Goal: Task Accomplishment & Management: Manage account settings

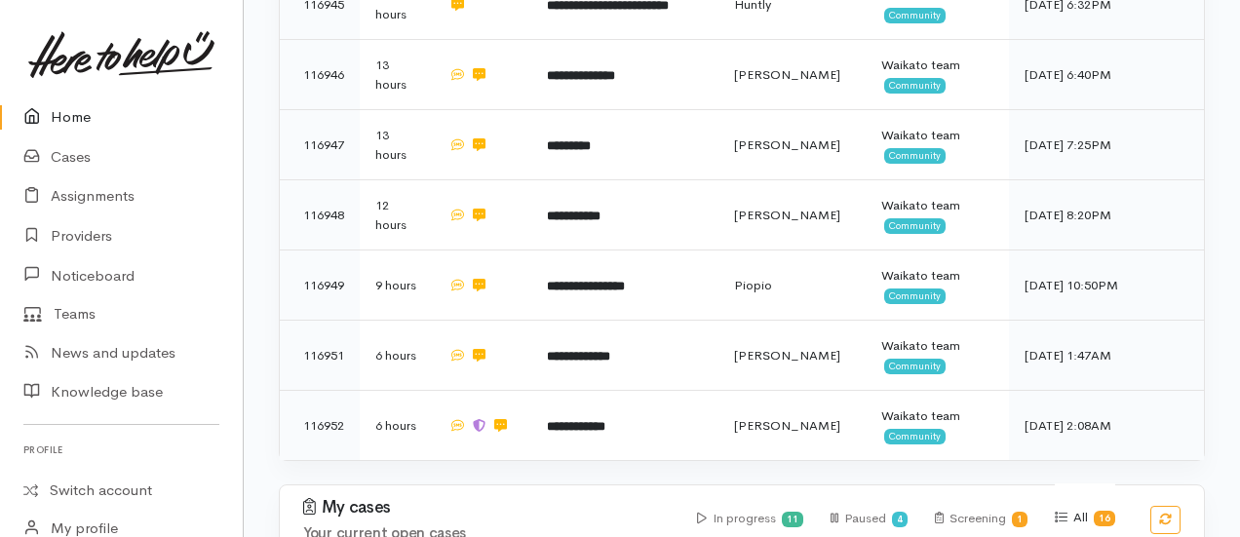
scroll to position [1525, 0]
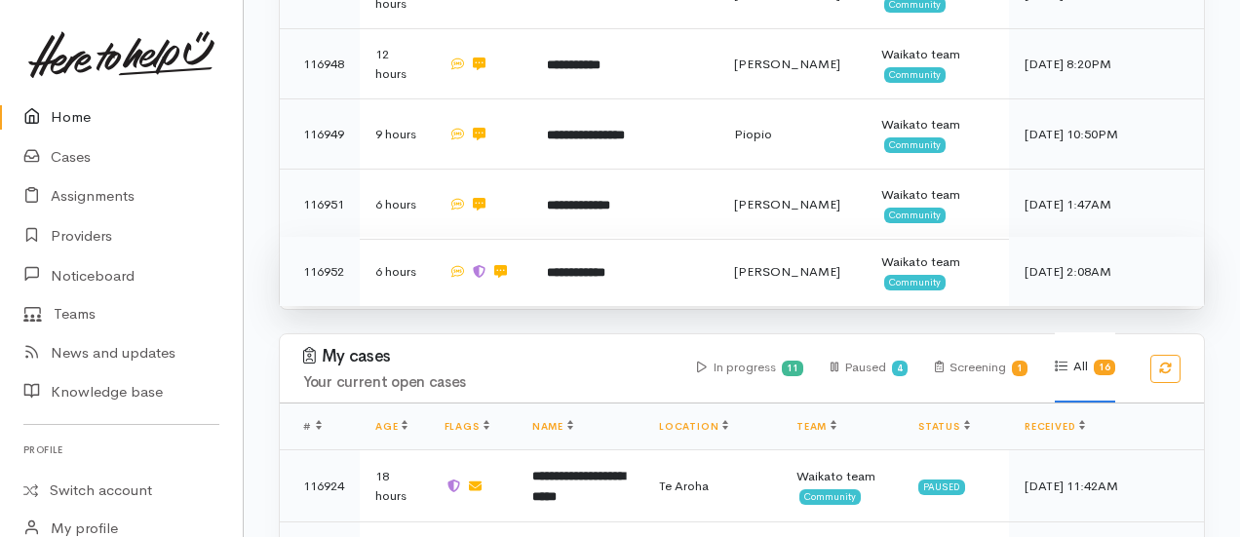
click at [562, 237] on td "**********" at bounding box center [624, 272] width 186 height 70
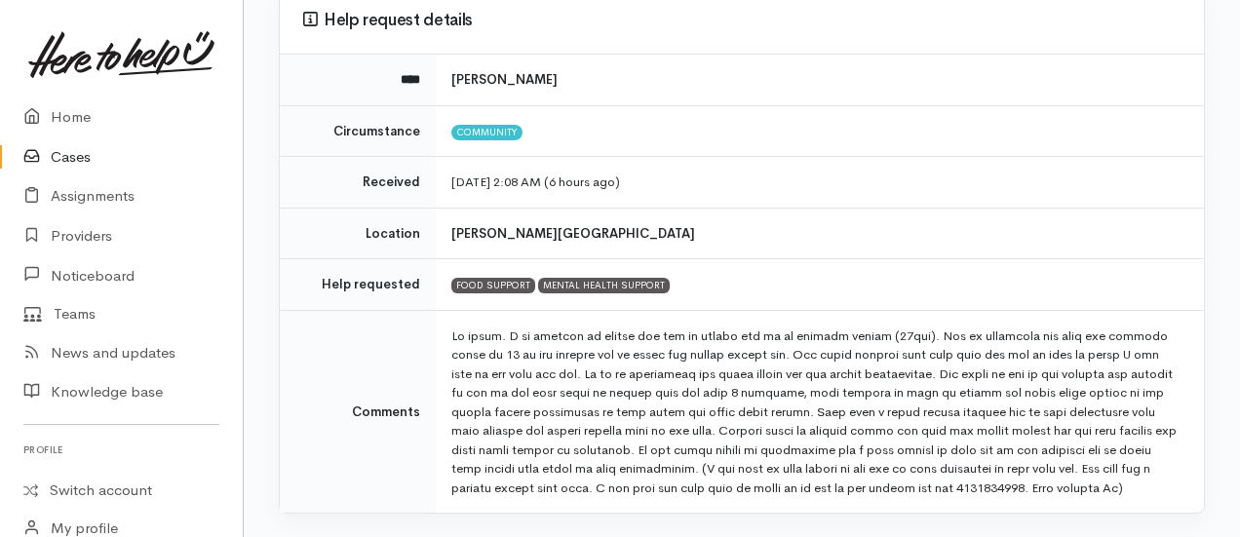
scroll to position [187, 0]
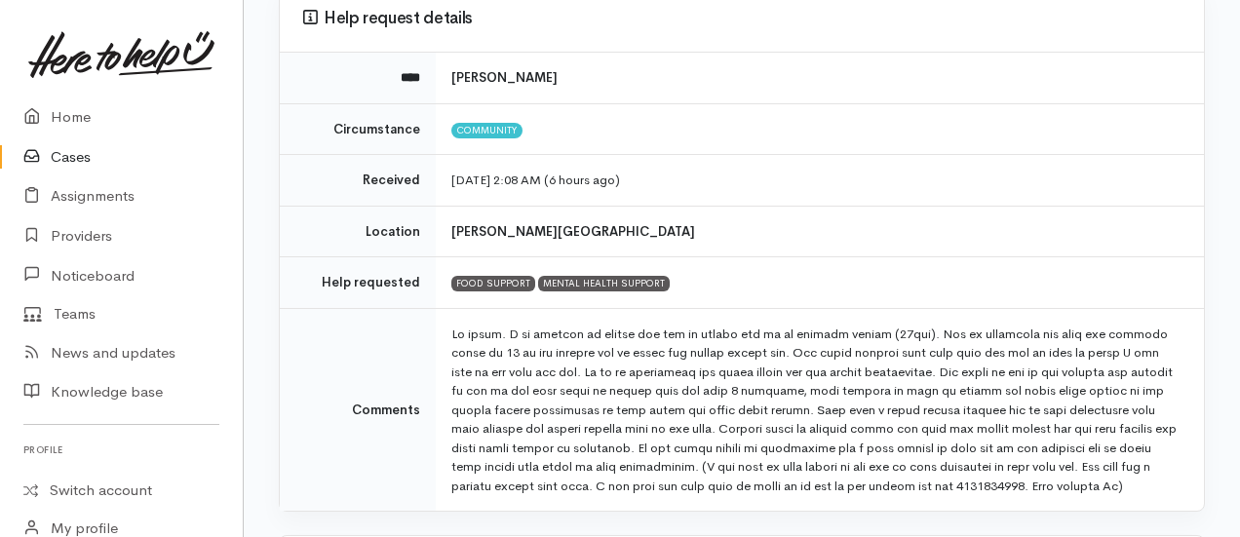
click at [99, 137] on link "Cases" at bounding box center [121, 157] width 243 height 40
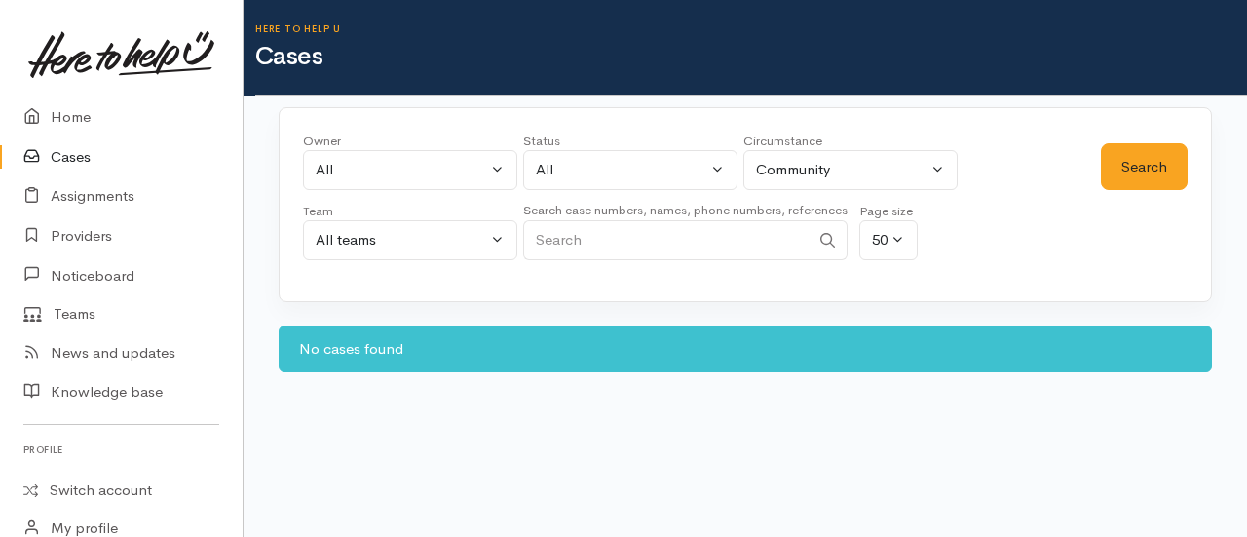
click at [563, 247] on input "Search" at bounding box center [666, 240] width 287 height 40
type input "hikurangi tukere"
click at [1133, 169] on button "Search" at bounding box center [1144, 167] width 87 height 48
click at [684, 227] on input "hikurangi tukere" at bounding box center [666, 240] width 287 height 40
paste input "64212101286."
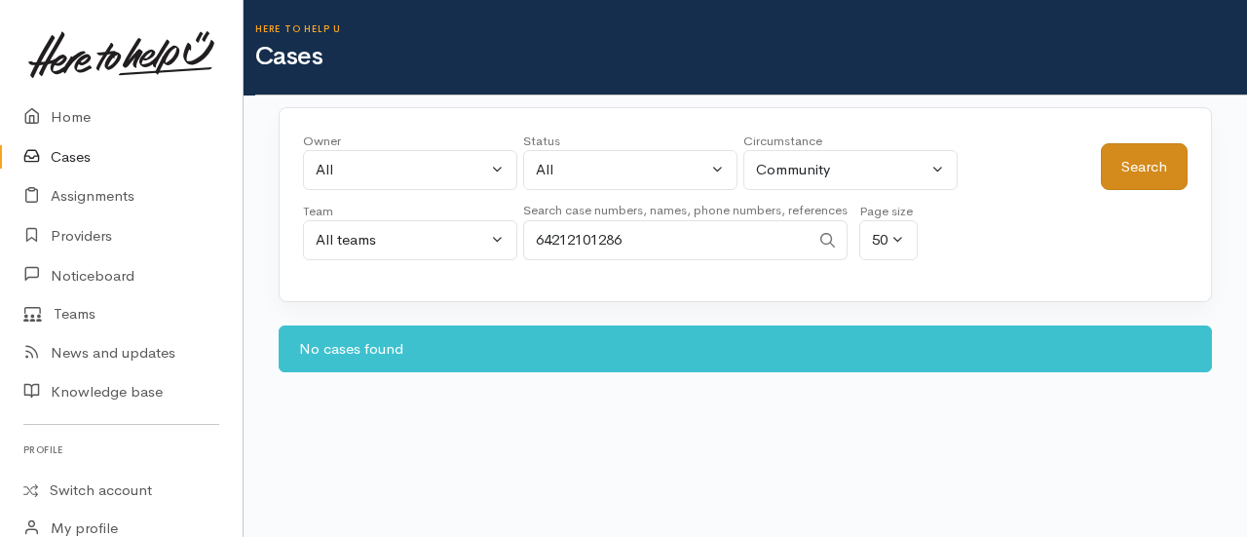
type input "64212101286"
click at [1112, 169] on button "Search" at bounding box center [1144, 167] width 87 height 48
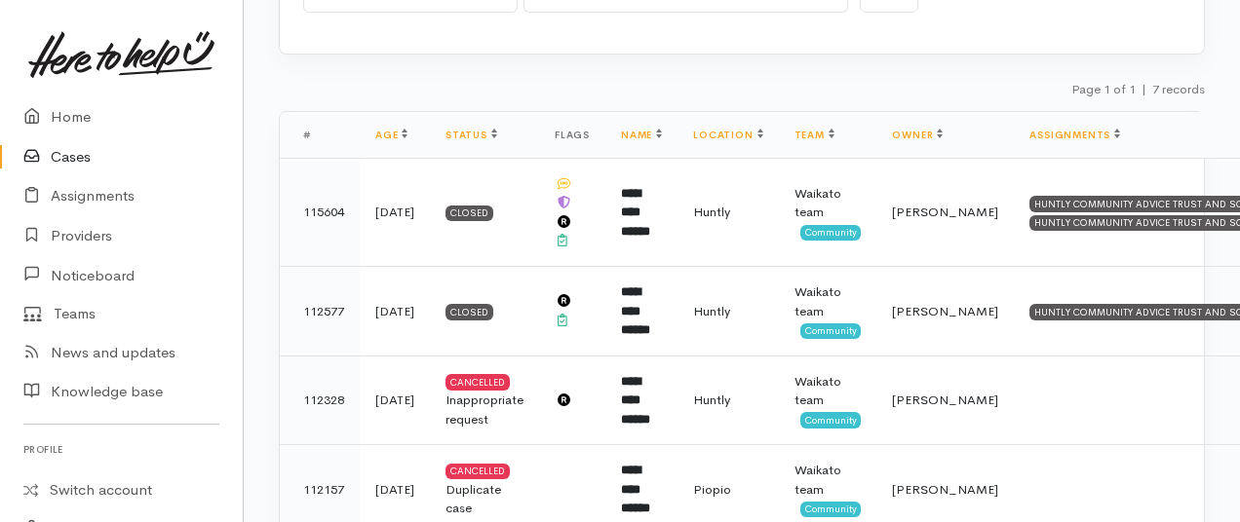
scroll to position [247, 0]
click at [64, 130] on link "Home" at bounding box center [121, 117] width 243 height 40
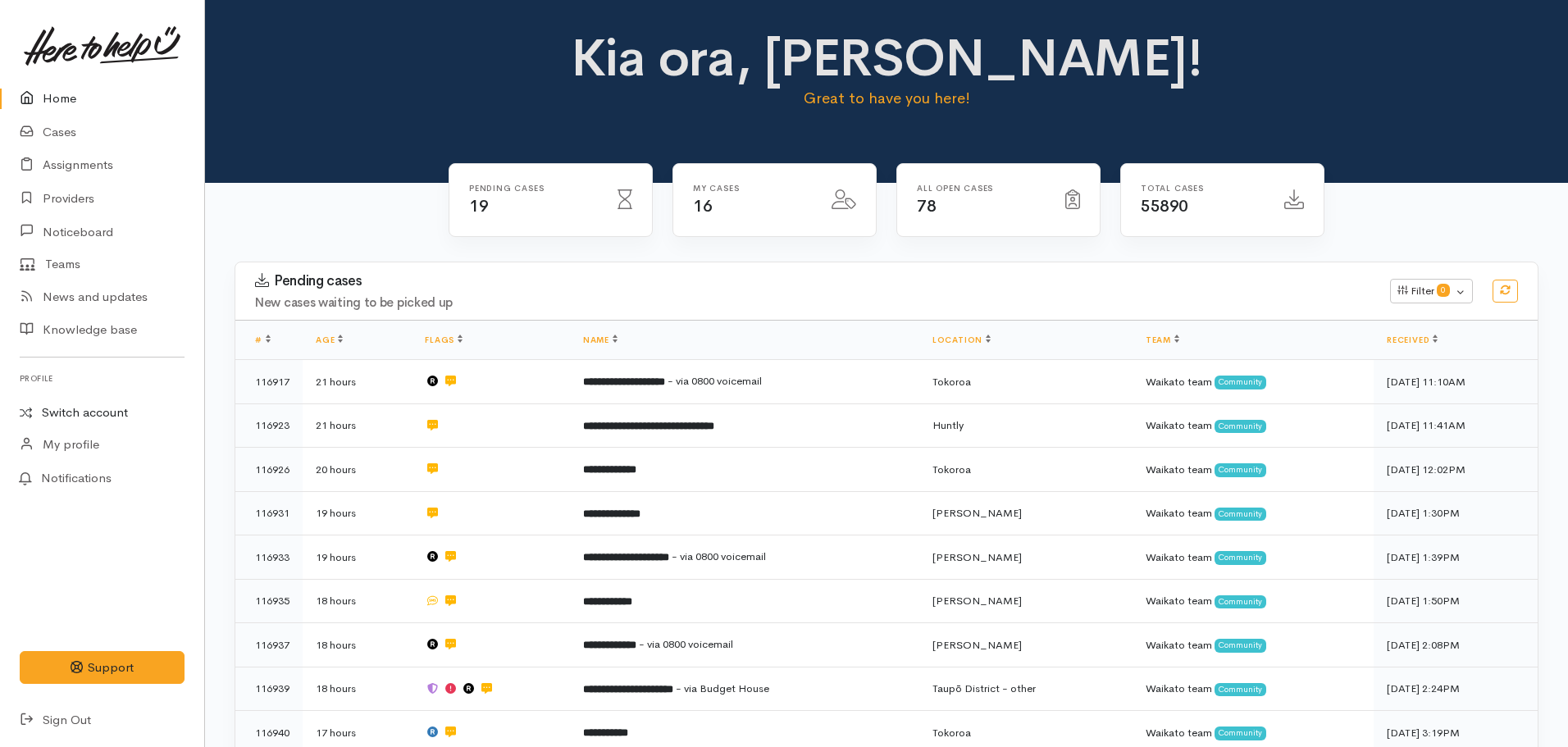
click at [98, 408] on link "Switch account" at bounding box center [102, 413] width 205 height 32
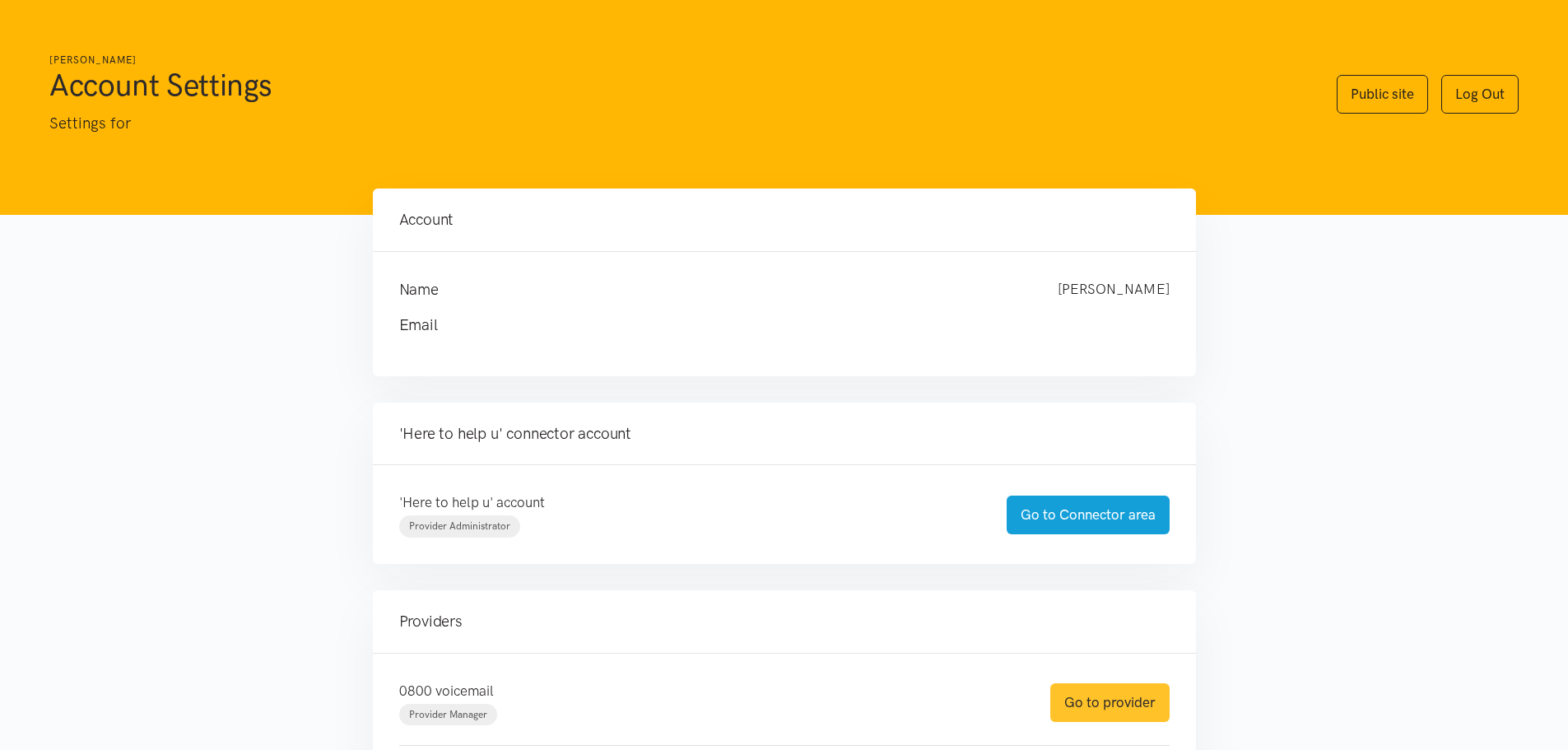
click at [1116, 702] on link "Go to provider" at bounding box center [1110, 703] width 119 height 39
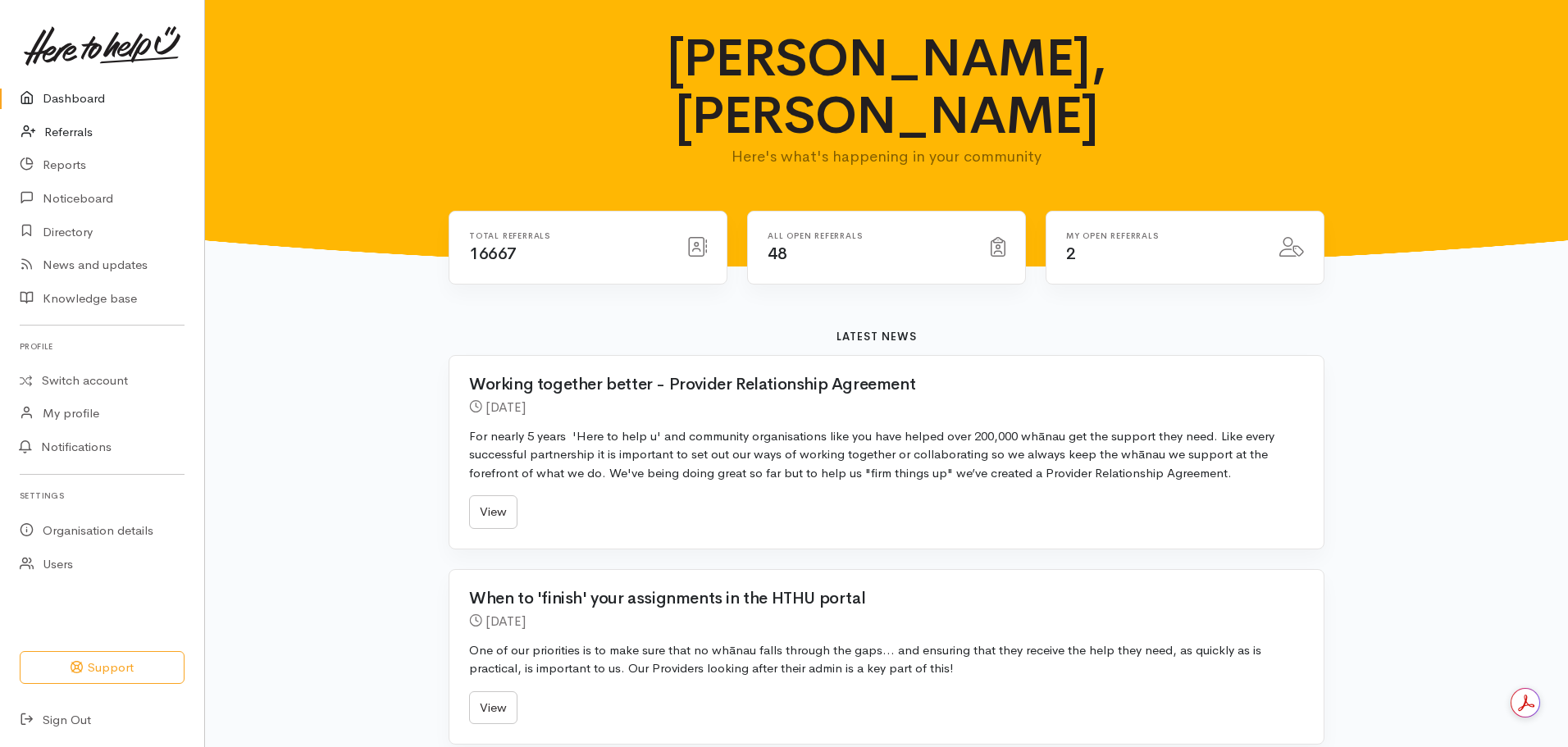
click at [72, 133] on link "Referrals" at bounding box center [102, 132] width 205 height 34
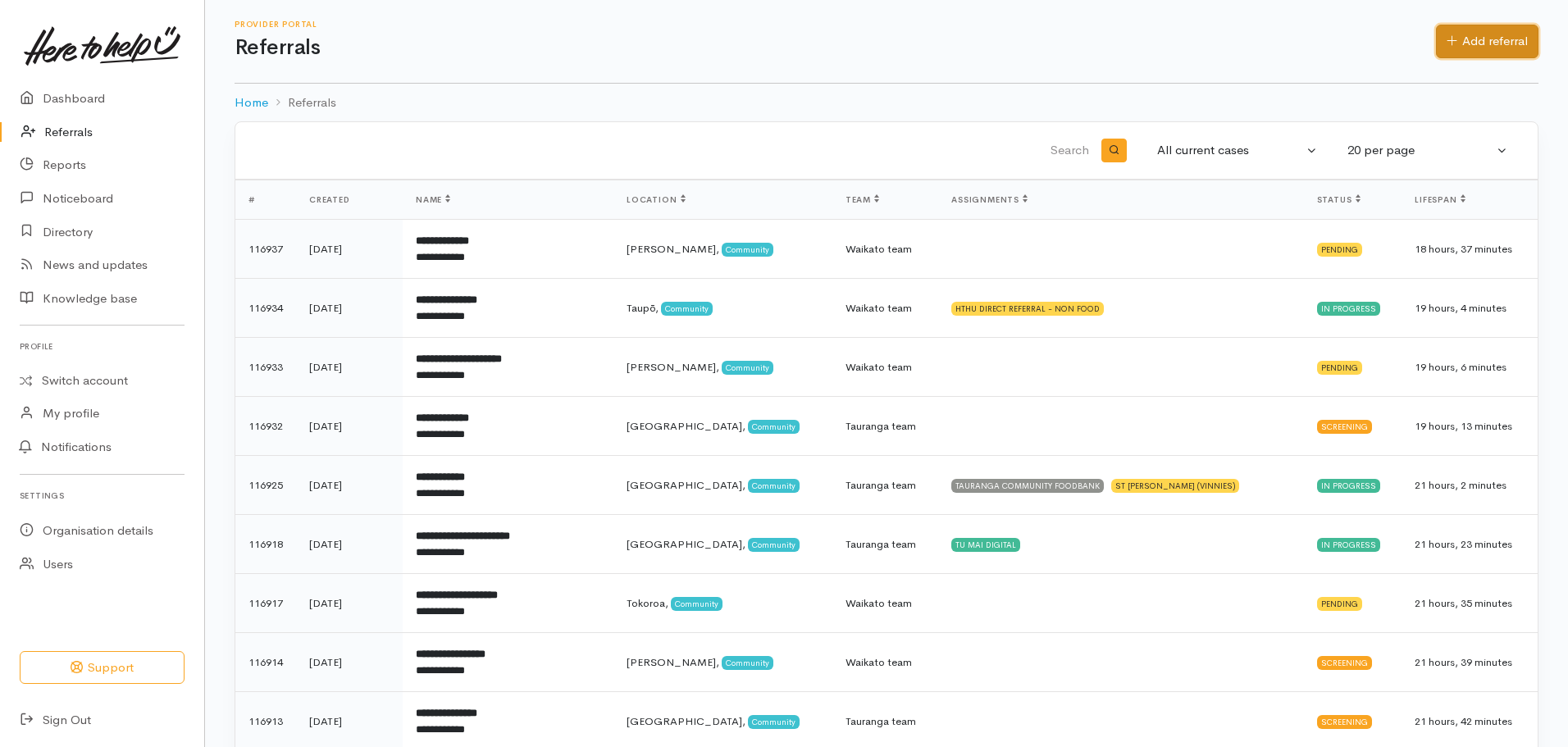
click at [1463, 38] on link "Add referral" at bounding box center [1487, 41] width 103 height 34
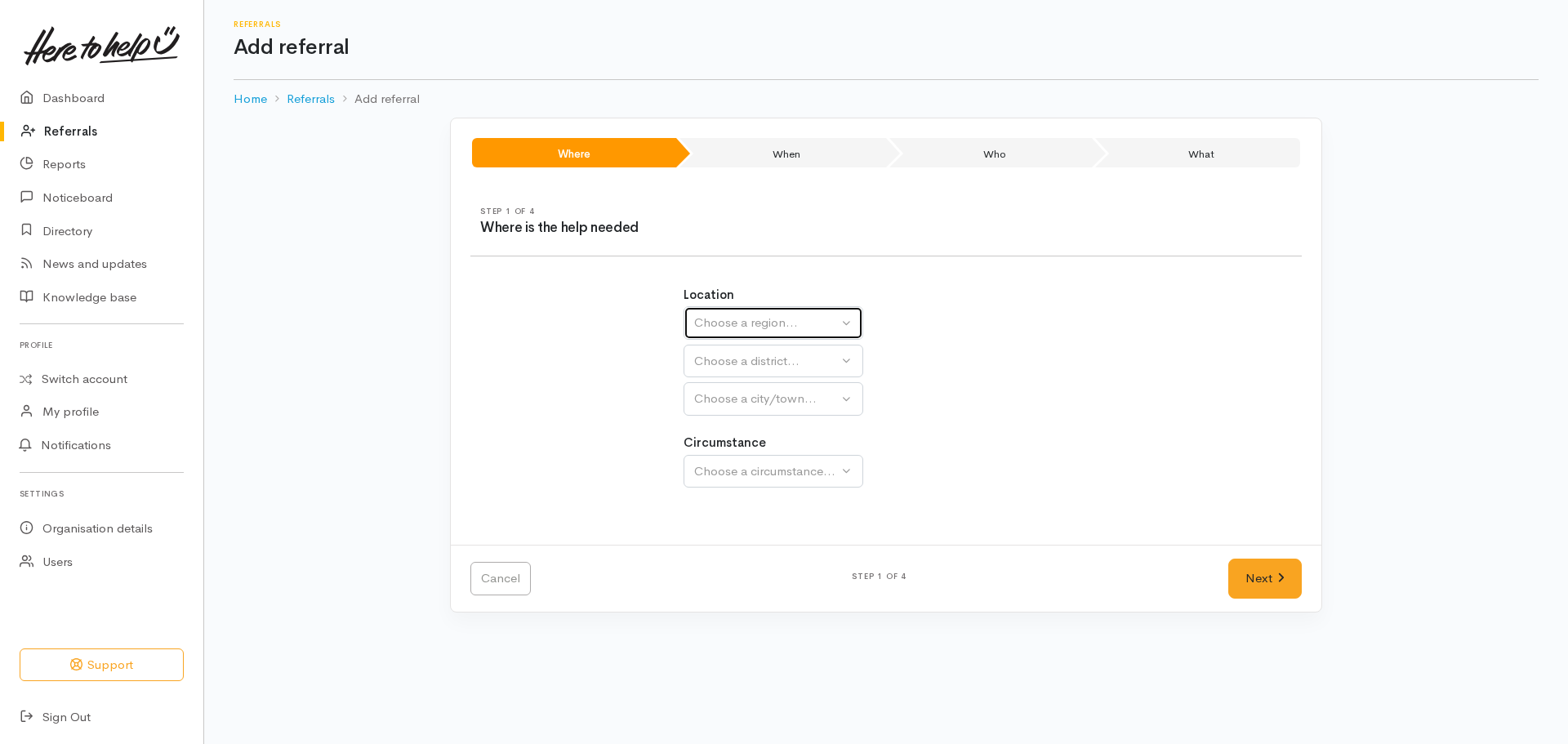
click at [786, 309] on button "Choose a region..." at bounding box center [774, 323] width 179 height 34
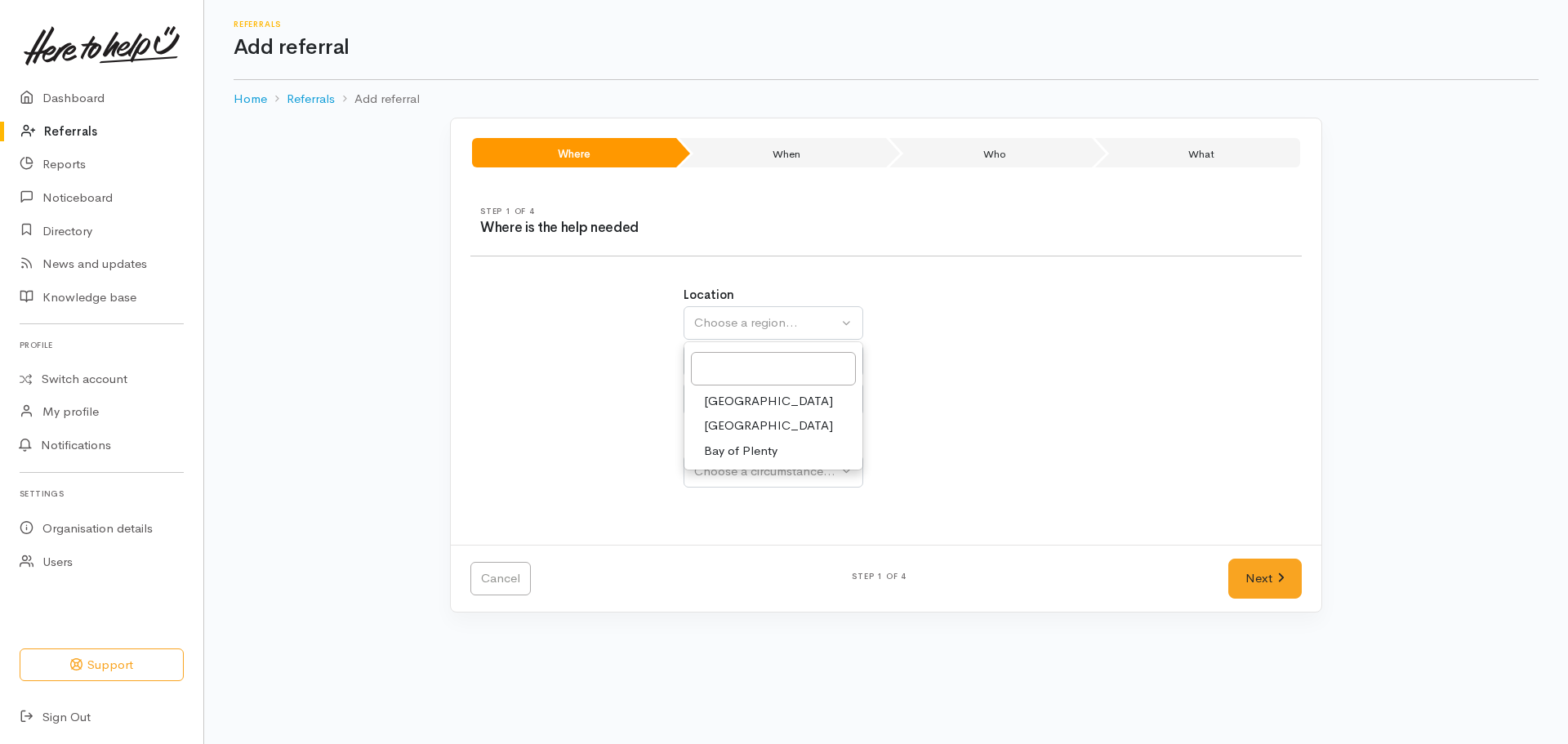
click at [733, 423] on span "Waikato" at bounding box center [768, 426] width 129 height 18
select select "3"
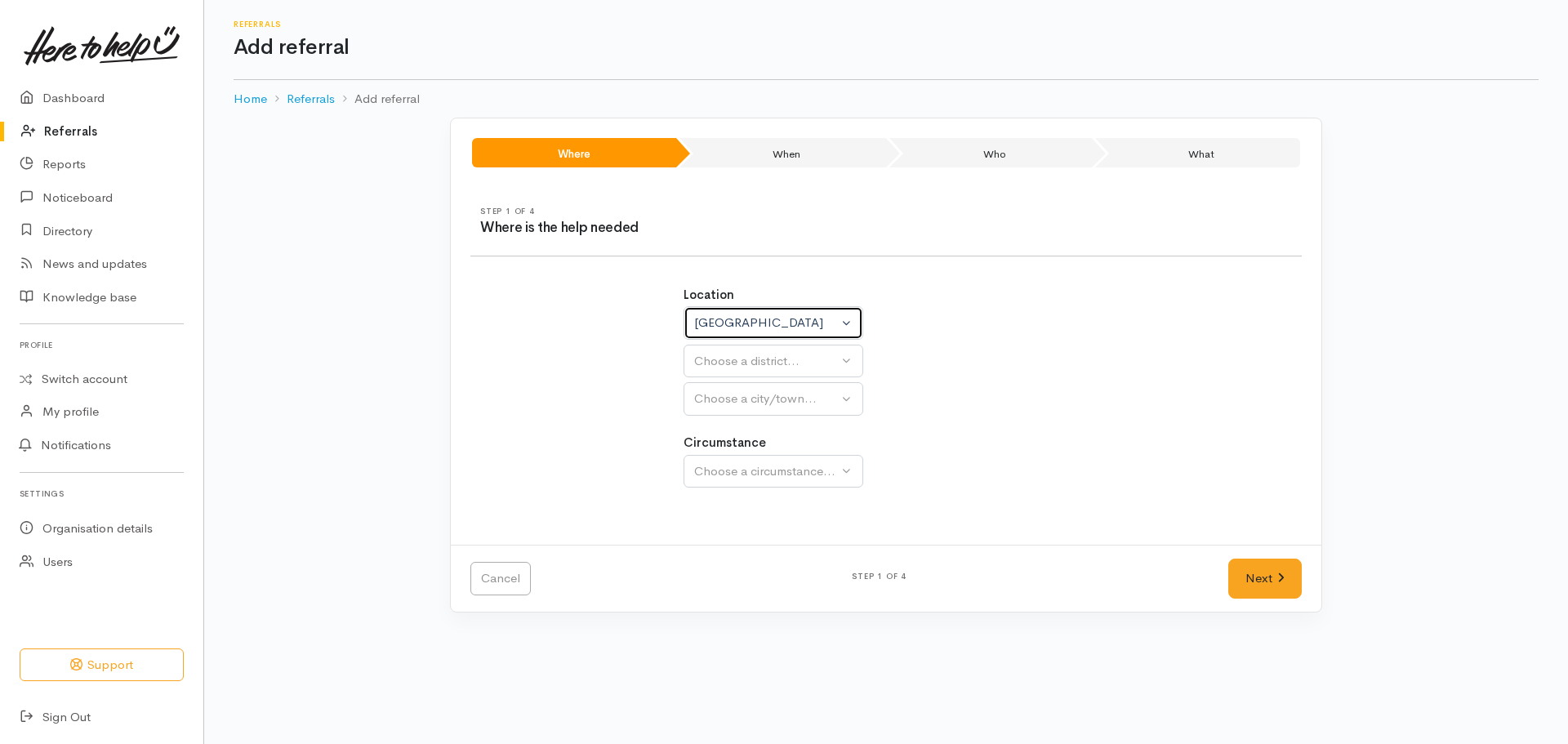
select select
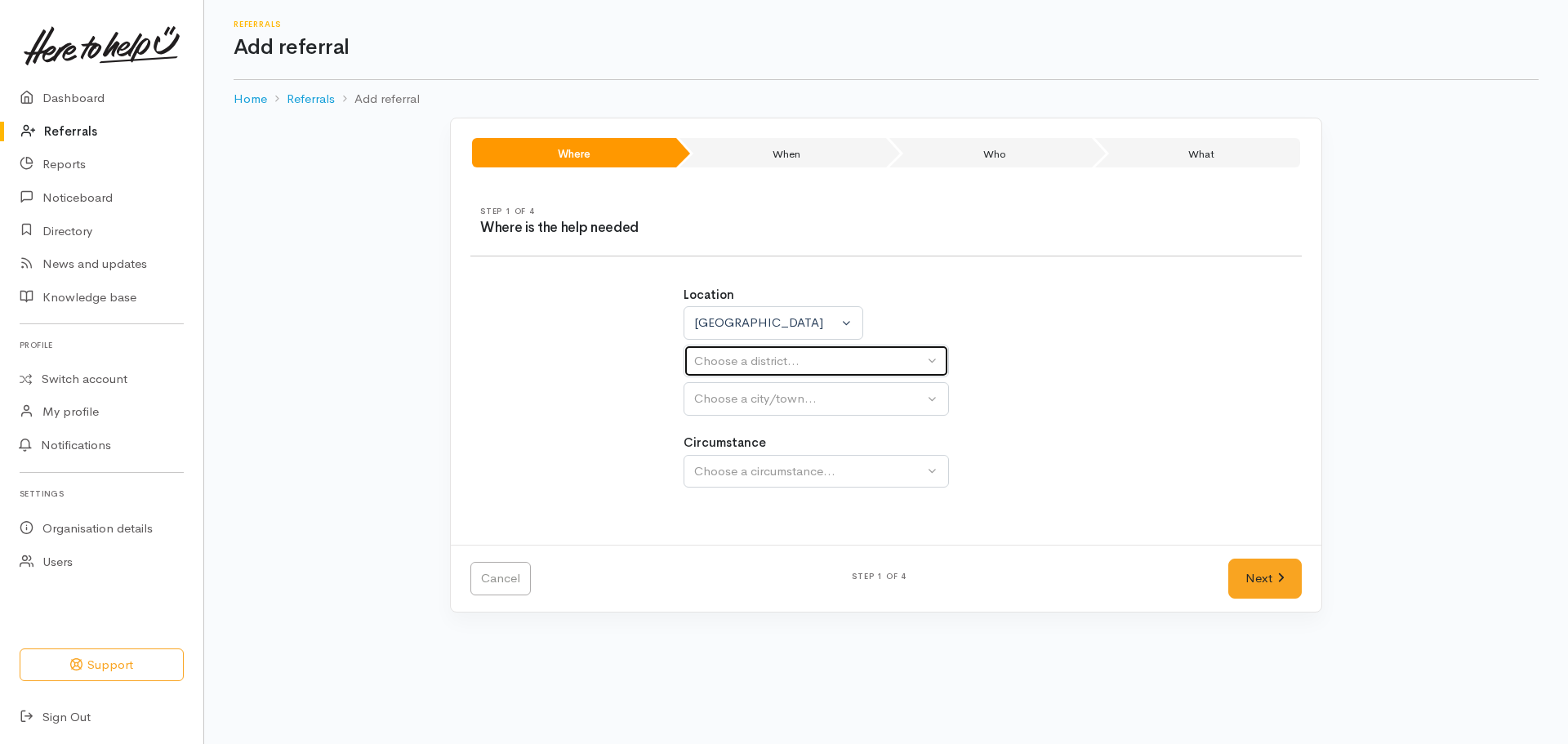
click at [759, 349] on button "Choose a district..." at bounding box center [816, 361] width 266 height 34
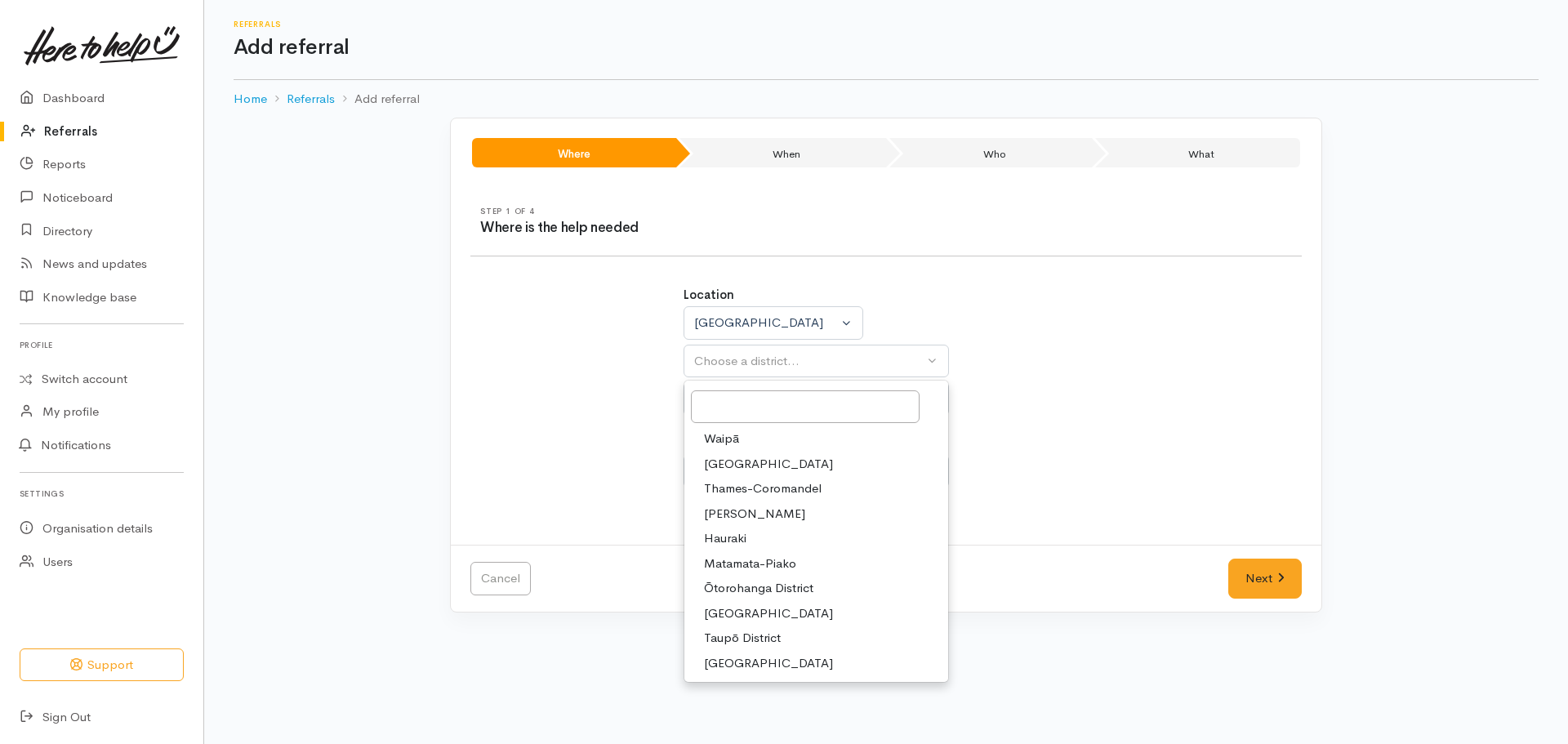
click at [755, 463] on span "Waikato District" at bounding box center [768, 464] width 129 height 18
select select "2"
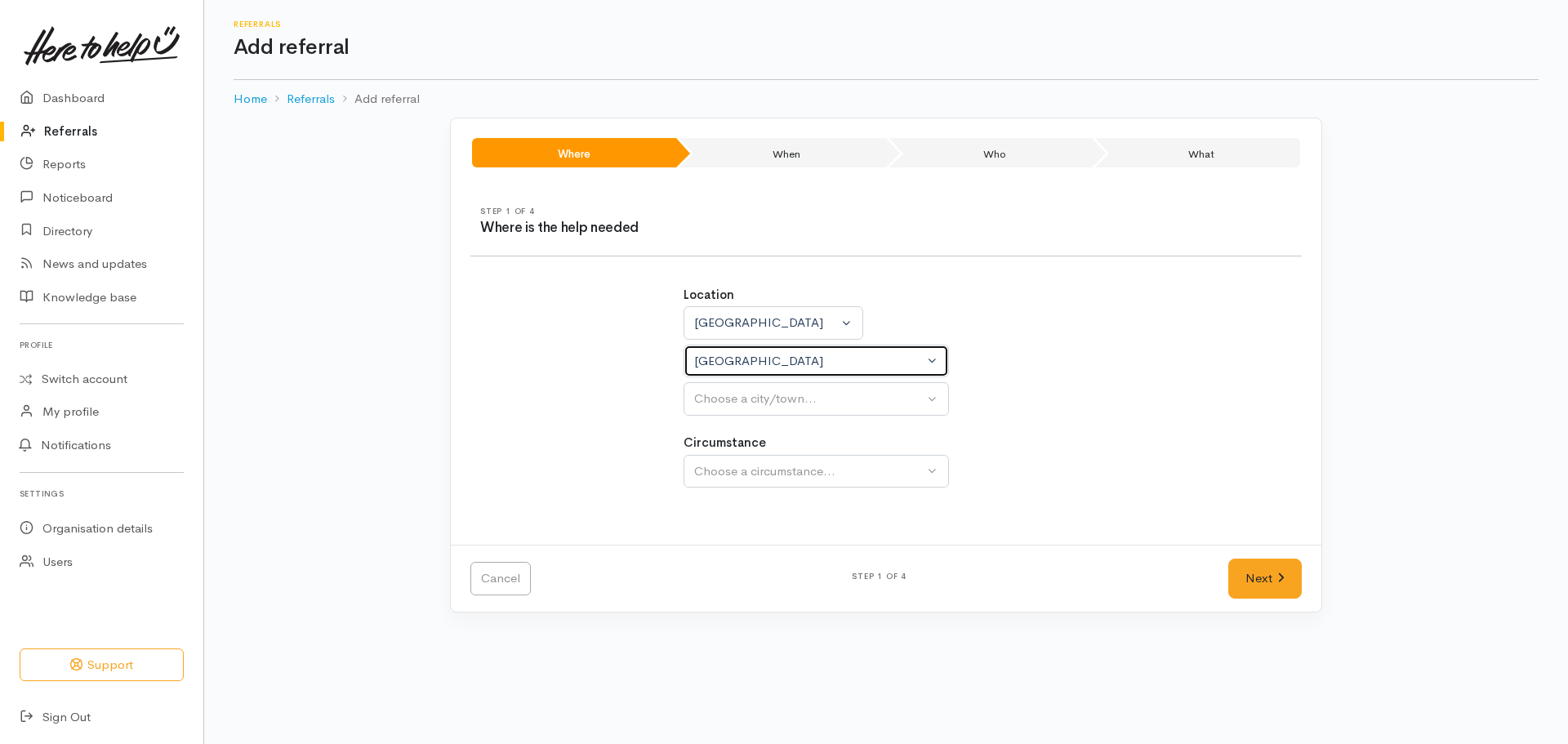
select select
click at [740, 400] on div "Choose a city/town..." at bounding box center [809, 399] width 230 height 18
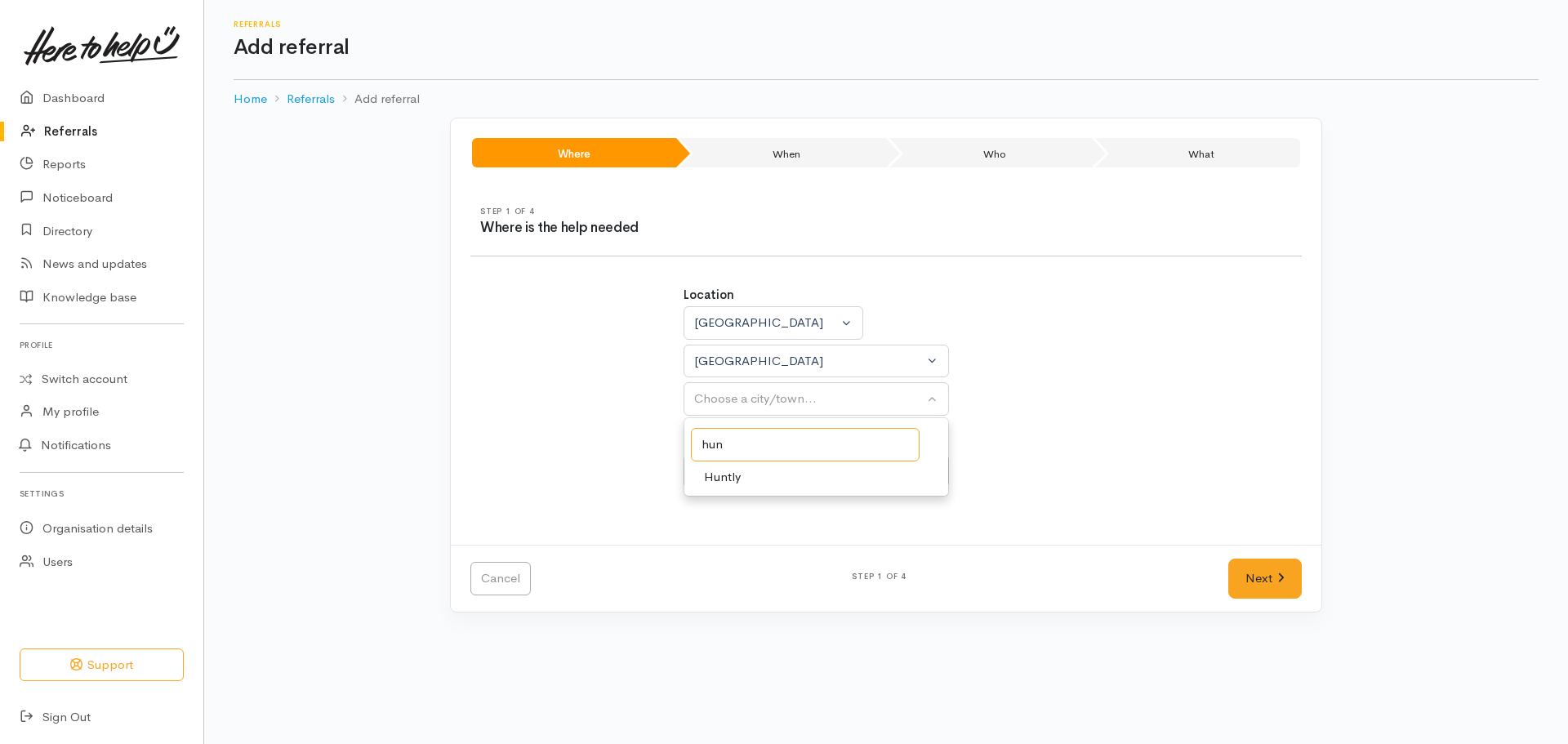
type input "hun"
click at [739, 470] on span "Huntly" at bounding box center [722, 477] width 37 height 18
select select "110"
click at [741, 455] on button "Choose a circumstance..." at bounding box center [816, 472] width 266 height 34
click at [740, 555] on span "Community" at bounding box center [735, 549] width 62 height 18
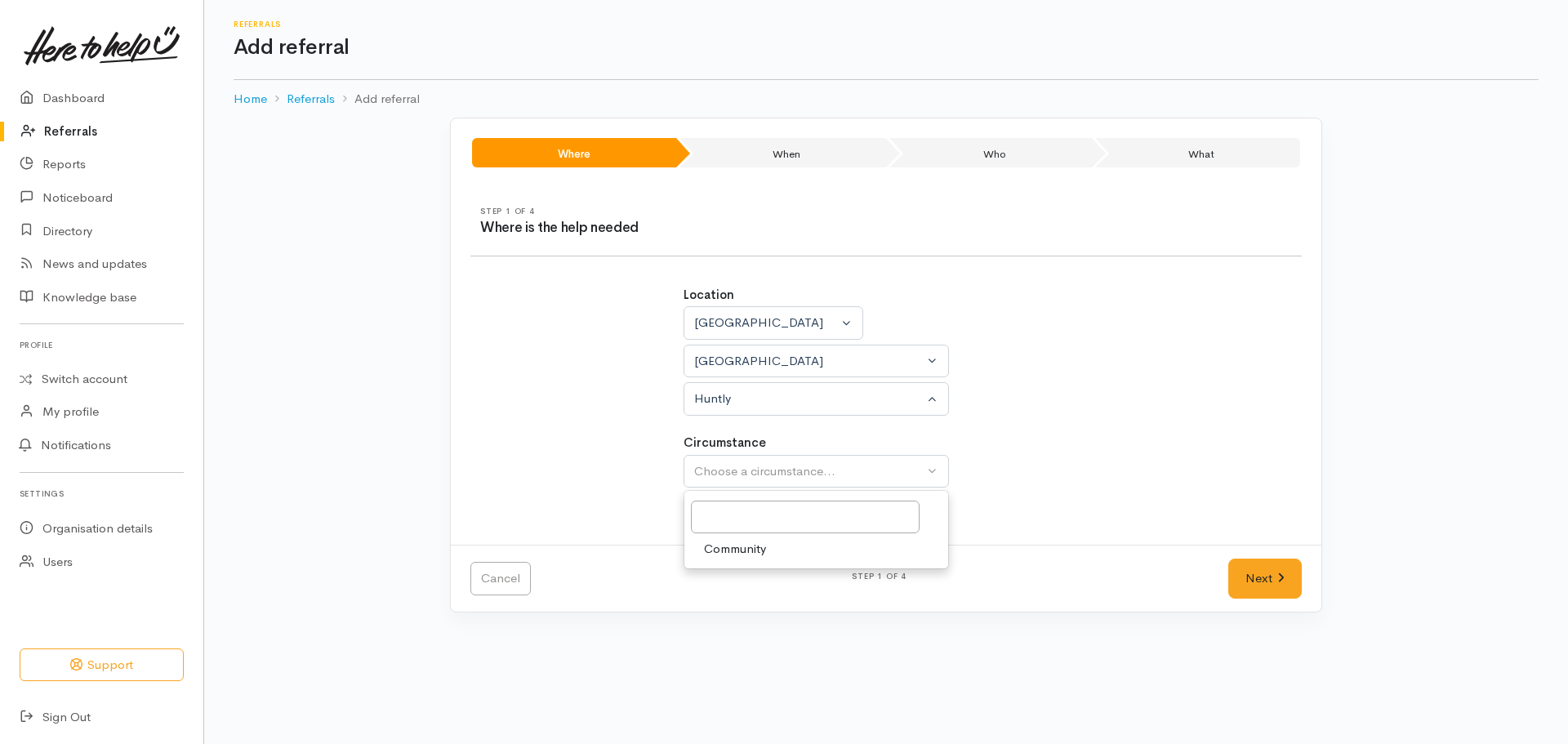
select select "2"
click at [1278, 577] on icon at bounding box center [1281, 577] width 8 height 13
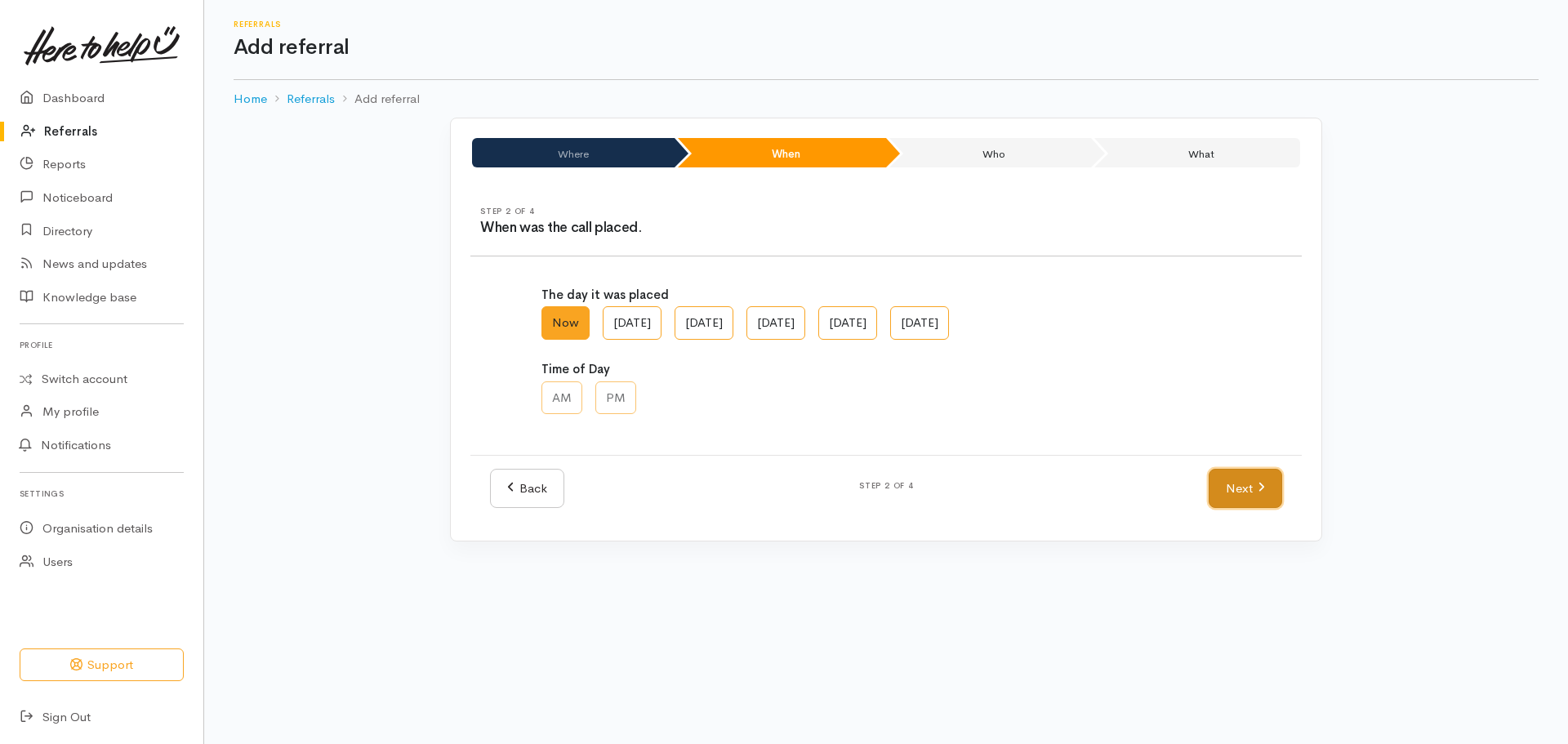
click at [1263, 469] on link "Next" at bounding box center [1245, 488] width 74 height 40
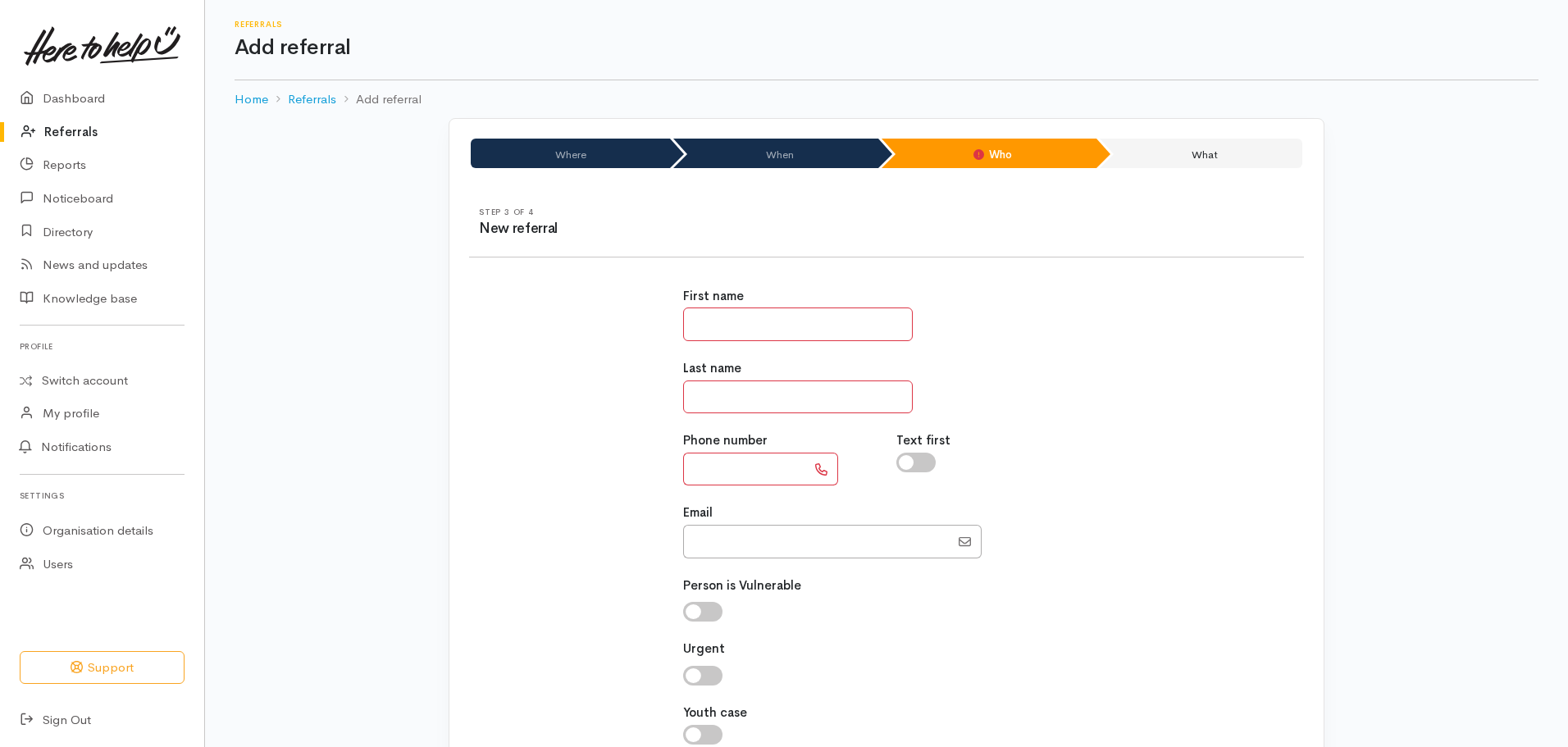
click at [772, 328] on input "text" at bounding box center [798, 324] width 230 height 34
type input "*********"
type input "******"
click at [726, 474] on input "text" at bounding box center [745, 469] width 123 height 34
paste input "**********"
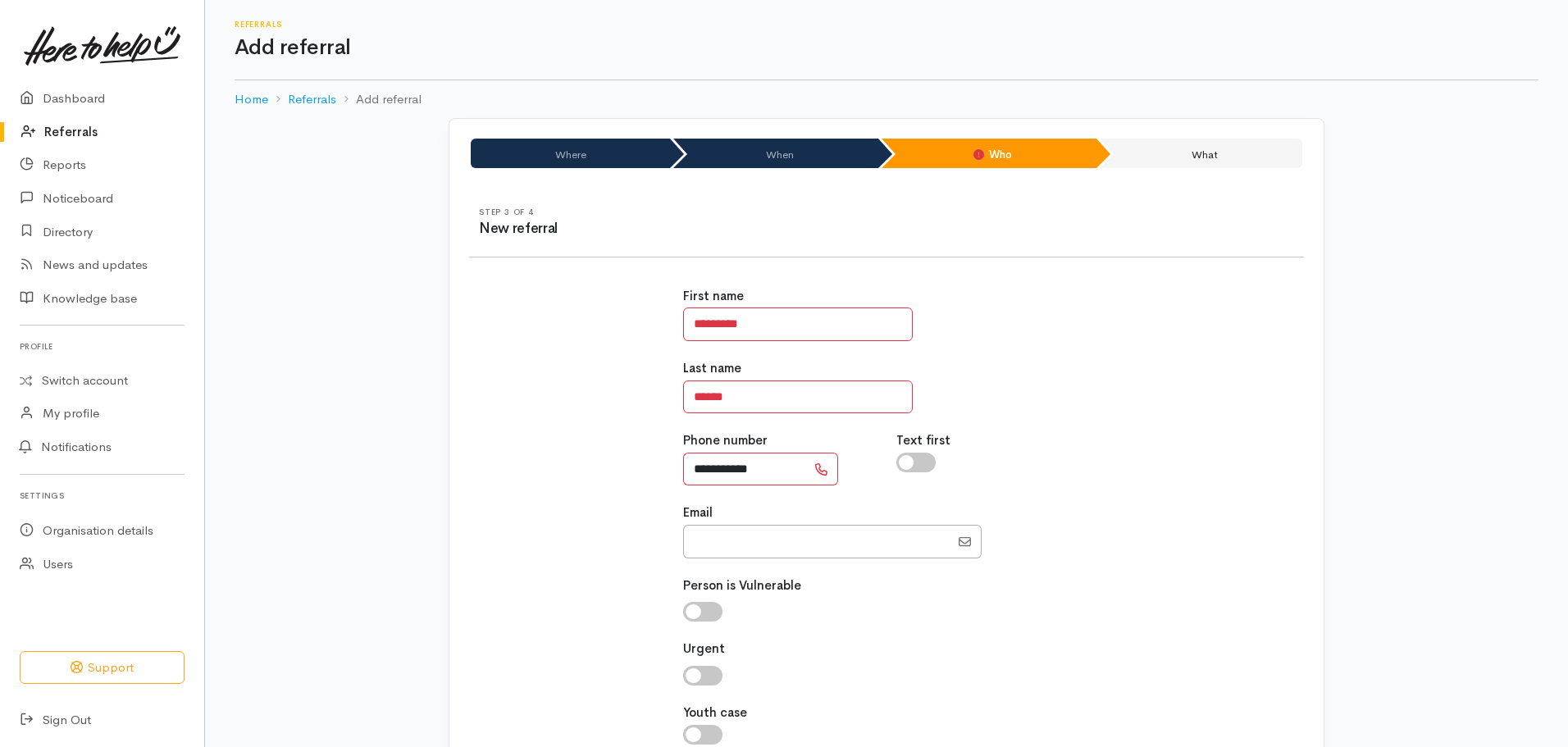
scroll to position [142, 0]
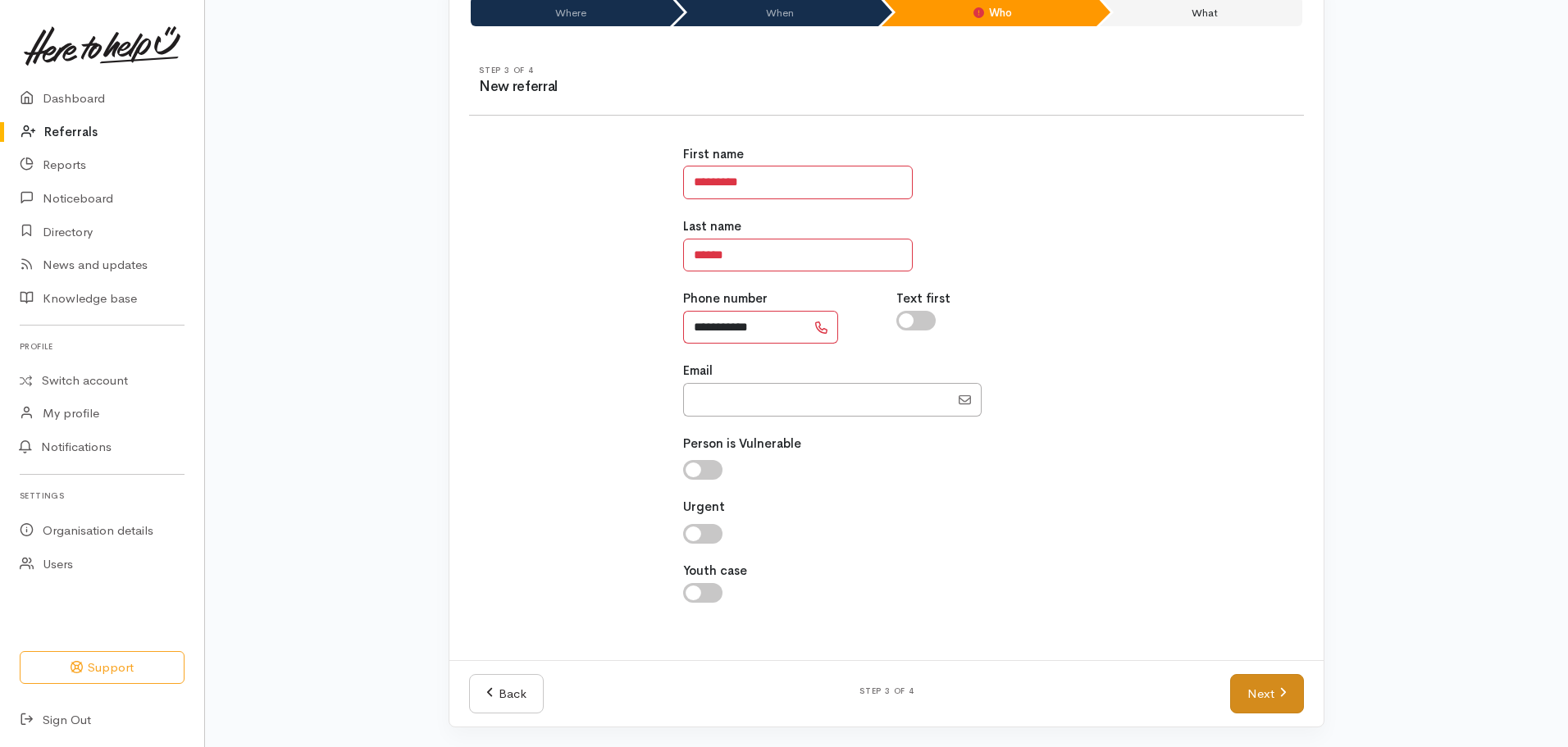
type input "**********"
click at [1256, 681] on link "Next" at bounding box center [1268, 694] width 74 height 40
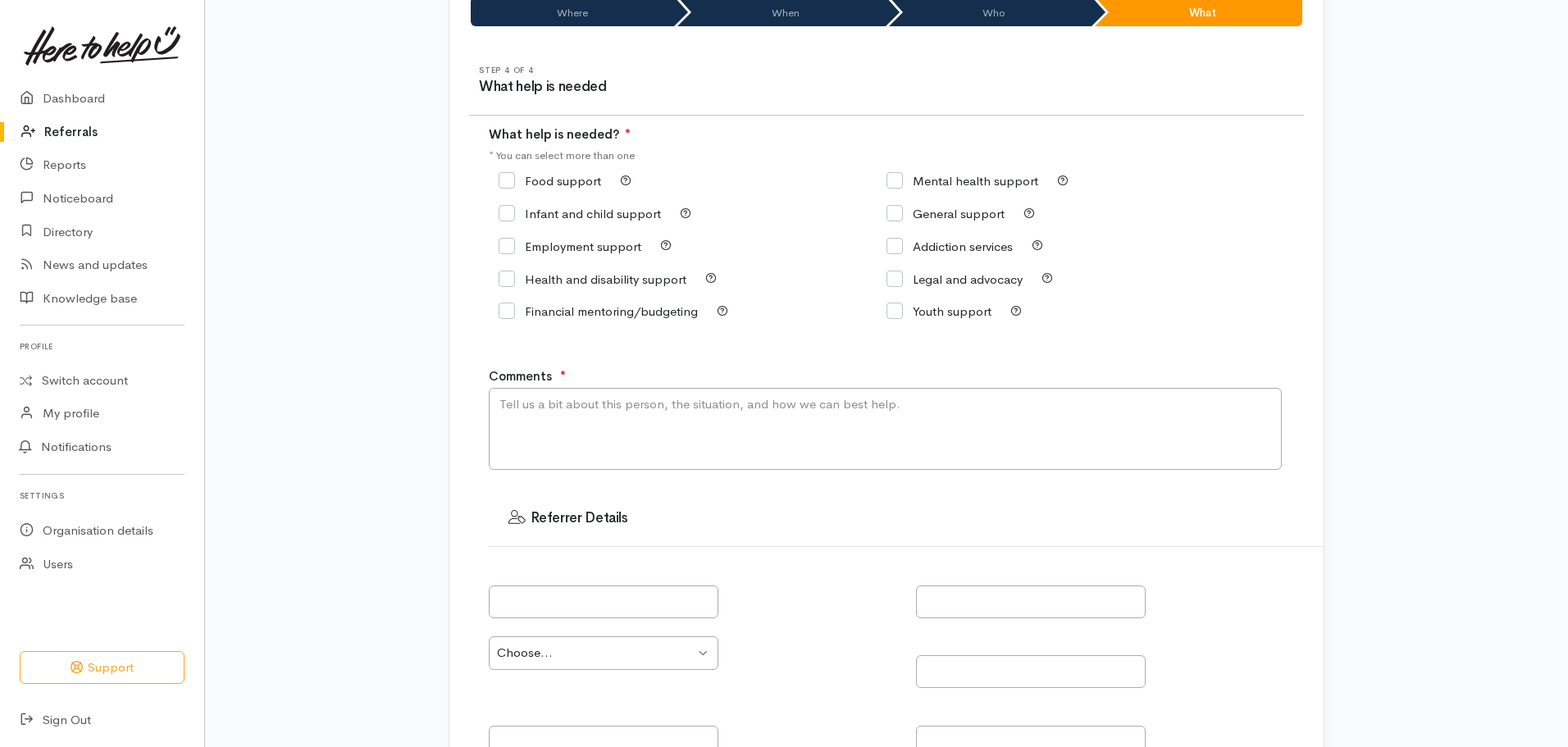
click at [502, 176] on input "Food support" at bounding box center [550, 181] width 103 height 13
checkbox input "true"
click at [585, 419] on textarea "Comments" at bounding box center [885, 428] width 793 height 82
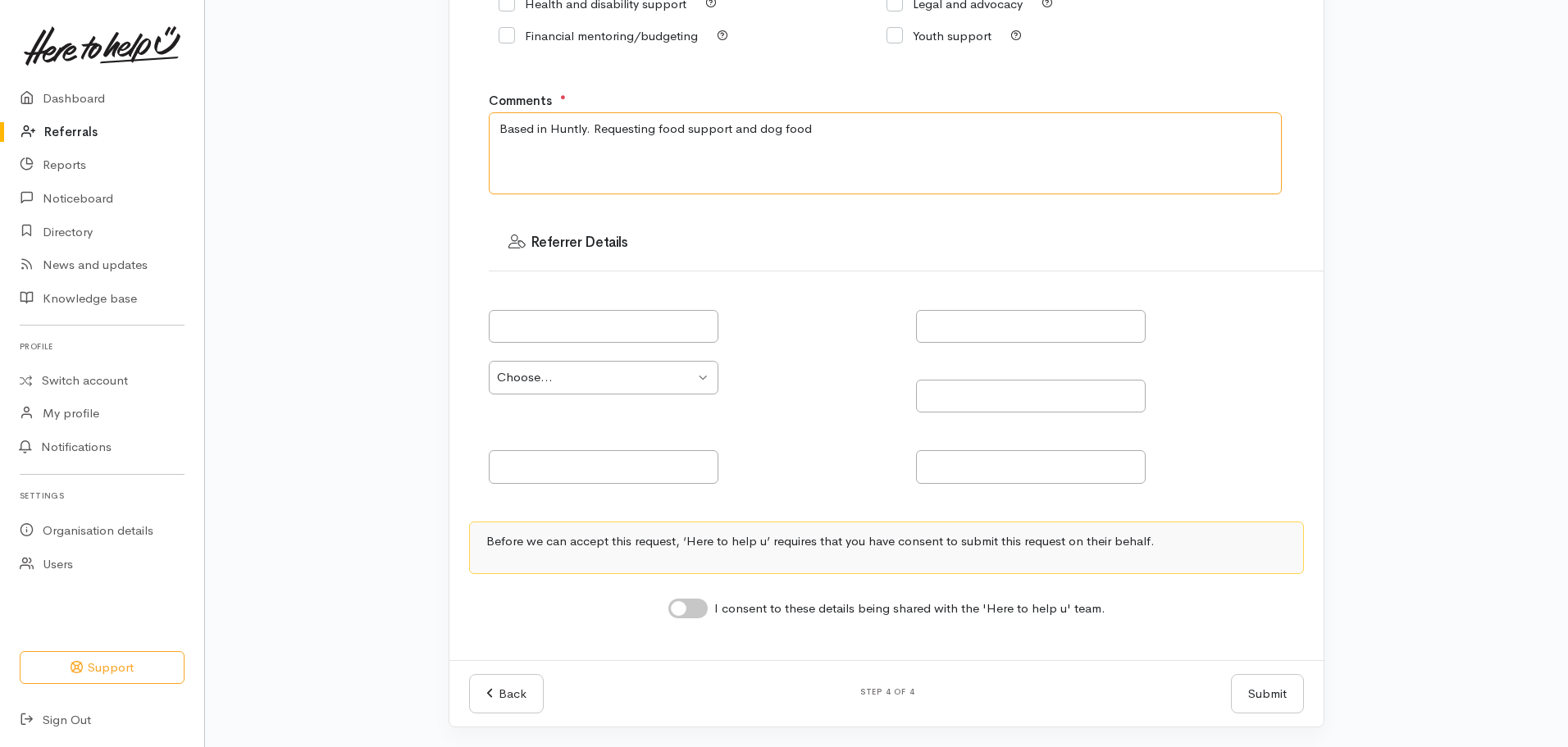
type textarea "Based in Huntly. Requesting food support and dog food"
click at [701, 612] on input "I consent to these details being shared with the 'Here to help u' team." at bounding box center [688, 607] width 40 height 19
checkbox input "true"
click at [1267, 697] on button "Submit" at bounding box center [1268, 694] width 73 height 40
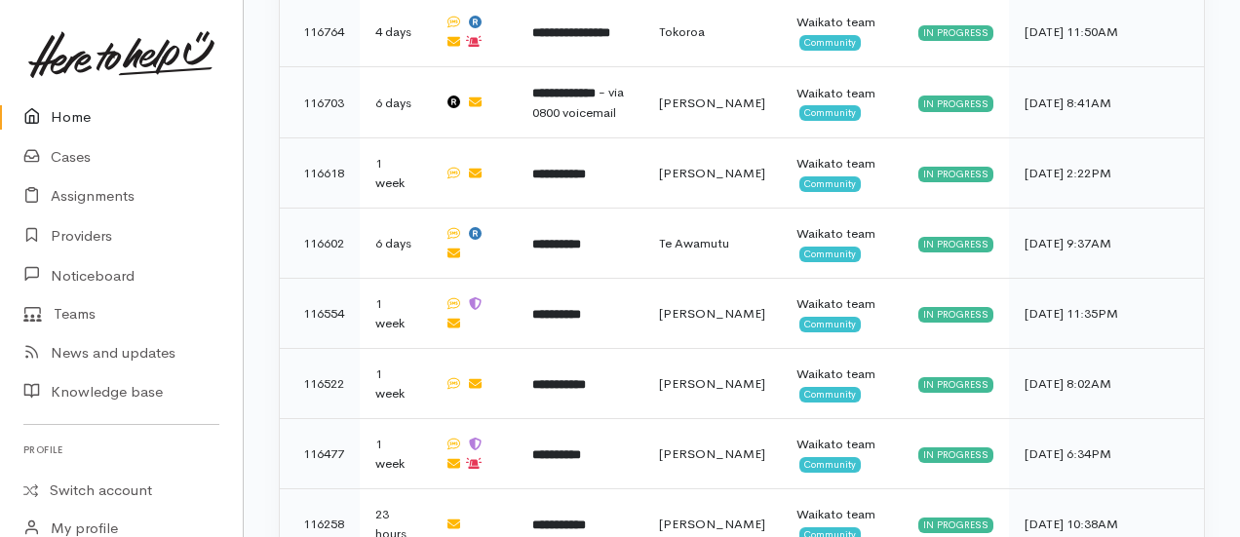
scroll to position [2616, 0]
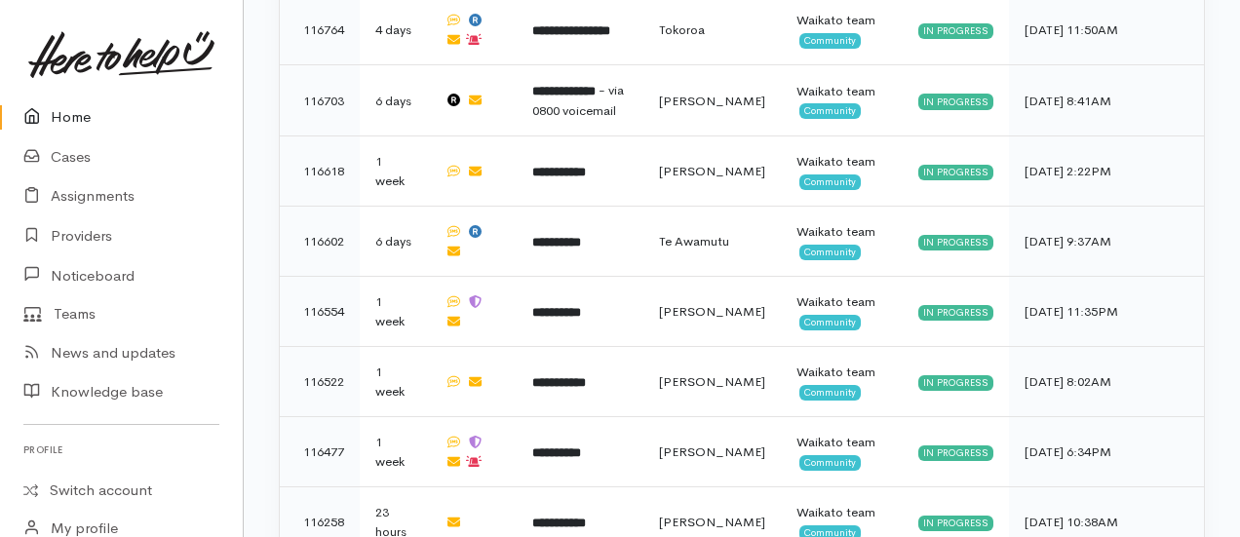
click at [87, 110] on link "Home" at bounding box center [121, 117] width 243 height 40
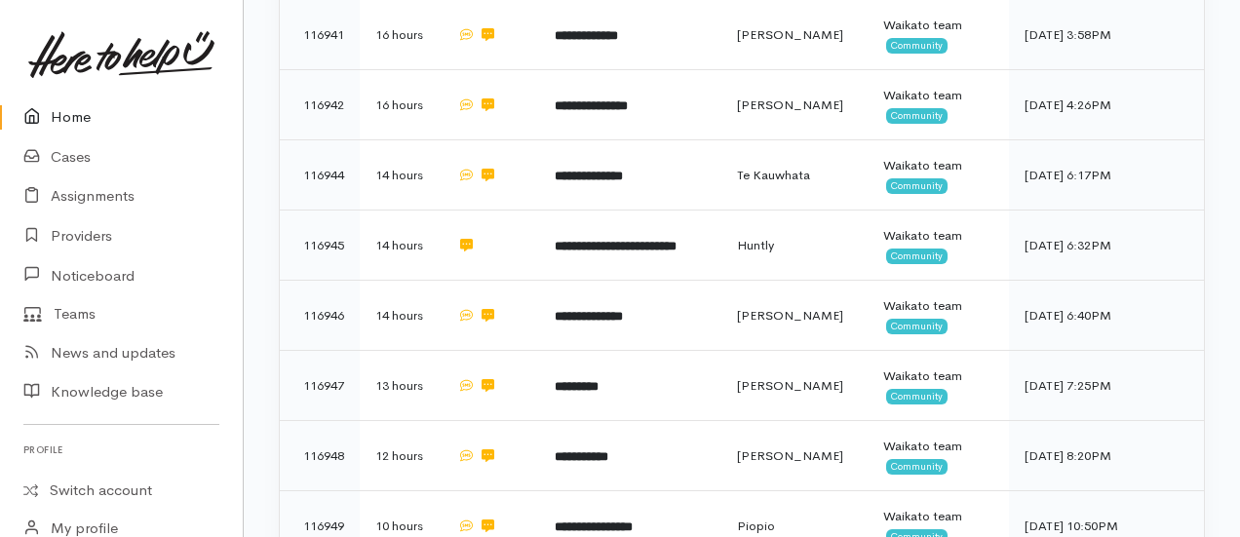
scroll to position [1319, 0]
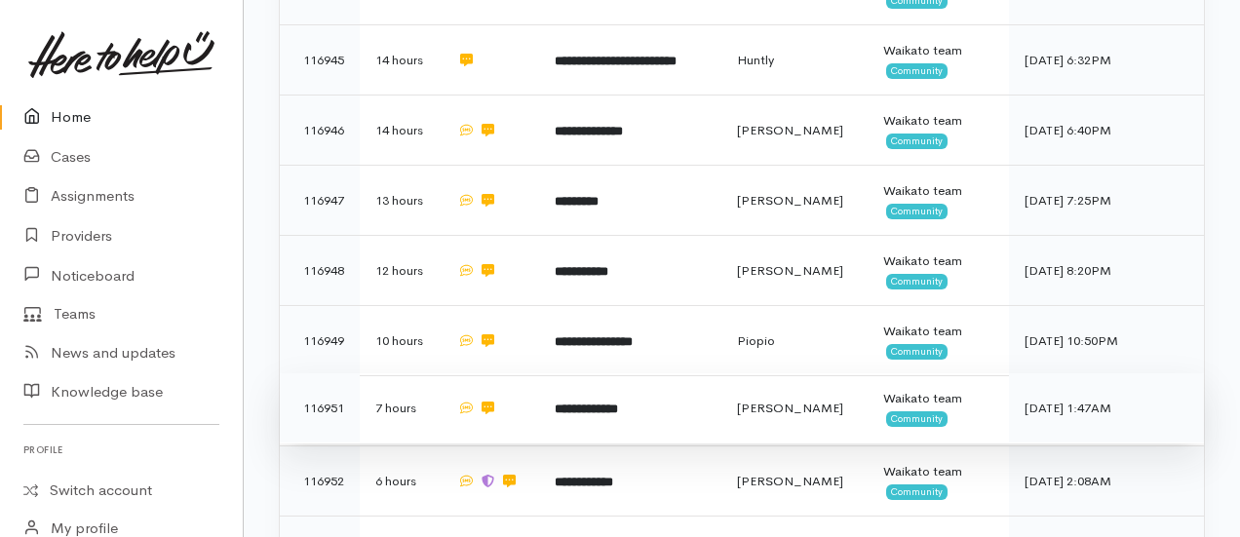
click at [648, 373] on td "**********" at bounding box center [629, 408] width 181 height 70
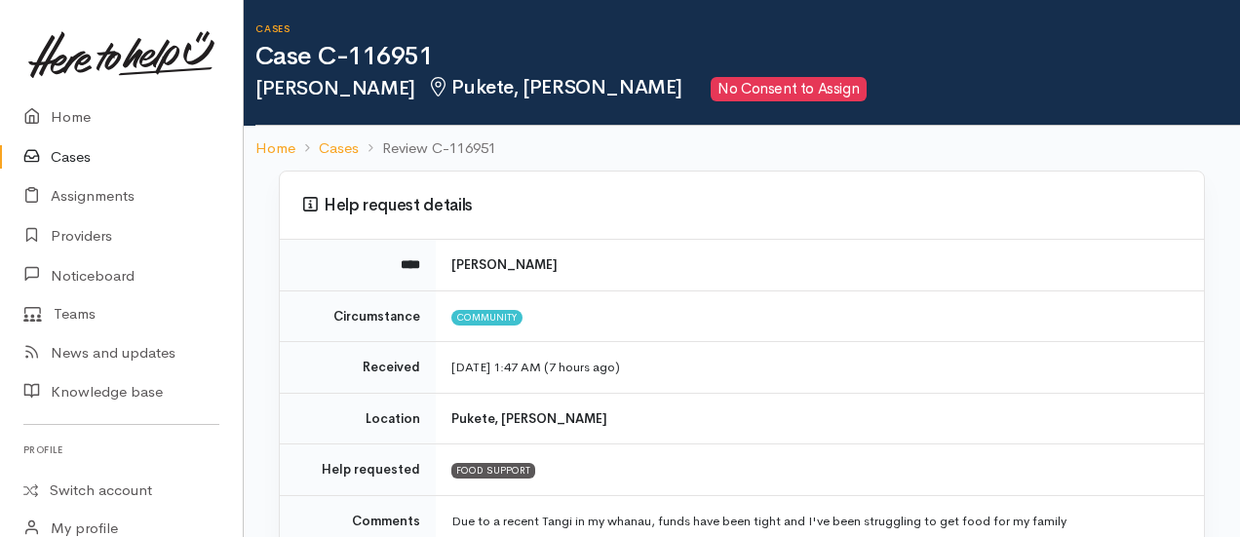
click at [97, 147] on link "Cases" at bounding box center [121, 157] width 243 height 40
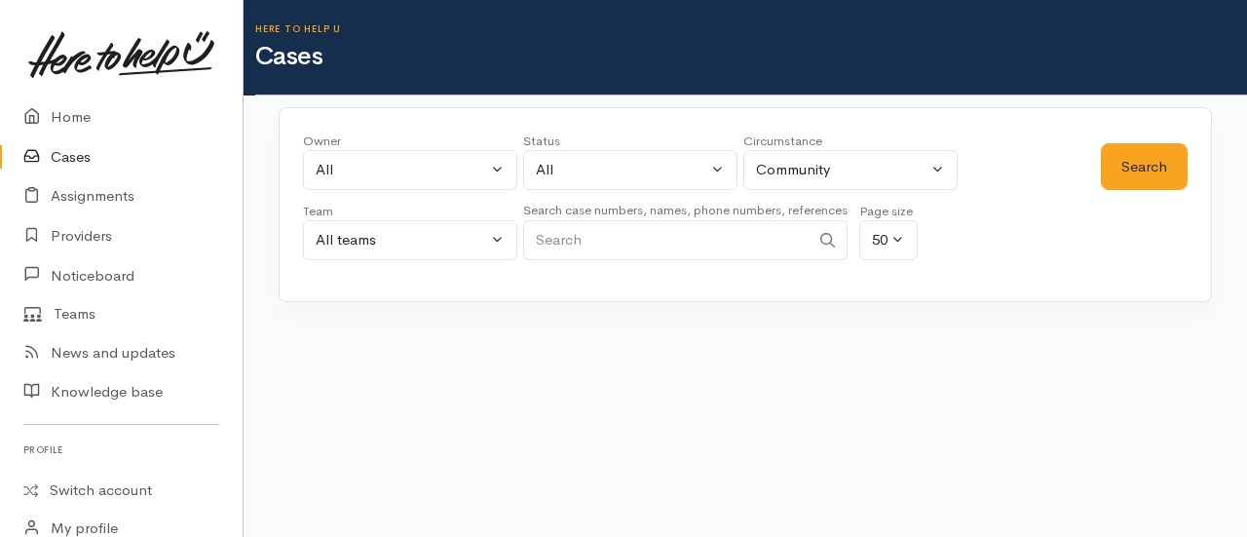
click at [669, 236] on input "Search" at bounding box center [666, 240] width 287 height 40
paste input "116878"
type input "116878"
click at [1133, 186] on button "Search" at bounding box center [1144, 167] width 87 height 48
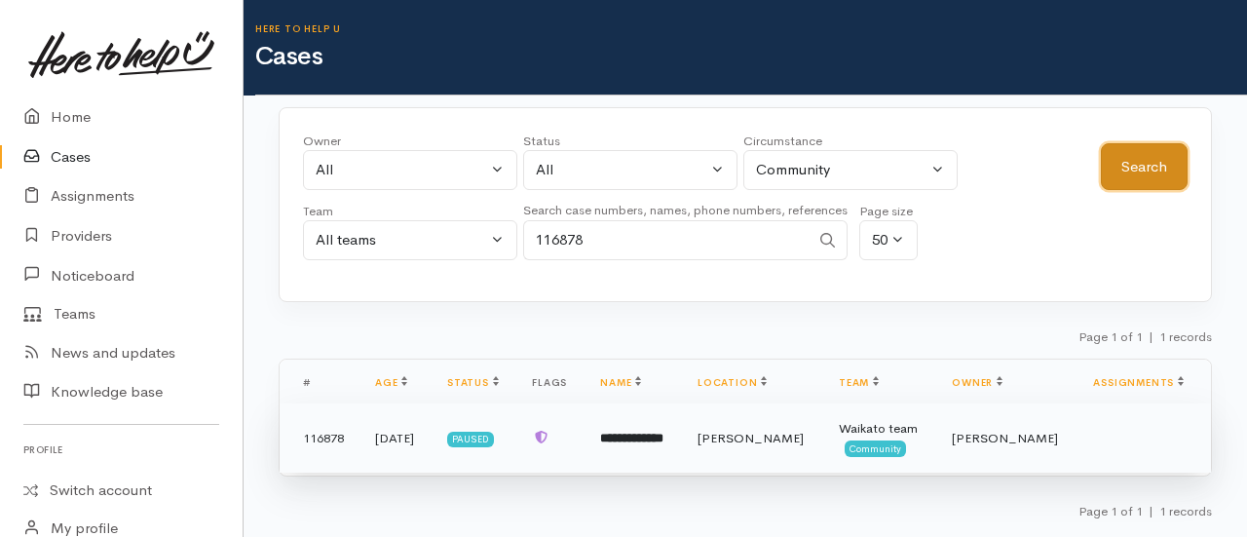
click at [664, 444] on b "**********" at bounding box center [631, 438] width 63 height 13
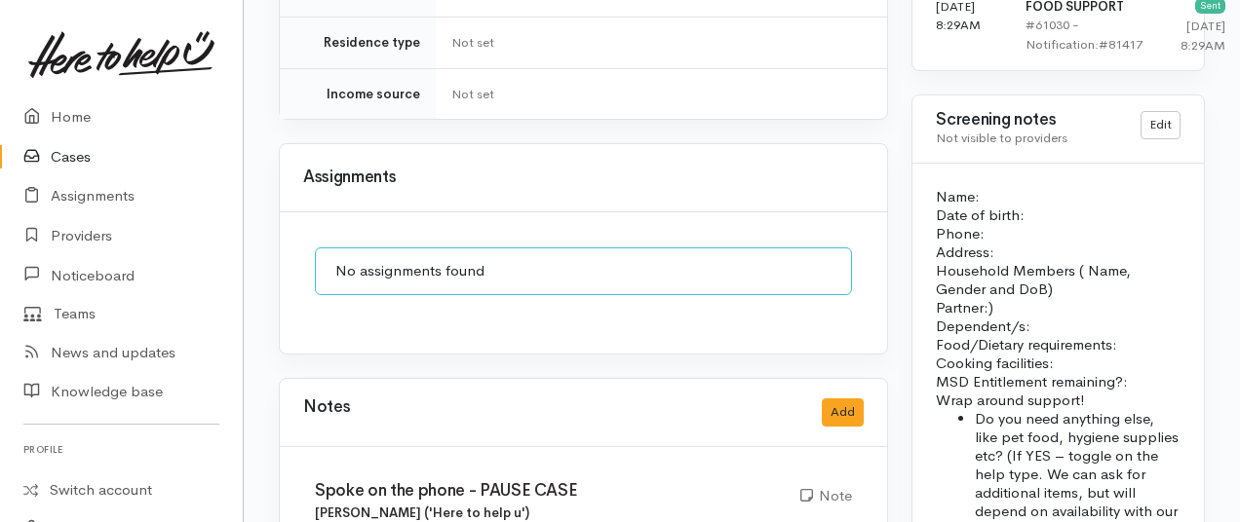
scroll to position [1589, 0]
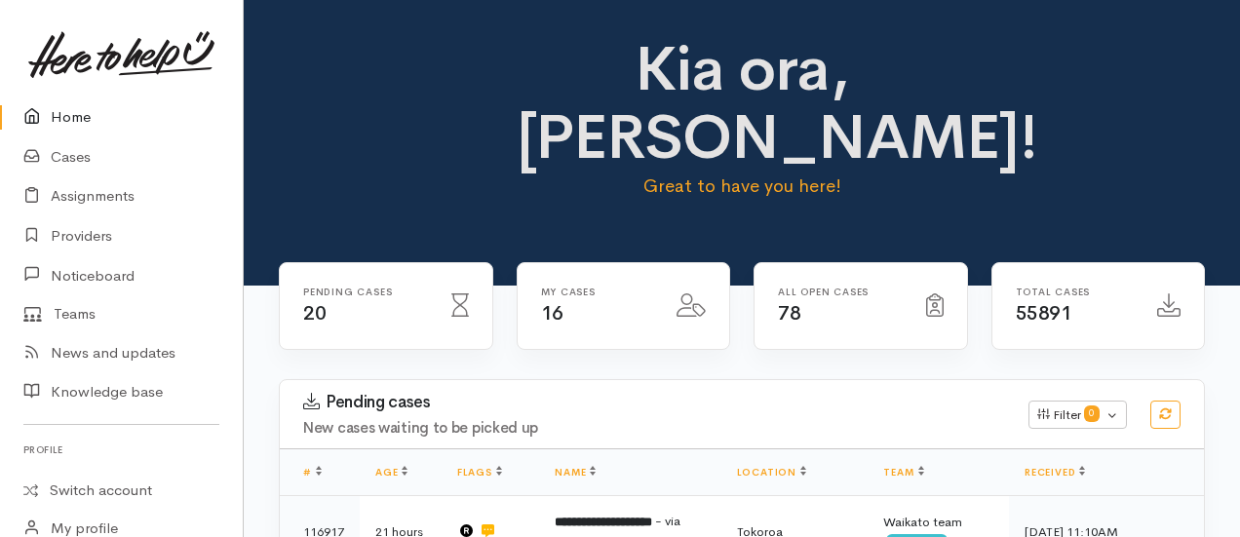
scroll to position [649, 0]
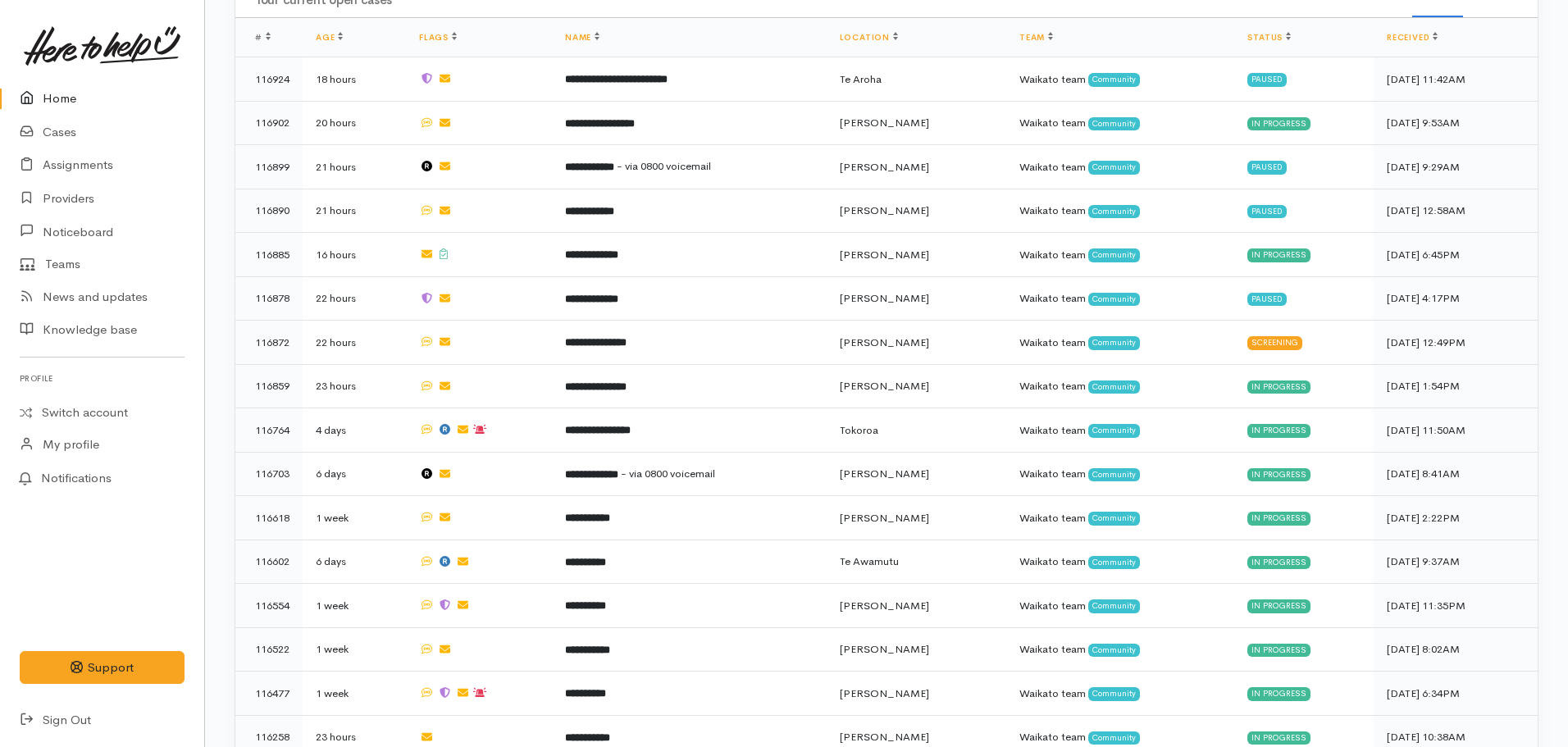
scroll to position [1337, 0]
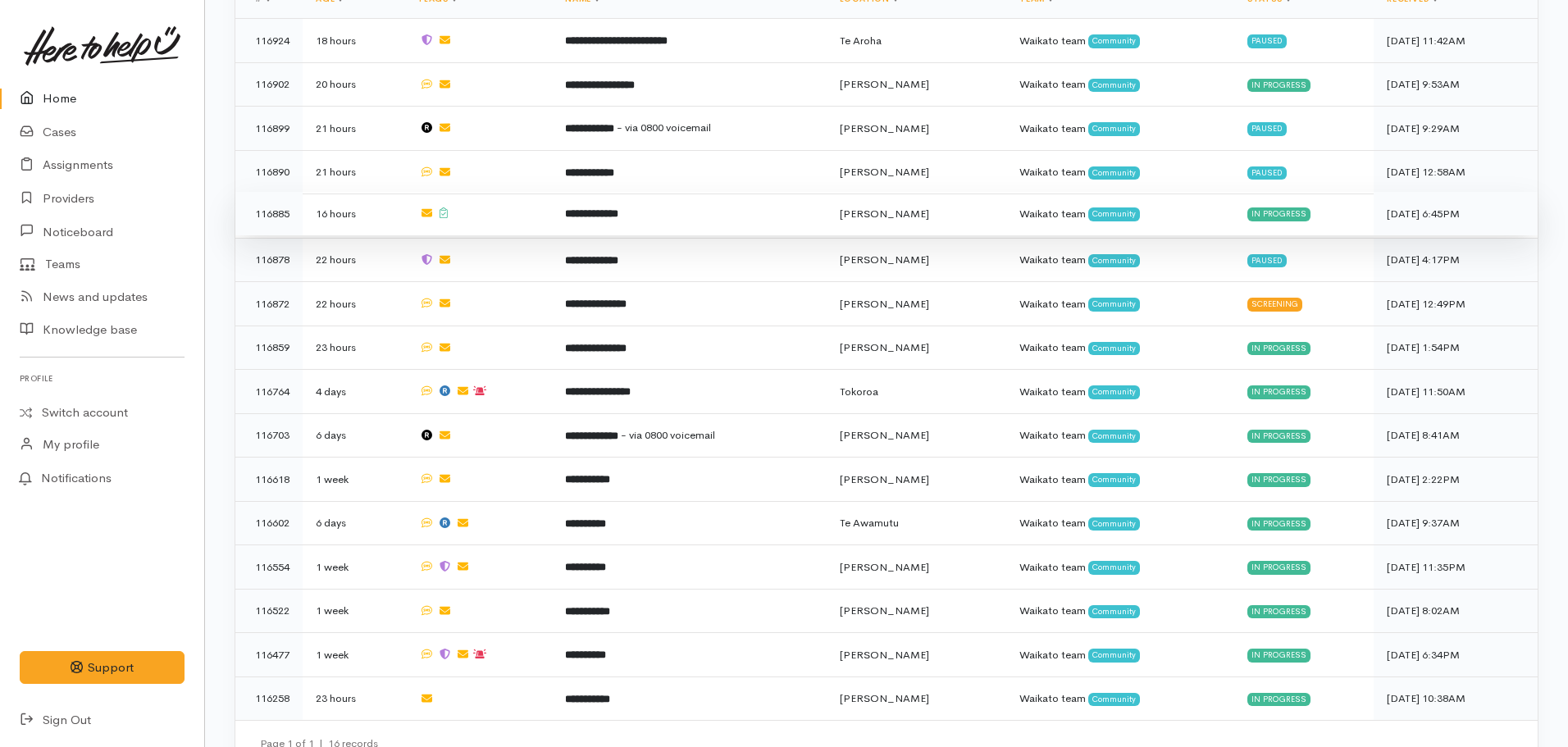
click at [594, 209] on b "**********" at bounding box center [591, 214] width 53 height 11
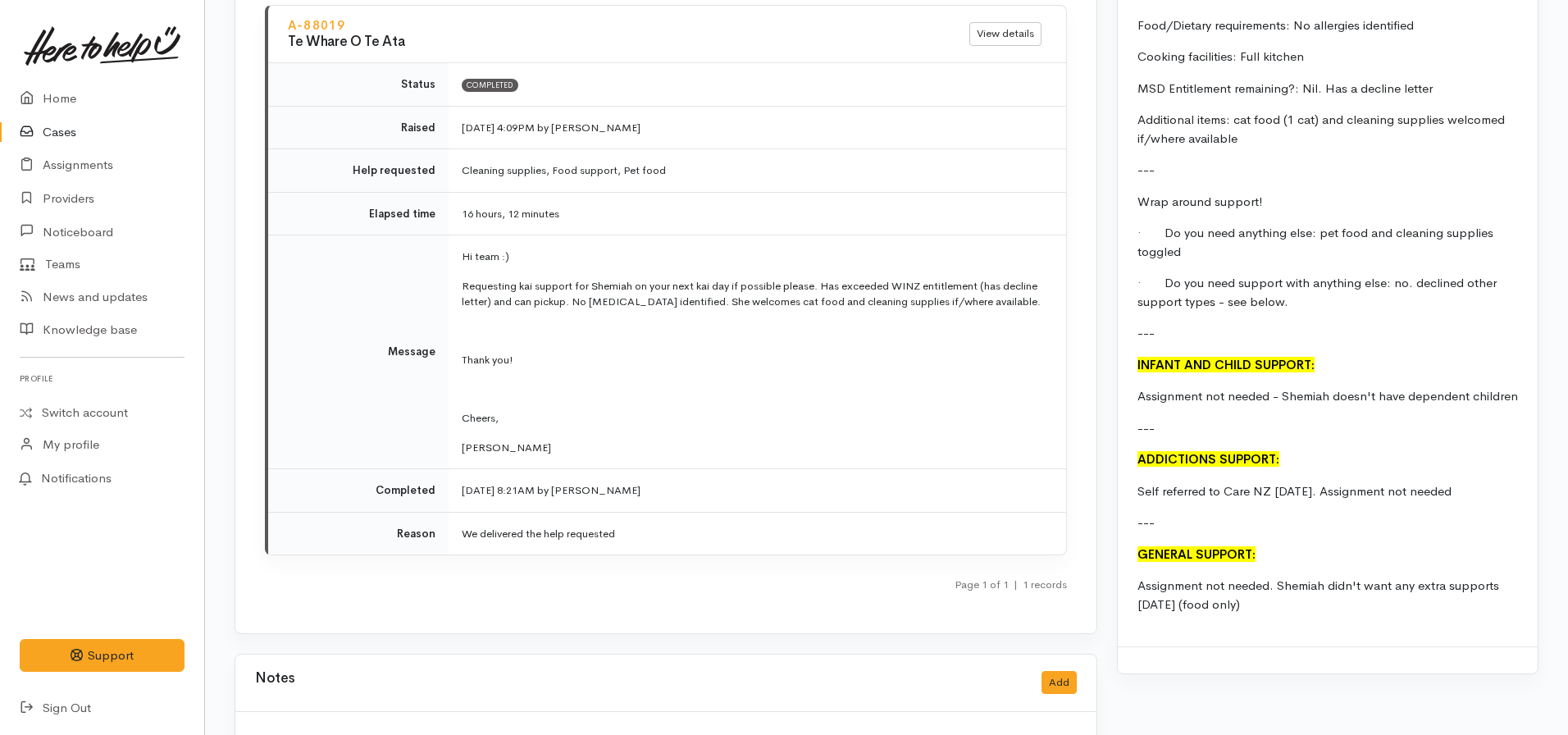
scroll to position [1822, 0]
click at [79, 96] on link "Home" at bounding box center [102, 99] width 205 height 34
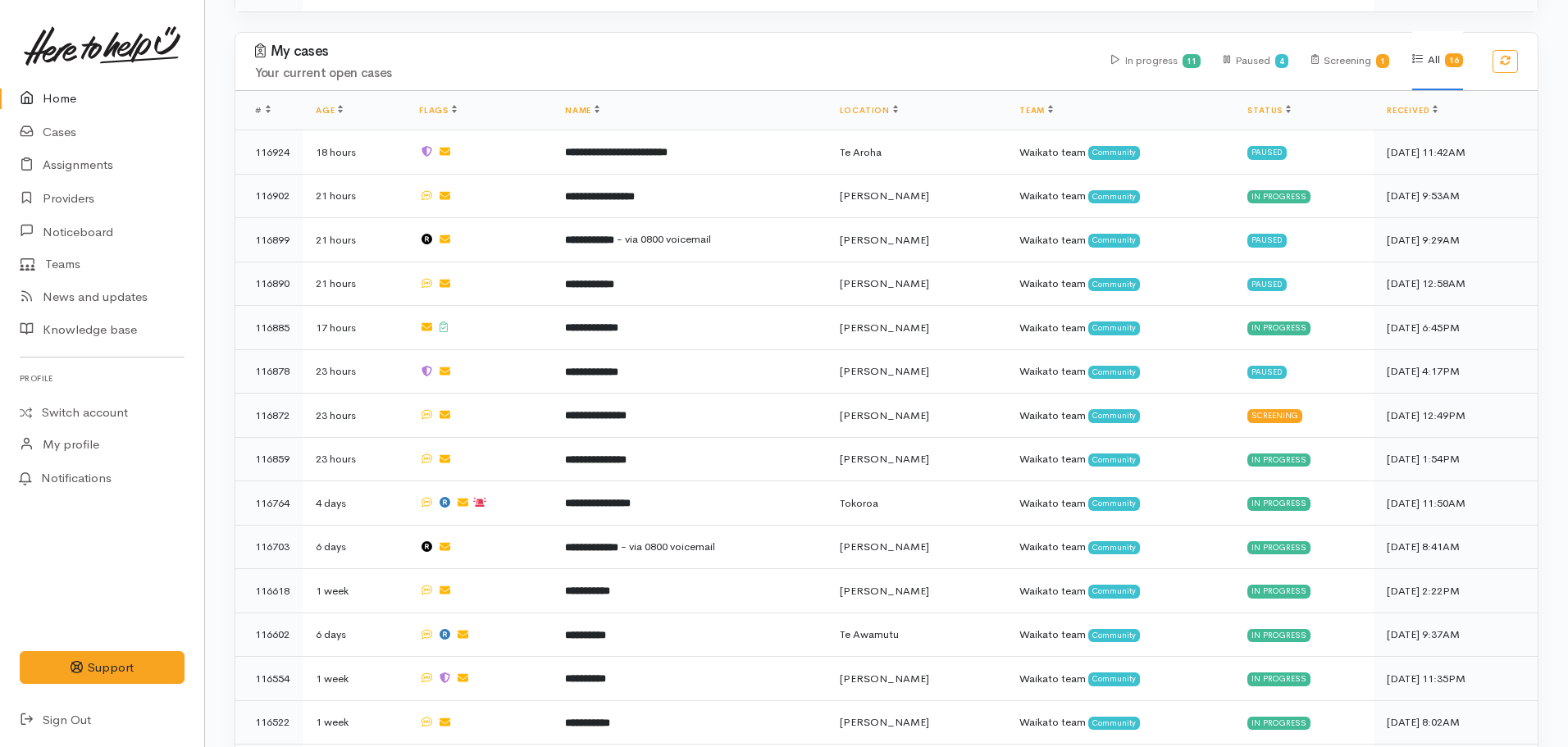
scroll to position [1226, 0]
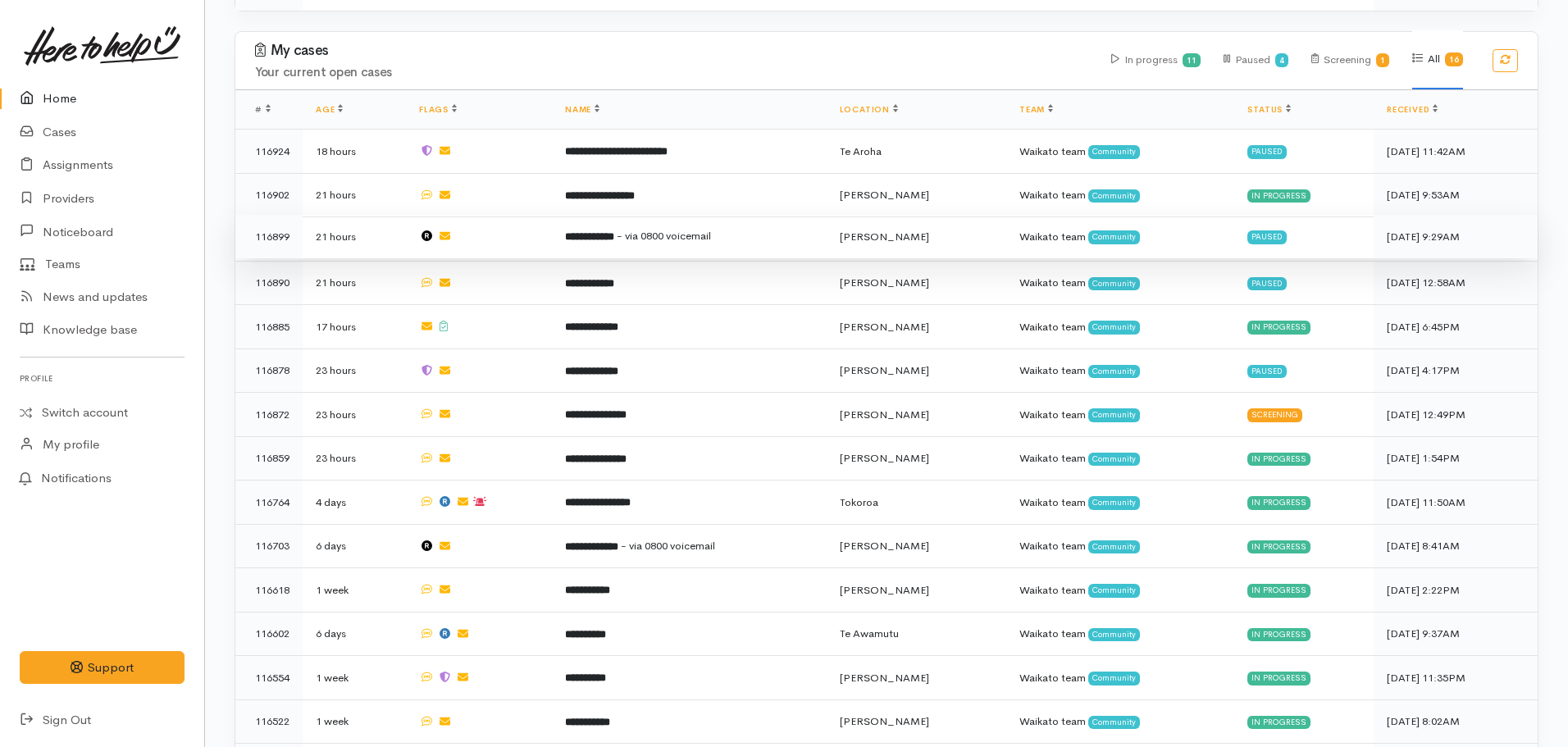
click at [675, 229] on span "- via 0800 voicemail" at bounding box center [664, 236] width 94 height 14
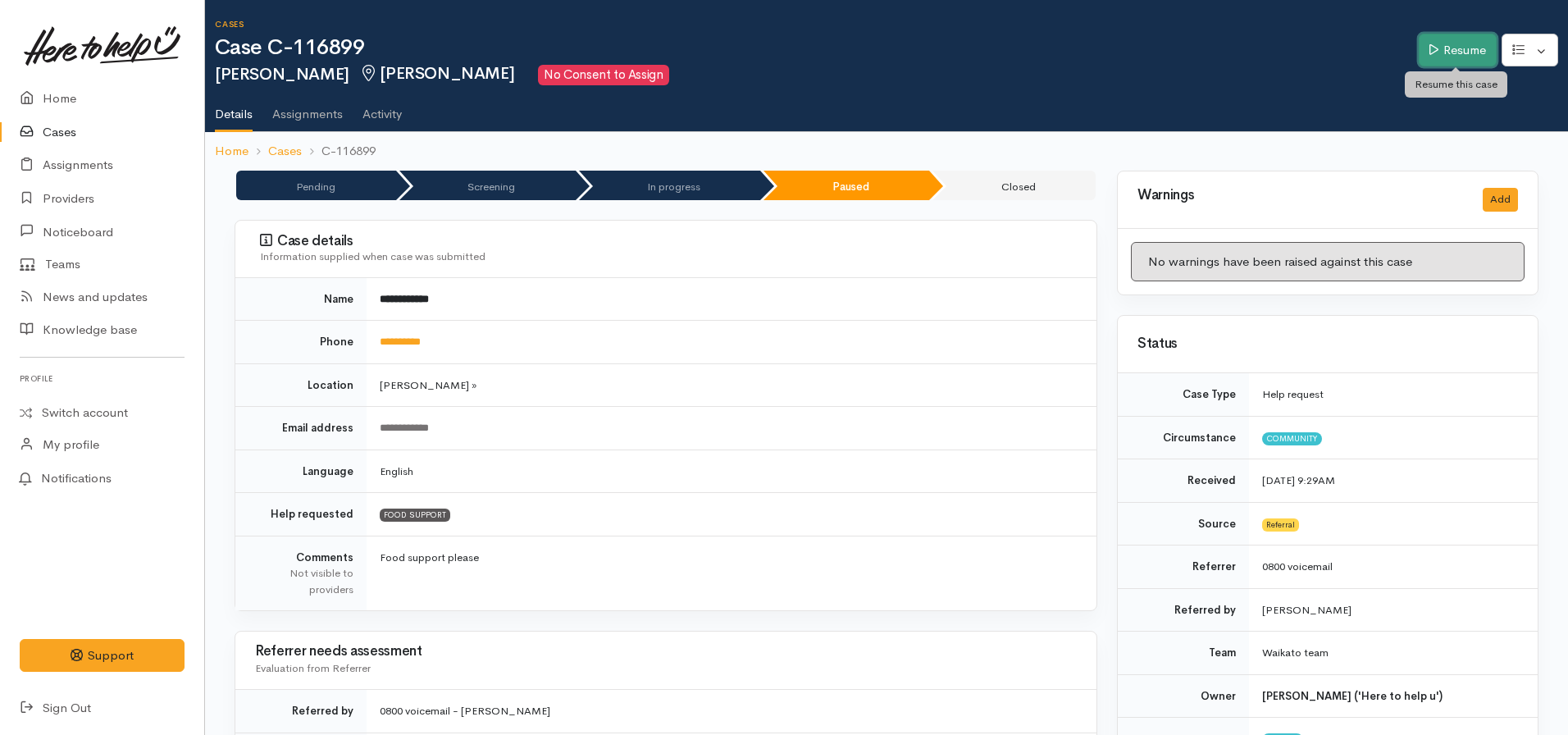
click at [1462, 54] on link "Resume" at bounding box center [1458, 51] width 78 height 34
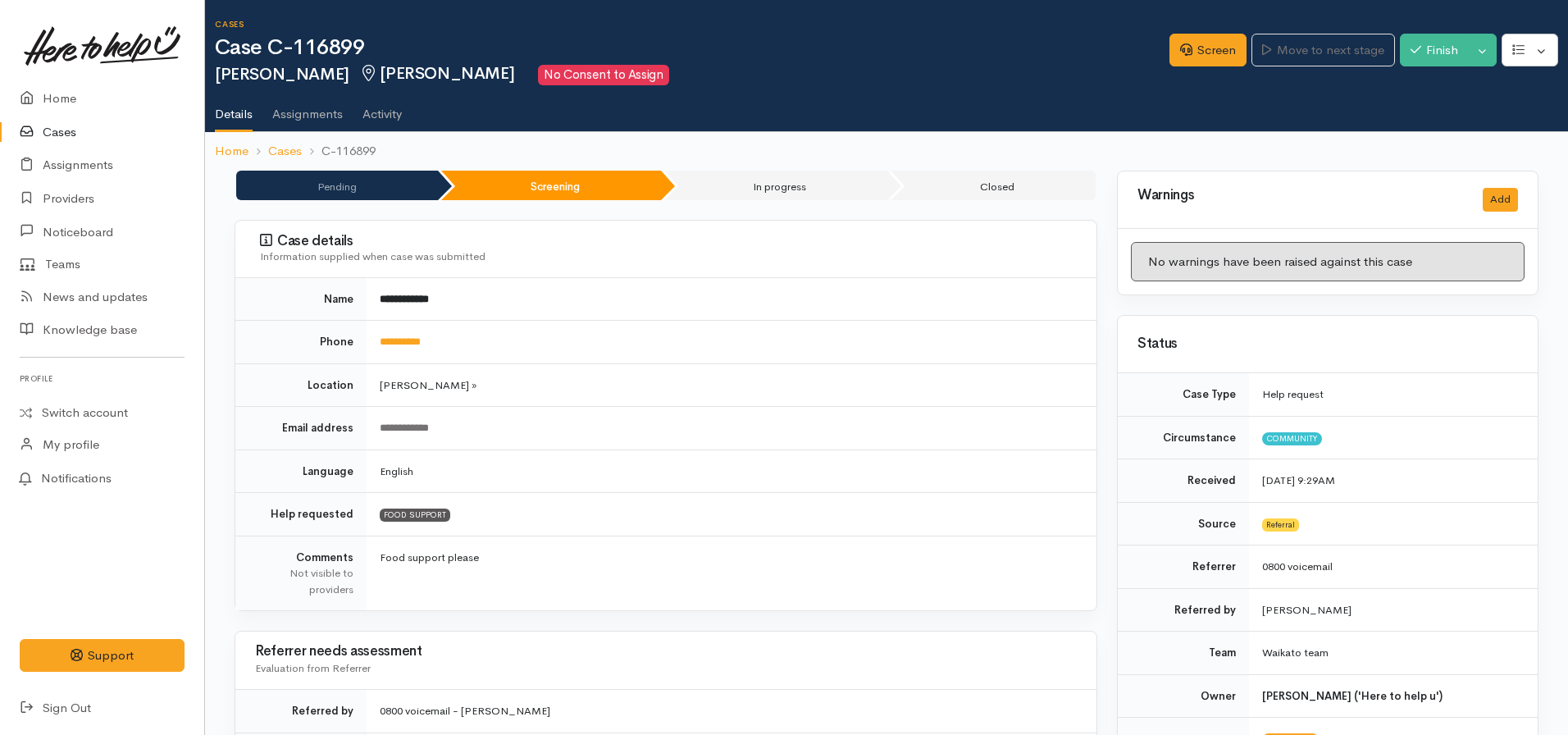
click at [1190, 69] on div "Screen Move to next stage Finish Toggle Dropdown Pause" at bounding box center [1369, 52] width 399 height 56
click at [1187, 56] on link "Screen" at bounding box center [1209, 51] width 77 height 34
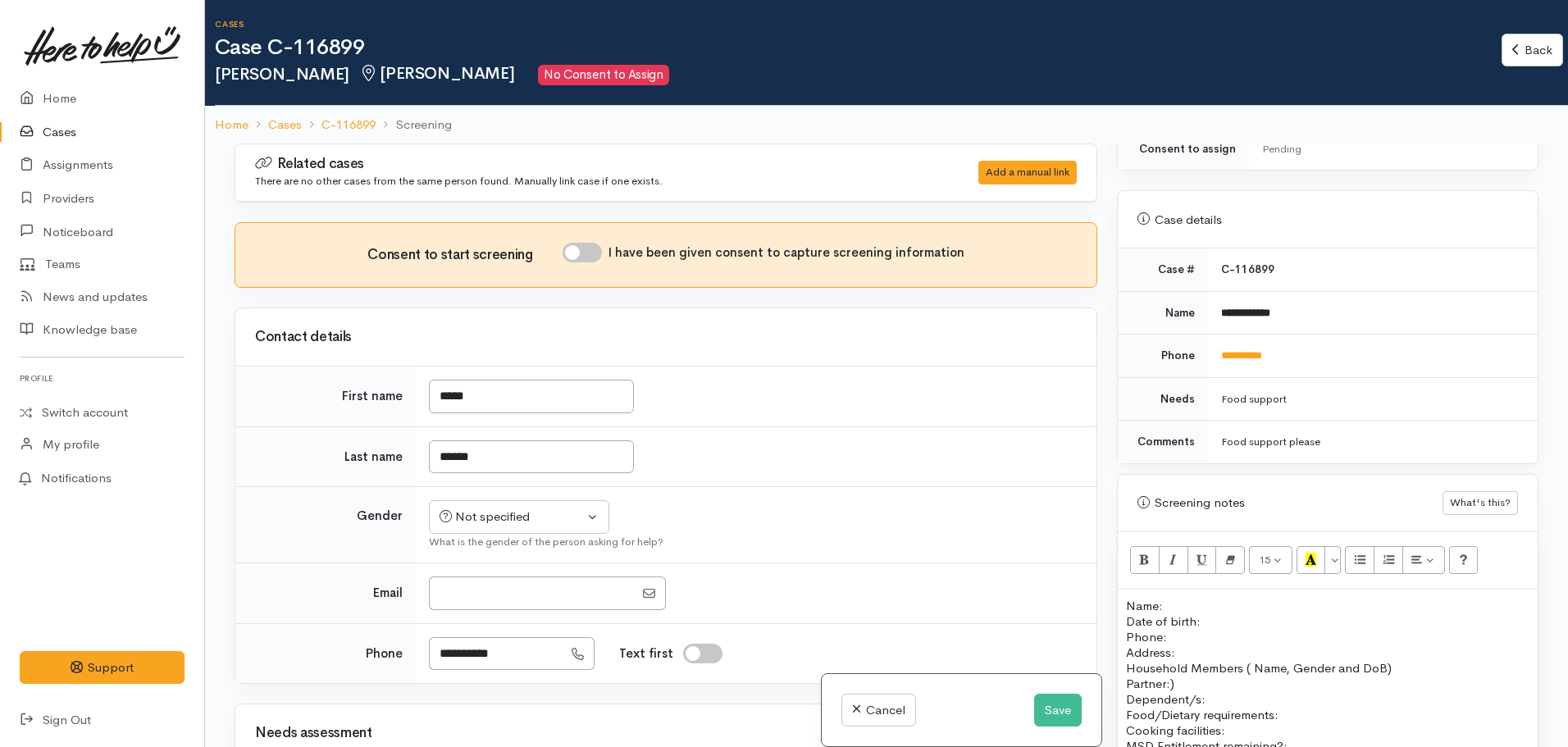
scroll to position [681, 0]
click at [1059, 712] on button "Save" at bounding box center [1058, 710] width 48 height 34
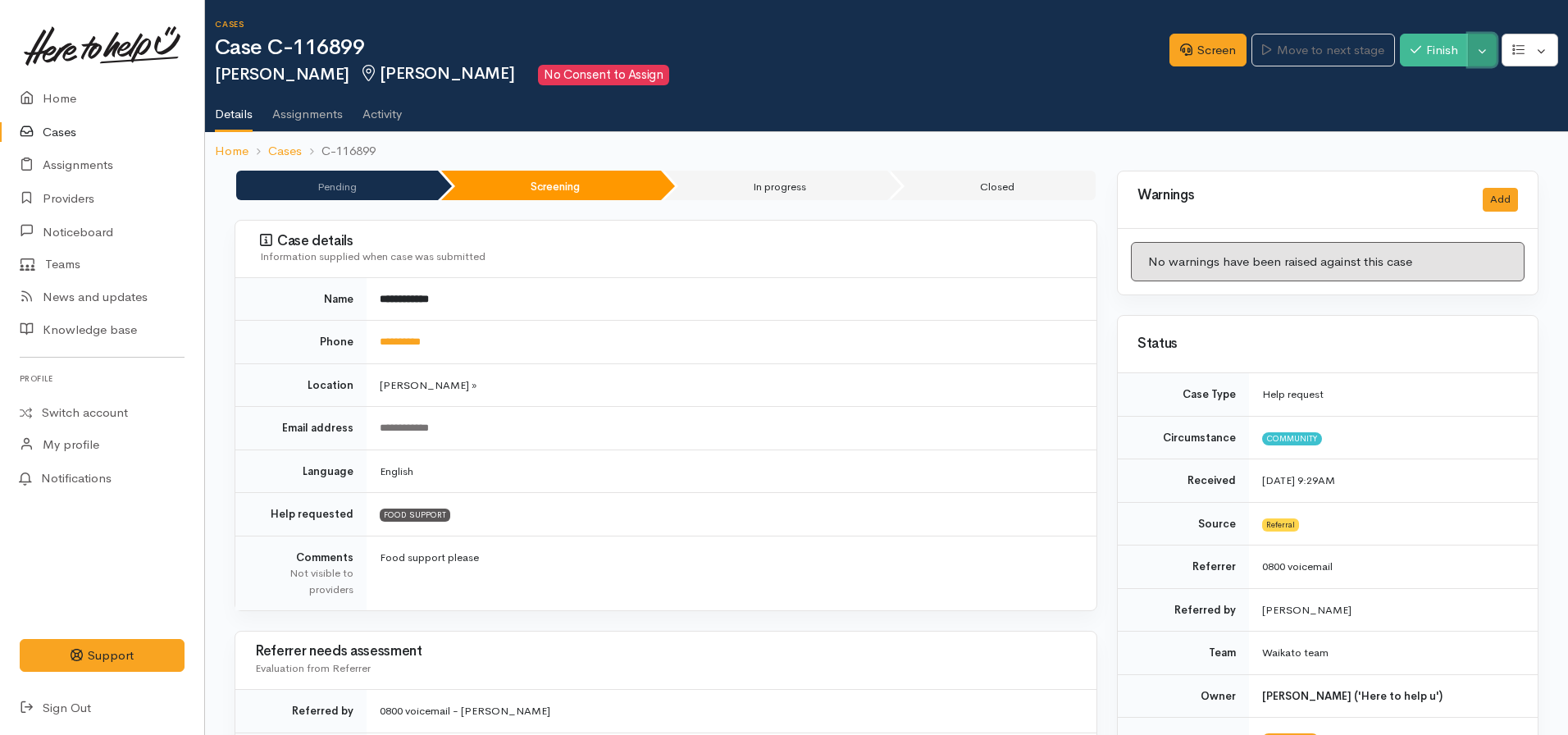
click at [1491, 55] on button "Toggle Dropdown" at bounding box center [1482, 51] width 29 height 34
click at [1432, 91] on link "Pause" at bounding box center [1432, 89] width 130 height 25
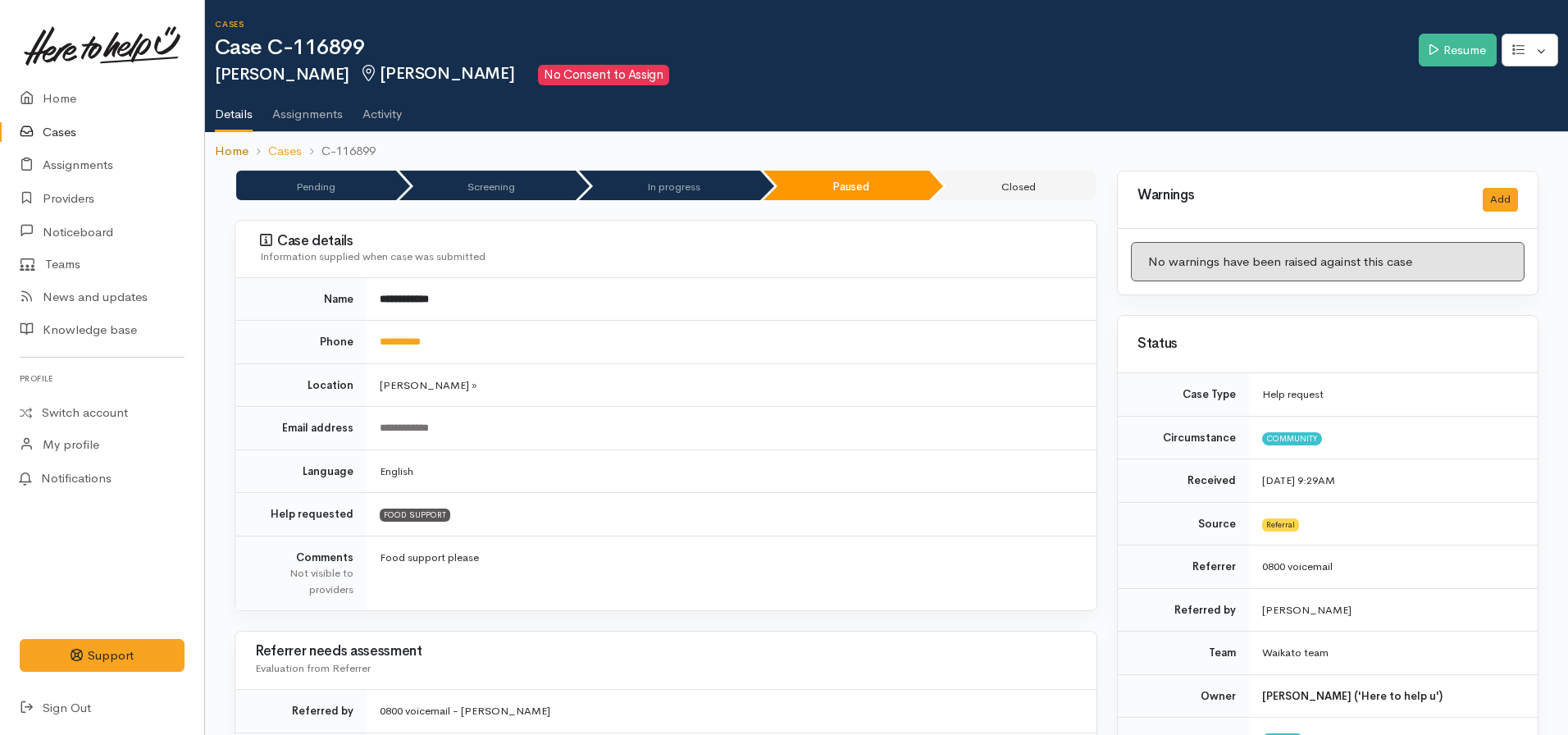
click at [238, 150] on link "Home" at bounding box center [231, 152] width 34 height 19
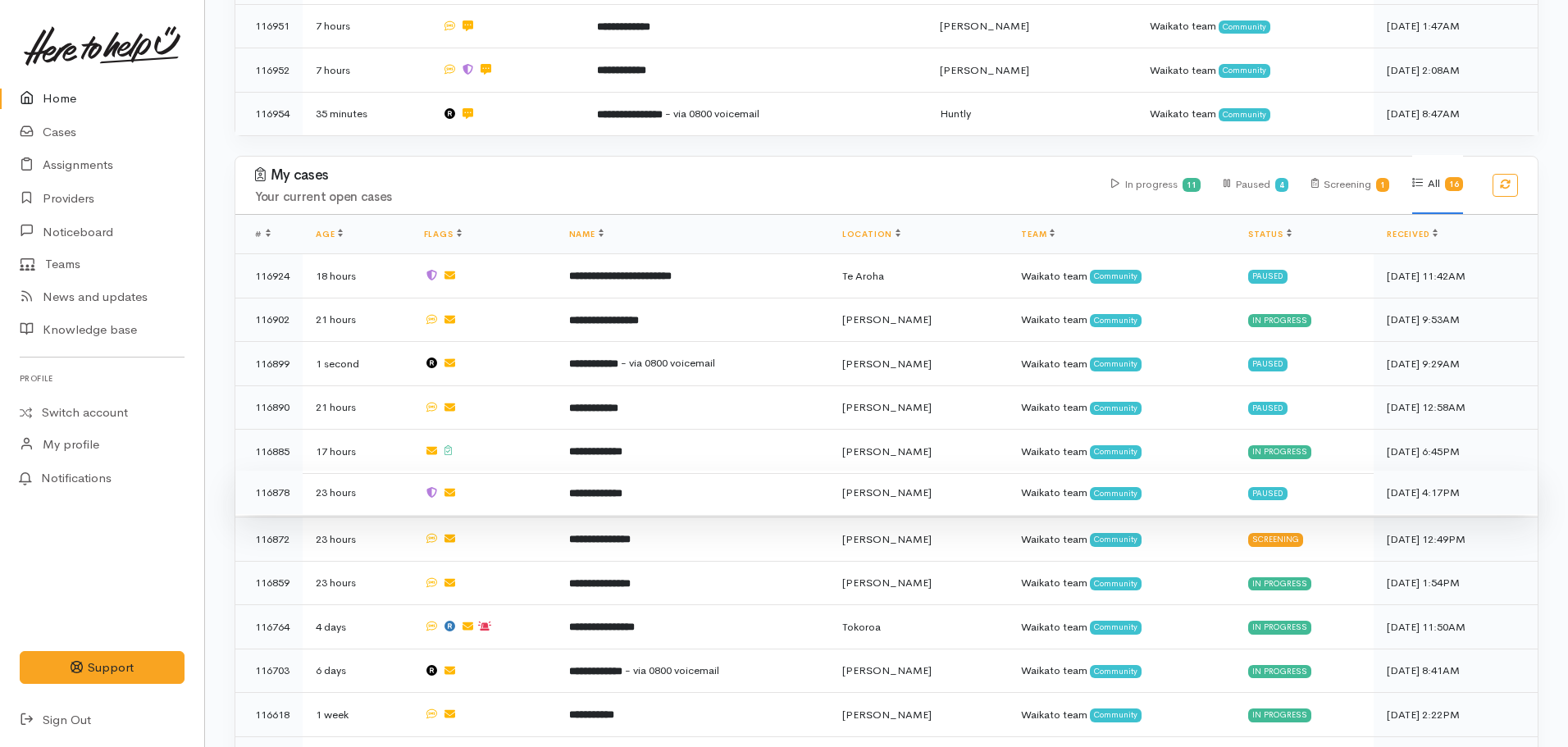
scroll to position [1087, 0]
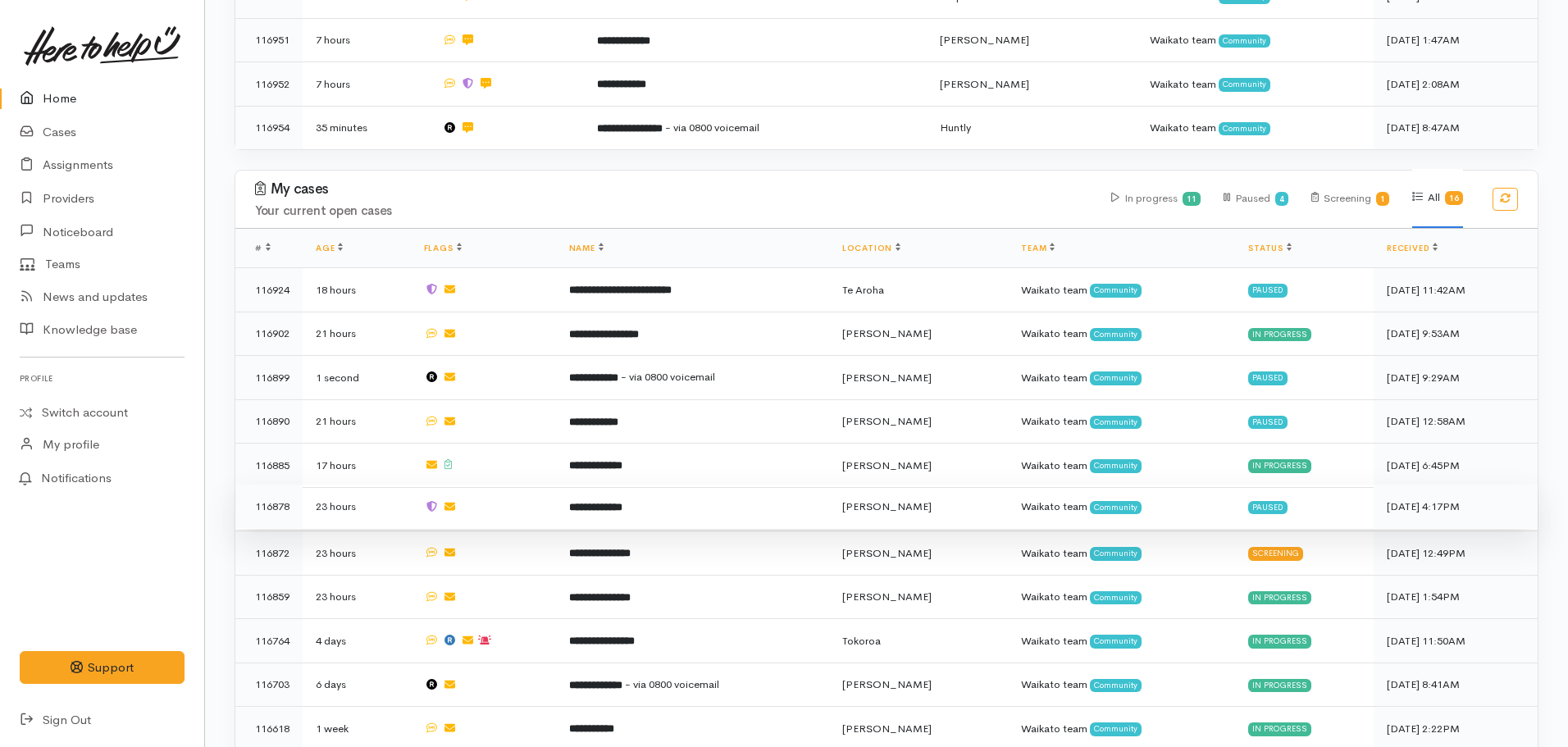
click at [622, 501] on b "**********" at bounding box center [595, 506] width 53 height 11
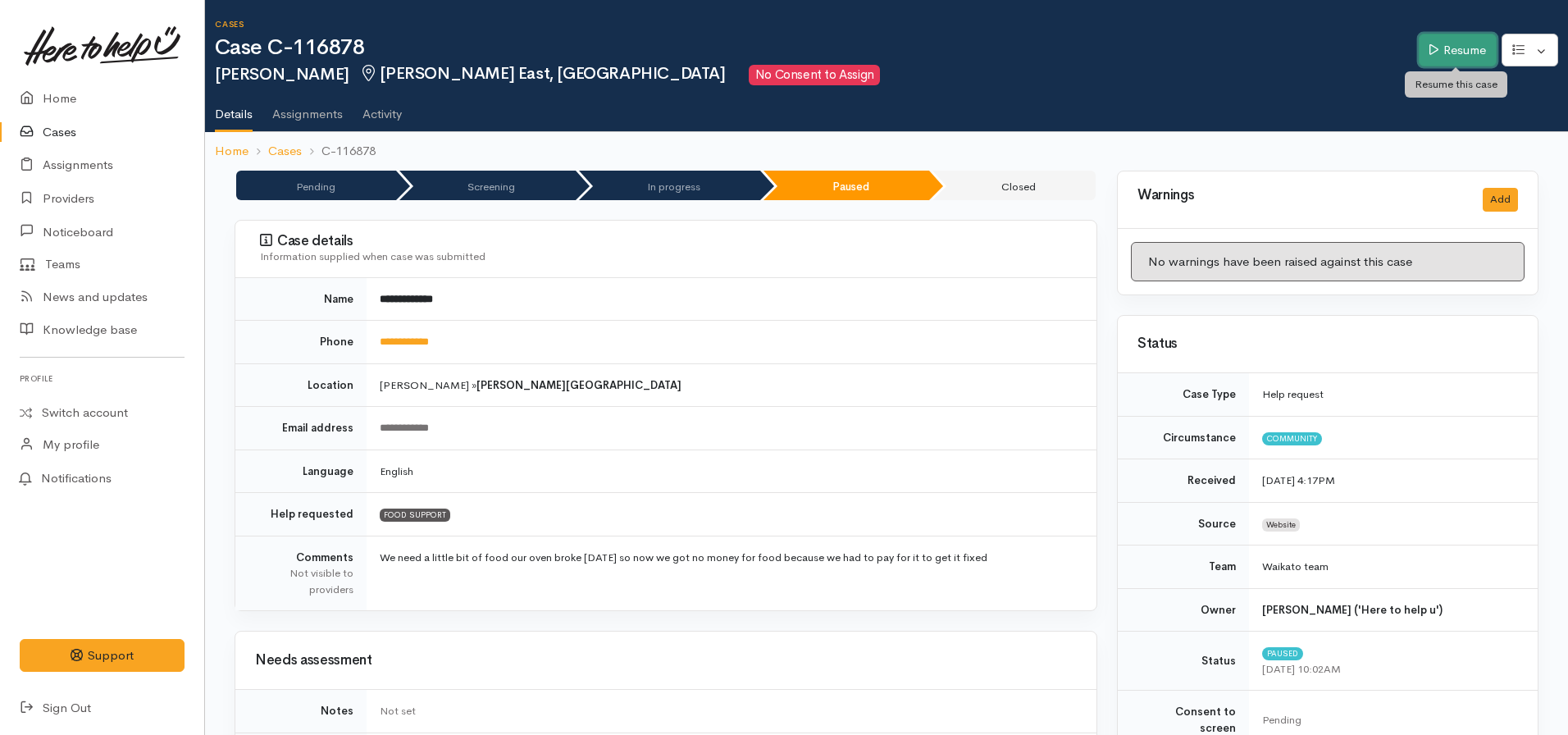
click at [1435, 45] on link "Resume" at bounding box center [1458, 51] width 78 height 34
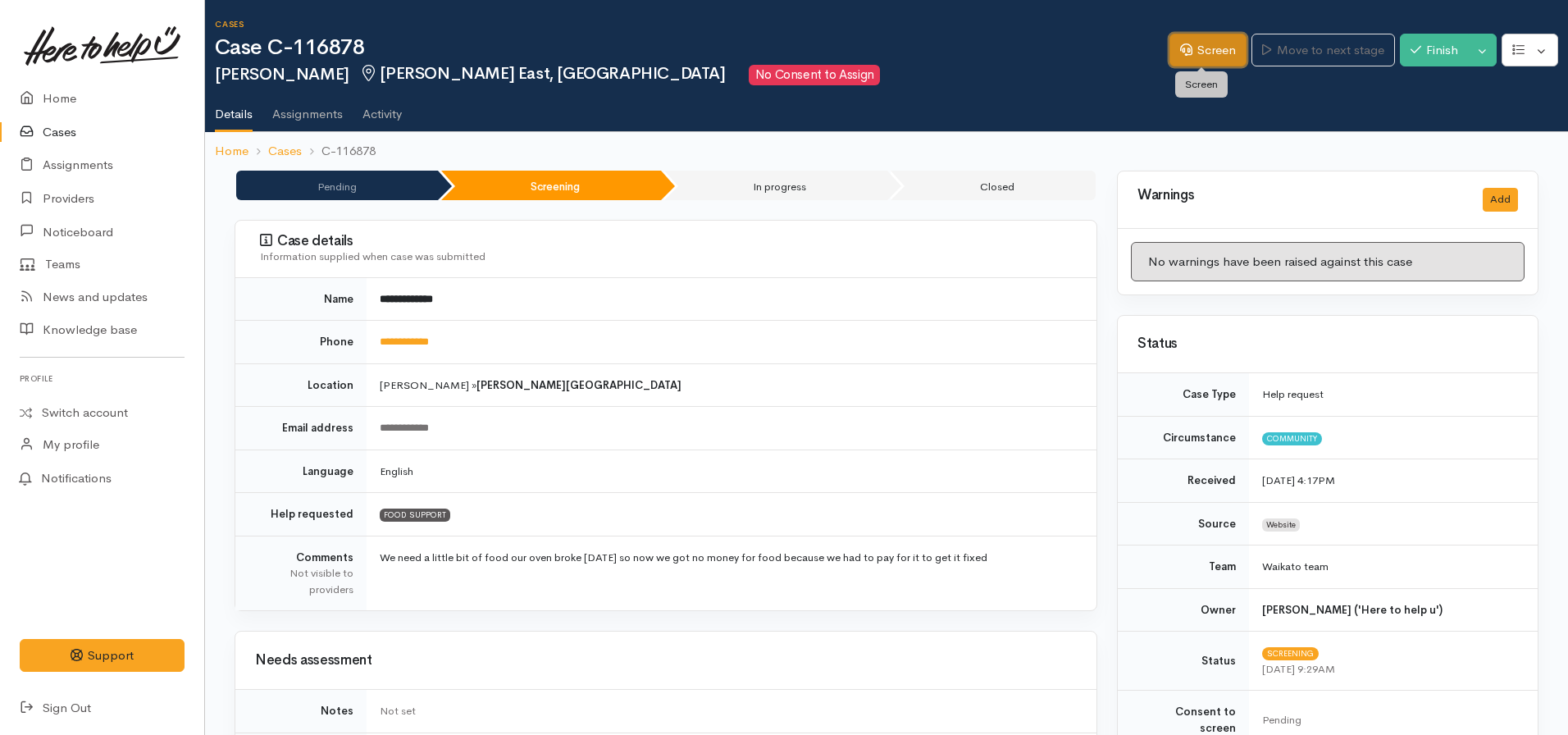
click at [1209, 41] on link "Screen" at bounding box center [1209, 51] width 77 height 34
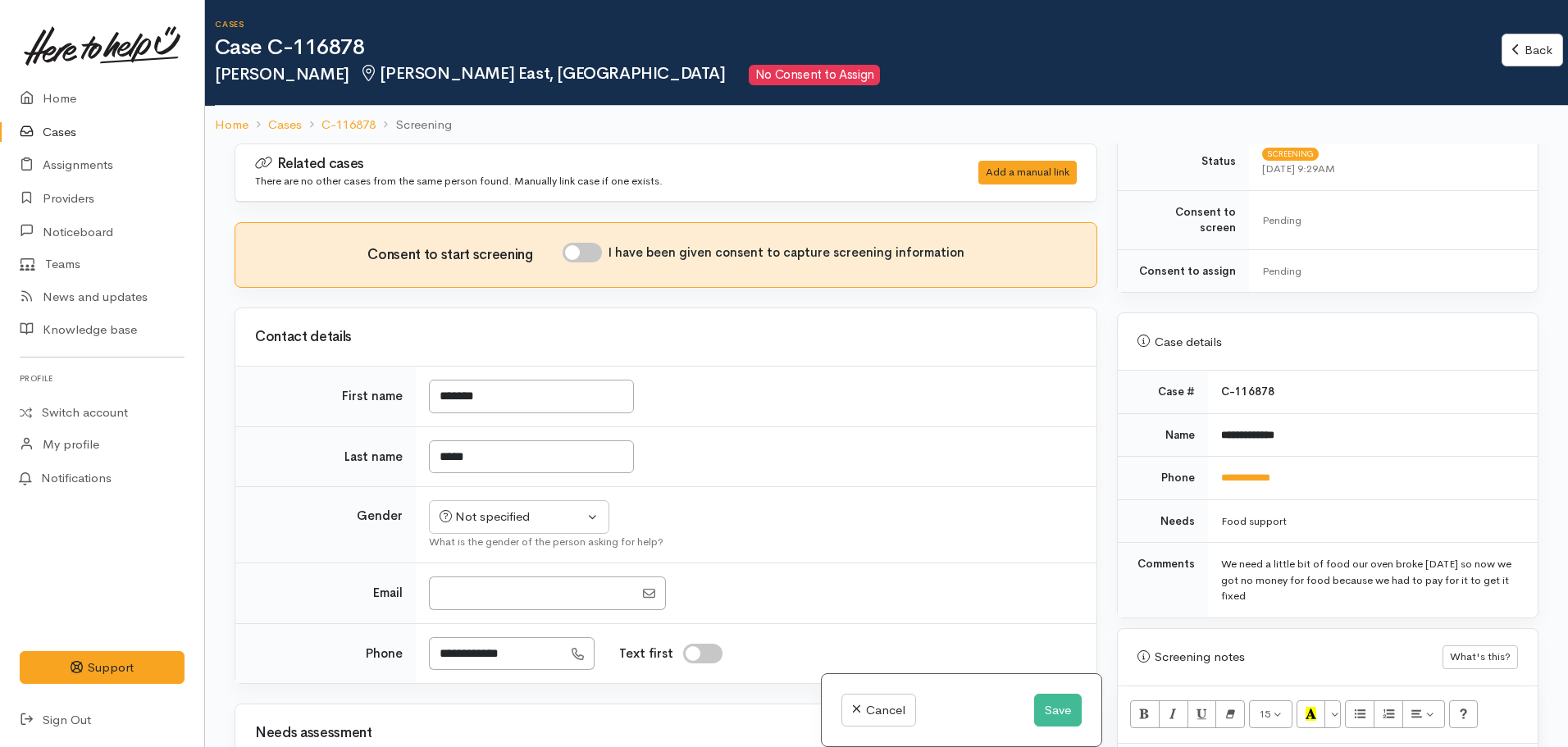
scroll to position [472, 0]
click at [1268, 473] on link "**********" at bounding box center [1246, 478] width 49 height 11
click at [1062, 706] on button "Save" at bounding box center [1058, 710] width 48 height 34
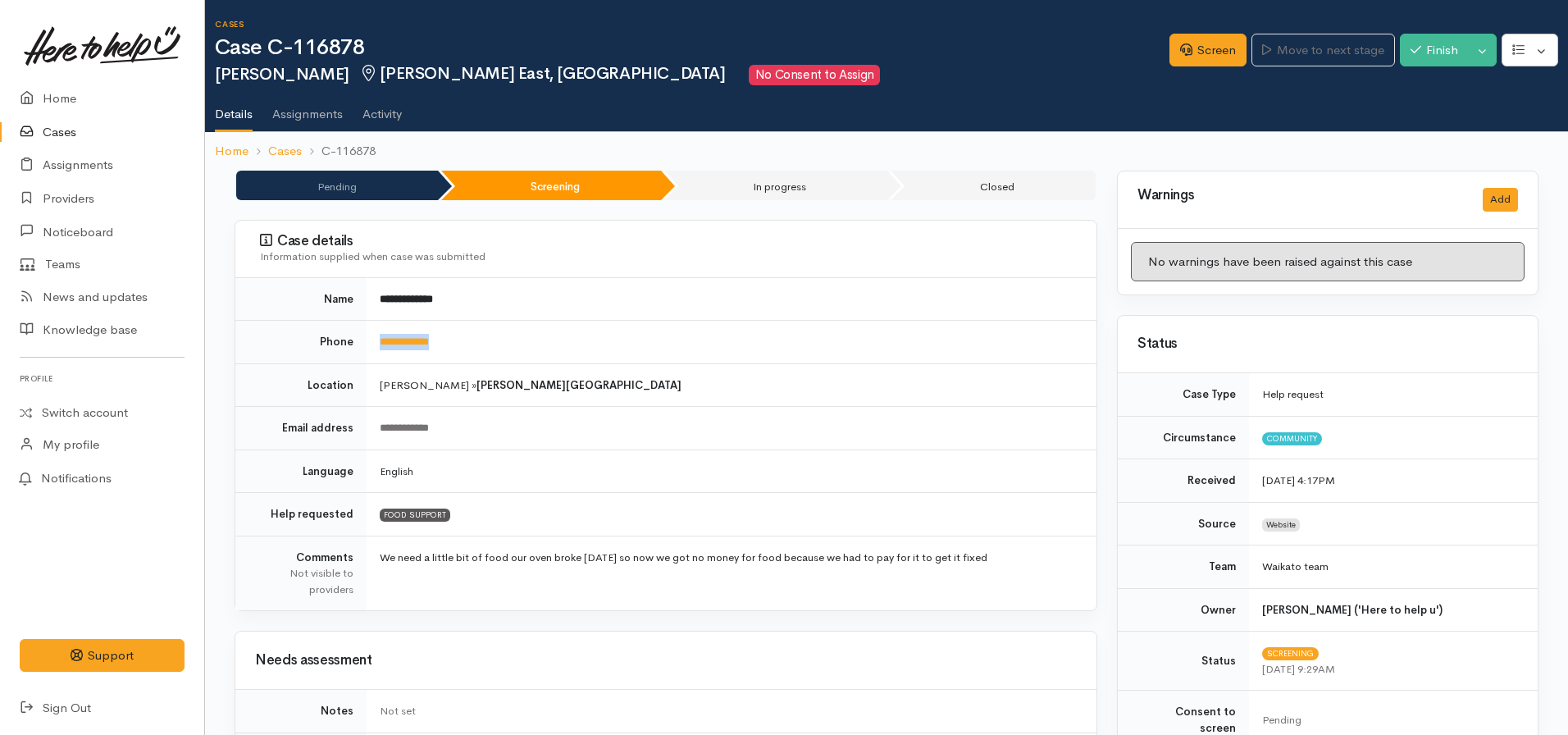
drag, startPoint x: 461, startPoint y: 348, endPoint x: 355, endPoint y: 343, distance: 106.1
click at [355, 343] on tr "**********" at bounding box center [666, 343] width 861 height 44
copy tr "**********"
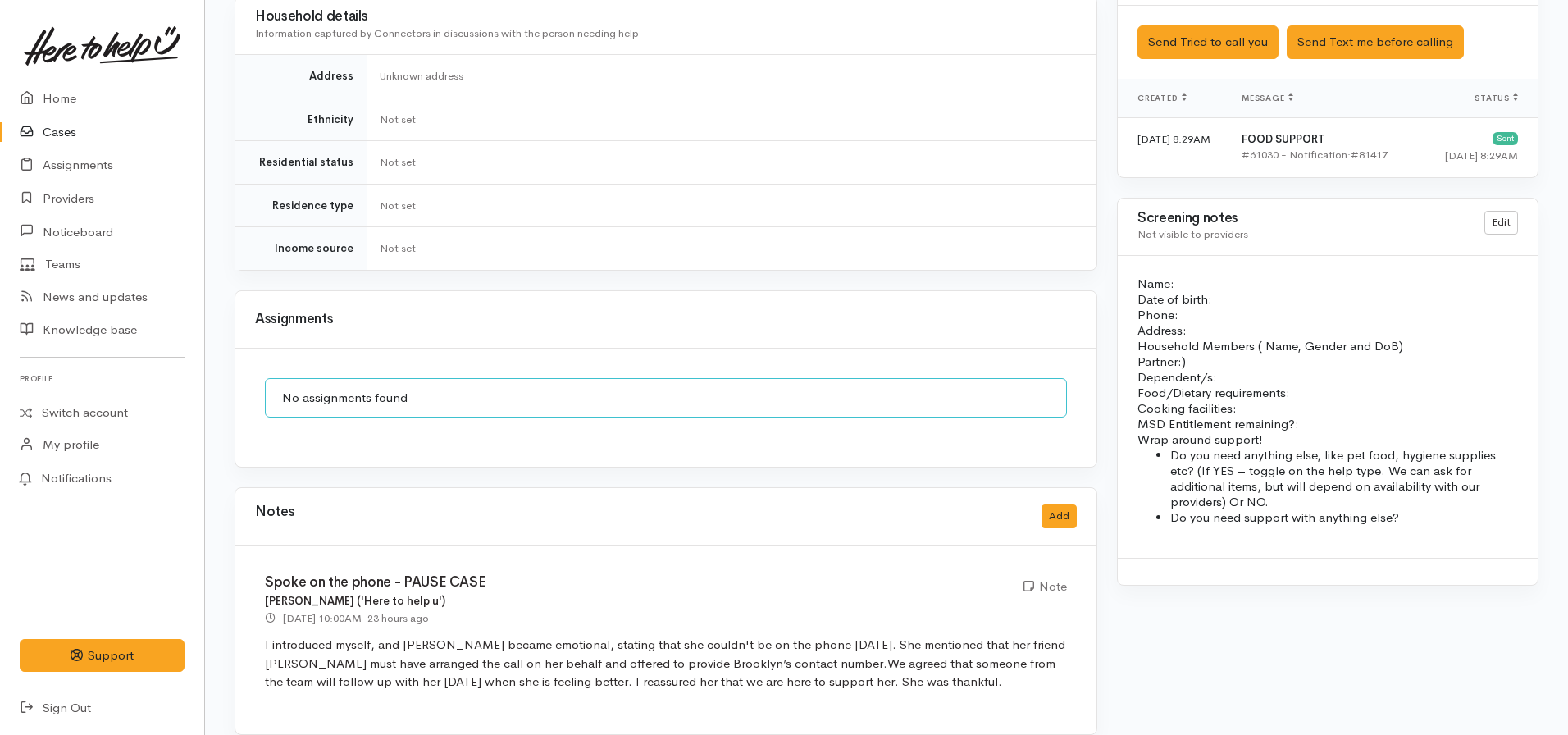
scroll to position [1014, 0]
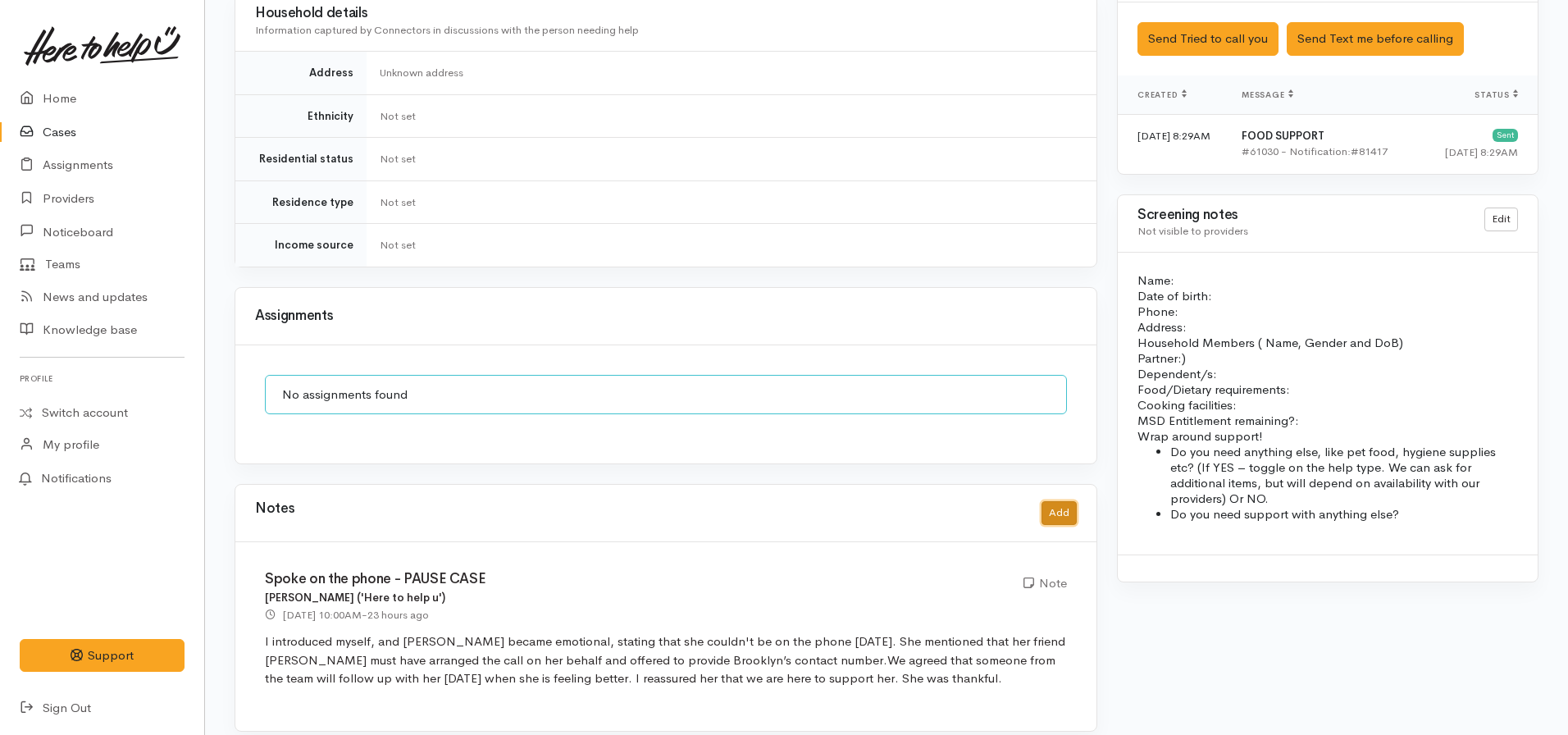
click at [1061, 501] on button "Add" at bounding box center [1060, 513] width 35 height 24
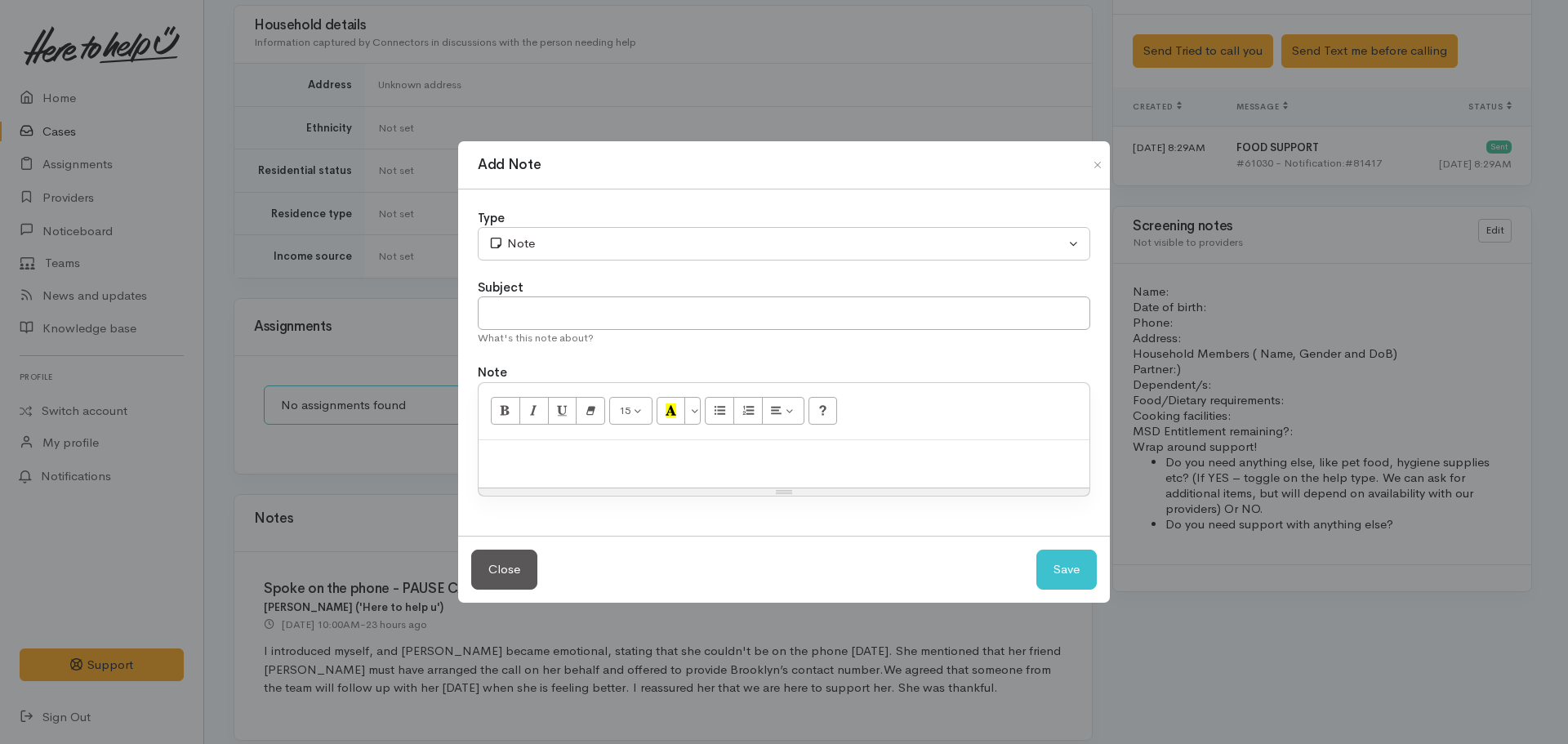
click at [862, 220] on div "Type" at bounding box center [784, 218] width 613 height 18
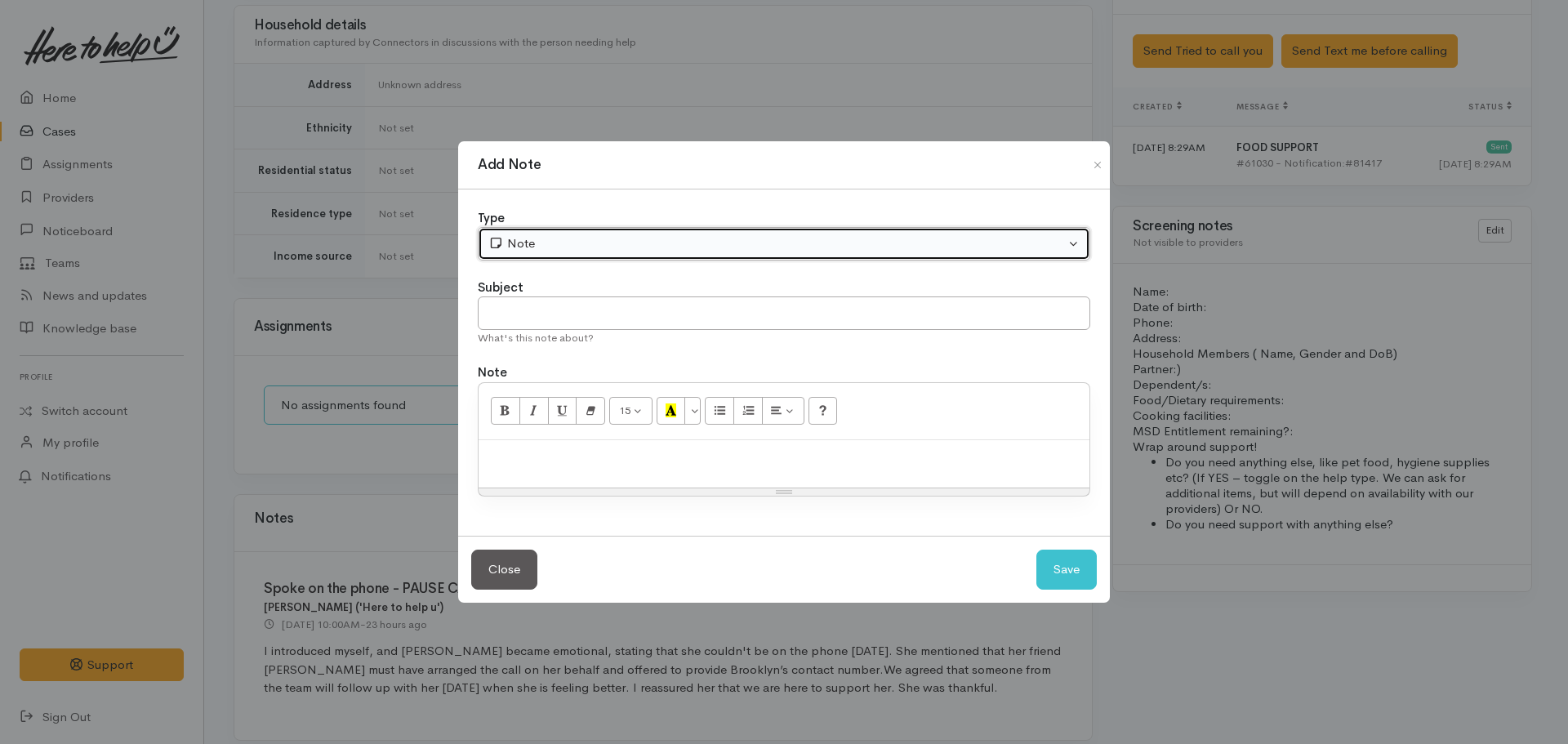
click at [864, 243] on div "Note" at bounding box center [777, 244] width 577 height 18
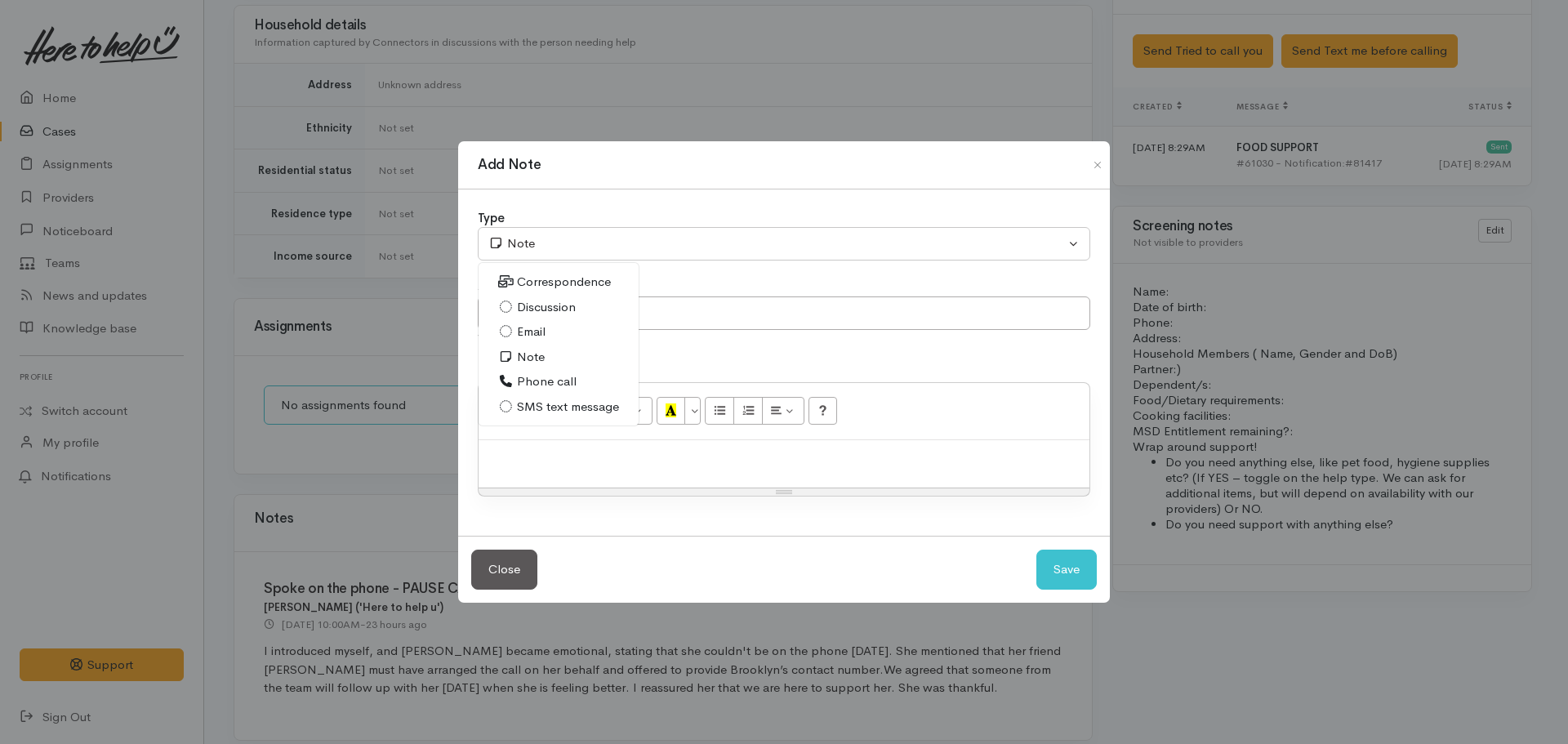
click at [520, 448] on p at bounding box center [784, 457] width 594 height 18
drag, startPoint x: 520, startPoint y: 448, endPoint x: 559, endPoint y: 464, distance: 42.2
click at [559, 464] on p at bounding box center [784, 457] width 594 height 18
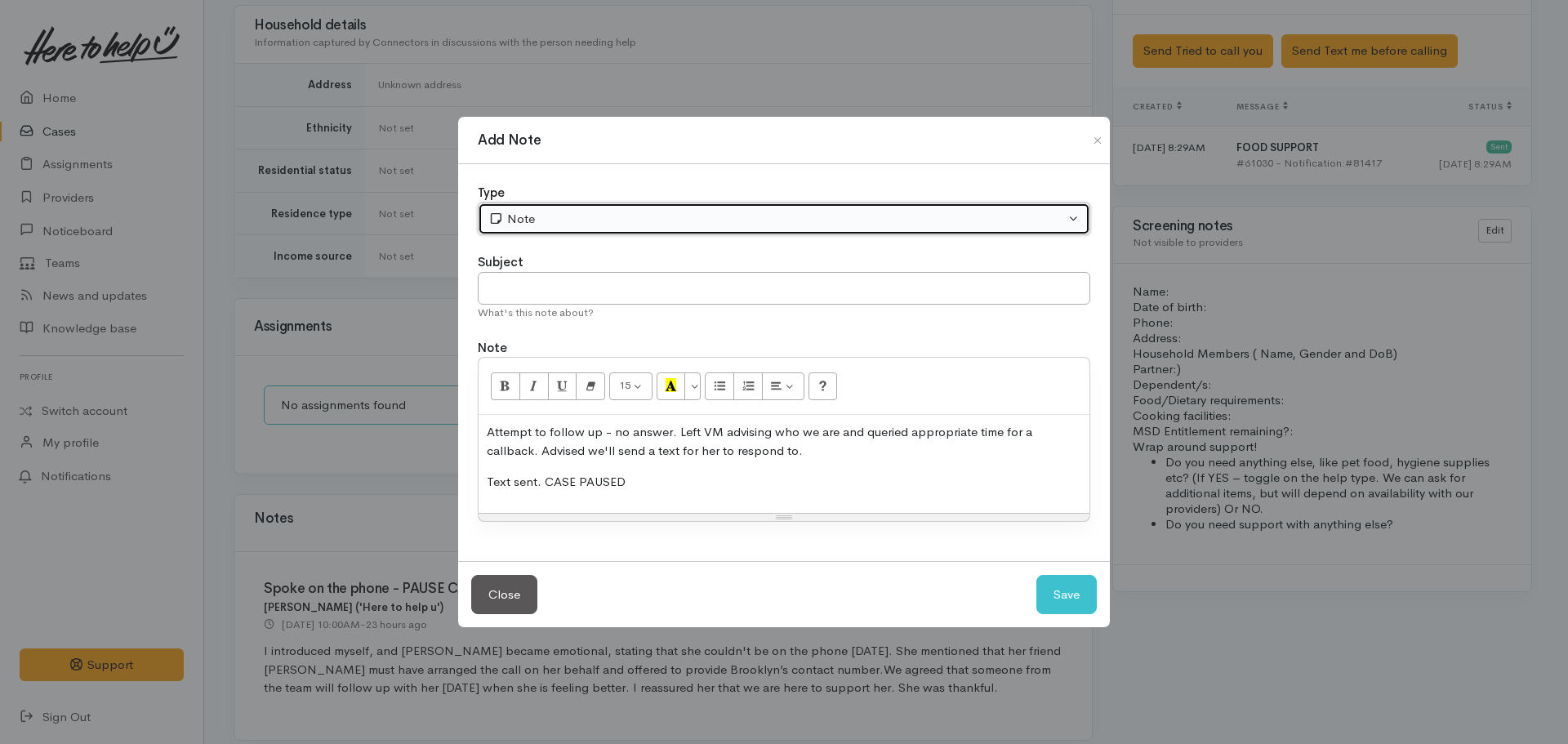
click at [566, 209] on div "Note" at bounding box center [777, 219] width 577 height 18
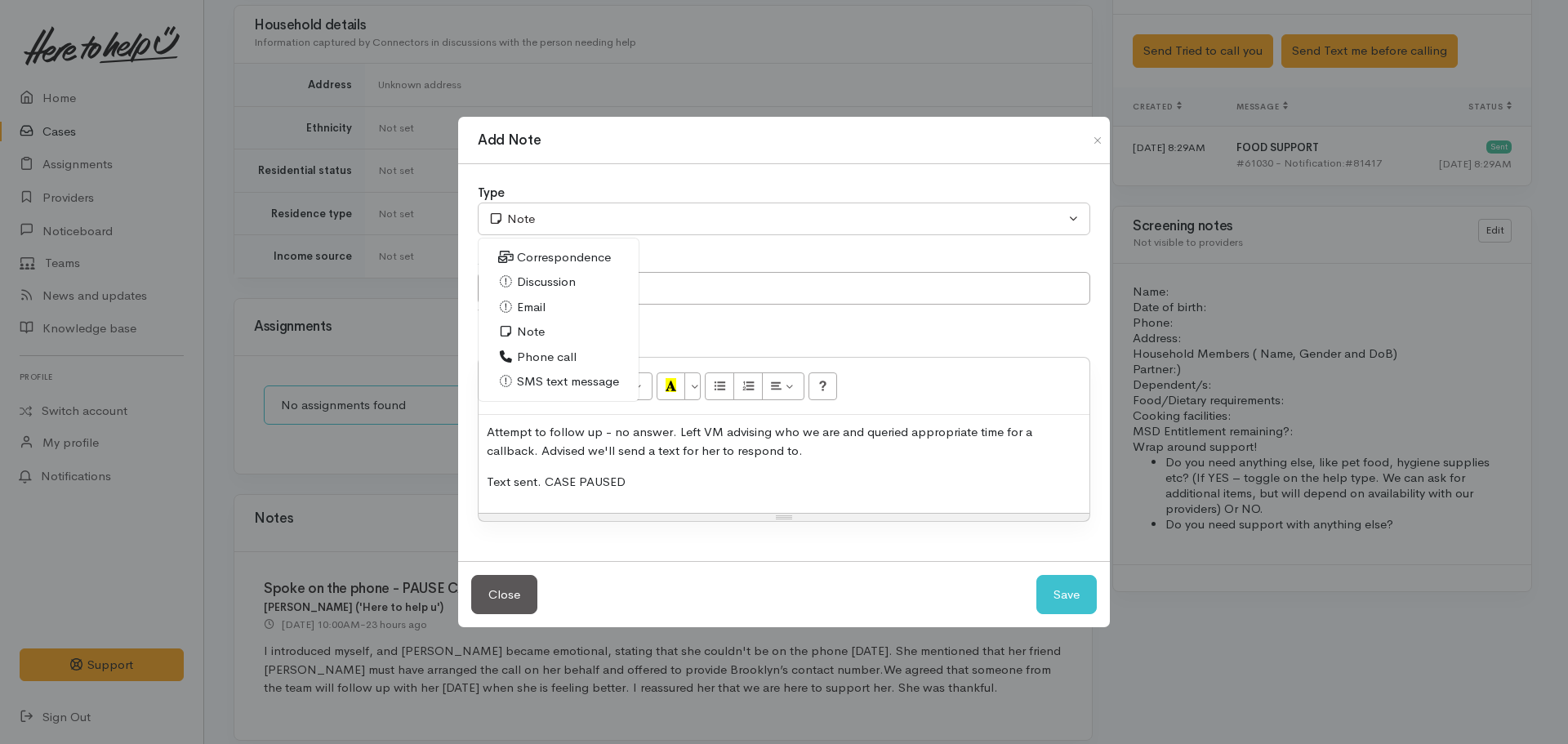
click at [559, 346] on link "Phone call" at bounding box center [558, 357] width 160 height 25
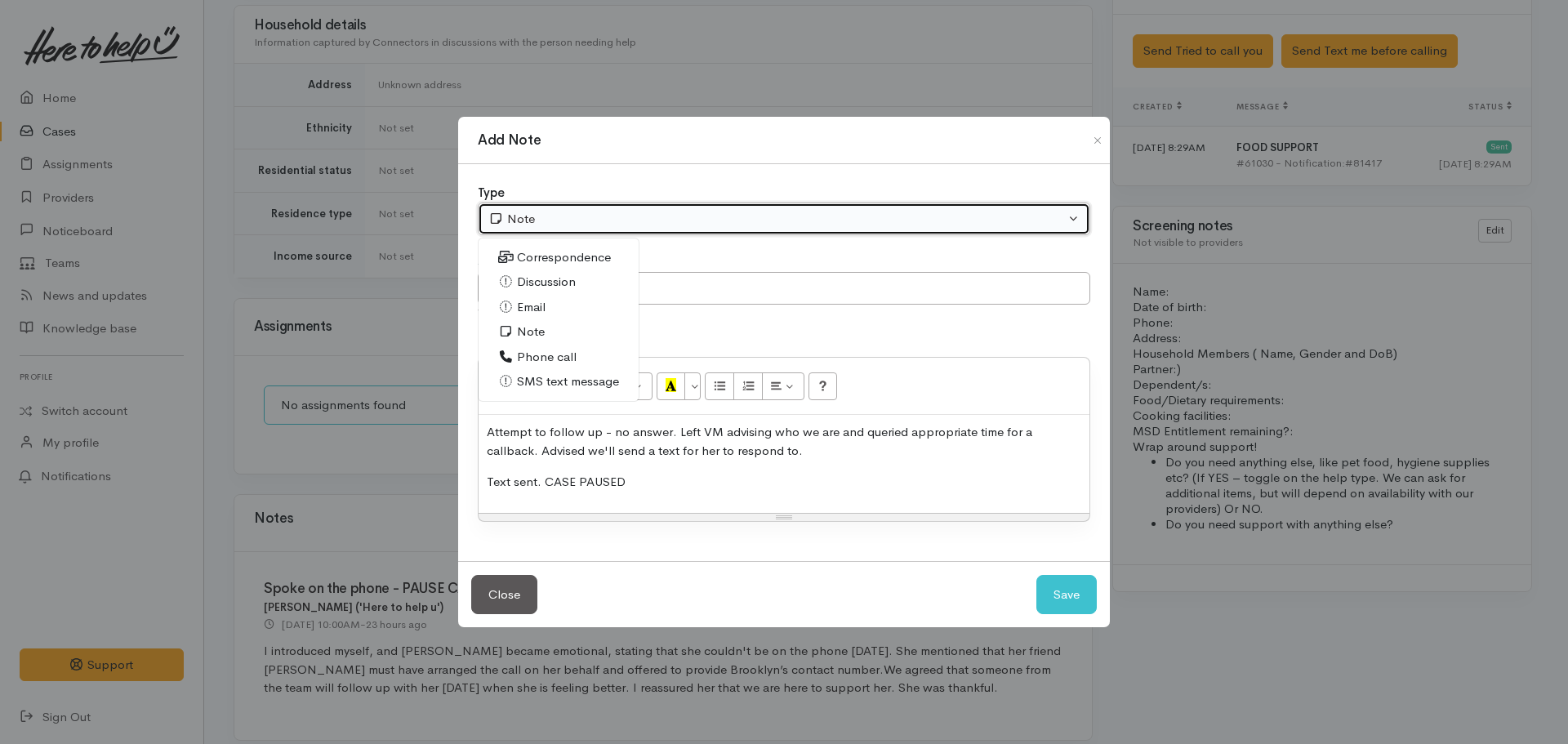
select select "3"
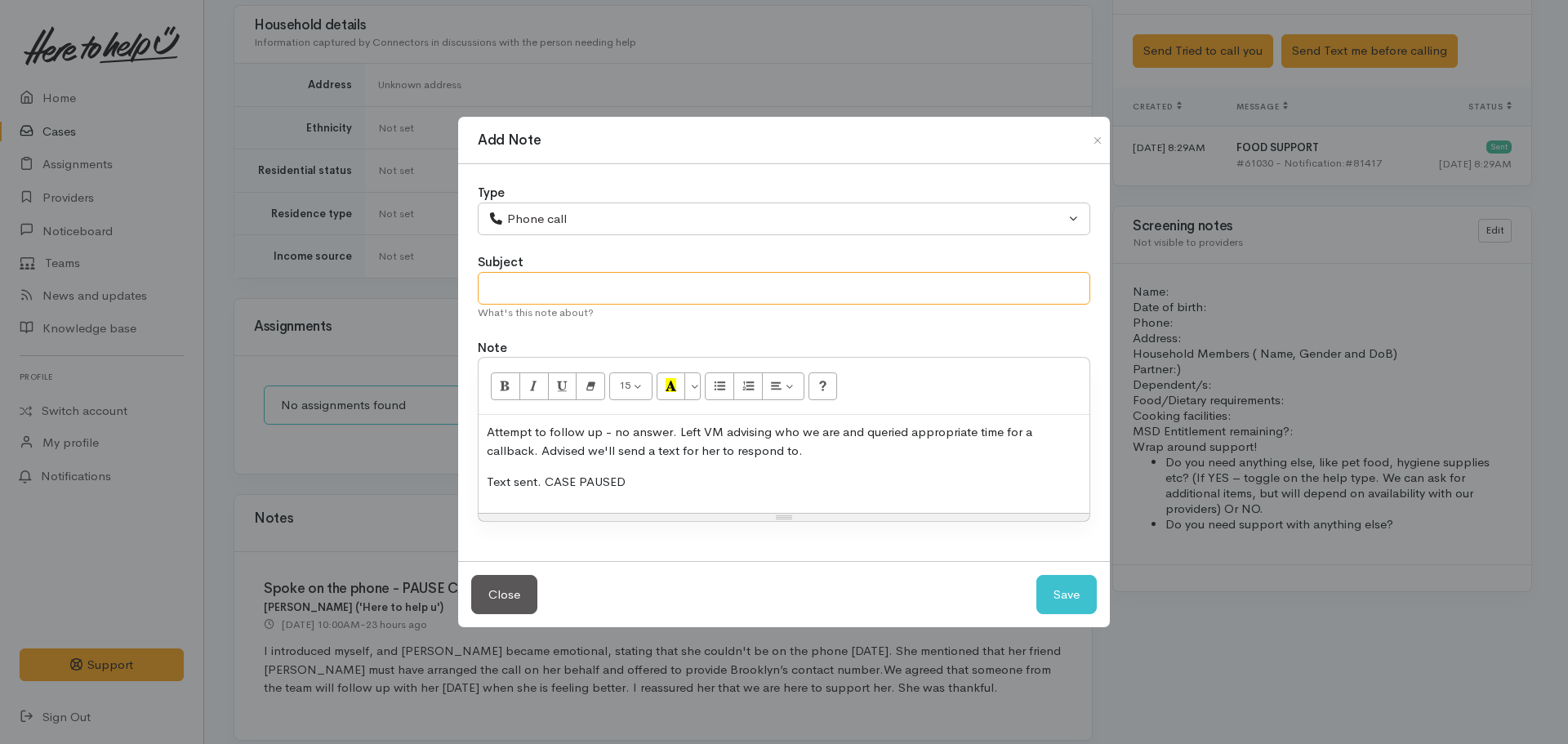
click at [566, 282] on input "text" at bounding box center [784, 289] width 613 height 34
type input "Attempt to follow up - no answer"
click at [1074, 597] on button "Save" at bounding box center [1067, 595] width 60 height 40
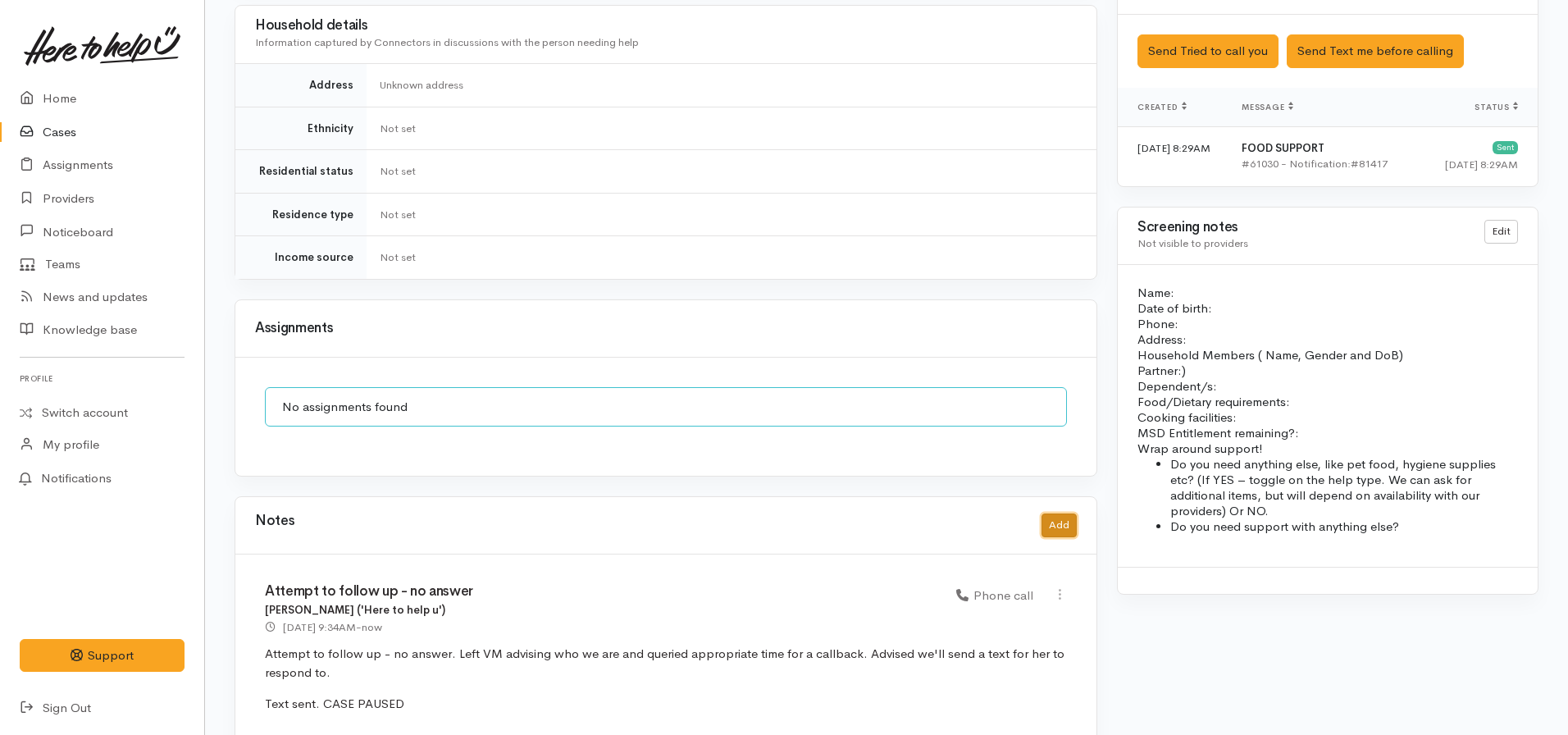
click at [1051, 514] on button "Add" at bounding box center [1060, 525] width 35 height 24
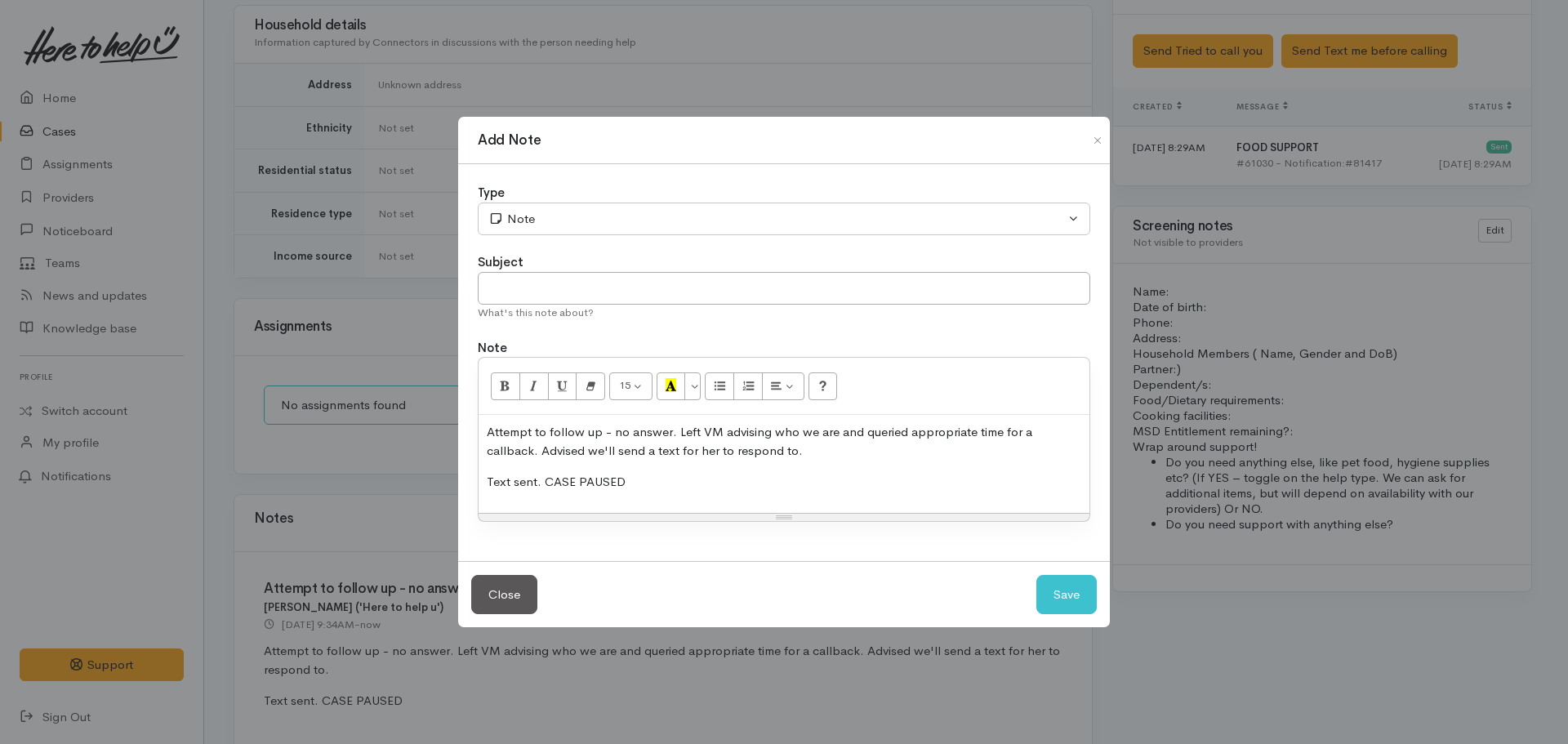
click at [833, 469] on div "Attempt to follow up - no answer. Left VM advising who we are and queried appro…" at bounding box center [784, 463] width 611 height 98
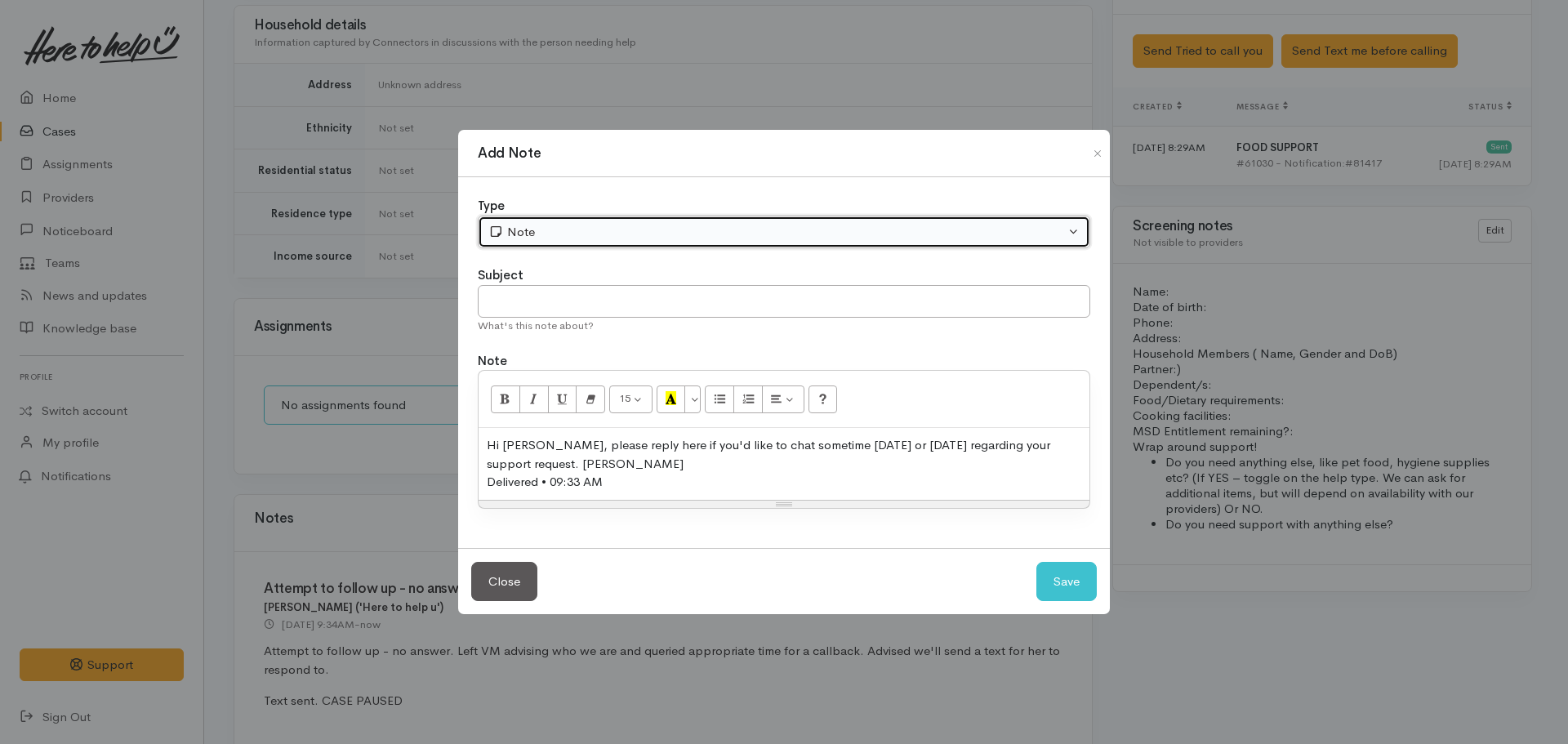
click at [567, 230] on div "Note" at bounding box center [777, 232] width 577 height 18
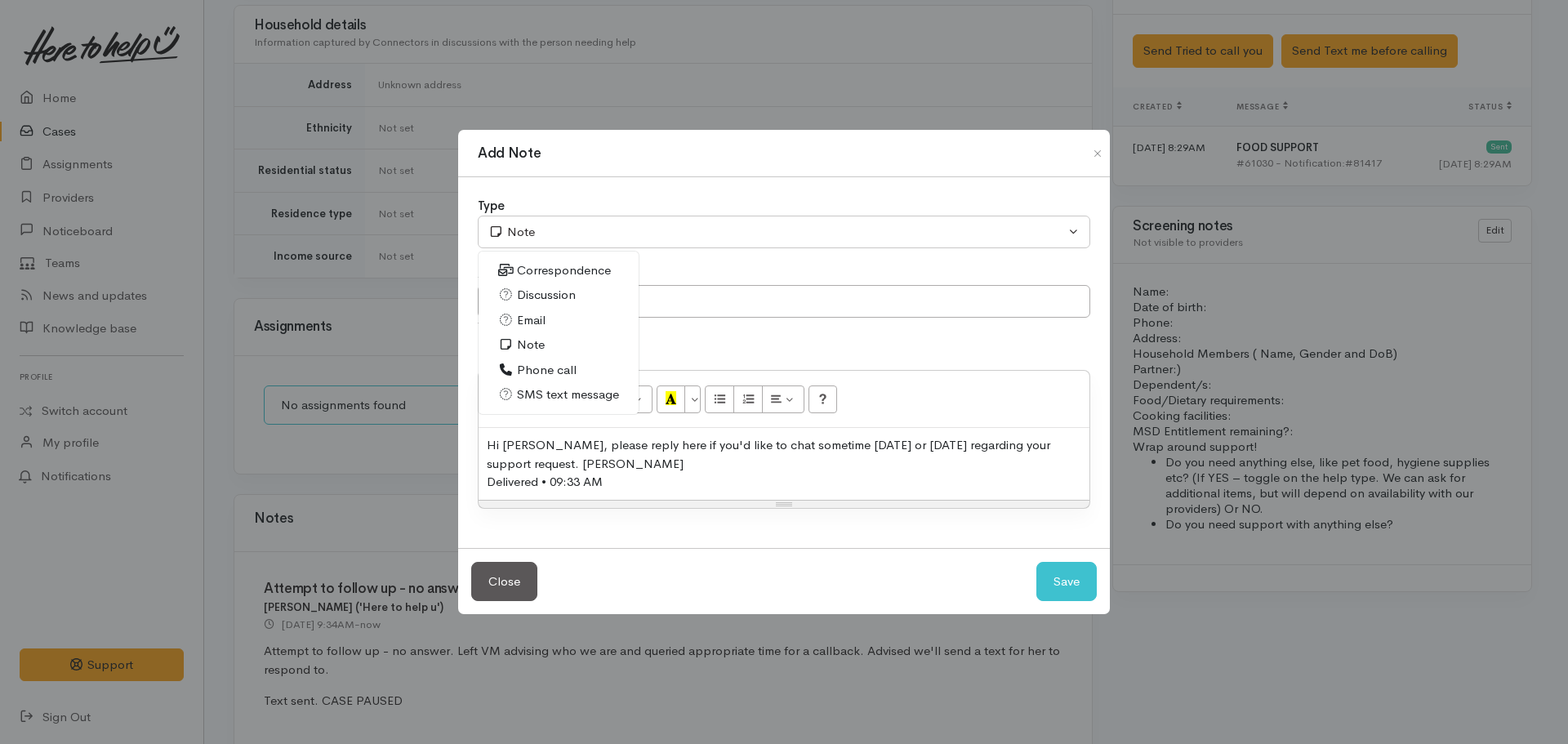
click at [561, 393] on span "SMS text message" at bounding box center [568, 395] width 102 height 18
click at [701, 457] on div "Hi Mikayla, please reply here if you'd like to chat sometime today or tomorrow …" at bounding box center [784, 454] width 594 height 37
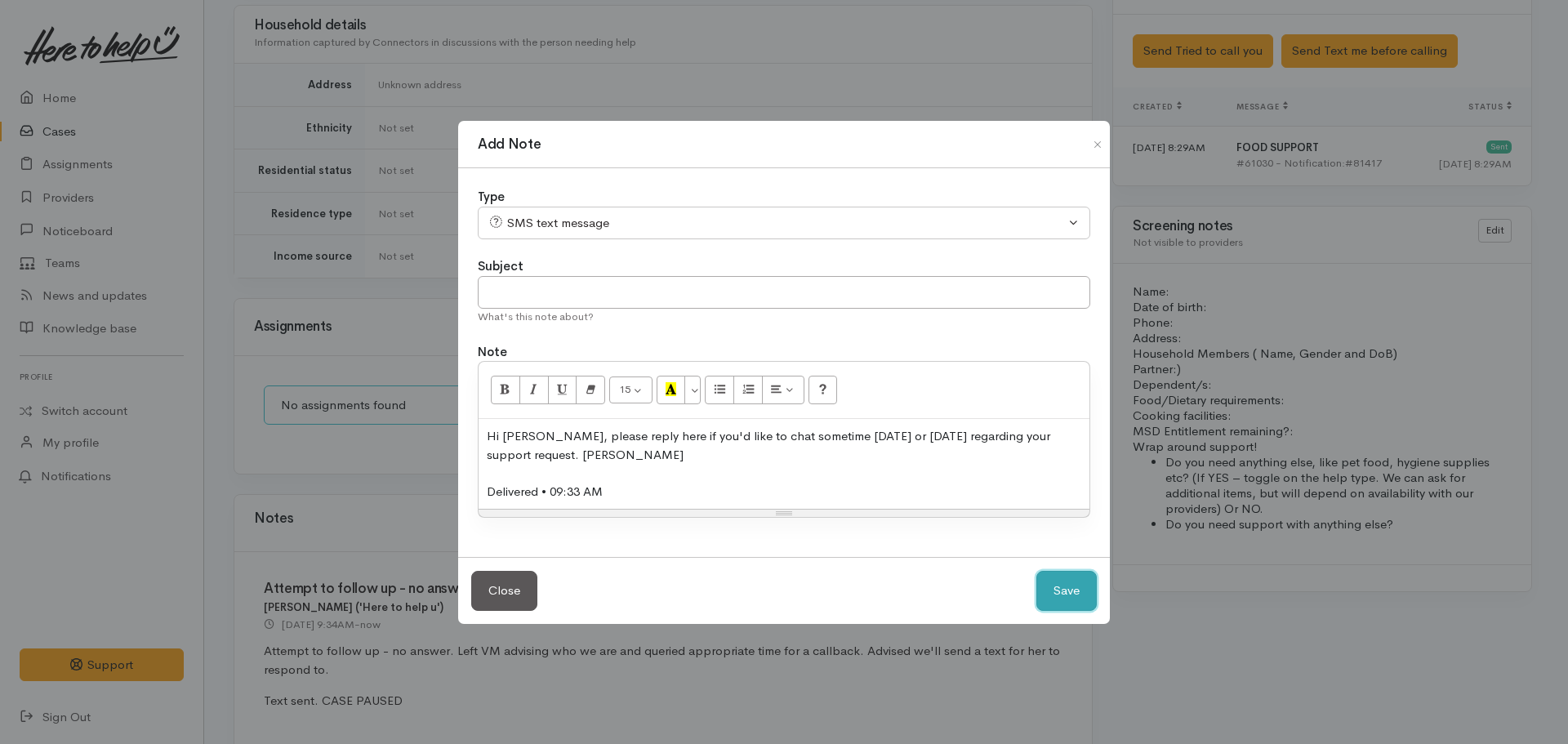
click at [1075, 578] on button "Save" at bounding box center [1067, 591] width 60 height 40
select select "1"
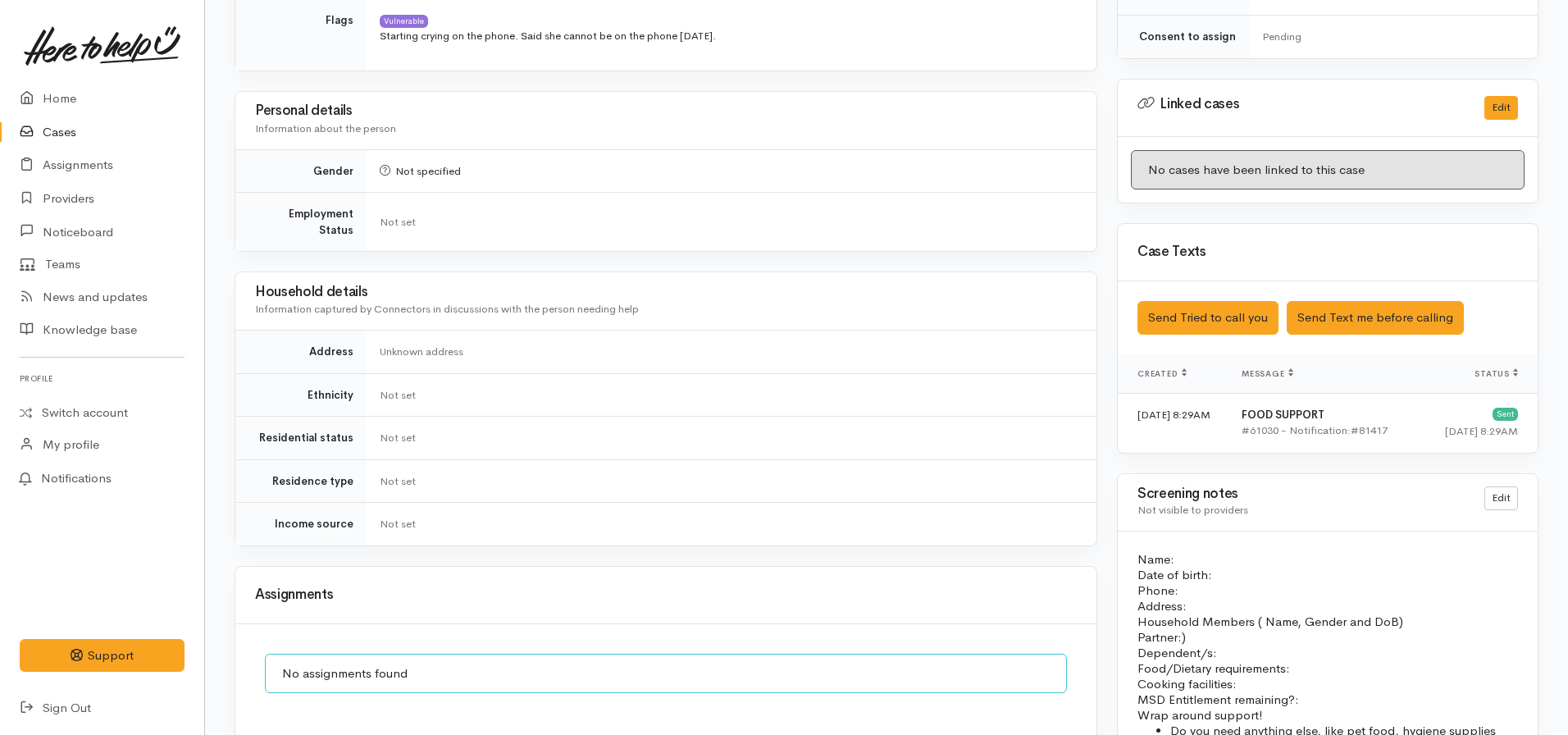
scroll to position [0, 0]
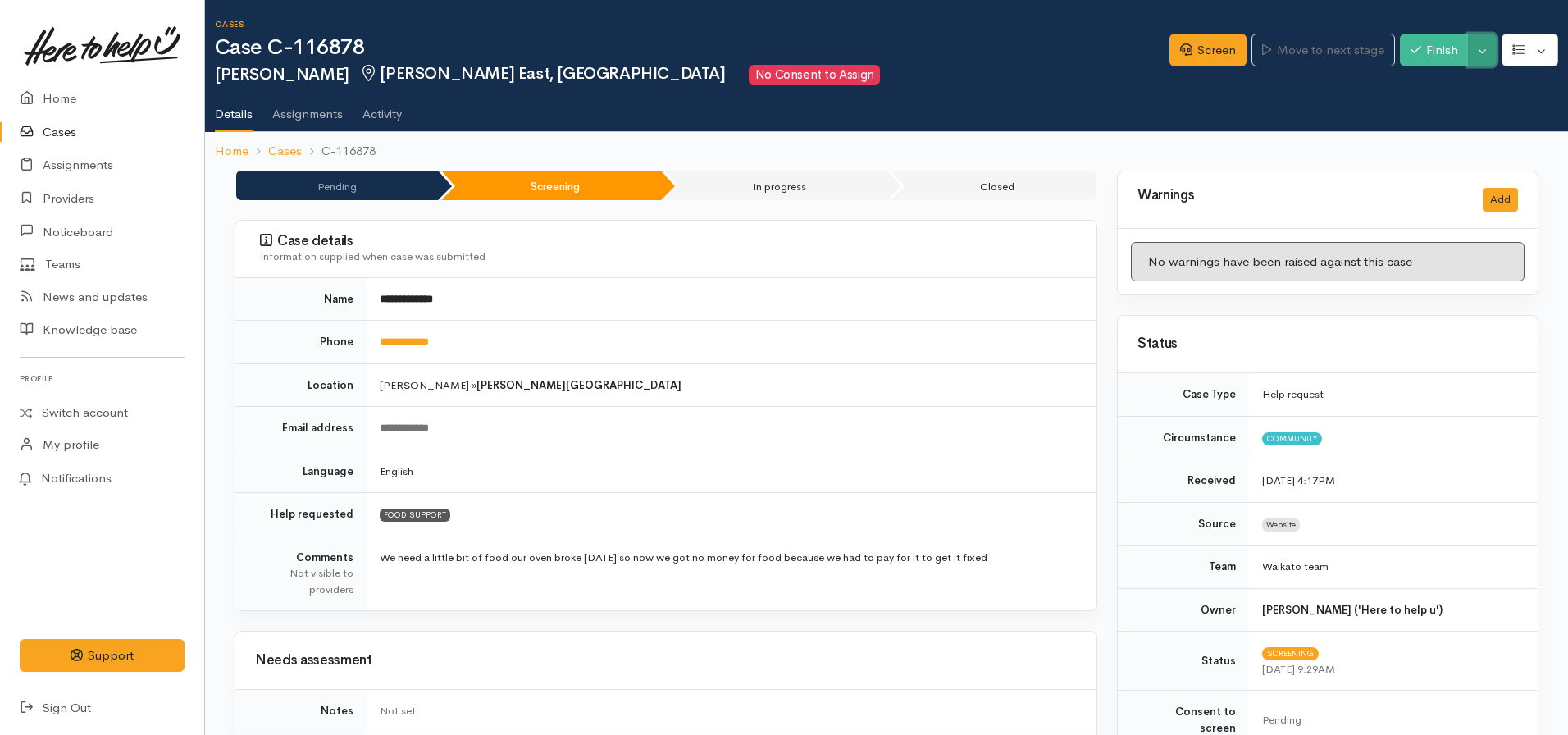
click at [1488, 50] on button "Toggle Dropdown" at bounding box center [1482, 51] width 29 height 34
click at [1428, 88] on link "Pause" at bounding box center [1432, 89] width 130 height 25
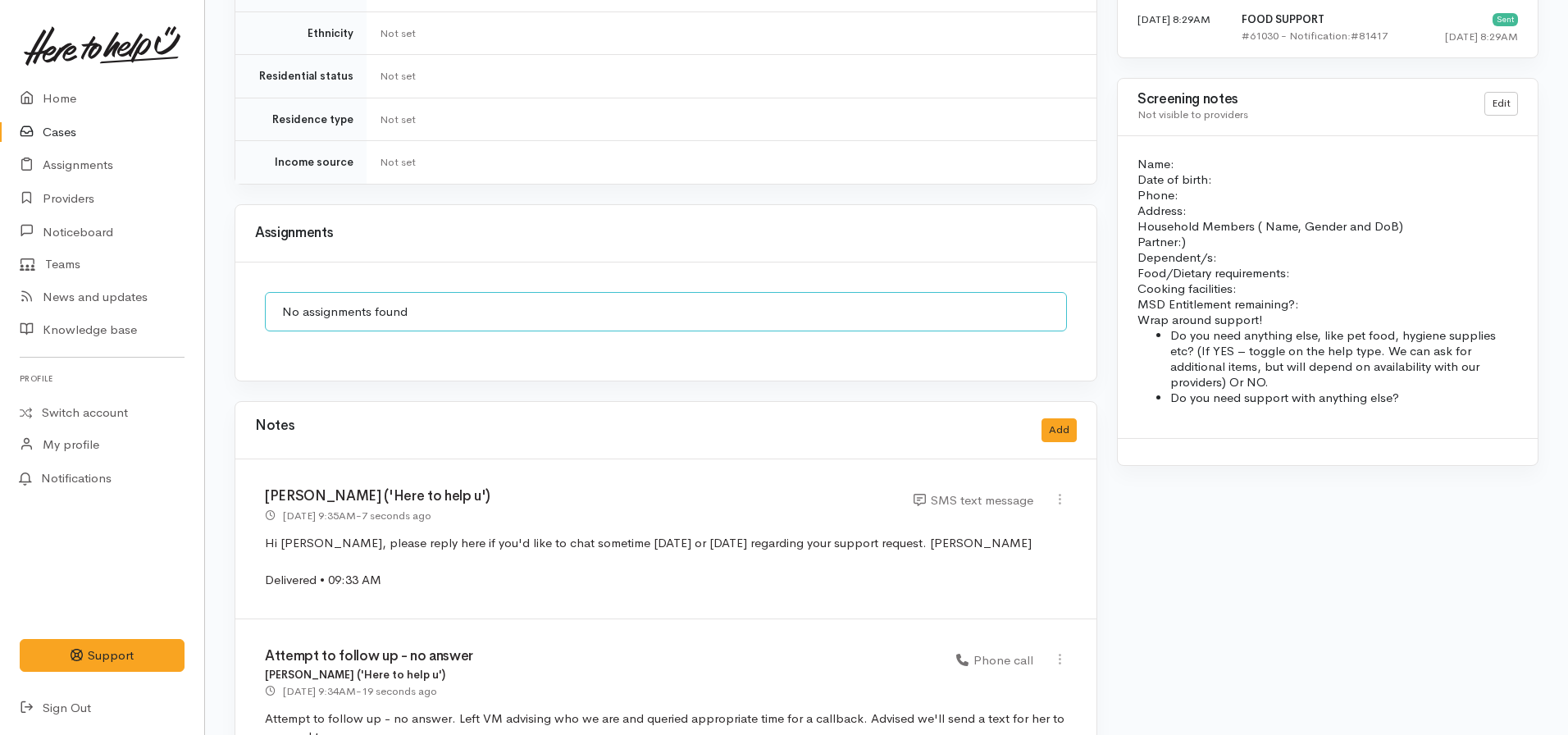
scroll to position [1375, 0]
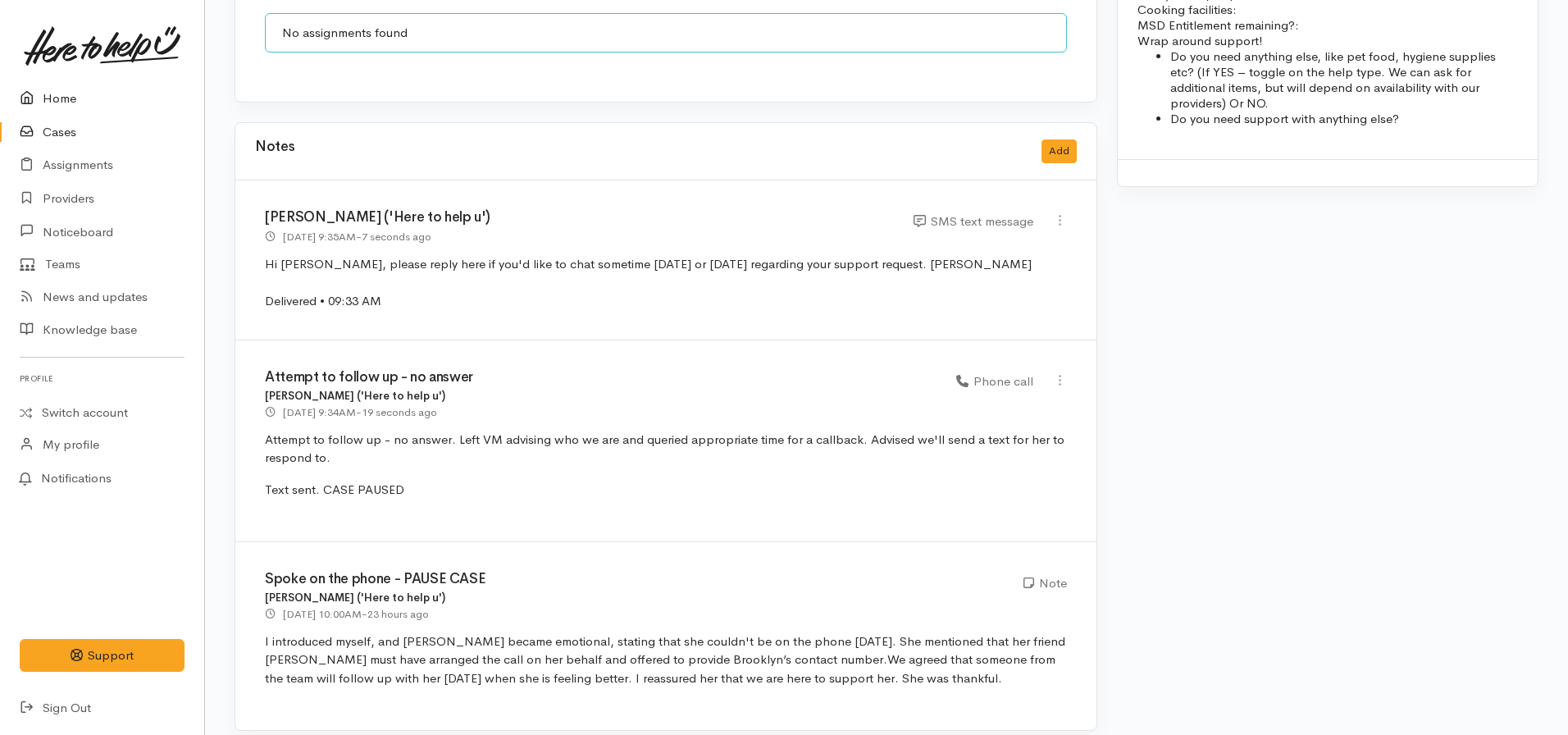
click at [76, 83] on link "Home" at bounding box center [102, 99] width 205 height 34
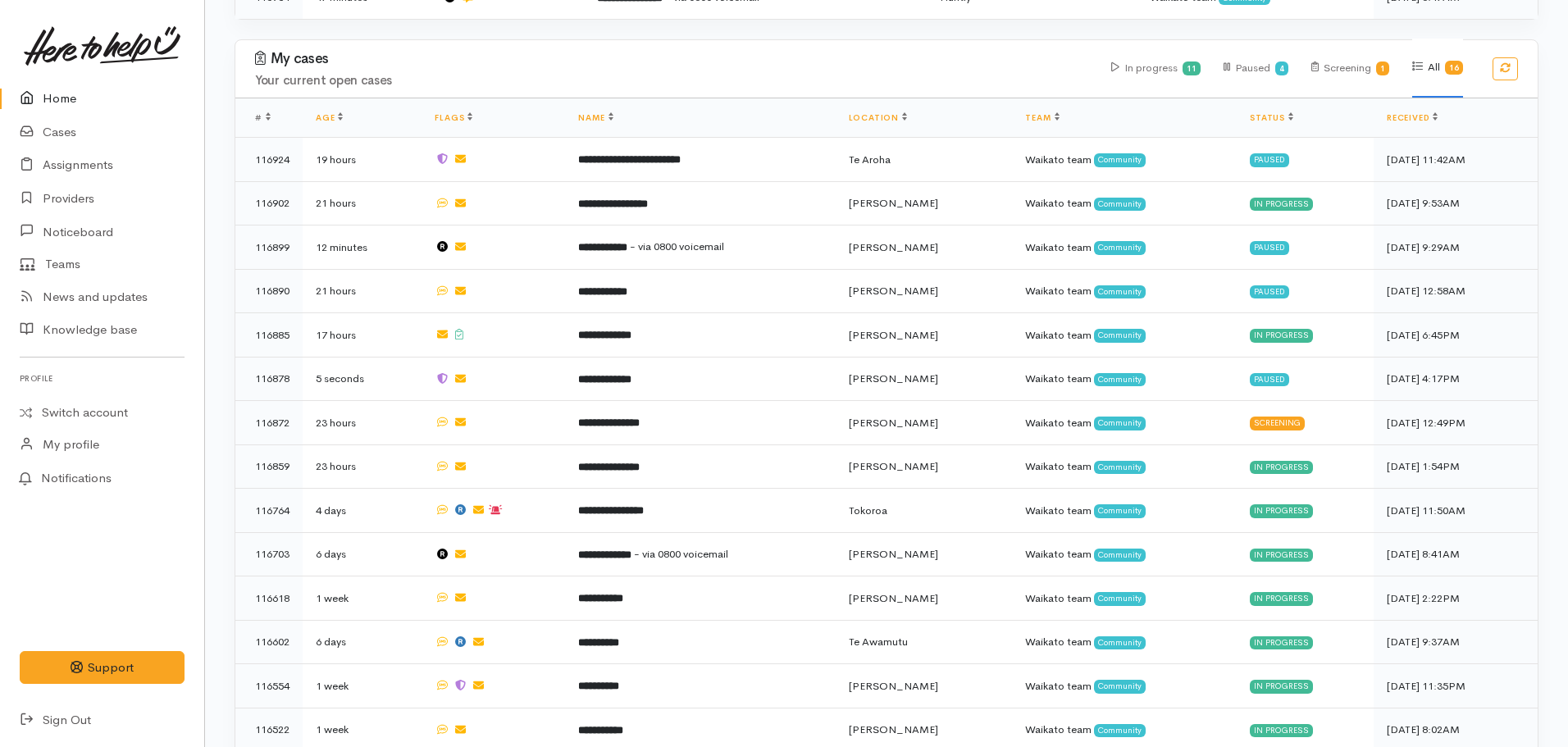
scroll to position [1131, 0]
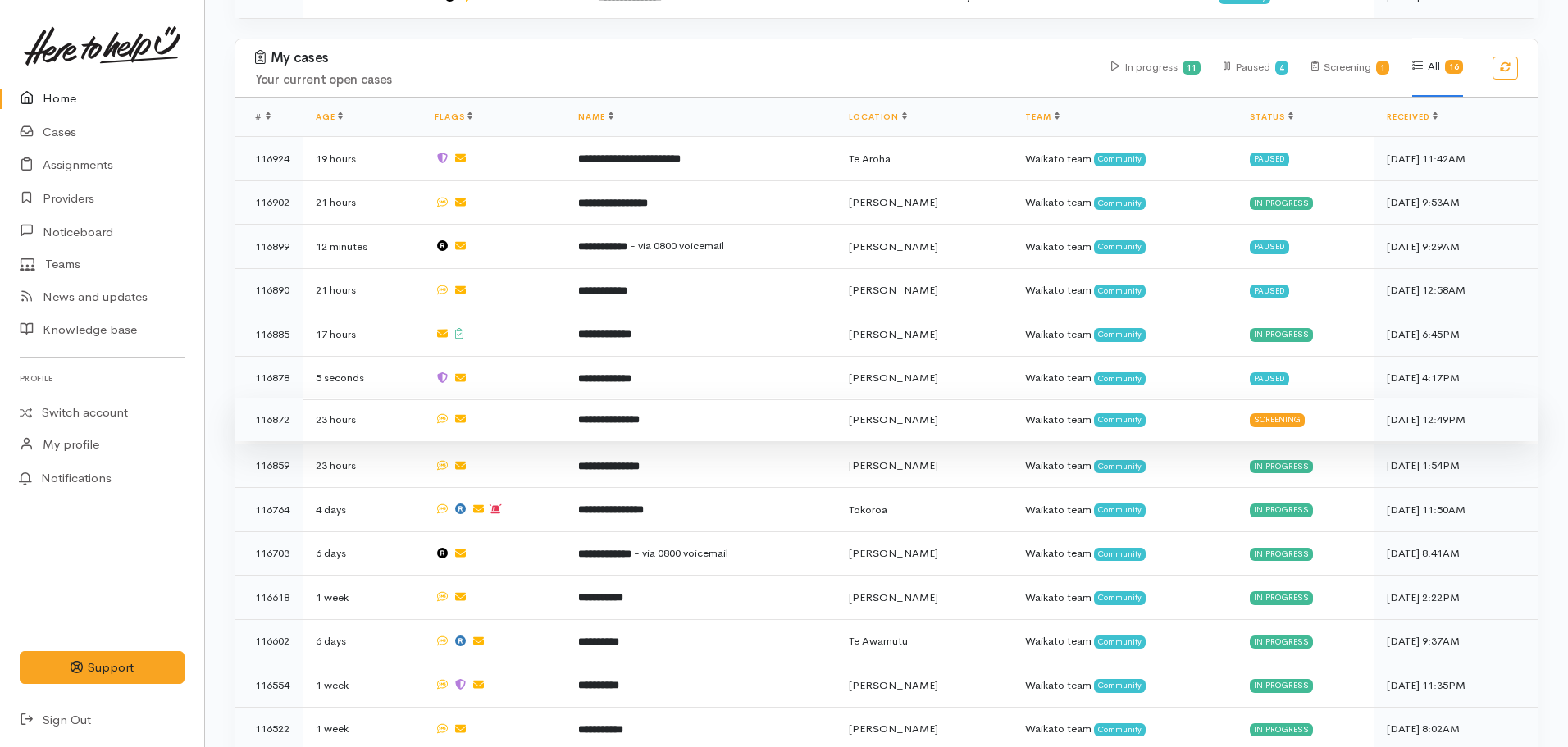
click at [647, 406] on td "**********" at bounding box center [699, 420] width 270 height 45
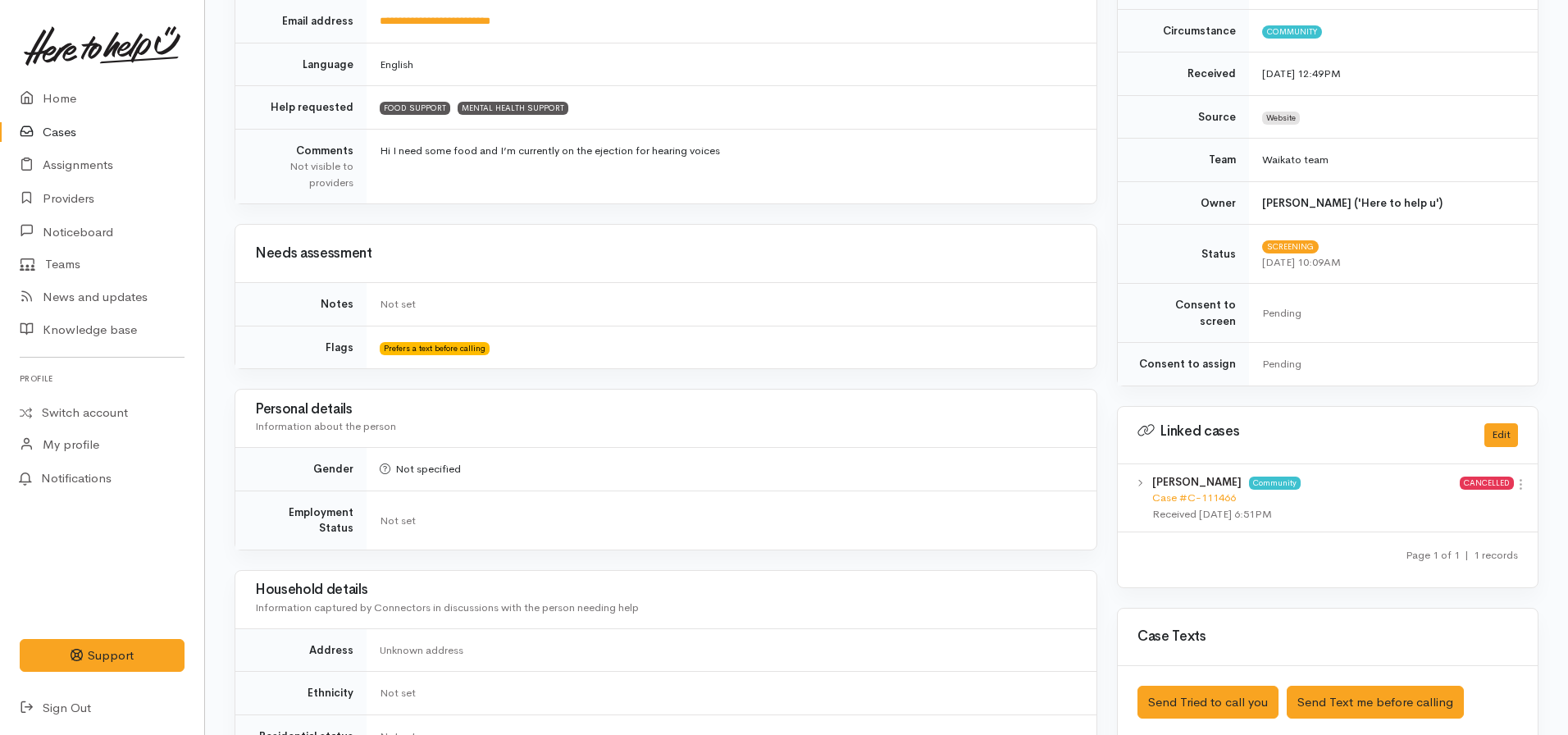
scroll to position [406, 0]
click at [63, 98] on link "Home" at bounding box center [102, 99] width 205 height 34
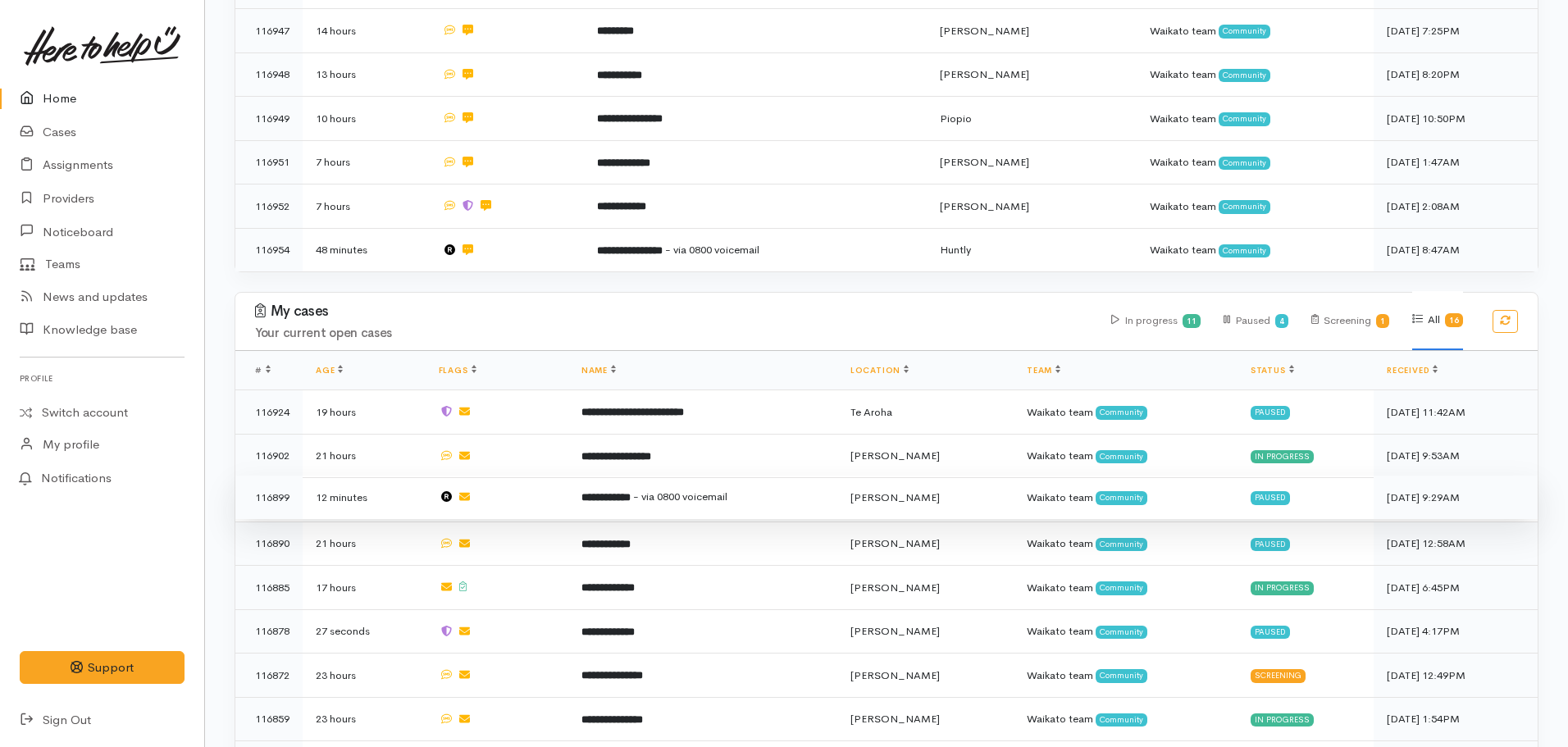
scroll to position [878, 0]
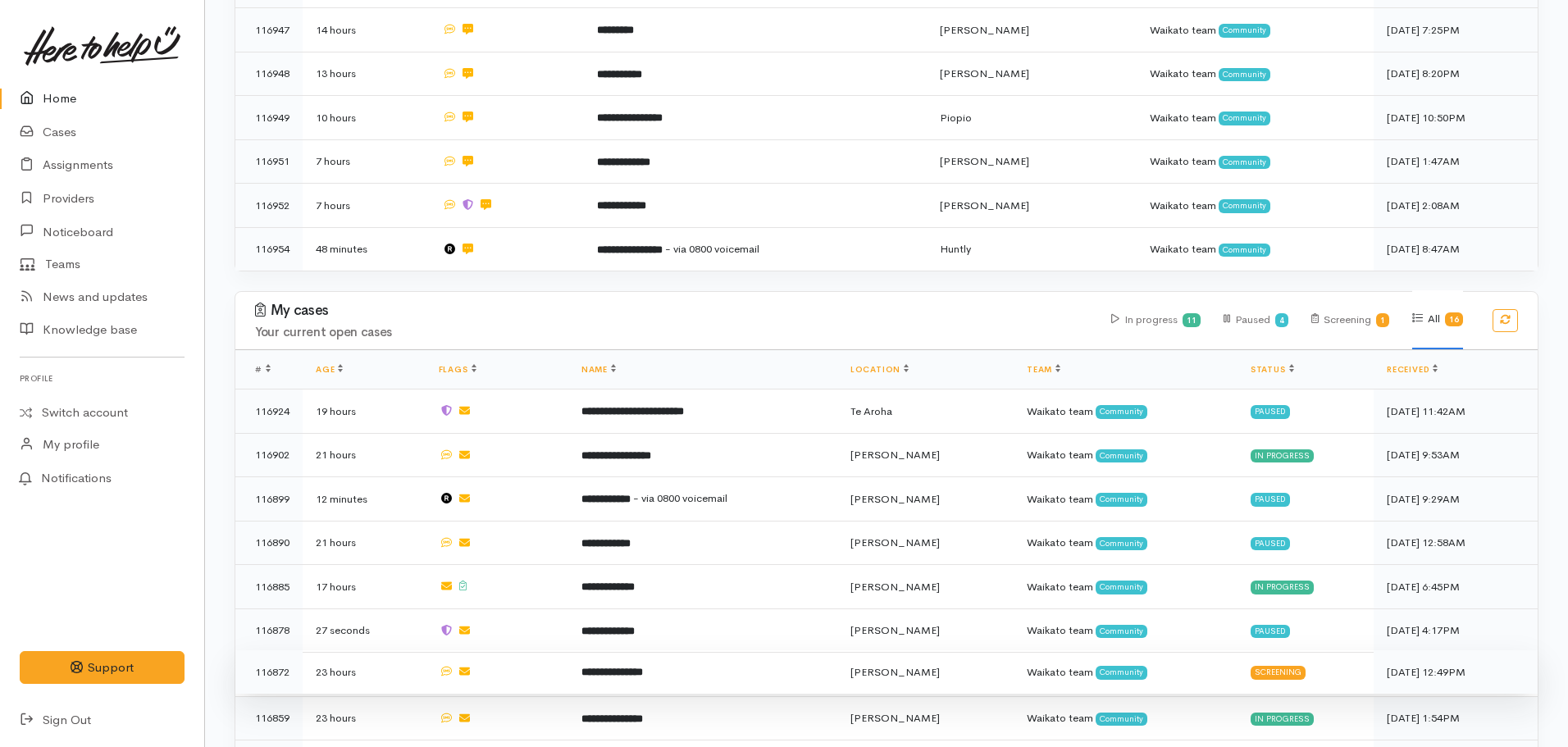
click at [652, 661] on td "**********" at bounding box center [703, 672] width 269 height 45
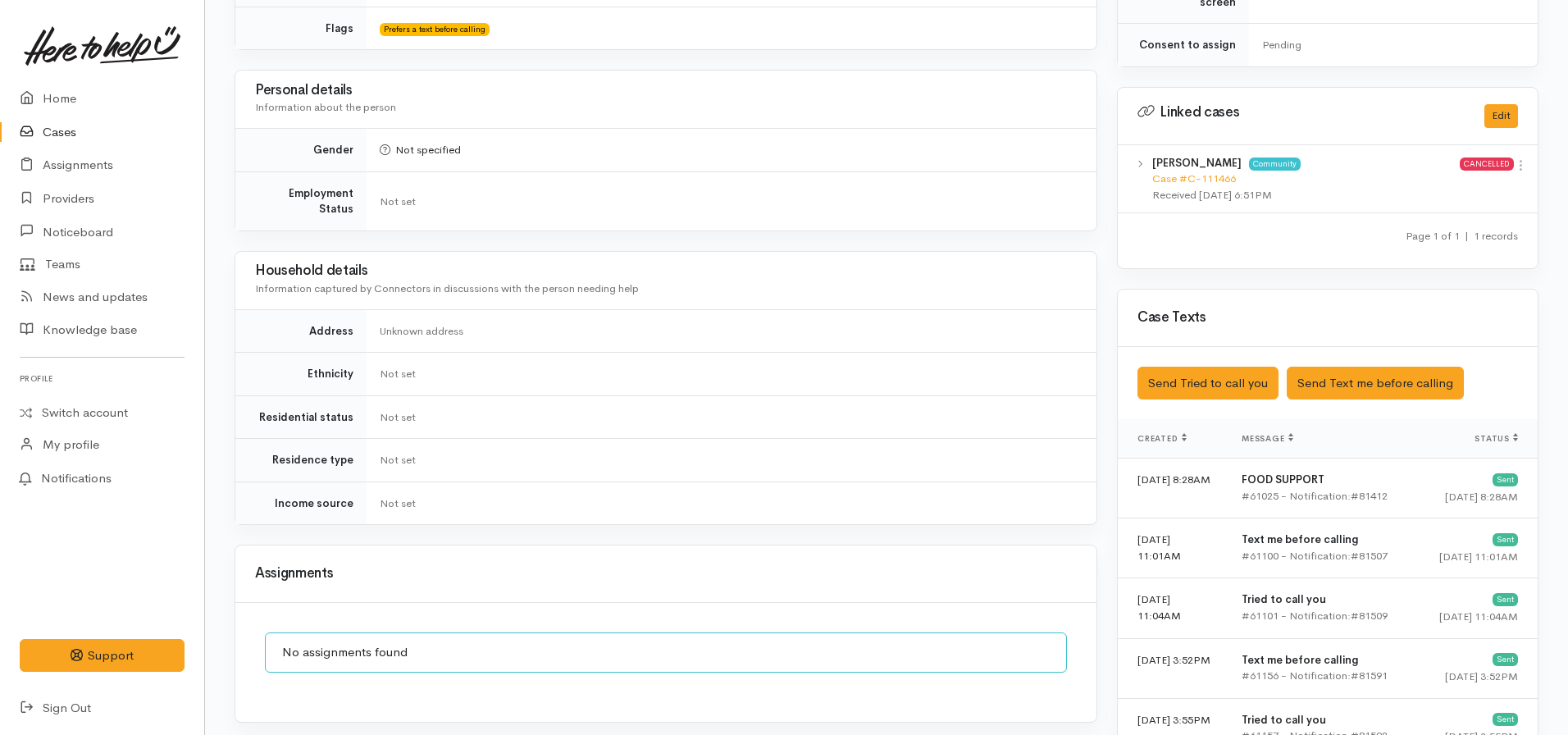
scroll to position [727, 0]
click at [1365, 370] on button "Send Text me before calling" at bounding box center [1375, 383] width 178 height 34
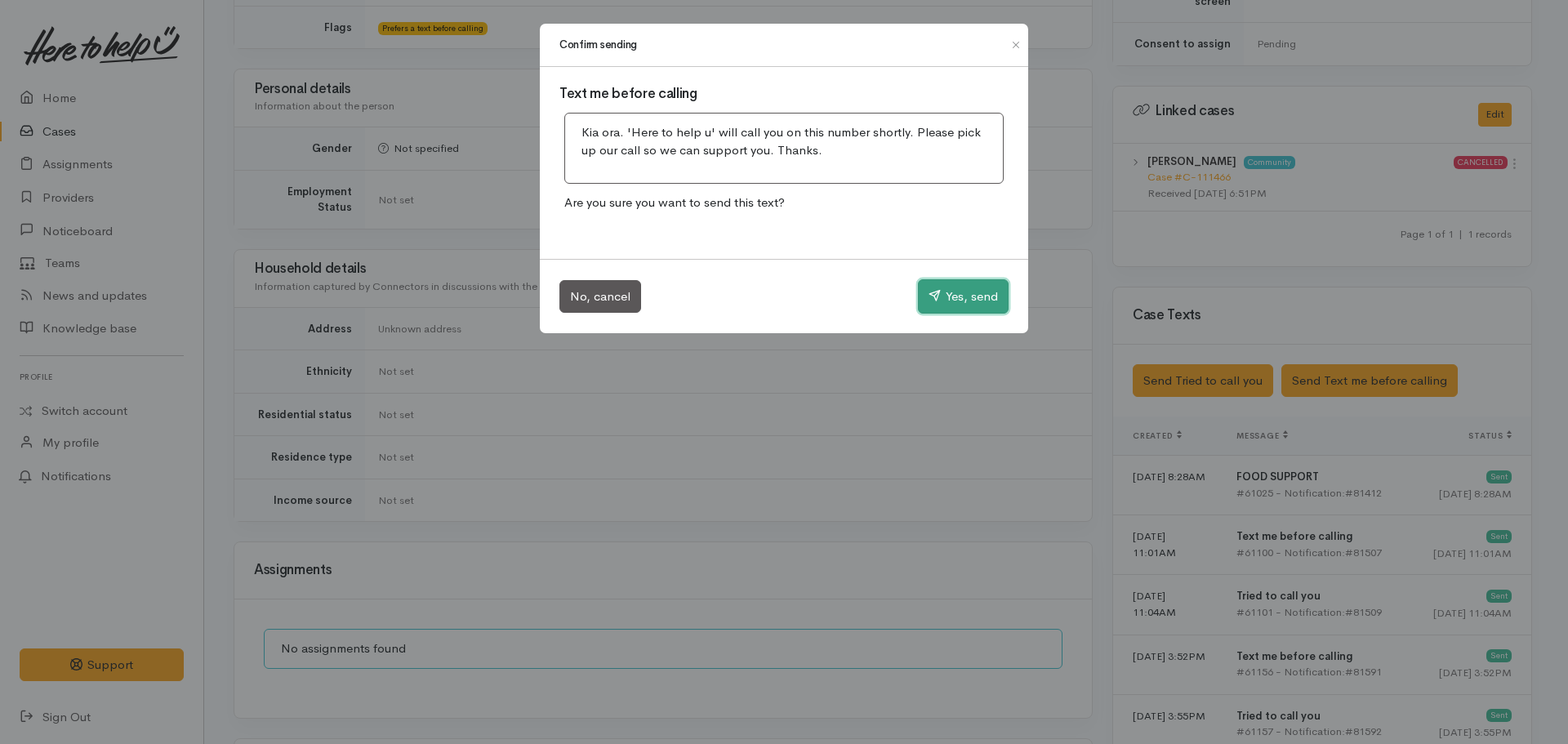
click at [950, 301] on button "Yes, send" at bounding box center [963, 296] width 91 height 34
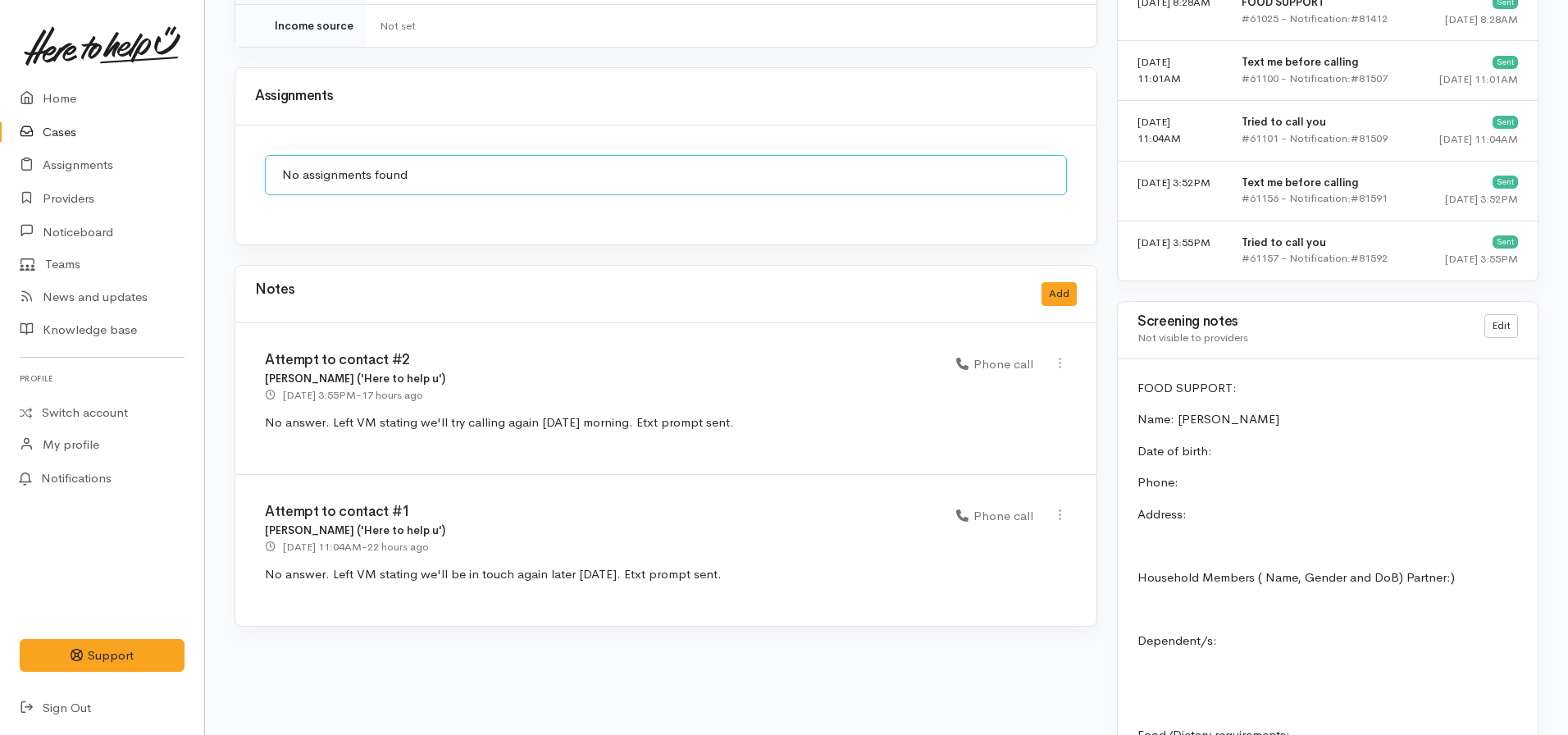
scroll to position [1205, 0]
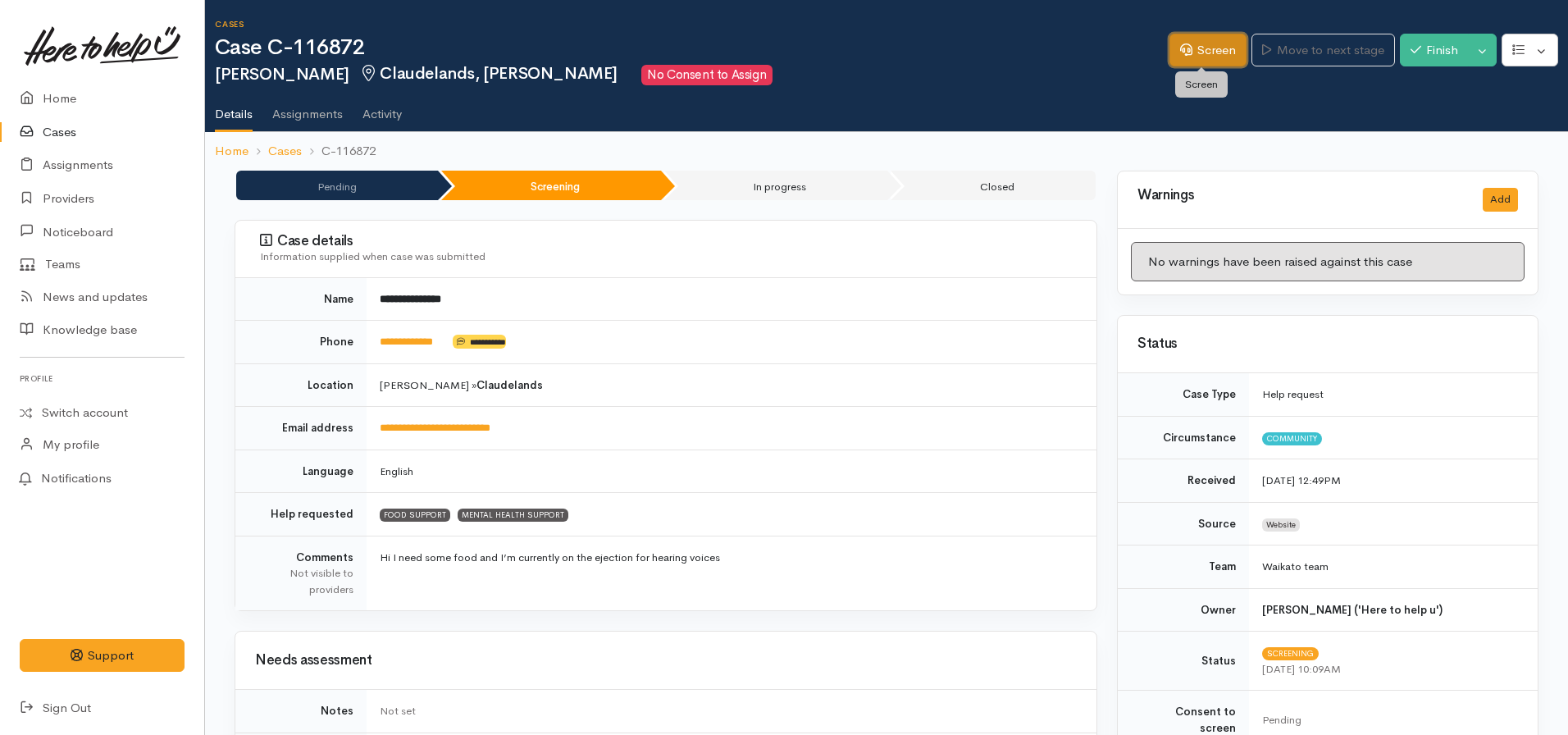
click at [1195, 48] on link "Screen" at bounding box center [1209, 51] width 77 height 34
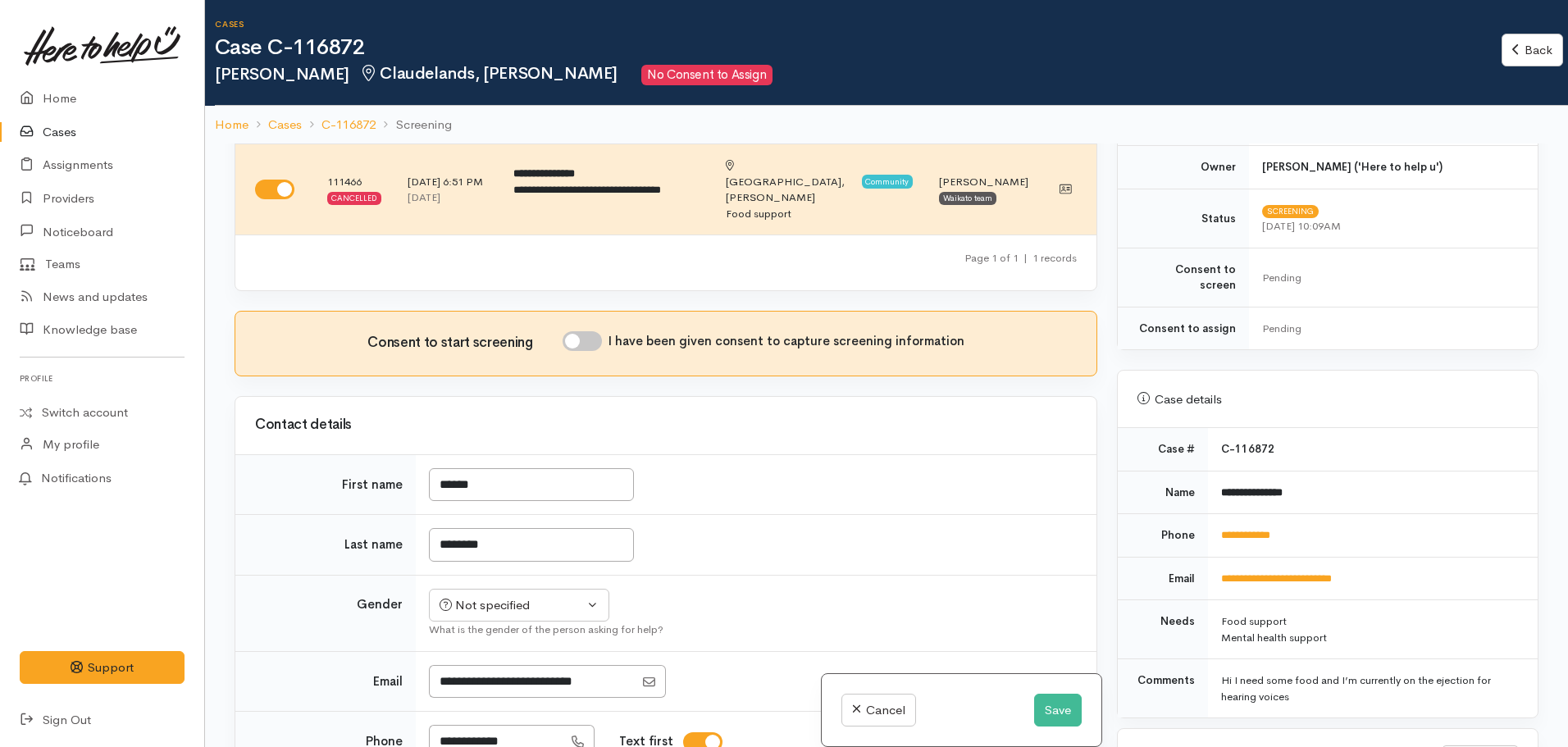
scroll to position [456, 0]
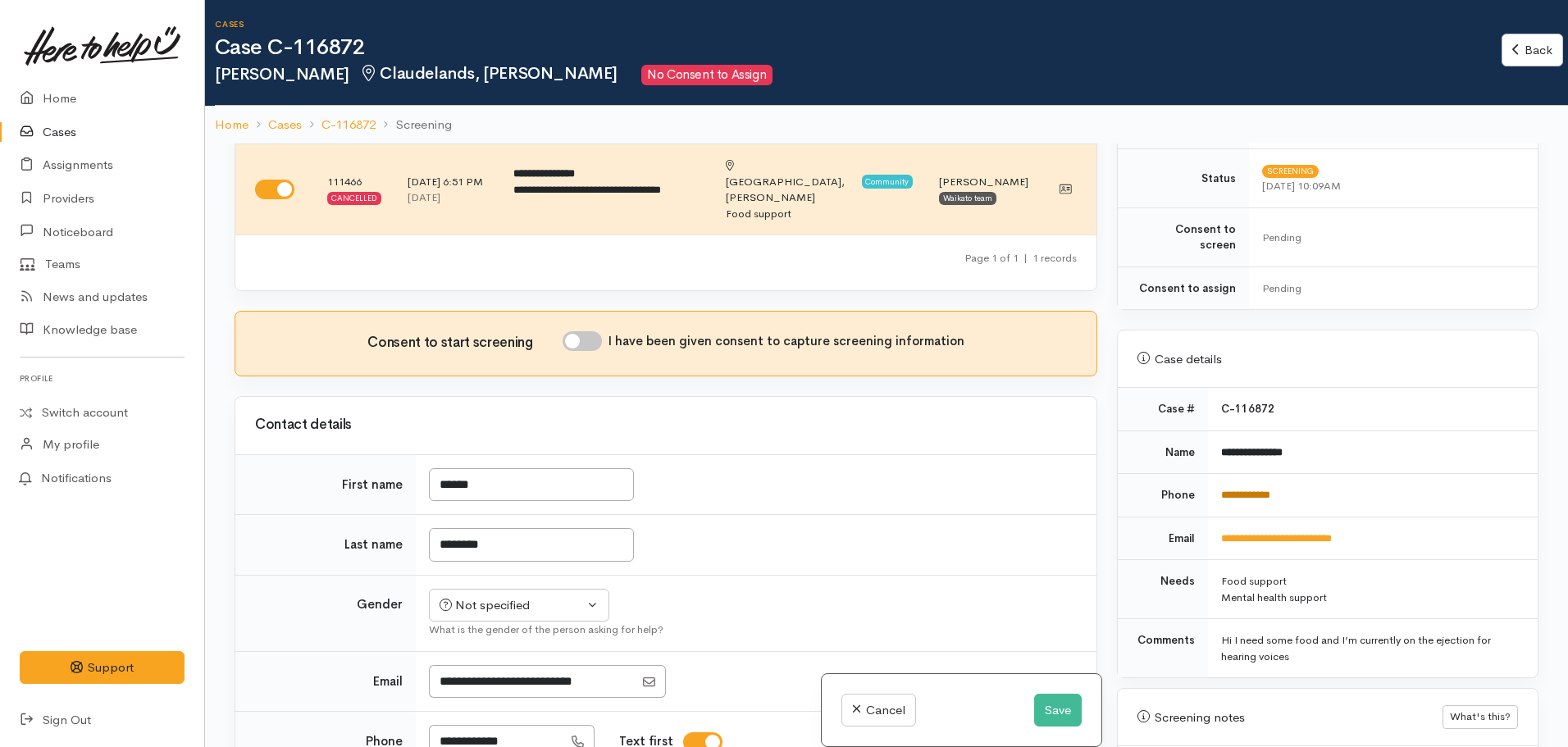
click at [1237, 490] on link "**********" at bounding box center [1246, 495] width 49 height 11
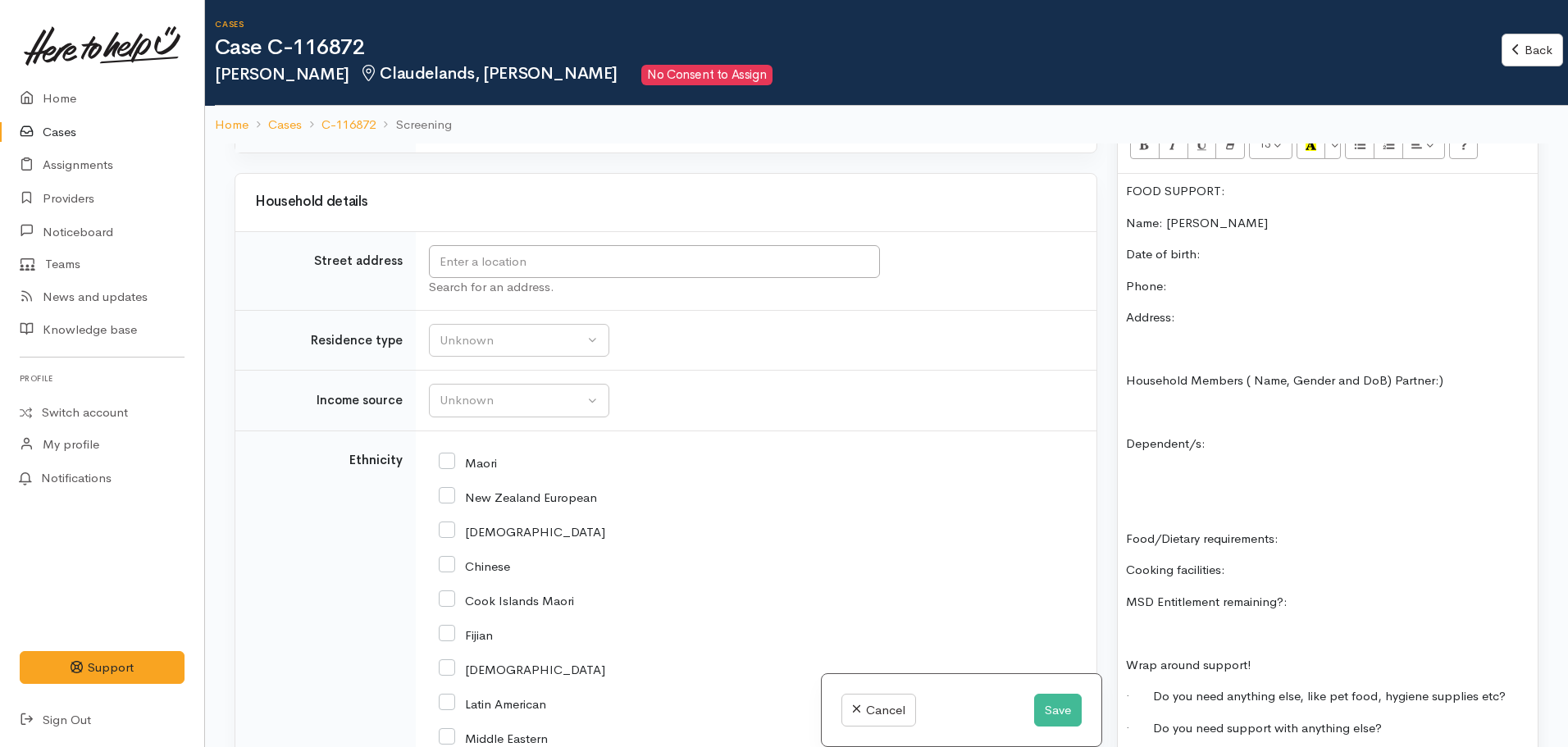
scroll to position [1898, 0]
click at [537, 390] on div "Unknown" at bounding box center [512, 400] width 145 height 19
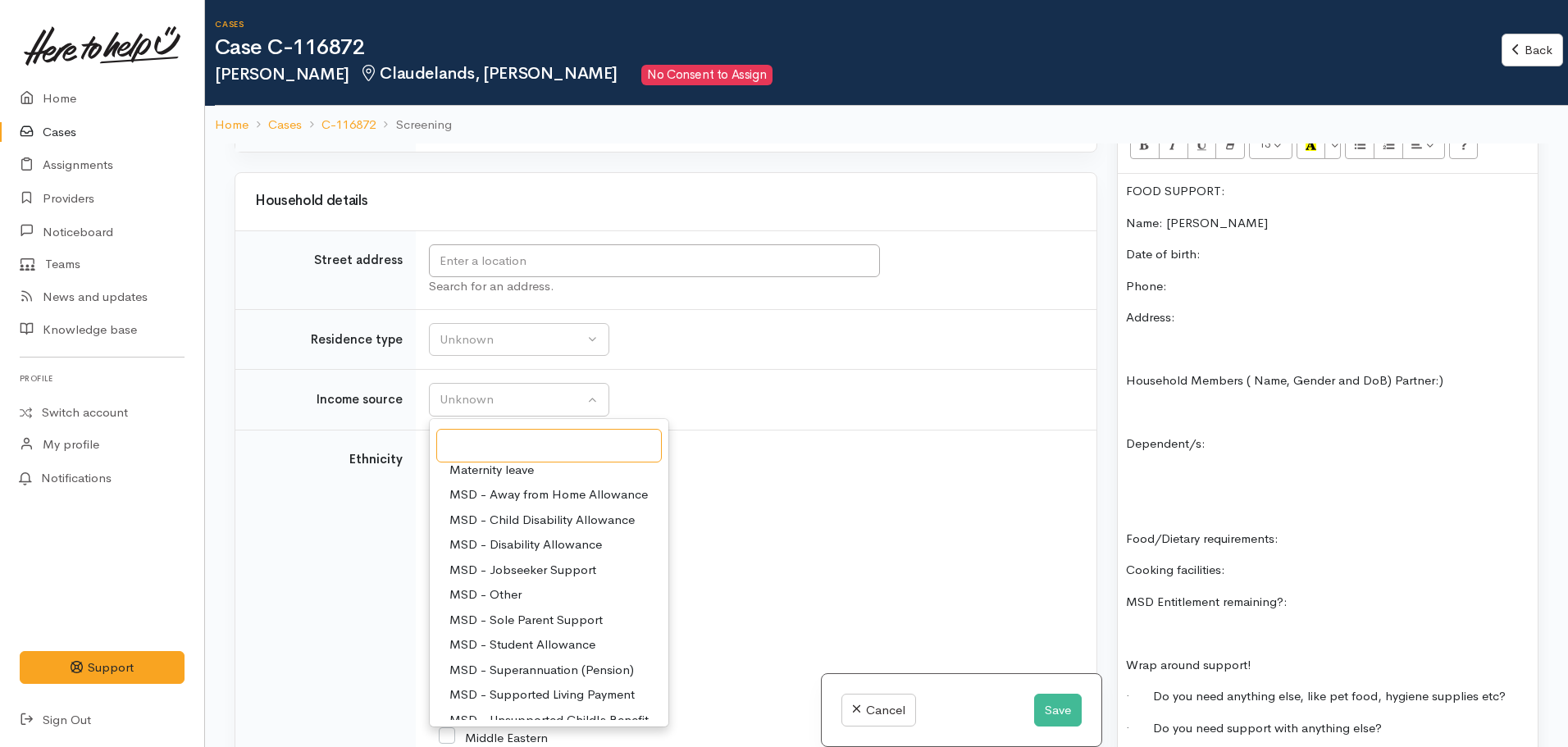
scroll to position [63, 0]
click at [557, 681] on span "MSD - Supported Living Payment" at bounding box center [542, 690] width 185 height 19
select select "3"
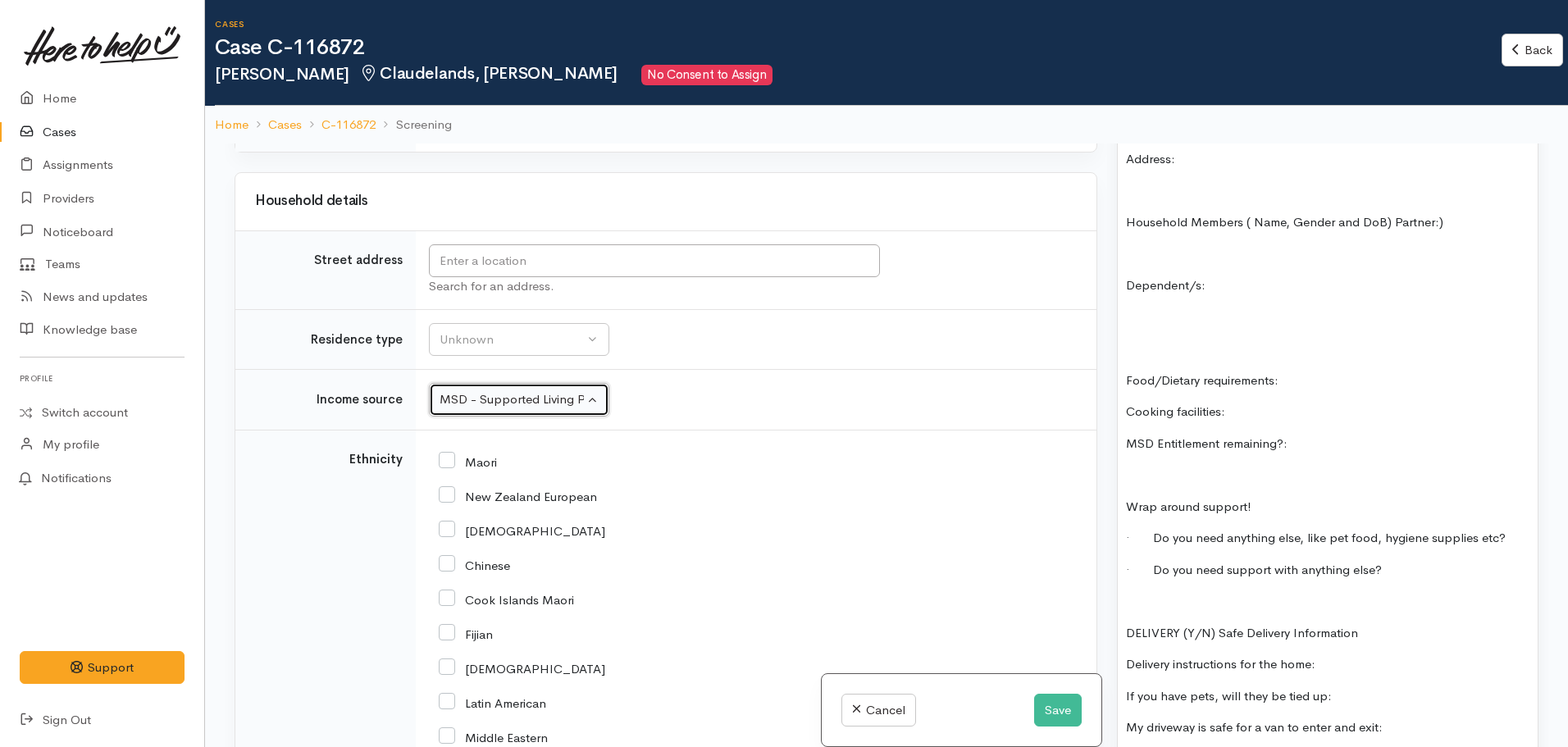
scroll to position [1244, 0]
click at [1319, 434] on p "MSD Entitlement remaining?:" at bounding box center [1327, 443] width 403 height 19
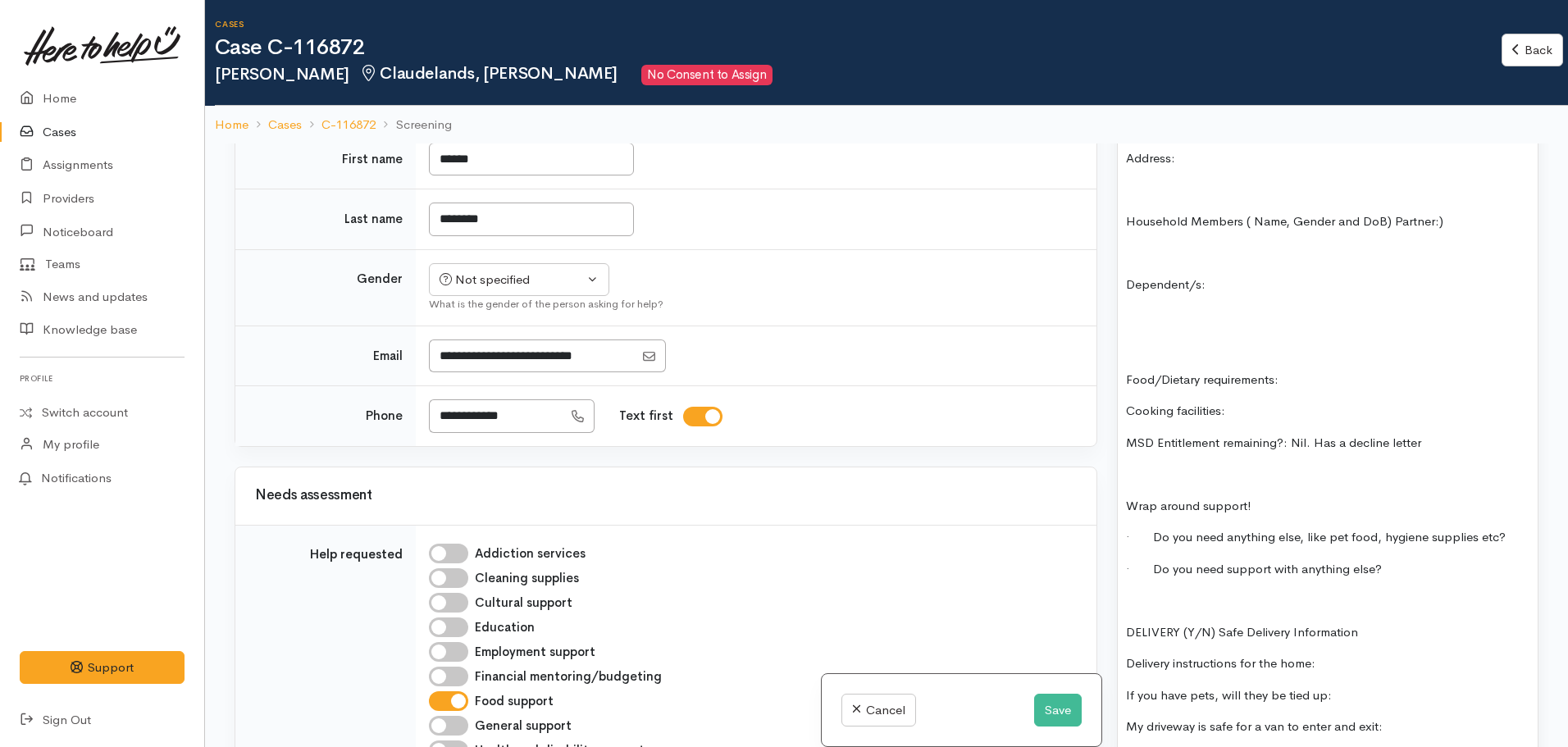
scroll to position [423, 0]
click at [536, 271] on div "Not specified" at bounding box center [512, 279] width 145 height 19
click at [496, 358] on span "Female" at bounding box center [532, 368] width 141 height 19
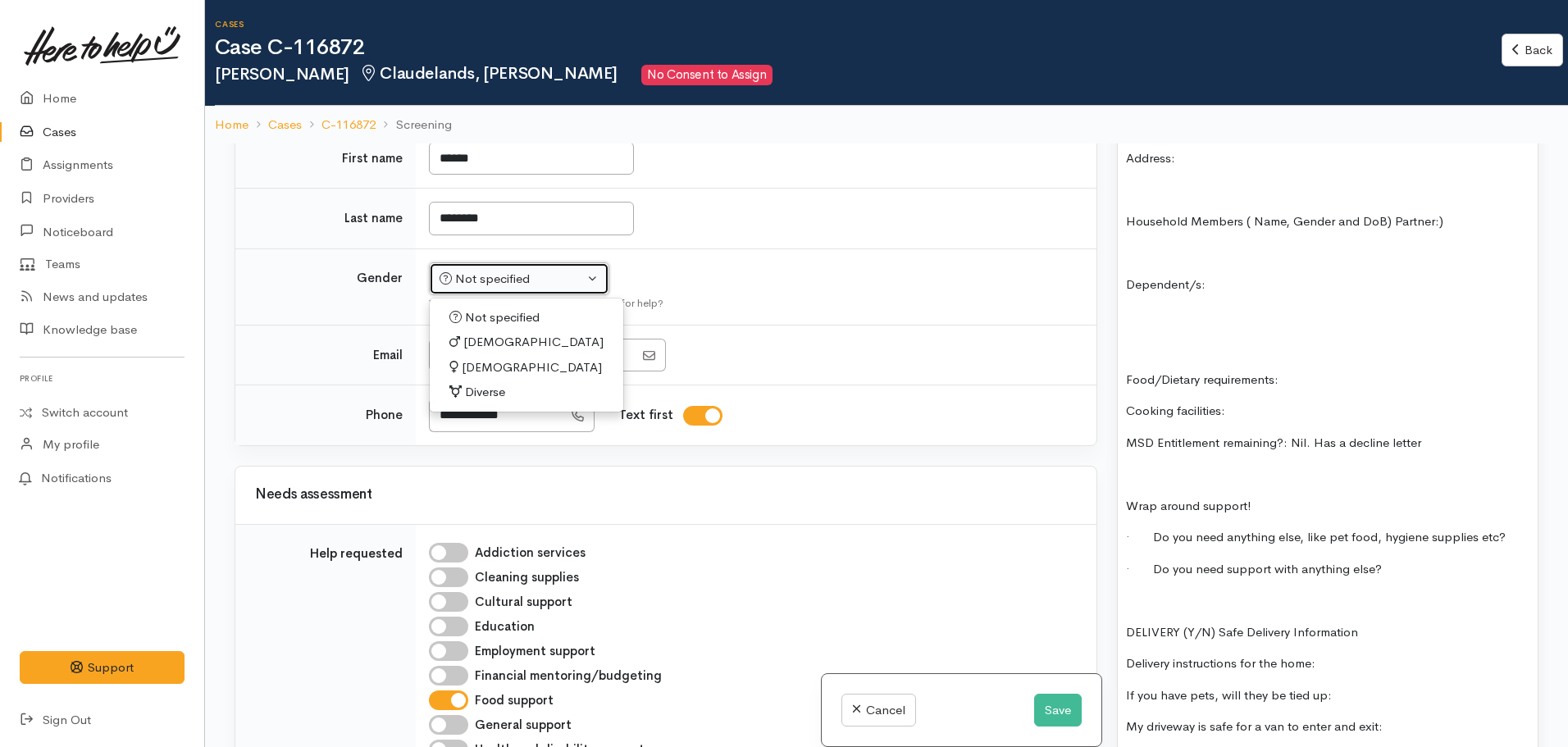
select select "Female"
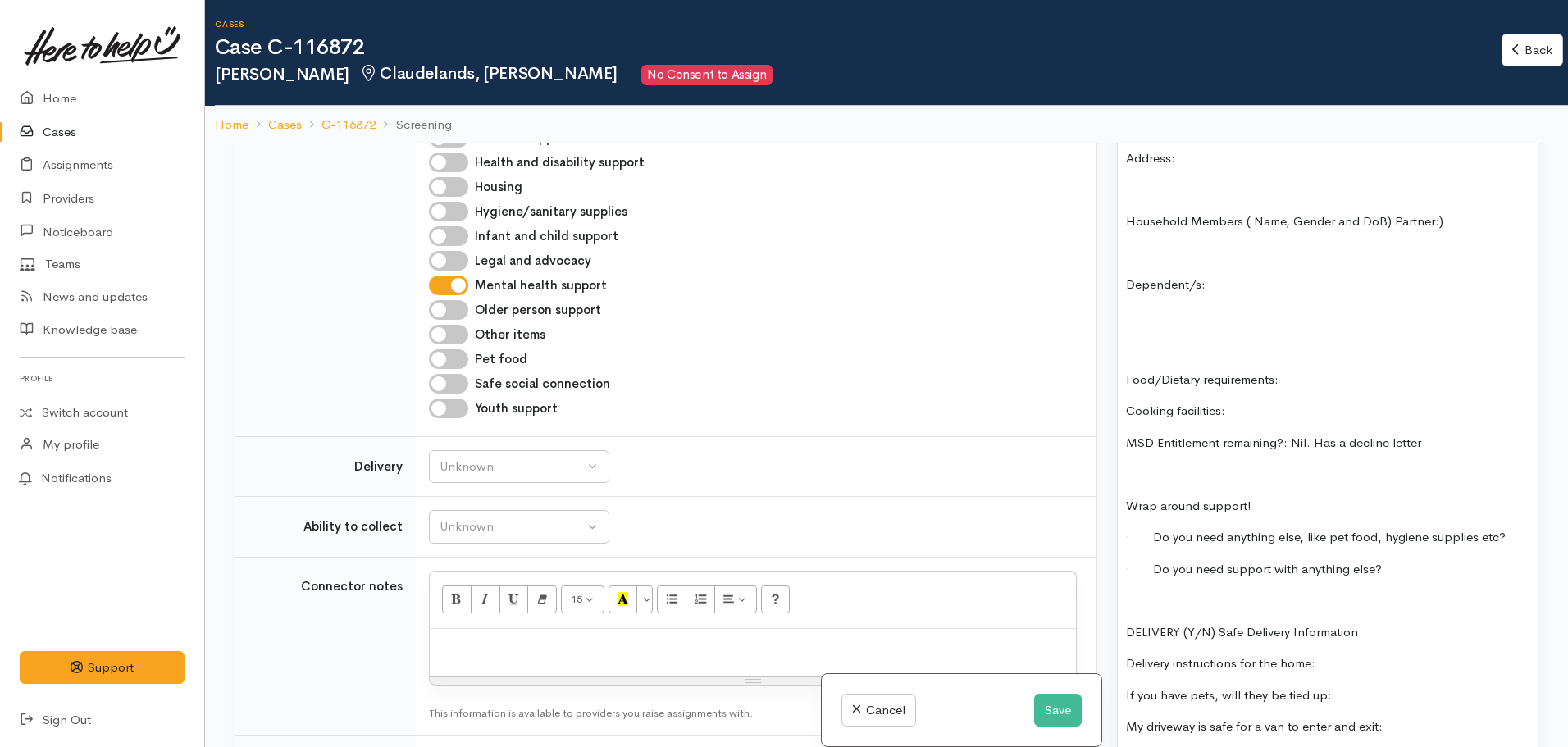
scroll to position [1011, 0]
click at [508, 517] on div "Unknown" at bounding box center [512, 526] width 145 height 19
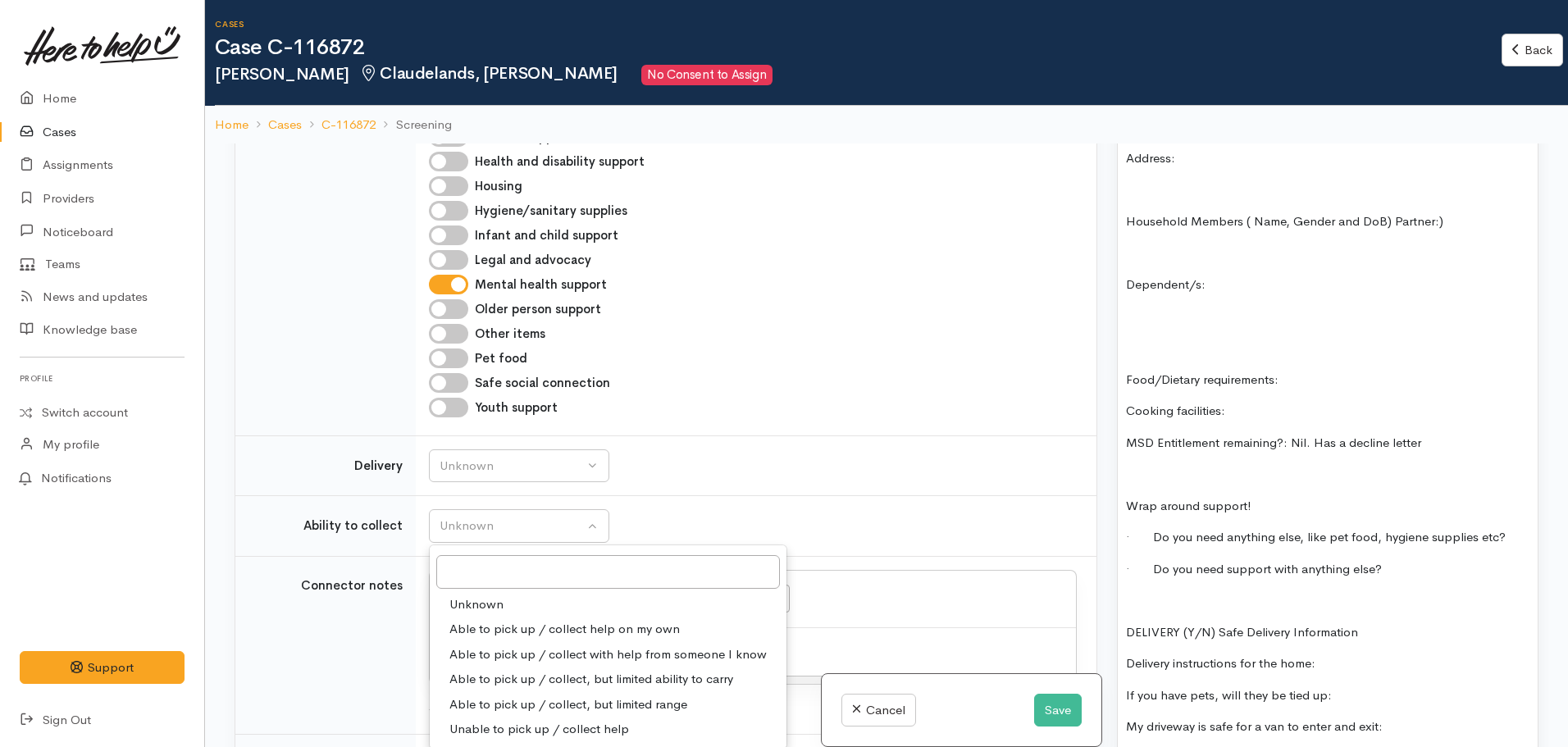
click at [710, 458] on div "Unknown Delivery needed Delivery preferred No Unknown" at bounding box center [753, 466] width 648 height 34
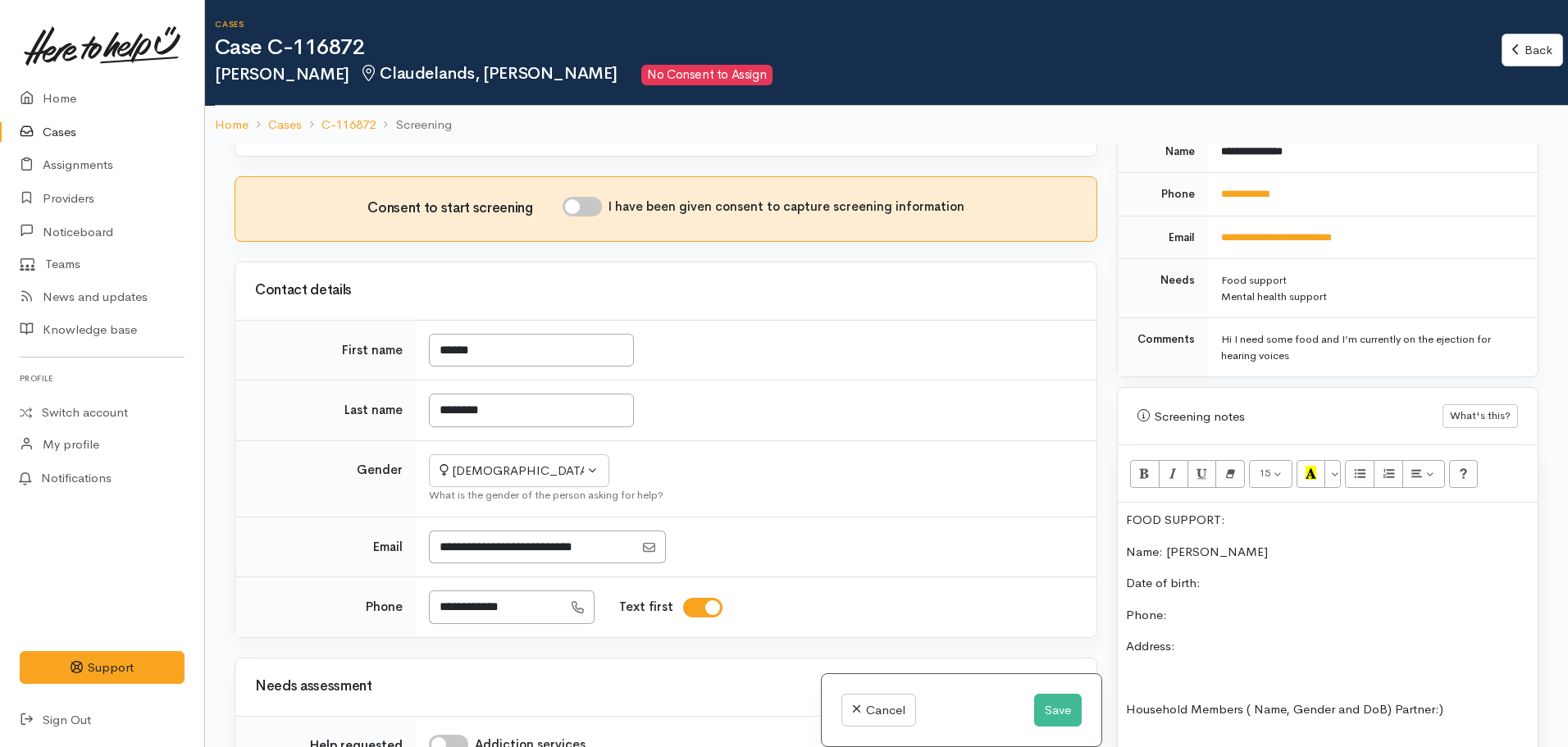
scroll to position [295, 0]
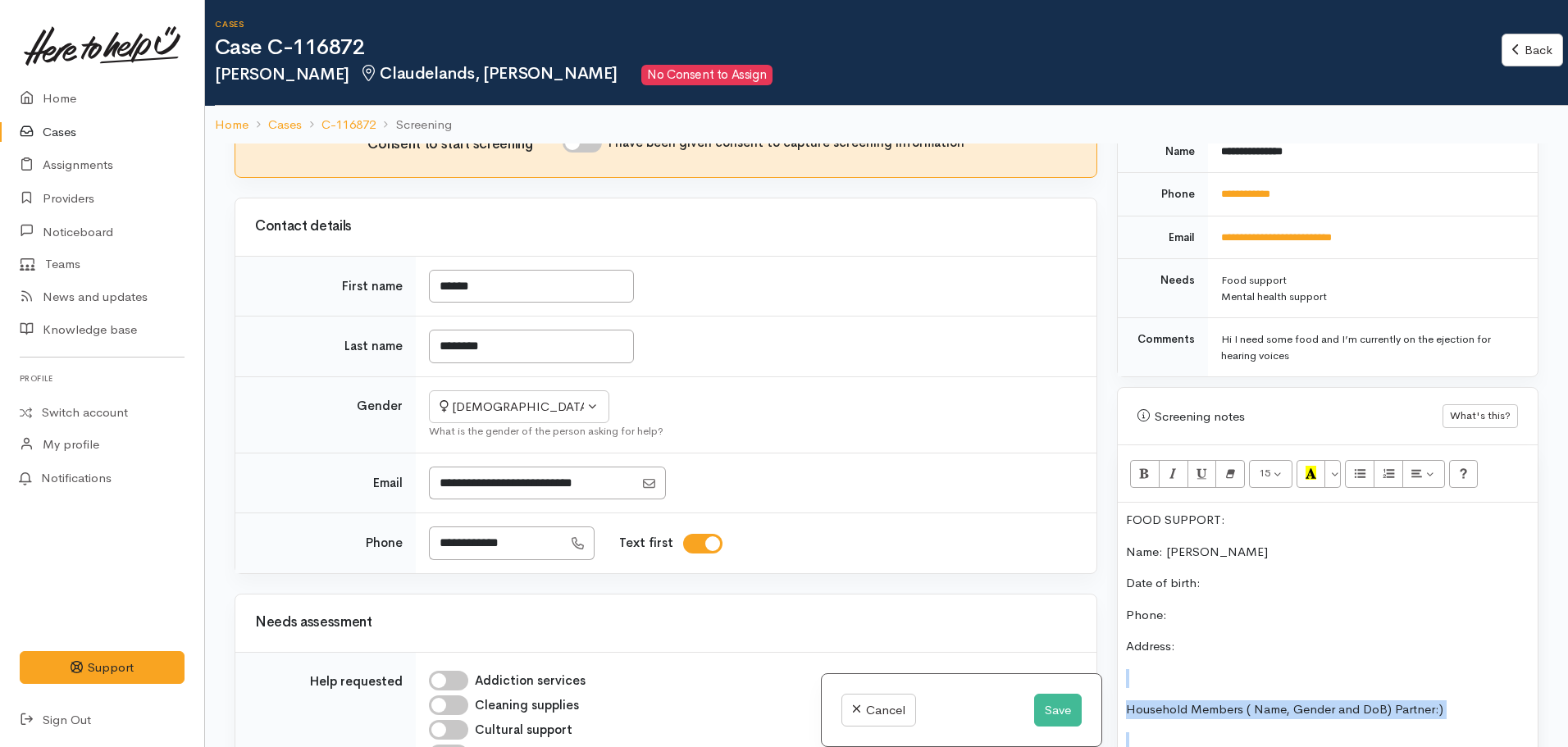
drag, startPoint x: 1562, startPoint y: 563, endPoint x: 1294, endPoint y: 664, distance: 286.4
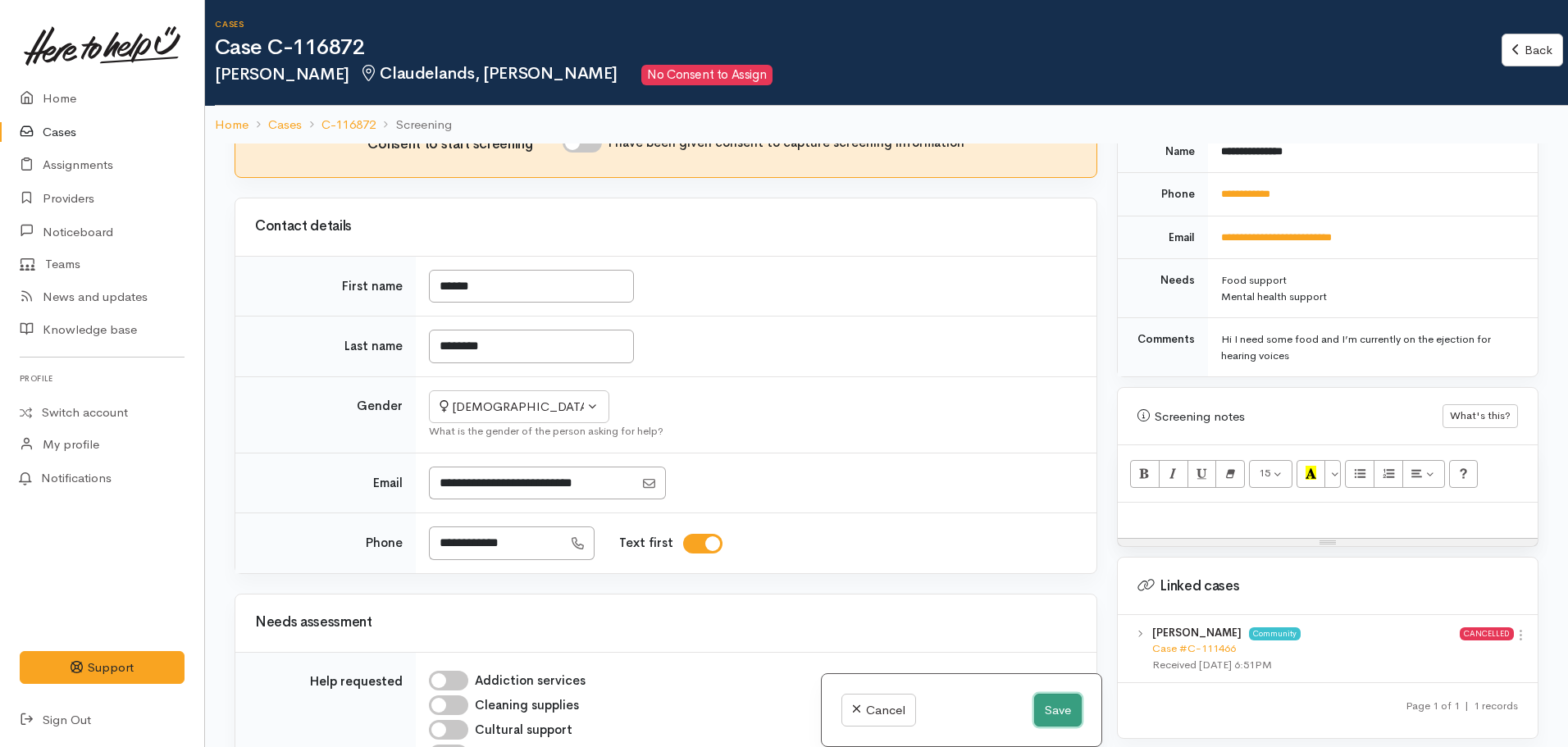
click at [1059, 705] on button "Save" at bounding box center [1058, 710] width 48 height 34
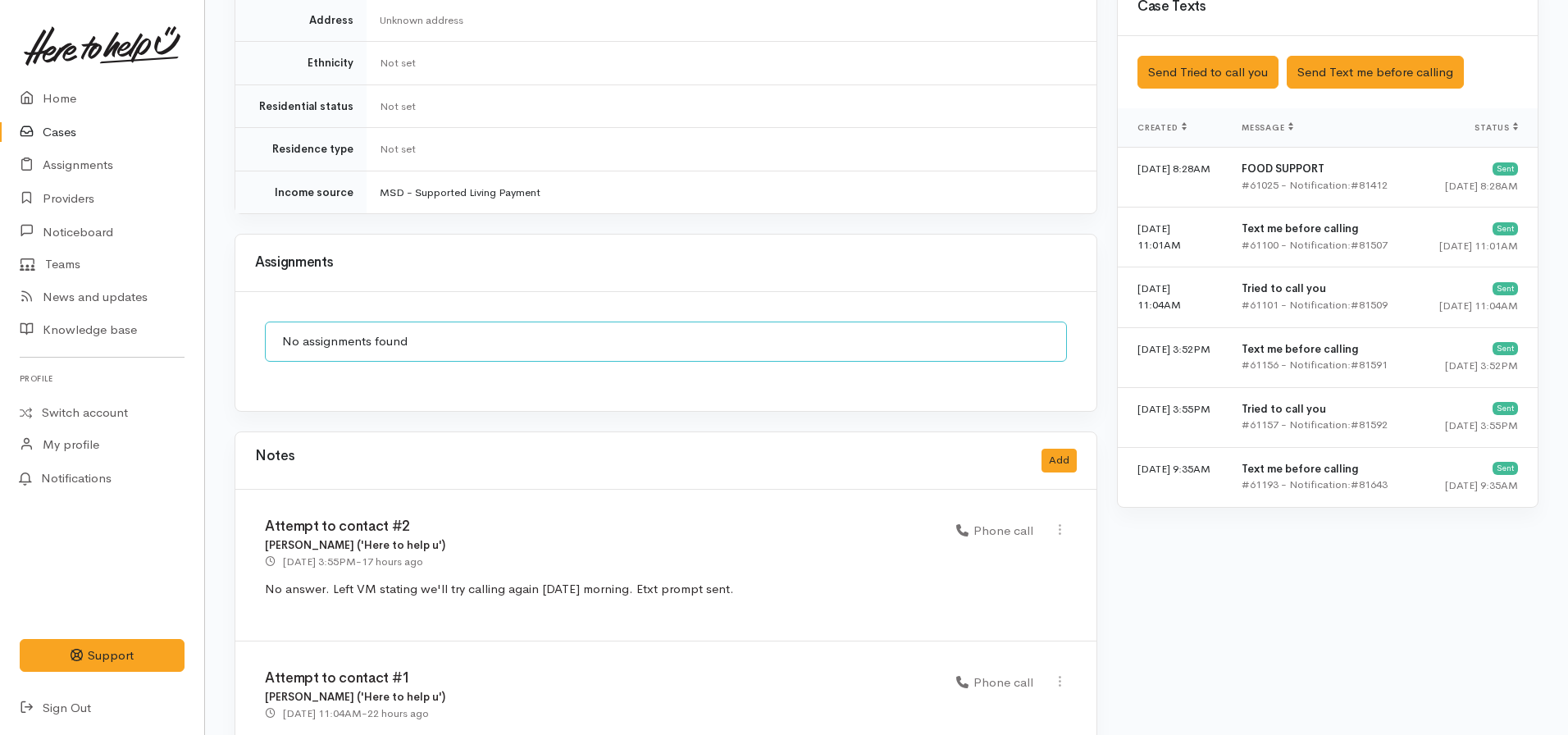
scroll to position [1100, 0]
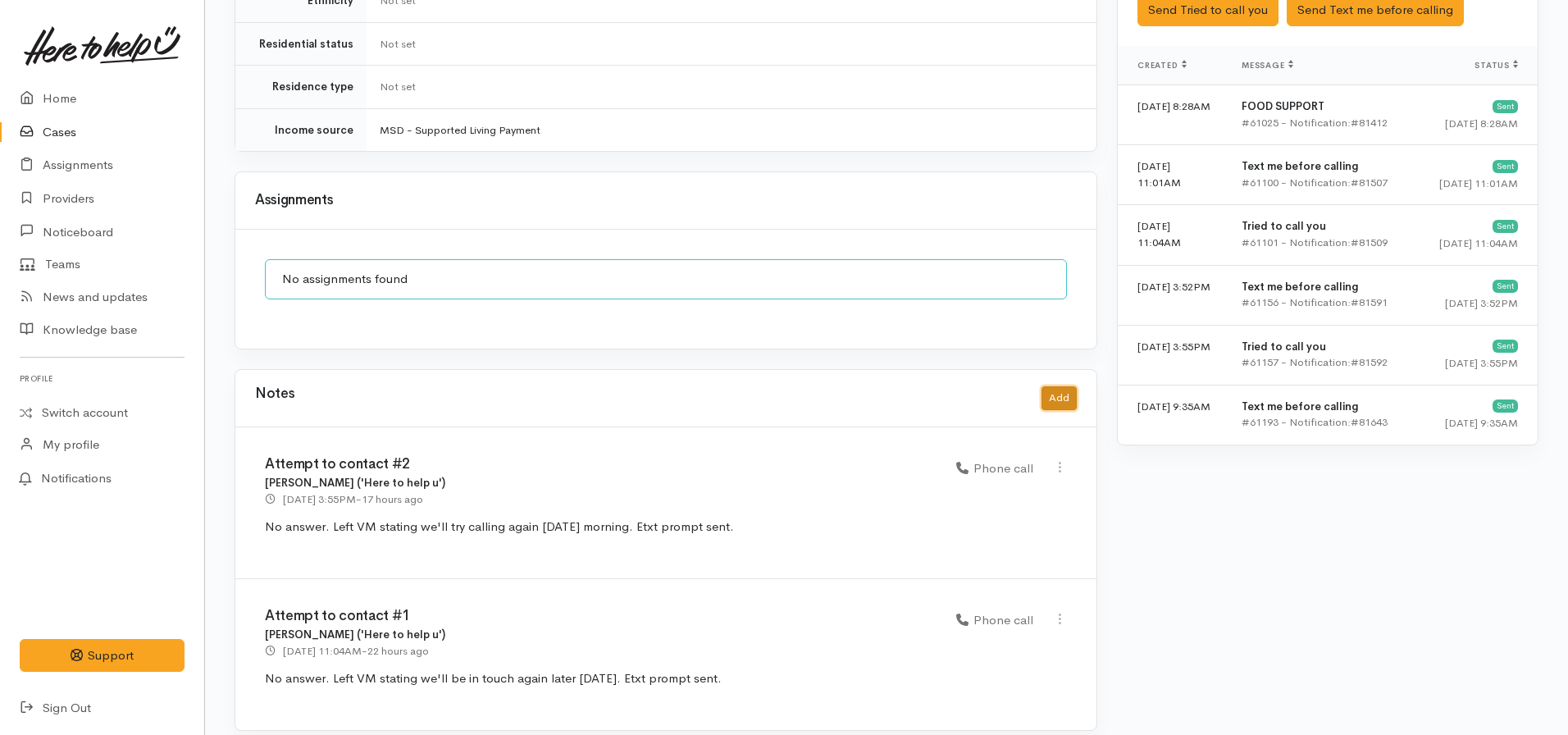
click at [1055, 388] on button "Add" at bounding box center [1060, 398] width 35 height 24
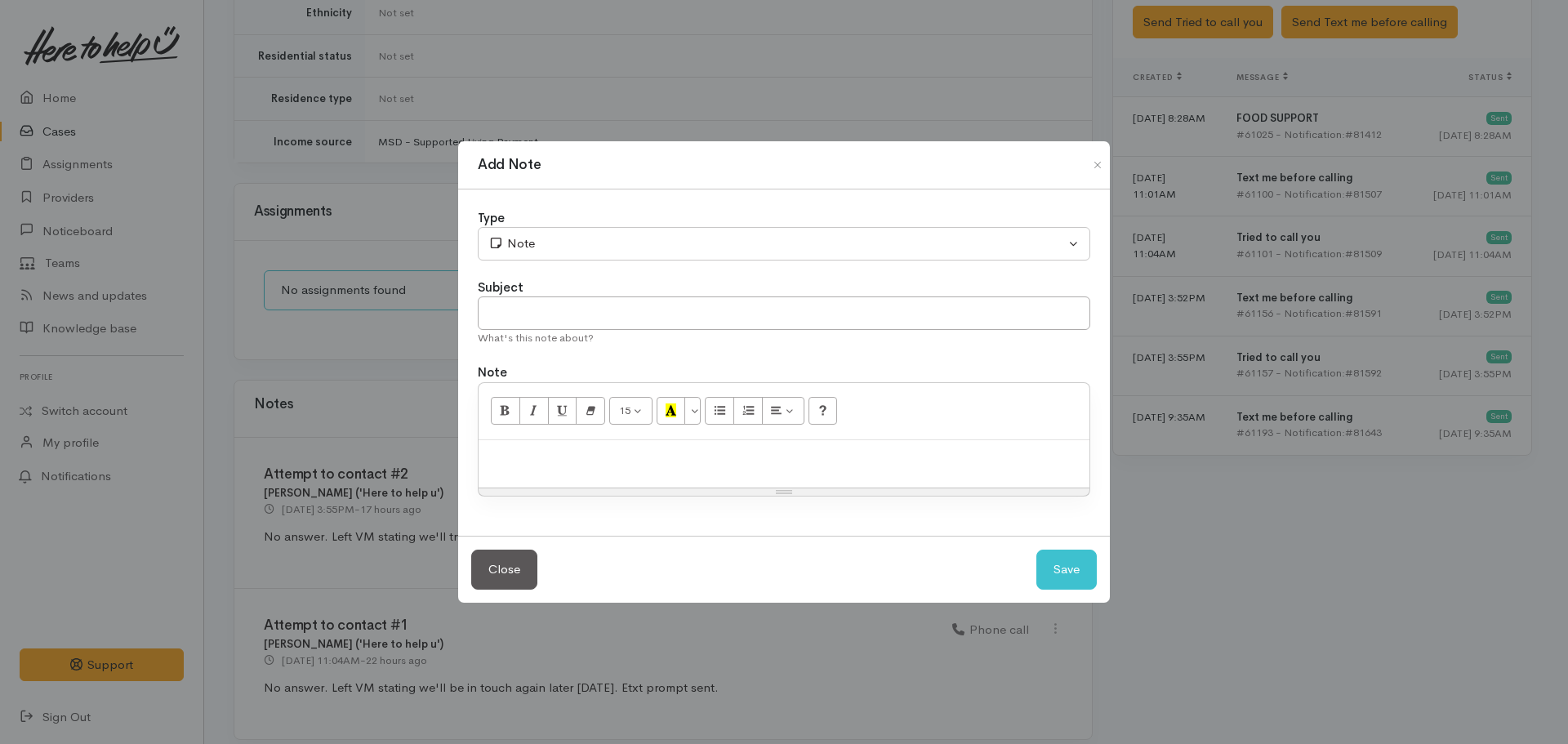
click at [613, 462] on p at bounding box center [784, 457] width 594 height 18
click at [686, 447] on div "Denise opted to cancel support" at bounding box center [784, 463] width 611 height 48
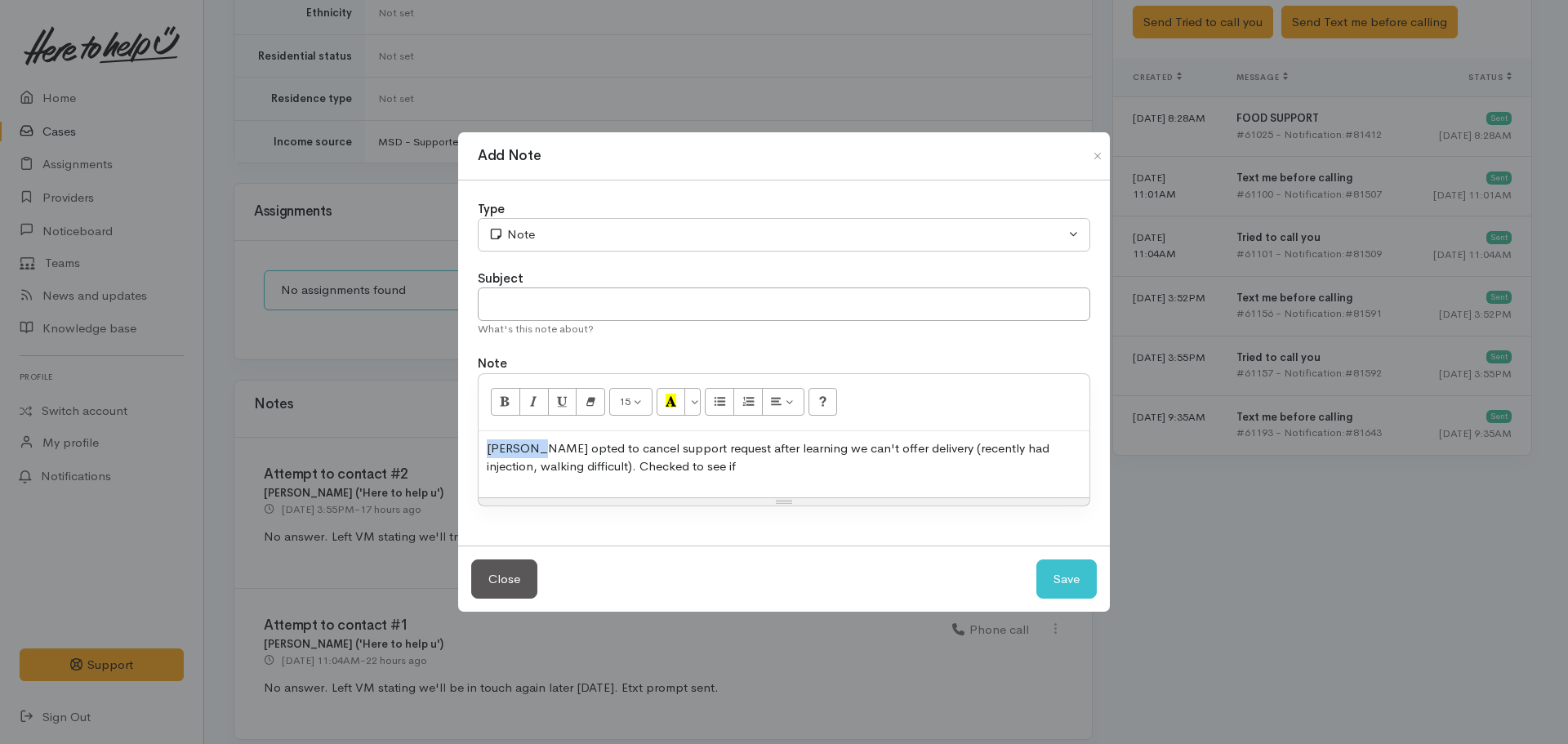
drag, startPoint x: 531, startPoint y: 452, endPoint x: 466, endPoint y: 447, distance: 65.2
click at [466, 447] on div "Type Correspondence Discussion Email Note Phone call SMS text message Note Subj…" at bounding box center [784, 363] width 652 height 365
click at [646, 459] on p "Client opted to cancel support request after learning we can't offer delivery (…" at bounding box center [784, 457] width 594 height 37
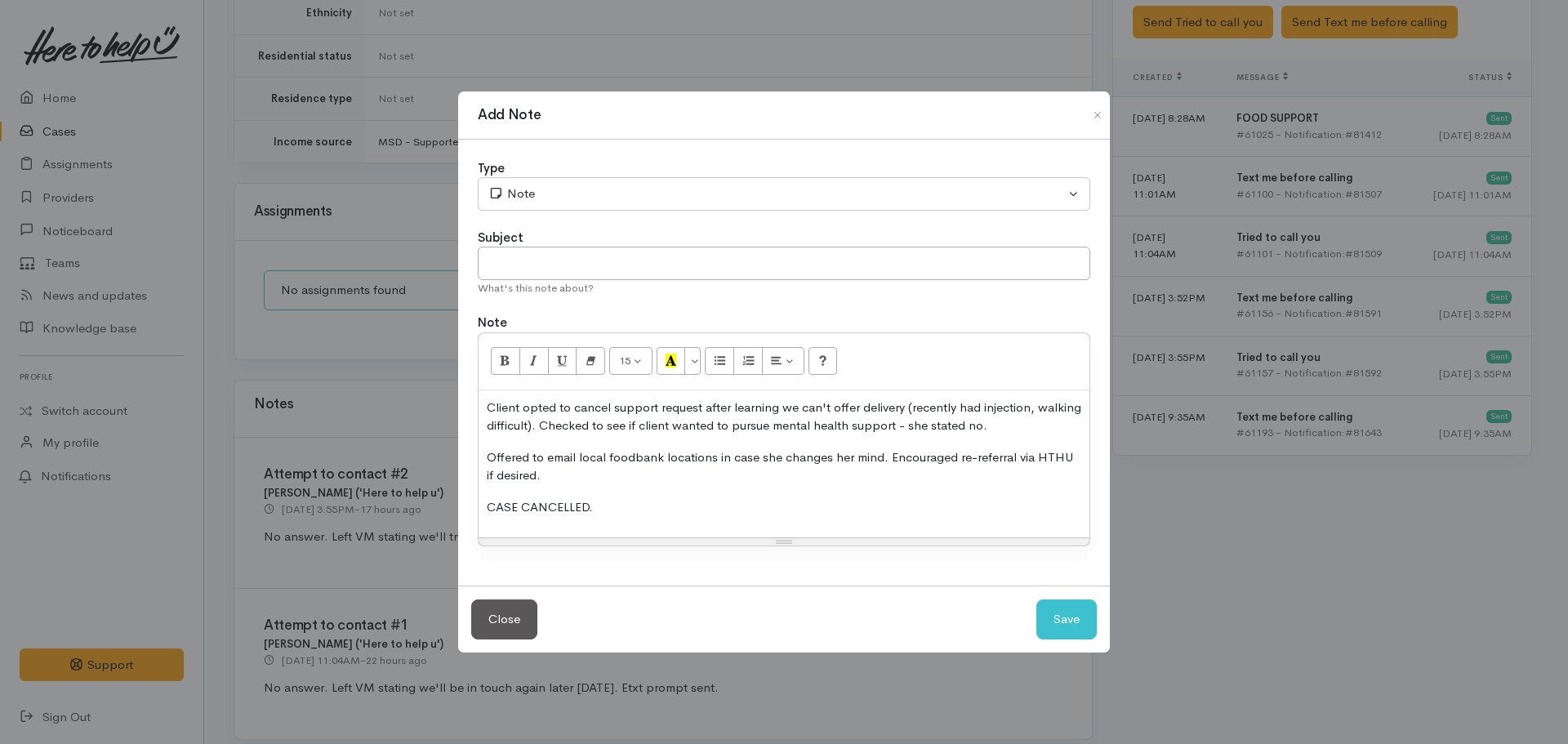
click at [561, 470] on p "Offered to email local foodbank locations in case she changes her mind. Encoura…" at bounding box center [784, 467] width 594 height 37
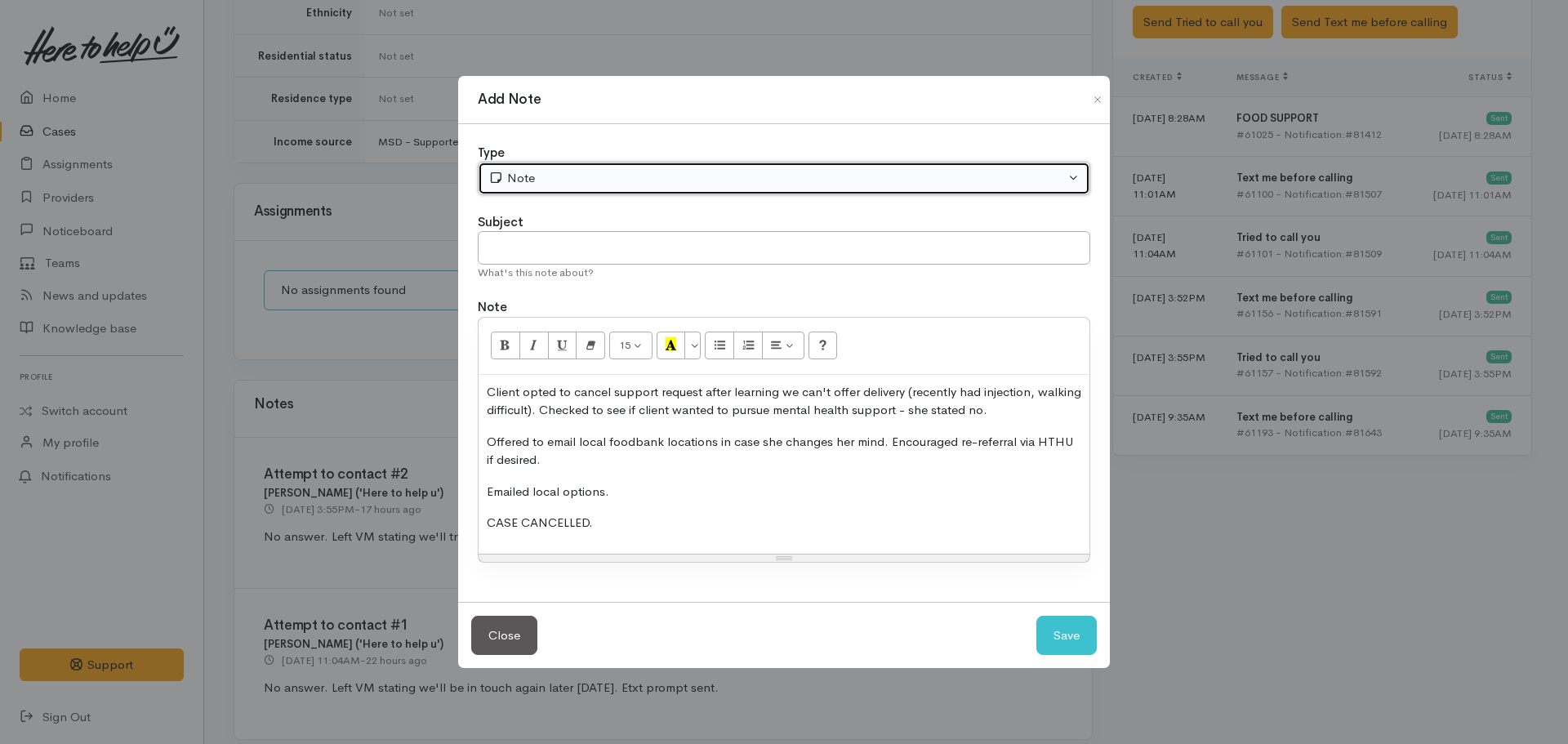
click at [572, 189] on button "Note" at bounding box center [784, 178] width 613 height 34
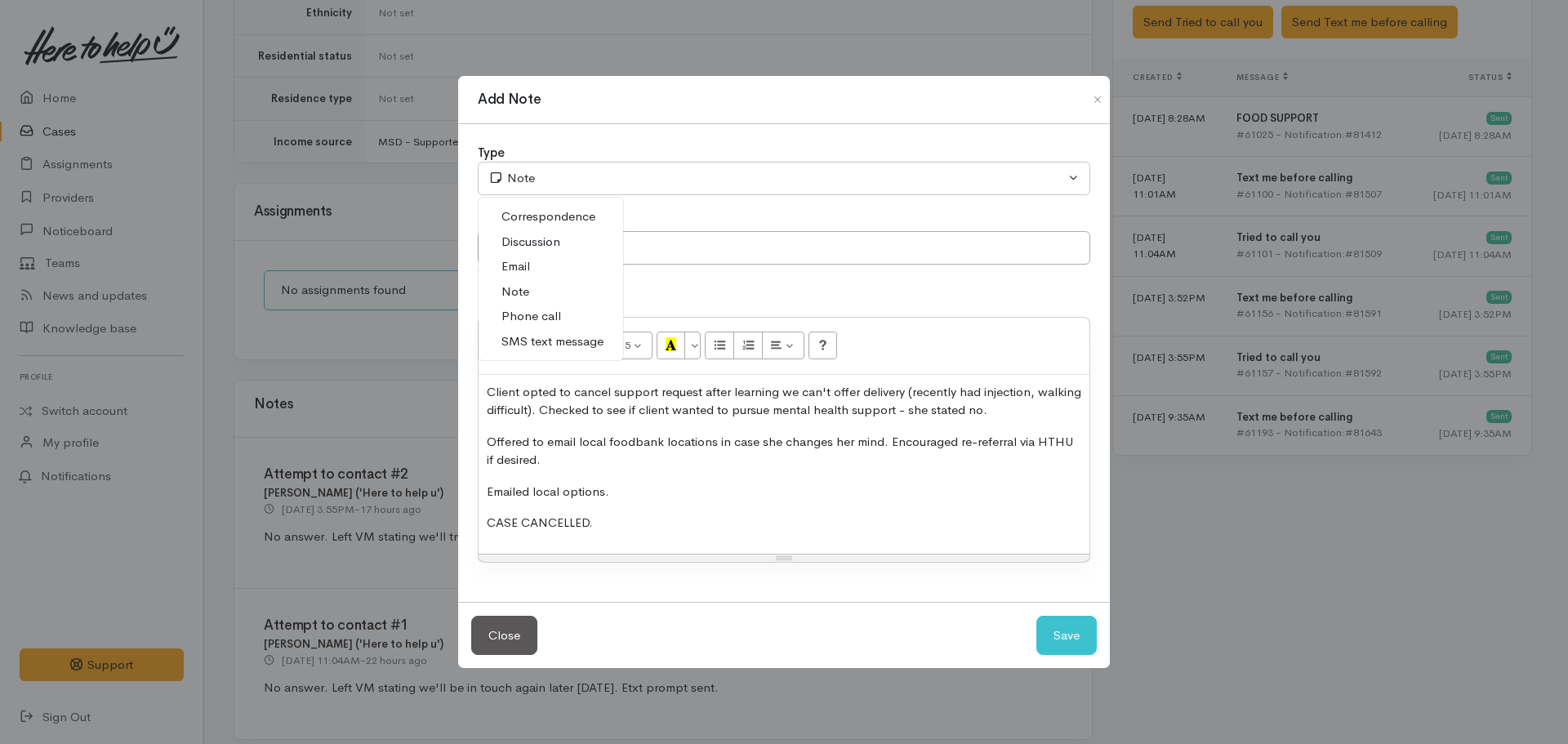
click at [530, 319] on span "Phone call" at bounding box center [530, 316] width 60 height 18
select select "3"
click at [562, 245] on input "text" at bounding box center [784, 248] width 613 height 34
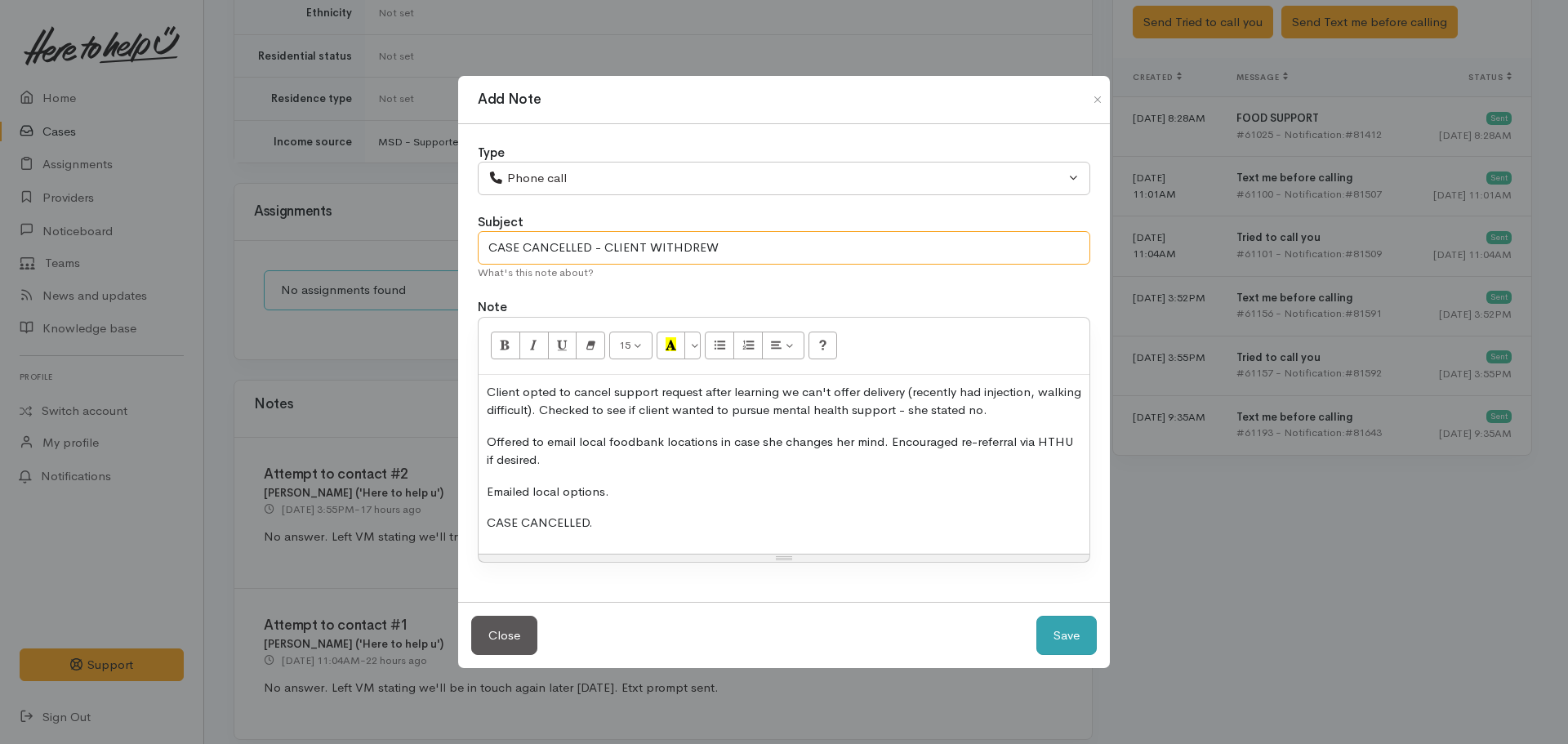
type input "CASE CANCELLED - CLIENT WITHDREW"
click at [1063, 631] on button "Save" at bounding box center [1067, 636] width 60 height 40
select select "1"
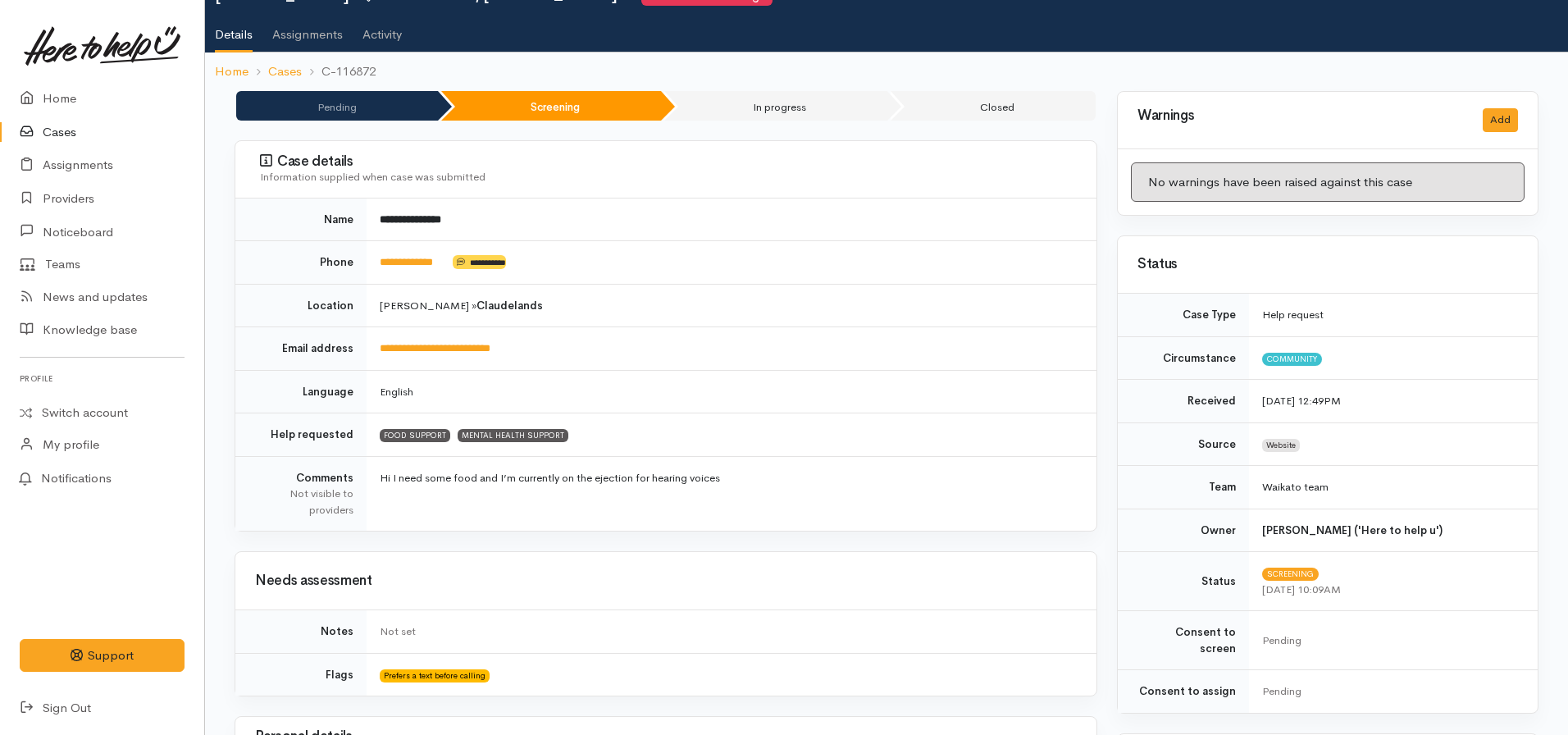
scroll to position [79, 0]
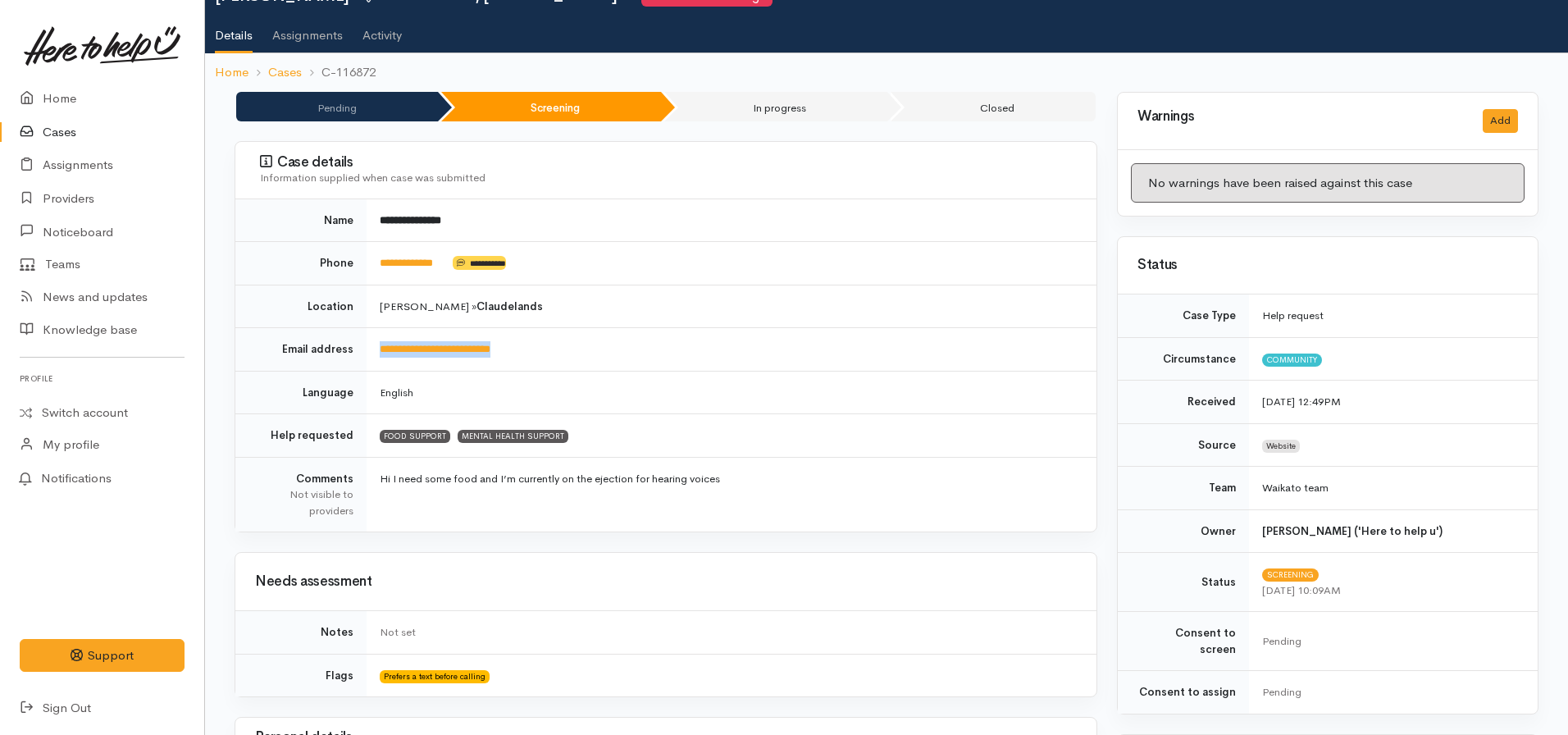
drag, startPoint x: 560, startPoint y: 347, endPoint x: 375, endPoint y: 340, distance: 185.1
click at [375, 340] on td "**********" at bounding box center [731, 350] width 730 height 44
copy link "**********"
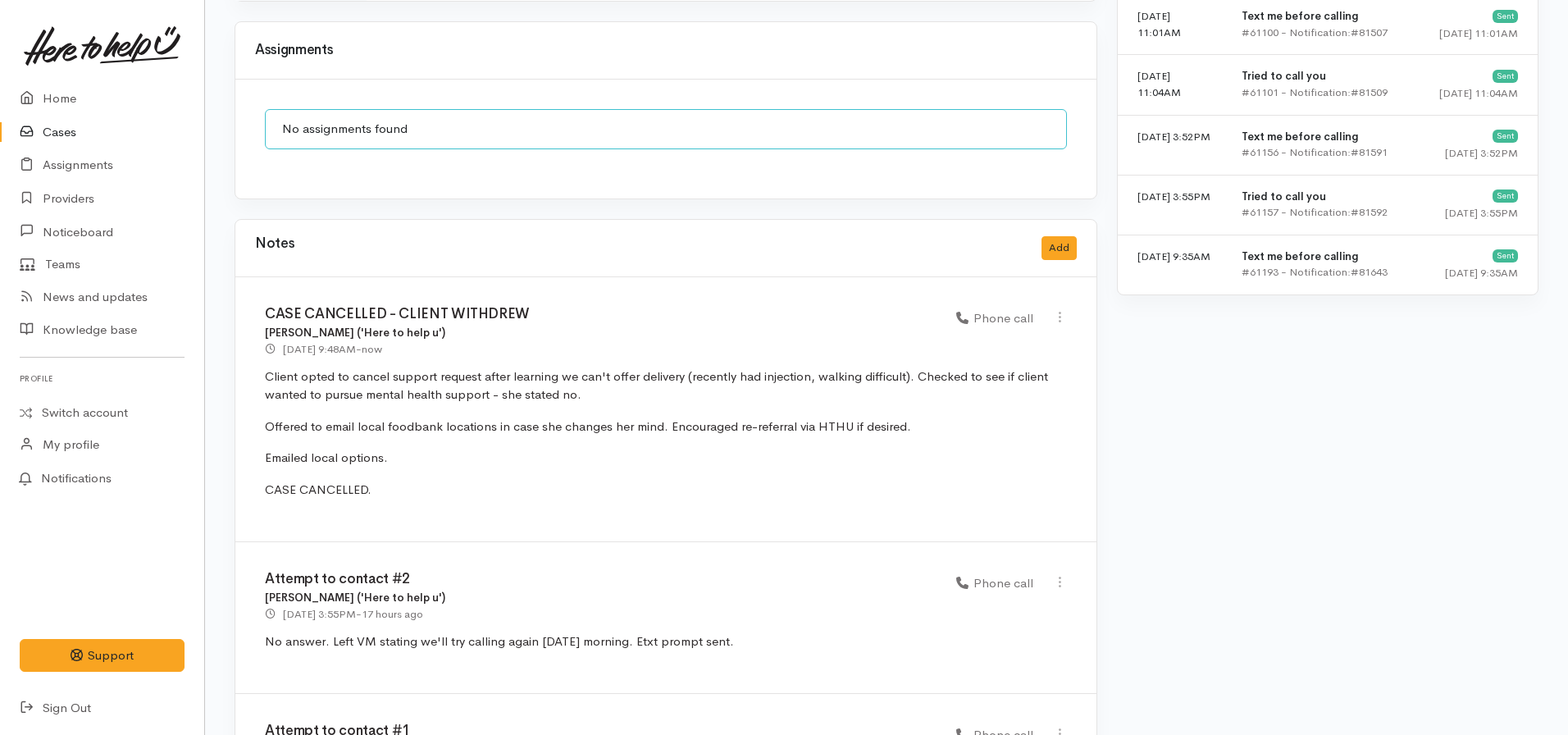
scroll to position [1250, 0]
click at [1060, 236] on button "Add" at bounding box center [1060, 248] width 35 height 24
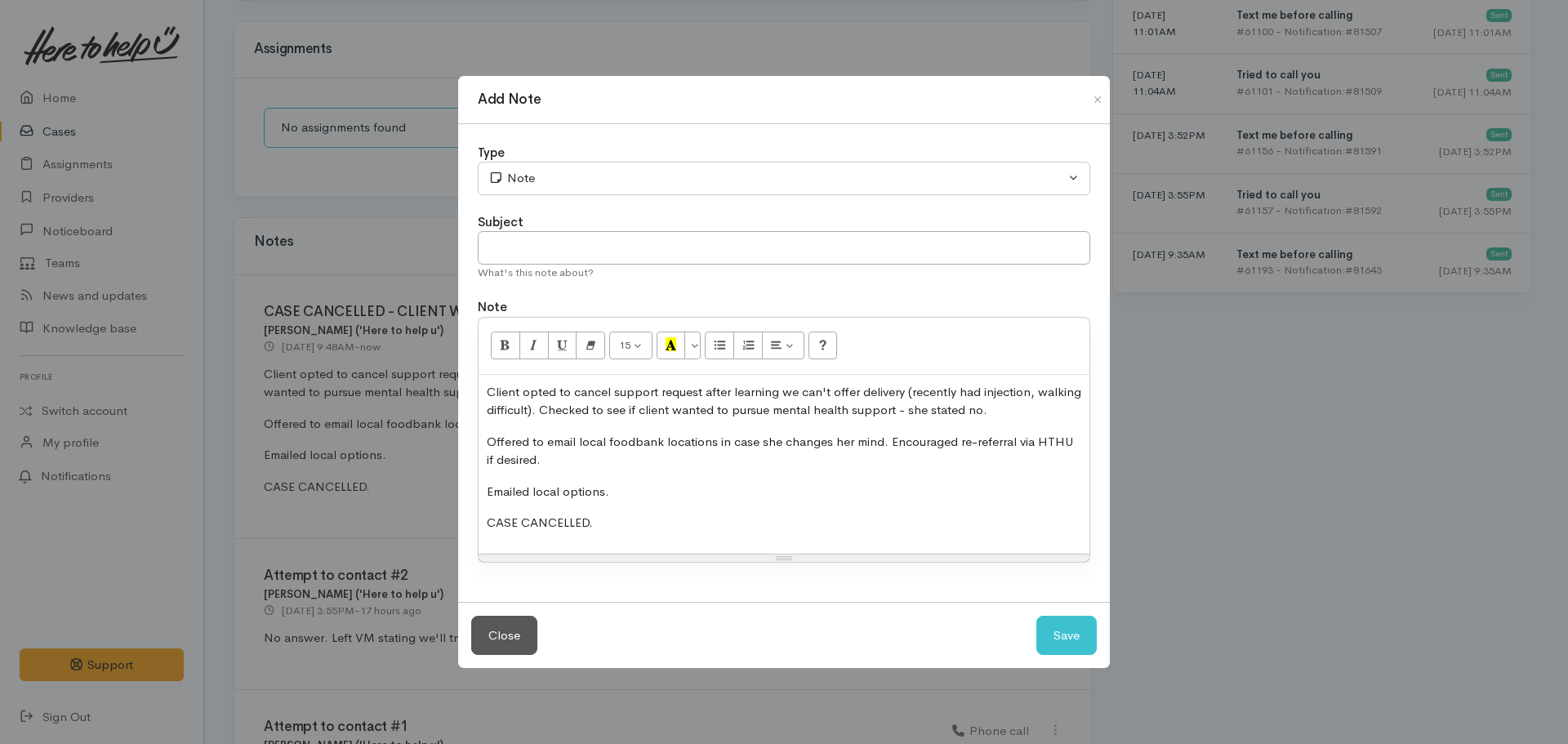
click at [793, 488] on p "Emailed local options." at bounding box center [784, 492] width 594 height 18
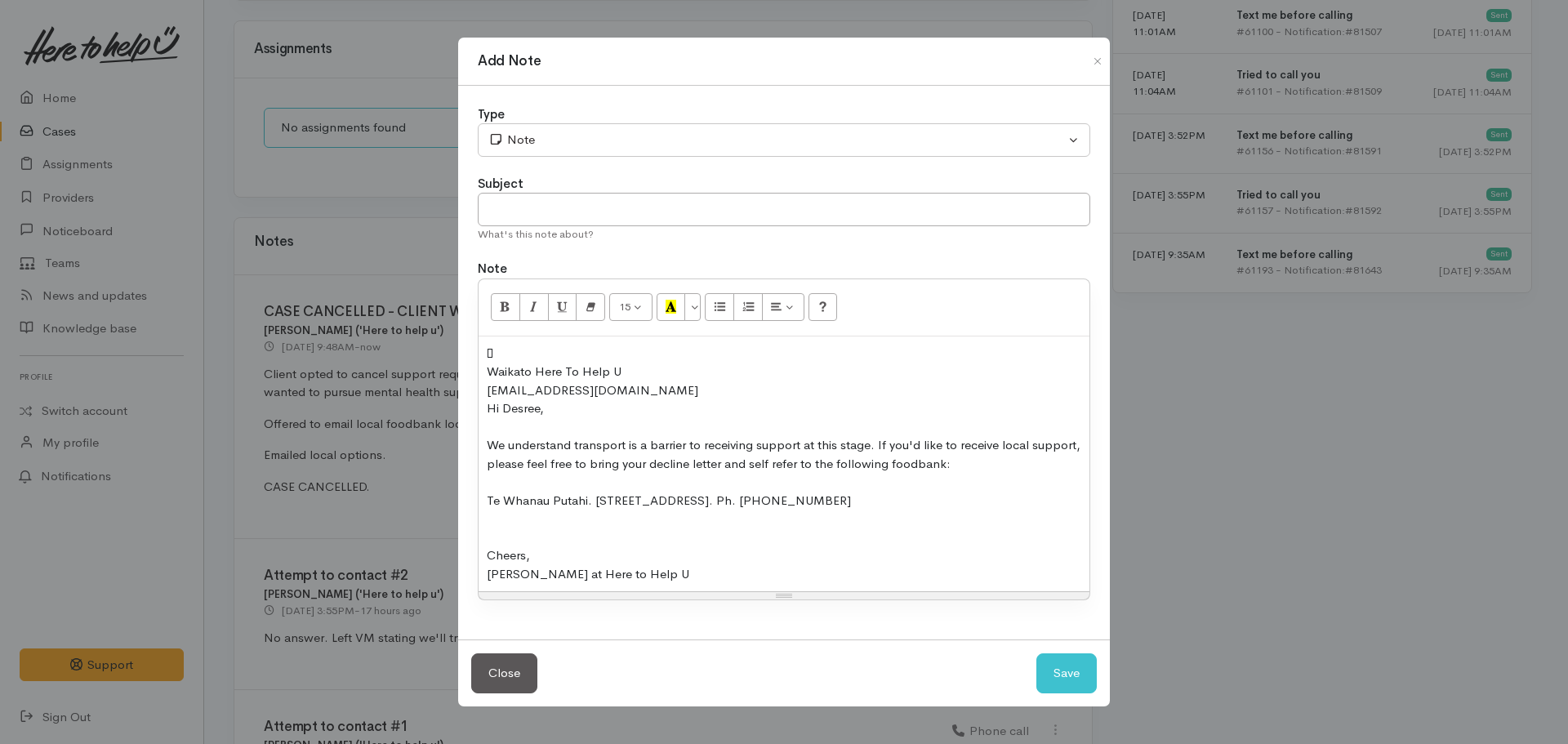
click at [489, 368] on div "Waikato Here To Help U" at bounding box center [784, 372] width 594 height 18
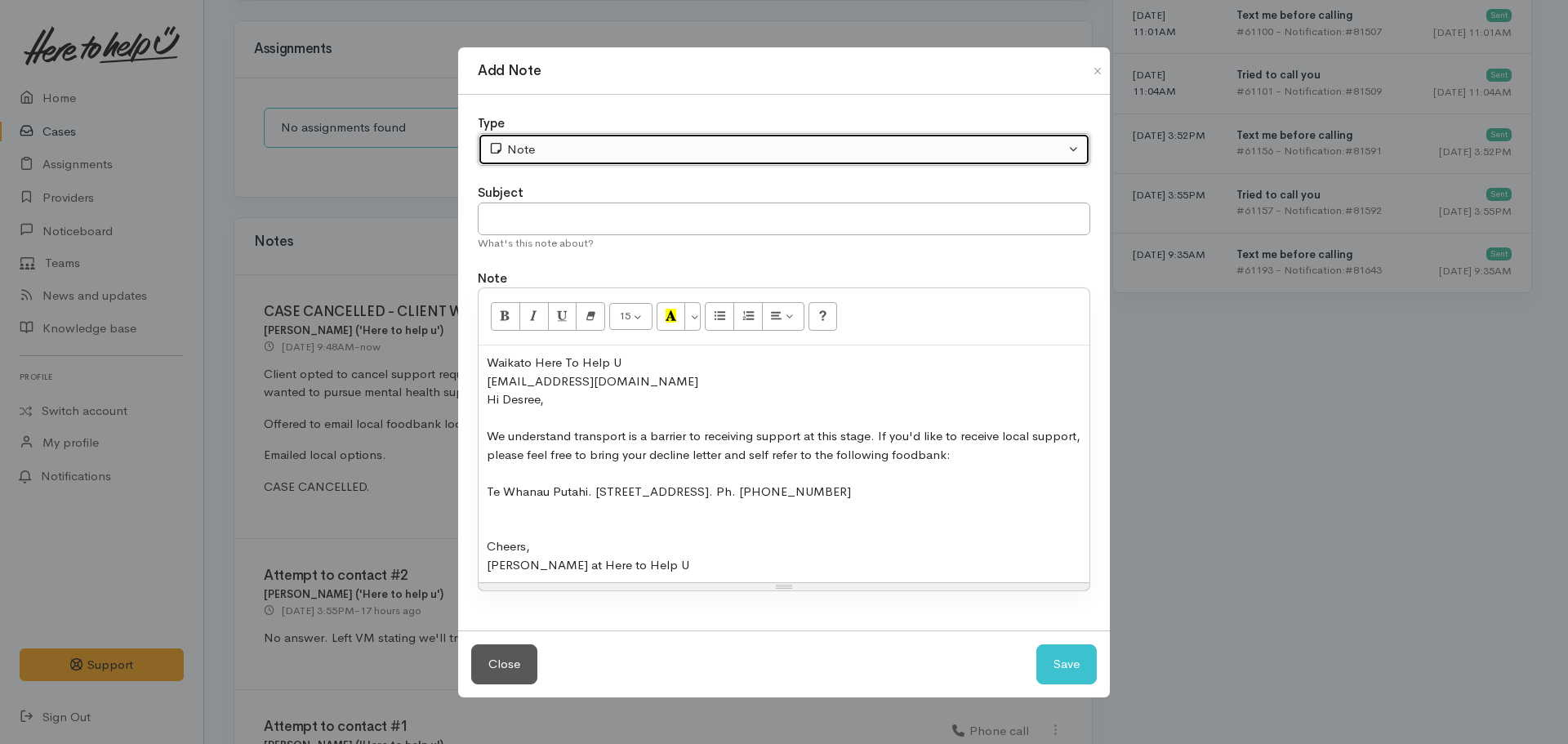
click at [540, 157] on div "Note" at bounding box center [777, 150] width 577 height 18
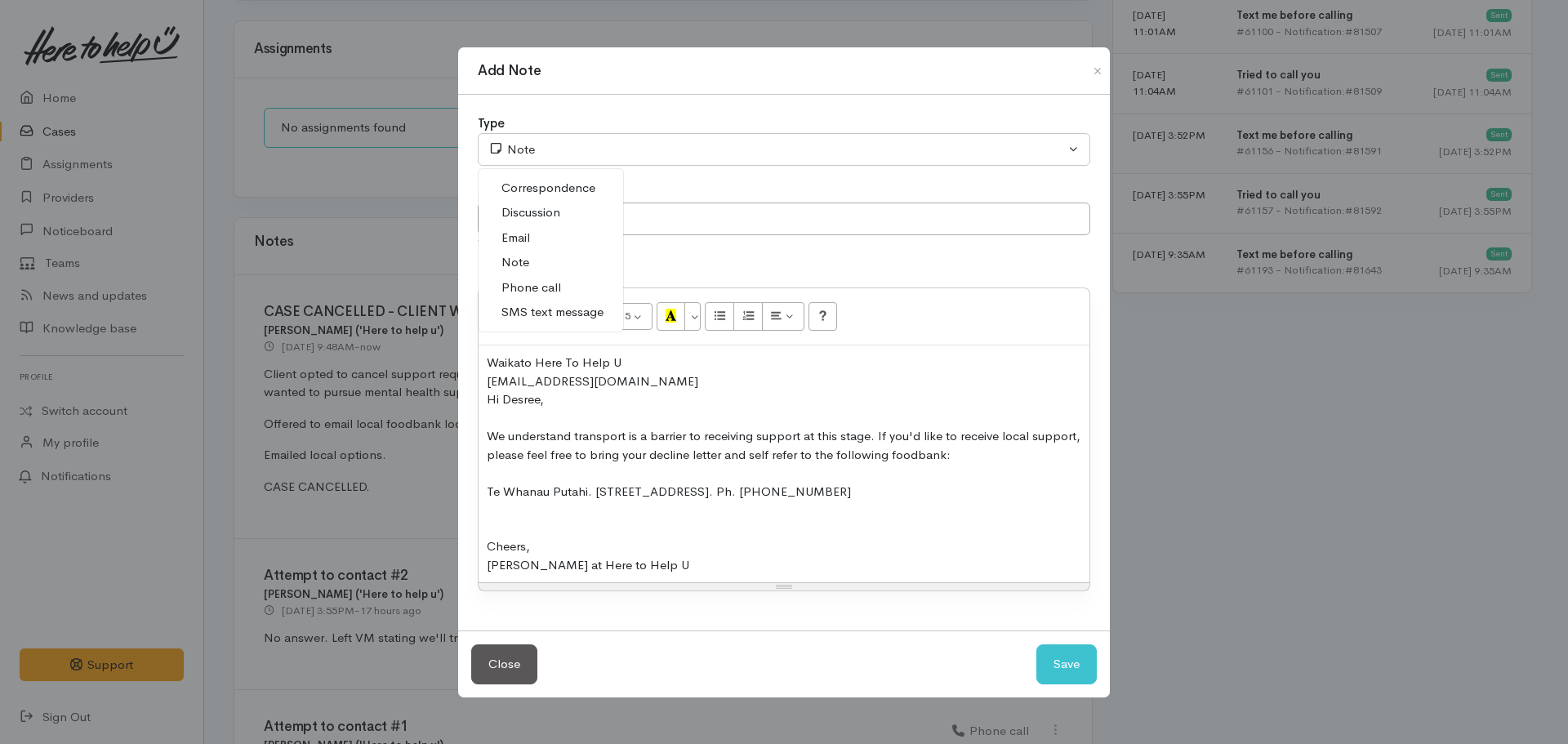
click at [520, 247] on link "Email" at bounding box center [551, 238] width 144 height 25
click at [1069, 643] on div "Close Save" at bounding box center [784, 664] width 652 height 67
click at [1058, 672] on button "Save" at bounding box center [1067, 664] width 60 height 40
select select "1"
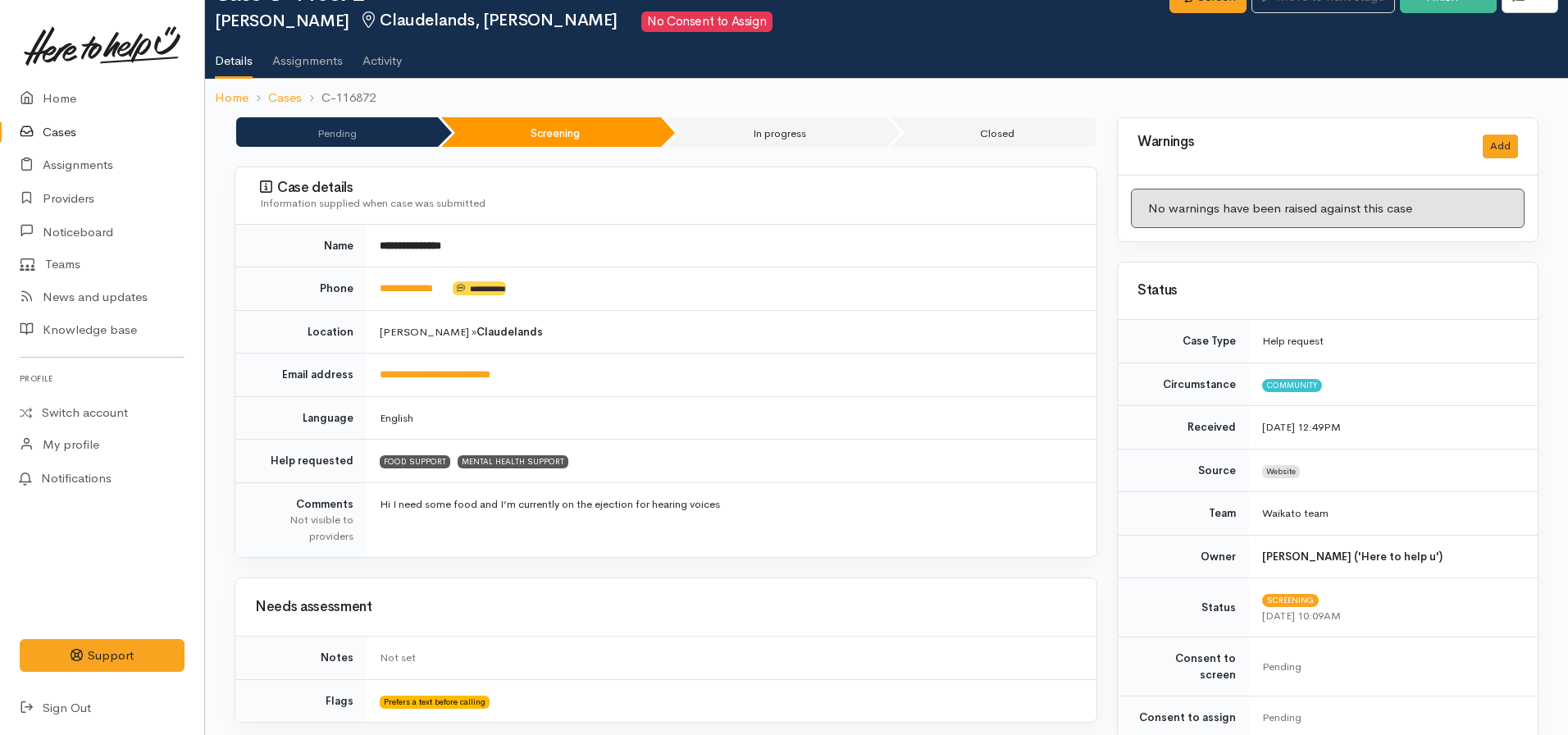
scroll to position [0, 0]
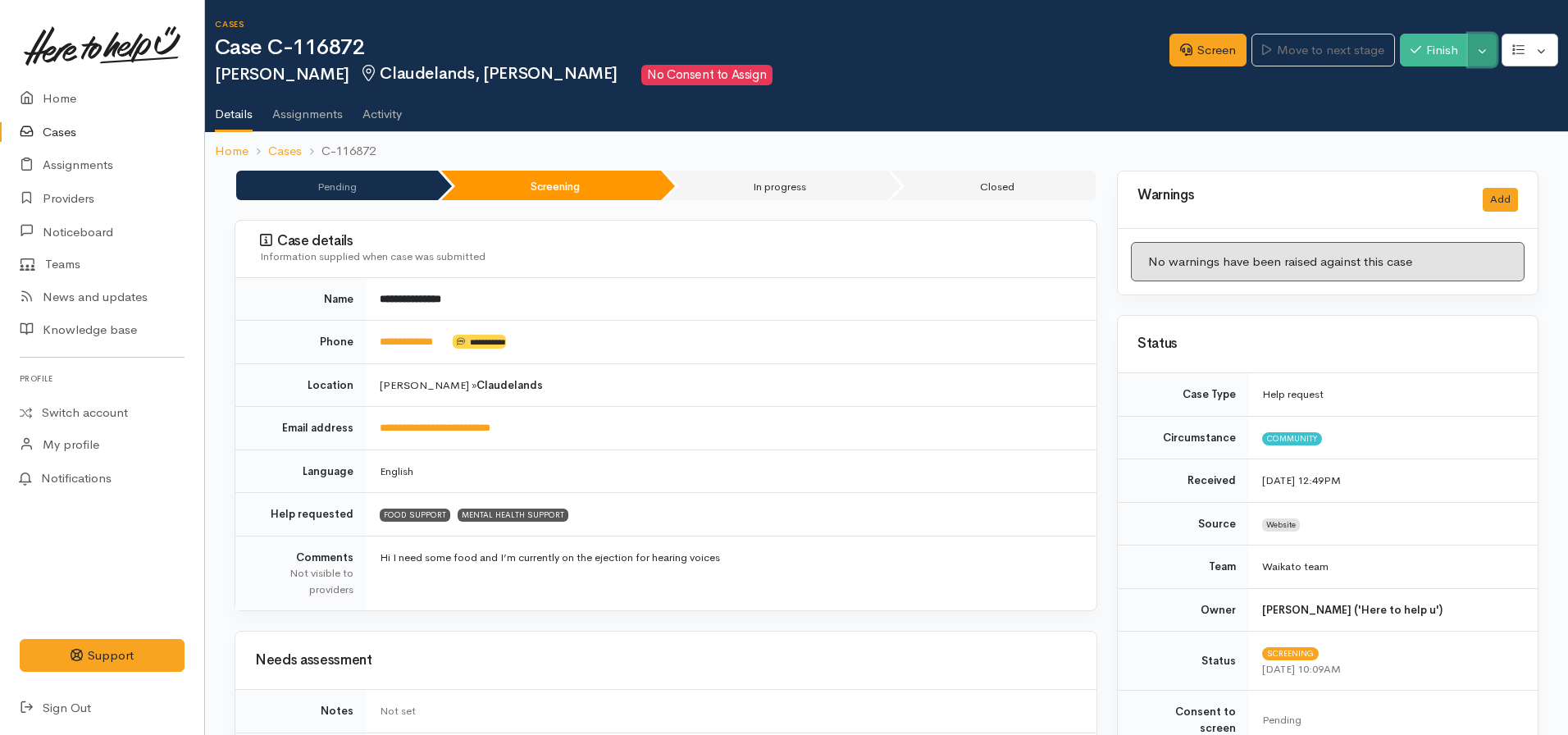
click at [1491, 50] on button "Toggle Dropdown" at bounding box center [1482, 51] width 29 height 34
click at [1428, 116] on link "Cancel" at bounding box center [1432, 114] width 130 height 25
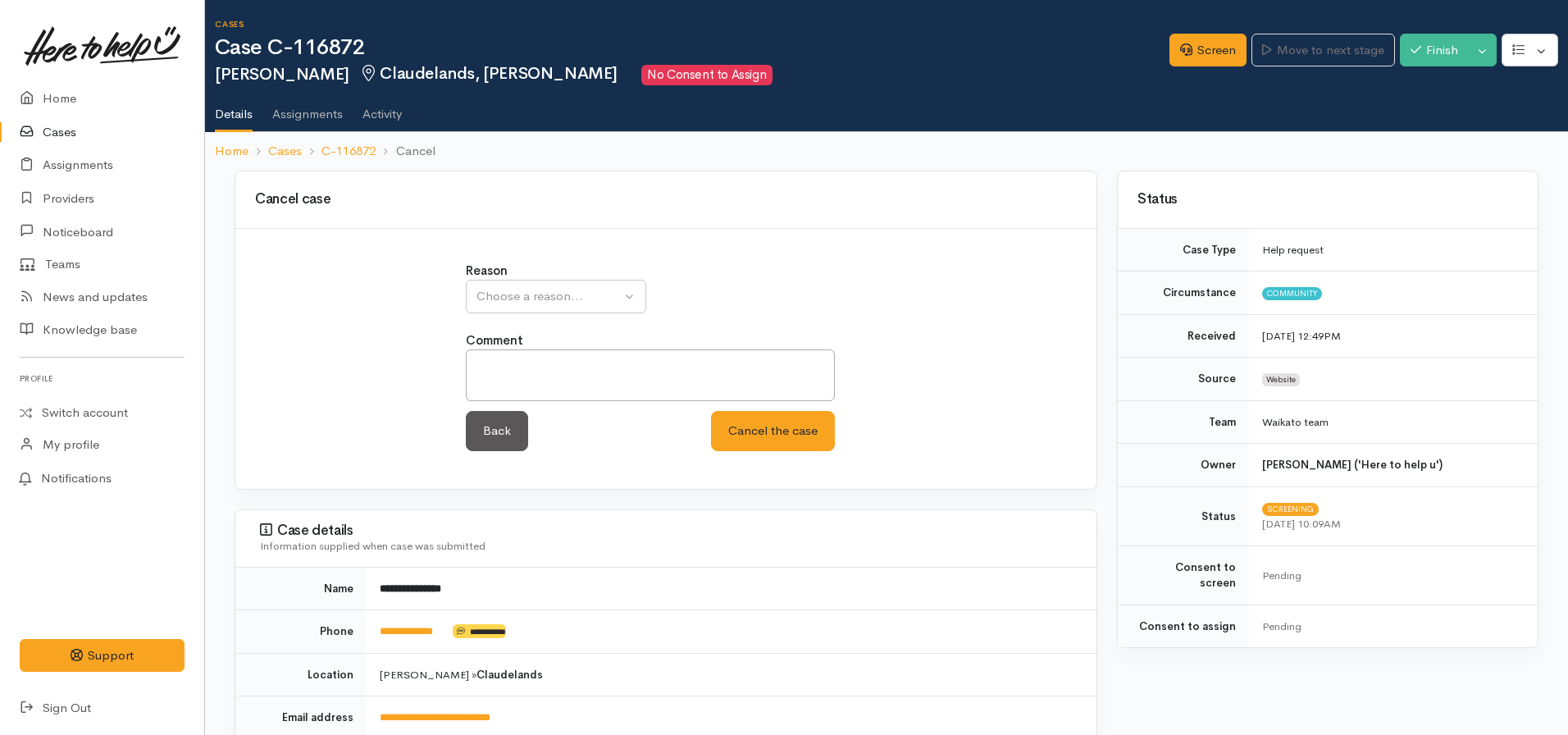
click at [621, 318] on div "Reason Inappropriate request Duplicate case Client withdrew case after contact …" at bounding box center [667, 365] width 421 height 208
click at [605, 305] on div "Choose a reason..." at bounding box center [549, 296] width 145 height 19
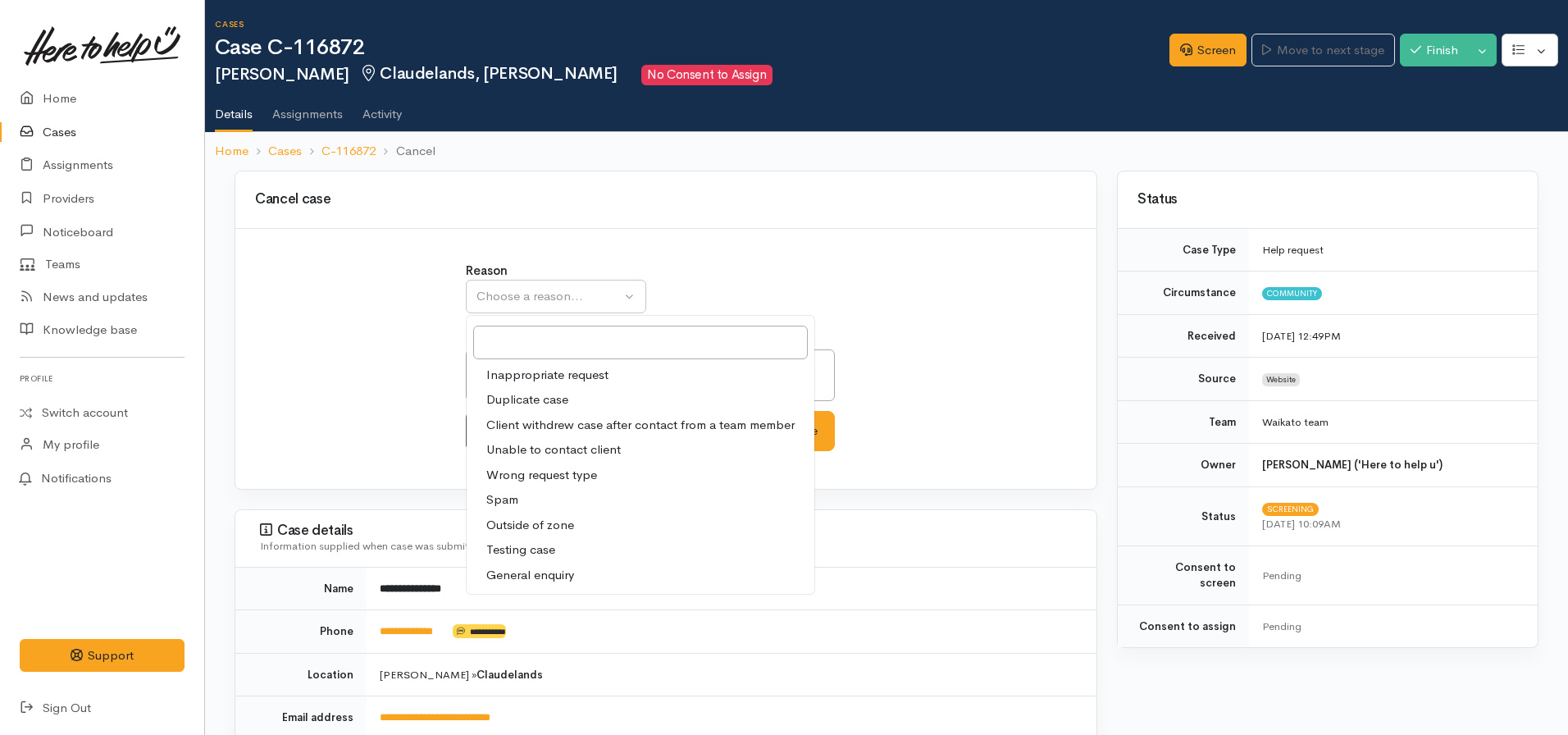
click at [549, 424] on span "Client withdrew case after contact from a team member" at bounding box center [640, 425] width 308 height 19
select select "3"
click at [549, 424] on div "Back Cancel the case Cancel the case" at bounding box center [651, 431] width 369 height 40
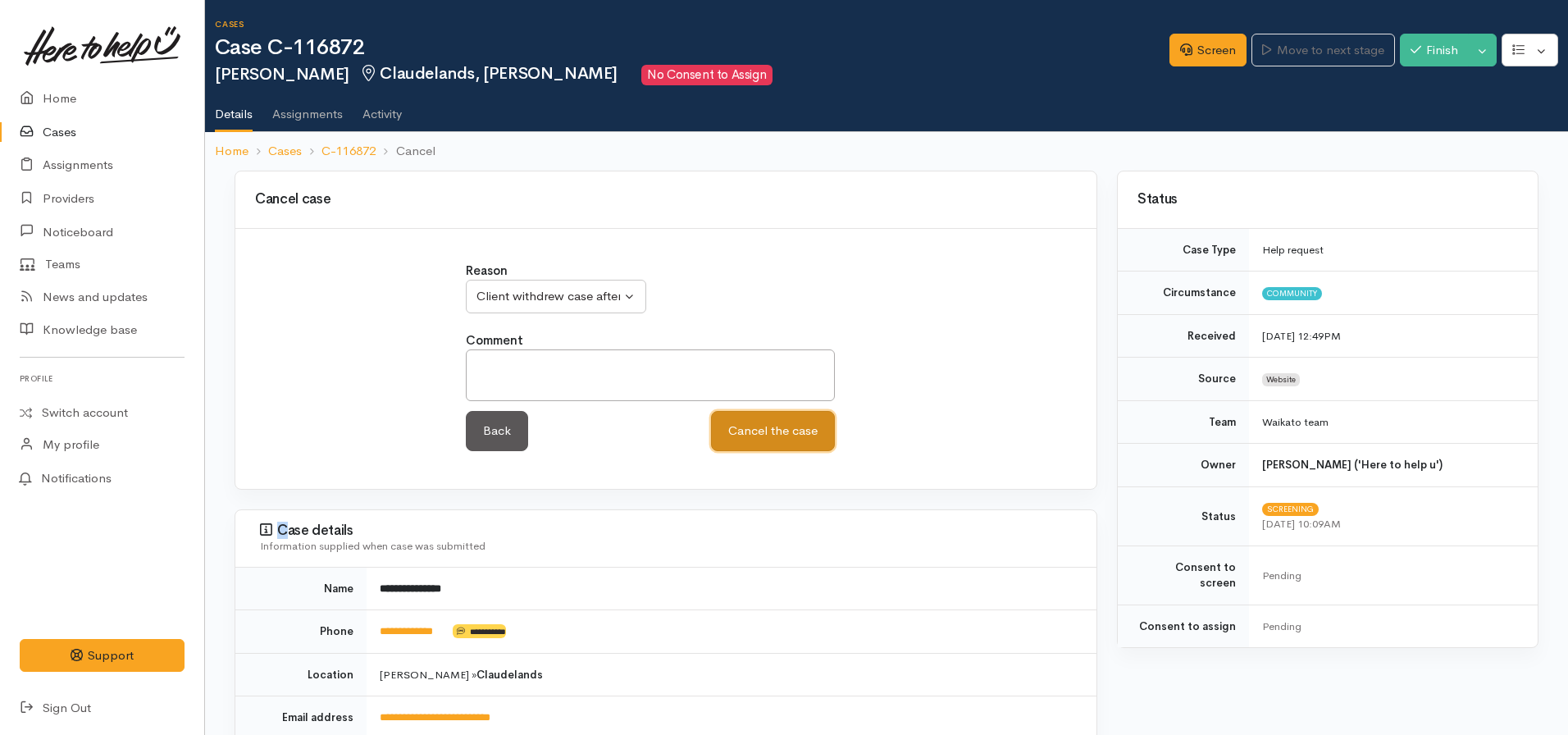
click at [781, 435] on button "Cancel the case" at bounding box center [773, 431] width 124 height 40
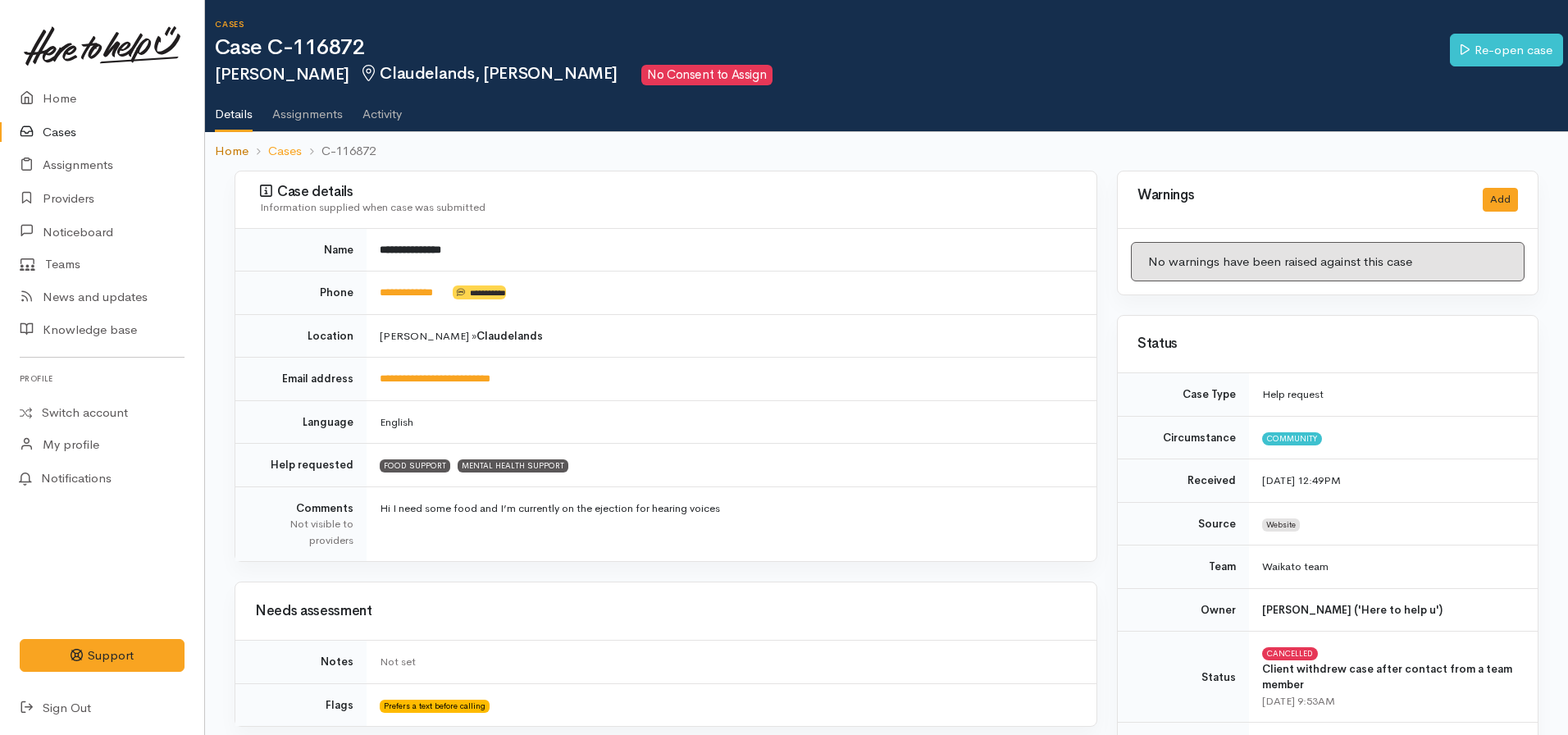
click at [242, 151] on link "Home" at bounding box center [231, 152] width 34 height 19
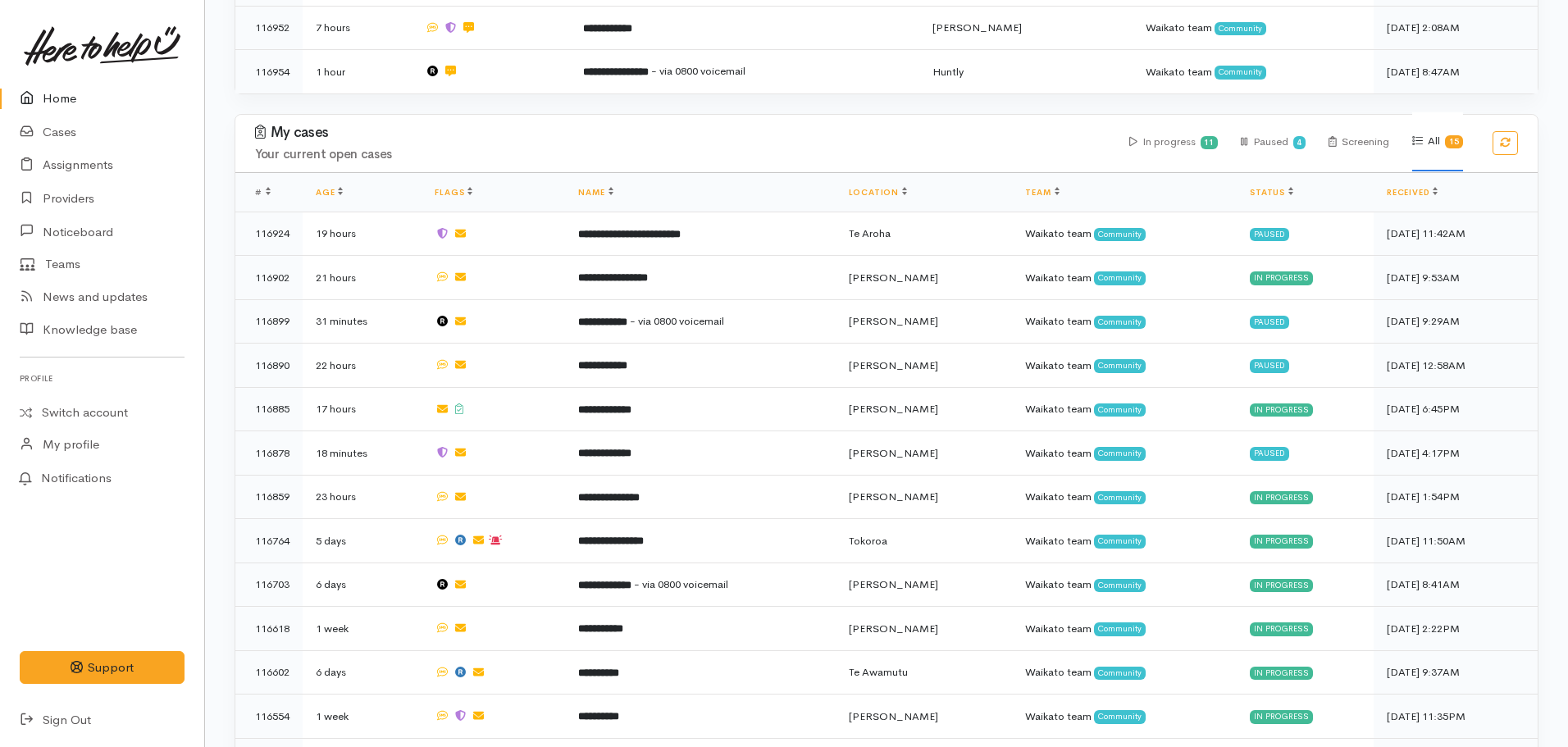
scroll to position [983, 0]
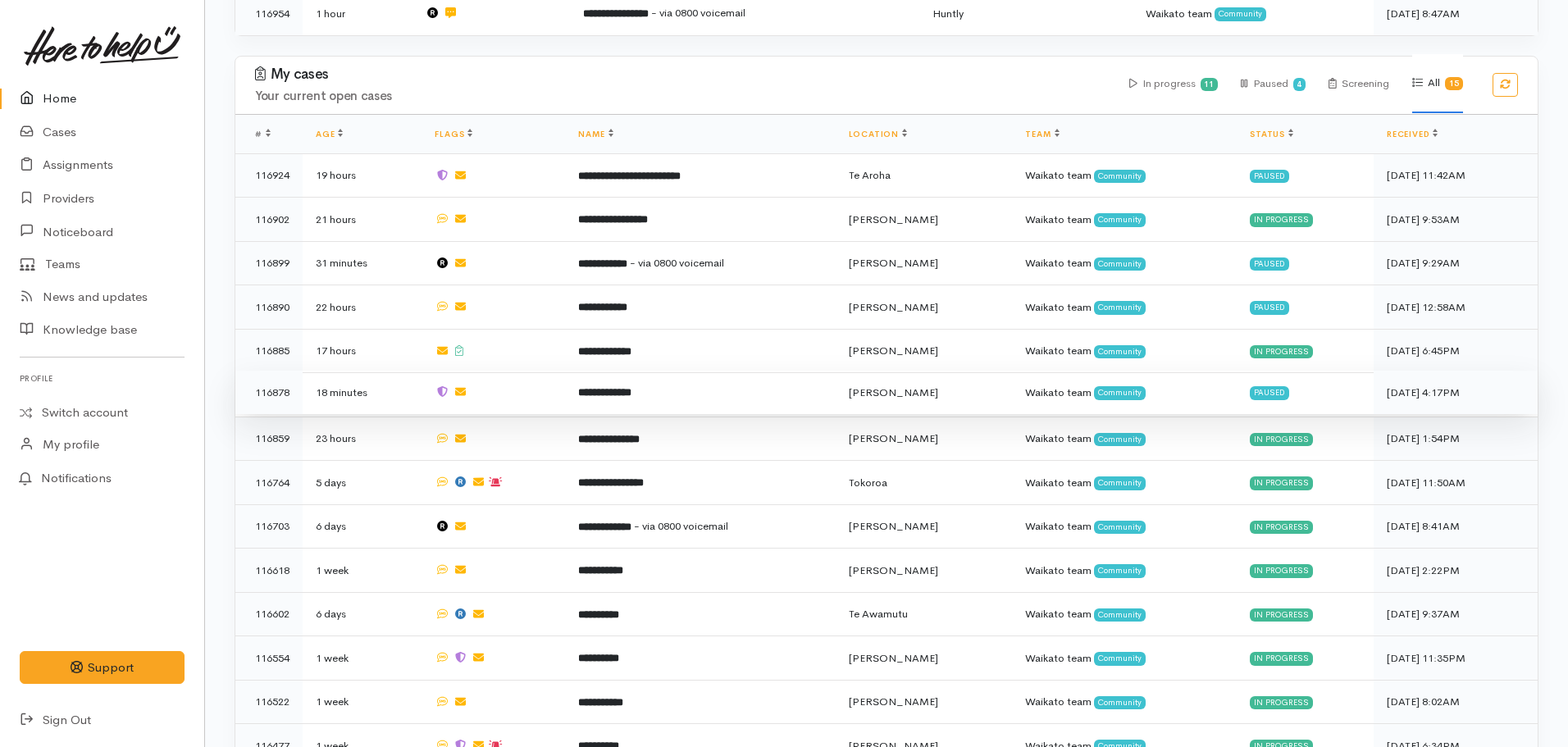
click at [631, 387] on b "**********" at bounding box center [604, 392] width 53 height 11
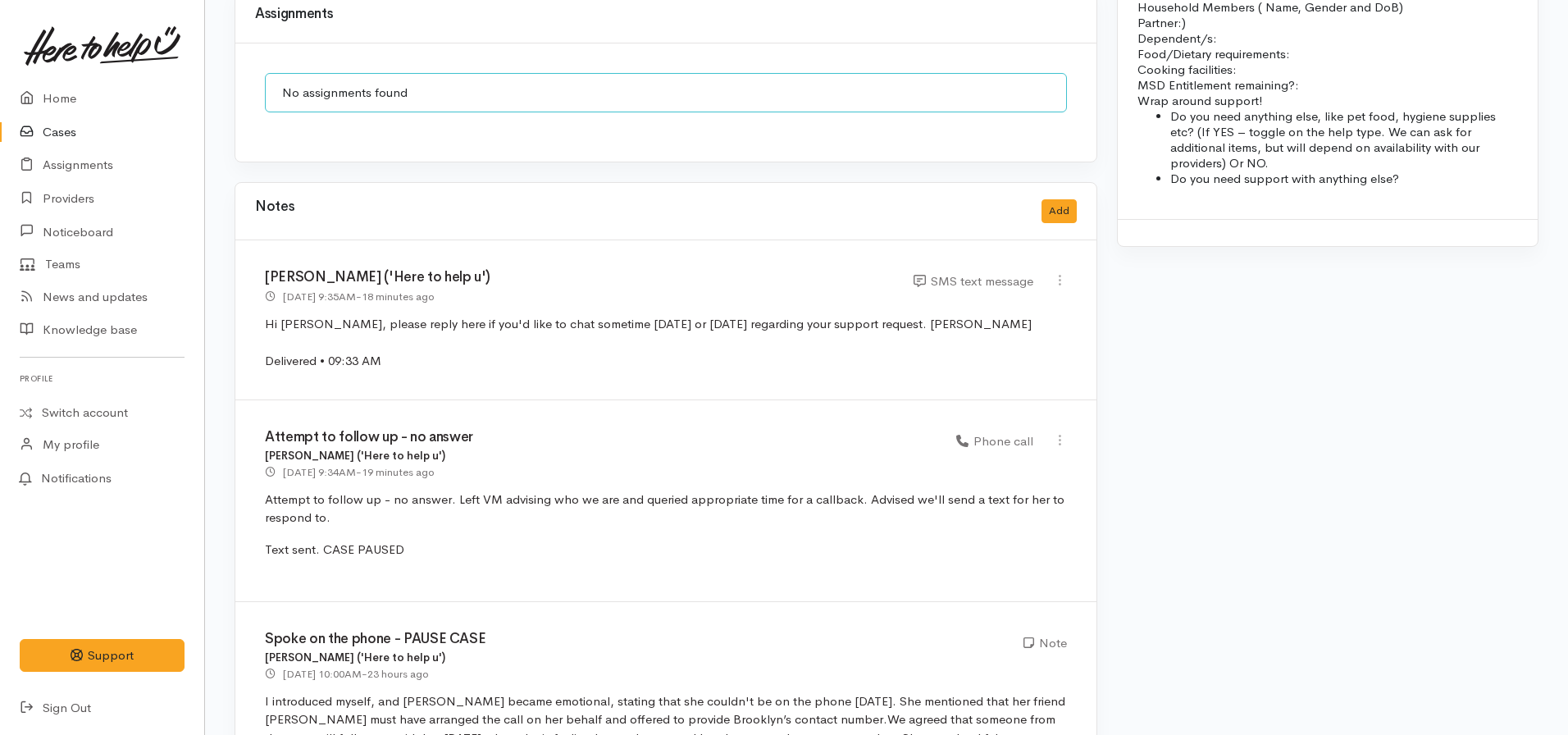
scroll to position [1316, 0]
click at [1059, 273] on icon at bounding box center [1060, 280] width 14 height 14
click at [994, 299] on link "Edit" at bounding box center [1002, 312] width 130 height 25
select select "5"
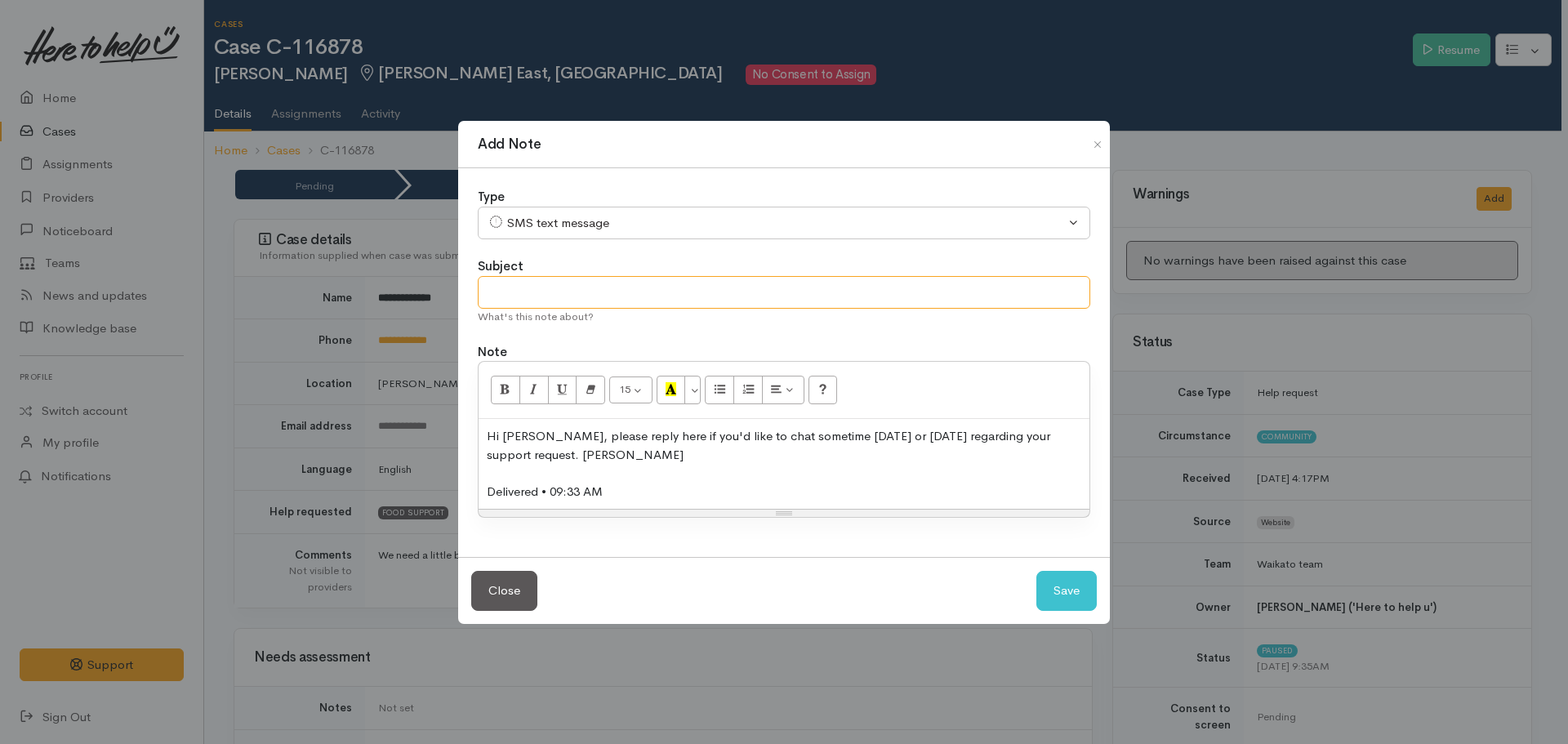
click at [559, 278] on input "text" at bounding box center [784, 292] width 613 height 34
type input "Callback arranged"
click at [636, 497] on div "Delivered • 09:33 AM" at bounding box center [784, 492] width 594 height 18
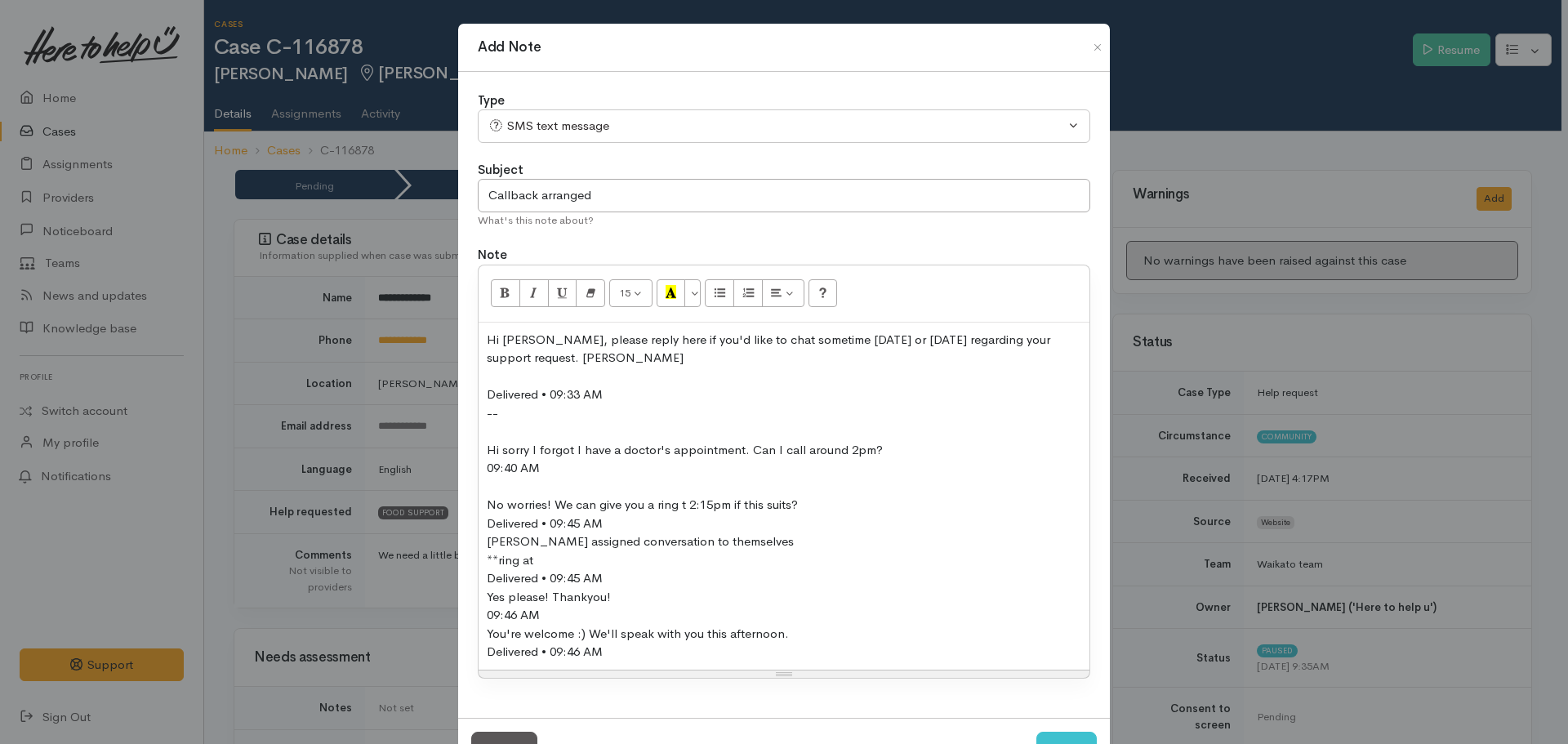
click at [552, 470] on div "09:40 AM" at bounding box center [784, 468] width 594 height 18
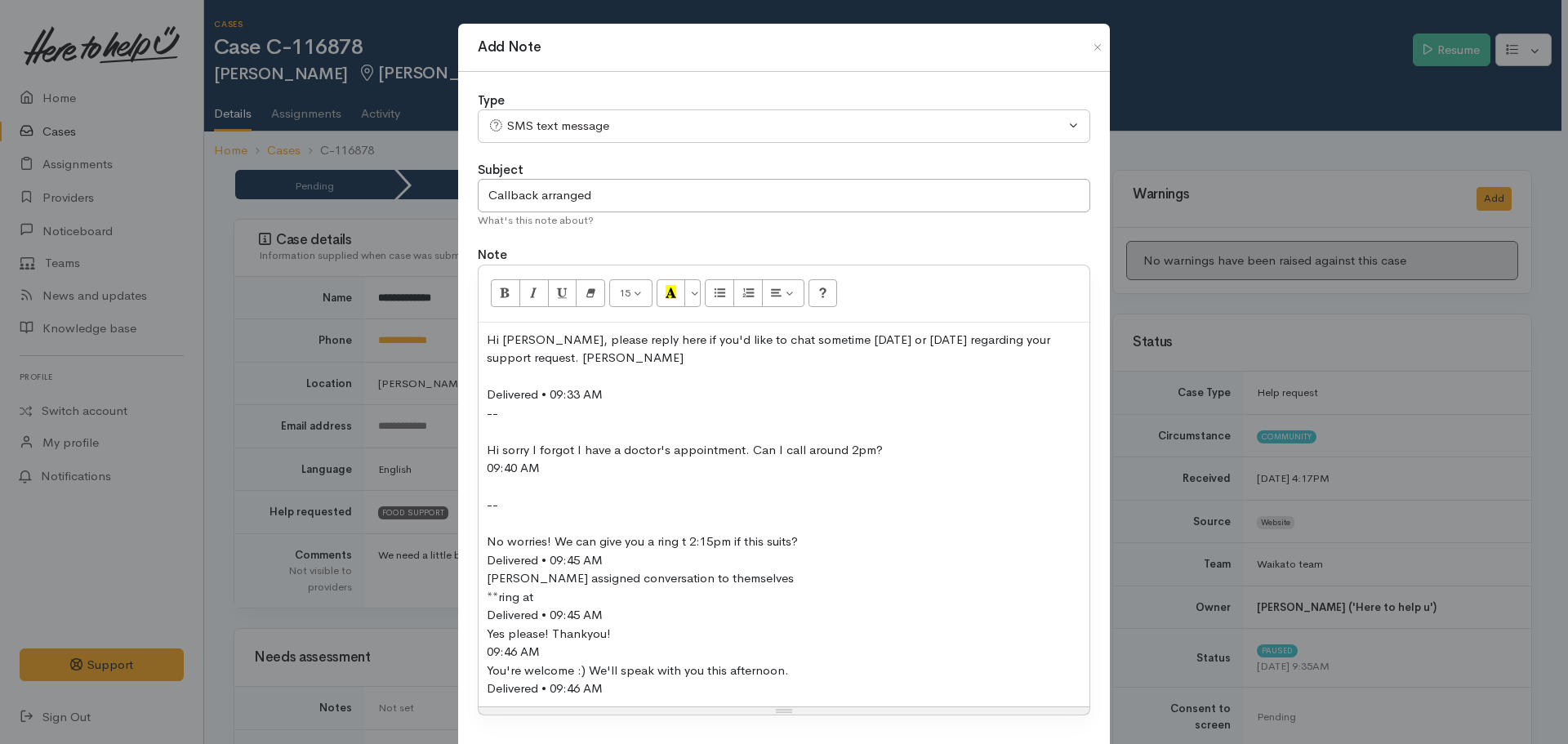
click at [628, 547] on div "No worries! We can give you a ring t 2:15pm if this suits?" at bounding box center [784, 541] width 594 height 18
drag, startPoint x: 754, startPoint y: 576, endPoint x: 478, endPoint y: 581, distance: 276.0
click at [479, 581] on div "Hi [PERSON_NAME], please reply here if you'd like to chat sometime [DATE] or [D…" at bounding box center [784, 514] width 611 height 384
click at [603, 612] on div "Delivered • 09:45 AM" at bounding box center [784, 615] width 594 height 18
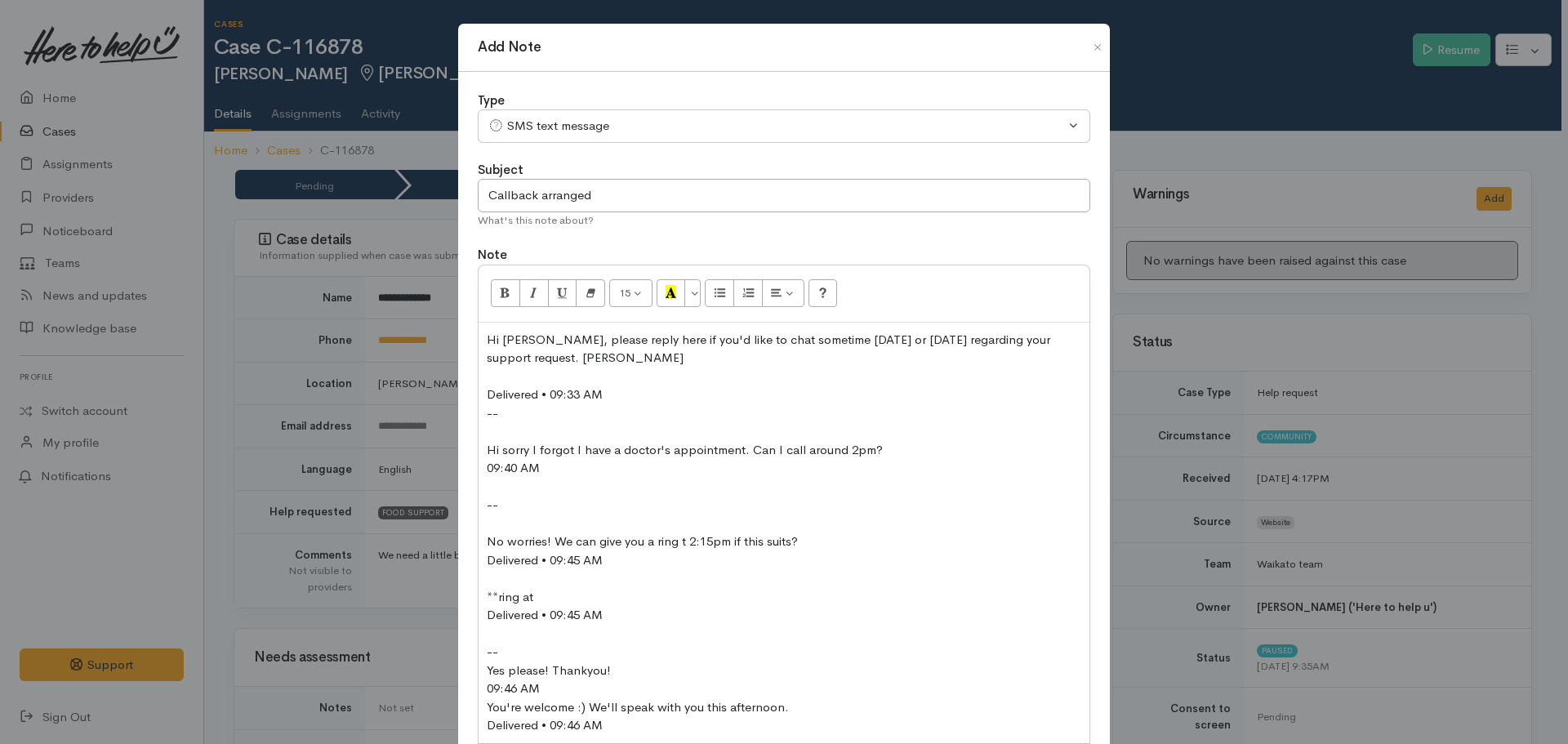
scroll to position [35, 0]
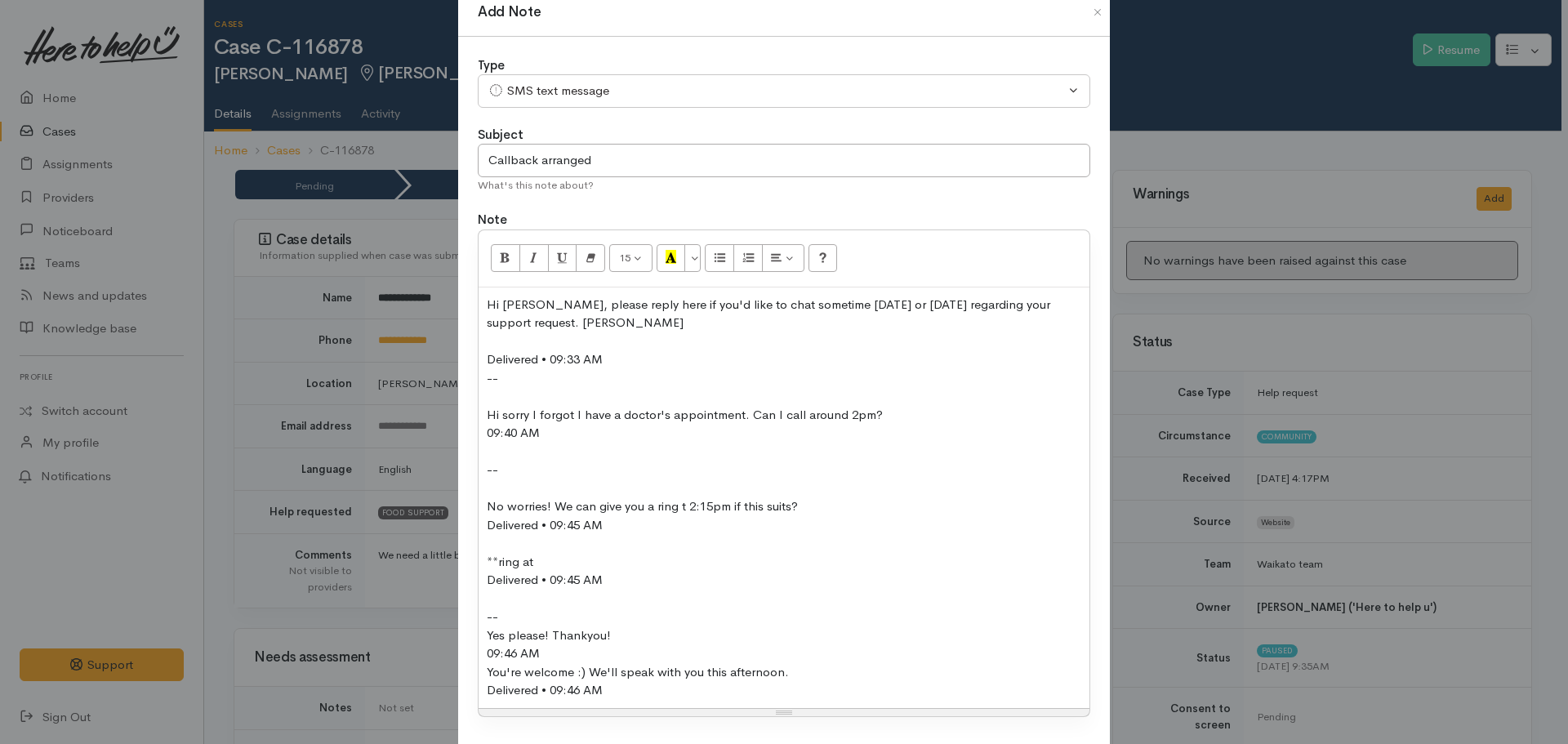
click at [540, 654] on div "09:46 AM" at bounding box center [784, 654] width 594 height 18
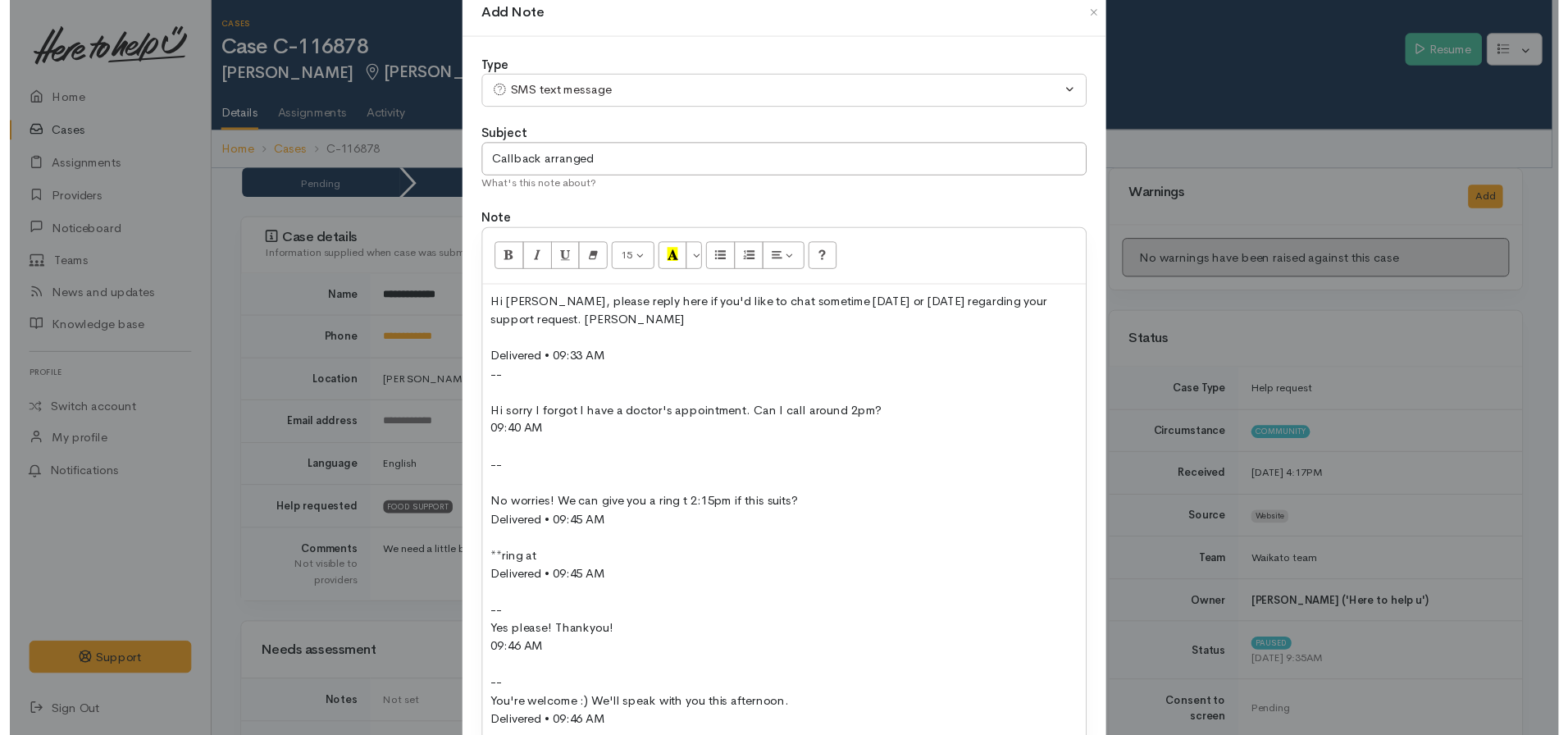
scroll to position [175, 0]
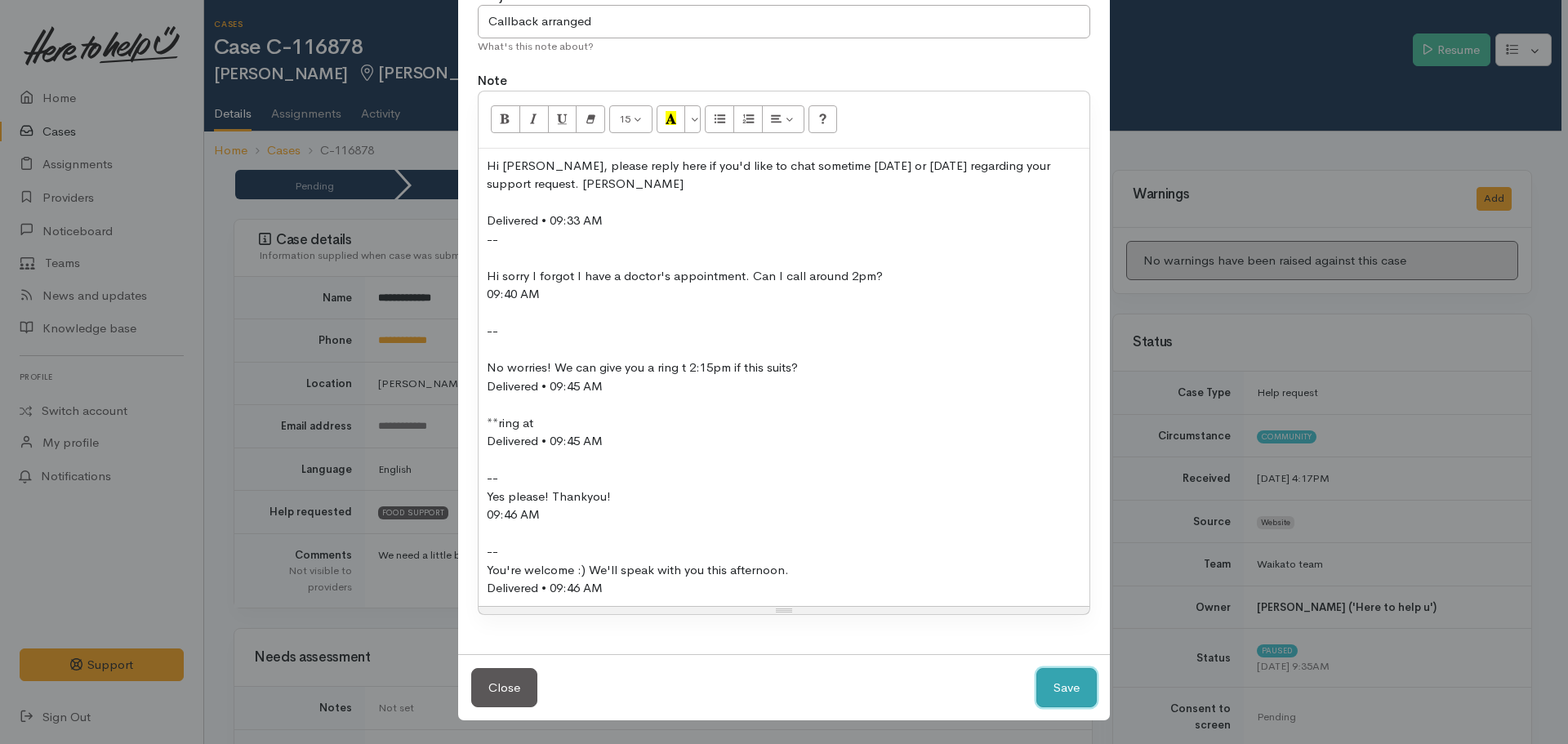
click at [1064, 695] on button "Save" at bounding box center [1067, 688] width 60 height 40
select select "1"
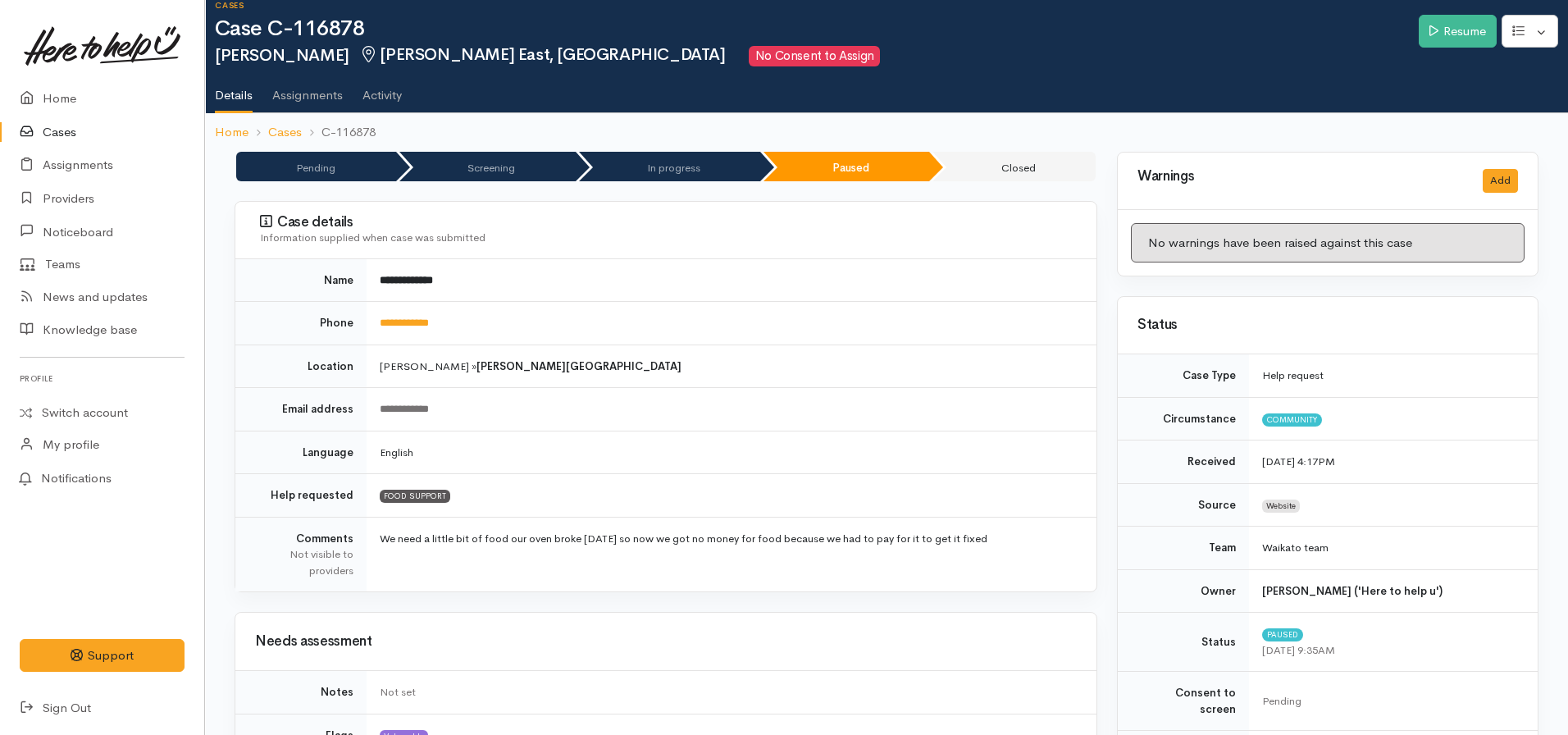
scroll to position [0, 0]
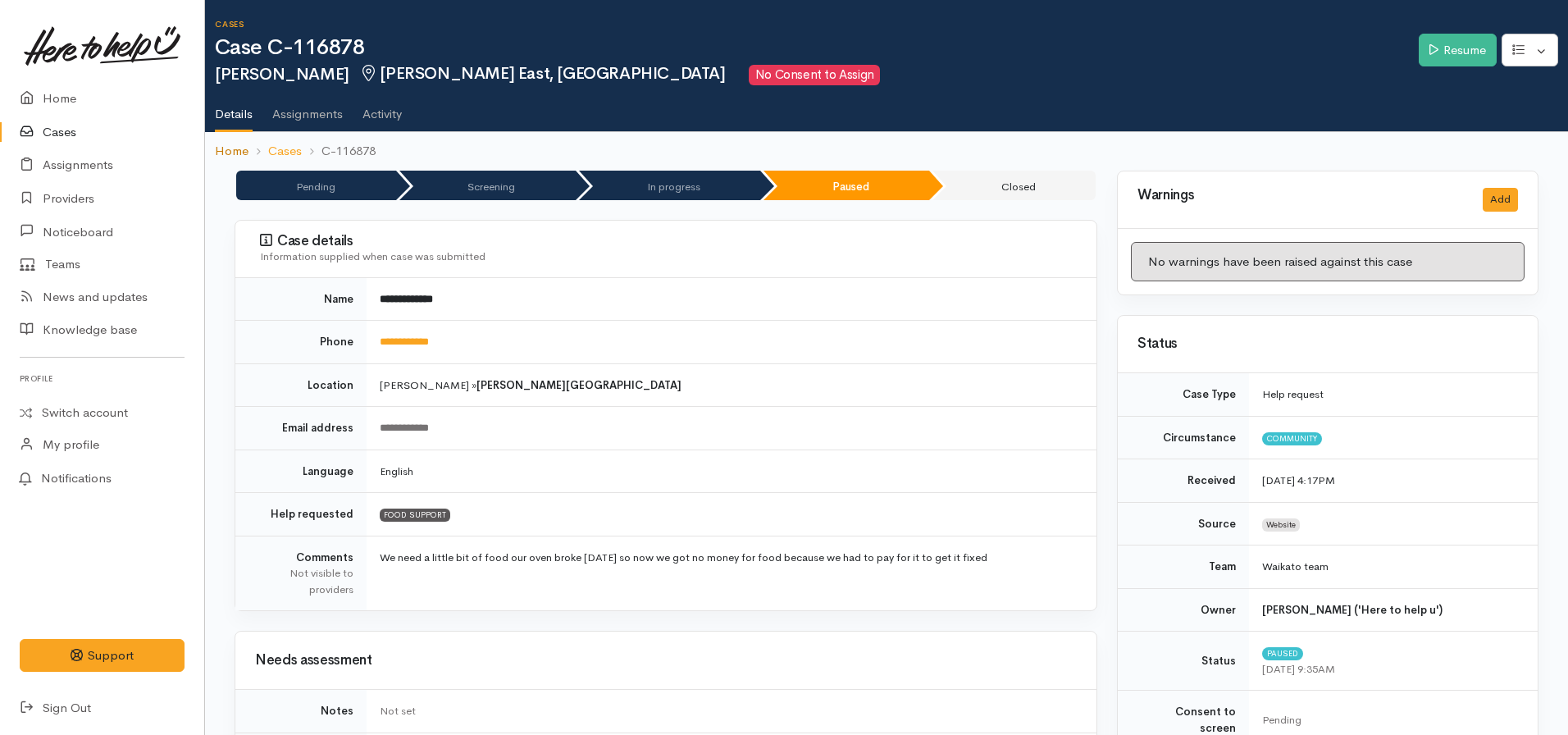
click at [231, 154] on link "Home" at bounding box center [231, 152] width 34 height 19
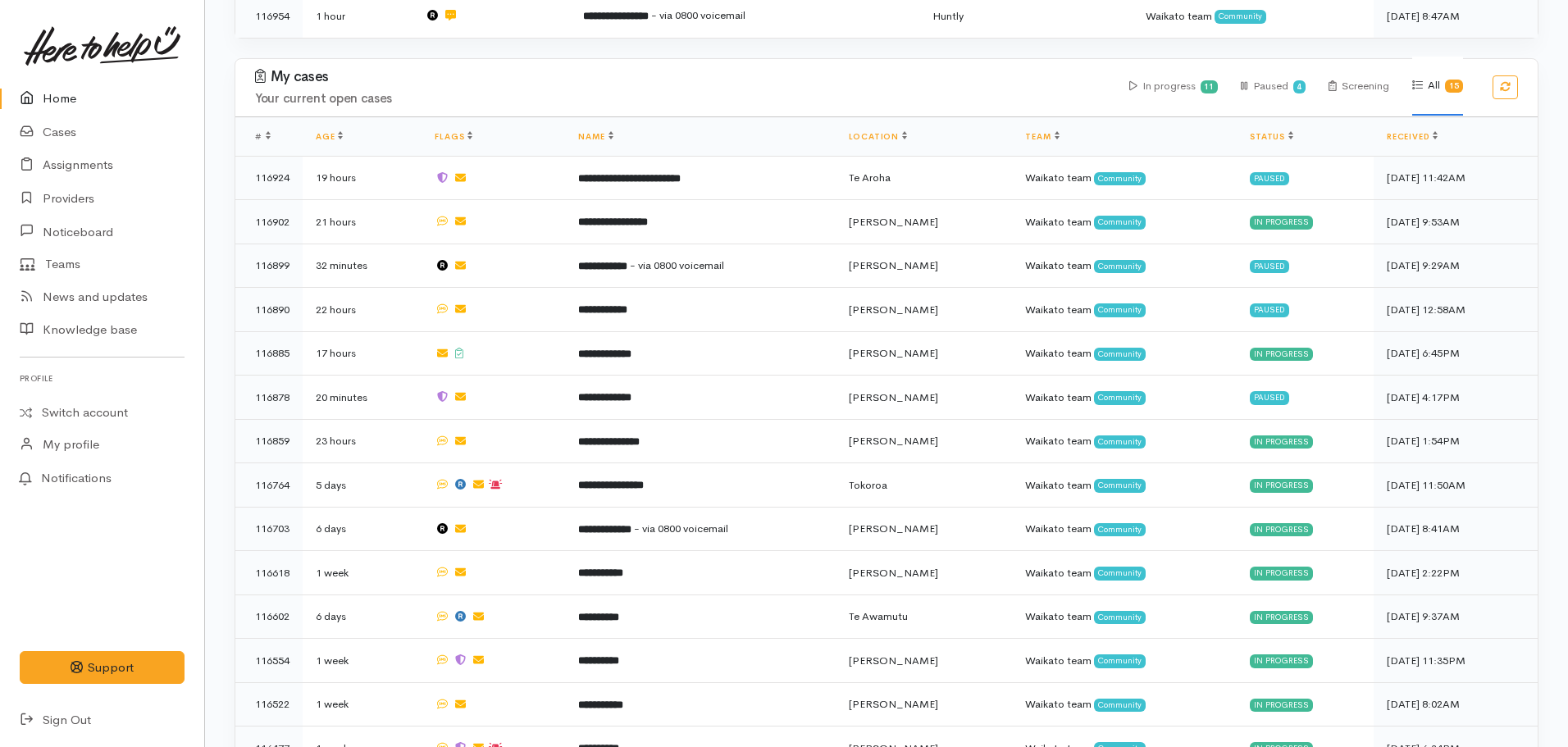
scroll to position [981, 0]
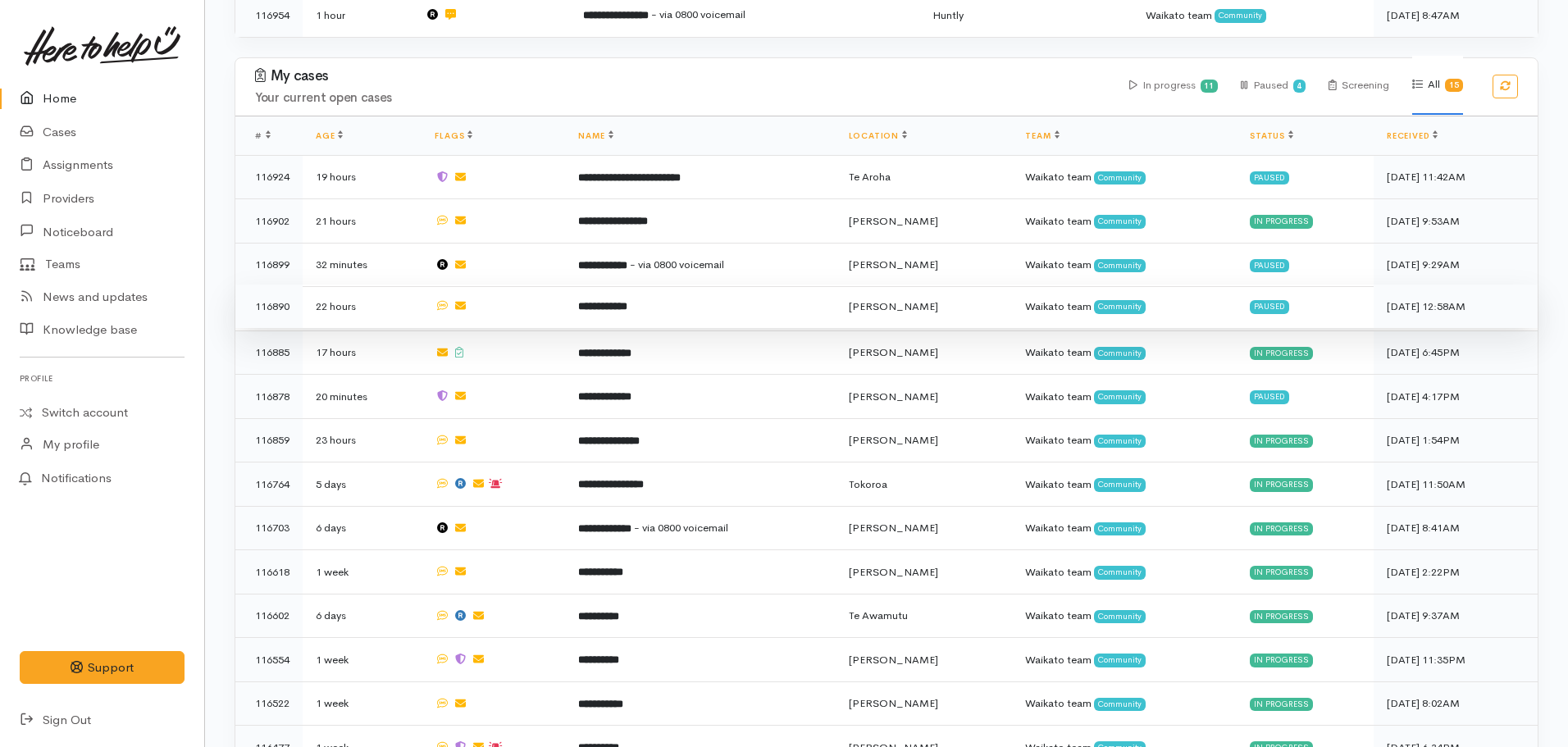
click at [621, 301] on b "**********" at bounding box center [603, 306] width 49 height 11
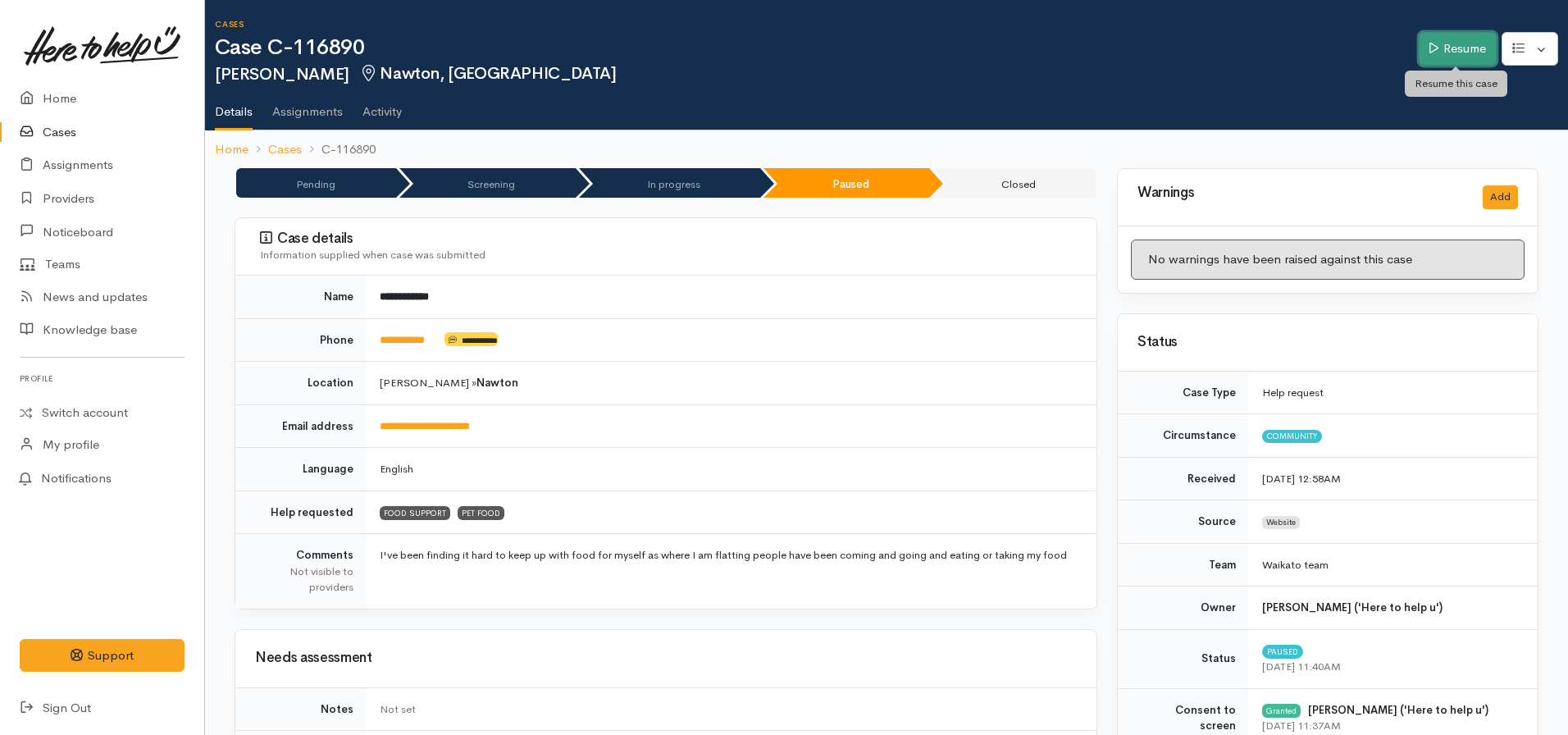
click at [1443, 54] on link "Resume" at bounding box center [1458, 49] width 78 height 34
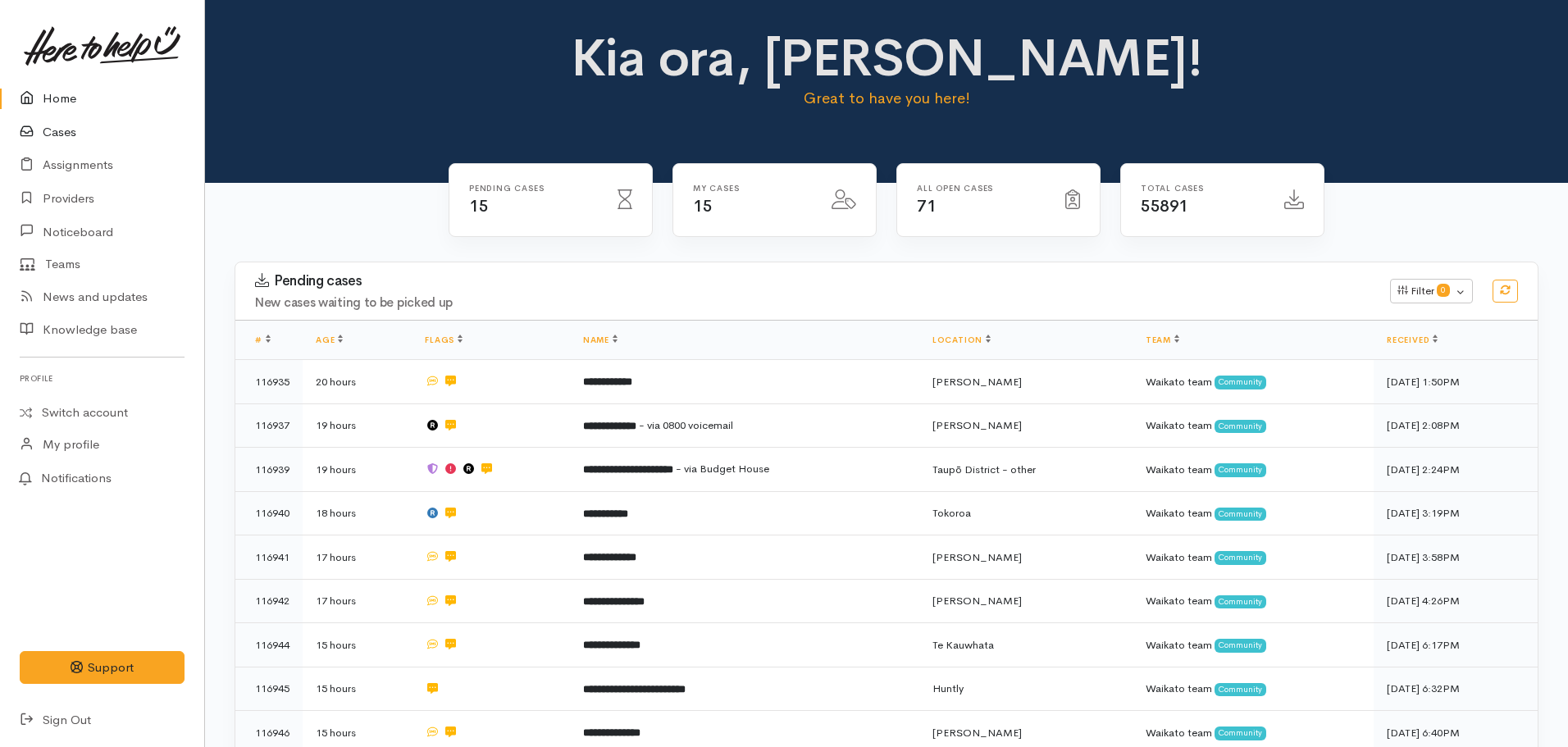
click at [30, 147] on link "Cases" at bounding box center [102, 132] width 205 height 34
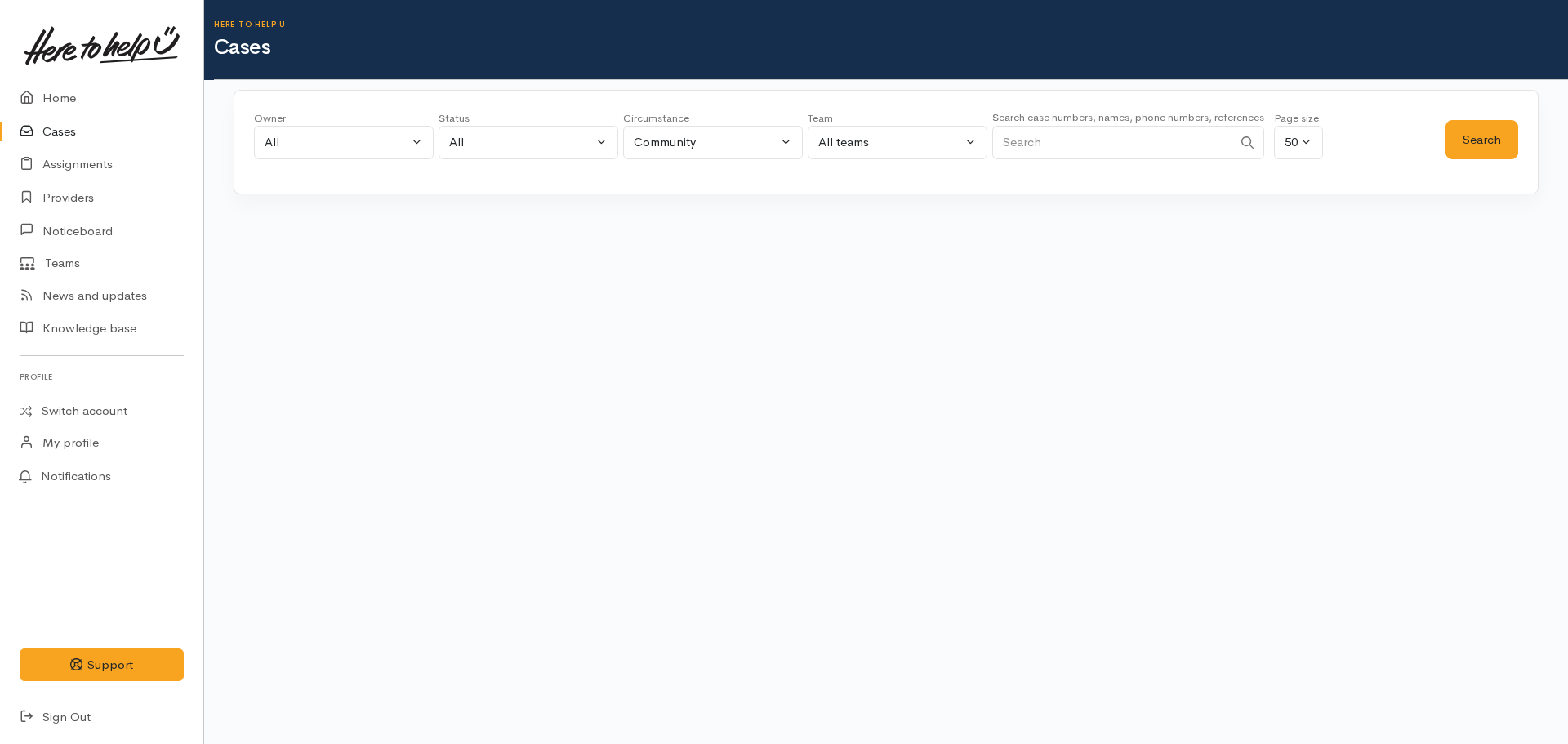
click at [54, 121] on link "Cases" at bounding box center [101, 132] width 204 height 34
click at [1074, 172] on div "Owner All My cases Aandrea Murray ('Here to help u') Akash Prakash ('Here to he…" at bounding box center [886, 142] width 1305 height 105
click at [1051, 152] on input "Search" at bounding box center [1112, 142] width 241 height 34
paste input "+64212101286"
type input "+64212101286"
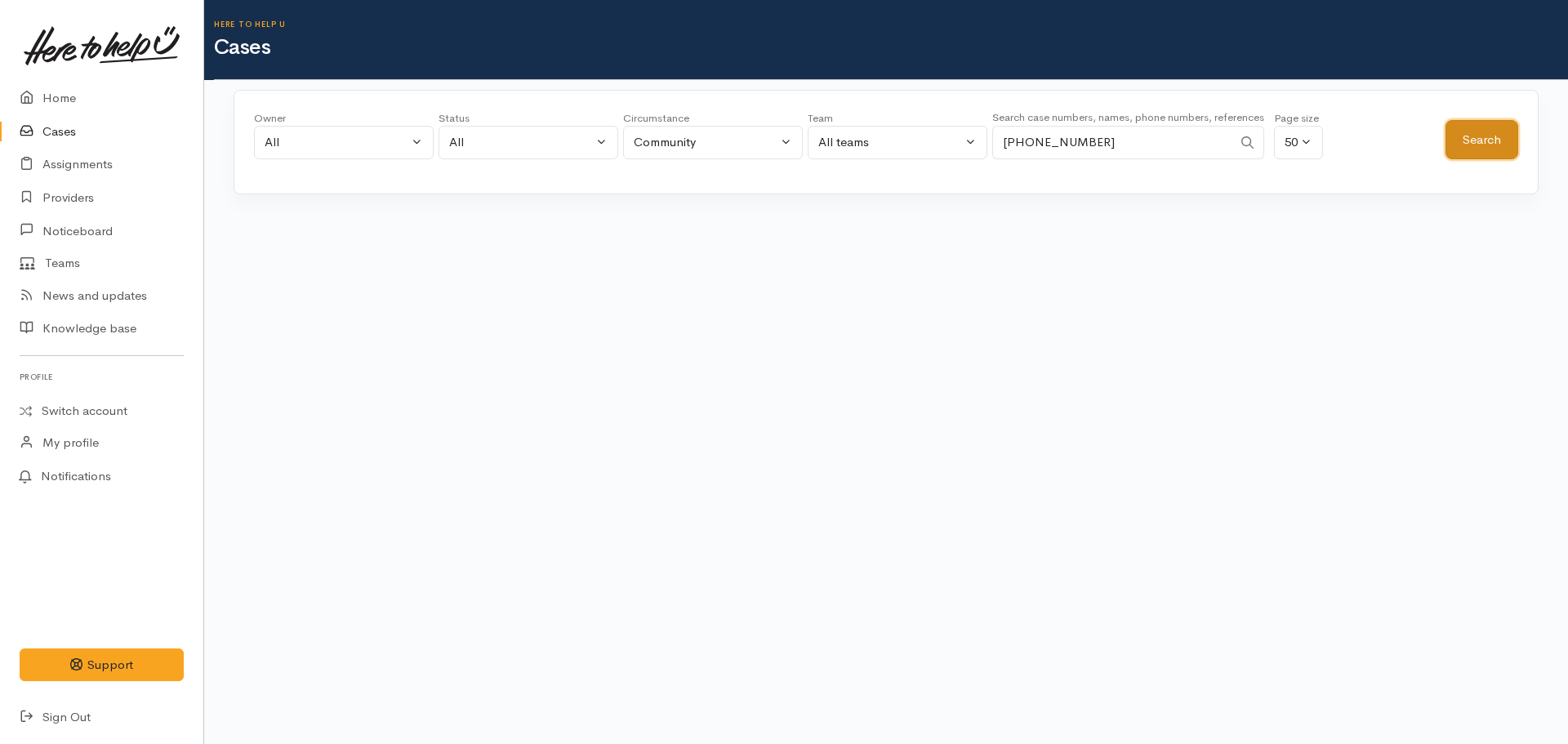
click at [1465, 144] on button "Search" at bounding box center [1482, 140] width 73 height 40
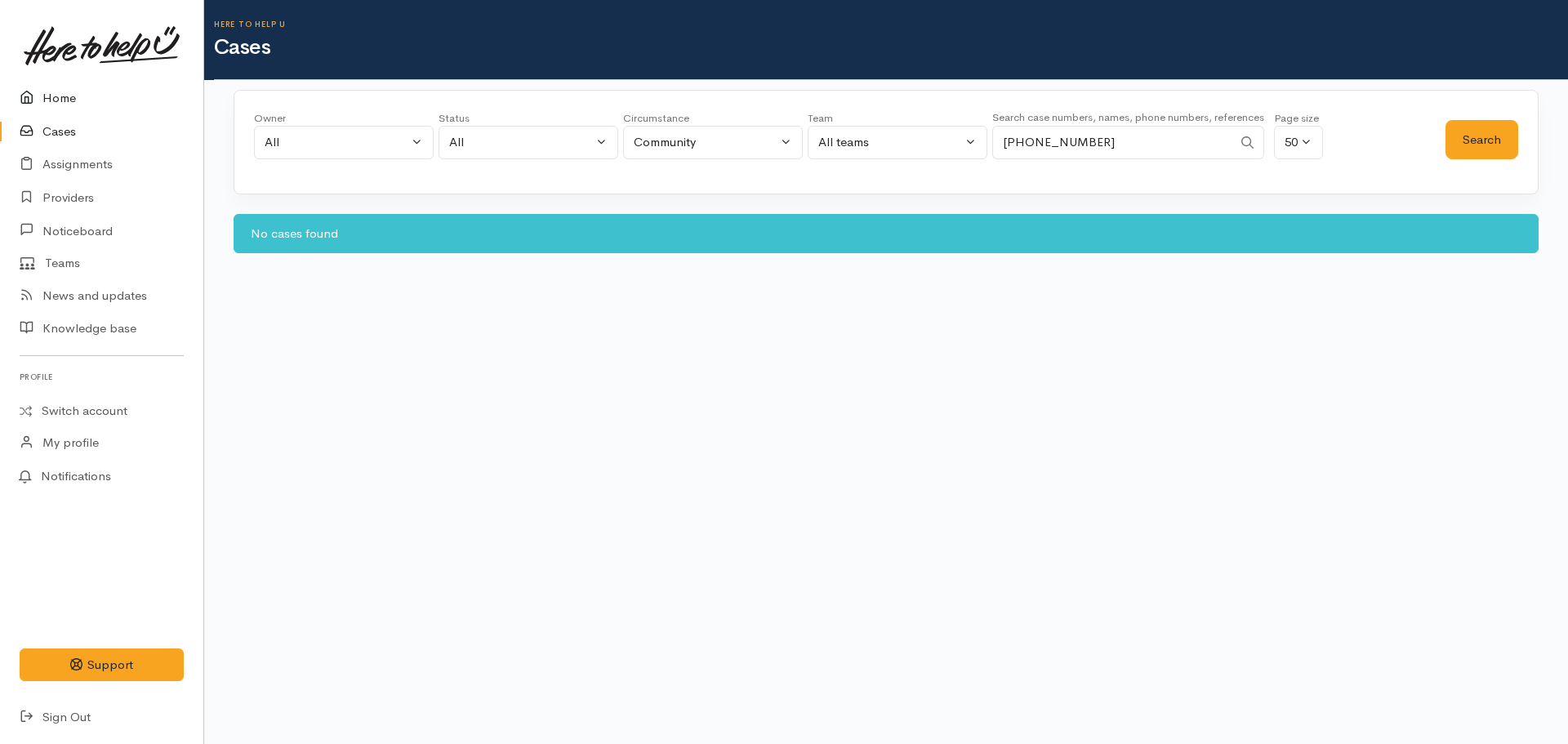
click at [57, 93] on link "Home" at bounding box center [101, 98] width 204 height 34
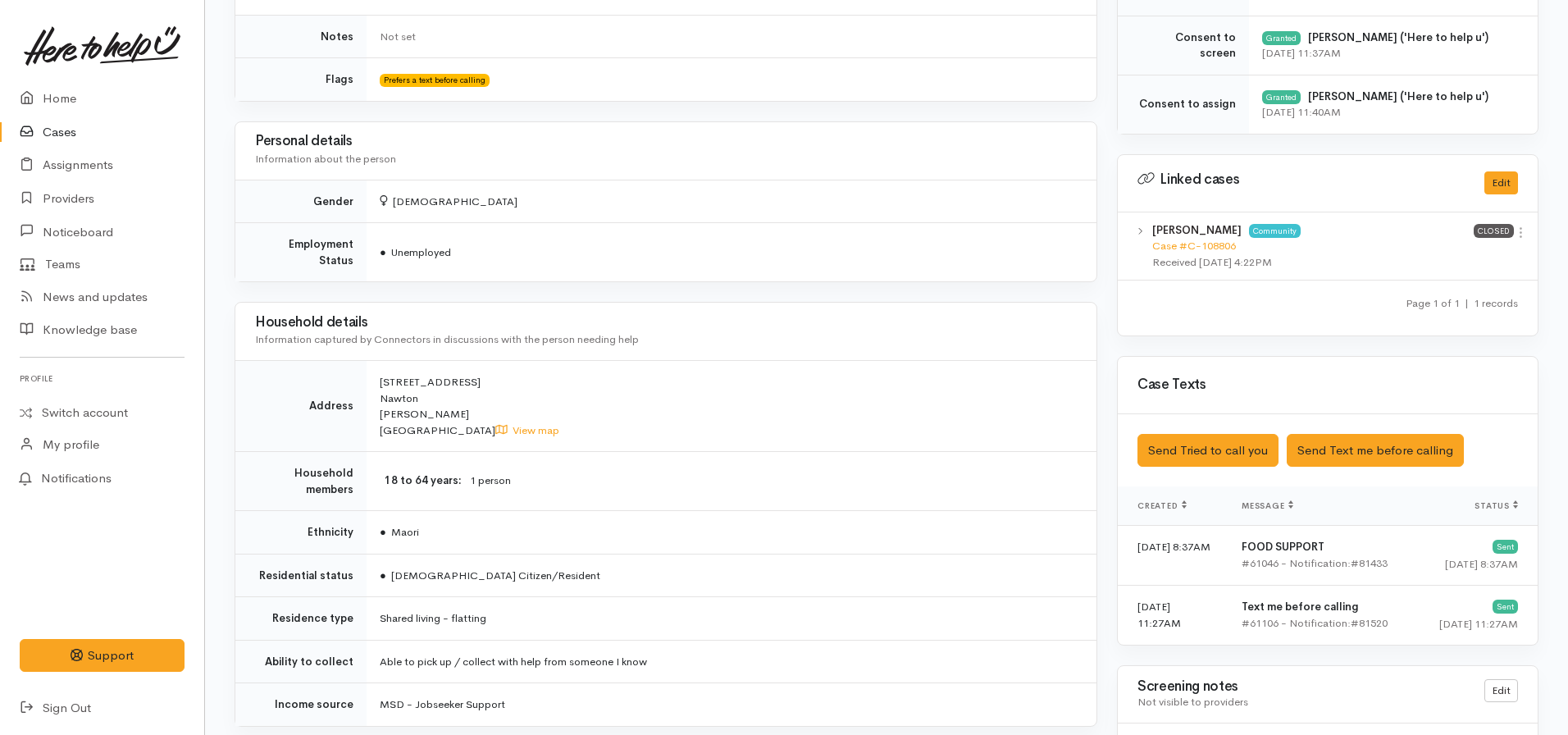
scroll to position [674, 0]
click at [1363, 449] on button "Send Text me before calling" at bounding box center [1375, 450] width 178 height 34
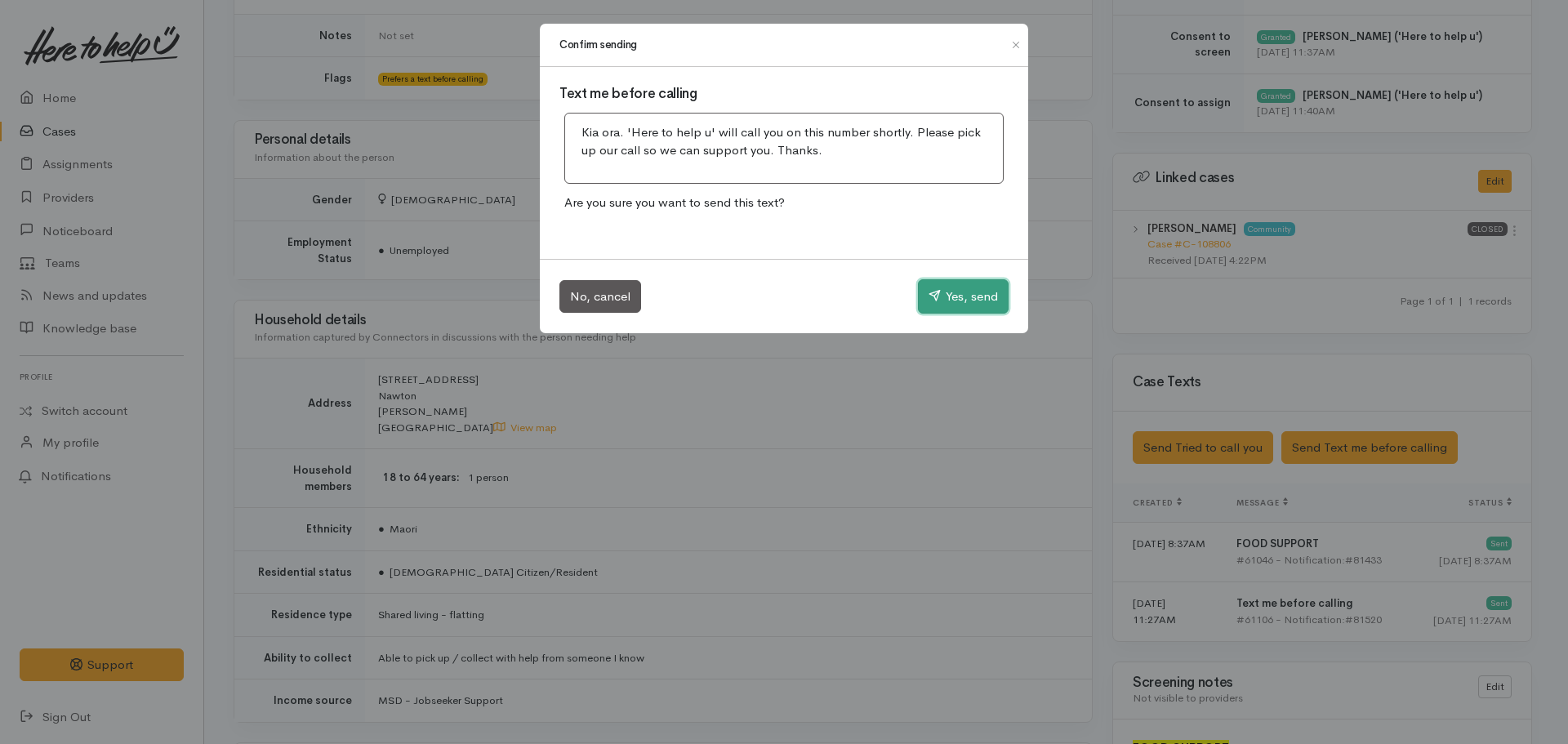
click at [957, 298] on button "Yes, send" at bounding box center [963, 296] width 91 height 34
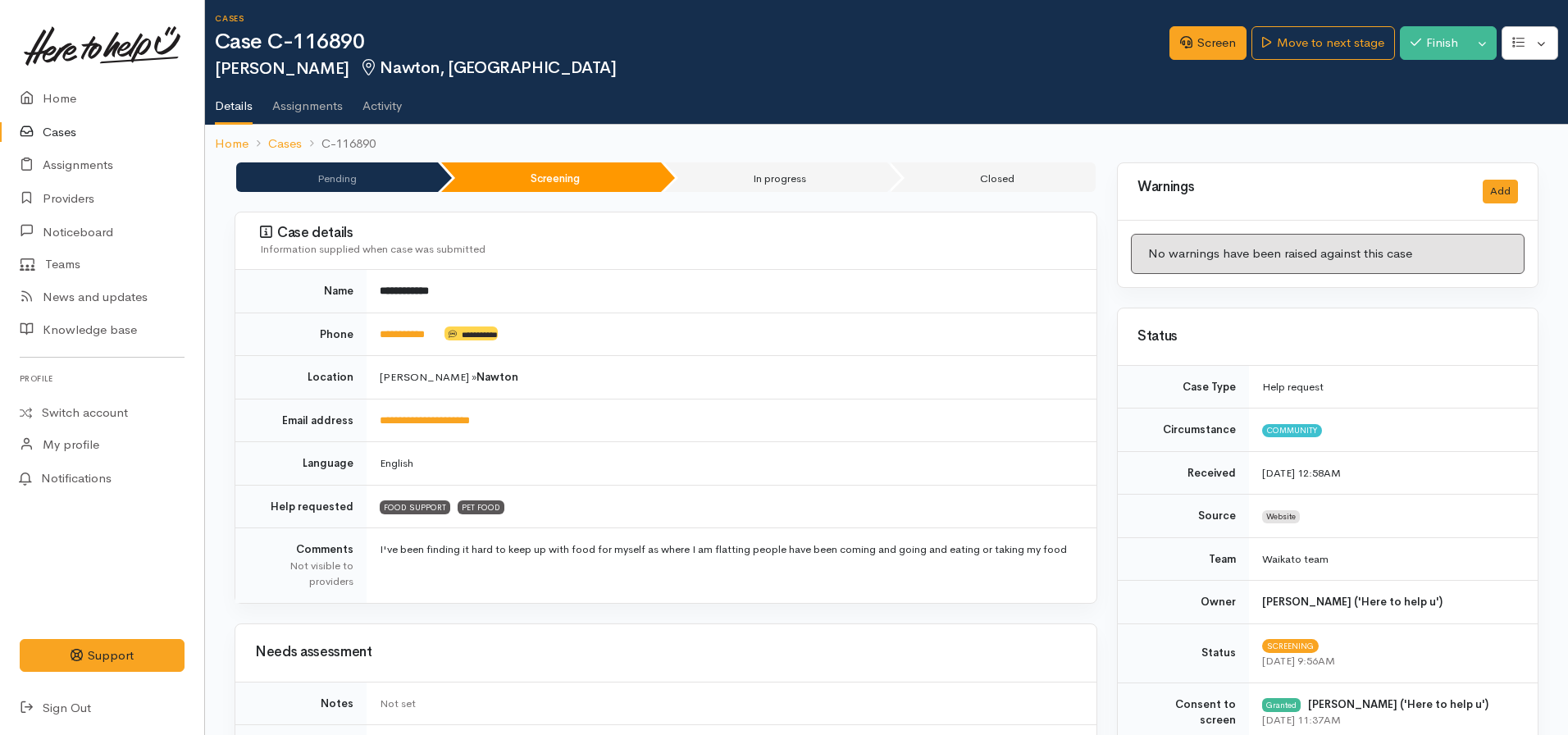
scroll to position [0, 0]
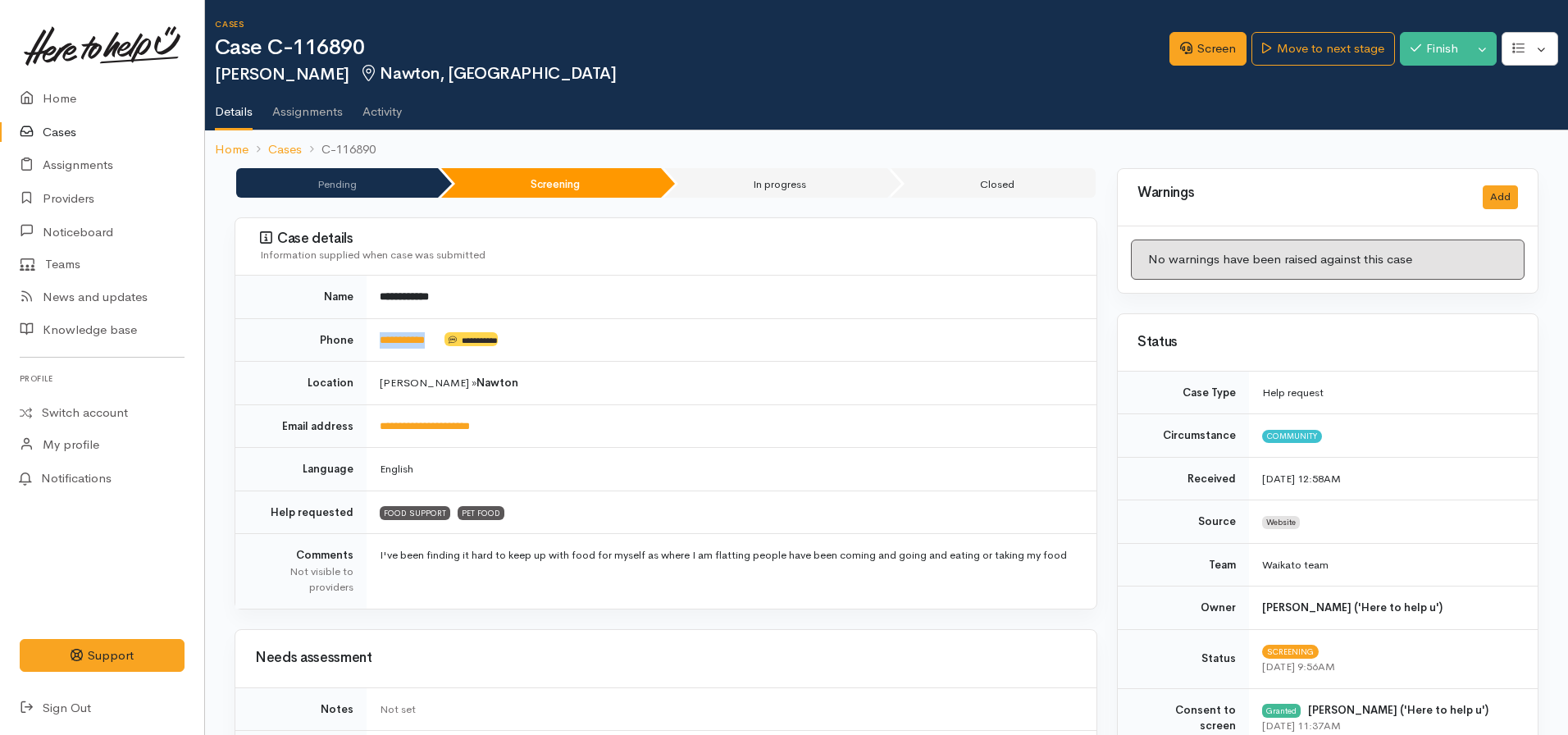
drag, startPoint x: 450, startPoint y: 334, endPoint x: 360, endPoint y: 343, distance: 90.4
click at [360, 343] on tr "**********" at bounding box center [666, 340] width 861 height 44
copy tr "**********"
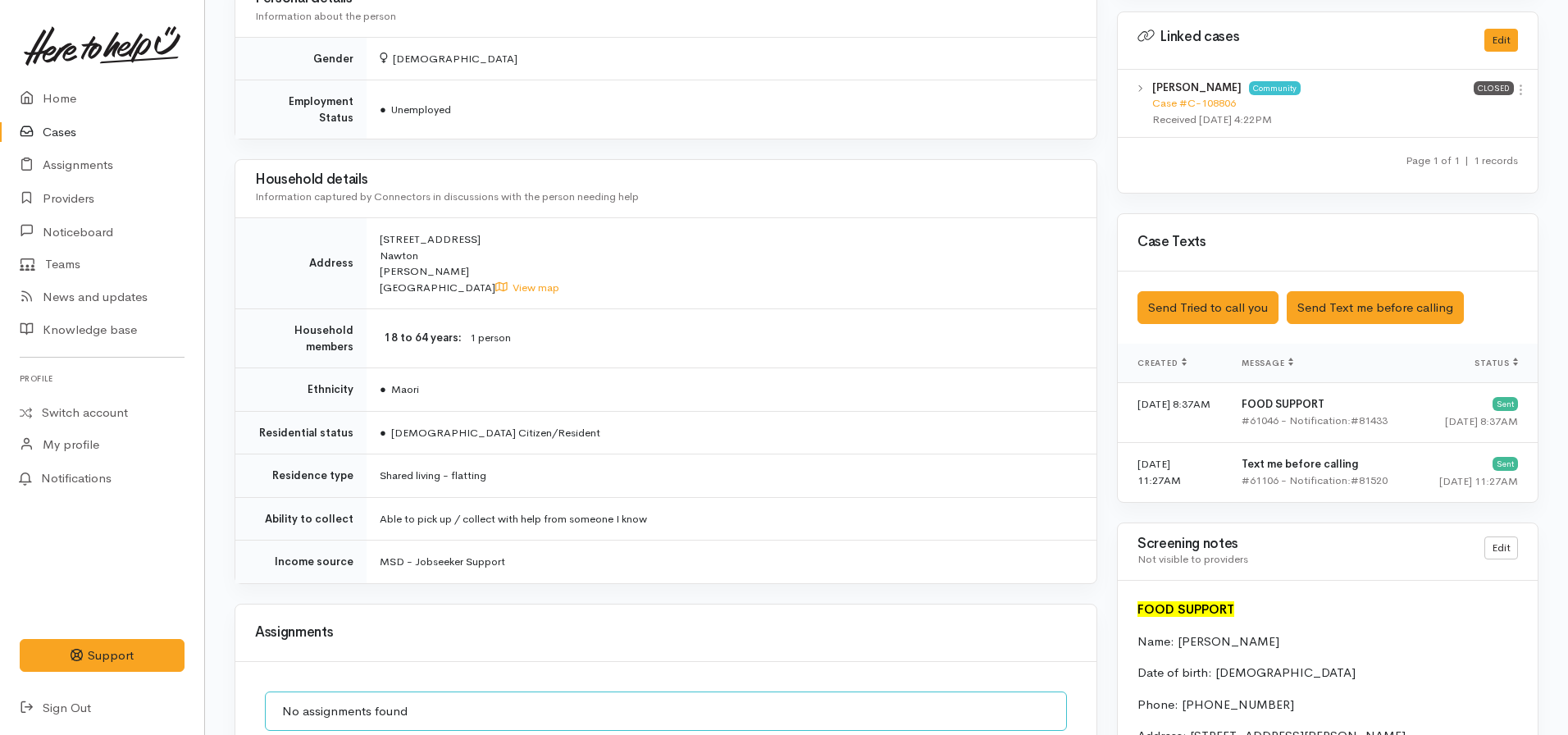
scroll to position [814, 0]
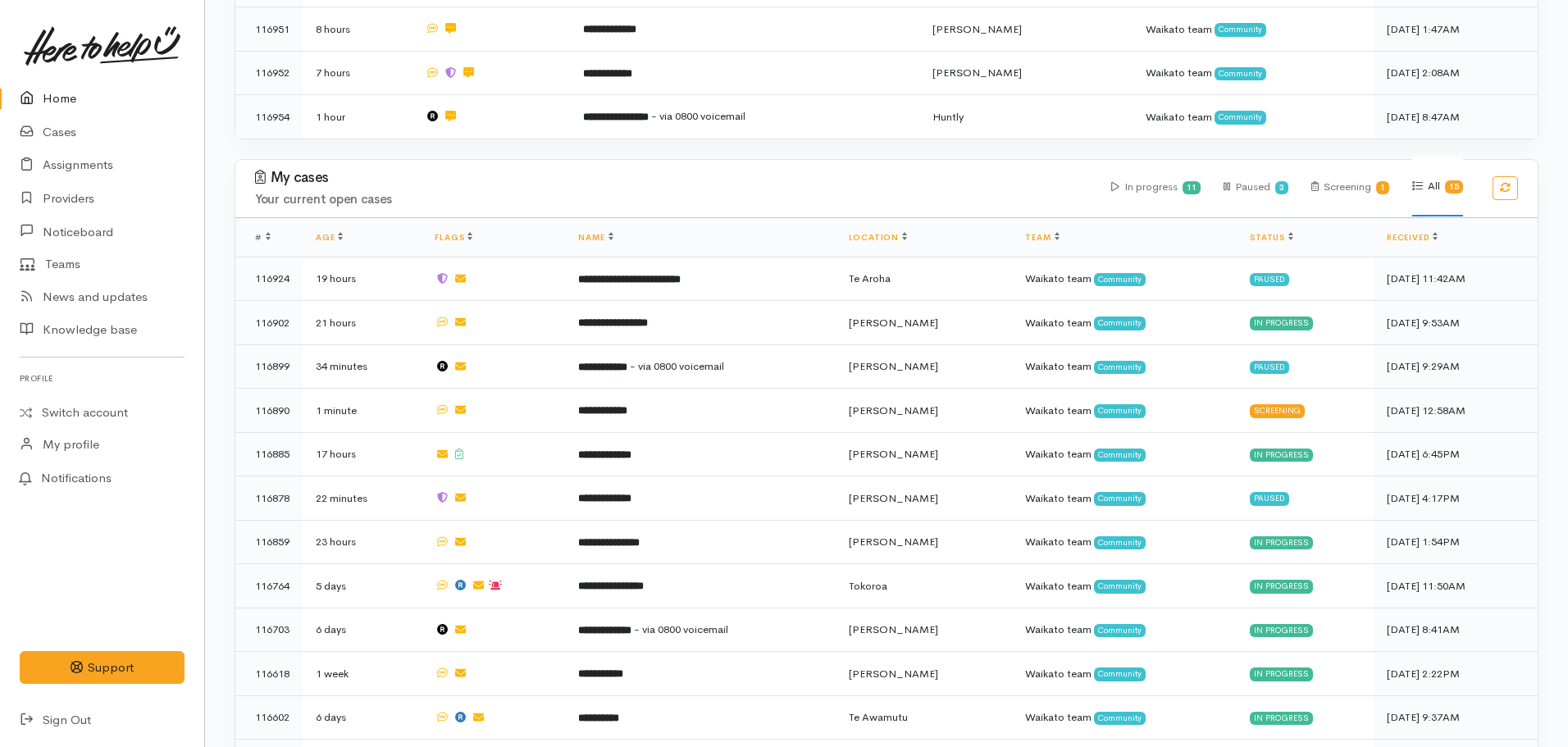
scroll to position [1009, 0]
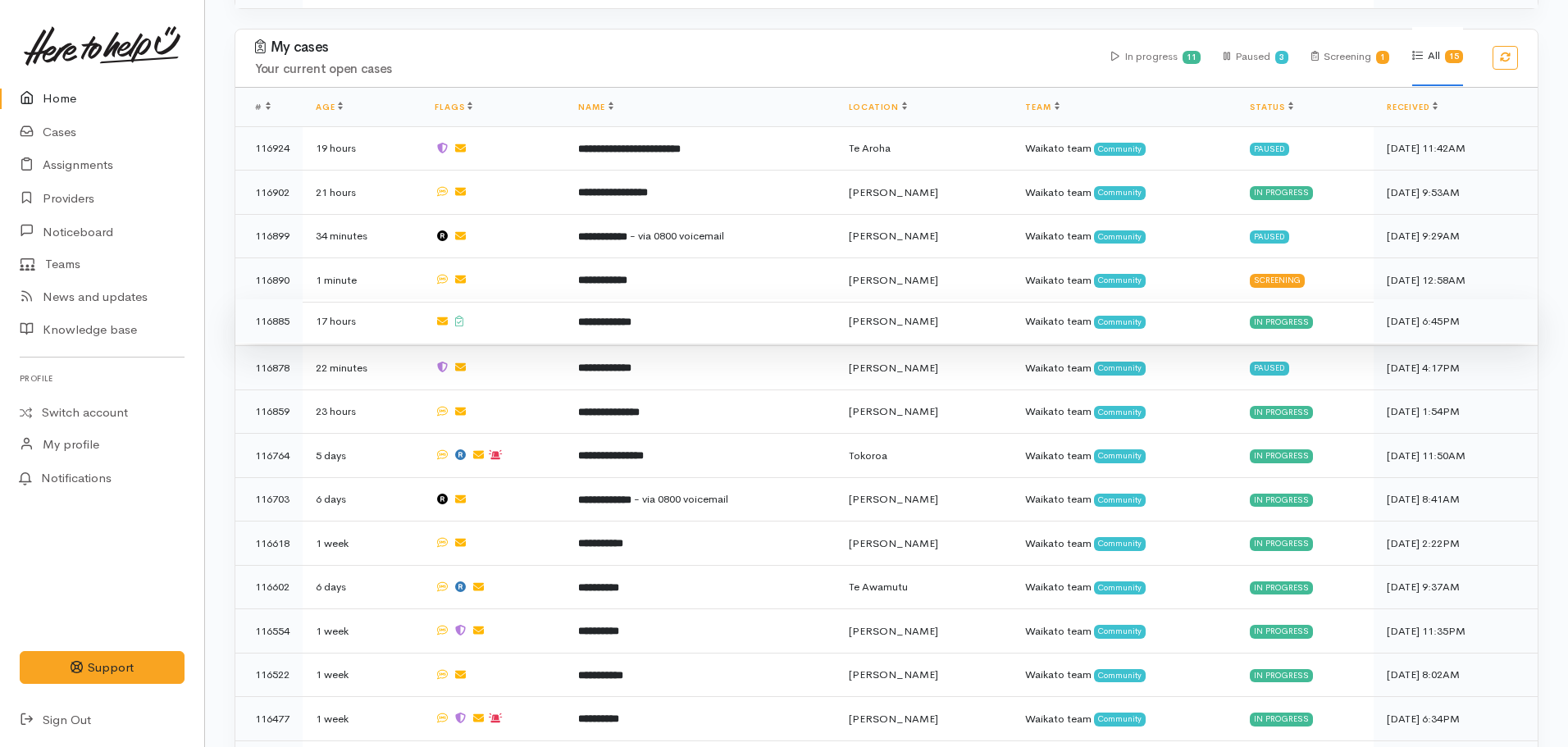
click at [599, 316] on b "**********" at bounding box center [604, 321] width 53 height 11
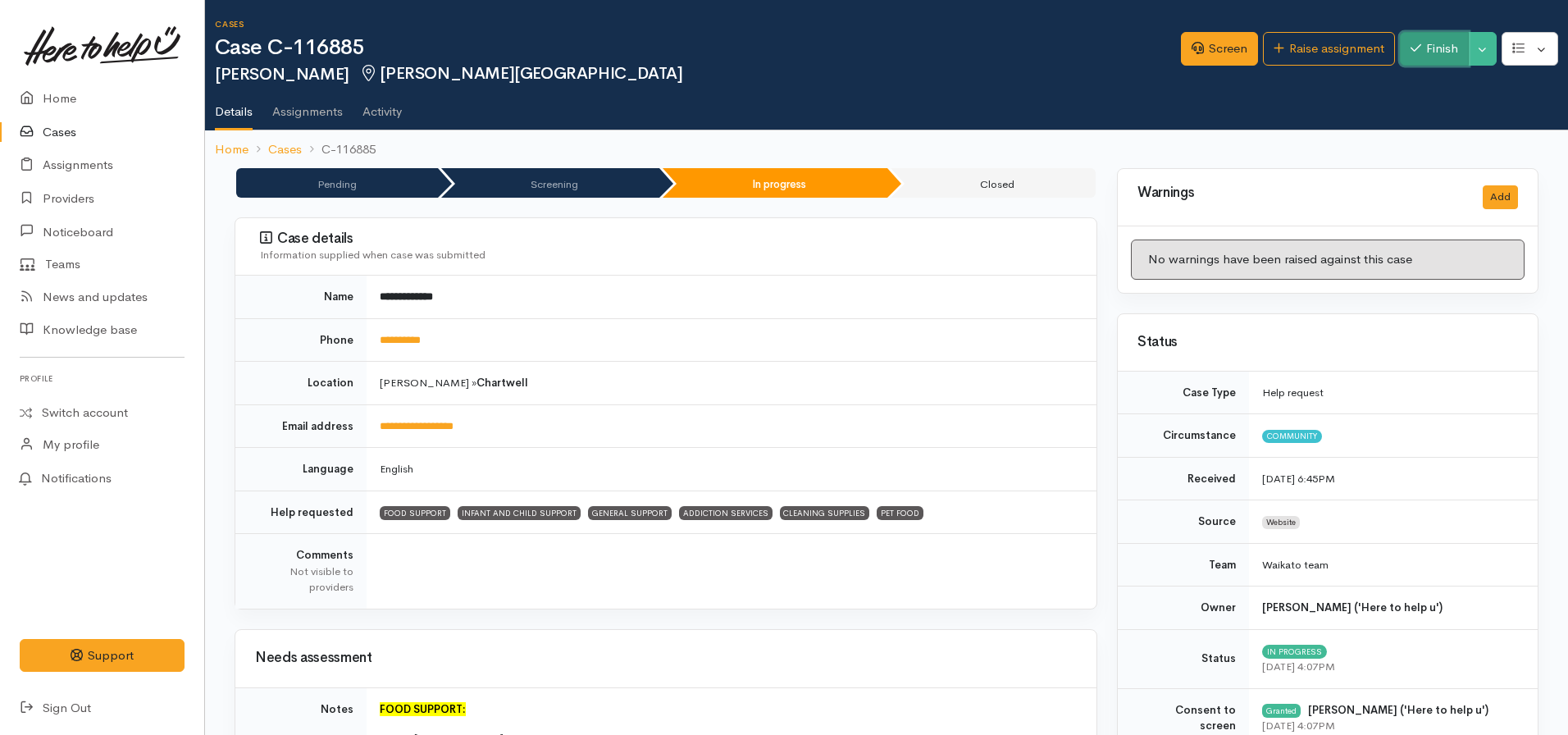
click at [1417, 55] on button "Finish" at bounding box center [1435, 49] width 69 height 34
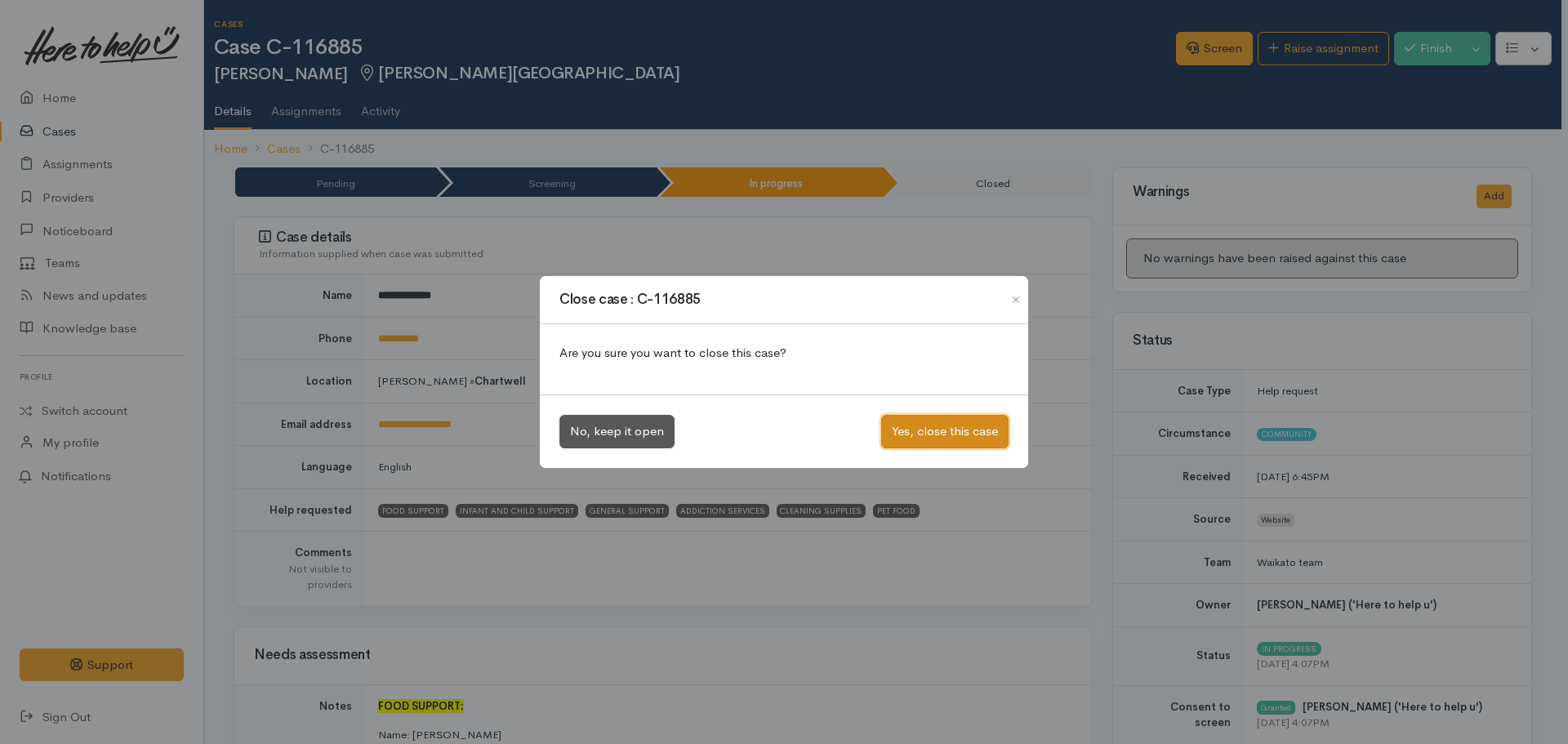
click at [945, 433] on button "Yes, close this case" at bounding box center [945, 431] width 127 height 34
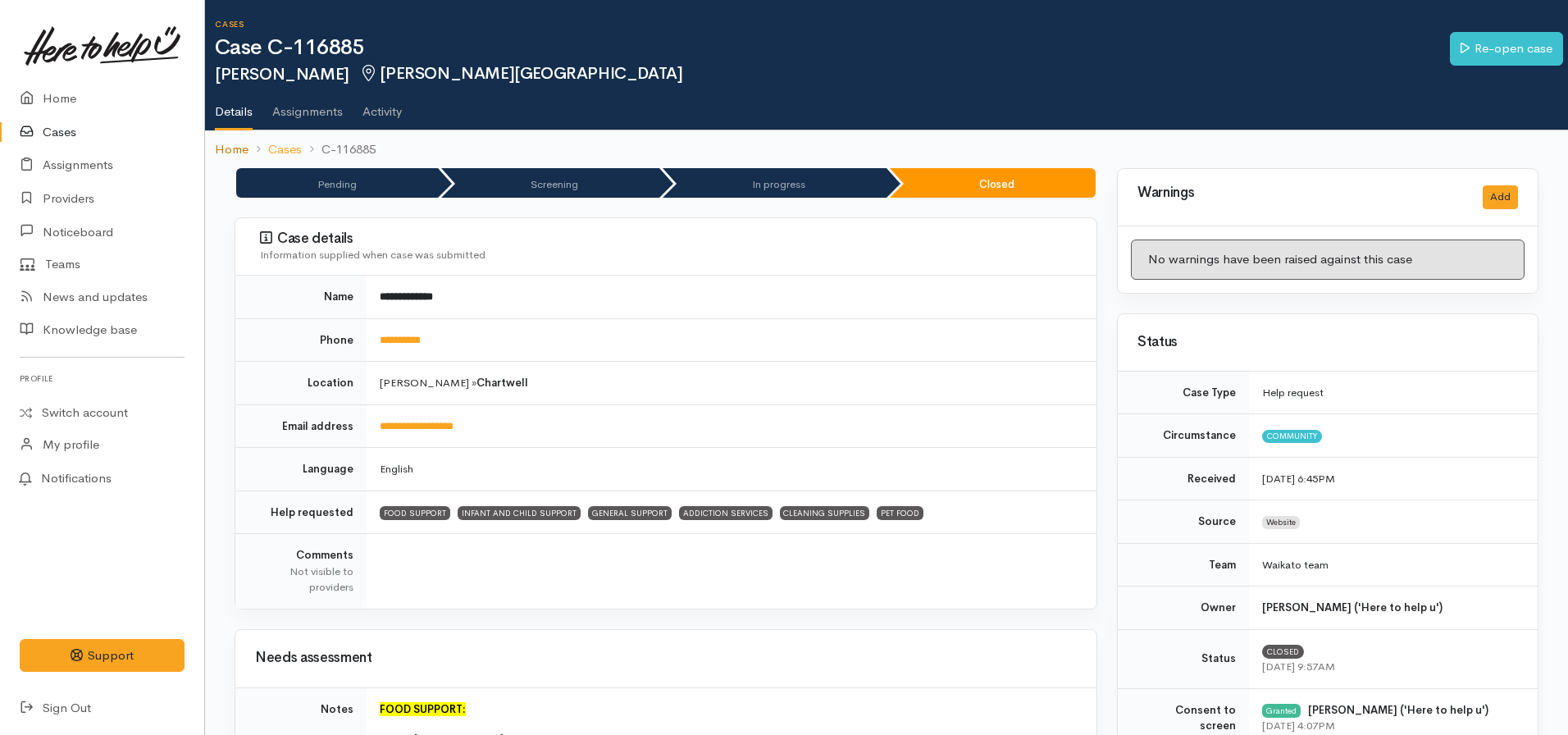
click at [226, 152] on link "Home" at bounding box center [231, 150] width 34 height 19
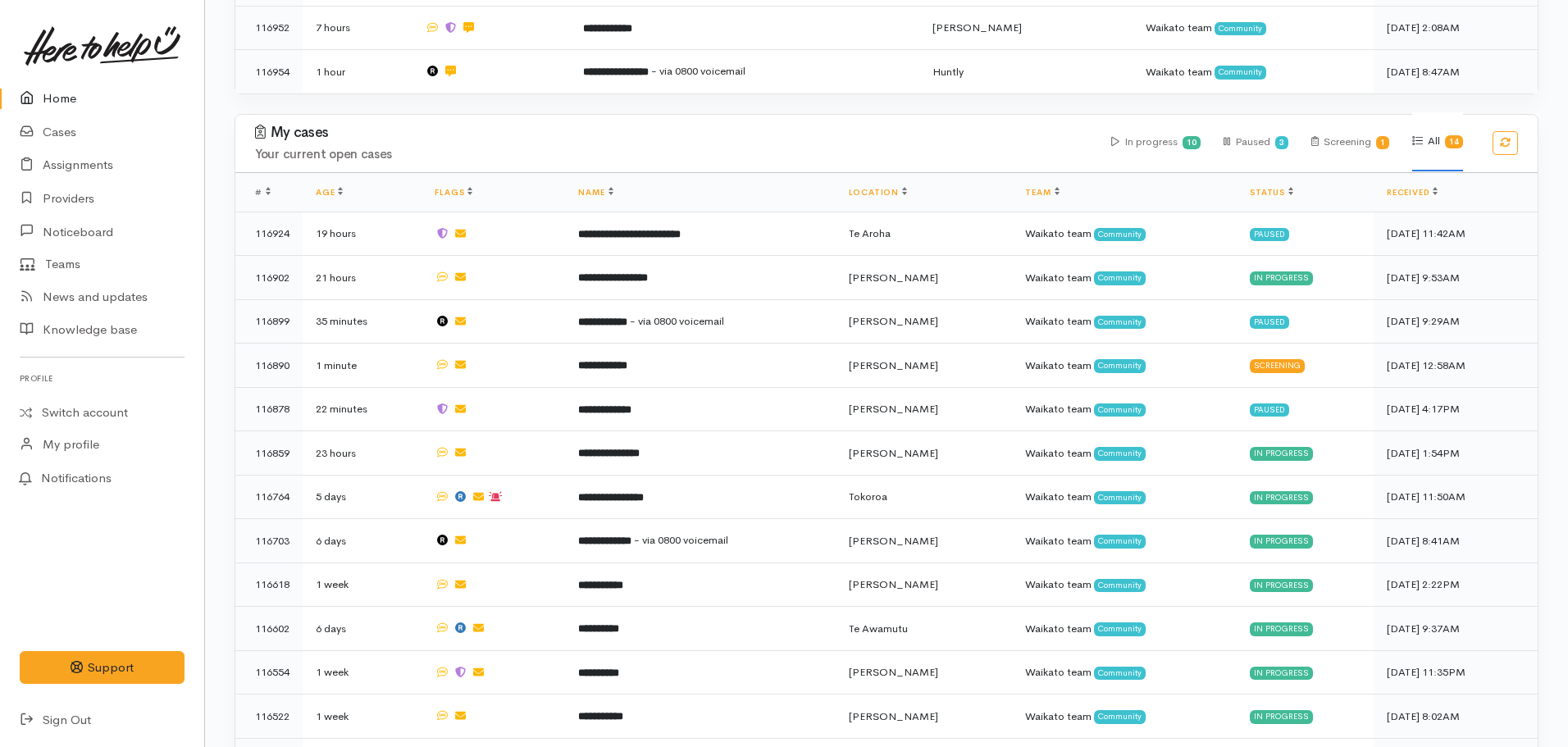
scroll to position [1041, 0]
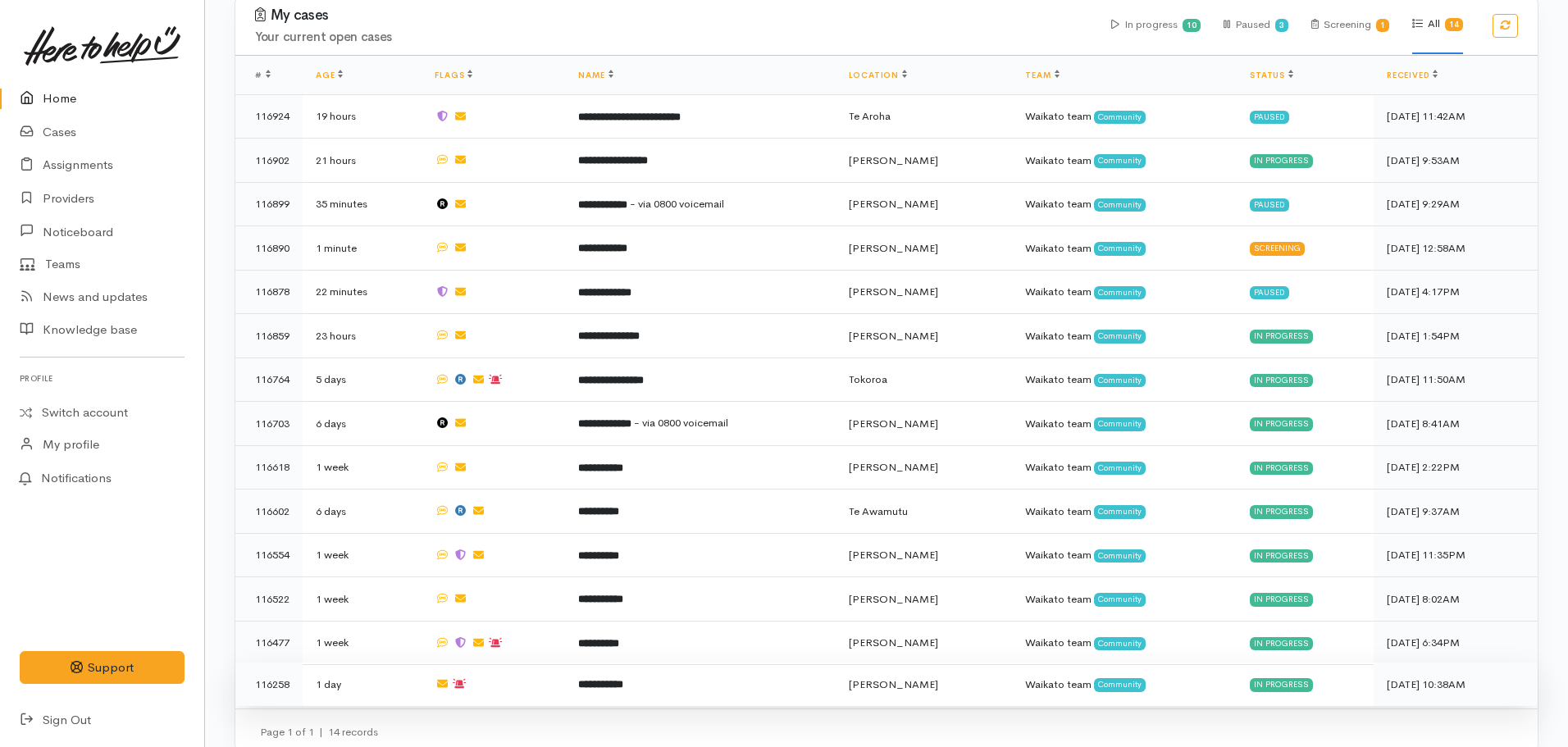
click at [624, 679] on b "**********" at bounding box center [601, 684] width 45 height 11
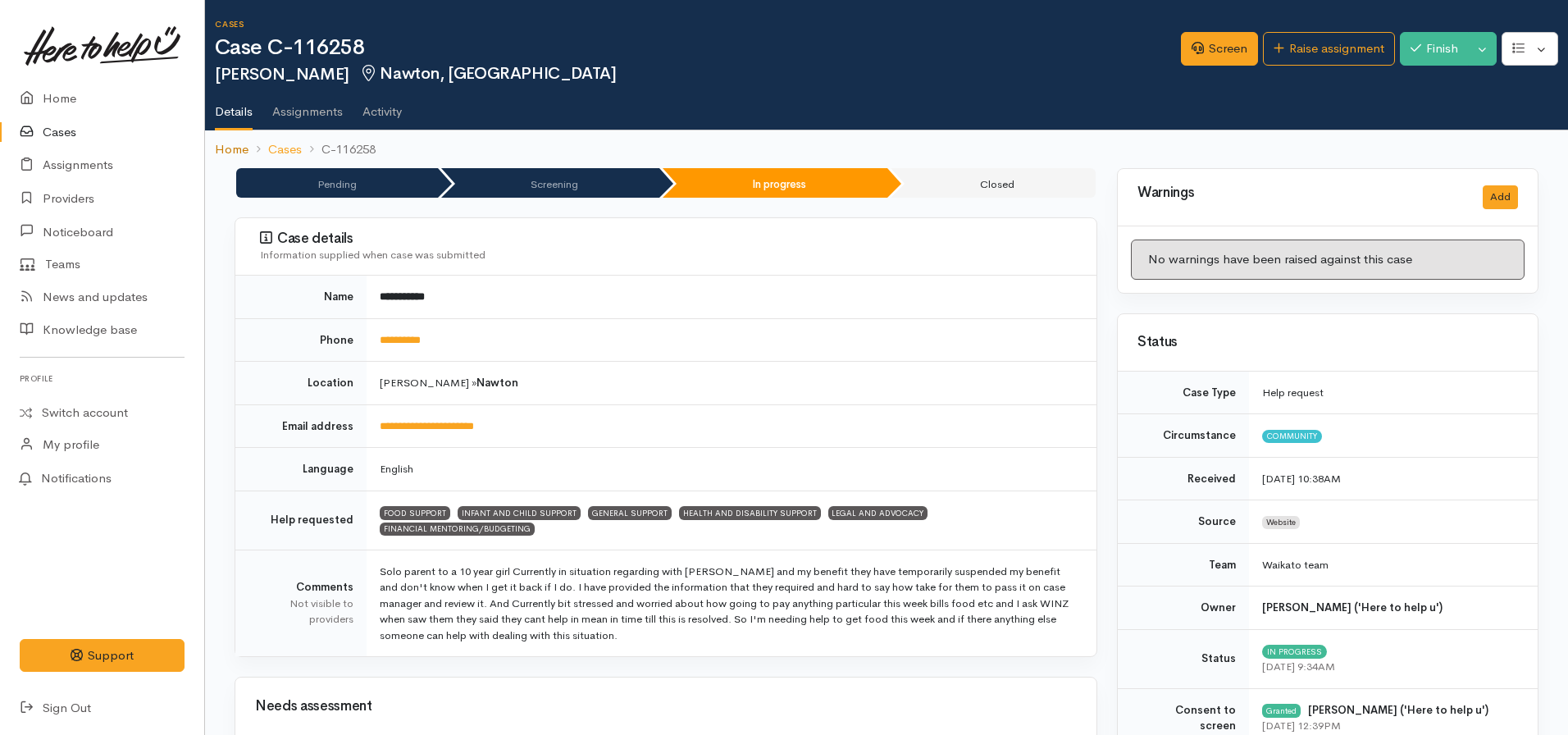
click at [230, 154] on link "Home" at bounding box center [231, 150] width 34 height 19
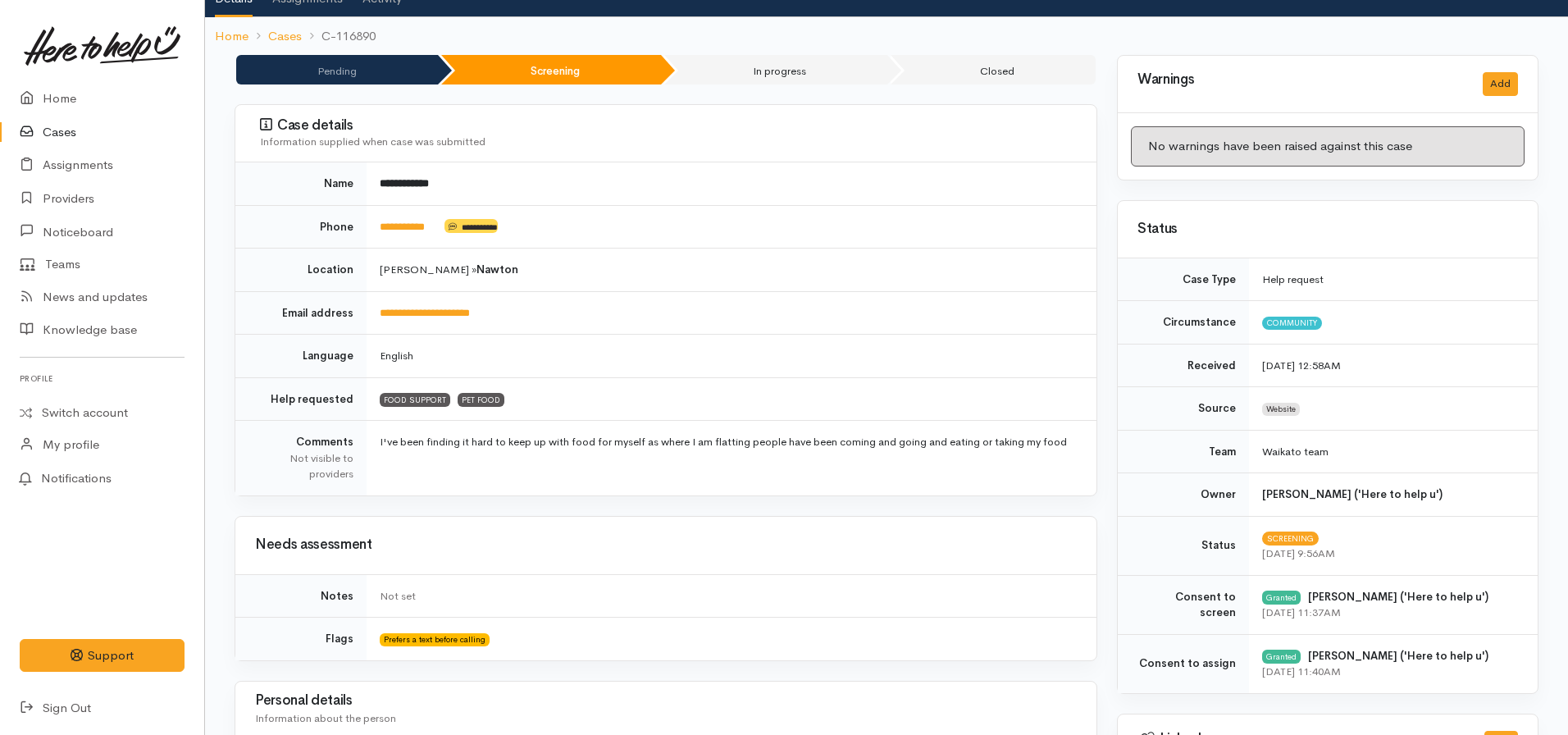
scroll to position [106, 0]
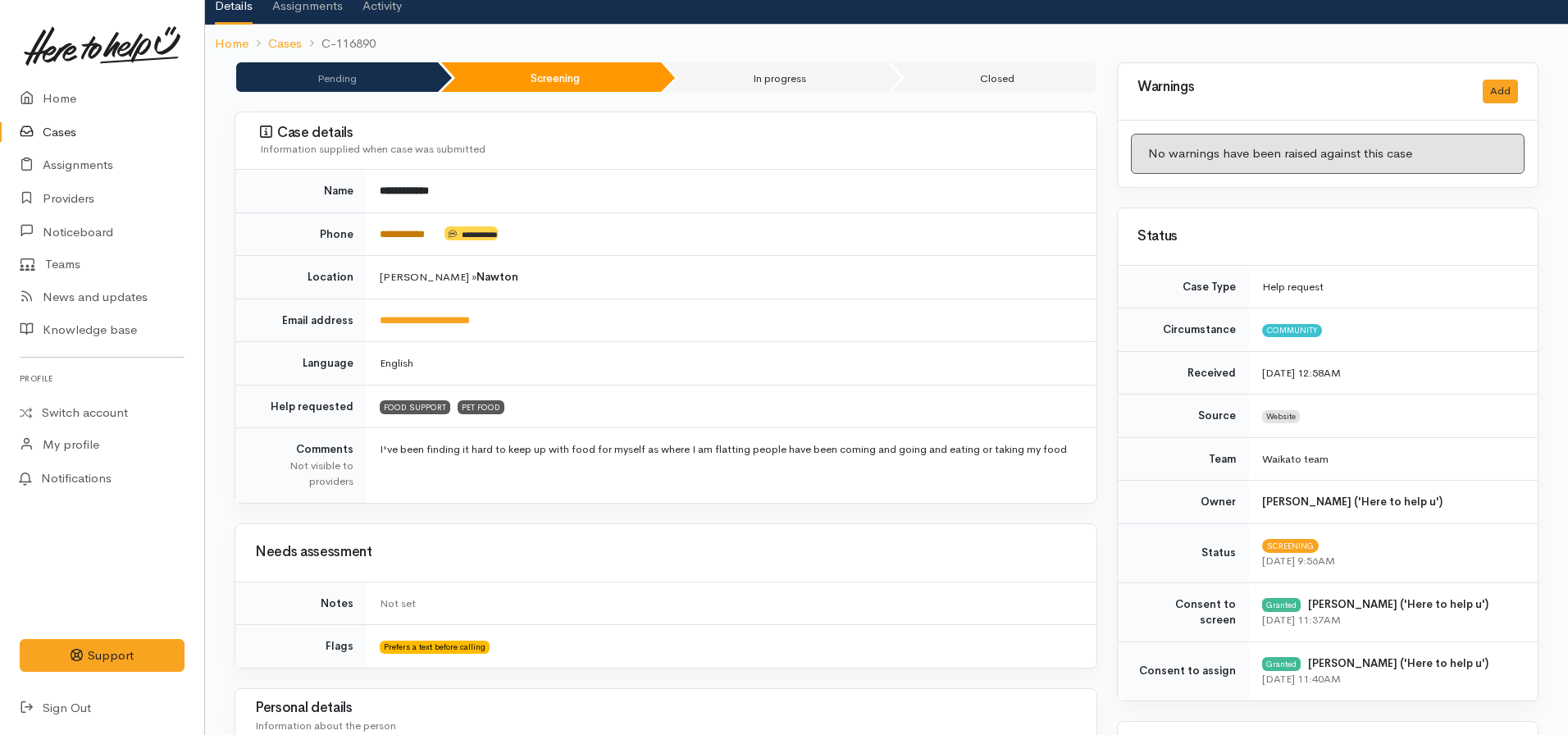
click at [410, 235] on link "**********" at bounding box center [402, 234] width 45 height 11
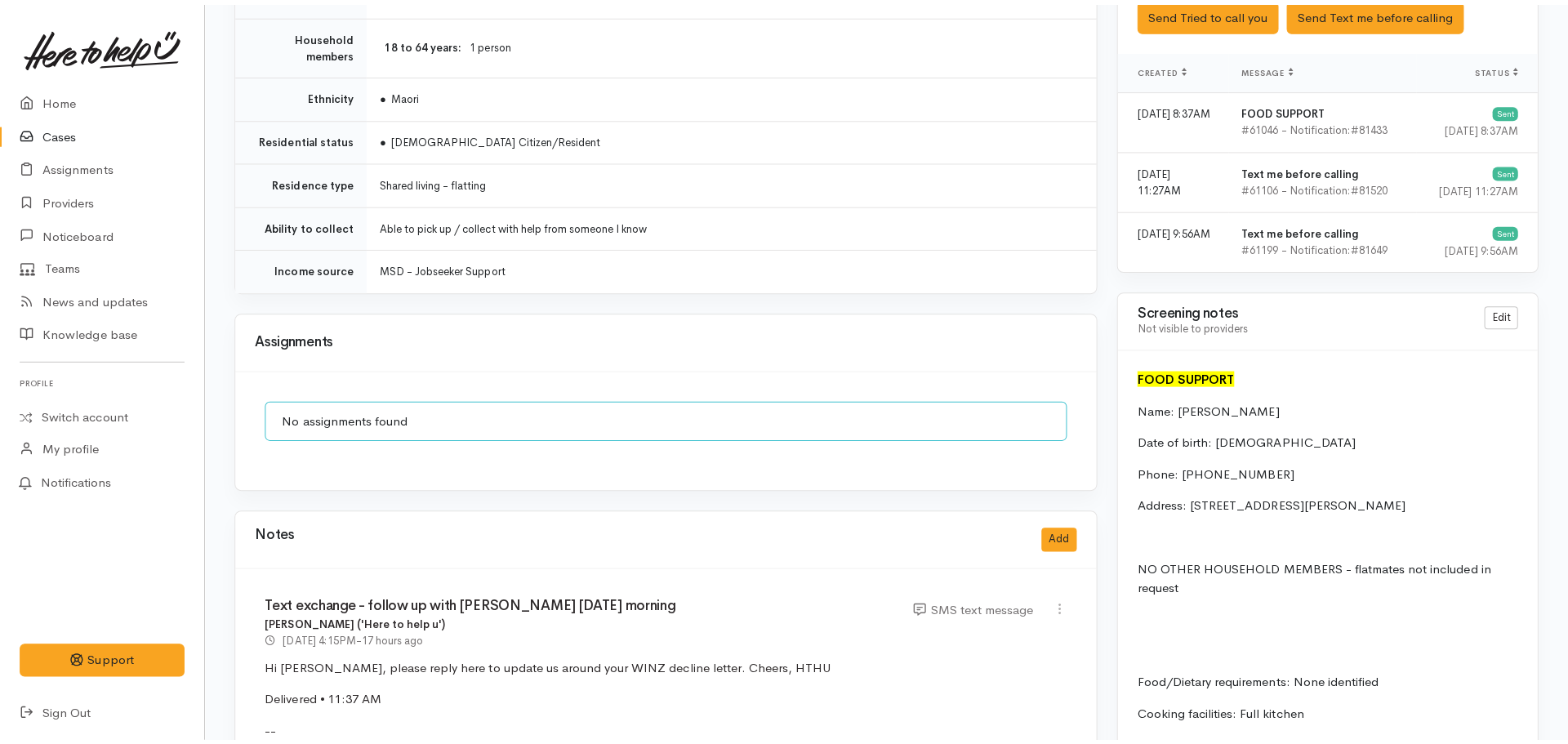
scroll to position [1106, 0]
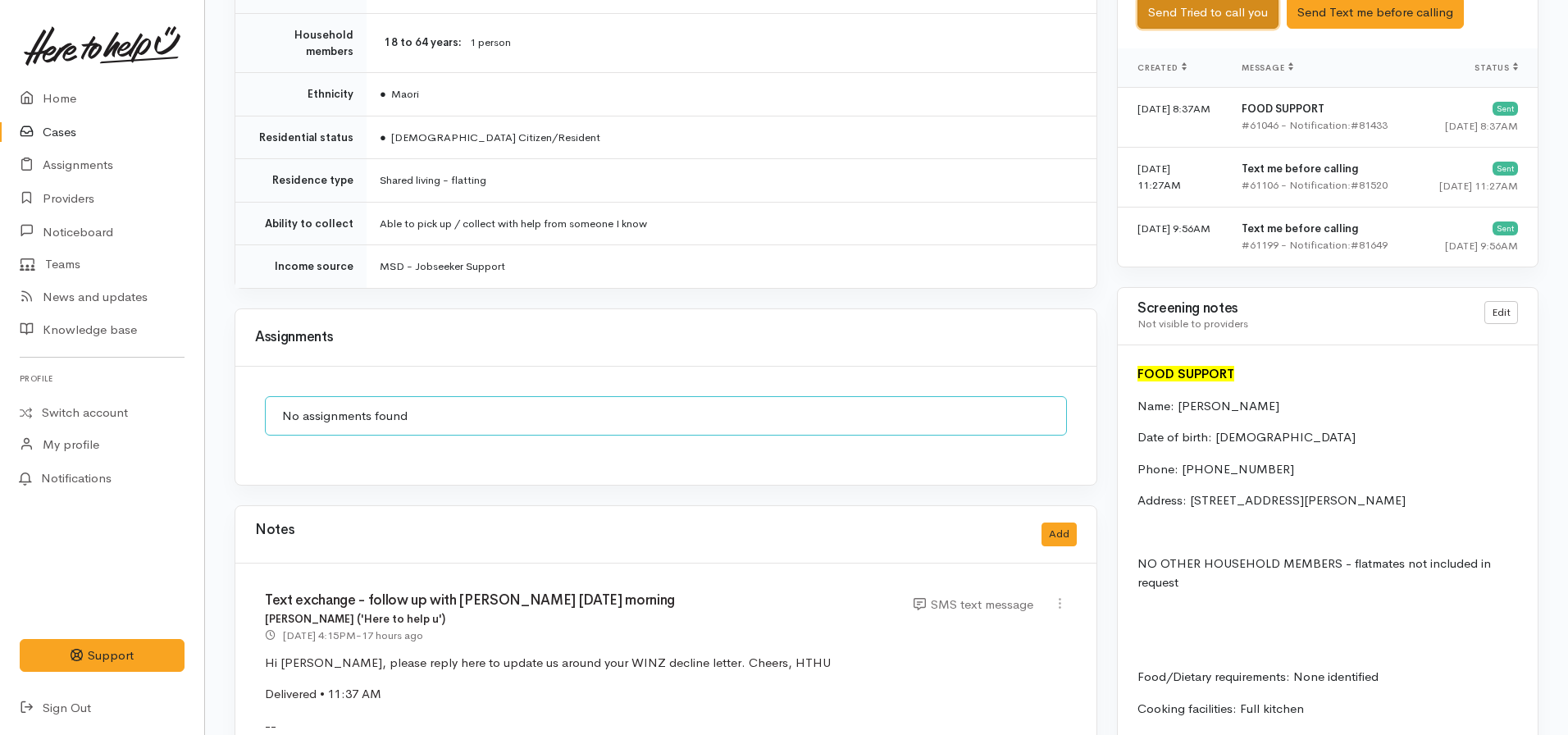
click at [1210, 18] on button "Send Tried to call you" at bounding box center [1209, 13] width 141 height 34
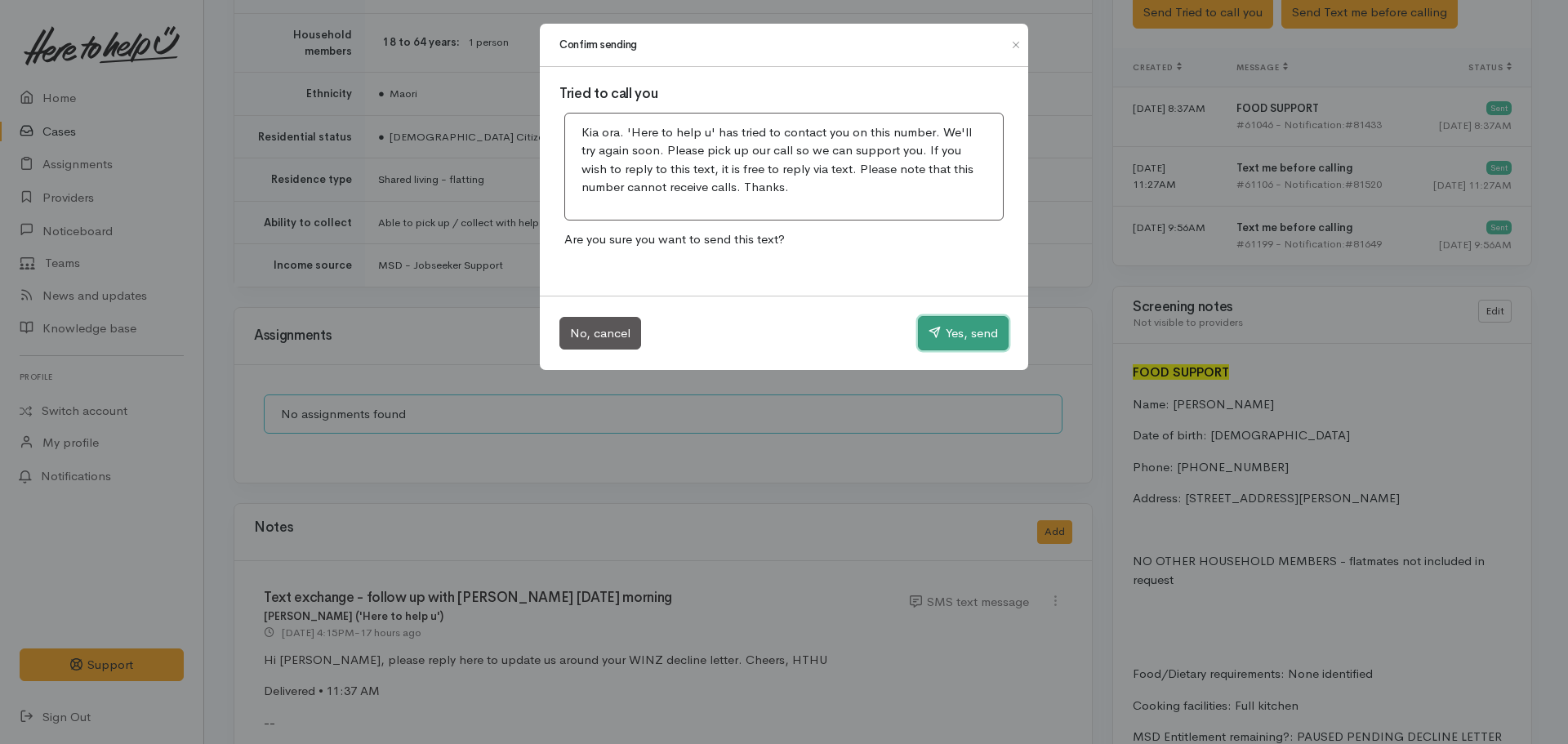
click at [955, 324] on button "Yes, send" at bounding box center [963, 333] width 91 height 34
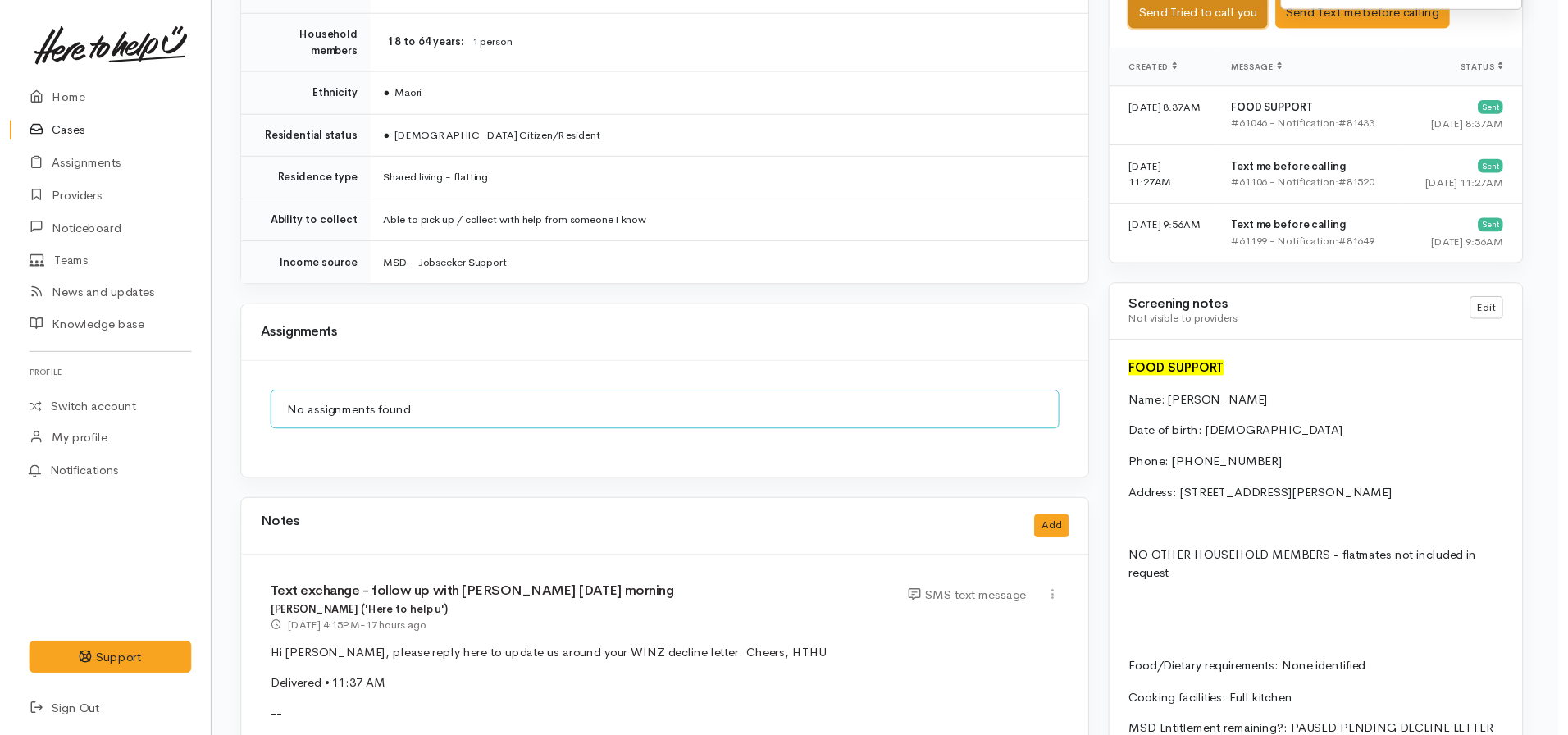
scroll to position [1107, 0]
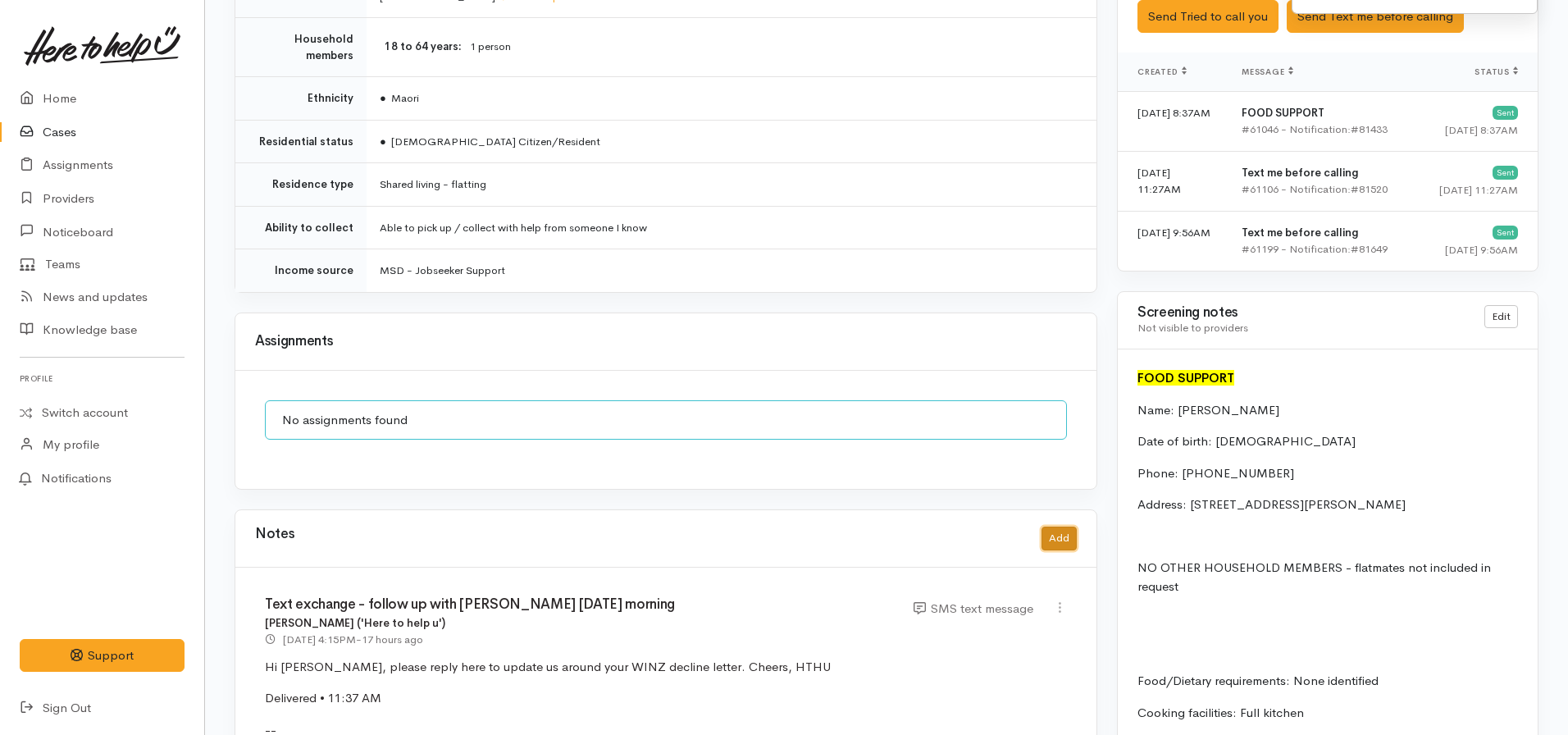
click at [1055, 527] on button "Add" at bounding box center [1060, 539] width 35 height 24
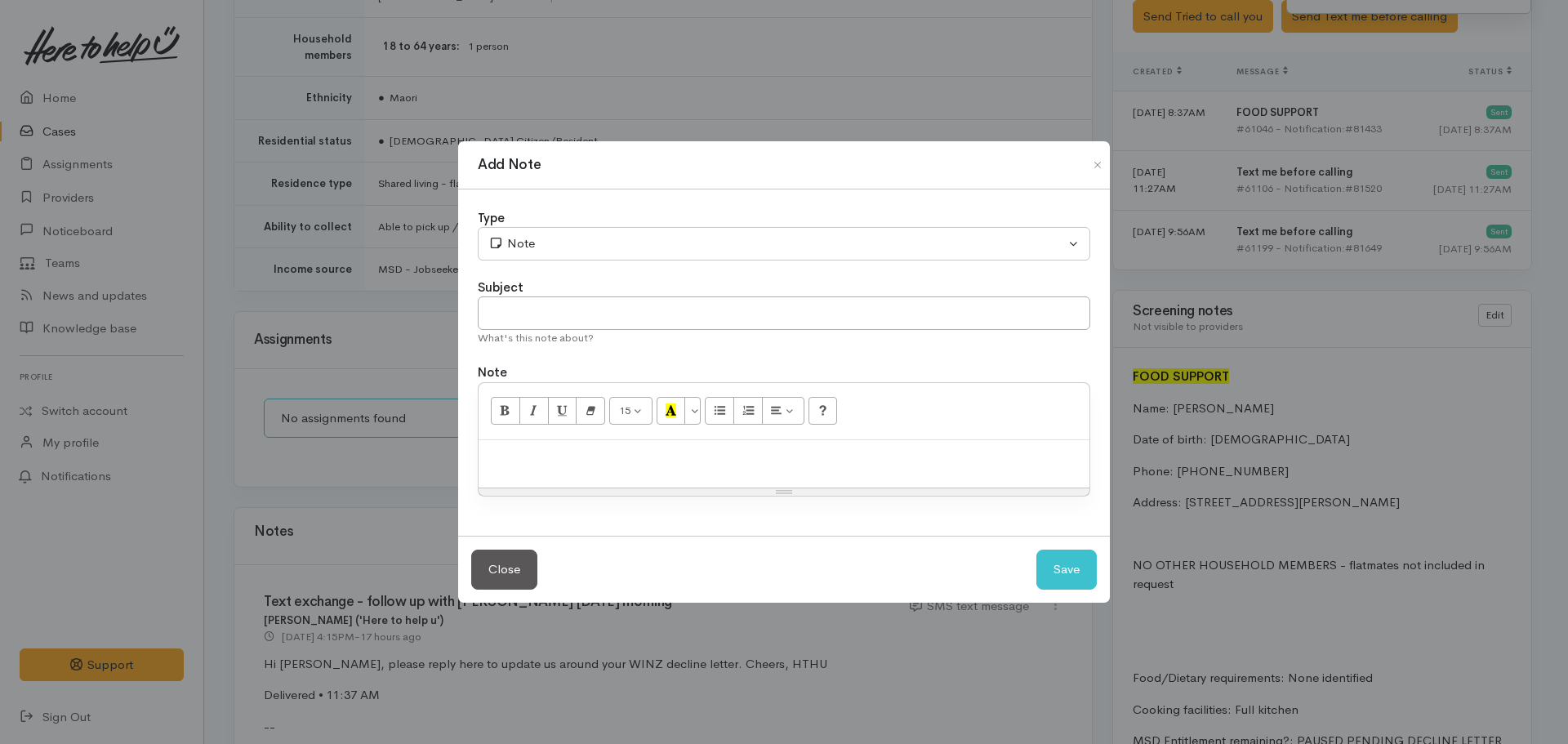
click at [619, 469] on div at bounding box center [784, 463] width 611 height 48
click at [608, 457] on p "Attempt to call" at bounding box center [784, 457] width 594 height 18
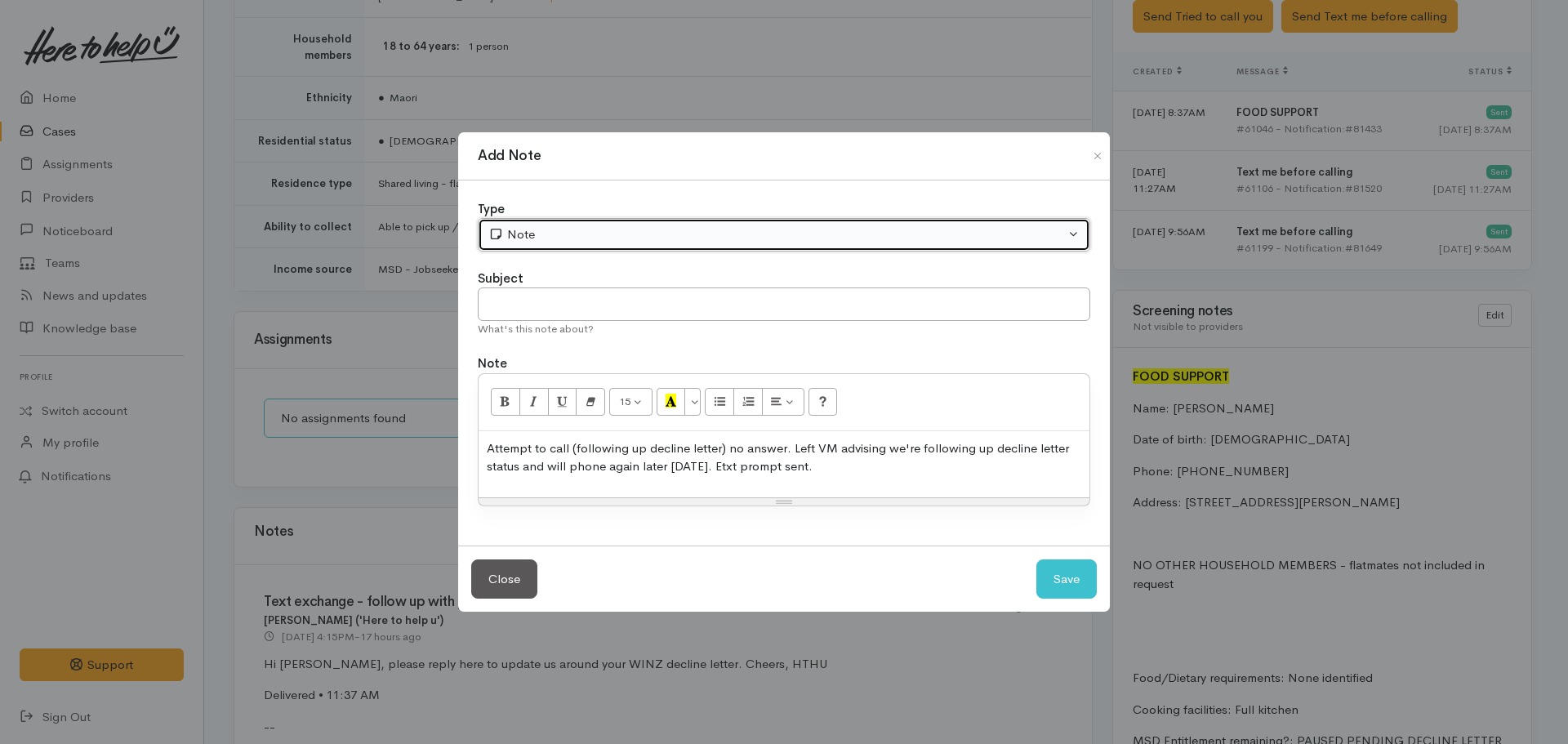
click at [559, 226] on div "Note" at bounding box center [777, 235] width 577 height 18
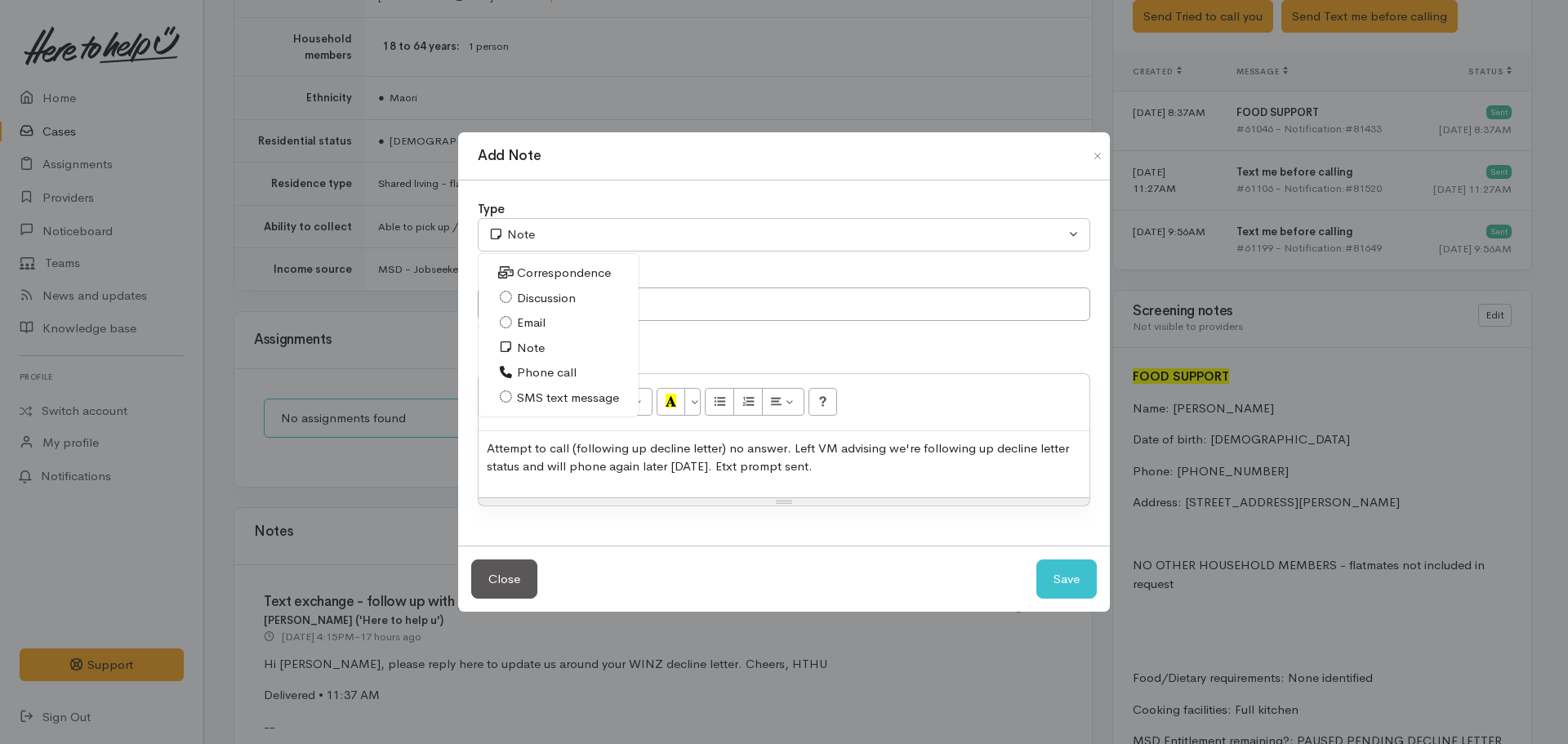
click at [556, 373] on span "Phone call" at bounding box center [546, 373] width 60 height 18
select select "3"
click at [643, 291] on input "text" at bounding box center [784, 304] width 613 height 34
type input "Attempted follow up - no answer"
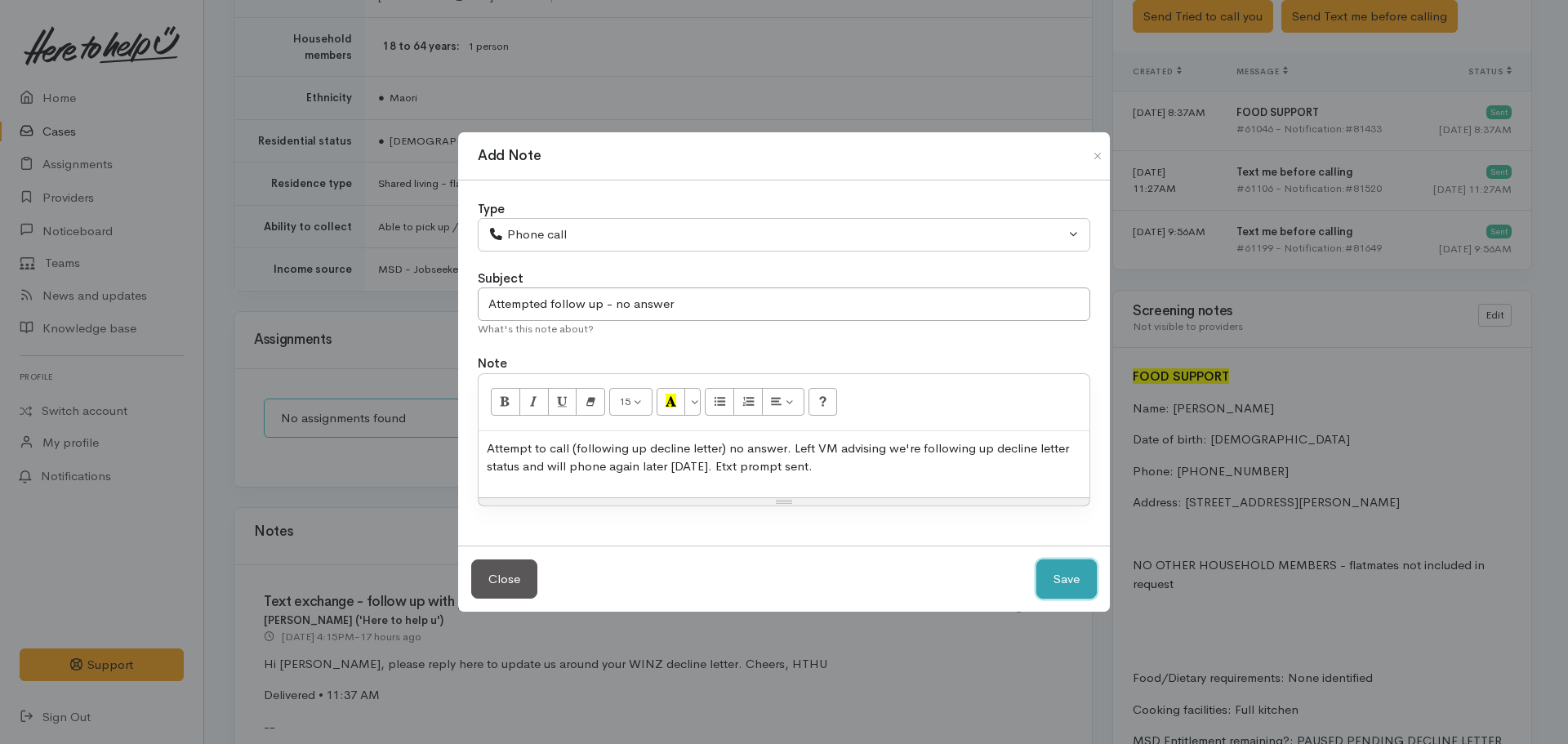
click at [1037, 560] on button "Save" at bounding box center [1067, 580] width 60 height 40
select select "1"
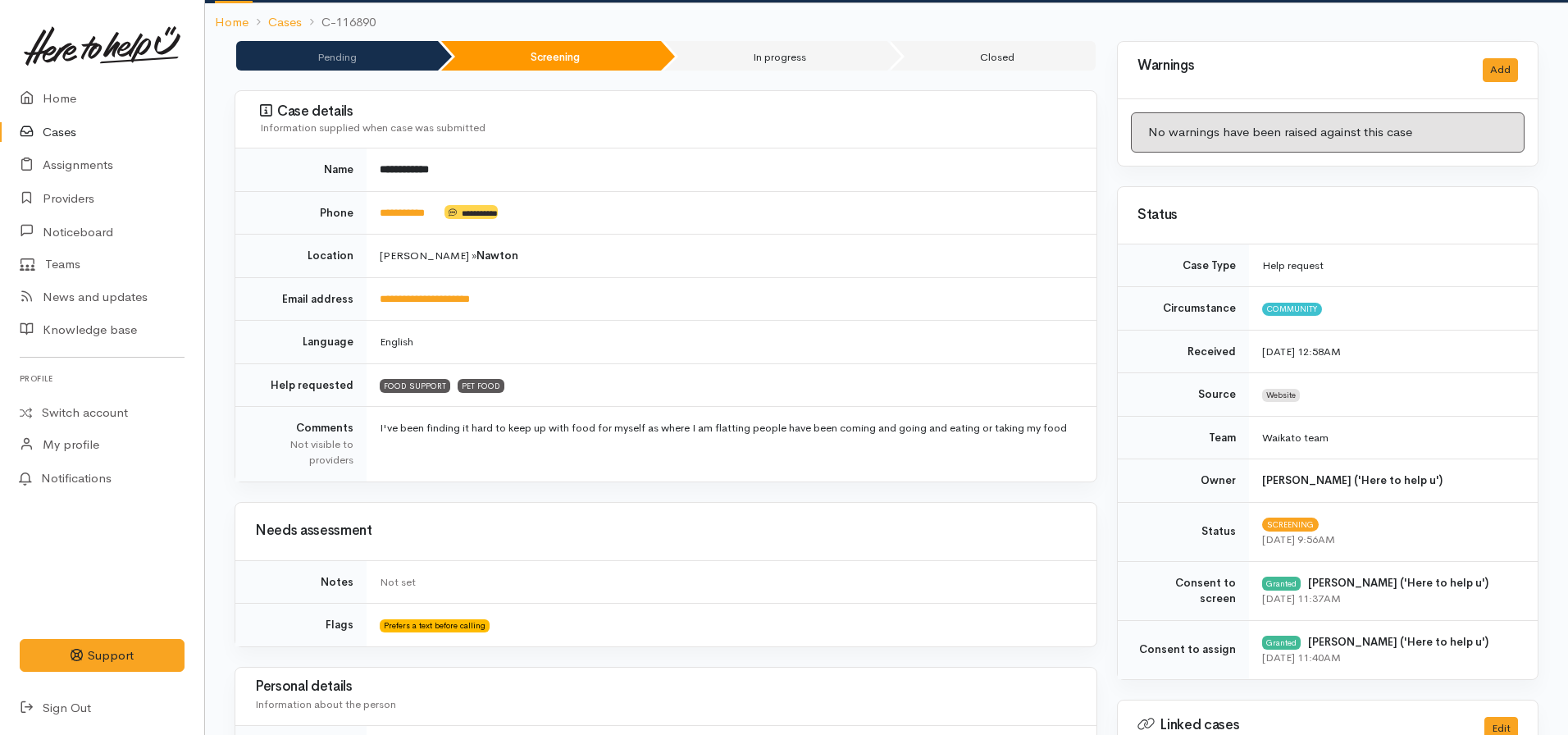
scroll to position [0, 0]
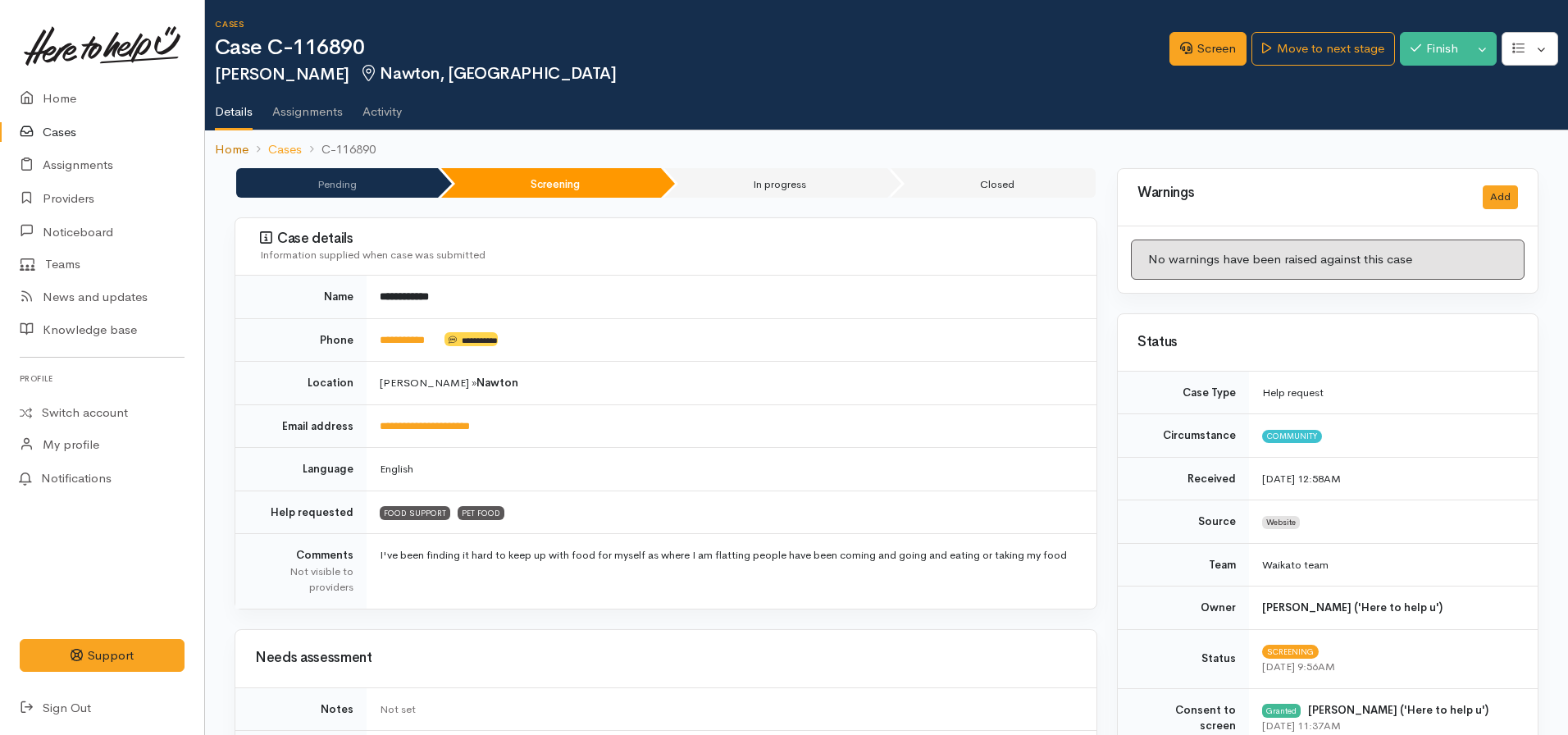
click at [231, 141] on link "Home" at bounding box center [231, 150] width 34 height 19
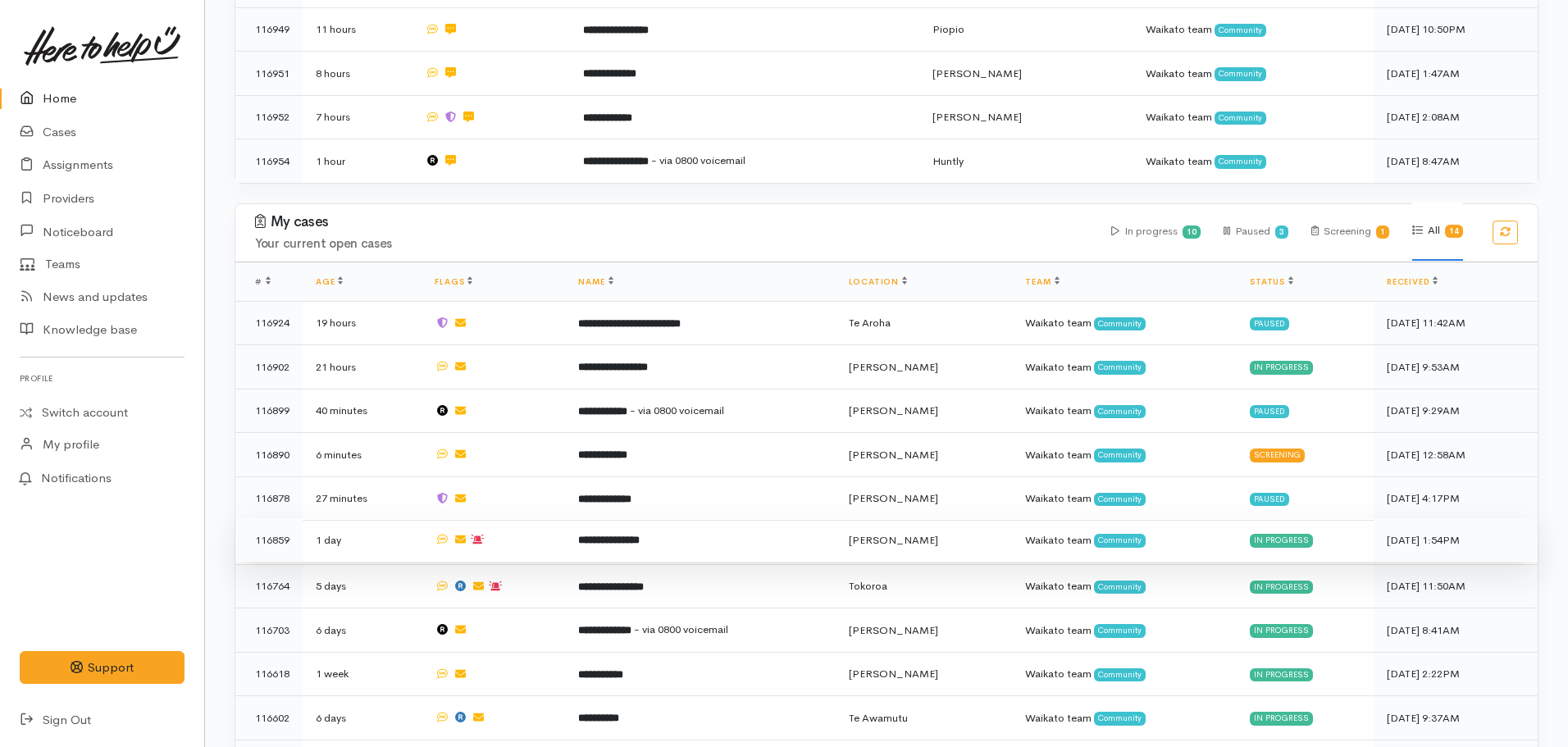
scroll to position [819, 0]
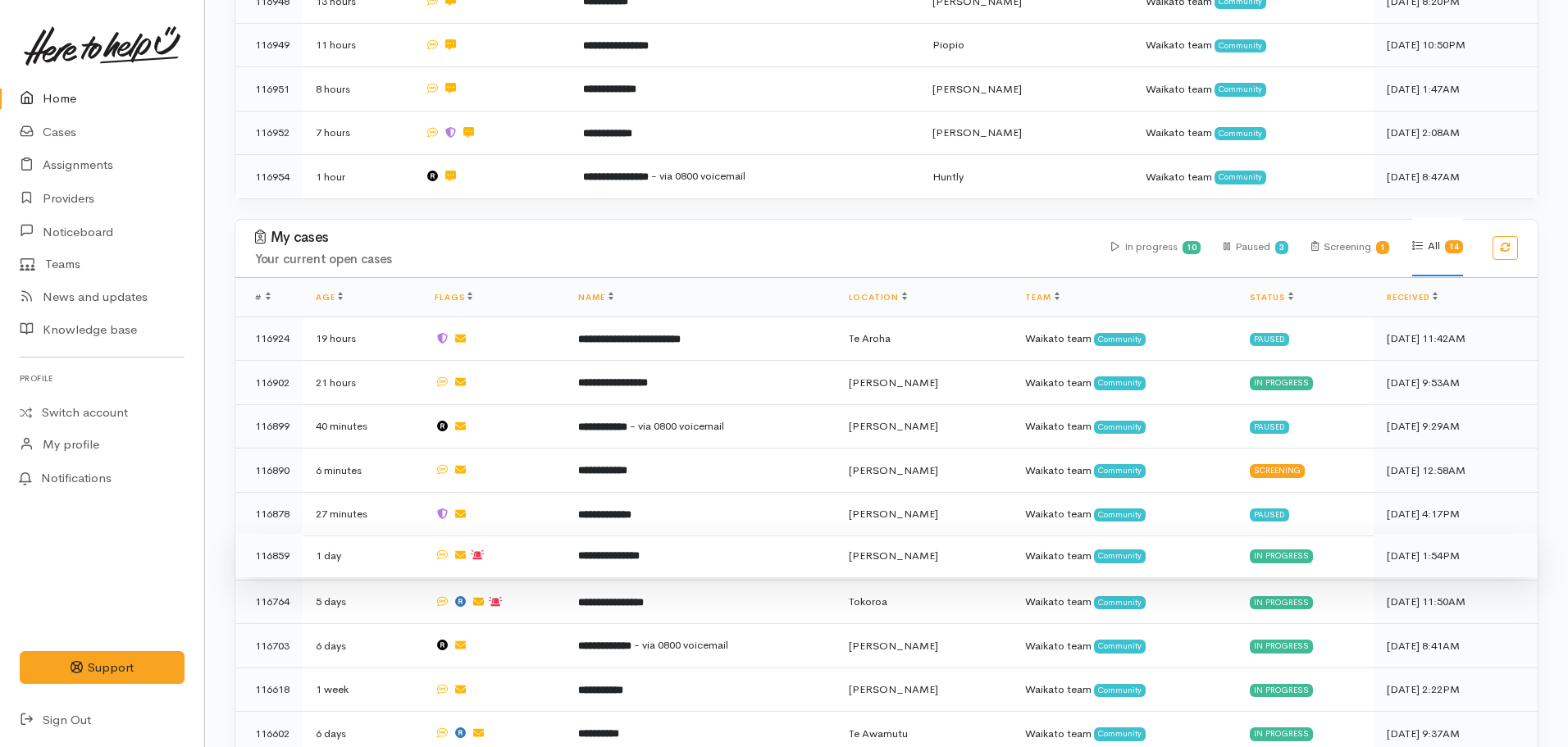
click at [615, 550] on b "**********" at bounding box center [609, 555] width 61 height 11
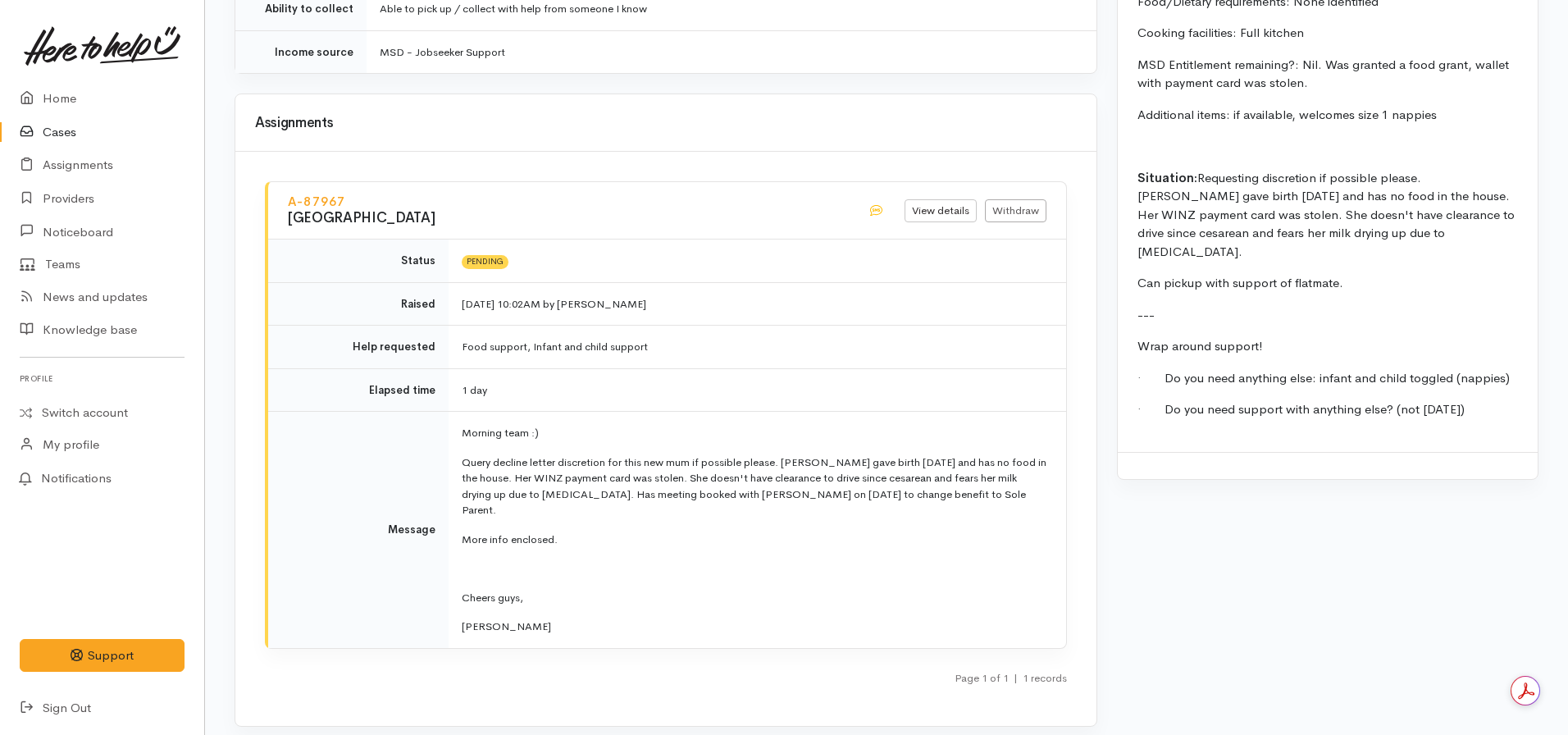
scroll to position [1854, 0]
click at [84, 187] on link "Providers" at bounding box center [102, 199] width 205 height 34
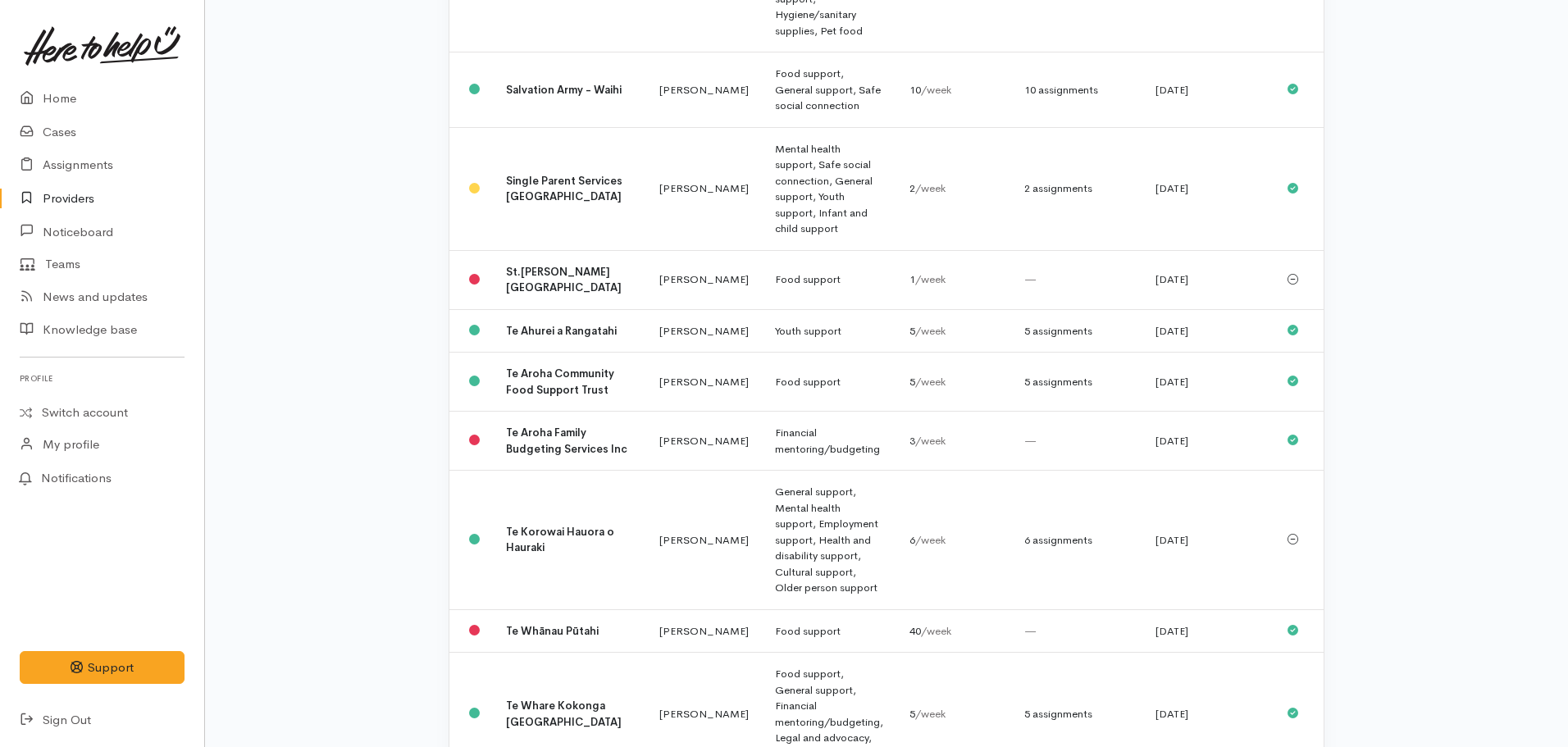
scroll to position [3054, 0]
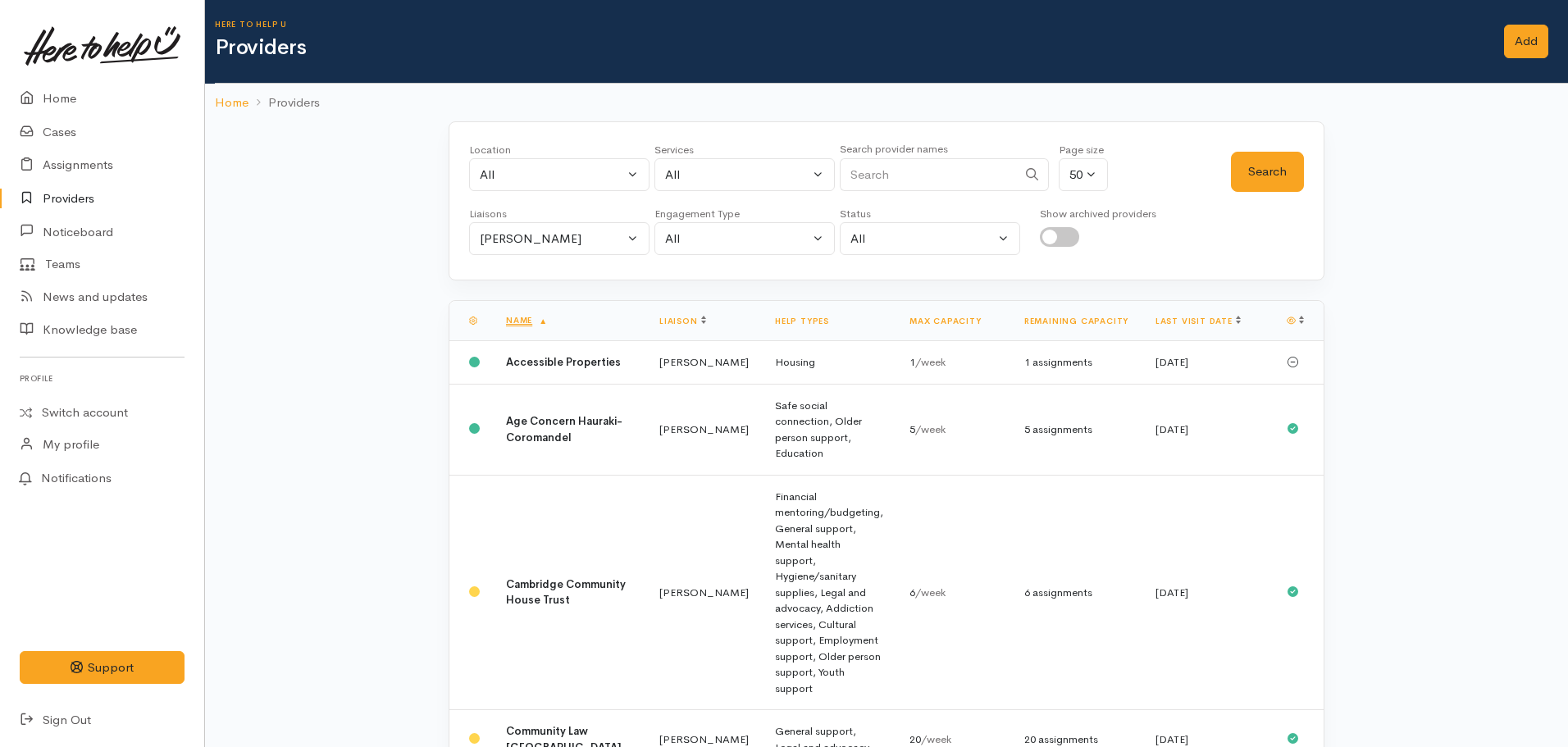
scroll to position [3054, 0]
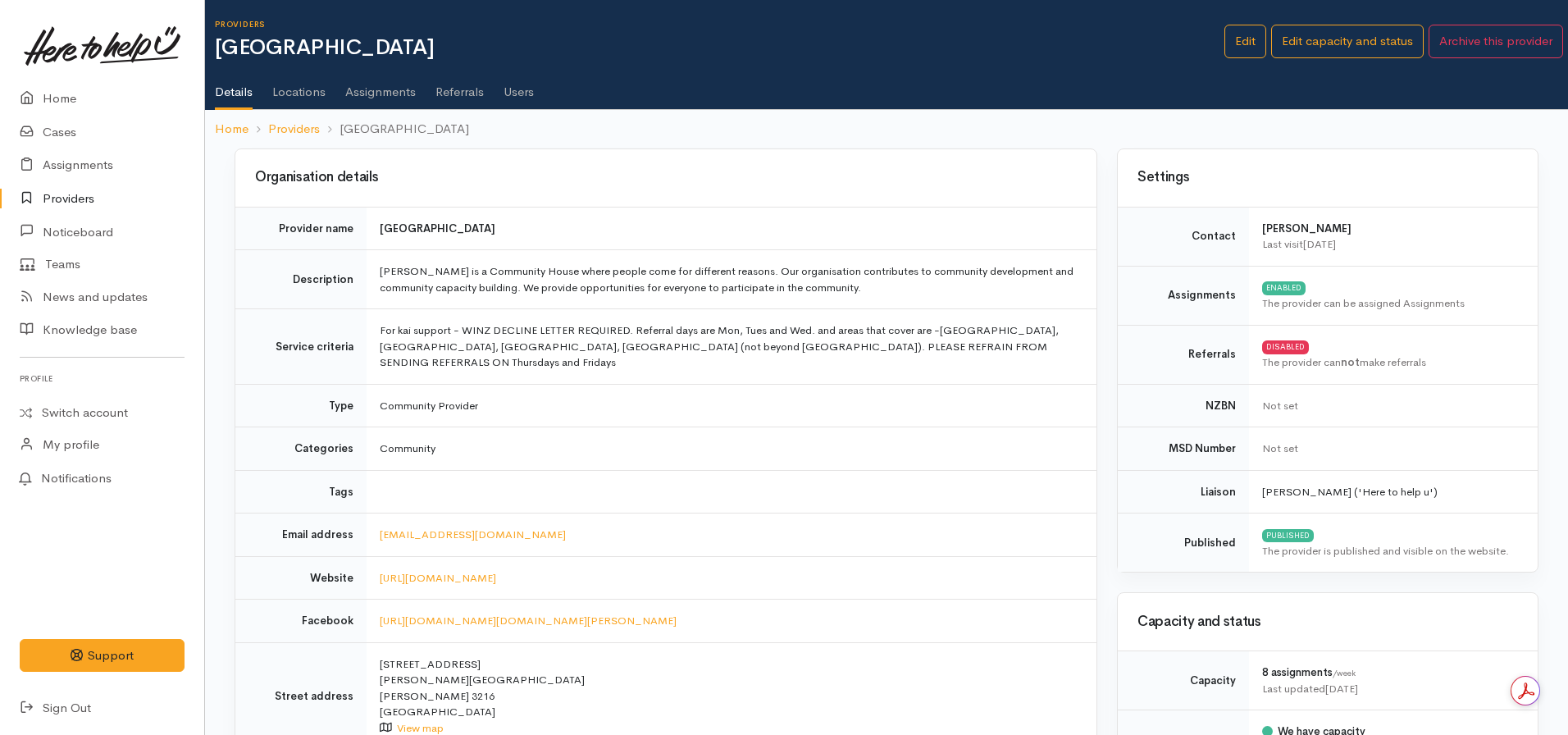
click at [366, 90] on link "Assignments" at bounding box center [380, 86] width 71 height 46
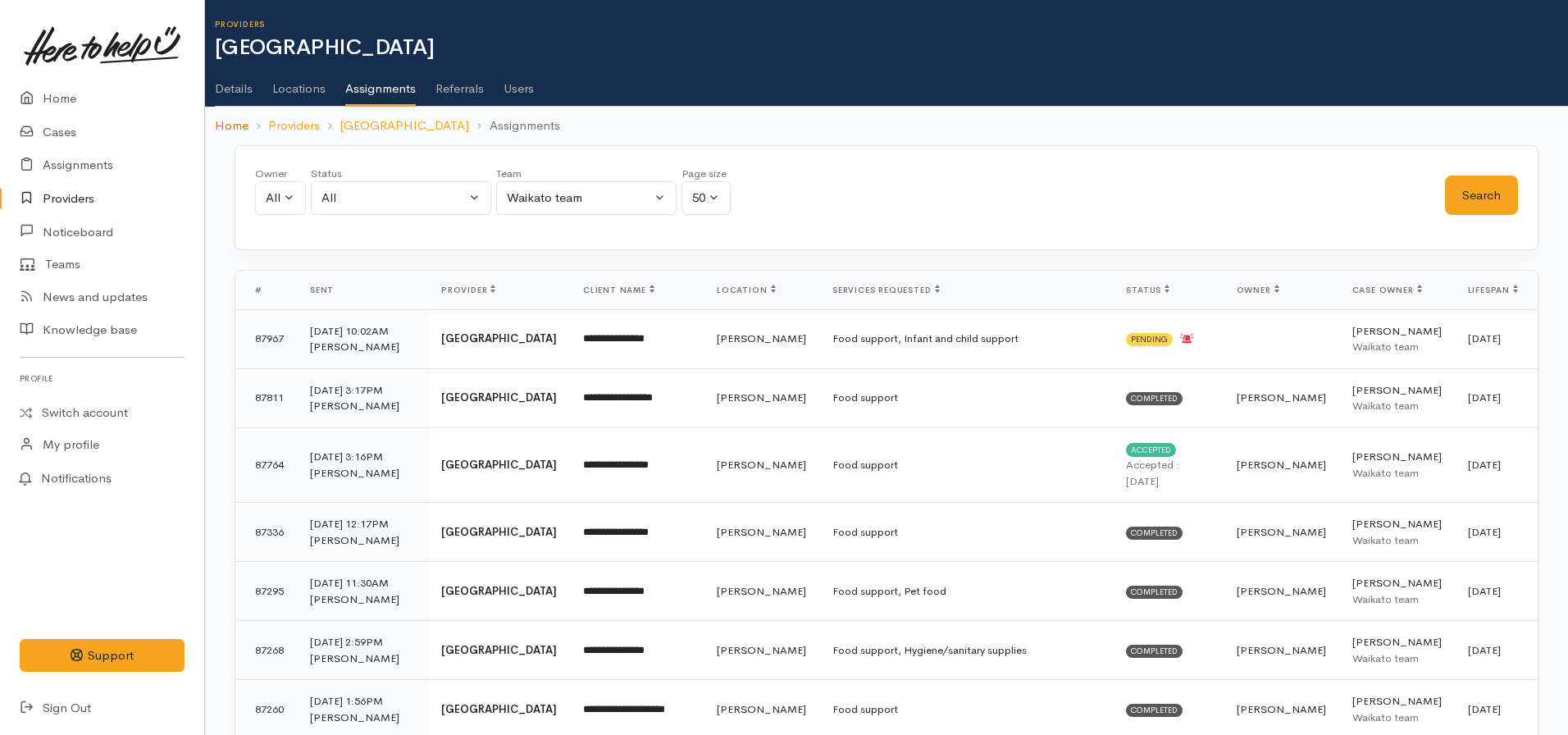
click at [226, 127] on link "Home" at bounding box center [231, 125] width 34 height 19
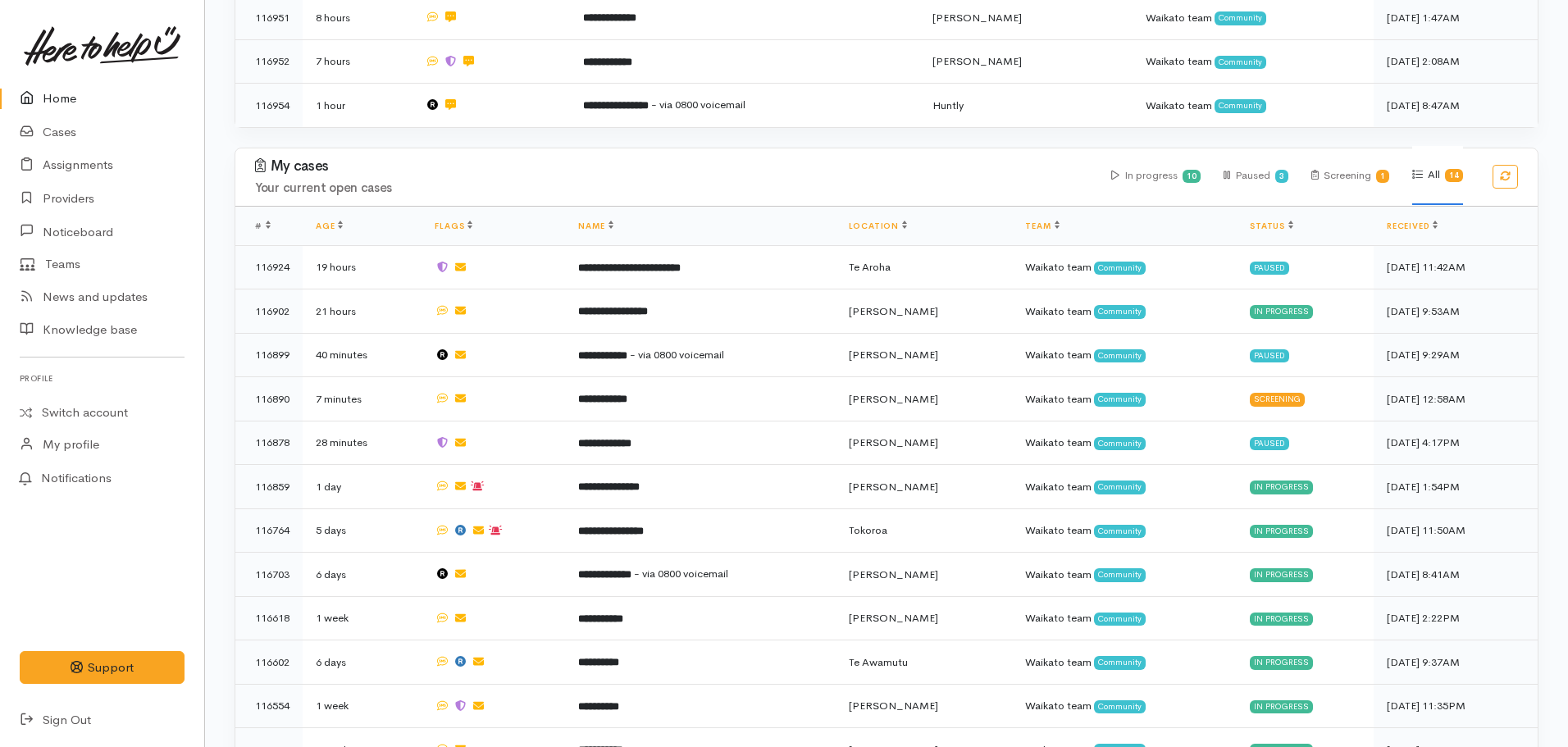
scroll to position [891, 0]
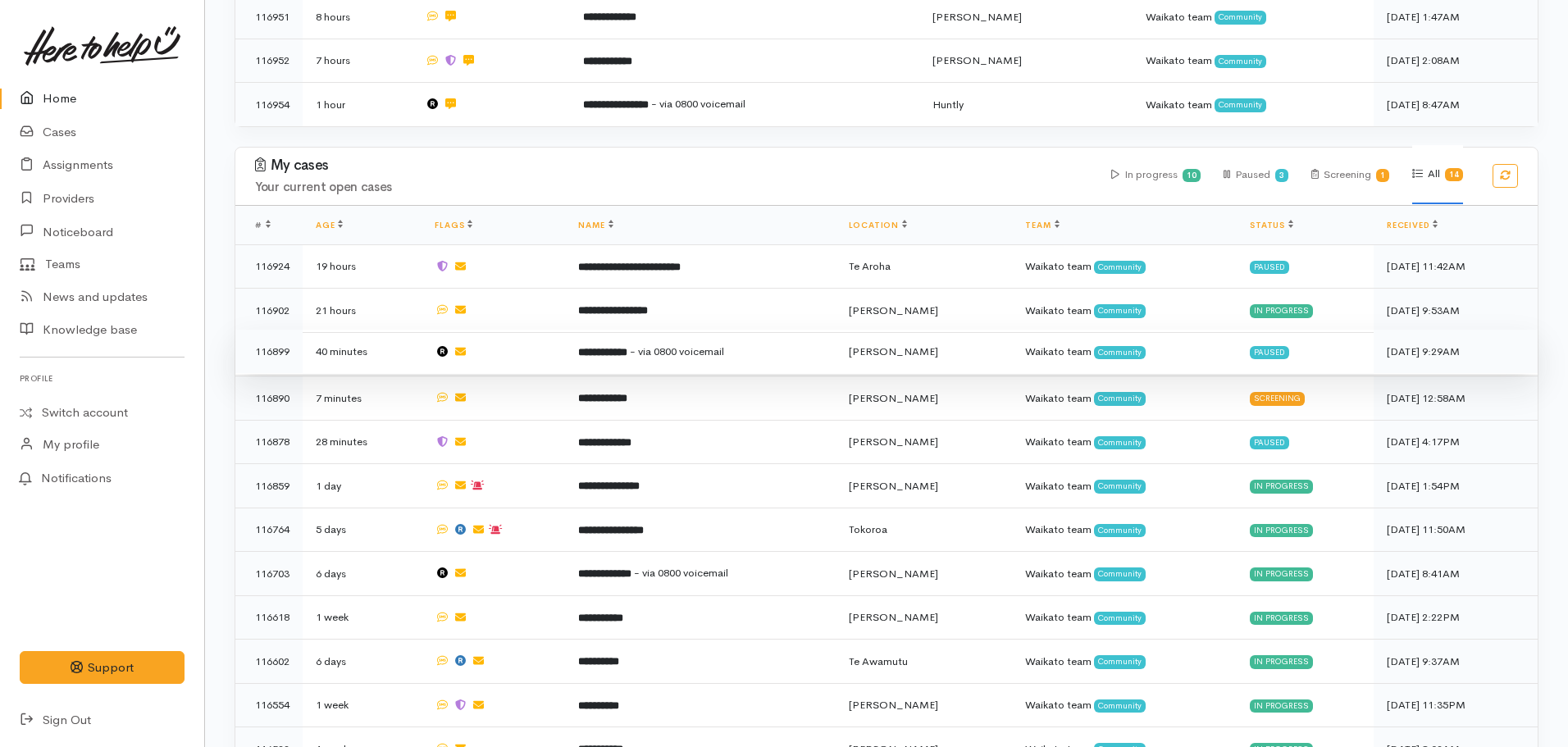
click at [664, 344] on span "- via 0800 voicemail" at bounding box center [677, 351] width 94 height 14
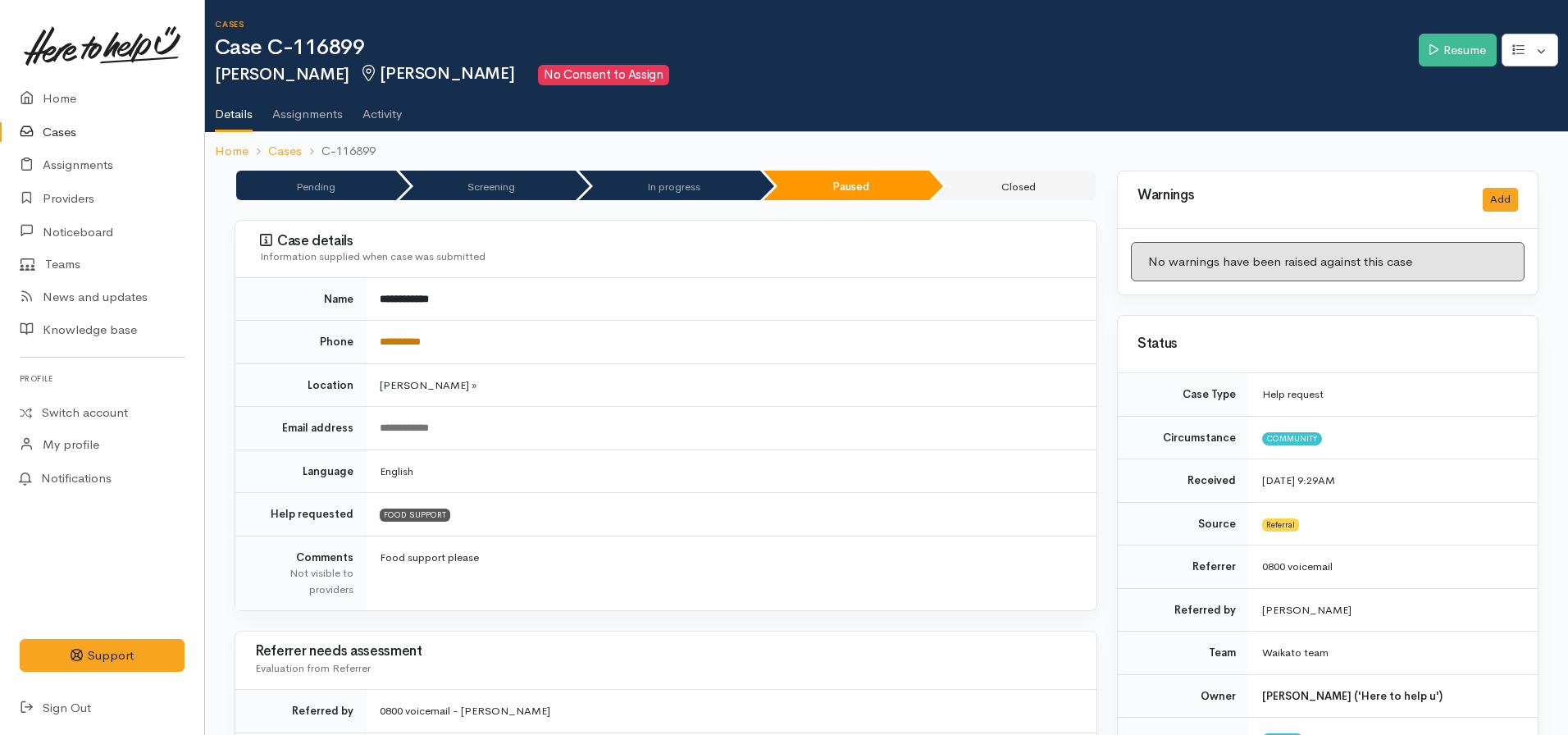
click at [421, 338] on link "**********" at bounding box center [400, 342] width 41 height 11
drag, startPoint x: 461, startPoint y: 333, endPoint x: 377, endPoint y: 333, distance: 84.0
click at [377, 333] on td "**********" at bounding box center [731, 343] width 730 height 44
copy link "**********"
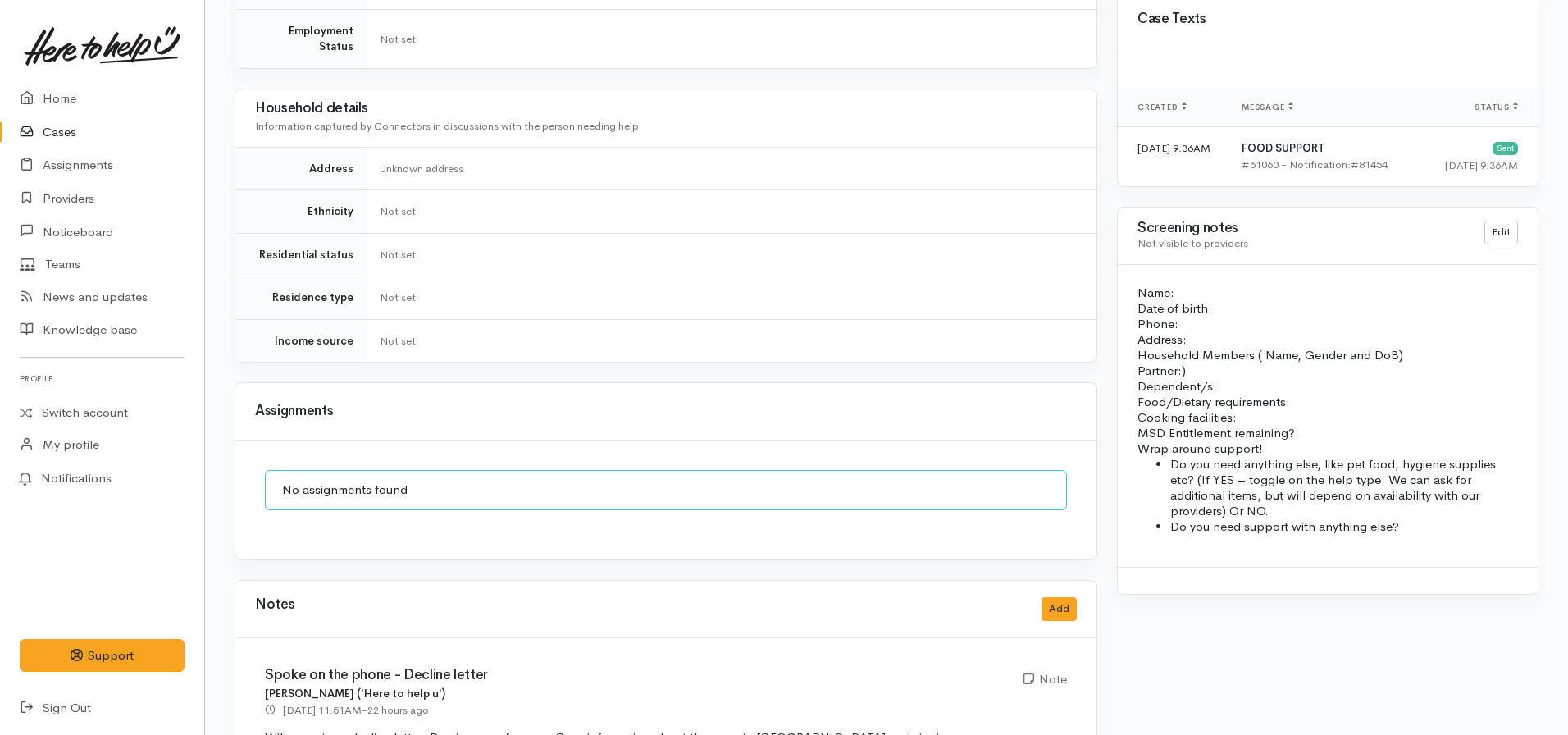
scroll to position [1112, 0]
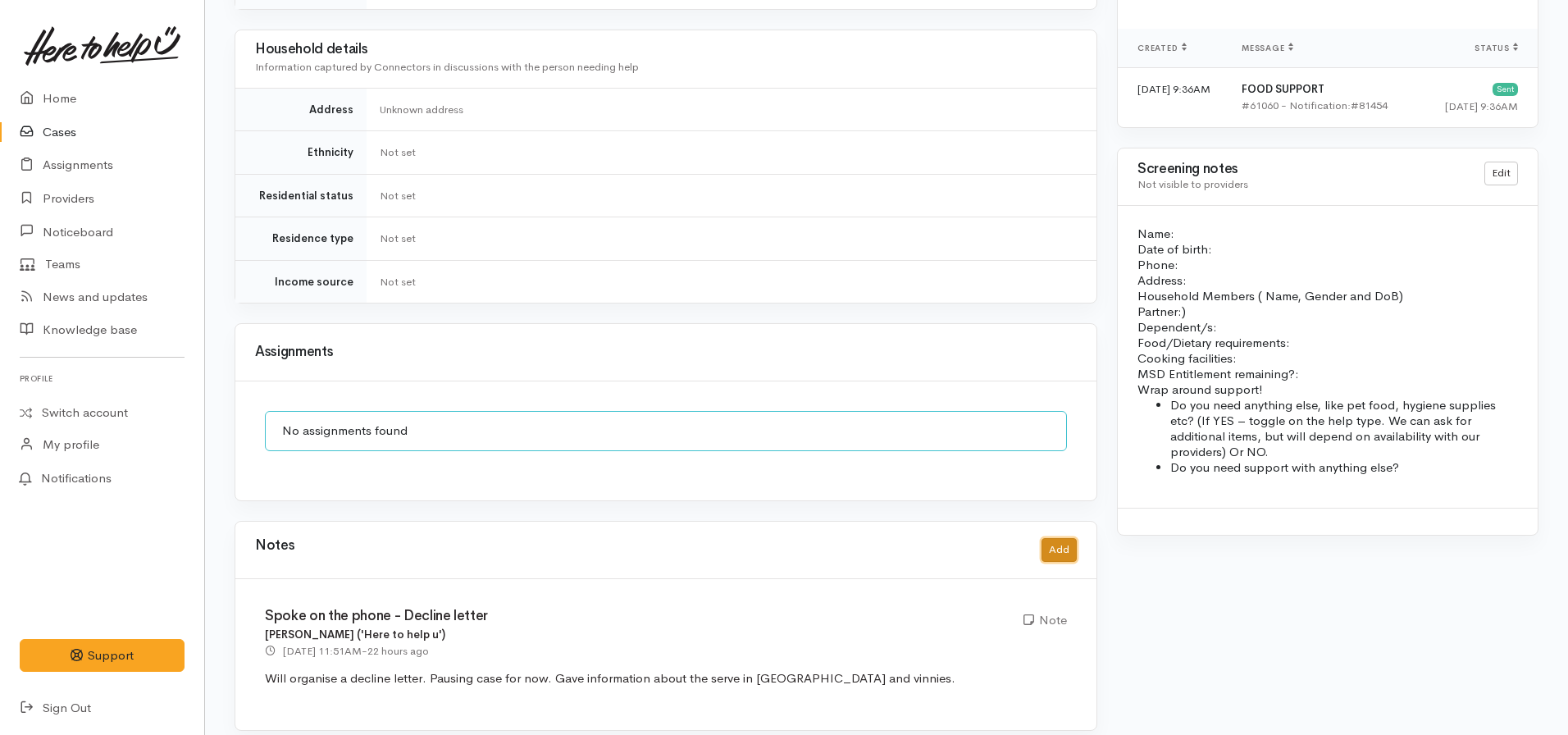
click at [1063, 540] on button "Add" at bounding box center [1060, 550] width 35 height 24
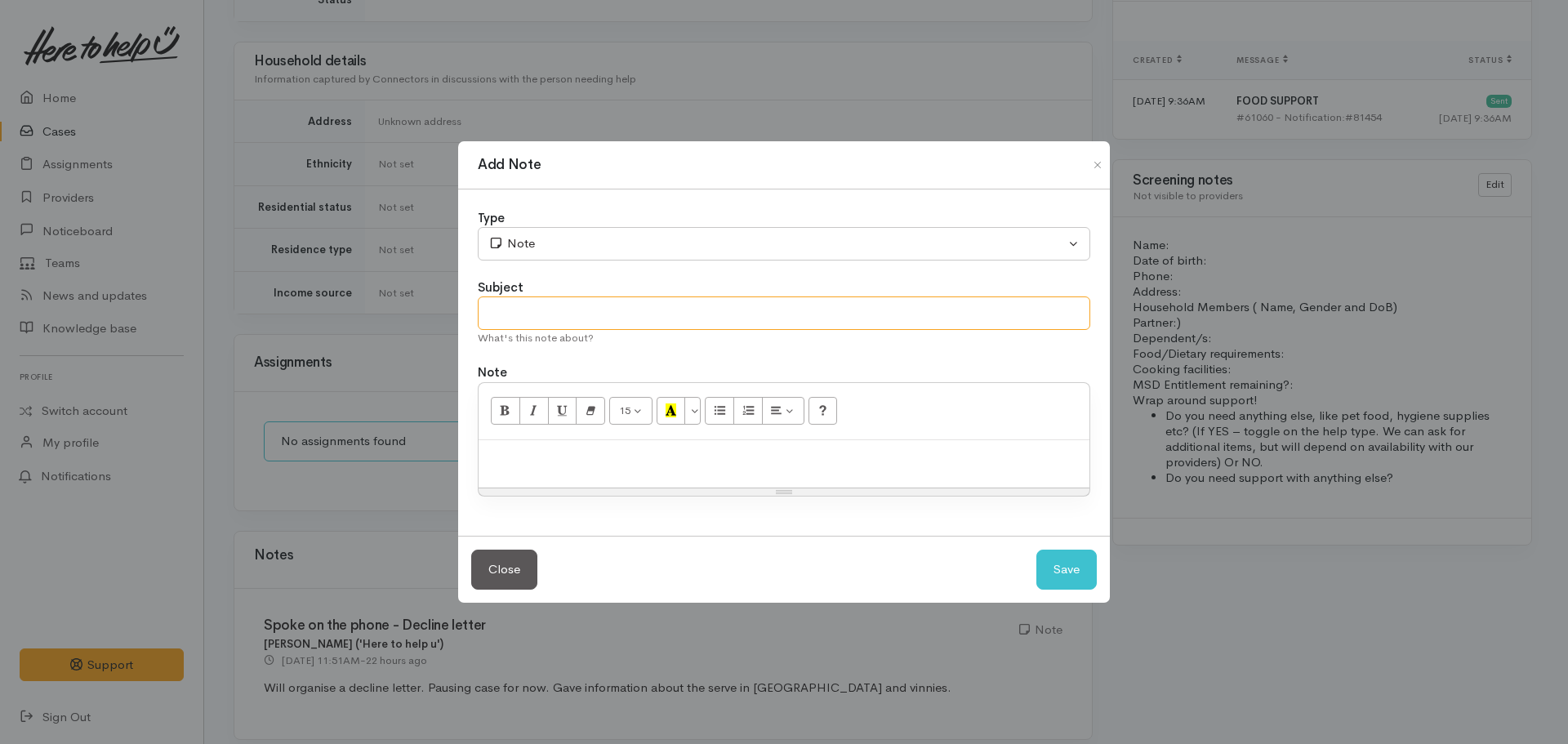
click at [658, 302] on input "text" at bounding box center [784, 313] width 613 height 34
type input "F"
click at [505, 312] on input "NO answer - decline letter follow up" at bounding box center [784, 313] width 613 height 34
type input "No answer - decline letter follow up"
click at [508, 457] on p at bounding box center [784, 457] width 594 height 18
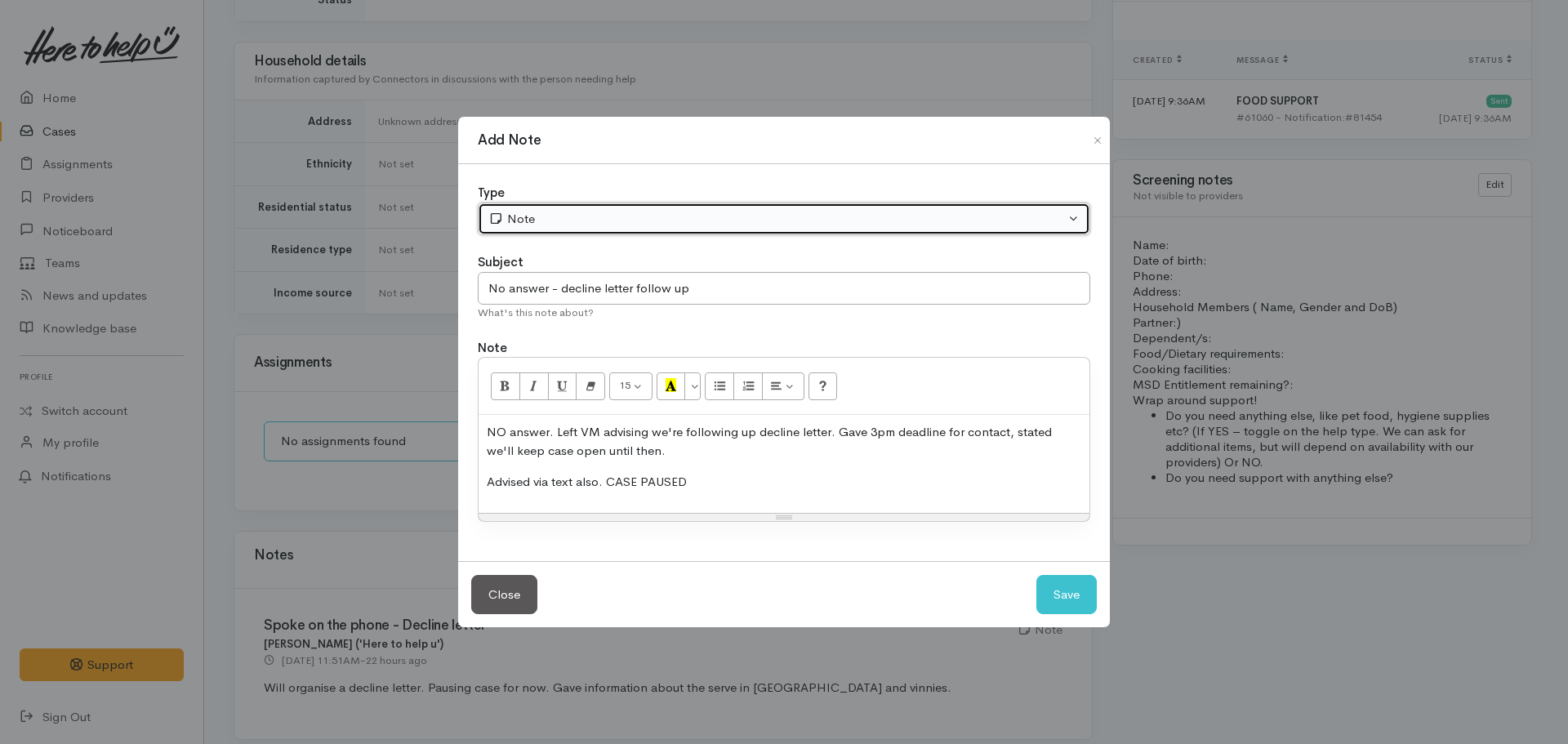
click at [570, 225] on div "Note" at bounding box center [777, 219] width 577 height 18
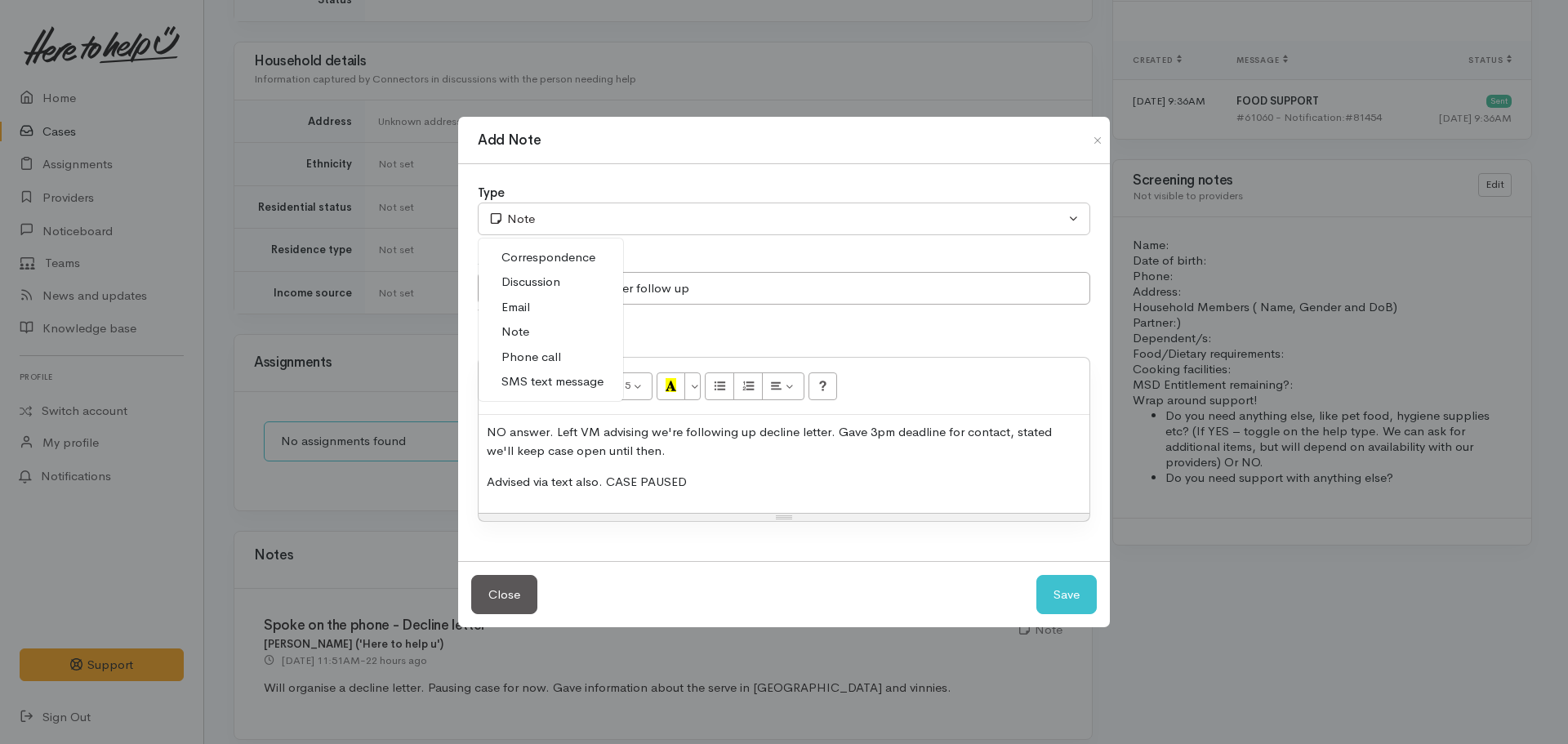
click at [525, 357] on span "Phone call" at bounding box center [530, 357] width 60 height 18
select select "3"
click at [504, 428] on p "NO answer. Left VM advising we're following up decline letter. Gave 3pm deadlin…" at bounding box center [784, 442] width 594 height 37
click at [1064, 588] on button "Save" at bounding box center [1067, 595] width 60 height 40
select select "1"
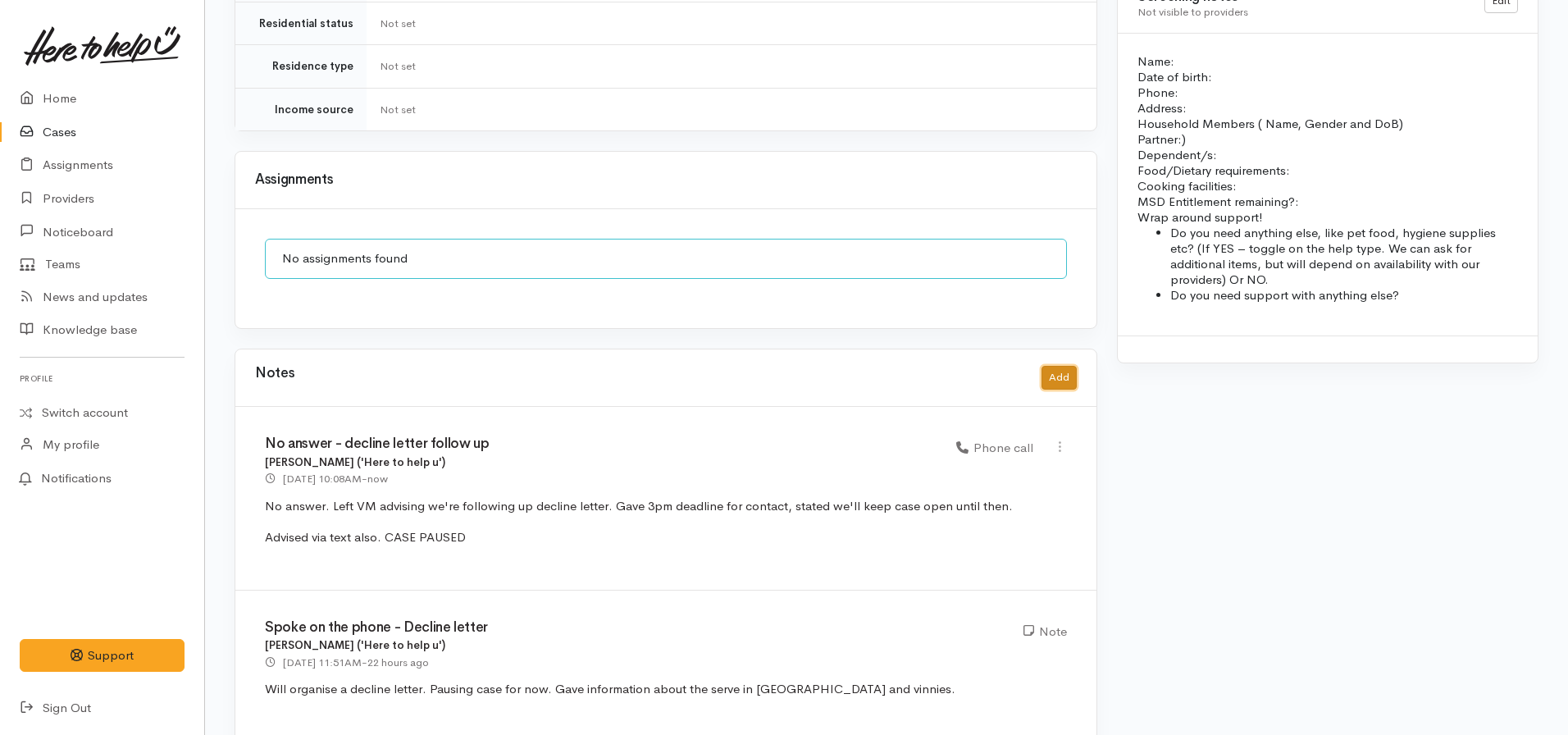
click at [1061, 366] on button "Add" at bounding box center [1060, 378] width 35 height 24
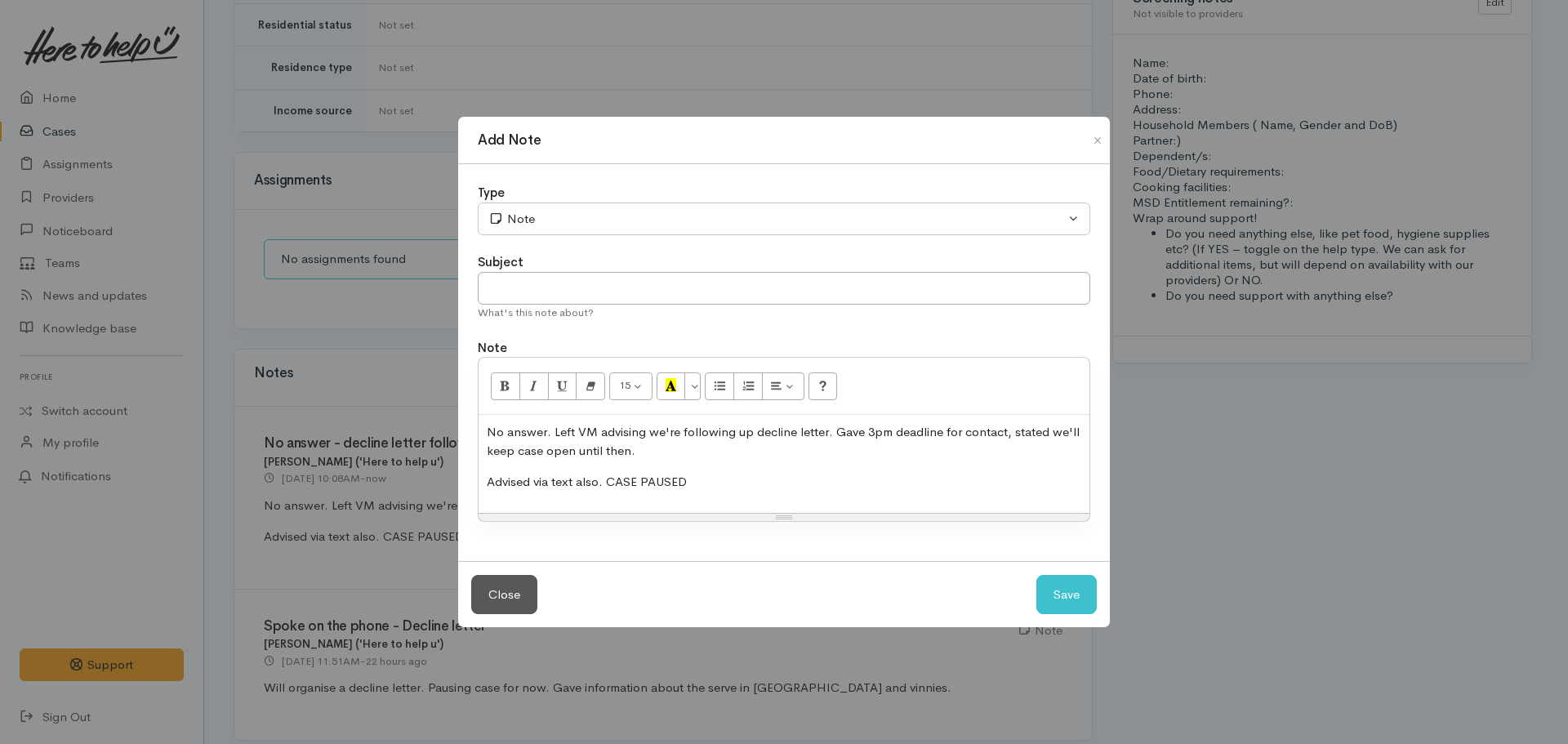
click at [742, 455] on p "No answer. Left VM advising we're following up decline letter. Gave 3pm deadlin…" at bounding box center [784, 442] width 594 height 37
click at [709, 498] on div "No answer. Left VM advising we're following up decline letter. Gave 3pm deadlin…" at bounding box center [784, 463] width 611 height 98
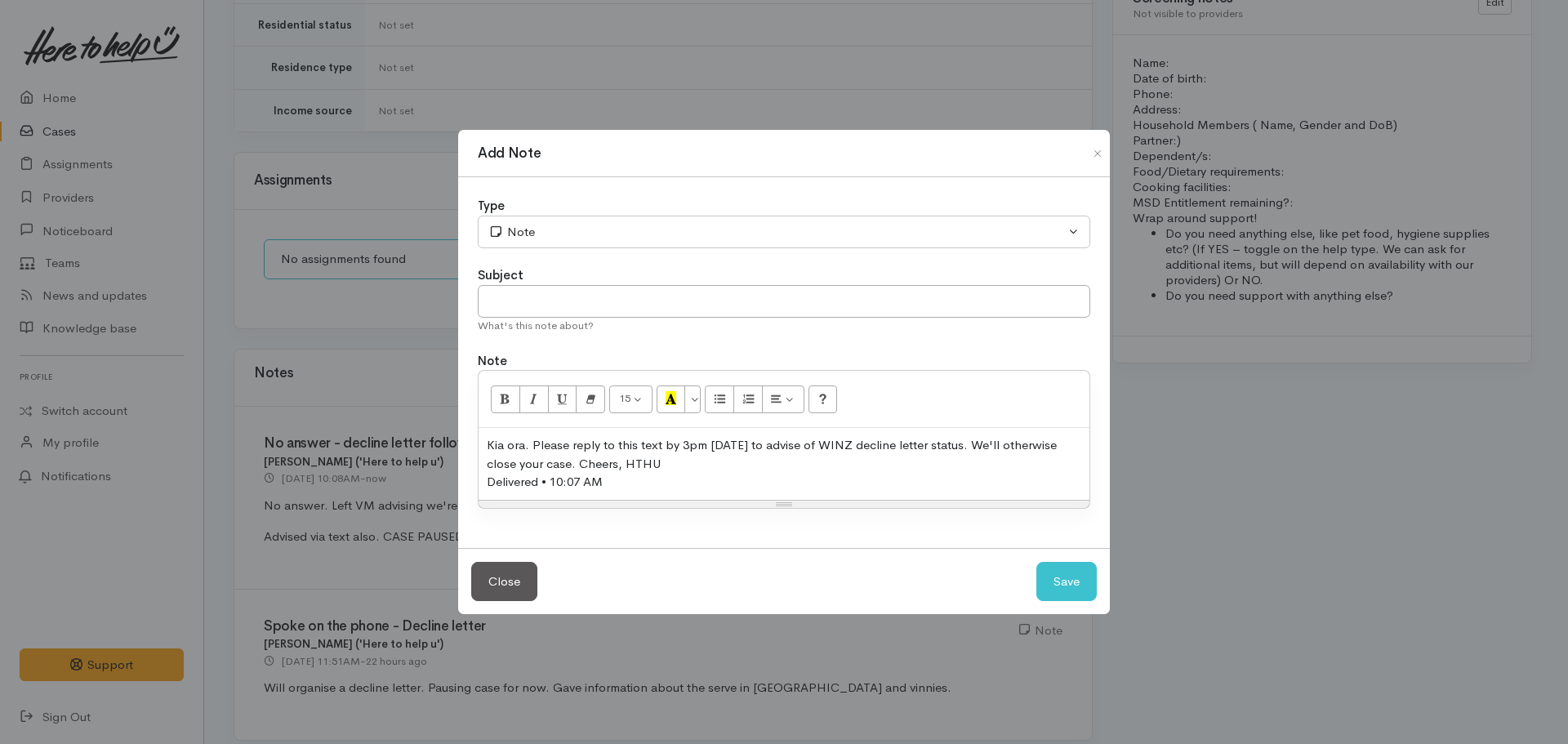
click at [639, 465] on div "Kia ora. Please reply to this text by 3pm today to advise of WINZ decline lette…" at bounding box center [784, 454] width 594 height 37
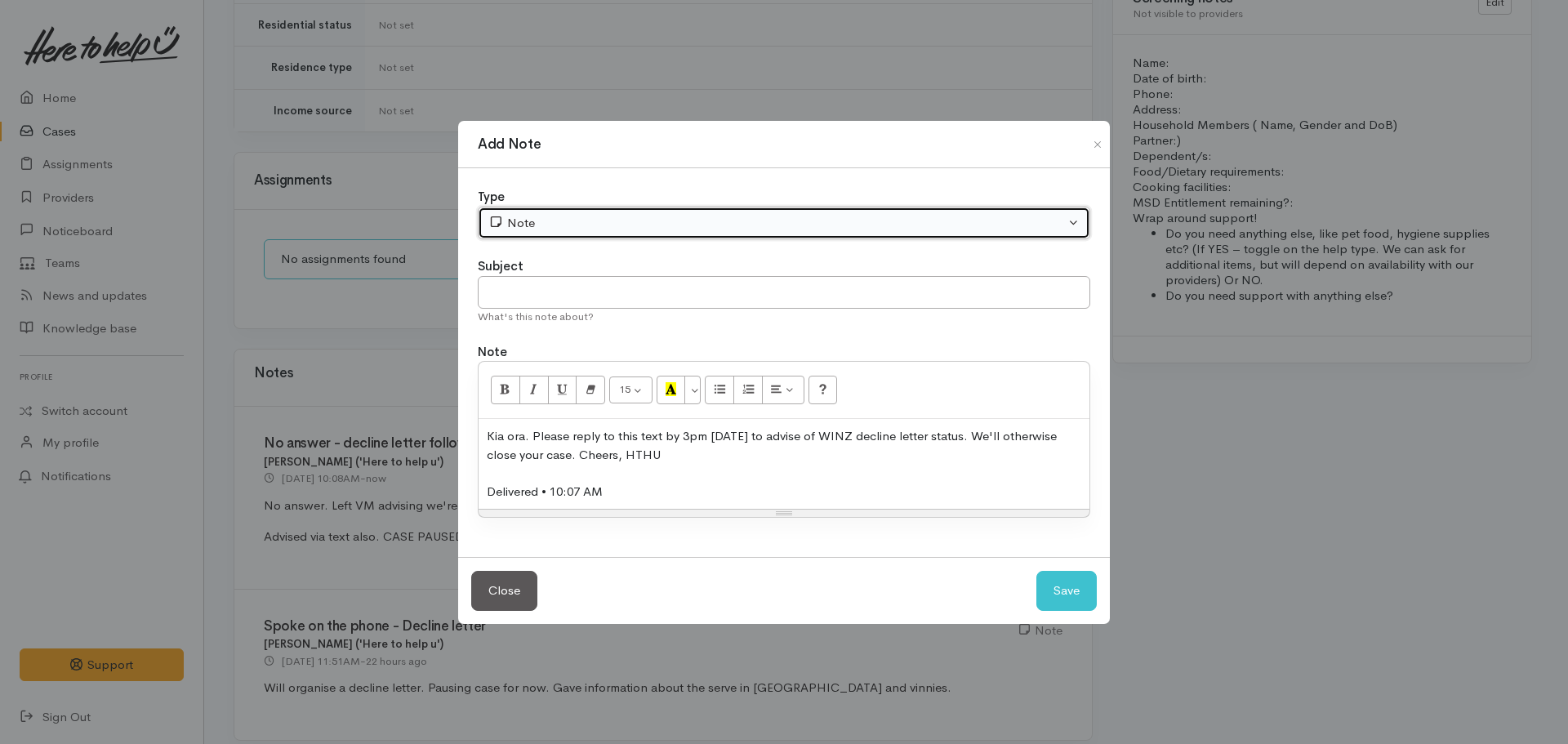
click at [609, 230] on div "Note" at bounding box center [777, 223] width 577 height 18
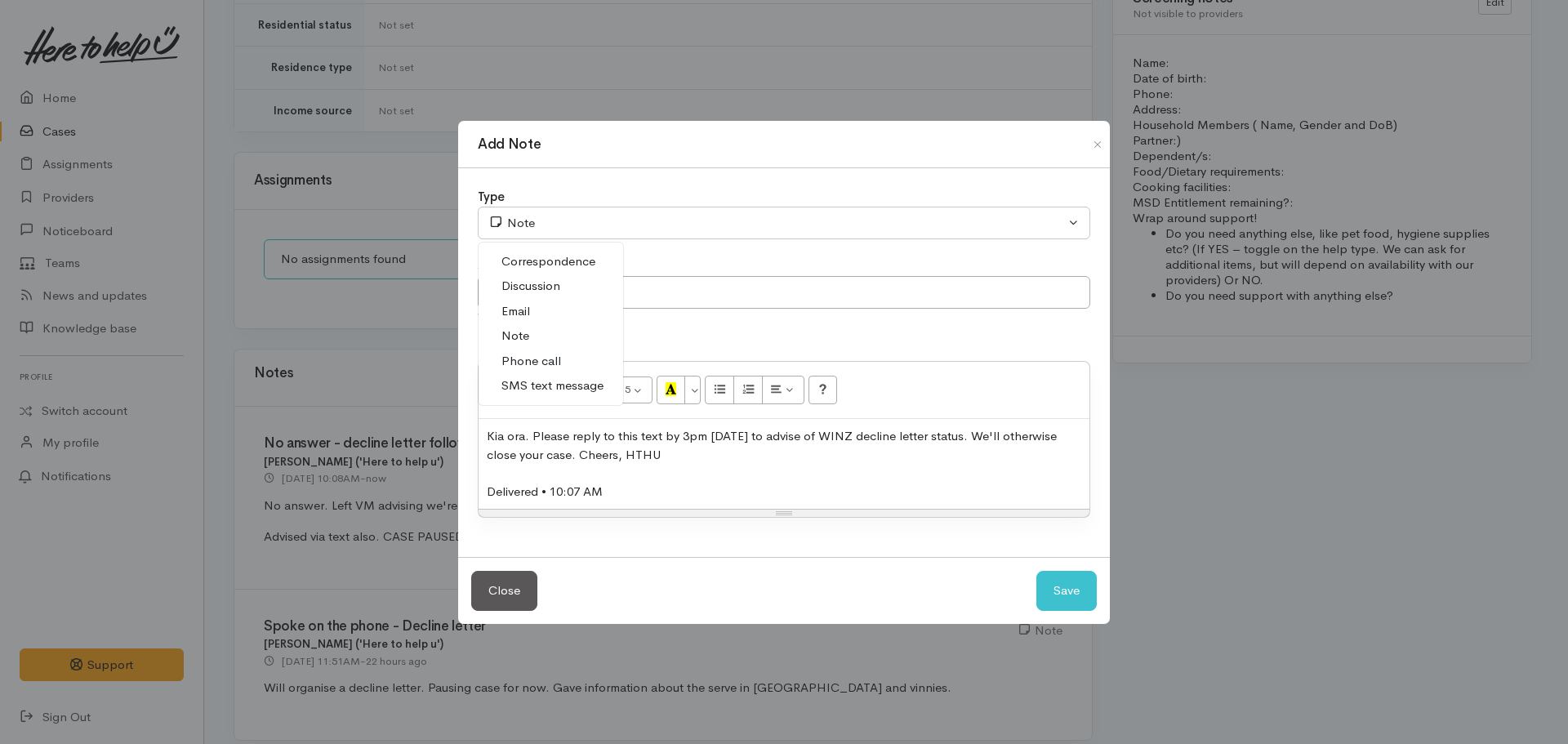
click at [554, 379] on span "SMS text message" at bounding box center [552, 385] width 102 height 18
click at [1055, 566] on div "Close Save" at bounding box center [784, 591] width 652 height 67
click at [1061, 573] on button "Save" at bounding box center [1067, 591] width 60 height 40
select select "1"
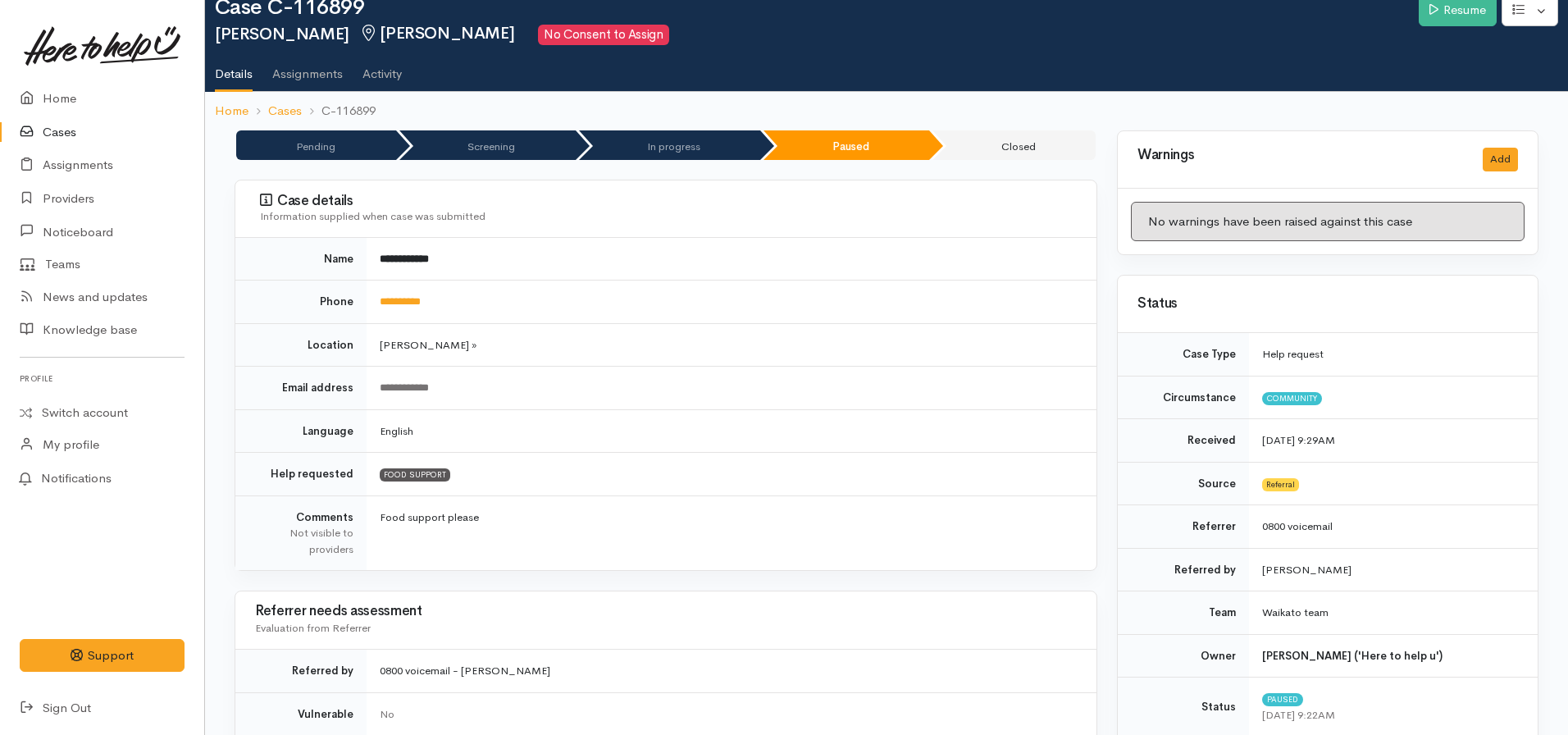
scroll to position [0, 0]
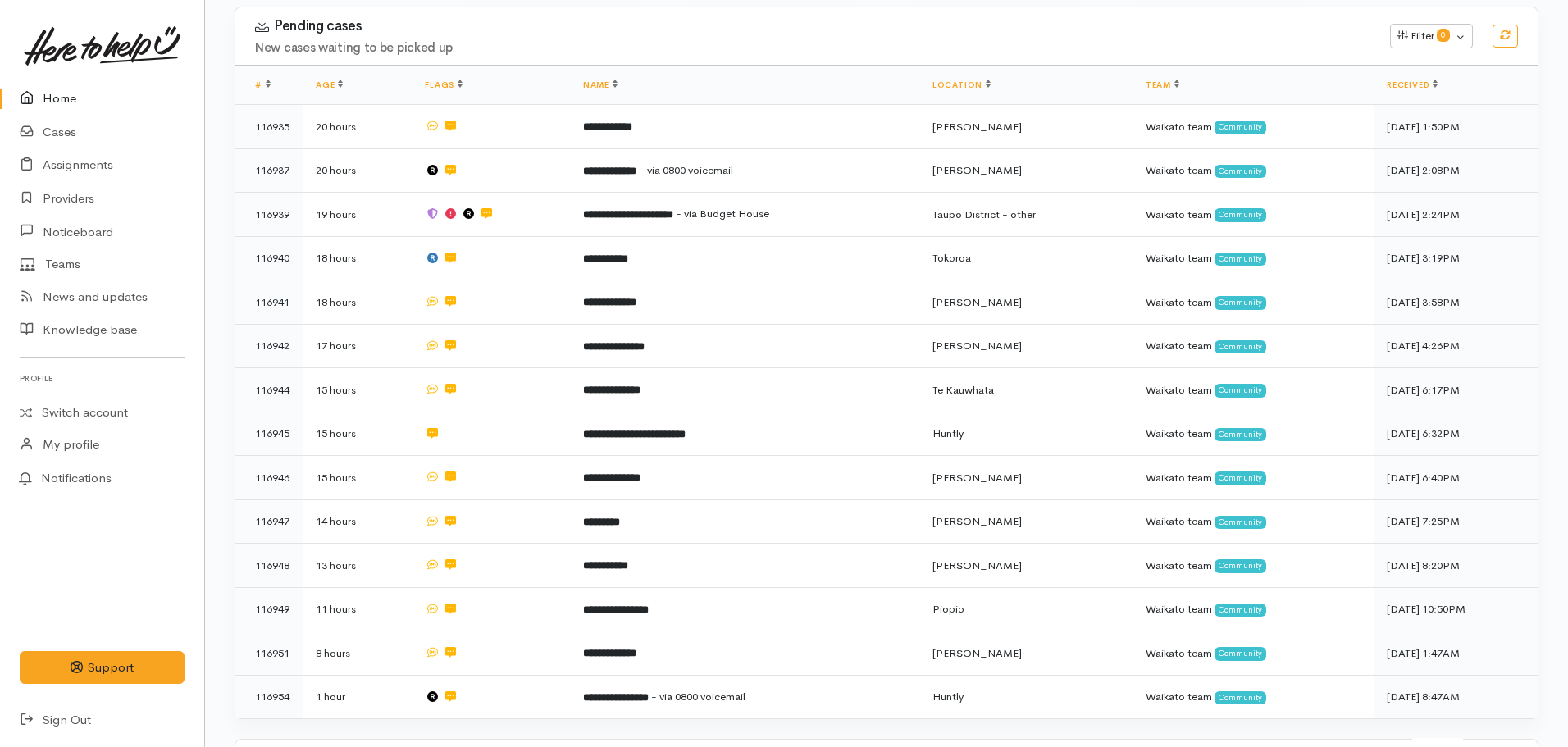
scroll to position [241, 0]
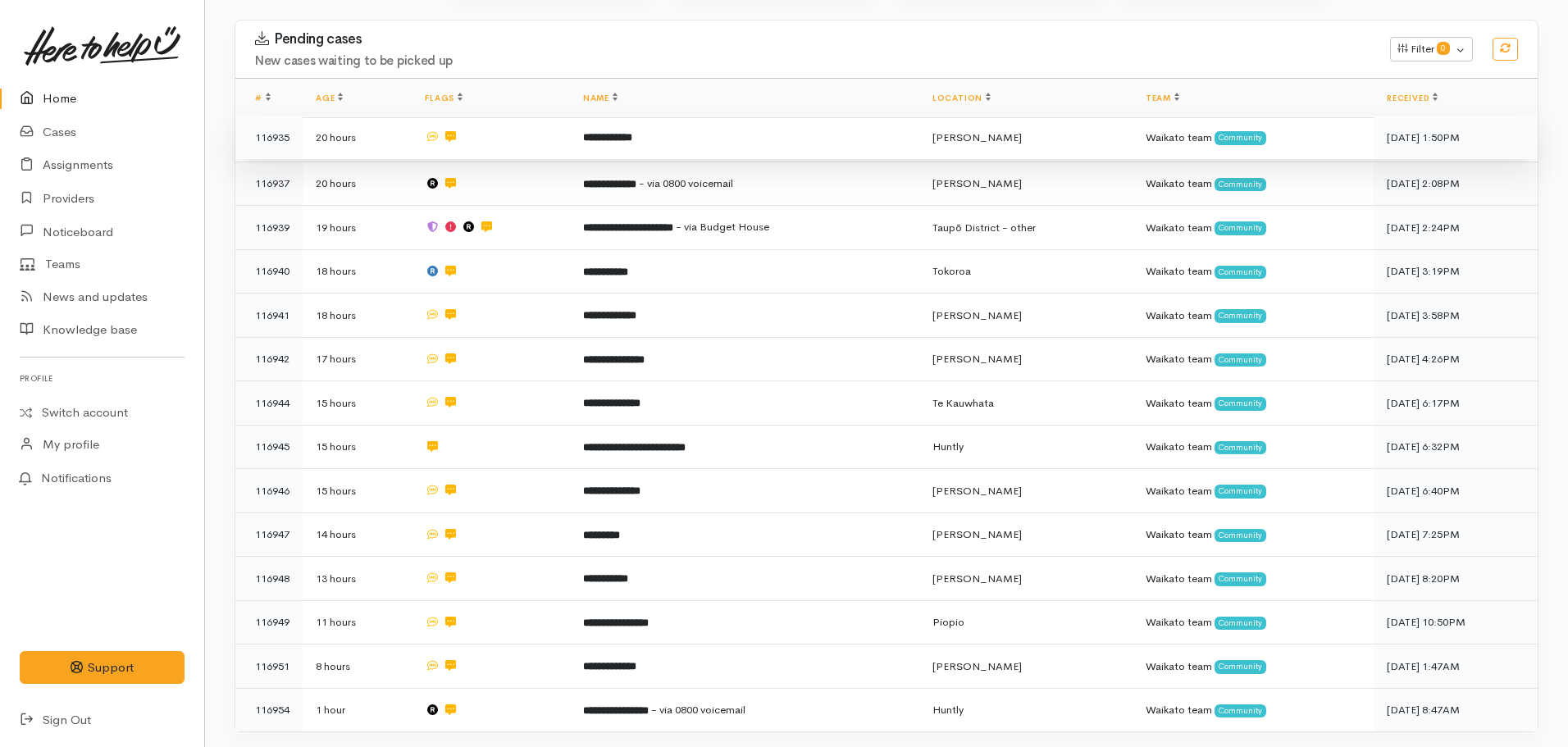
click at [630, 125] on td "**********" at bounding box center [744, 137] width 349 height 45
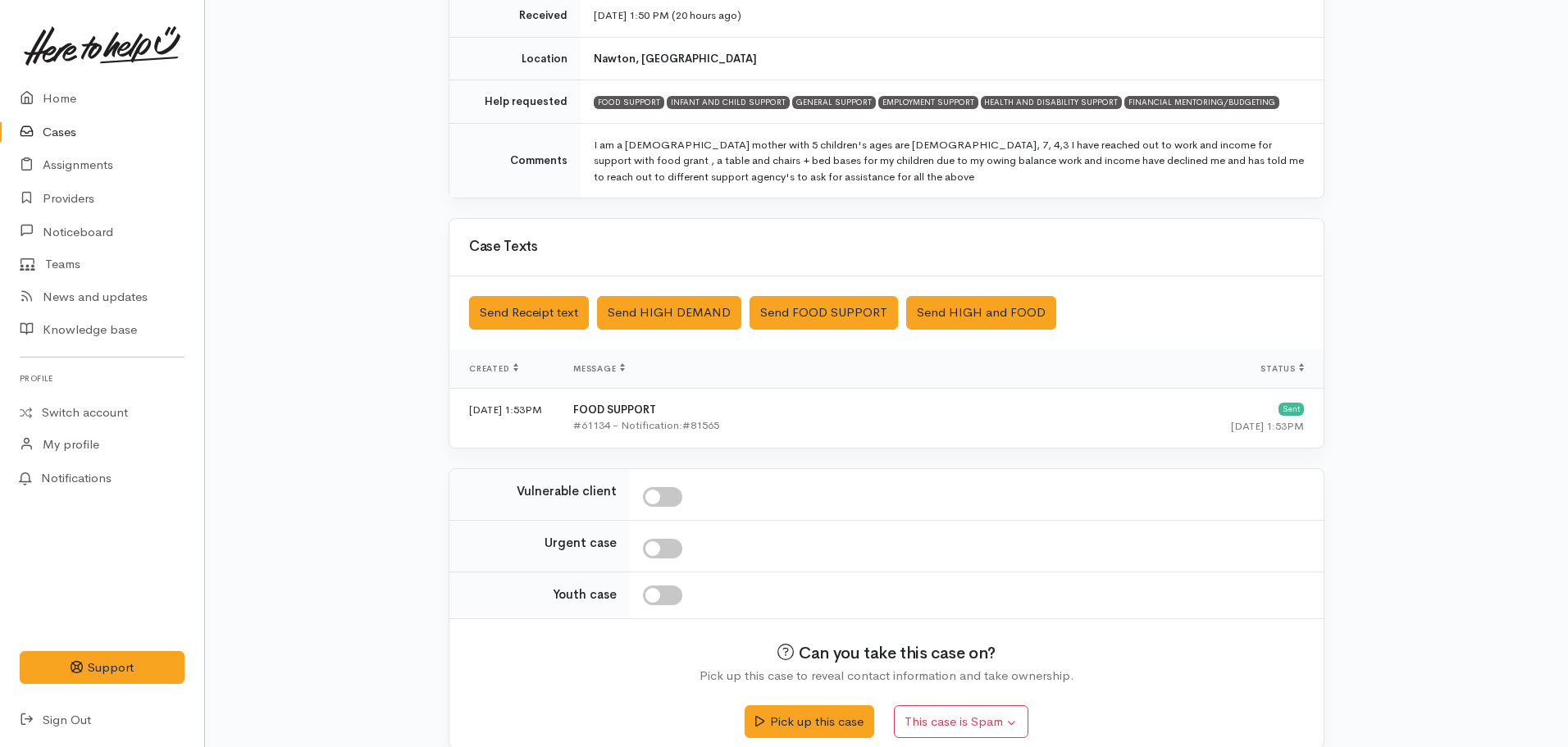
scroll to position [315, 0]
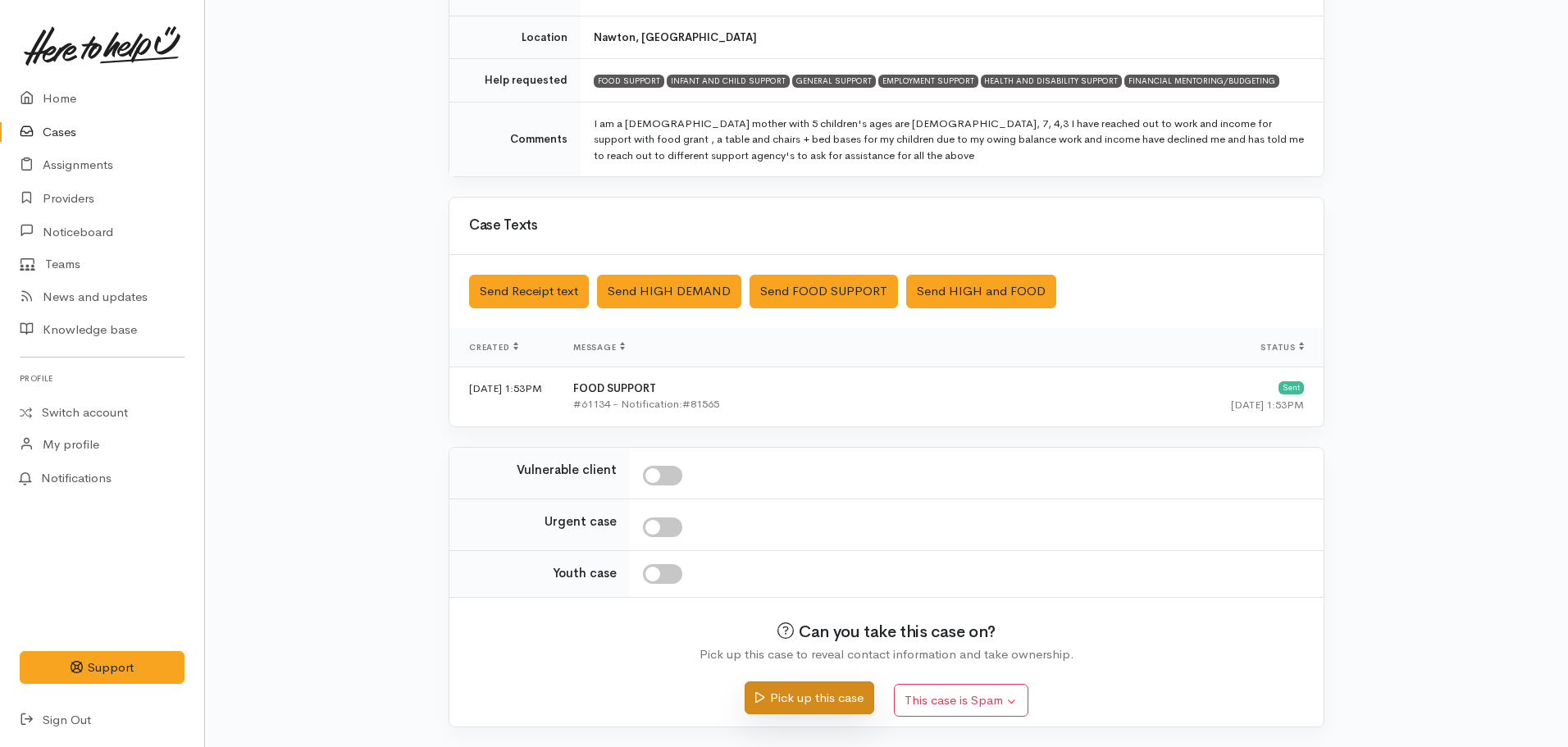
click at [772, 691] on button "Pick up this case" at bounding box center [809, 698] width 129 height 34
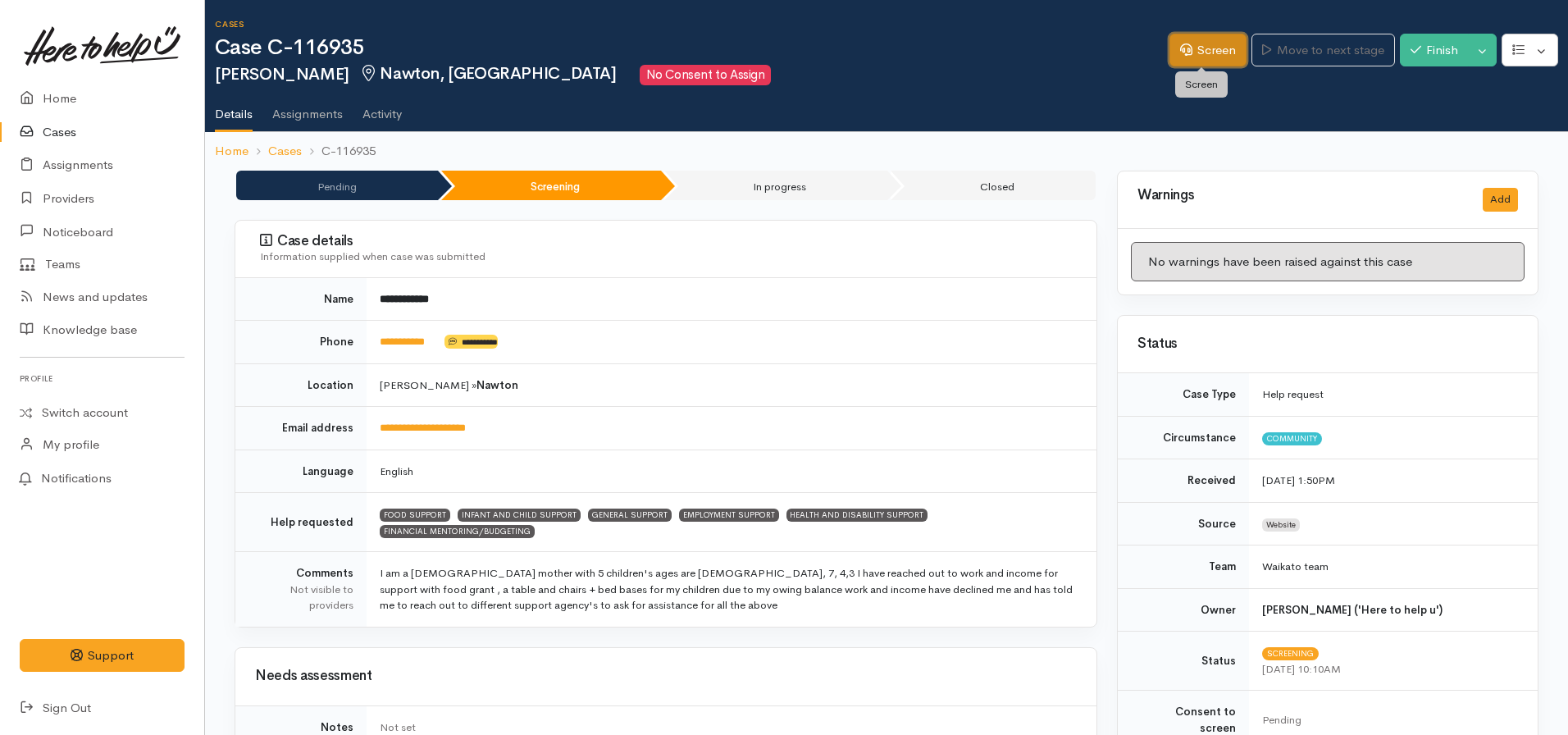
click at [1181, 61] on link "Screen" at bounding box center [1209, 51] width 77 height 34
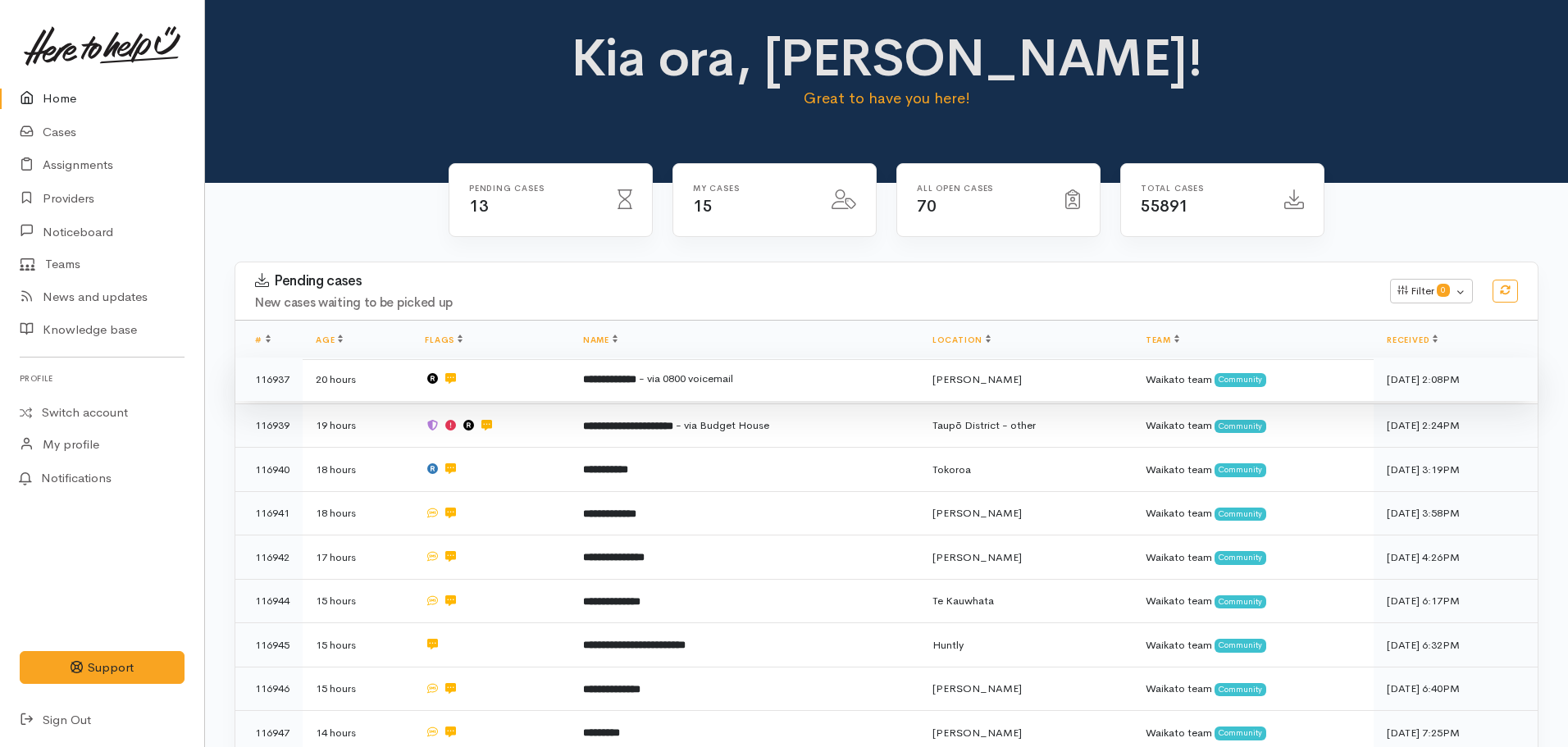
click at [631, 379] on b "**********" at bounding box center [609, 379] width 53 height 11
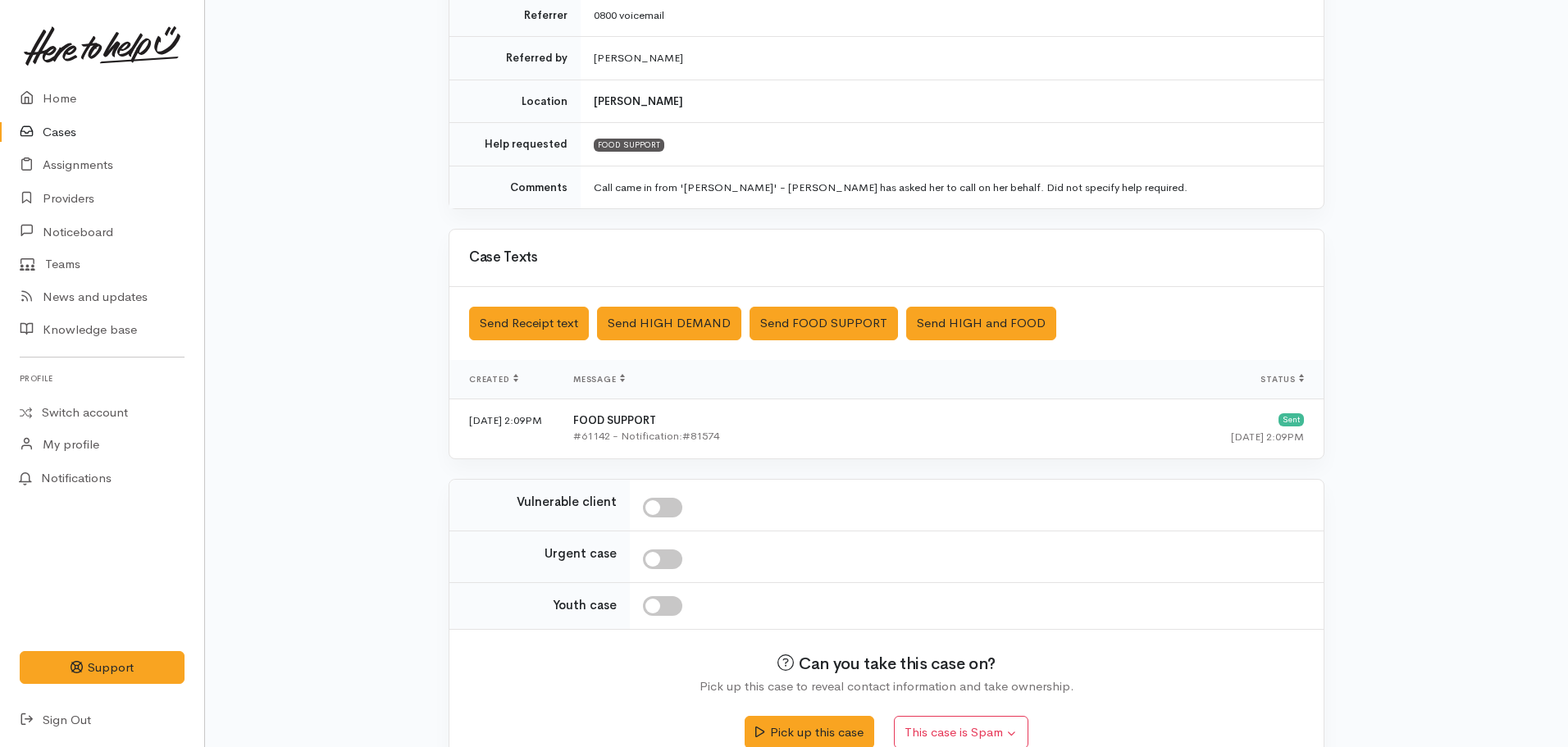
scroll to position [369, 0]
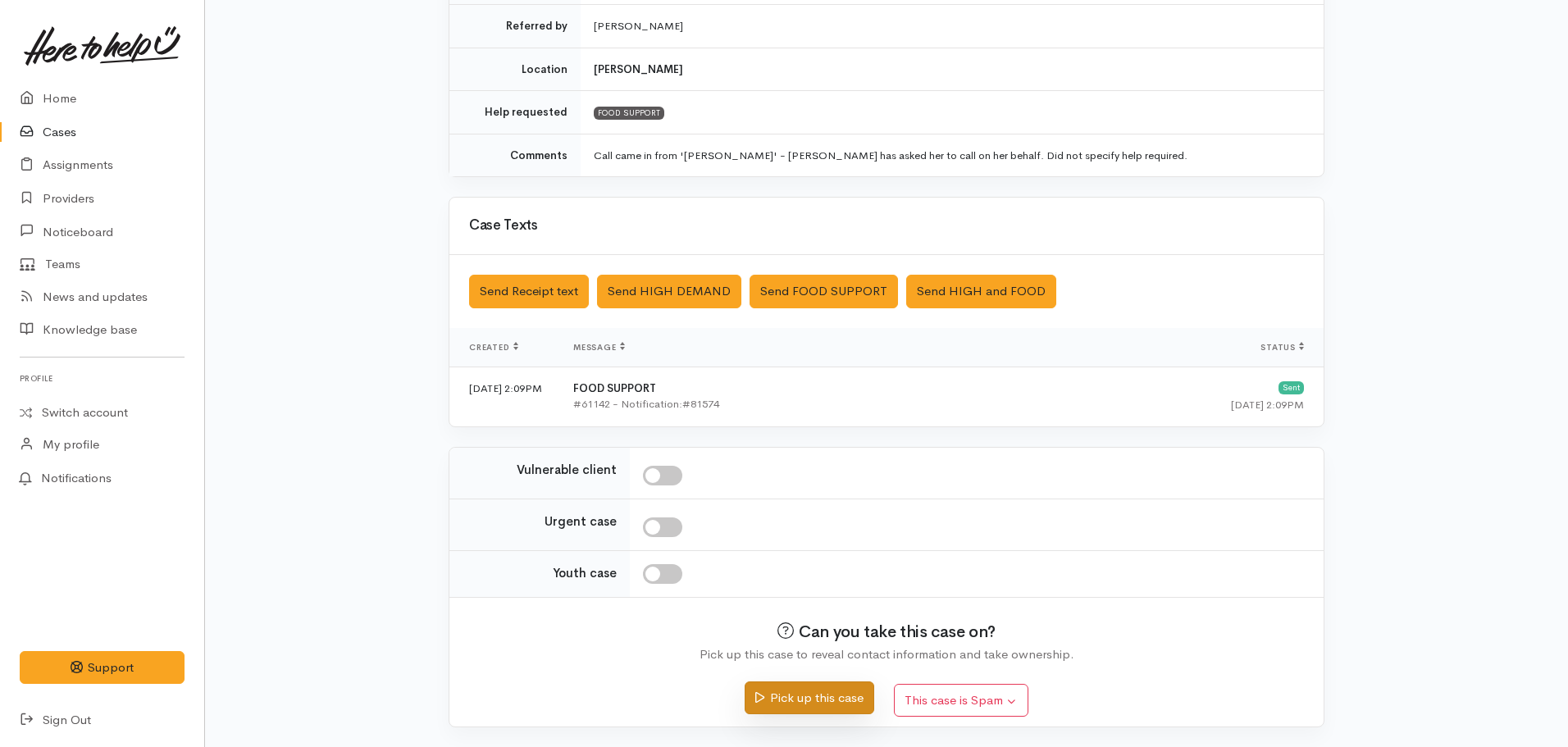
click at [811, 692] on button "Pick up this case" at bounding box center [809, 698] width 129 height 34
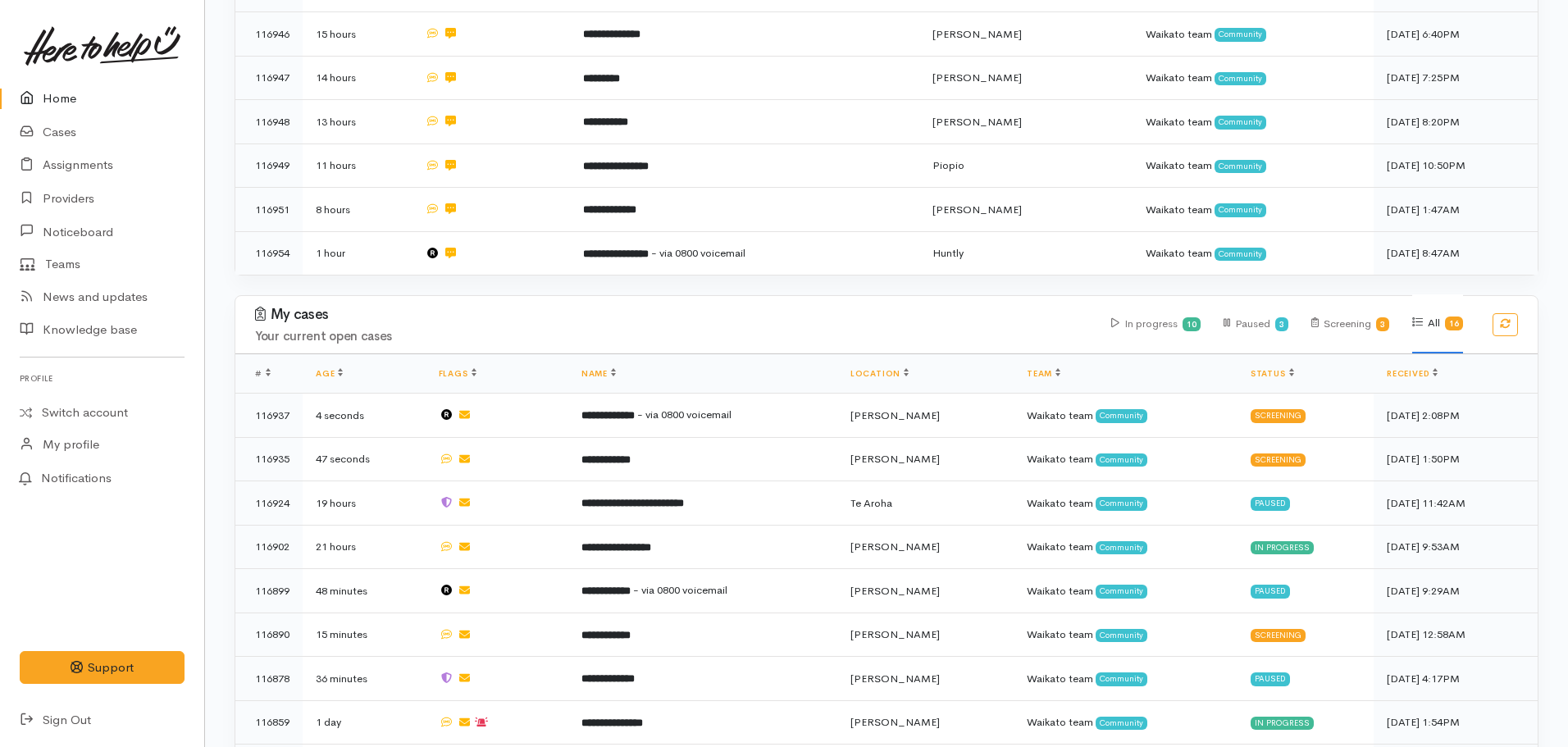
scroll to position [612, 0]
click at [53, 93] on link "Home" at bounding box center [102, 98] width 205 height 34
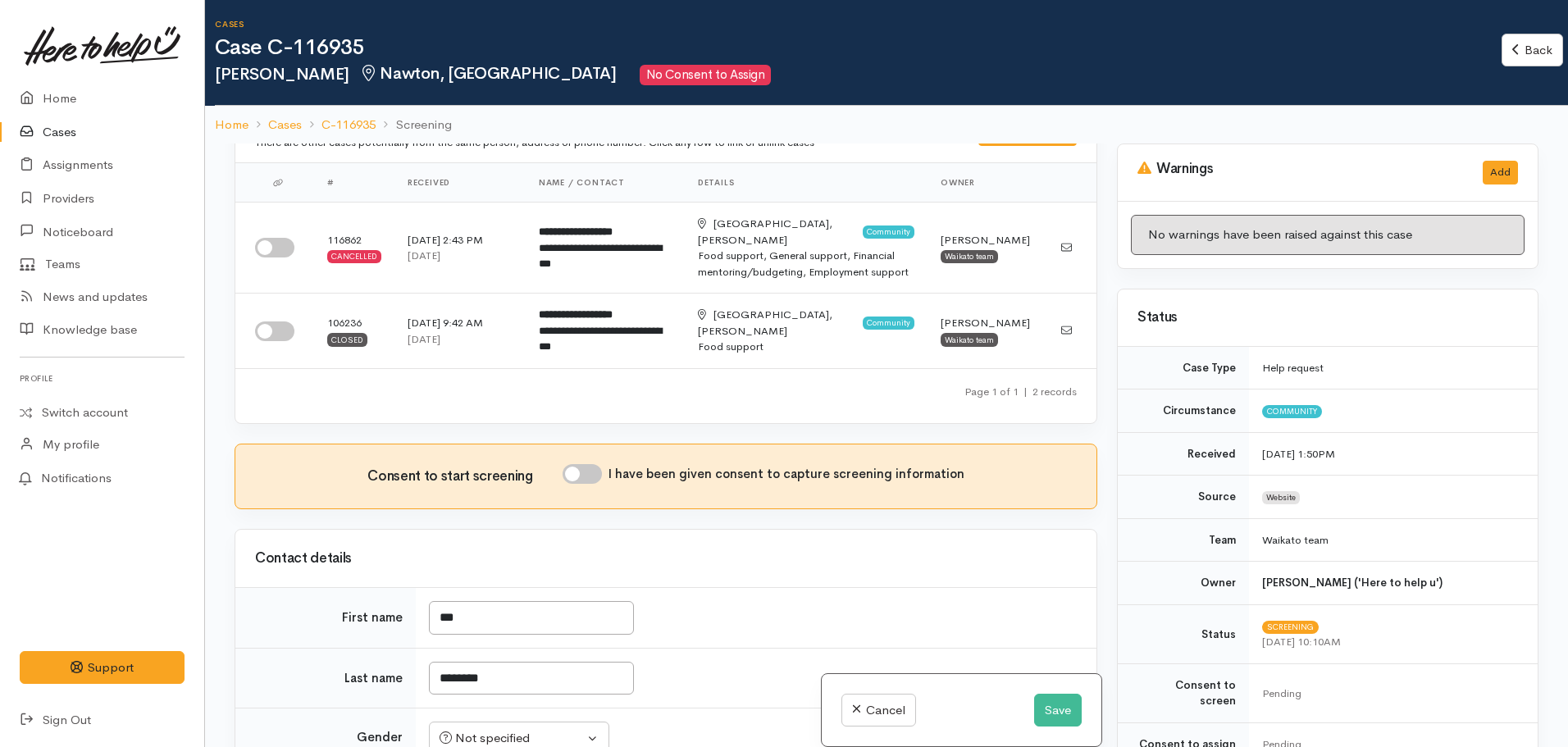
scroll to position [38, 0]
click at [274, 240] on input "checkbox" at bounding box center [274, 248] width 40 height 19
checkbox input "true"
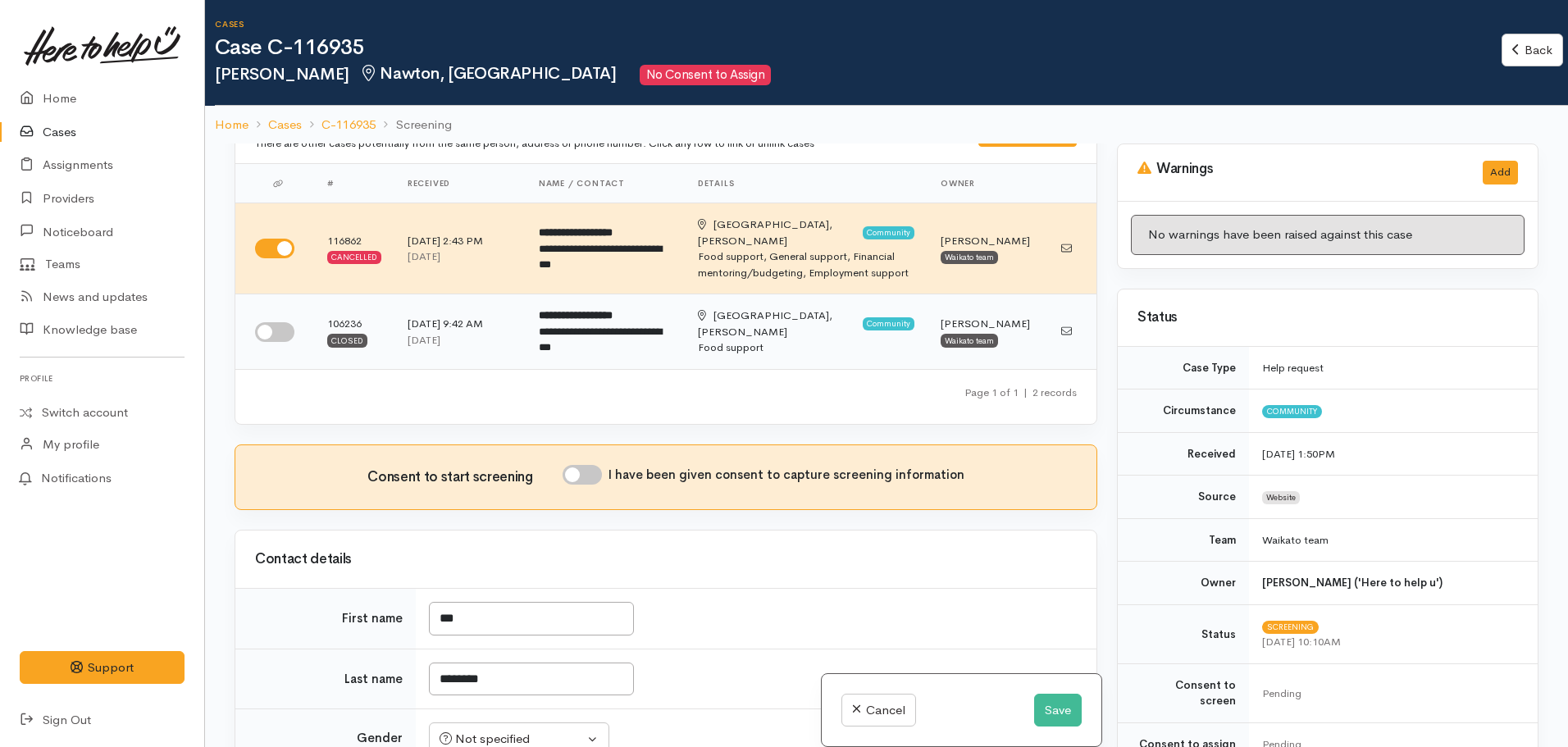
click at [275, 322] on input "checkbox" at bounding box center [274, 331] width 40 height 19
checkbox input "true"
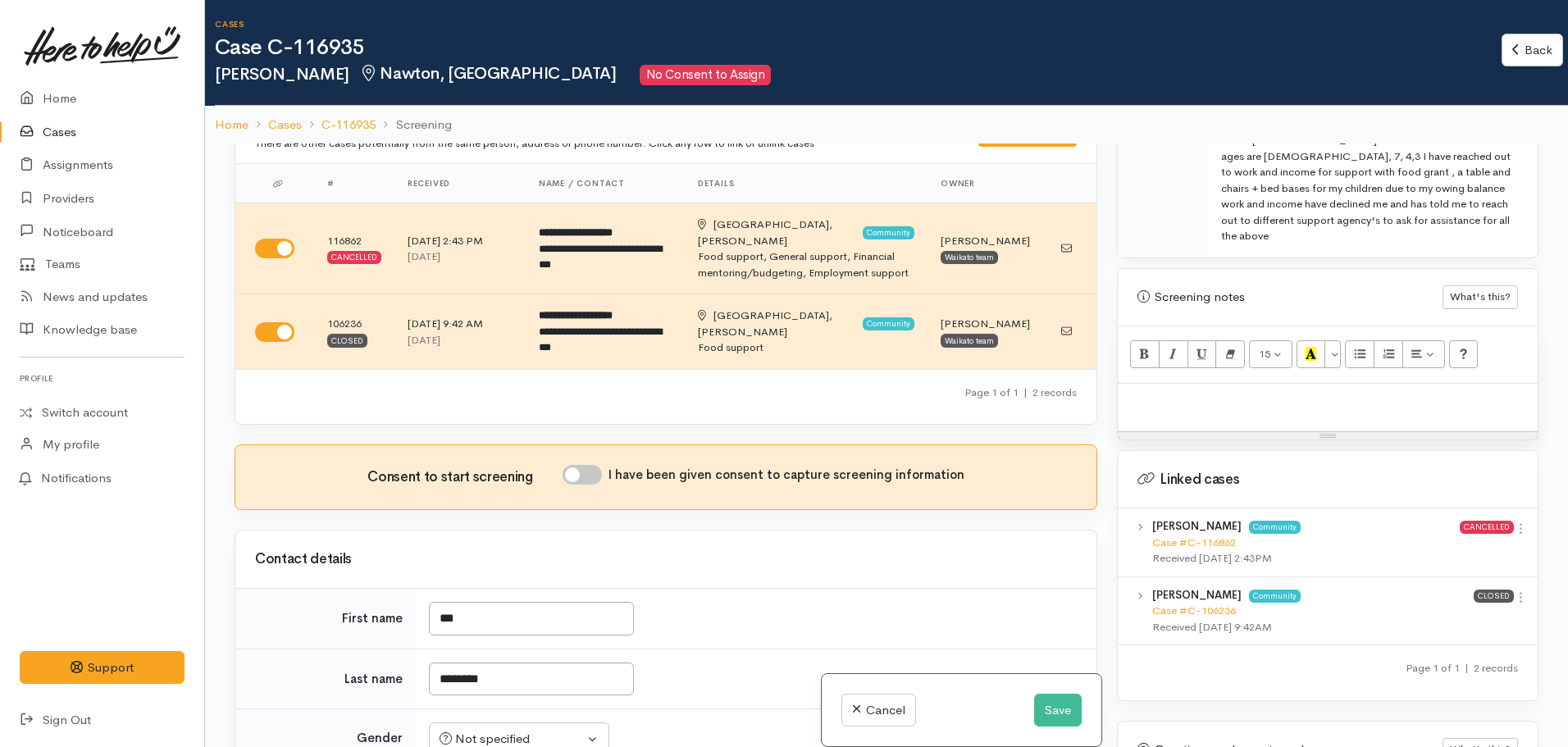
scroll to position [1020, 0]
click at [1203, 534] on link "Case #C-116862" at bounding box center [1193, 541] width 83 height 14
click at [1201, 602] on link "Case #C-106236" at bounding box center [1193, 609] width 83 height 14
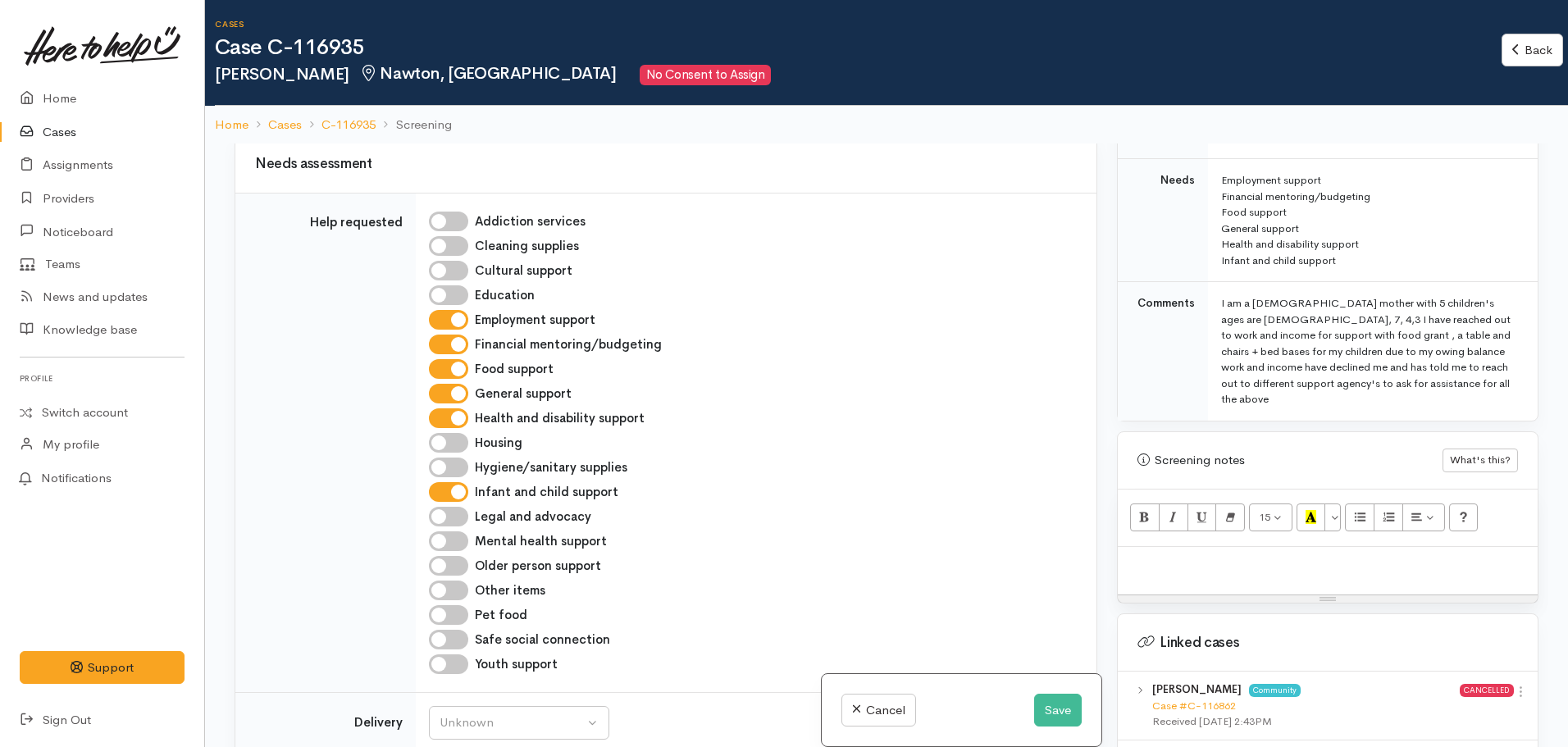
scroll to position [855, 0]
click at [1167, 548] on div at bounding box center [1327, 572] width 420 height 48
click at [1155, 549] on div at bounding box center [1327, 572] width 420 height 48
paste div
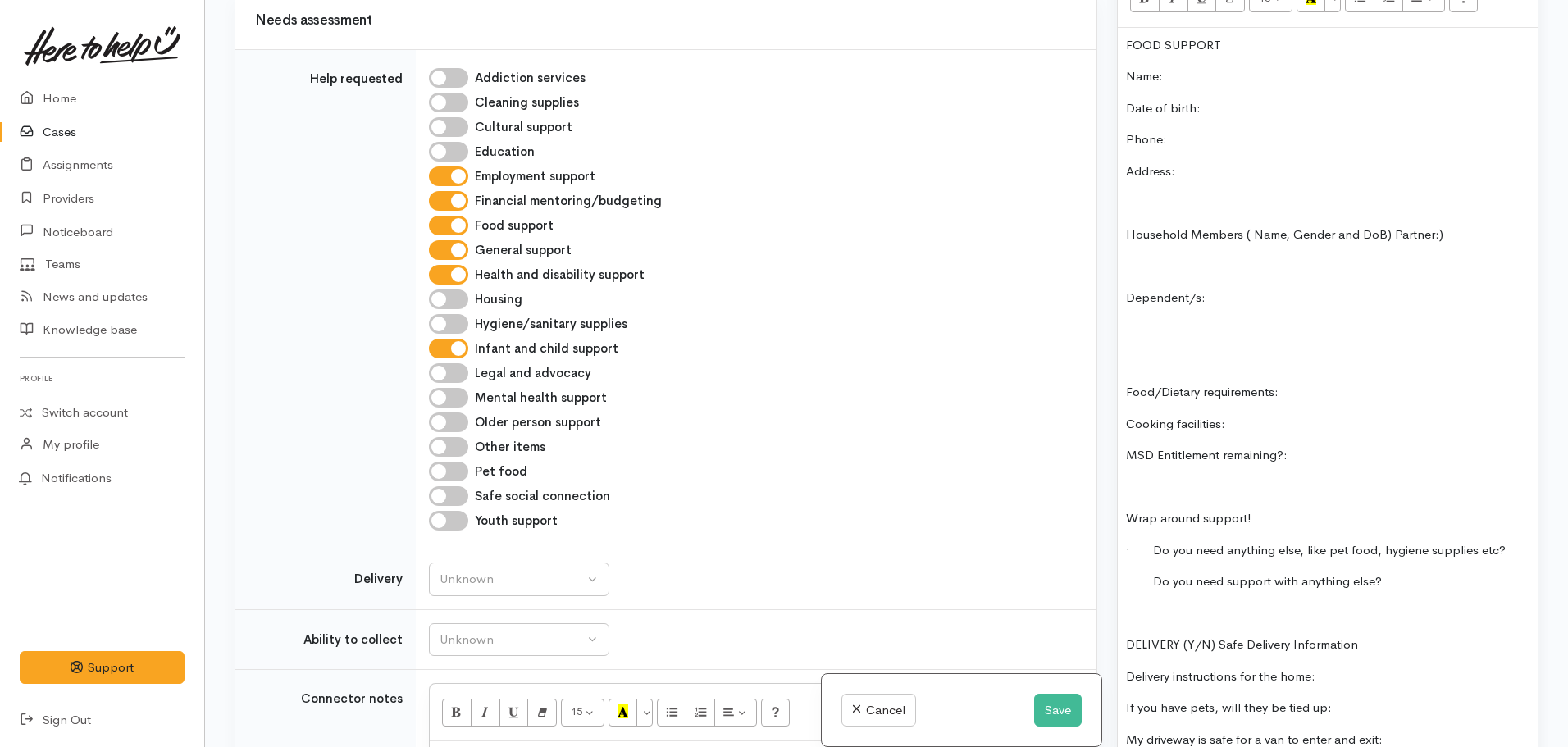
scroll to position [1389, 0]
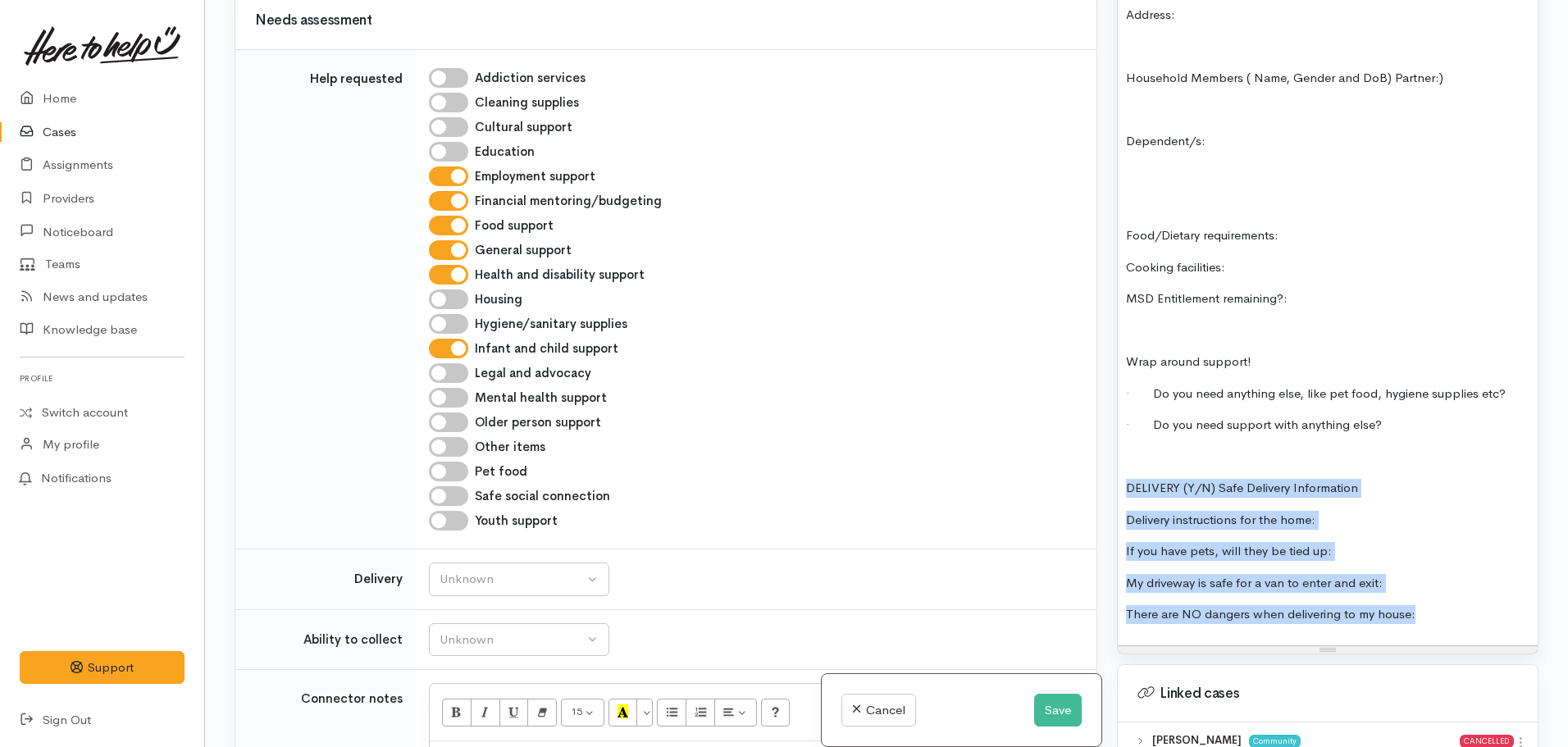
drag, startPoint x: 1452, startPoint y: 591, endPoint x: 1092, endPoint y: 460, distance: 383.1
click at [1092, 460] on div "Related cases There are other cases potentially from the same person, address o…" at bounding box center [886, 374] width 1324 height 747
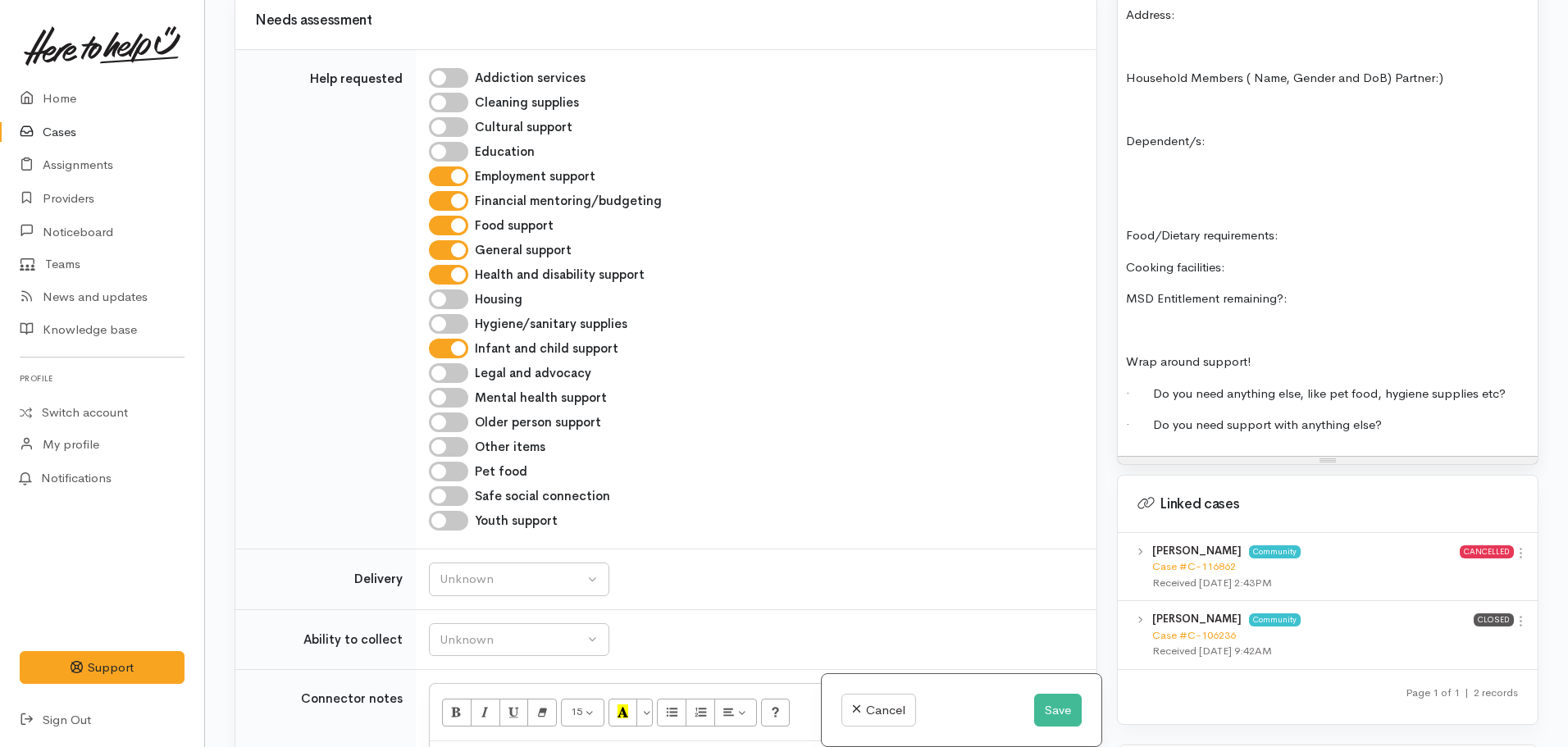
click at [1146, 321] on p at bounding box center [1327, 331] width 403 height 19
click at [1346, 289] on p "MSD Entitlement remaining?:" at bounding box center [1327, 299] width 403 height 19
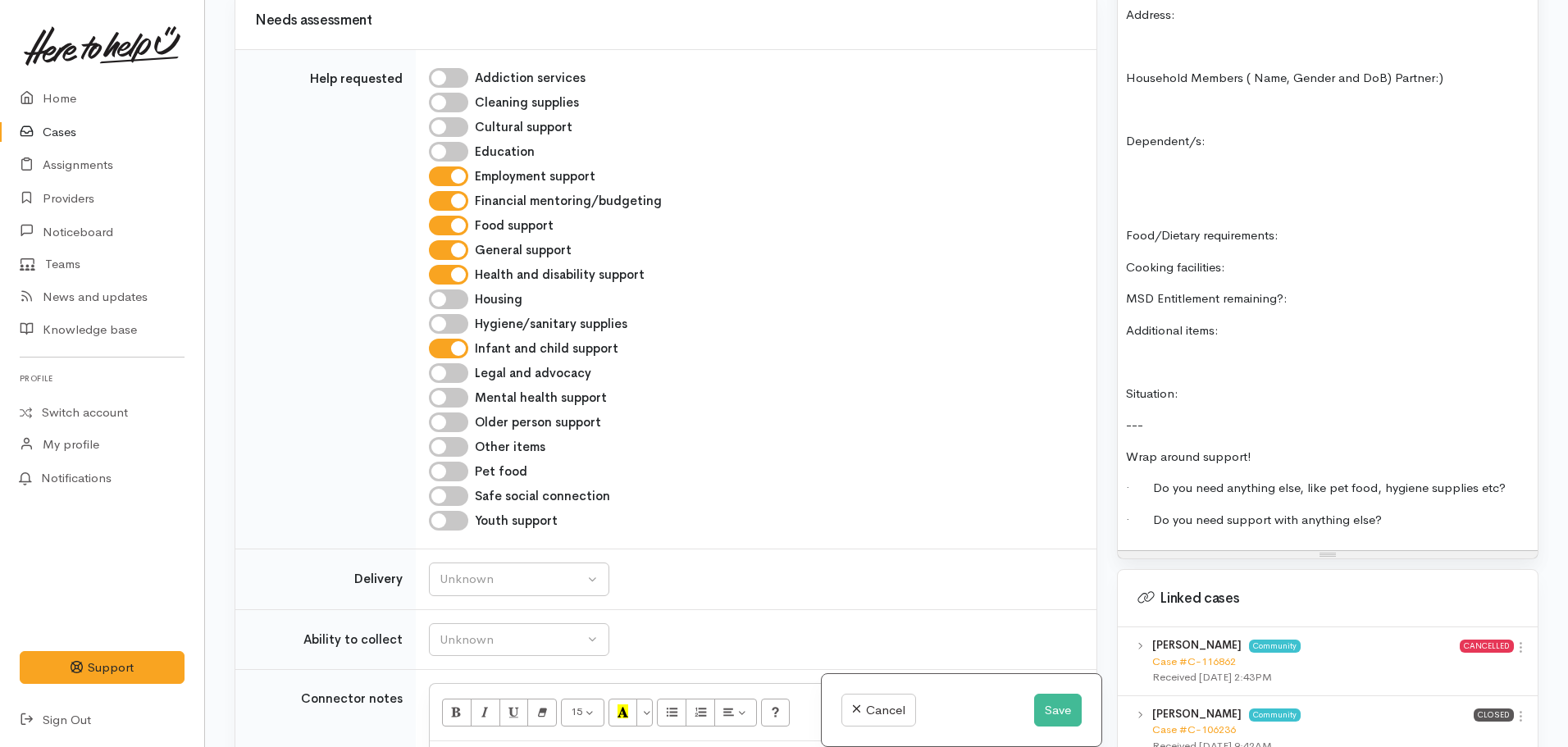
click at [1391, 472] on div "FOOD SUPPORT Name: Date of birth: Phone: Address: Household Members ( Name, Gen…" at bounding box center [1327, 211] width 420 height 680
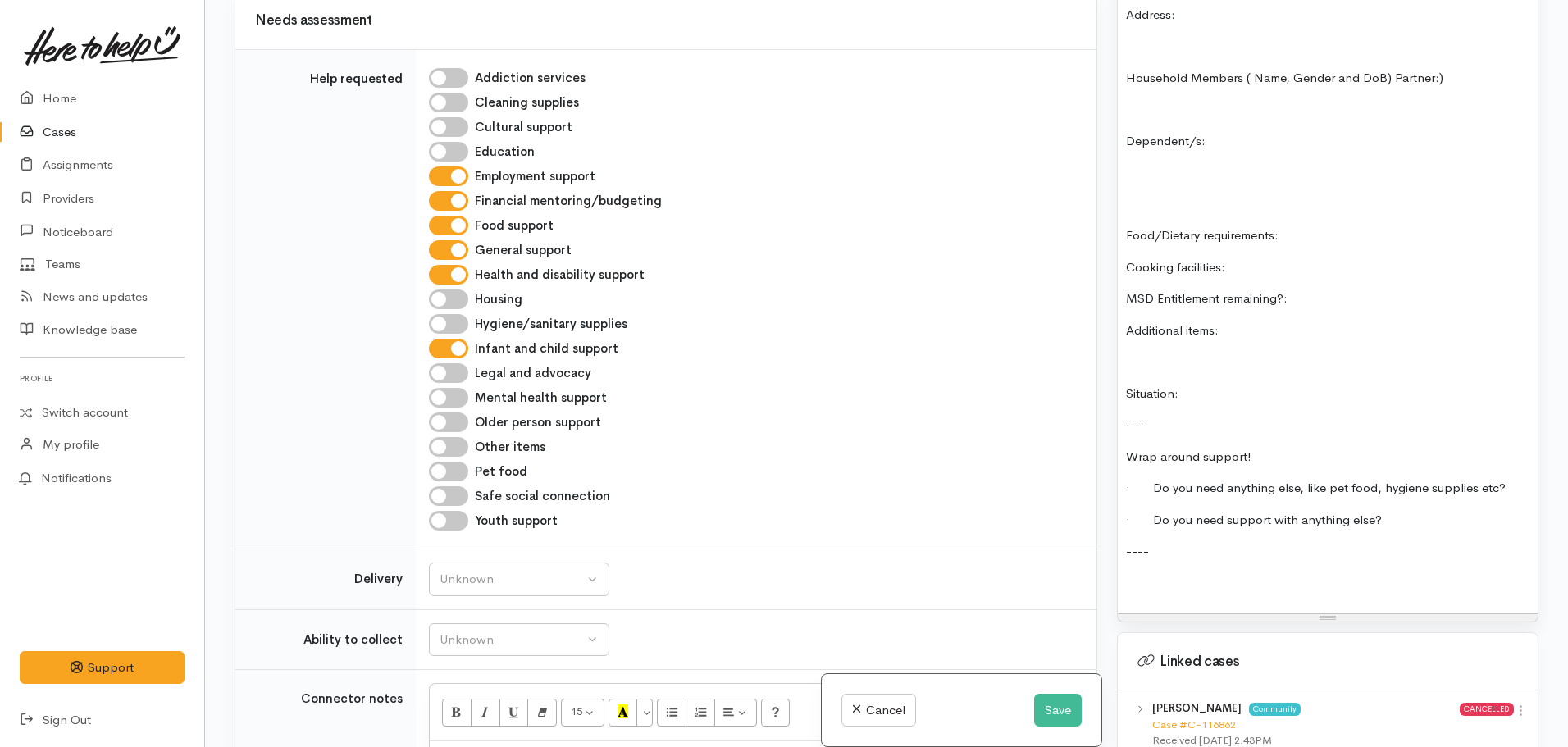
click at [1175, 542] on p "----" at bounding box center [1327, 551] width 403 height 19
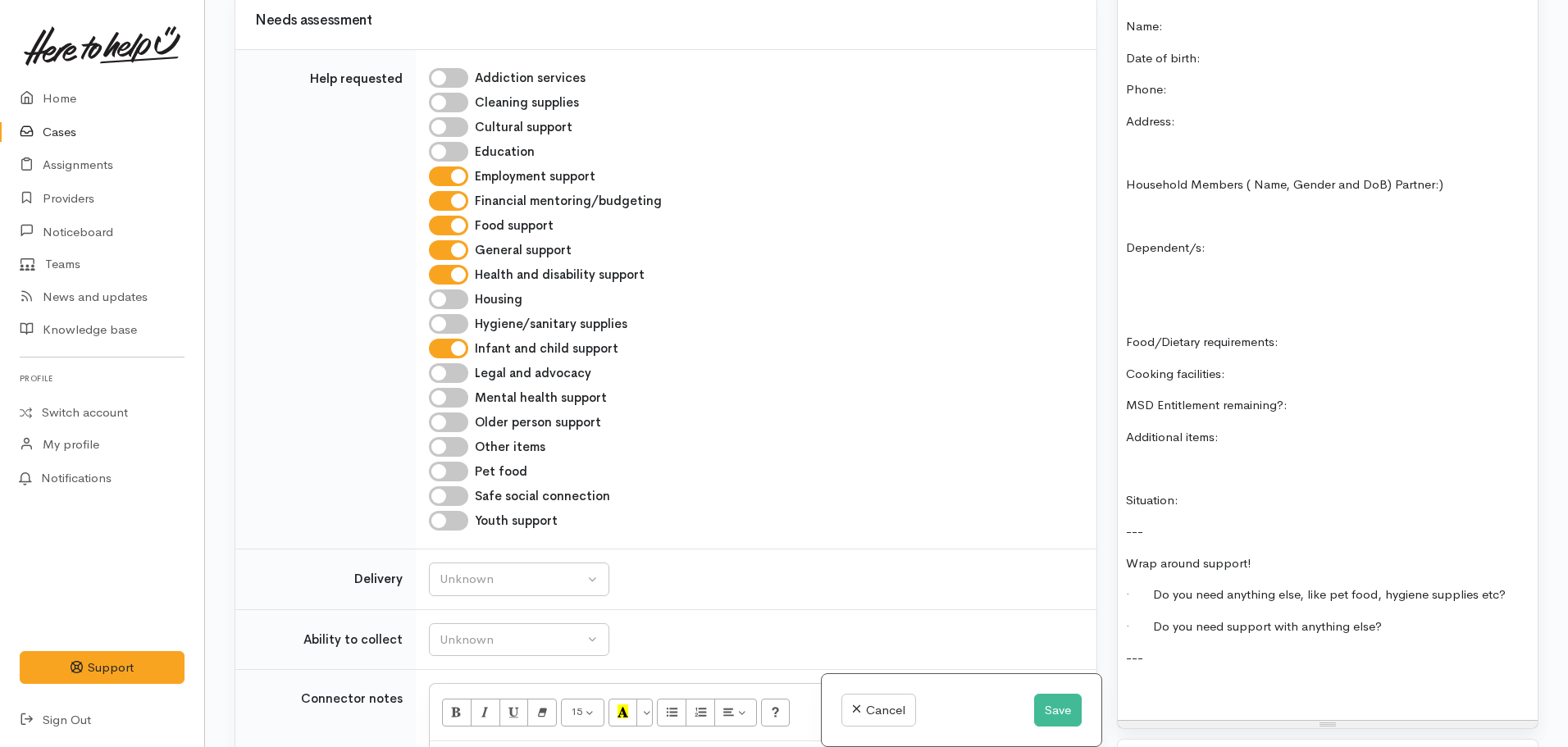
scroll to position [1281, 0]
click at [1151, 681] on p at bounding box center [1327, 691] width 403 height 19
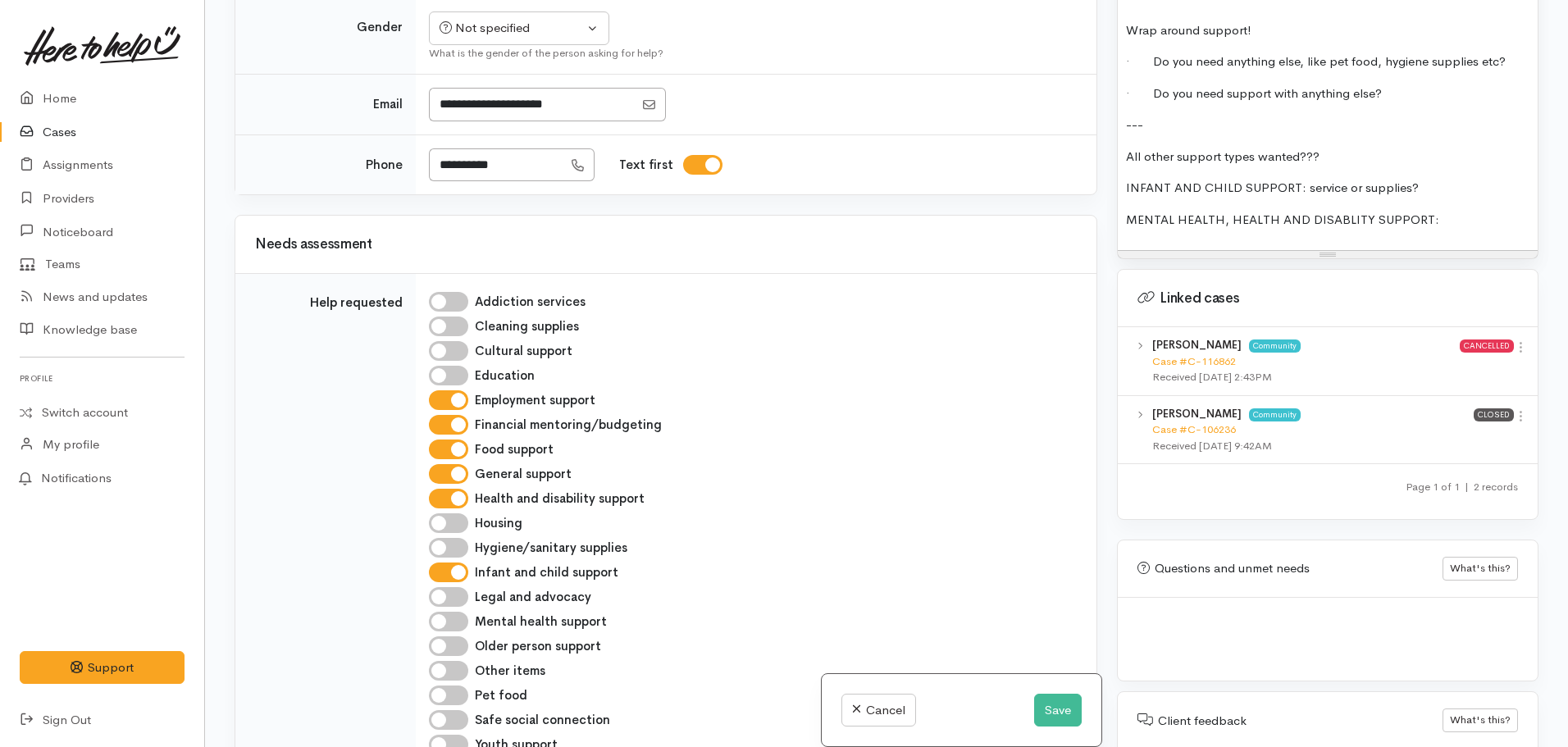
scroll to position [1815, 0]
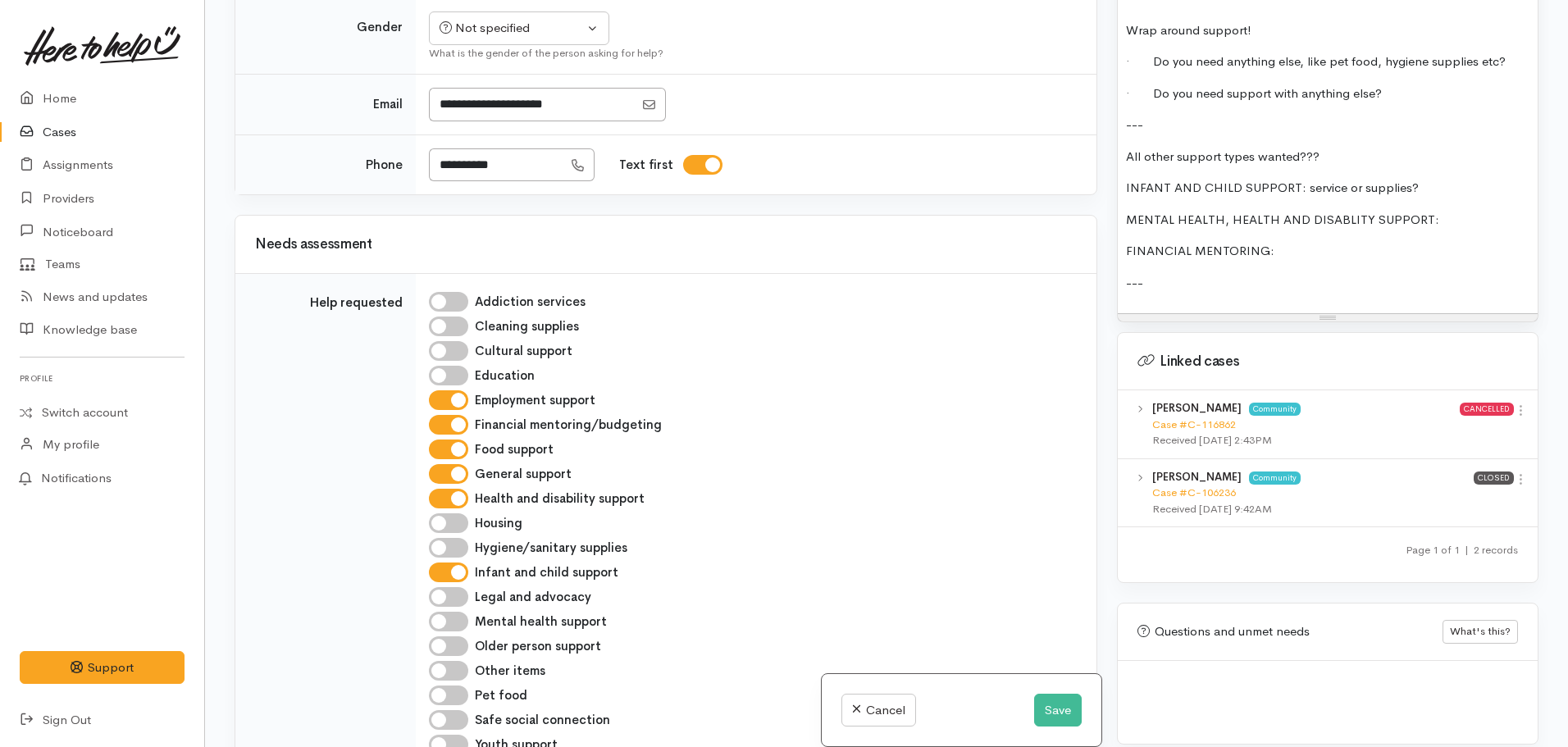
click at [1379, 241] on p "FINANCIAL MENTORING:" at bounding box center [1327, 251] width 403 height 19
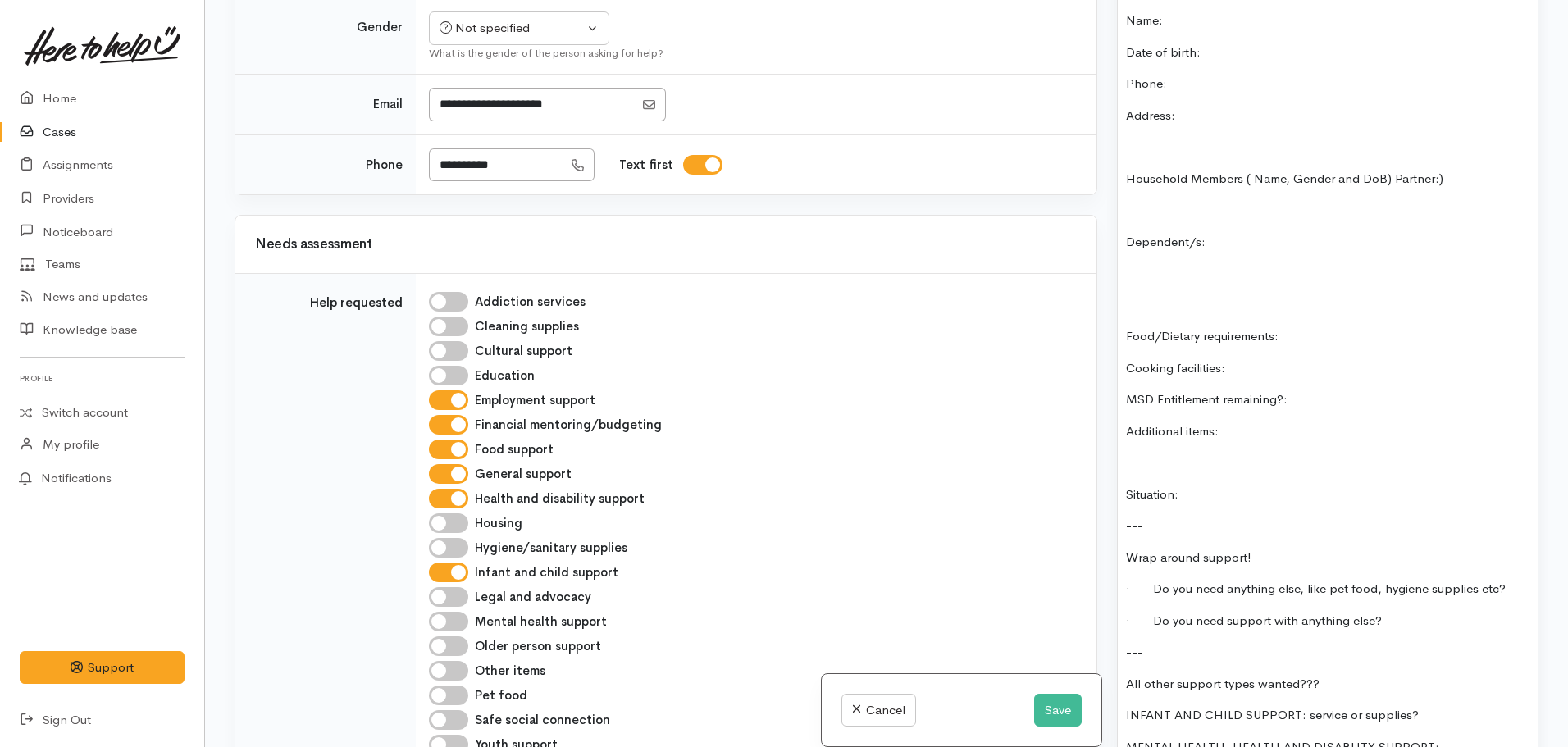
scroll to position [1360, 0]
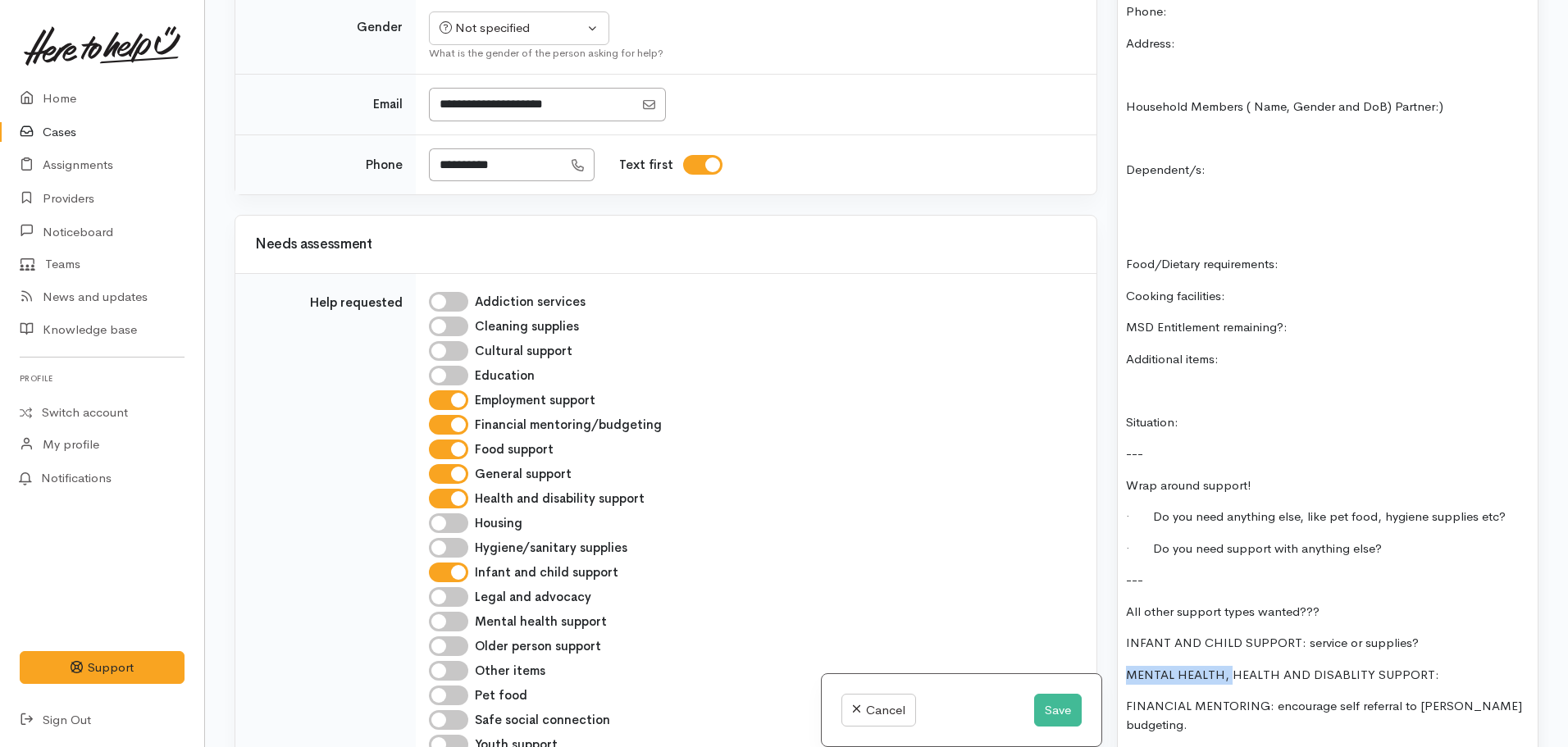
drag, startPoint x: 1229, startPoint y: 644, endPoint x: 1099, endPoint y: 622, distance: 131.8
click at [1099, 622] on div "Related cases There are other cases potentially from the same person, address o…" at bounding box center [886, 374] width 1324 height 747
click at [1446, 633] on p "INFANT AND CHILD SUPPORT: service or supplies?" at bounding box center [1327, 643] width 403 height 19
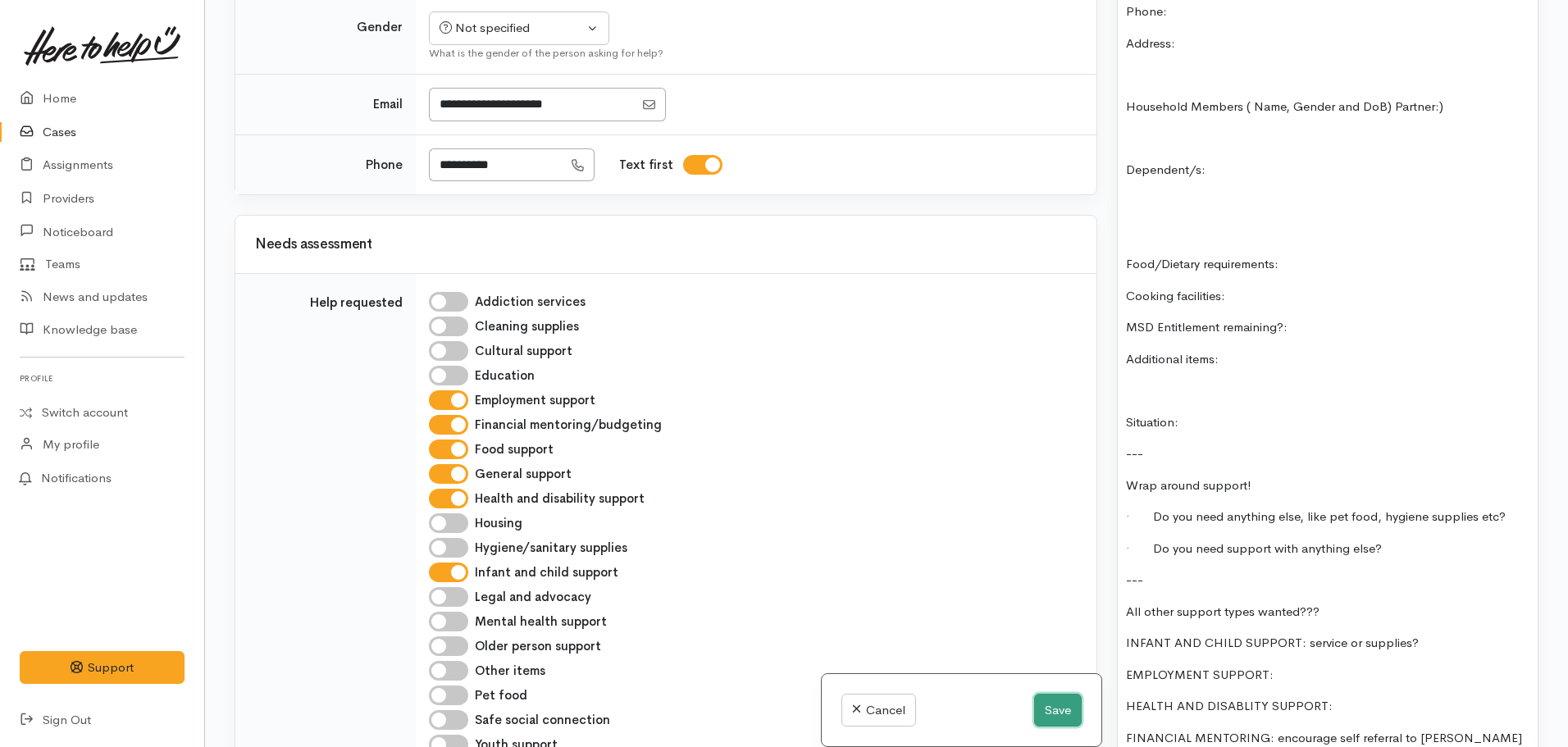
click at [1055, 702] on button "Save" at bounding box center [1058, 710] width 48 height 34
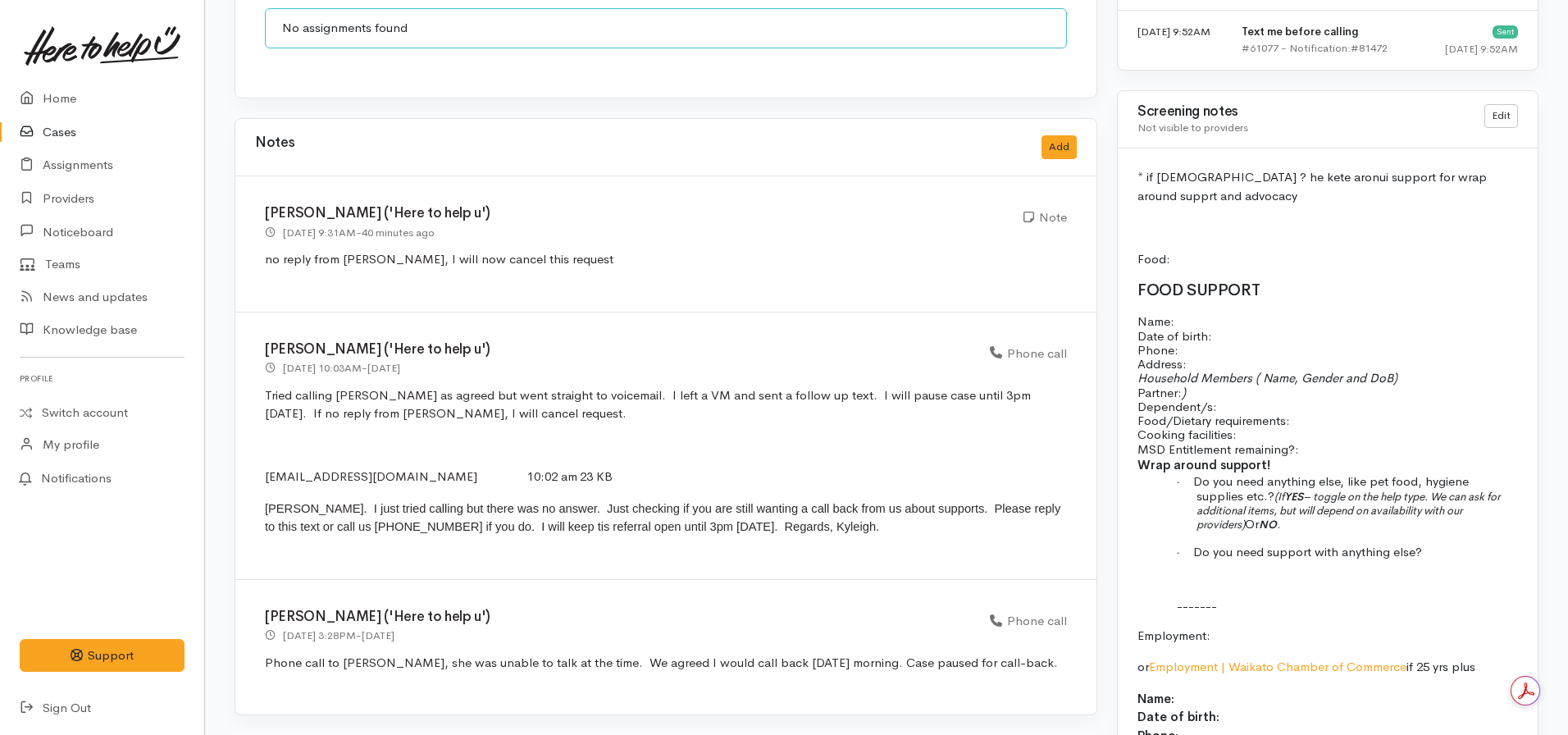
scroll to position [1301, 0]
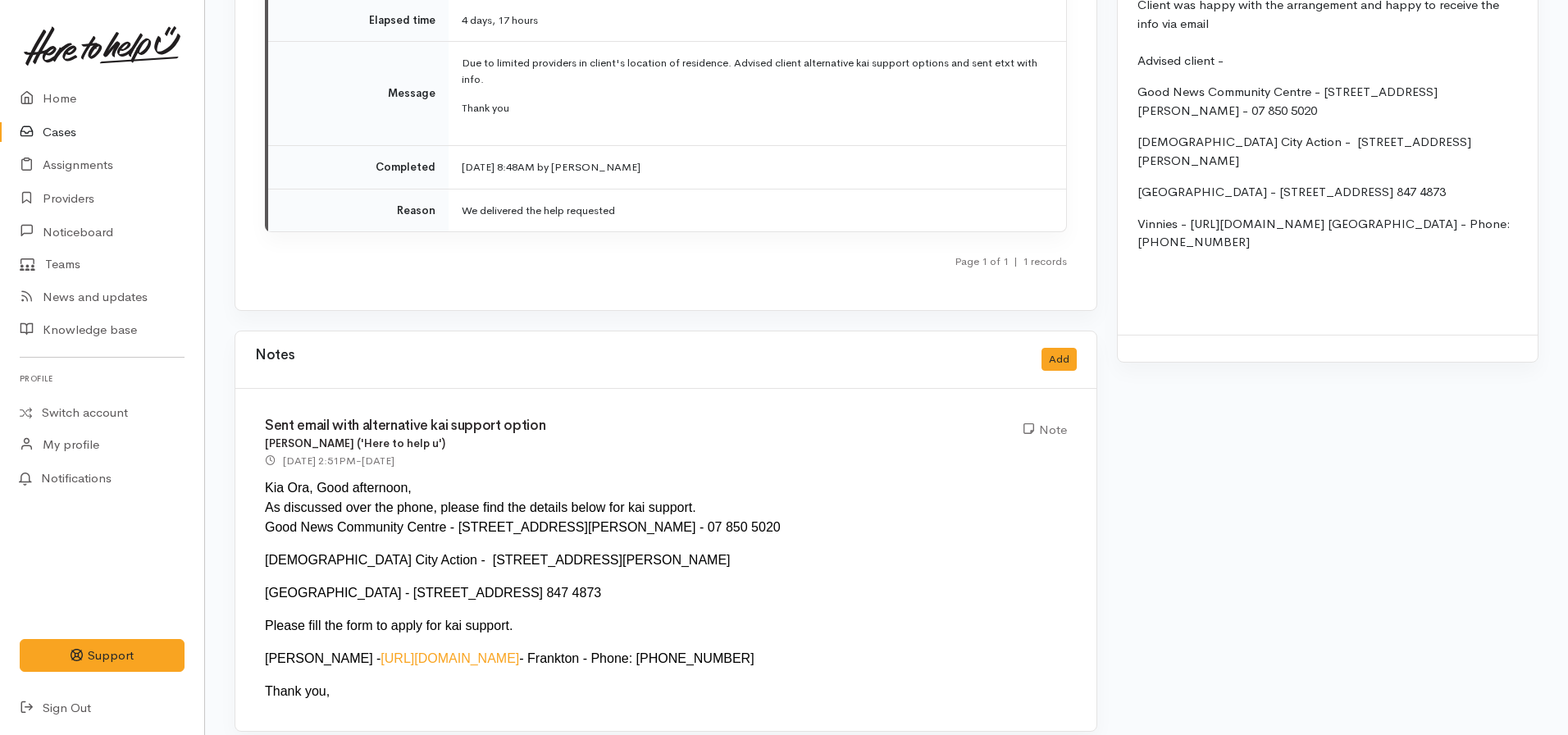
scroll to position [1567, 0]
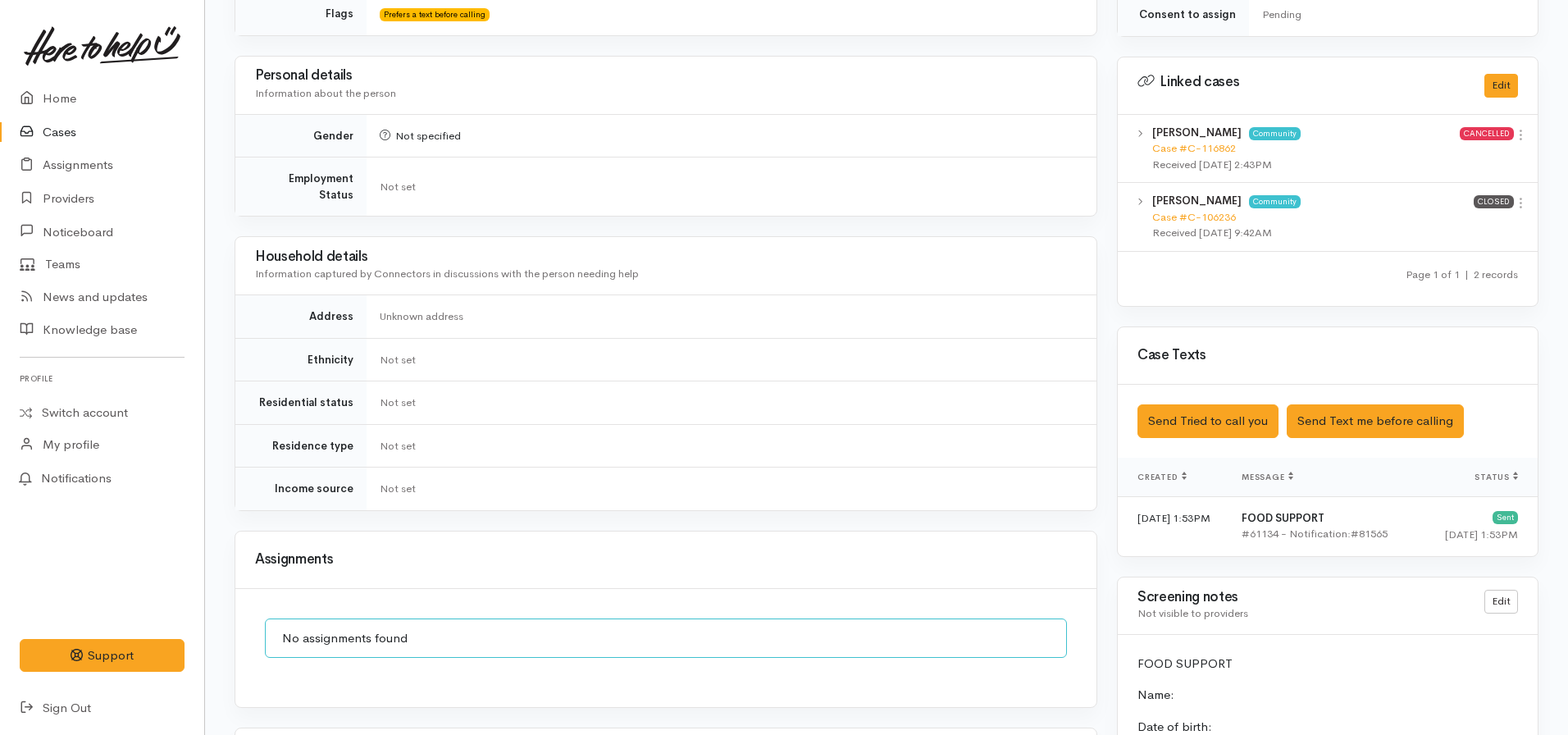
scroll to position [758, 0]
click at [1314, 403] on button "Send Text me before calling" at bounding box center [1375, 420] width 178 height 34
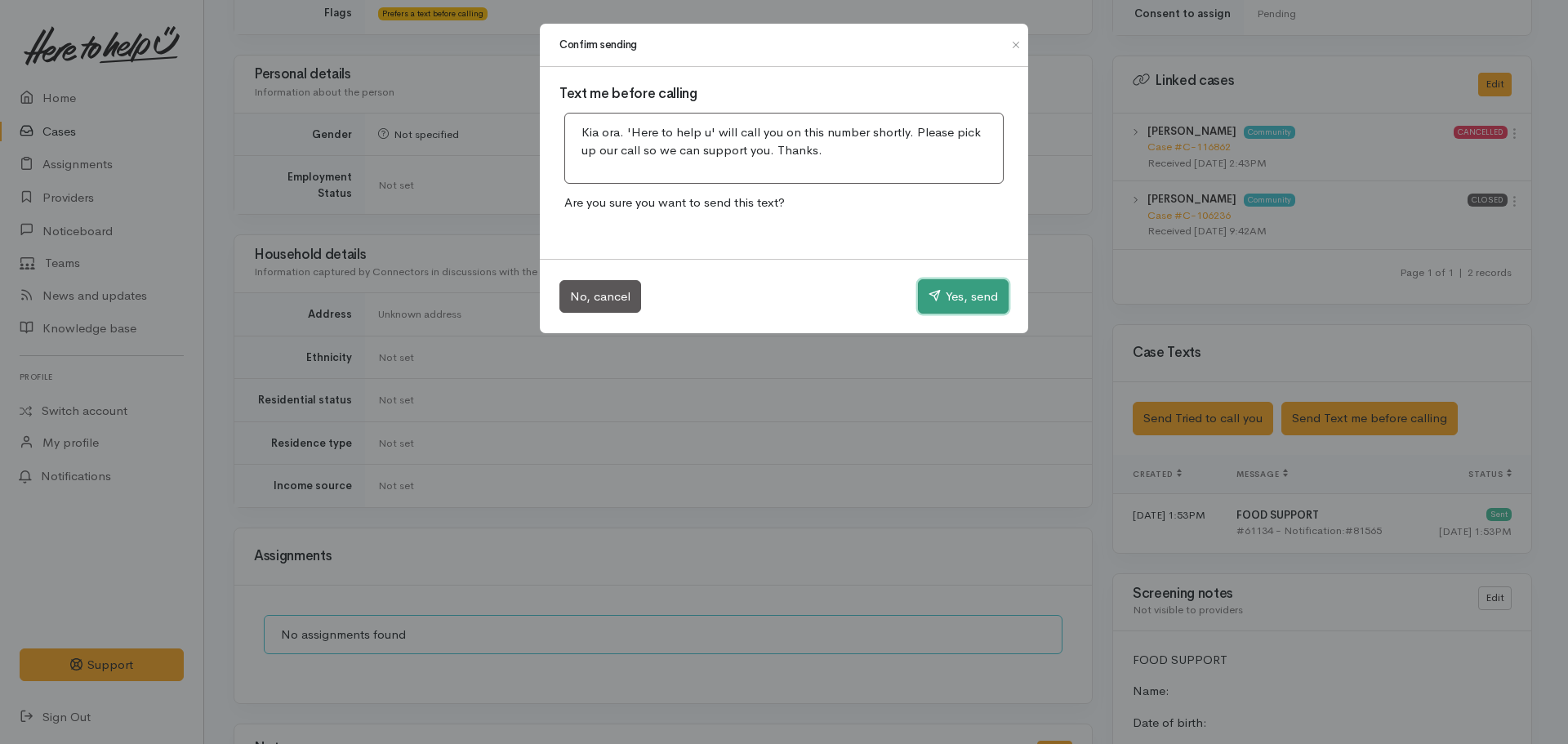
click at [950, 283] on button "Yes, send" at bounding box center [963, 296] width 91 height 34
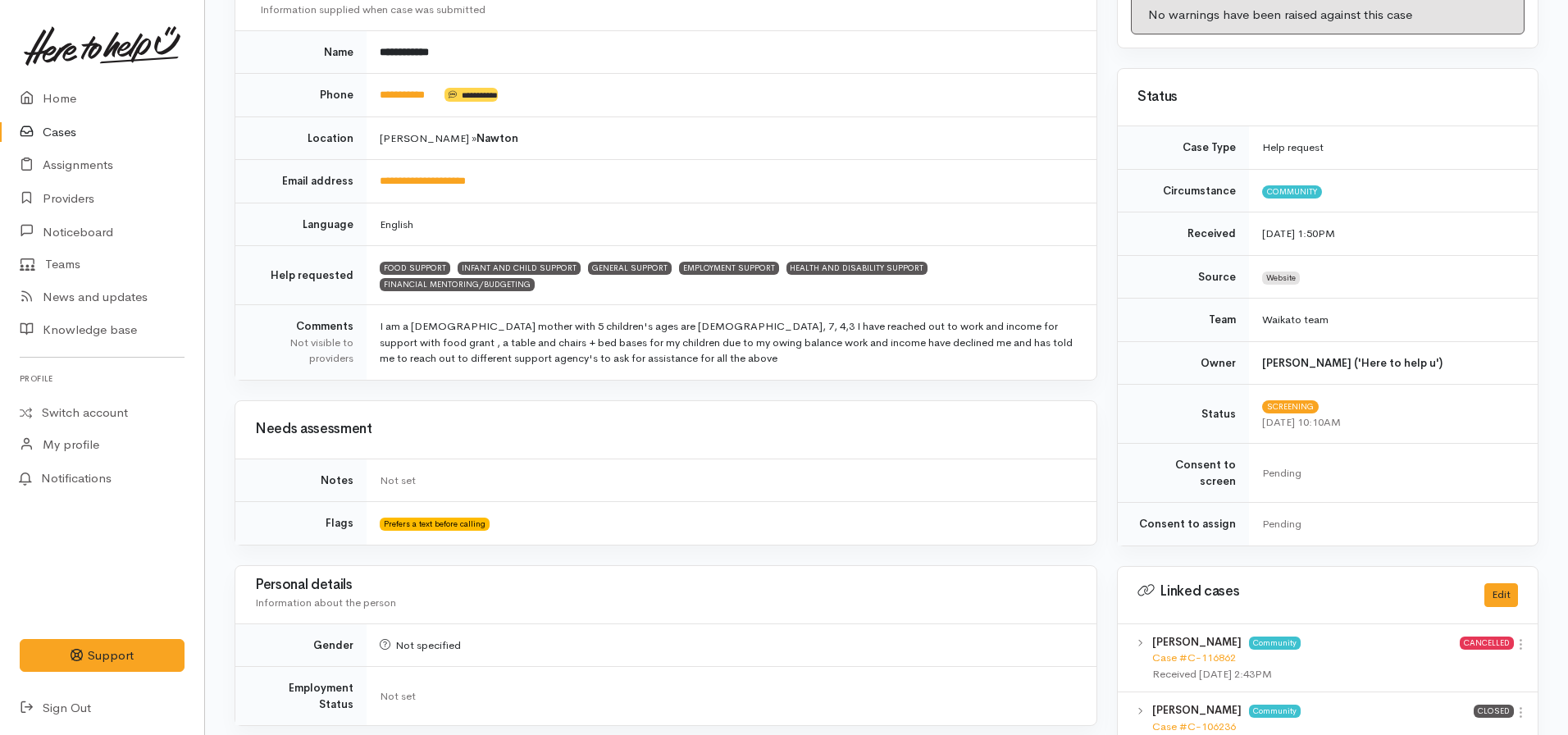
scroll to position [0, 0]
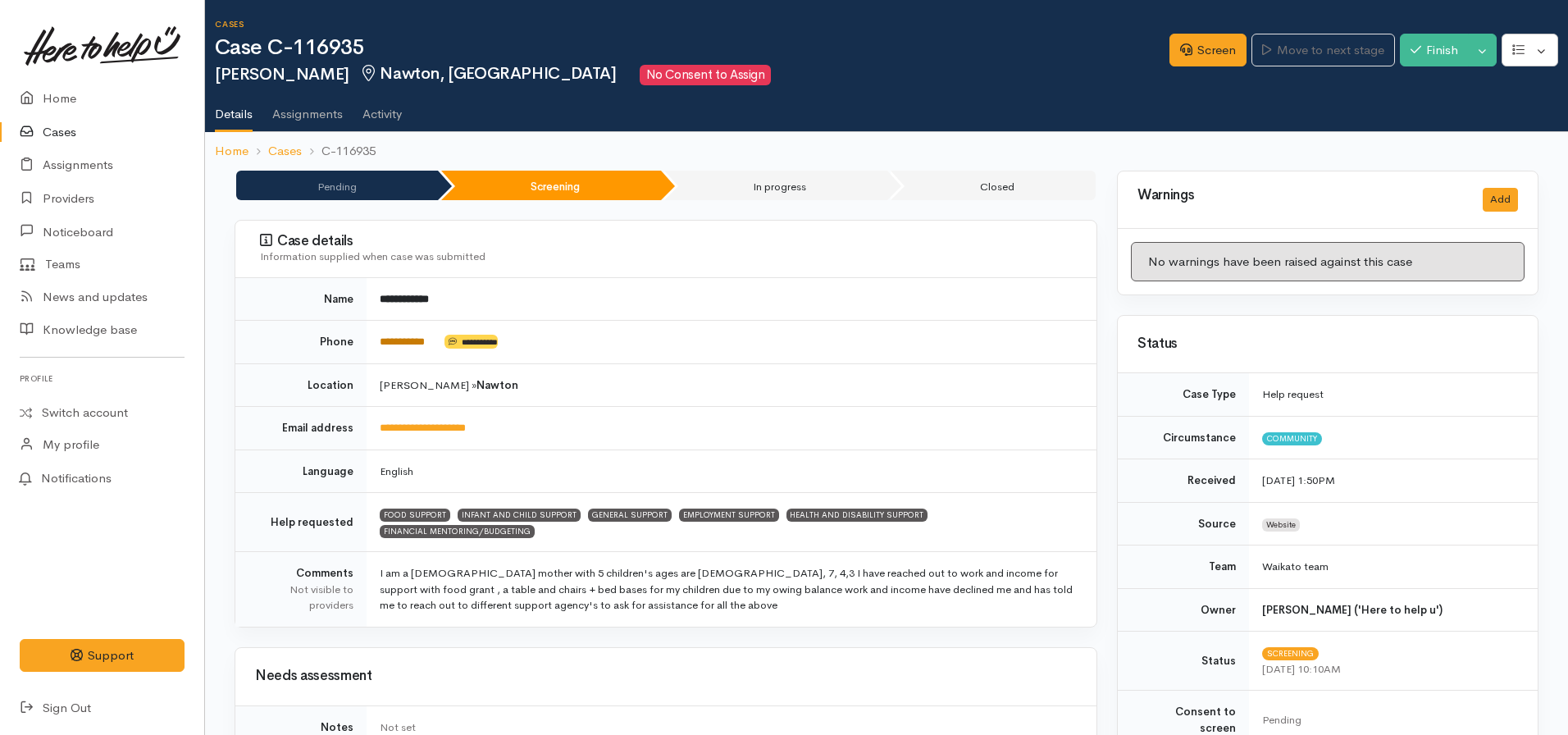
click at [401, 340] on link "**********" at bounding box center [402, 342] width 45 height 11
click at [1203, 51] on link "Screen" at bounding box center [1209, 51] width 77 height 34
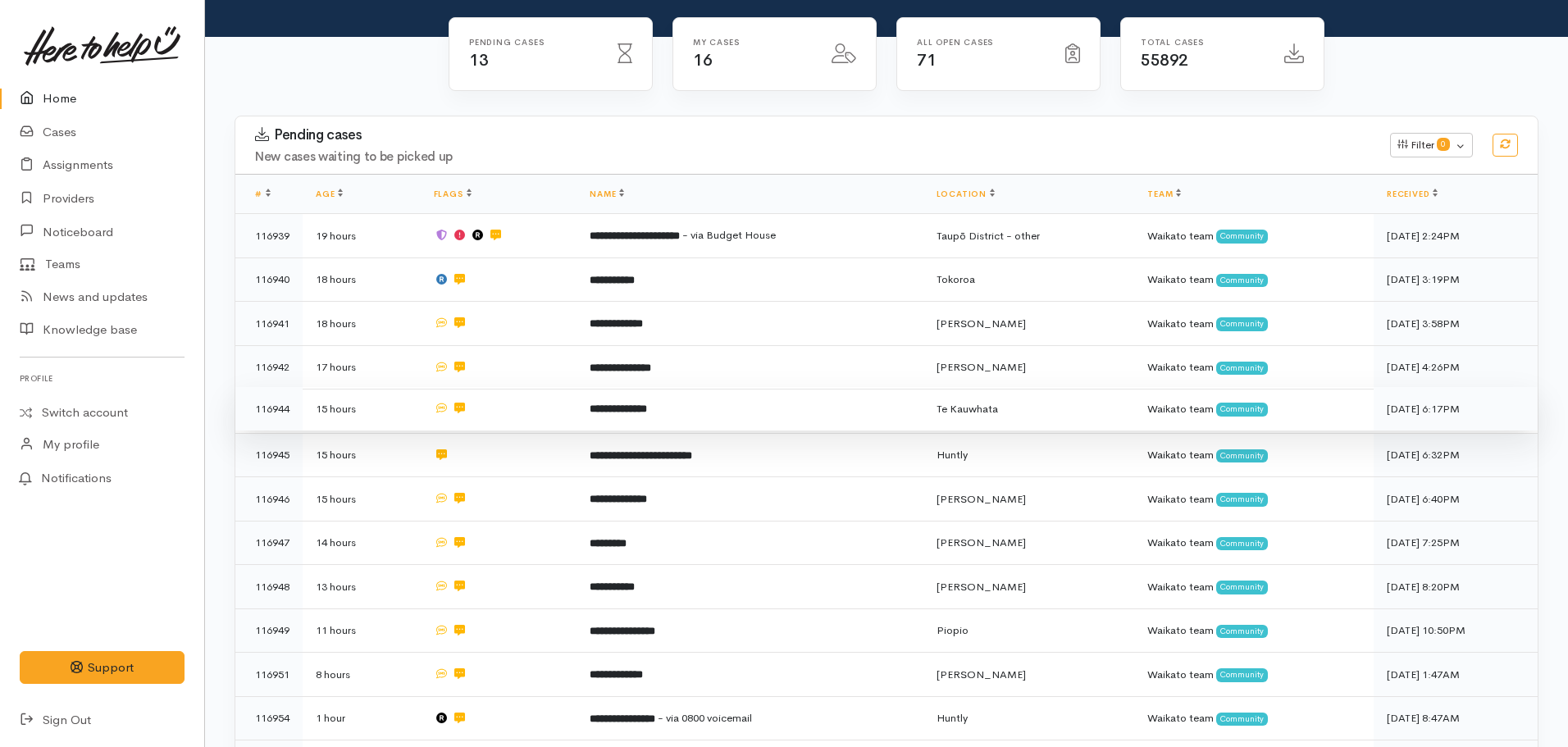
scroll to position [145, 0]
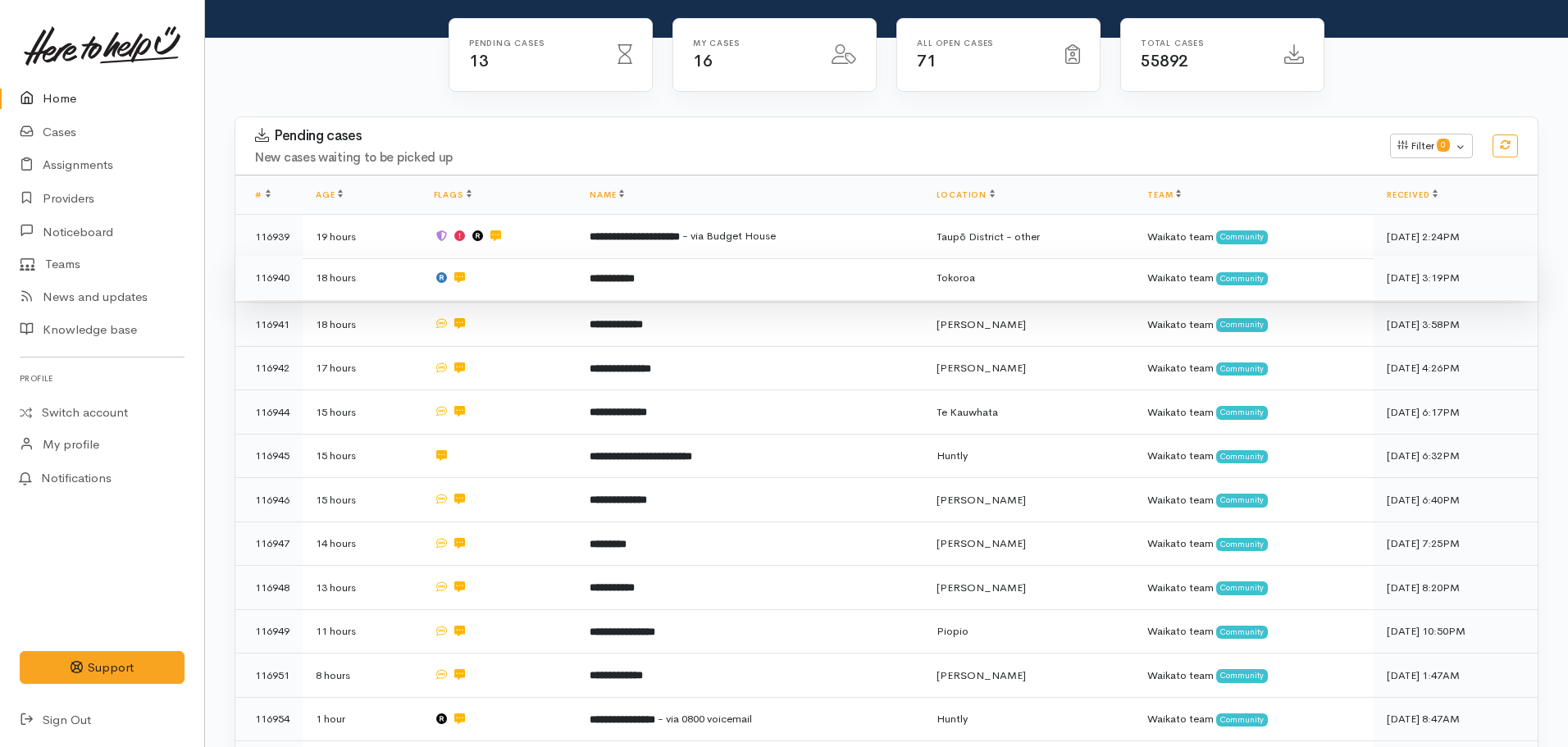
click at [635, 284] on td "**********" at bounding box center [749, 278] width 346 height 45
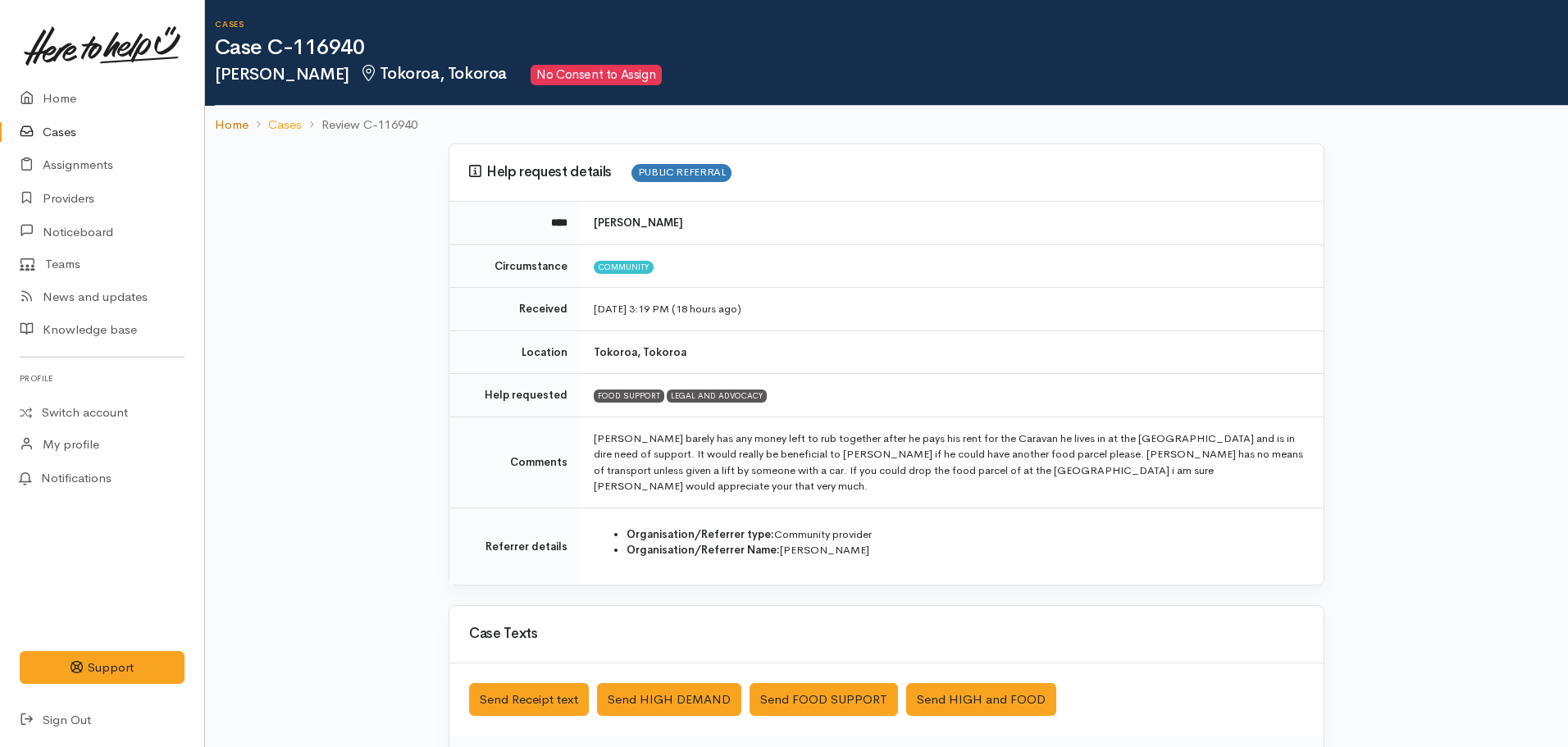
click at [226, 128] on link "Home" at bounding box center [231, 124] width 34 height 19
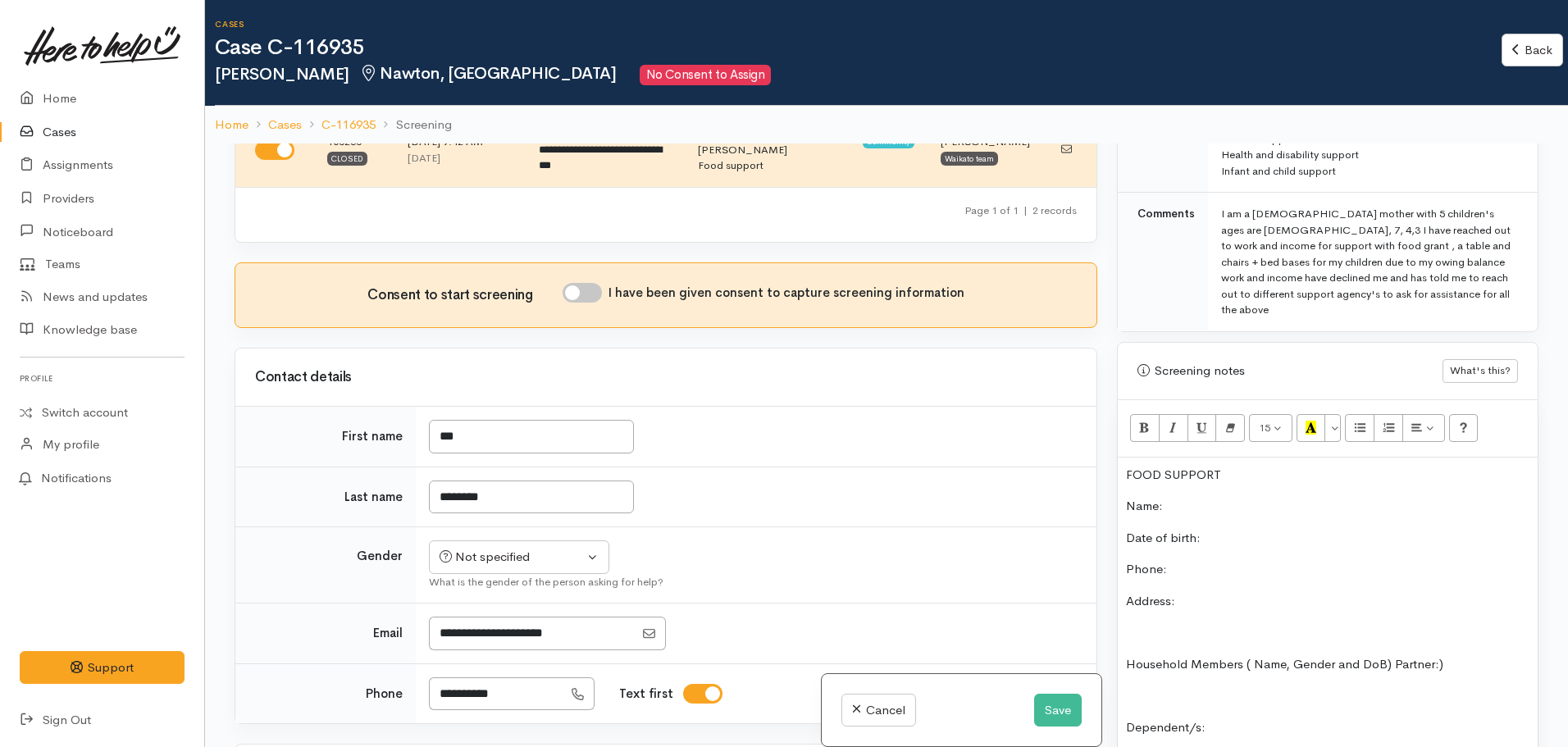
scroll to position [220, 0]
drag, startPoint x: 1238, startPoint y: 436, endPoint x: 1041, endPoint y: 457, distance: 198.1
click at [1041, 457] on div "Related cases There are other cases potentially from the same person, address o…" at bounding box center [886, 517] width 1324 height 747
drag, startPoint x: 1238, startPoint y: 454, endPoint x: 1127, endPoint y: 430, distance: 113.6
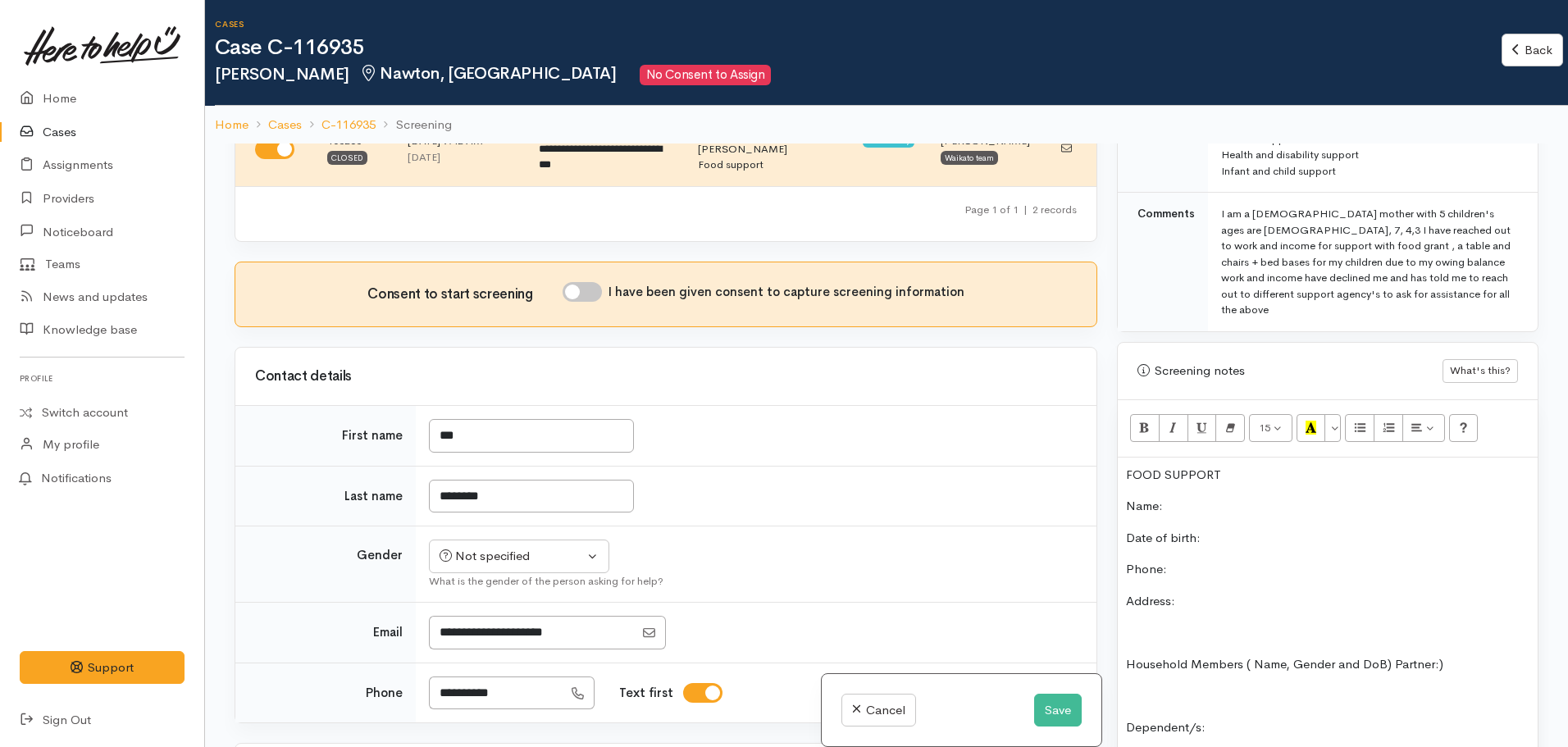
drag, startPoint x: 1241, startPoint y: 437, endPoint x: 1094, endPoint y: 436, distance: 147.0
click at [1094, 436] on div "Related cases There are other cases potentially from the same person, address o…" at bounding box center [886, 517] width 1324 height 747
click at [1308, 421] on icon "Recent Color" at bounding box center [1310, 427] width 11 height 14
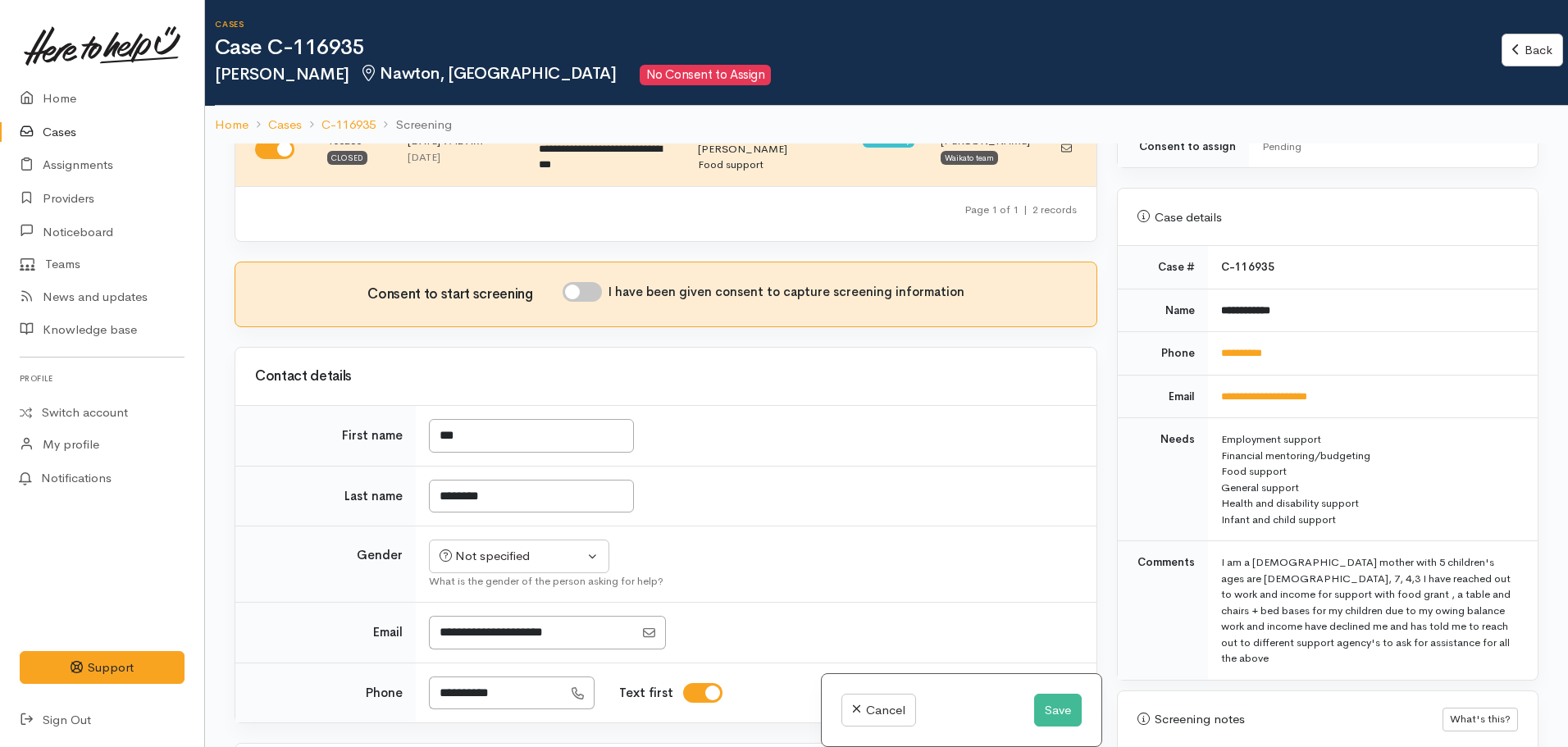
scroll to position [591, 0]
drag, startPoint x: 1294, startPoint y: 299, endPoint x: 1213, endPoint y: 298, distance: 81.0
click at [1213, 298] on td "**********" at bounding box center [1374, 317] width 330 height 44
copy b "**********"
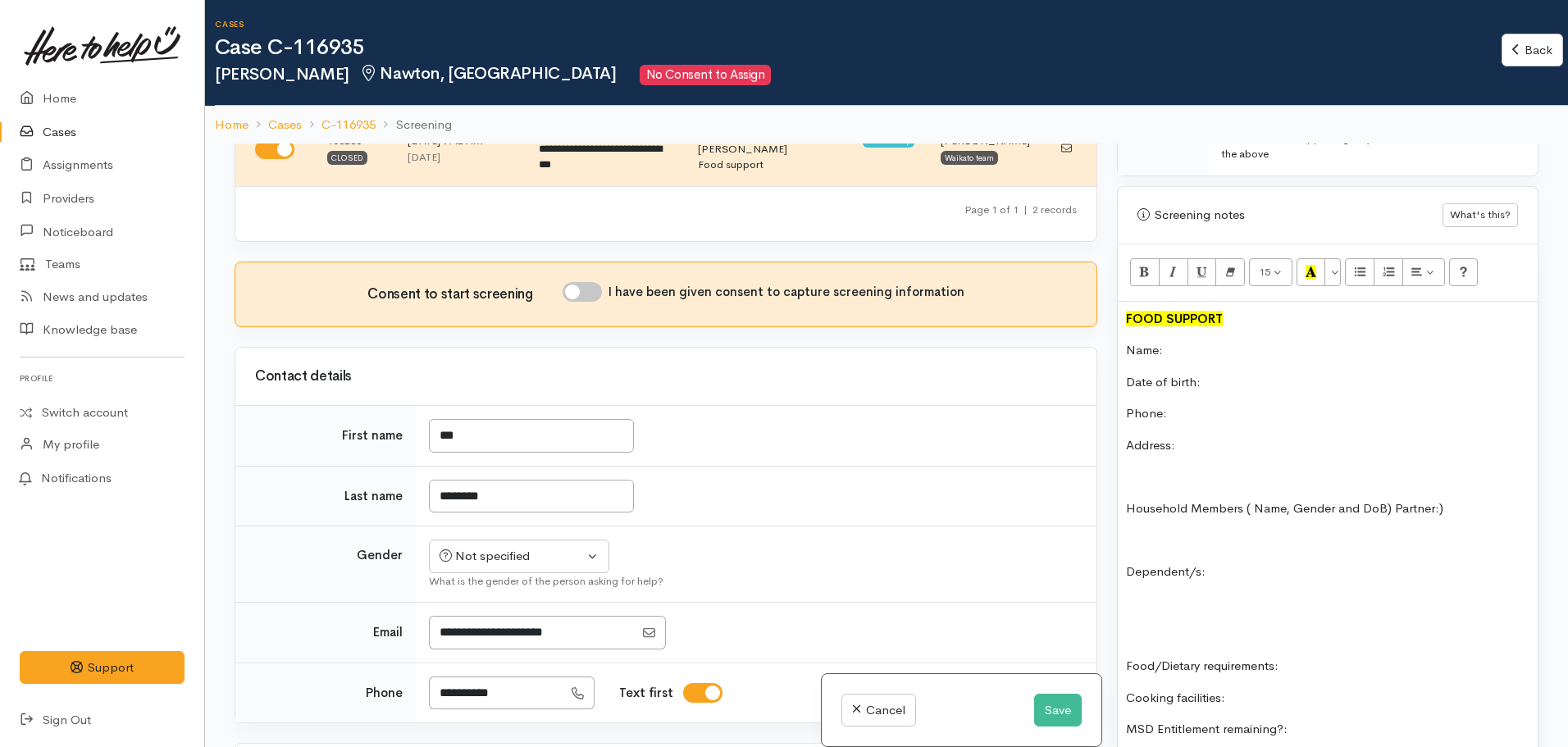
scroll to position [1120, 0]
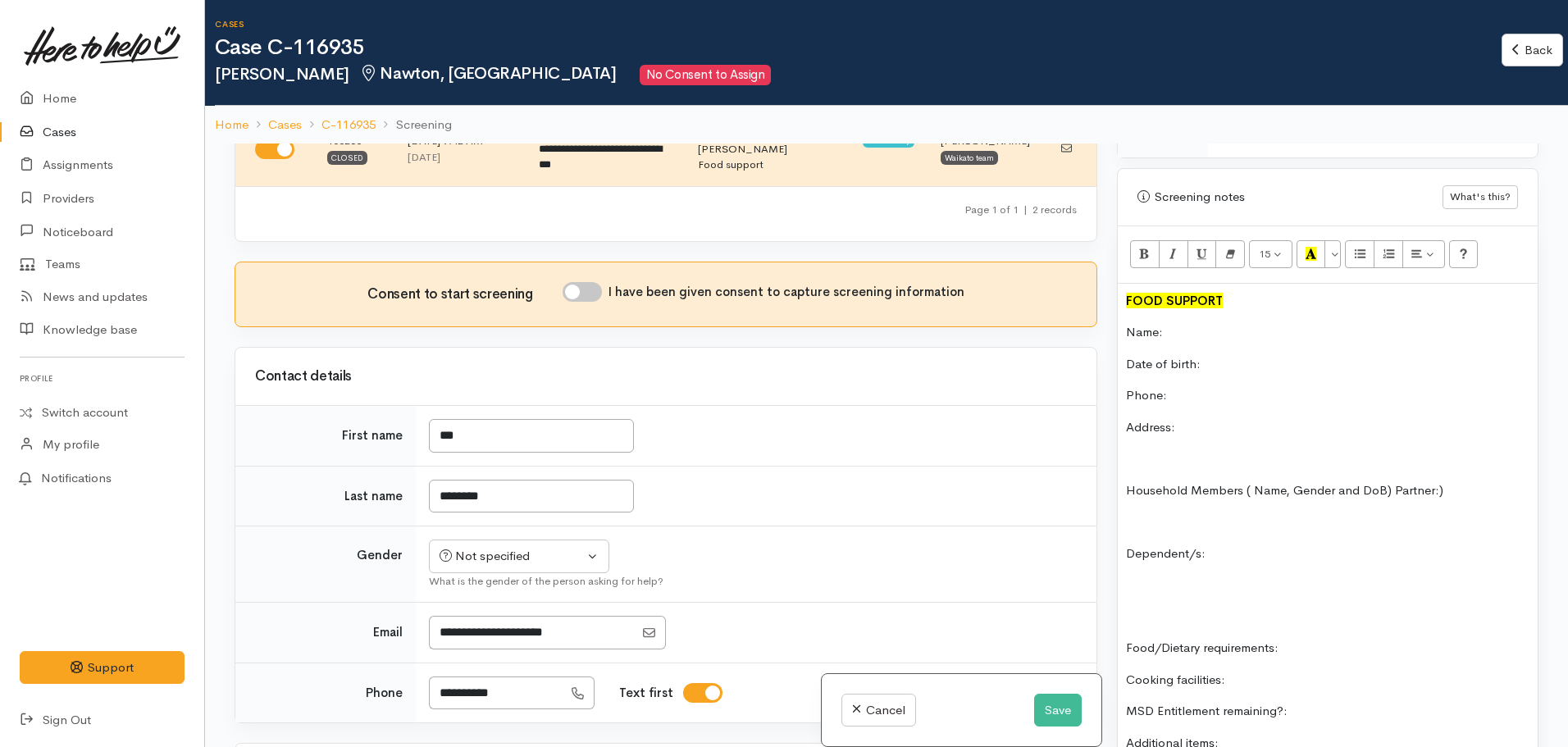
click at [1199, 323] on p "Name:" at bounding box center [1327, 332] width 403 height 19
click at [1202, 350] on div "FOOD SUPPORT Name: Kai Williams Date of birth: Phone: Address: Household Member…" at bounding box center [1327, 743] width 420 height 919
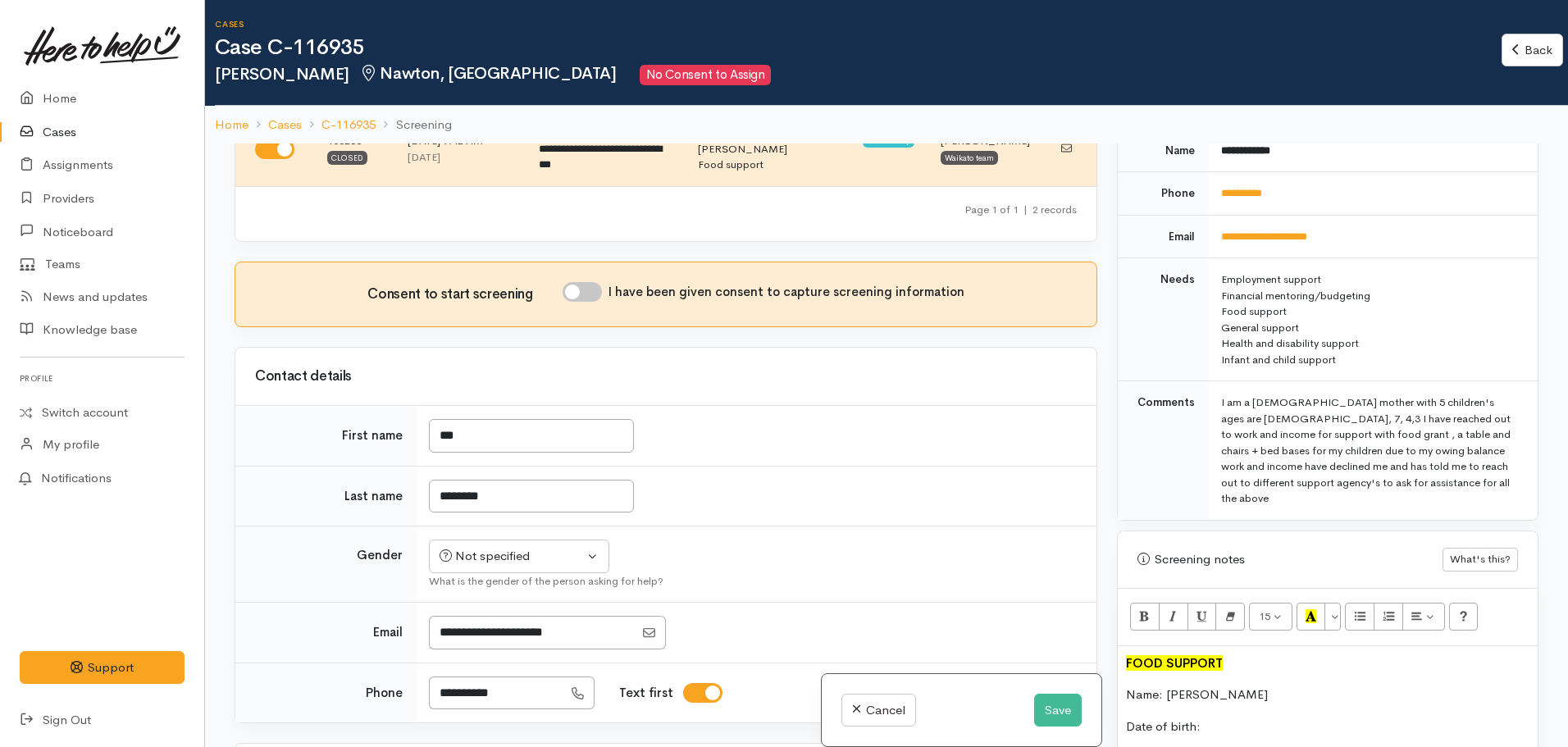
scroll to position [757, 0]
drag, startPoint x: 1307, startPoint y: 182, endPoint x: 1215, endPoint y: 182, distance: 92.0
click at [1215, 182] on td "**********" at bounding box center [1374, 195] width 330 height 44
copy link "**********"
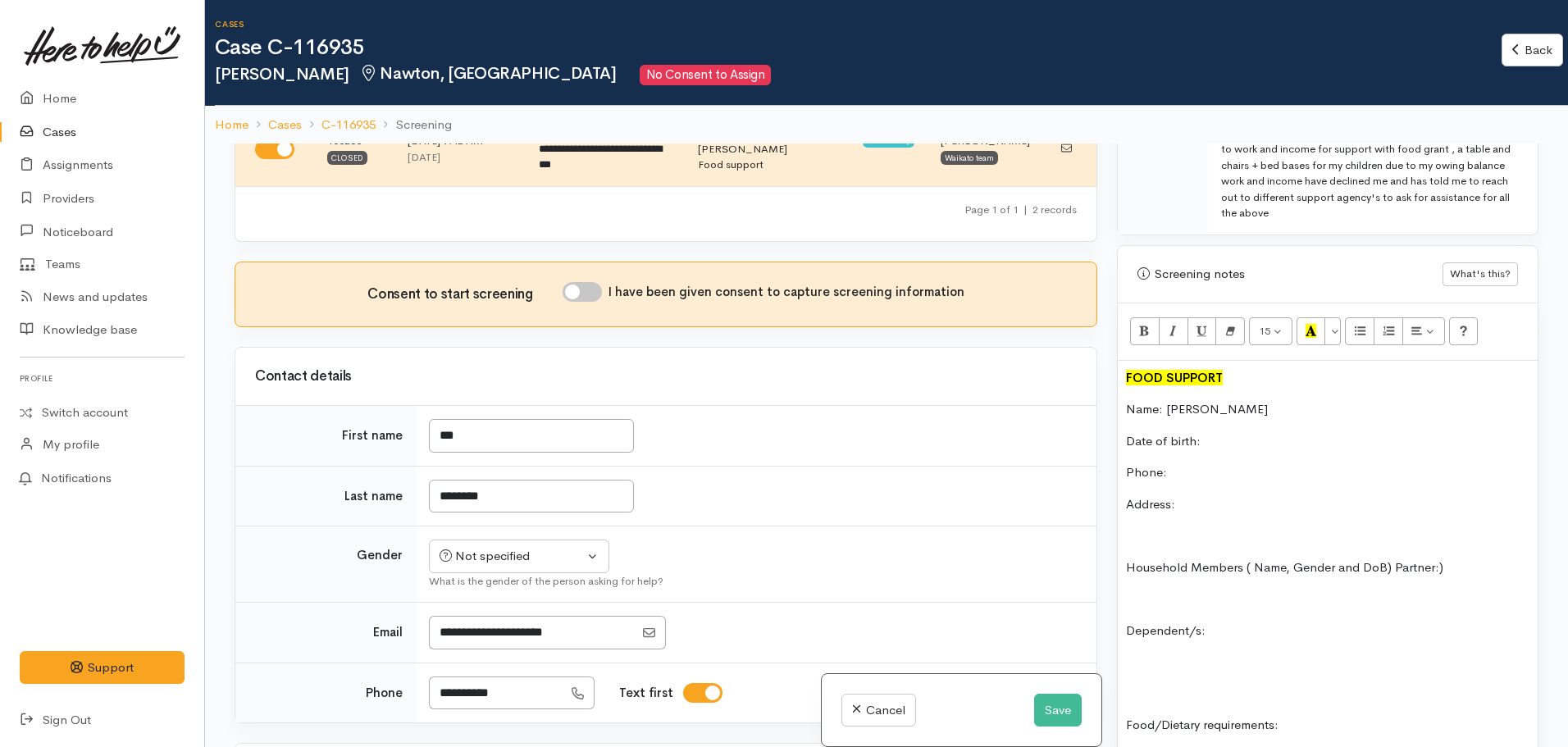
scroll to position [1044, 0]
click at [1207, 463] on p "Phone:" at bounding box center [1327, 472] width 403 height 19
drag, startPoint x: 529, startPoint y: 675, endPoint x: 417, endPoint y: 681, distance: 112.2
click at [417, 681] on td "**********" at bounding box center [756, 691] width 681 height 60
click at [1235, 463] on p "Phone:" at bounding box center [1327, 472] width 403 height 19
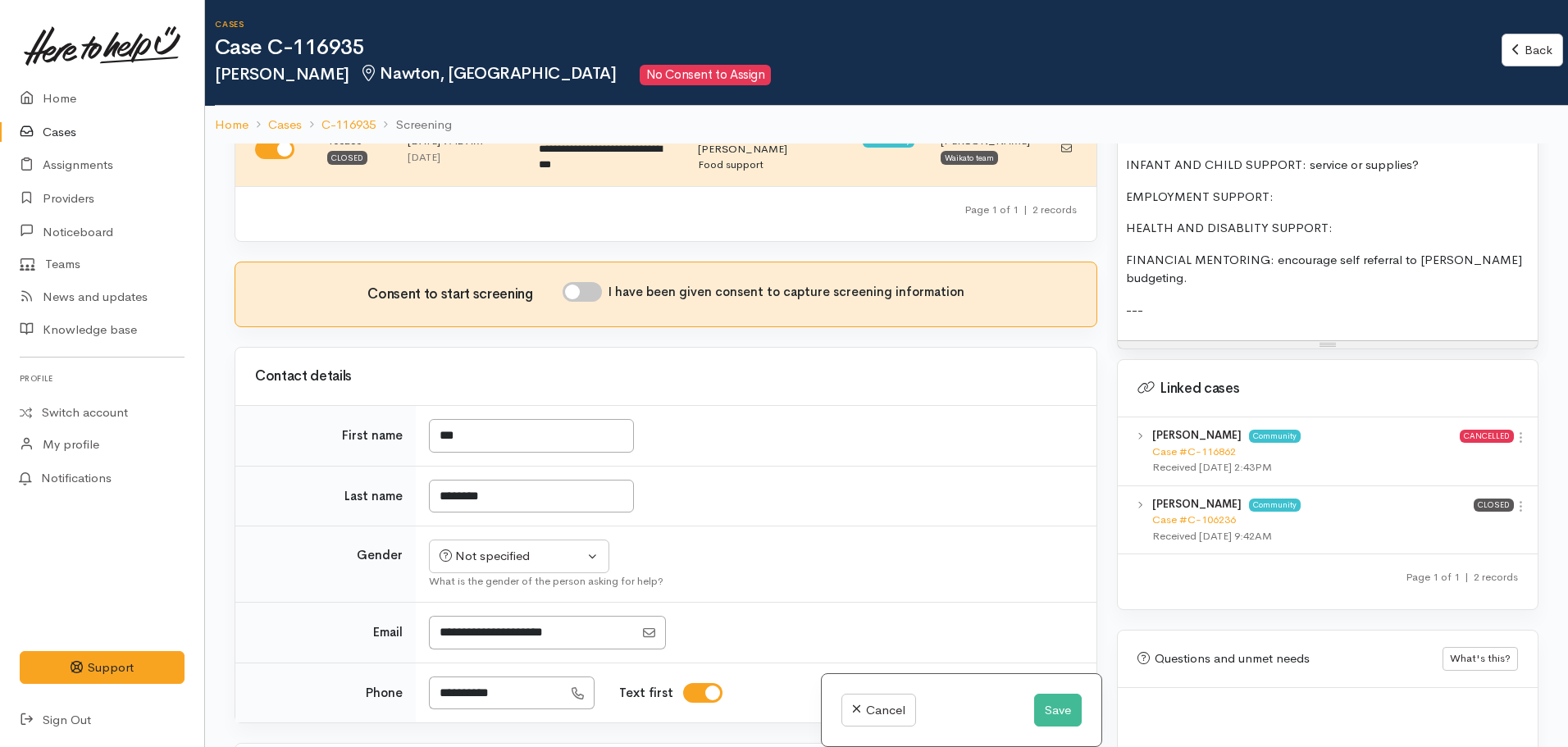
scroll to position [1993, 0]
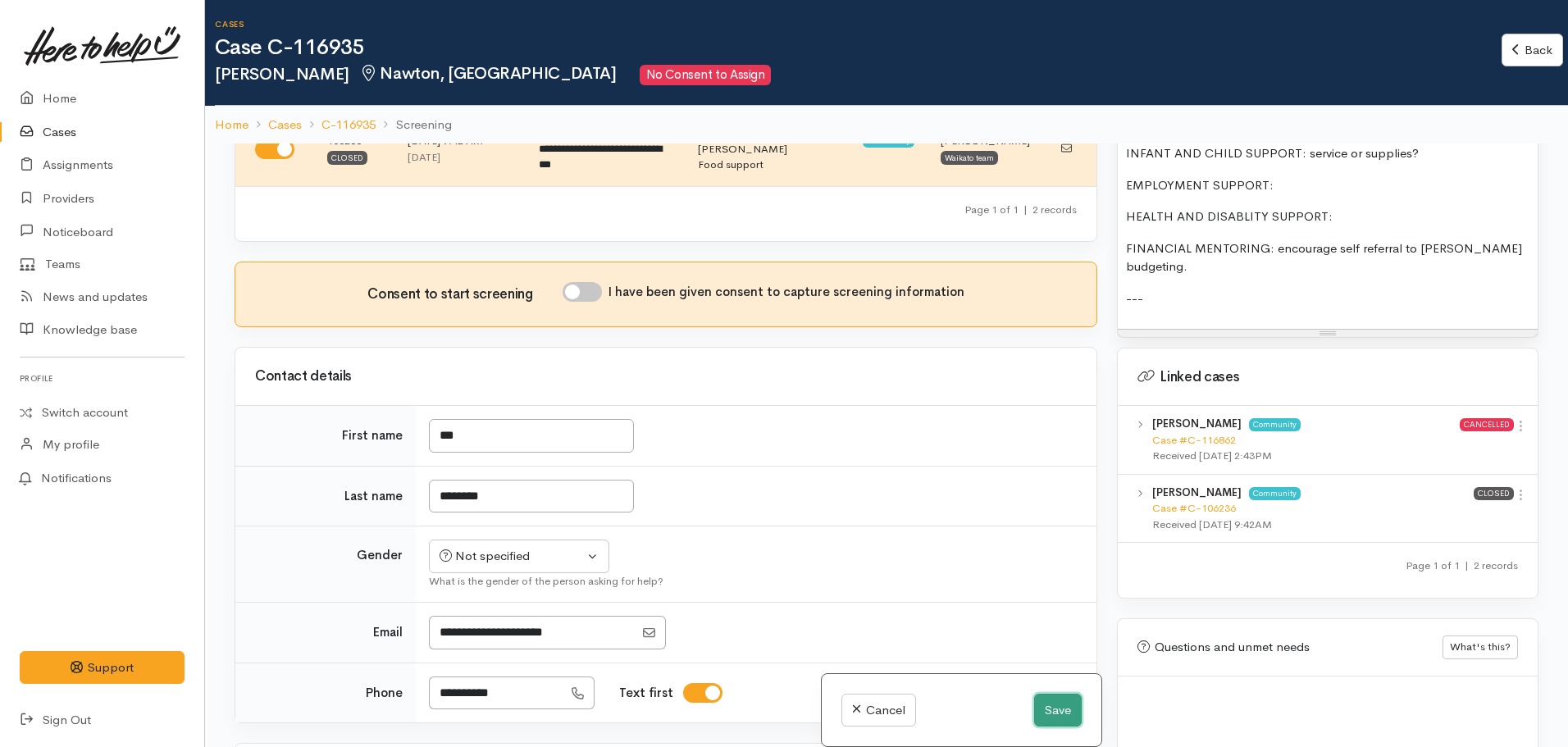
click at [1049, 721] on button "Save" at bounding box center [1058, 710] width 48 height 34
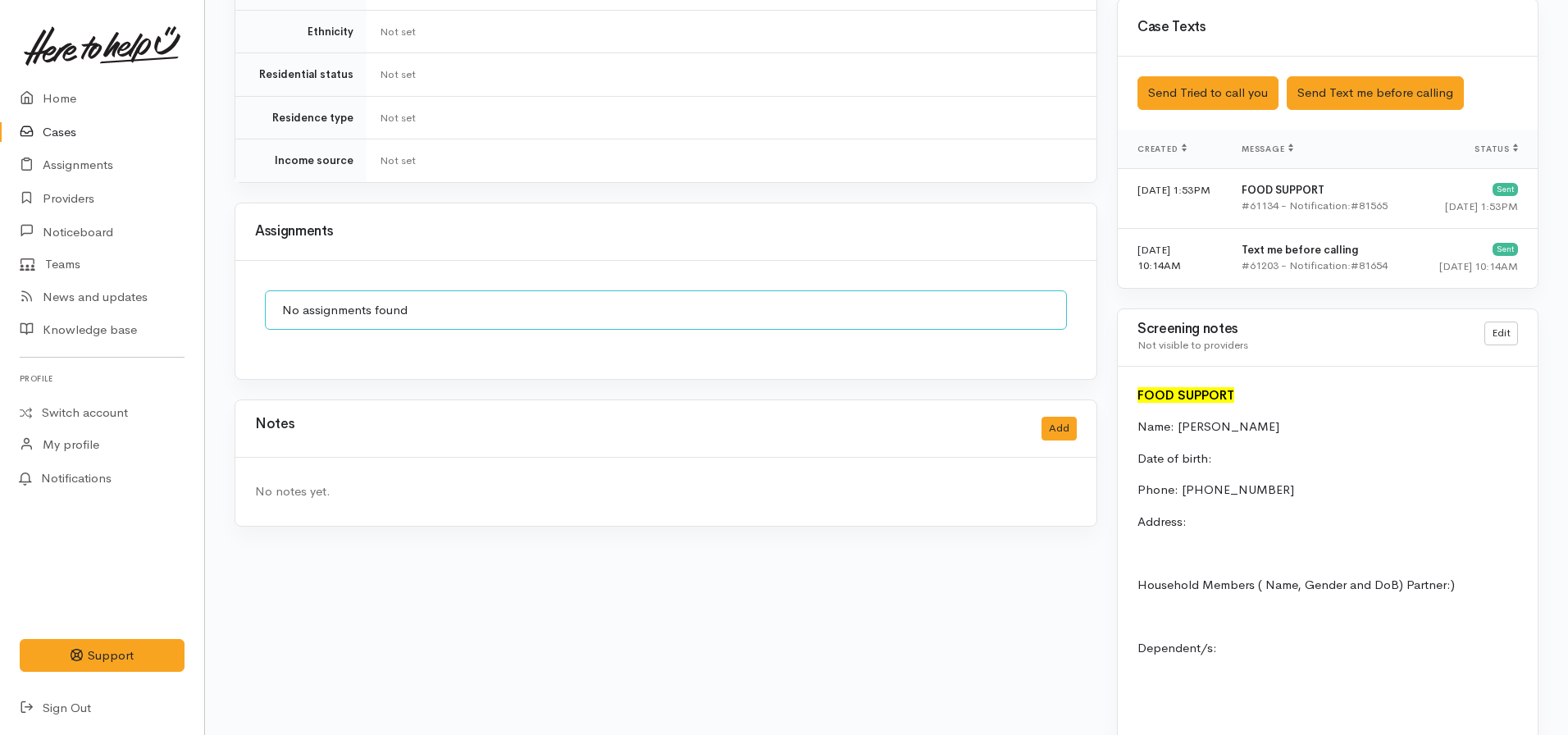
scroll to position [1084, 0]
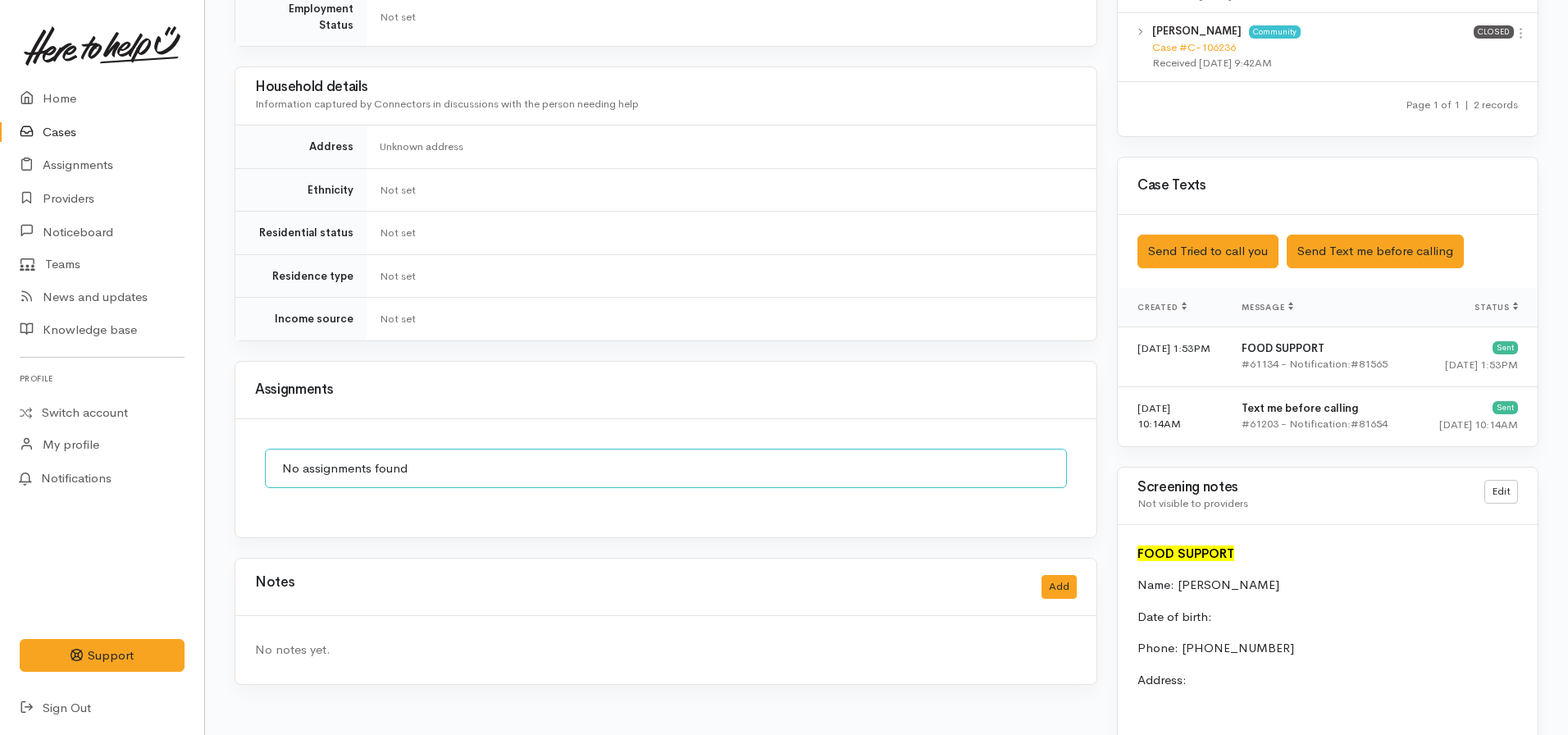
scroll to position [928, 0]
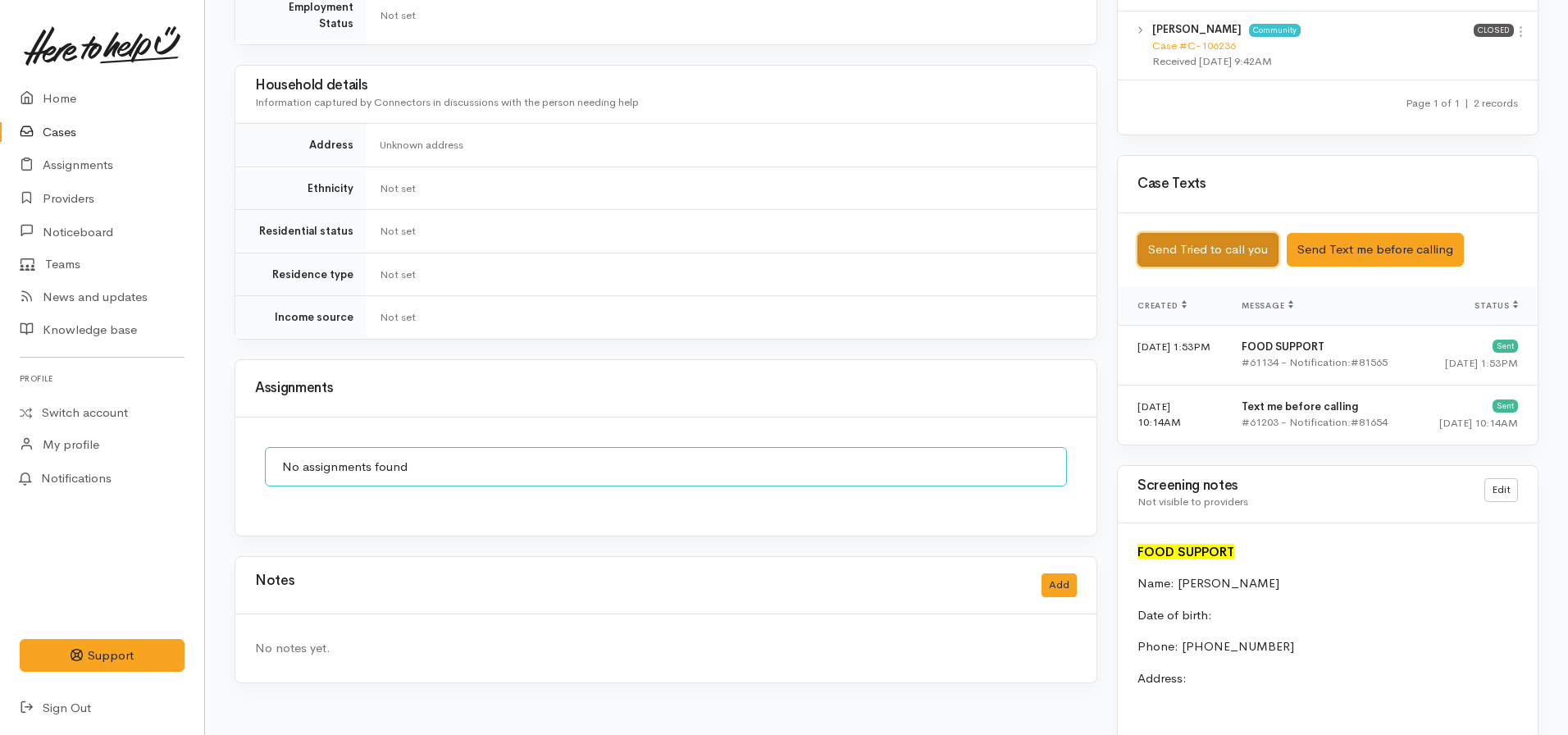
click at [1230, 233] on button "Send Tried to call you" at bounding box center [1209, 250] width 141 height 34
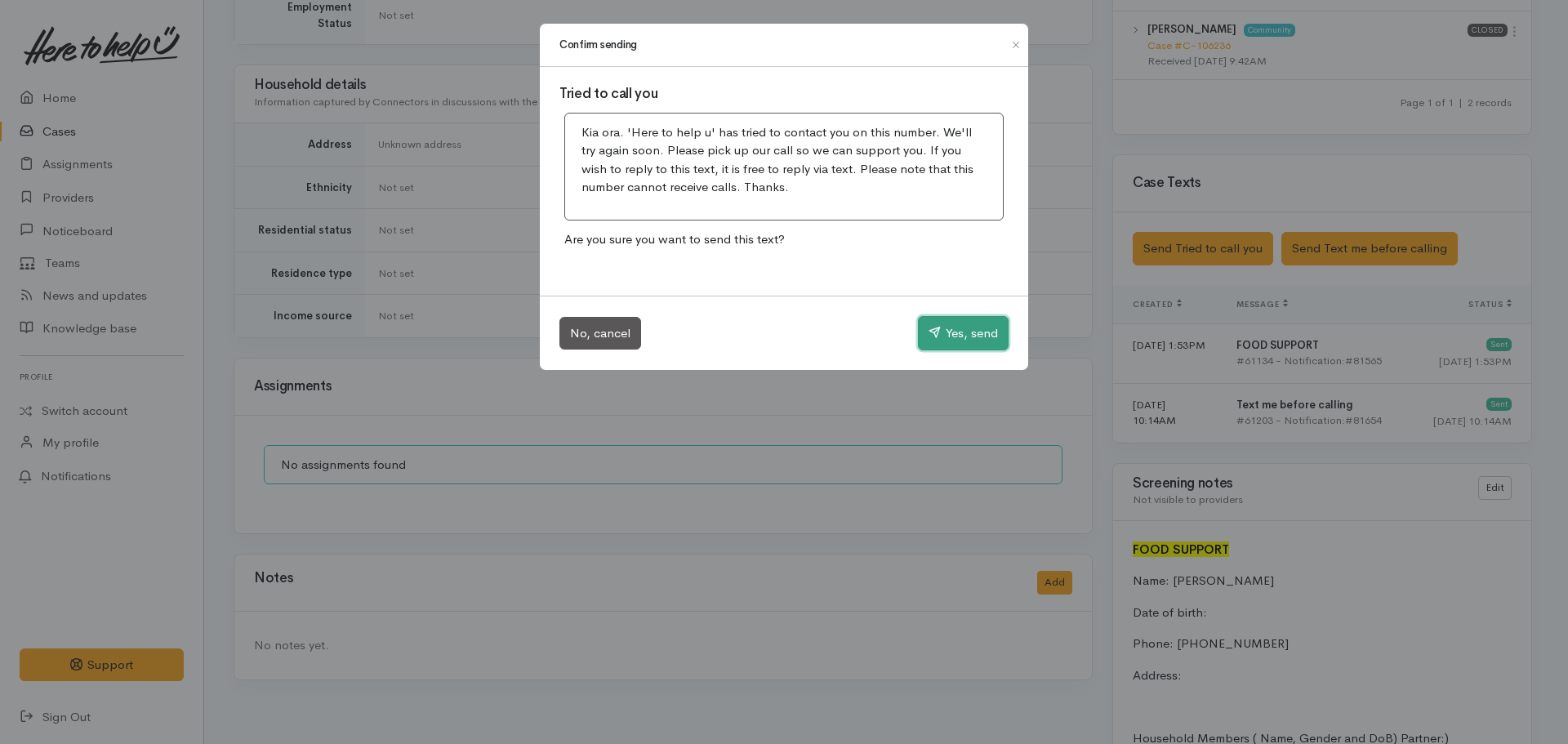
click at [977, 332] on button "Yes, send" at bounding box center [963, 333] width 91 height 34
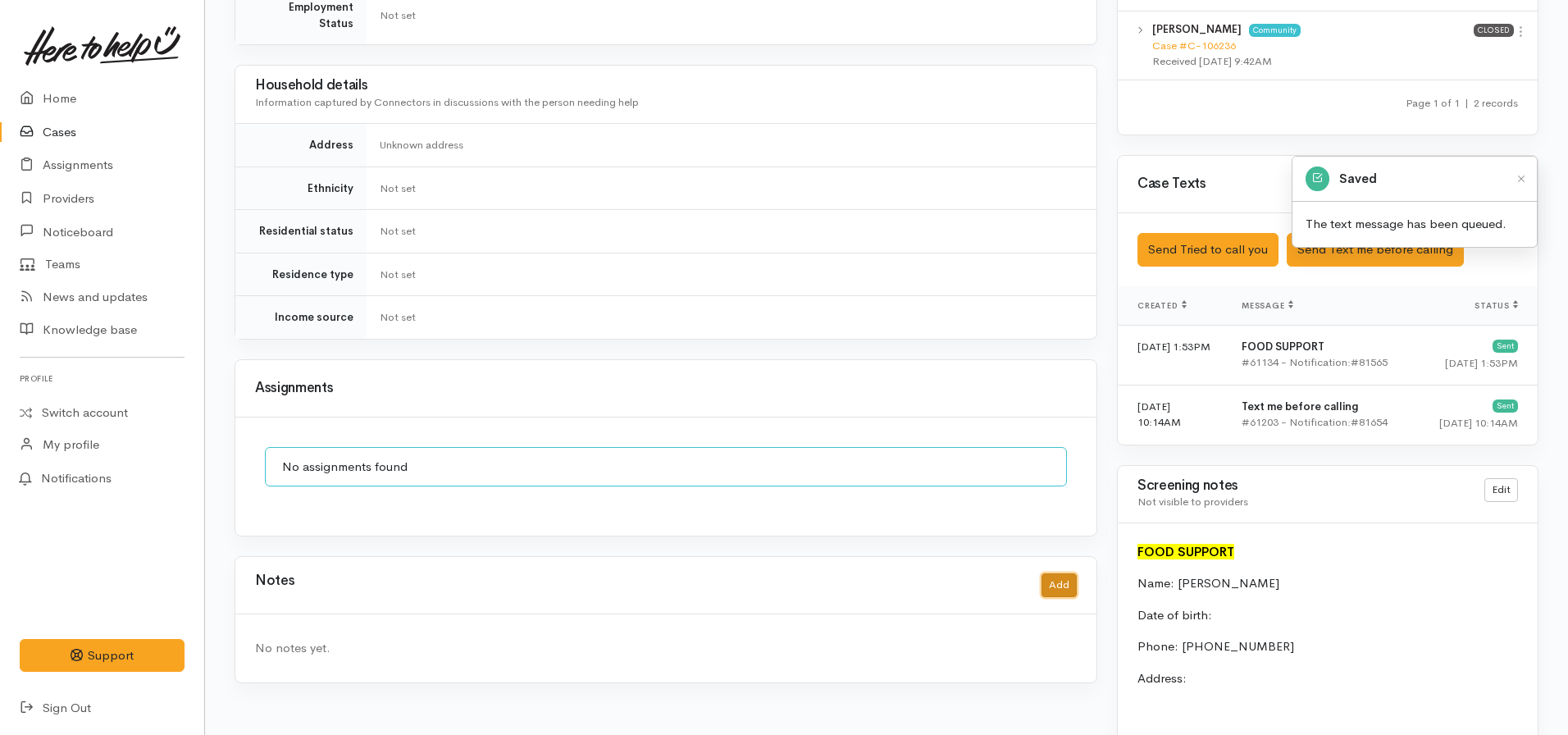
click at [1073, 573] on button "Add" at bounding box center [1060, 585] width 35 height 24
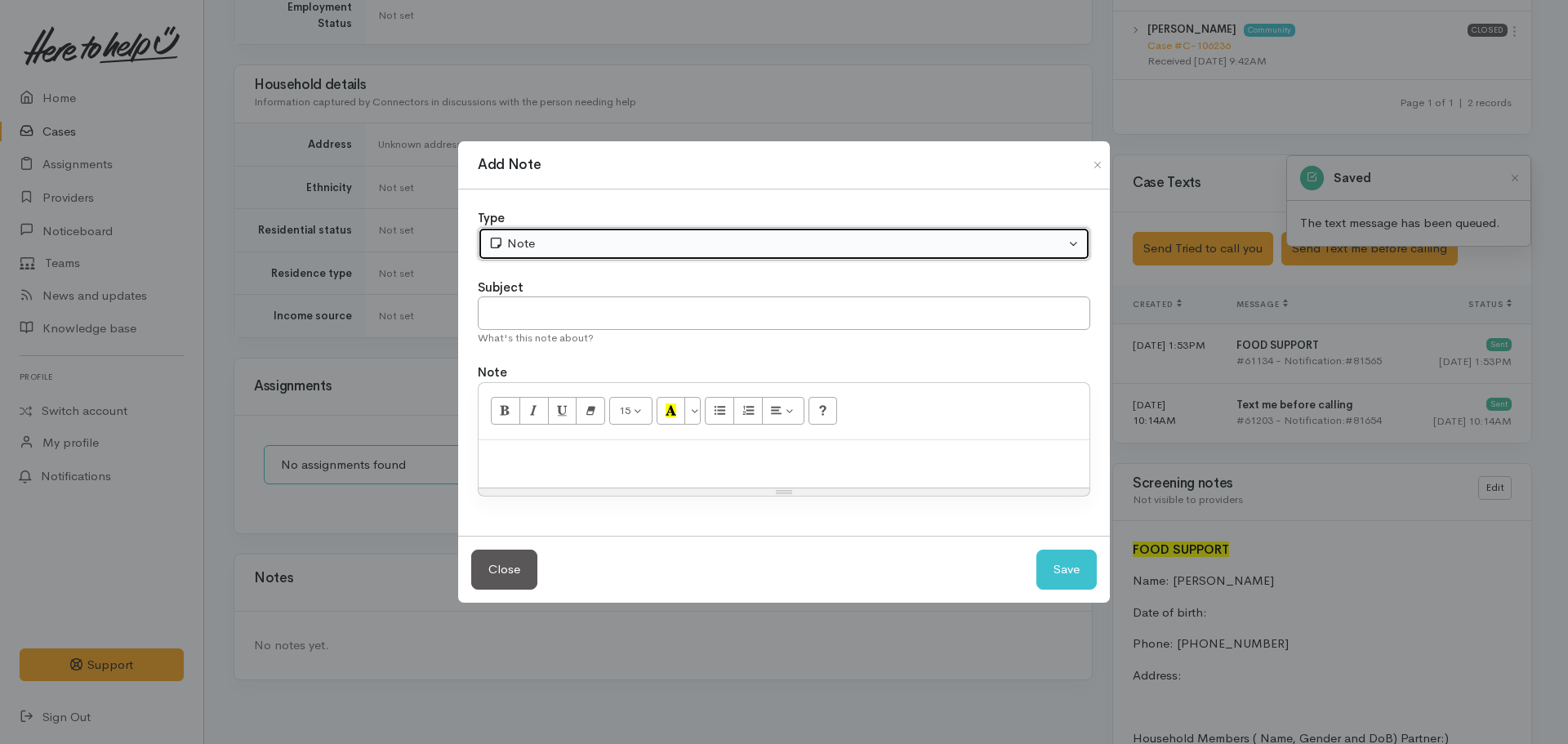
click at [686, 245] on div "Note" at bounding box center [777, 244] width 577 height 18
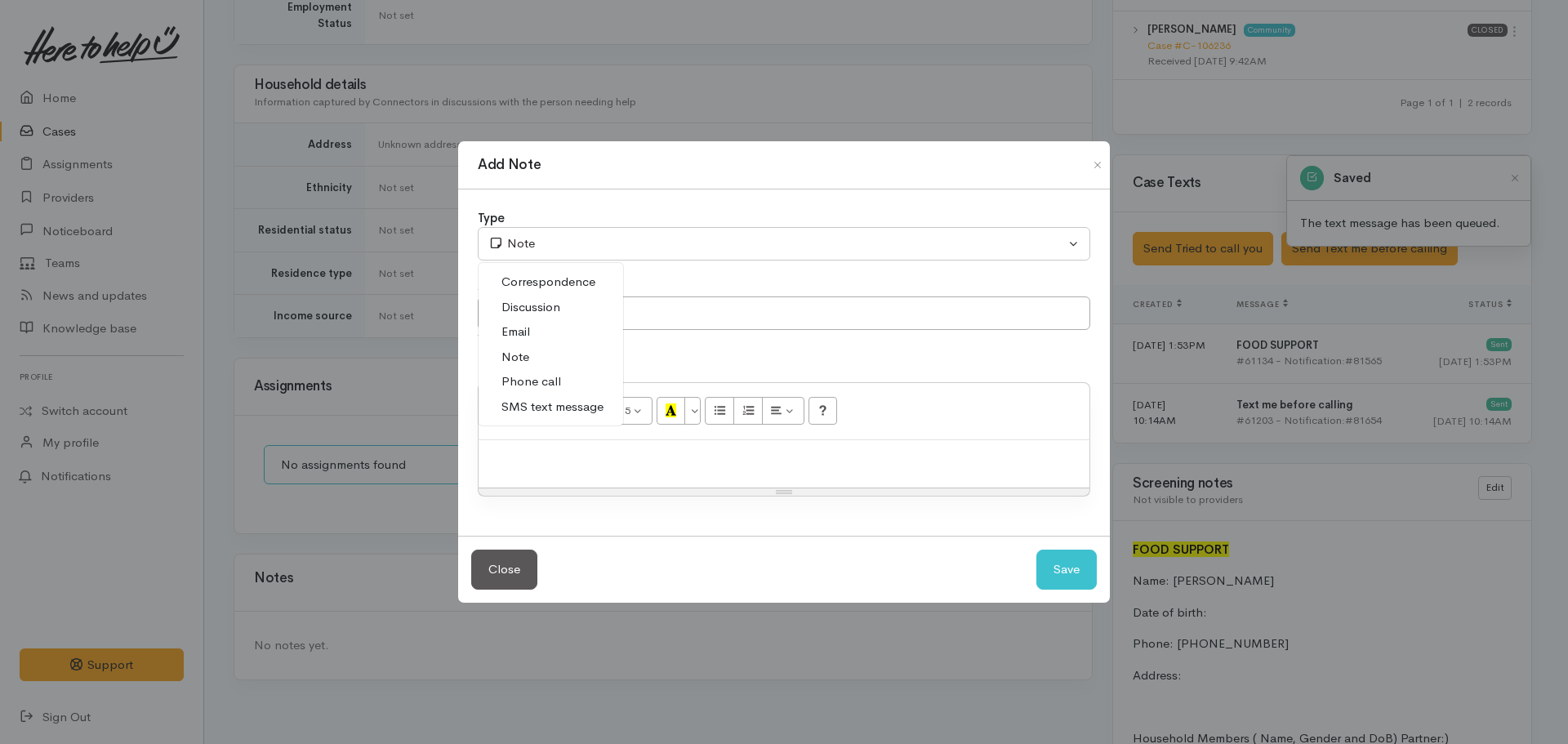
click at [530, 379] on span "Phone call" at bounding box center [530, 381] width 60 height 18
select select "3"
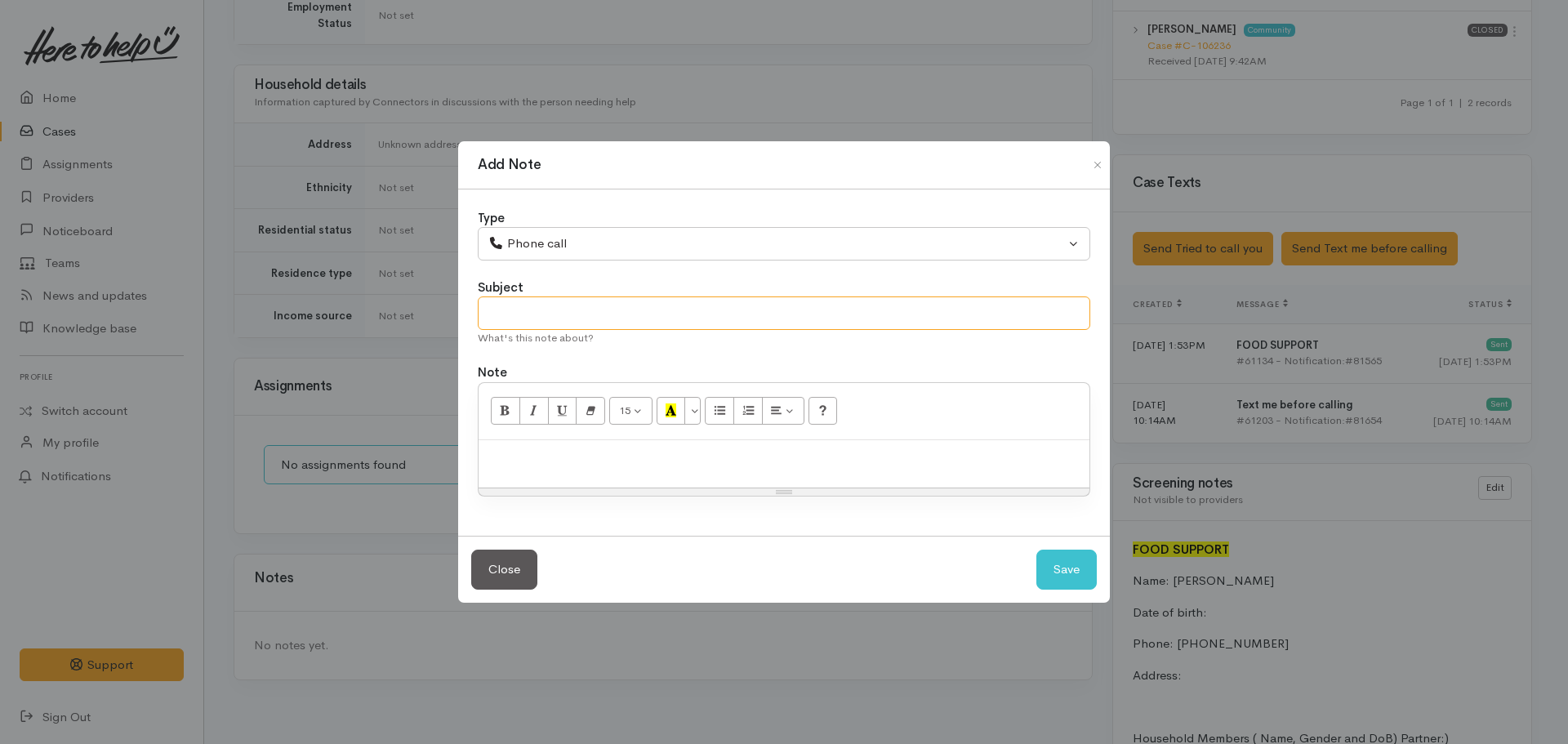
click at [568, 318] on input "text" at bounding box center [784, 313] width 613 height 34
type input "Attempt to contact #1"
click at [843, 452] on p "No answer. Left VM stating we'll try calling again later today. Etxgt prompt se…" at bounding box center [784, 457] width 594 height 18
click at [1060, 561] on button "Save" at bounding box center [1067, 570] width 60 height 40
select select "1"
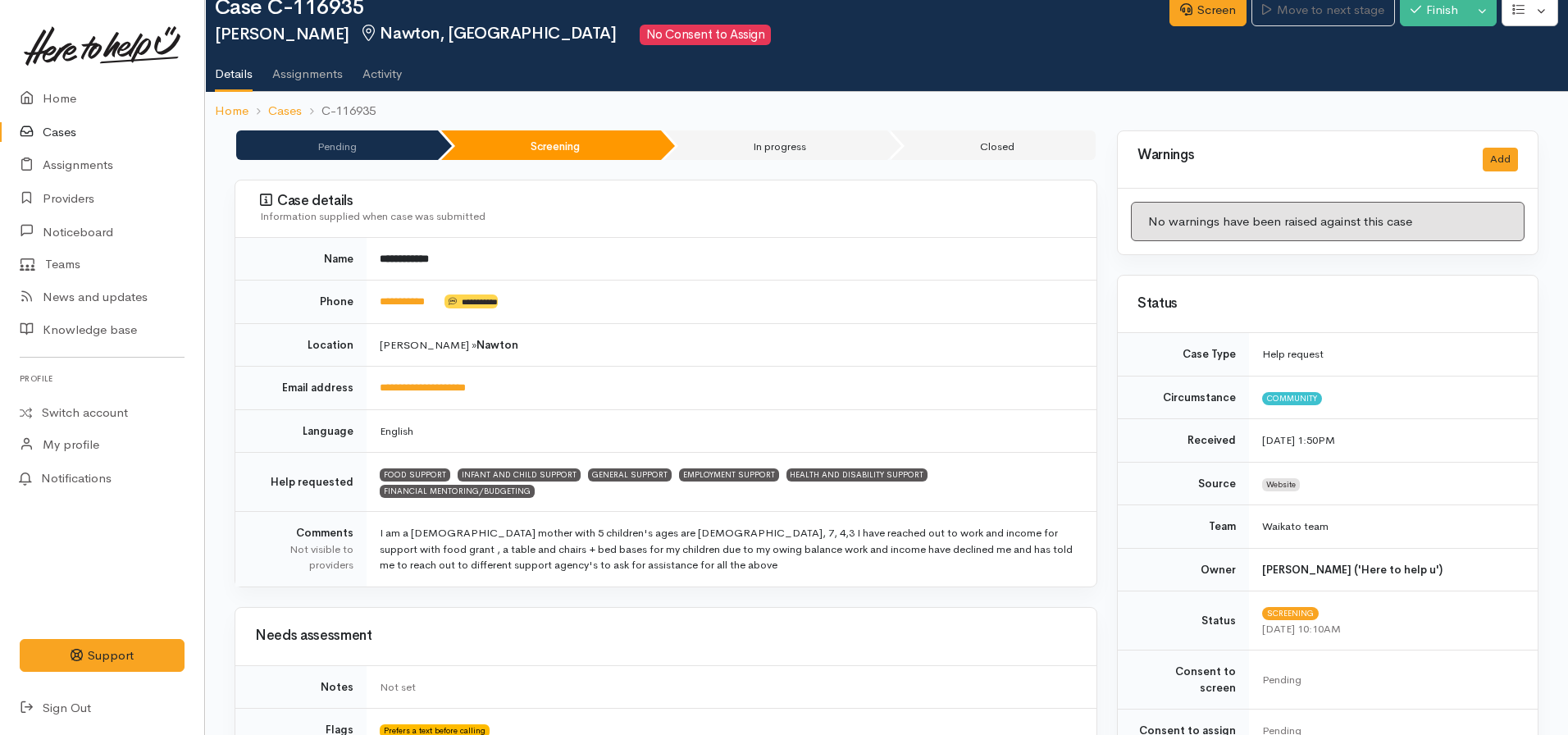
scroll to position [0, 0]
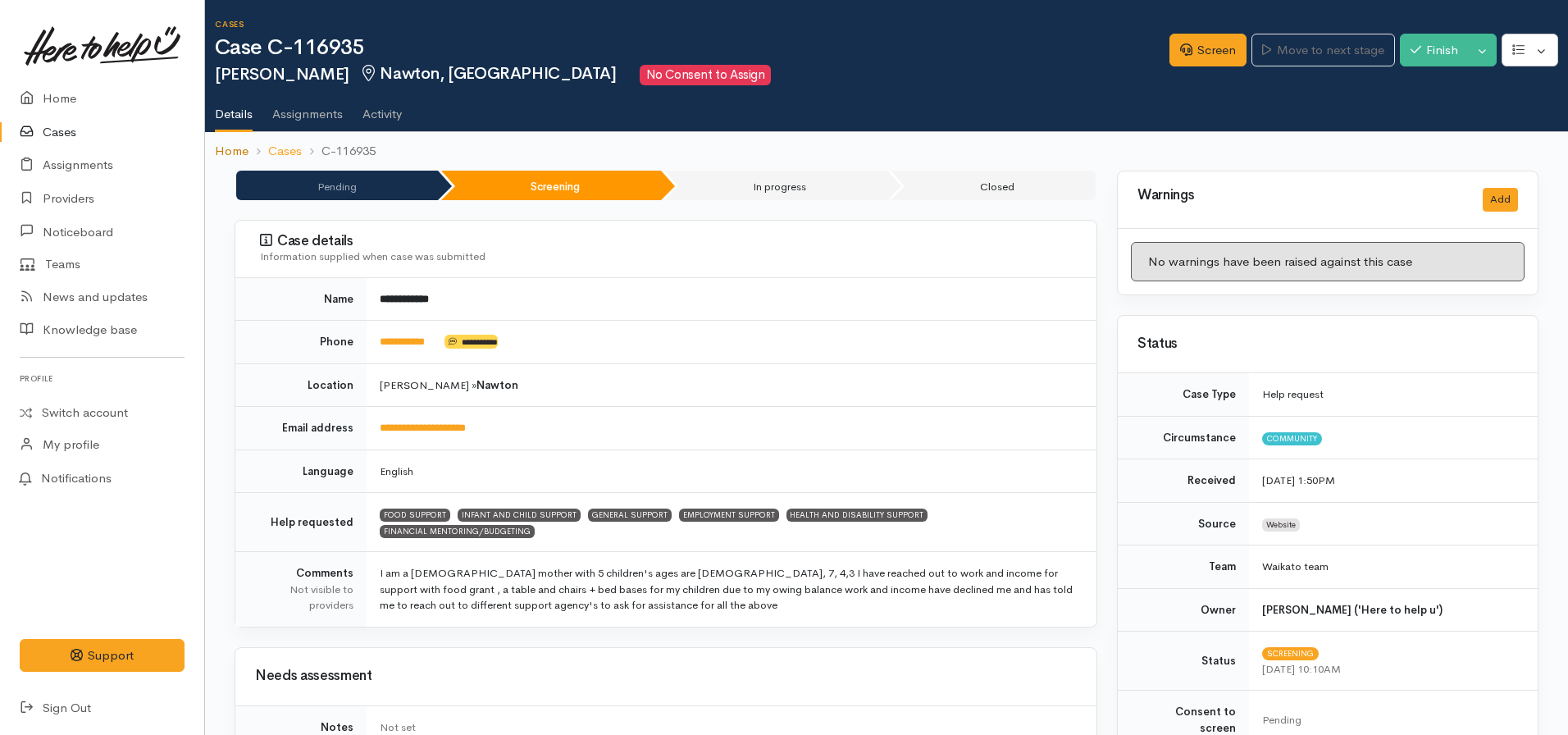
click at [231, 157] on link "Home" at bounding box center [231, 152] width 34 height 19
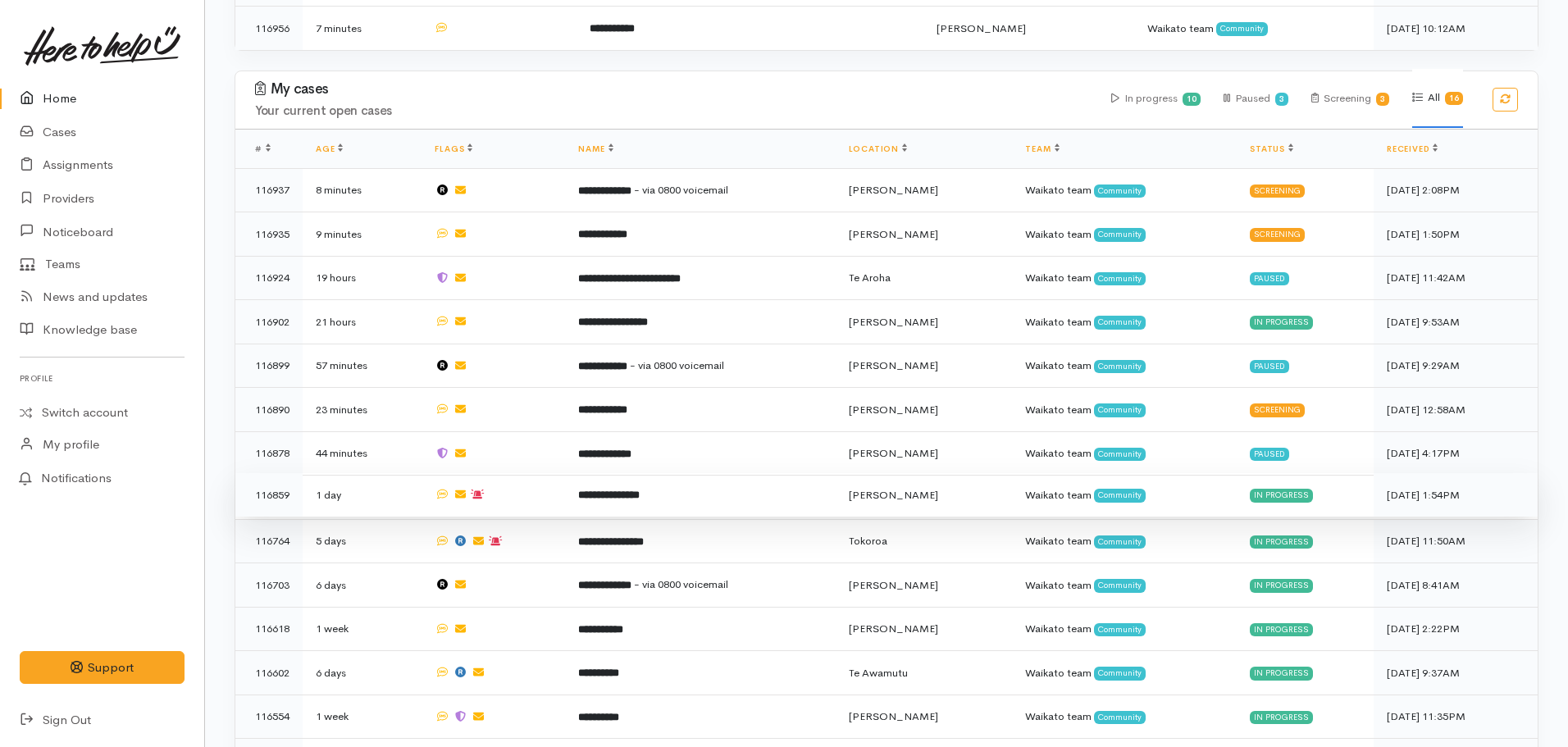
scroll to position [879, 0]
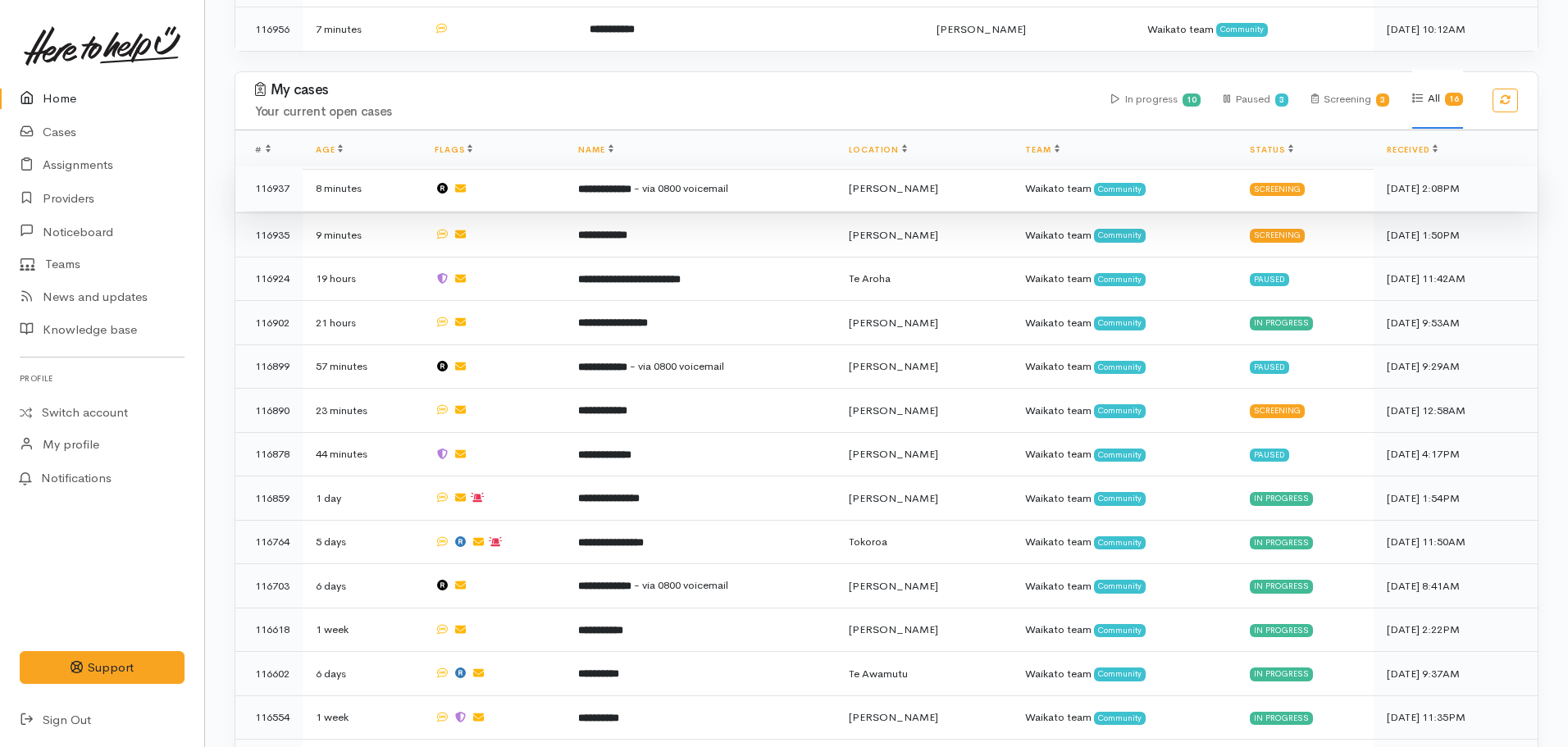
click at [651, 185] on td "**********" at bounding box center [699, 188] width 270 height 45
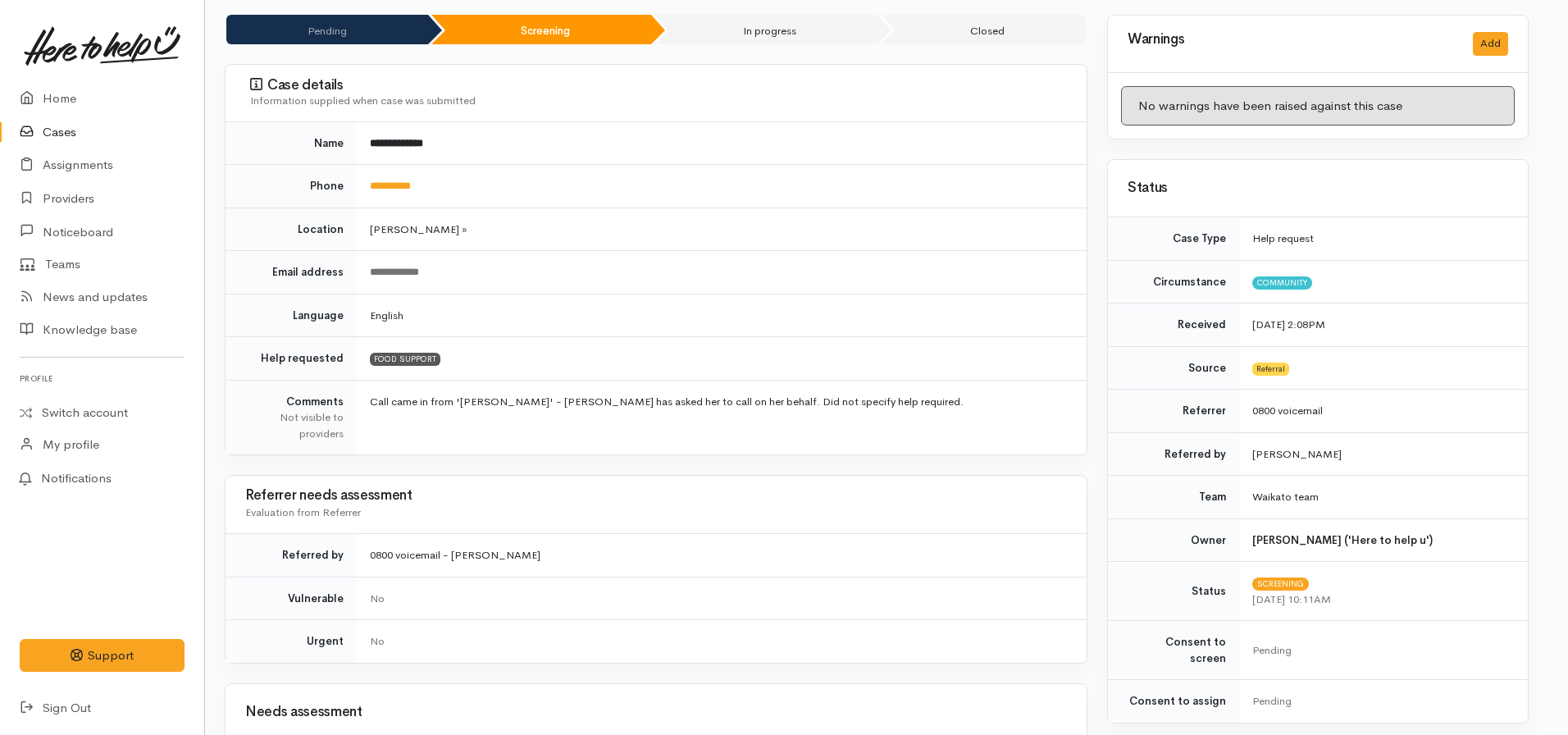
scroll to position [0, 10]
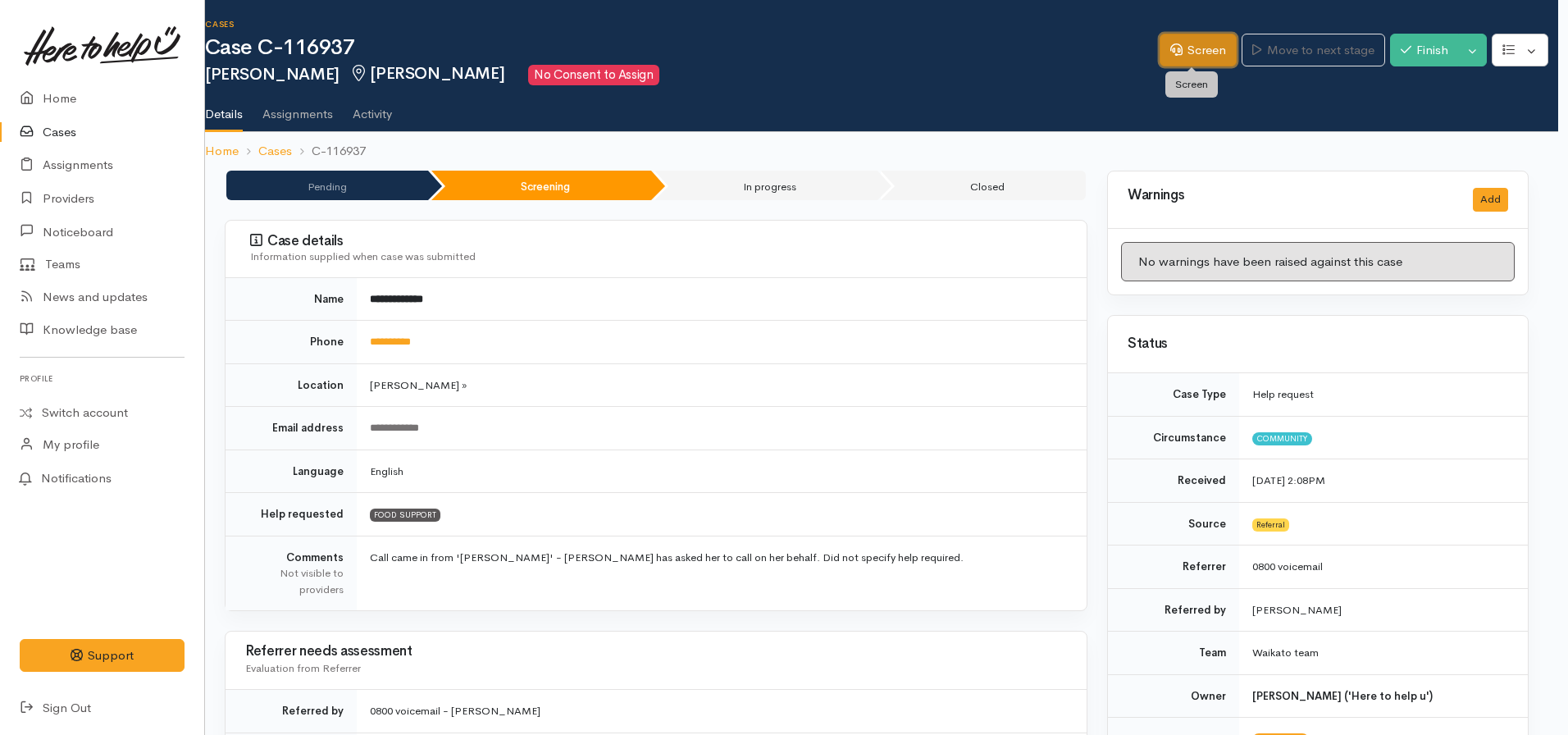
click at [1191, 45] on link "Screen" at bounding box center [1199, 51] width 77 height 34
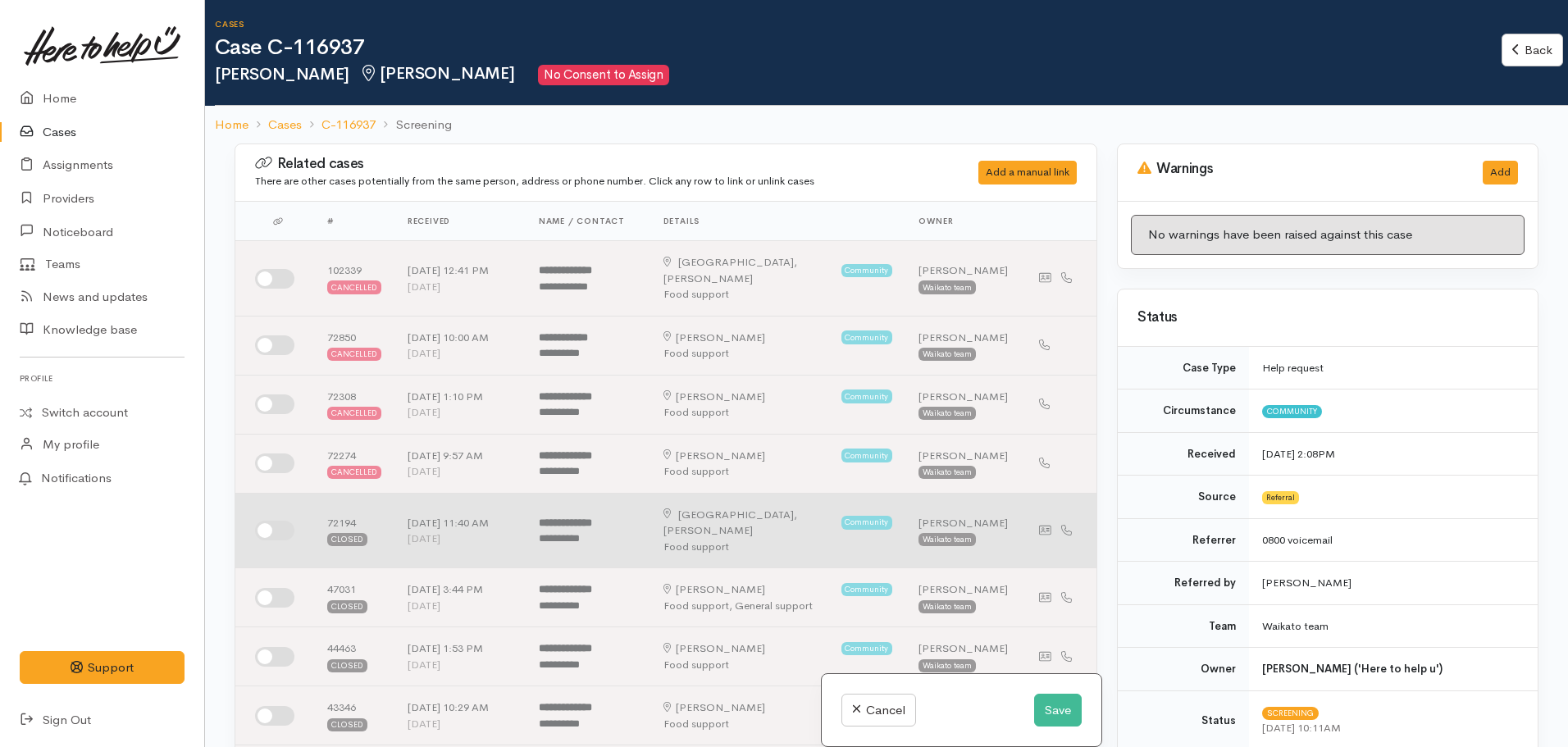
click at [268, 521] on input "checkbox" at bounding box center [274, 530] width 40 height 19
checkbox input "true"
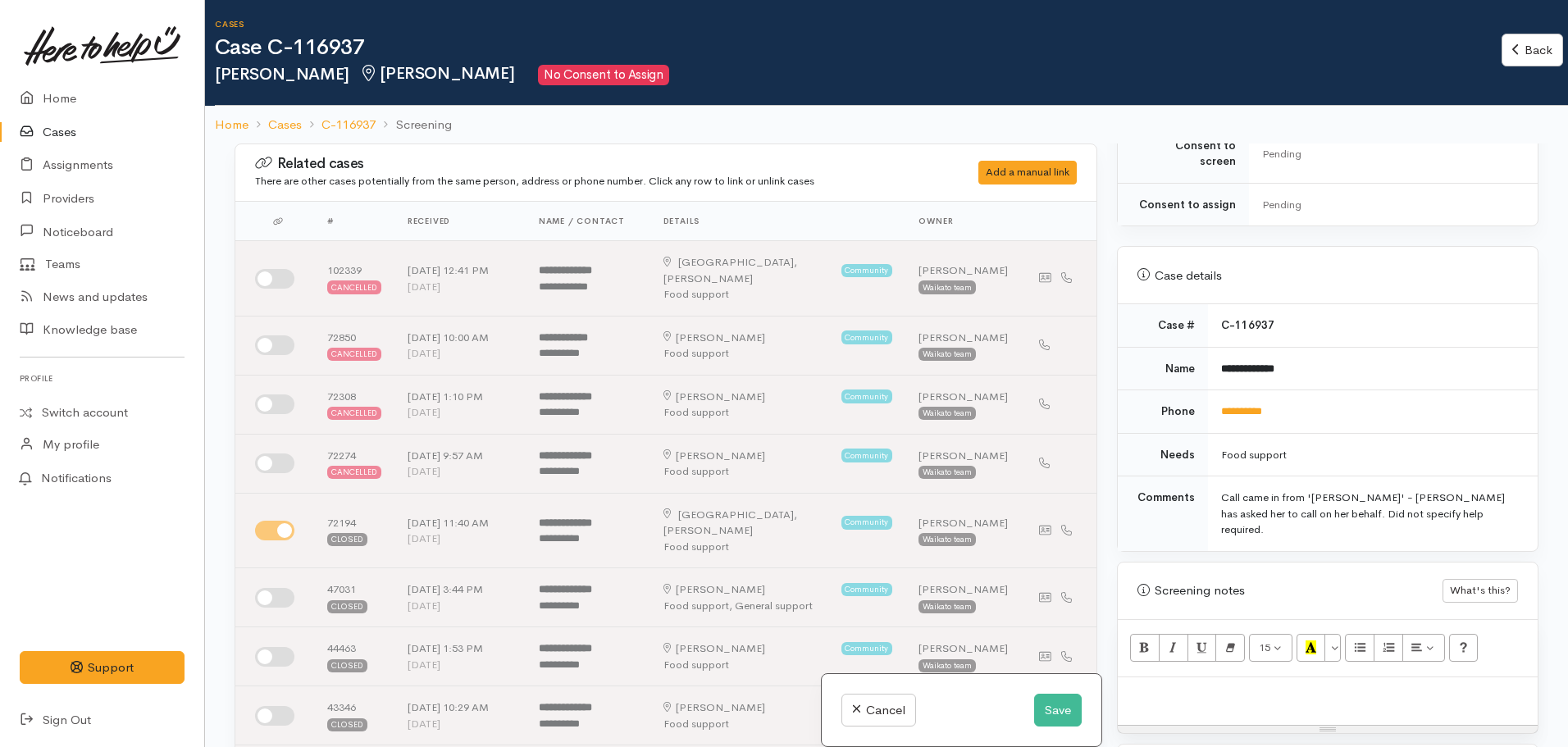
scroll to position [779, 0]
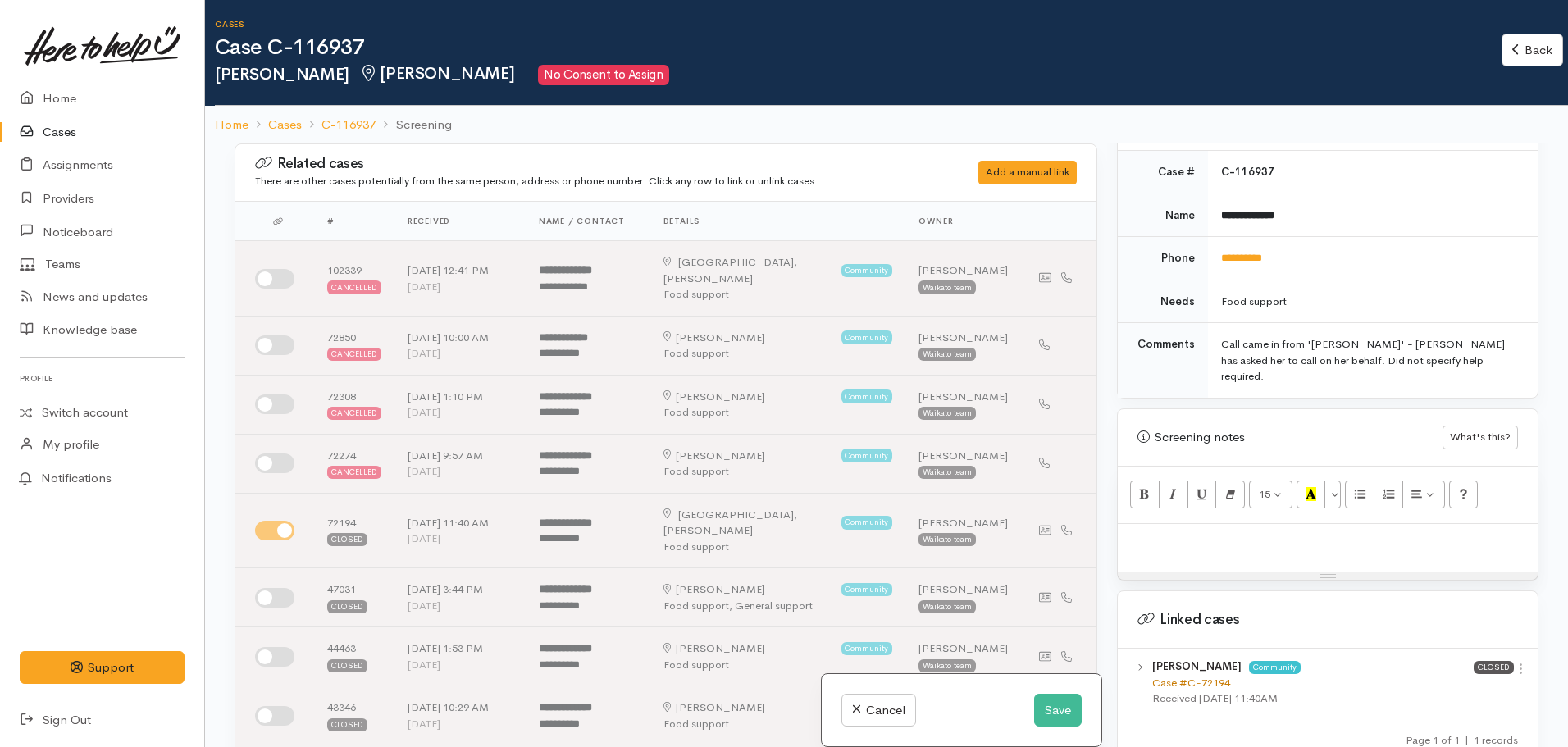
click at [1161, 675] on link "Case #C-72194" at bounding box center [1191, 682] width 78 height 14
click at [1175, 528] on div at bounding box center [1327, 548] width 420 height 48
paste div
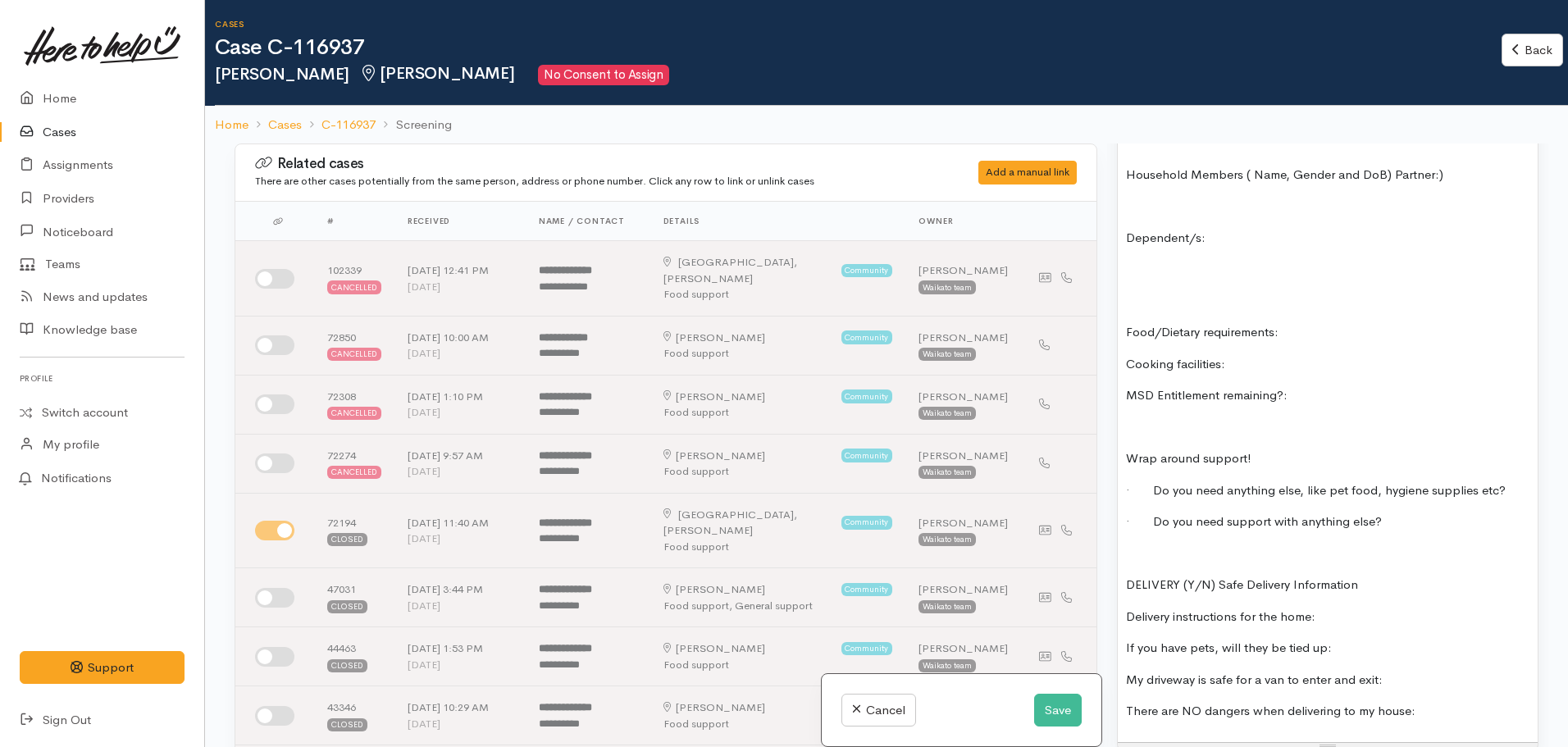
scroll to position [1277, 0]
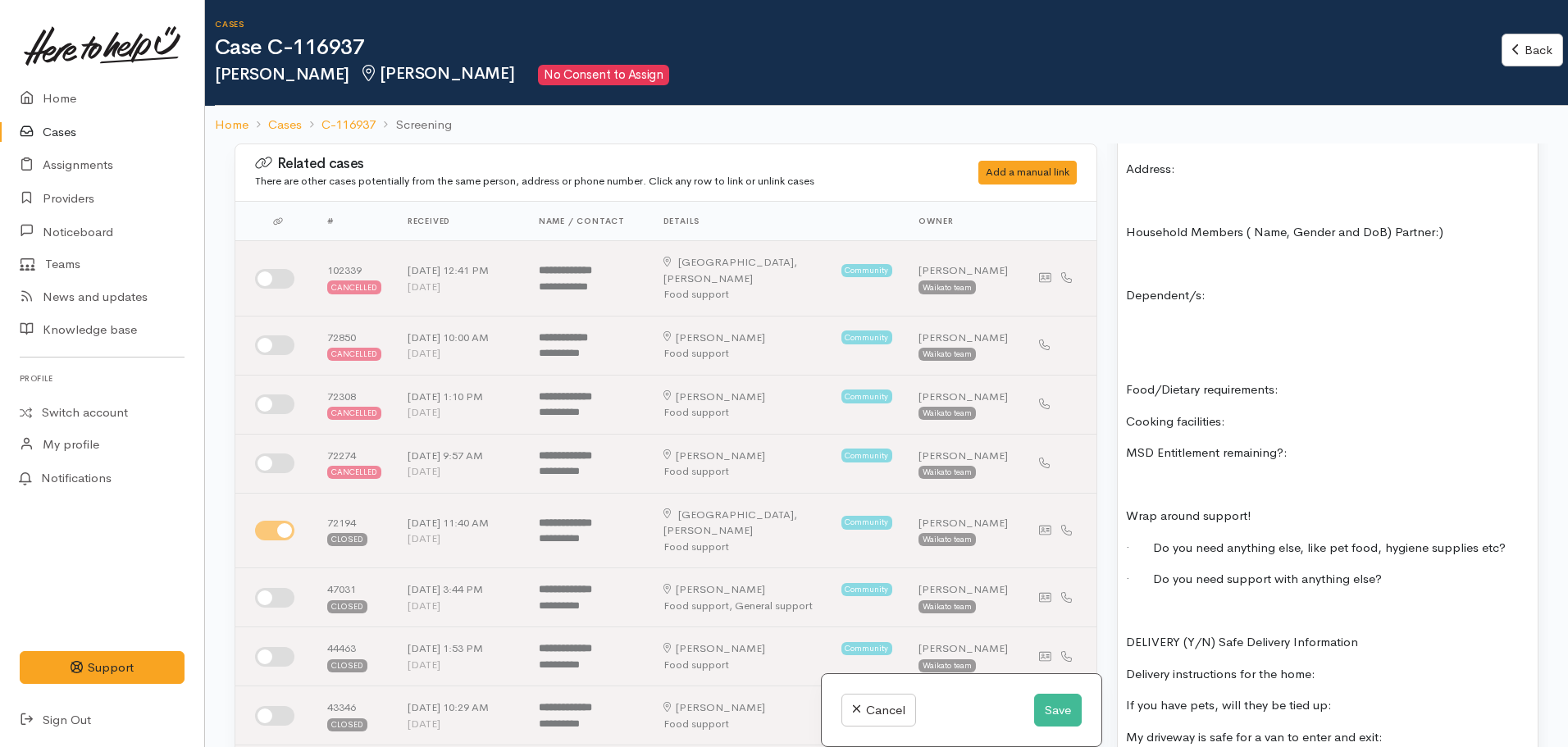
click at [1338, 443] on p "MSD Entitlement remaining?:" at bounding box center [1327, 453] width 403 height 19
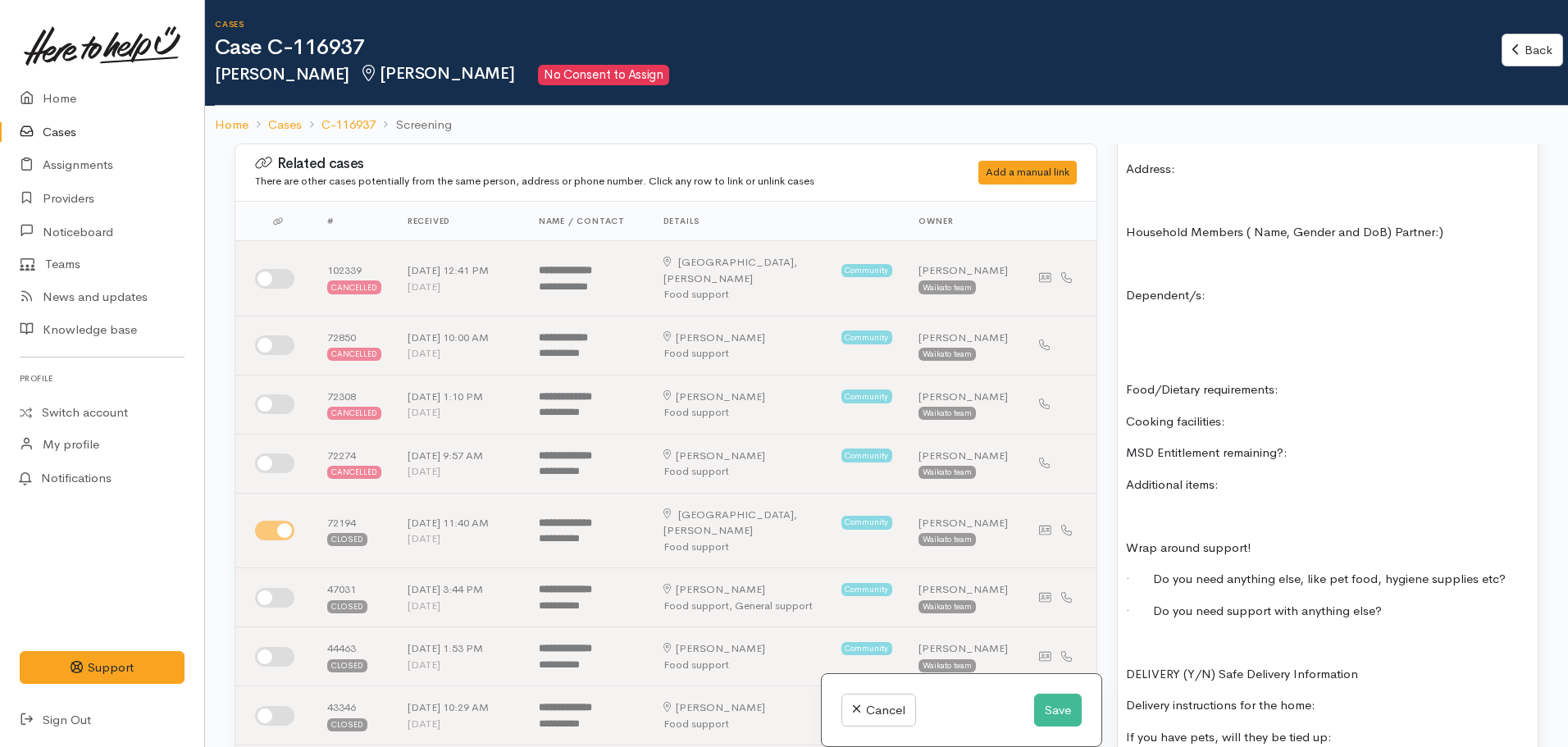
click at [1257, 475] on p "Additional items:" at bounding box center [1327, 485] width 403 height 19
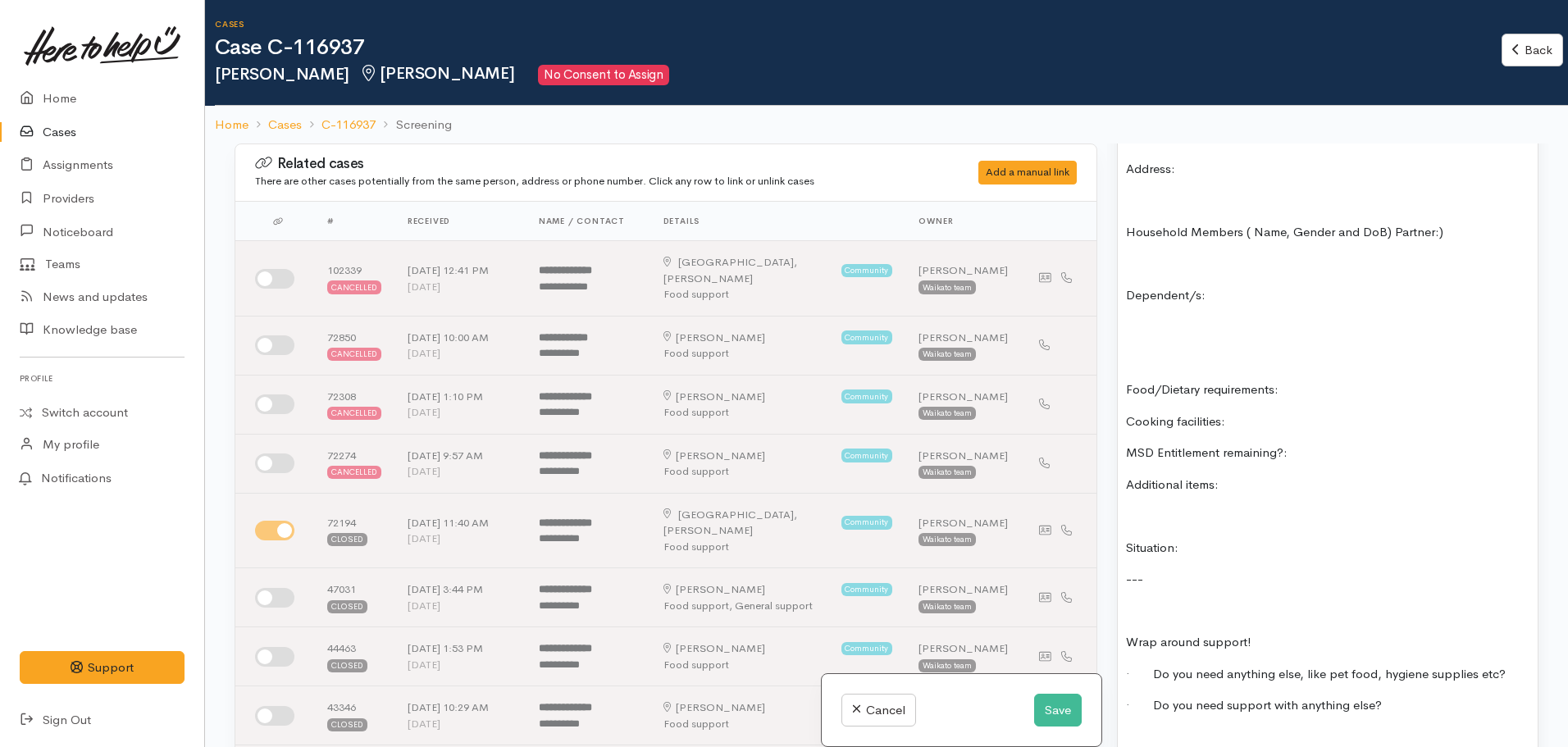
click at [1132, 633] on p "Wrap around support!" at bounding box center [1327, 642] width 403 height 19
click at [1145, 696] on p at bounding box center [1327, 705] width 403 height 19
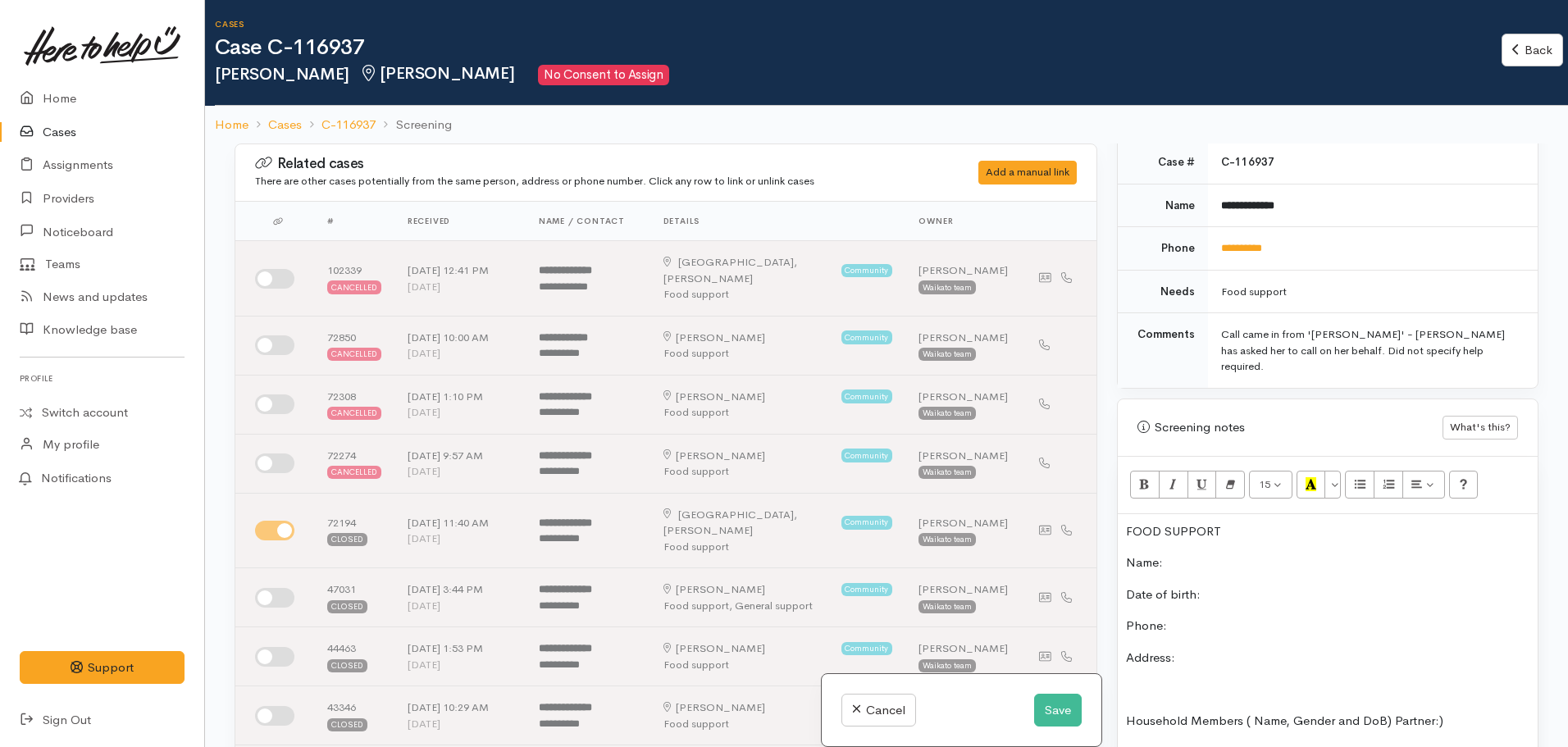
scroll to position [788, 0]
drag, startPoint x: 1244, startPoint y: 492, endPoint x: 1112, endPoint y: 476, distance: 133.0
click at [1112, 476] on div "Warnings Add No warnings have been raised against this case Add Warning Title ●…" at bounding box center [1328, 517] width 441 height 747
click at [1142, 478] on icon "Bold (CTRL+B)" at bounding box center [1145, 485] width 11 height 14
click at [1336, 471] on button "More Color" at bounding box center [1332, 485] width 16 height 28
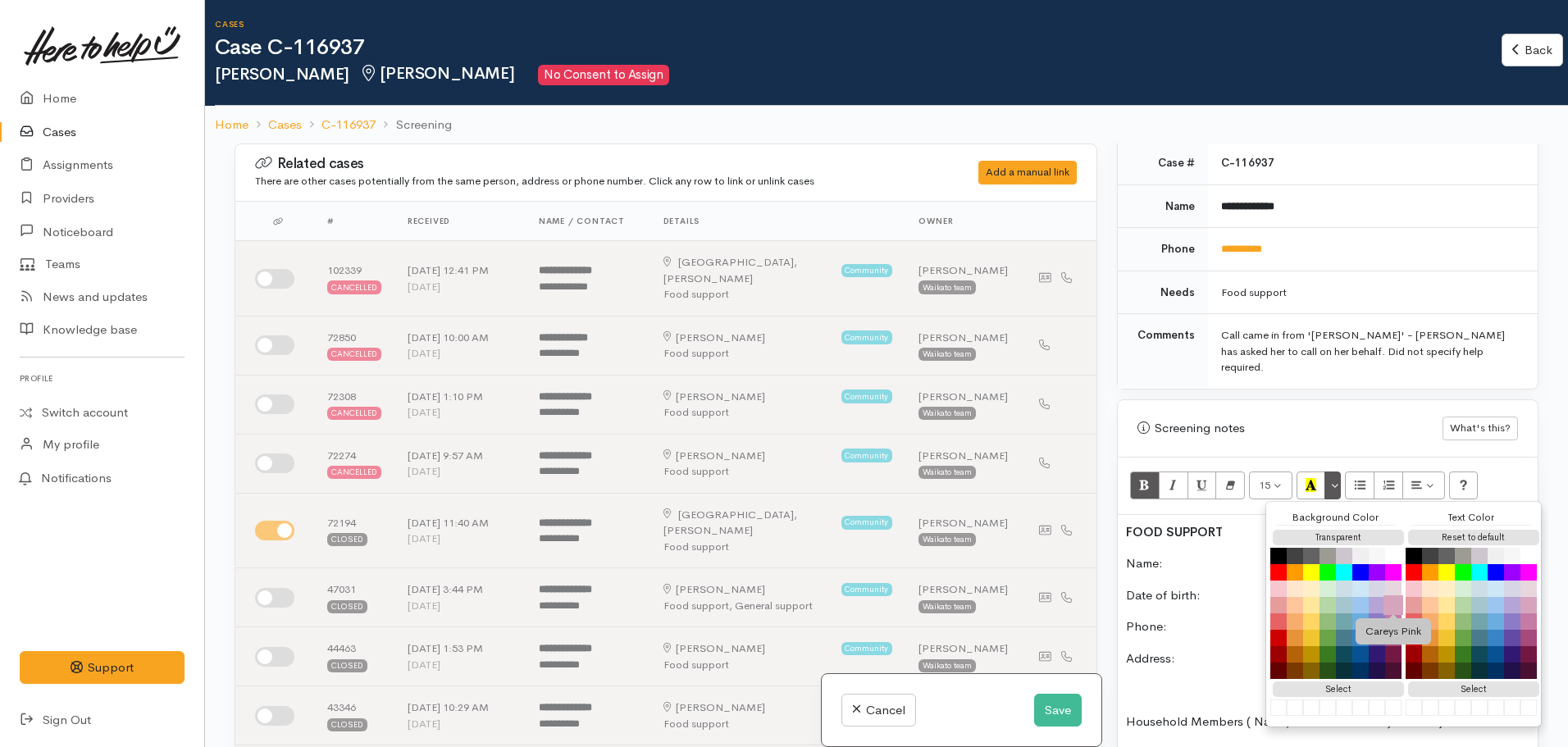
click at [1396, 596] on button "Careys Pink" at bounding box center [1393, 605] width 19 height 19
click at [1177, 554] on p "Name:" at bounding box center [1327, 564] width 403 height 19
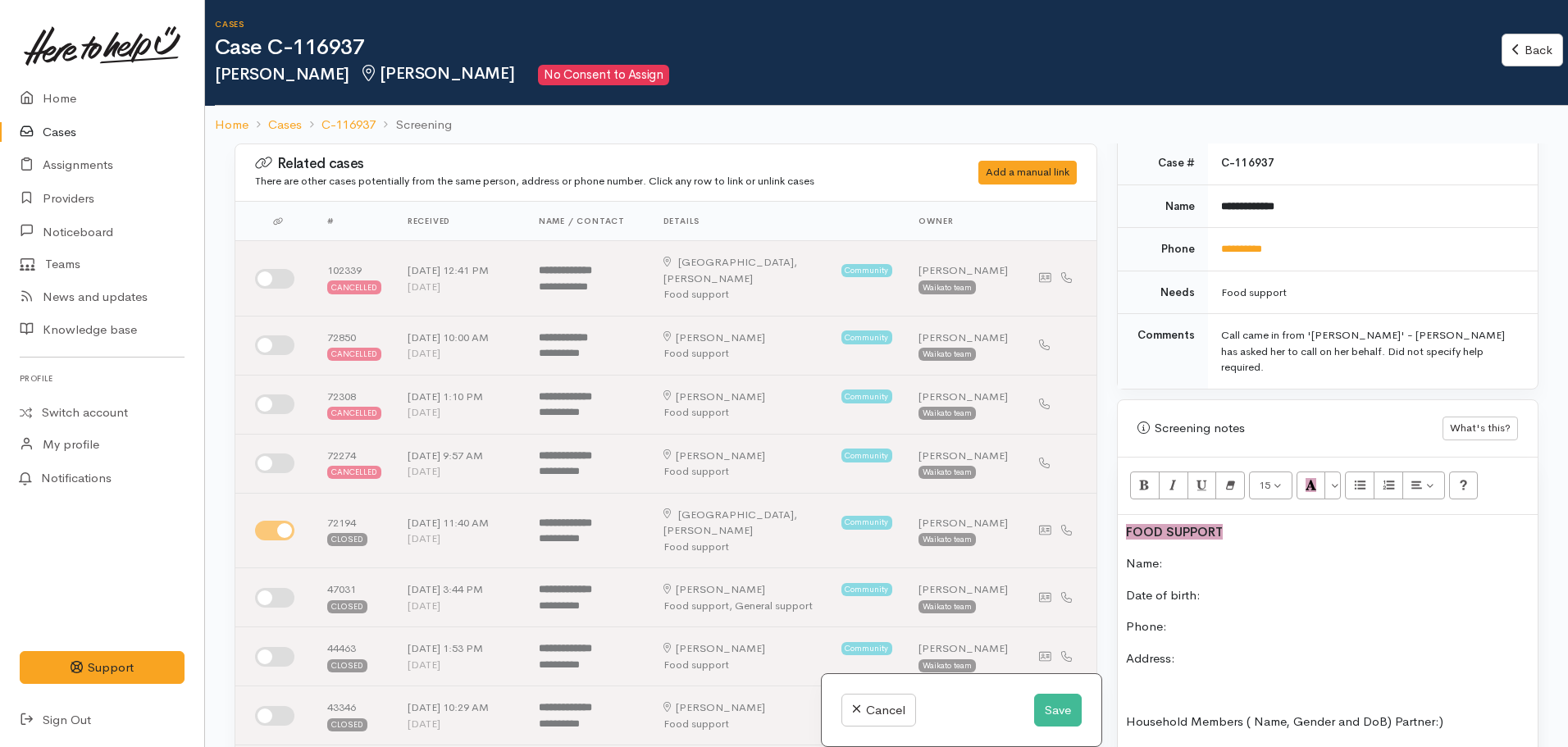
scroll to position [675, 0]
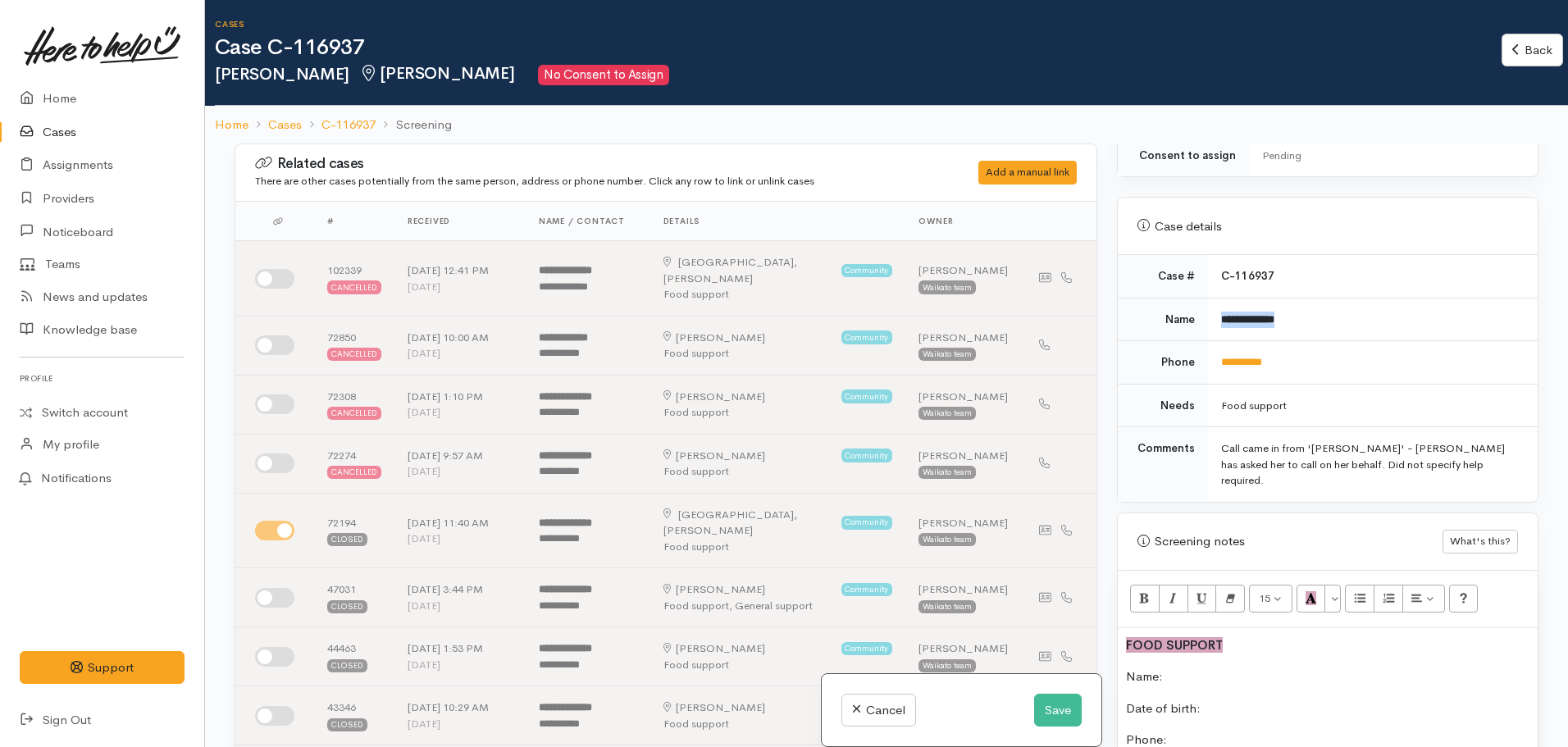
drag, startPoint x: 1302, startPoint y: 296, endPoint x: 1205, endPoint y: 291, distance: 97.1
click at [1209, 298] on td "**********" at bounding box center [1374, 320] width 330 height 44
copy b "**********"
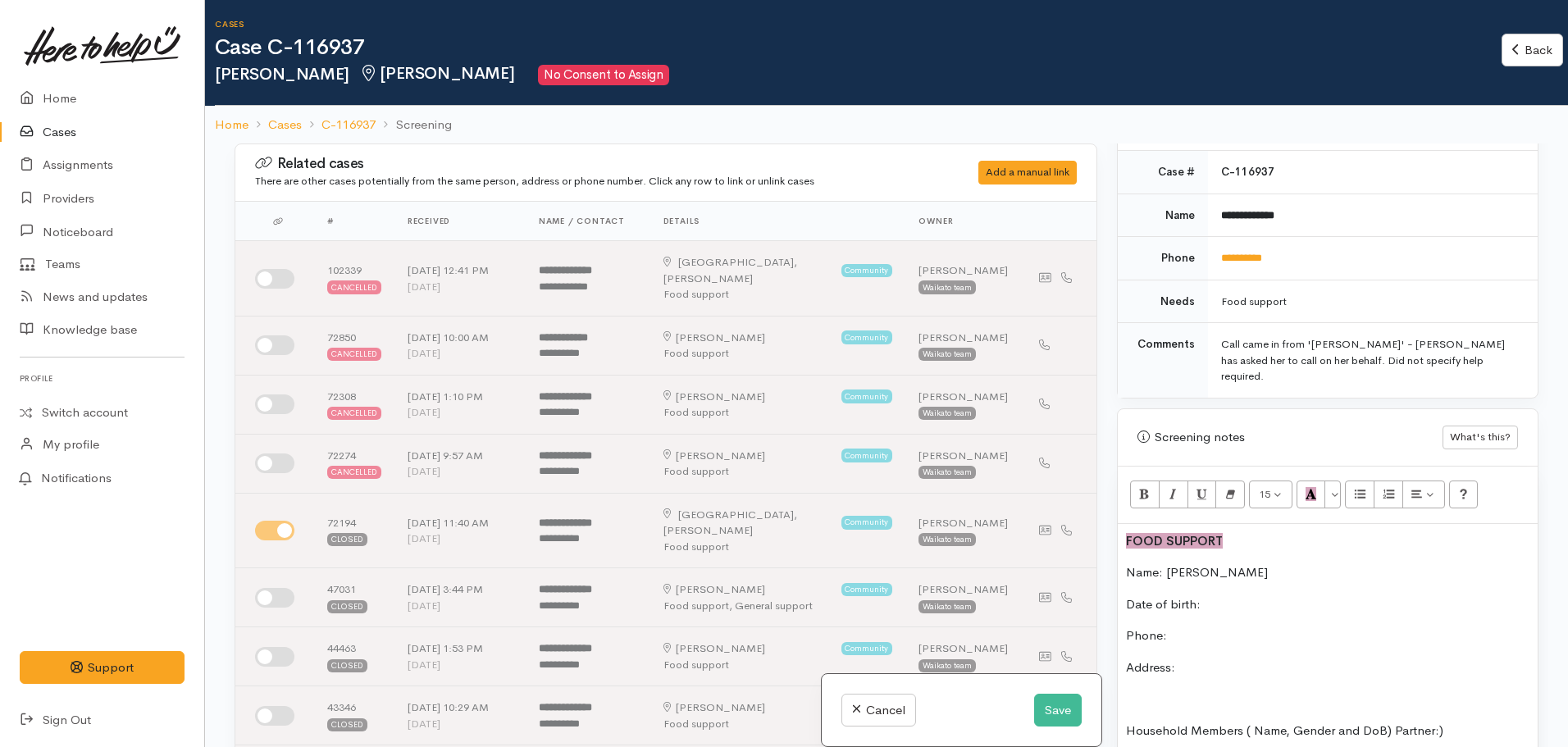
scroll to position [778, 0]
click at [1040, 702] on button "Save" at bounding box center [1058, 710] width 48 height 34
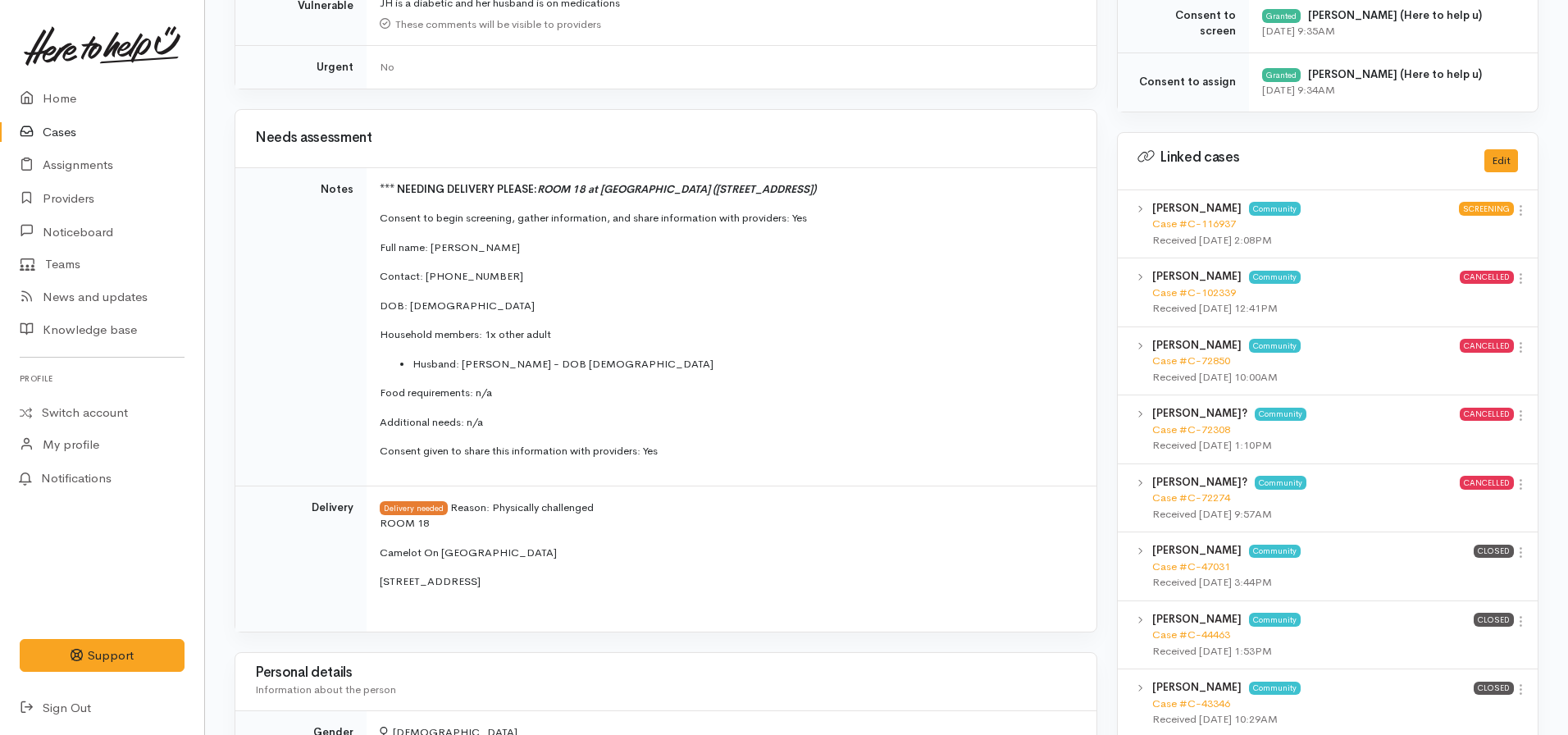
scroll to position [772, 0]
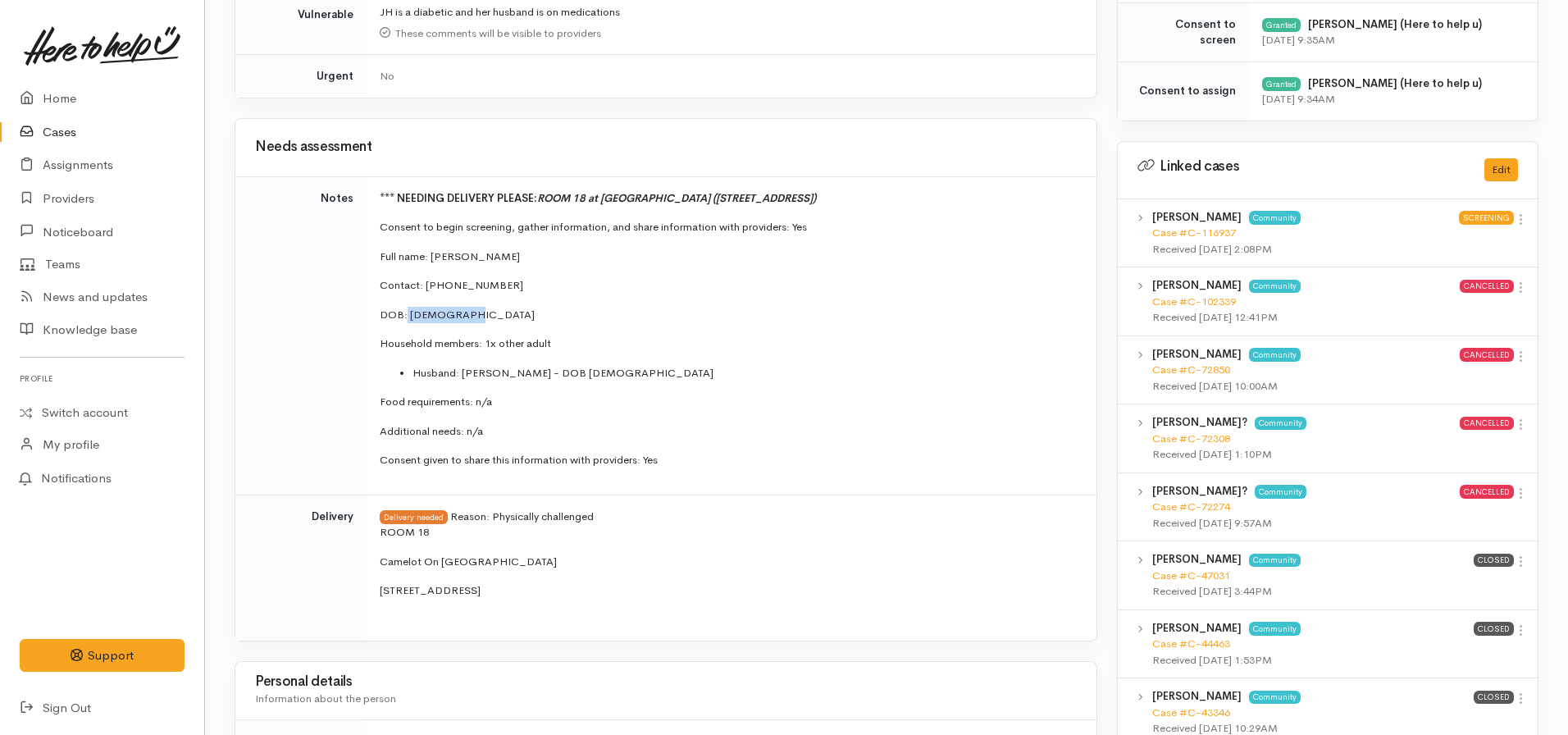
drag, startPoint x: 467, startPoint y: 313, endPoint x: 407, endPoint y: 313, distance: 60.0
click at [407, 313] on p "DOB: [DEMOGRAPHIC_DATA]" at bounding box center [728, 314] width 697 height 16
copy p "[DATE]"
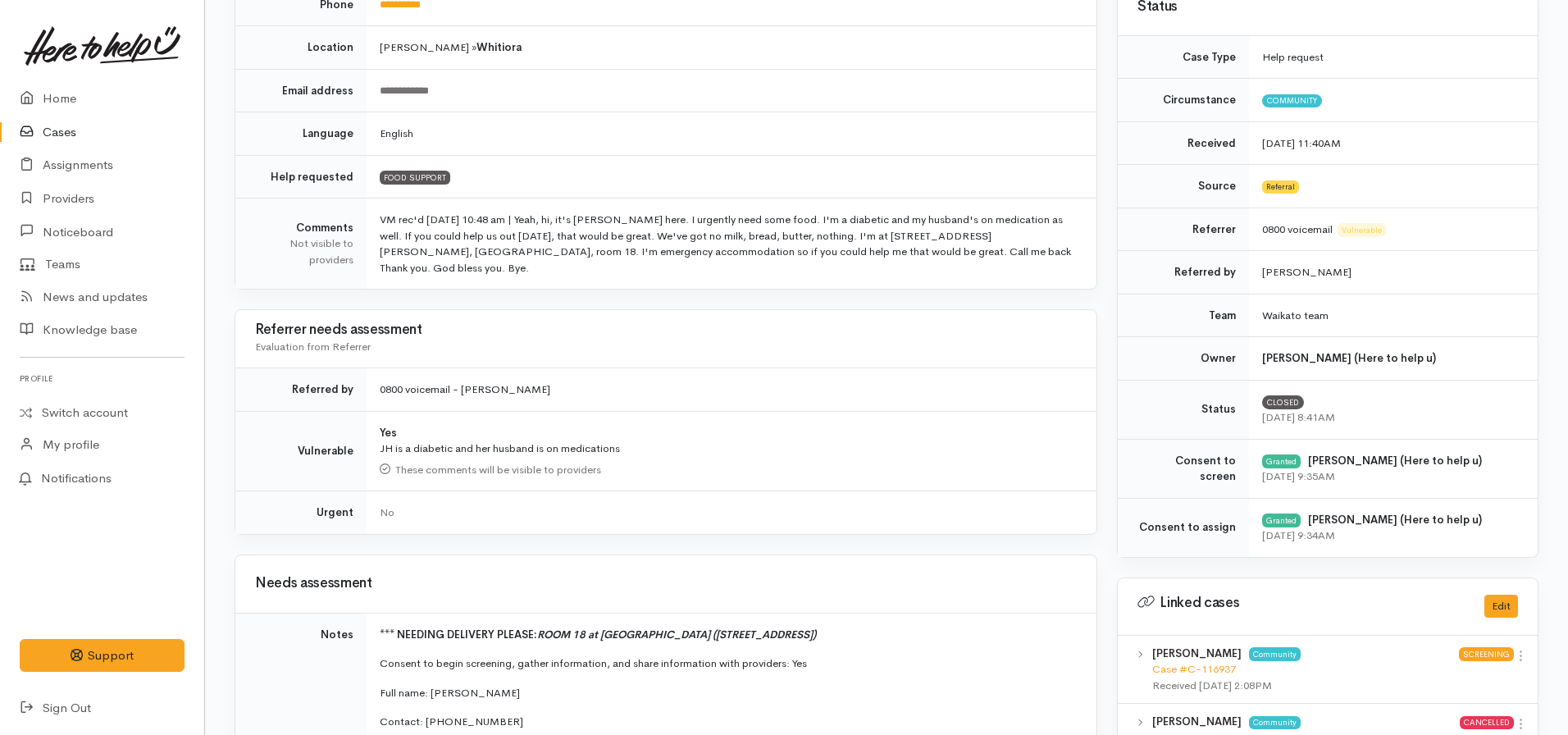
scroll to position [0, 0]
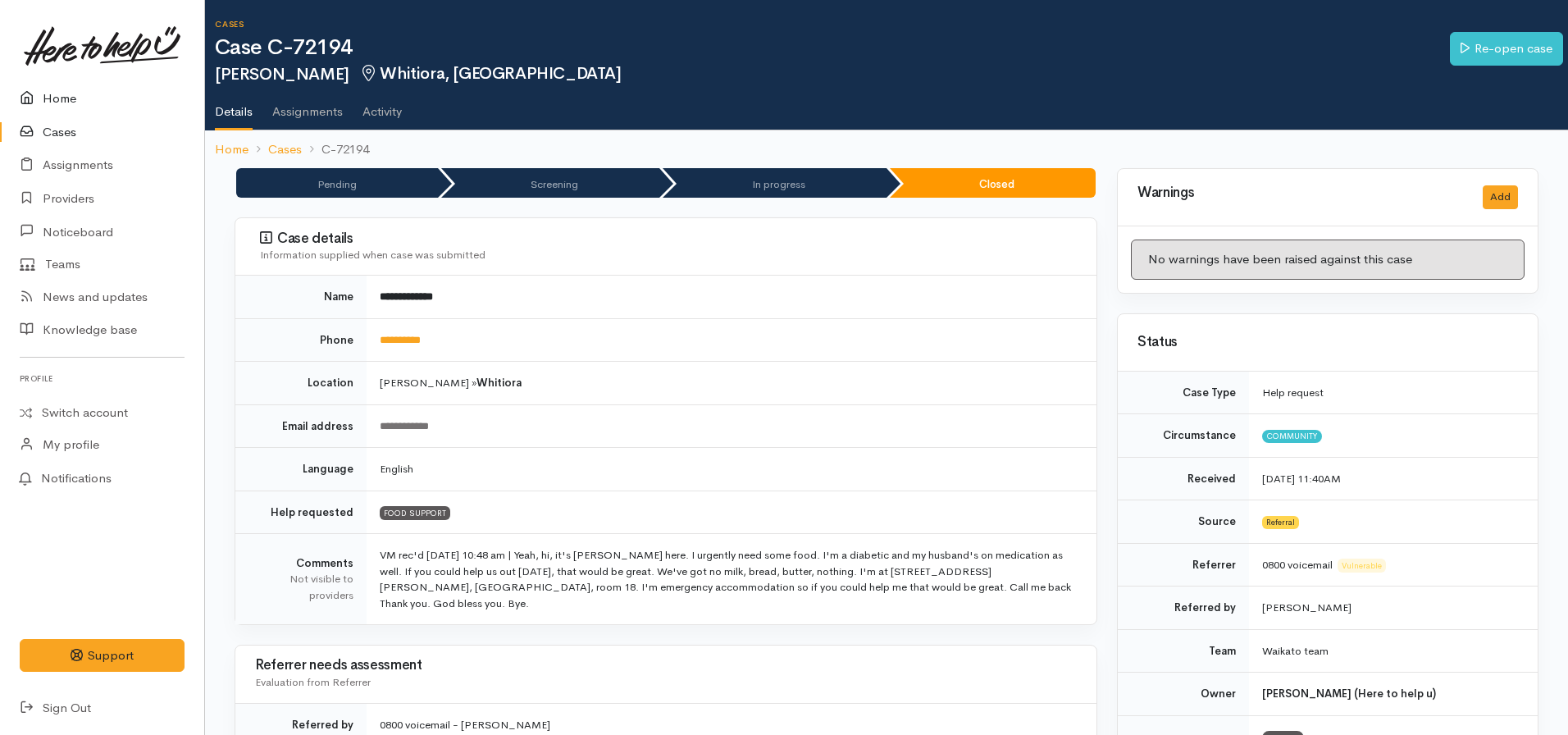
click at [62, 100] on link "Home" at bounding box center [102, 99] width 205 height 34
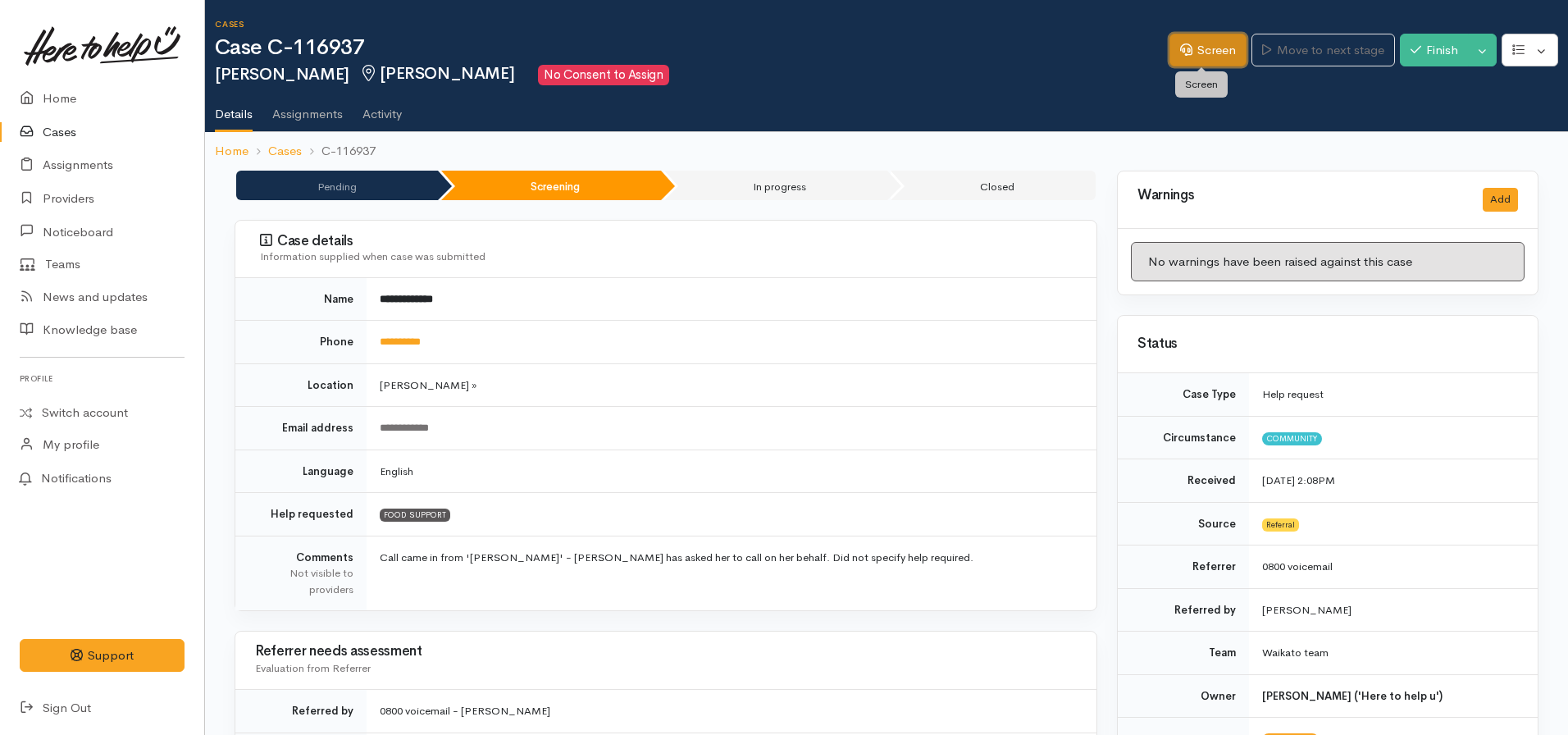
click at [1192, 52] on link "Screen" at bounding box center [1209, 51] width 77 height 34
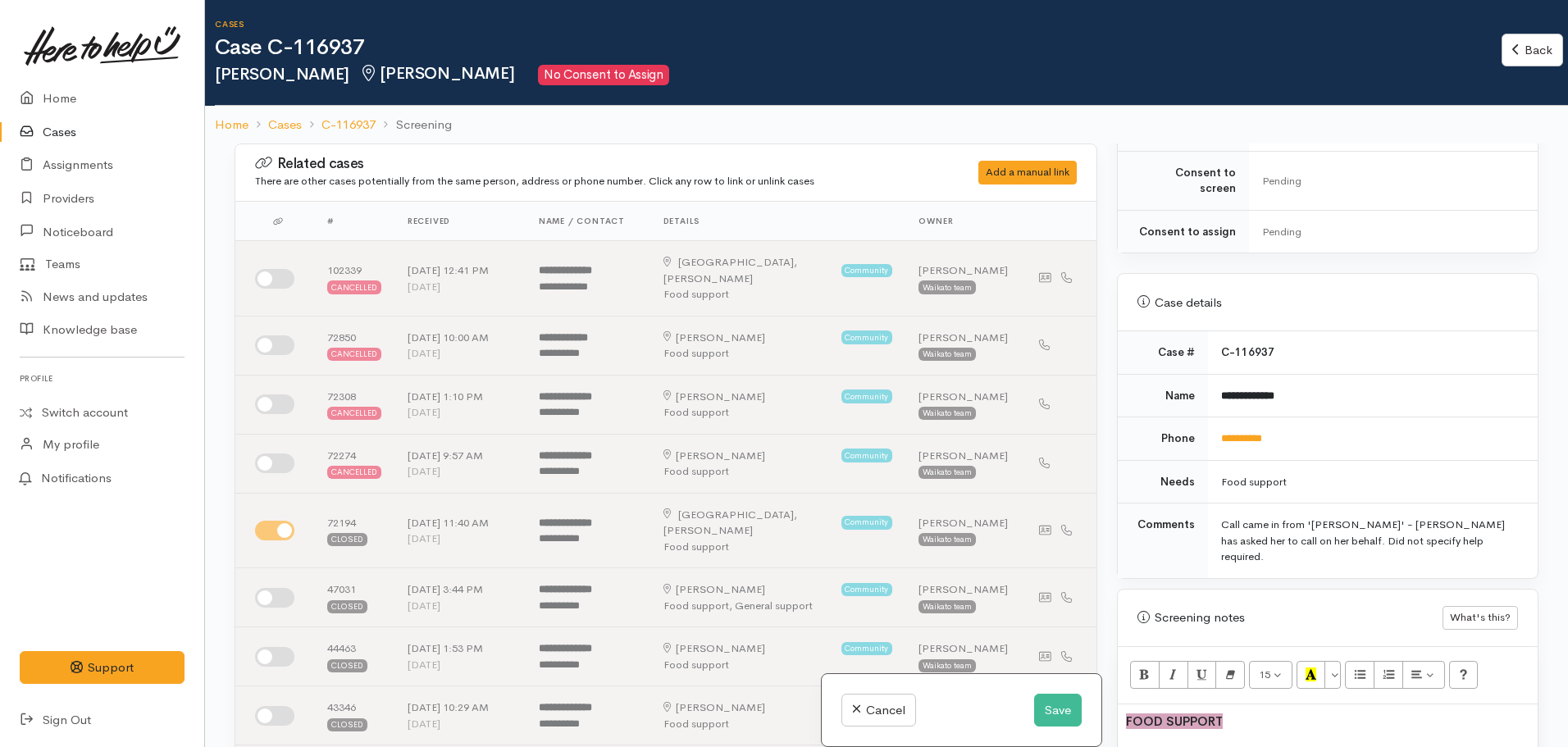
scroll to position [600, 0]
click at [1241, 432] on link "**********" at bounding box center [1241, 437] width 41 height 11
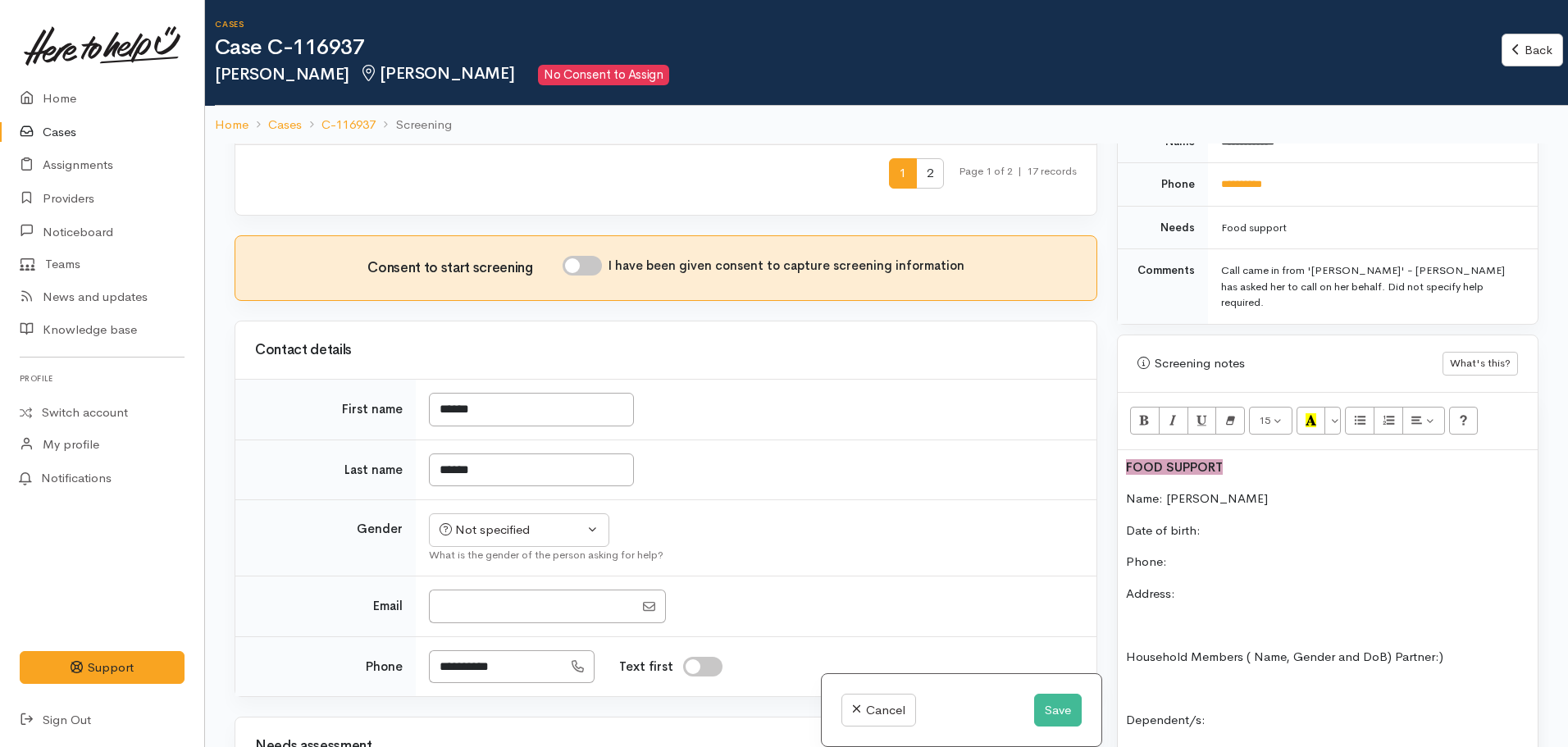
scroll to position [754, 0]
click at [1245, 522] on p "Date of birth:" at bounding box center [1327, 531] width 403 height 19
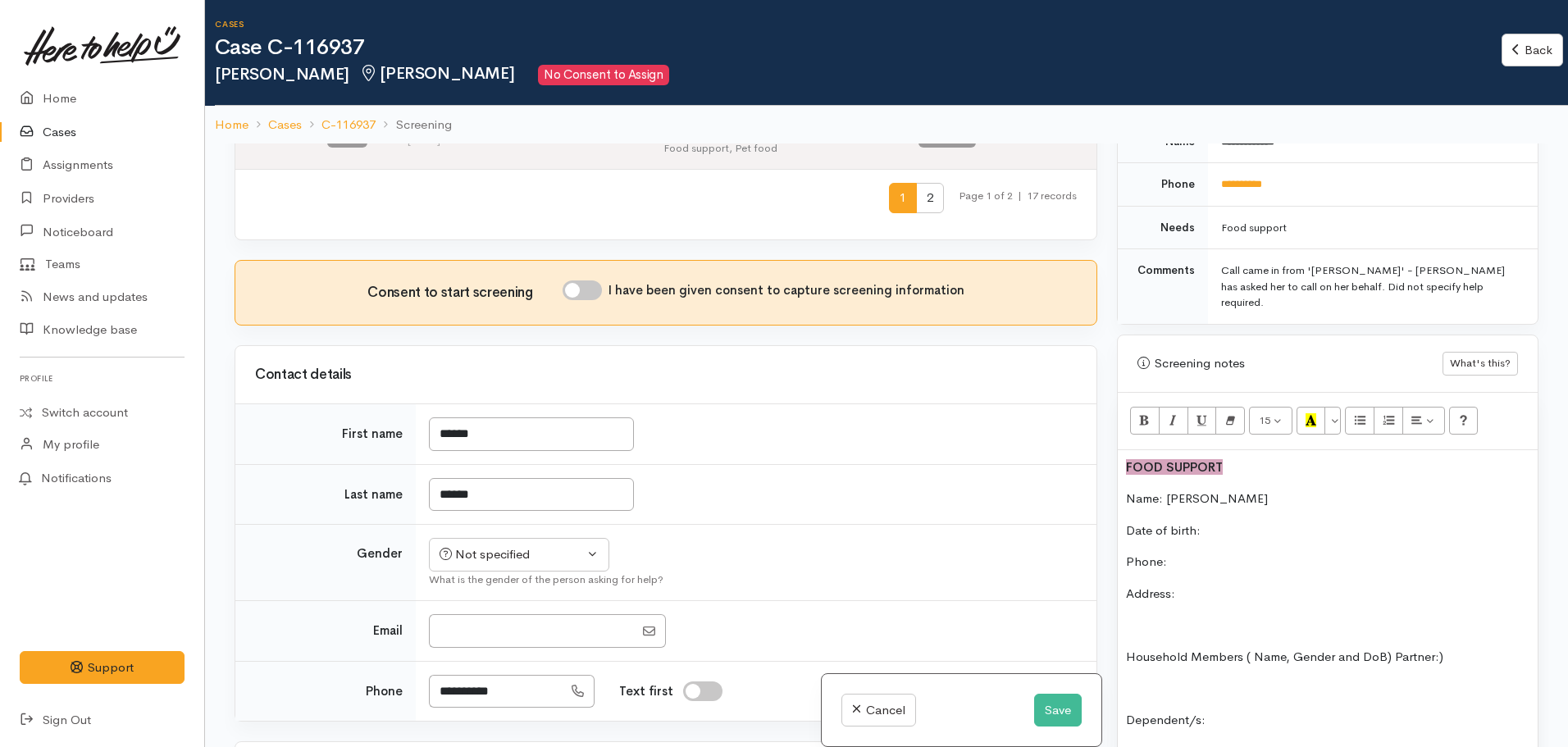
scroll to position [803, 0]
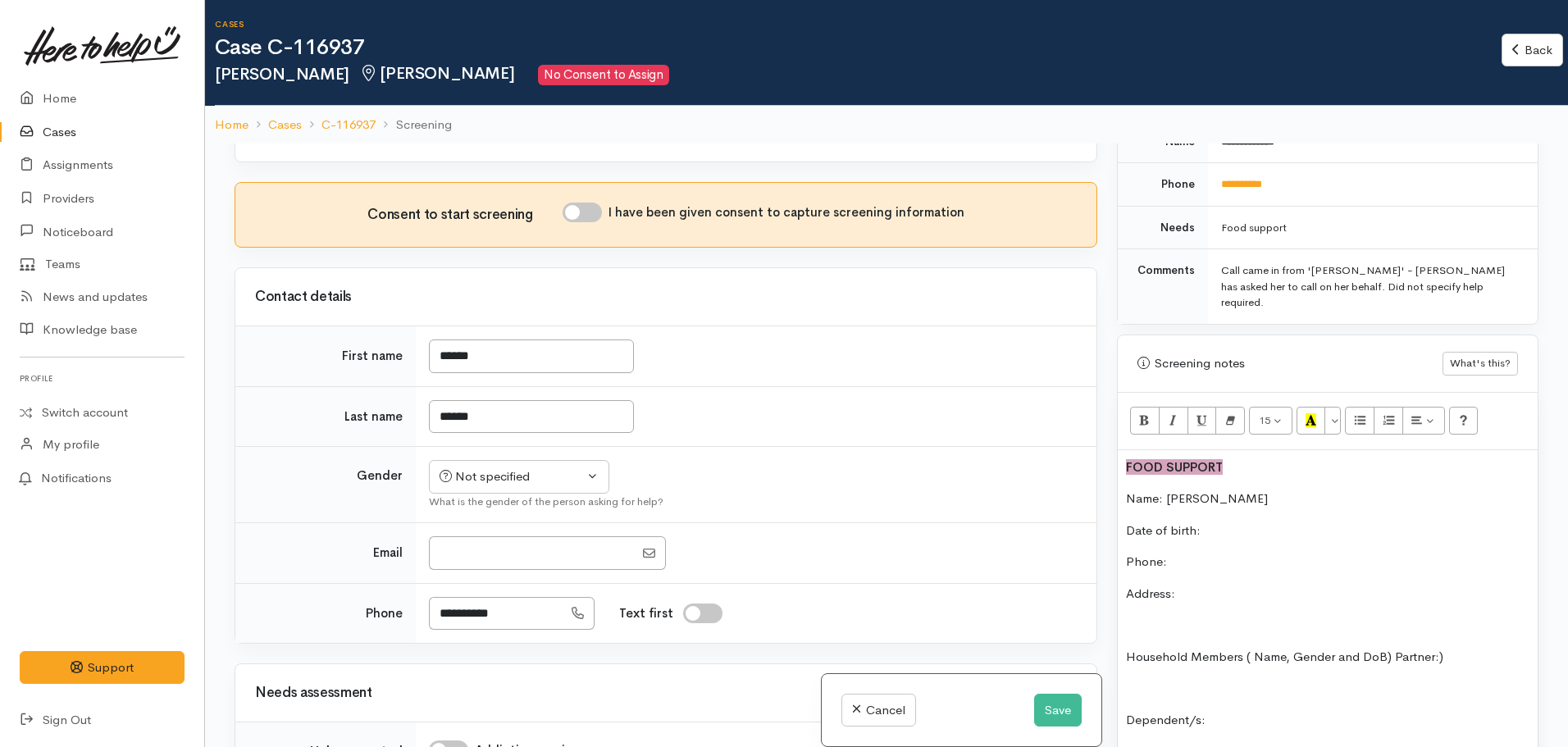
drag, startPoint x: 1259, startPoint y: 469, endPoint x: 1252, endPoint y: 485, distance: 17.5
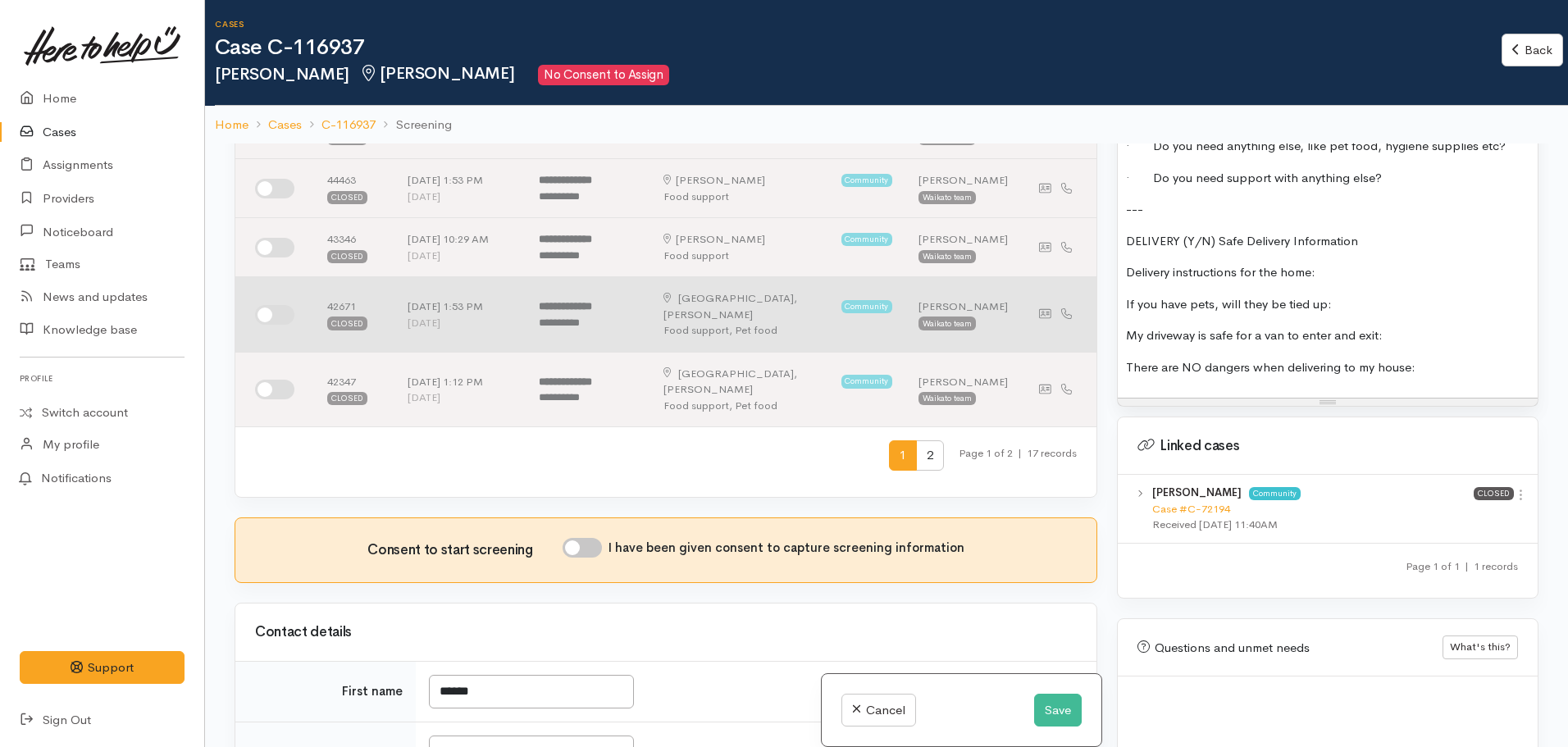
scroll to position [469, 0]
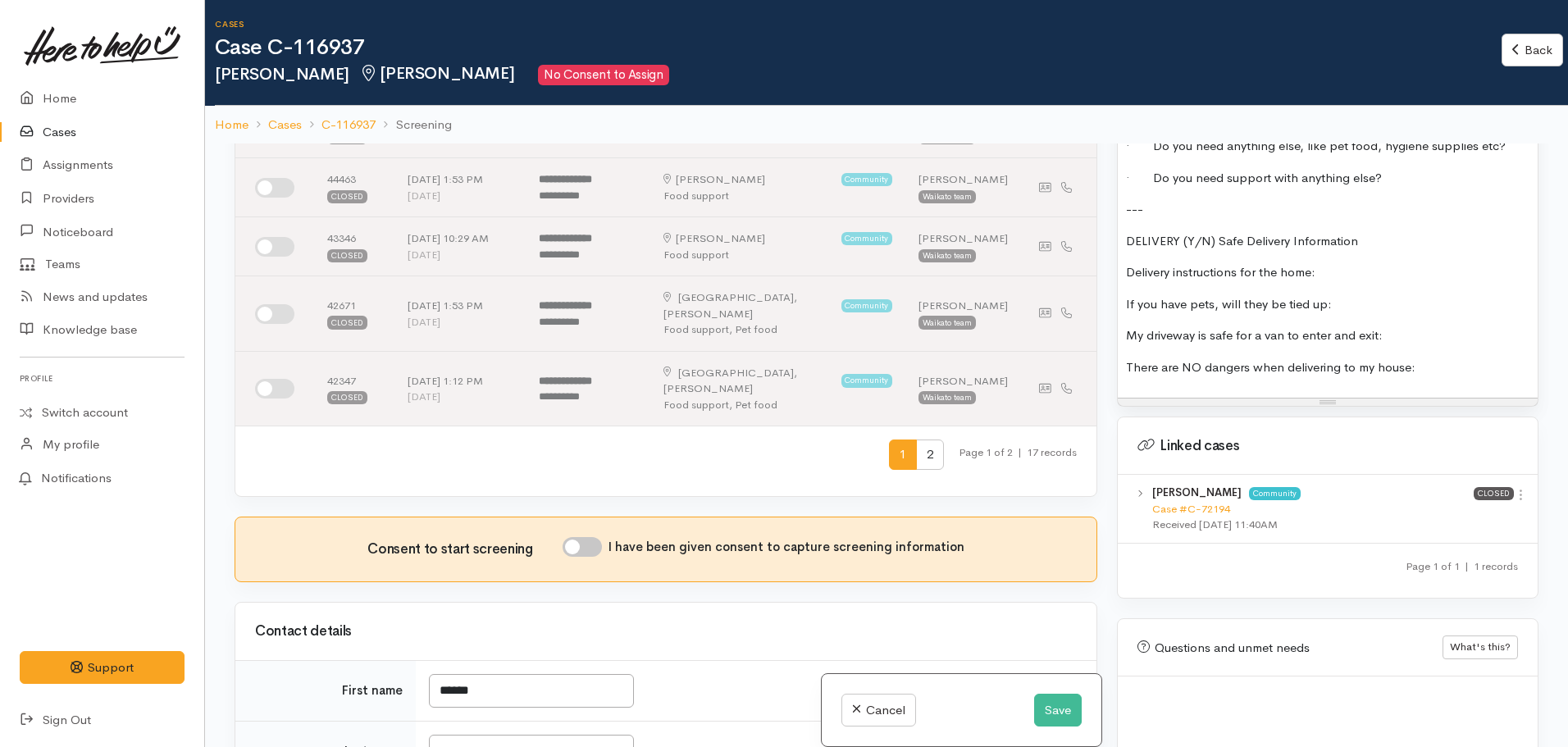
click at [582, 537] on input "I have been given consent to capture screening information" at bounding box center [582, 546] width 40 height 19
checkbox input "true"
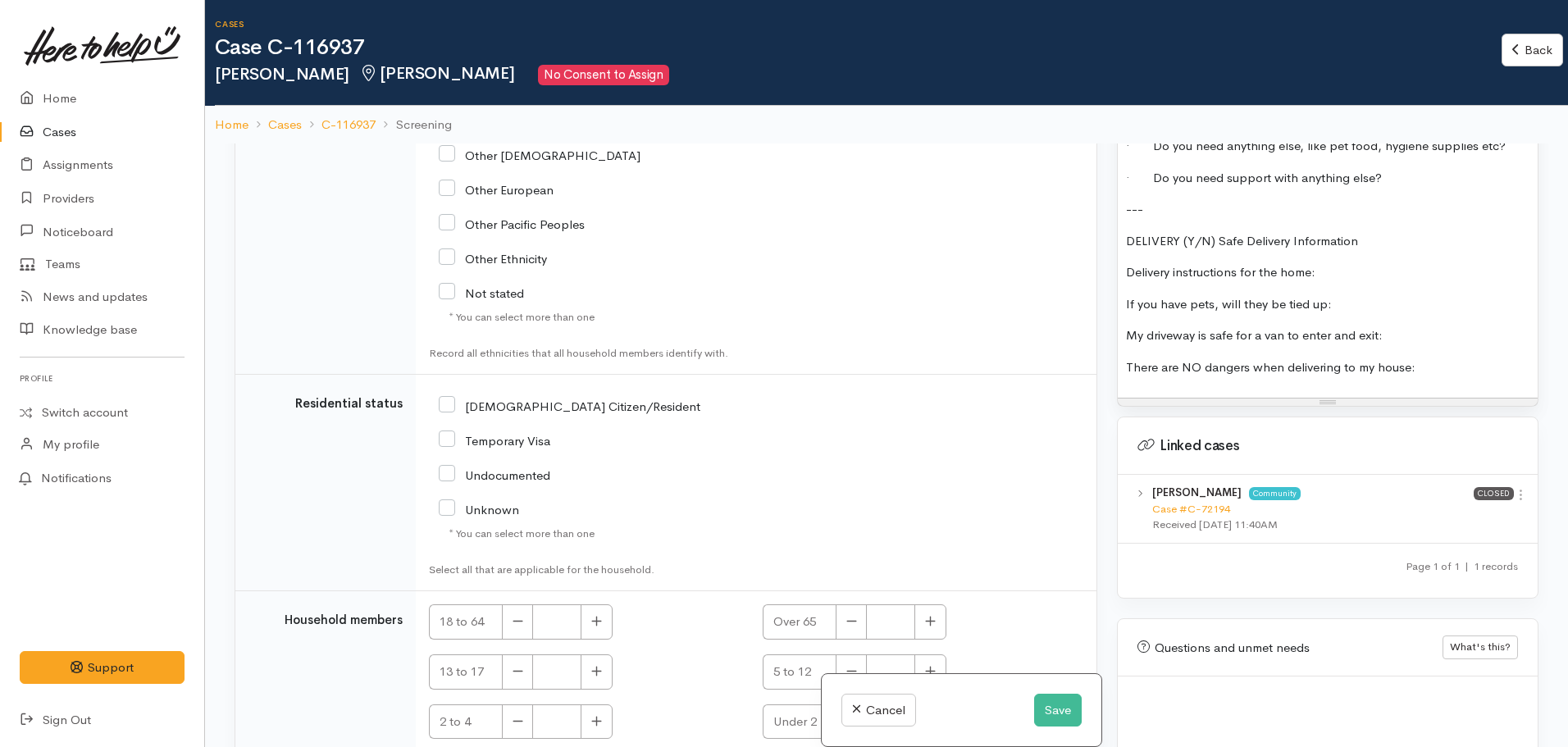
scroll to position [144, 0]
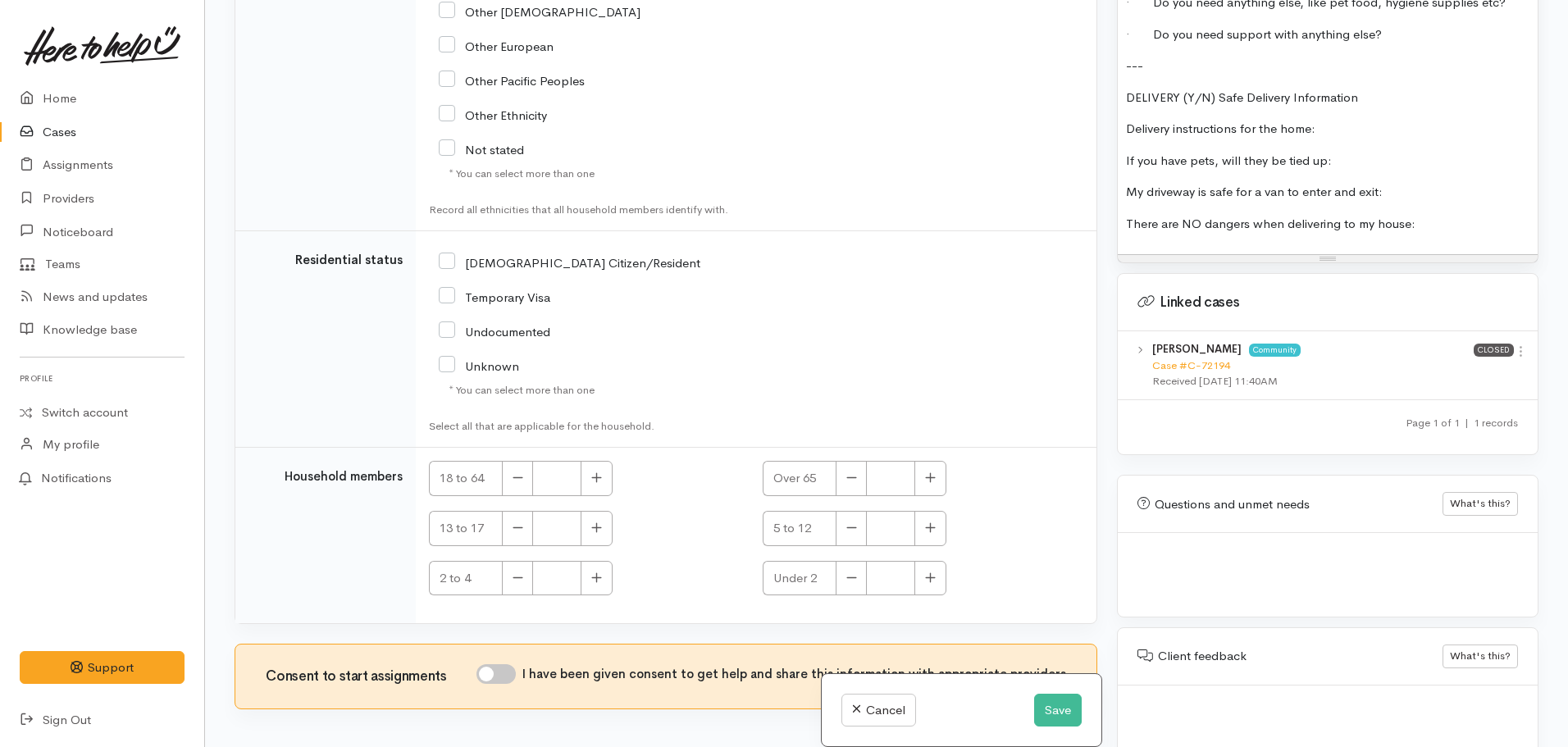
click at [501, 664] on input "I have been given consent to get help and share this information with appropria…" at bounding box center [496, 673] width 40 height 19
checkbox input "true"
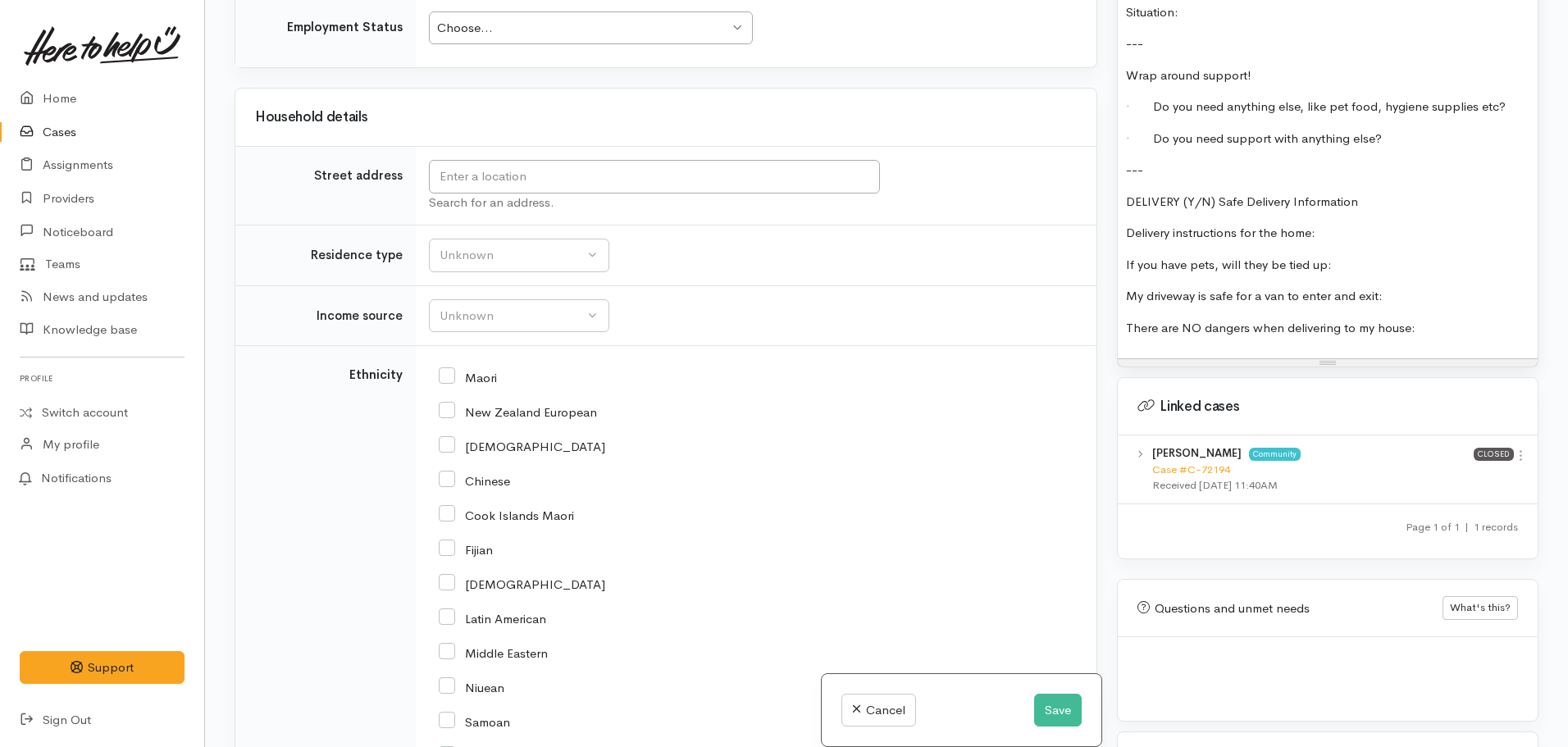
scroll to position [2360, 0]
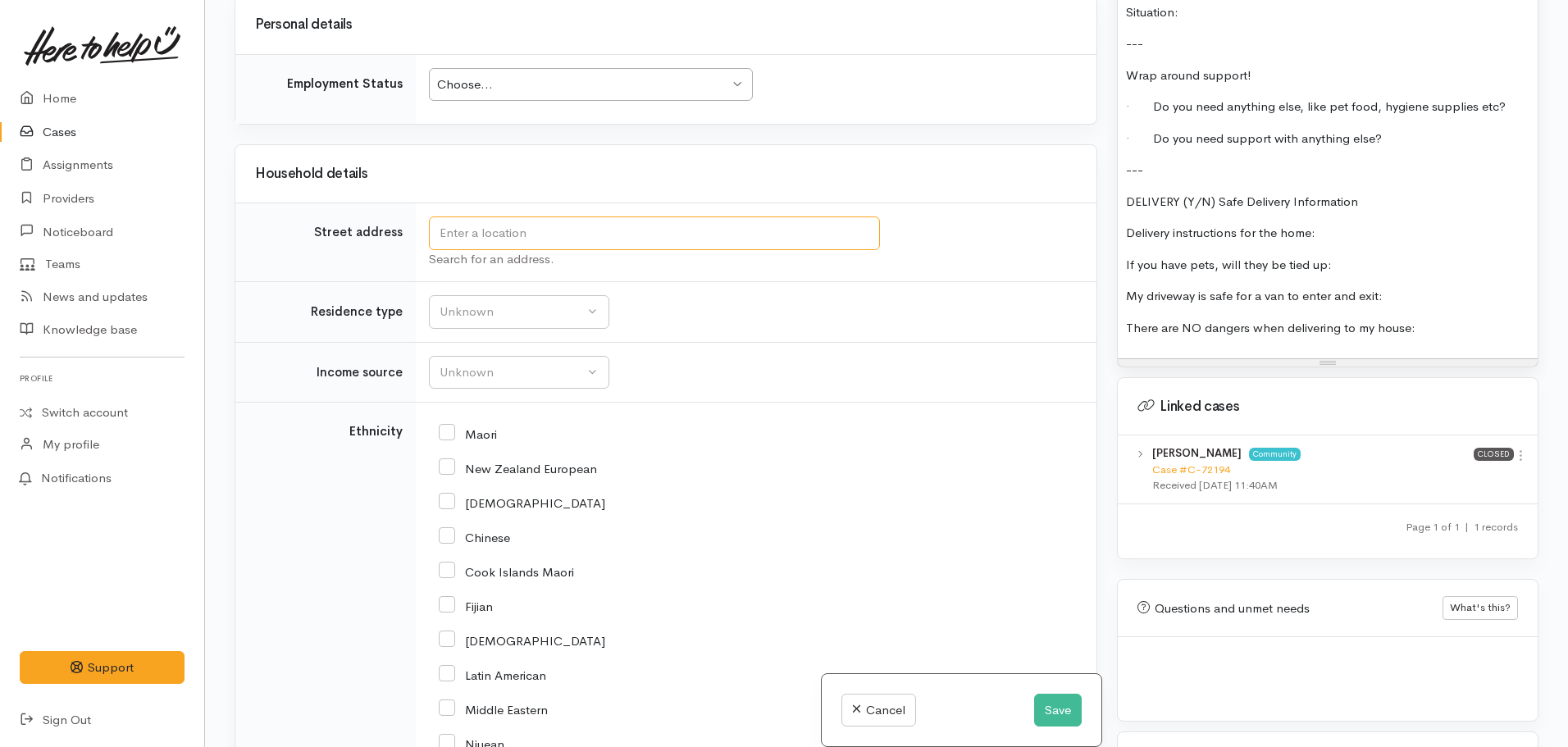
click at [515, 216] on input "text" at bounding box center [655, 233] width 451 height 34
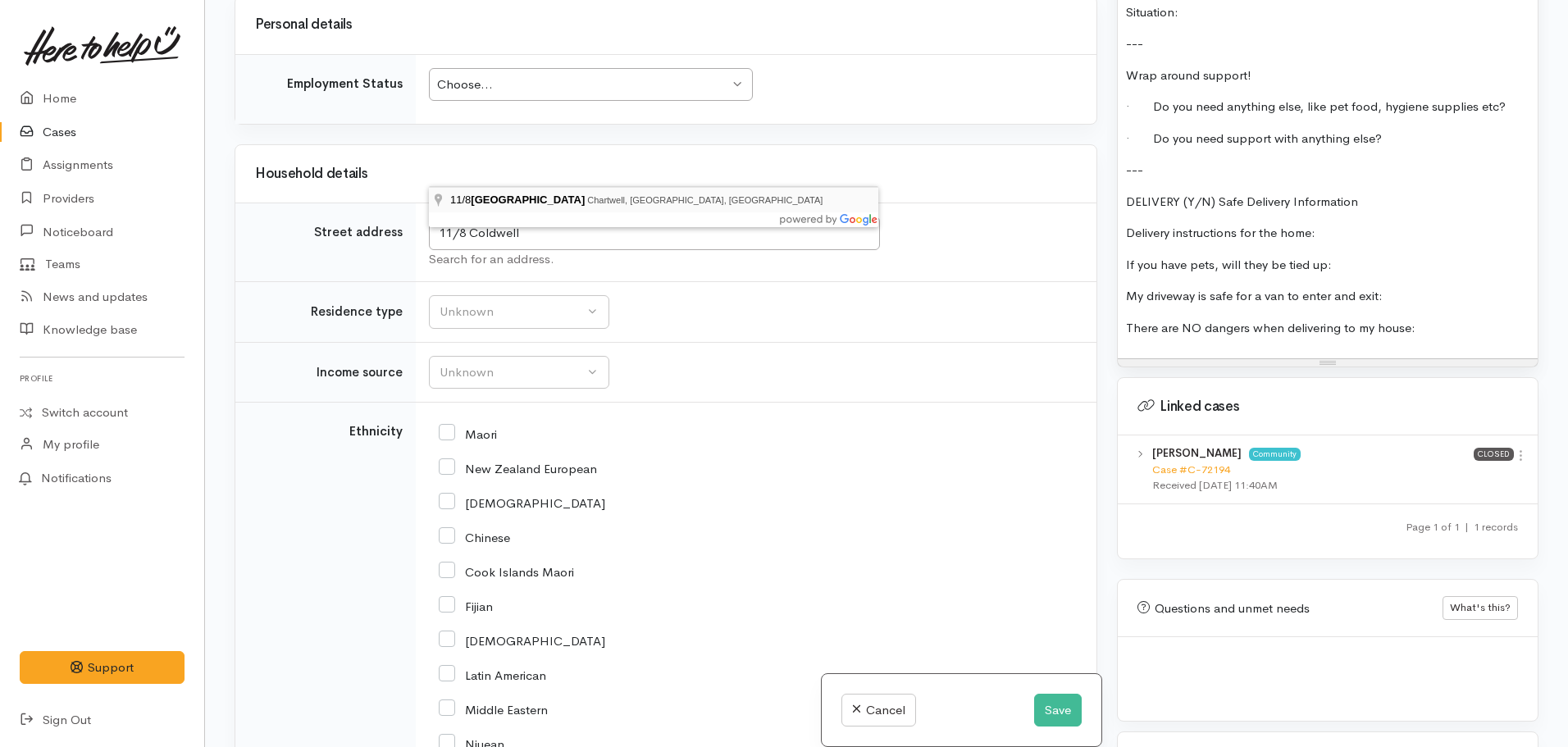
type input "11/8 Coldwell Place, Chartwell, Hamilton, New Zealand"
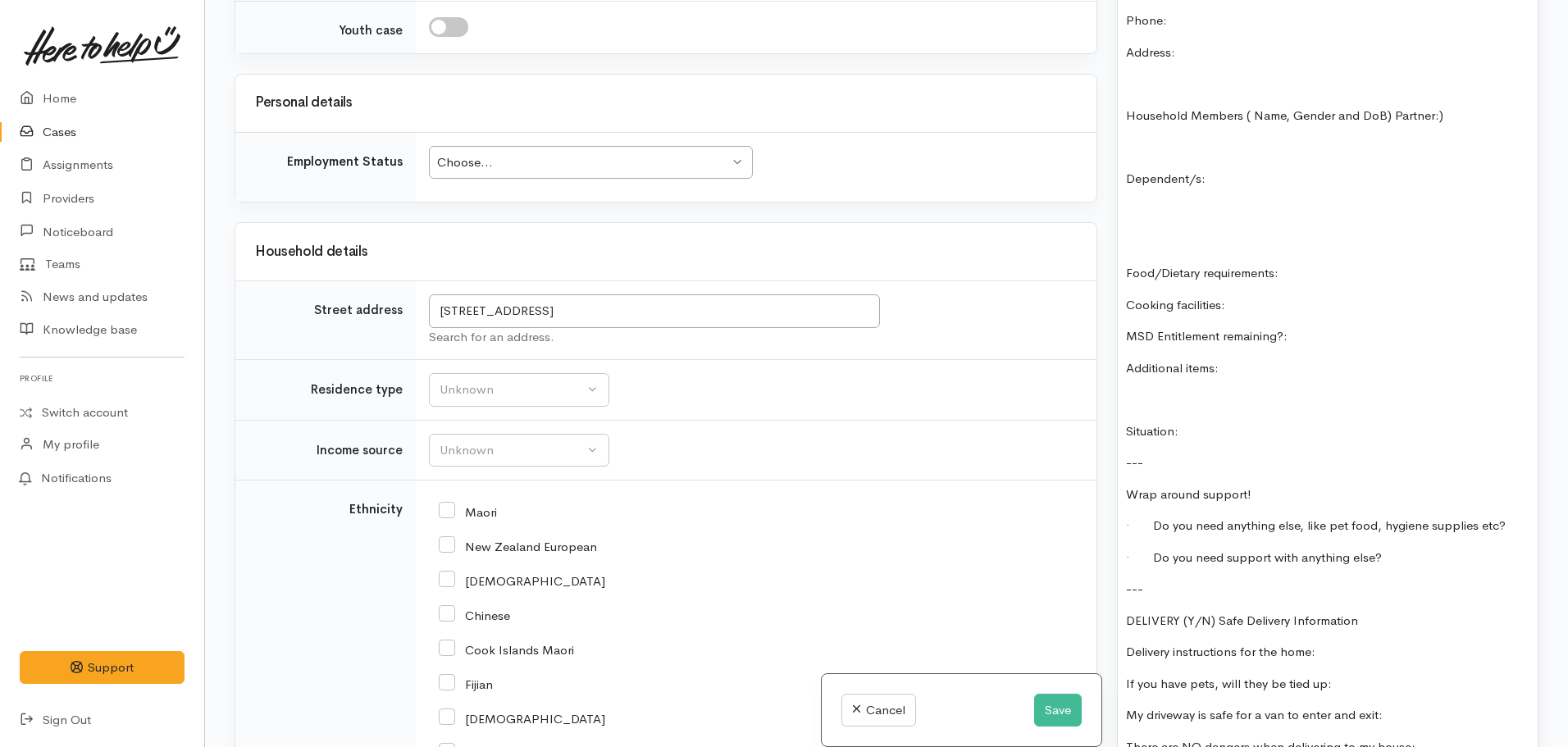
scroll to position [2281, 0]
drag, startPoint x: 787, startPoint y: 240, endPoint x: 426, endPoint y: 233, distance: 361.1
click at [426, 283] on td "11/8 Coldwell Place, Chartwell, Hamilton, New Zealand Search for an address." at bounding box center [756, 322] width 681 height 79
click at [516, 382] on div "Unknown" at bounding box center [512, 391] width 145 height 19
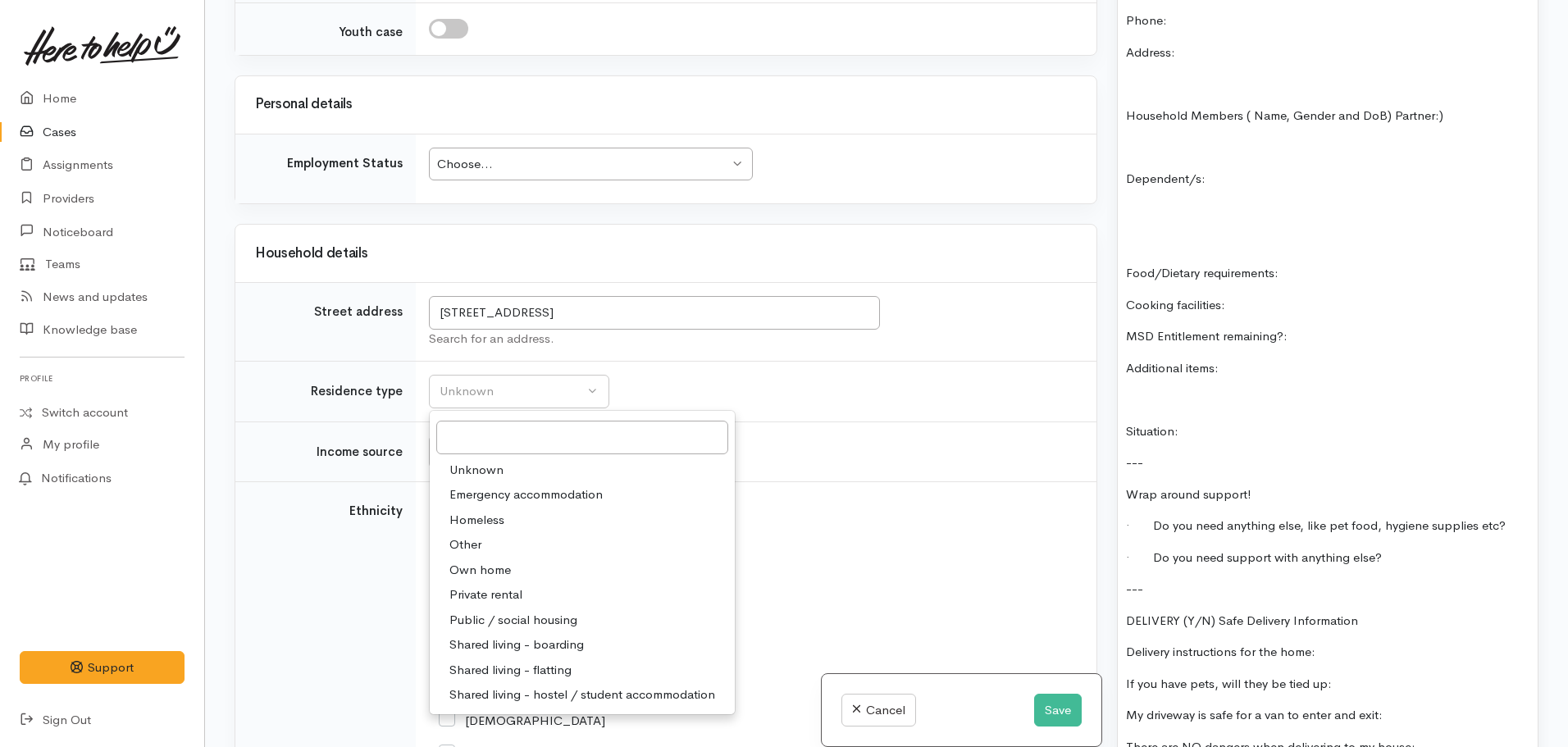
click at [528, 611] on span "Public / social housing" at bounding box center [513, 620] width 128 height 19
select select "3"
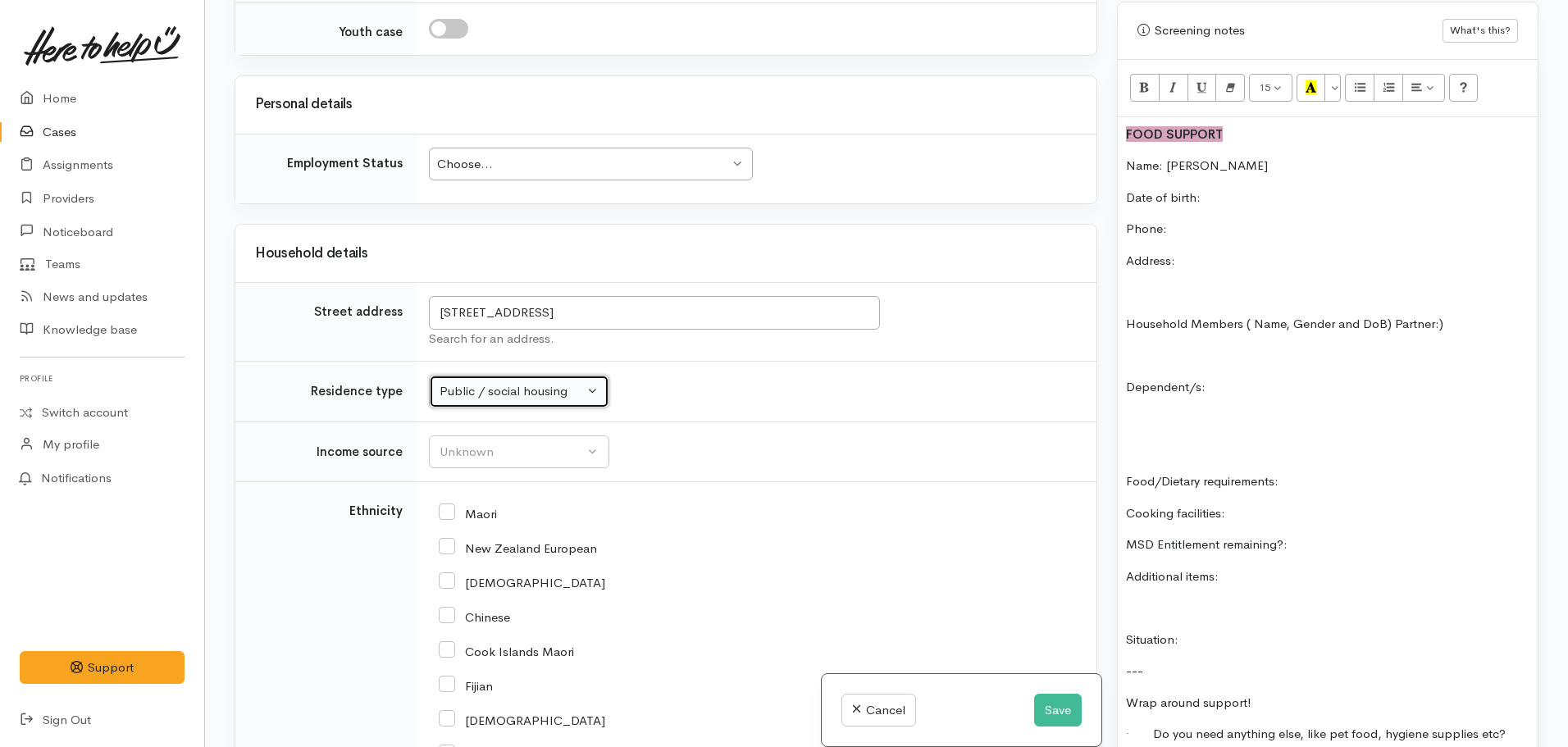
scroll to position [1041, 0]
click at [1232, 240] on div "FOOD SUPPORT Name: Janine Hankey Date of birth: Phone: Address: Household Membe…" at bounding box center [1327, 552] width 420 height 869
click at [1208, 252] on p "Address:" at bounding box center [1327, 262] width 403 height 19
click at [1188, 220] on p "Phone:" at bounding box center [1327, 230] width 403 height 19
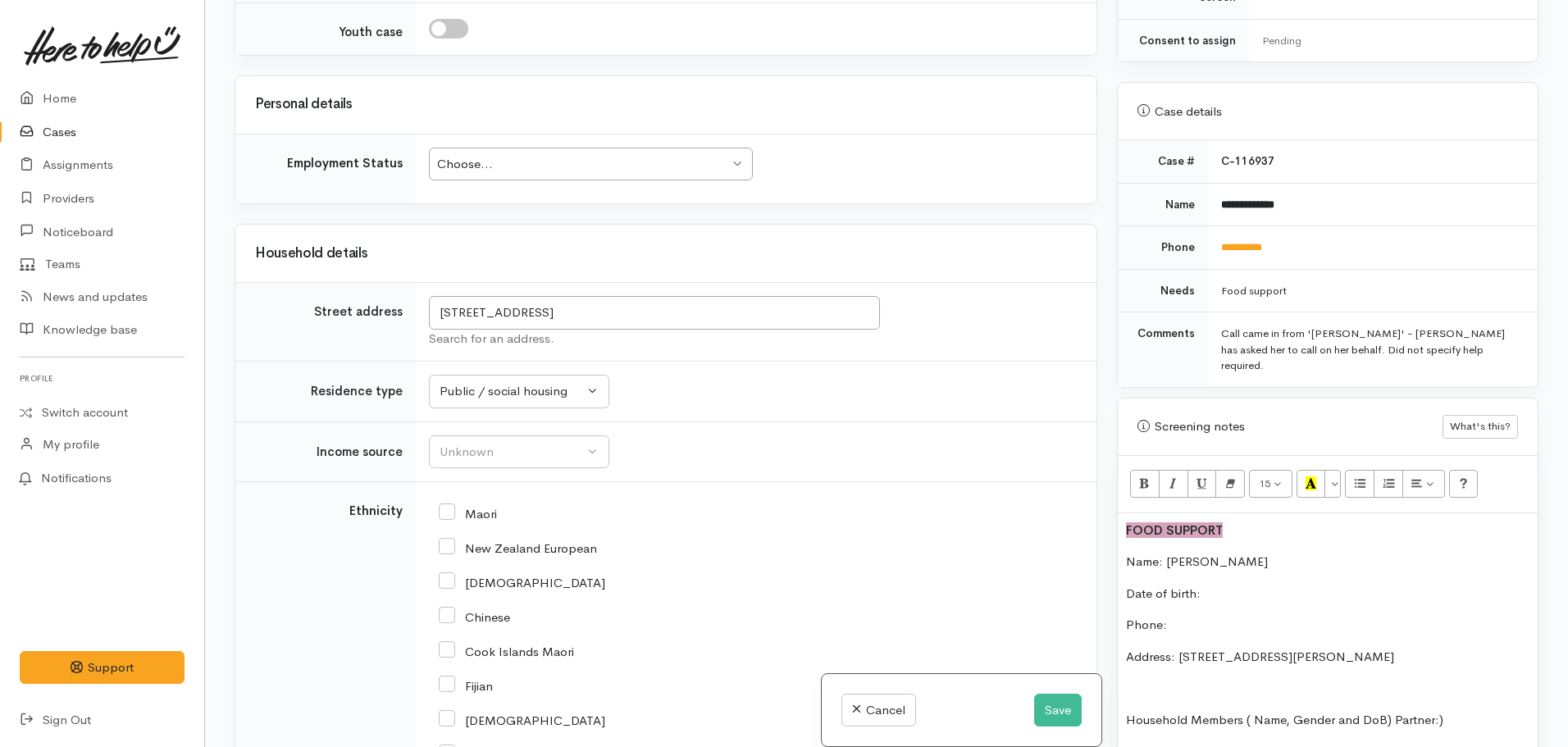
scroll to position [644, 0]
drag, startPoint x: 1298, startPoint y: 236, endPoint x: 1209, endPoint y: 236, distance: 89.0
click at [1209, 236] on td "**********" at bounding box center [1374, 251] width 330 height 44
copy link "**********"
click at [1187, 618] on p "Phone:" at bounding box center [1327, 628] width 403 height 19
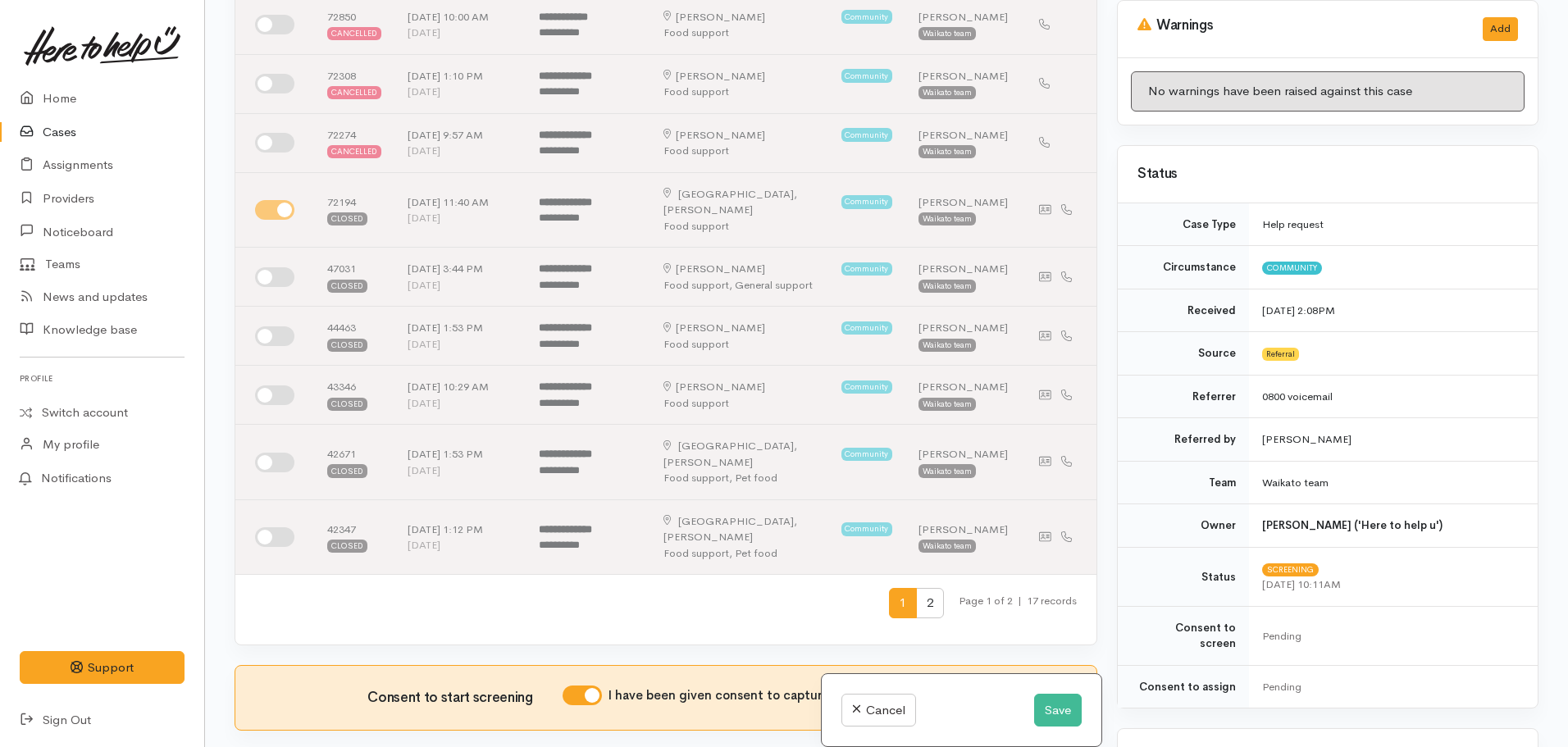
scroll to position [0, 0]
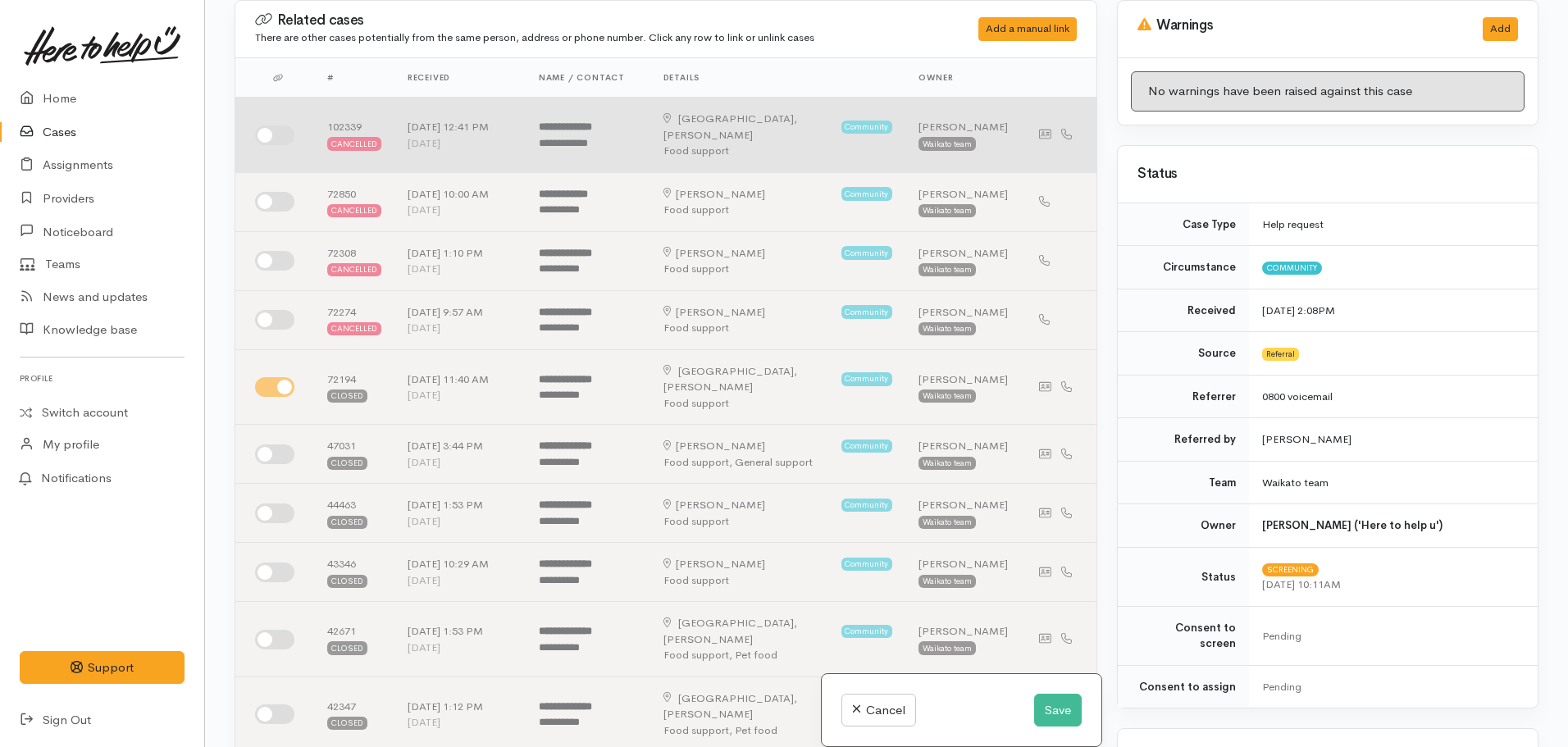
click at [274, 125] on input "checkbox" at bounding box center [274, 135] width 40 height 19
checkbox input "true"
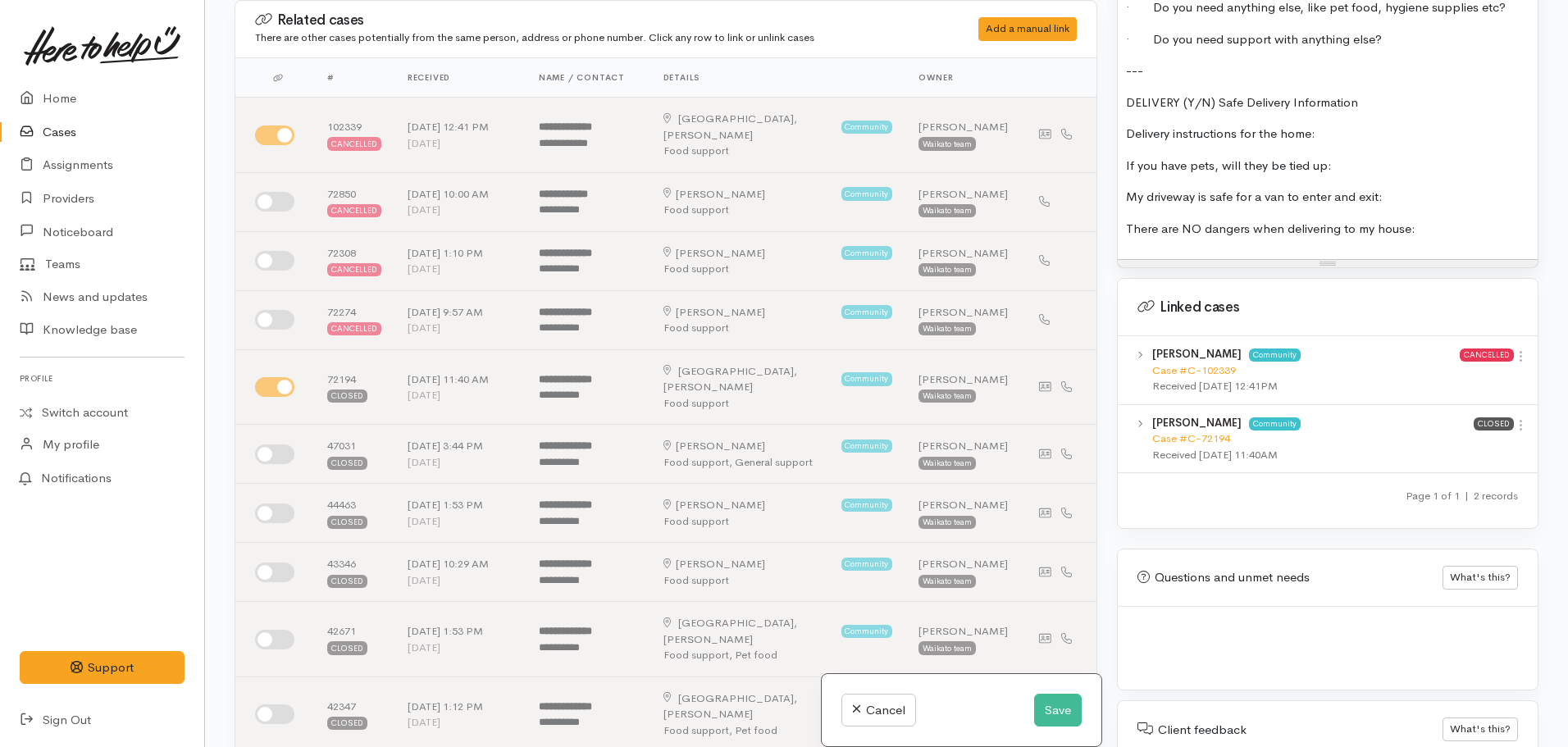
scroll to position [1810, 0]
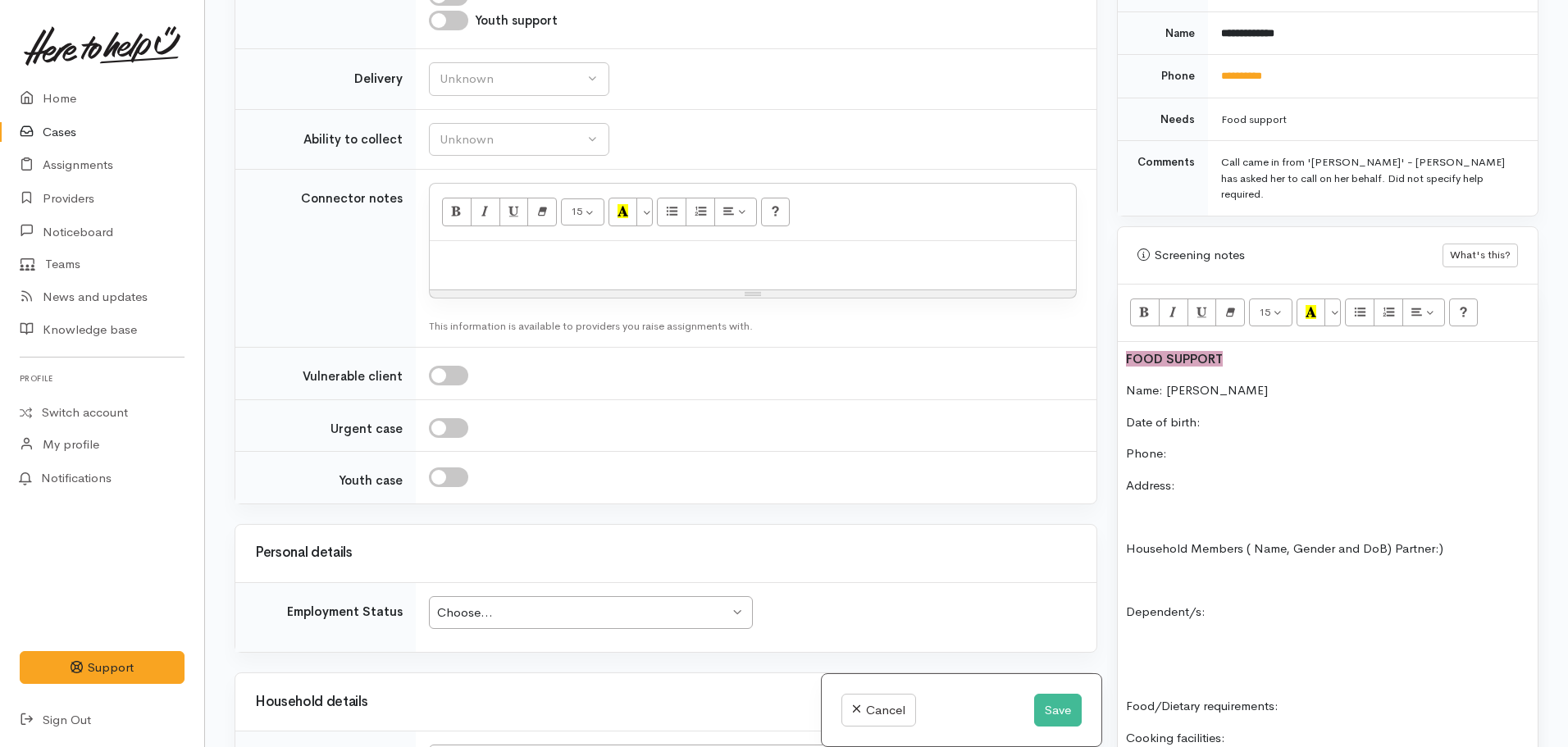
scroll to position [823, 0]
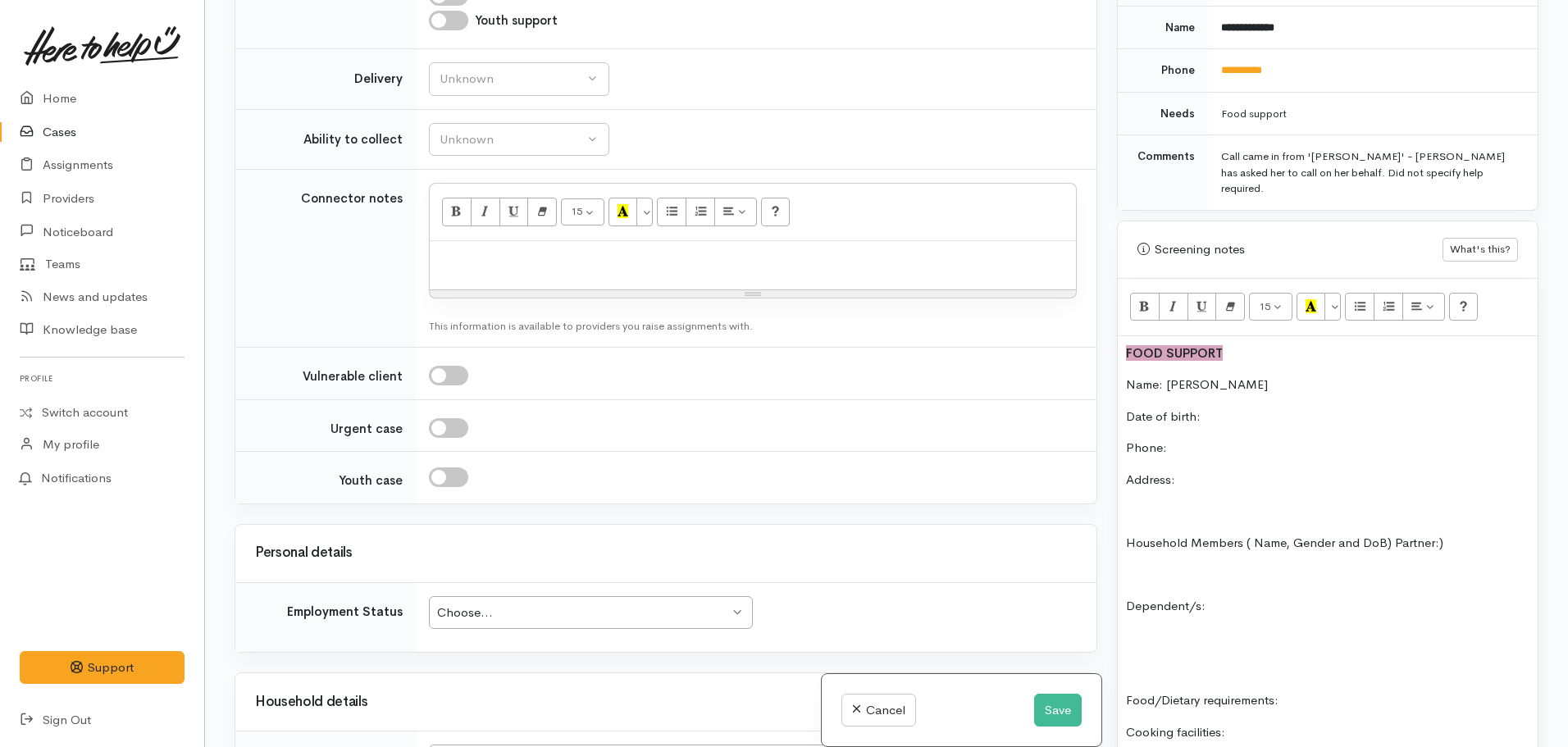
click at [1194, 470] on p "Address:" at bounding box center [1327, 479] width 403 height 19
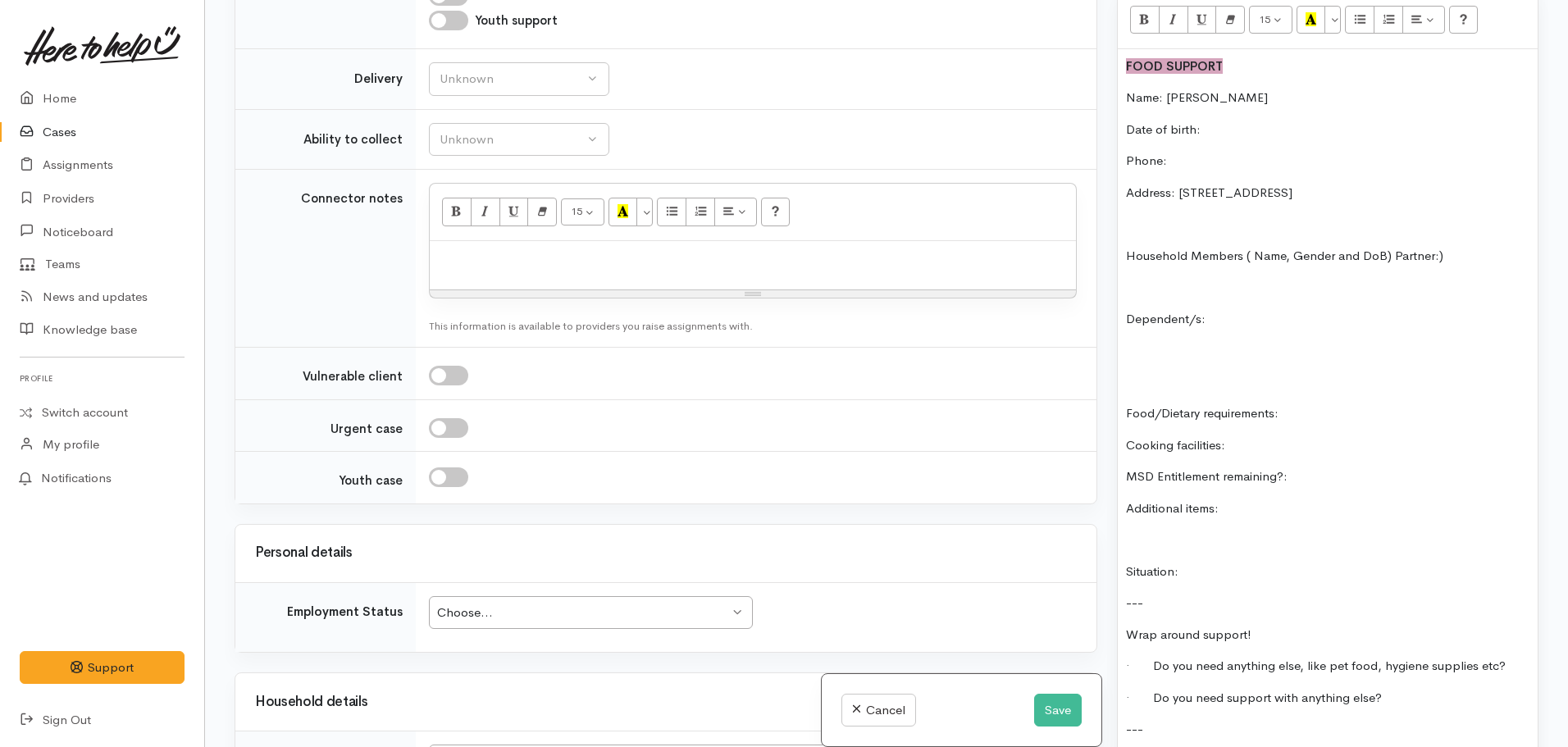
scroll to position [1111, 0]
click at [1058, 705] on button "Save" at bounding box center [1058, 710] width 48 height 34
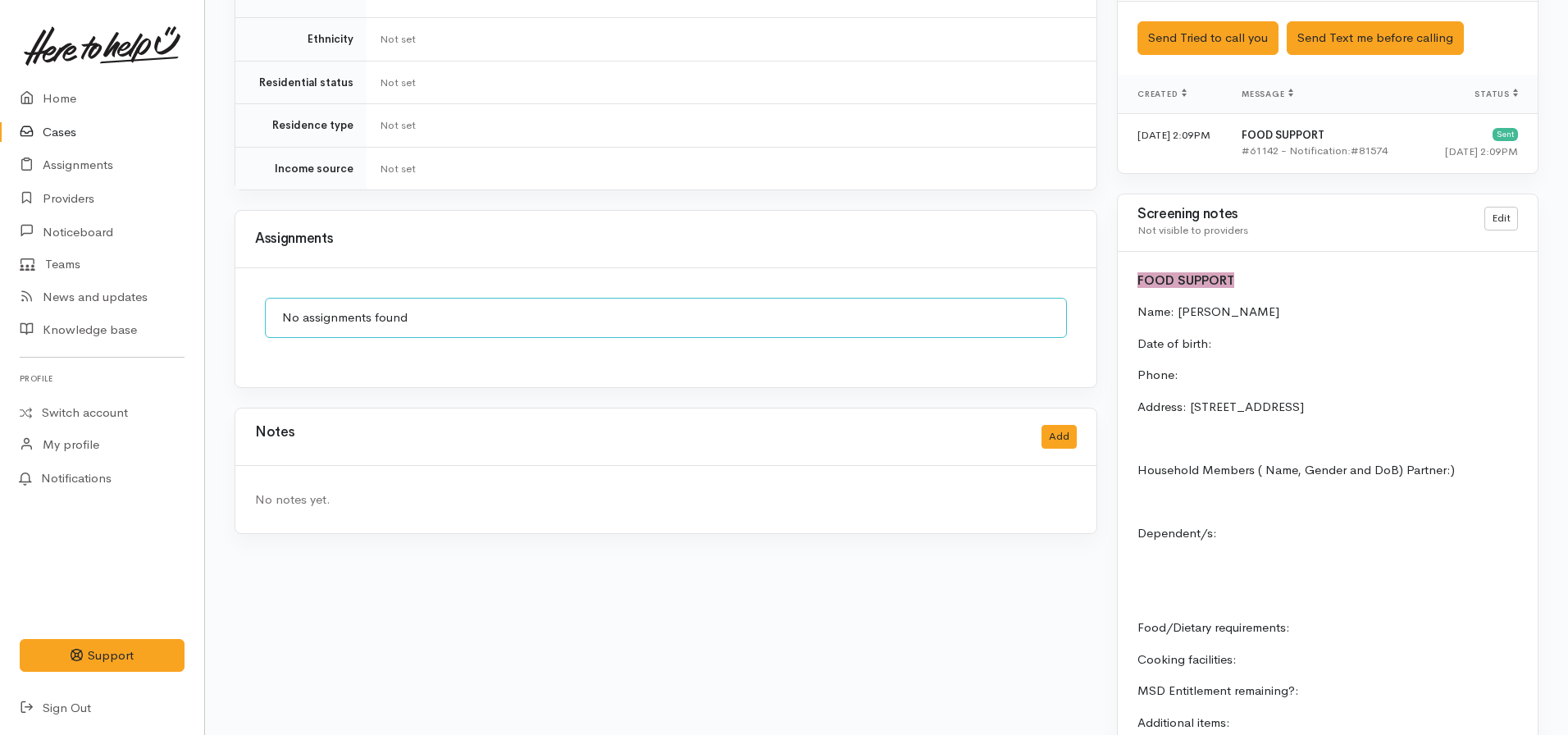
scroll to position [1222, 0]
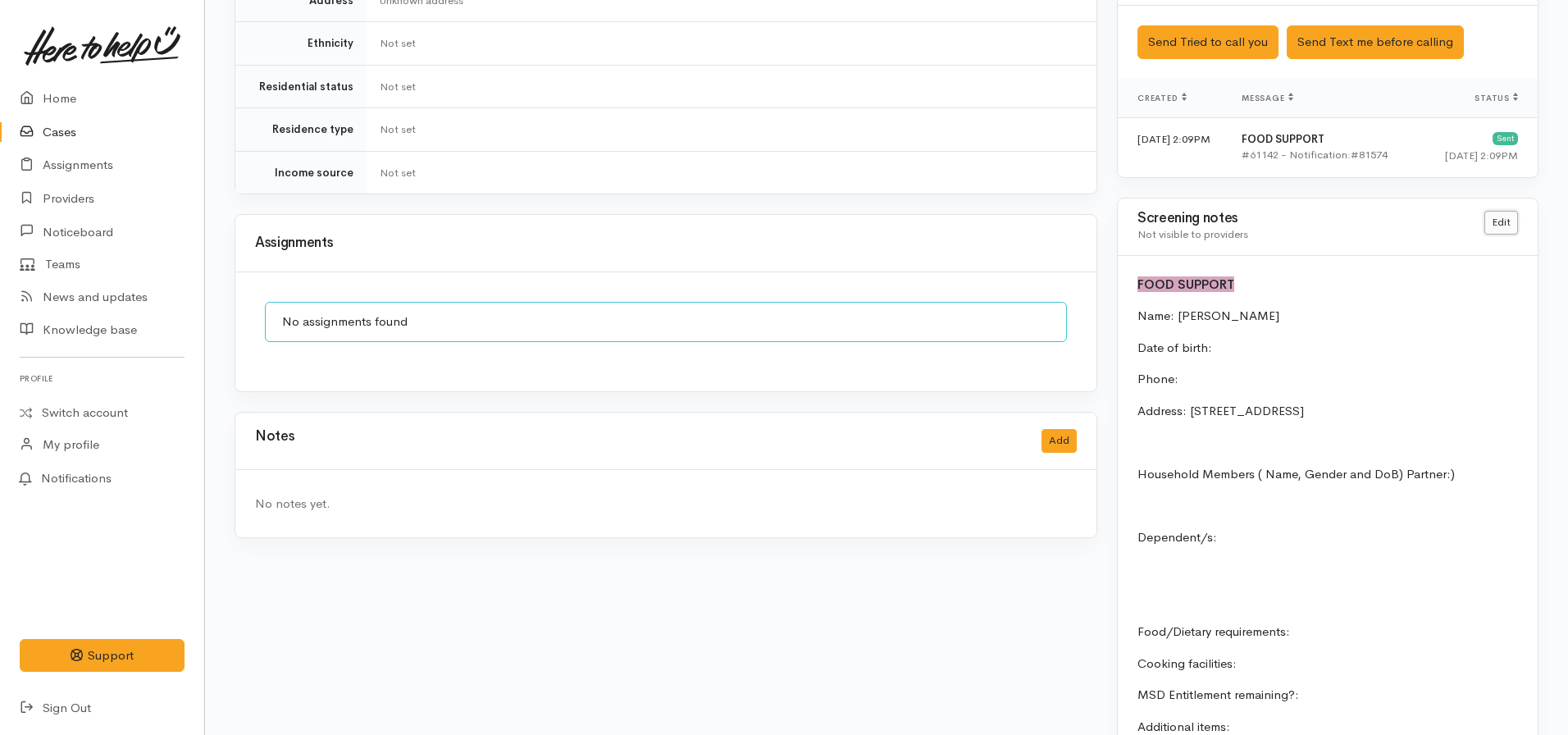
click at [1499, 210] on link "Edit" at bounding box center [1502, 222] width 34 height 24
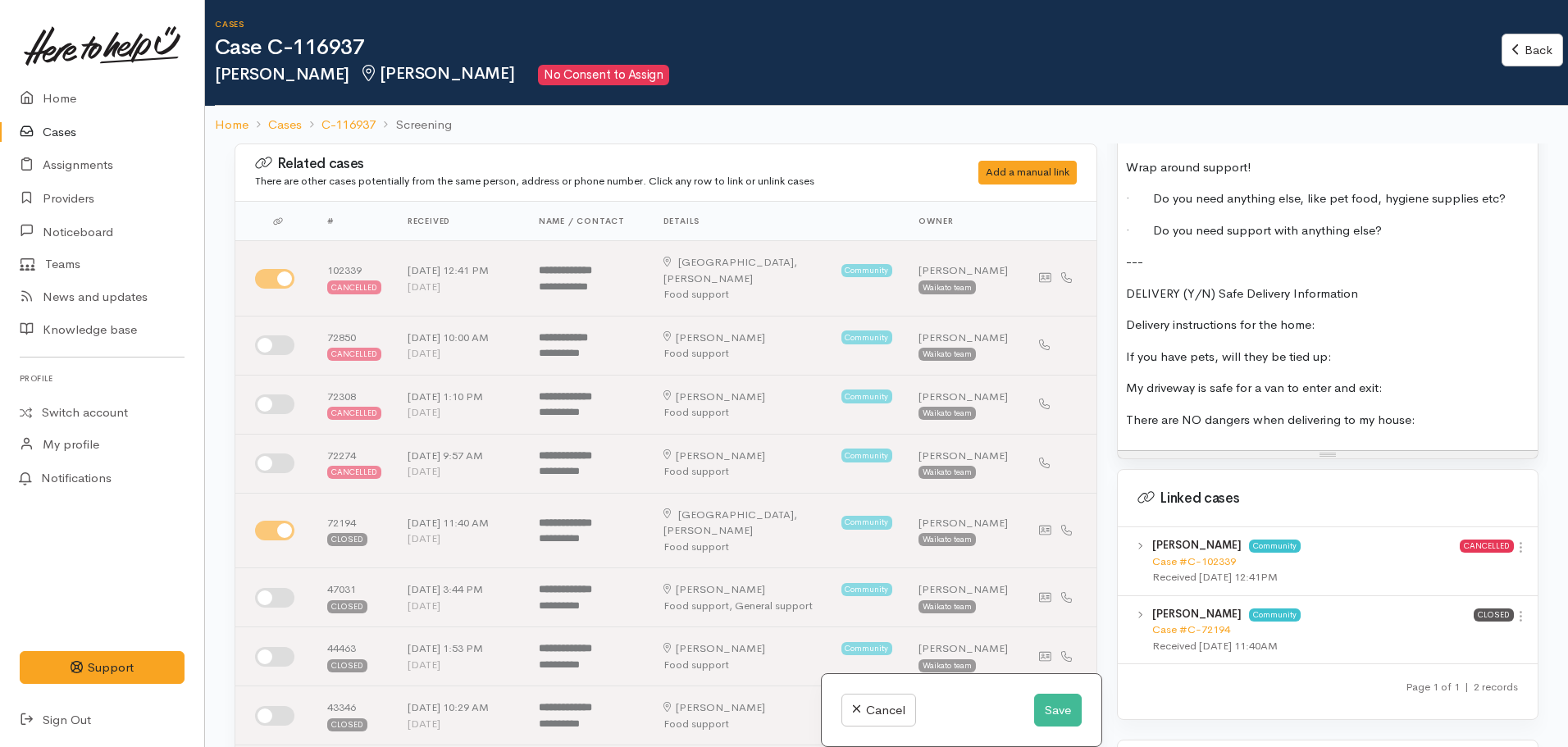
scroll to position [1722, 0]
click at [1186, 554] on link "Case #C-102339" at bounding box center [1193, 560] width 83 height 14
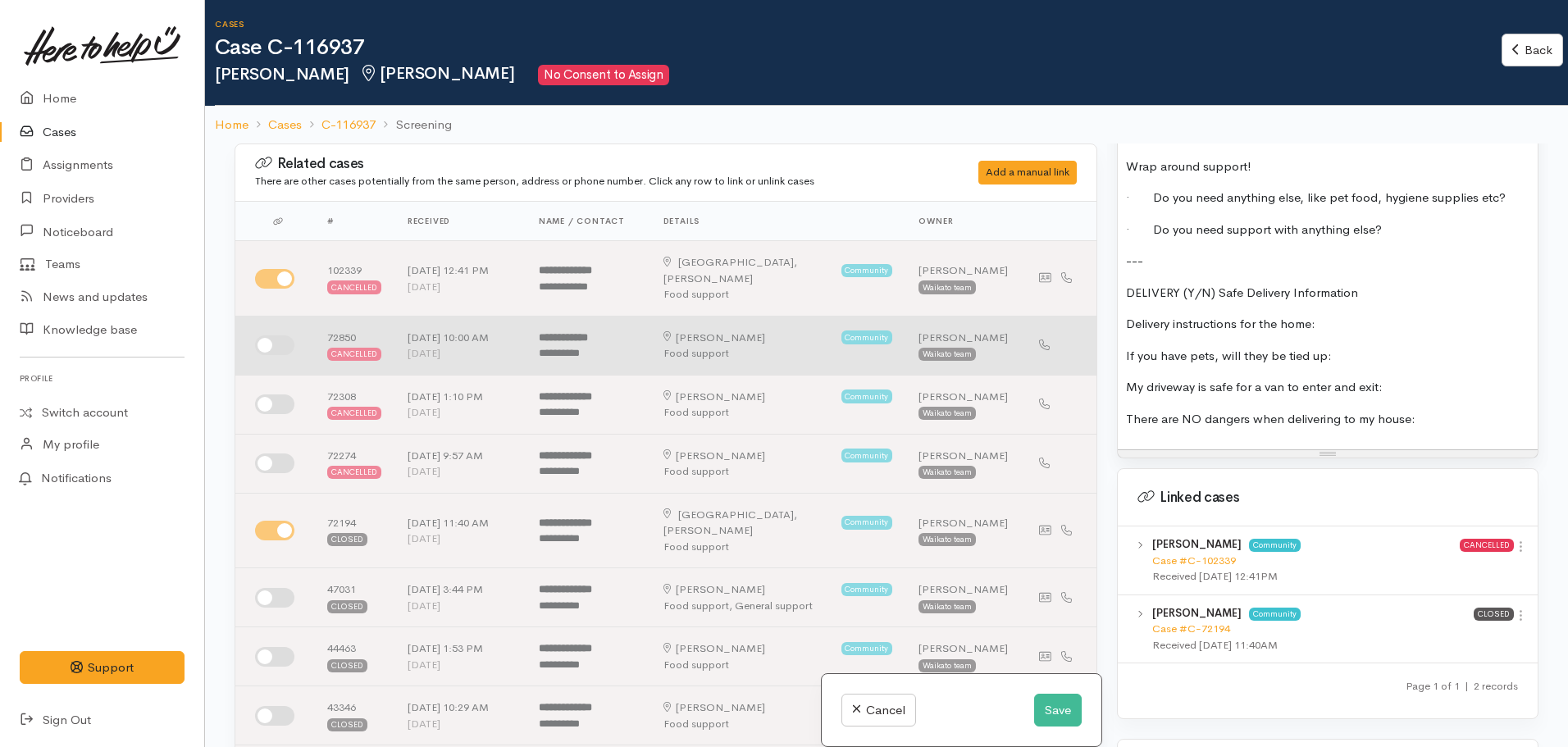
click at [273, 336] on input "checkbox" at bounding box center [274, 345] width 40 height 19
checkbox input "true"
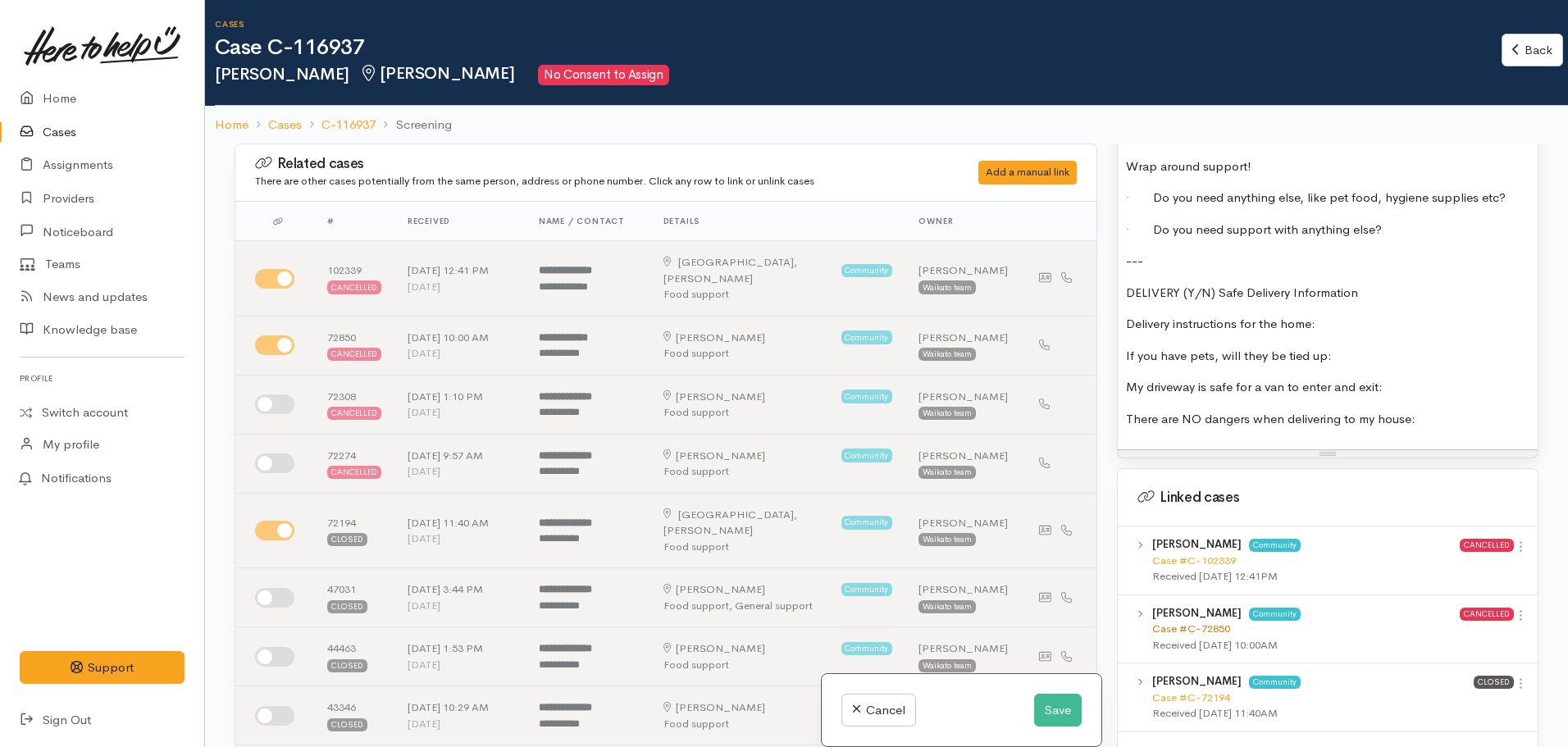
click at [1199, 622] on link "Case #C-72850" at bounding box center [1191, 628] width 78 height 14
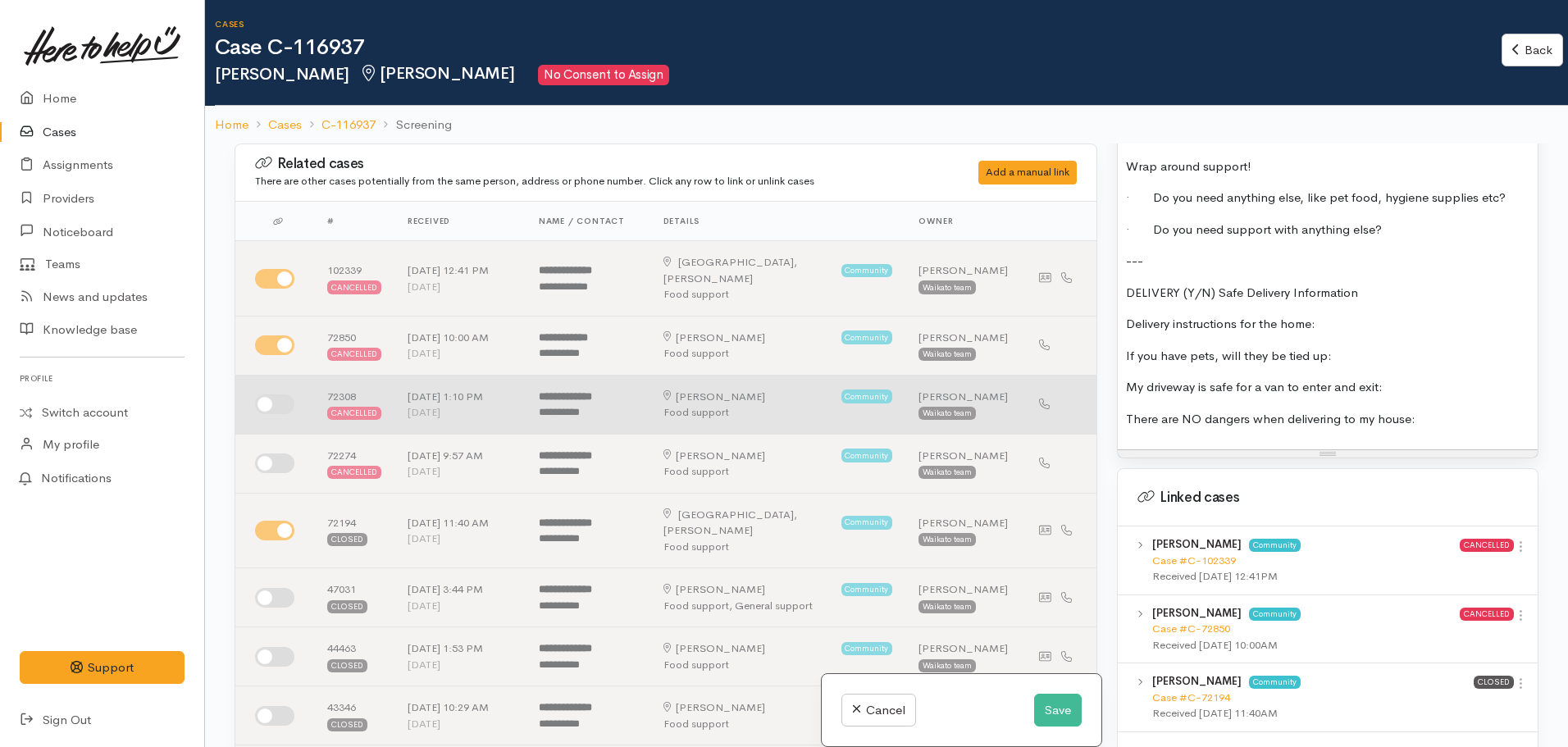
click at [263, 395] on input "checkbox" at bounding box center [274, 404] width 40 height 19
checkbox input "true"
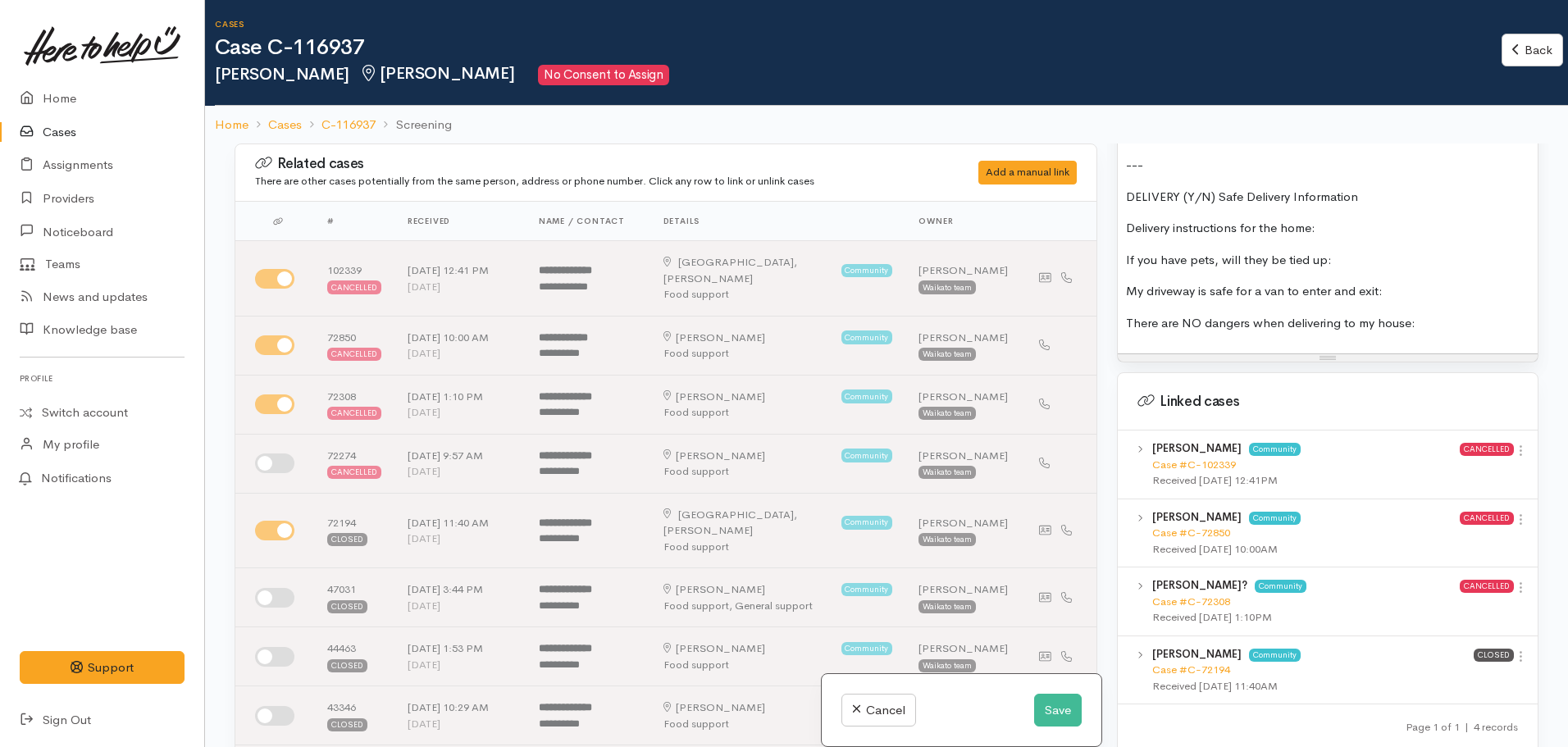
scroll to position [1825, 0]
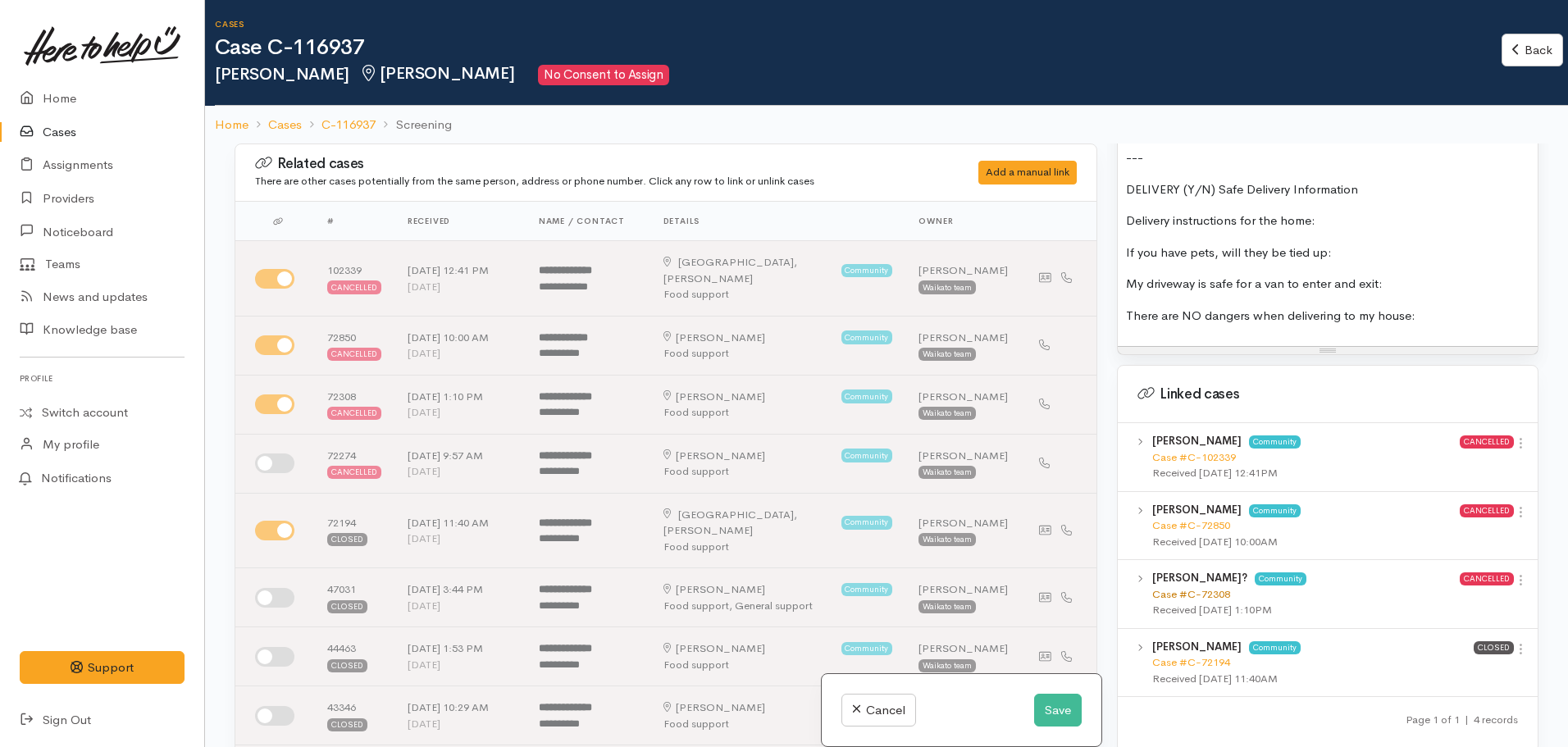
click at [1190, 587] on link "Case #C-72308" at bounding box center [1191, 594] width 78 height 14
click at [1453, 306] on p "There are NO dangers when delivering to my house:" at bounding box center [1327, 315] width 403 height 19
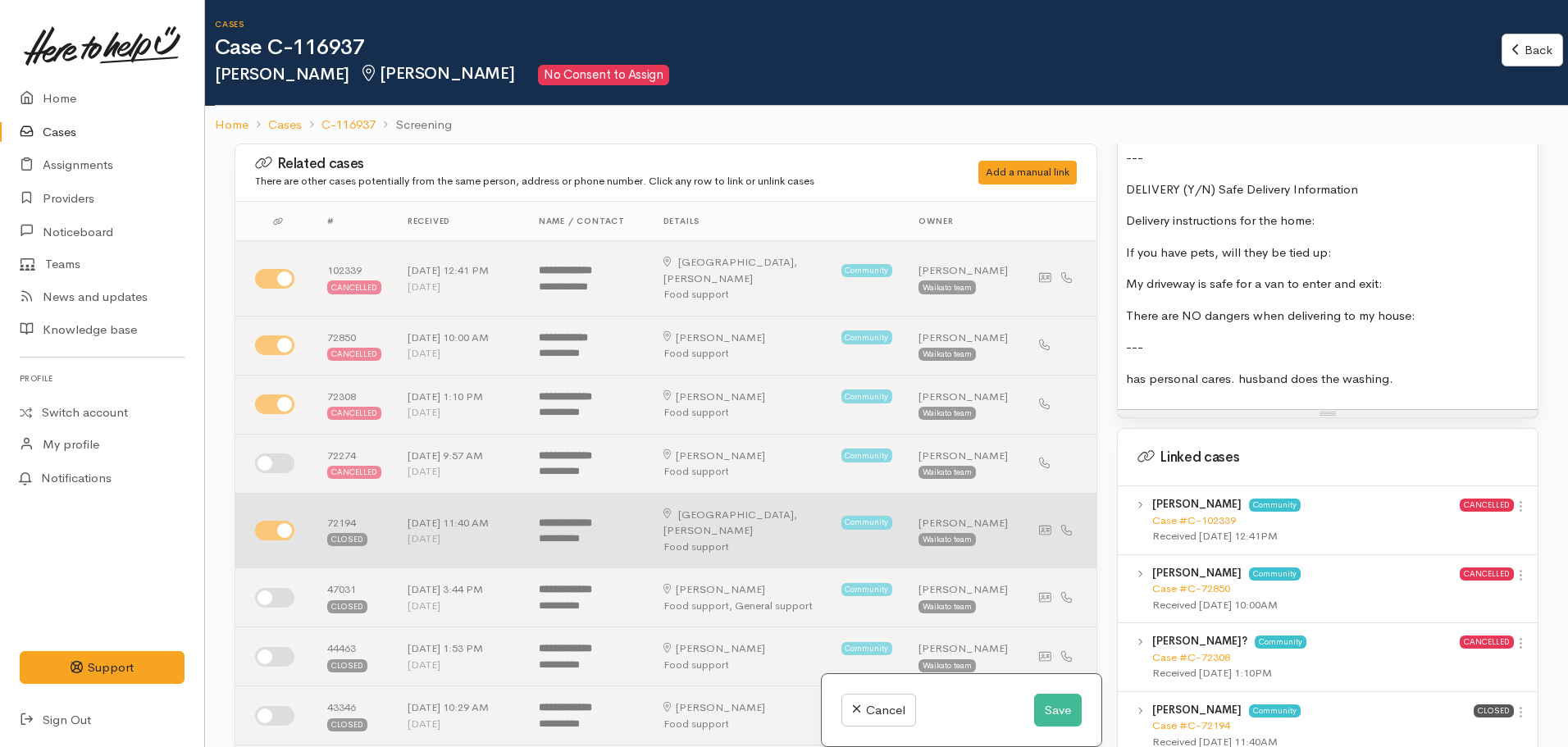
click at [253, 502] on td at bounding box center [275, 531] width 79 height 76
click at [279, 521] on input "checkbox" at bounding box center [274, 530] width 40 height 19
checkbox input "false"
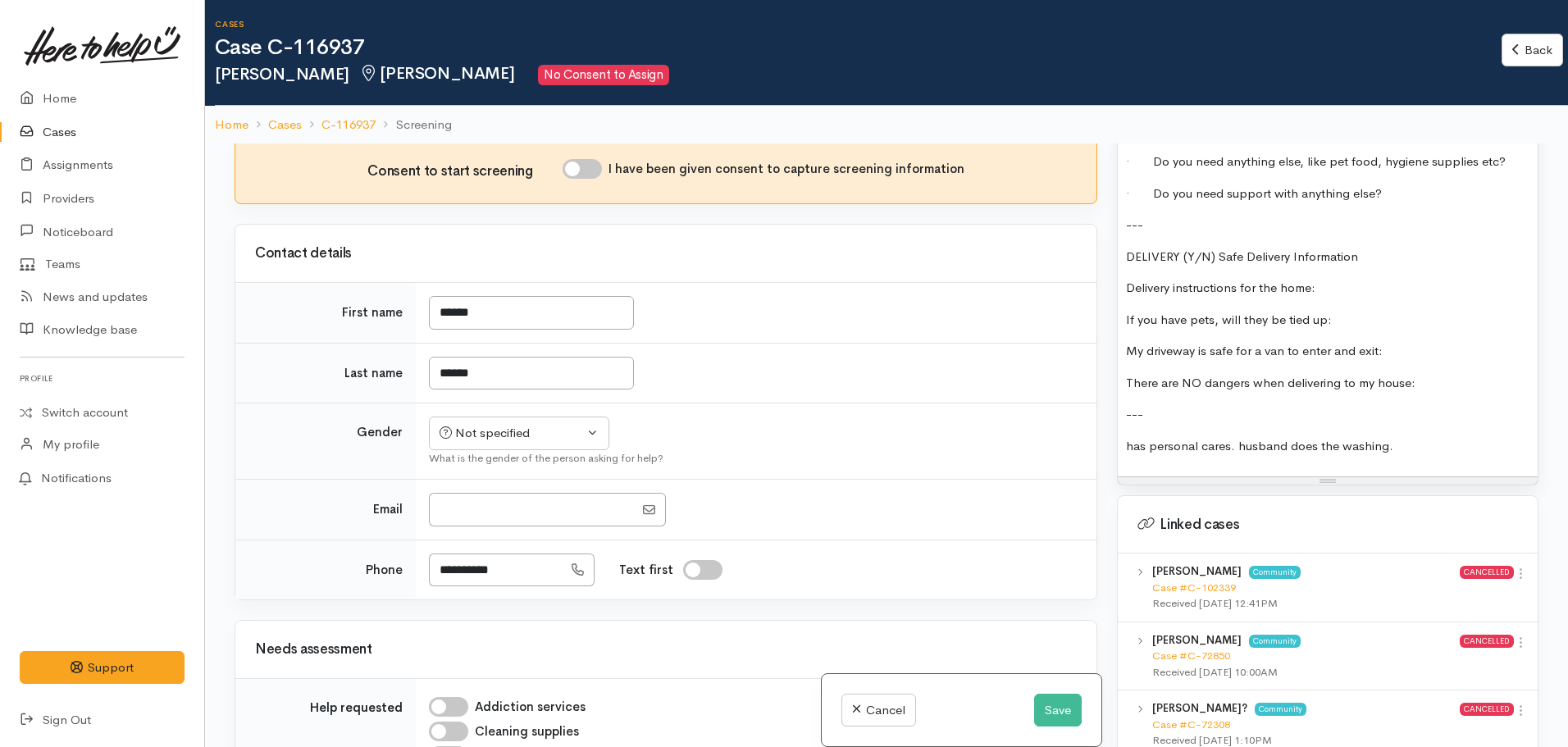
scroll to position [1758, 0]
click at [1447, 436] on p "has personal cares. husband does the washing." at bounding box center [1327, 445] width 403 height 19
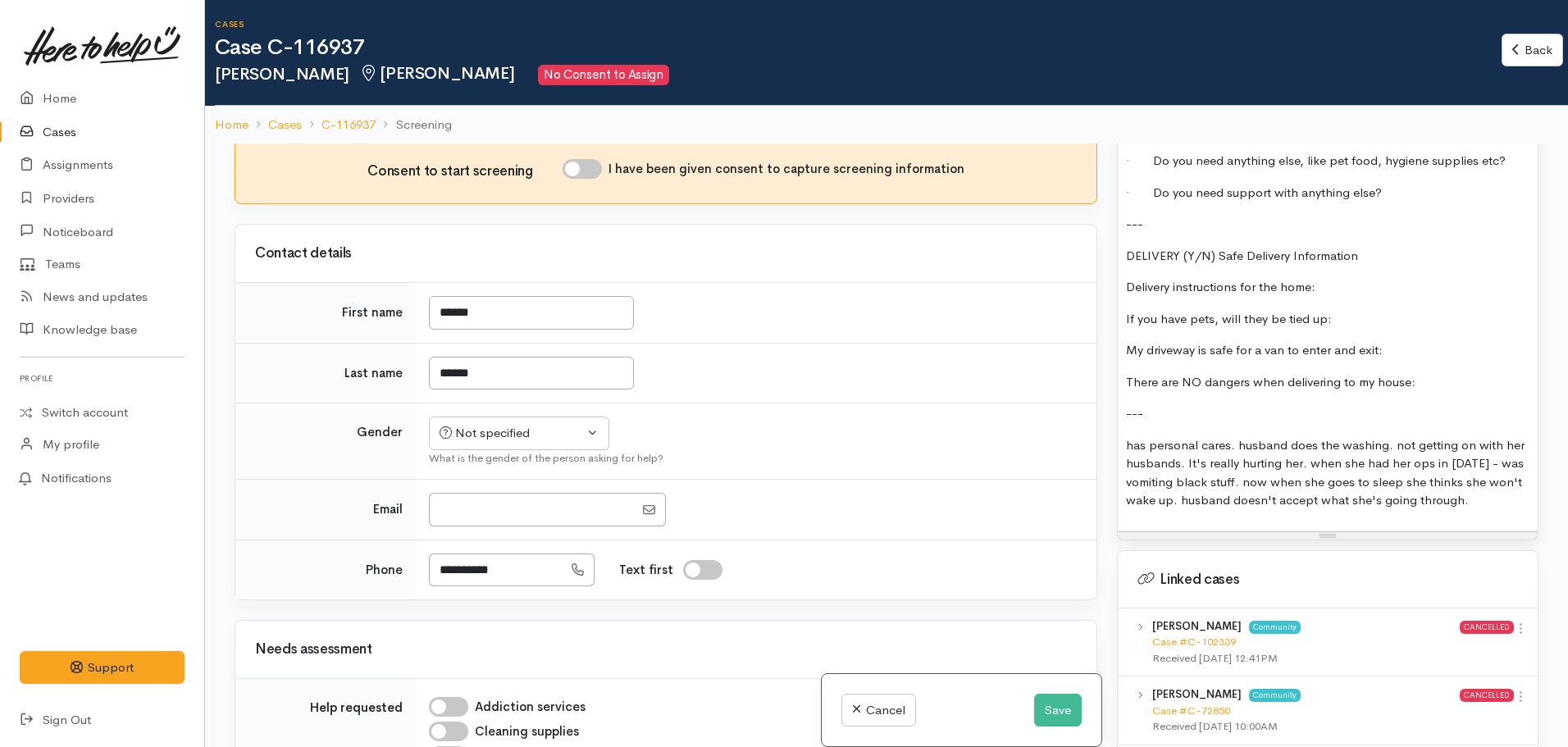
click at [1481, 458] on p "has personal cares. husband does the washing. not getting on with her husbands.…" at bounding box center [1327, 473] width 403 height 74
click at [1484, 479] on div "FOOD SUPPORT Name: Janine Hankey Date of birth: Phone: Address: 5/11 Coldwell P…" at bounding box center [1327, 37] width 420 height 987
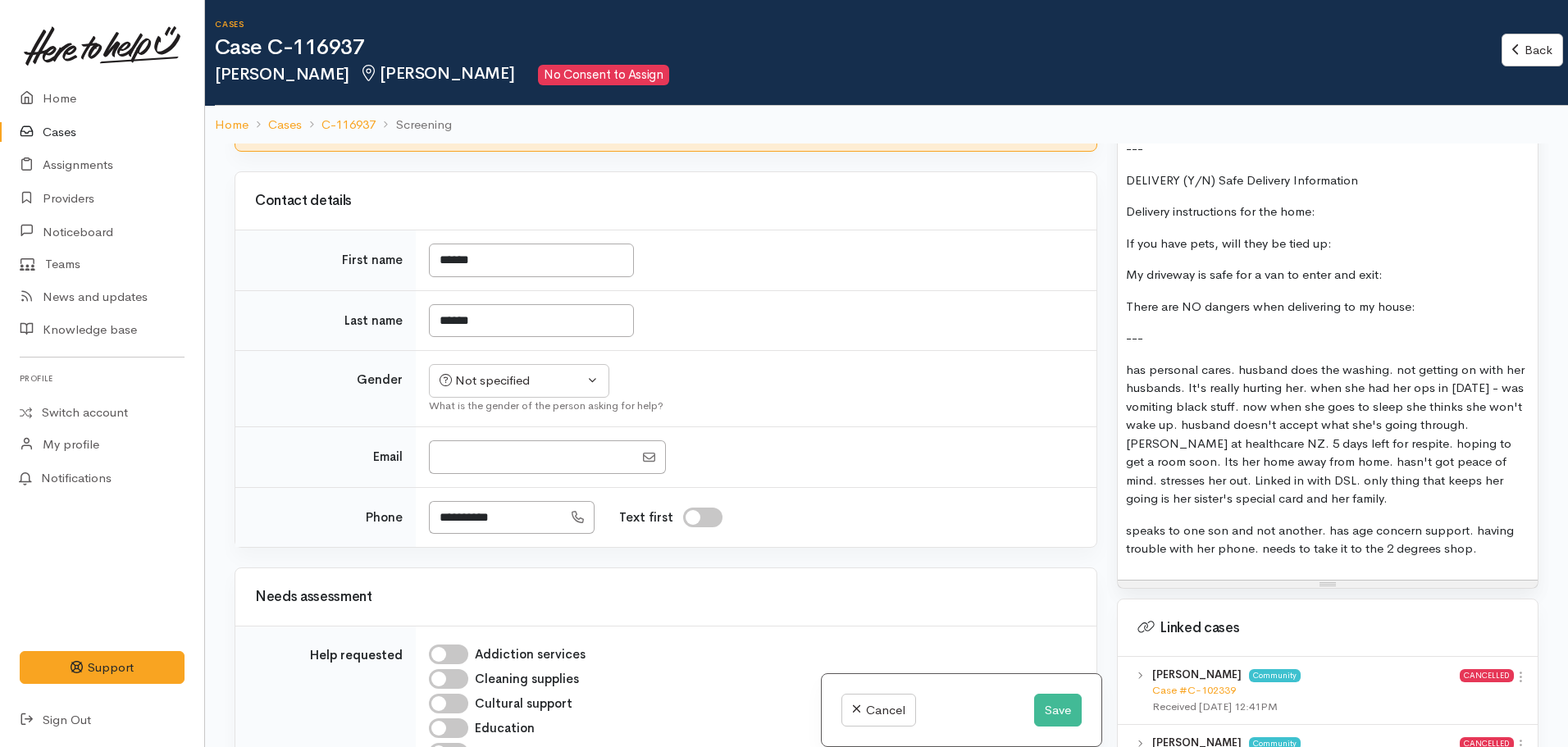
scroll to position [903, 0]
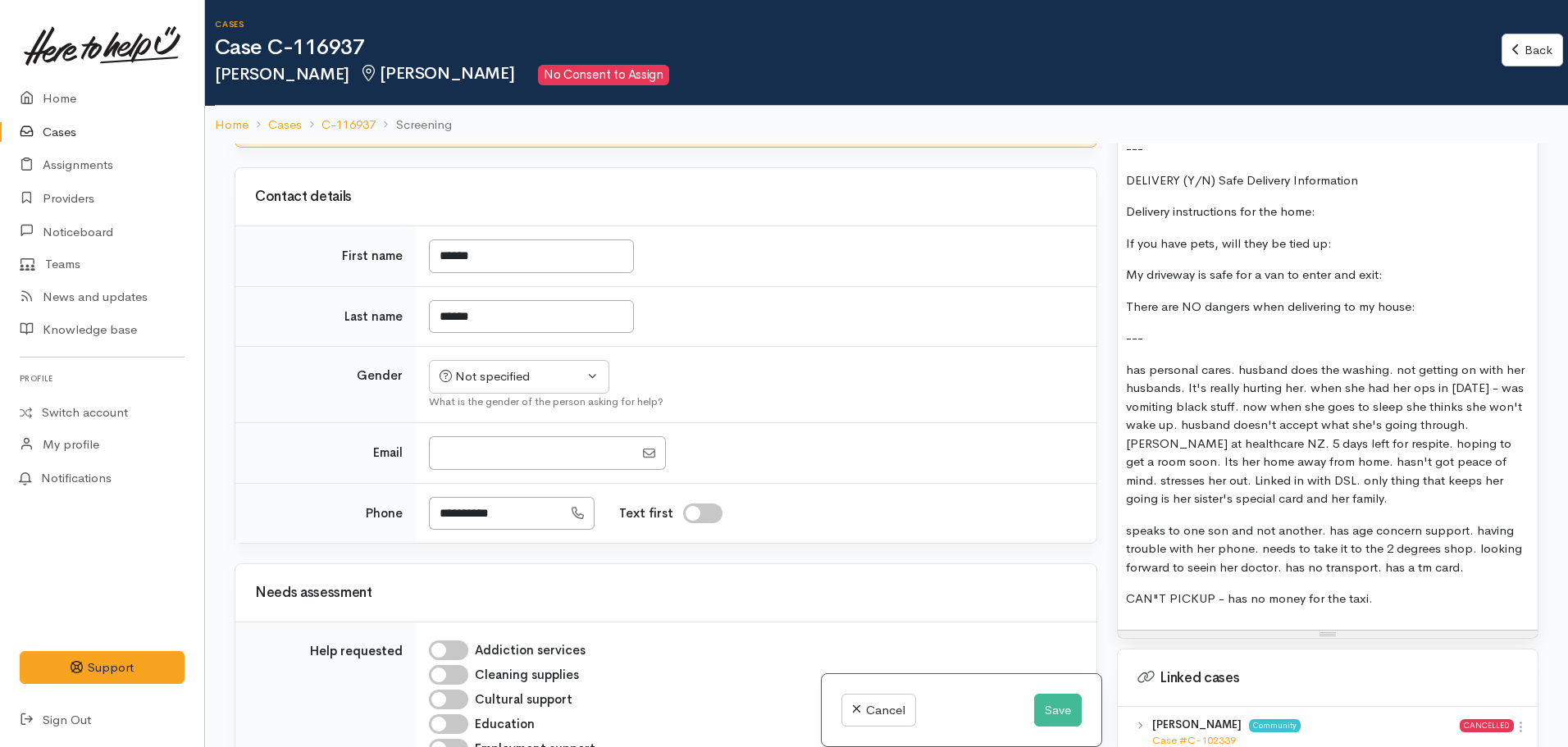
click at [1215, 538] on p "speaks to one son and not another. has age concern support. having trouble with…" at bounding box center [1327, 549] width 403 height 56
click at [1429, 590] on p "CAN"T PICKUP - has no money for the taxi." at bounding box center [1327, 599] width 403 height 19
click at [1480, 557] on div "FOOD SUPPORT Name: Janine Hankey Date of birth: Phone: Address: 5/11 Coldwell P…" at bounding box center [1327, 49] width 420 height 1161
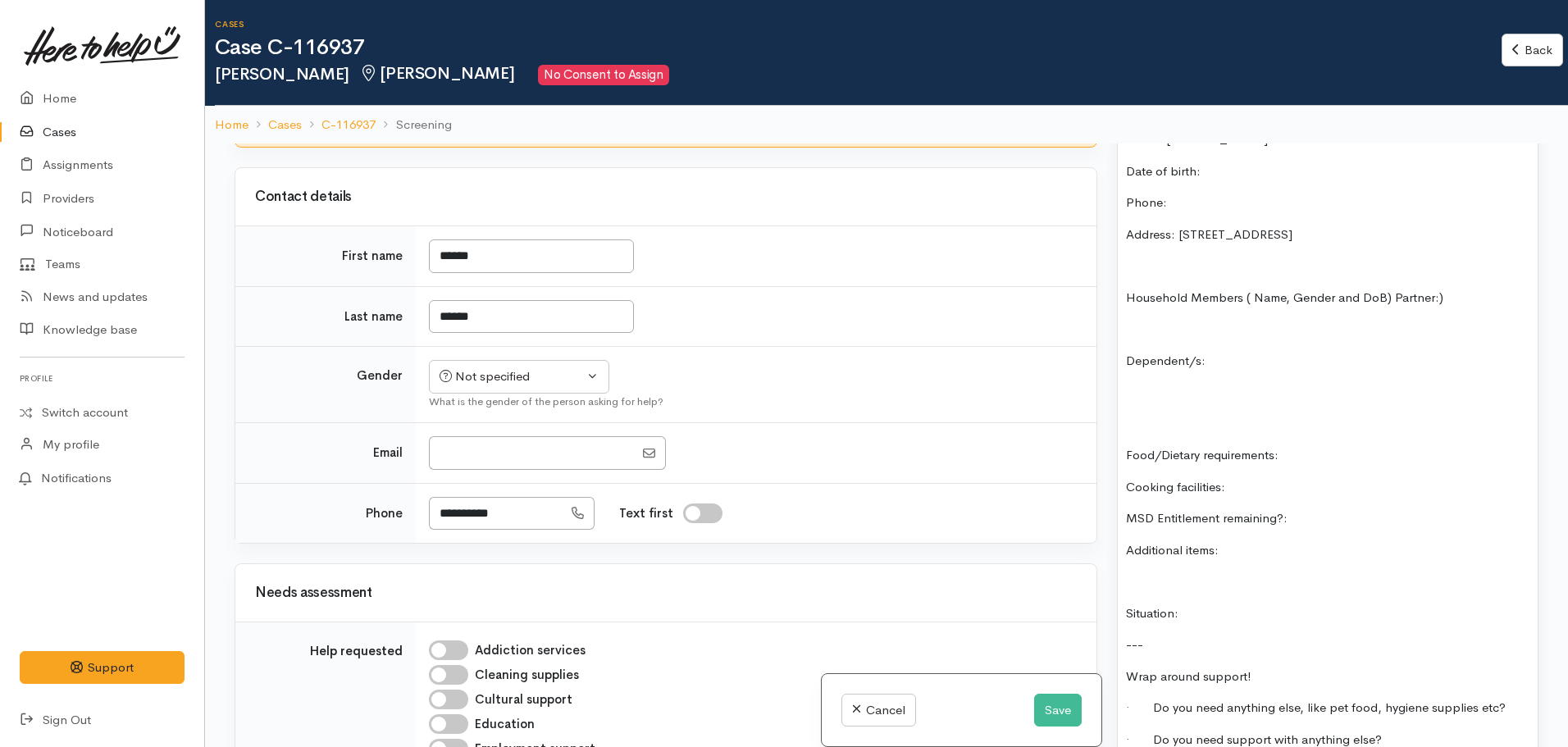
scroll to position [1212, 0]
click at [1209, 603] on p "Situation:" at bounding box center [1327, 612] width 403 height 19
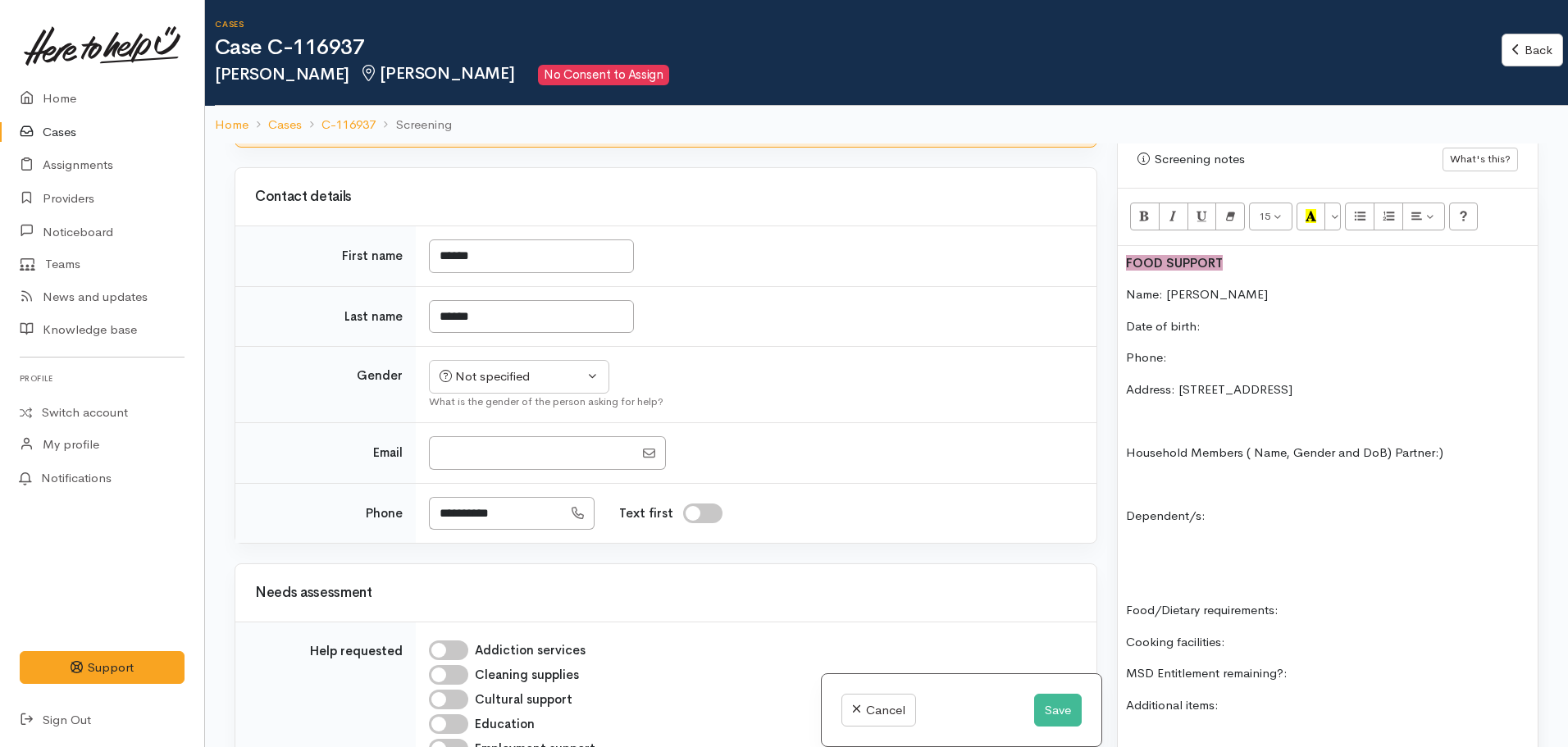
scroll to position [1056, 0]
drag, startPoint x: 1373, startPoint y: 354, endPoint x: 1212, endPoint y: 358, distance: 161.0
click at [1212, 381] on p "Address: 5/11 Coldwell Place, Chartwell" at bounding box center [1327, 390] width 403 height 19
copy p "Coldwell Place, Chartwell"
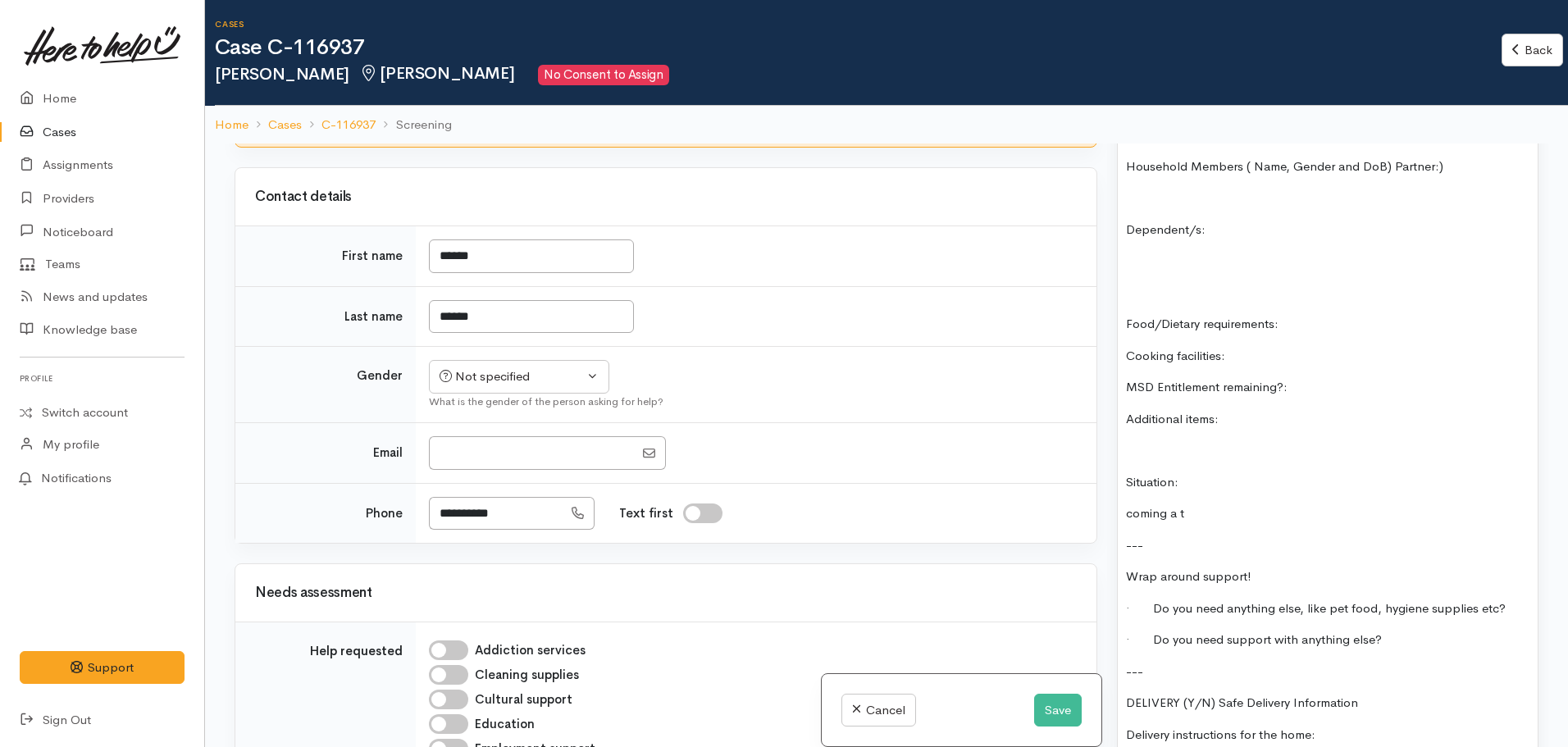
scroll to position [1343, 0]
click at [1189, 465] on div "FOOD SUPPORT Name: Janine Hankey Date of birth: Phone: Address: 5/11 Coldwell P…" at bounding box center [1327, 564] width 420 height 1211
drag, startPoint x: 531, startPoint y: 434, endPoint x: 428, endPoint y: 437, distance: 103.0
click at [428, 483] on td "**********" at bounding box center [756, 512] width 681 height 60
click at [933, 564] on div "Needs assessment" at bounding box center [666, 592] width 861 height 57
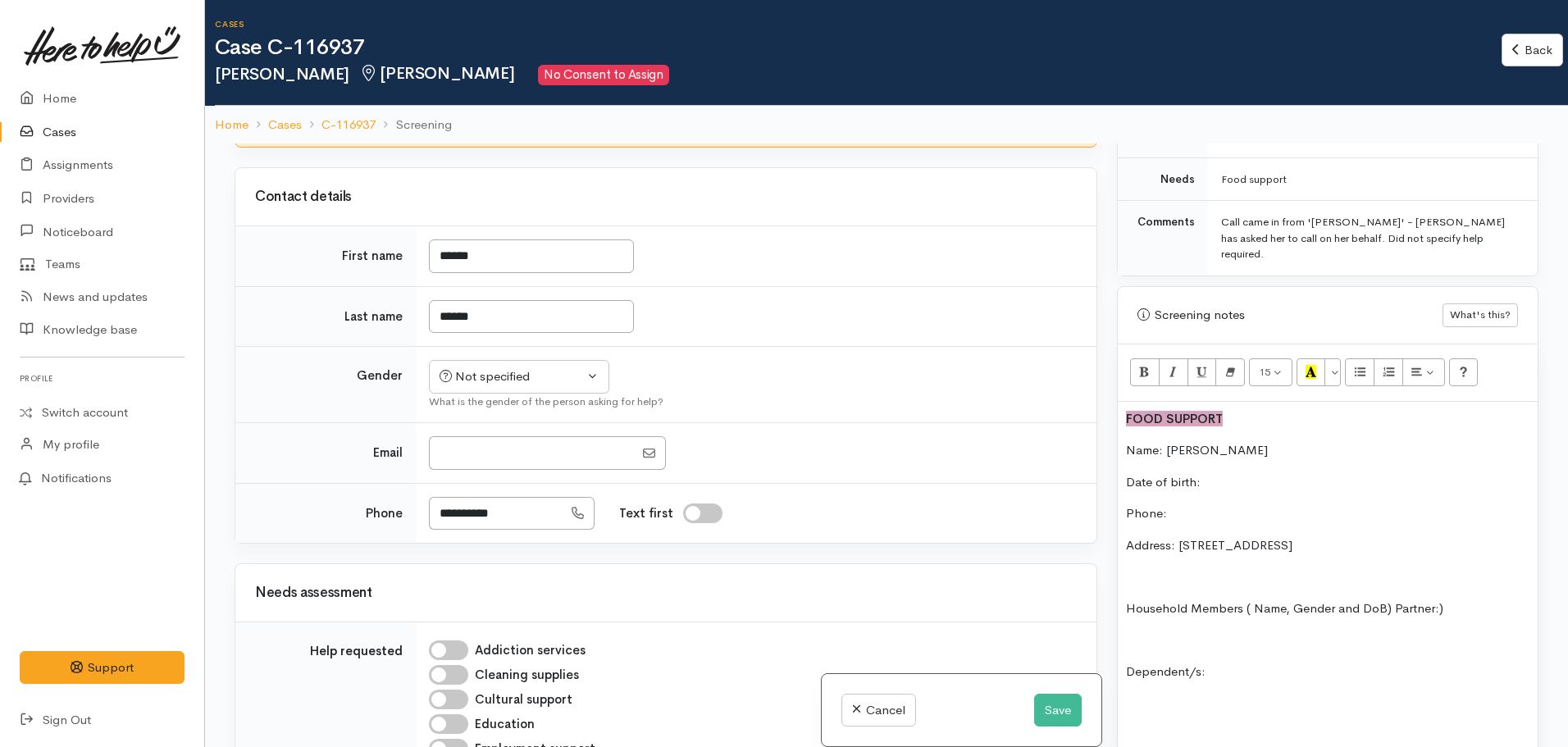
scroll to position [900, 0]
click at [1202, 537] on p "Address: 5/11 Coldwell Place, Chartwell" at bounding box center [1327, 546] width 403 height 19
click at [1055, 704] on button "Save" at bounding box center [1058, 710] width 48 height 34
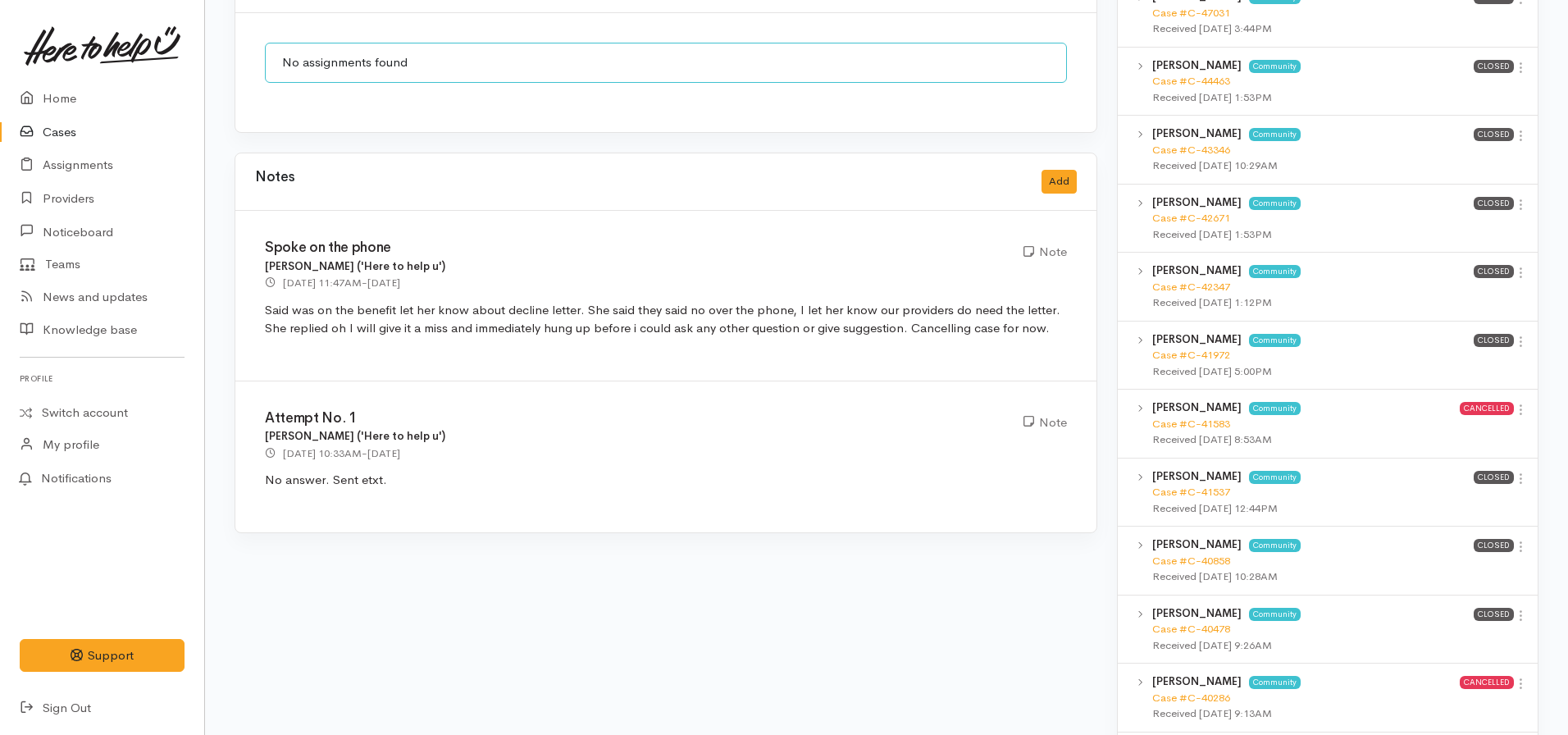
scroll to position [1279, 0]
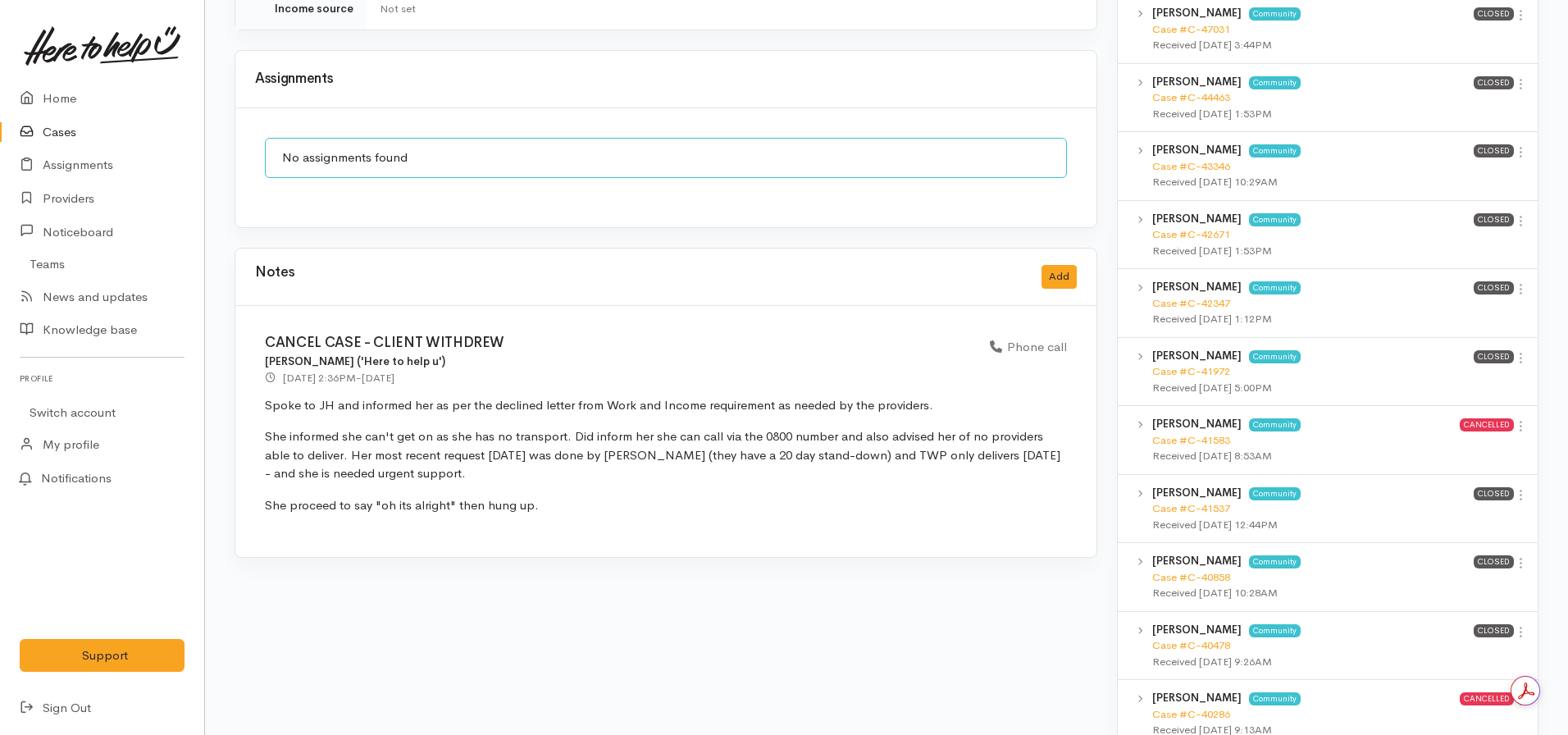
scroll to position [1338, 0]
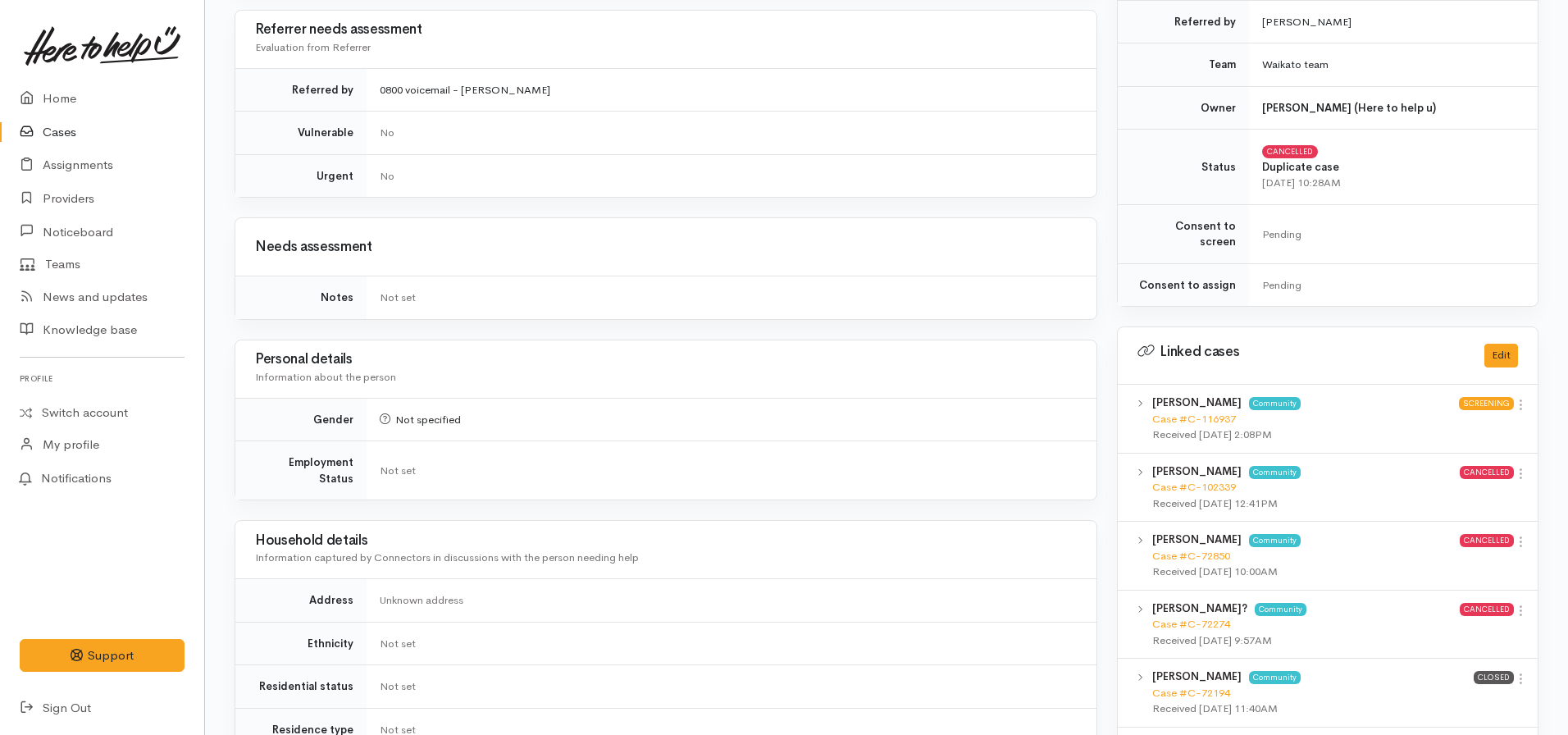
scroll to position [591, 0]
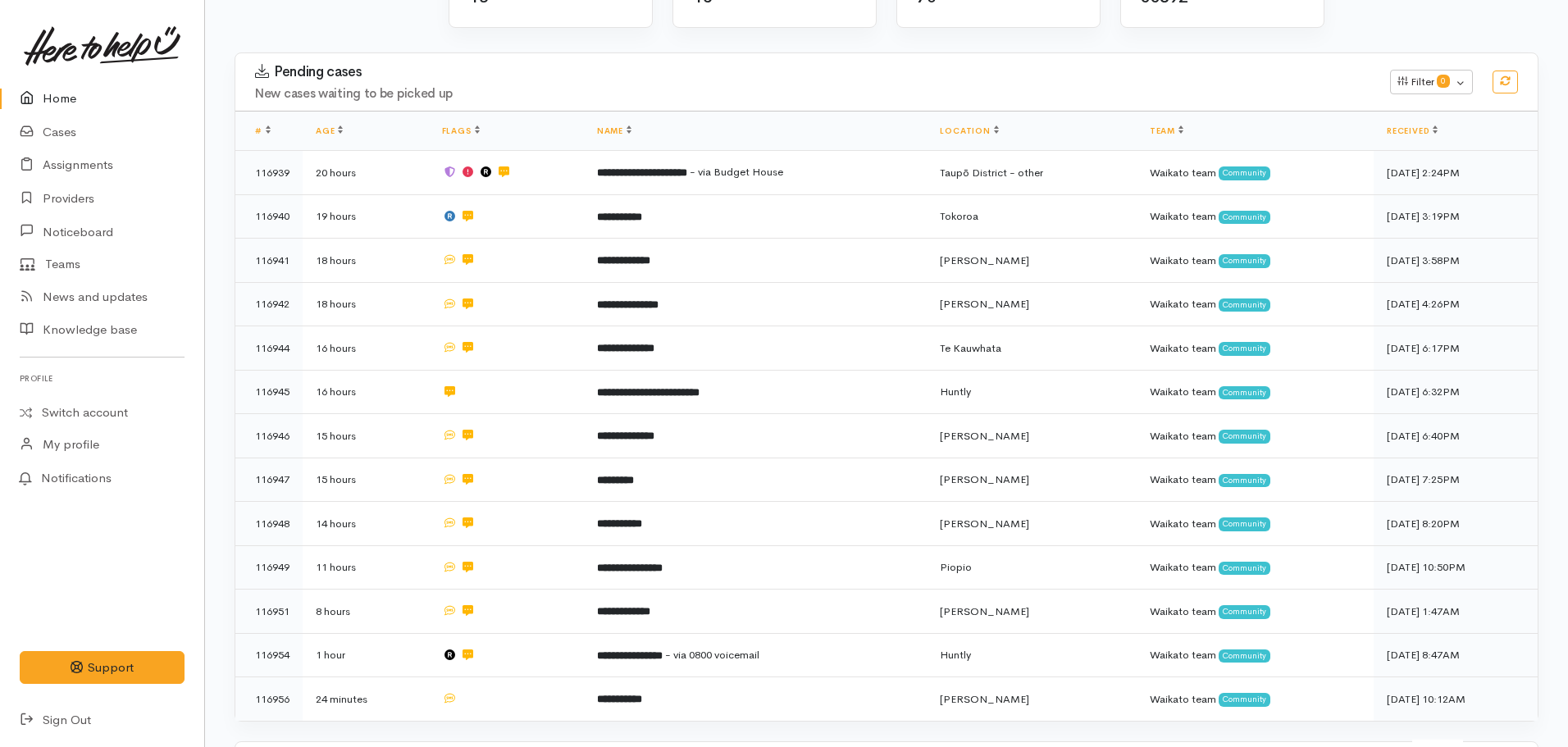
scroll to position [209, 0]
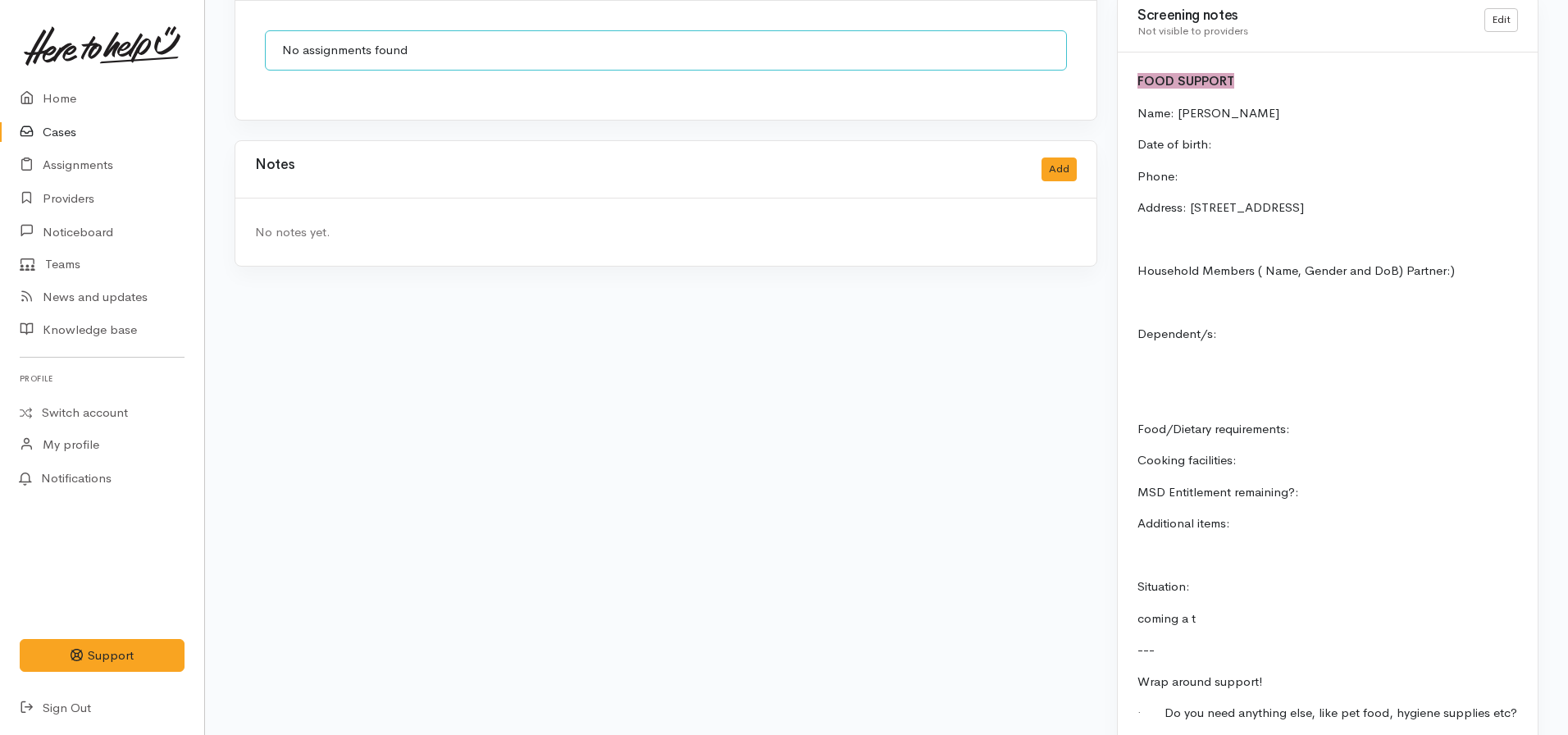
scroll to position [1368, 0]
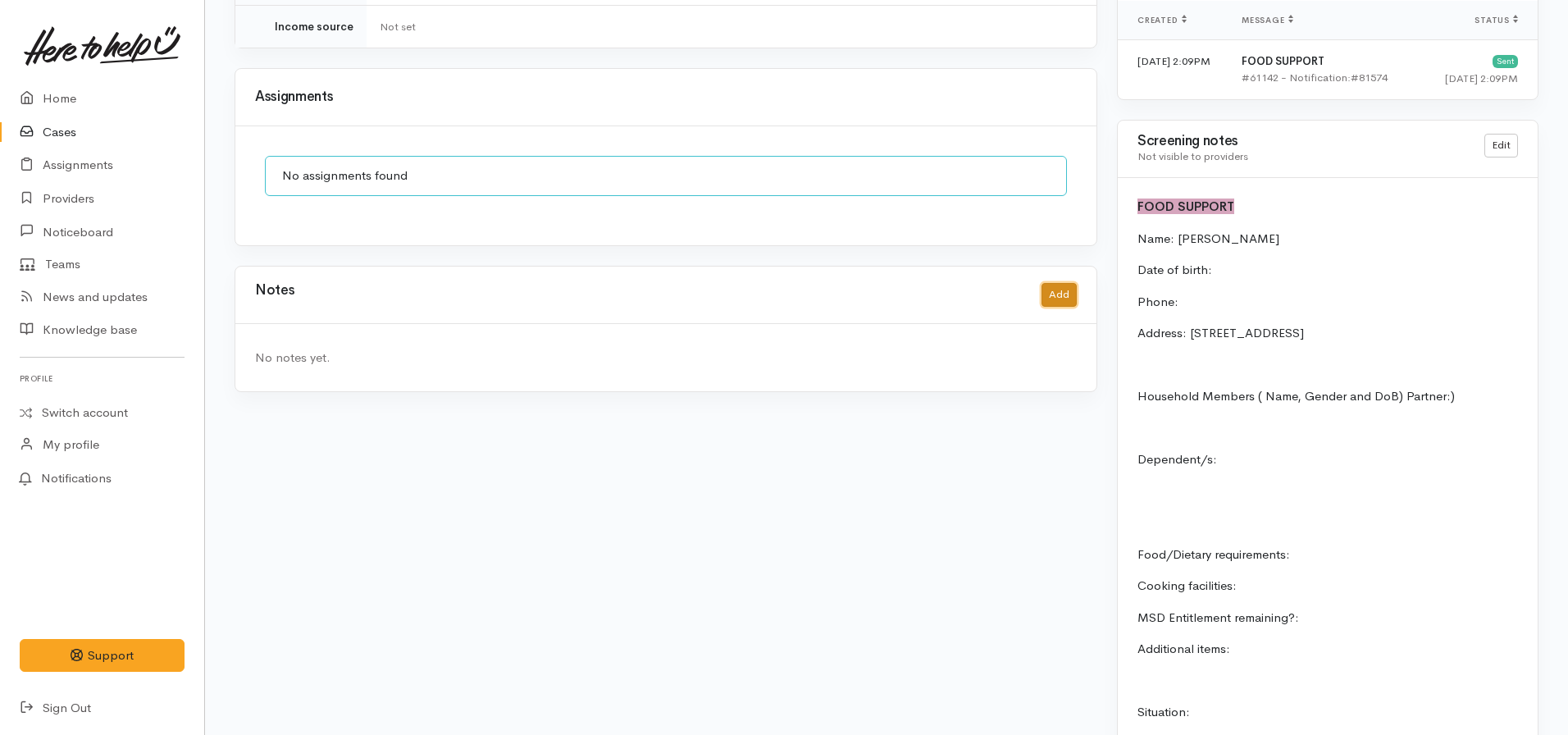
click at [1066, 283] on button "Add" at bounding box center [1060, 295] width 35 height 24
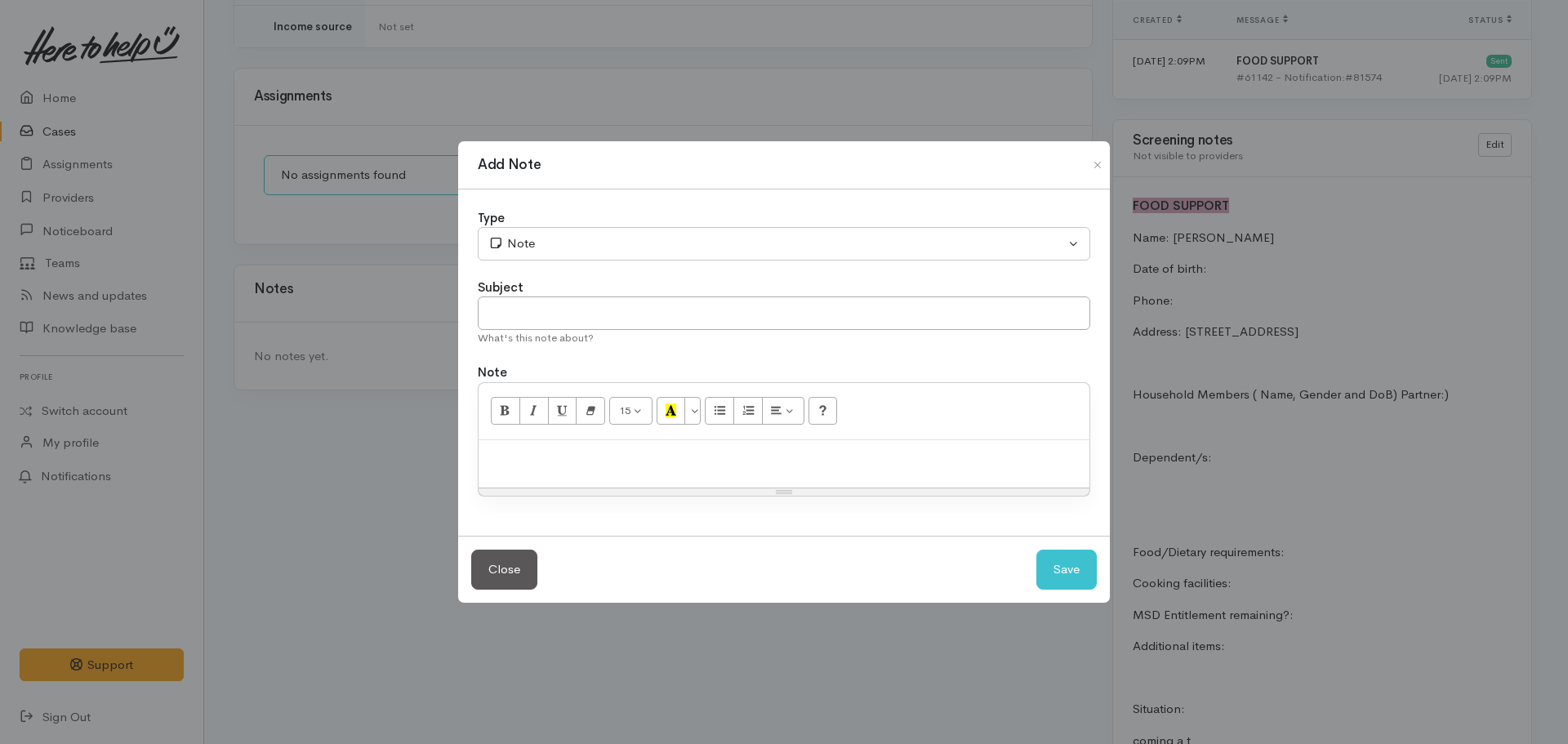
click at [712, 462] on p at bounding box center [784, 457] width 594 height 18
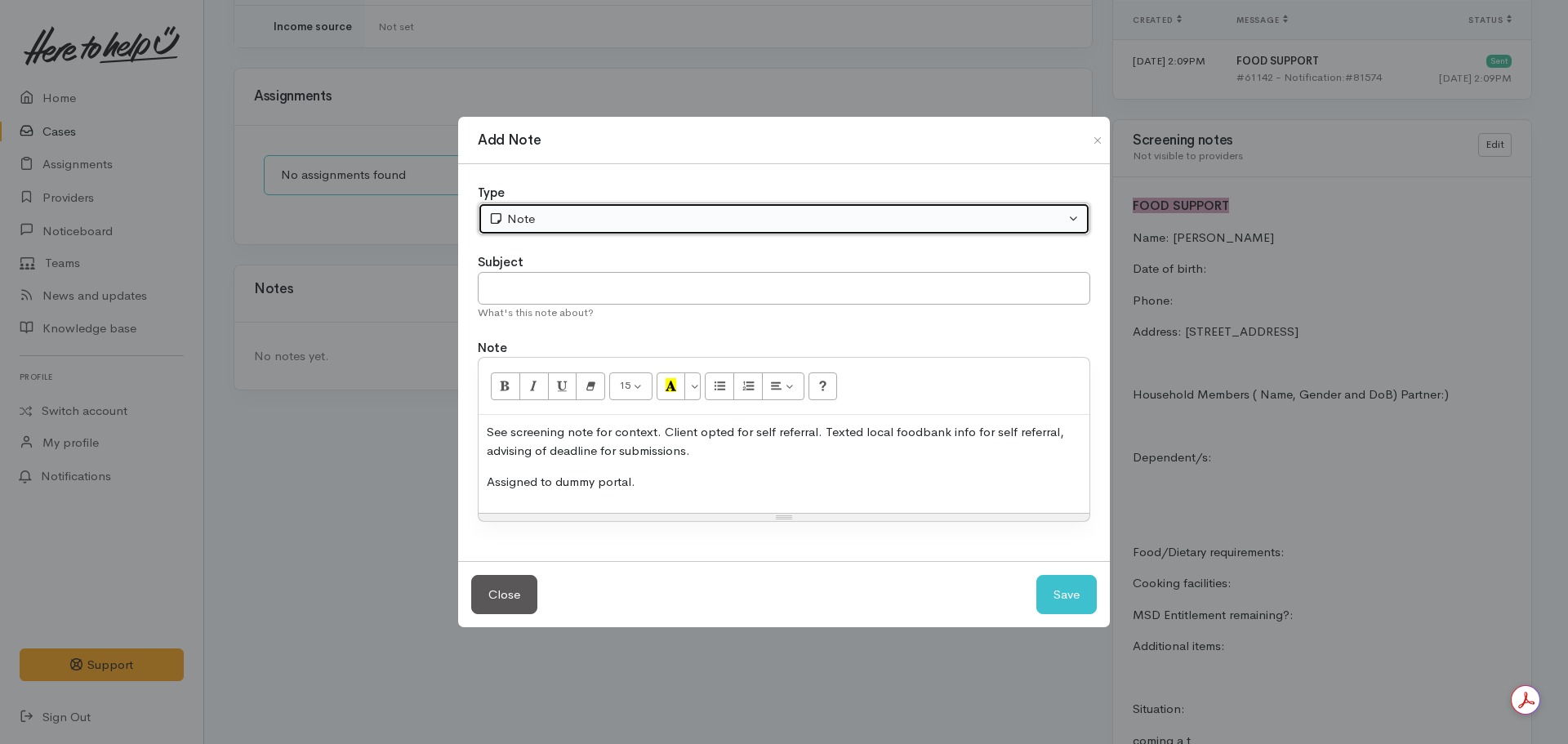
click at [639, 219] on div "Note" at bounding box center [777, 219] width 577 height 18
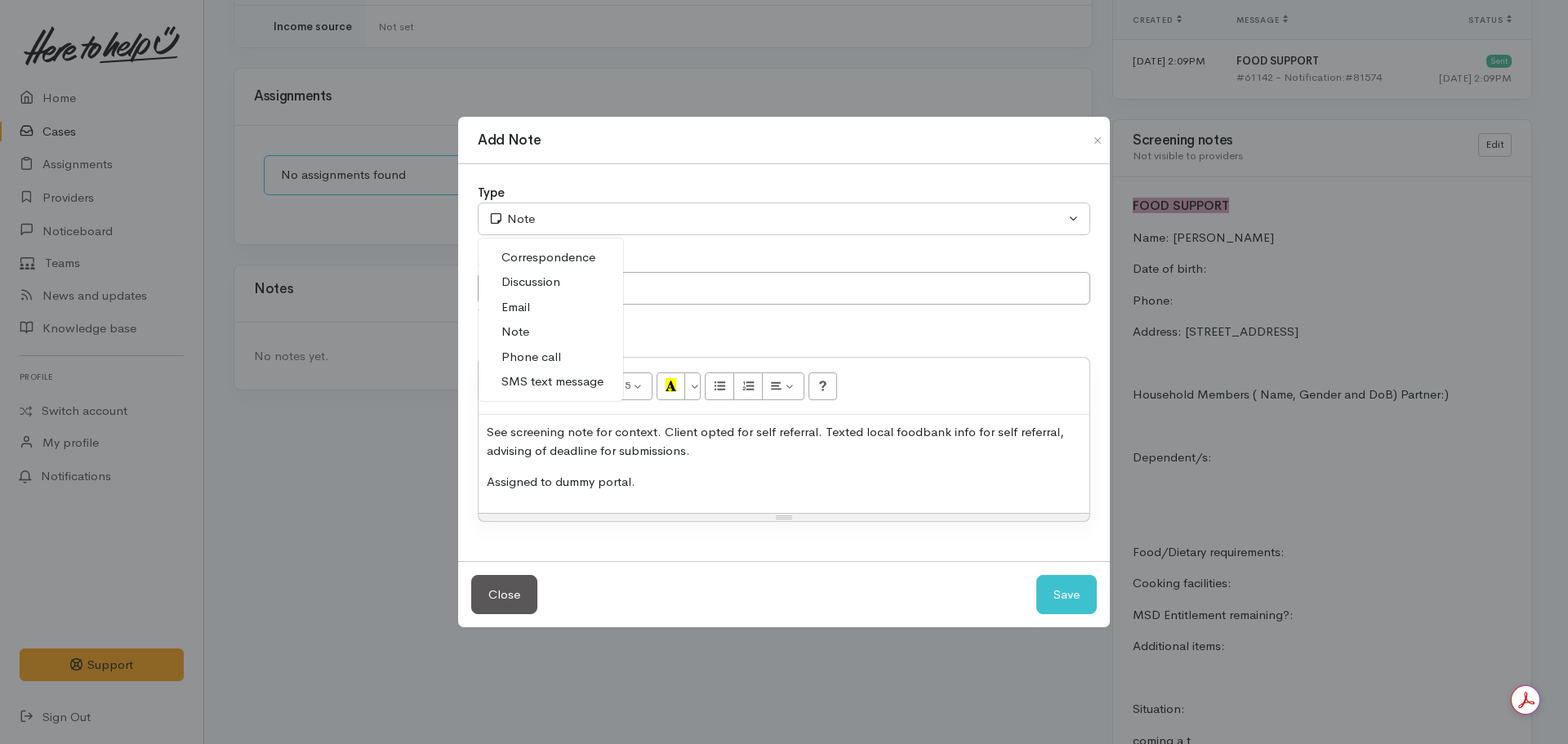
click at [536, 357] on span "Phone call" at bounding box center [530, 357] width 60 height 18
select select "3"
click at [564, 299] on input "text" at bounding box center [784, 289] width 613 height 34
type input "D"
type input "Assigned to dummy portal - self referral"
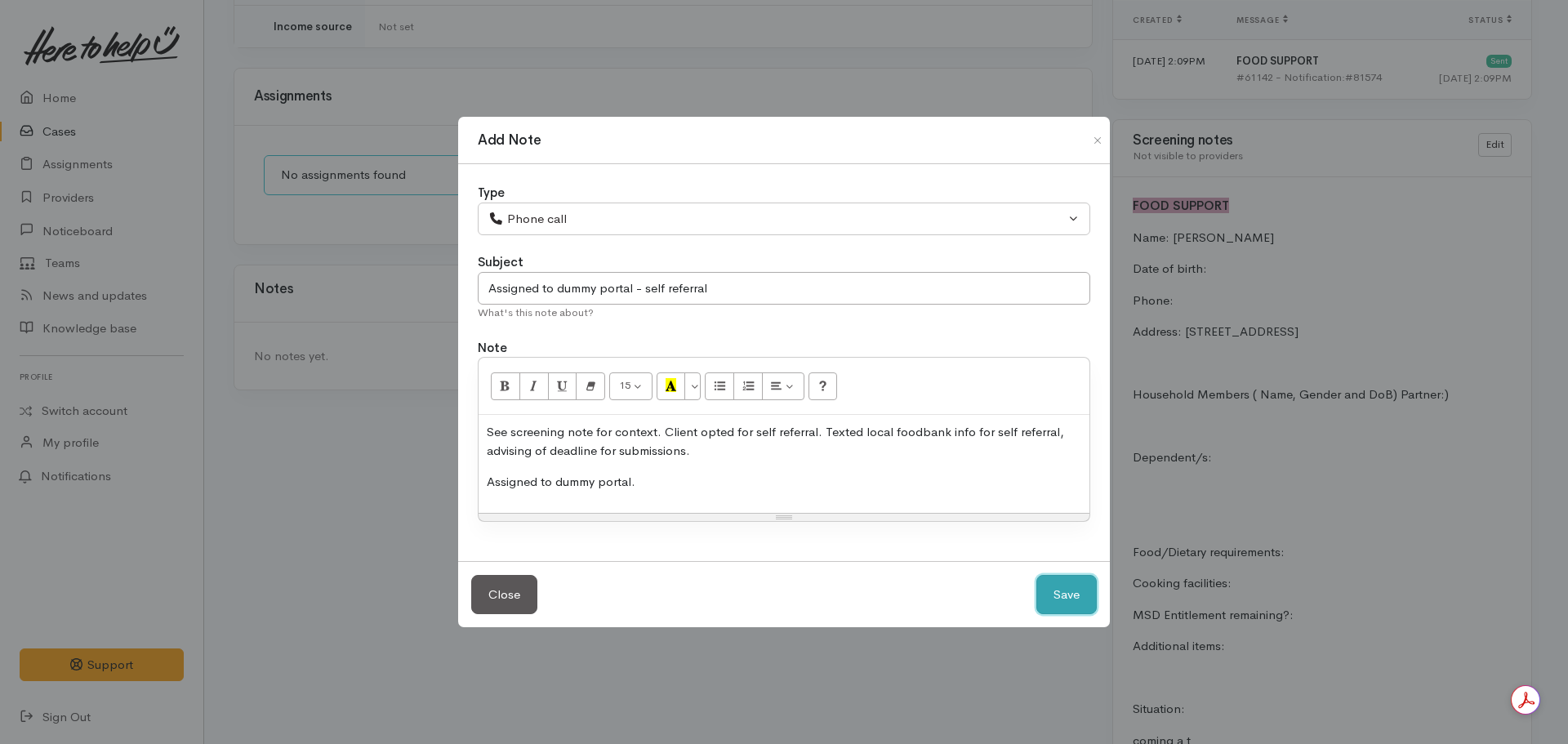
click at [1037, 575] on button "Save" at bounding box center [1067, 595] width 60 height 40
select select "1"
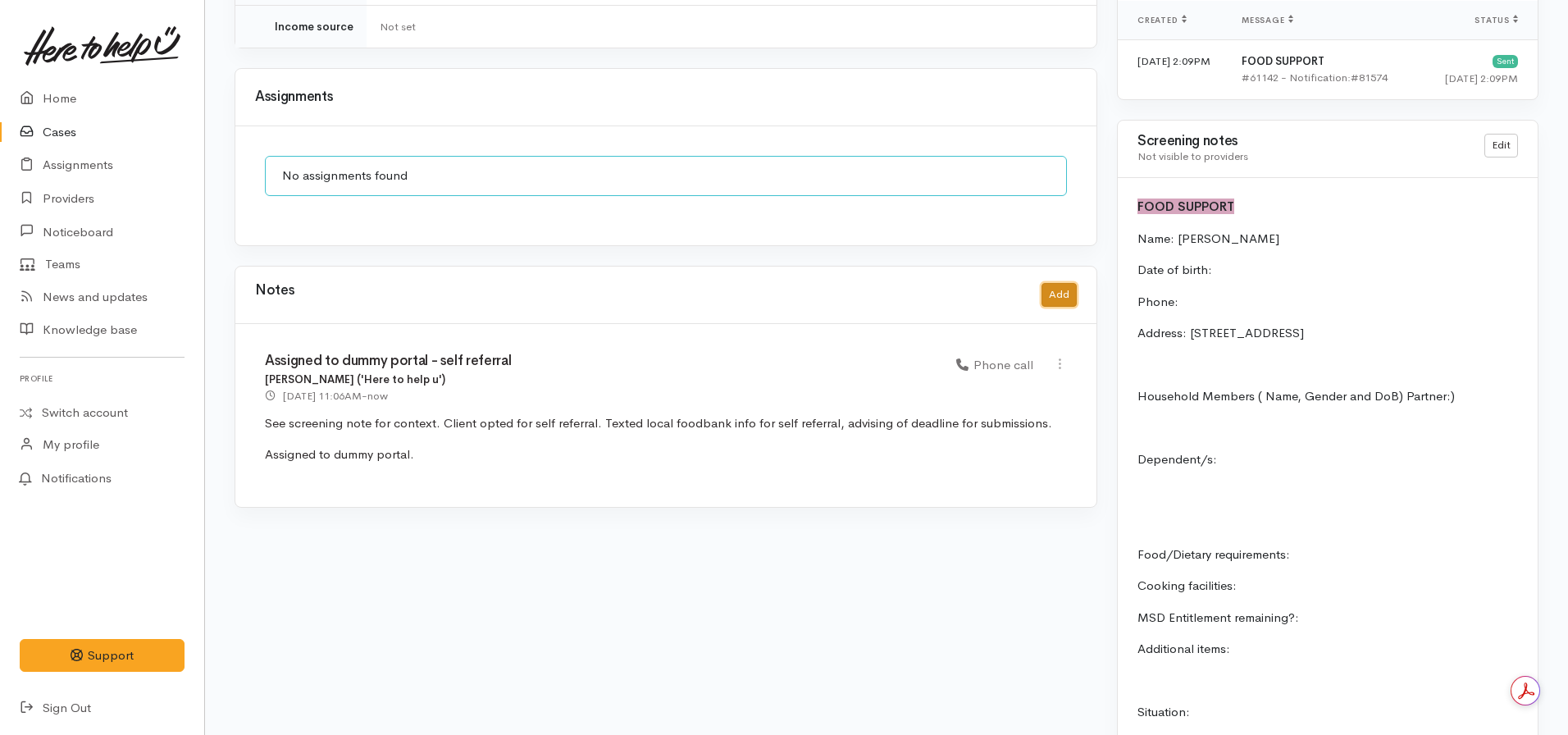
click at [1060, 283] on button "Add" at bounding box center [1060, 295] width 35 height 24
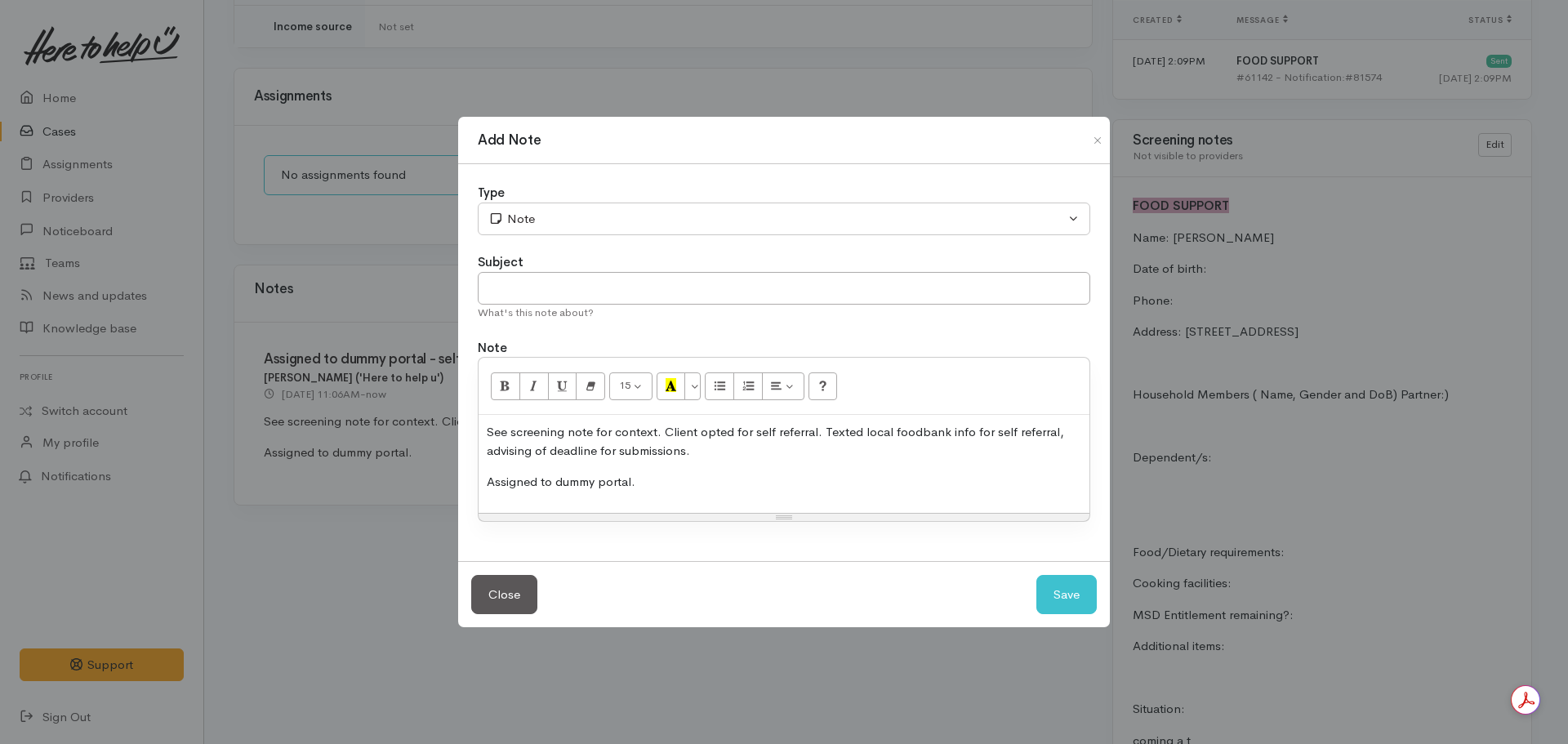
click at [670, 488] on p "Assigned to dummy portal." at bounding box center [784, 482] width 594 height 18
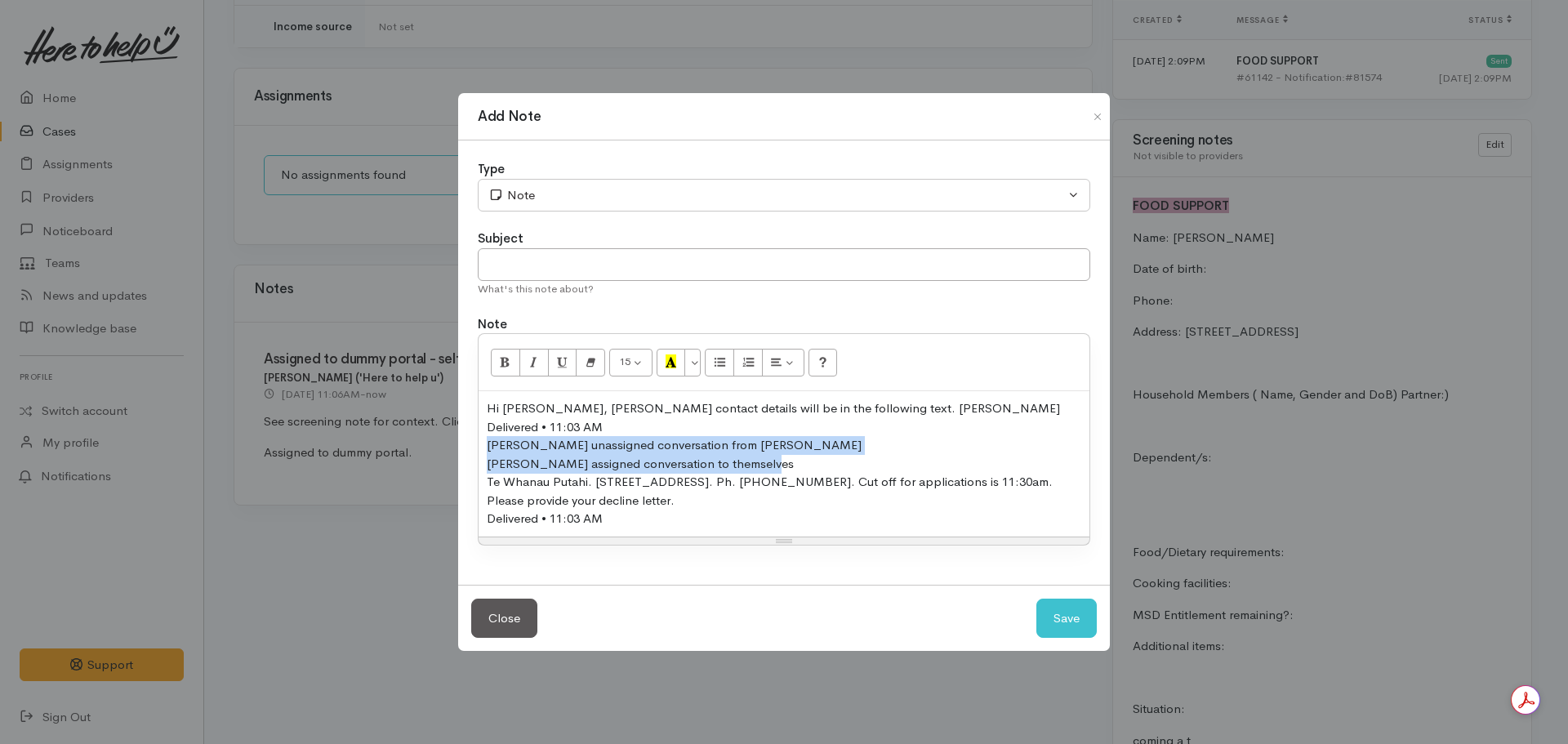
drag, startPoint x: 773, startPoint y: 463, endPoint x: 477, endPoint y: 445, distance: 296.5
click at [477, 445] on div "Type Correspondence Discussion Email Note Phone call SMS text message Note Subj…" at bounding box center [784, 363] width 652 height 444
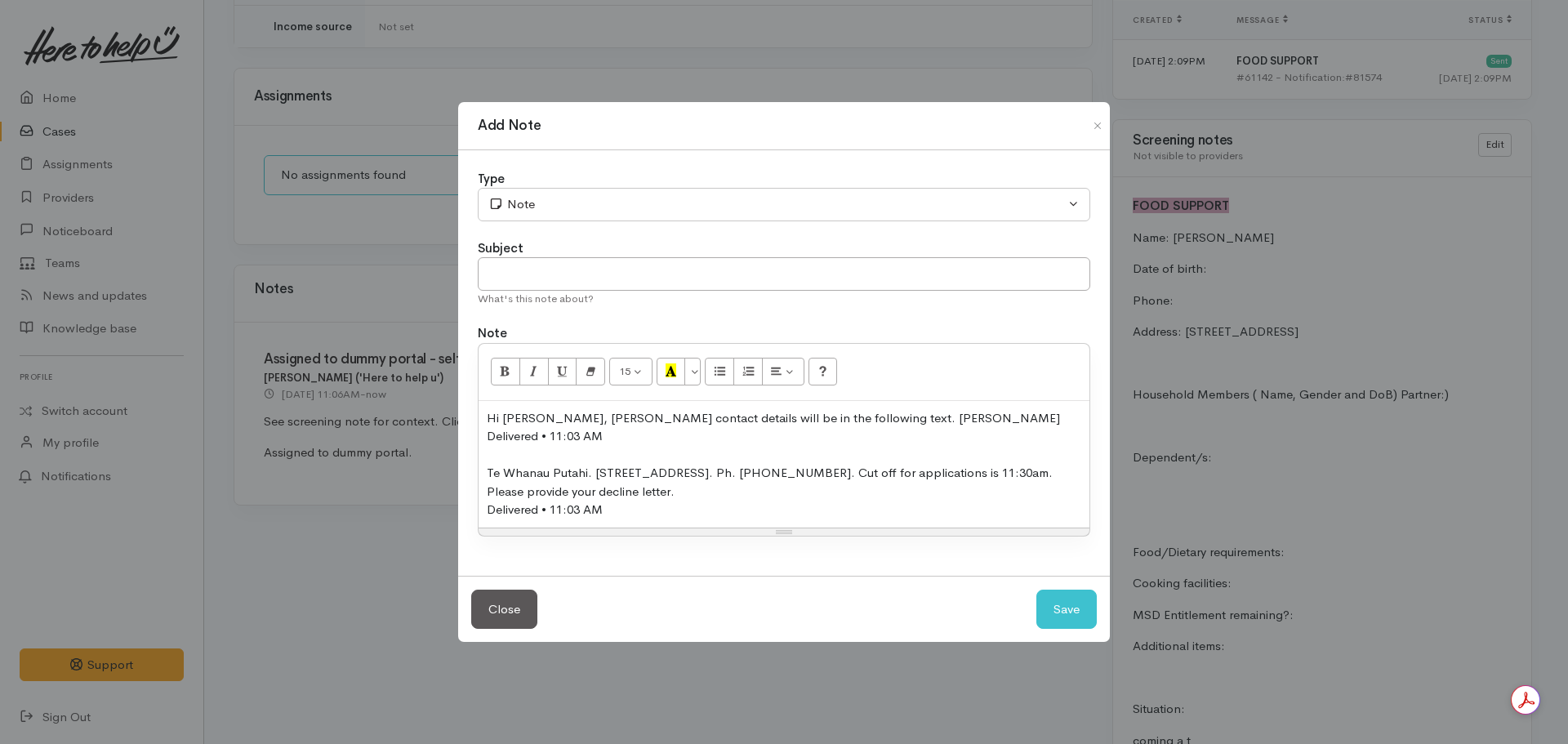
click at [639, 517] on div "Delivered • 11:03 AM" at bounding box center [784, 509] width 594 height 18
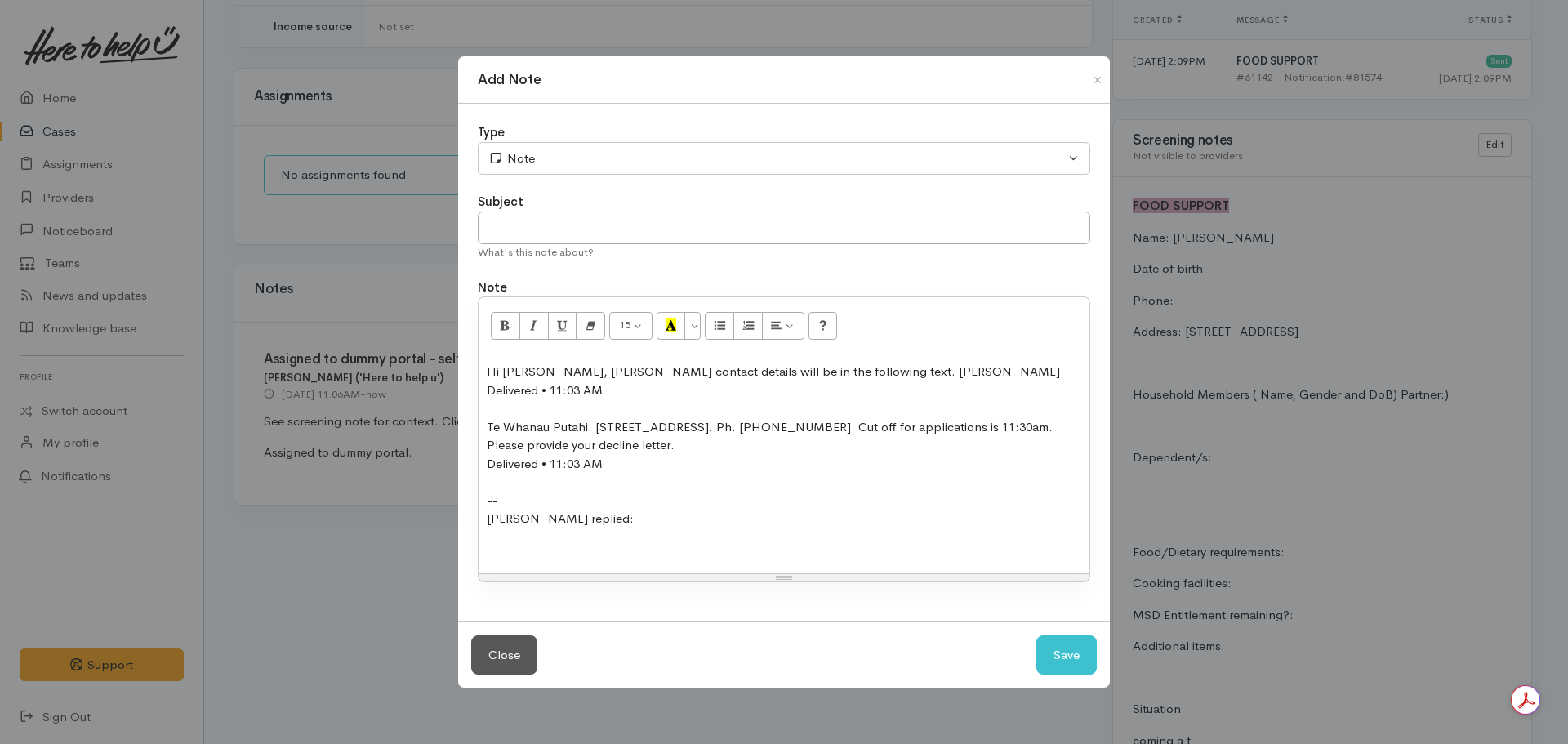
click at [484, 544] on div "Hi Janine, Te Whanau Putahi contact details will be in the following text. Chee…" at bounding box center [784, 463] width 611 height 219
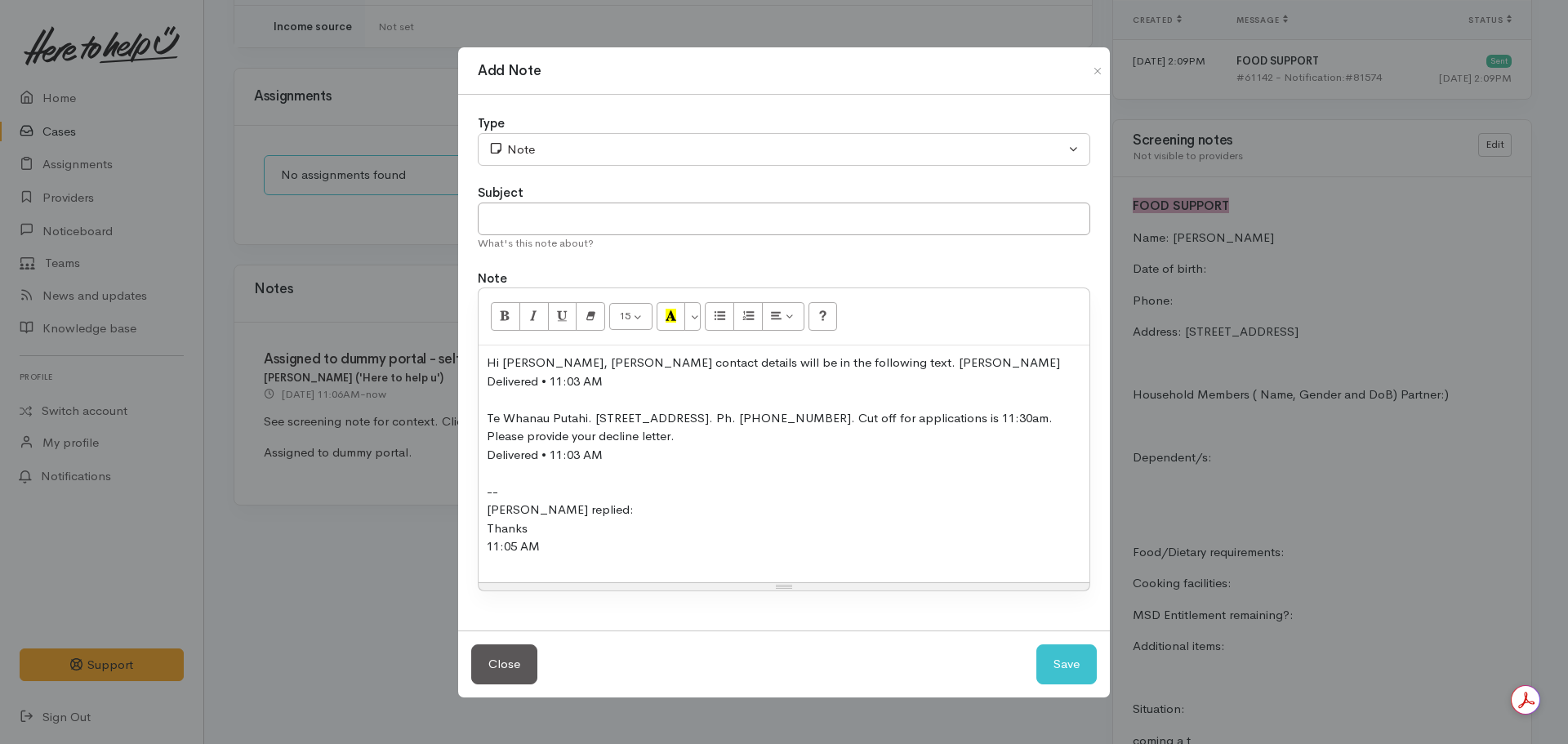
click at [484, 528] on div "Hi Janine, Te Whanau Putahi contact details will be in the following text. Chee…" at bounding box center [784, 463] width 611 height 237
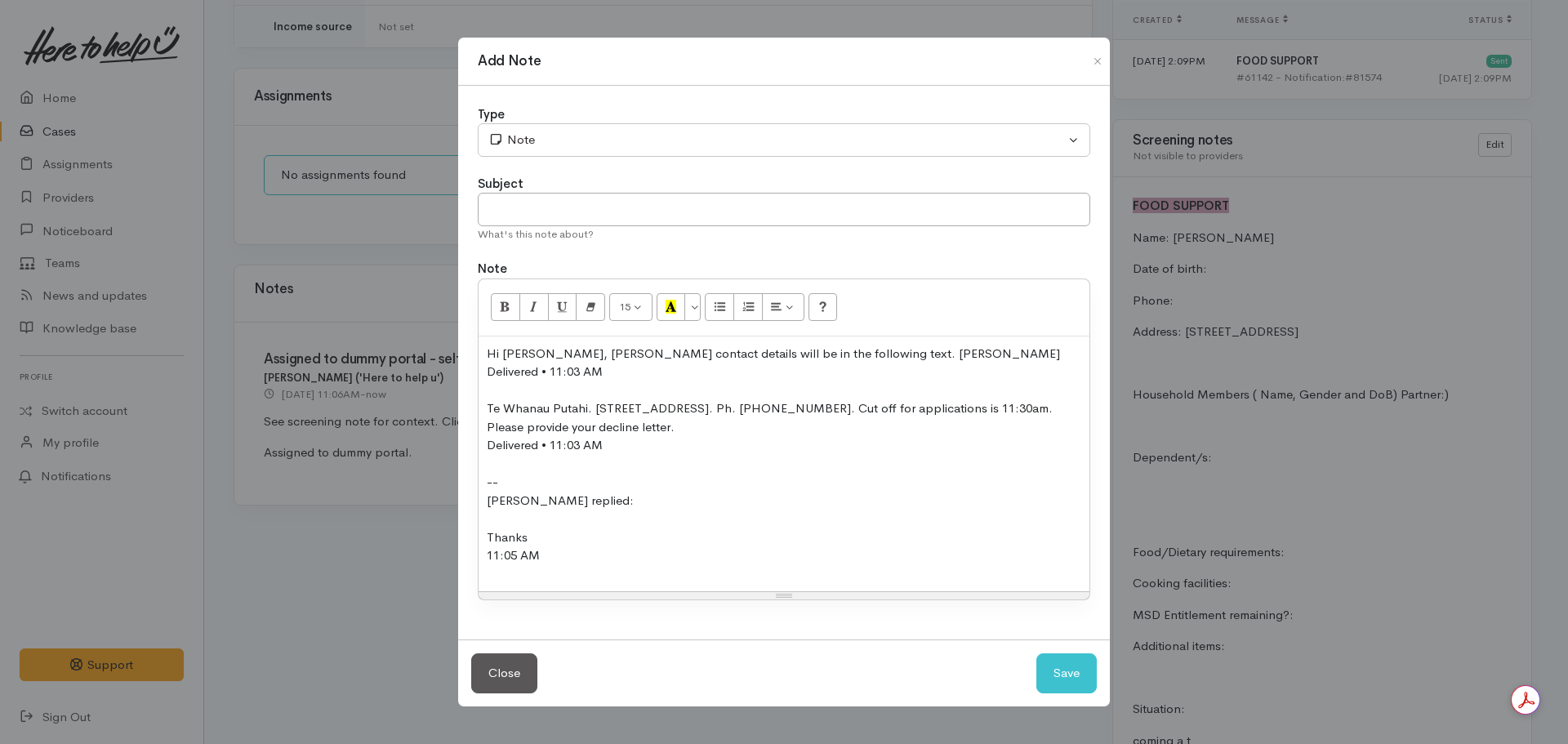
click at [557, 563] on div "11:05 AM" at bounding box center [784, 555] width 594 height 18
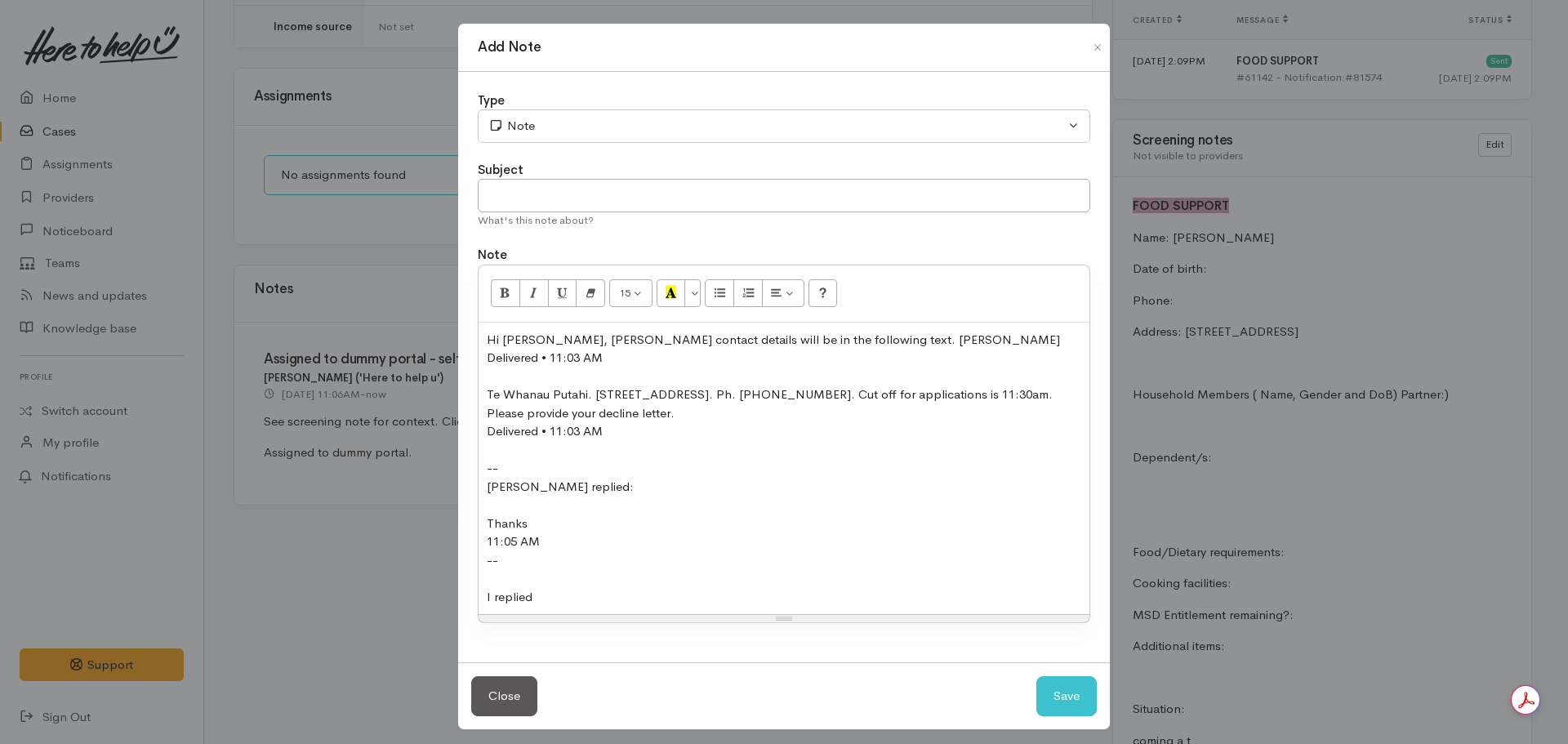
click at [489, 579] on div at bounding box center [784, 578] width 594 height 18
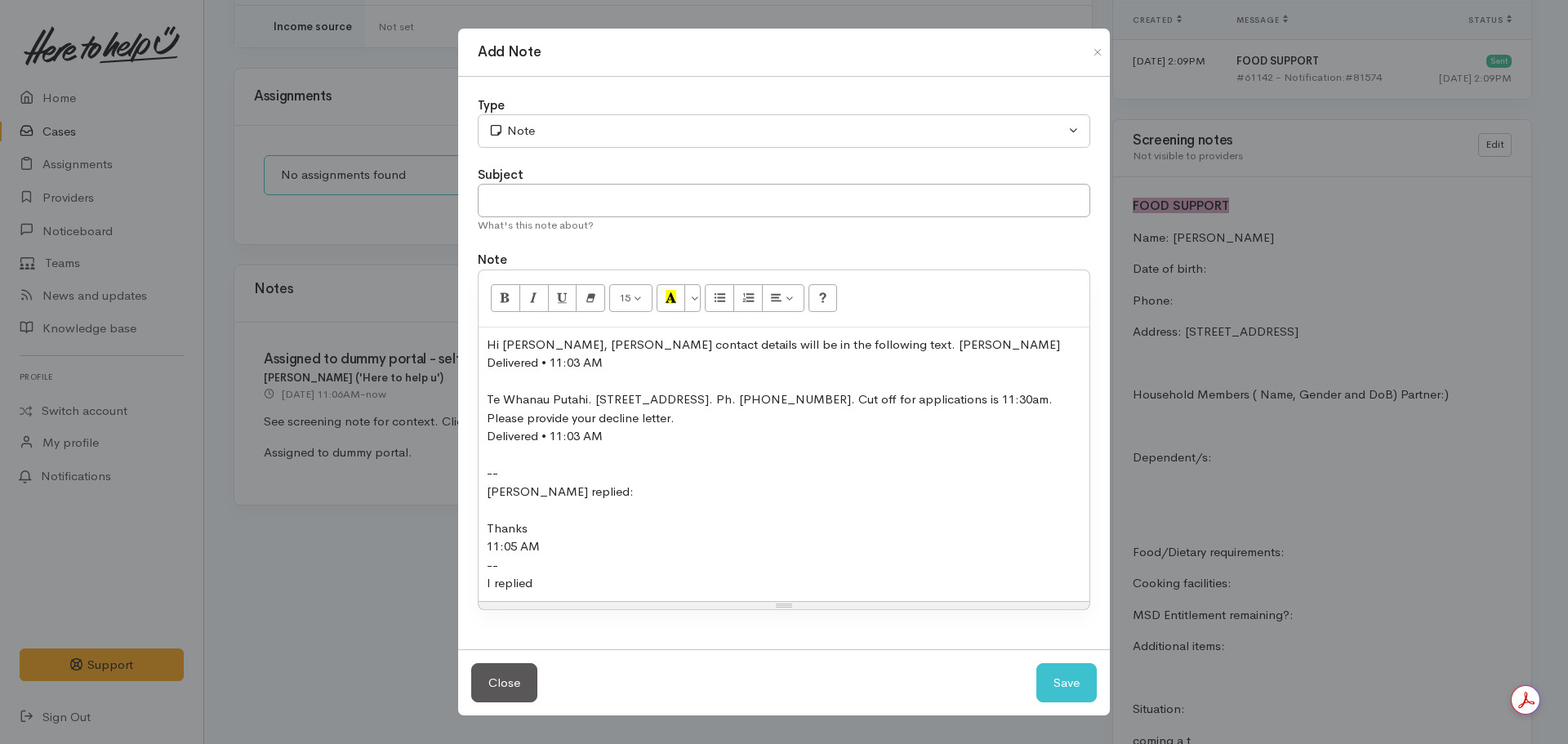
click at [558, 581] on div "I replied" at bounding box center [784, 583] width 594 height 18
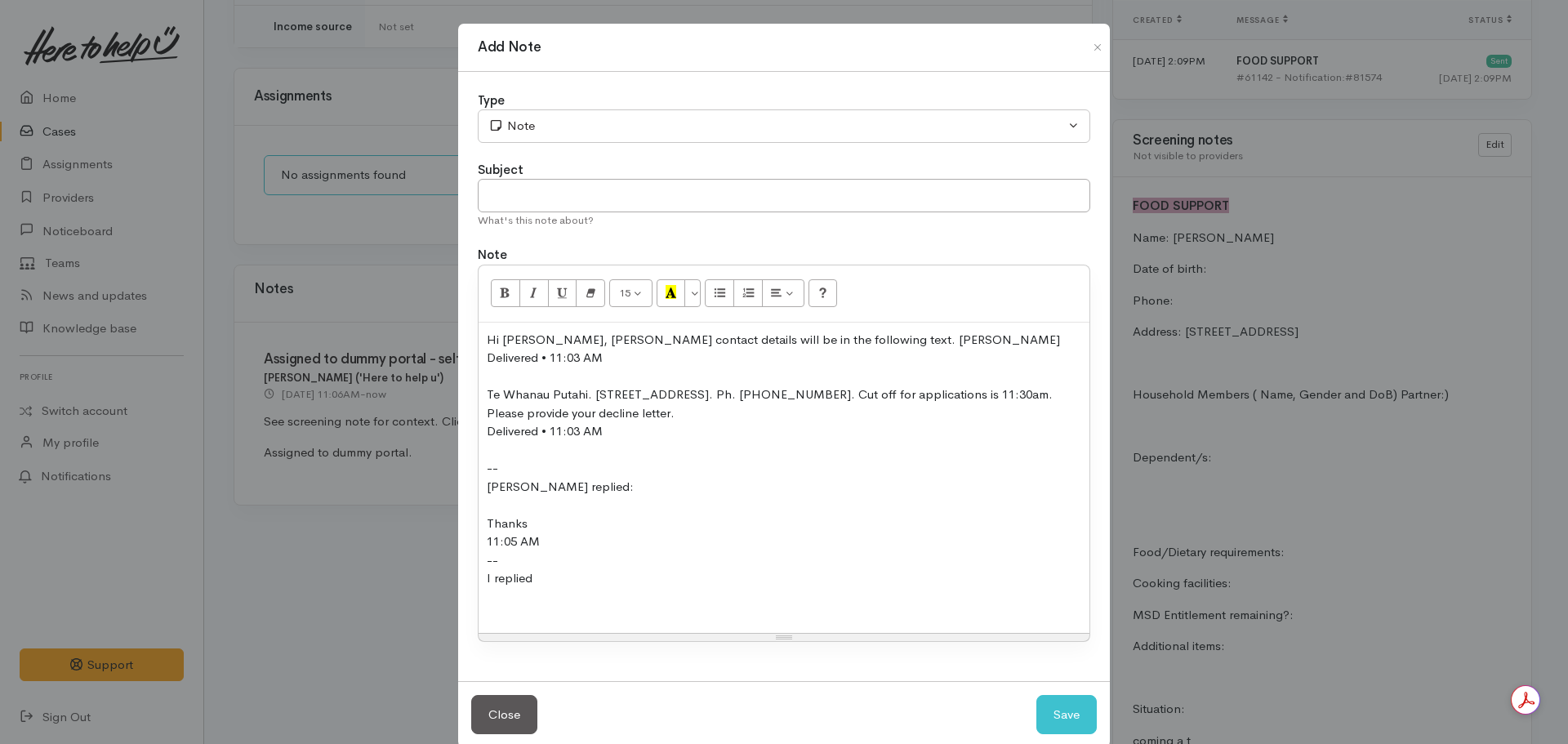
click at [492, 607] on div at bounding box center [784, 615] width 594 height 18
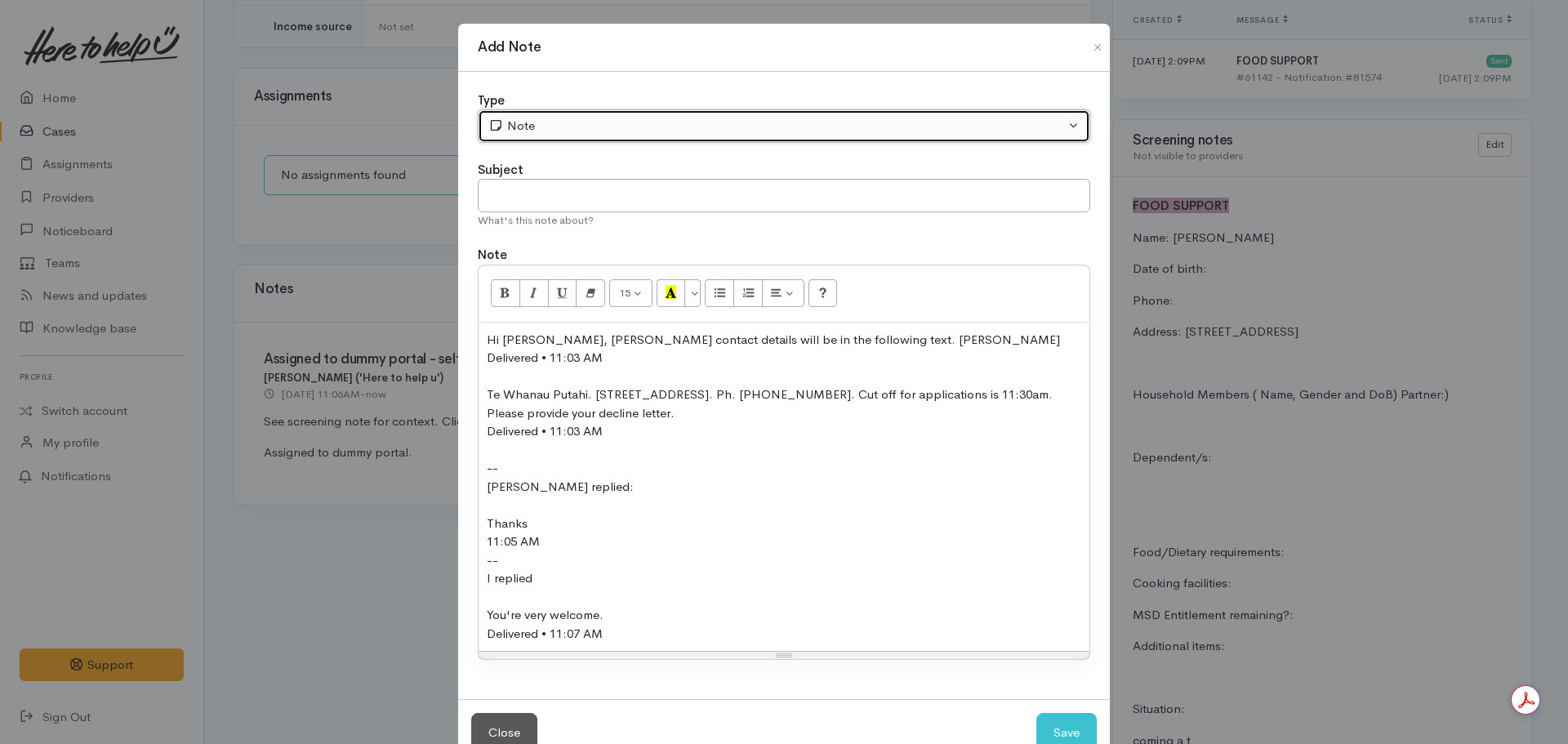
click at [639, 124] on div "Note" at bounding box center [777, 126] width 577 height 18
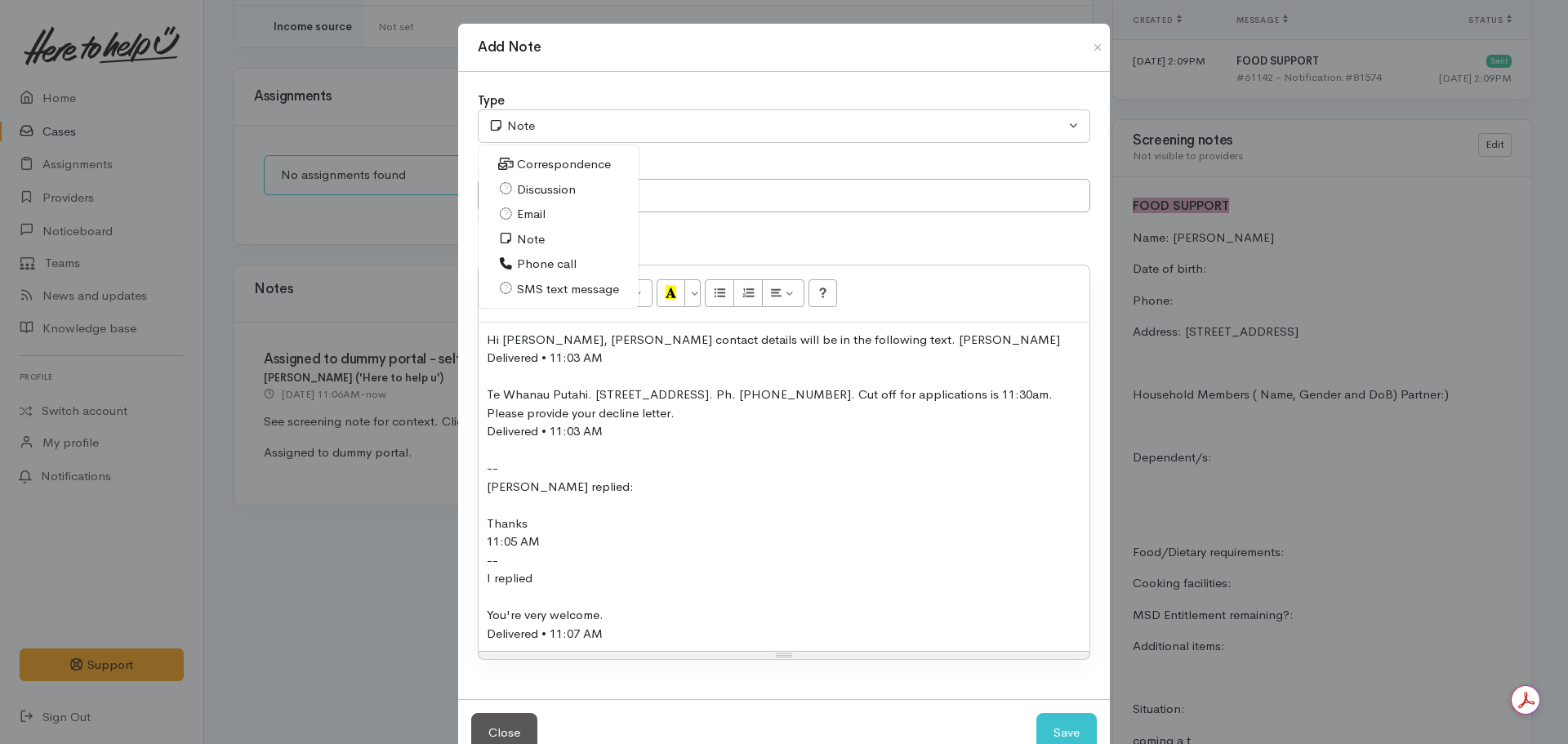
click at [557, 282] on span "SMS text message" at bounding box center [568, 289] width 102 height 18
click at [1054, 731] on button "Save" at bounding box center [1067, 733] width 60 height 40
select select "1"
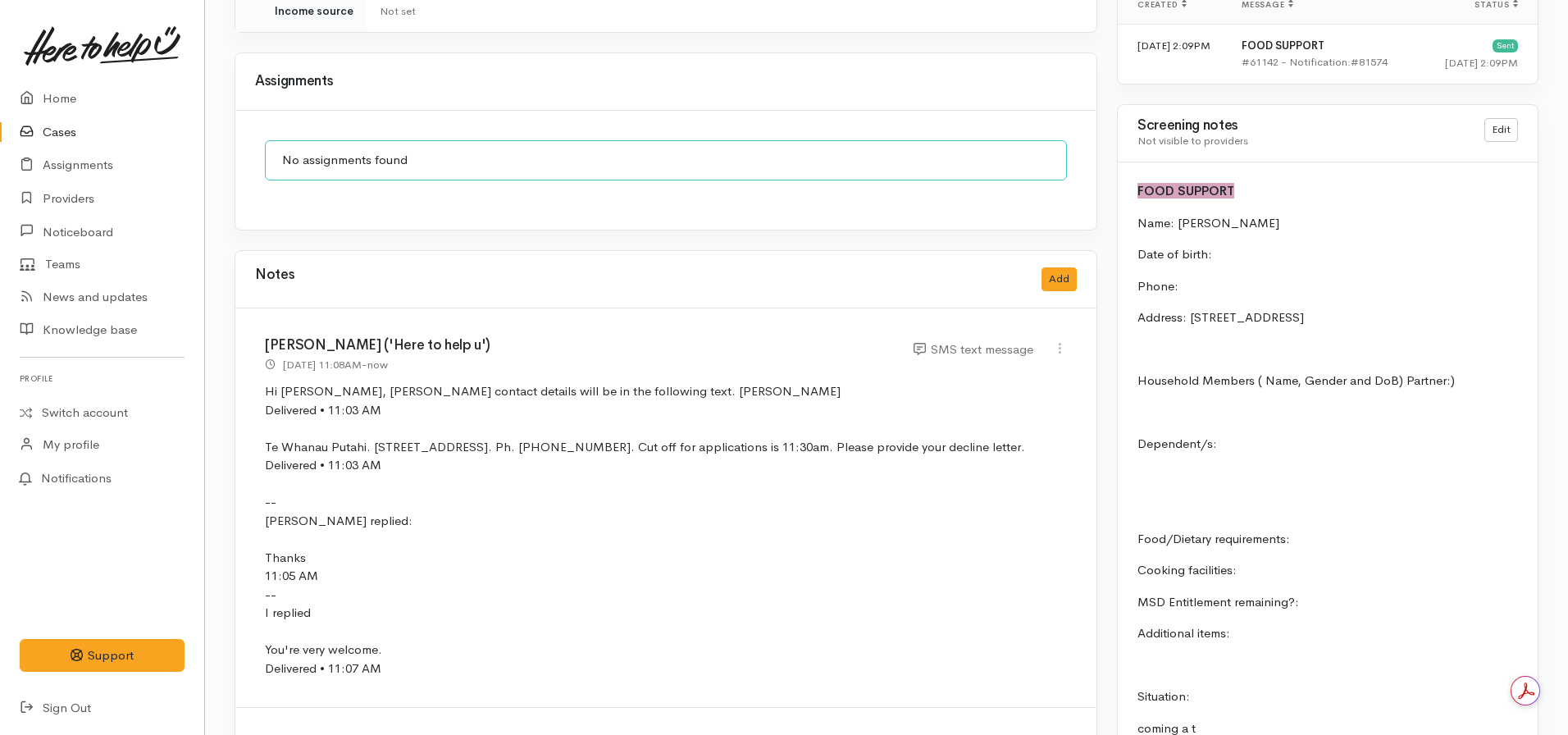
scroll to position [1384, 0]
click at [1496, 117] on link "Edit" at bounding box center [1502, 129] width 34 height 24
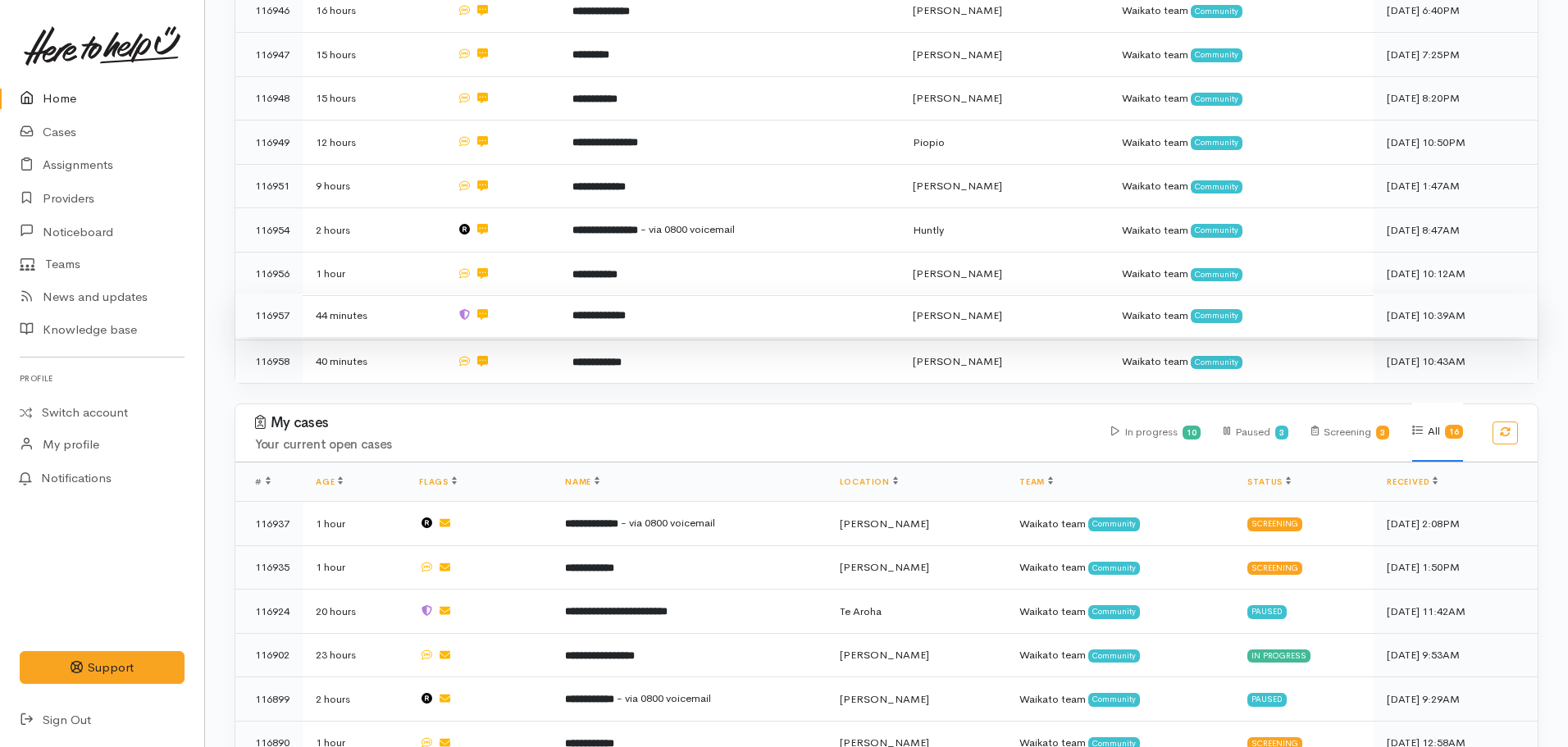
scroll to position [591, 0]
click at [699, 299] on td "**********" at bounding box center [730, 315] width 341 height 45
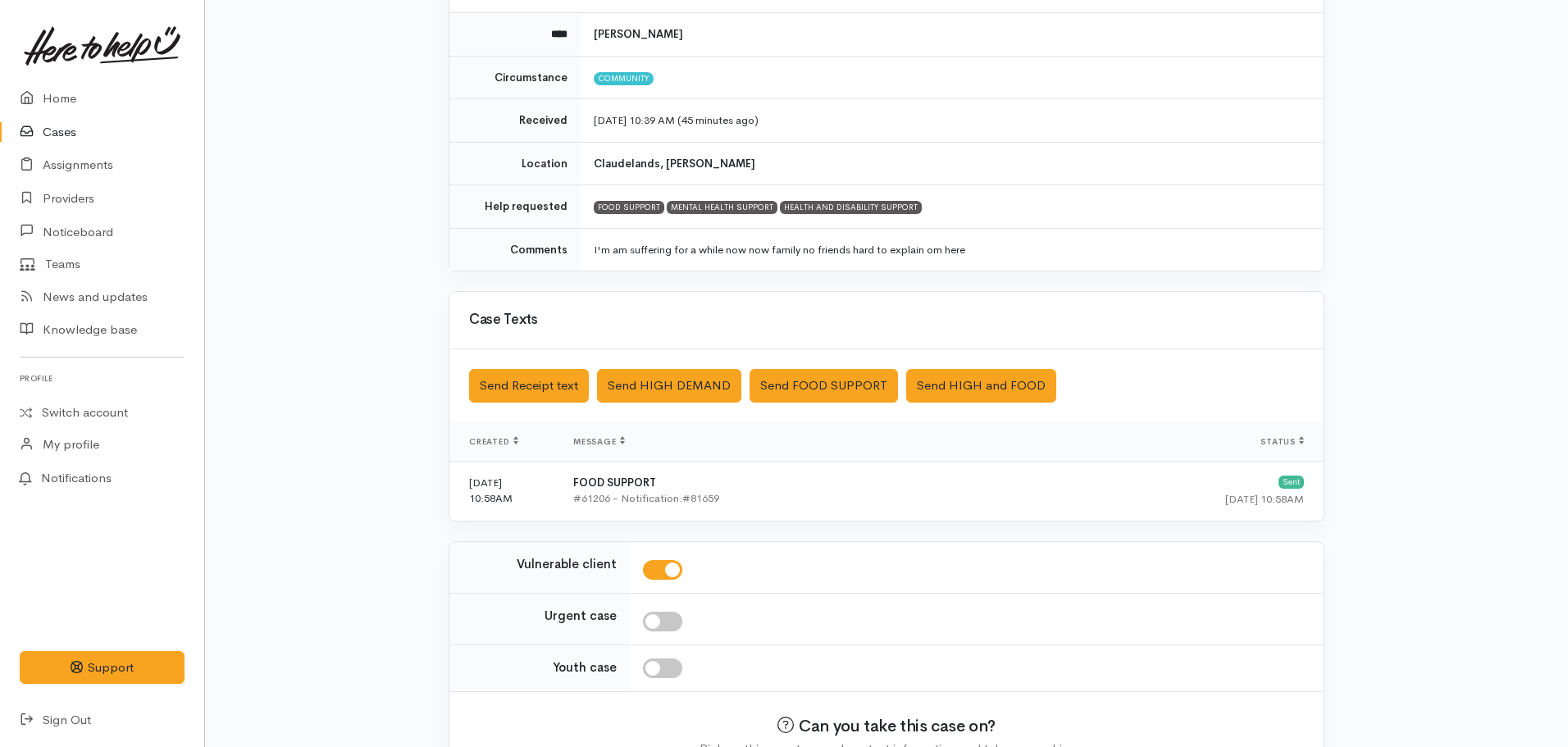
scroll to position [283, 0]
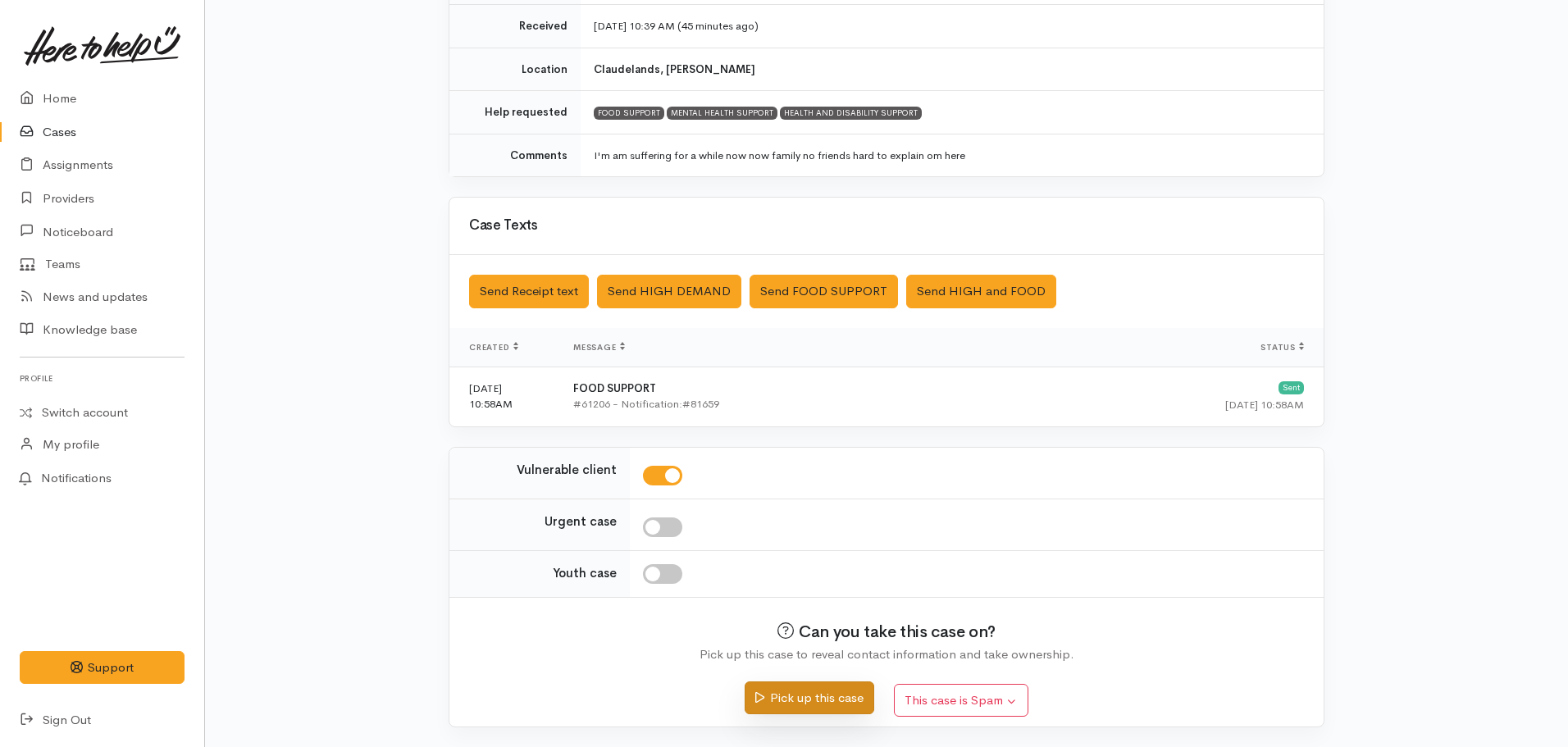
click at [791, 707] on button "Pick up this case" at bounding box center [809, 698] width 129 height 34
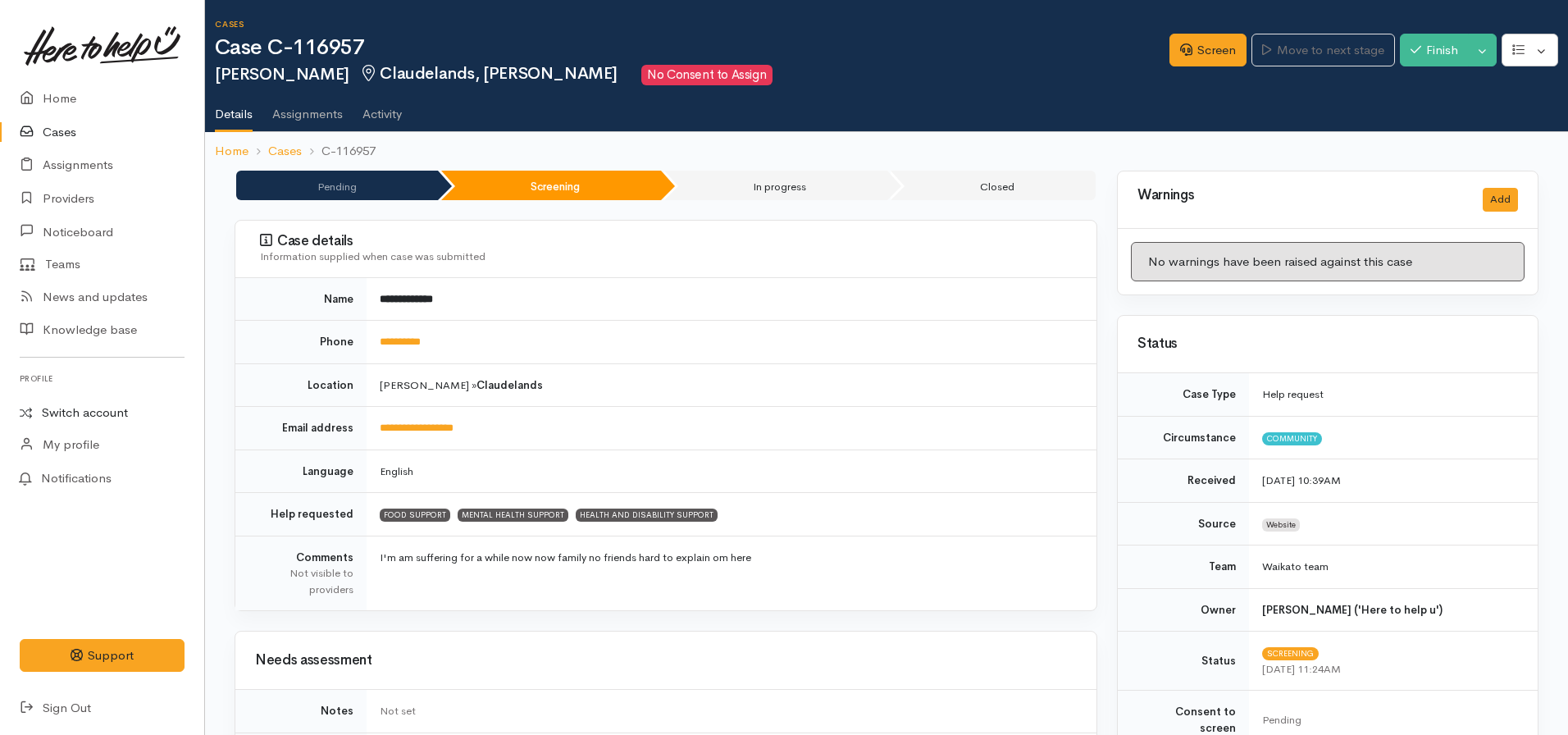
click at [93, 407] on link "Switch account" at bounding box center [102, 413] width 205 height 32
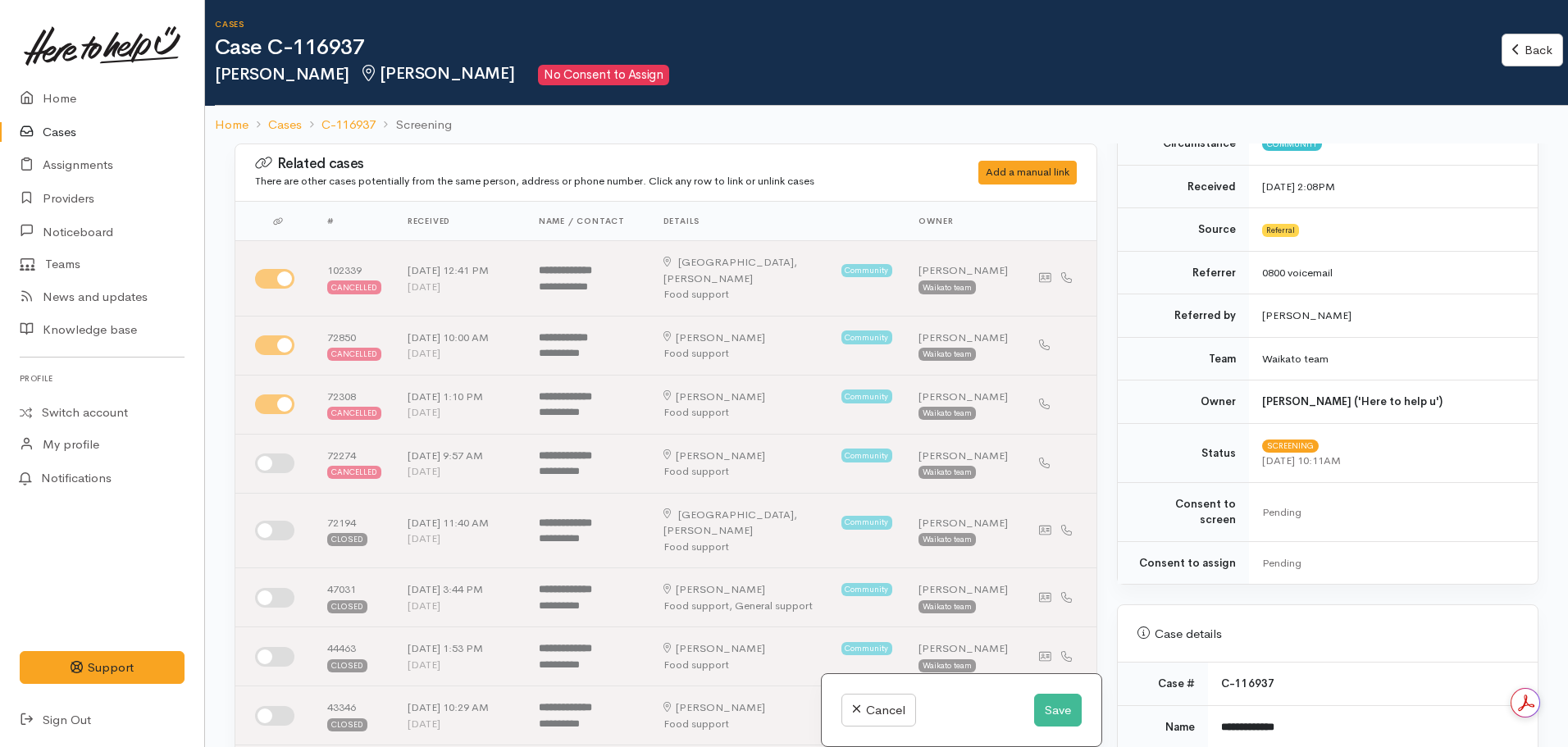
scroll to position [283, 0]
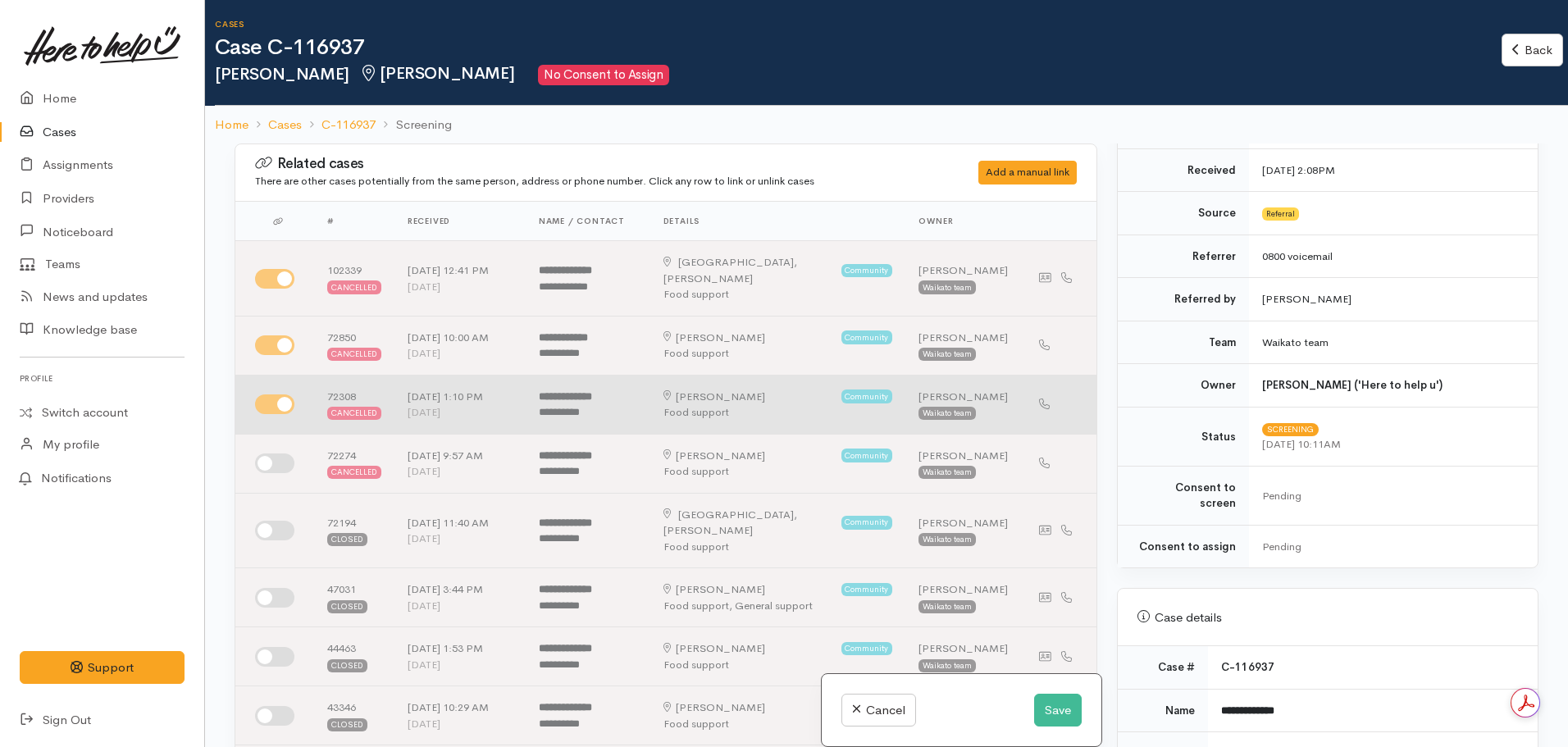
click at [278, 395] on input "checkbox" at bounding box center [274, 404] width 40 height 19
checkbox input "false"
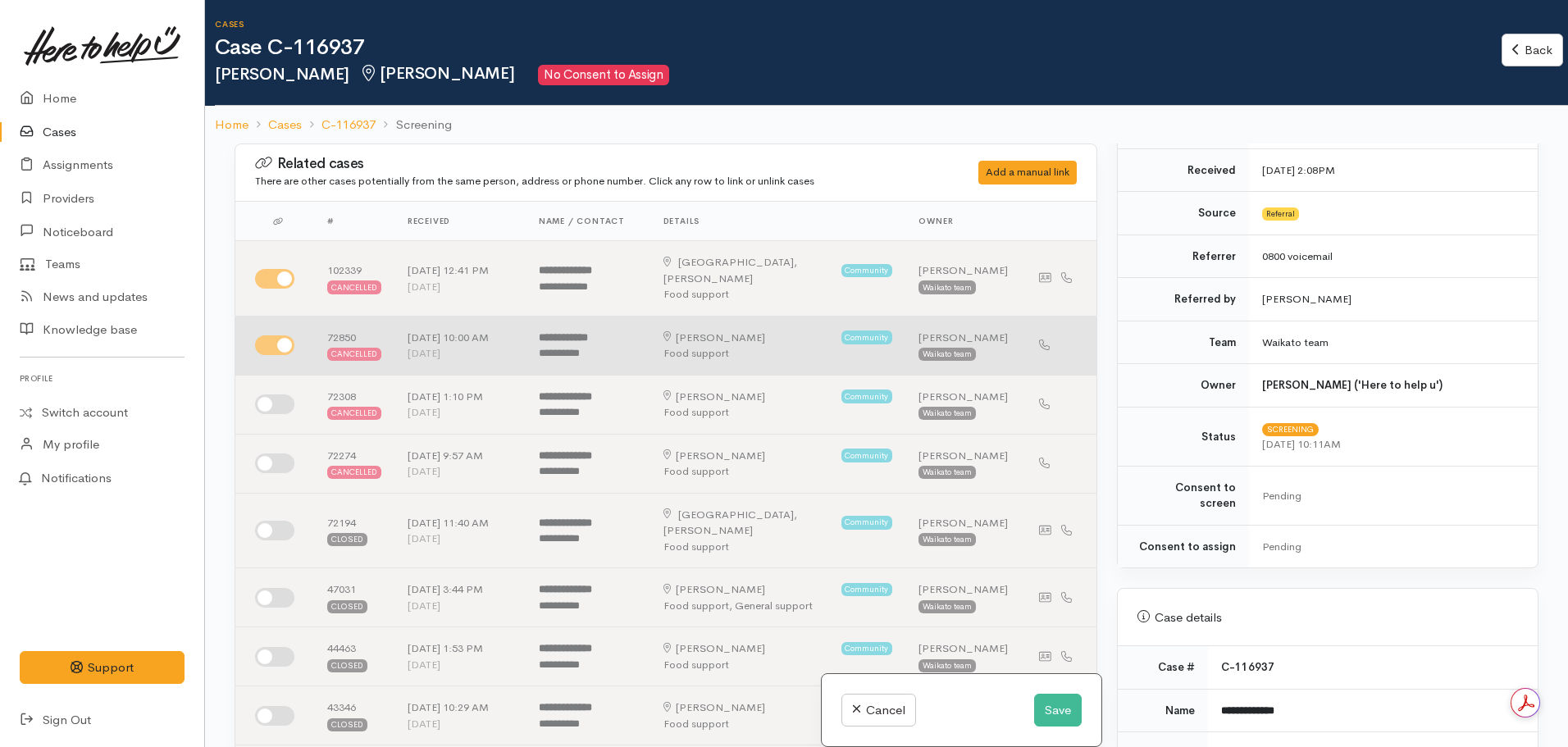
click at [273, 315] on td at bounding box center [275, 345] width 79 height 59
click at [276, 336] on input "checkbox" at bounding box center [274, 345] width 40 height 19
checkbox input "false"
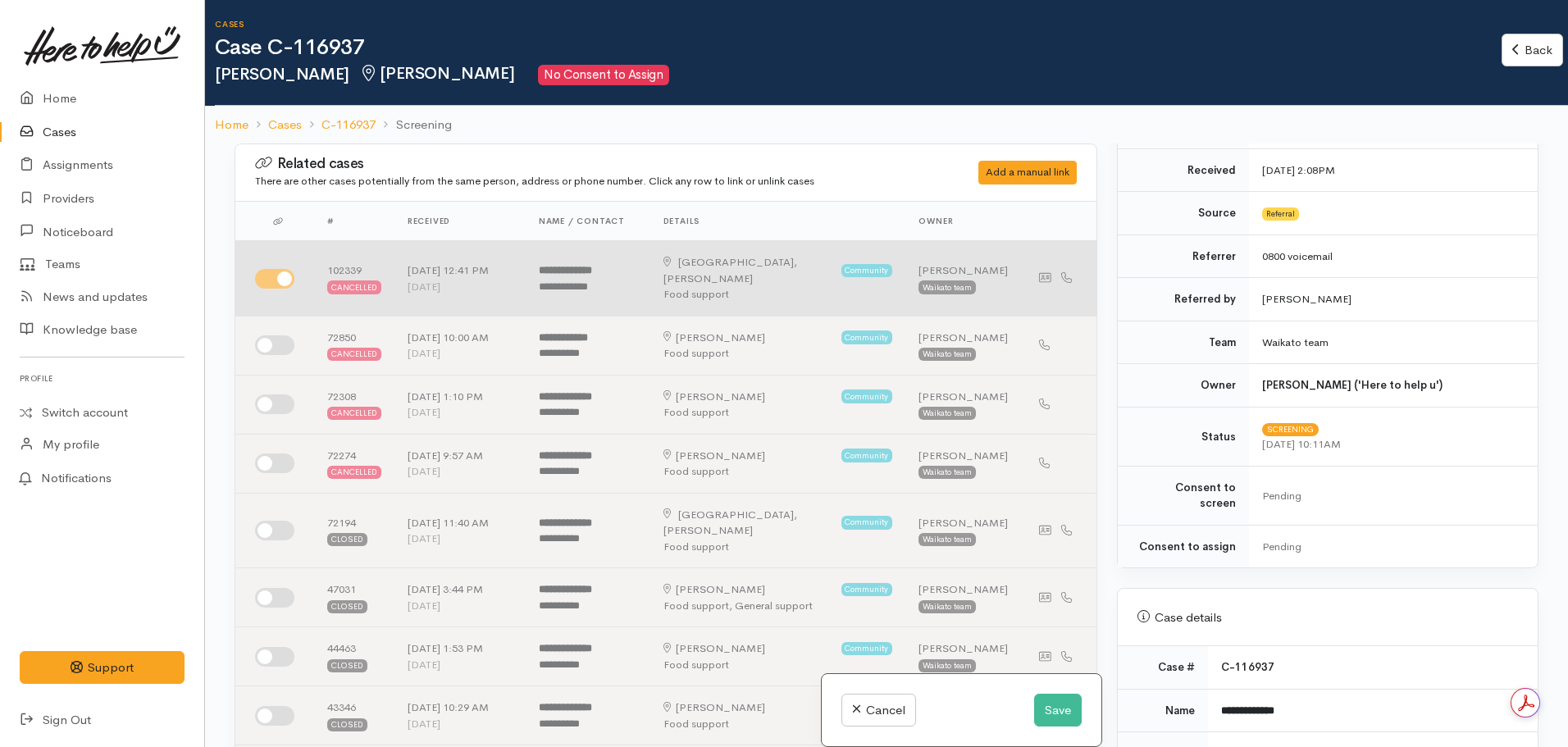
click at [280, 269] on input "checkbox" at bounding box center [274, 278] width 40 height 19
checkbox input "false"
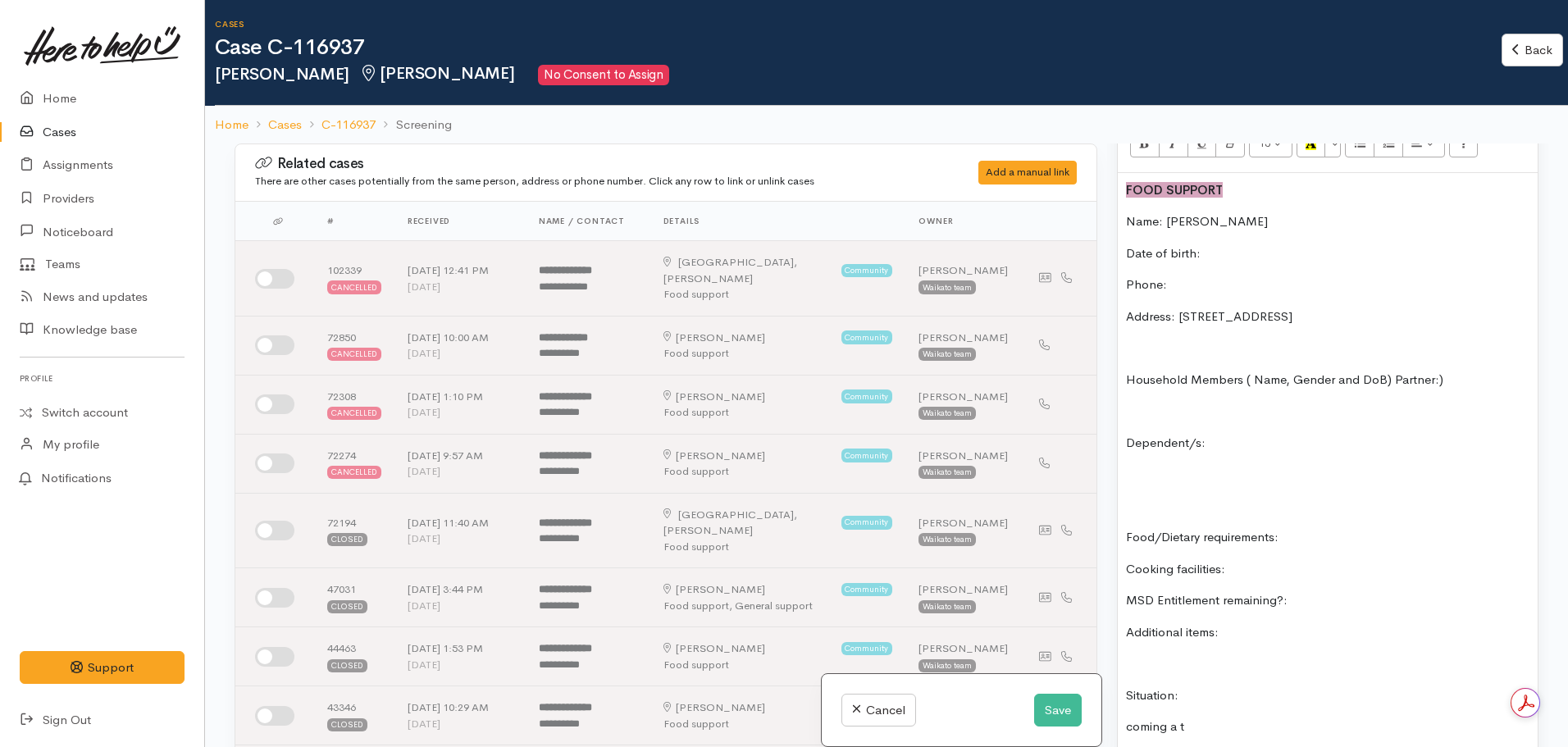
scroll to position [1122, 0]
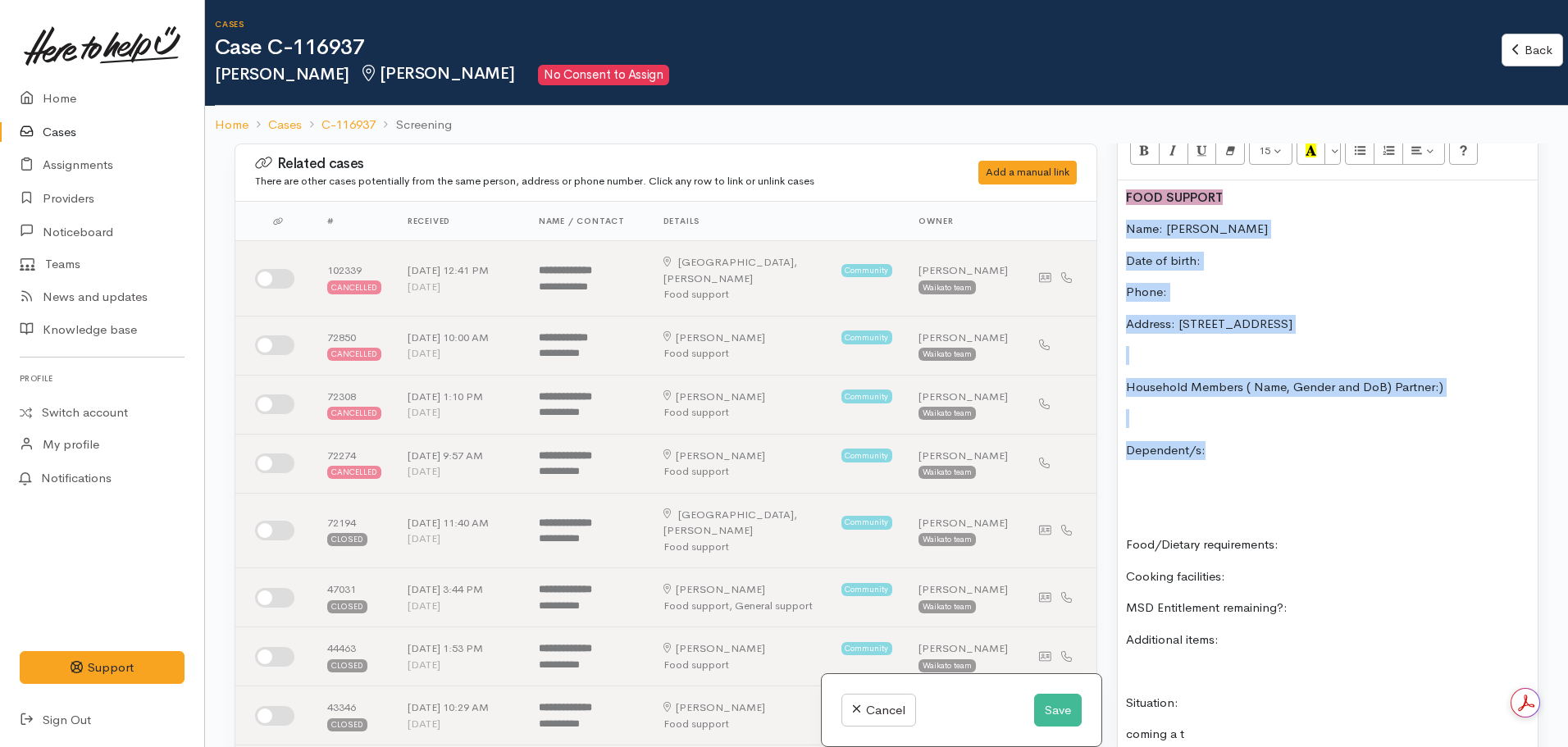
drag, startPoint x: 1126, startPoint y: 199, endPoint x: 1402, endPoint y: 409, distance: 346.8
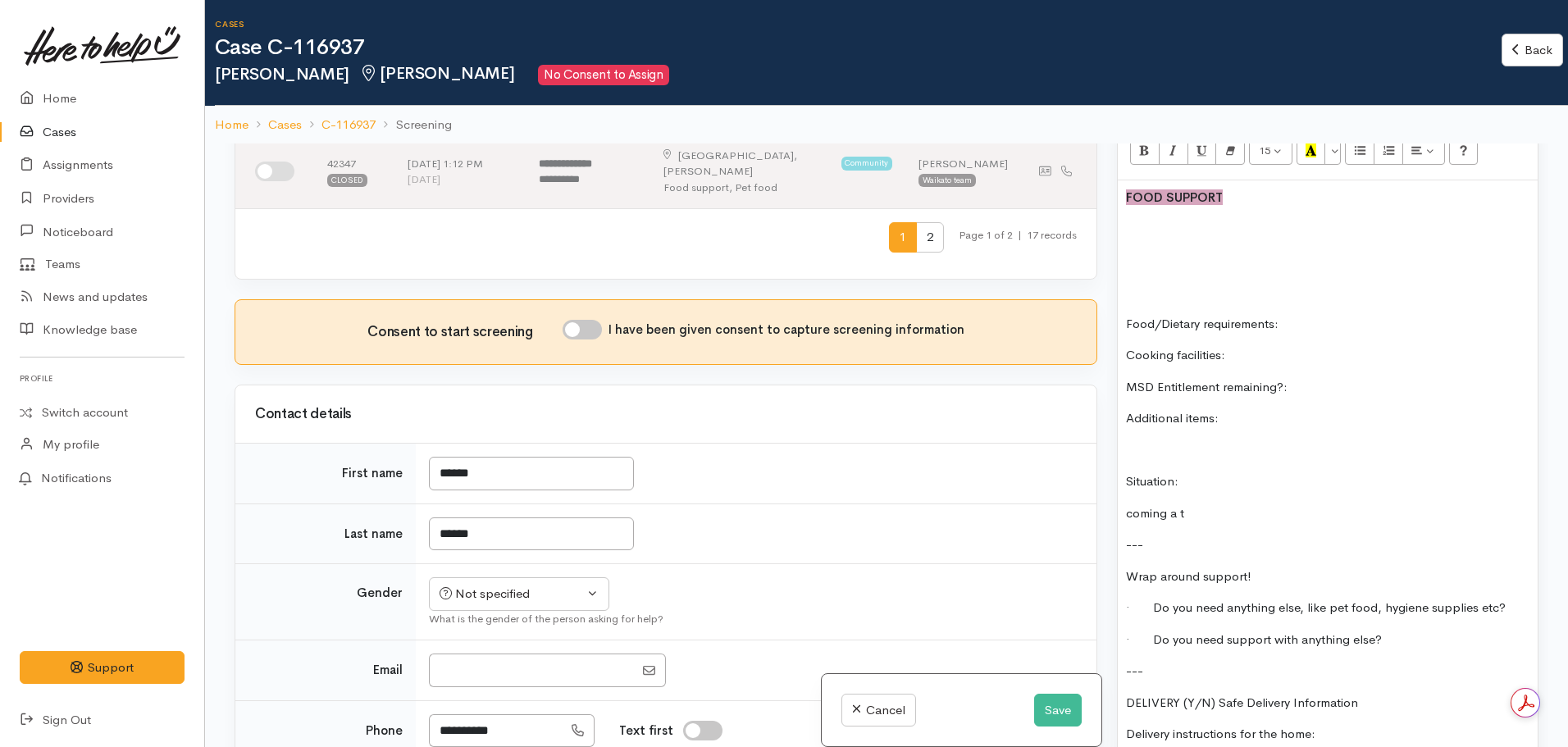
scroll to position [686, 0]
click at [596, 321] on input "I have been given consent to capture screening information" at bounding box center [582, 330] width 40 height 19
checkbox input "true"
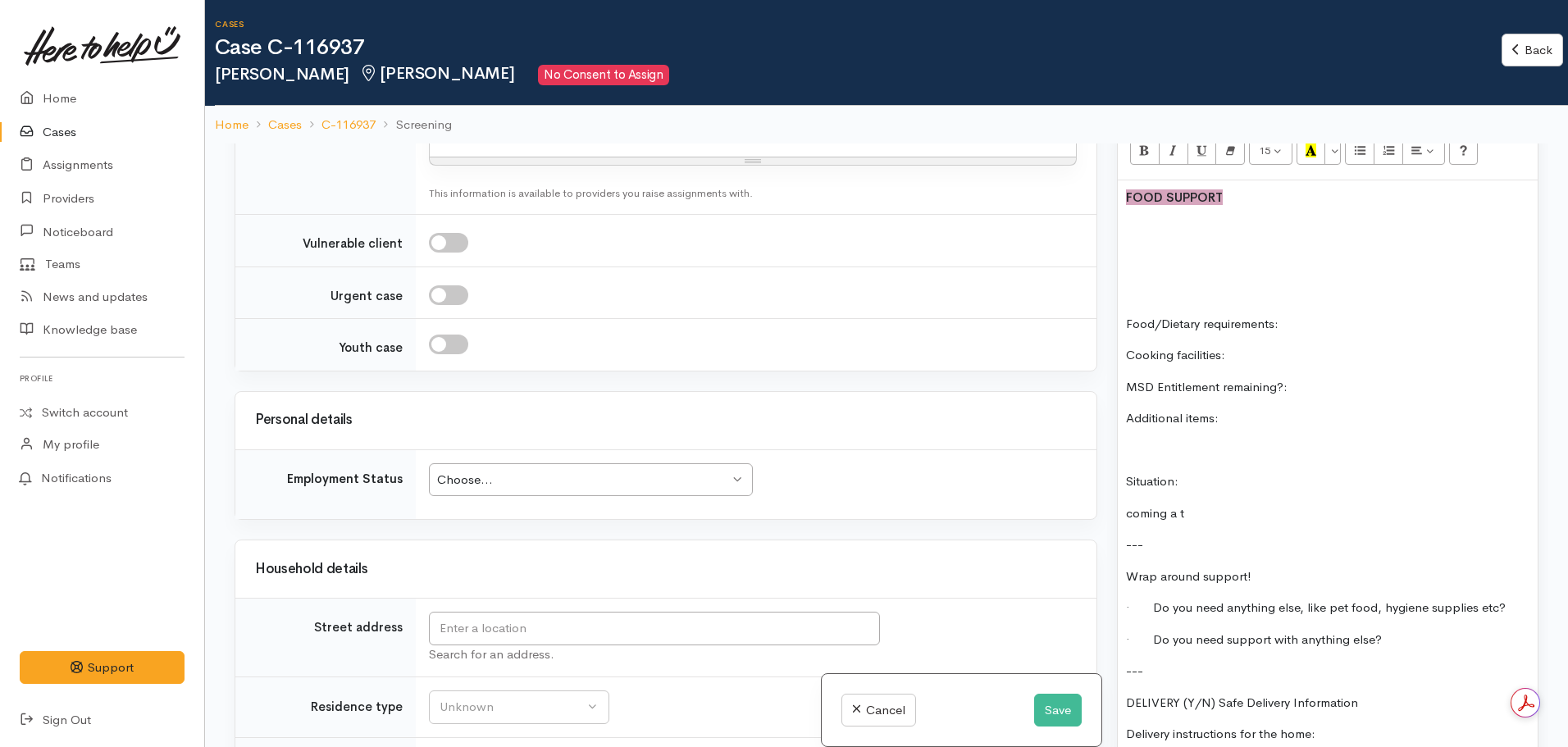
scroll to position [2119, 0]
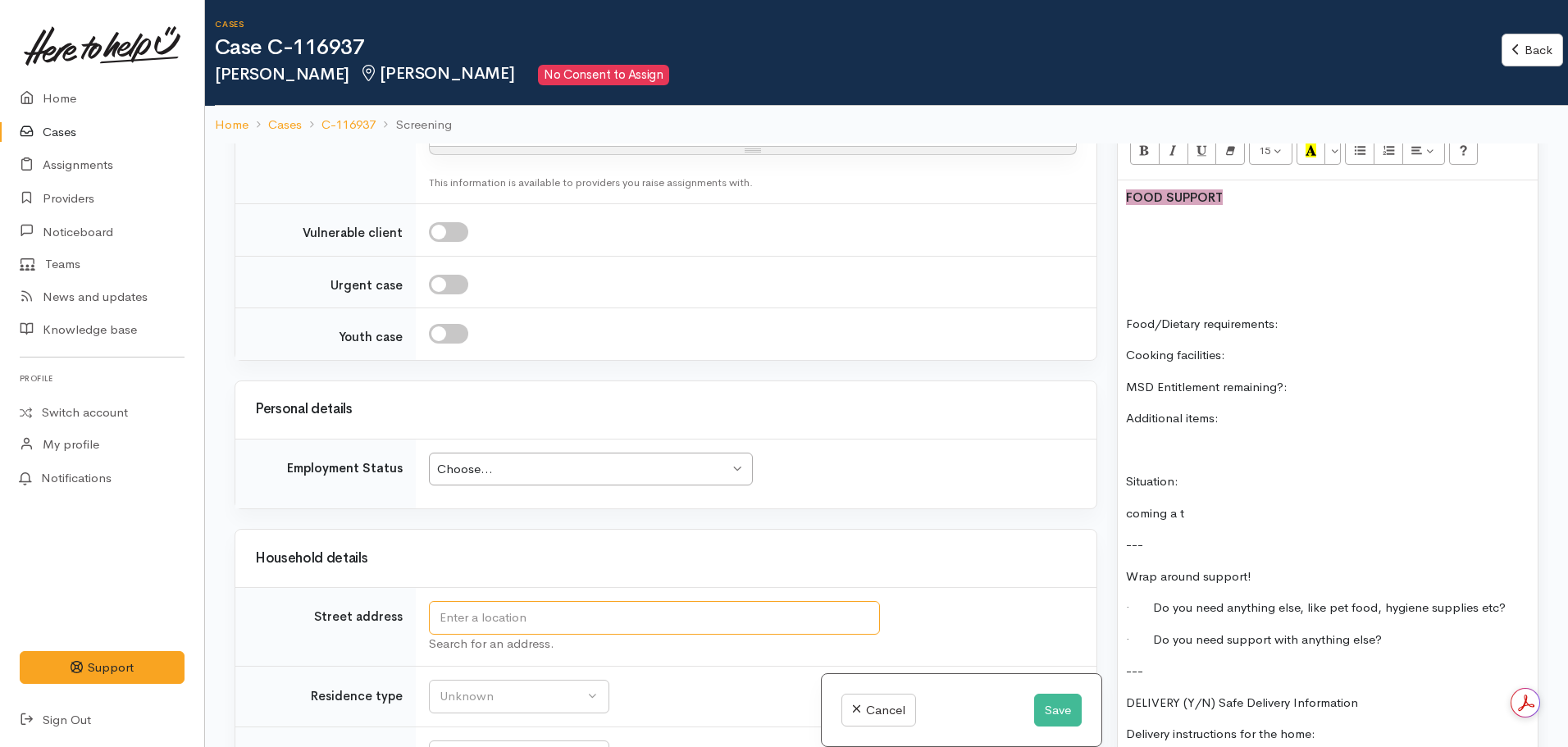
click at [619, 601] on input "text" at bounding box center [655, 617] width 451 height 34
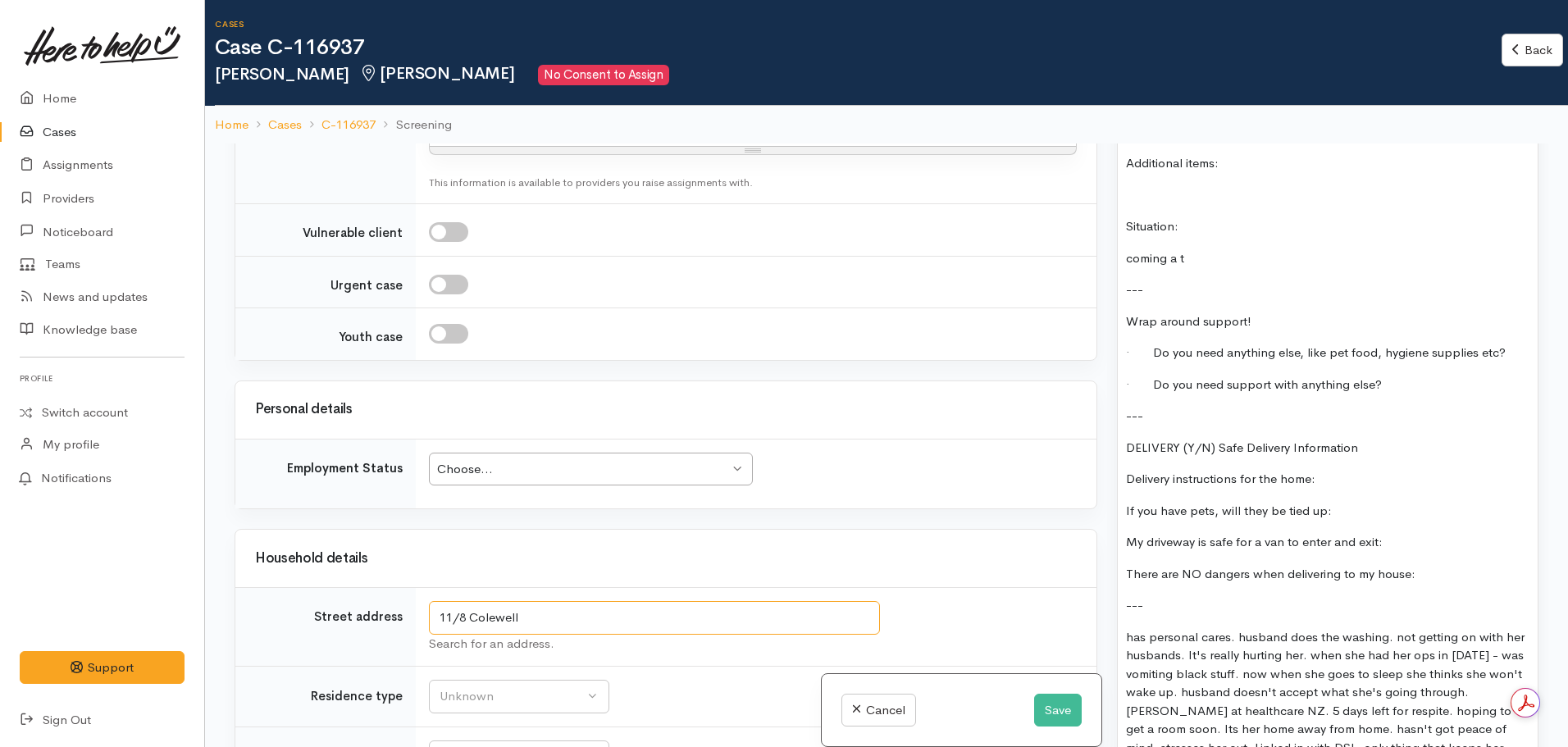
scroll to position [1379, 0]
type input "11/8 Coldwell Place, Chartwell, Hamilton, New Zealand"
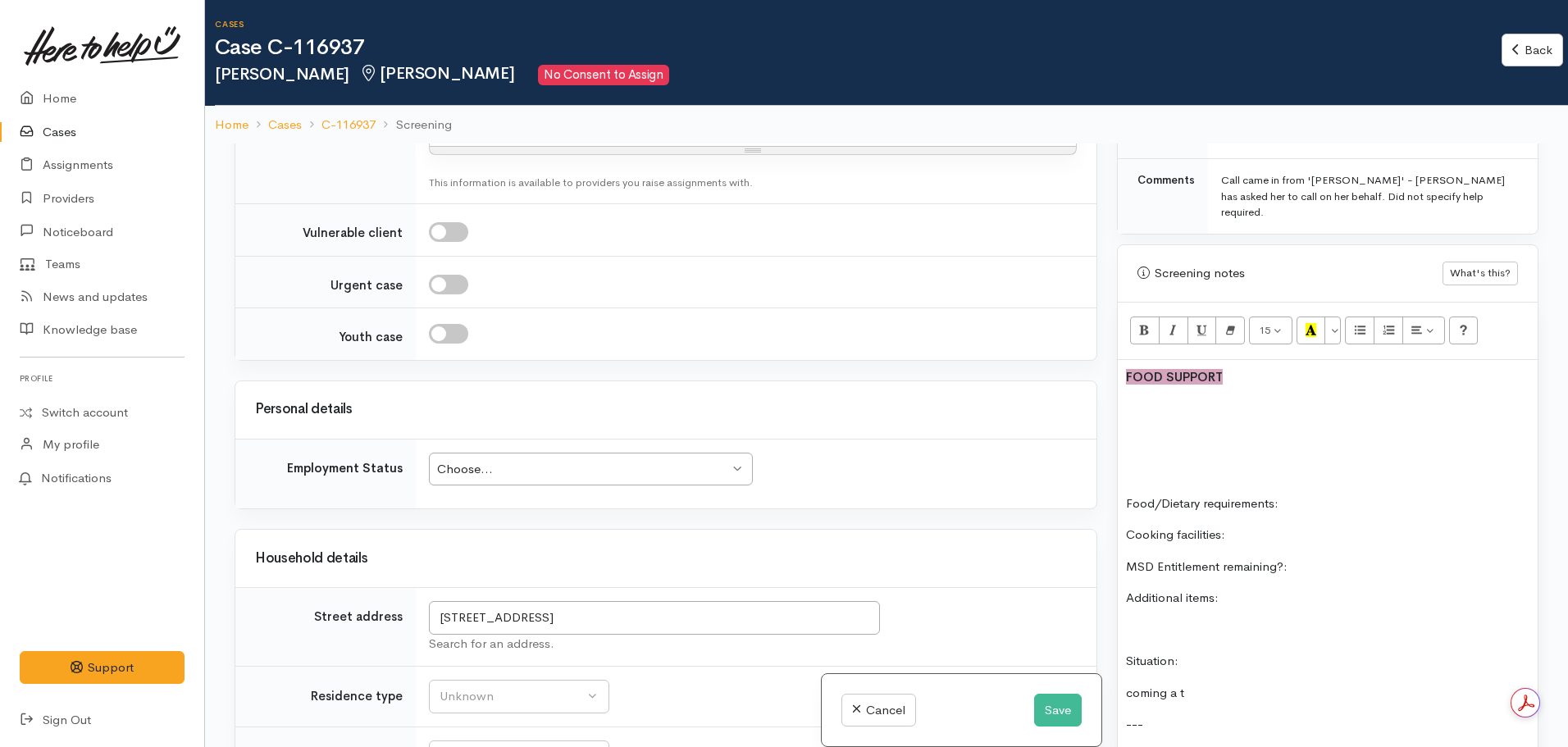
scroll to position [839, 0]
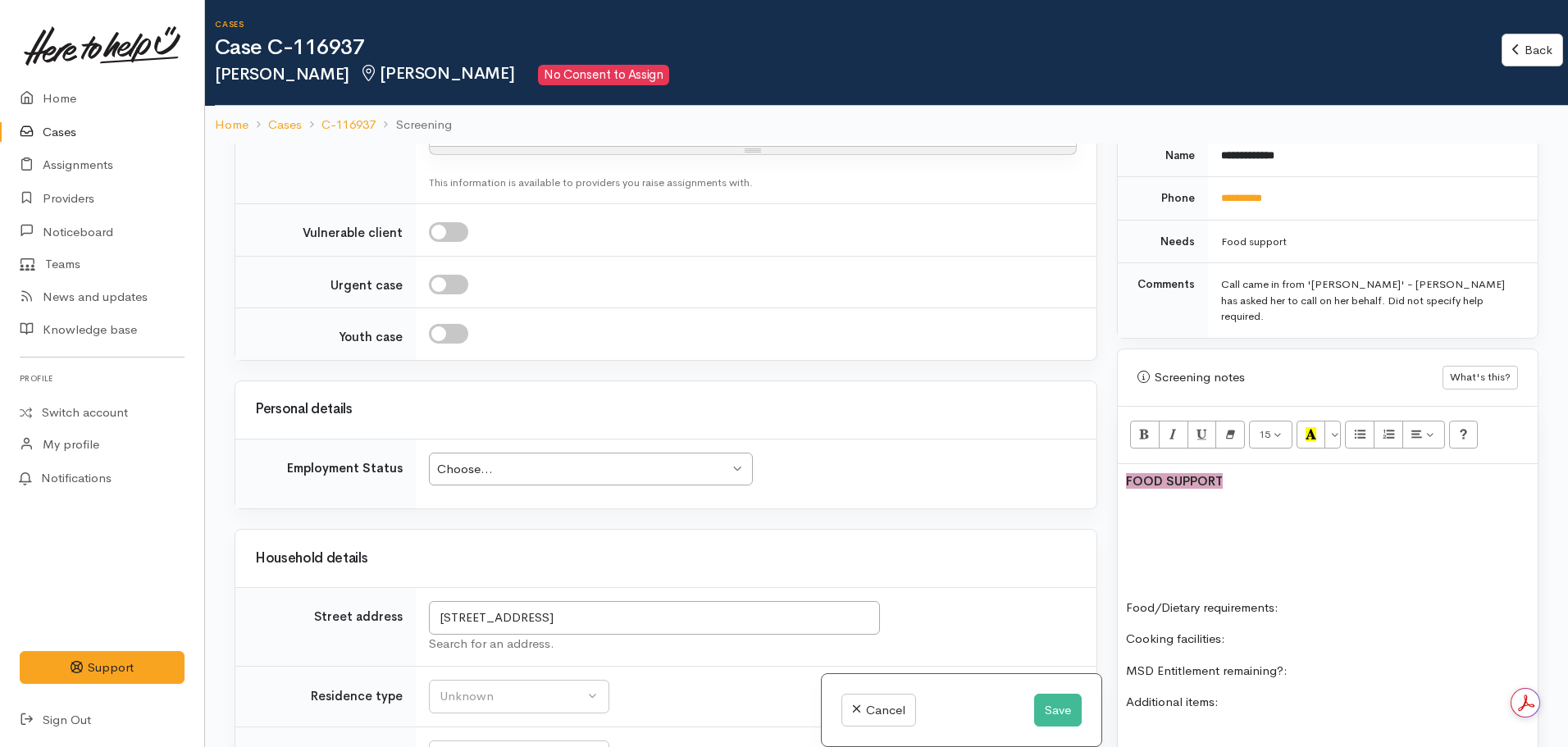
click at [1129, 503] on p at bounding box center [1327, 512] width 403 height 19
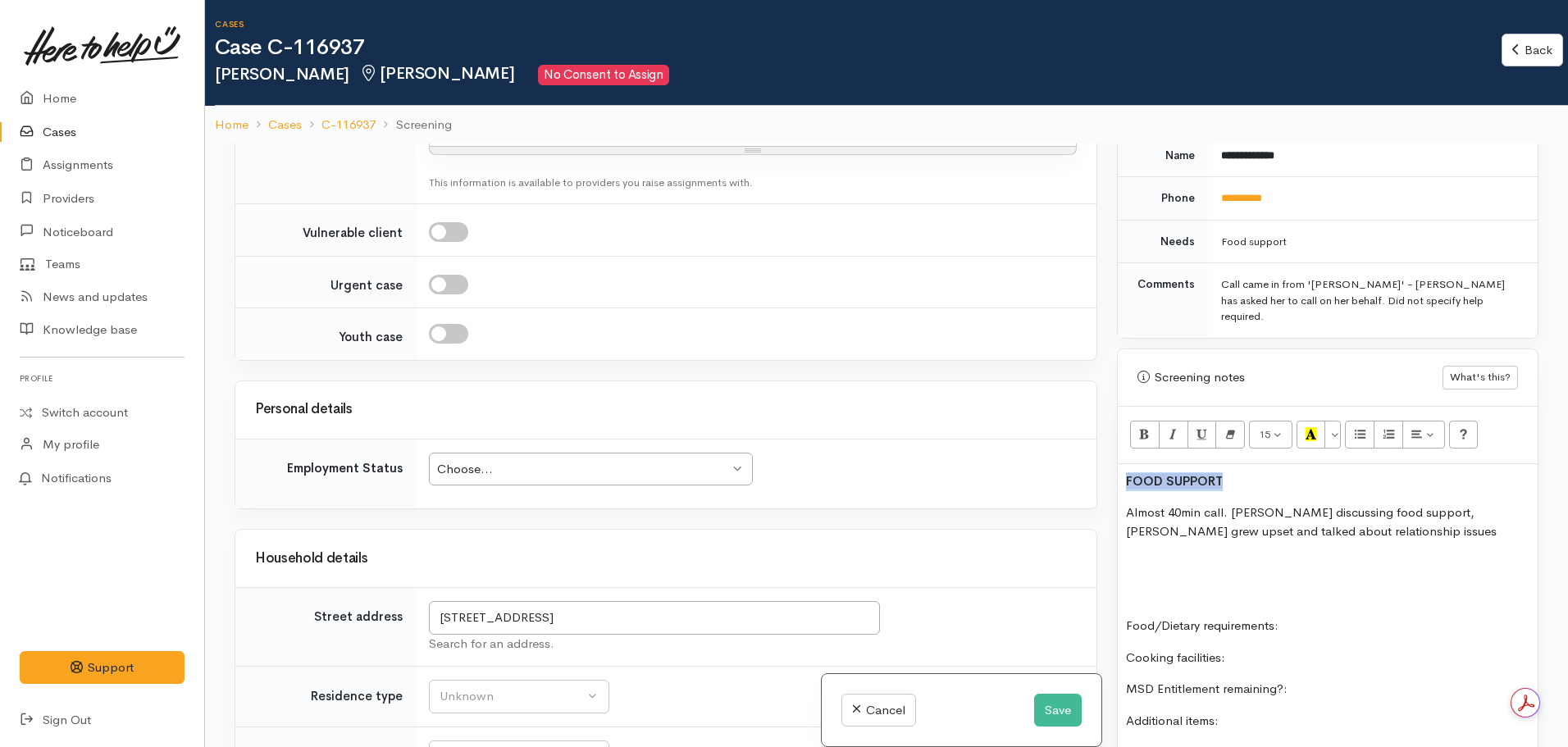
drag, startPoint x: 1223, startPoint y: 444, endPoint x: 1060, endPoint y: 437, distance: 163.2
click at [1060, 437] on div "Related cases There are other cases potentially from the same person, address o…" at bounding box center [886, 517] width 1324 height 747
click at [1126, 503] on p "Almost 40min call. Began discussing food support, Janine grew upset and talked …" at bounding box center [1327, 522] width 403 height 37
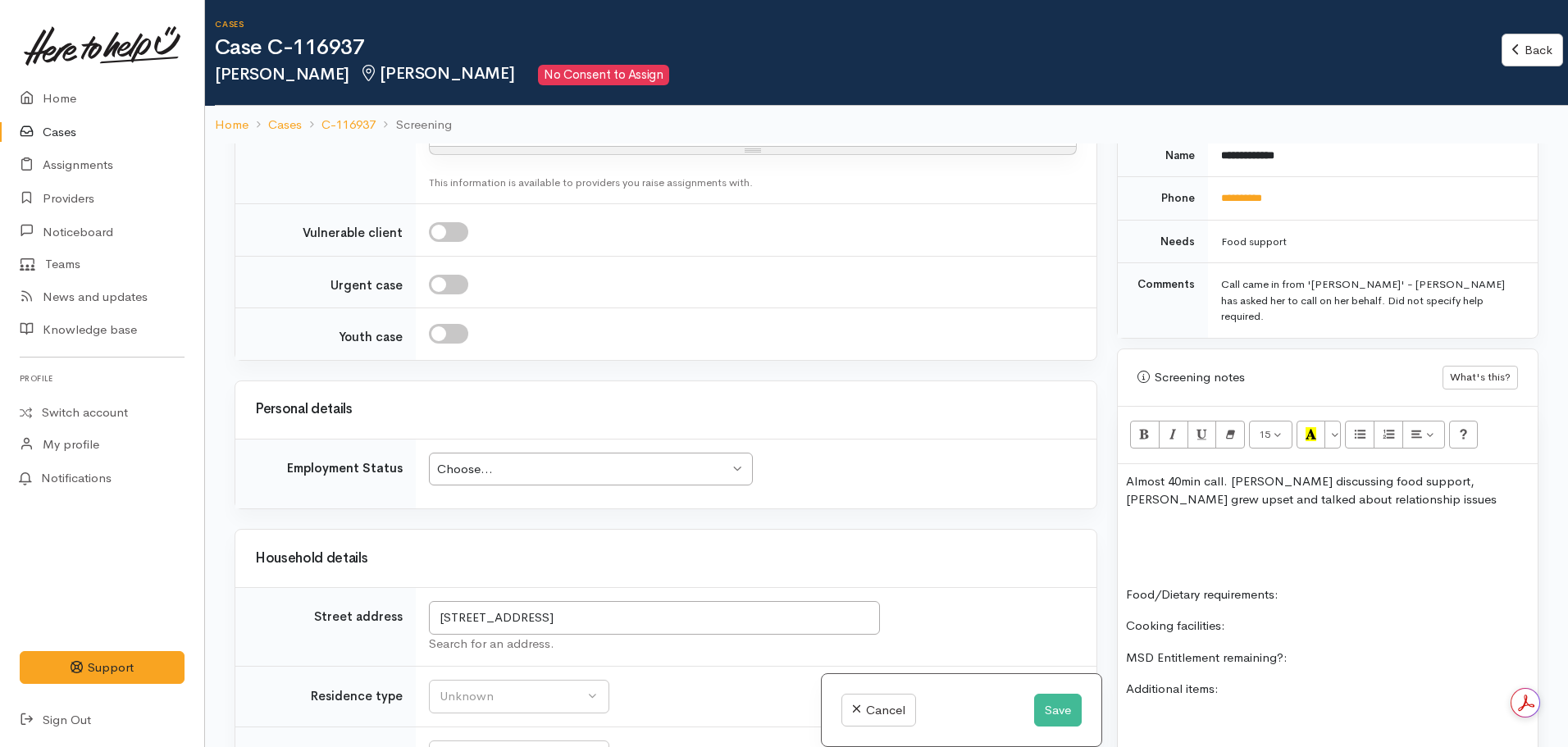
click at [1357, 475] on p "Almost 40min call. Began discussing food support, Janine grew upset and talked …" at bounding box center [1327, 490] width 403 height 37
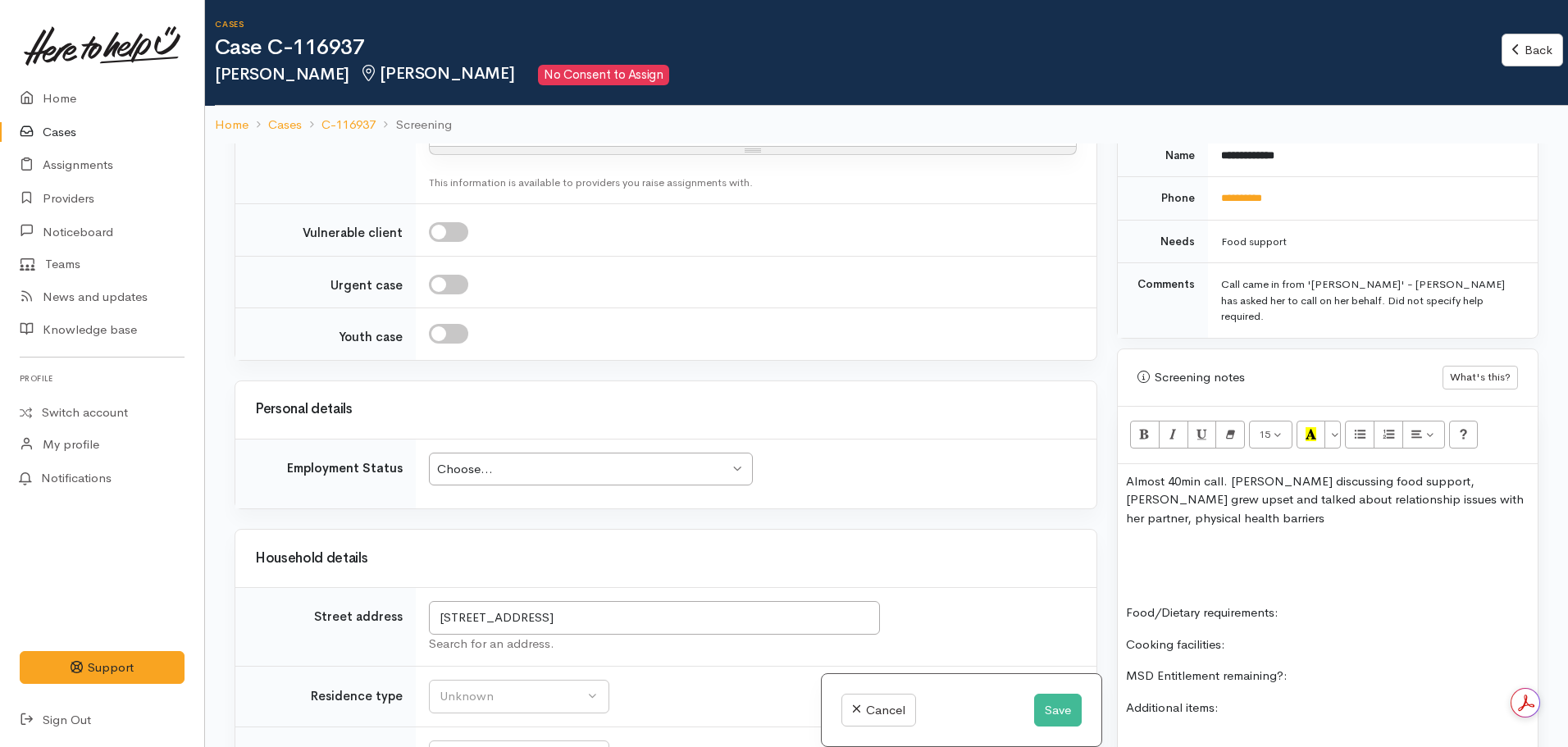
click at [1199, 480] on p "Almost 40min call. Began discussing food support, Janine grew upset and talked …" at bounding box center [1327, 500] width 403 height 56
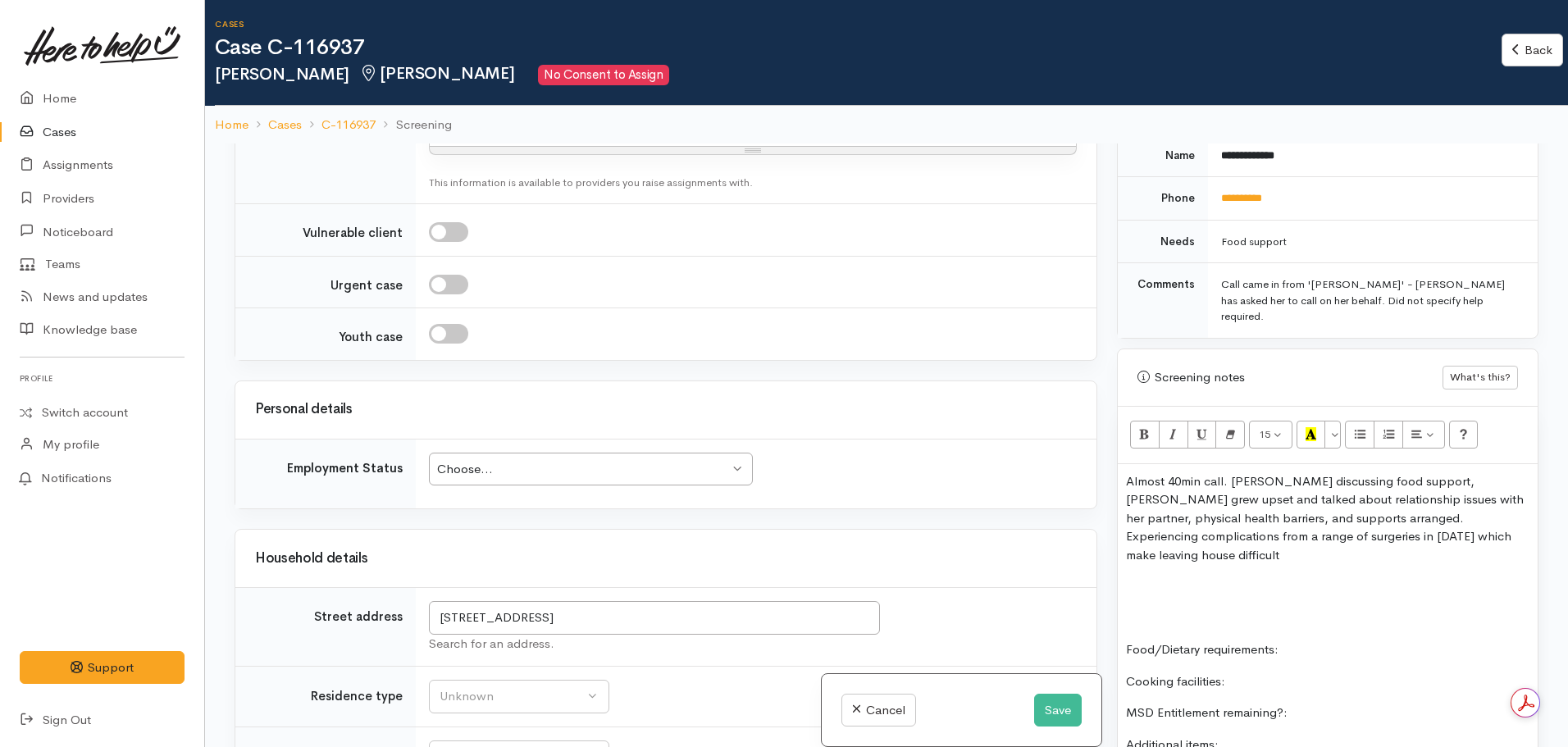
click at [1493, 509] on p "Almost 40min call. Began discussing food support, Janine grew upset and talked …" at bounding box center [1327, 518] width 403 height 93
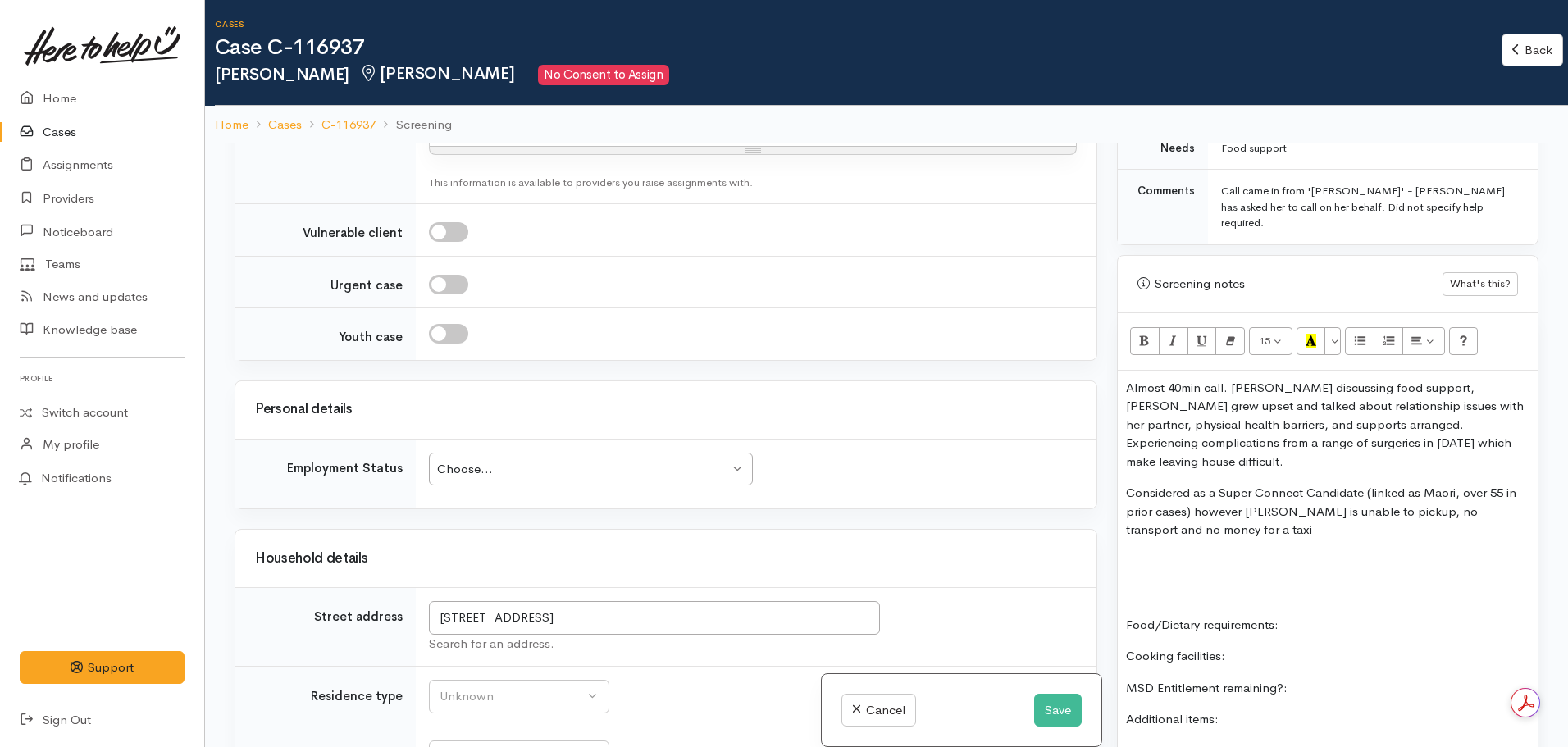
scroll to position [930, 0]
drag, startPoint x: 1301, startPoint y: 394, endPoint x: 1097, endPoint y: 400, distance: 204.1
click at [1097, 400] on div "Related cases There are other cases potentially from the same person, address o…" at bounding box center [886, 517] width 1324 height 747
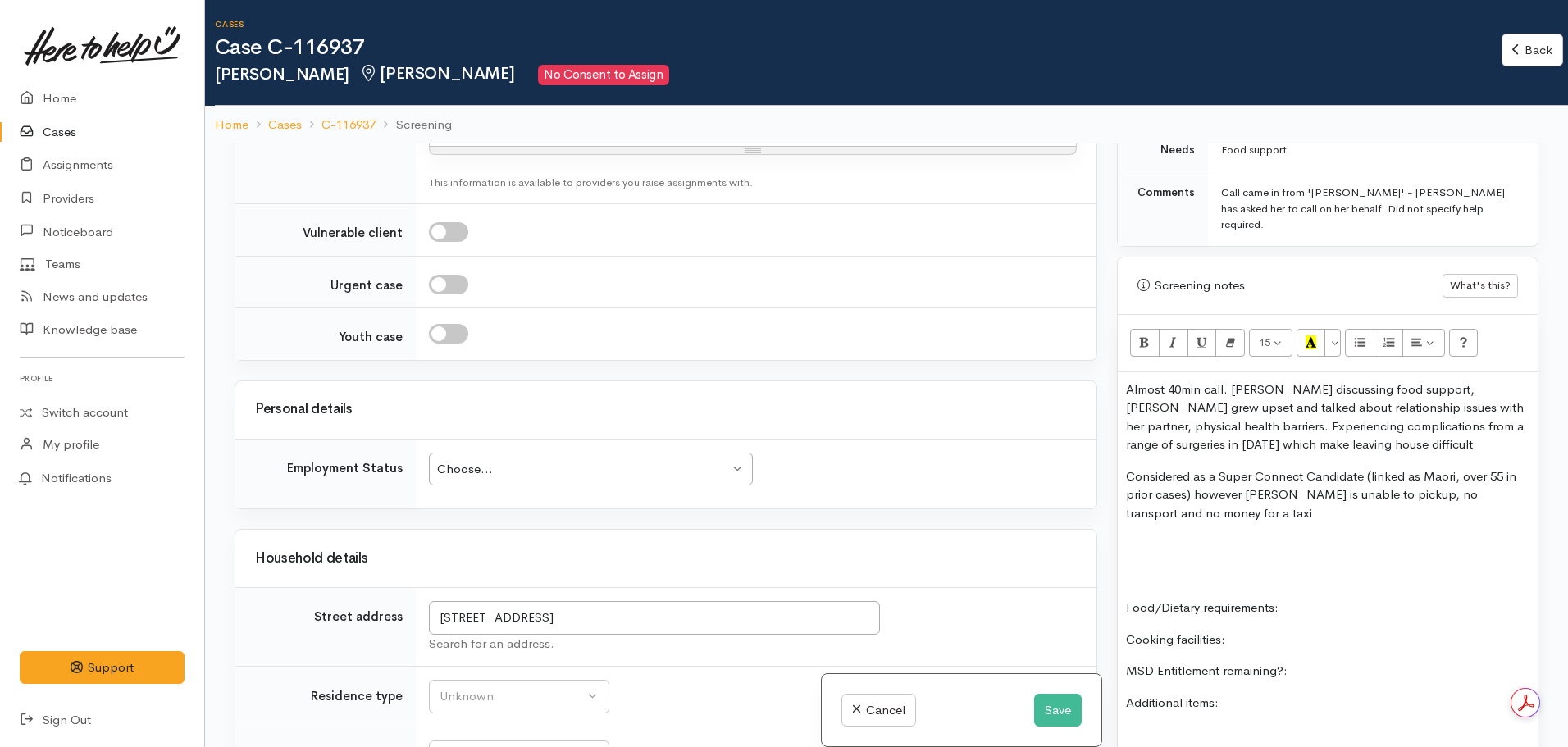
click at [1417, 380] on p "Almost 40min call. Began discussing food support, Janine grew upset and talked …" at bounding box center [1327, 417] width 403 height 74
click at [1244, 488] on p "Considered as a Super Connect Candidate (linked as Māori, over 55 in prior case…" at bounding box center [1327, 495] width 403 height 56
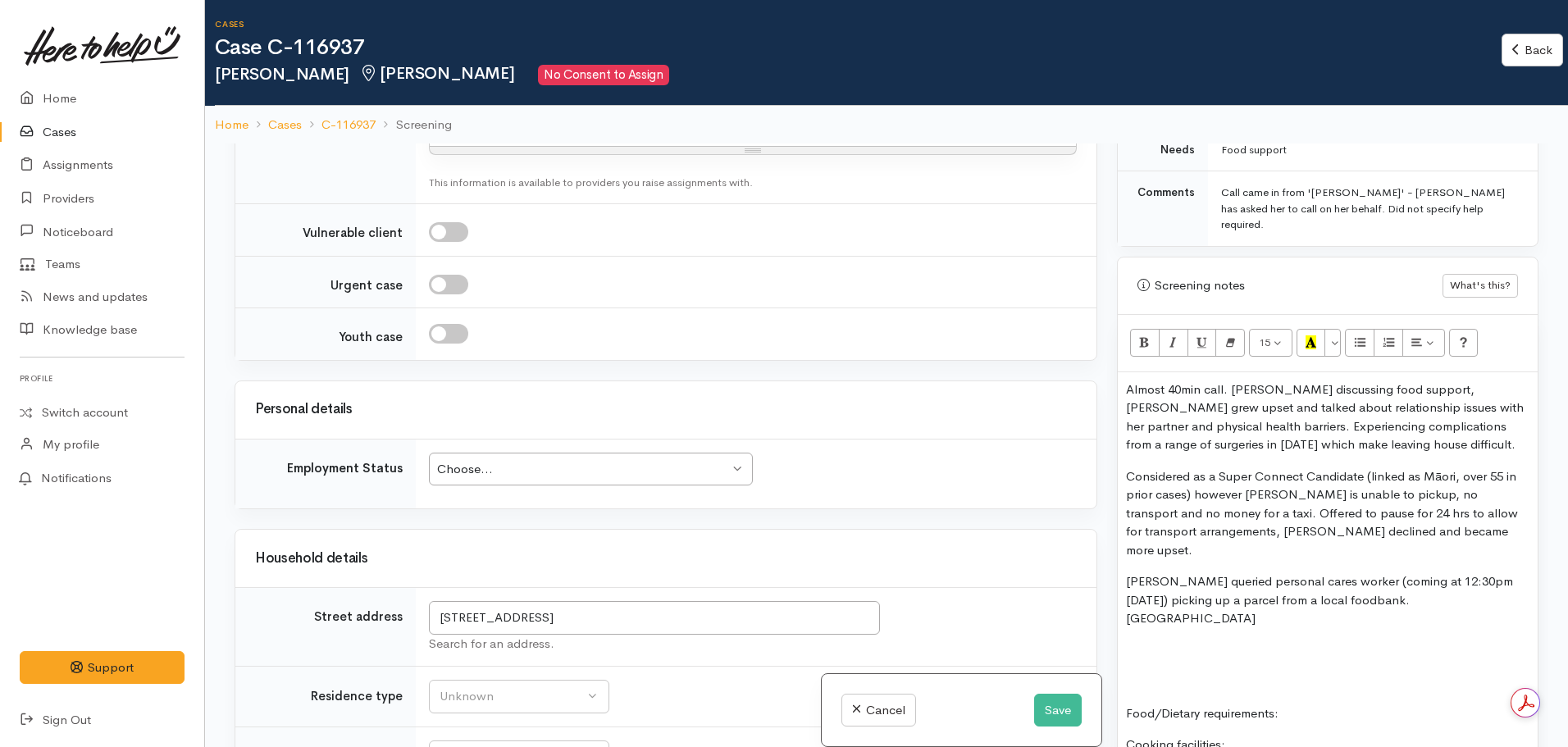
click at [1452, 502] on p "Considered as a Super Connect Candidate (linked as Māori, over 55 in prior case…" at bounding box center [1327, 513] width 403 height 93
click at [1417, 572] on p "Janine queried personal cares worker (coming at 12:30pm today) picking up a par…" at bounding box center [1327, 600] width 403 height 56
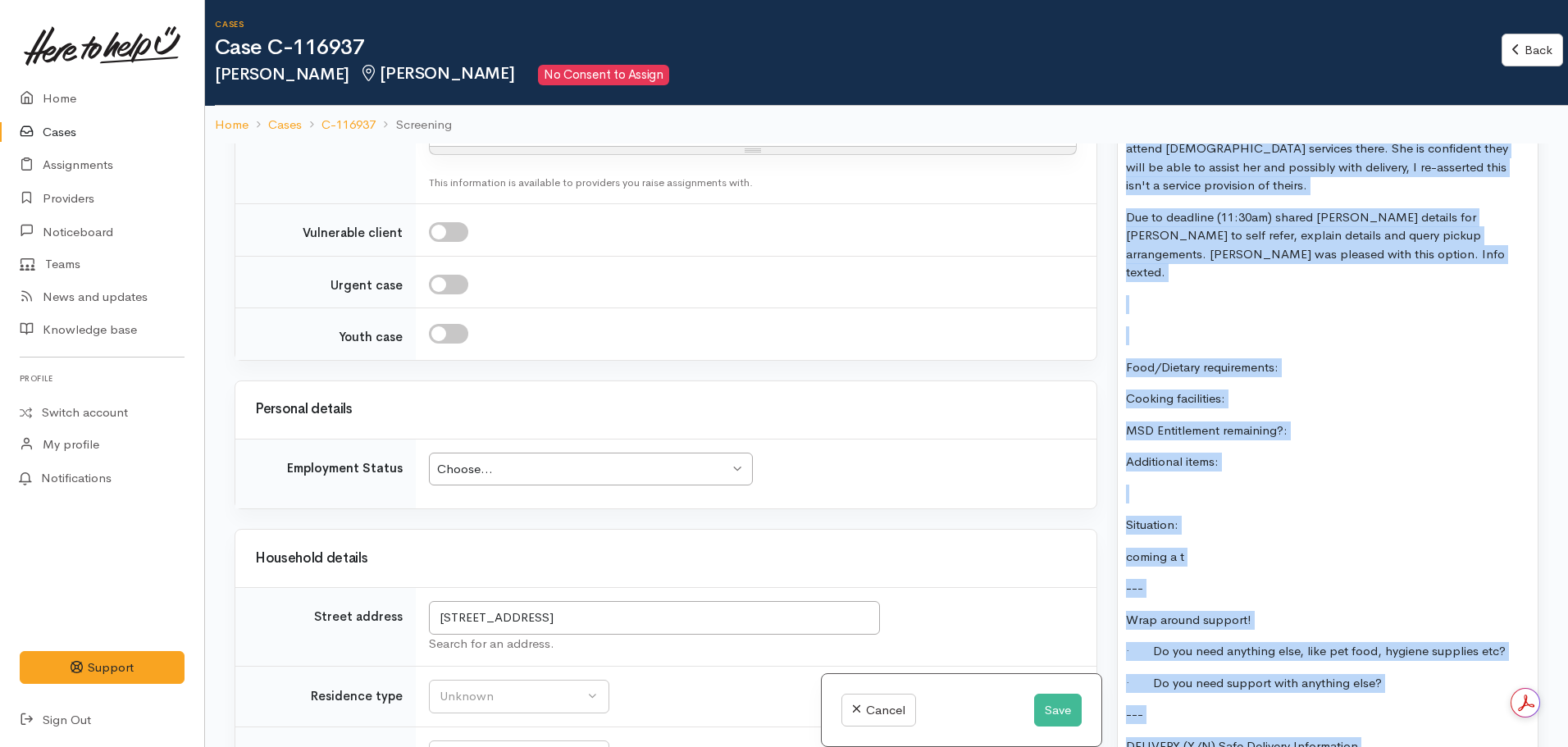
scroll to position [1375, 0]
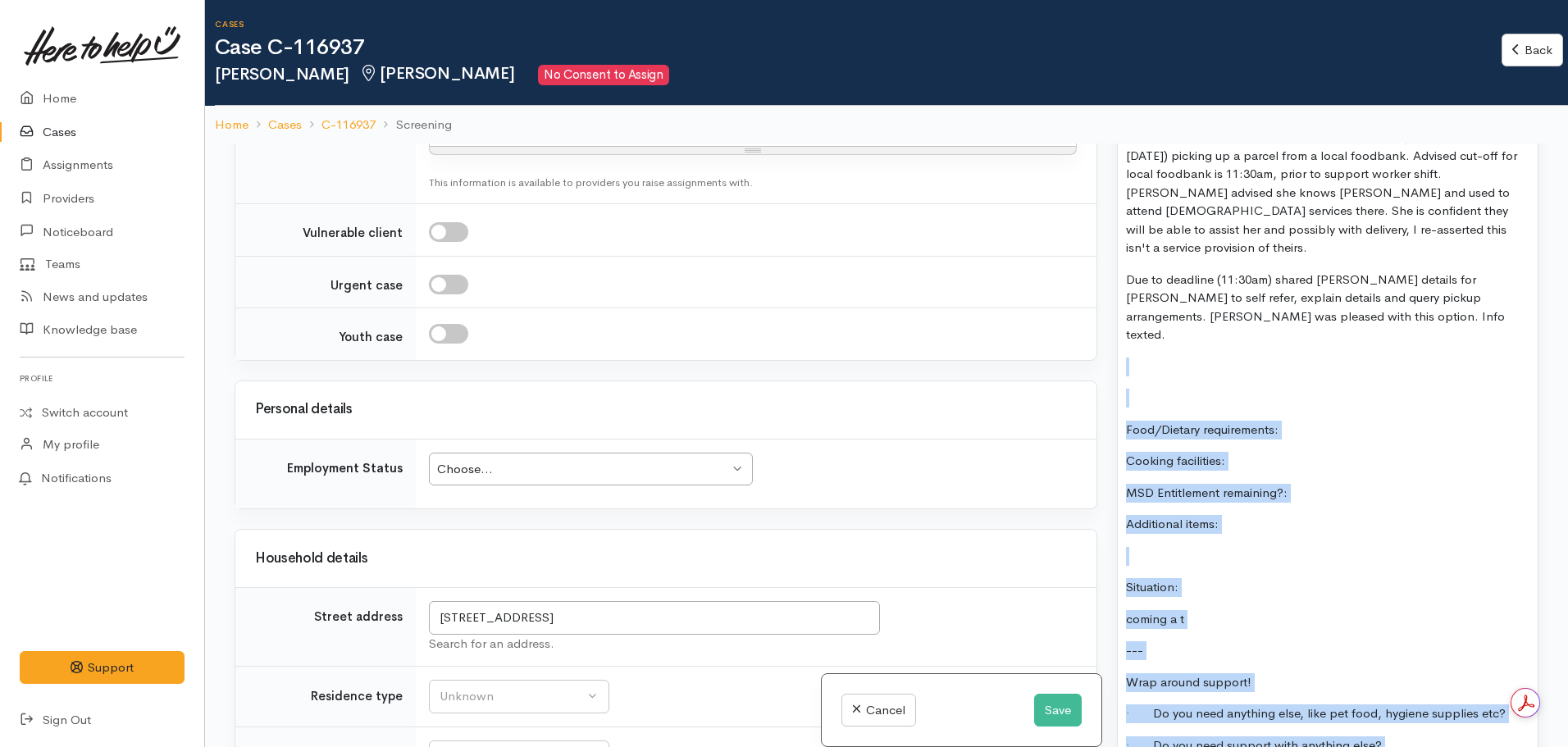
drag, startPoint x: 1233, startPoint y: 692, endPoint x: 1116, endPoint y: 294, distance: 414.8
click at [1116, 294] on div "Warnings Add No warnings have been raised against this case Add Warning Title ●…" at bounding box center [1328, 517] width 441 height 747
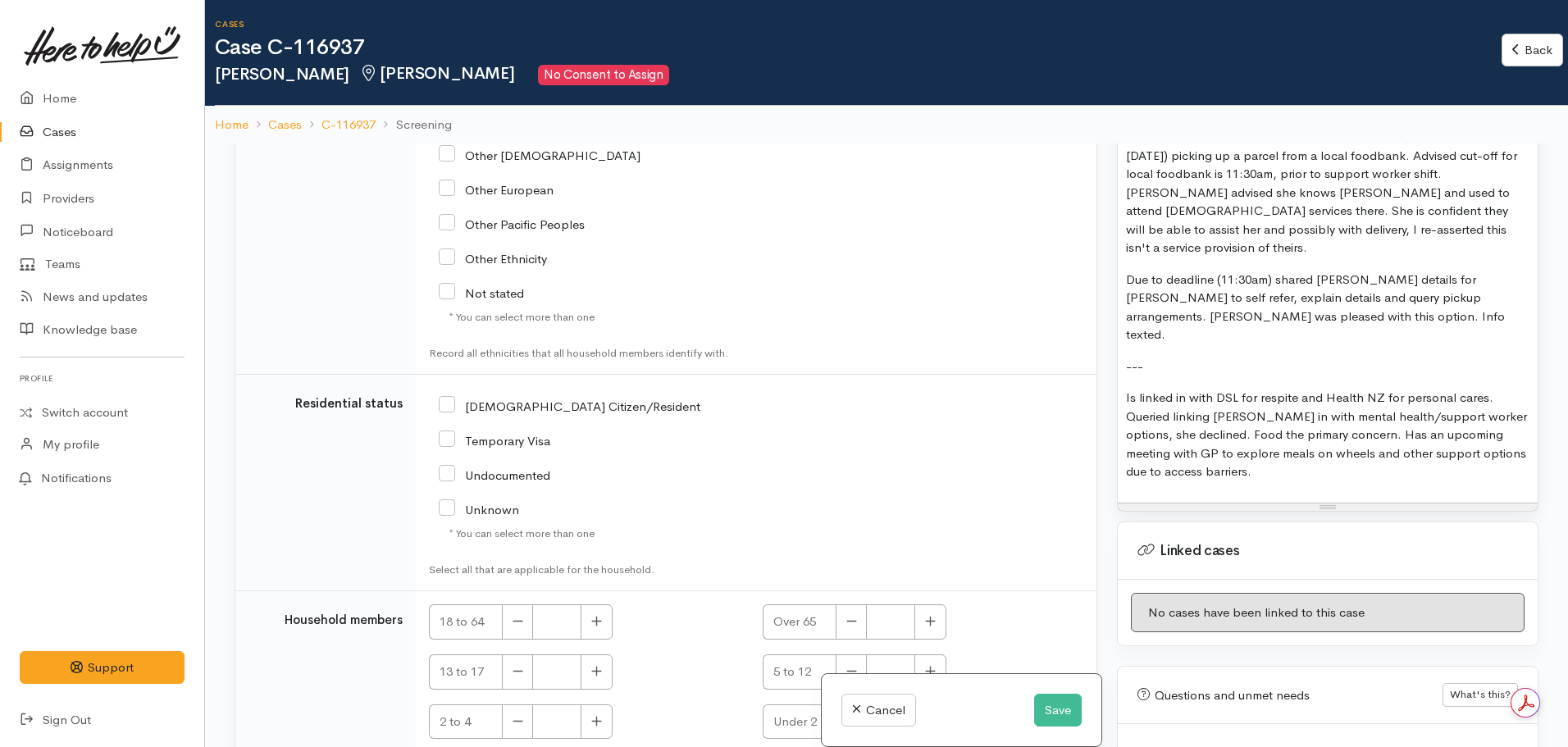
scroll to position [144, 0]
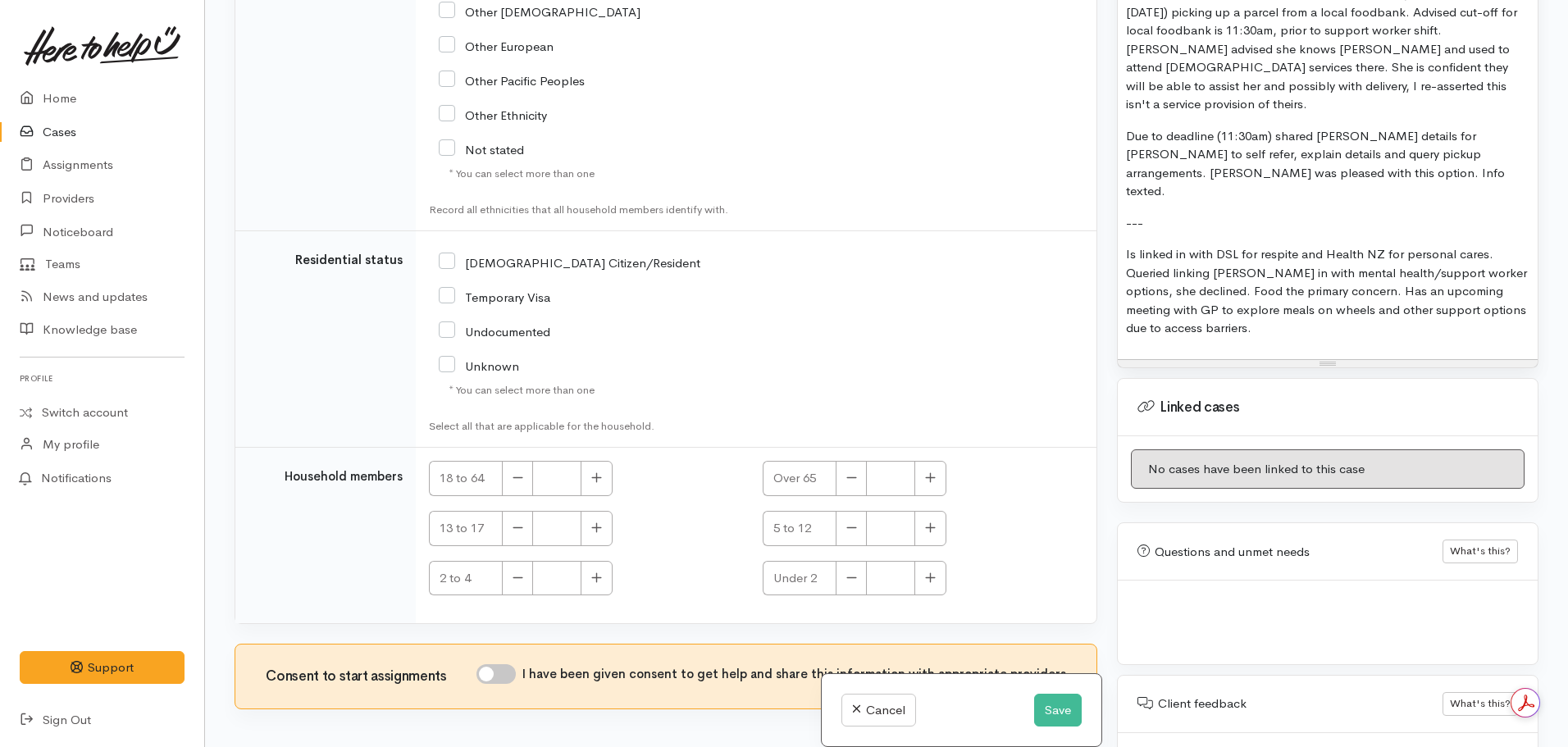
click at [498, 664] on input "I have been given consent to get help and share this information with appropria…" at bounding box center [496, 673] width 40 height 19
checkbox input "true"
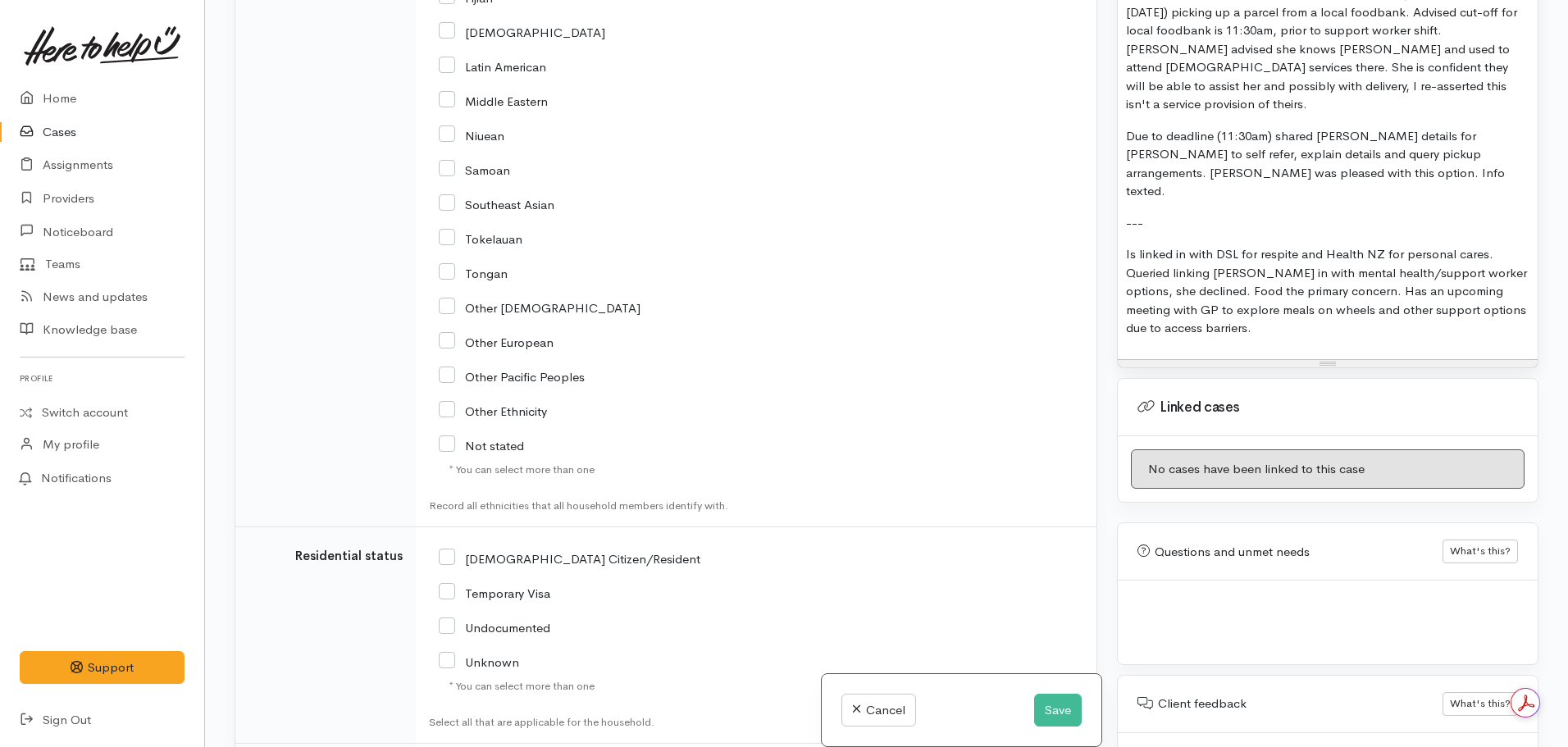
scroll to position [2968, 0]
click at [443, 551] on input "NZ Citizen/Resident" at bounding box center [569, 559] width 262 height 15
checkbox input "true"
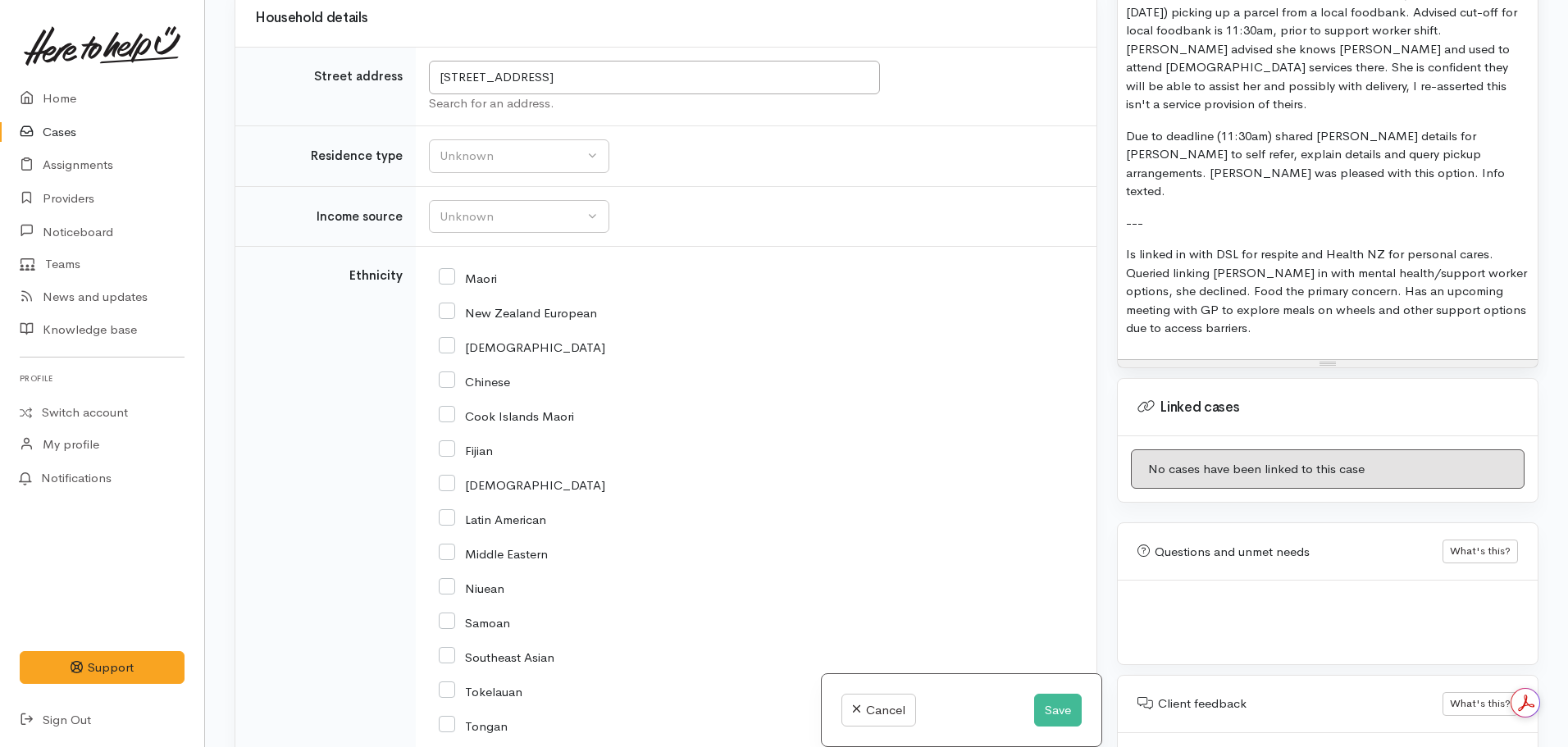
scroll to position [2515, 0]
click at [452, 271] on input "Maori" at bounding box center [467, 278] width 58 height 15
checkbox input "true"
click at [449, 305] on input "New Zealand European" at bounding box center [518, 313] width 158 height 15
checkbox input "true"
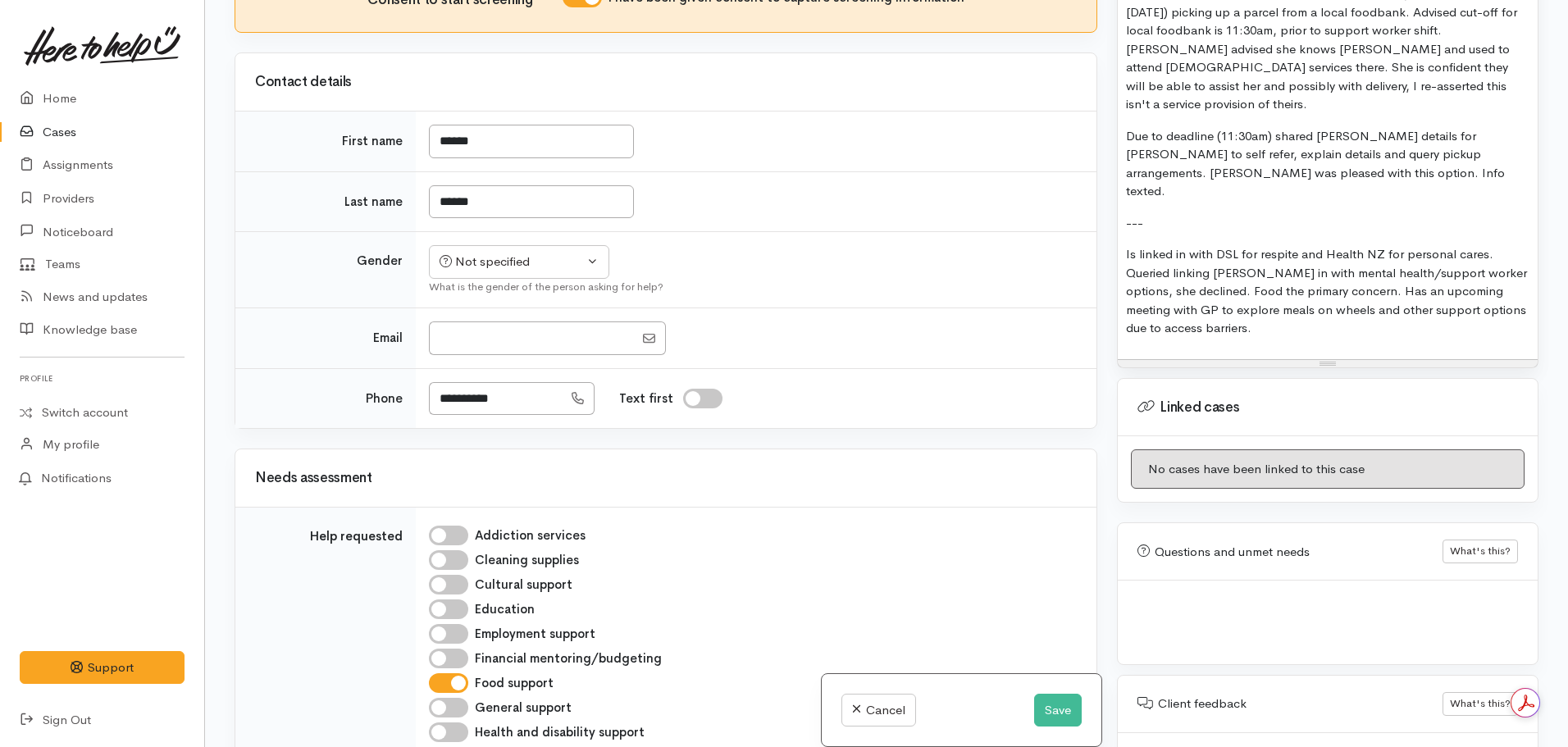
scroll to position [861, 0]
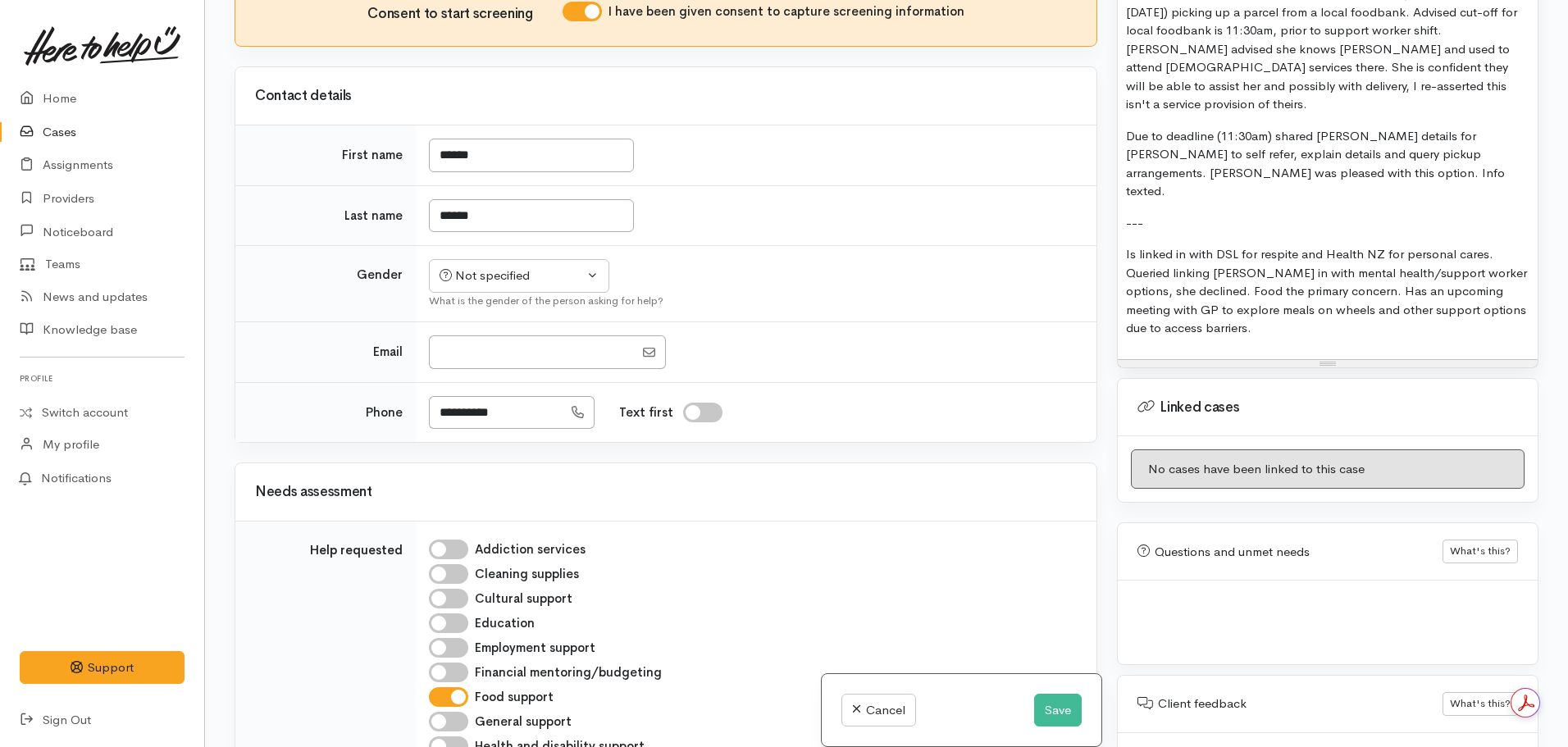
click at [473, 246] on td "Not specified Male Female Diverse Not specified What is the gender of the perso…" at bounding box center [756, 283] width 681 height 77
click at [480, 267] on div "Not specified" at bounding box center [512, 276] width 145 height 19
click at [492, 355] on span "[DEMOGRAPHIC_DATA]" at bounding box center [532, 364] width 141 height 19
select select "Female"
click at [1053, 715] on button "Save" at bounding box center [1058, 710] width 48 height 34
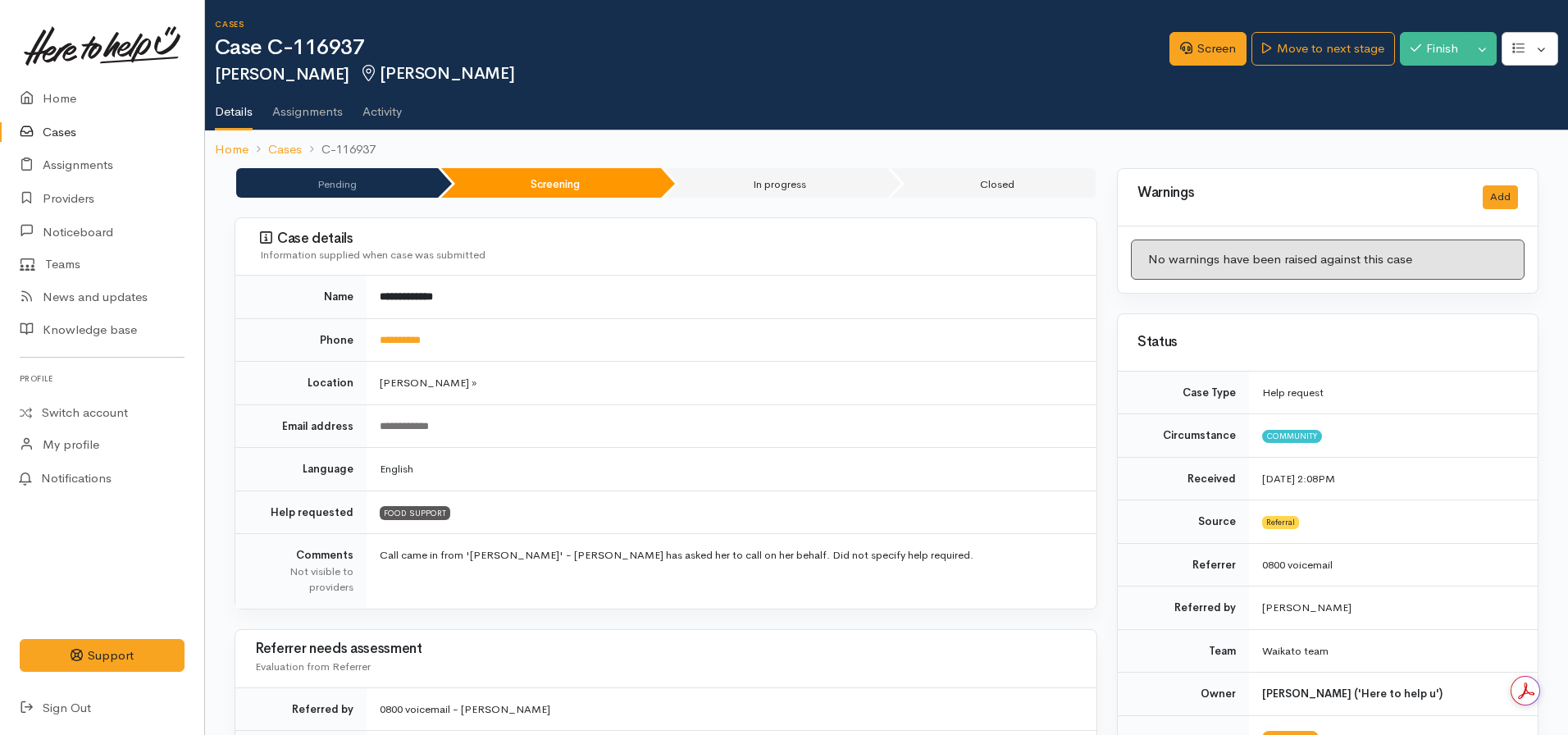
click at [901, 280] on td "**********" at bounding box center [731, 296] width 730 height 43
click at [1515, 58] on button "button" at bounding box center [1529, 49] width 56 height 34
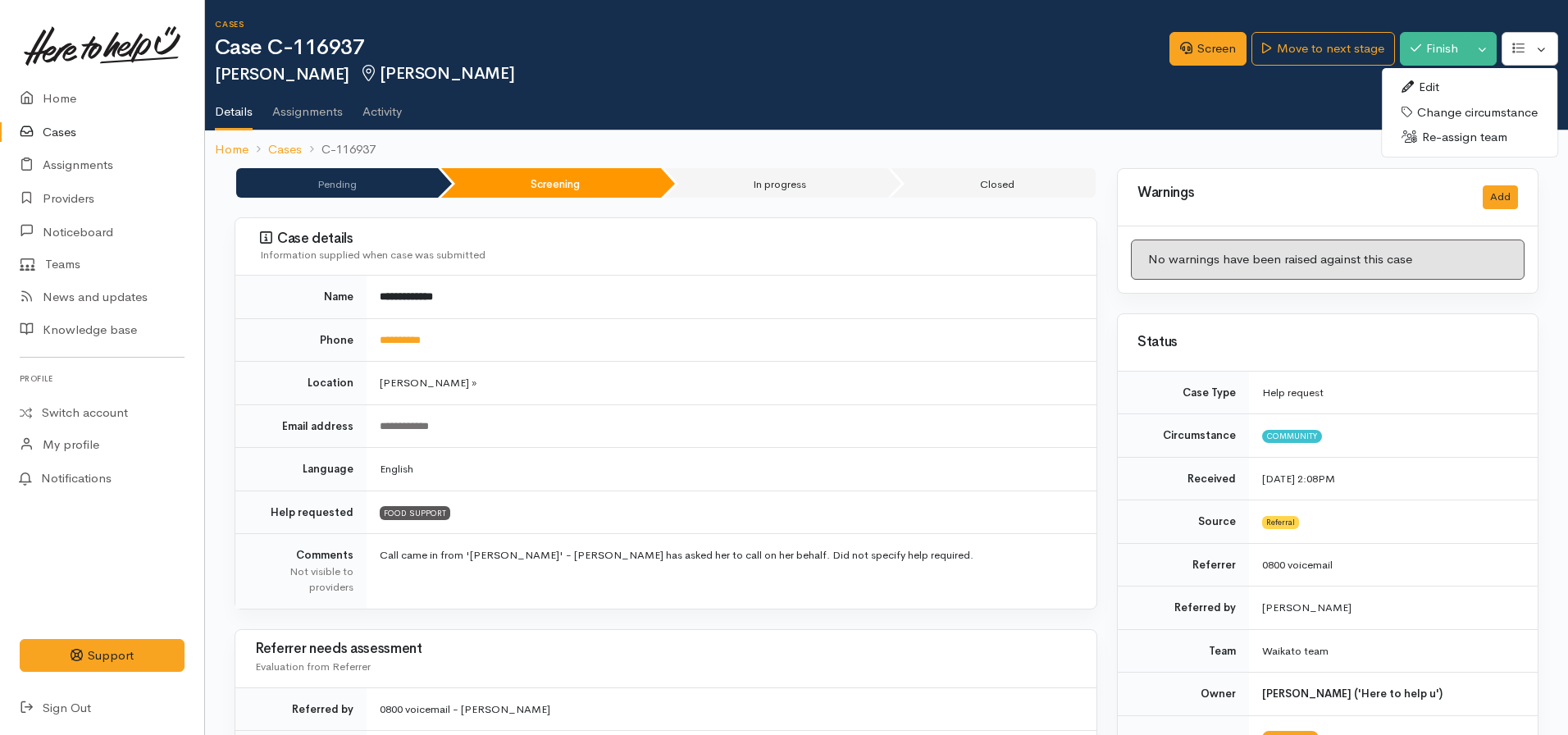
click at [1432, 86] on link "Edit" at bounding box center [1470, 88] width 176 height 25
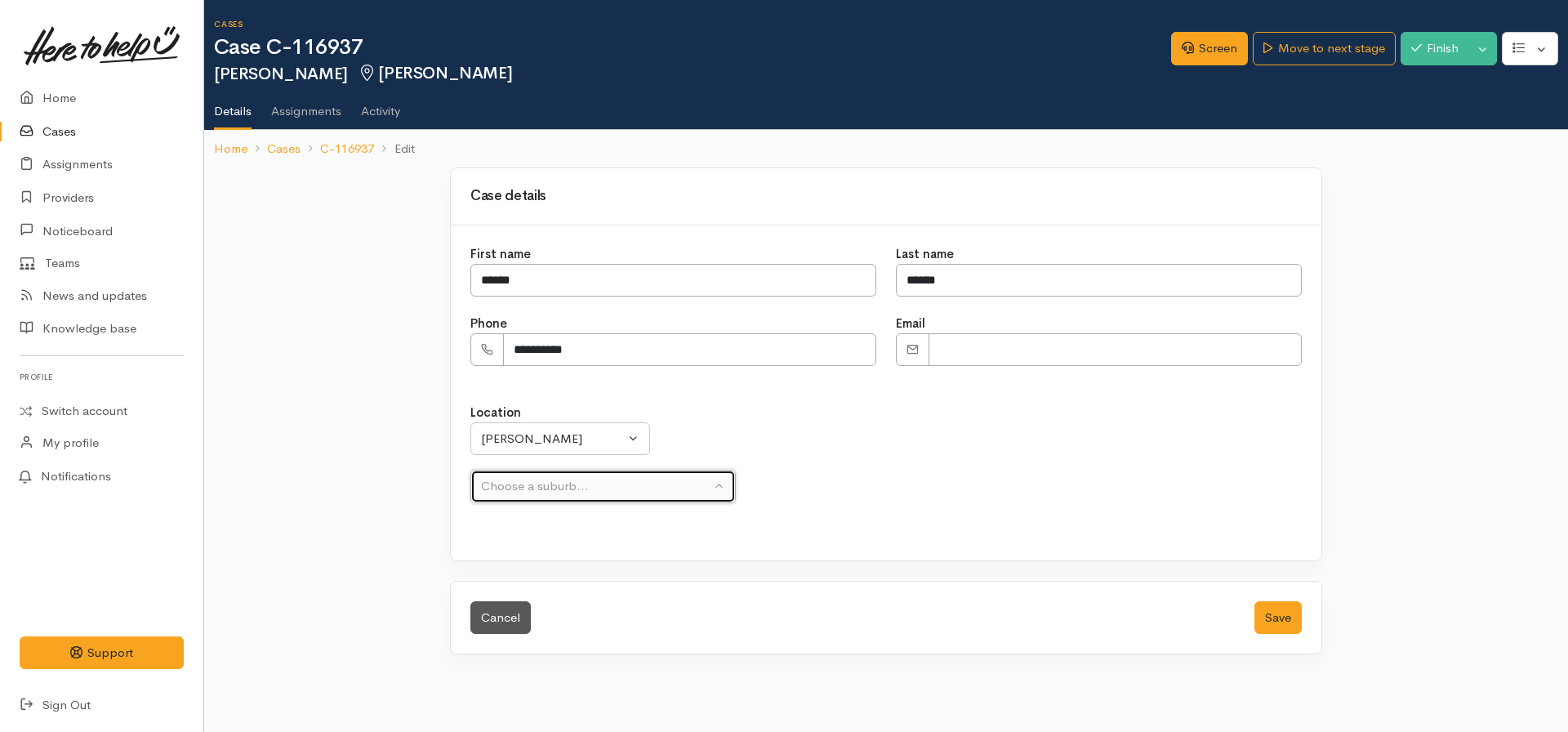
click at [599, 471] on button "Choose a suburb..." at bounding box center [603, 486] width 266 height 34
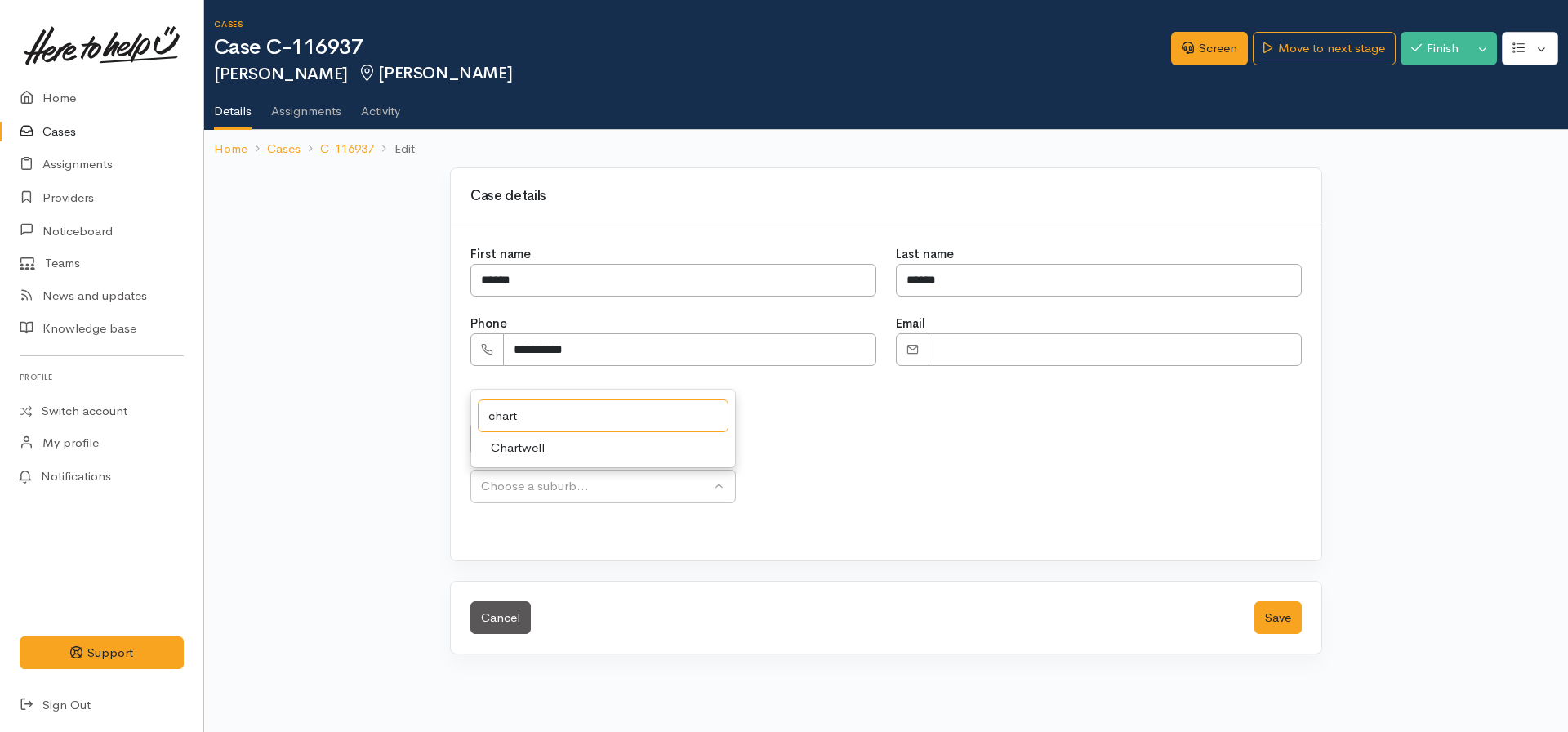
type input "chart"
click at [561, 449] on link "Chartwell" at bounding box center [603, 448] width 264 height 25
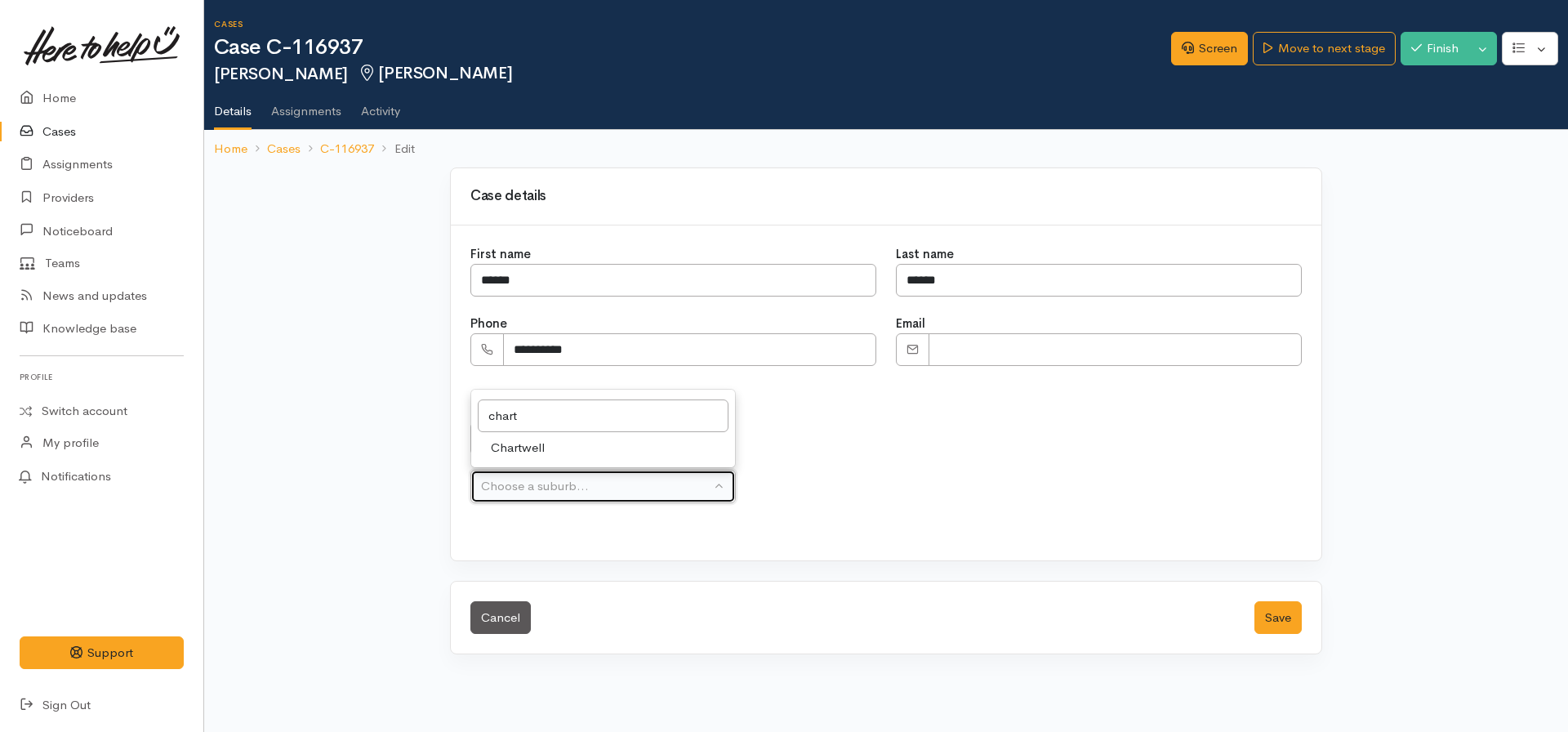
select select "5"
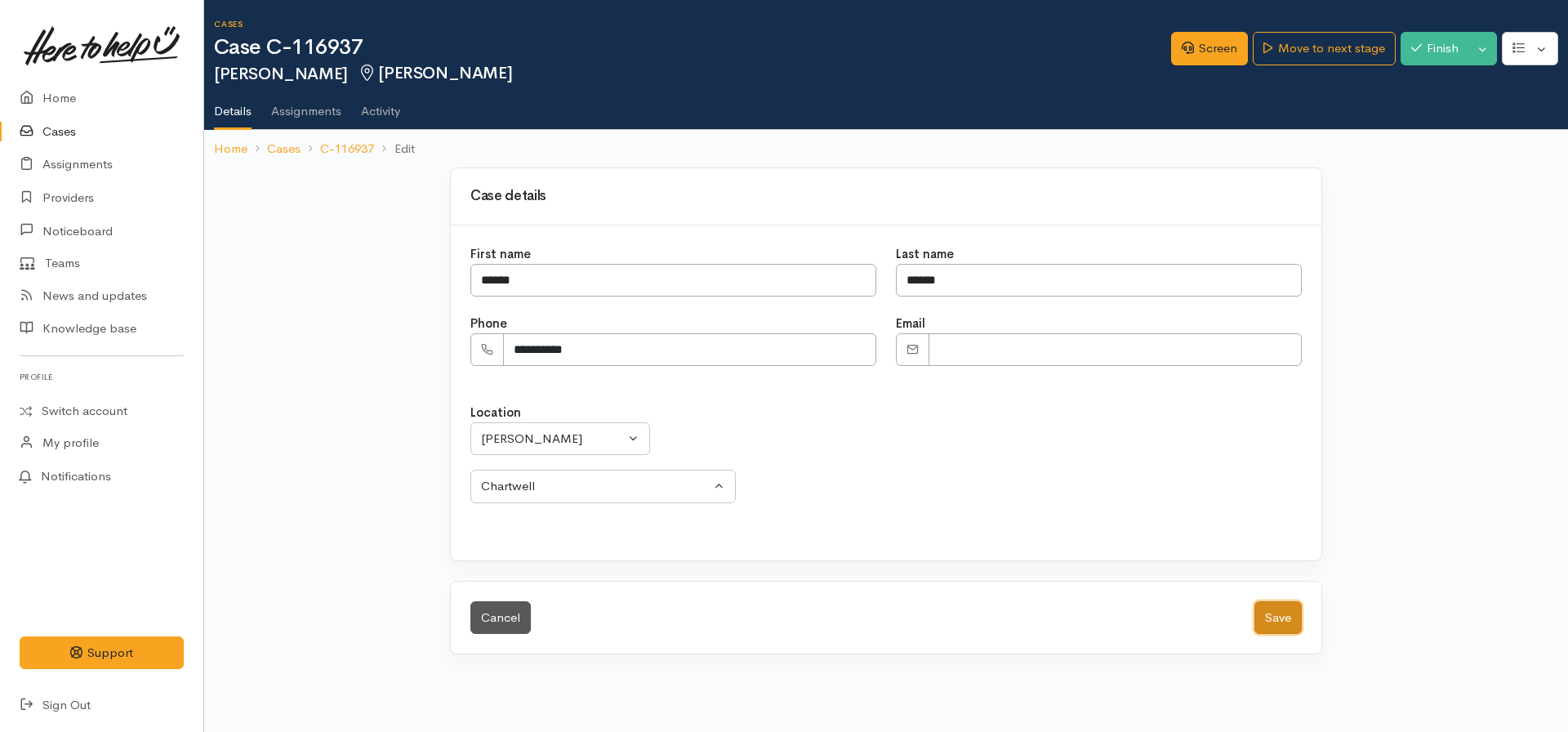
click at [1280, 632] on button "Save" at bounding box center [1278, 618] width 48 height 34
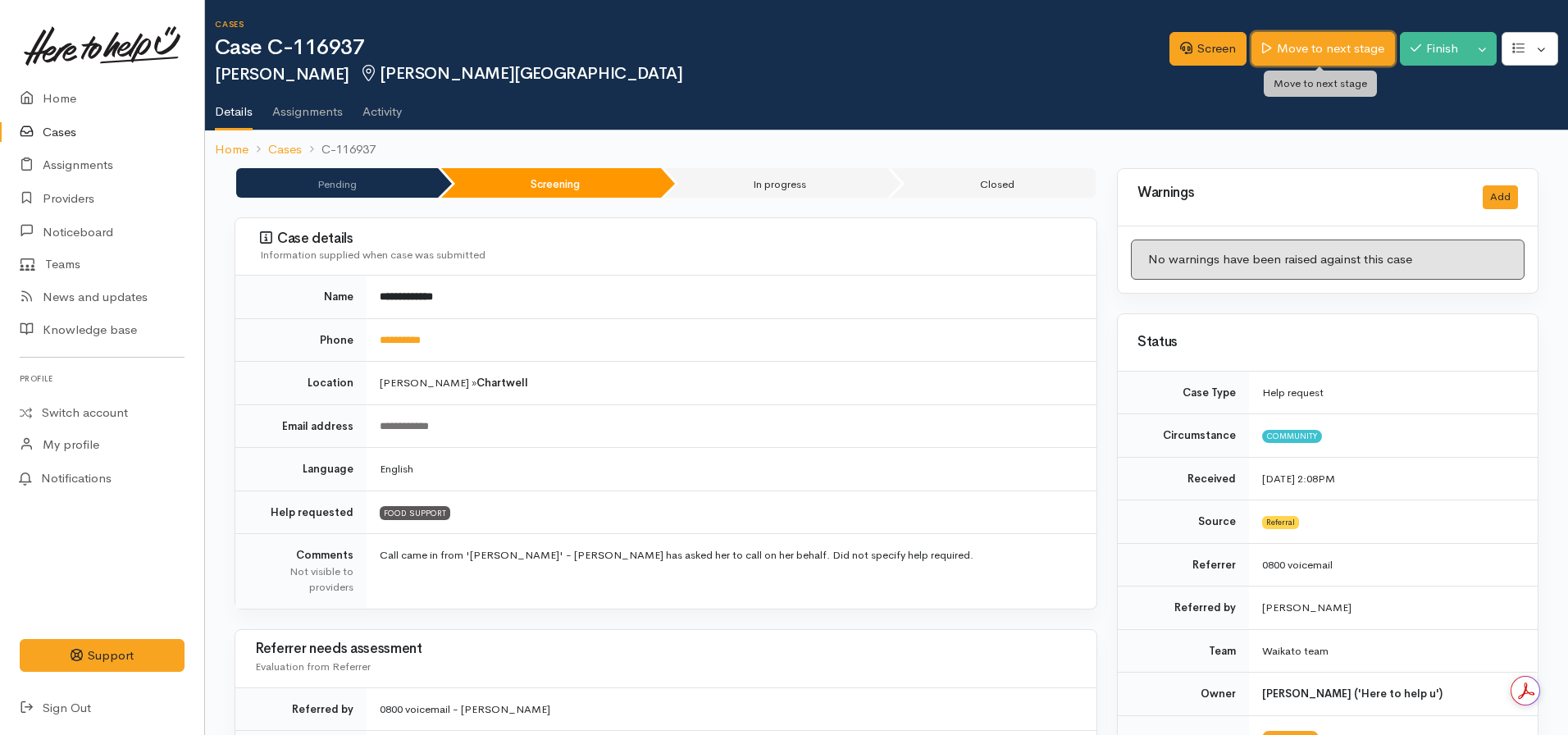
click at [1324, 35] on link "Move to next stage" at bounding box center [1323, 49] width 143 height 34
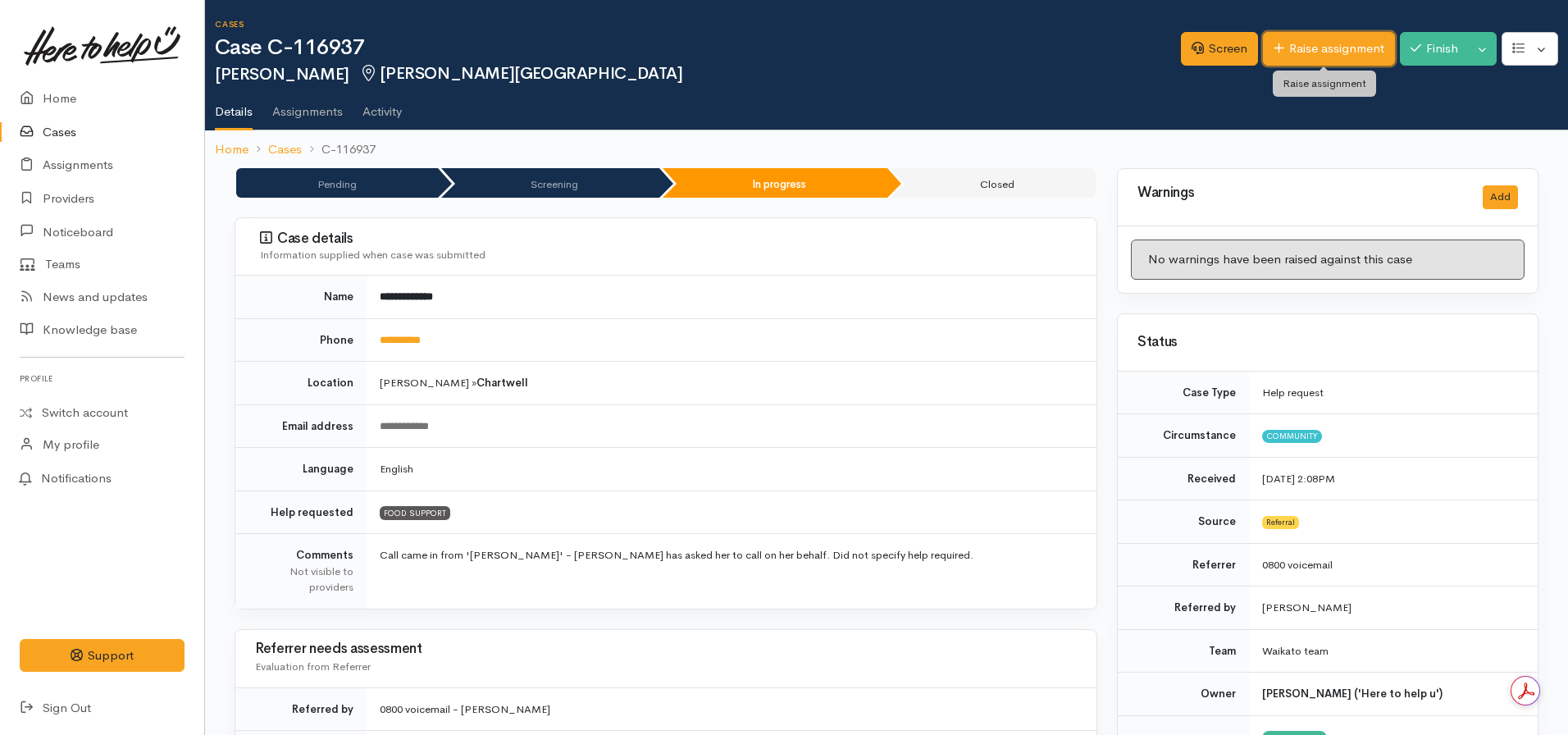
click at [1320, 38] on link "Raise assignment" at bounding box center [1329, 49] width 132 height 34
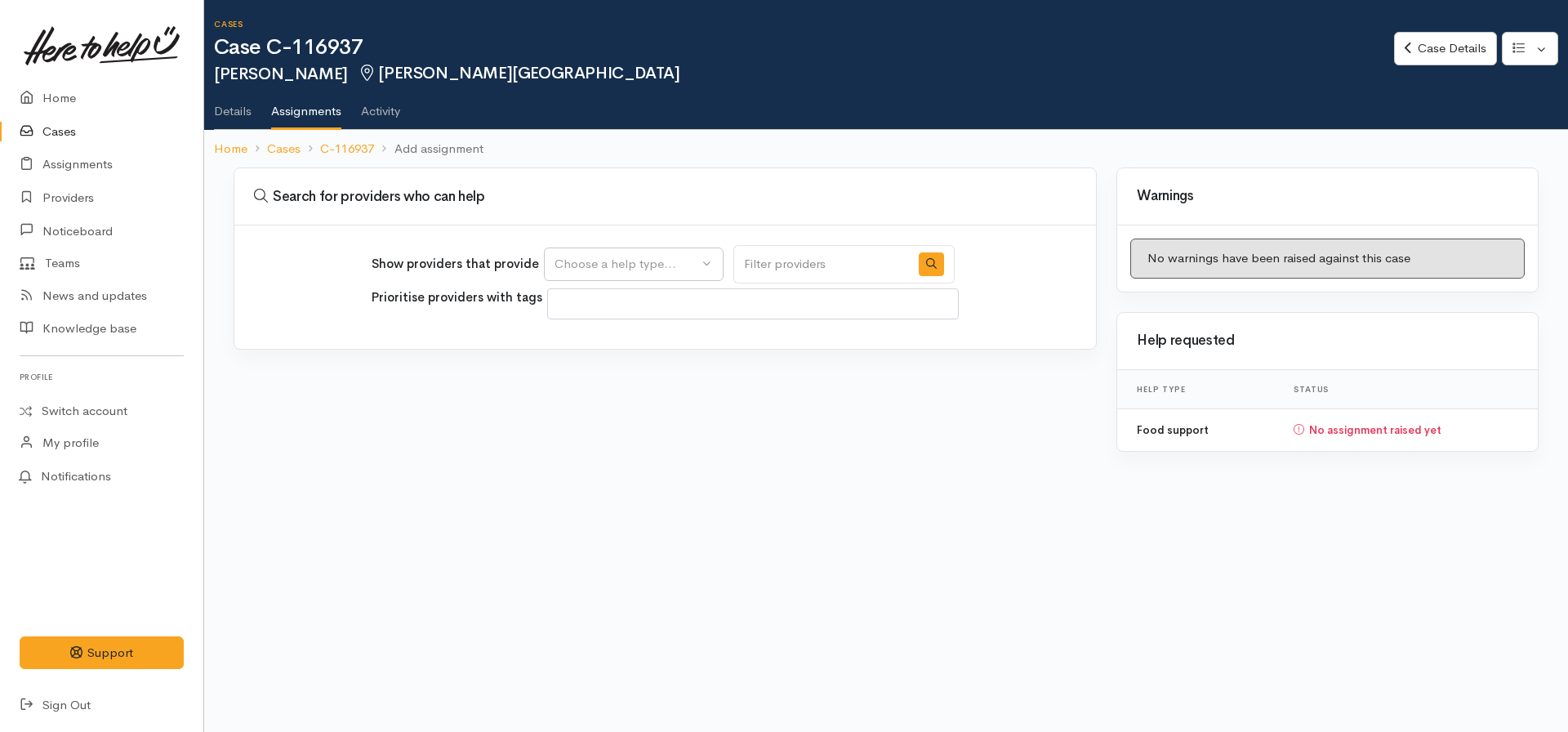
select select
click at [618, 281] on div "Show providers that provide Food support Choose a help type..." at bounding box center [663, 264] width 583 height 39
click at [610, 264] on div "Choose a help type..." at bounding box center [627, 264] width 144 height 18
click at [613, 350] on span "Food support" at bounding box center [602, 343] width 76 height 18
select select "3"
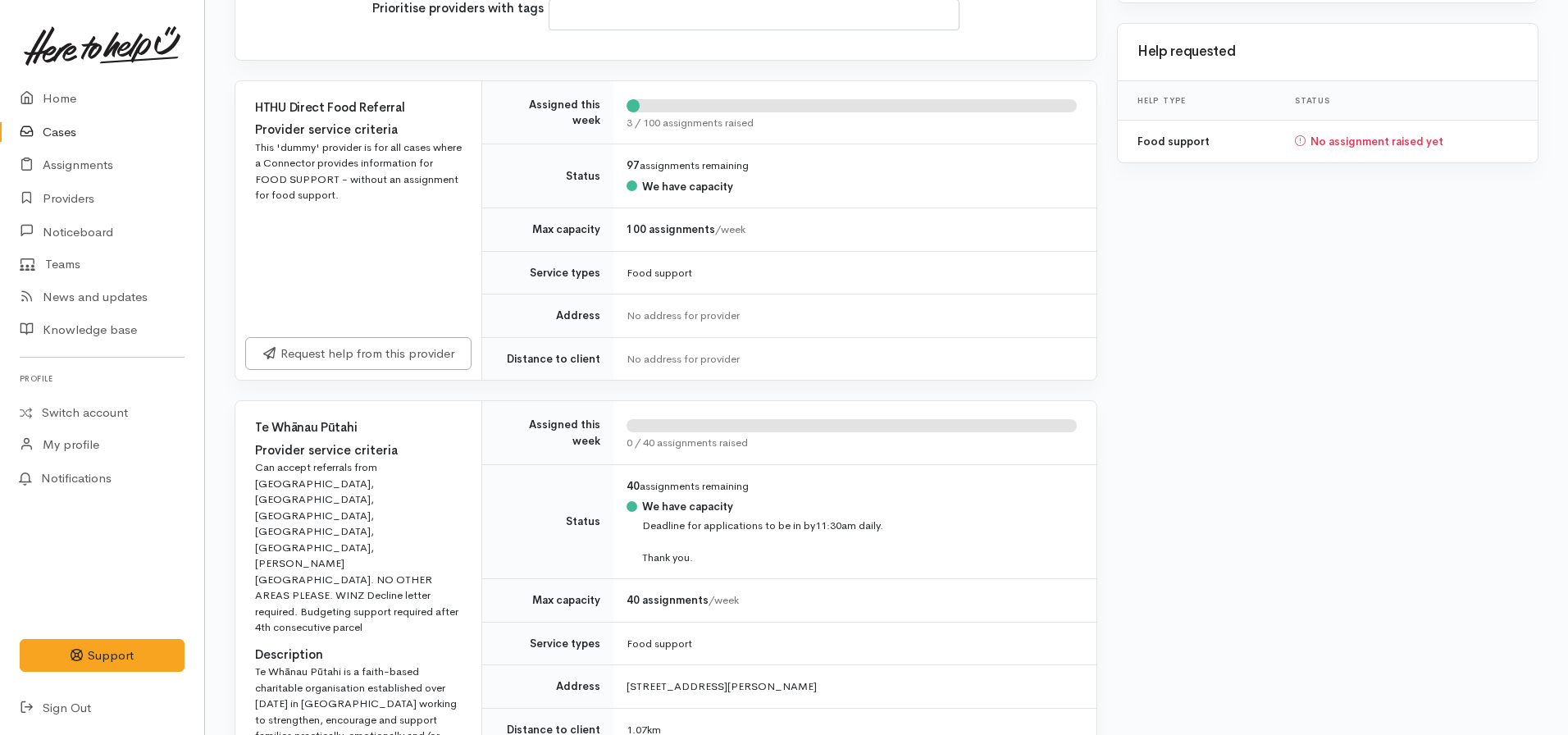
scroll to position [290, 0]
click at [396, 357] on link "Request help from this provider" at bounding box center [358, 353] width 226 height 34
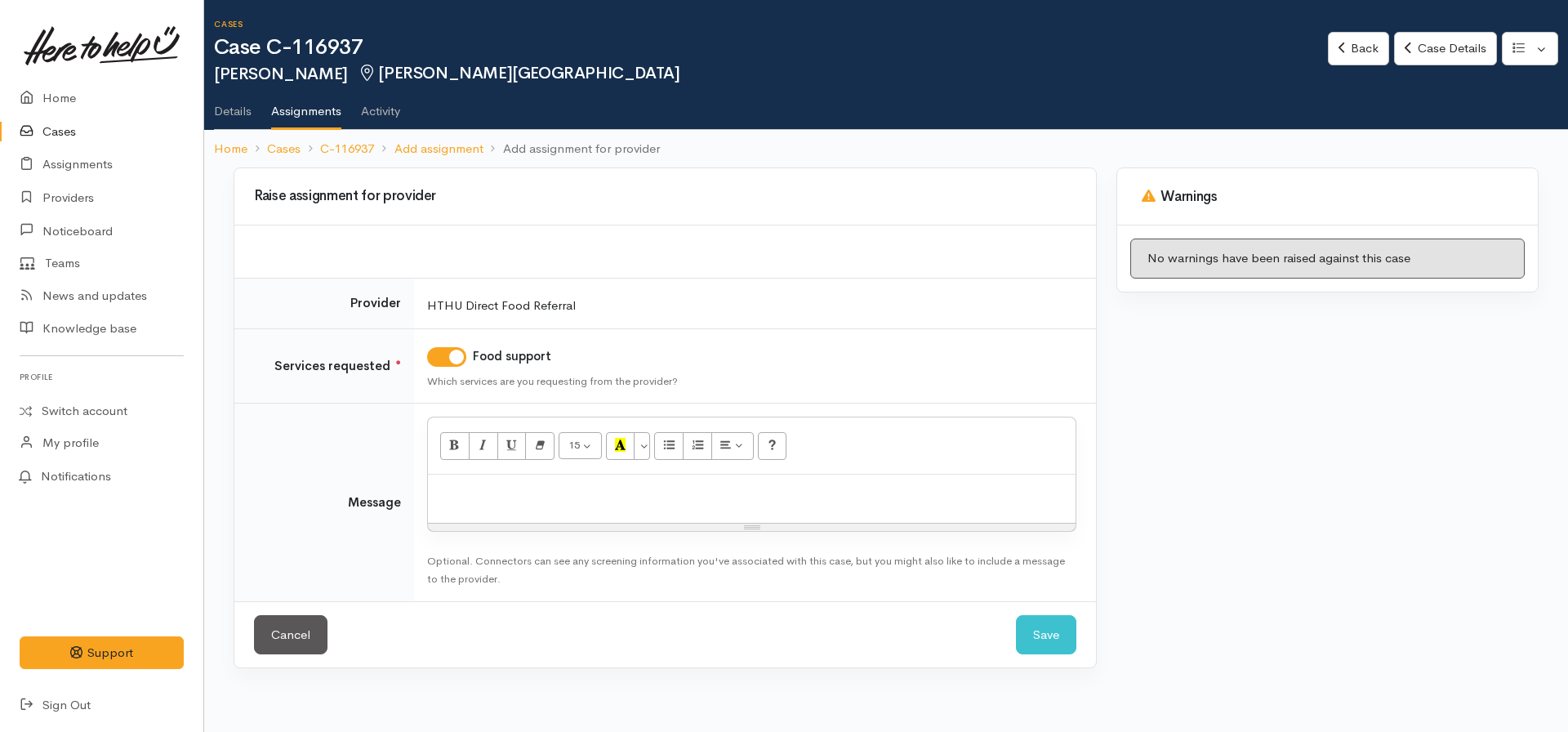
click at [472, 493] on p at bounding box center [751, 492] width 631 height 18
click at [523, 486] on p "Te [PERSON_NAME] information shared" at bounding box center [751, 492] width 631 height 18
click at [662, 478] on div "[PERSON_NAME] information shared" at bounding box center [752, 498] width 648 height 48
click at [1032, 641] on button "Save" at bounding box center [1046, 636] width 60 height 40
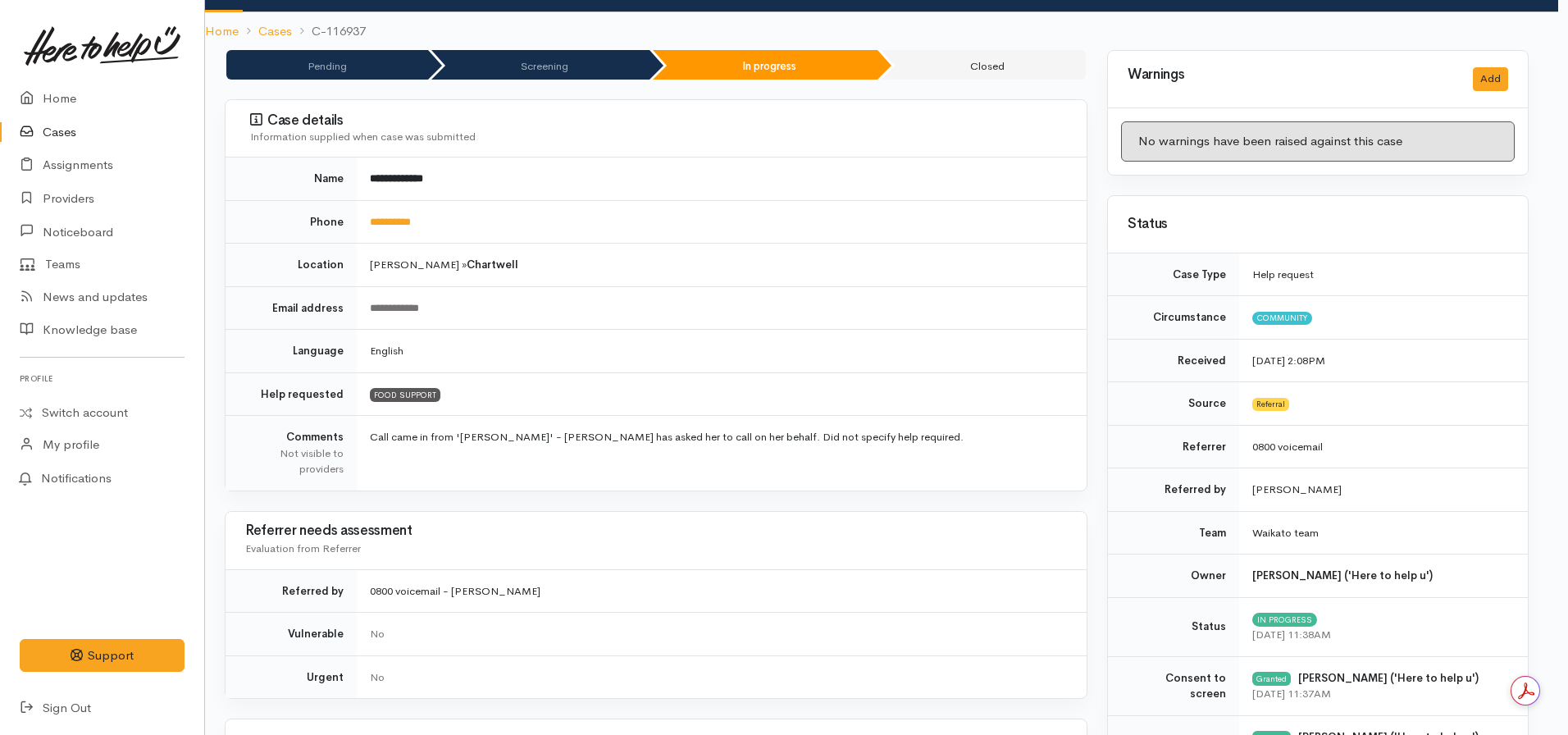
scroll to position [0, 10]
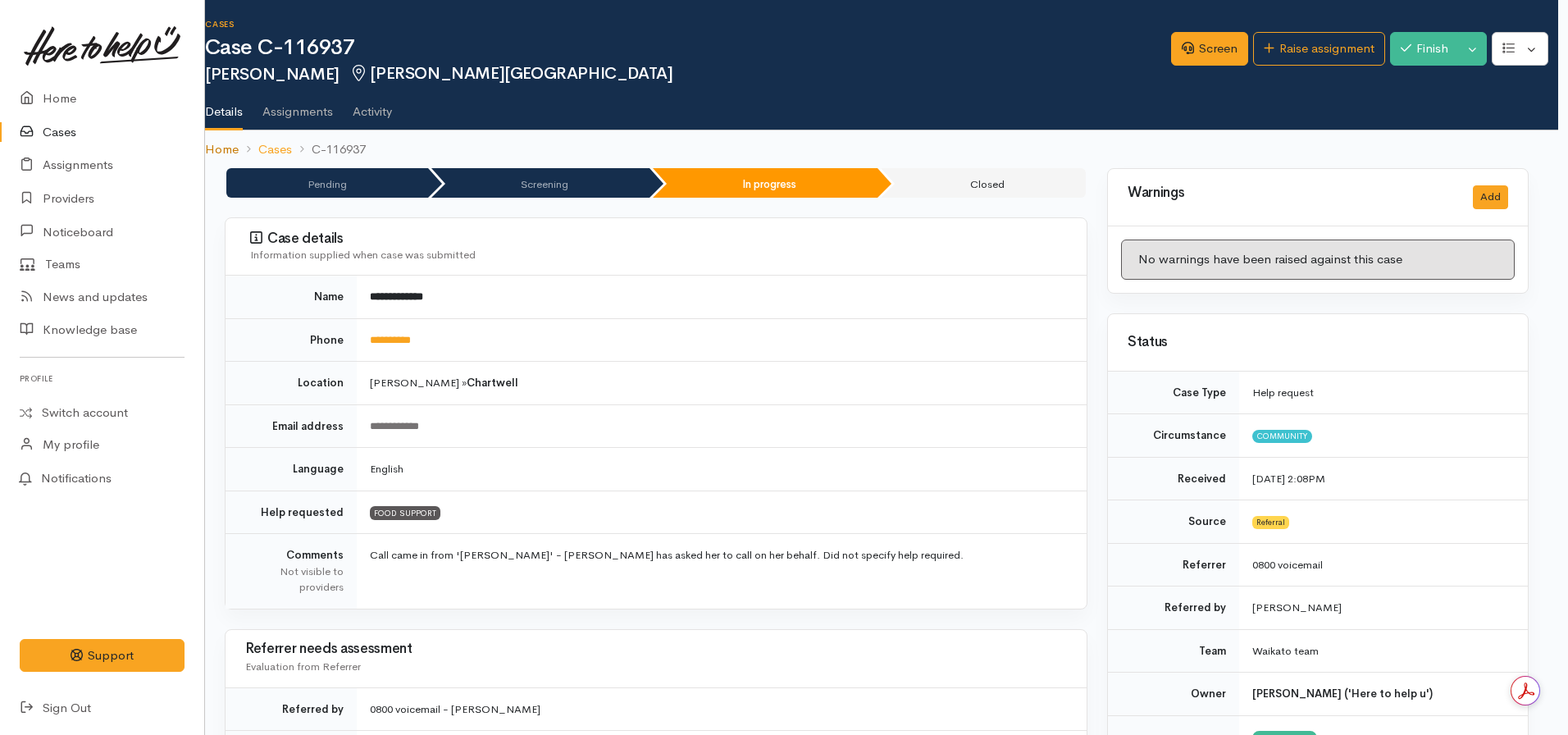
click at [217, 147] on link "Home" at bounding box center [222, 150] width 34 height 19
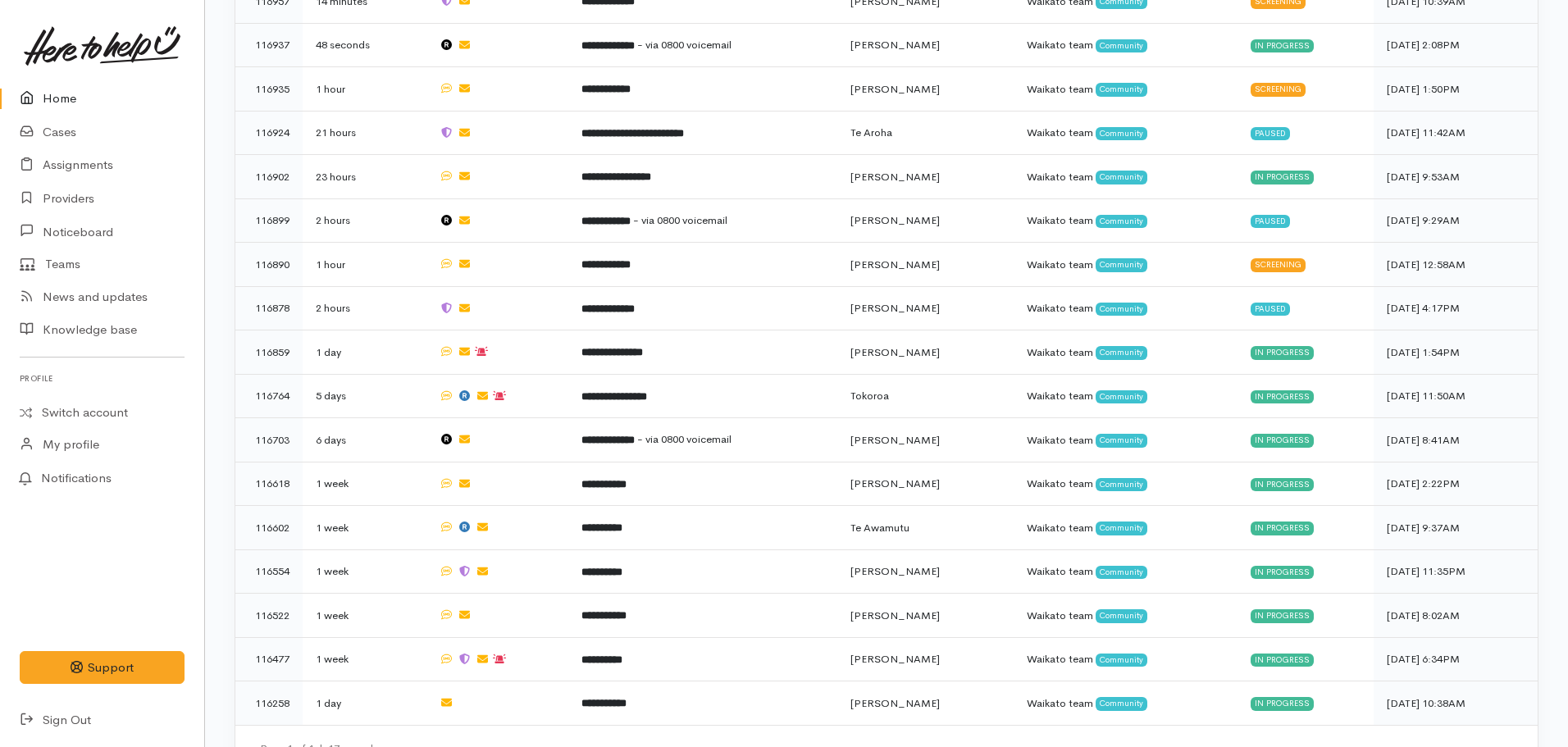
scroll to position [1041, 0]
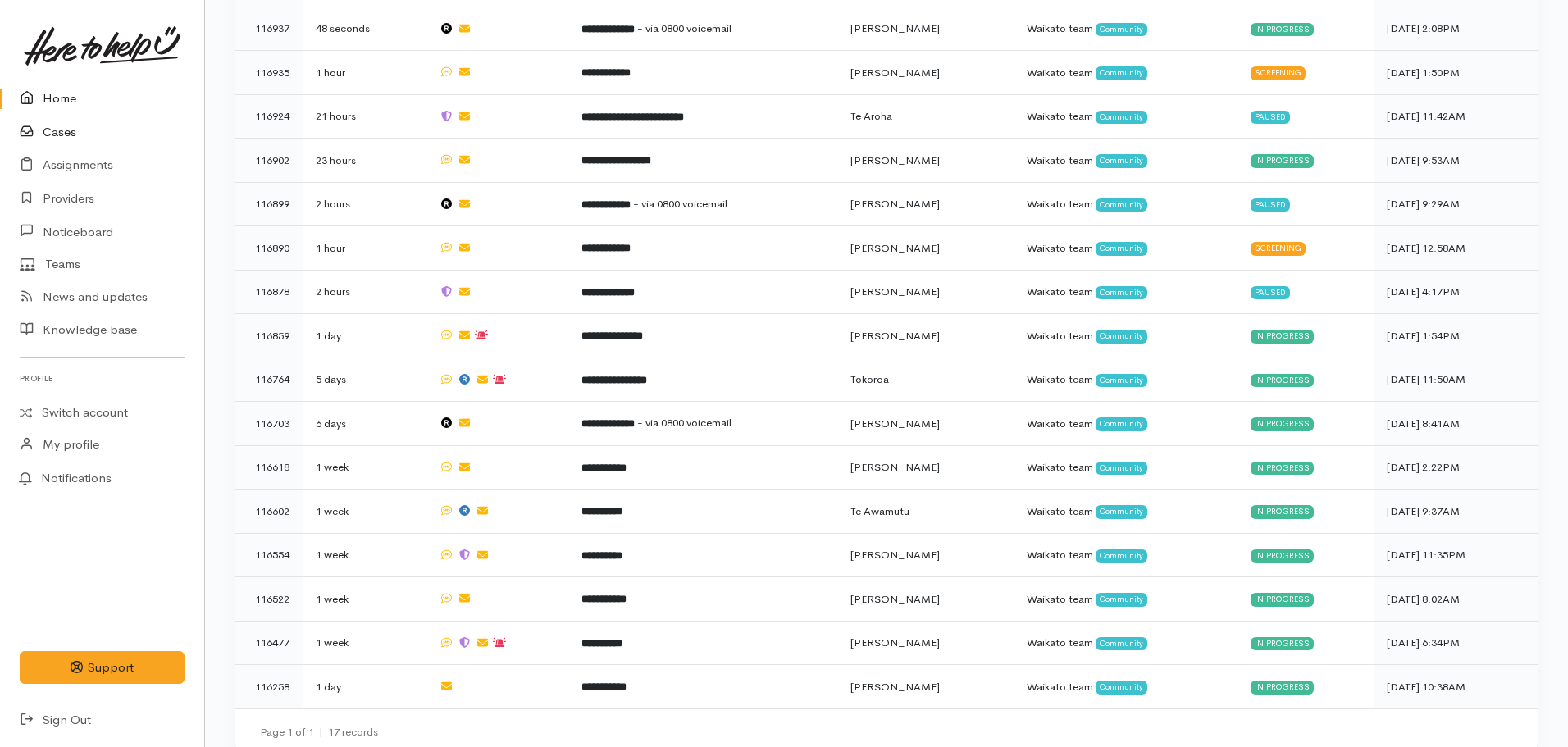
click at [59, 129] on link "Cases" at bounding box center [102, 132] width 205 height 34
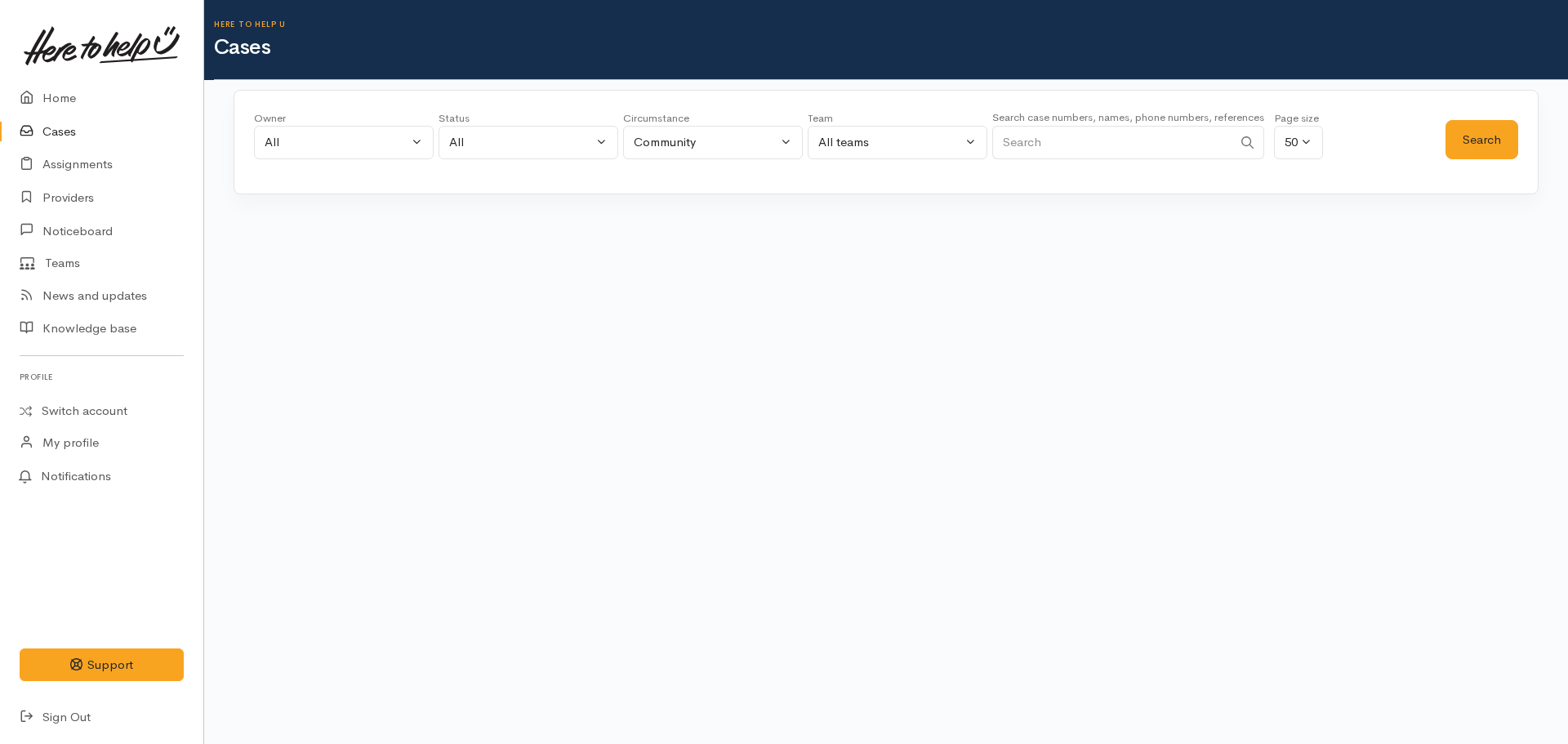
click at [1032, 143] on input "Search" at bounding box center [1112, 142] width 241 height 34
type input "l"
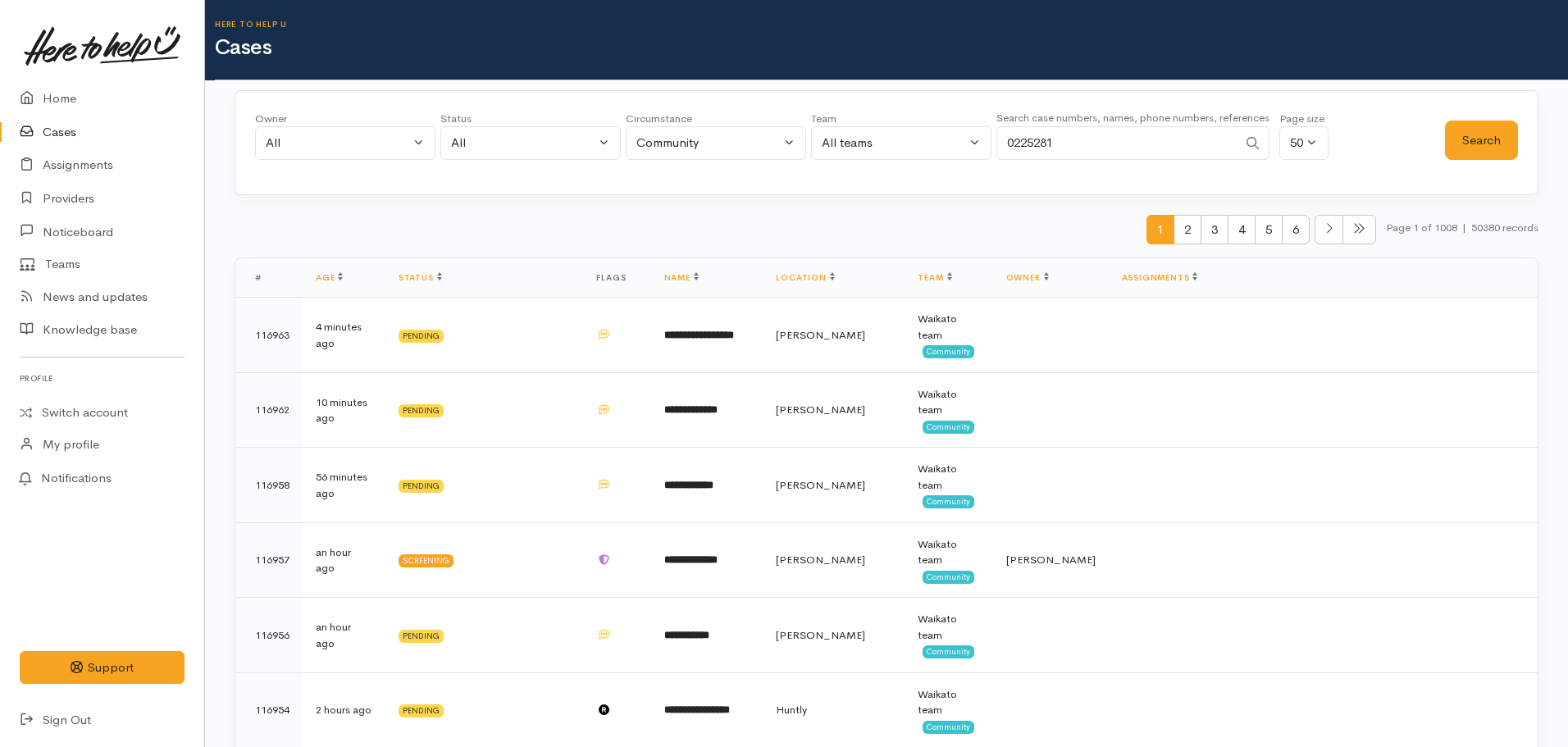
type input "0225281"
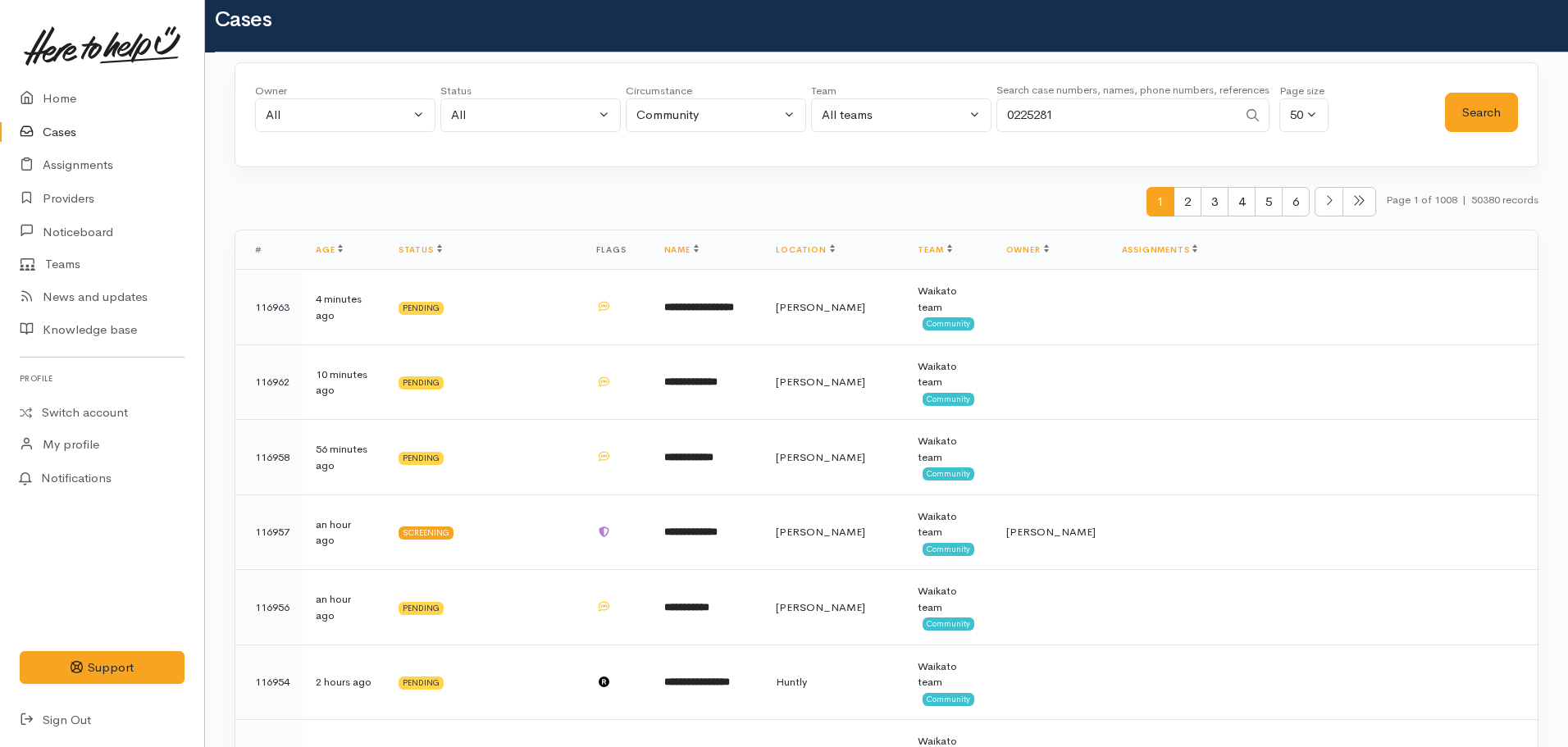
scroll to position [29, 0]
drag, startPoint x: 1080, startPoint y: 106, endPoint x: 943, endPoint y: 114, distance: 137.2
click at [943, 114] on div "Owner All My cases [PERSON_NAME] ('Here to help u') [PERSON_NAME] ('Here to hel…" at bounding box center [850, 111] width 1190 height 59
paste input "64225281851."
type input "64225281851"
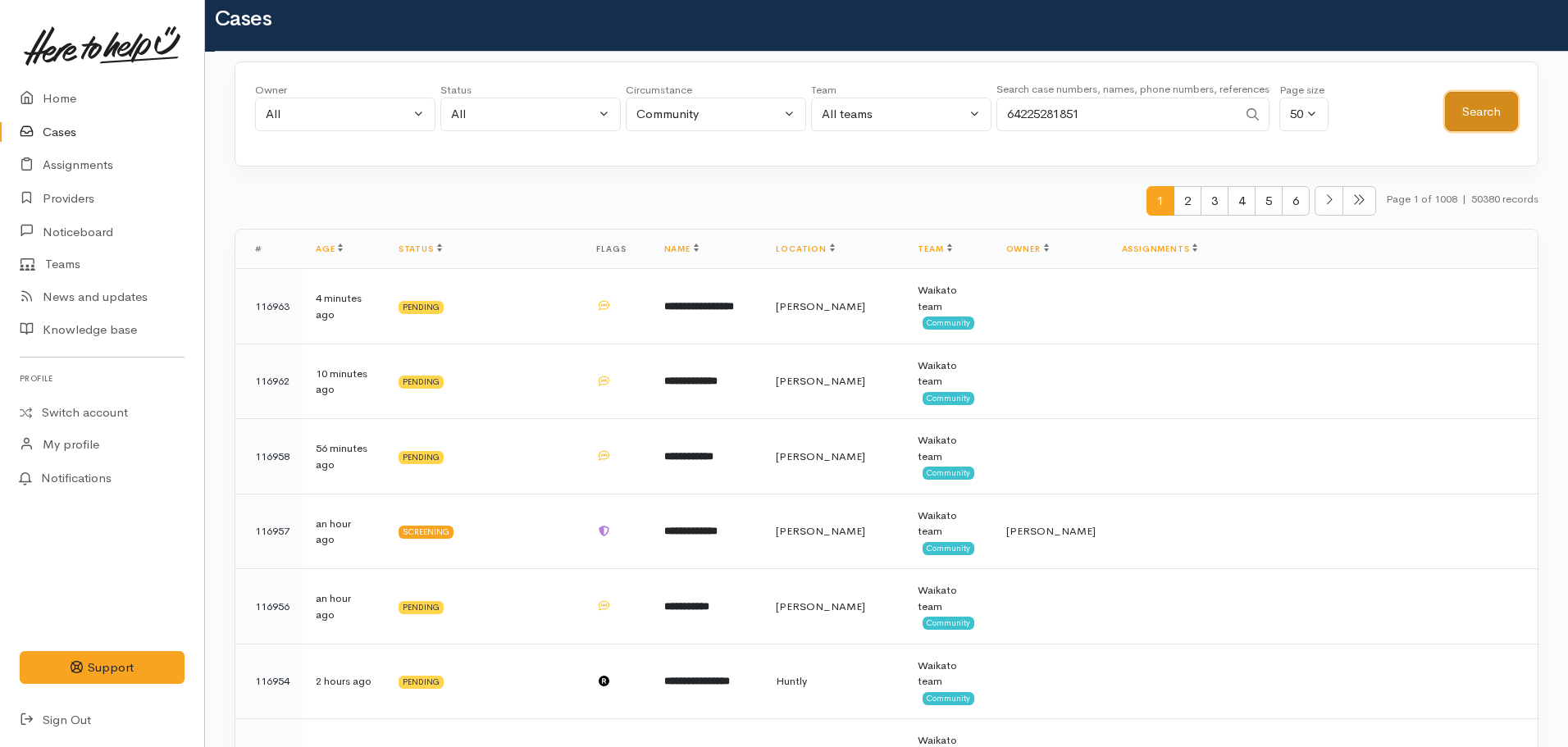
click at [1454, 111] on button "Search" at bounding box center [1481, 112] width 73 height 40
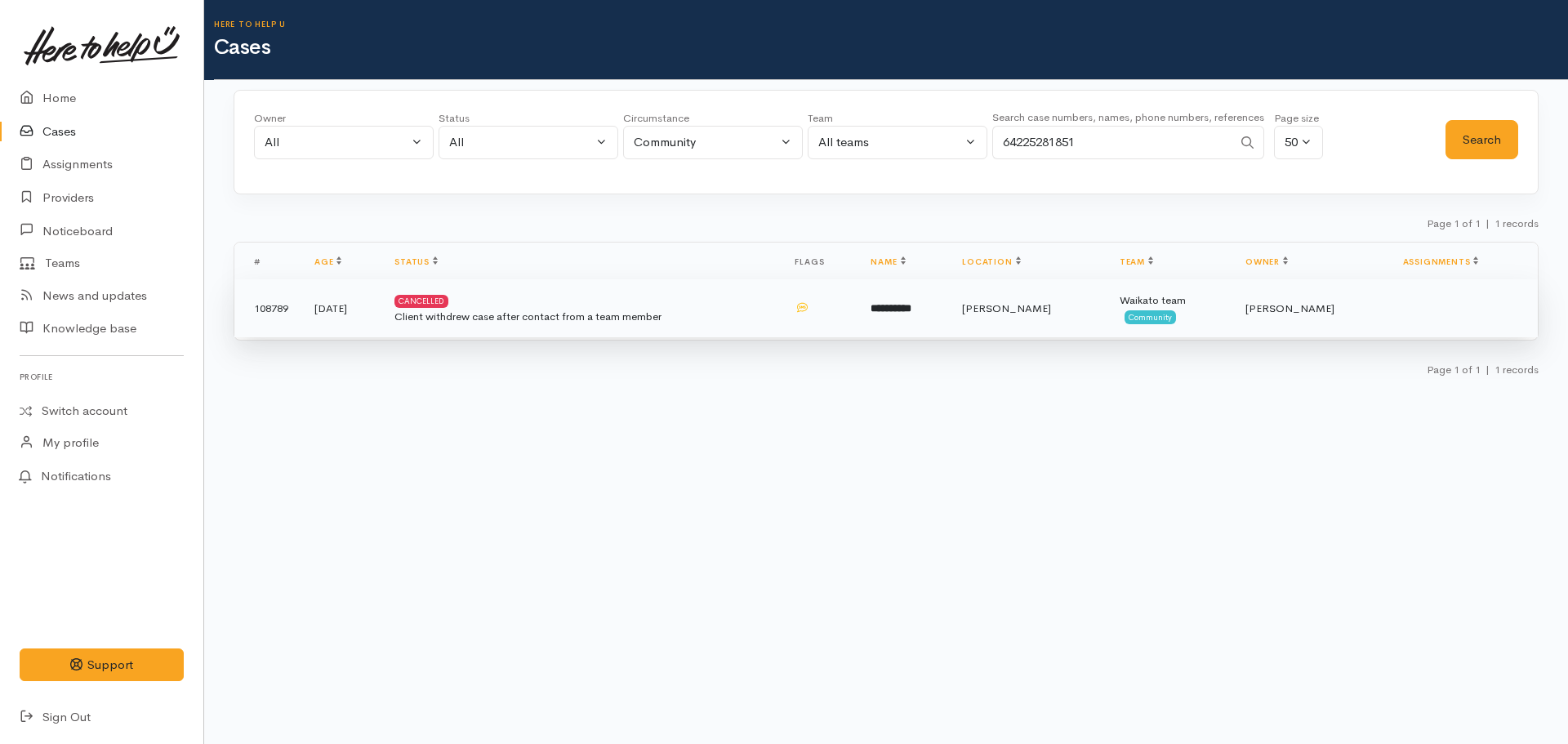
click at [949, 322] on td "**********" at bounding box center [903, 308] width 91 height 59
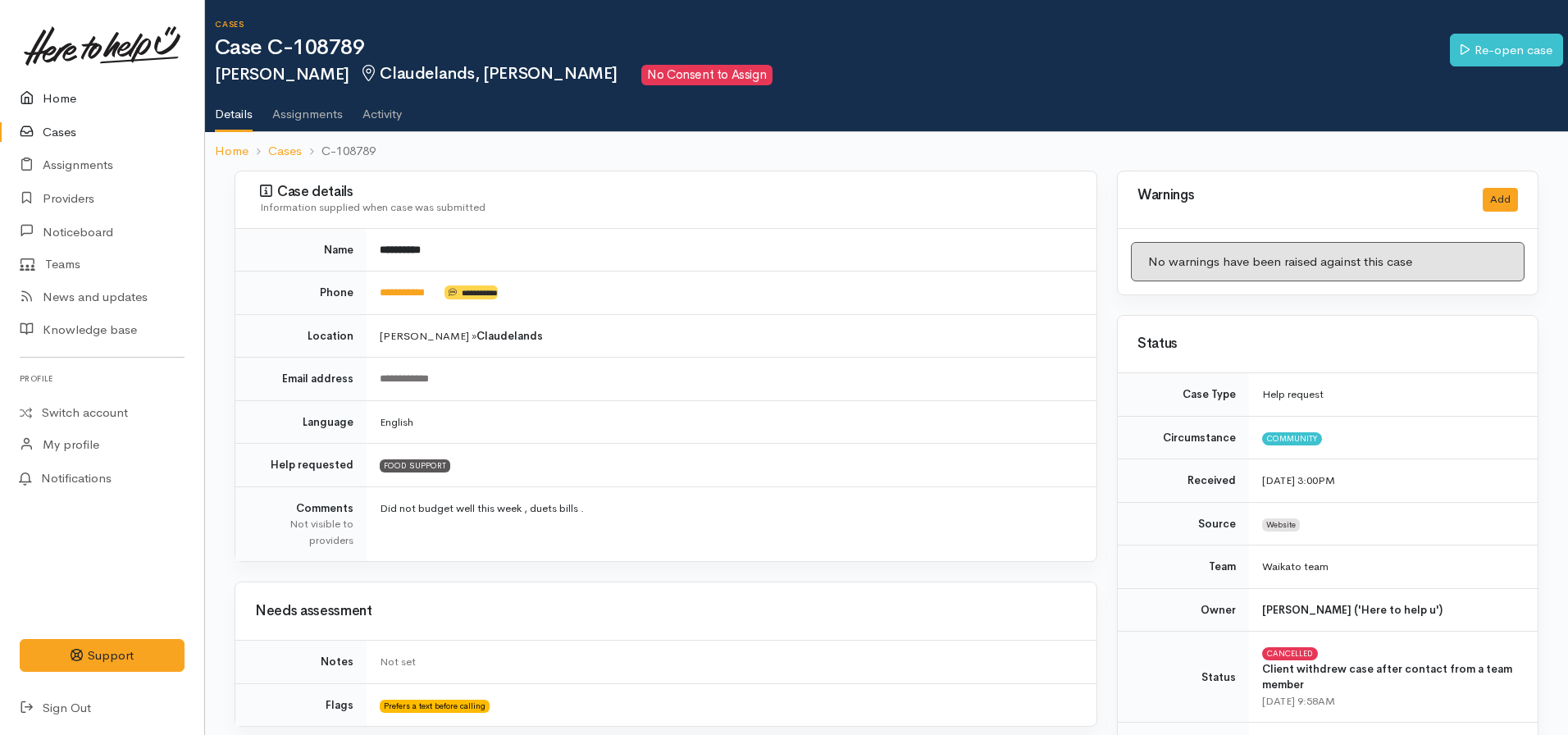
click at [90, 87] on link "Home" at bounding box center [102, 99] width 205 height 34
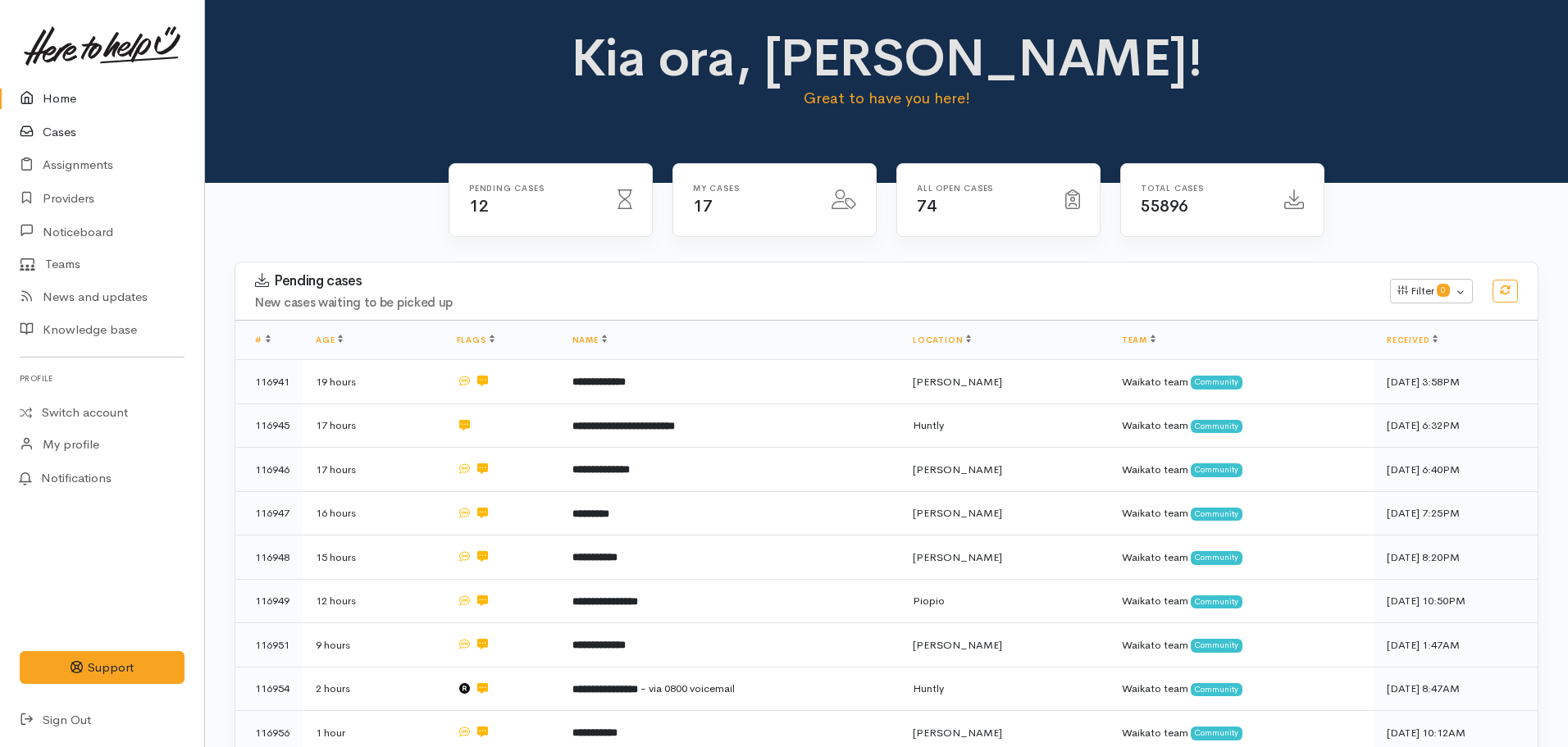
click at [78, 135] on link "Cases" at bounding box center [102, 132] width 205 height 34
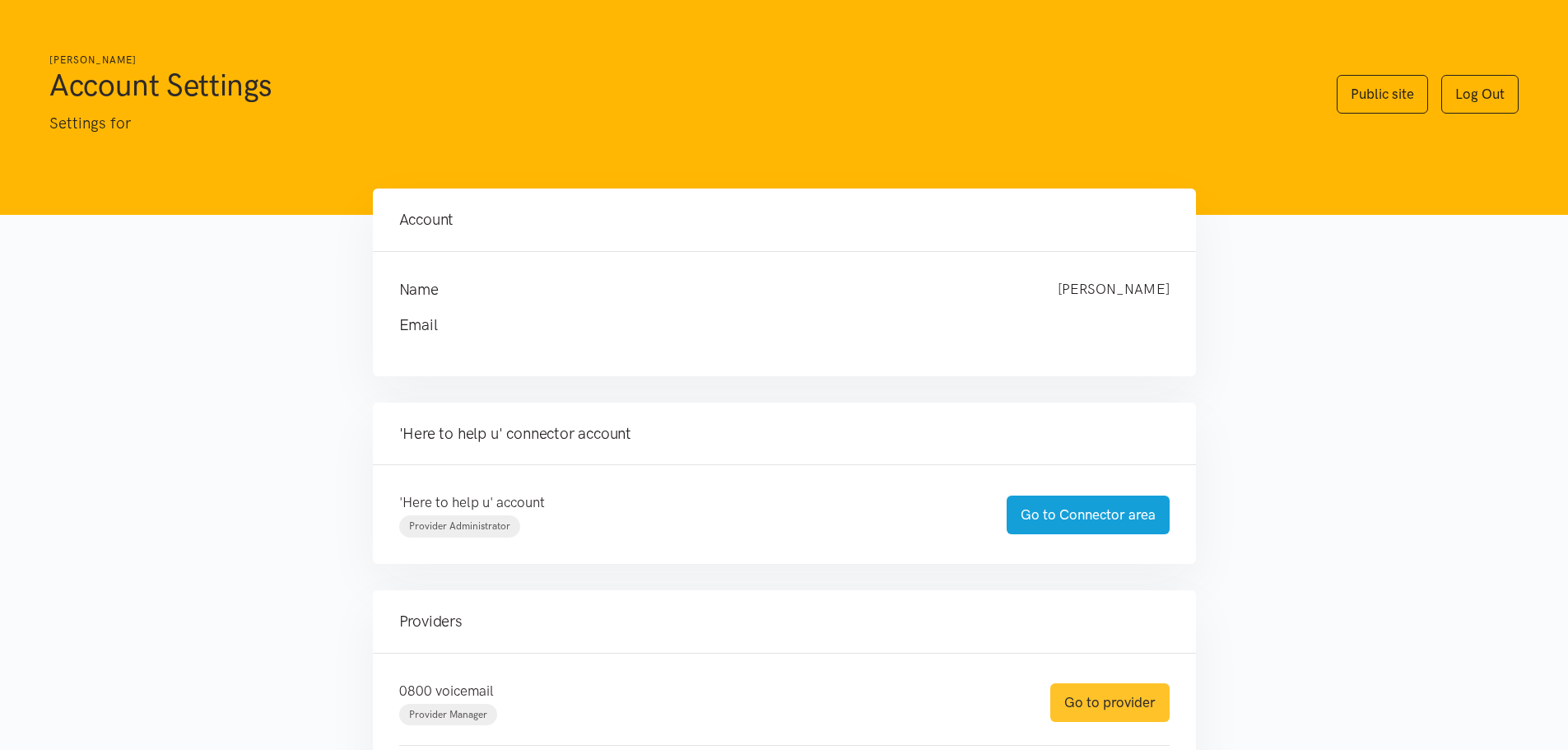
click at [1132, 699] on link "Go to provider" at bounding box center [1110, 703] width 119 height 39
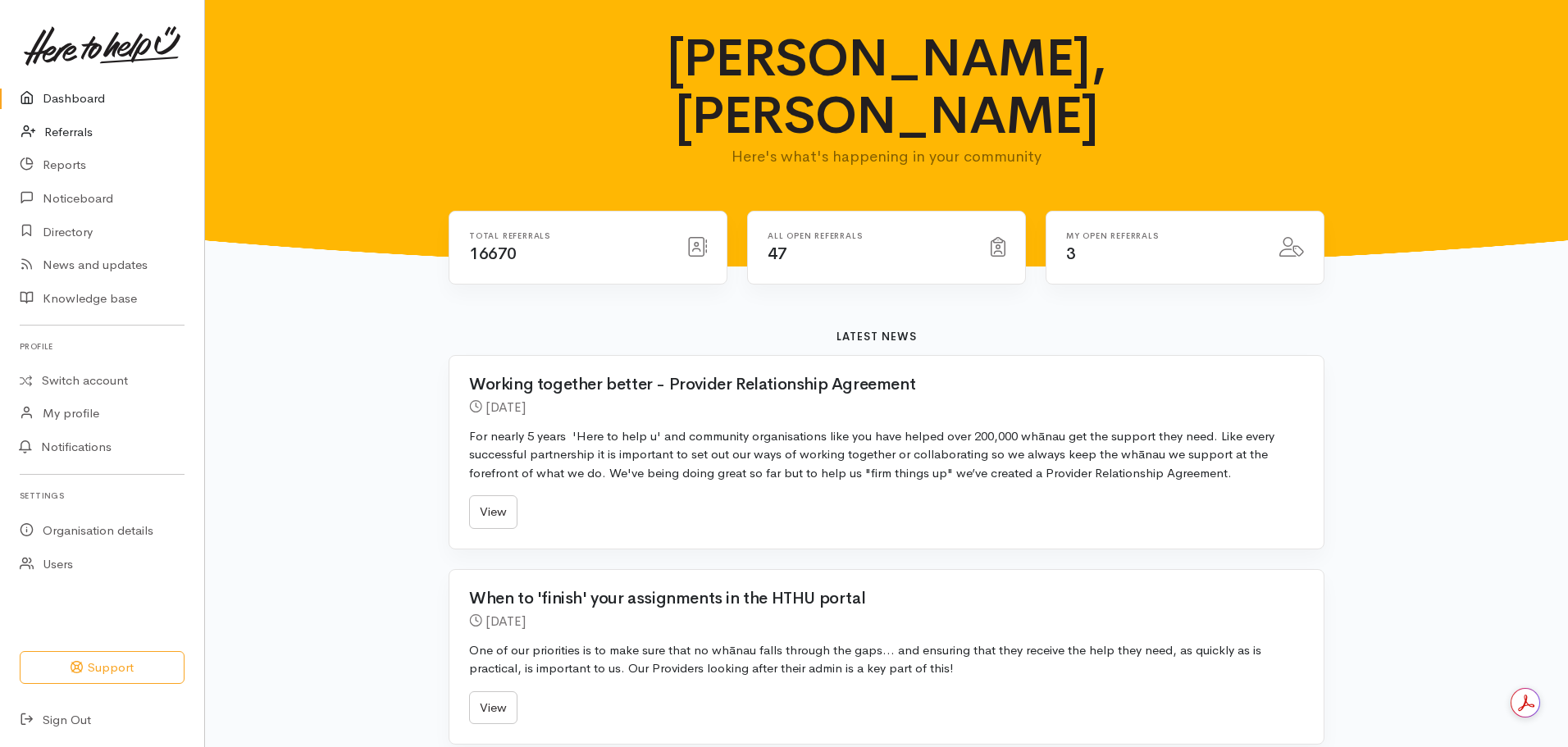
click at [71, 125] on link "Referrals" at bounding box center [102, 132] width 205 height 34
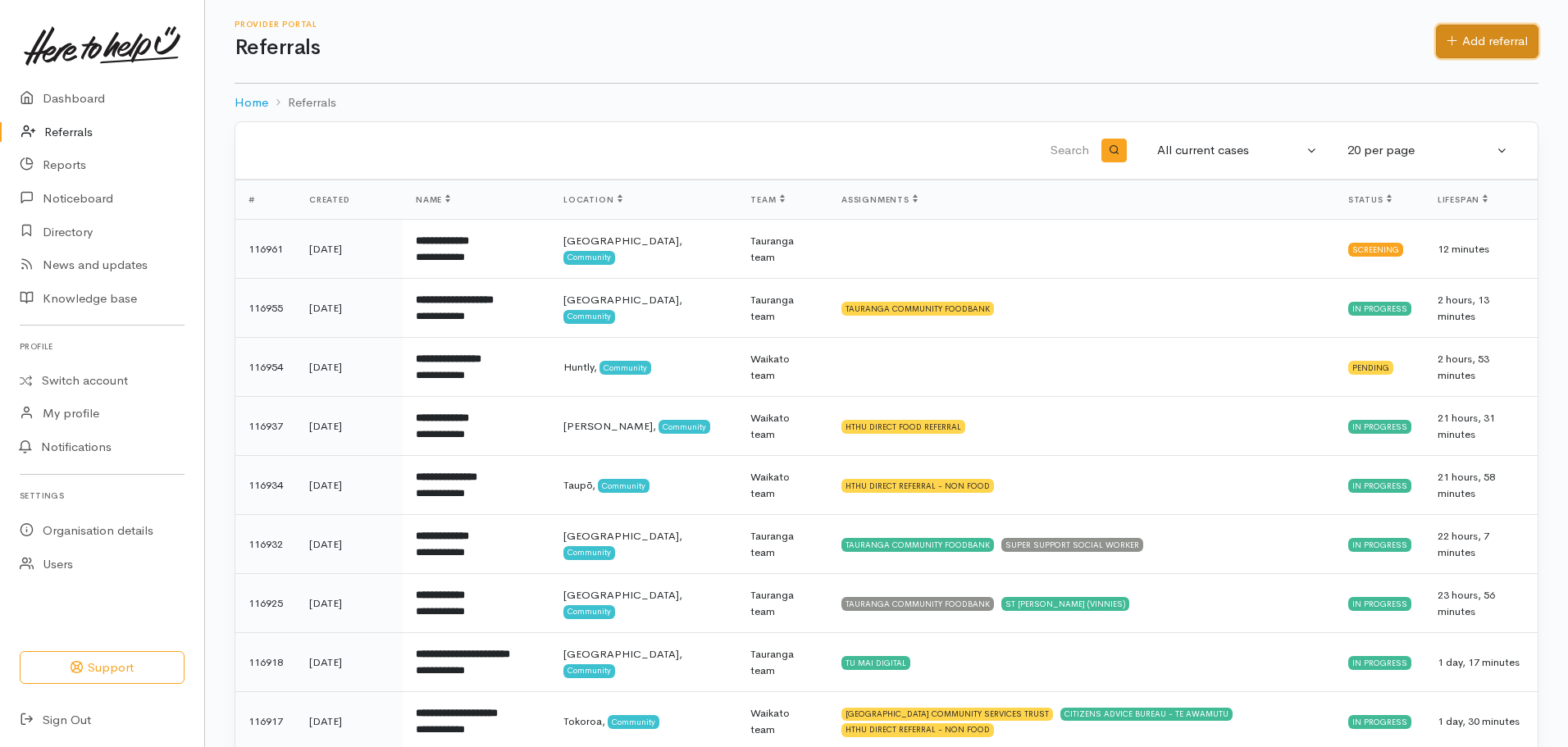
click at [1471, 50] on link "Add referral" at bounding box center [1487, 41] width 103 height 34
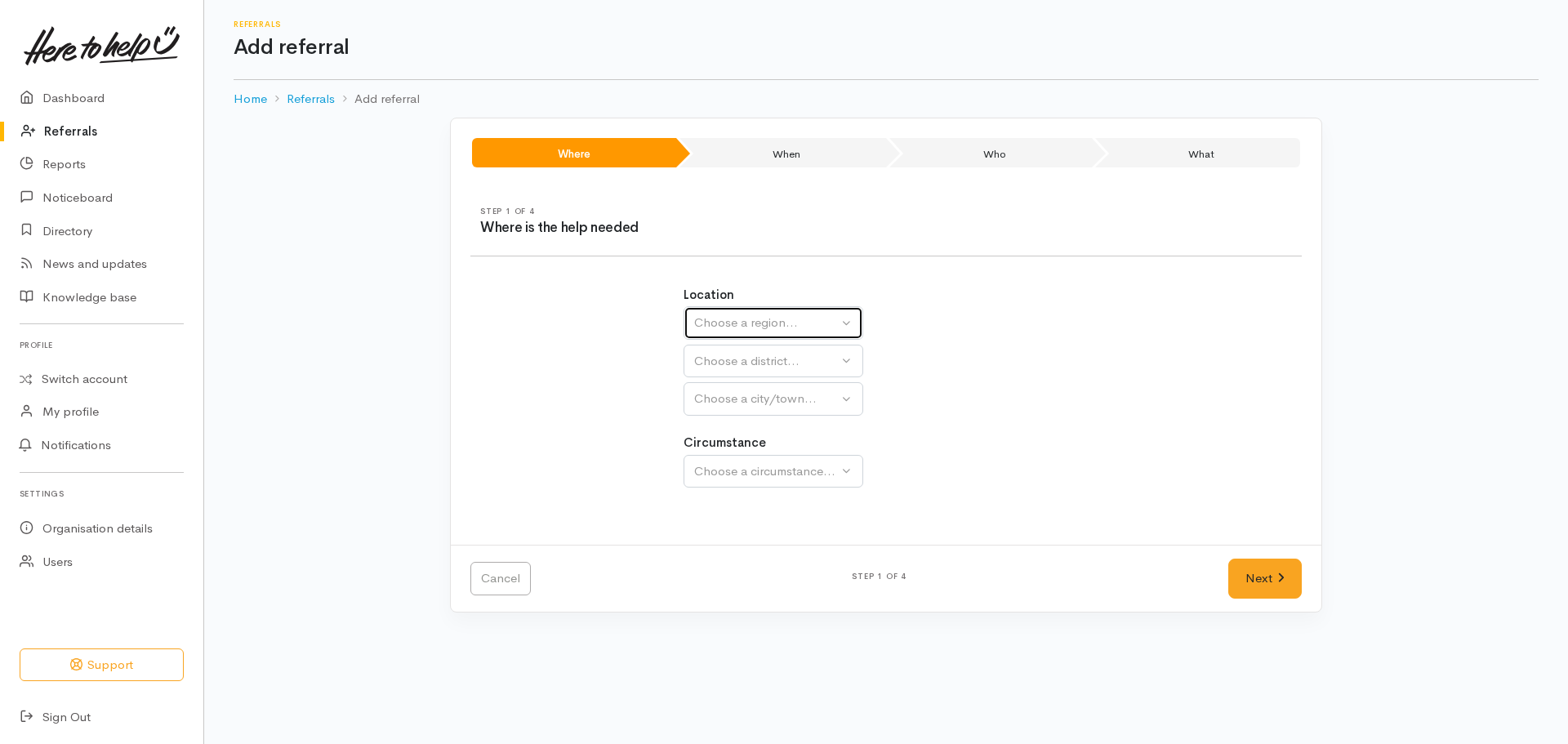
click at [753, 318] on div "Choose a region..." at bounding box center [766, 323] width 144 height 18
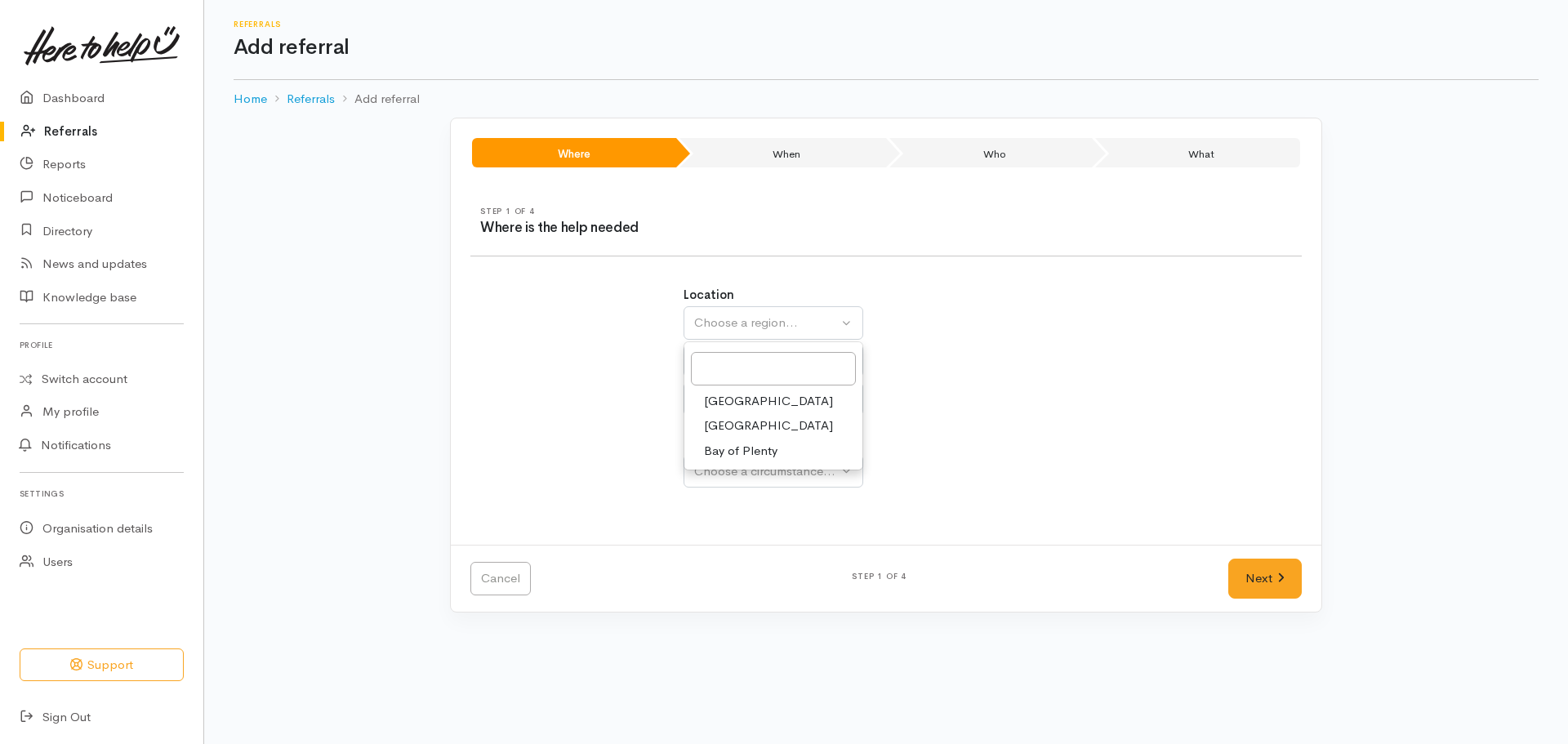
click at [728, 424] on span "[GEOGRAPHIC_DATA]" at bounding box center [768, 426] width 129 height 18
select select "3"
select select
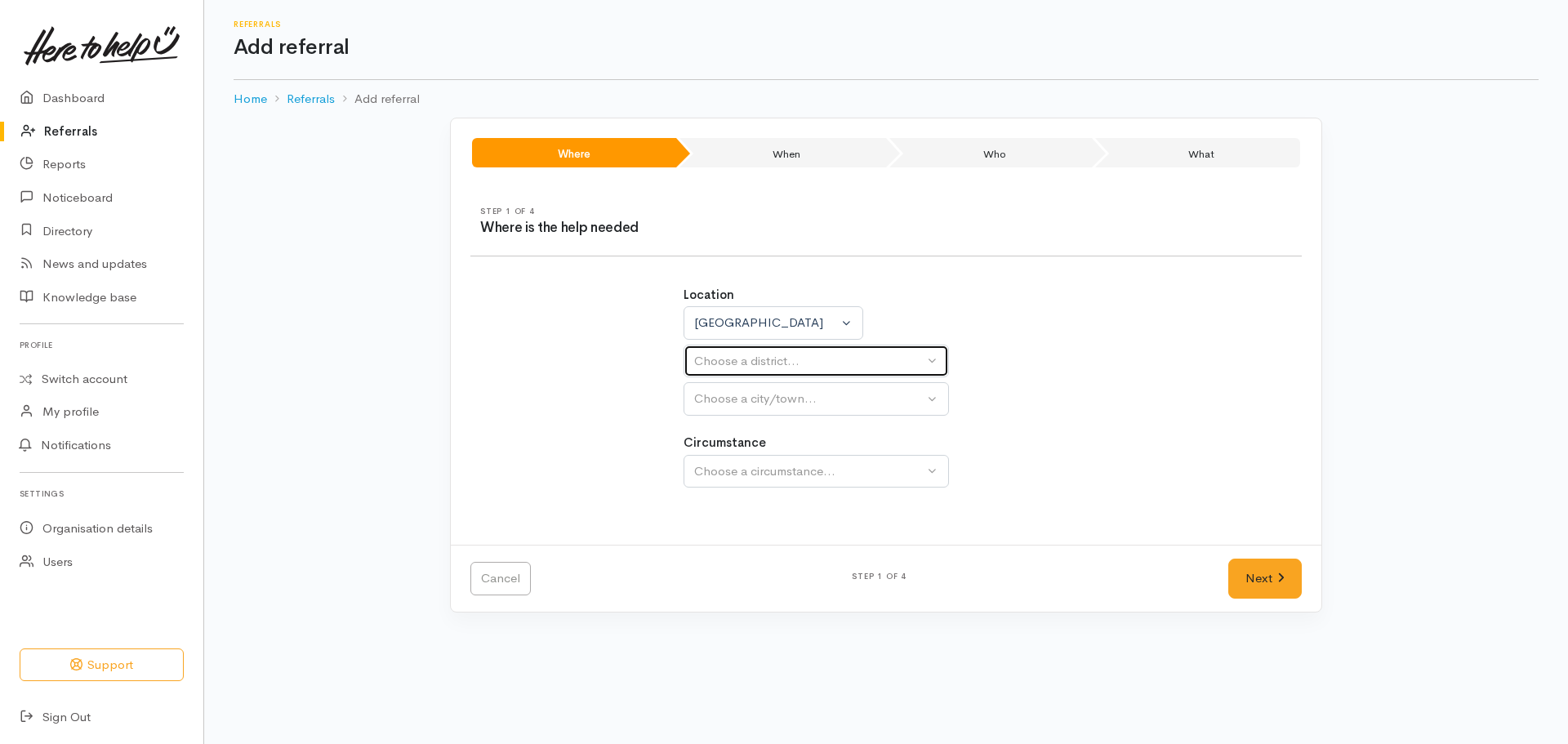
click at [741, 355] on div "Choose a district..." at bounding box center [809, 361] width 230 height 18
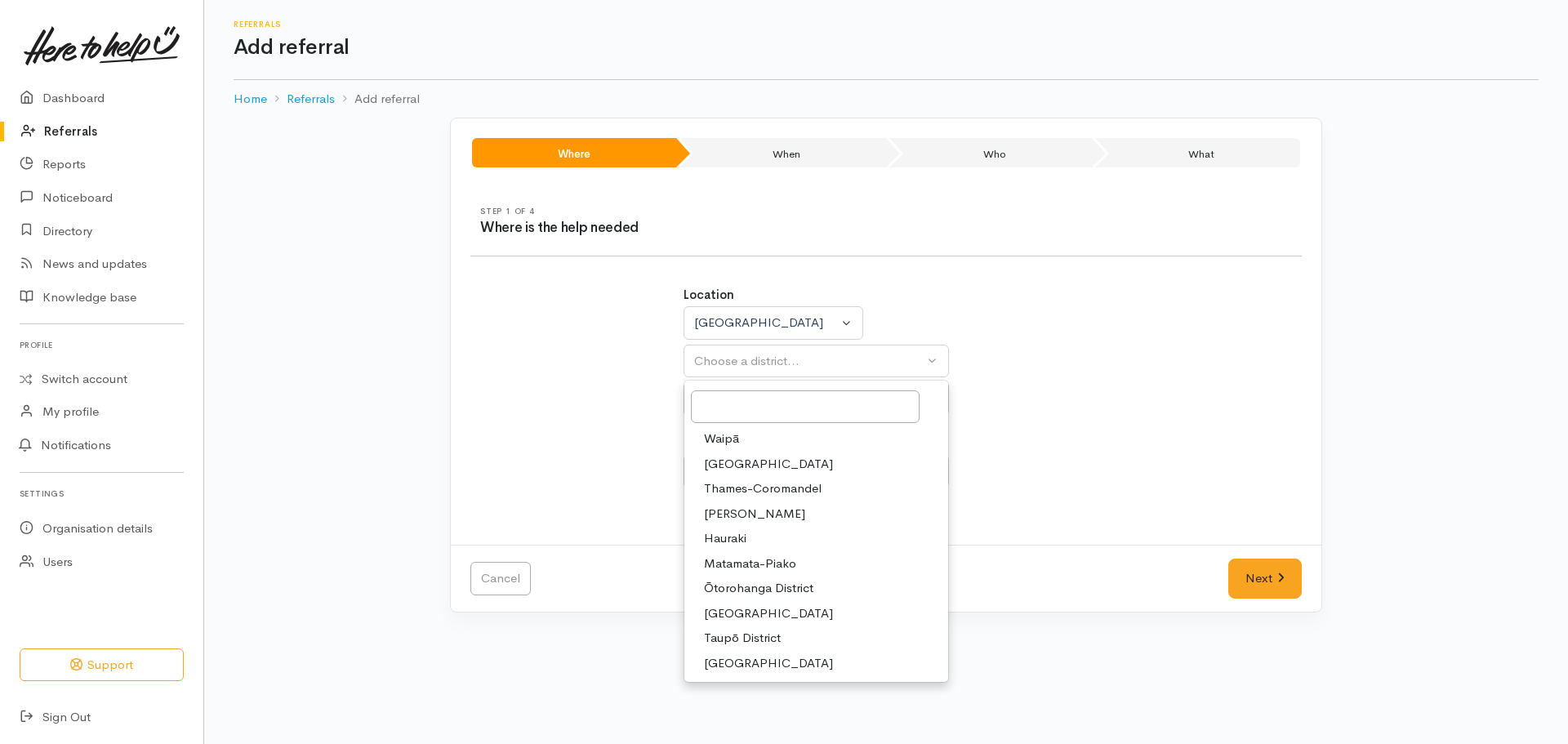
click at [739, 507] on span "[PERSON_NAME]" at bounding box center [754, 514] width 101 height 18
select select "4"
select select
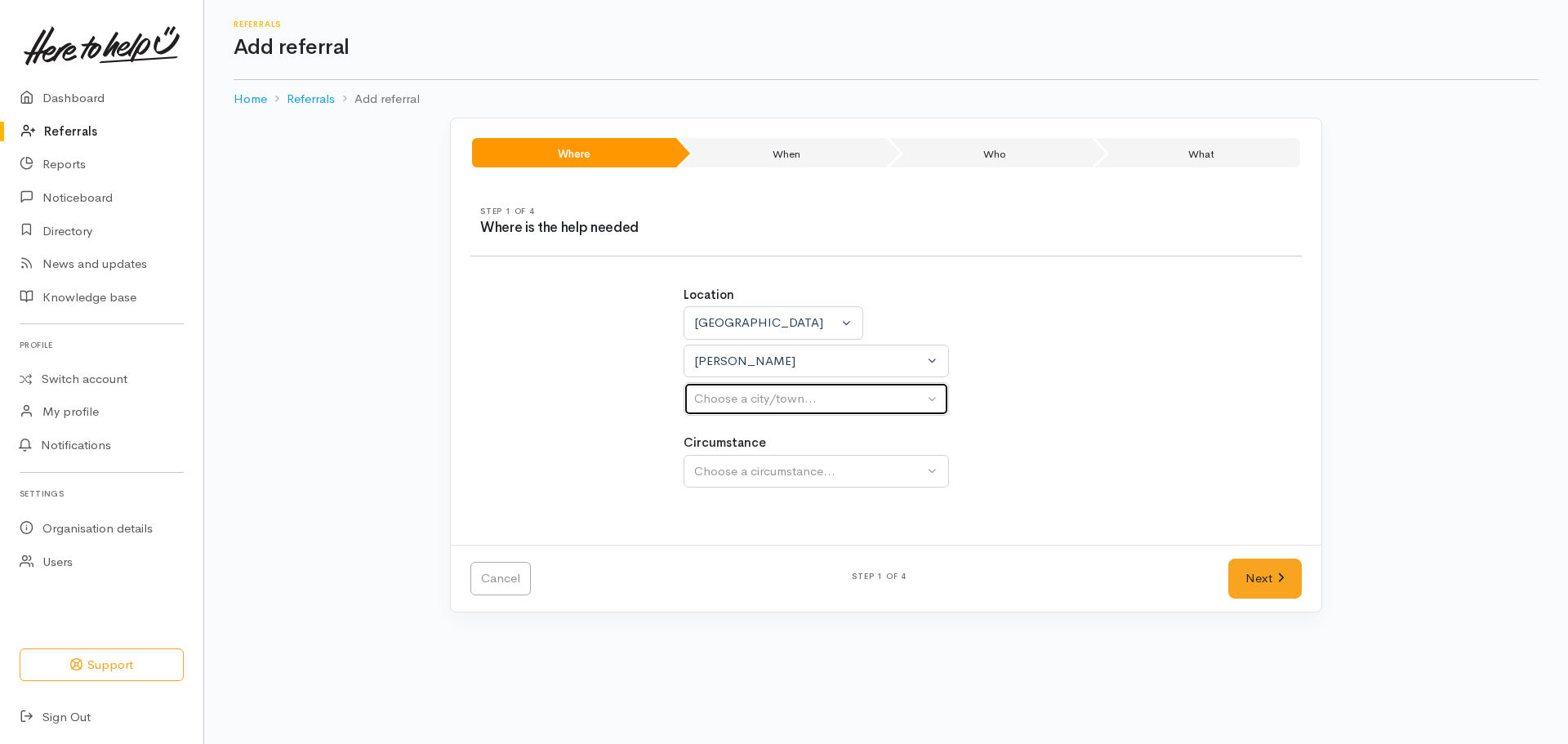
click at [757, 401] on div "Choose a city/town..." at bounding box center [809, 399] width 230 height 18
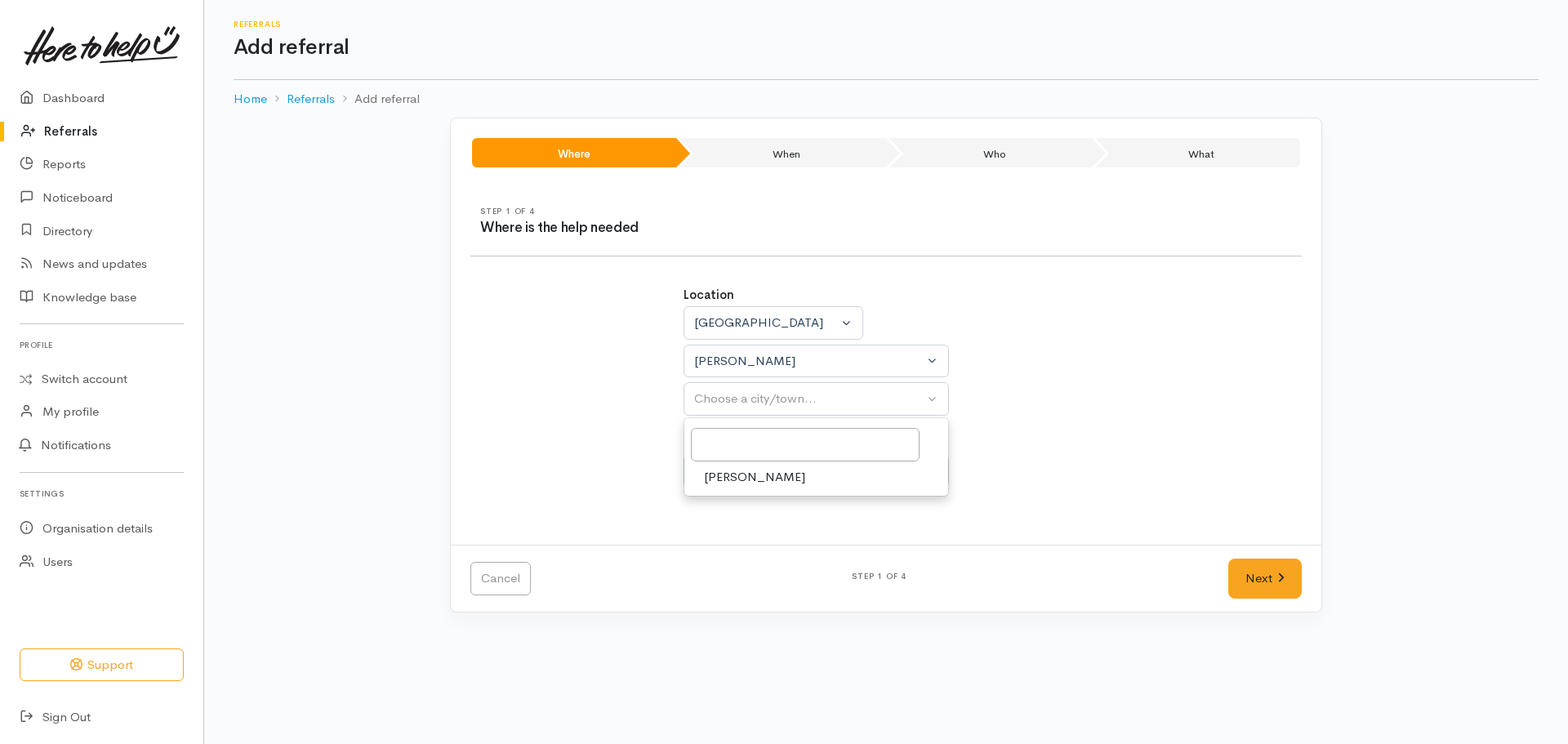
click at [732, 478] on span "Hamilton" at bounding box center [754, 477] width 101 height 18
select select "1"
click at [739, 470] on div "Choose a circumstance..." at bounding box center [809, 472] width 230 height 18
click at [763, 550] on span "Community" at bounding box center [735, 549] width 62 height 18
select select "2"
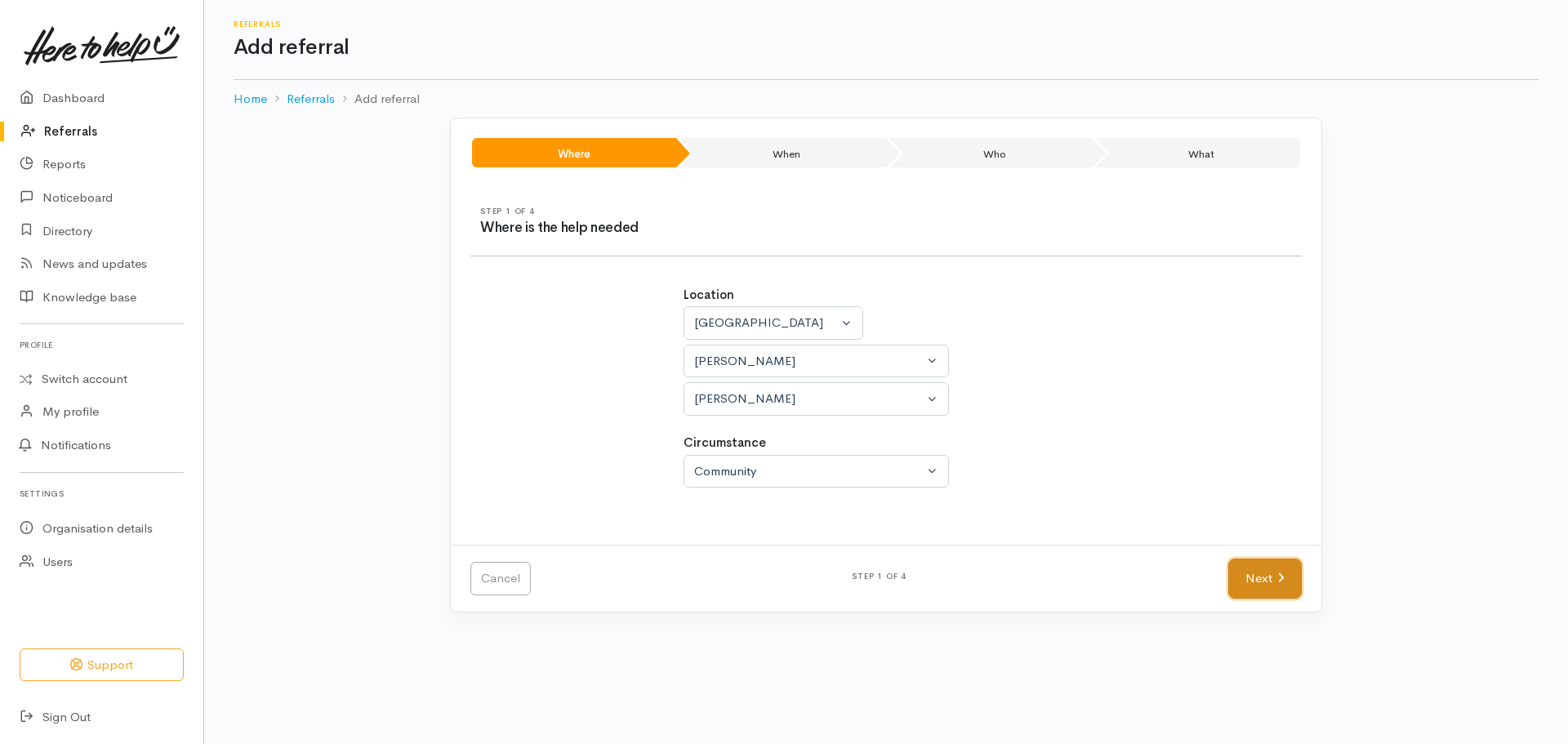
click at [1255, 582] on link "Next" at bounding box center [1265, 579] width 74 height 40
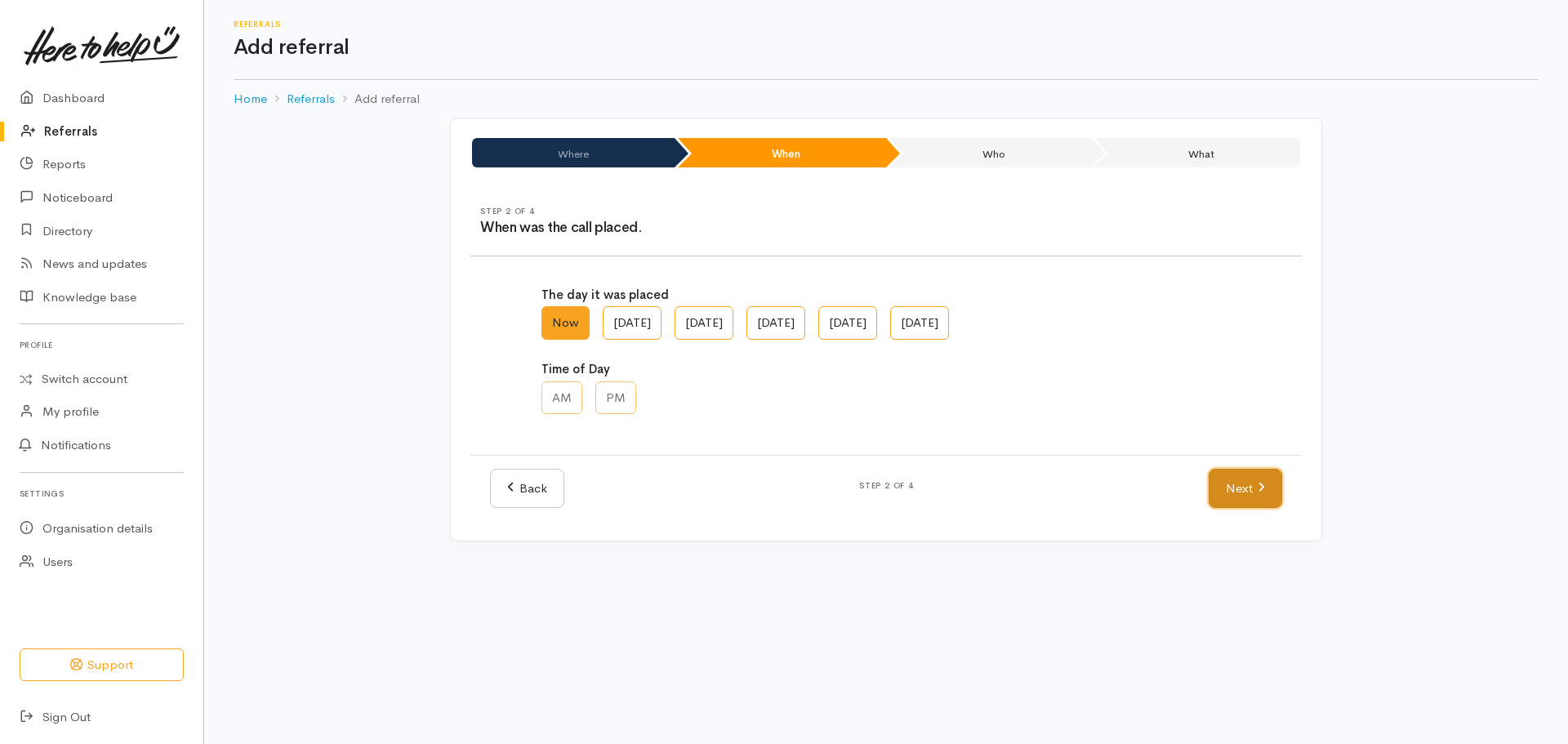
click at [1266, 488] on link "Next" at bounding box center [1245, 488] width 74 height 40
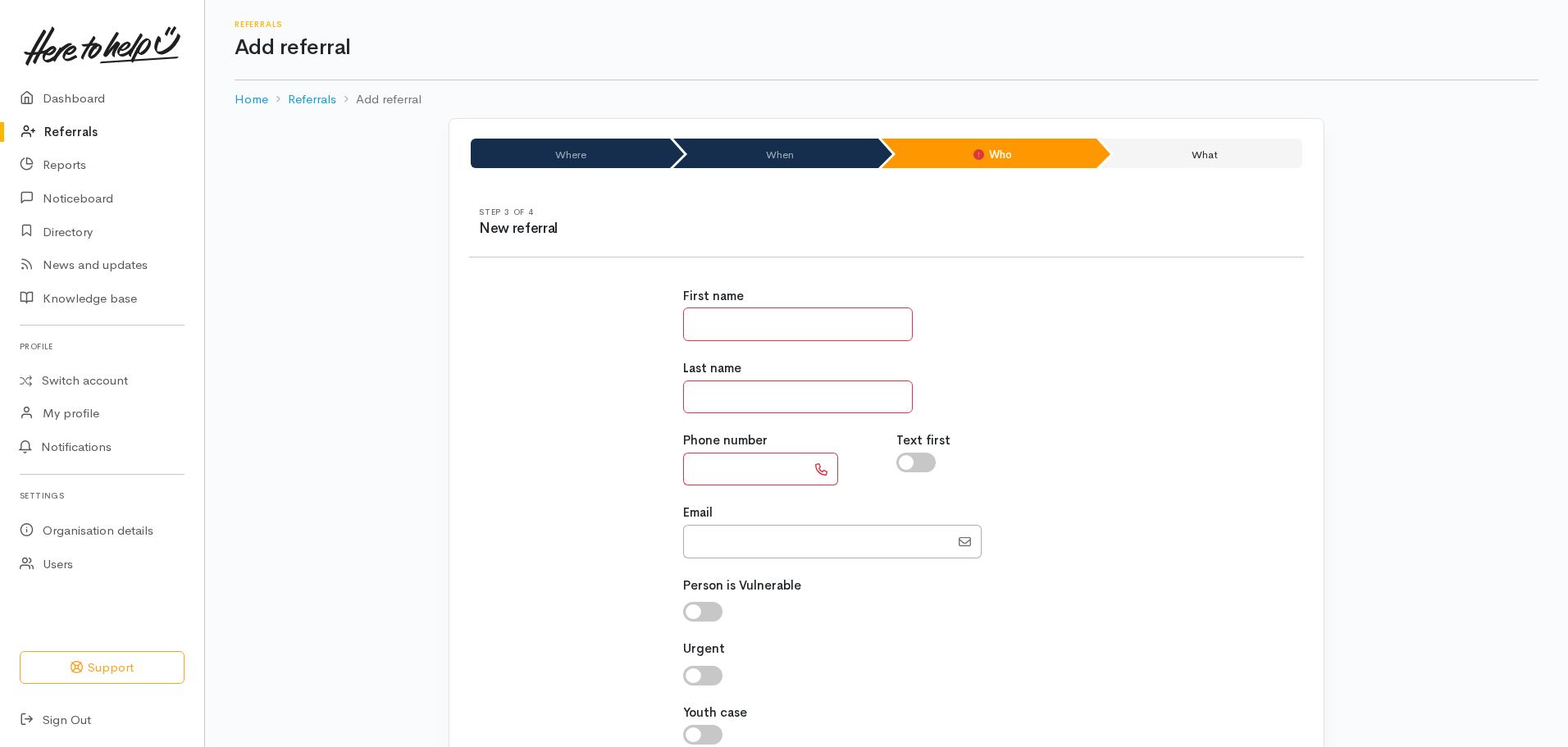
click at [745, 318] on input "text" at bounding box center [798, 324] width 230 height 34
type input "****"
click at [715, 401] on input "text" at bounding box center [798, 397] width 230 height 34
type input "**********"
click at [765, 467] on input "text" at bounding box center [745, 469] width 123 height 34
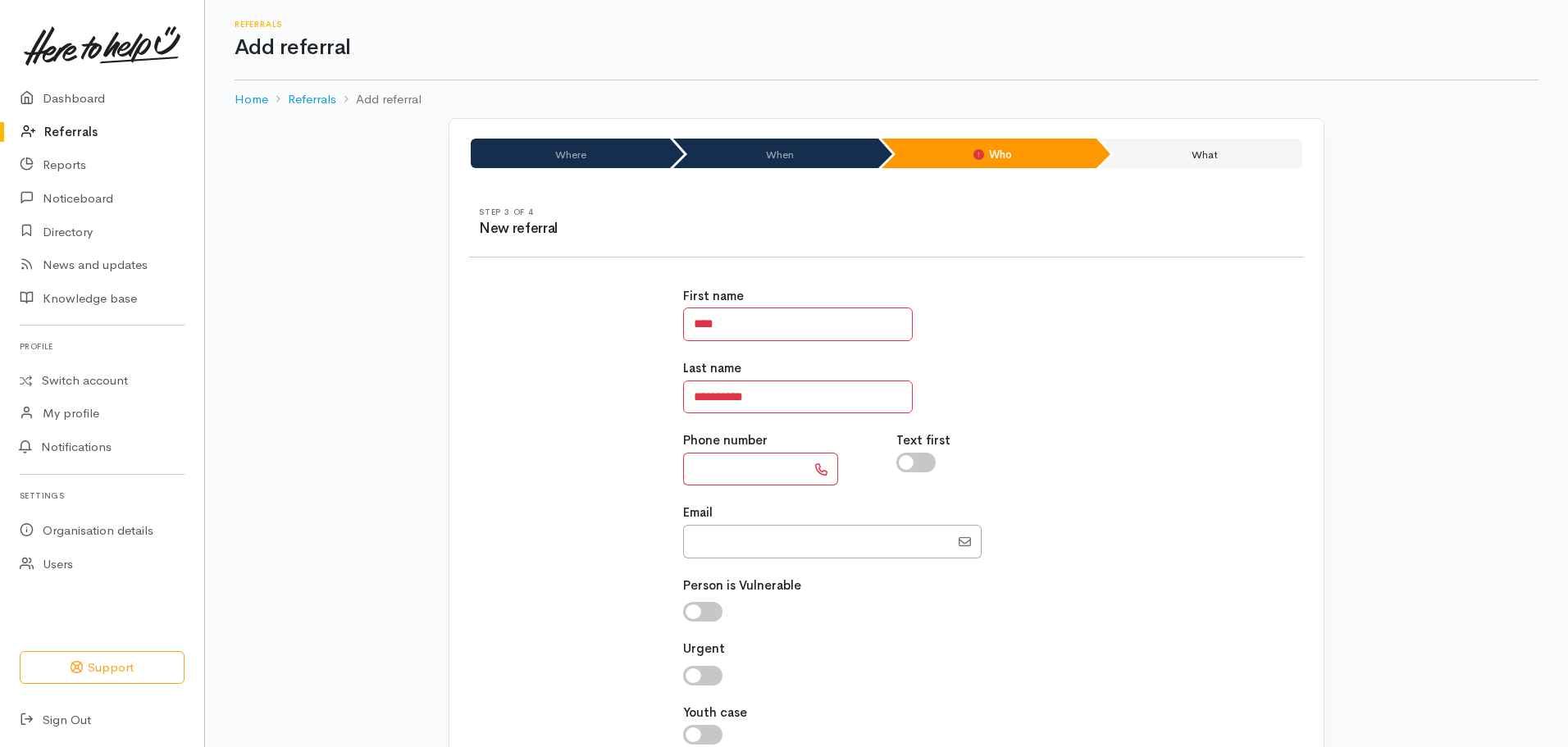
click at [692, 459] on input "text" at bounding box center [745, 469] width 123 height 34
paste input "**********"
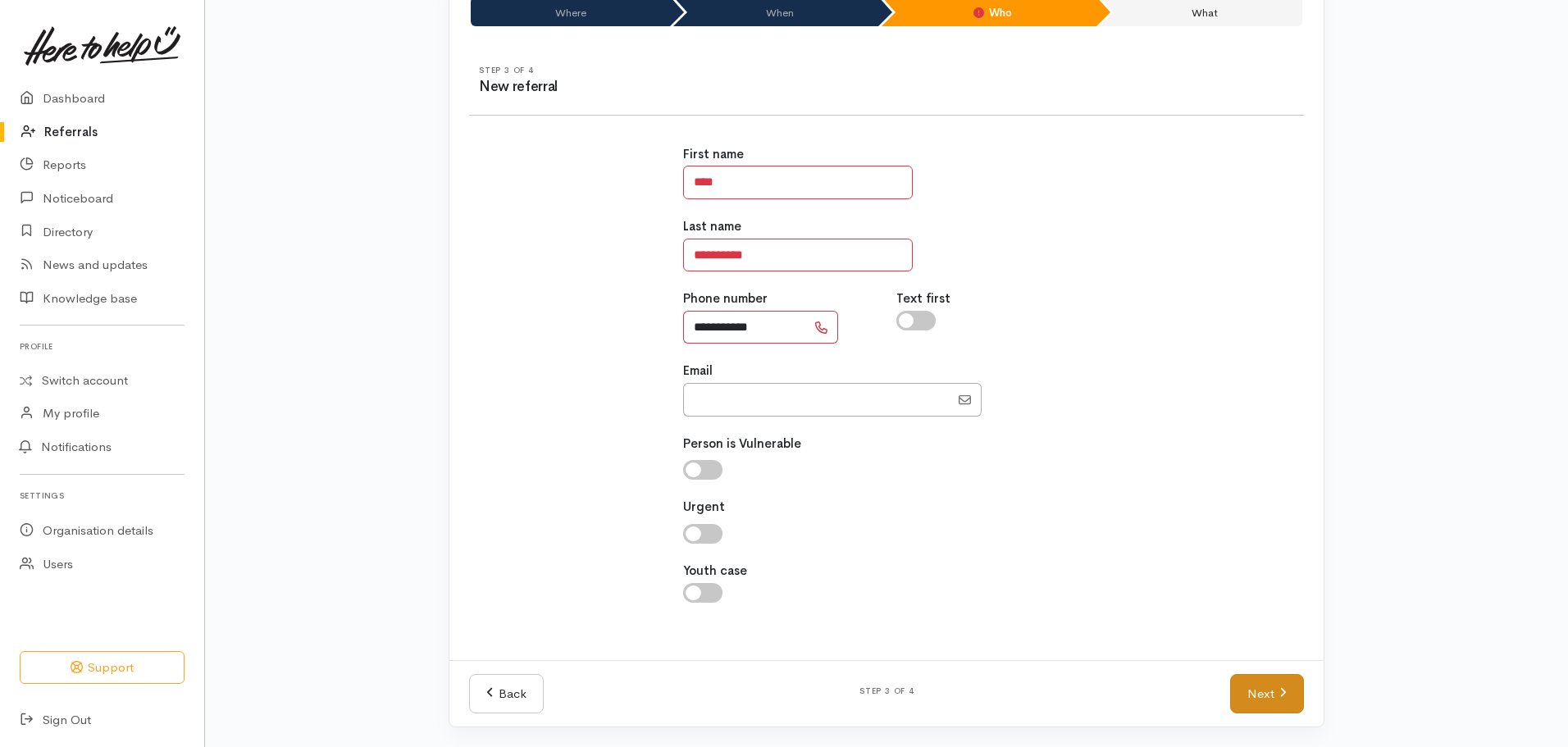
type input "**********"
click at [1274, 700] on link "Next" at bounding box center [1268, 694] width 74 height 40
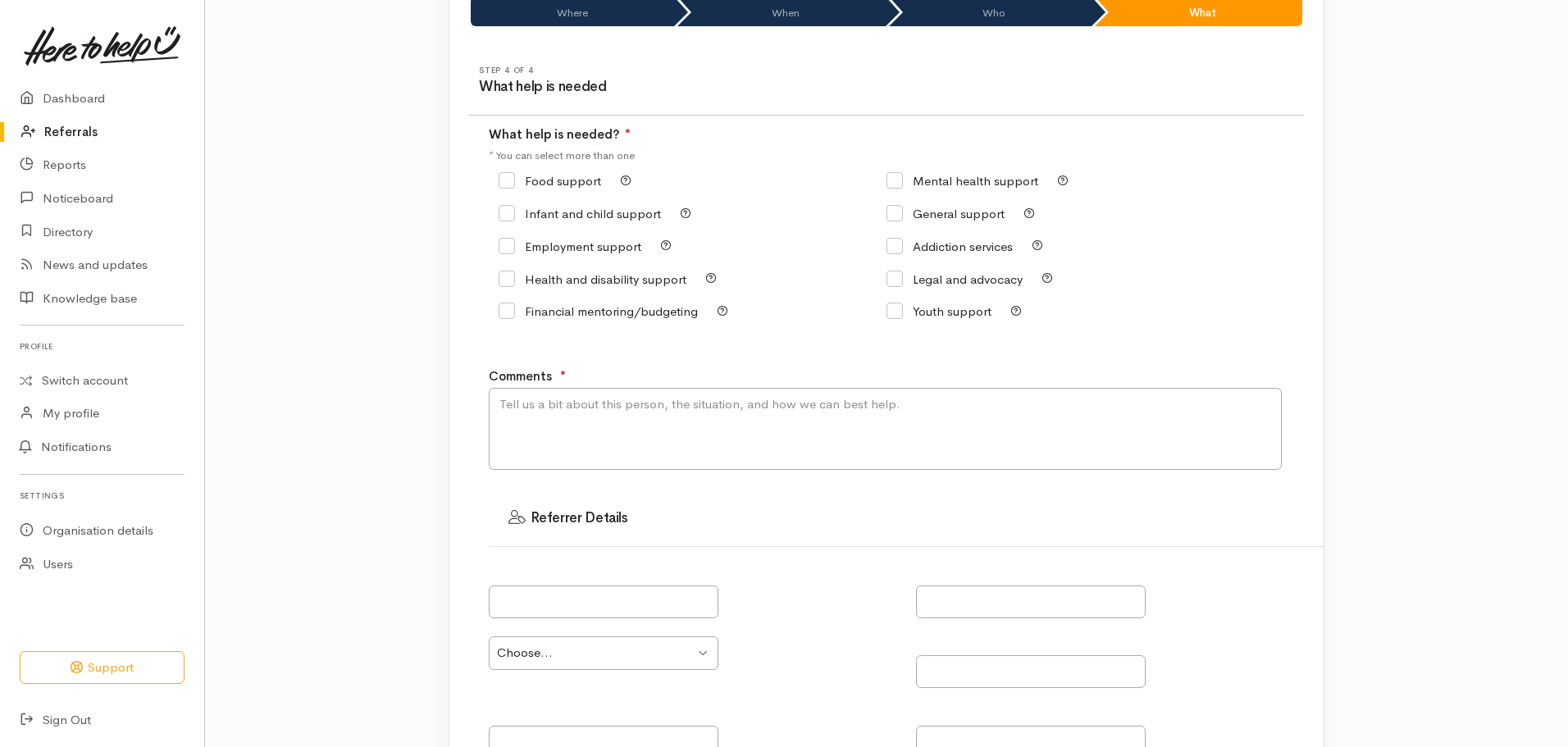
click at [502, 181] on input "Food support" at bounding box center [550, 181] width 103 height 13
checkbox input "true"
click at [582, 427] on textarea "Comments" at bounding box center [885, 428] width 793 height 82
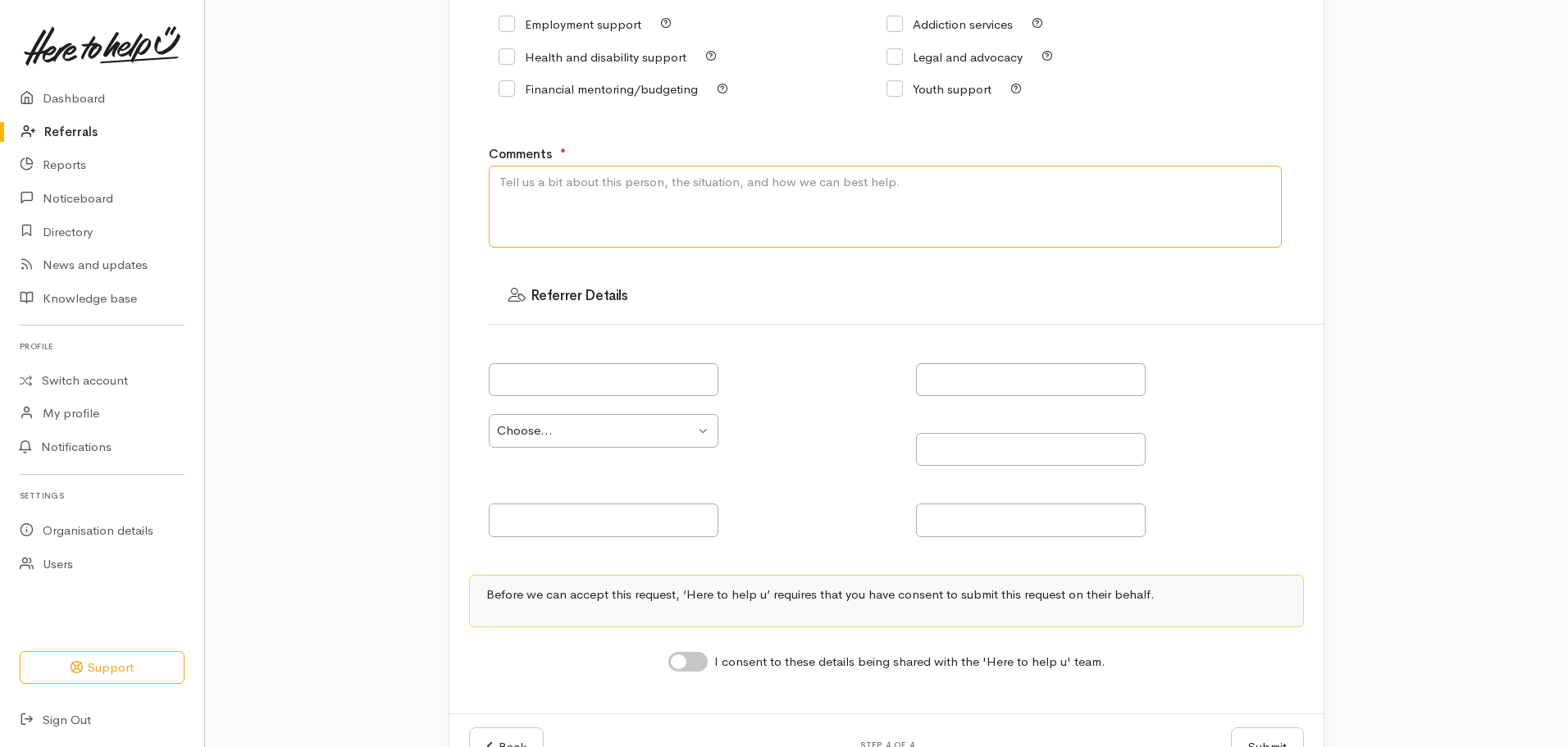
scroll to position [417, 0]
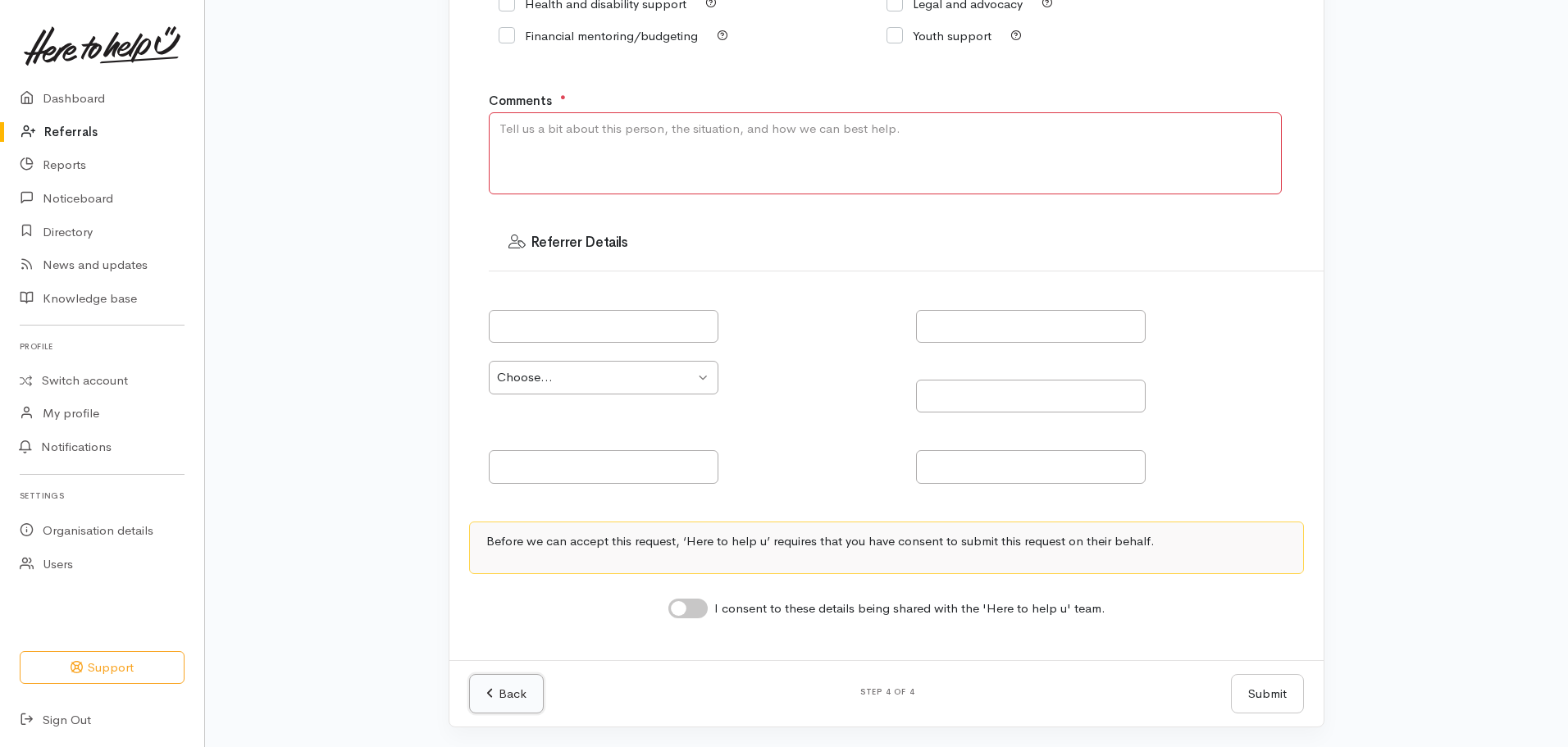
click at [513, 691] on link "Back" at bounding box center [506, 694] width 75 height 40
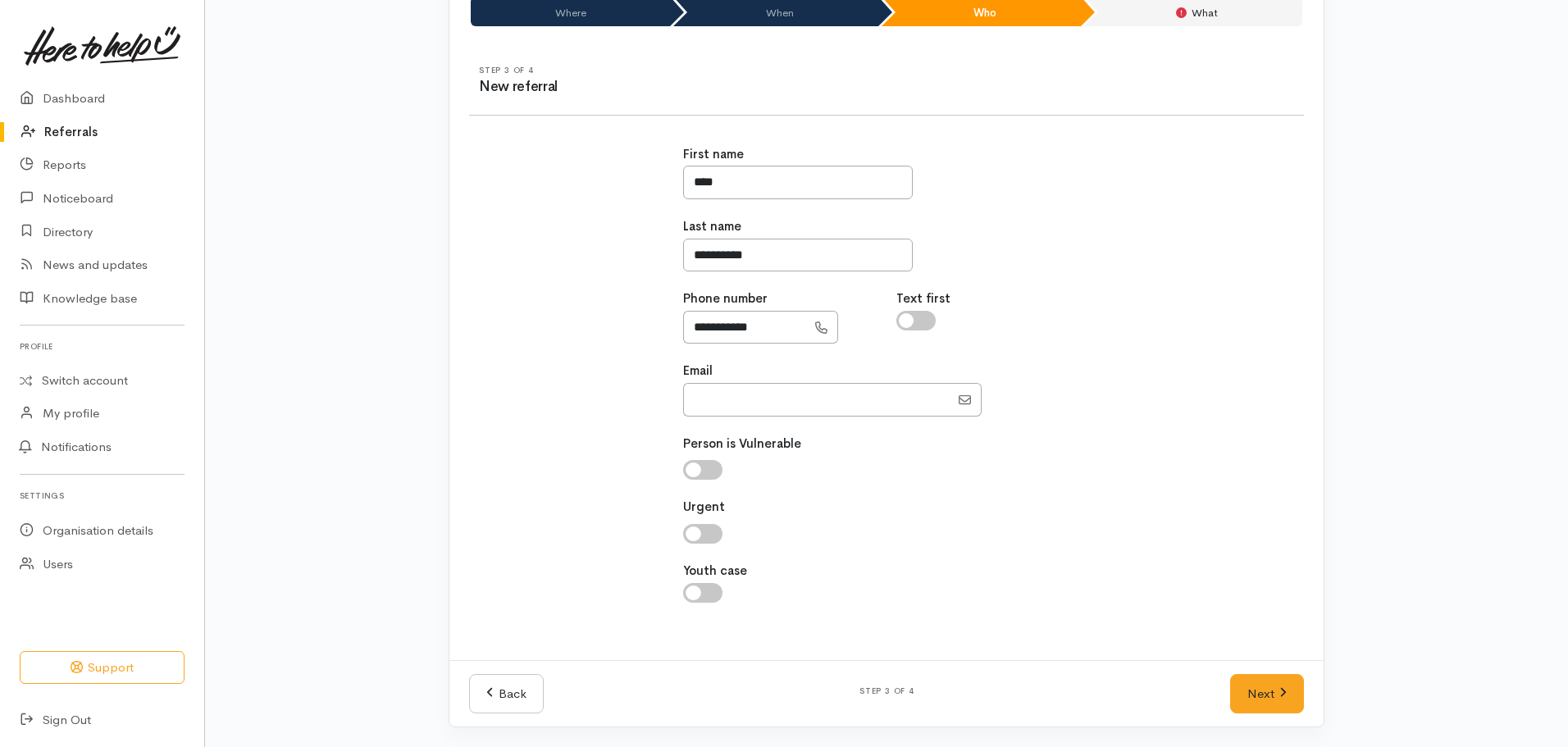
scroll to position [142, 0]
click at [697, 468] on input "checkbox" at bounding box center [703, 469] width 40 height 19
checkbox input "true"
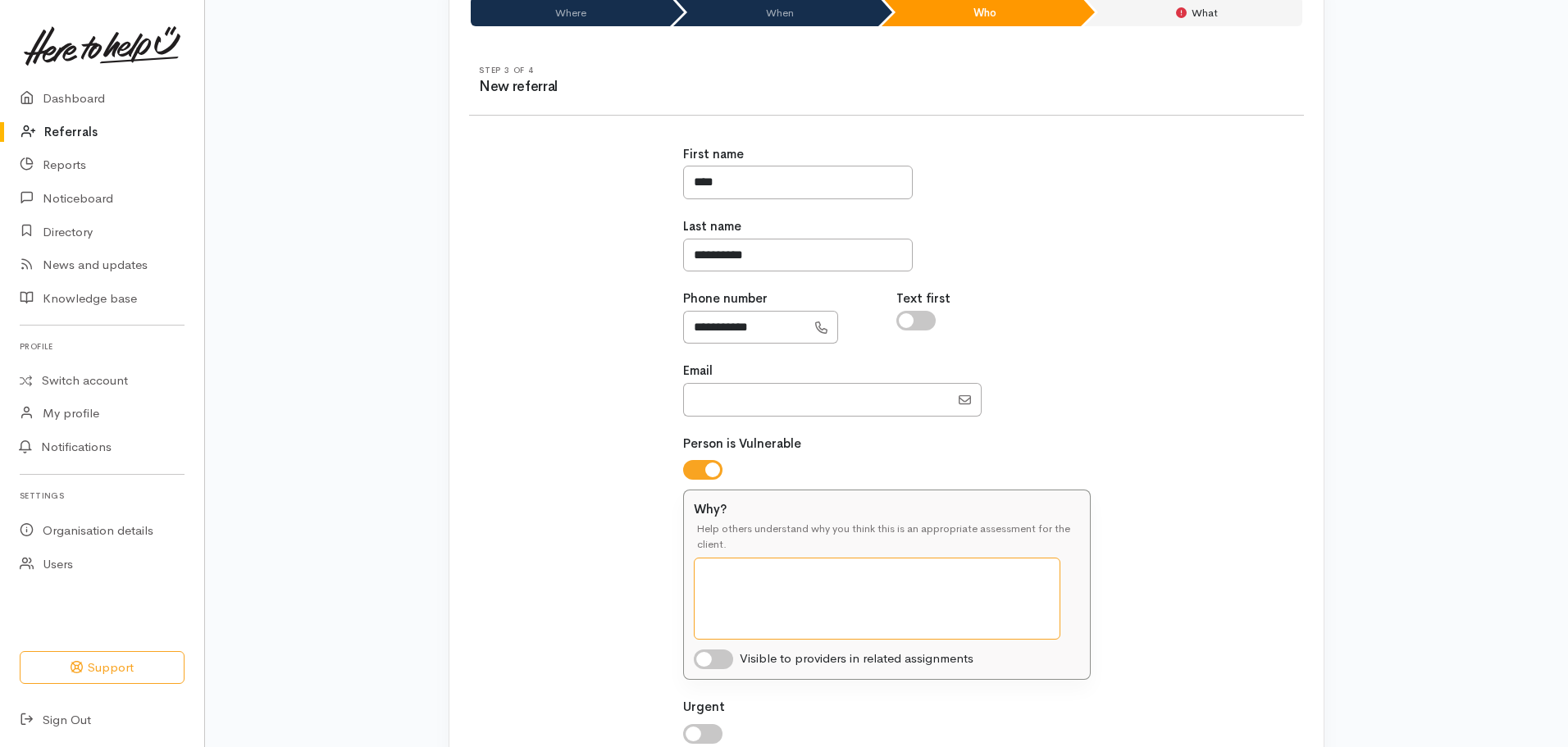
click at [711, 570] on textarea "Why?" at bounding box center [877, 598] width 367 height 82
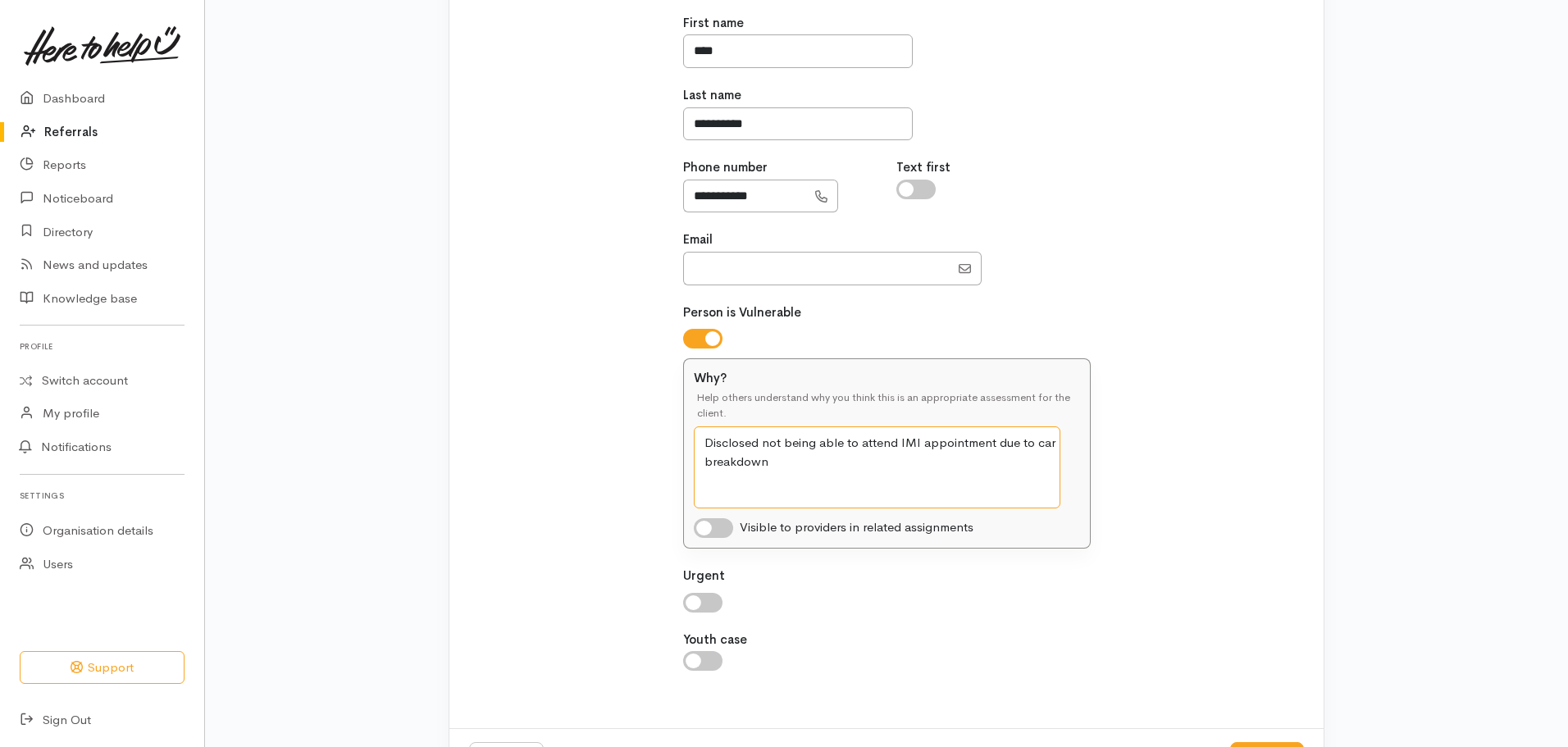
scroll to position [342, 0]
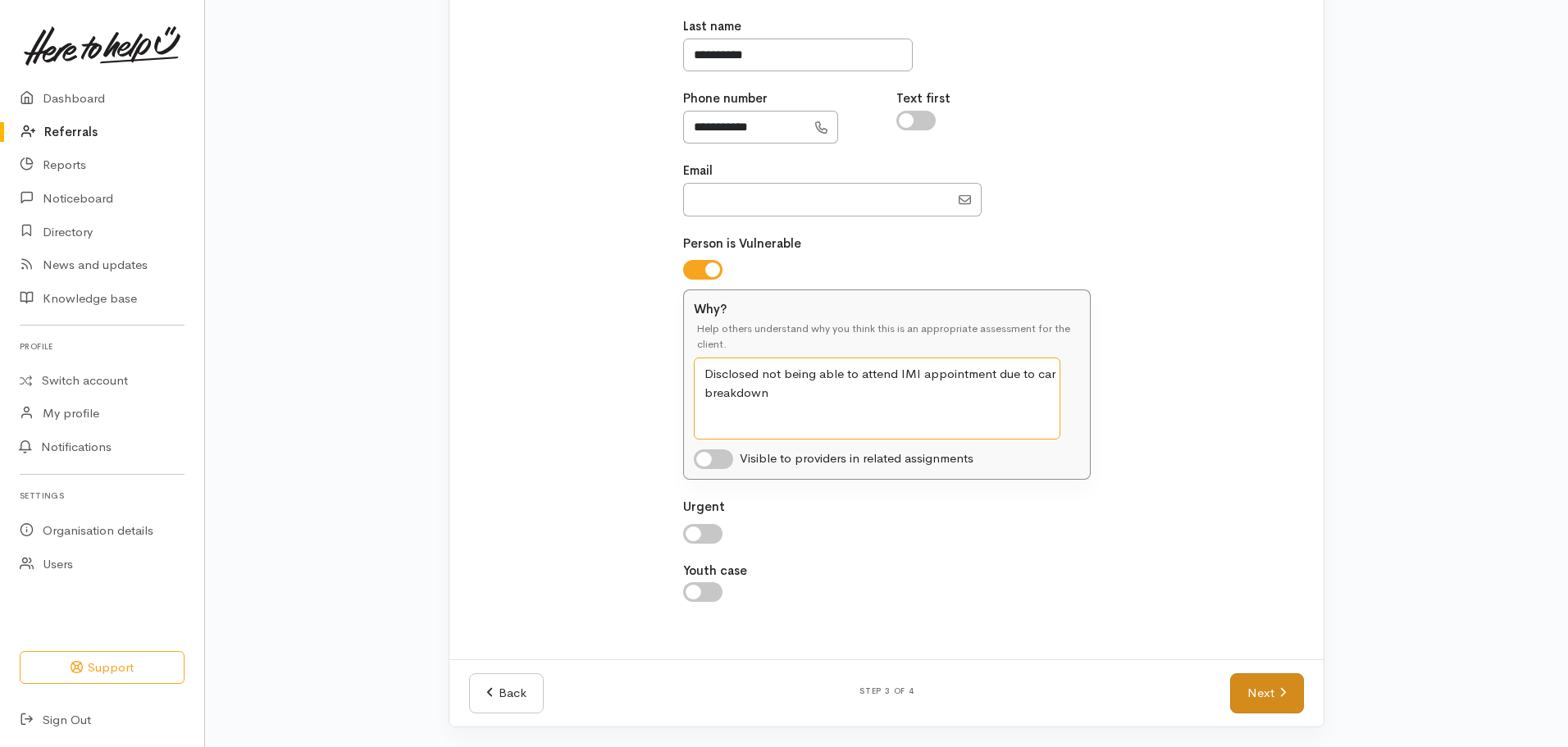
type textarea "Disclosed not being able to attend IMI appointment due to car breakdown"
click at [1256, 691] on link "Next" at bounding box center [1268, 693] width 74 height 40
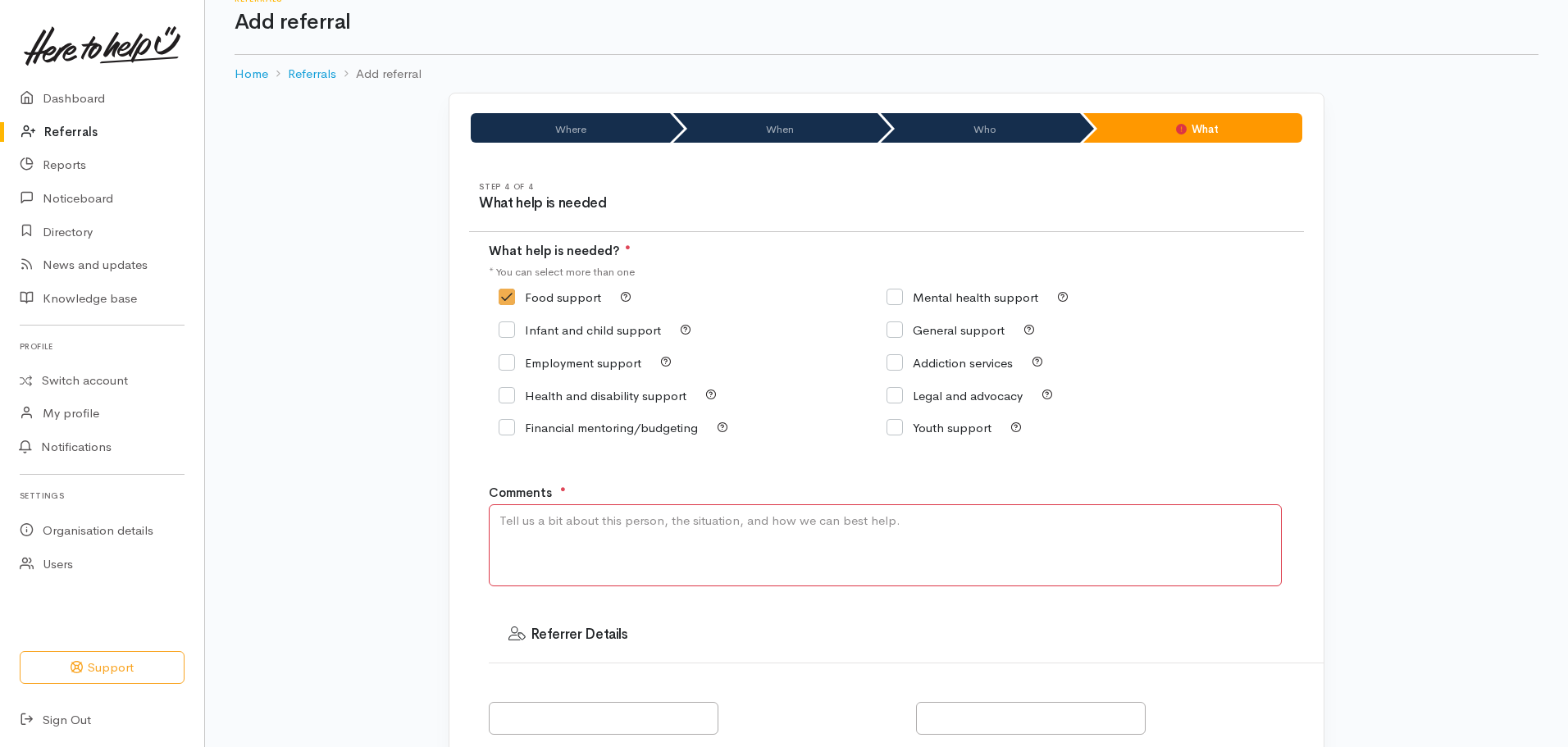
scroll to position [0, 0]
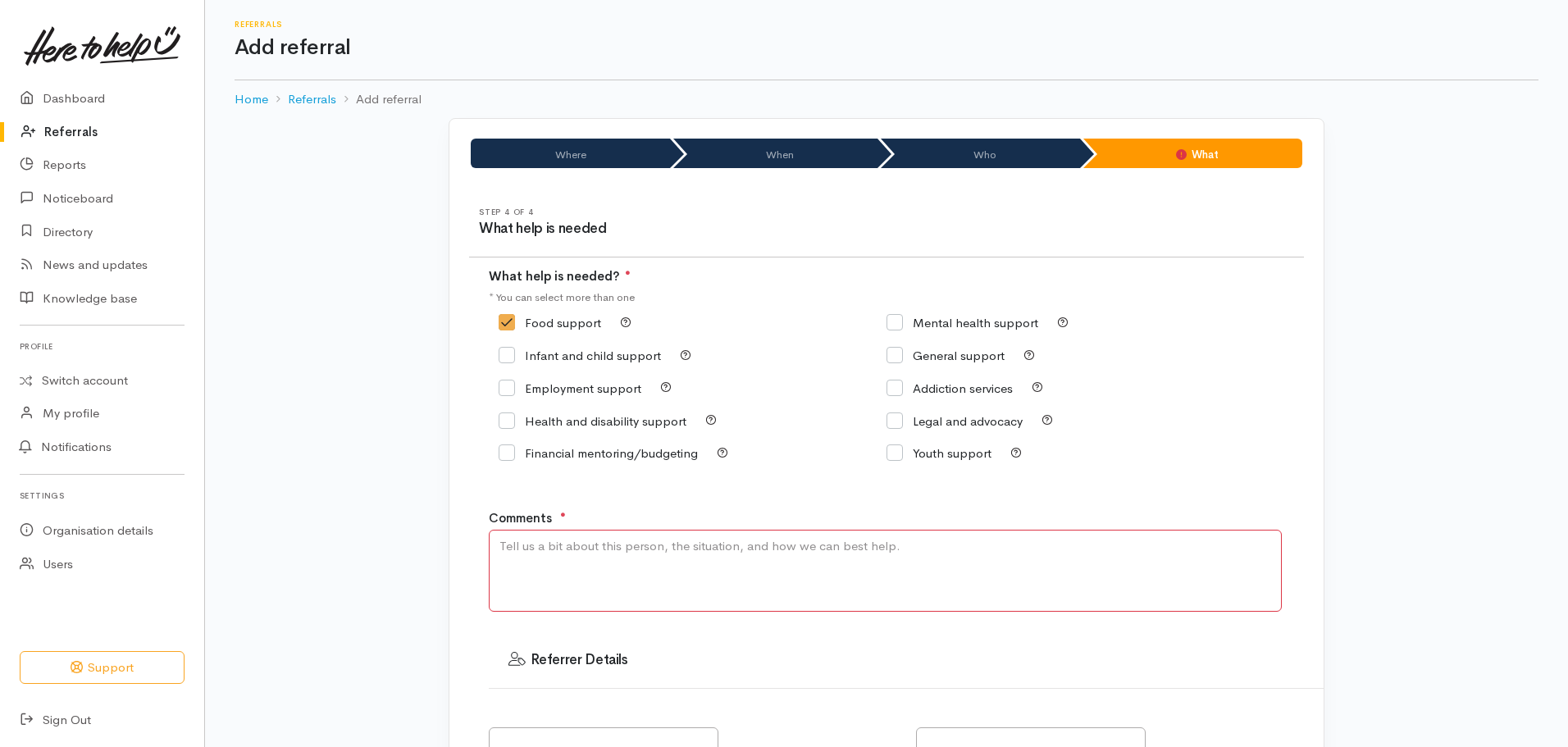
click at [519, 566] on textarea "Comments" at bounding box center [885, 570] width 793 height 82
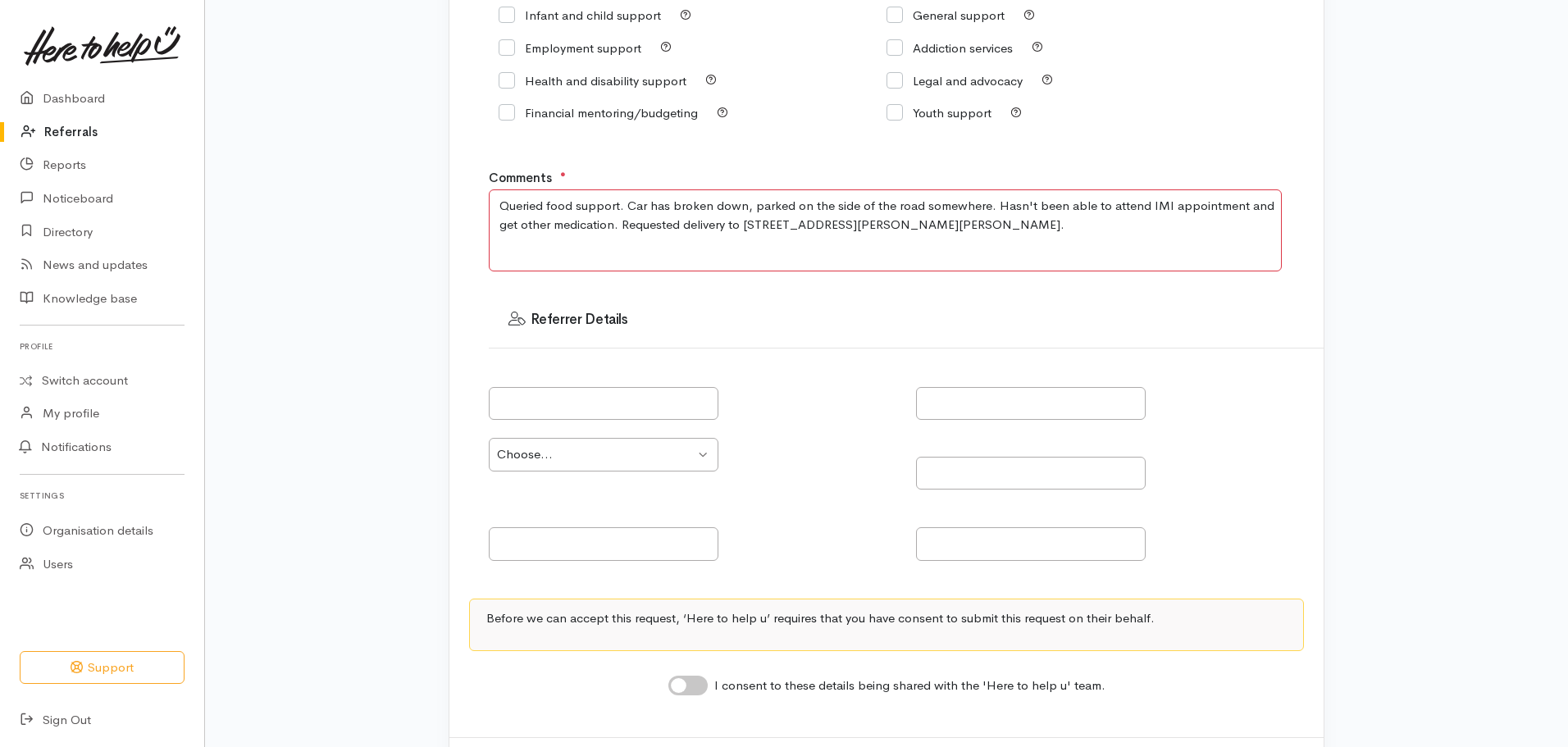
scroll to position [417, 0]
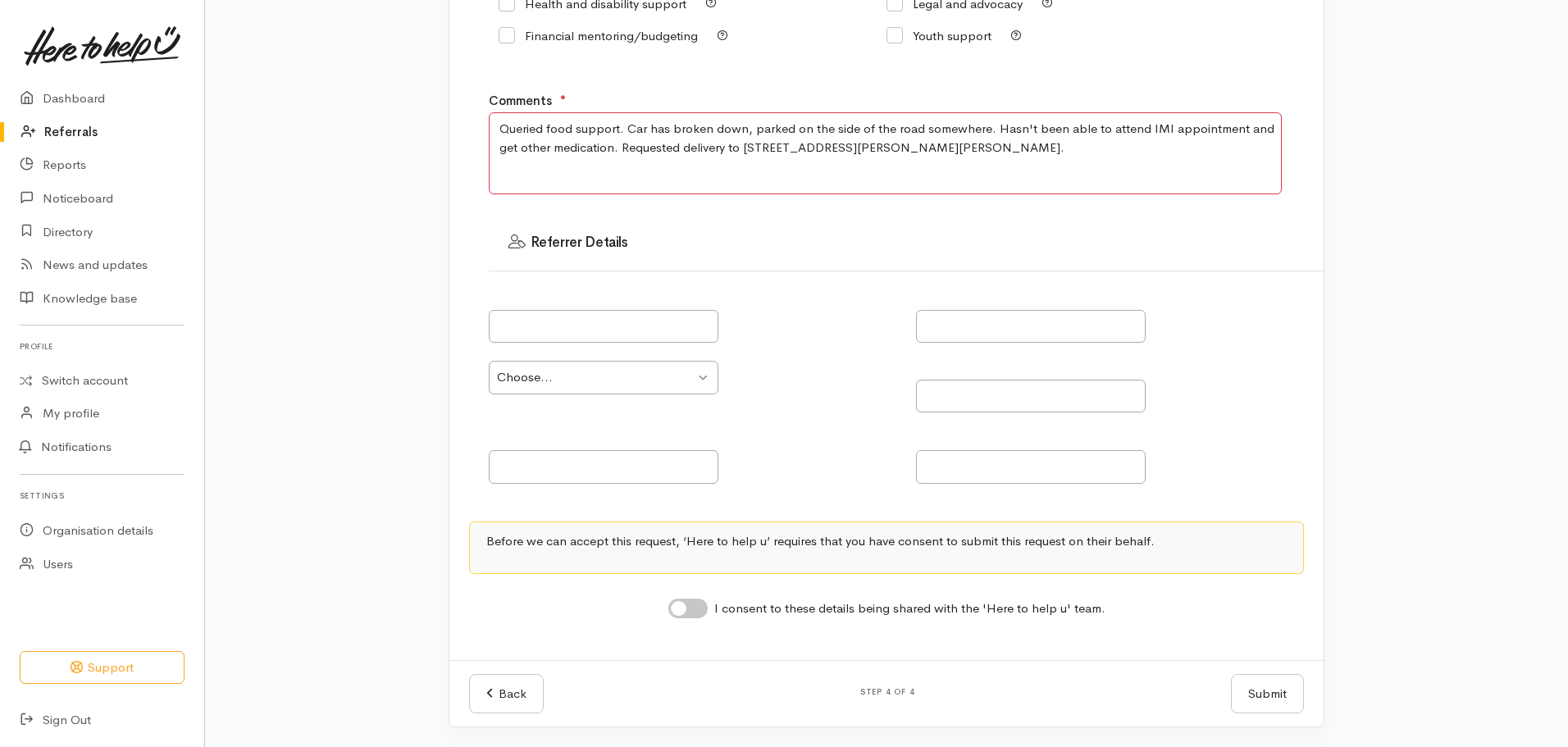
type textarea "Queried food support. Car has broken down, parked on the side of the road somew…"
click at [686, 599] on input "I consent to these details being shared with the 'Here to help u' team." at bounding box center [688, 607] width 40 height 19
checkbox input "true"
click at [1265, 691] on button "Submit" at bounding box center [1268, 694] width 73 height 40
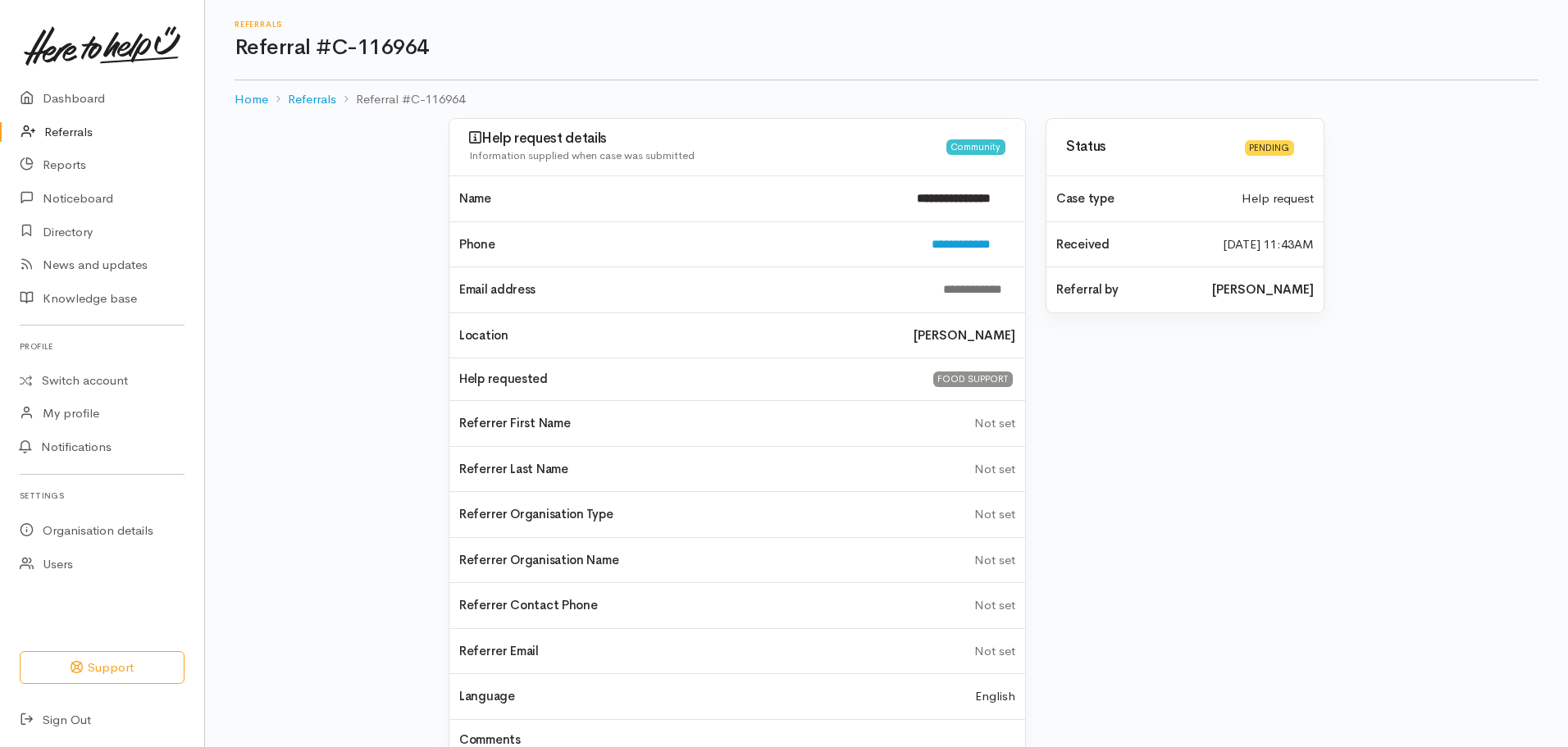
click at [67, 127] on link "Referrals" at bounding box center [102, 132] width 205 height 34
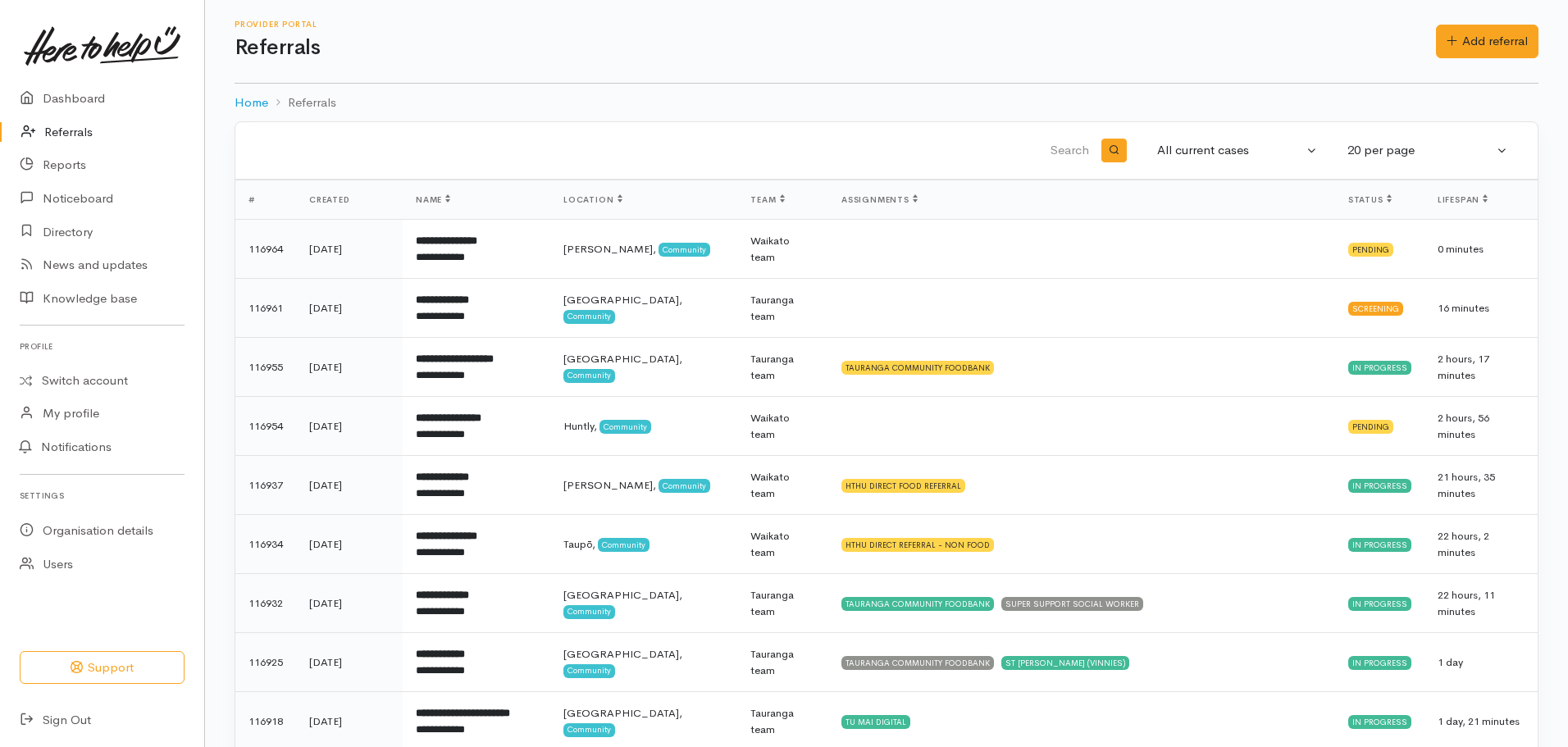
click at [77, 130] on link "Referrals" at bounding box center [102, 132] width 205 height 34
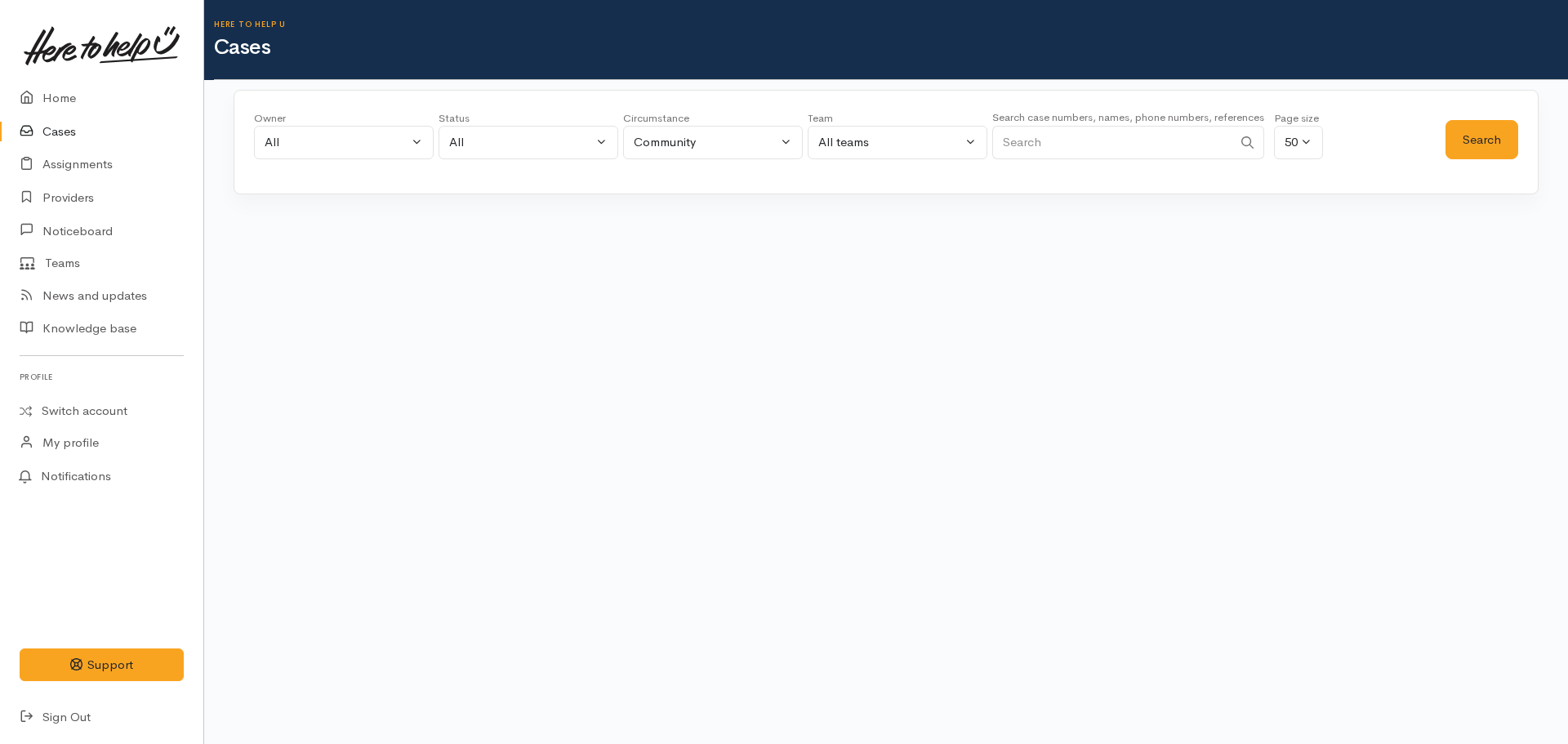
click at [1032, 142] on input "Search" at bounding box center [1112, 142] width 241 height 34
paste input "6478344810."
type input "6478344810"
click at [1475, 128] on button "Search" at bounding box center [1482, 140] width 73 height 40
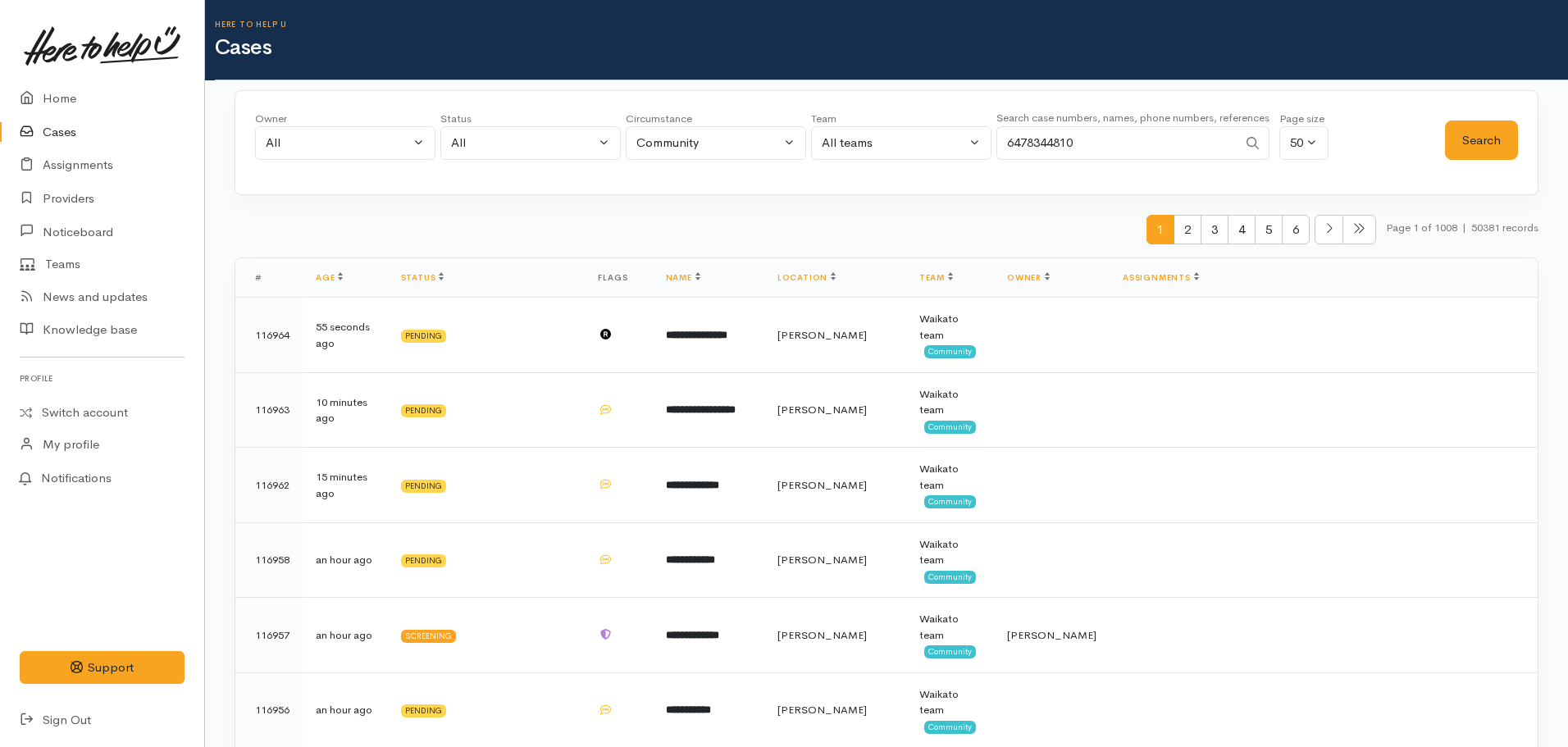
drag, startPoint x: 1048, startPoint y: 145, endPoint x: 959, endPoint y: 123, distance: 91.7
click at [959, 123] on div "Owner All My cases Aandrea Murray ('Here to help u') Akash Prakash ('Here to he…" at bounding box center [850, 140] width 1190 height 59
type input "0220443933"
click at [1454, 146] on button "Search" at bounding box center [1481, 140] width 73 height 40
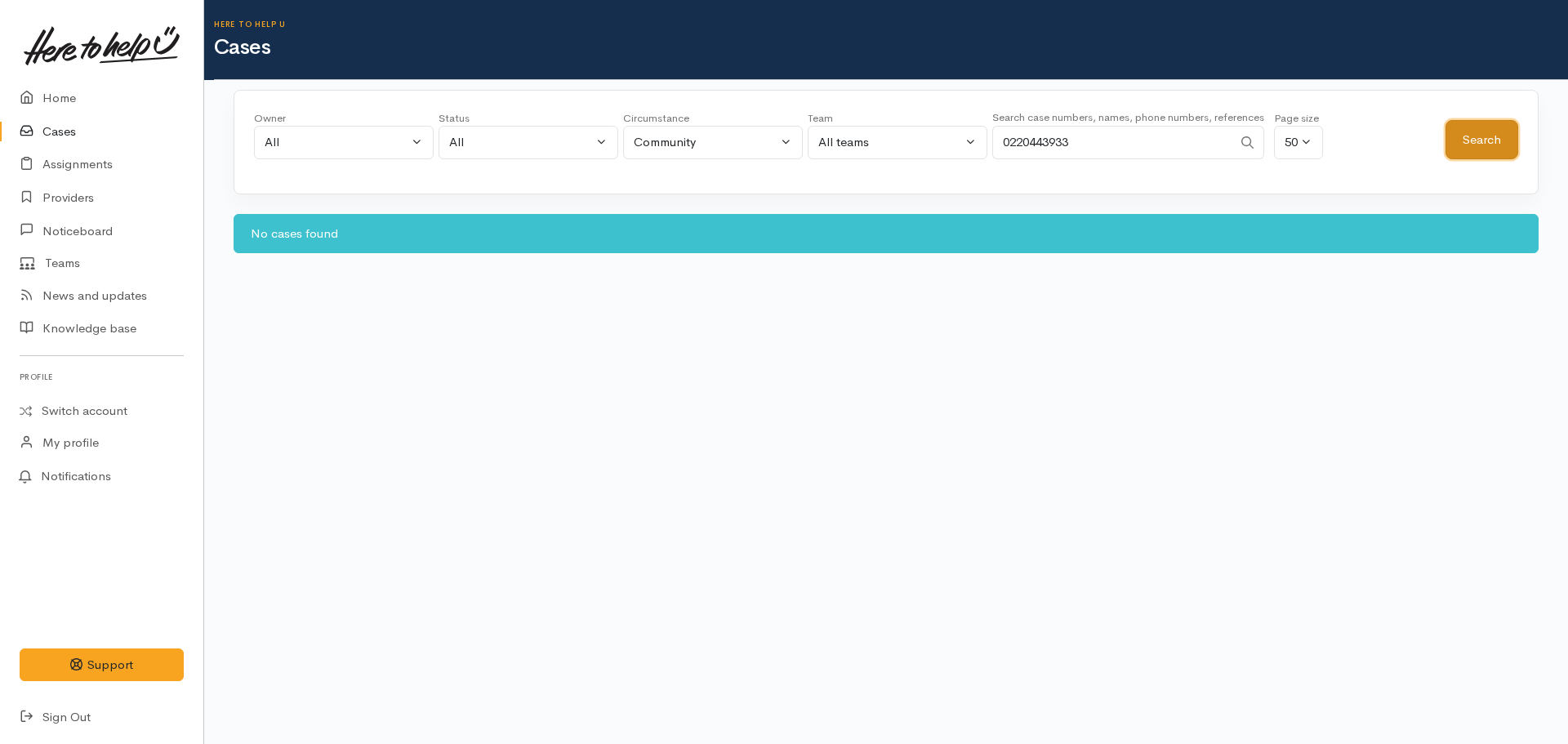
click at [1471, 124] on button "Search" at bounding box center [1482, 140] width 73 height 40
click at [58, 88] on link "Home" at bounding box center [101, 98] width 204 height 34
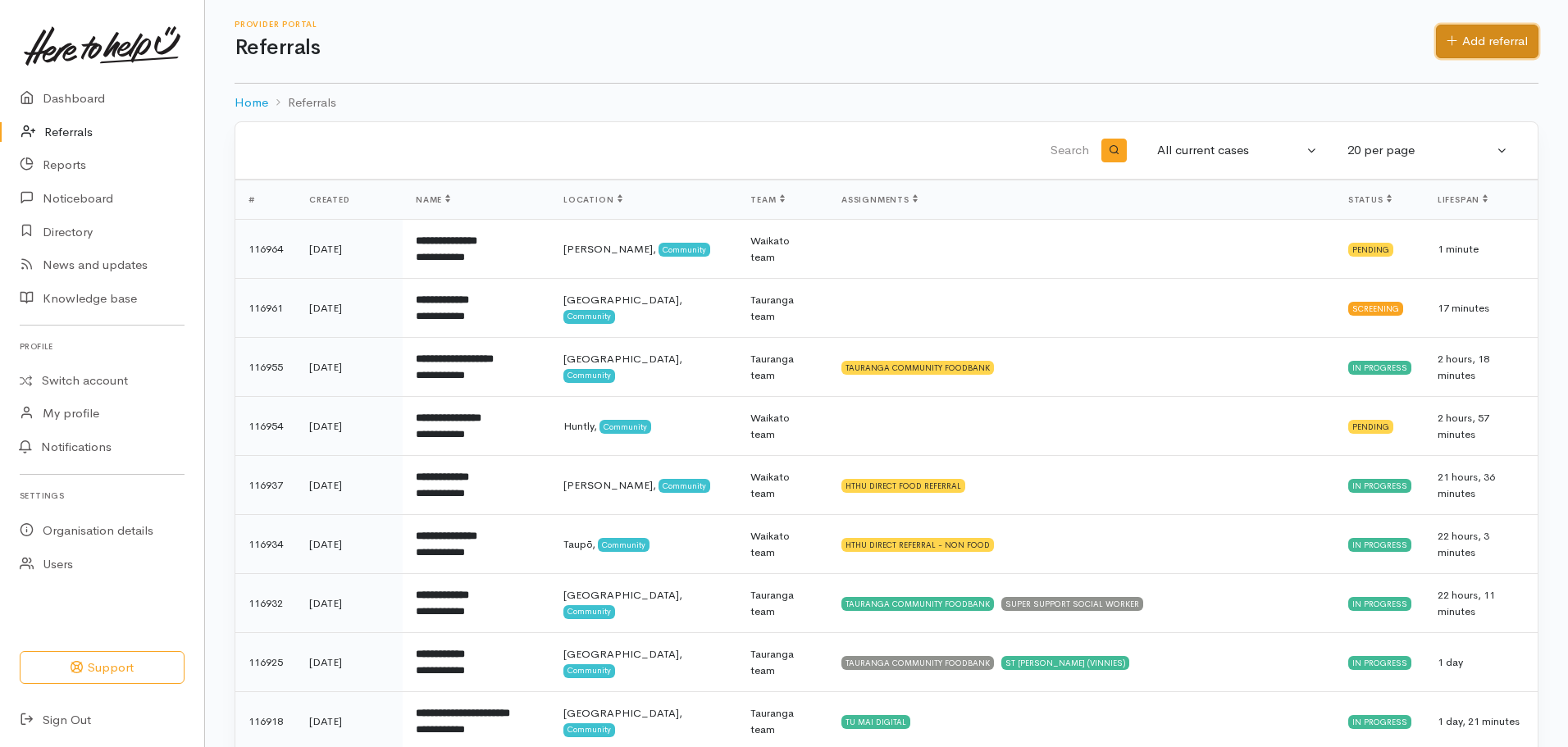
click at [1456, 47] on link "Add referral" at bounding box center [1487, 41] width 103 height 34
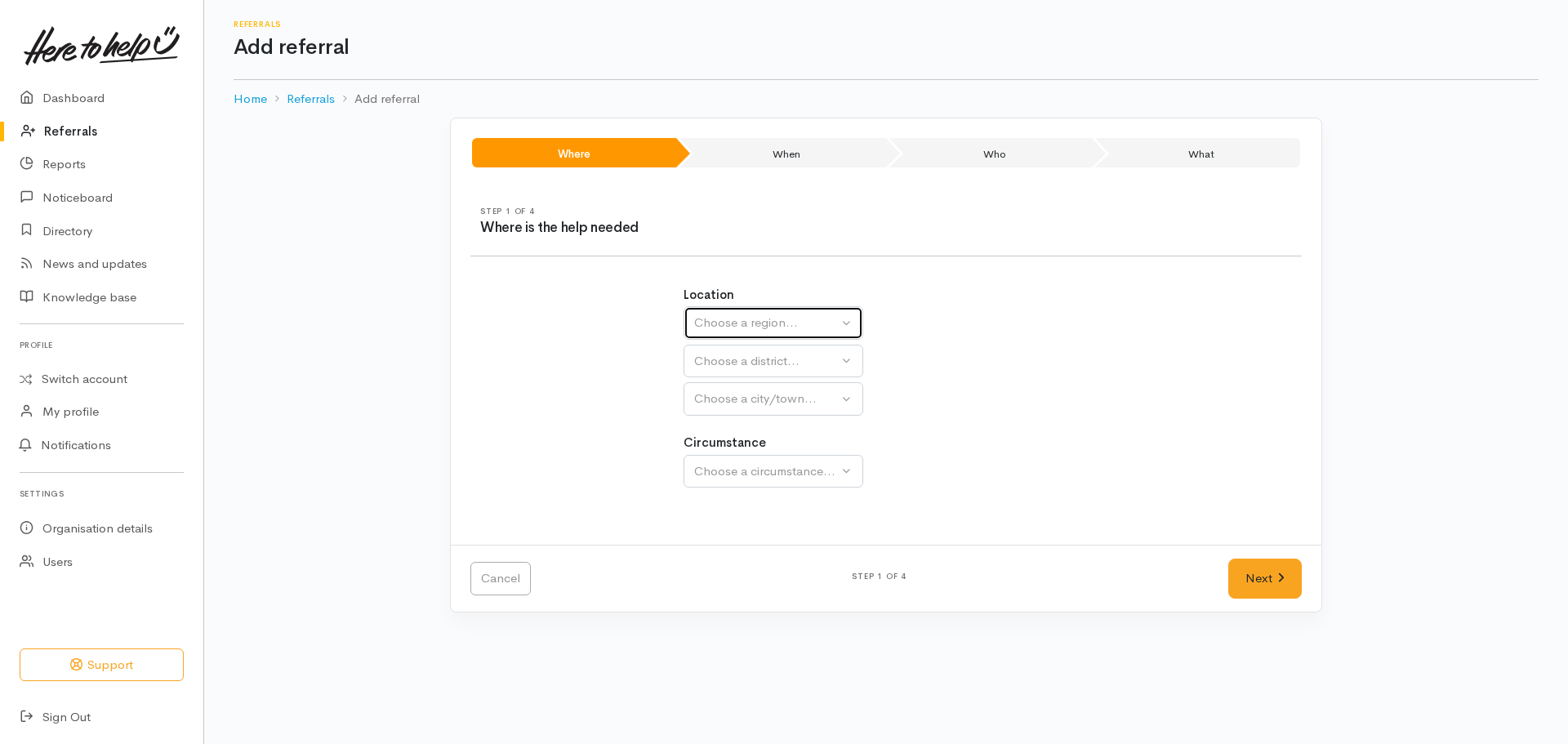
click at [763, 329] on div "Choose a region..." at bounding box center [766, 323] width 144 height 18
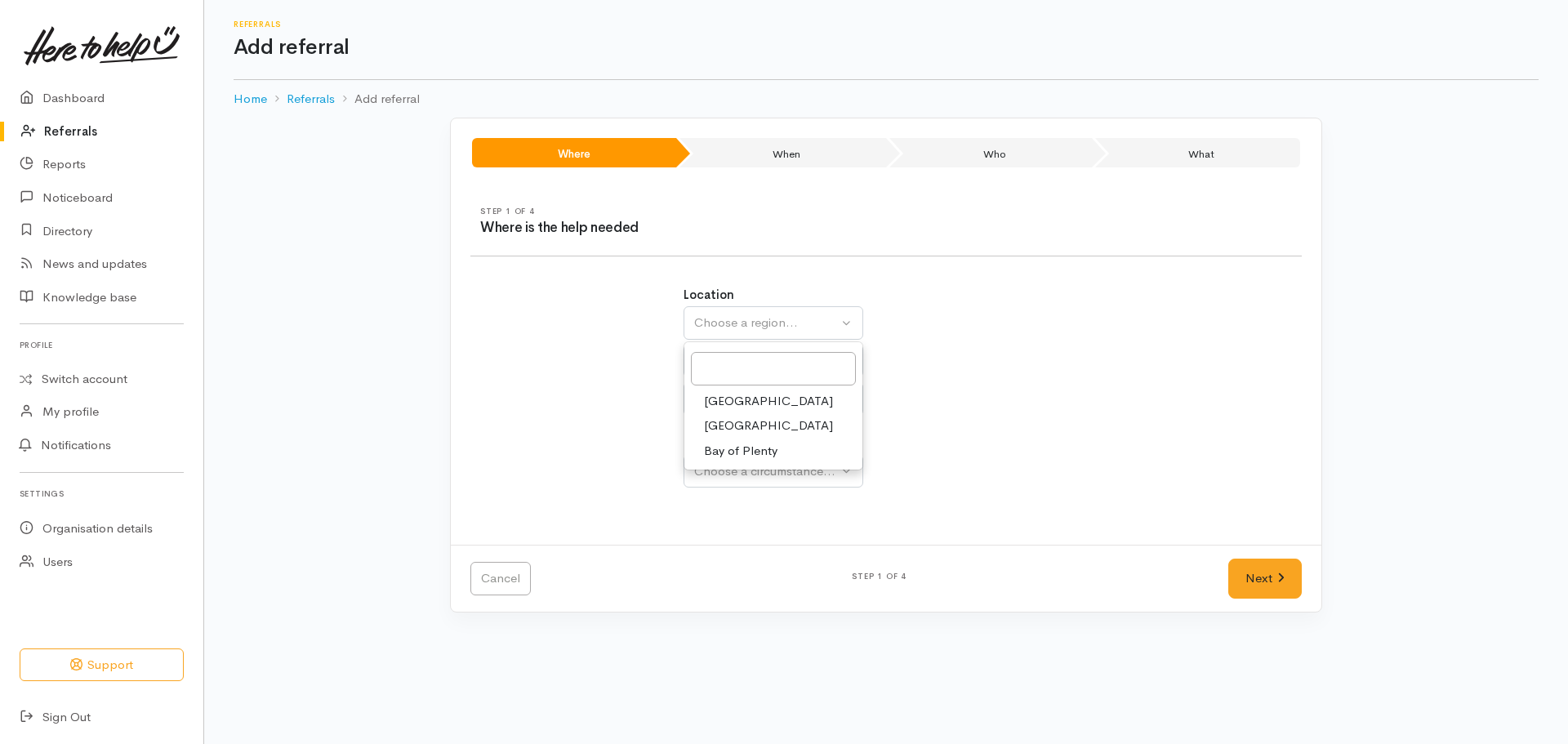
click at [732, 427] on span "Waikato" at bounding box center [768, 426] width 129 height 18
select select "3"
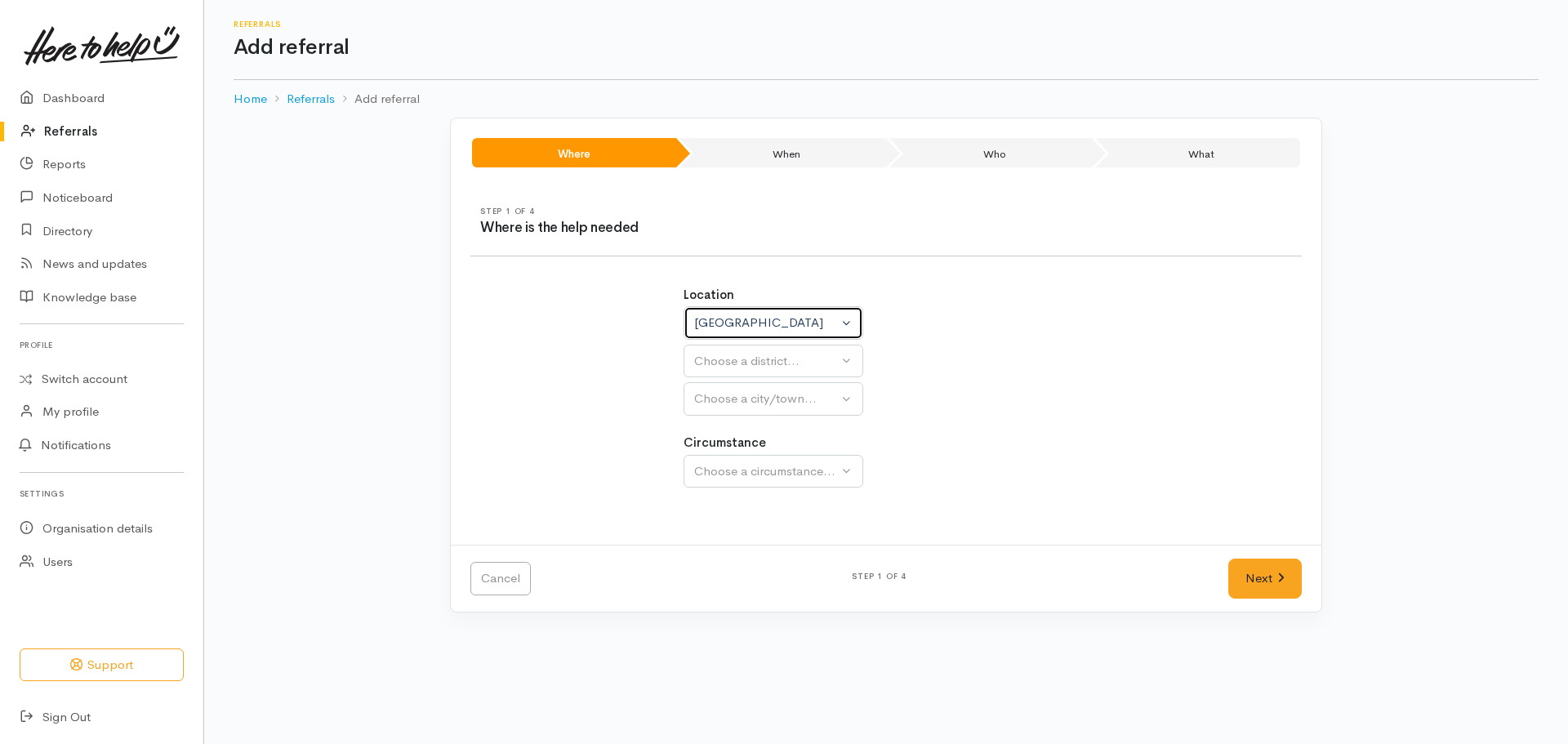
select select
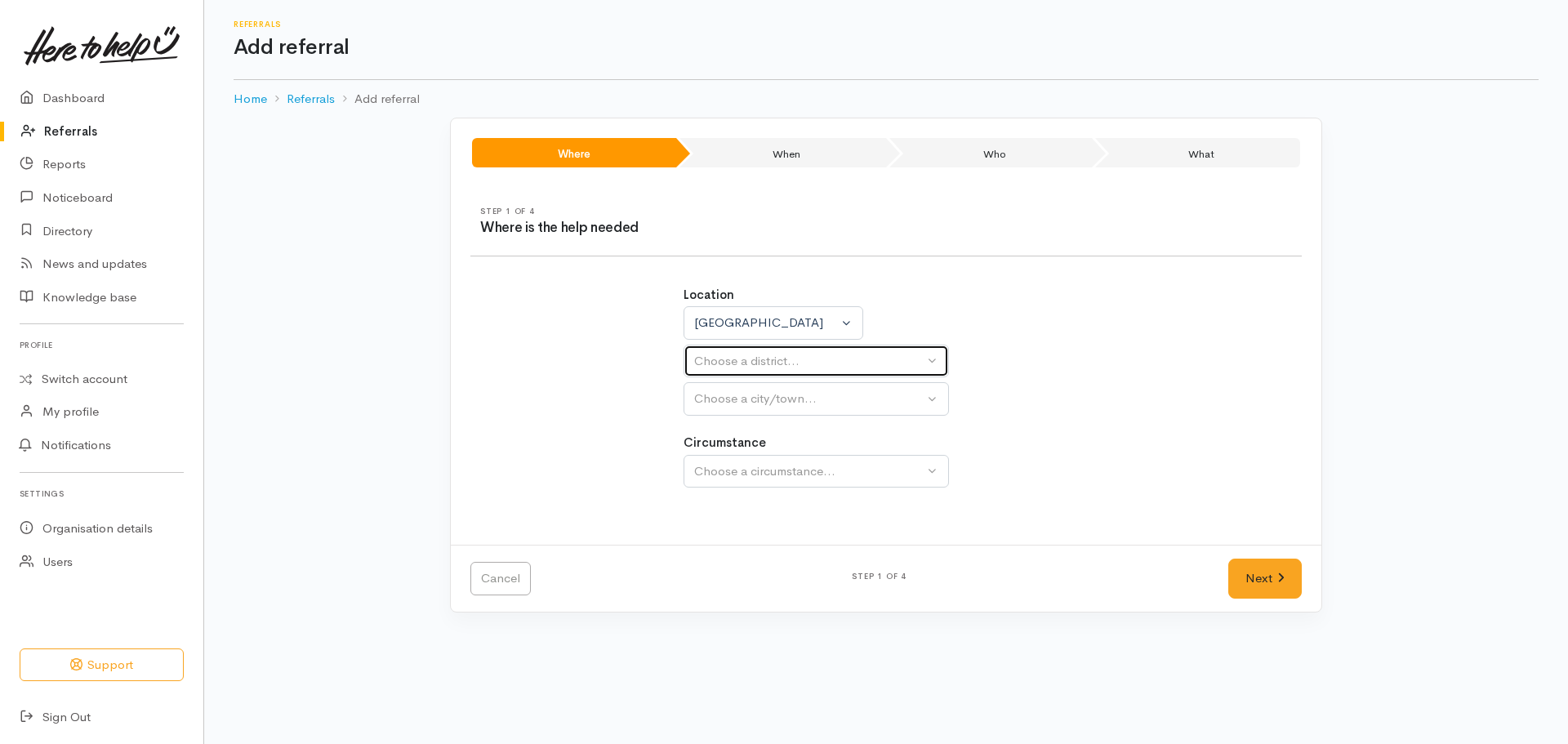
click at [750, 365] on div "Choose a district..." at bounding box center [809, 361] width 230 height 18
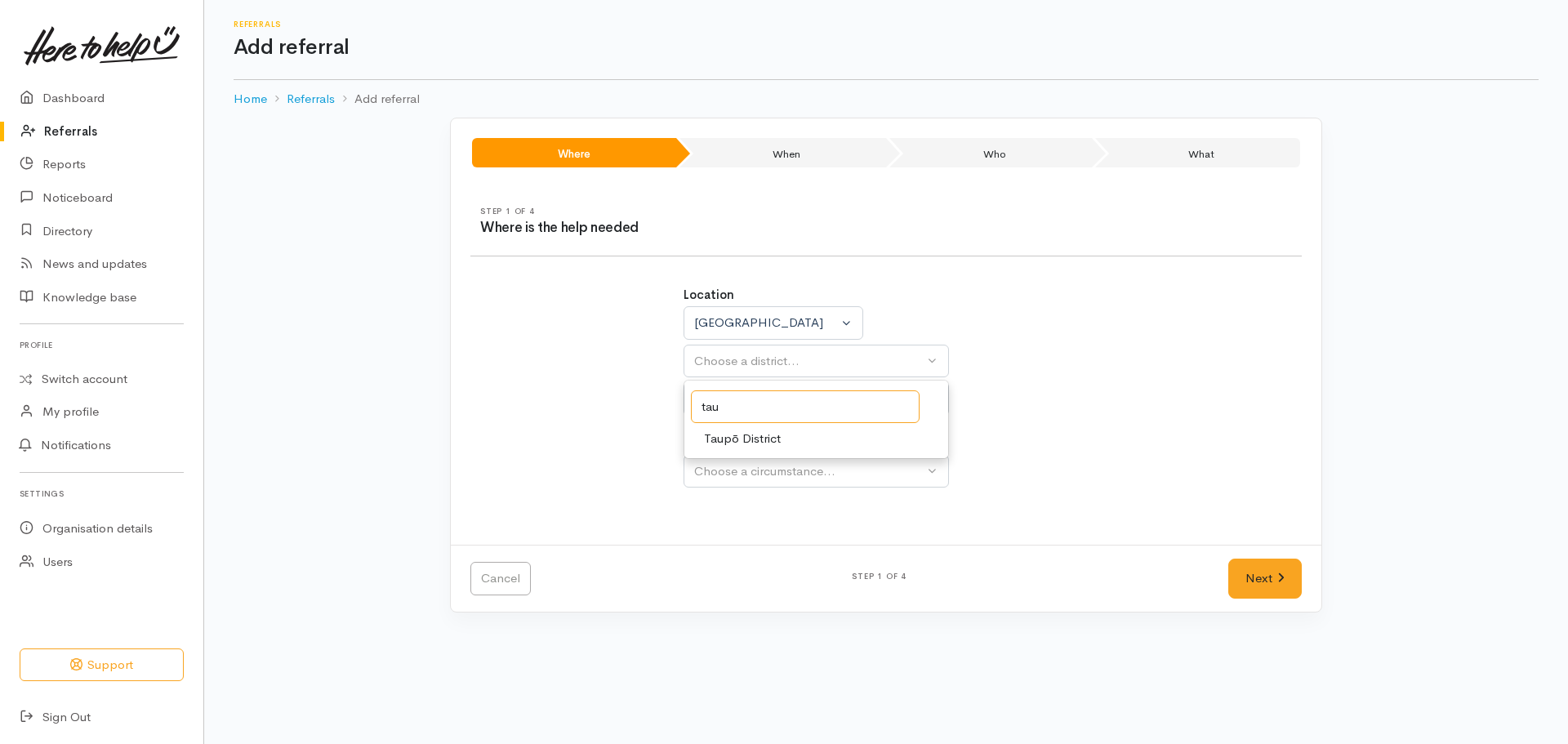
type input "tau"
click at [769, 442] on span "Taupō District" at bounding box center [743, 439] width 77 height 18
select select "14"
select select
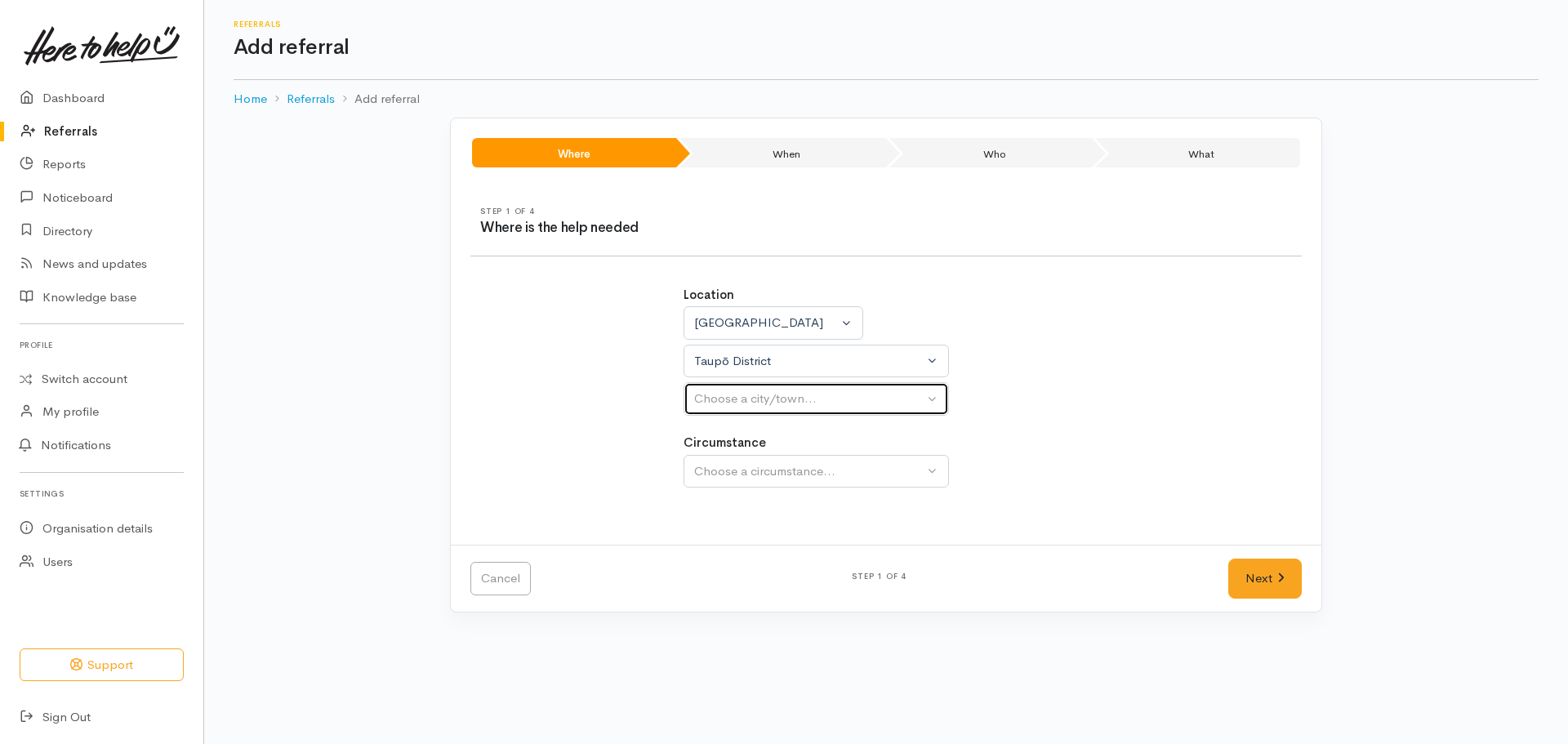
click at [758, 399] on div "Choose a city/town..." at bounding box center [809, 399] width 230 height 18
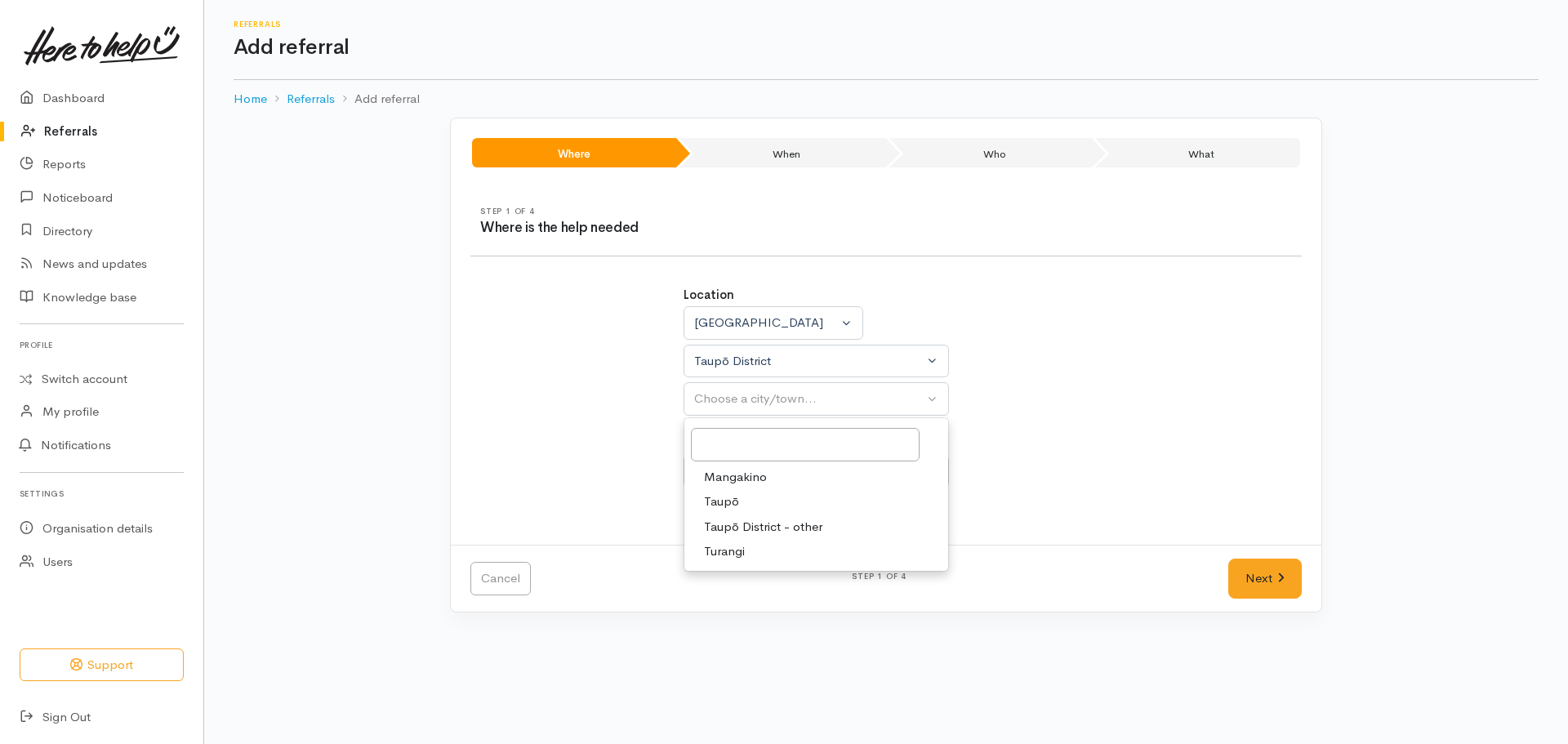
click at [722, 506] on span "Taupō" at bounding box center [722, 502] width 35 height 18
select select "183"
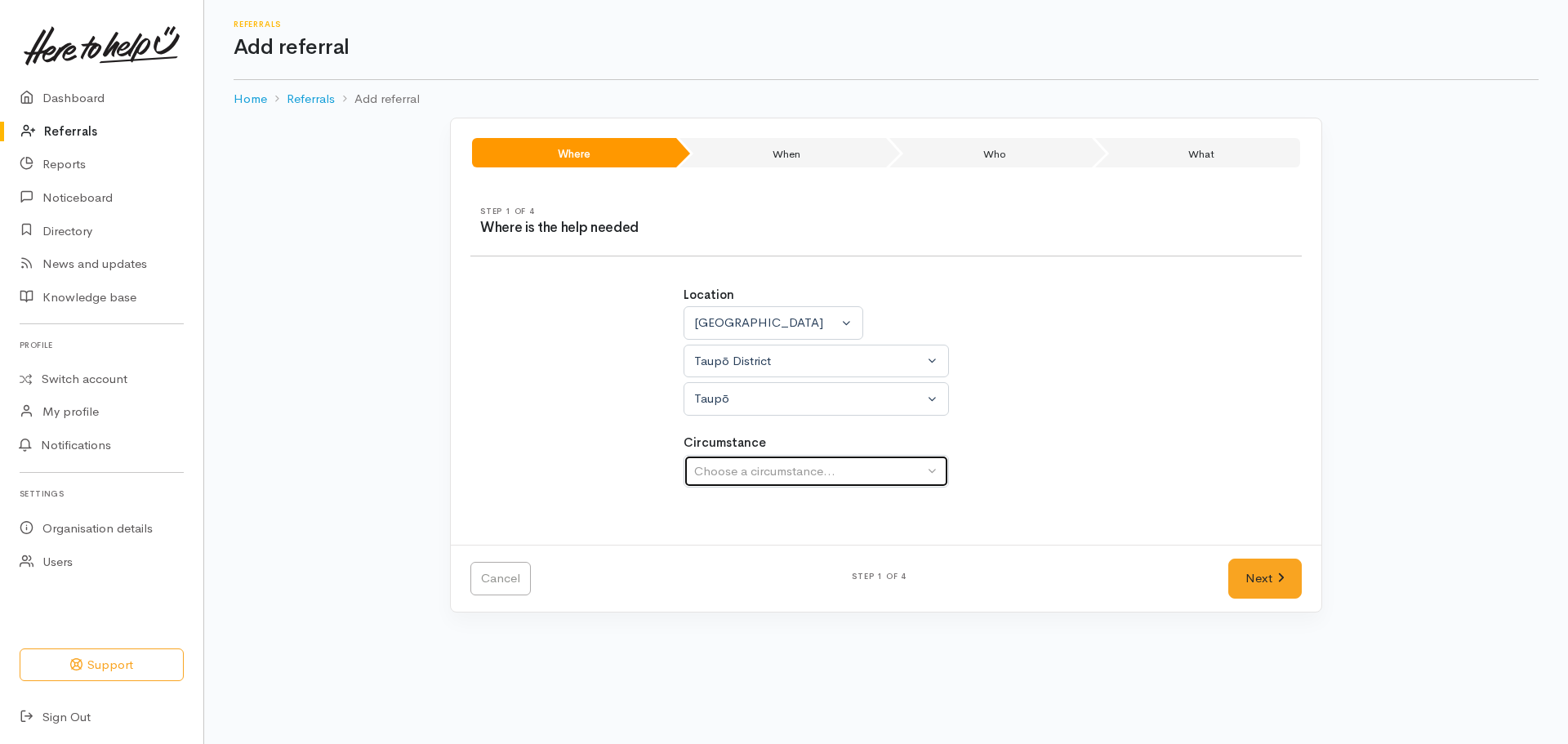
click at [724, 468] on div "Choose a circumstance..." at bounding box center [809, 472] width 230 height 18
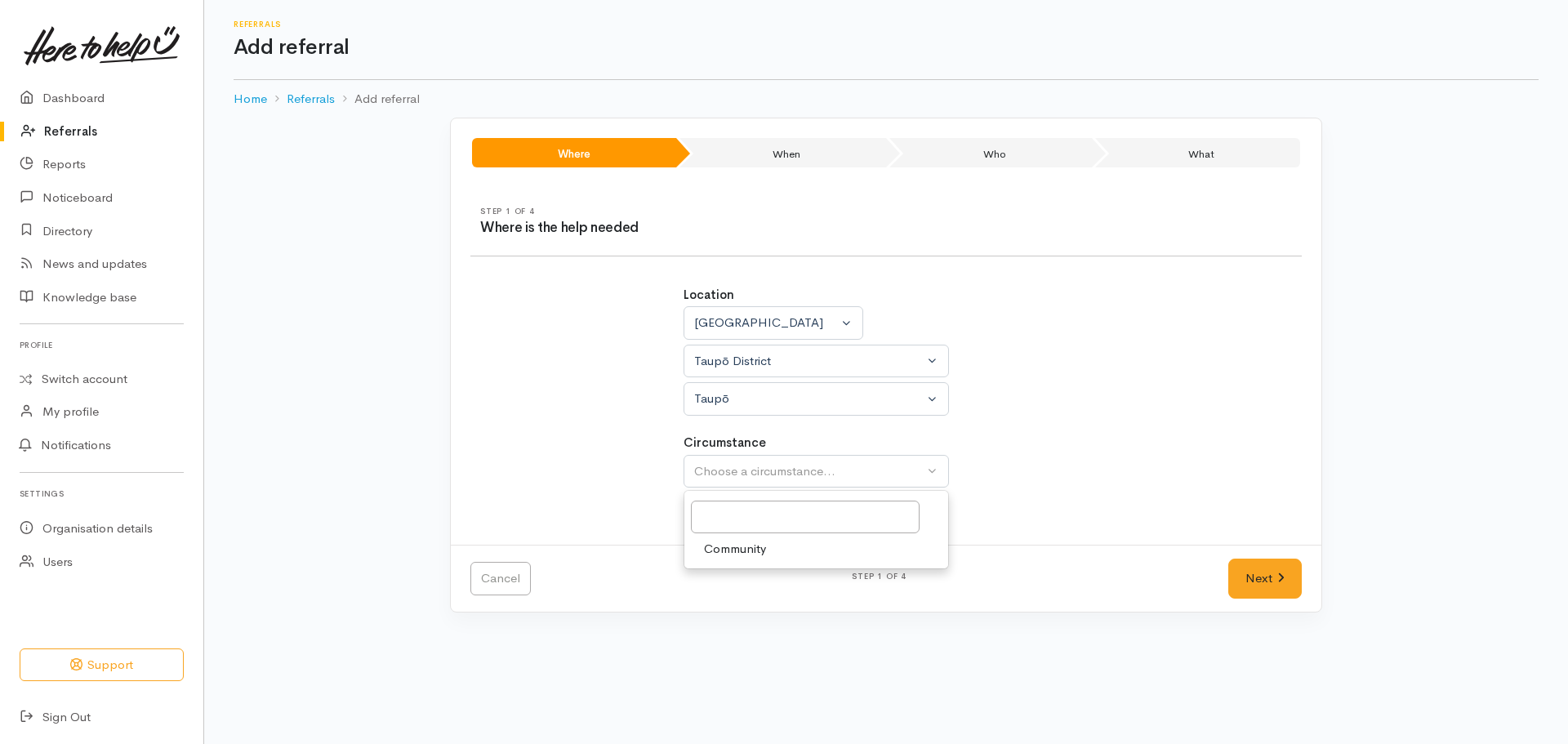
click at [727, 561] on link "Community" at bounding box center [816, 549] width 264 height 25
select select "2"
click at [1260, 589] on link "Next" at bounding box center [1265, 579] width 74 height 40
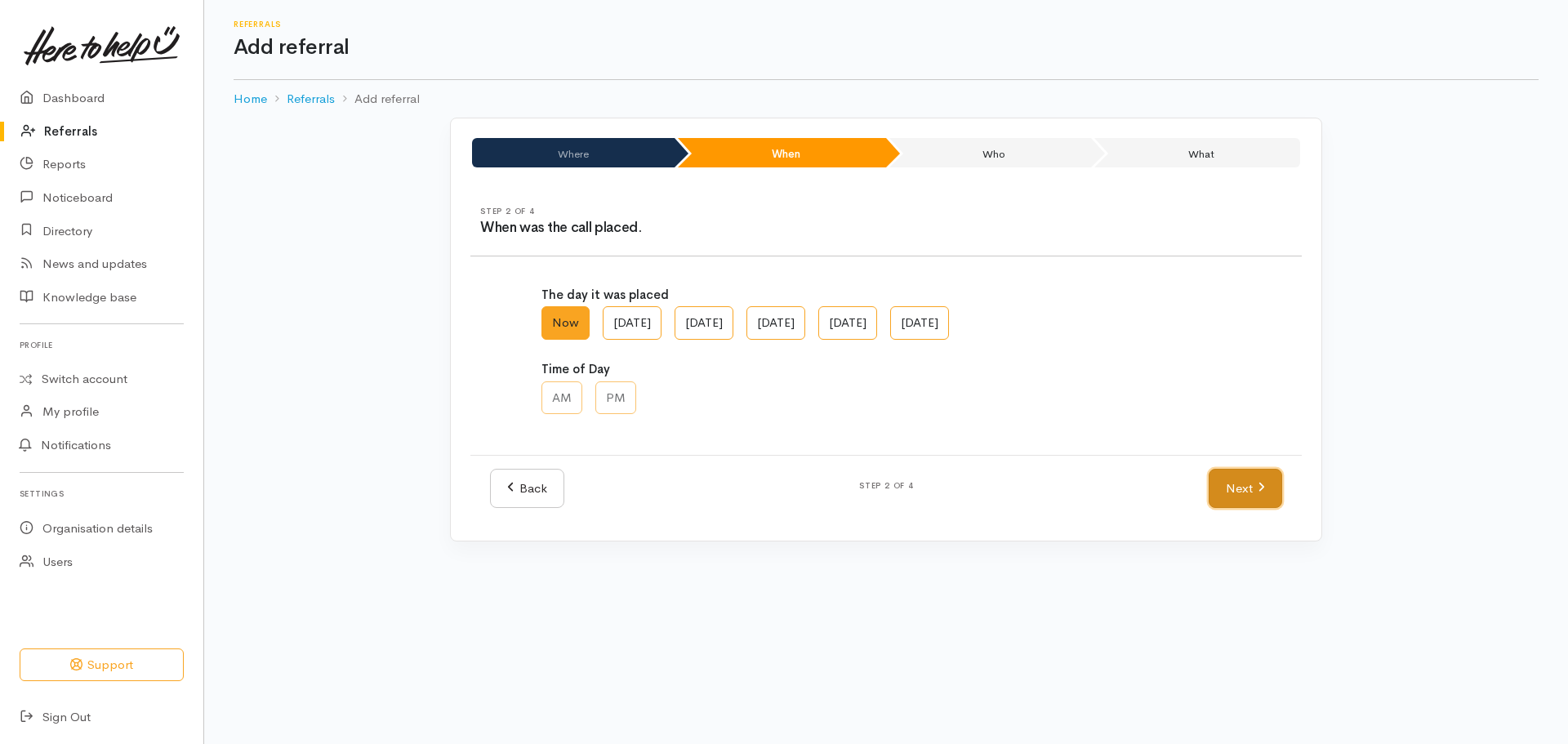
click at [1242, 492] on link "Next" at bounding box center [1245, 488] width 74 height 40
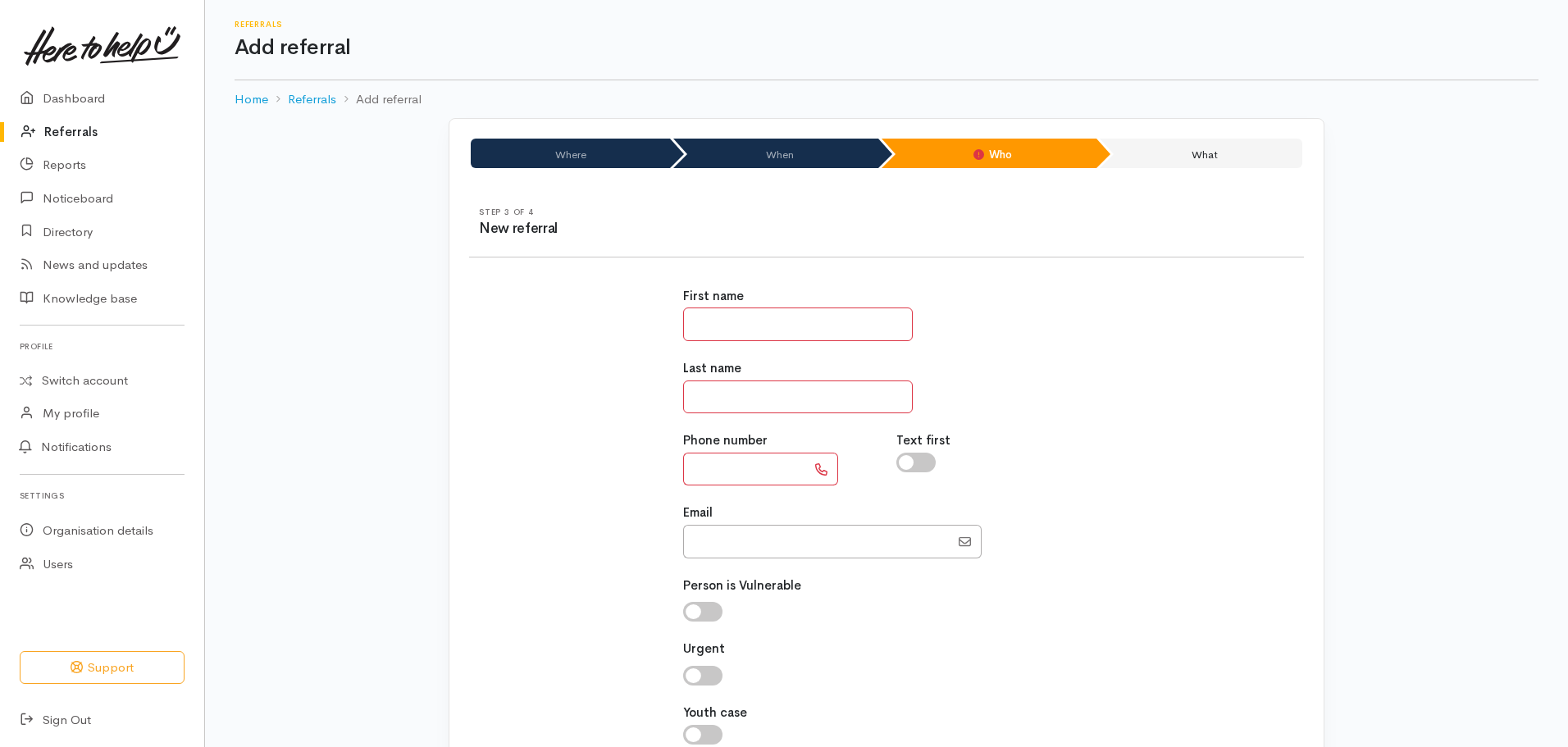
click at [773, 322] on input "text" at bounding box center [798, 324] width 230 height 34
type input "**"
type input "****"
click at [724, 458] on input "text" at bounding box center [745, 469] width 123 height 34
click at [705, 476] on input "text" at bounding box center [745, 469] width 123 height 34
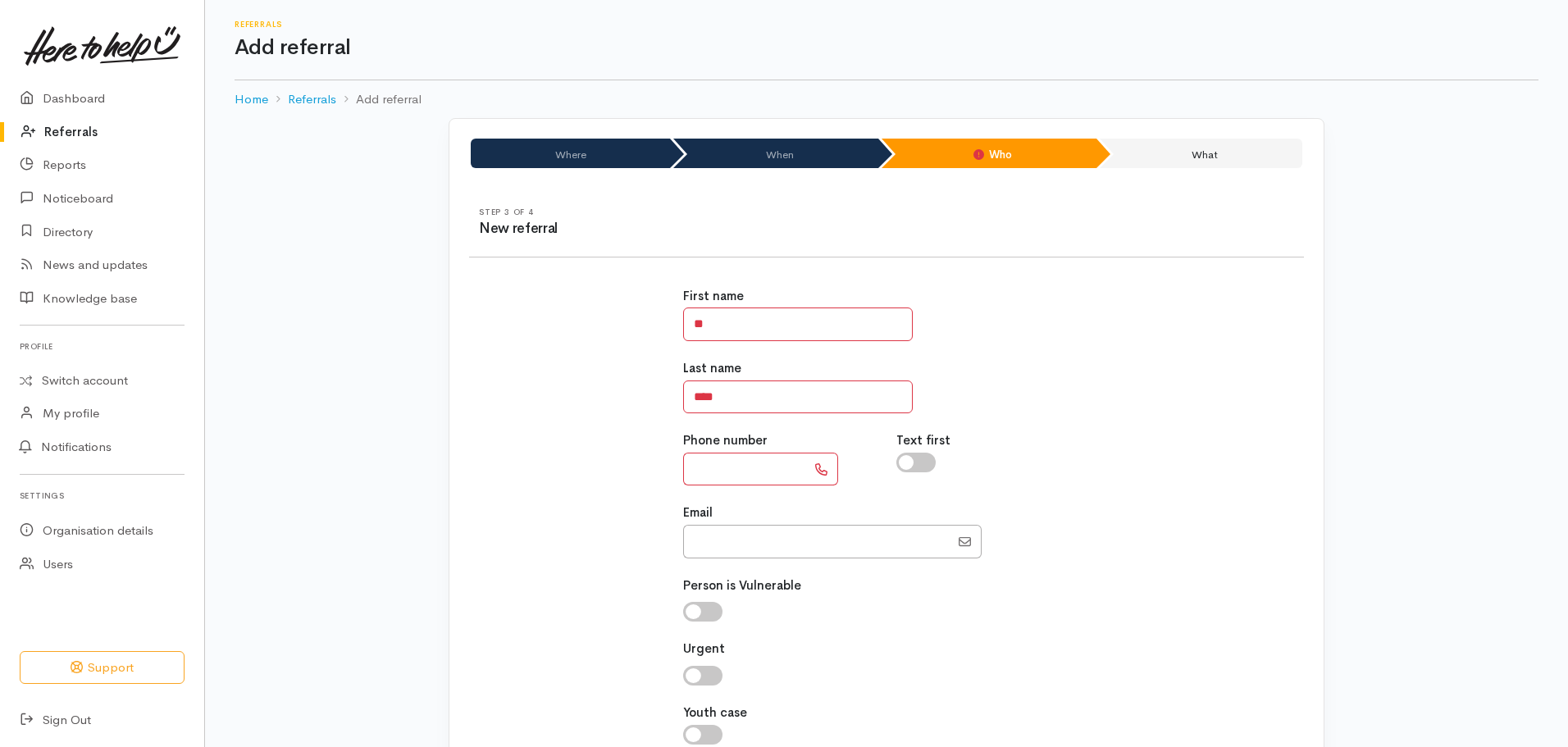
paste input "**********"
type input "**********"
drag, startPoint x: 768, startPoint y: 467, endPoint x: 640, endPoint y: 454, distance: 128.7
click at [640, 454] on div "**********" at bounding box center [886, 525] width 854 height 515
drag, startPoint x: 747, startPoint y: 329, endPoint x: 622, endPoint y: 313, distance: 126.0
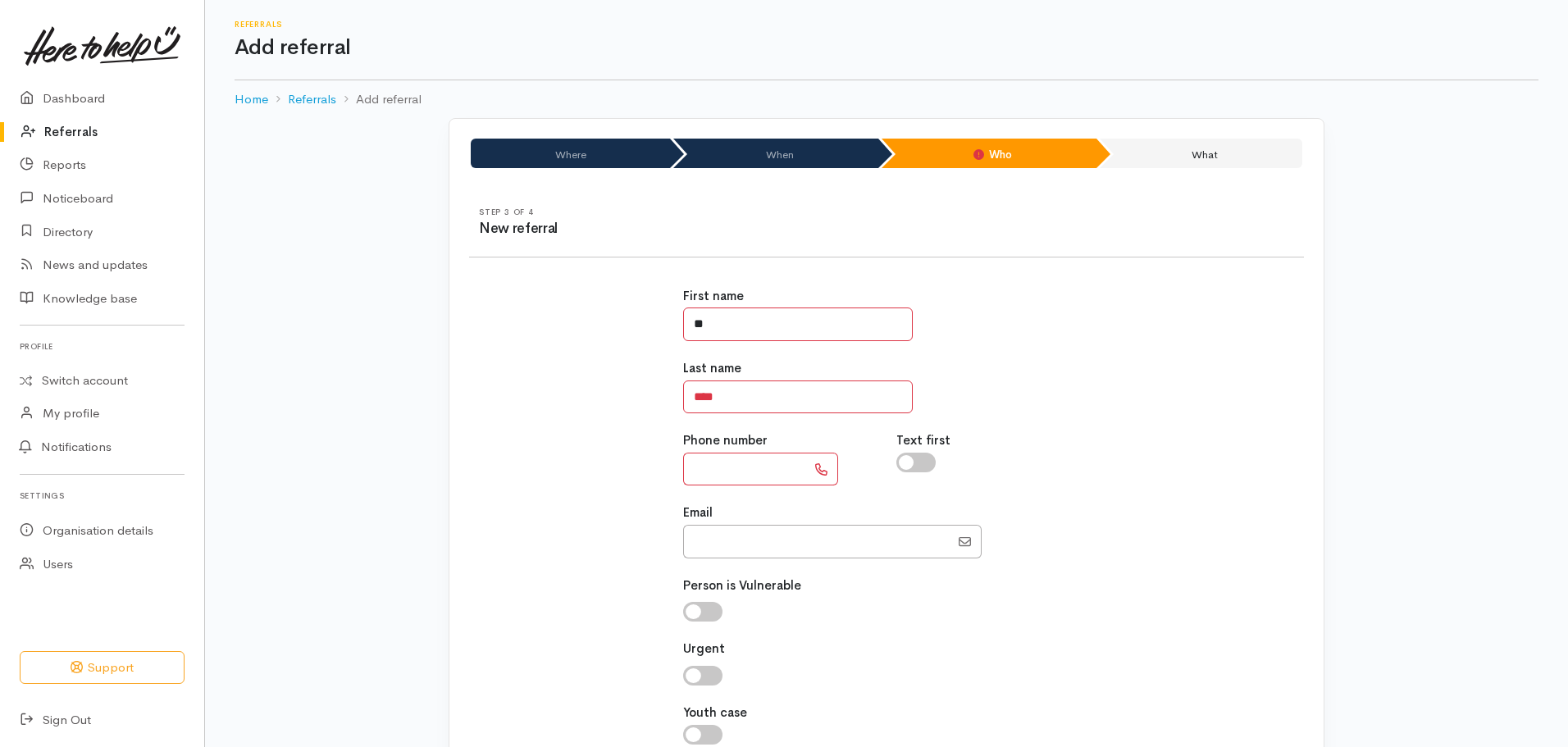
click at [622, 313] on div "First name ** Last name **** Phone number Text first Email" at bounding box center [886, 525] width 854 height 515
type input "******"
click at [702, 458] on input "text" at bounding box center [745, 469] width 123 height 34
click at [707, 469] on input "text" at bounding box center [745, 469] width 123 height 34
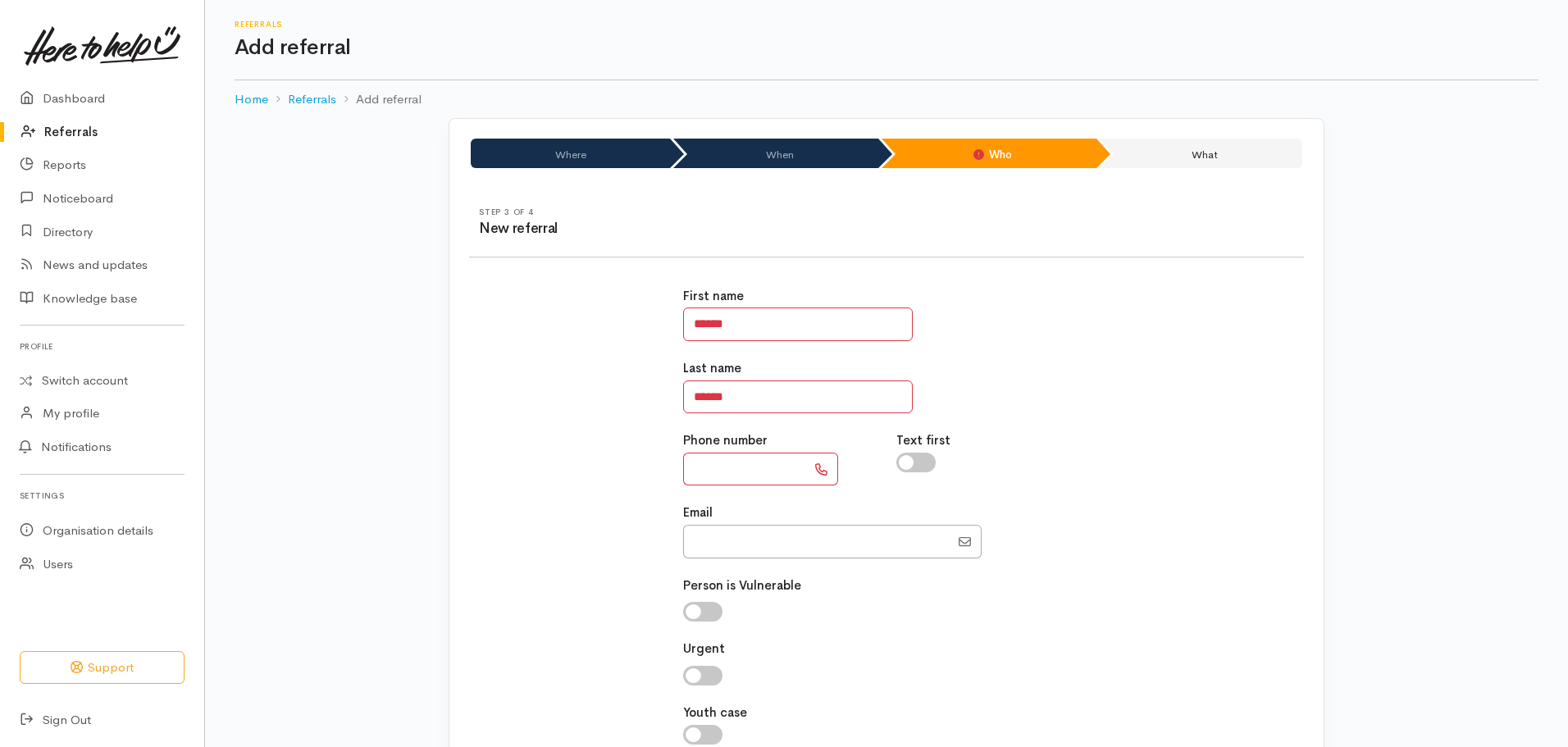
paste input "**********"
type input "**********"
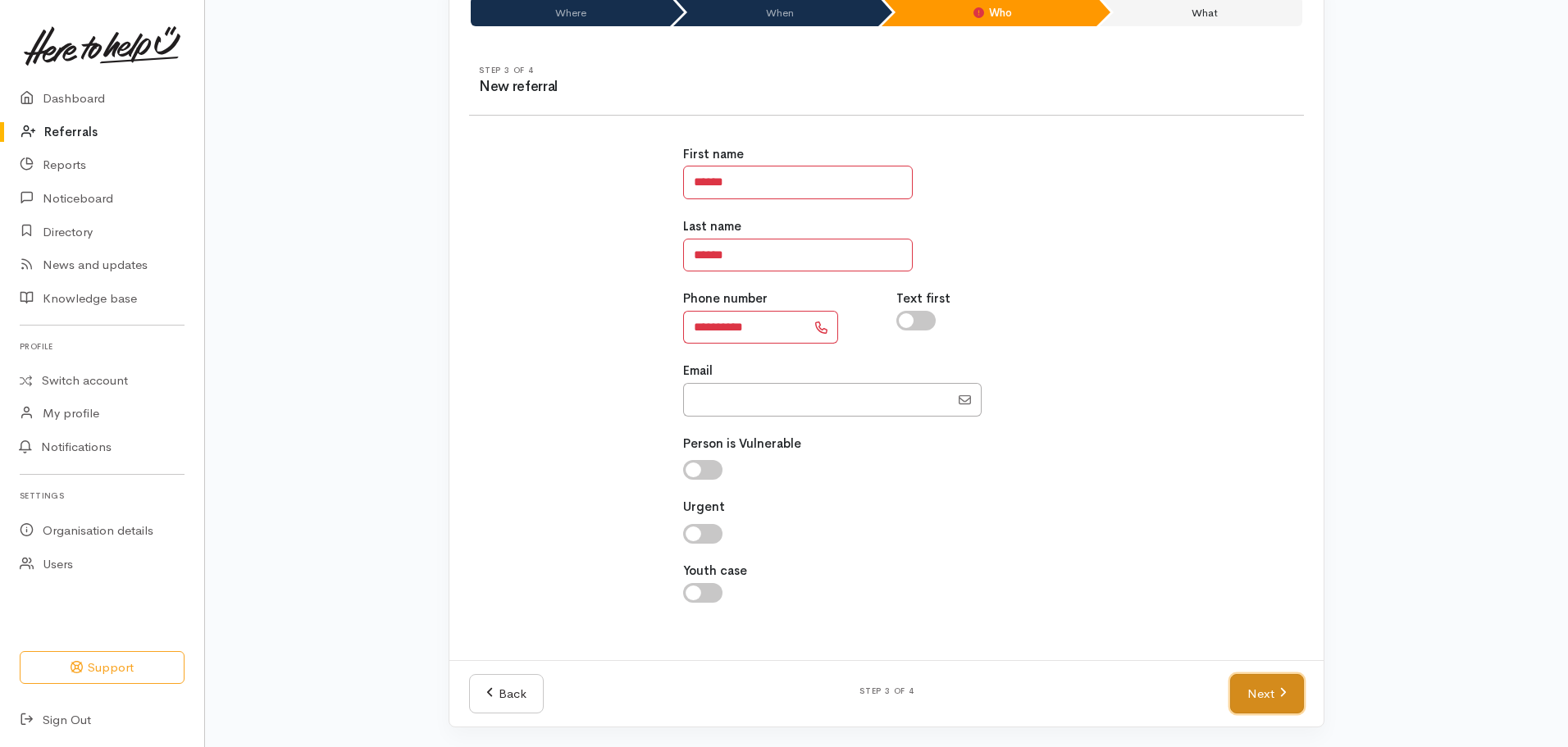
click at [1264, 687] on link "Next" at bounding box center [1268, 694] width 74 height 40
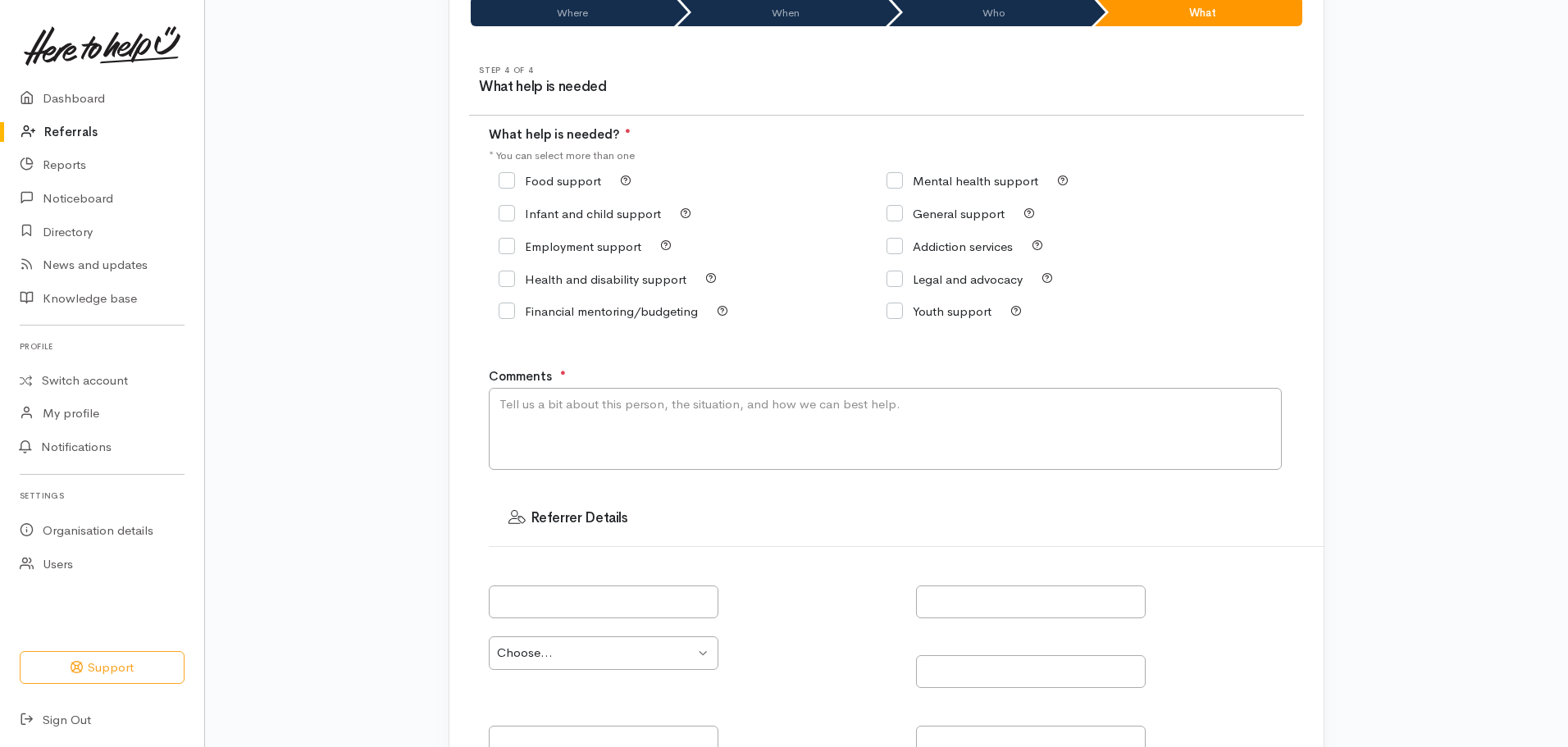
click at [509, 287] on div "Health and disability support" at bounding box center [693, 278] width 388 height 23
click at [503, 280] on input "Health and disability support" at bounding box center [593, 279] width 188 height 13
checkbox input "true"
click at [677, 445] on textarea "Comments" at bounding box center [885, 428] width 793 height 82
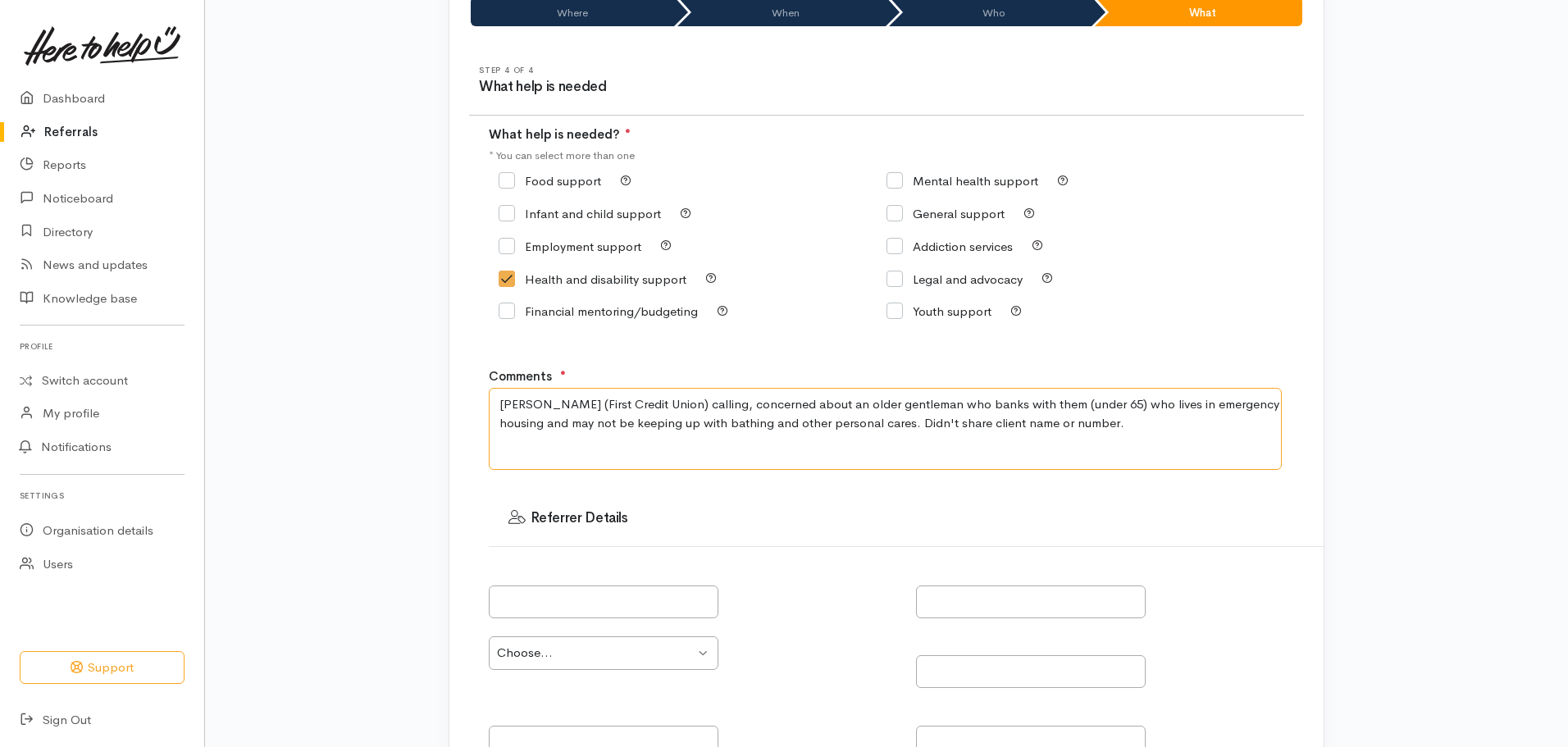
scroll to position [417, 0]
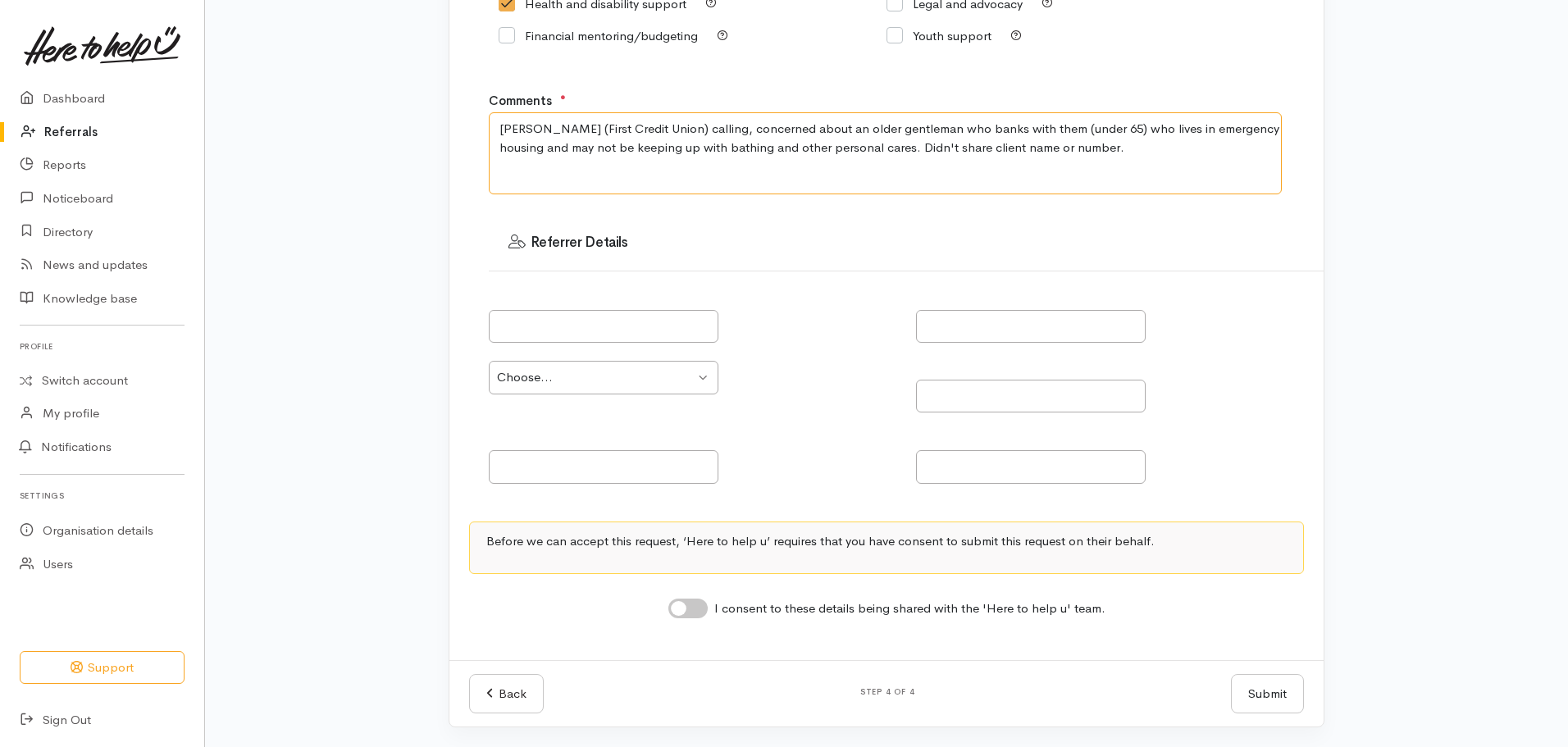
type textarea "Debbie (First Credit Union) calling, concerned about an older gentleman who ban…"
click at [694, 611] on input "I consent to these details being shared with the 'Here to help u' team." at bounding box center [688, 607] width 40 height 19
checkbox input "true"
click at [596, 321] on input "text" at bounding box center [603, 326] width 230 height 34
click at [648, 381] on select "Choose... Community provider Health provider Government agency Other" at bounding box center [603, 378] width 230 height 34
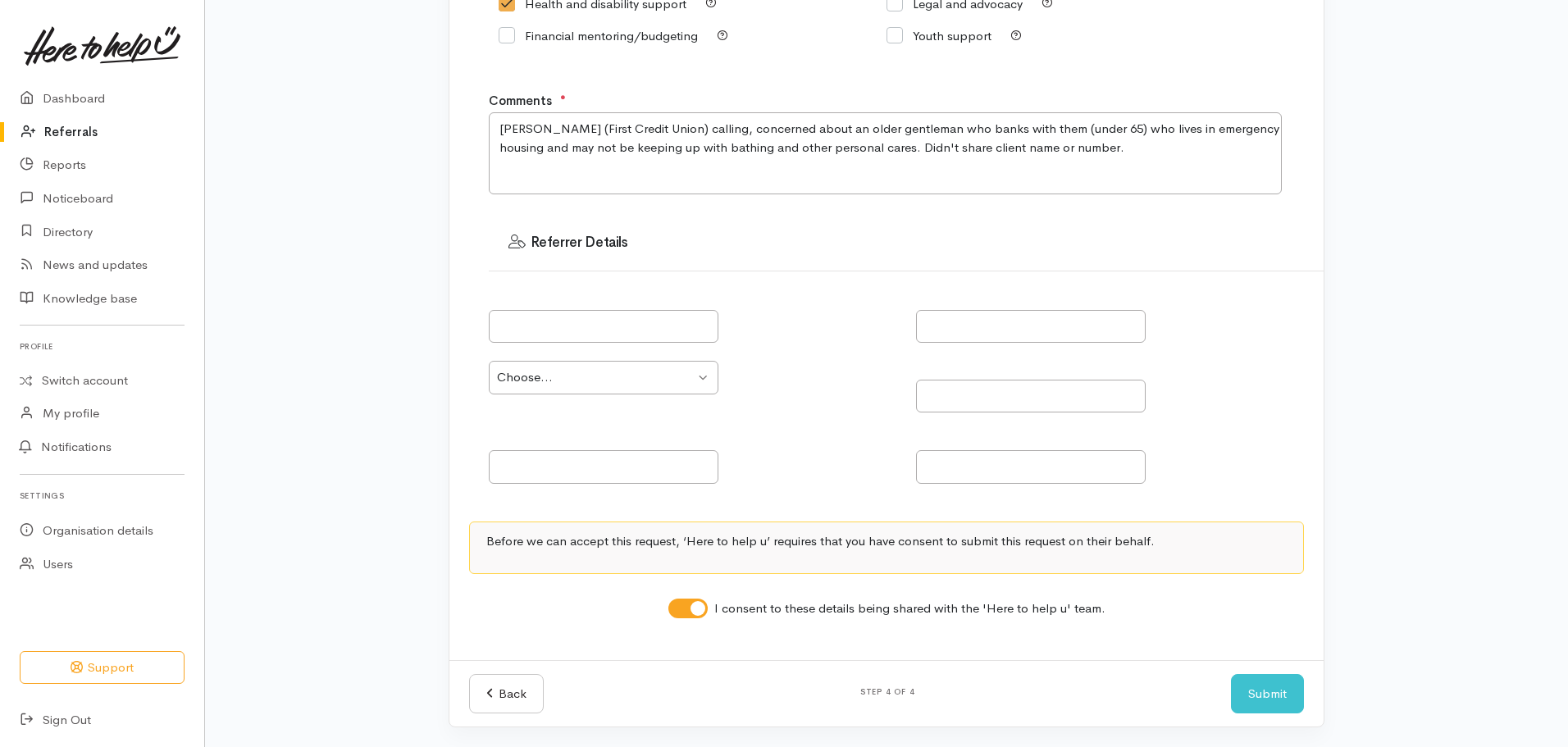
click at [755, 436] on div at bounding box center [693, 458] width 407 height 51
click at [1254, 690] on button "Submit" at bounding box center [1268, 694] width 73 height 40
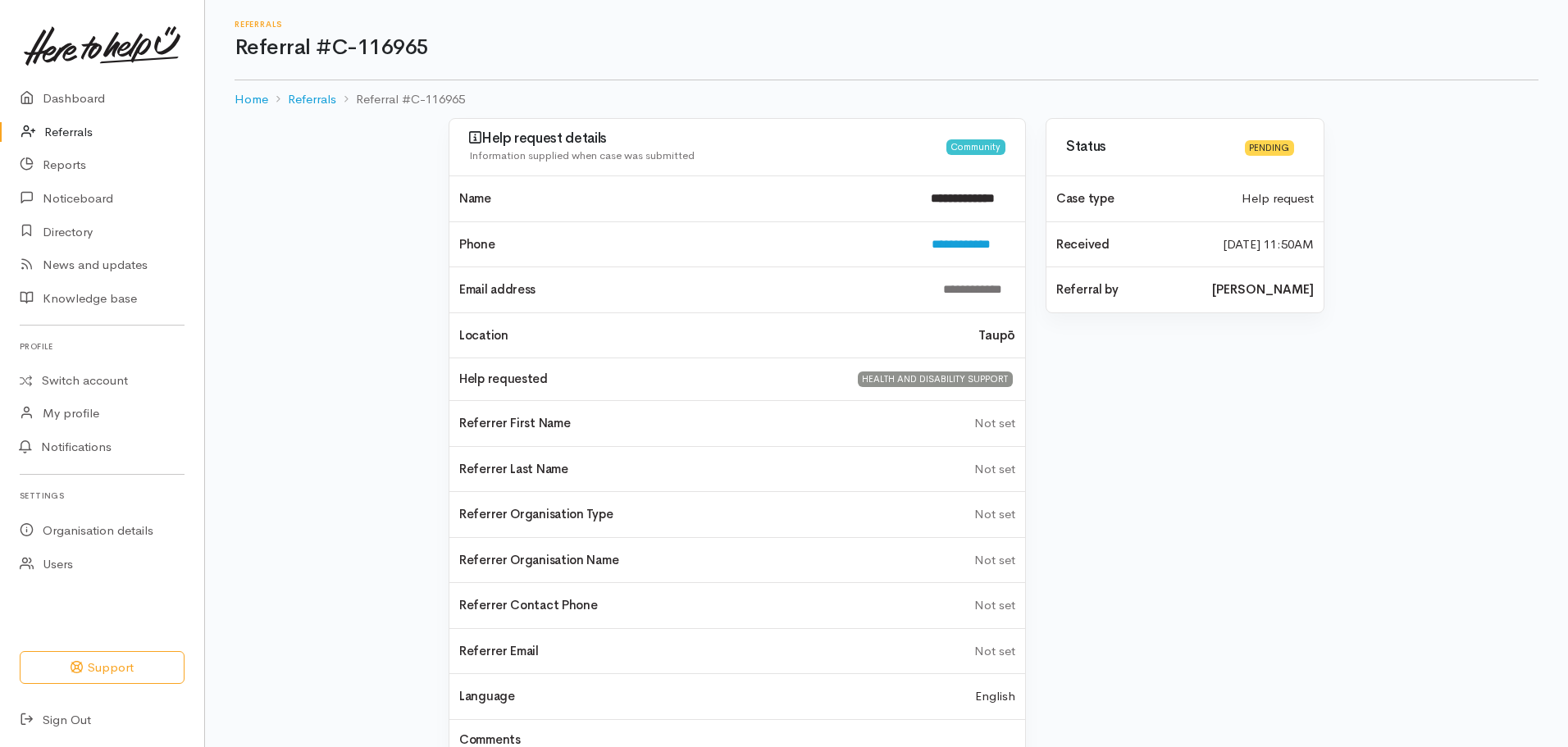
click at [78, 134] on link "Referrals" at bounding box center [102, 132] width 205 height 34
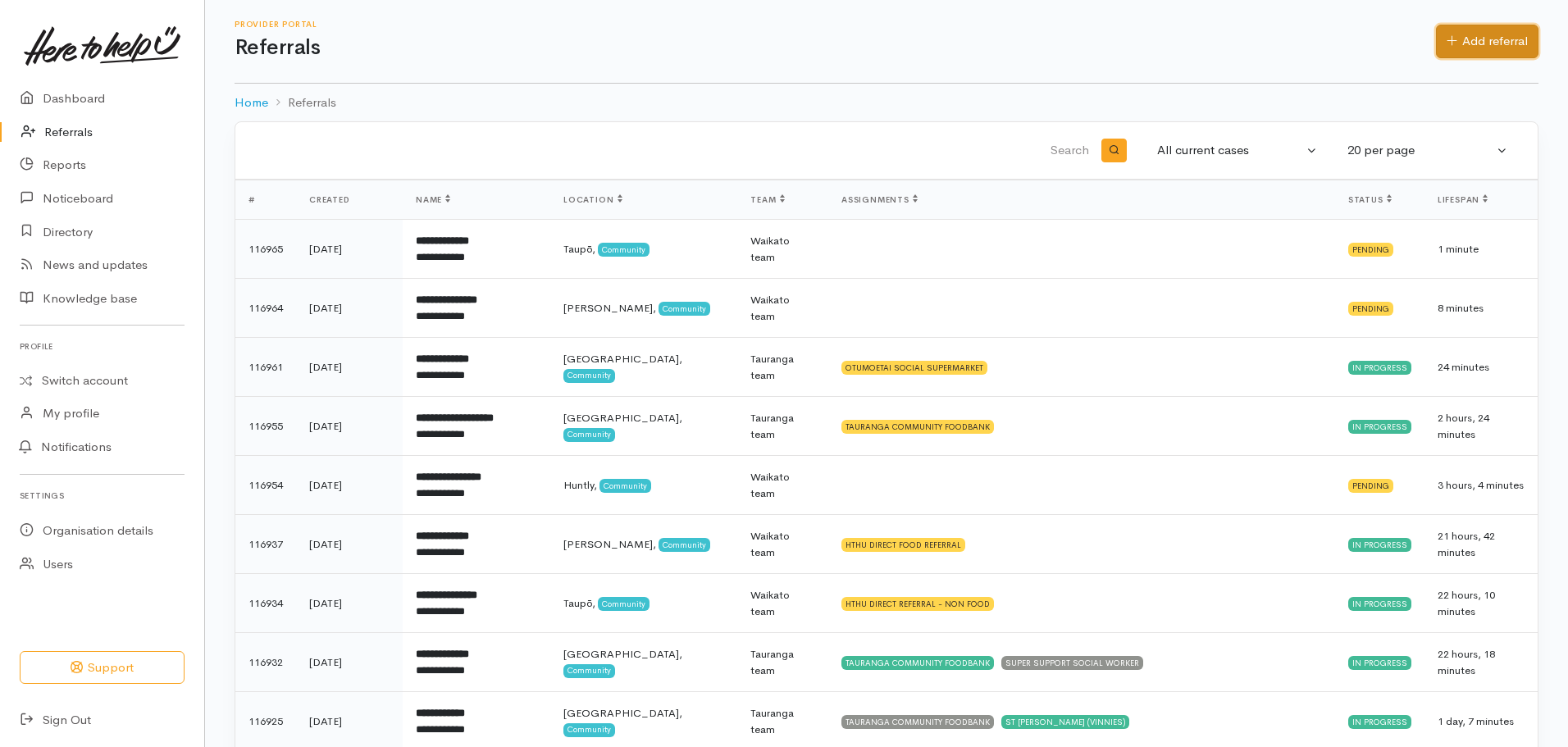
click at [1470, 34] on link "Add referral" at bounding box center [1487, 41] width 103 height 34
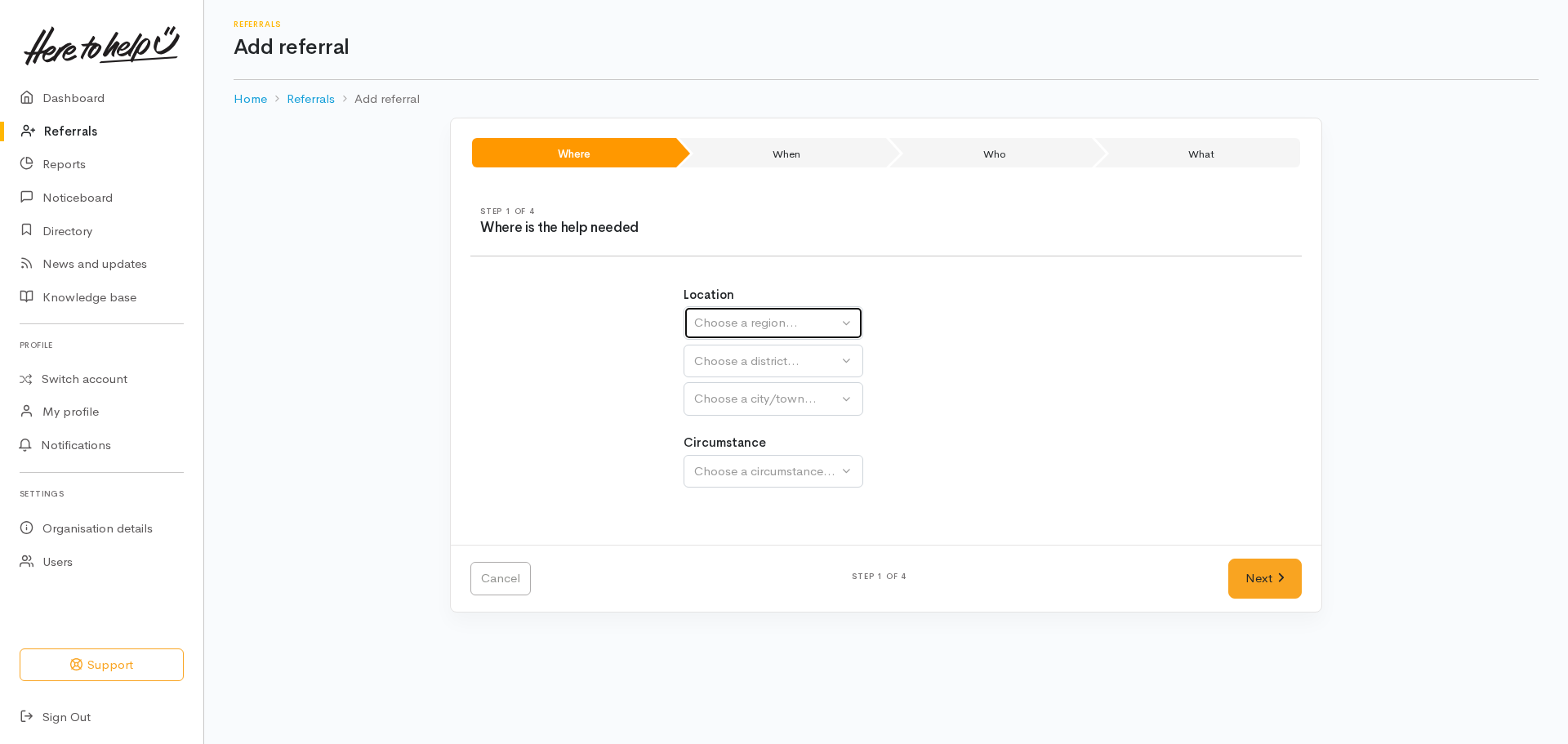
click at [745, 322] on div "Choose a region..." at bounding box center [766, 323] width 144 height 18
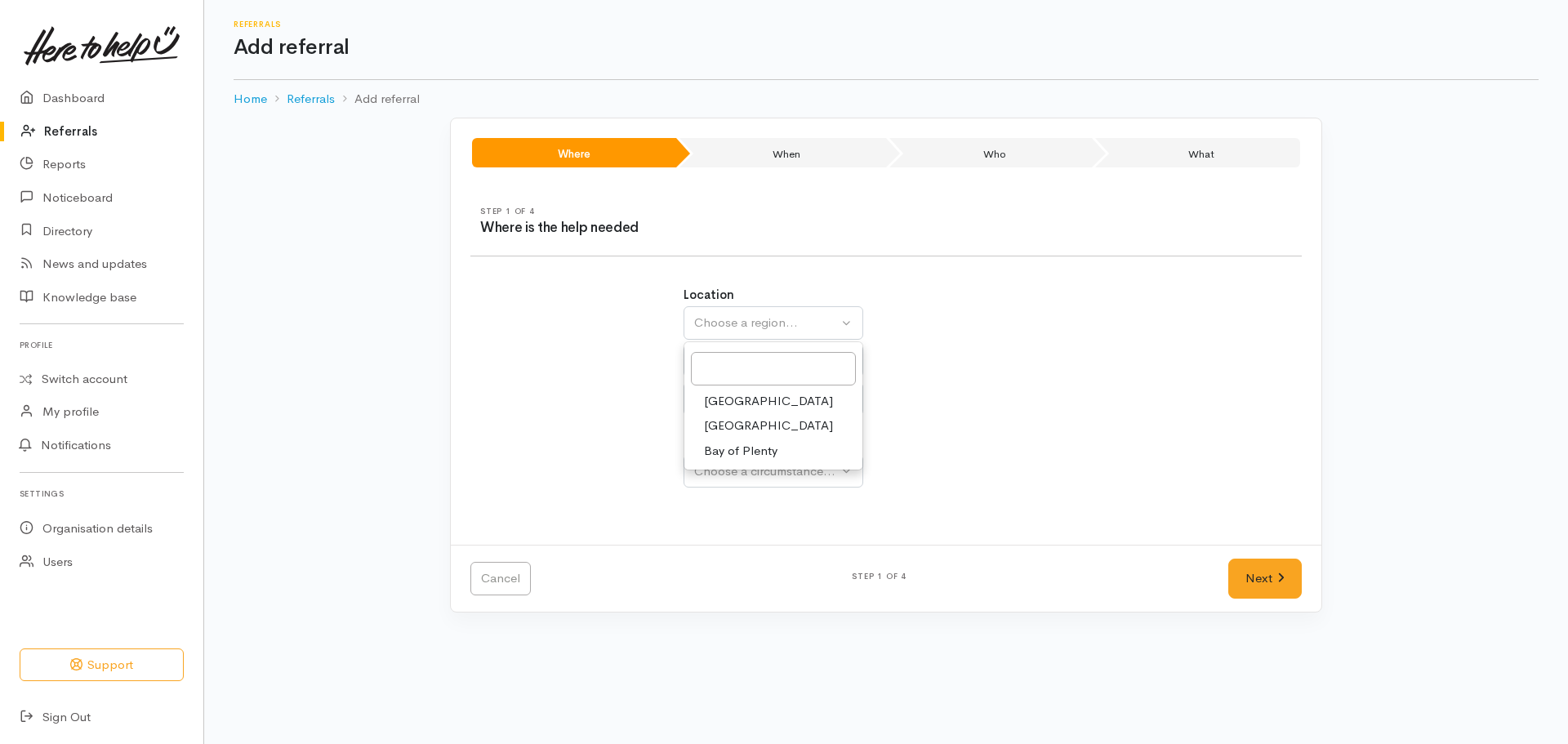
click at [732, 422] on span "[GEOGRAPHIC_DATA]" at bounding box center [768, 426] width 129 height 18
select select "3"
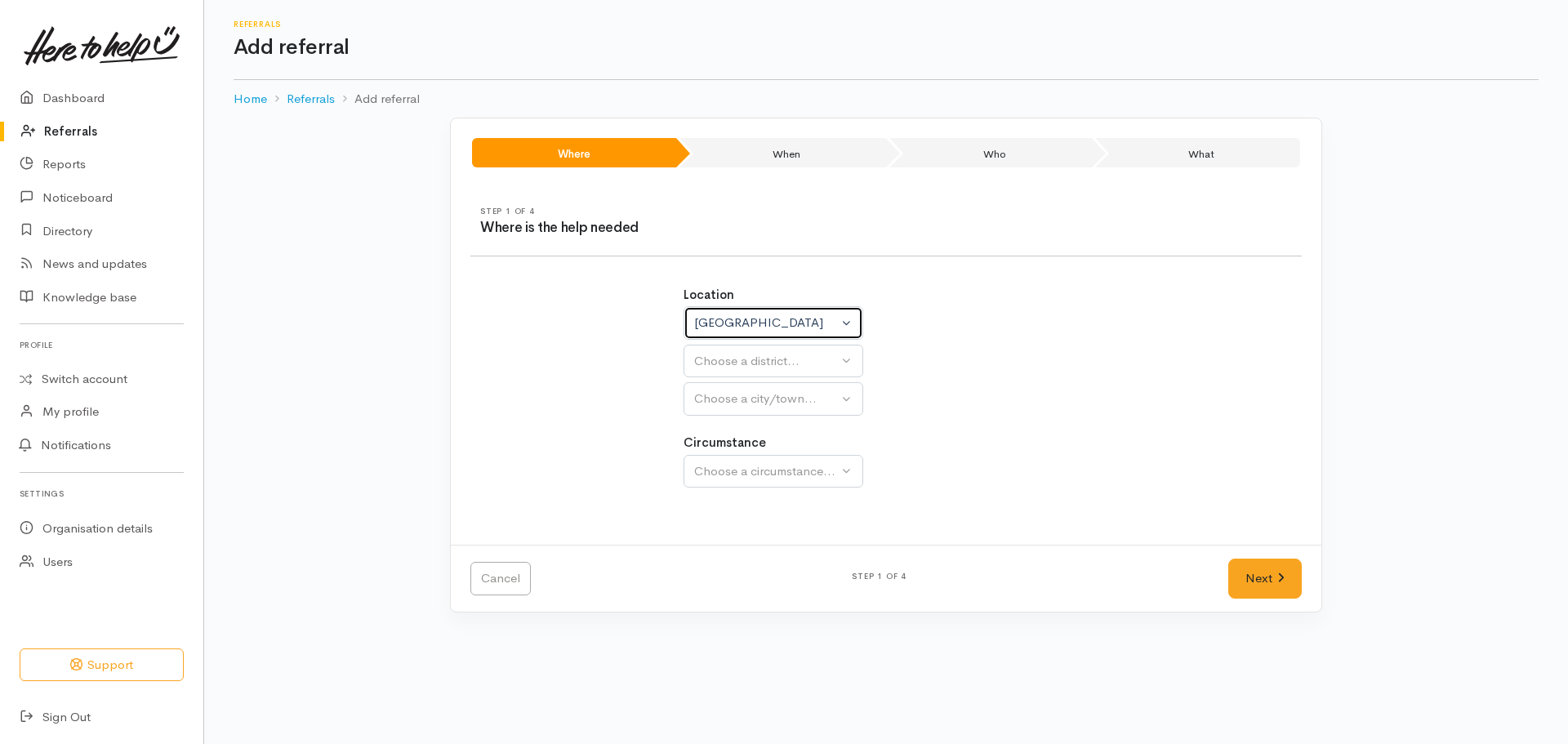
select select
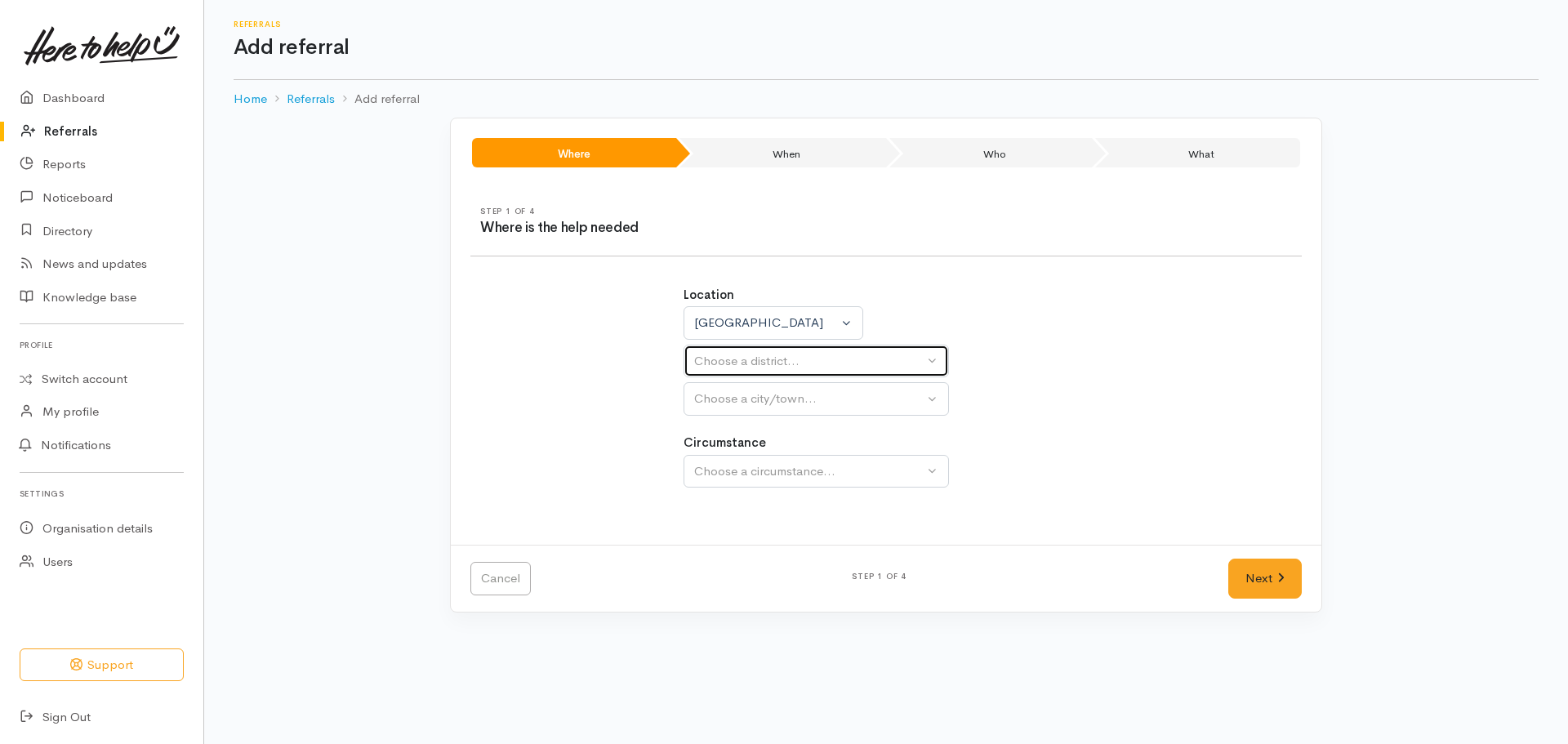
click at [732, 361] on div "Choose a district..." at bounding box center [809, 361] width 230 height 18
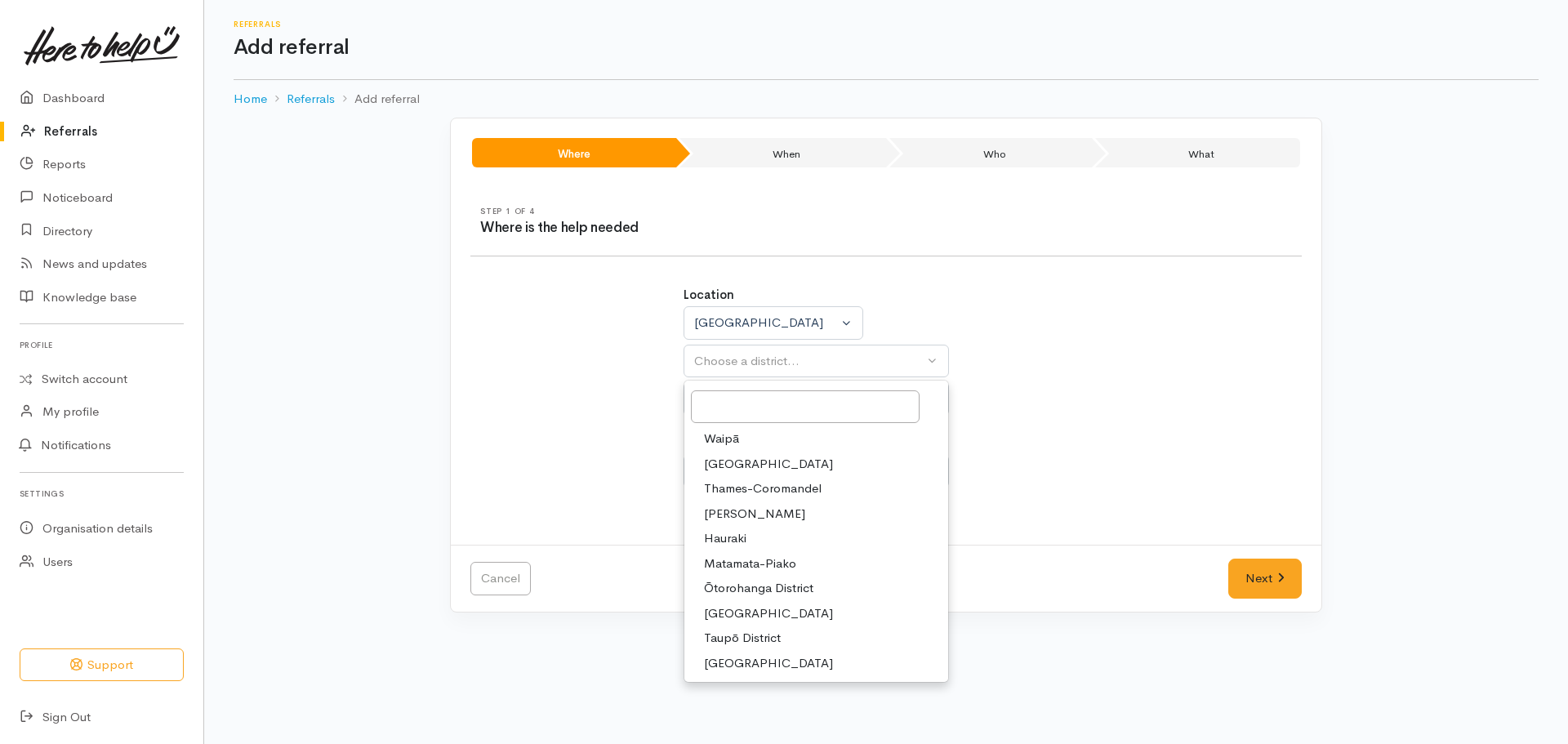
click at [748, 614] on span "[GEOGRAPHIC_DATA]" at bounding box center [768, 613] width 129 height 18
select select "11"
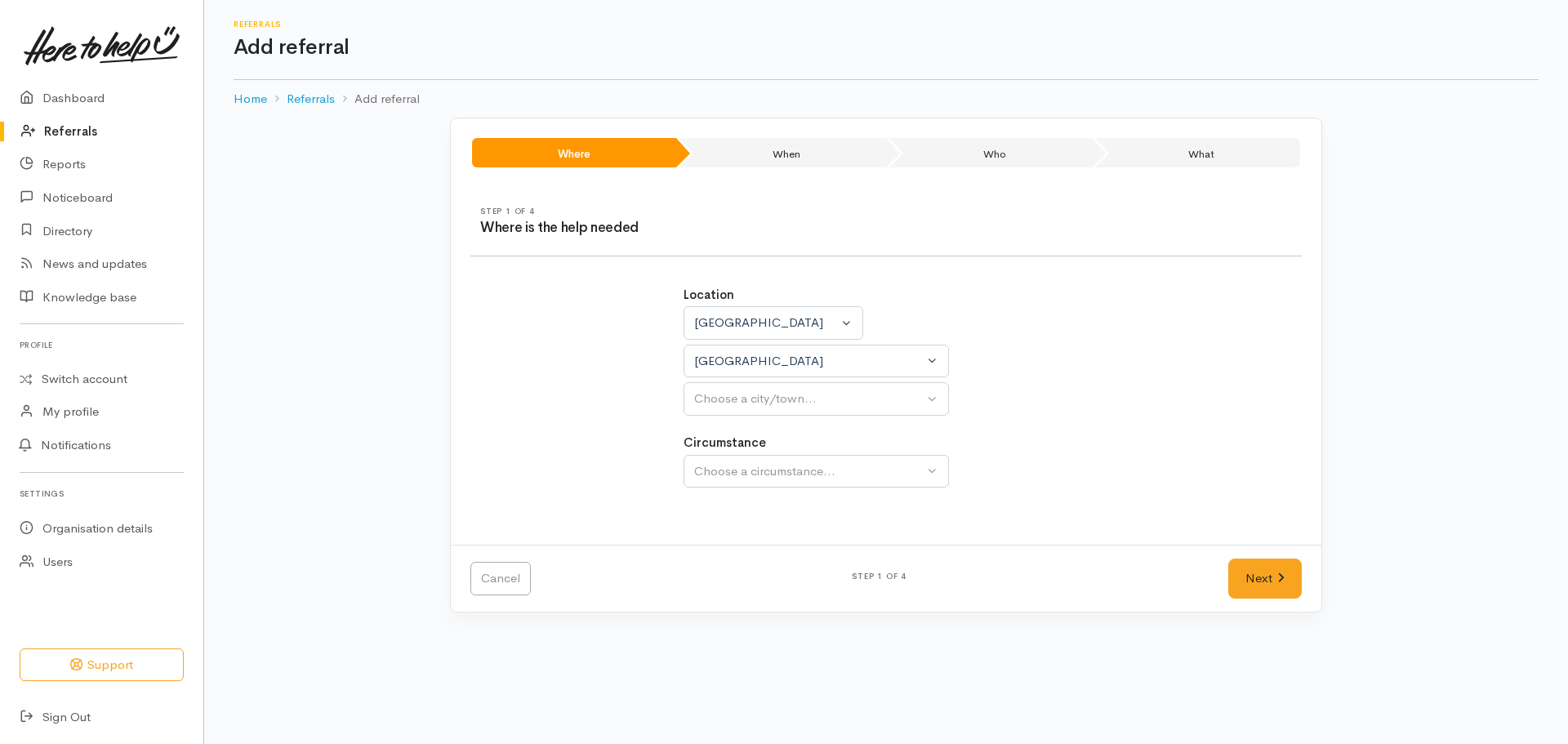
select select
click at [743, 402] on div "Choose a city/town..." at bounding box center [809, 399] width 230 height 18
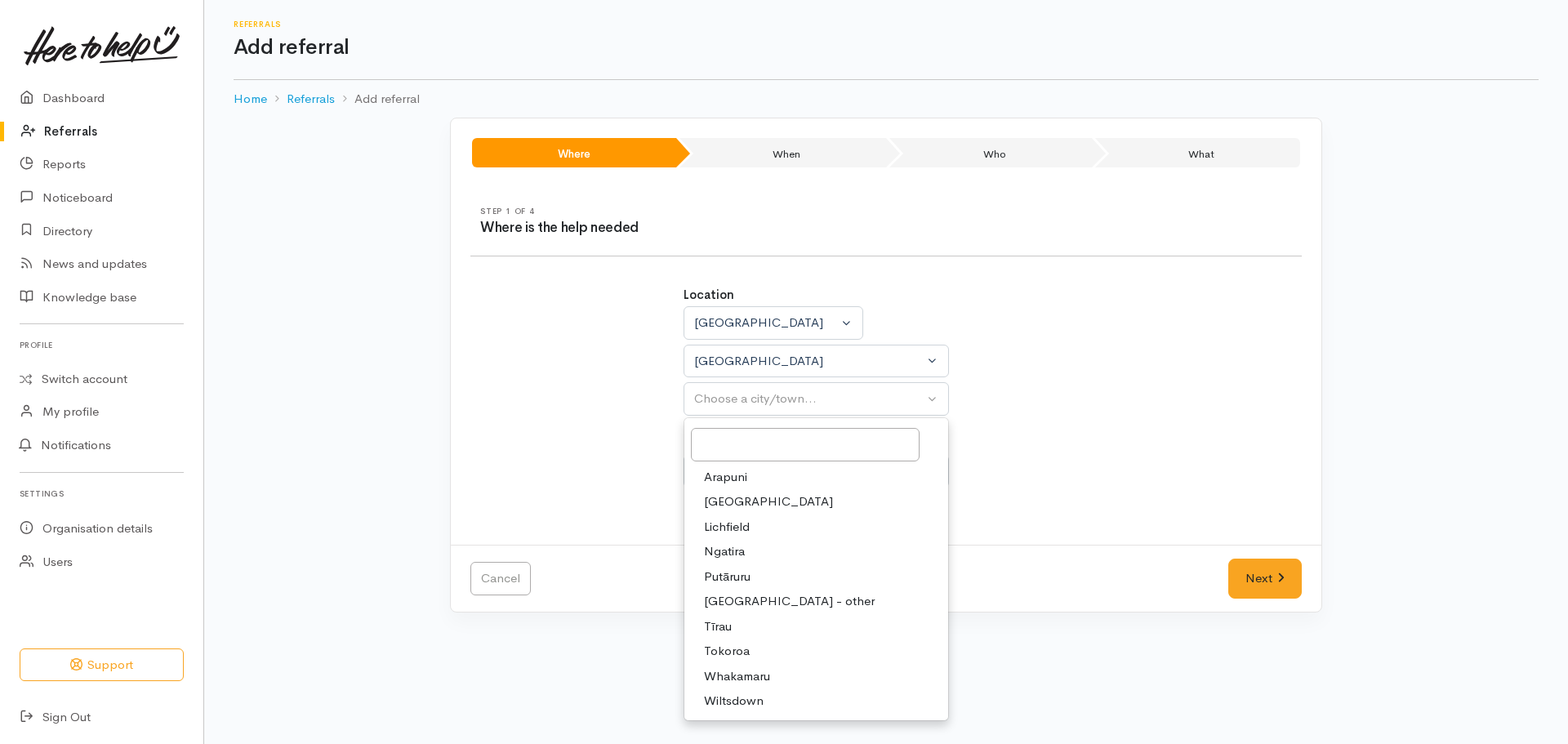
click at [733, 645] on span "Tokoroa" at bounding box center [727, 651] width 46 height 18
select select "3"
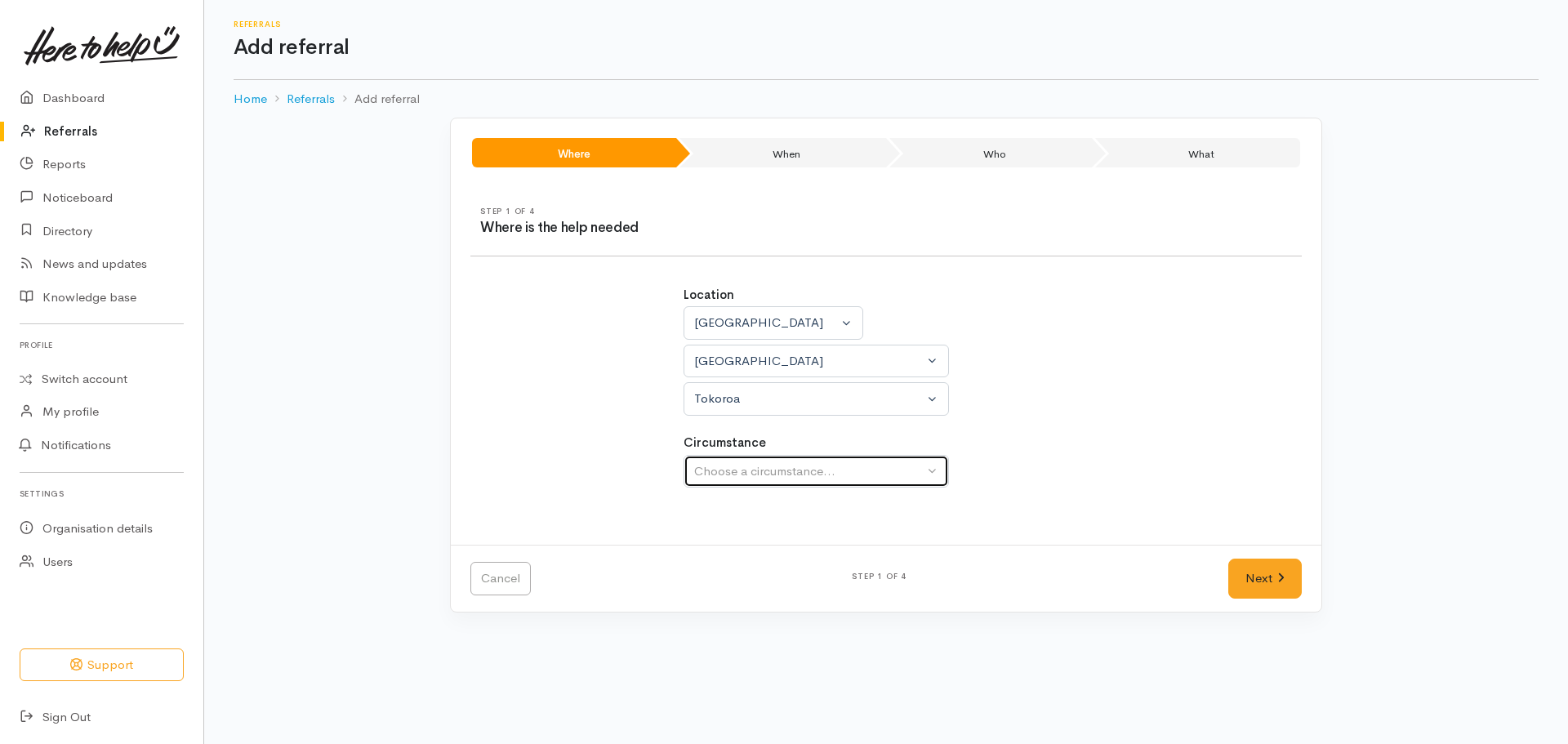
click at [754, 472] on div "Choose a circumstance..." at bounding box center [809, 472] width 230 height 18
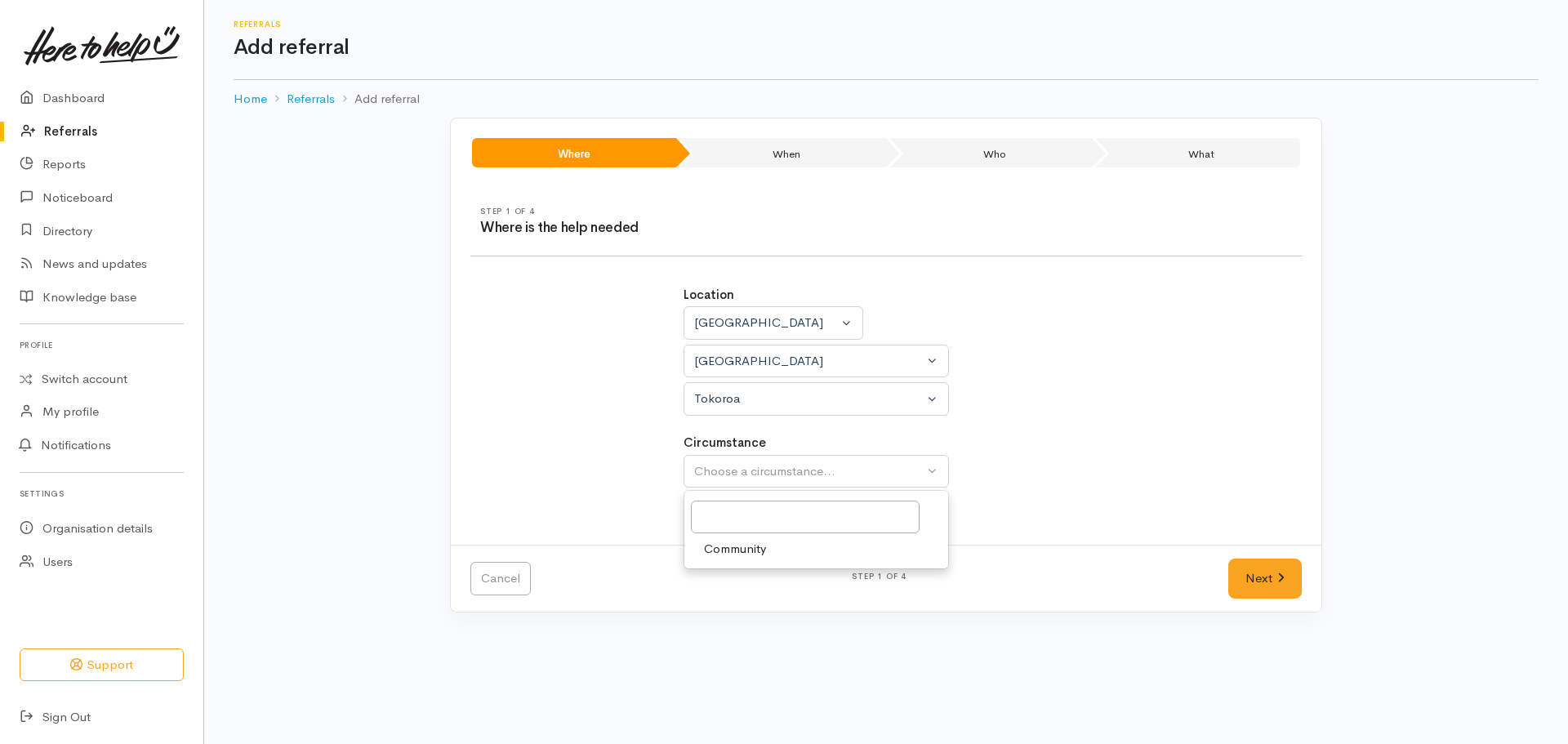
click at [720, 546] on span "Community" at bounding box center [735, 549] width 62 height 18
select select "2"
click at [1264, 576] on link "Next" at bounding box center [1265, 579] width 74 height 40
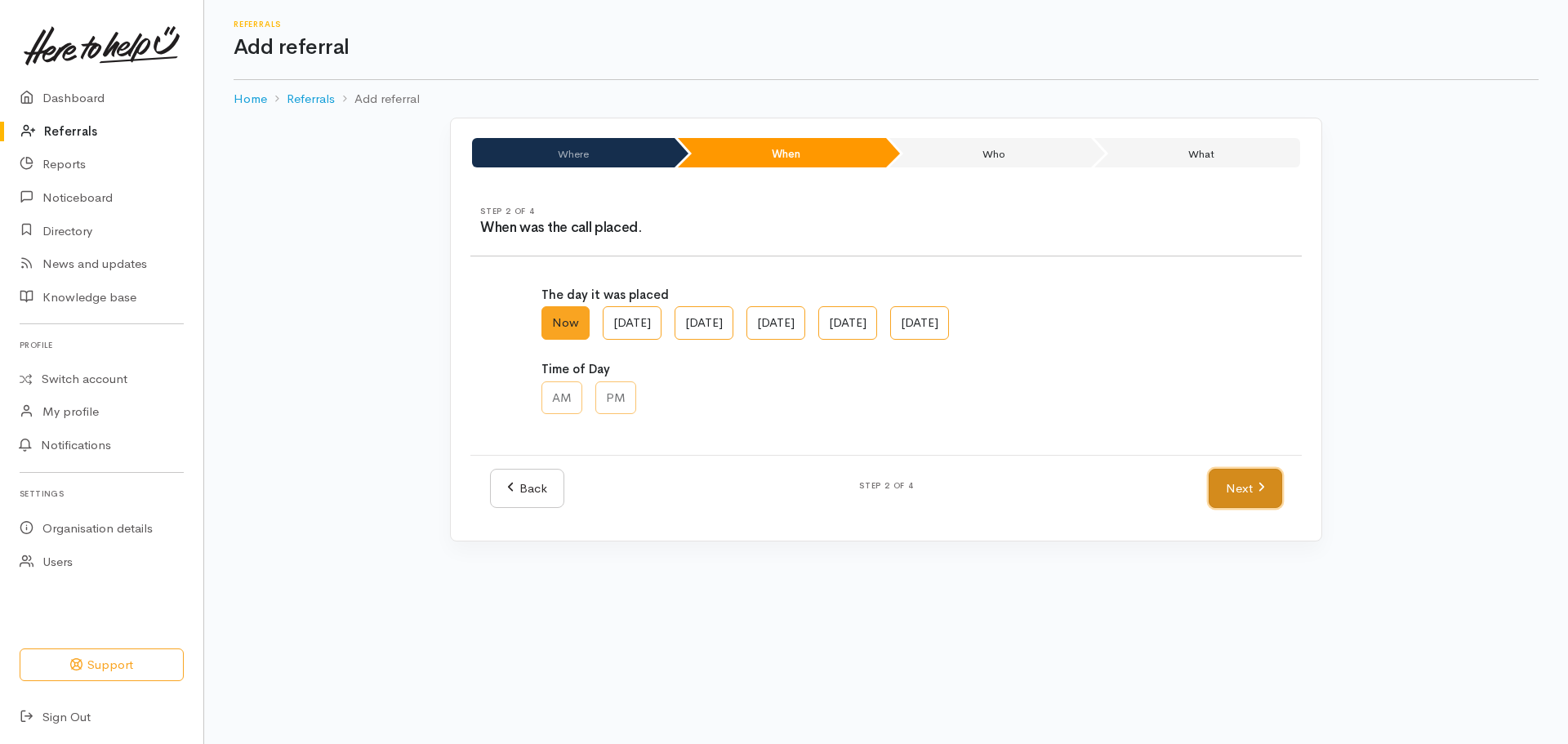
click at [1236, 483] on link "Next" at bounding box center [1245, 488] width 74 height 40
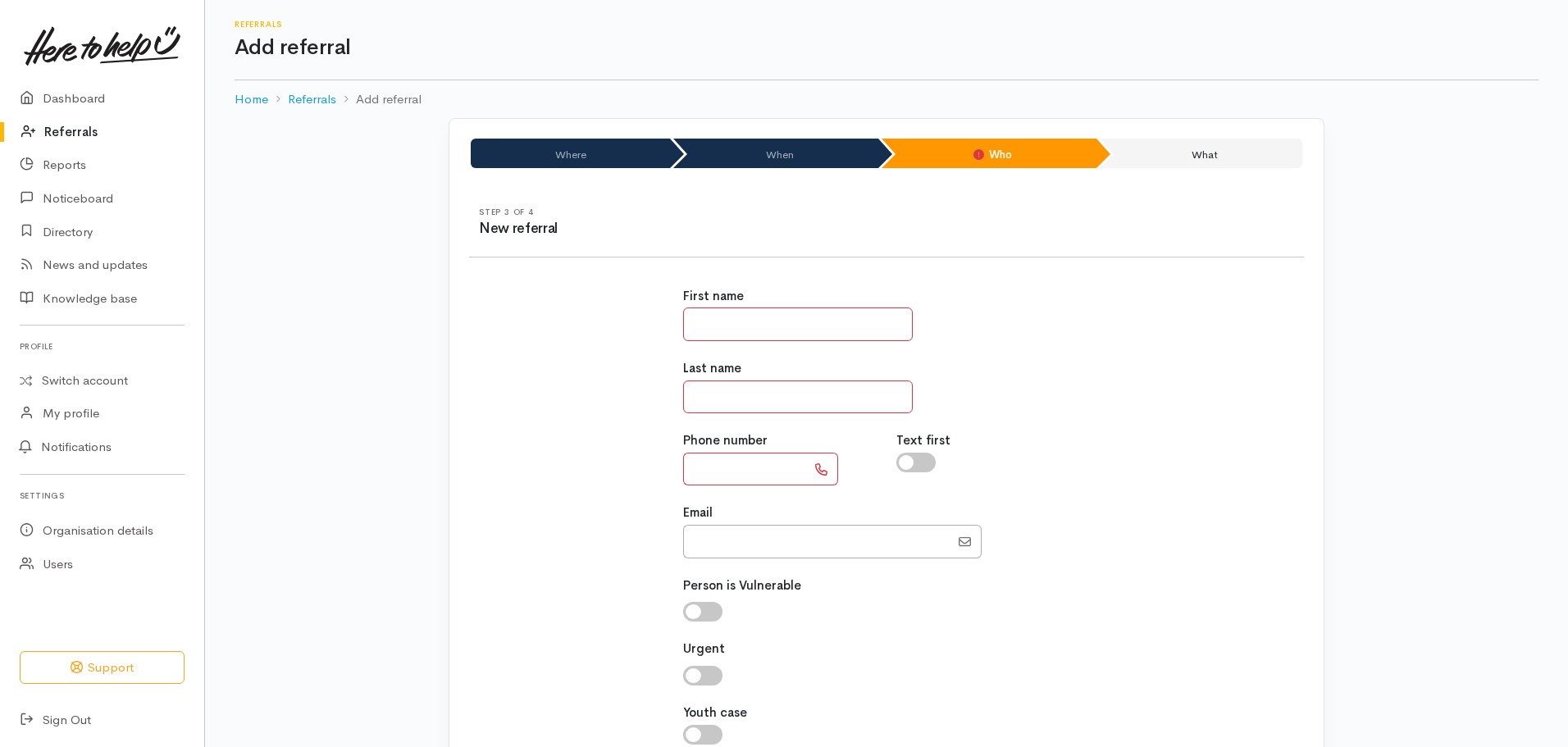
click at [738, 321] on input "text" at bounding box center [798, 324] width 230 height 34
type input "**"
type input "****"
click at [746, 449] on label "Phone number" at bounding box center [726, 441] width 84 height 19
click at [716, 474] on input "text" at bounding box center [745, 469] width 123 height 34
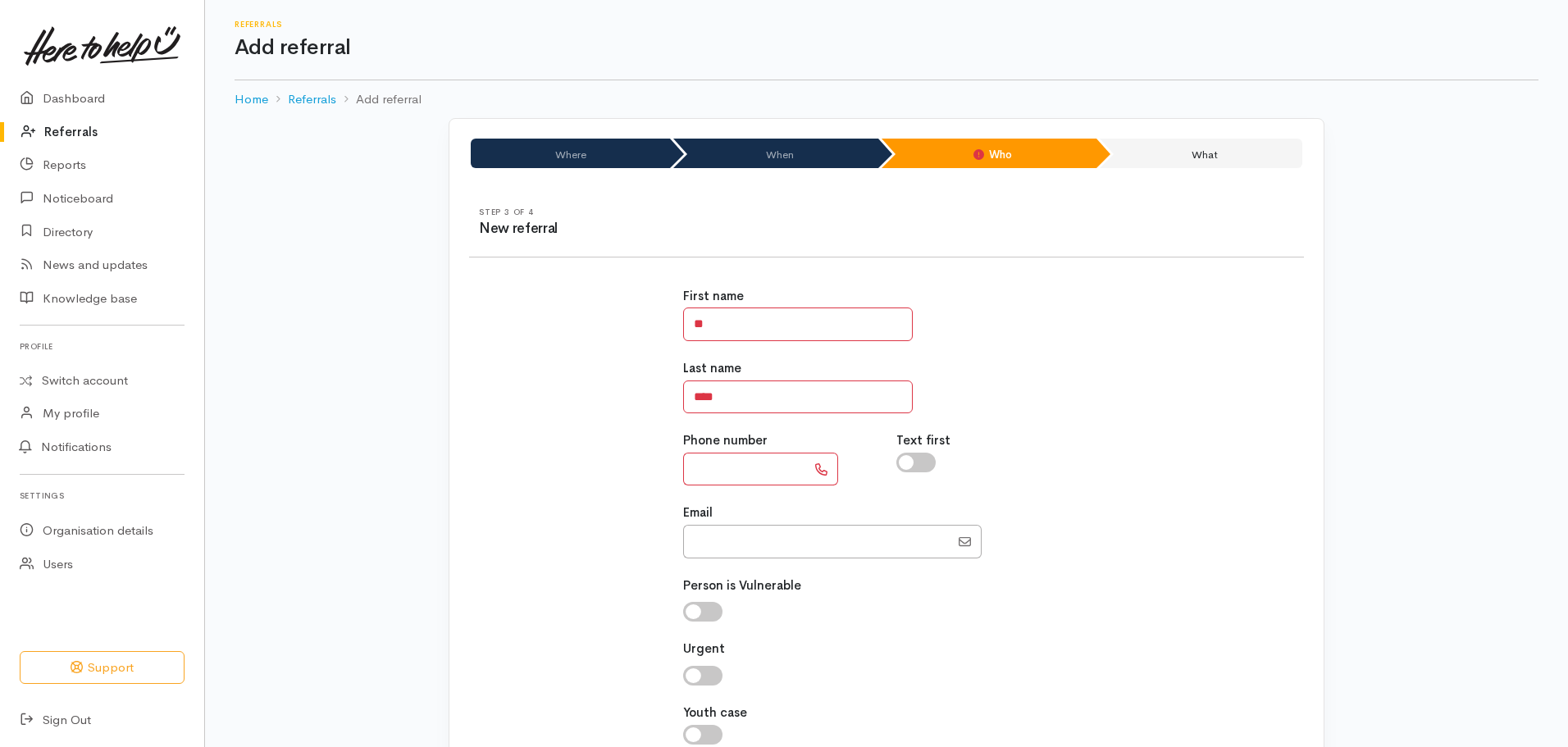
click at [705, 472] on input "text" at bounding box center [745, 469] width 123 height 34
paste input "**********"
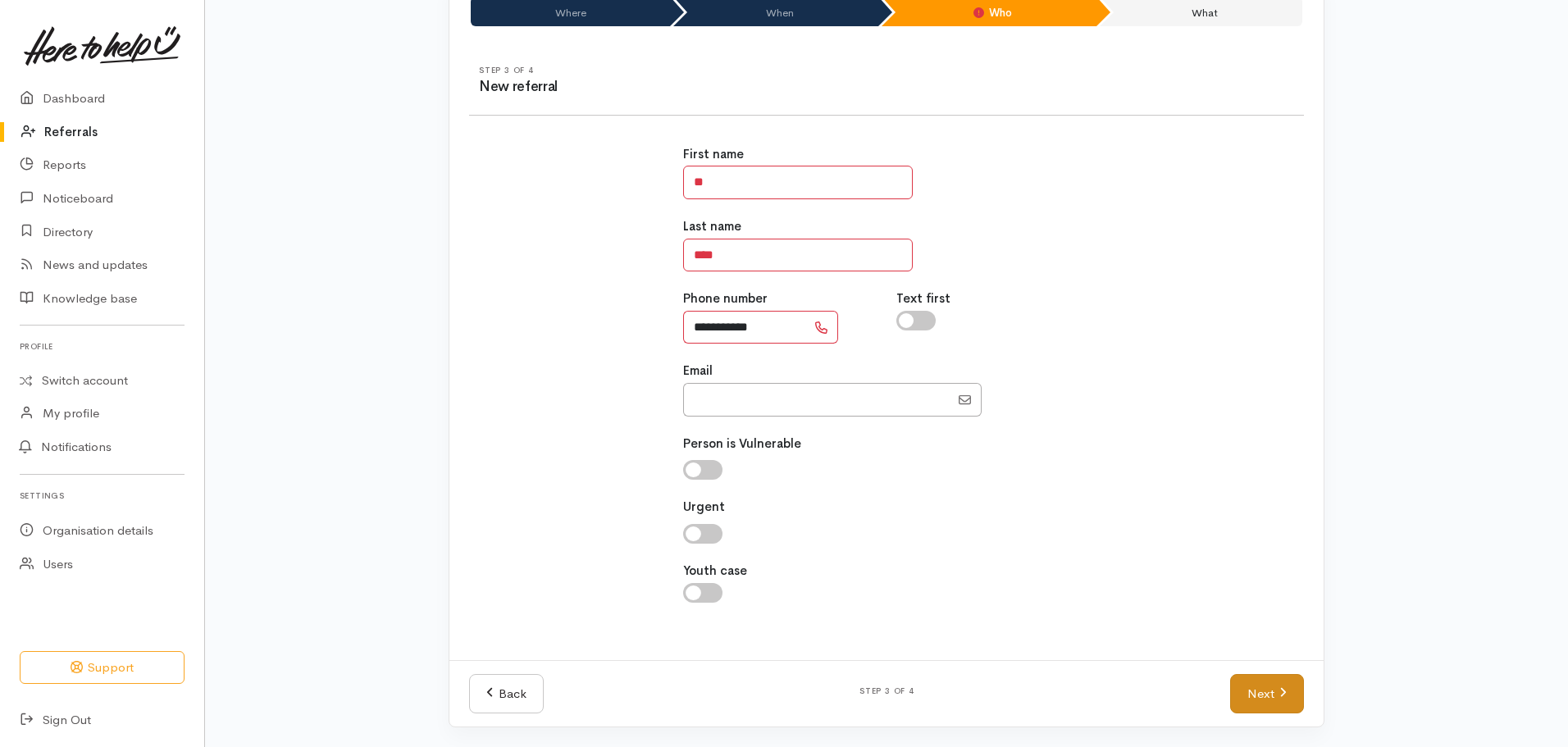
type input "**********"
click at [1271, 694] on link "Next" at bounding box center [1268, 694] width 74 height 40
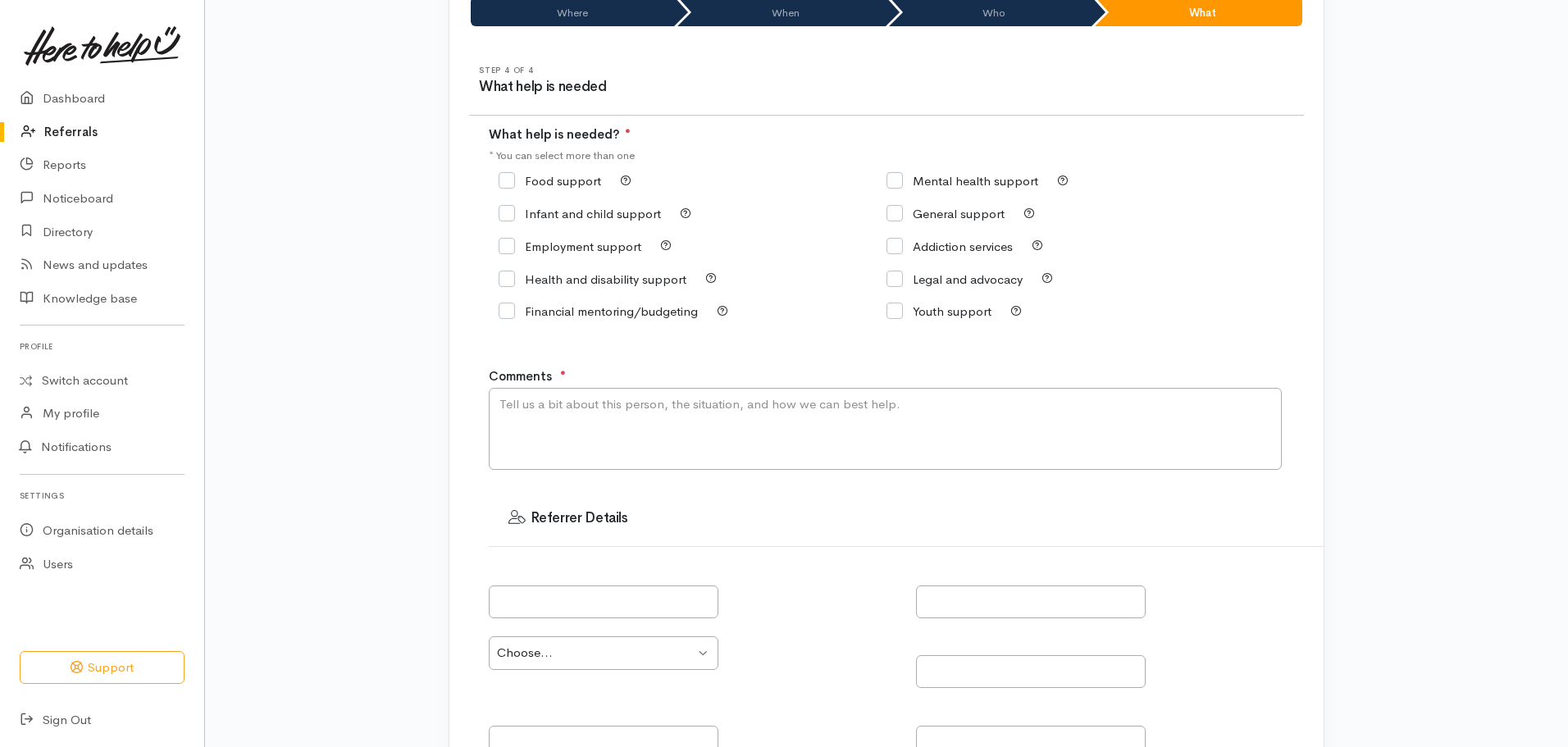
click at [900, 215] on input "General support" at bounding box center [945, 214] width 118 height 13
checkbox input "true"
click at [560, 414] on textarea "Comments" at bounding box center [885, 428] width 793 height 82
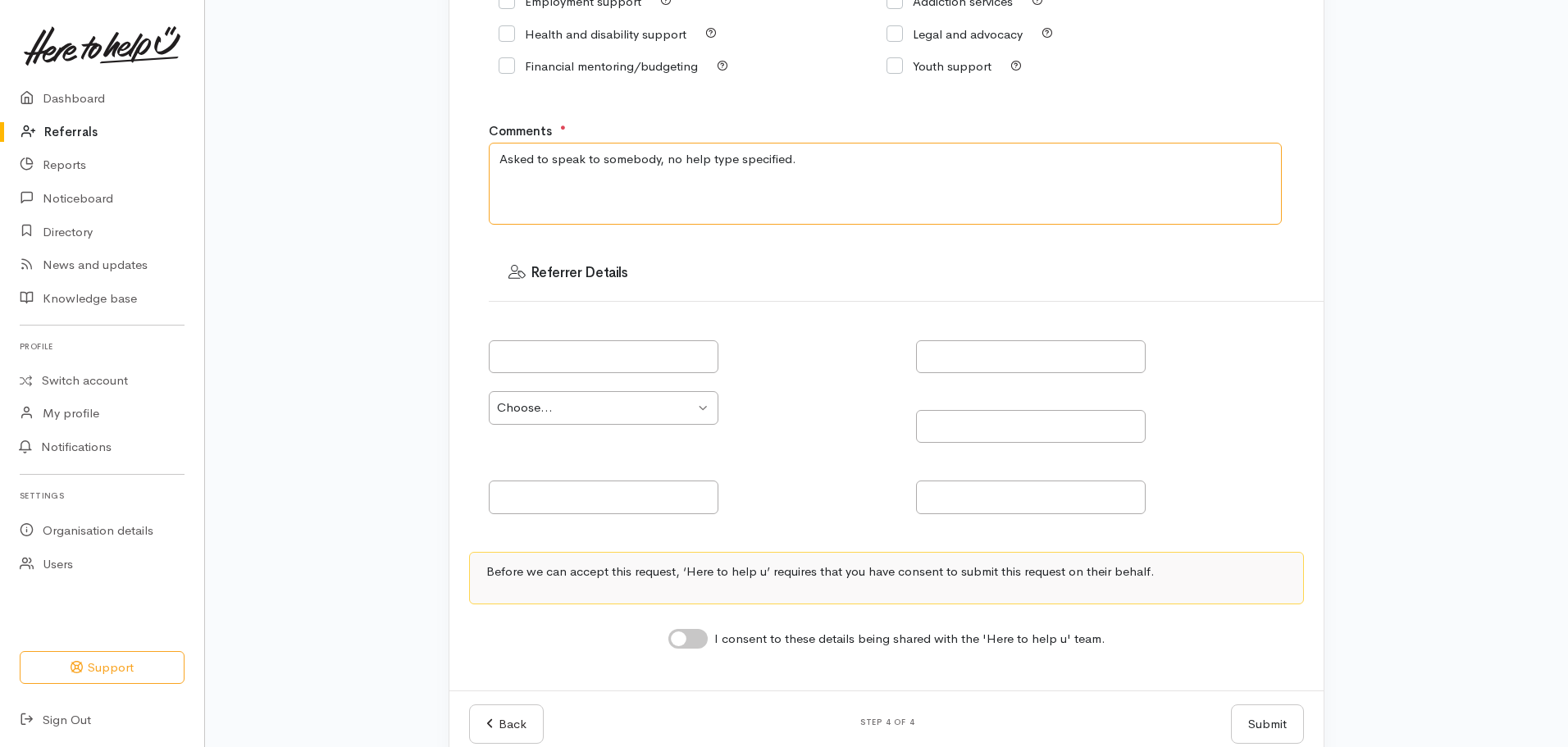
scroll to position [417, 0]
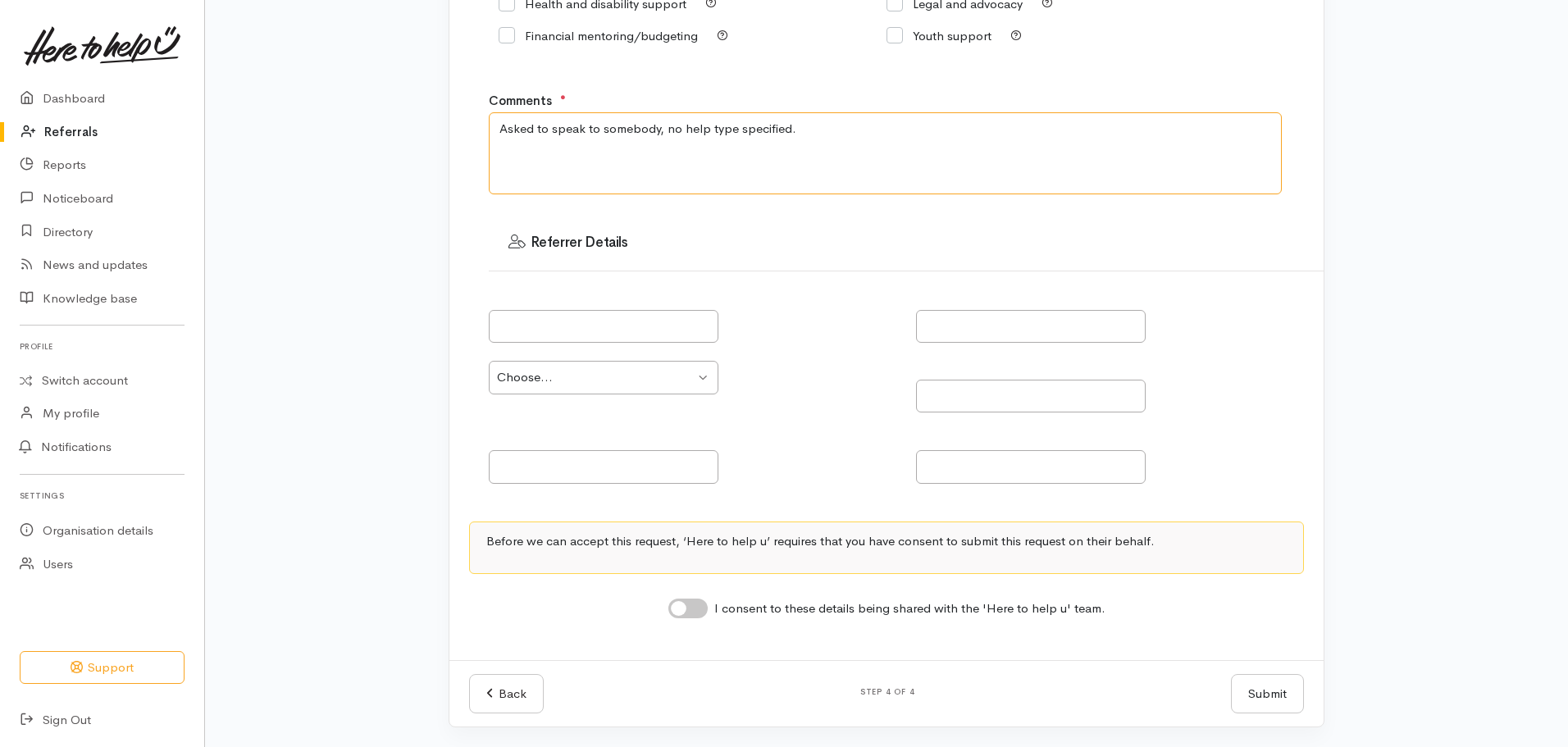
type textarea "Asked to speak to somebody, no help type specified."
click at [688, 611] on input "I consent to these details being shared with the 'Here to help u' team." at bounding box center [688, 607] width 40 height 19
checkbox input "true"
click at [1273, 700] on button "Submit" at bounding box center [1268, 694] width 73 height 40
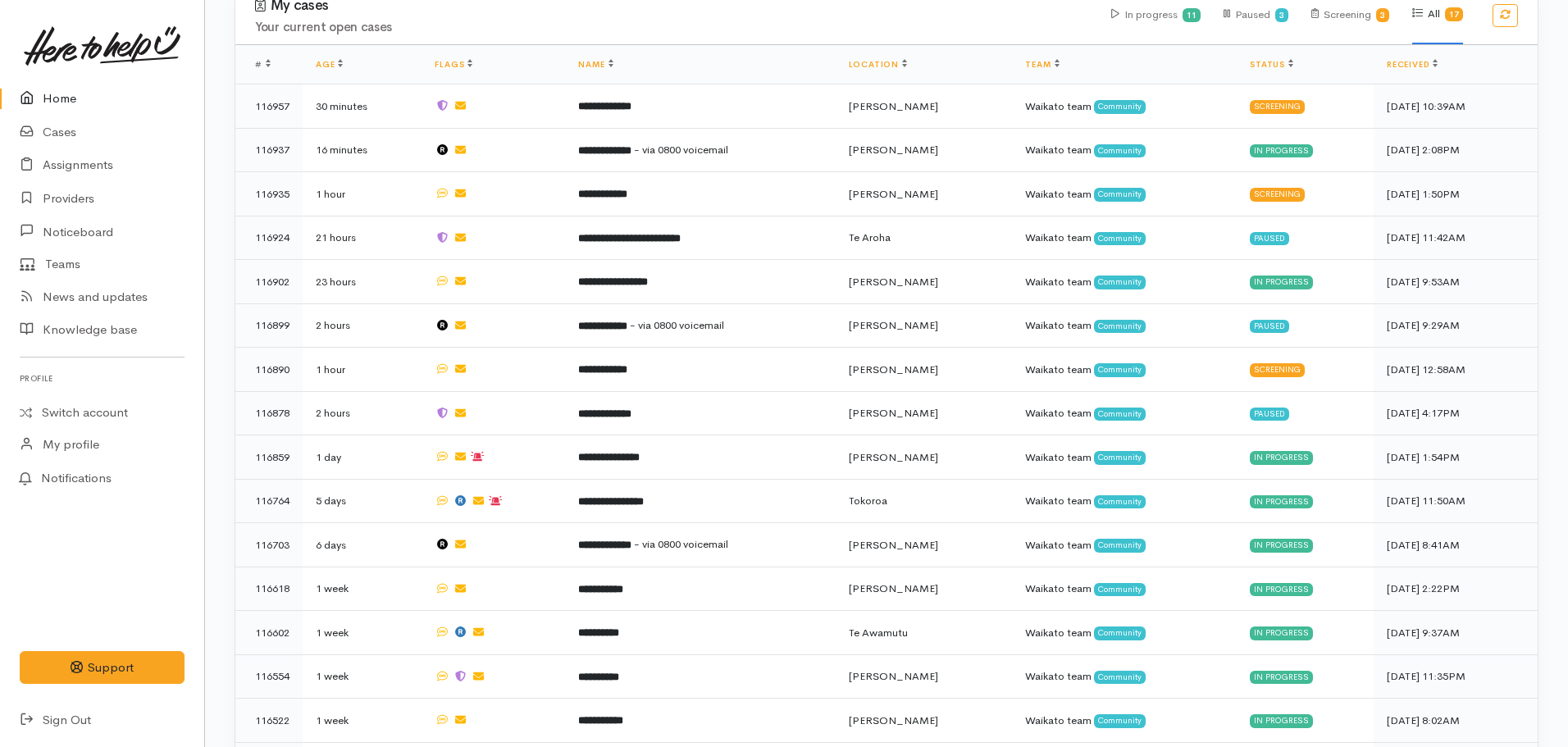
scroll to position [919, 0]
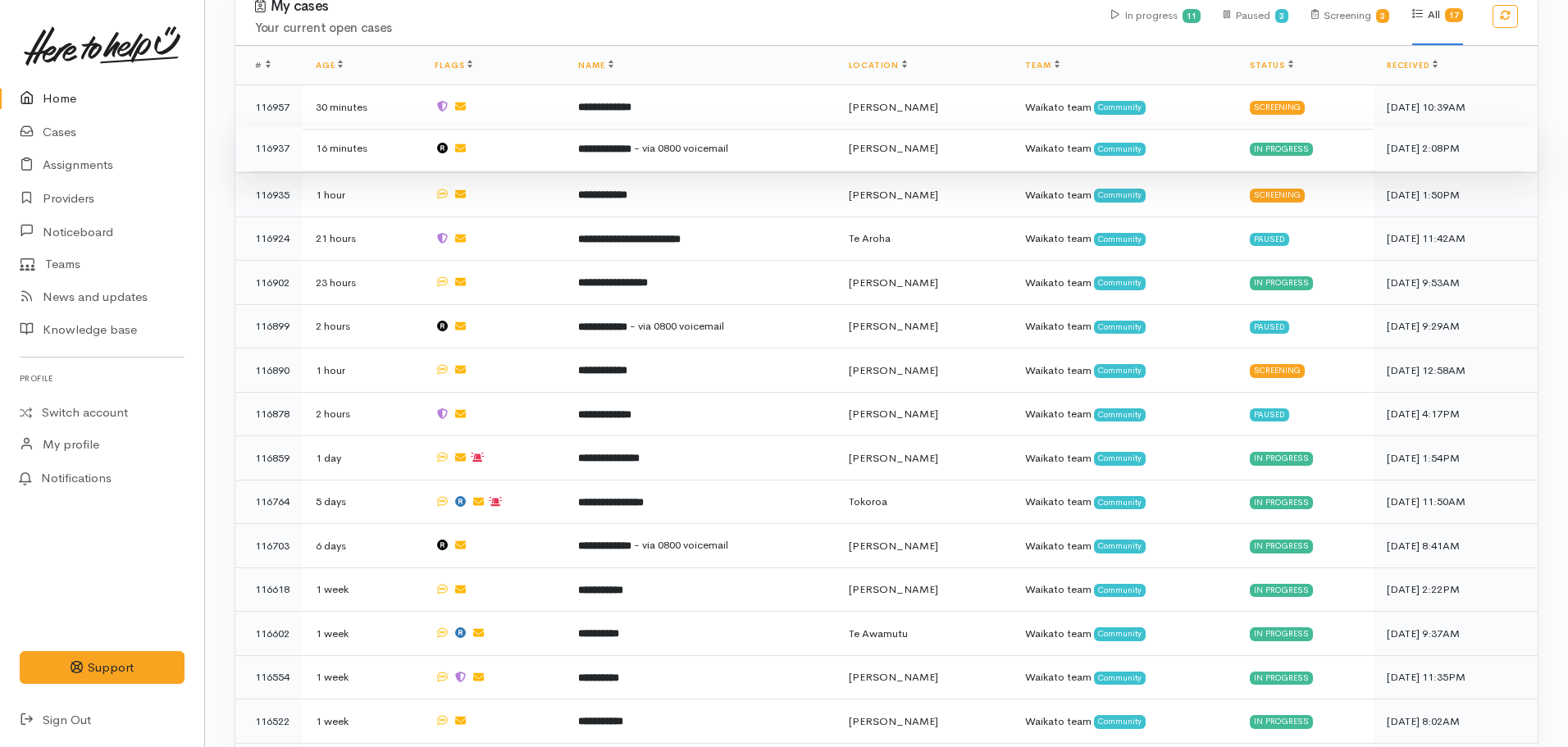
click at [682, 148] on td "**********" at bounding box center [699, 148] width 270 height 45
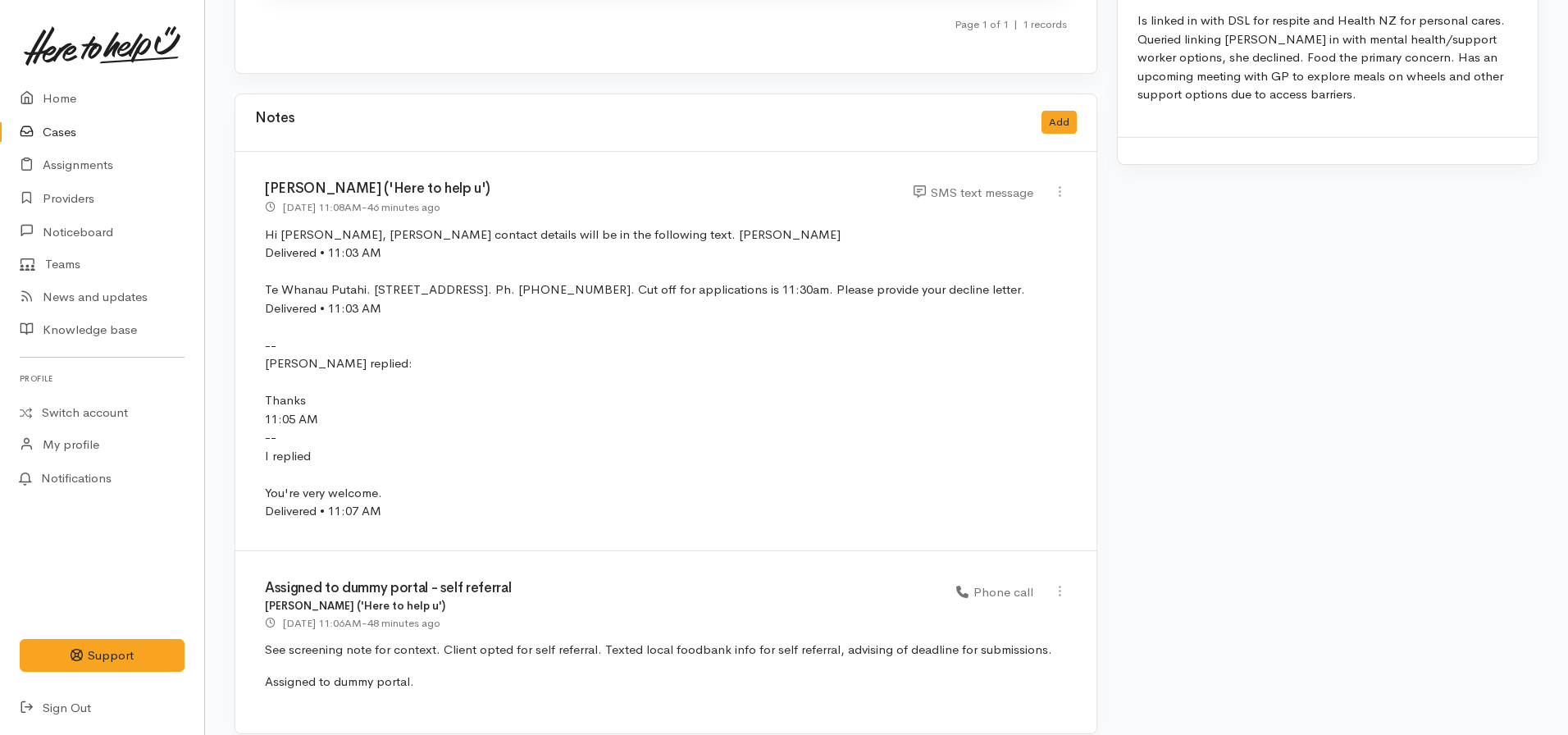
scroll to position [1867, 0]
click at [1064, 108] on button "Add" at bounding box center [1060, 120] width 35 height 24
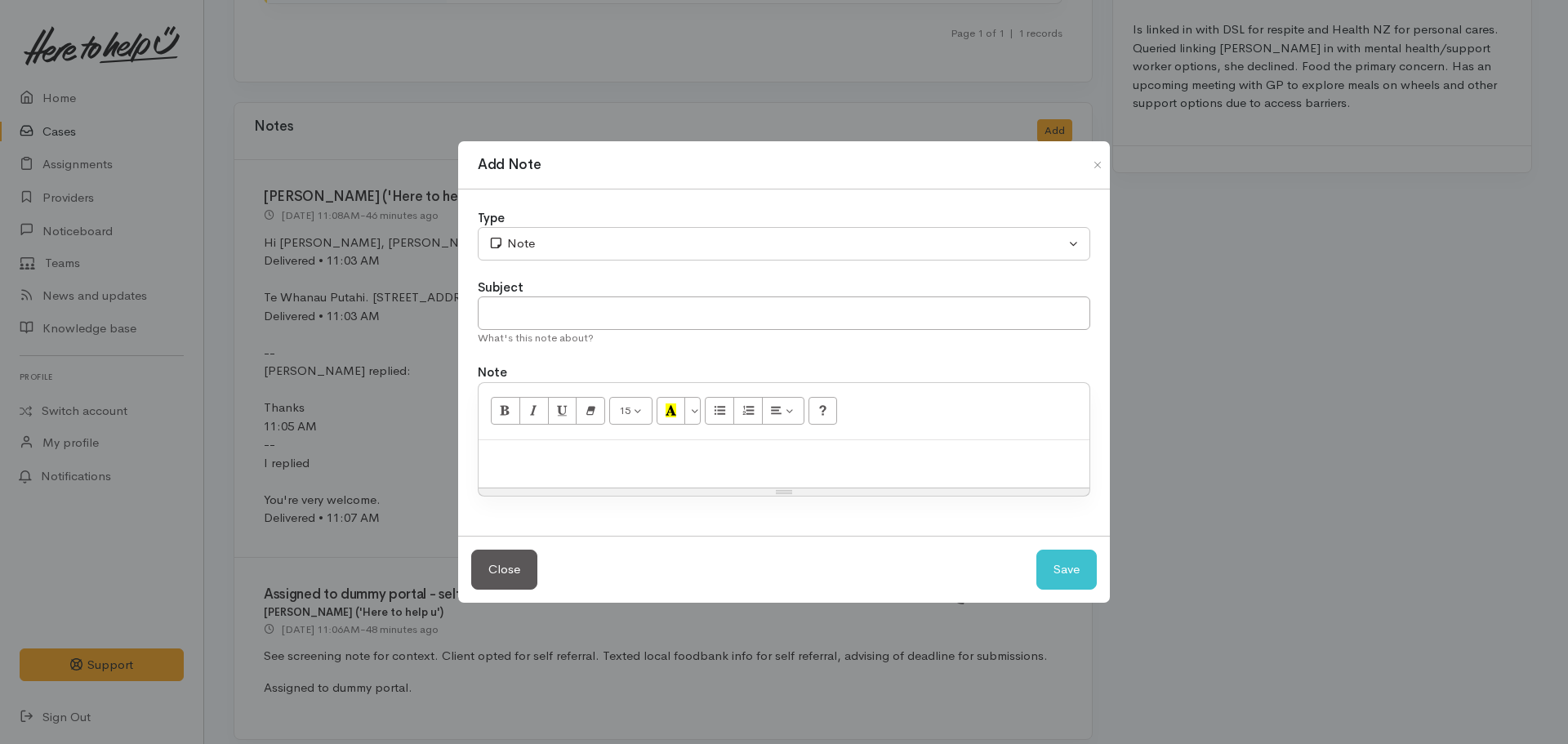
click at [574, 465] on p at bounding box center [784, 457] width 594 height 18
click at [556, 443] on div "[PERSON_NAME]" at bounding box center [784, 463] width 611 height 48
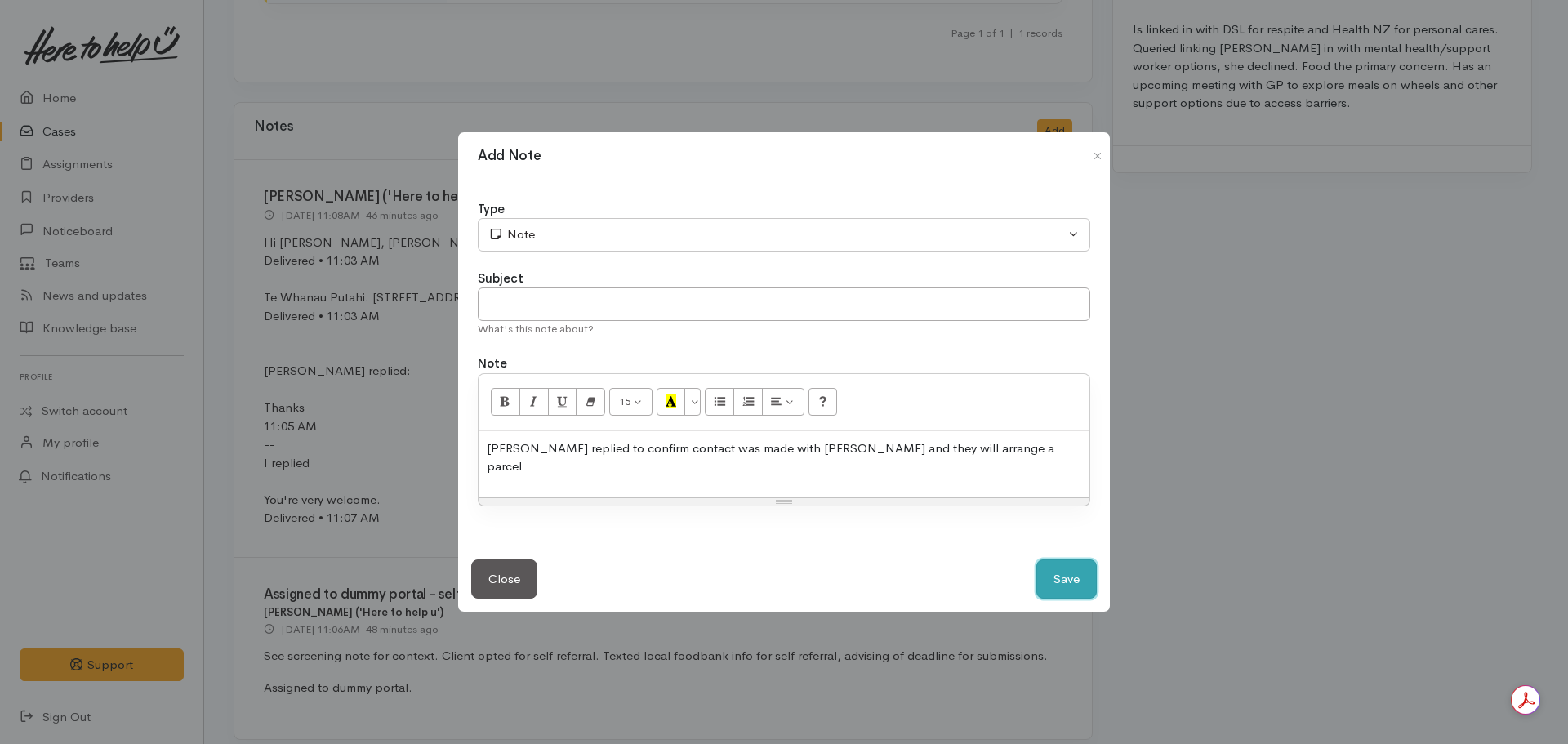
click at [1061, 562] on button "Save" at bounding box center [1067, 580] width 60 height 40
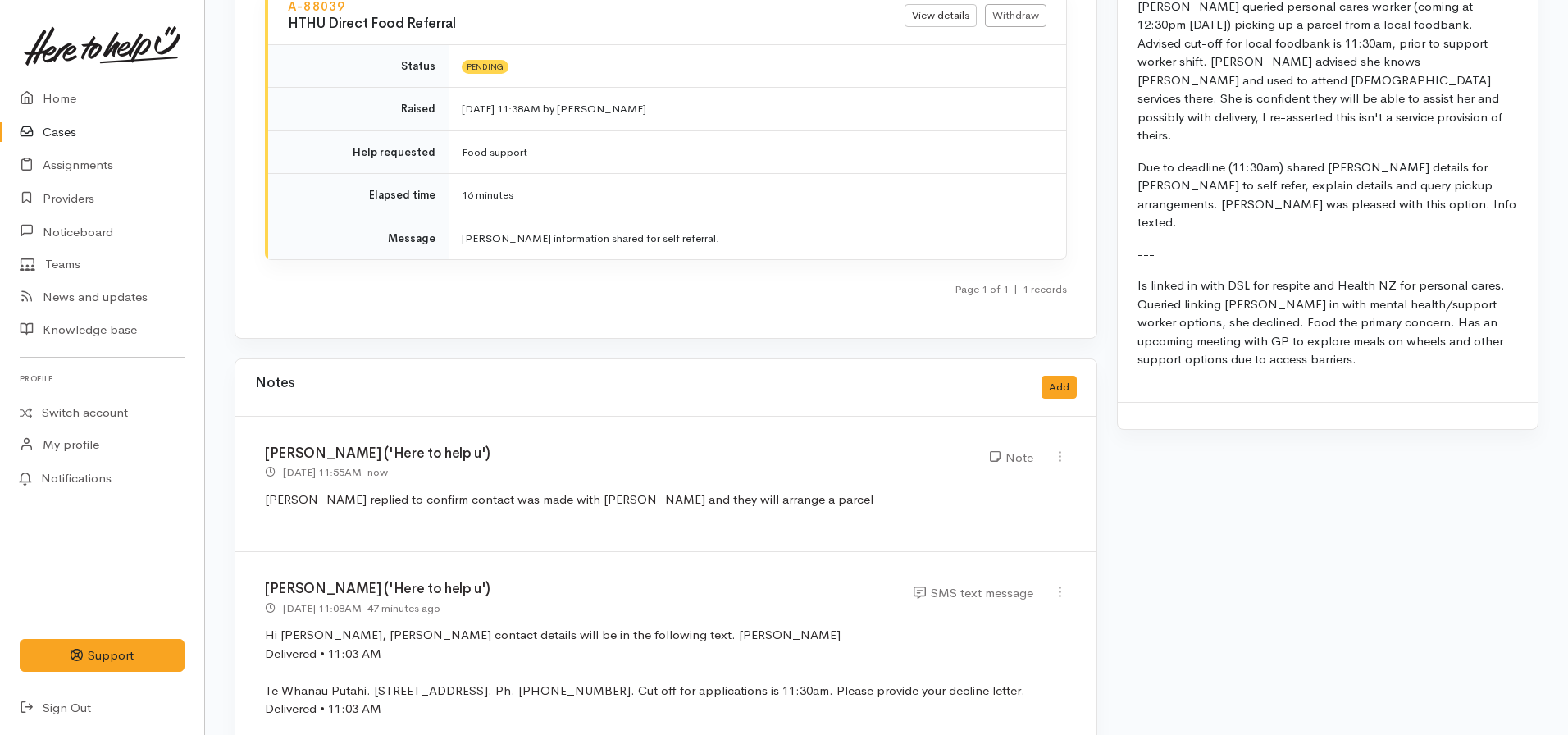
scroll to position [1595, 0]
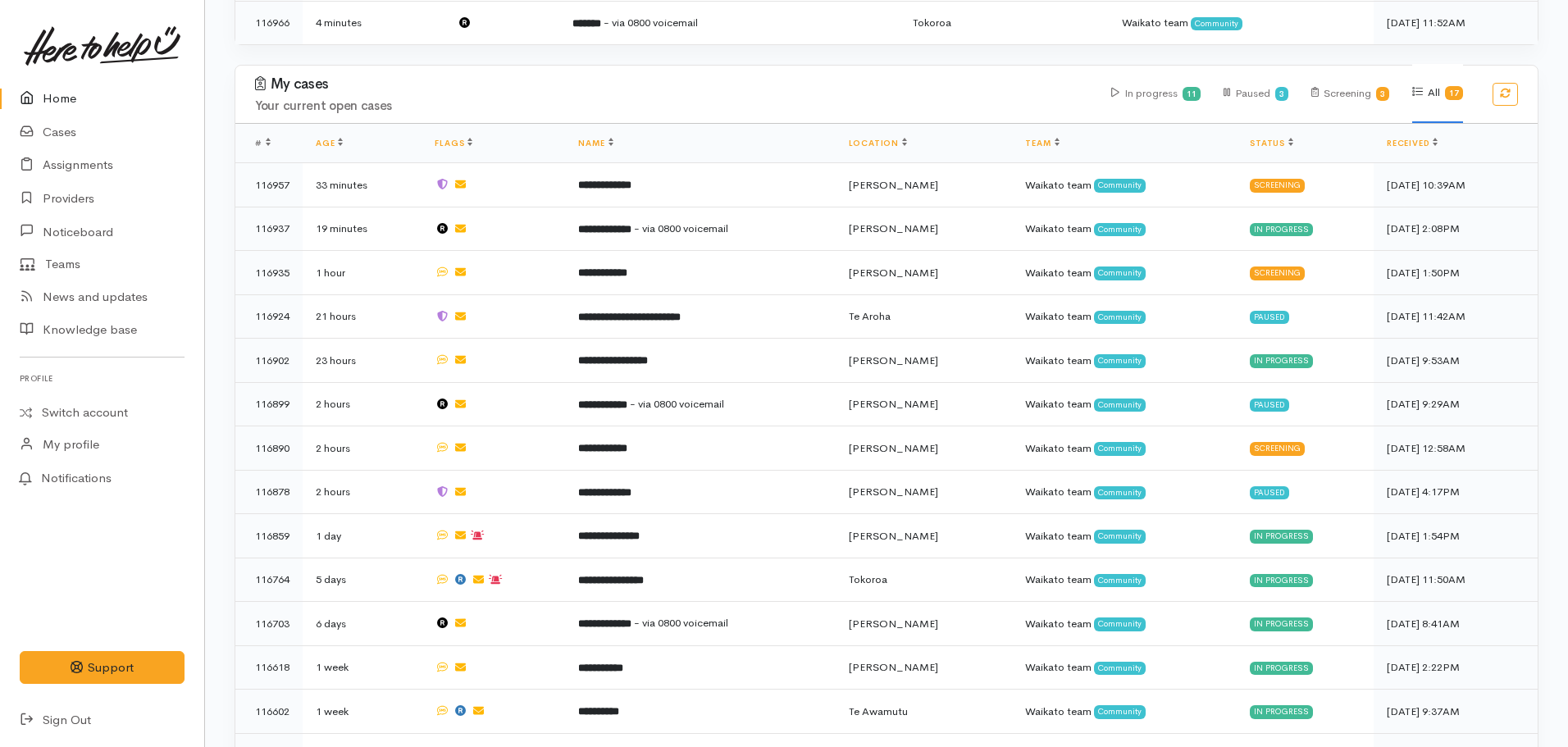
scroll to position [842, 0]
click at [72, 131] on link "Cases" at bounding box center [102, 132] width 205 height 34
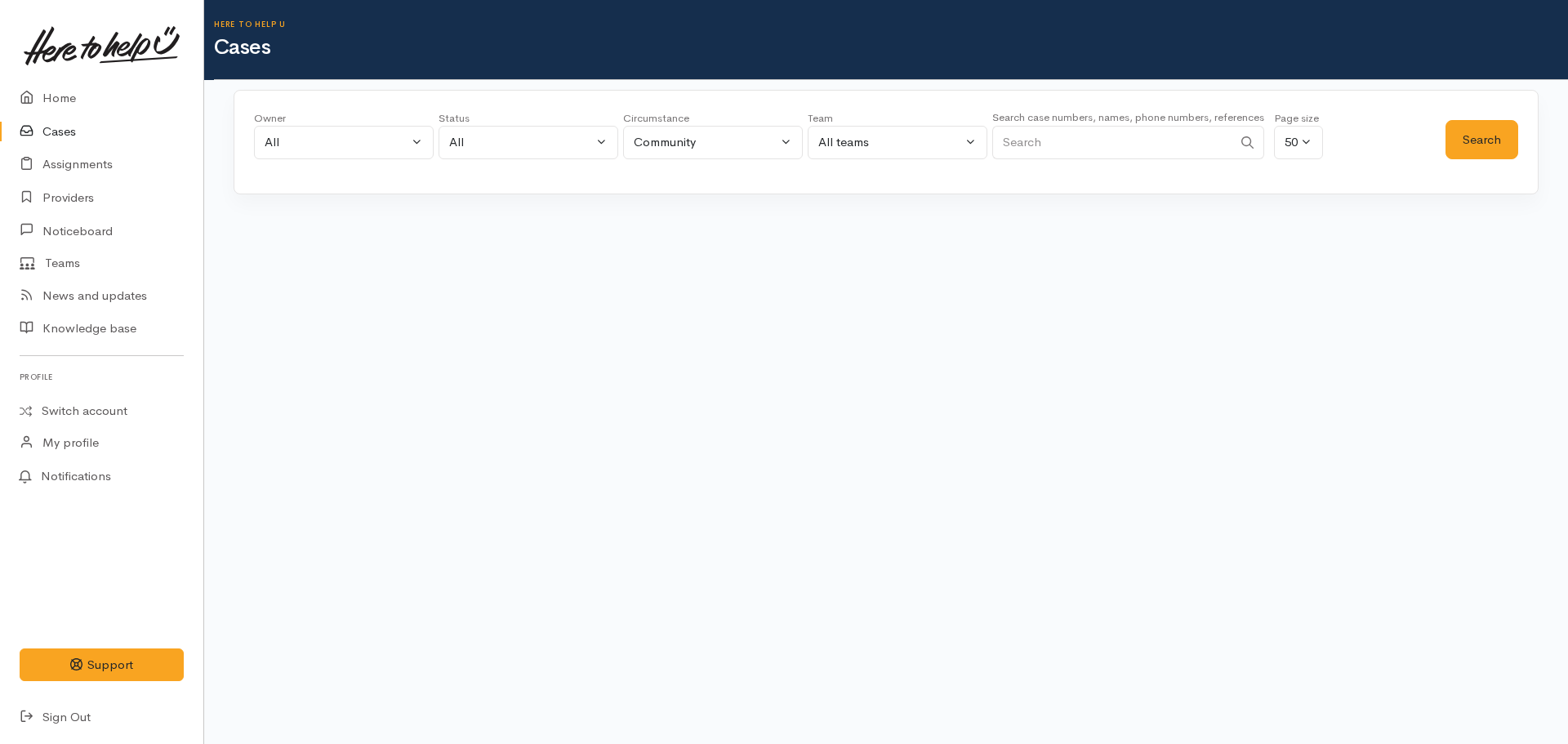
click at [1130, 158] on input "Search" at bounding box center [1112, 142] width 241 height 34
type input "[PERSON_NAME]"
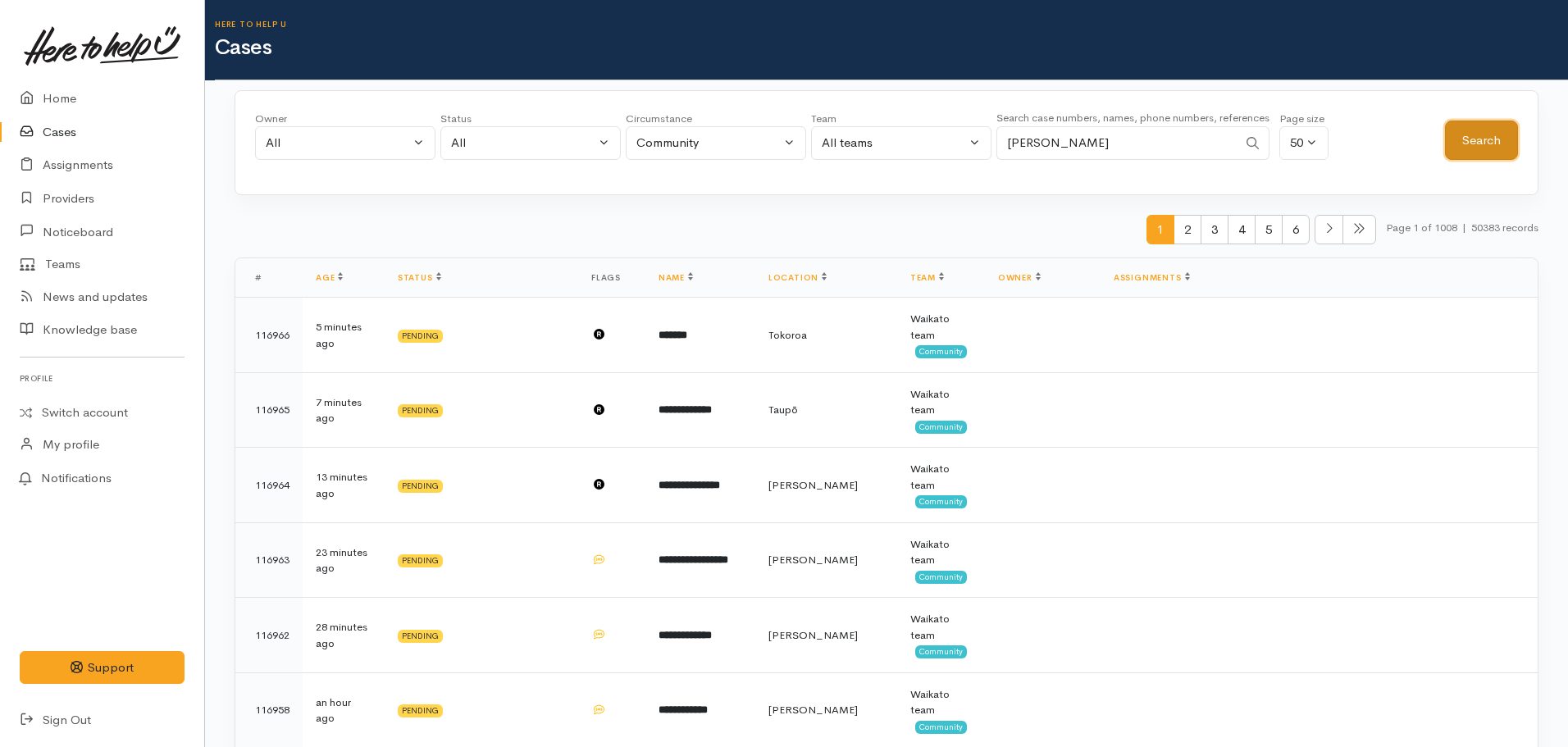
click at [1482, 149] on button "Search" at bounding box center [1481, 140] width 73 height 40
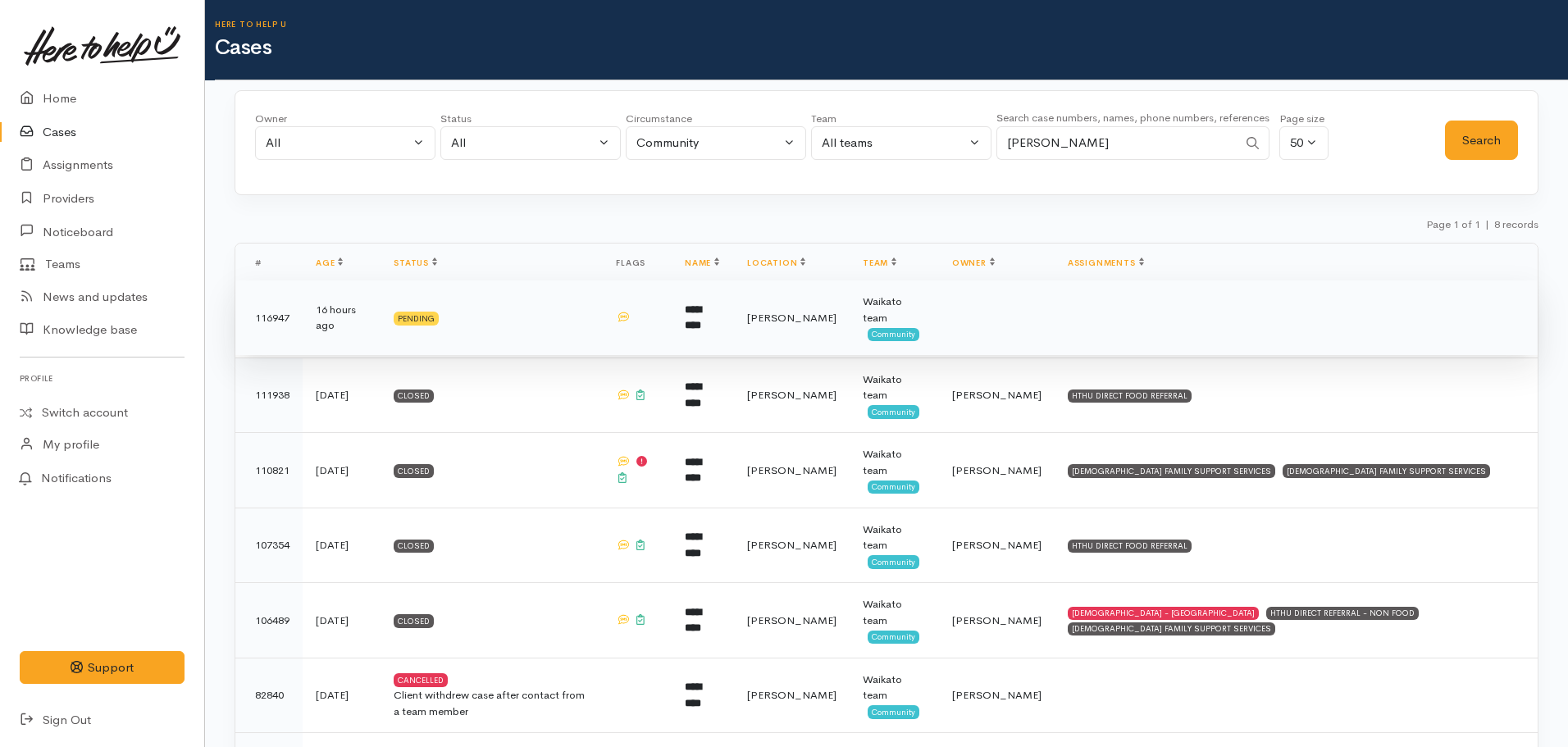
click at [734, 319] on td "*********" at bounding box center [703, 318] width 62 height 76
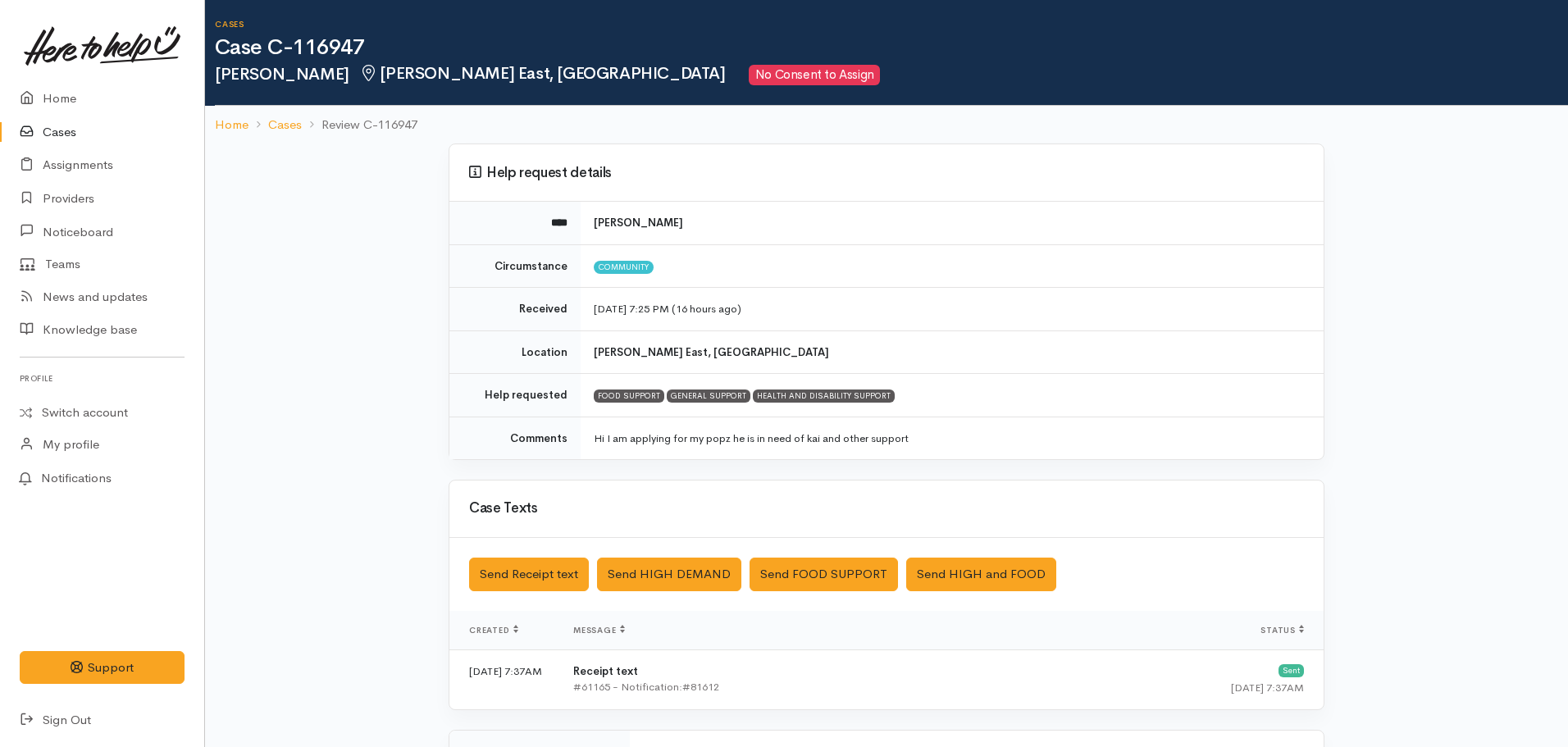
scroll to position [283, 0]
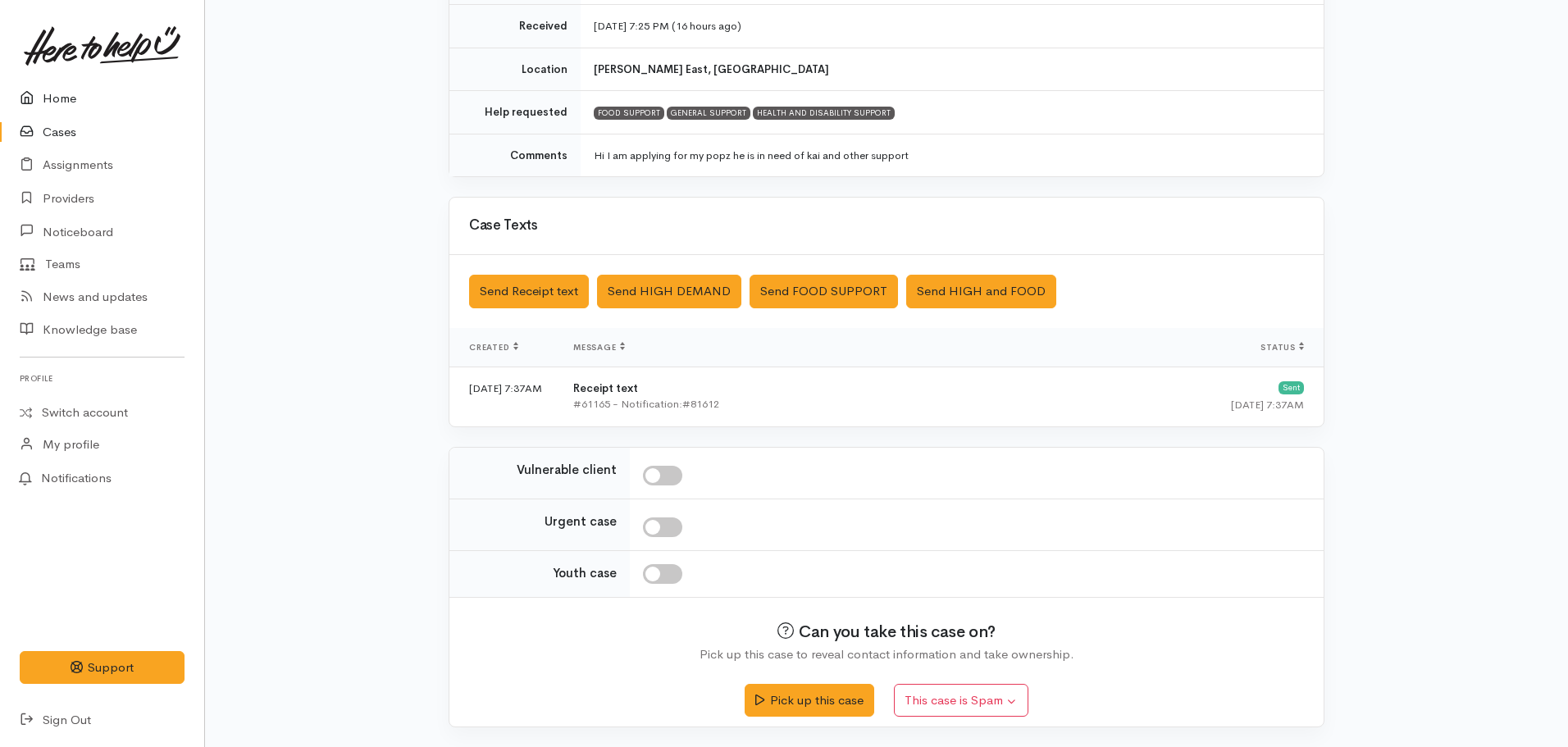
click at [71, 105] on link "Home" at bounding box center [102, 98] width 205 height 34
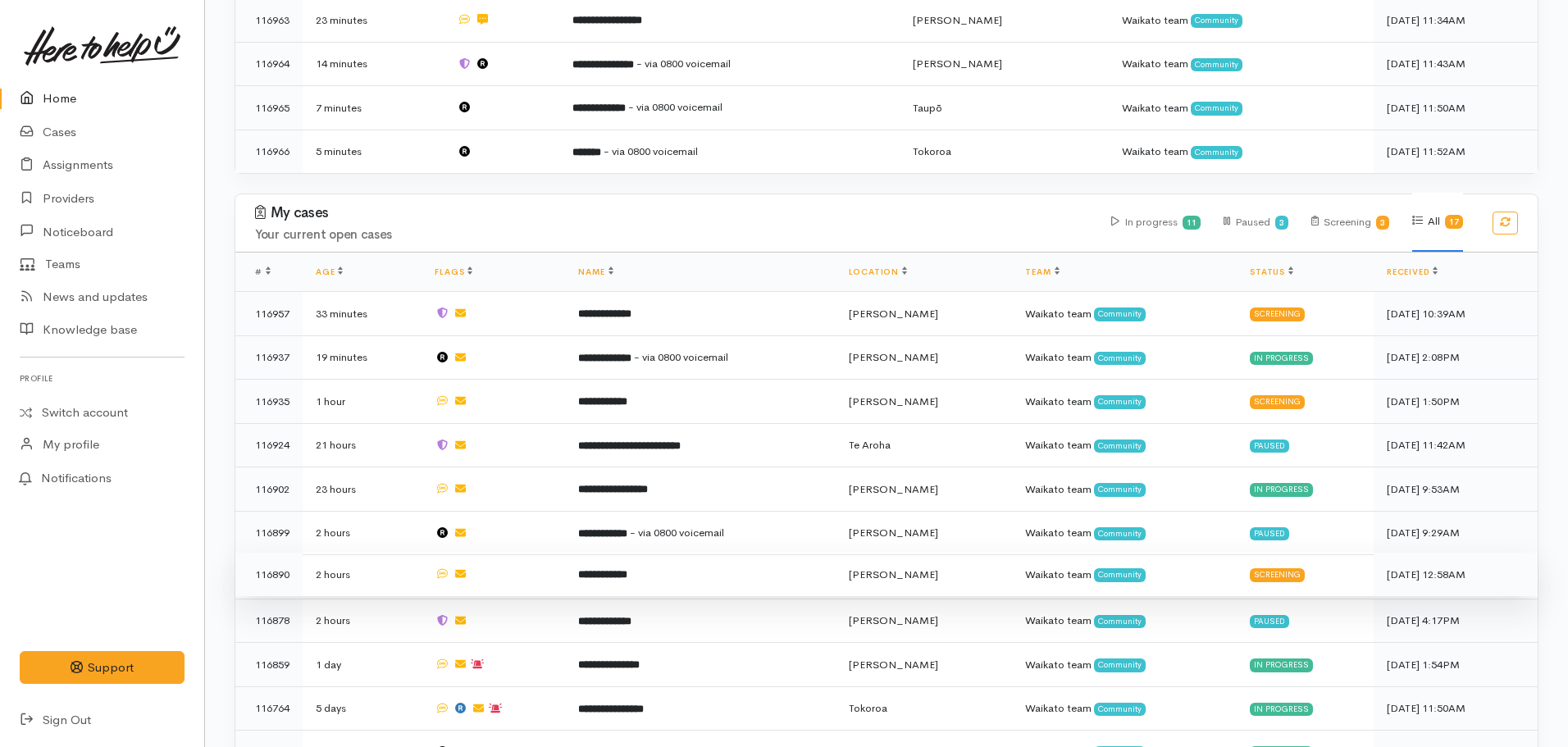
scroll to position [712, 0]
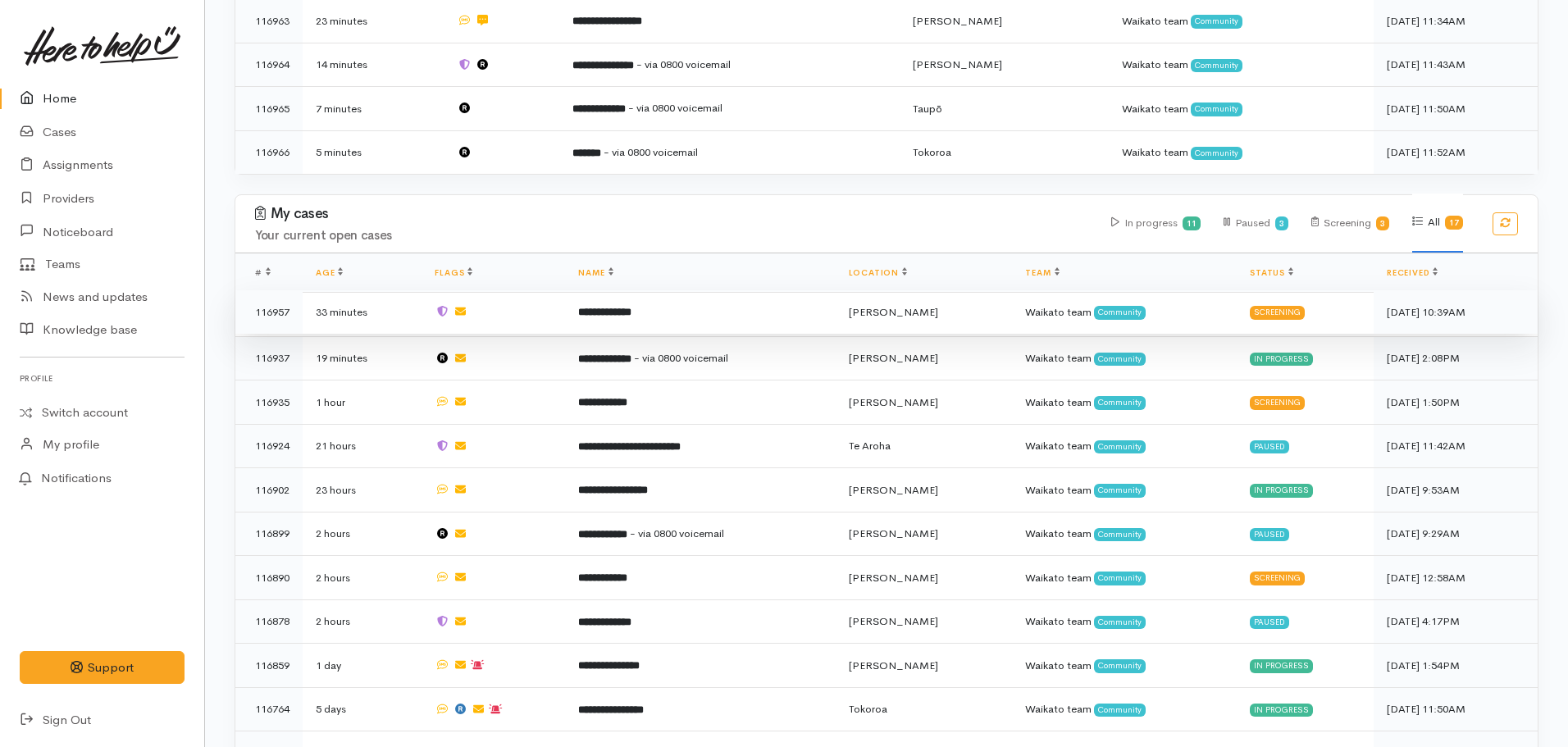
click at [631, 306] on b "**********" at bounding box center [604, 311] width 53 height 11
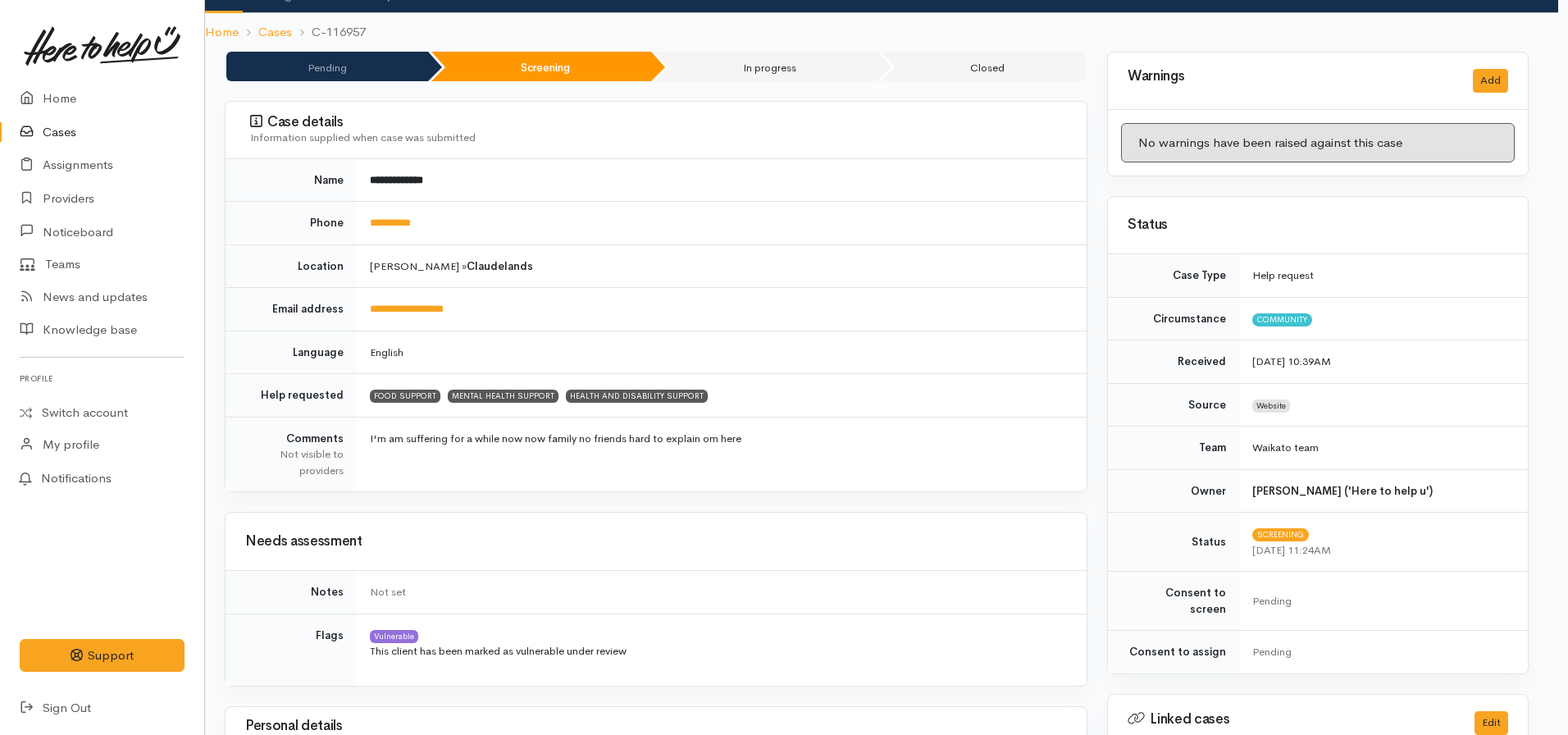
scroll to position [0, 10]
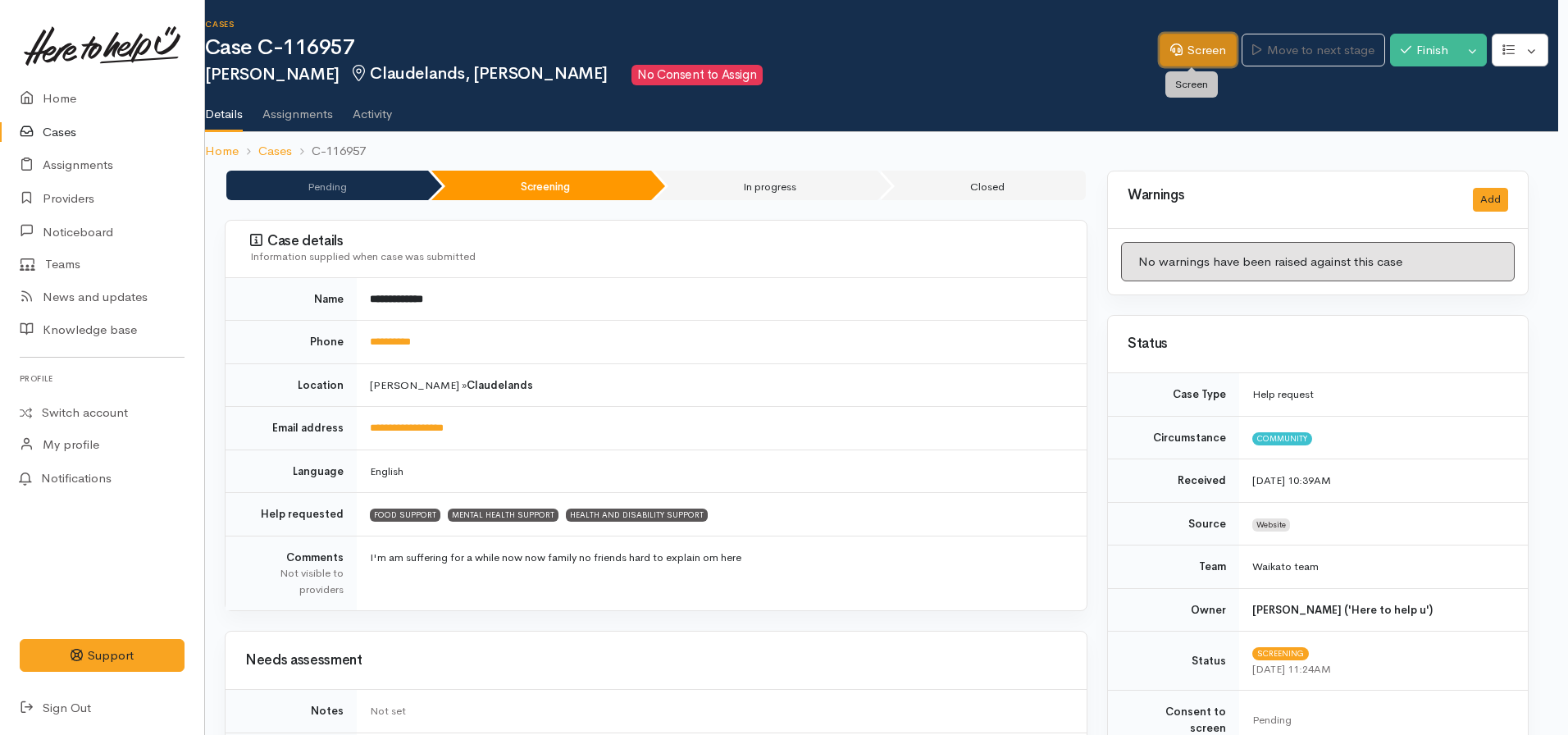
click at [1195, 44] on link "Screen" at bounding box center [1199, 51] width 77 height 34
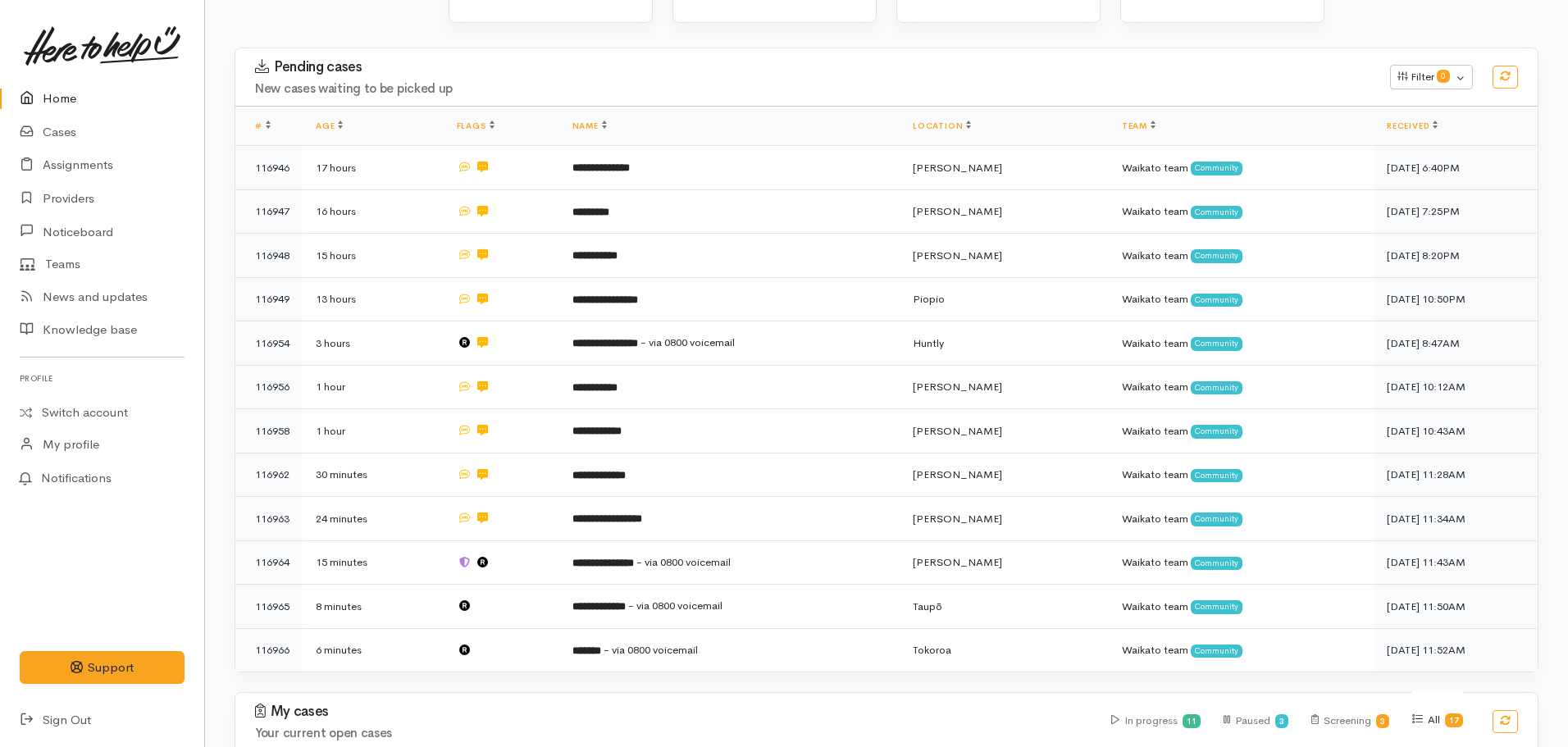
scroll to position [217, 0]
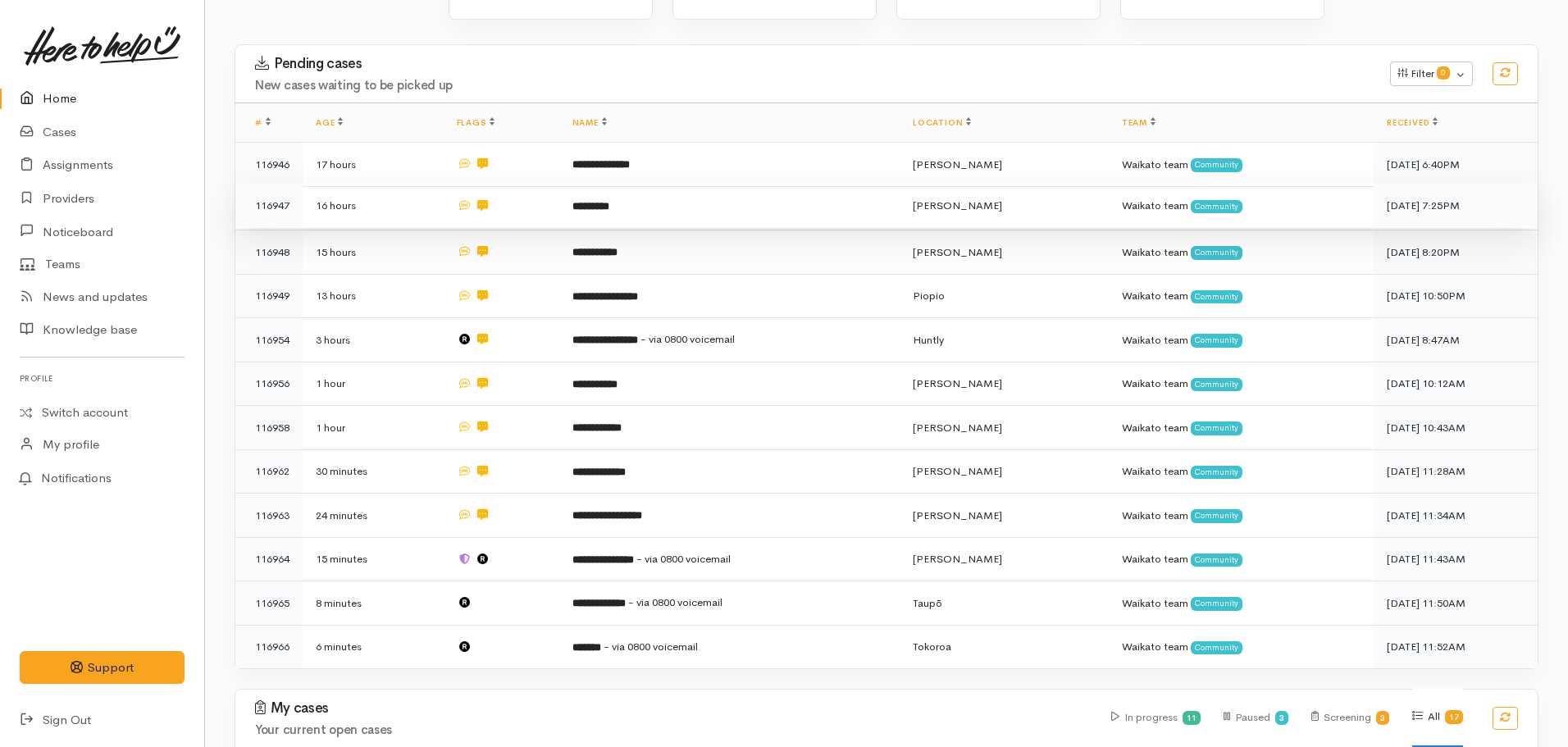
click at [592, 204] on b "*********" at bounding box center [591, 206] width 37 height 11
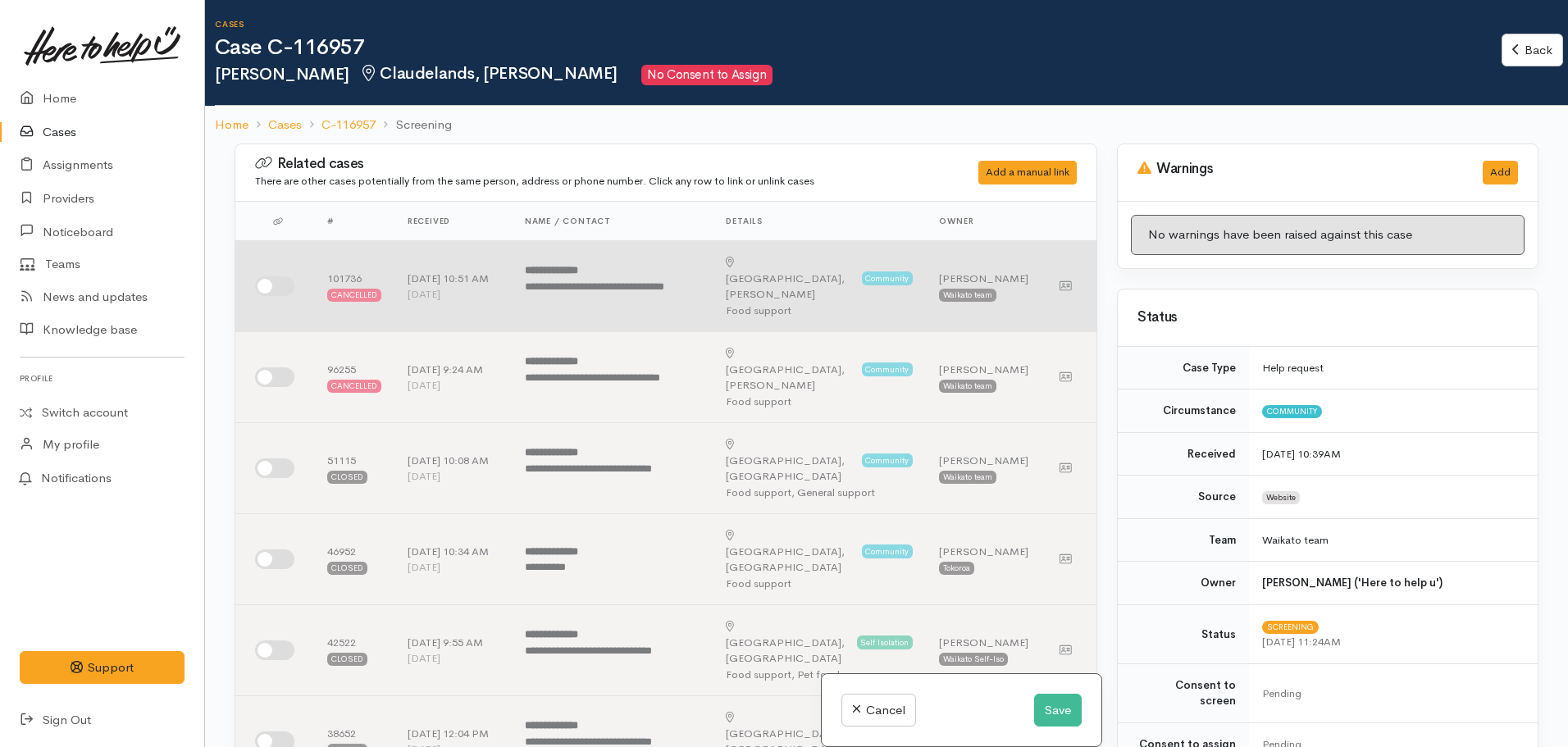
click at [266, 276] on input "checkbox" at bounding box center [274, 285] width 40 height 19
checkbox input "true"
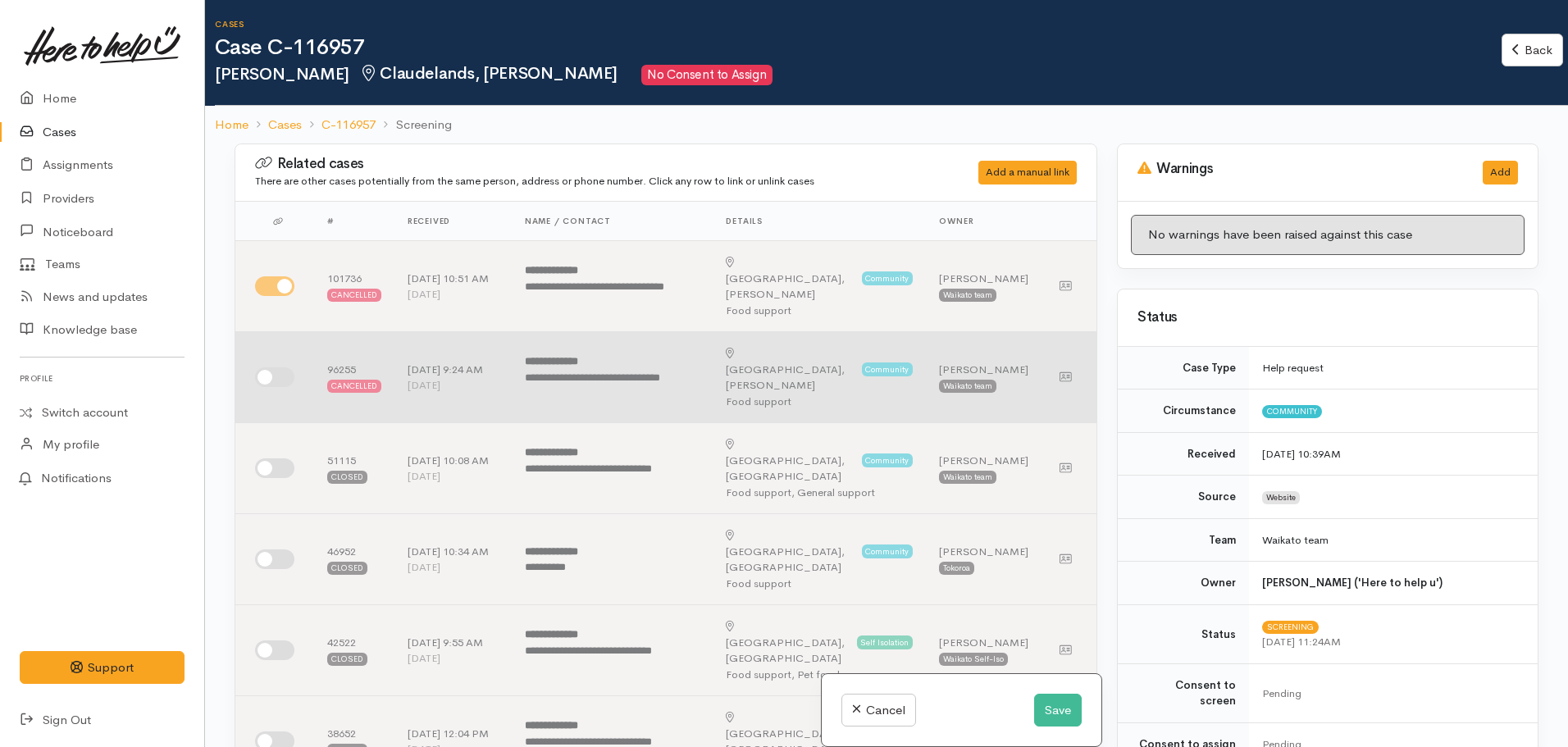
click at [271, 368] on input "checkbox" at bounding box center [274, 377] width 40 height 19
checkbox input "true"
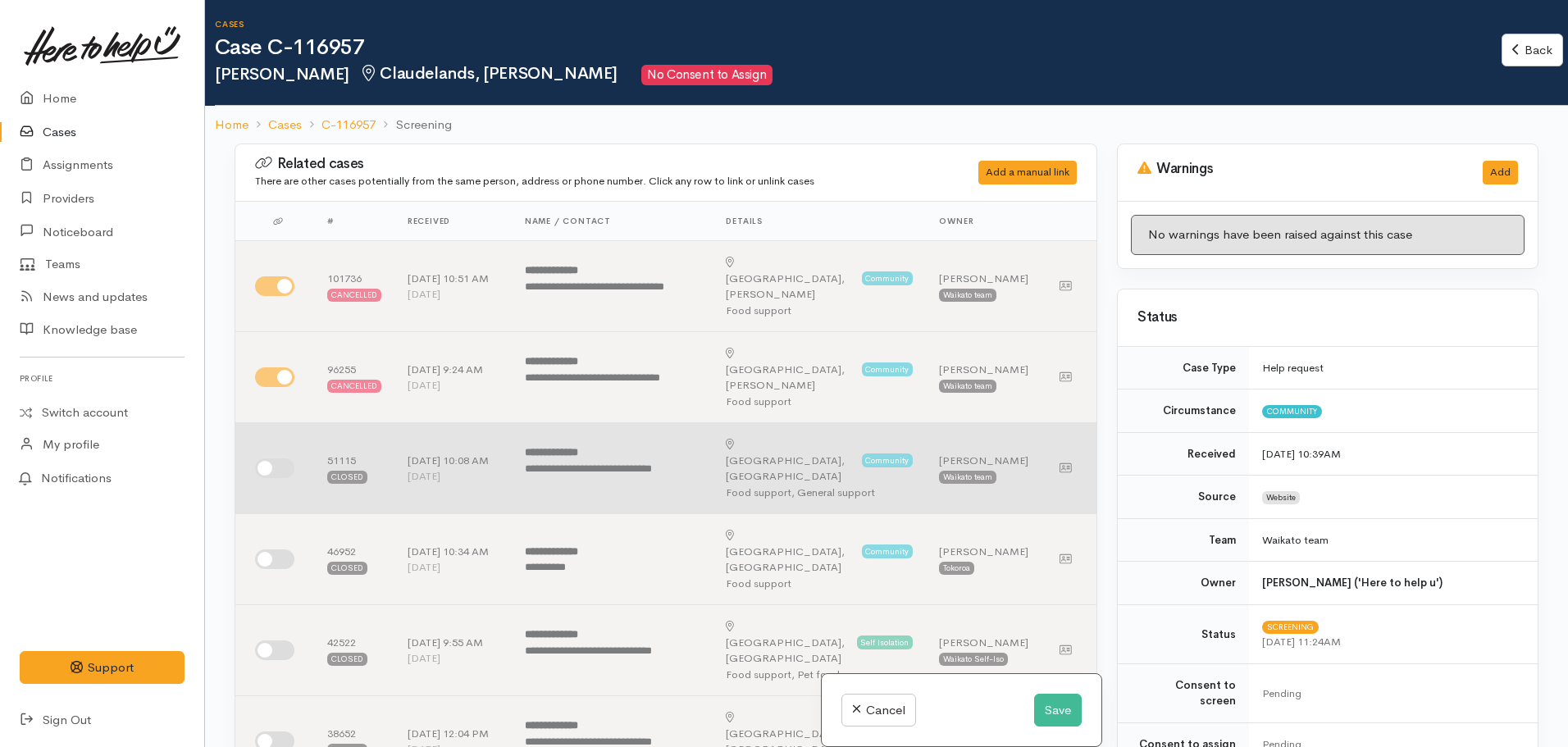
click at [274, 441] on td at bounding box center [275, 469] width 79 height 91
click at [266, 458] on input "checkbox" at bounding box center [274, 468] width 40 height 19
checkbox input "true"
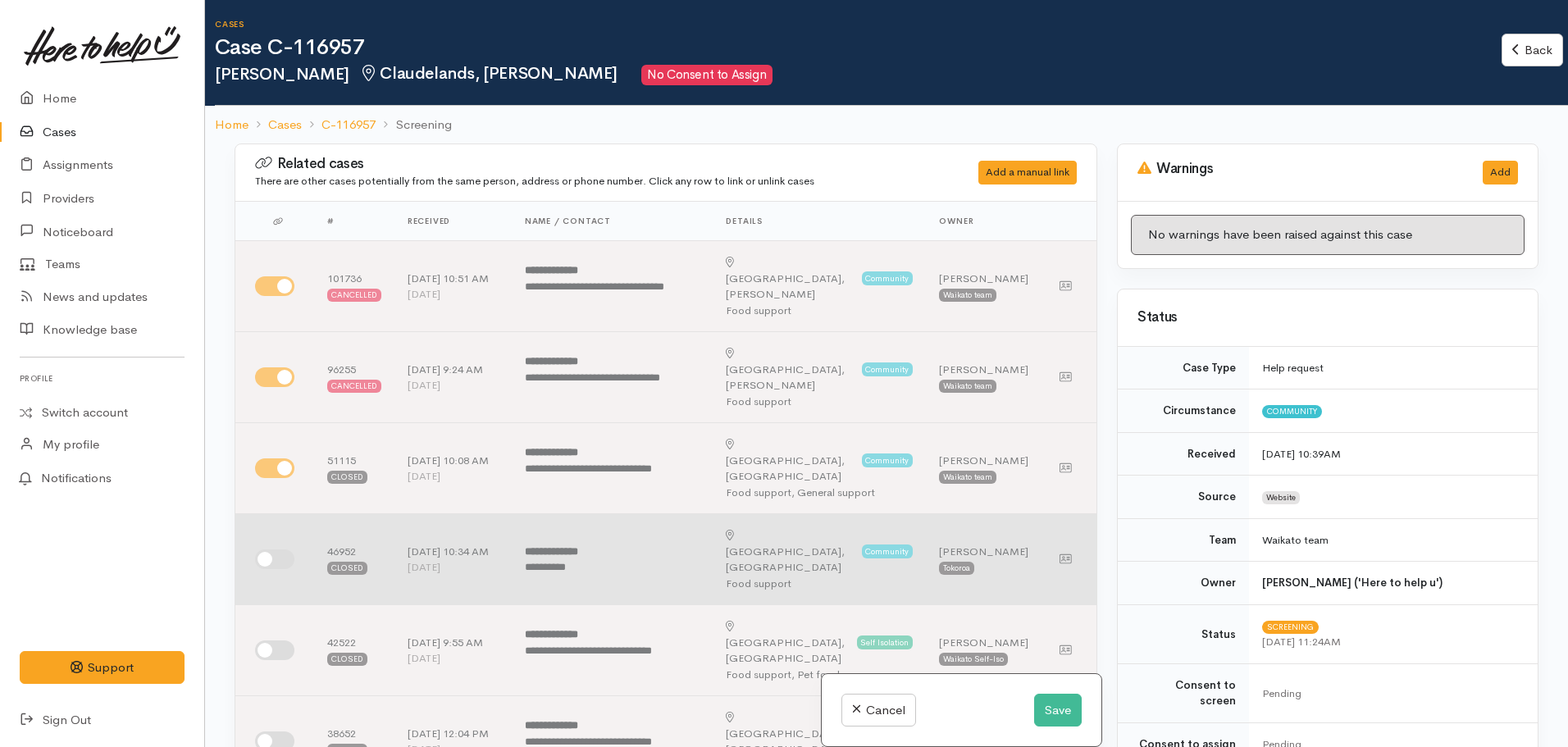
click at [273, 549] on input "checkbox" at bounding box center [274, 559] width 40 height 19
checkbox input "true"
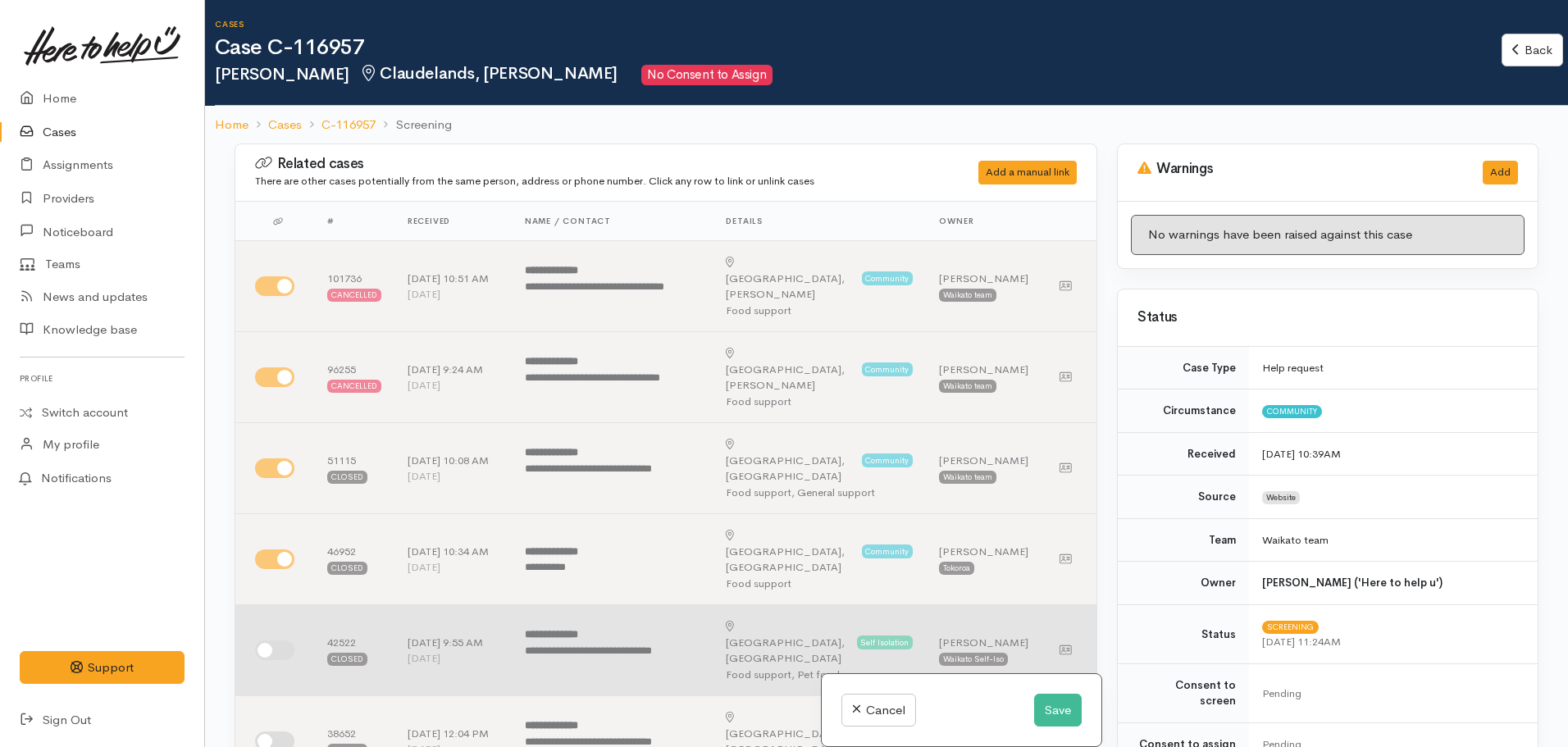
click at [272, 640] on input "checkbox" at bounding box center [274, 649] width 40 height 19
click at [272, 605] on td at bounding box center [275, 650] width 79 height 91
click at [289, 640] on input "checkbox" at bounding box center [274, 649] width 40 height 19
checkbox input "false"
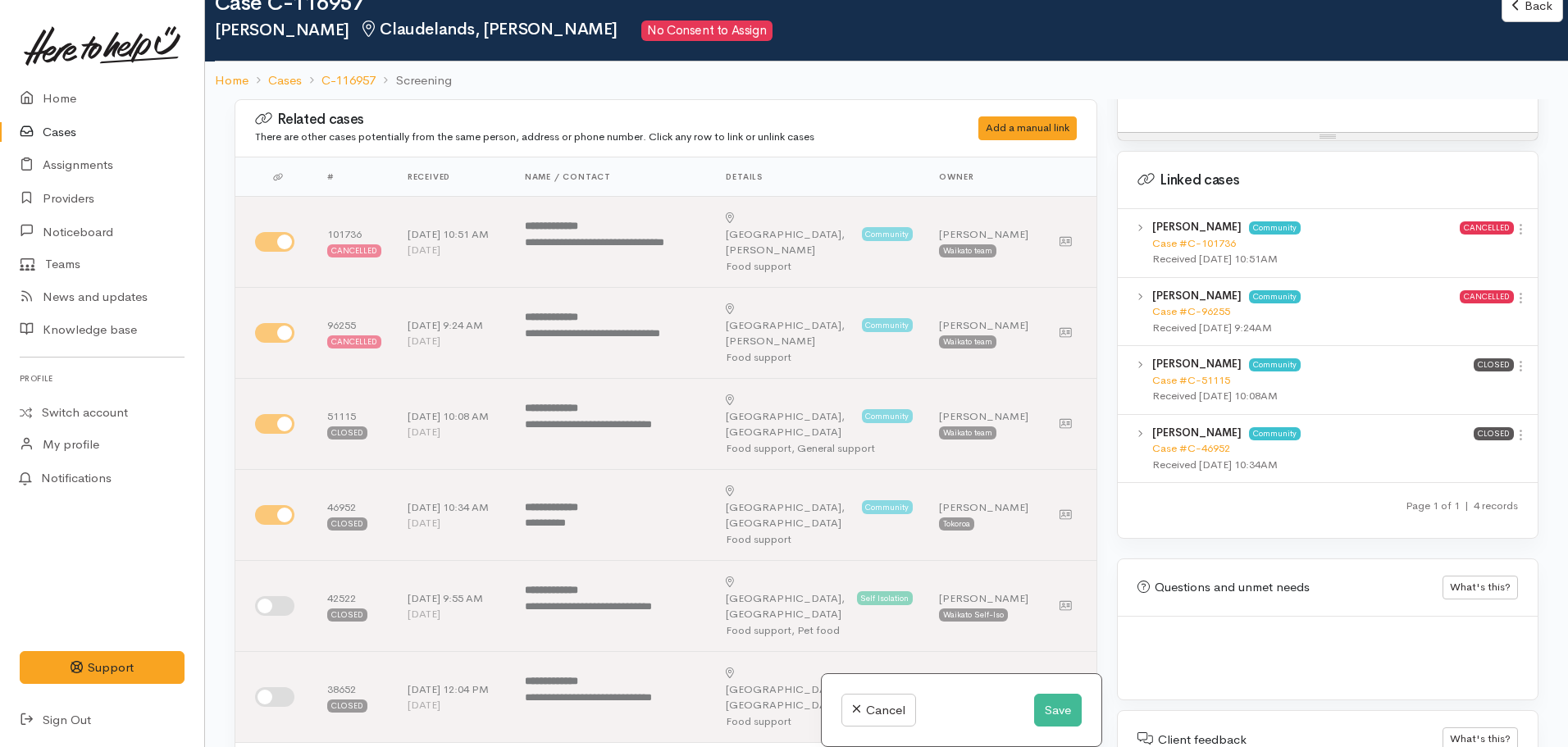
scroll to position [45, 0]
click at [1209, 236] on link "Case #C-101736" at bounding box center [1193, 242] width 83 height 14
click at [1196, 372] on link "Case #C-51115" at bounding box center [1191, 379] width 78 height 14
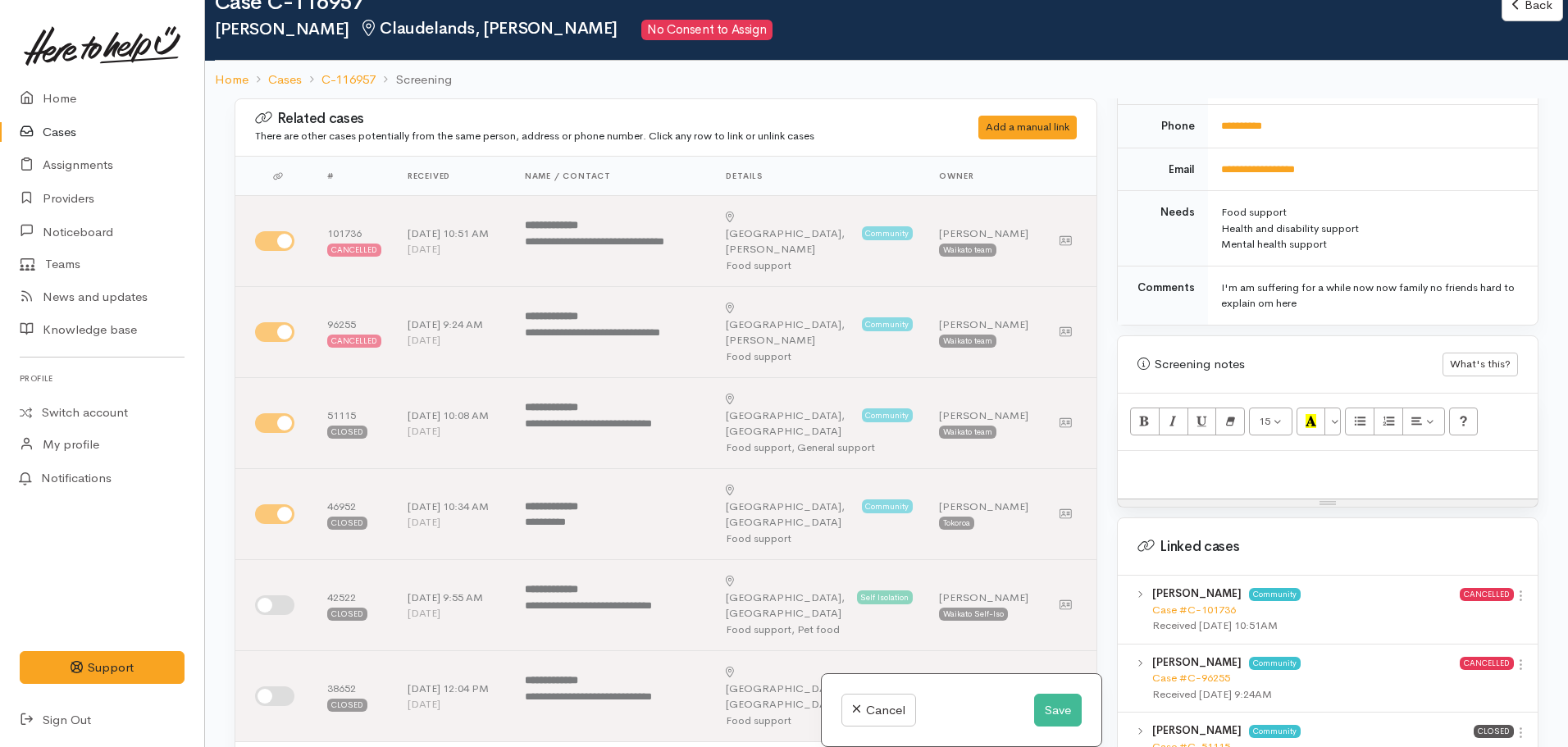
scroll to position [777, 0]
click at [1183, 462] on p at bounding box center [1327, 471] width 403 height 19
click at [1161, 453] on div at bounding box center [1327, 477] width 420 height 48
paste div
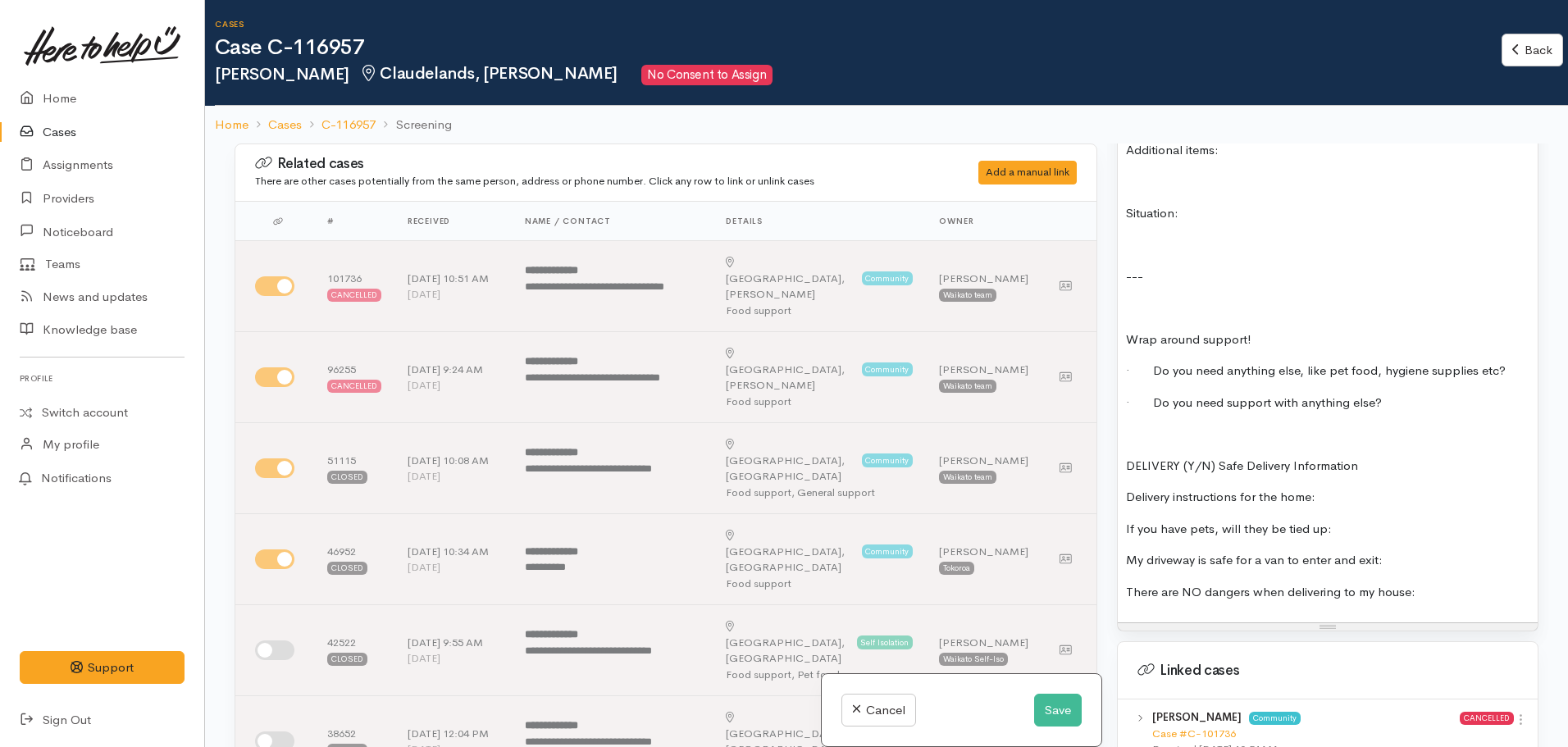
scroll to position [1586, 0]
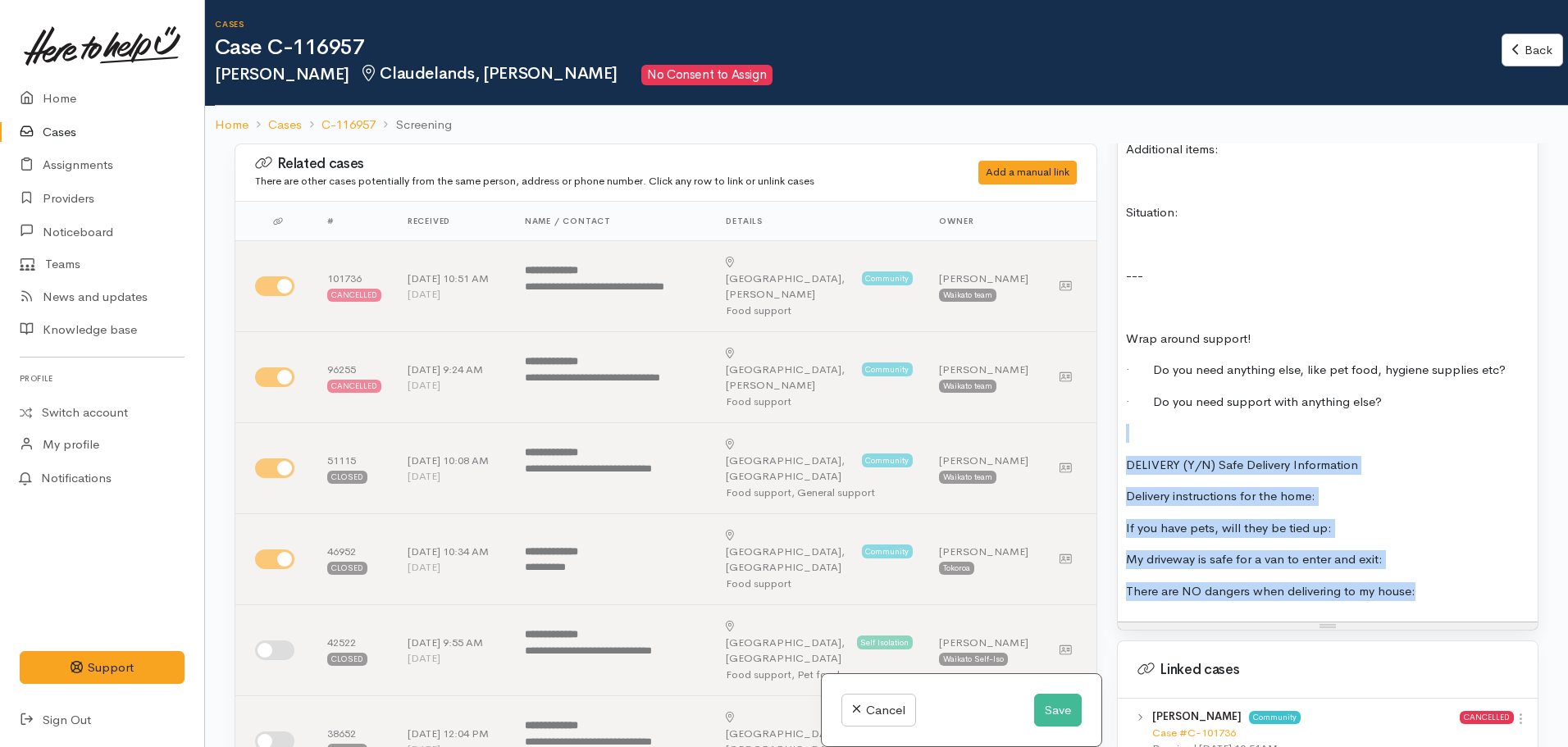
drag, startPoint x: 1432, startPoint y: 576, endPoint x: 1173, endPoint y: 426, distance: 299.3
click at [1173, 426] on div "FOOD SUPPORT Name: Date of birth: Phone: Address: Household Members ( Name, Gen…" at bounding box center [1327, 156] width 420 height 932
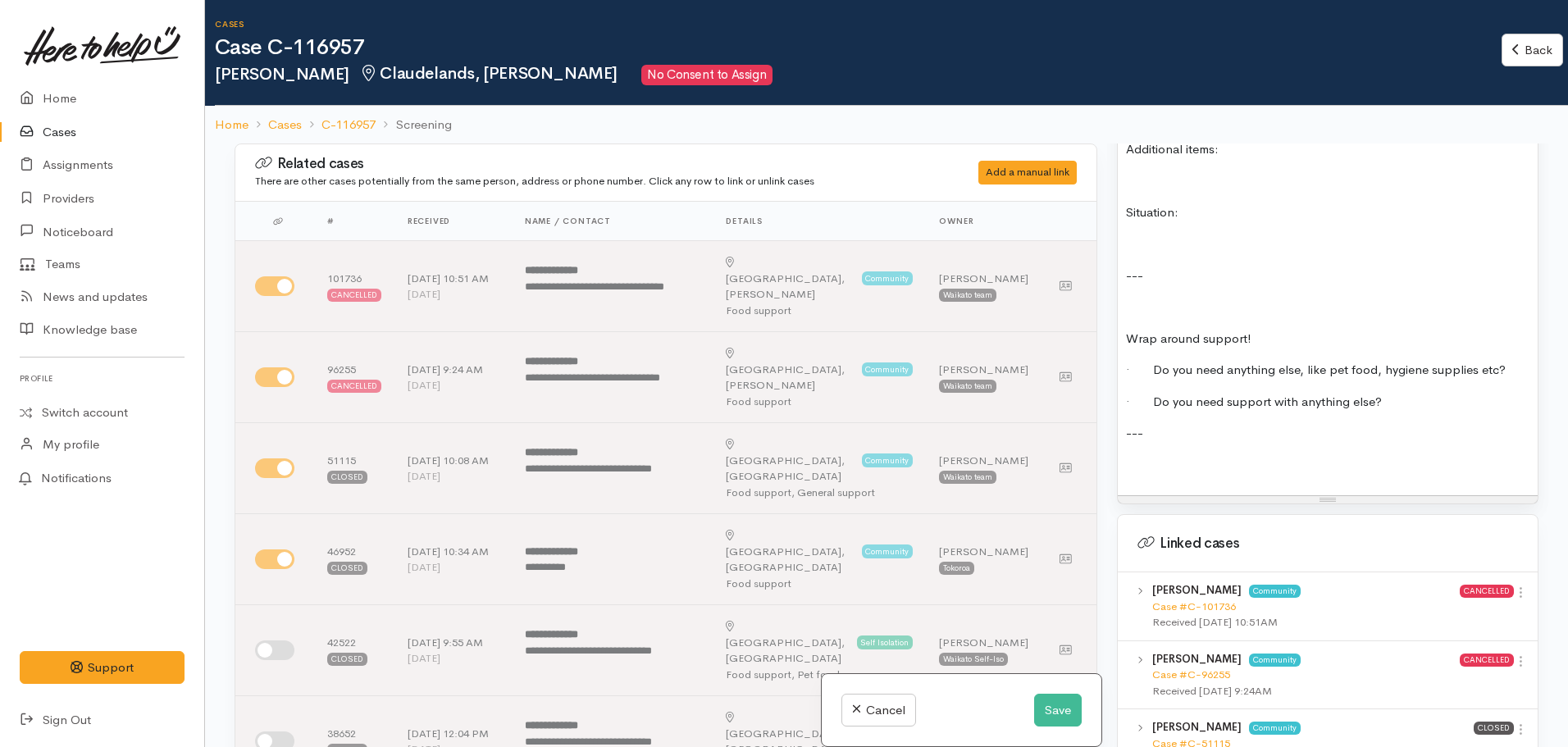
scroll to position [1545, 0]
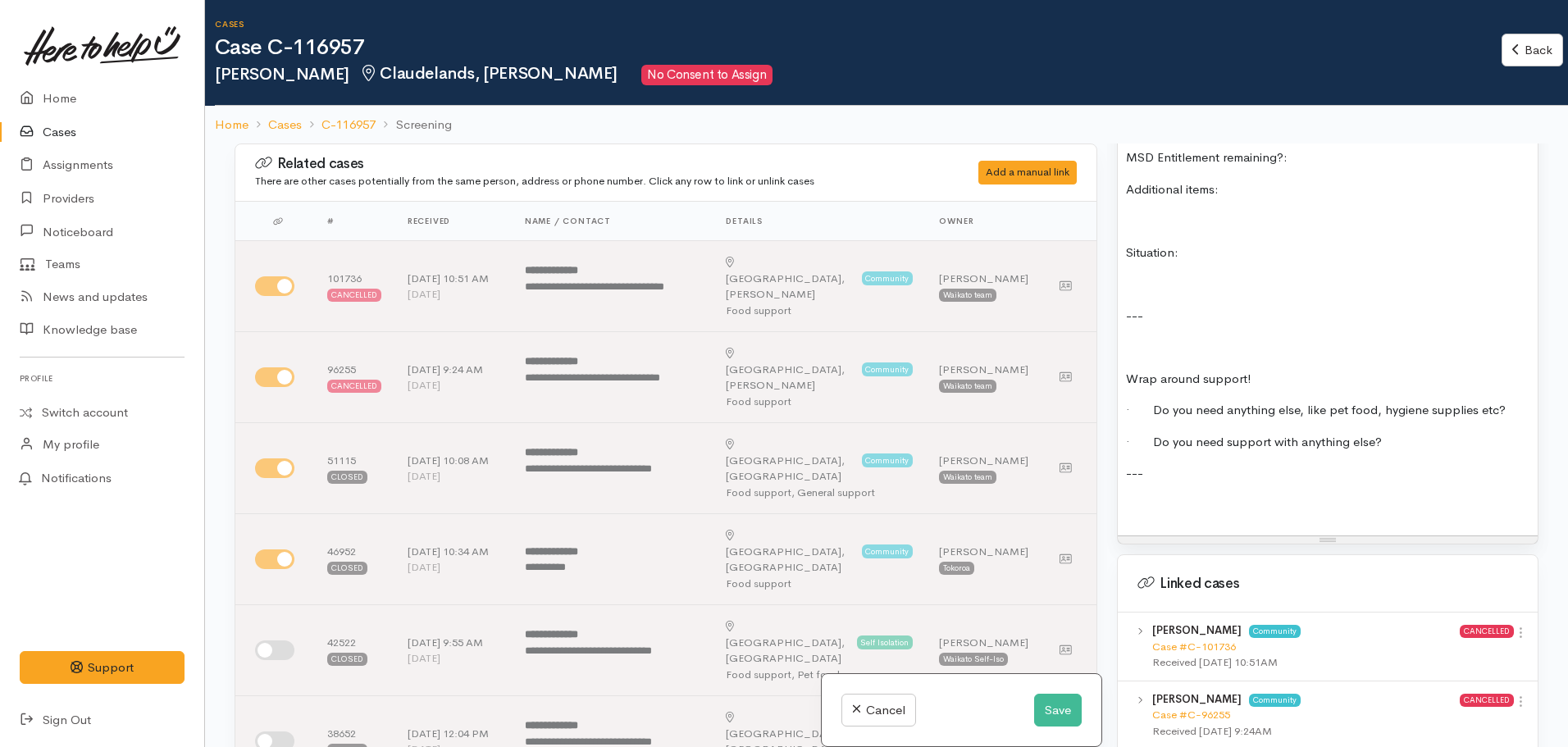
click at [1127, 370] on p "Wrap around support!" at bounding box center [1327, 379] width 403 height 19
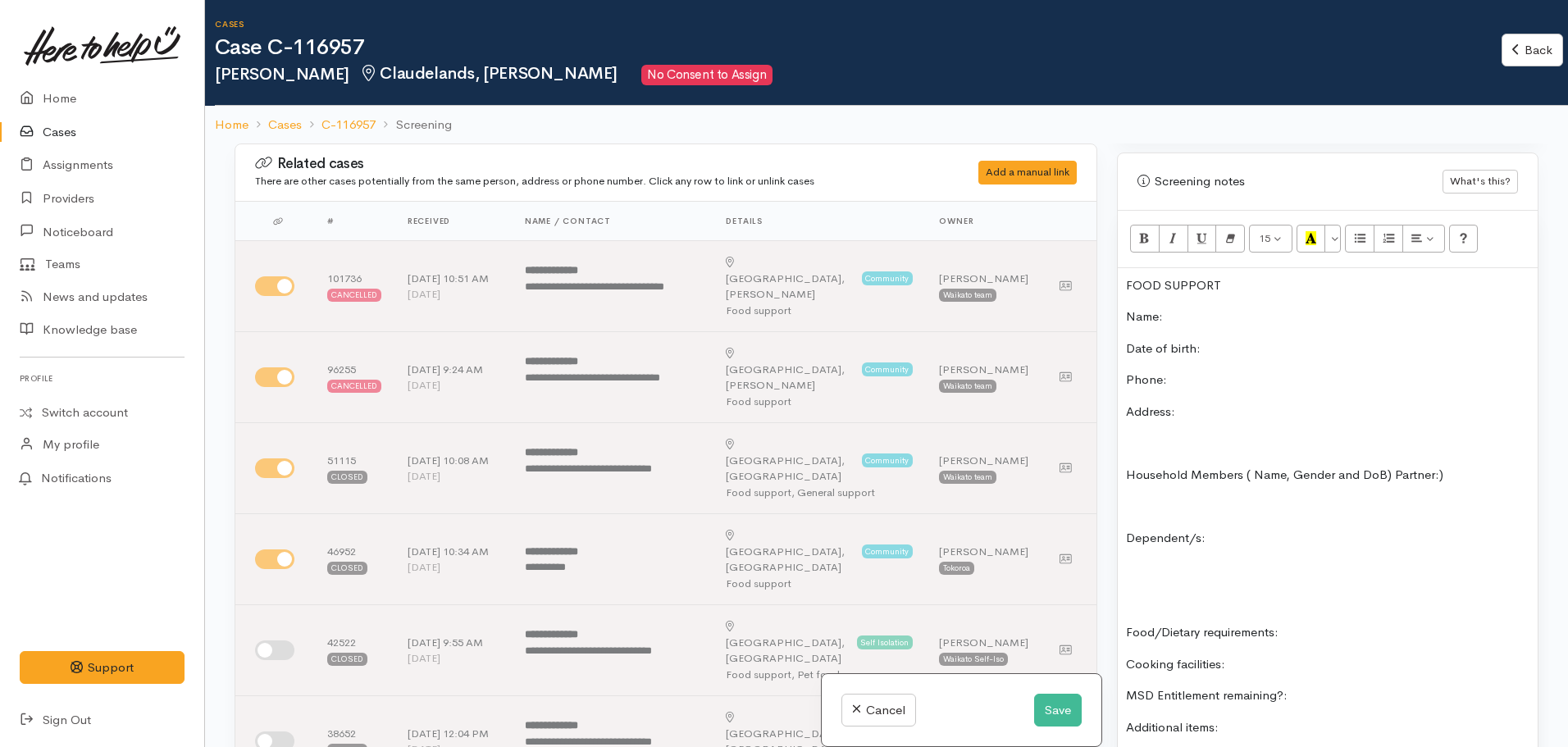
scroll to position [1013, 0]
drag, startPoint x: 1241, startPoint y: 264, endPoint x: 1109, endPoint y: 246, distance: 133.2
click at [1109, 246] on div "Warnings Add No warnings have been raised against this case Add Warning Title ●…" at bounding box center [1328, 517] width 441 height 747
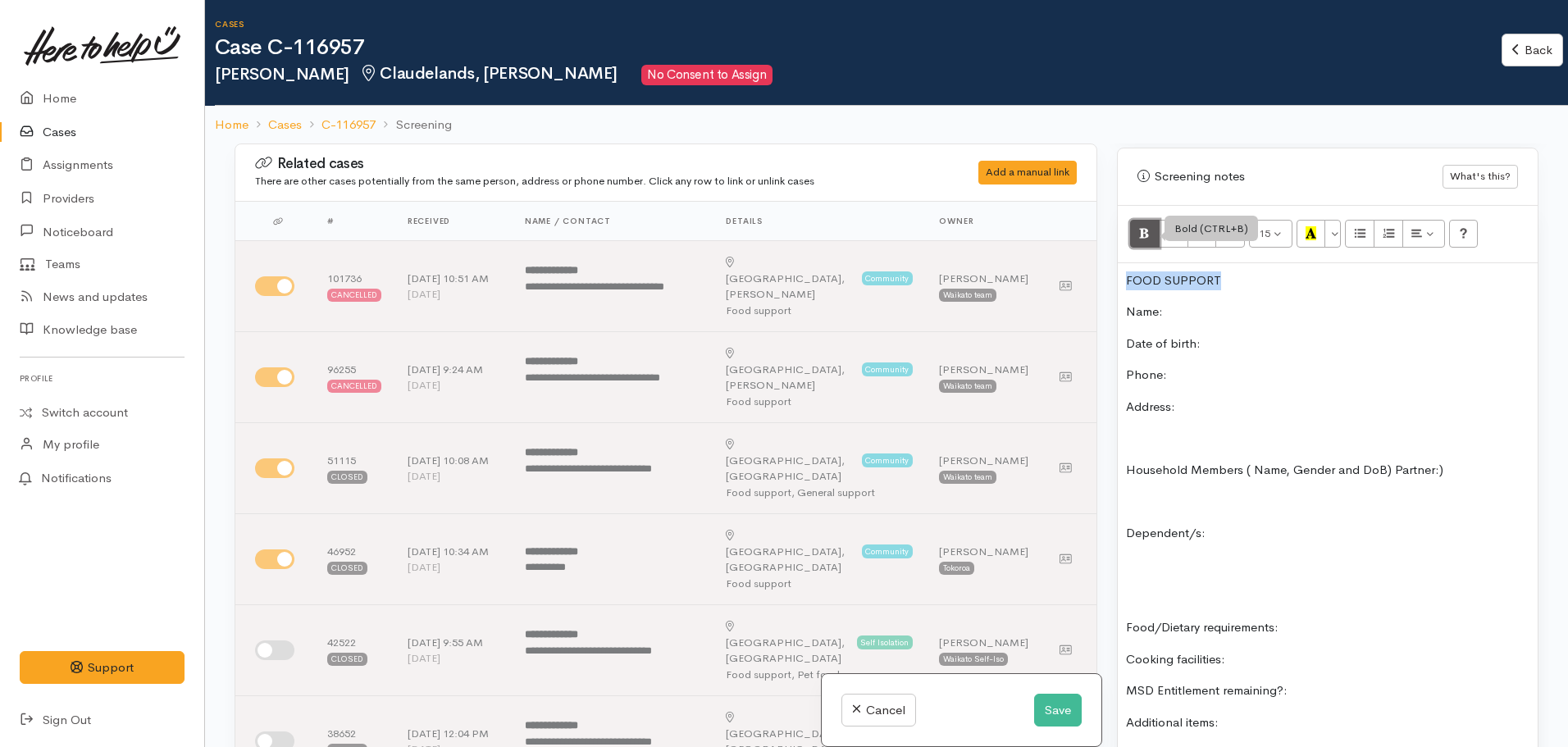
click at [1146, 226] on icon "Bold (CTRL+B)" at bounding box center [1145, 233] width 11 height 14
click at [1337, 223] on button "More Color" at bounding box center [1332, 233] width 16 height 28
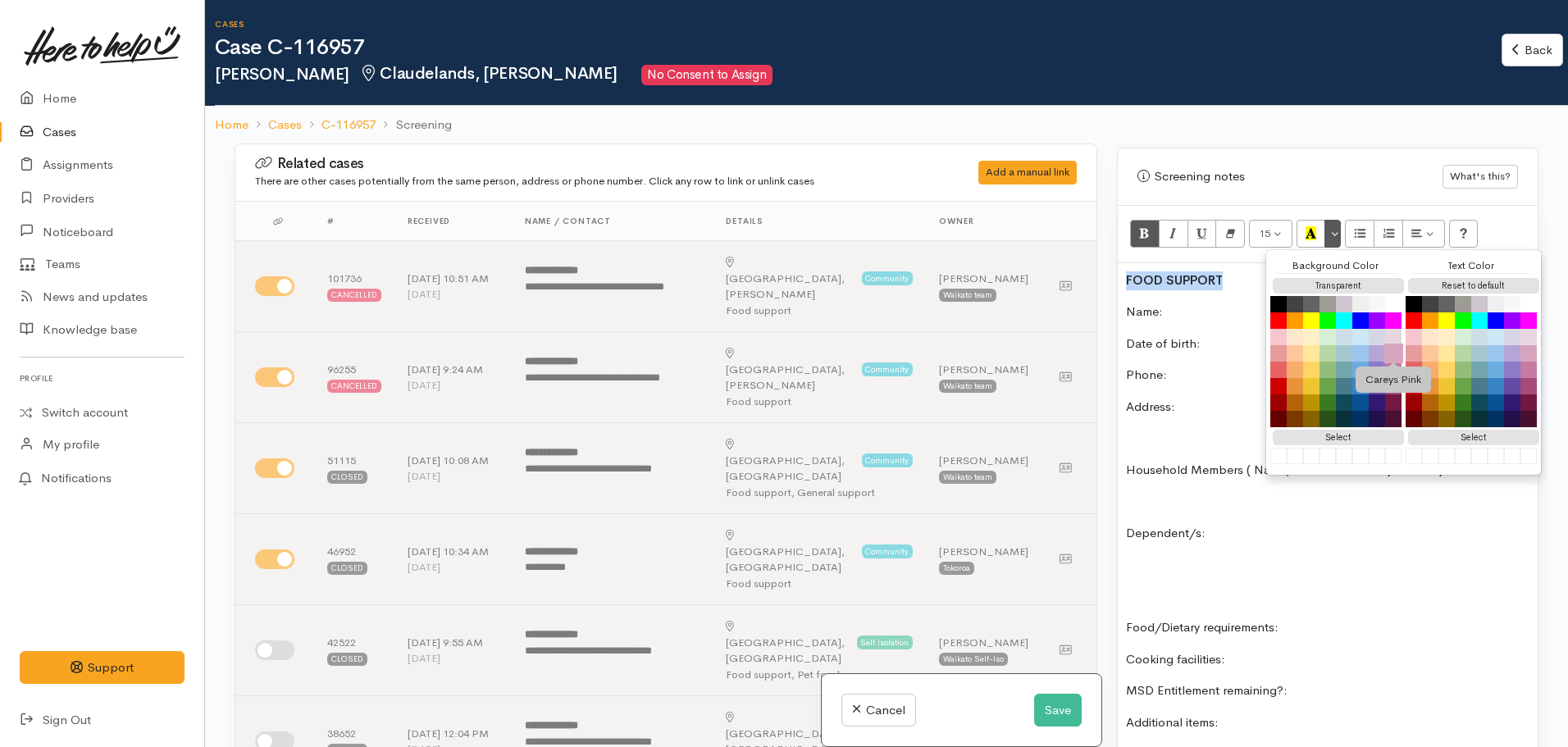
click at [1393, 343] on button "Careys Pink" at bounding box center [1393, 352] width 19 height 19
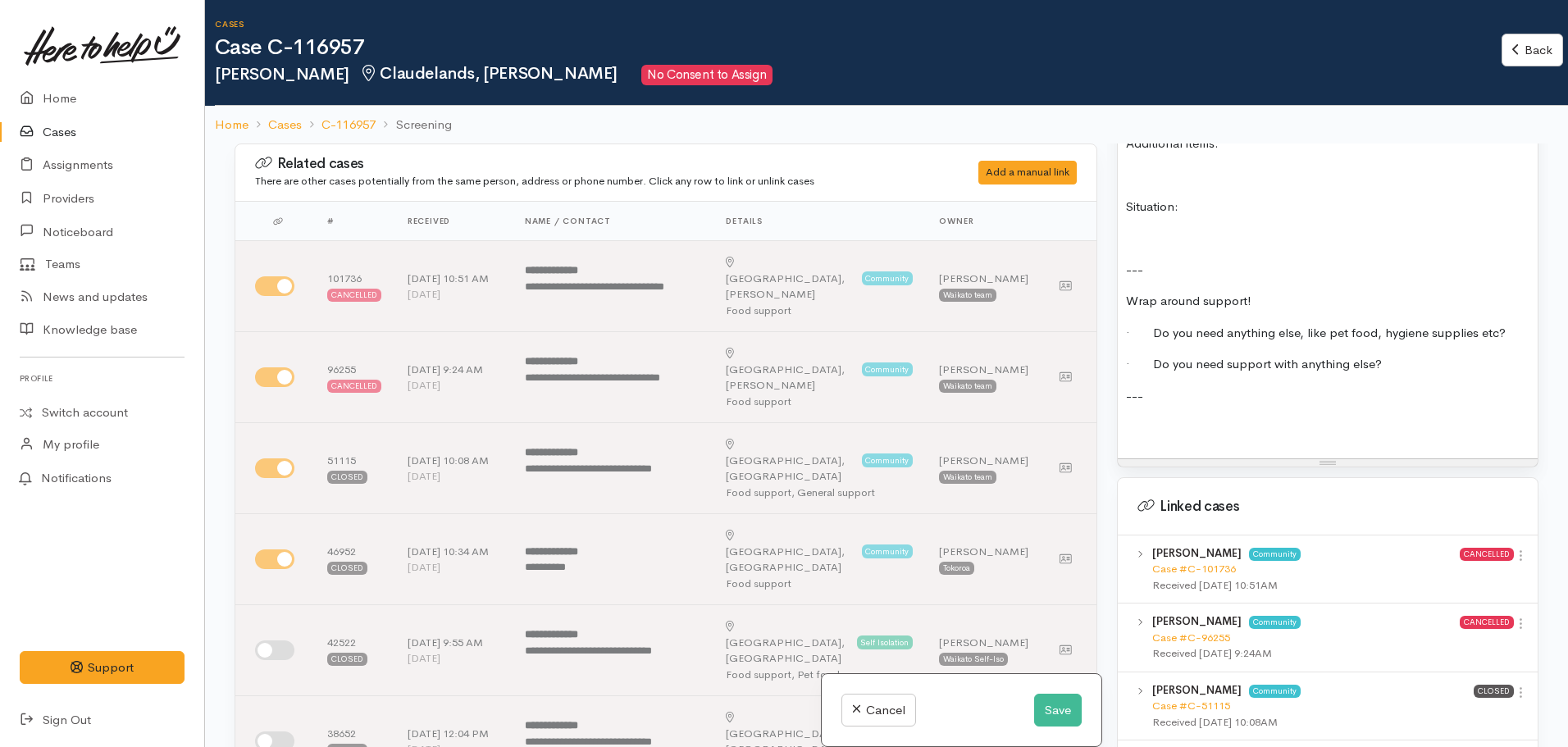
scroll to position [1597, 0]
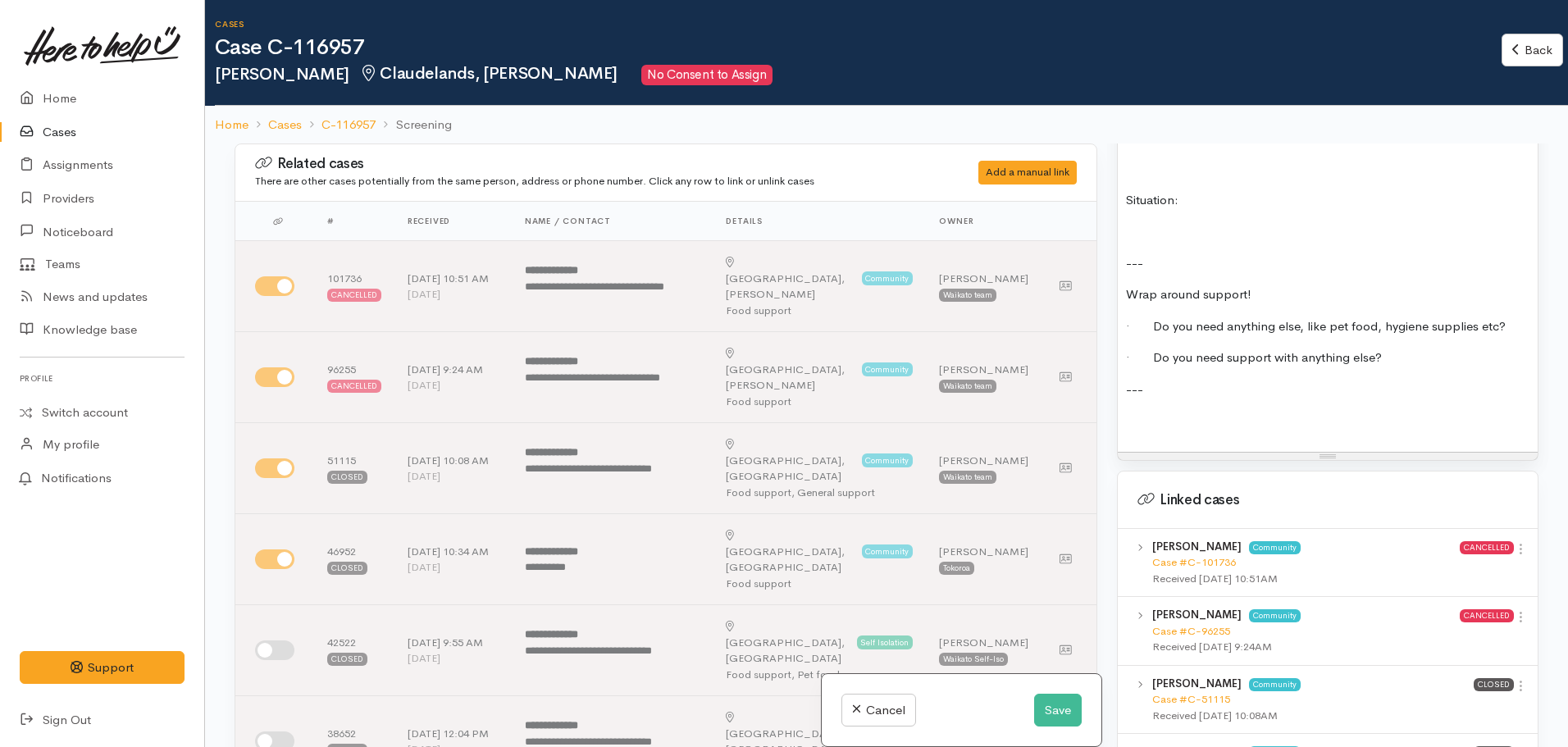
click at [1130, 411] on p at bounding box center [1327, 421] width 403 height 19
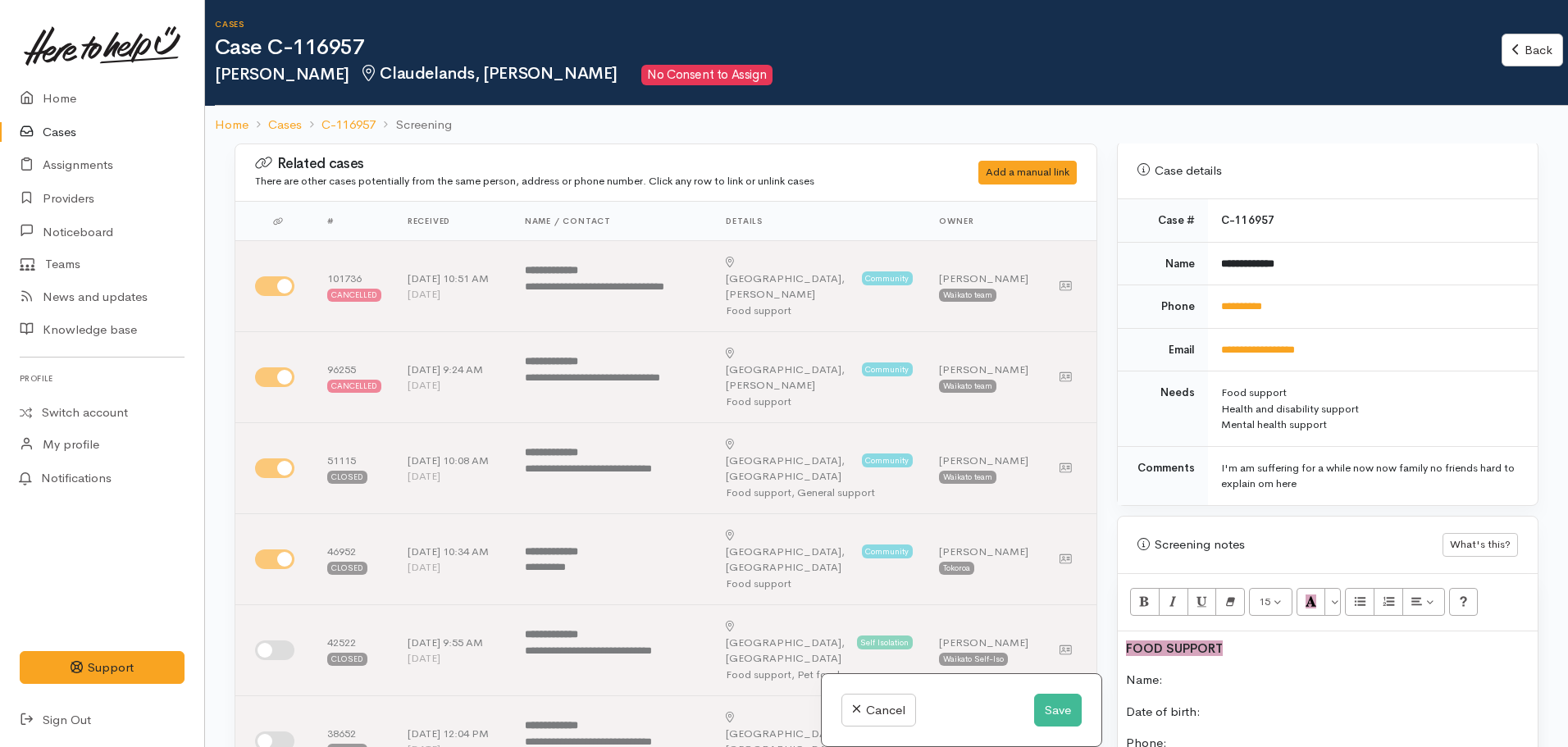
scroll to position [633, 0]
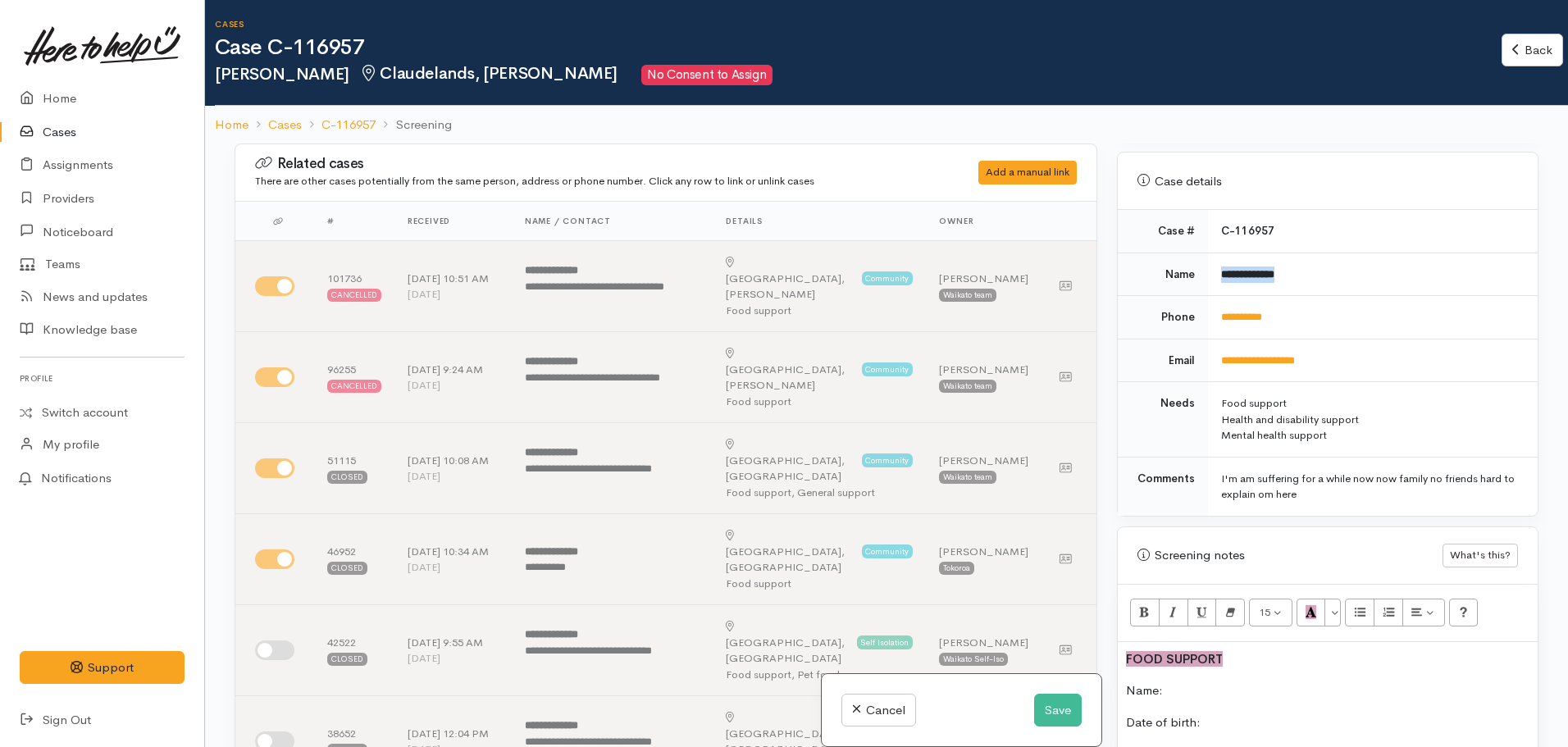
drag, startPoint x: 1298, startPoint y: 257, endPoint x: 1217, endPoint y: 257, distance: 81.0
click at [1217, 257] on td "**********" at bounding box center [1374, 274] width 330 height 44
copy b "**********"
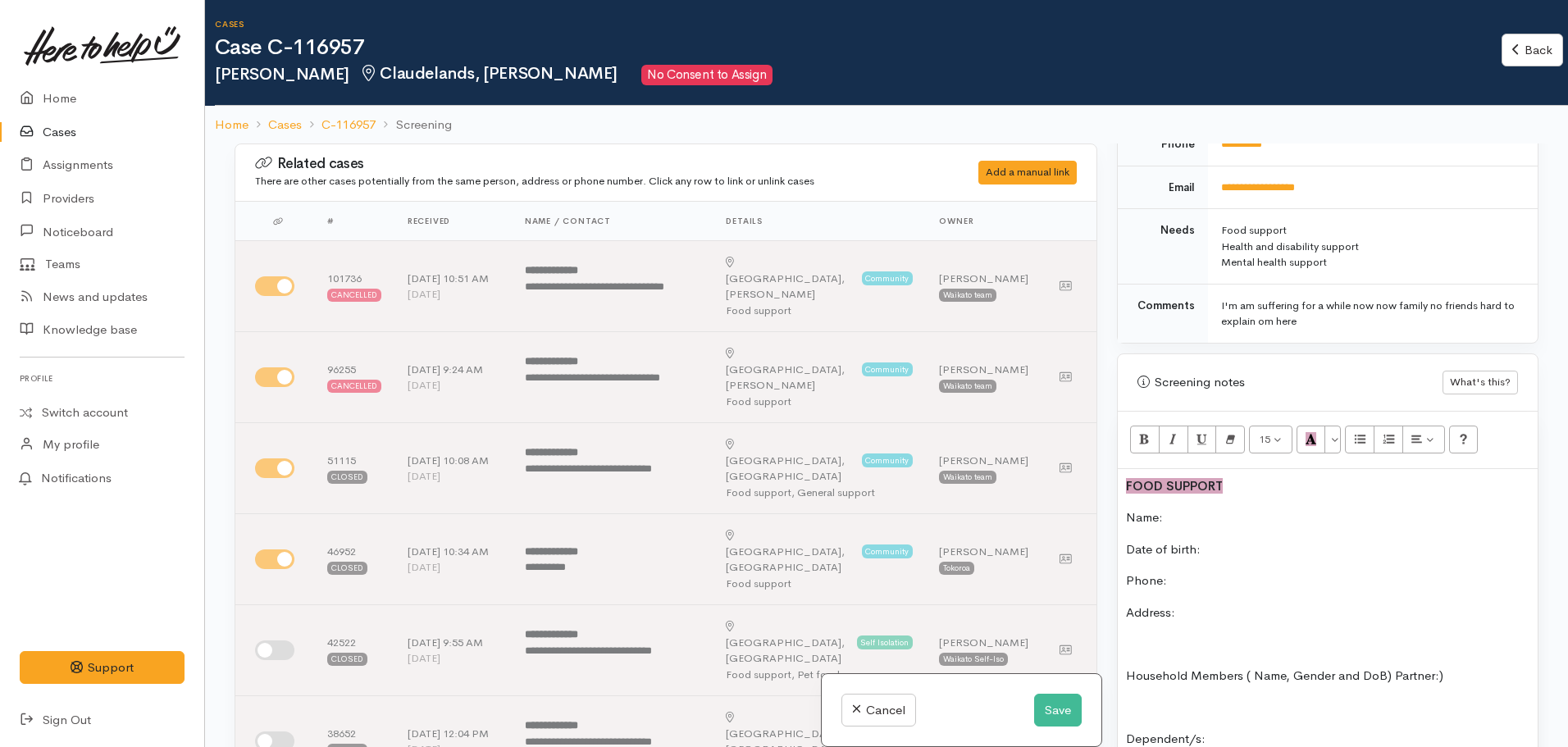
scroll to position [808, 0]
click at [1196, 507] on p "Name:" at bounding box center [1327, 517] width 403 height 19
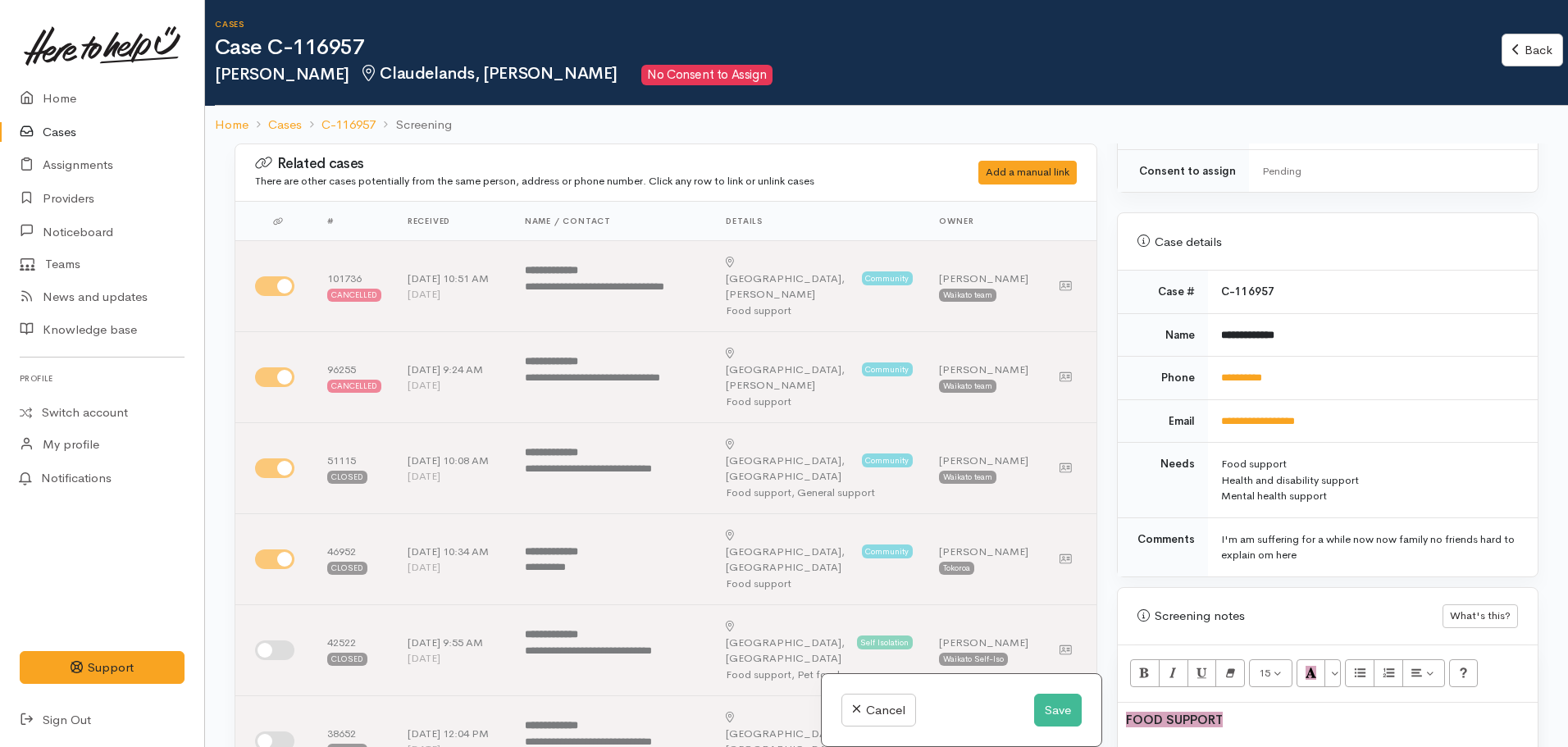
scroll to position [570, 0]
drag, startPoint x: 1299, startPoint y: 356, endPoint x: 1199, endPoint y: 358, distance: 100.0
click at [1199, 359] on tr "**********" at bounding box center [1327, 381] width 420 height 44
copy tr "**********"
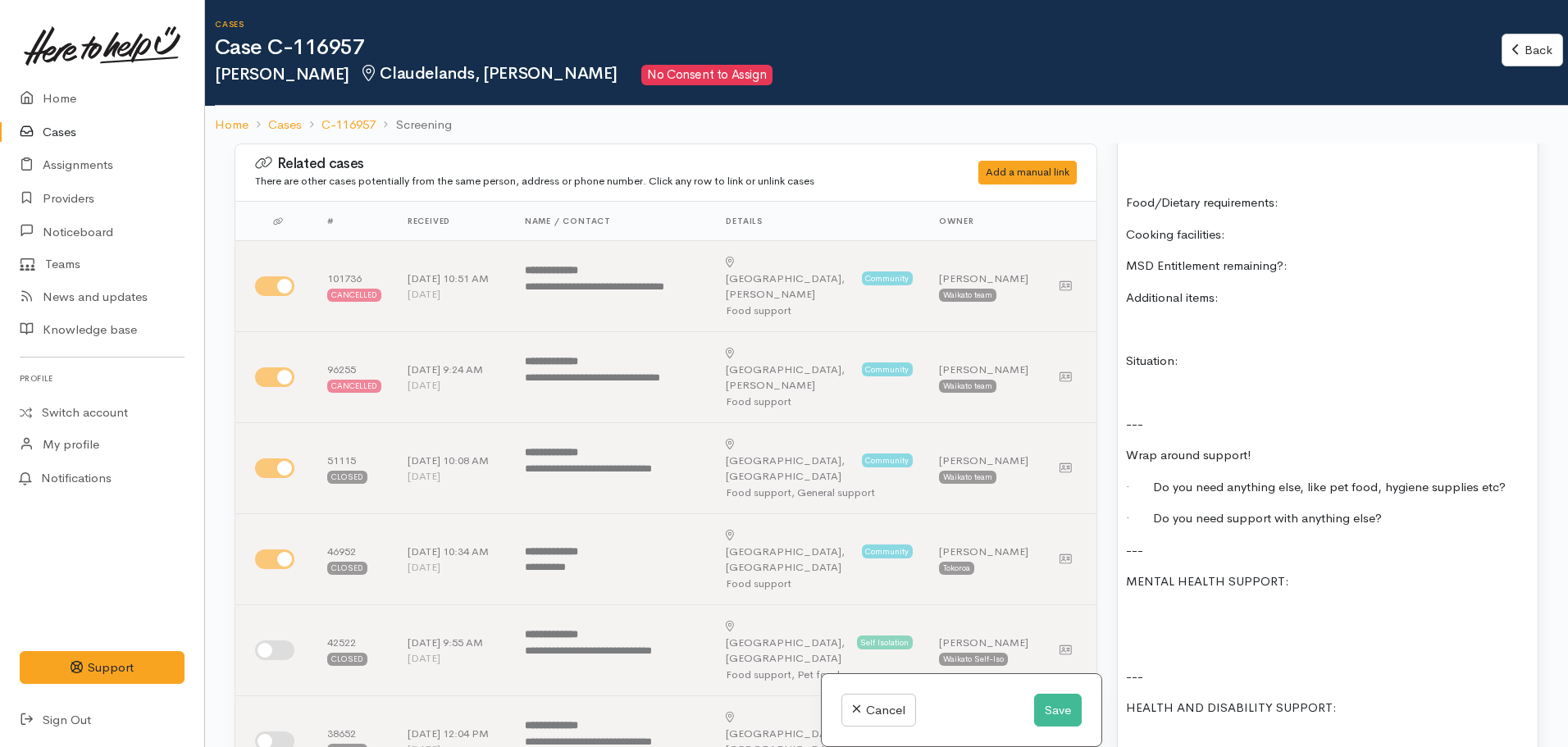
scroll to position [1432, 0]
click at [1150, 610] on p at bounding box center [1327, 619] width 403 height 19
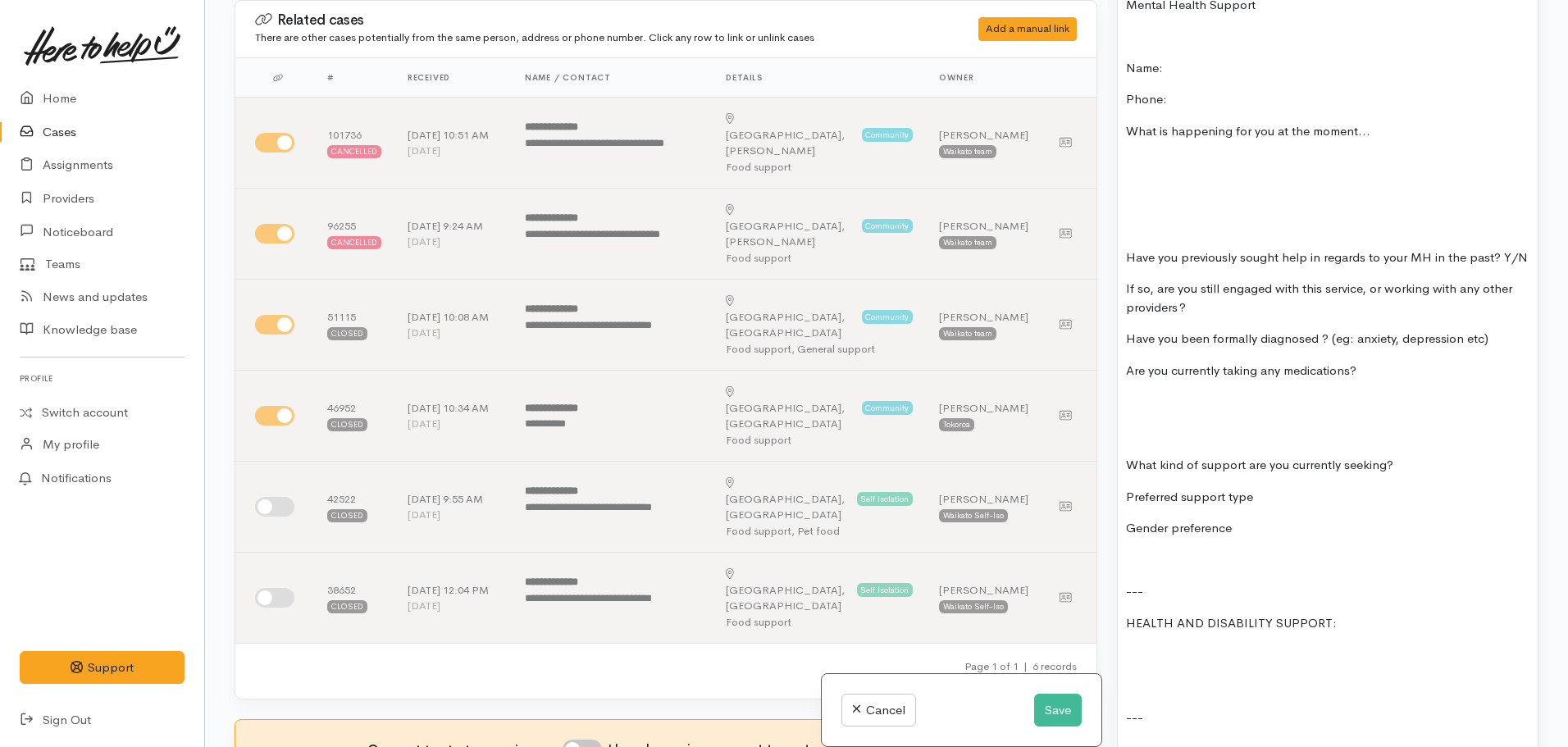
scroll to position [1994, 0]
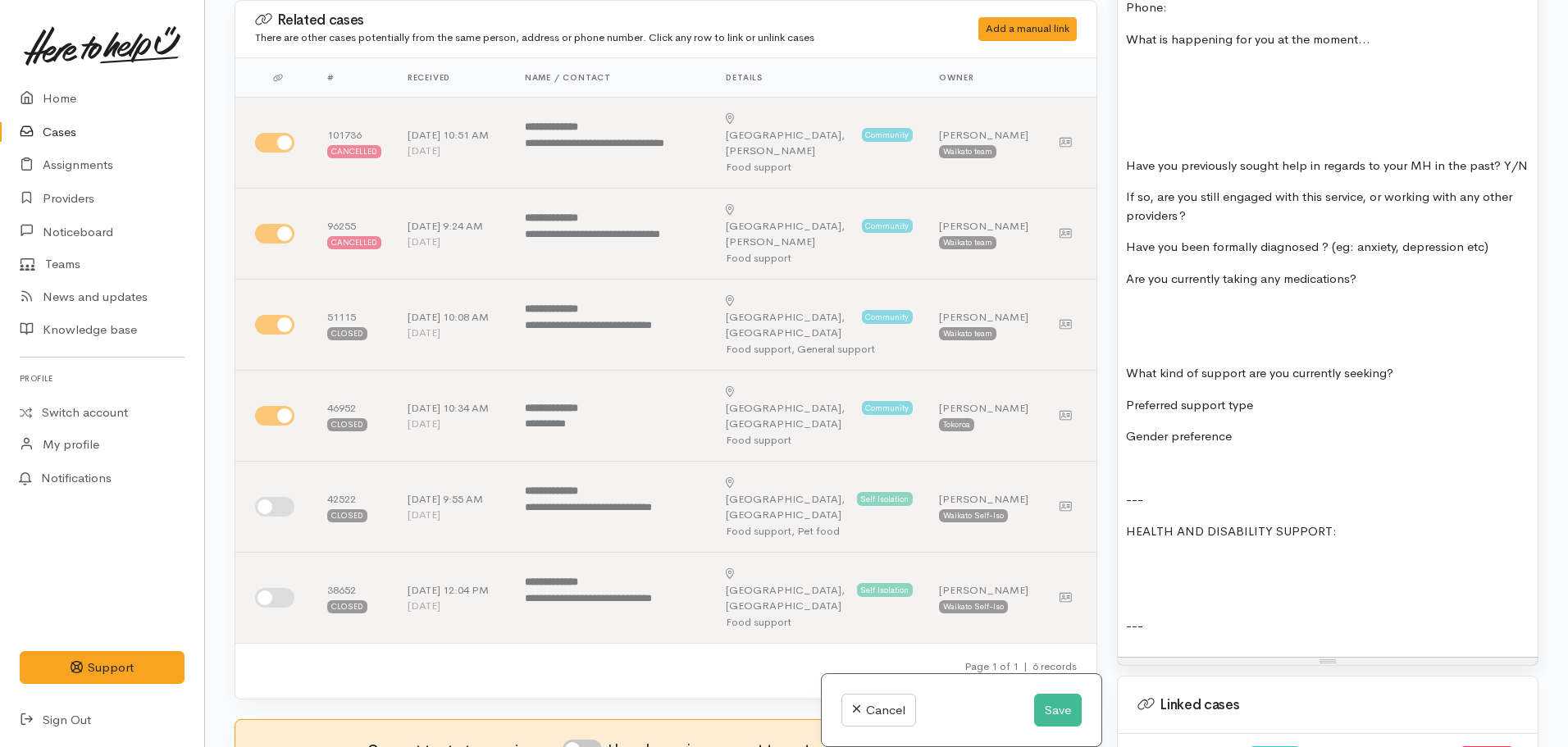
click at [1140, 478] on p at bounding box center [1327, 469] width 403 height 19
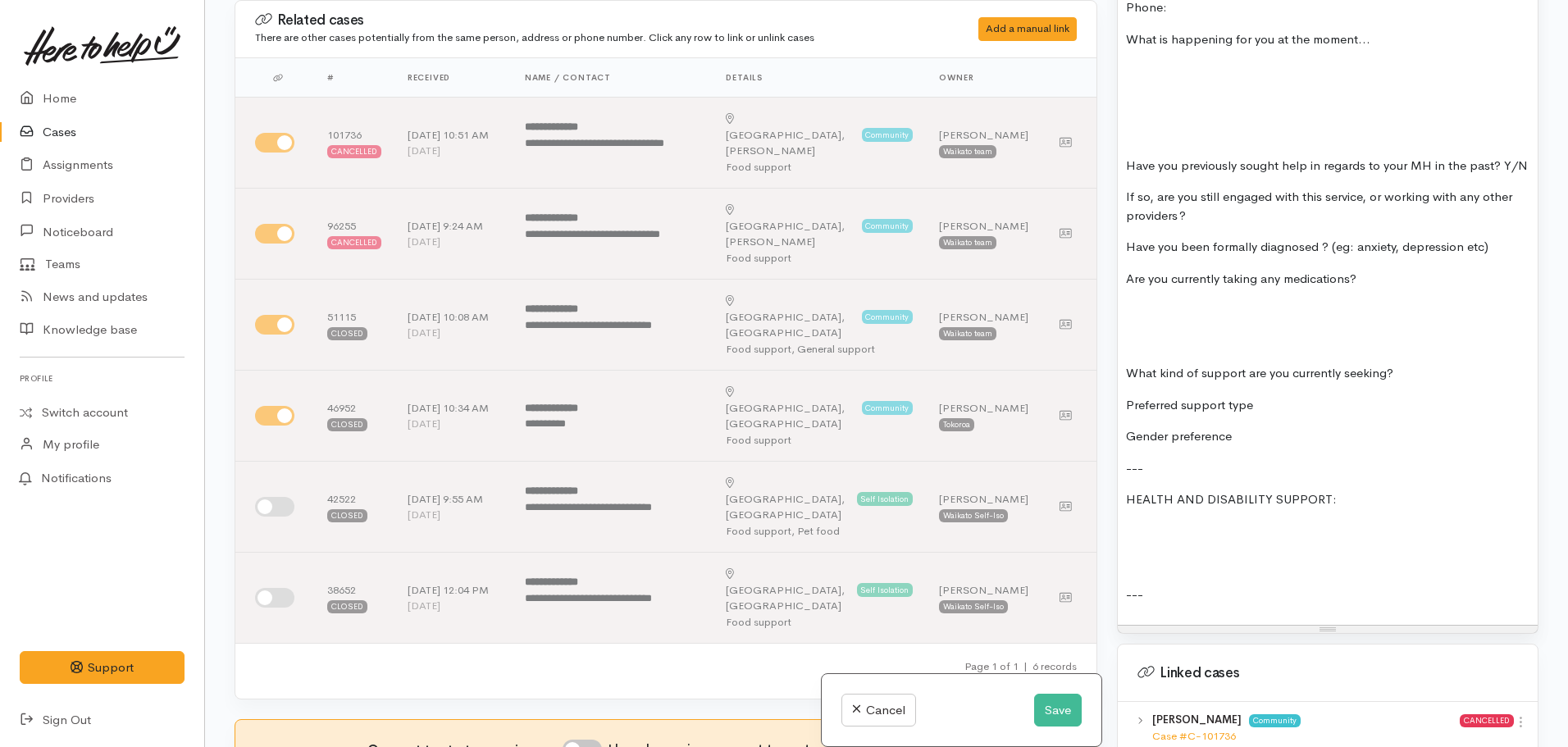
click at [1155, 541] on p at bounding box center [1327, 532] width 403 height 19
click at [1061, 708] on button "Save" at bounding box center [1058, 710] width 48 height 34
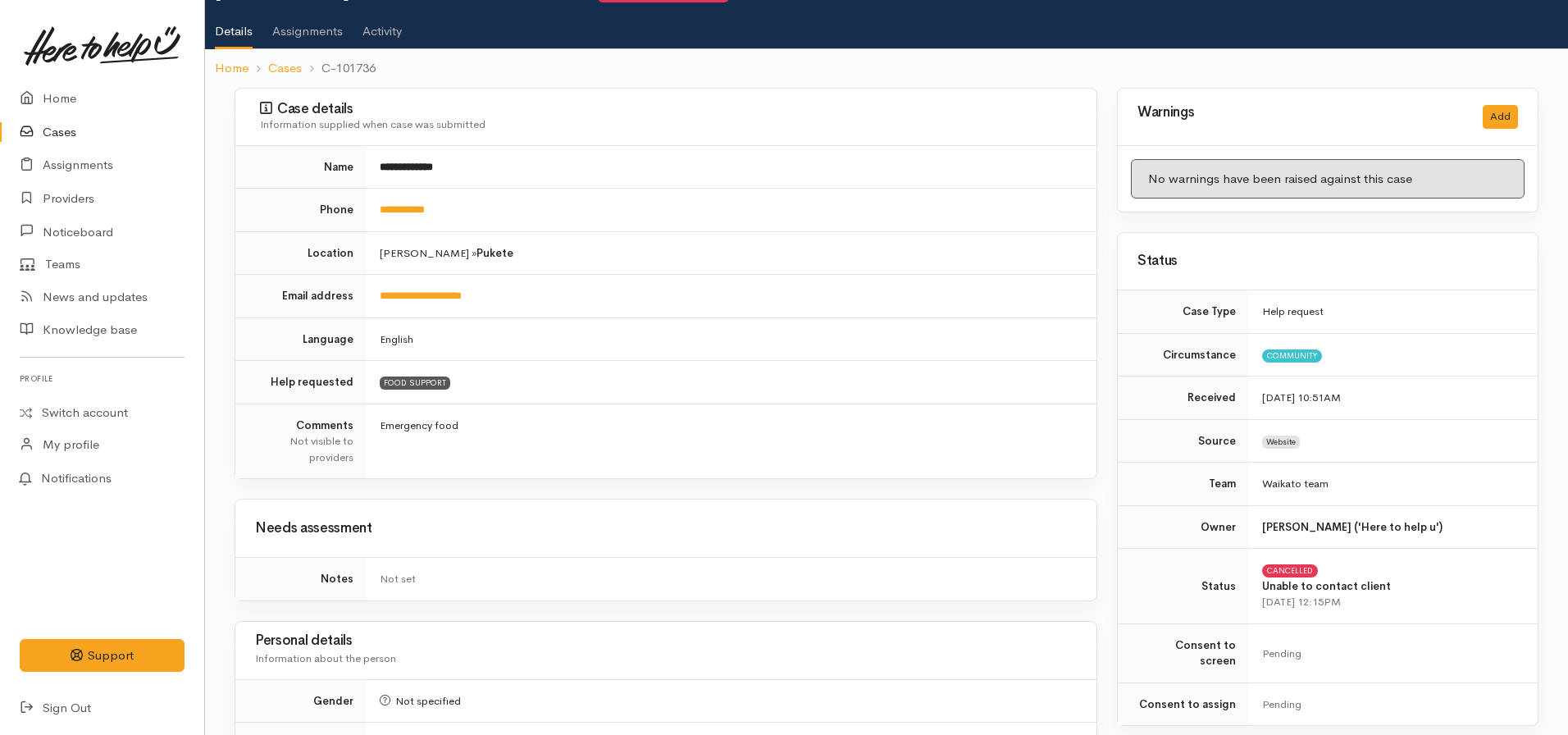
scroll to position [82, 0]
click at [73, 136] on link "Cases" at bounding box center [102, 132] width 205 height 34
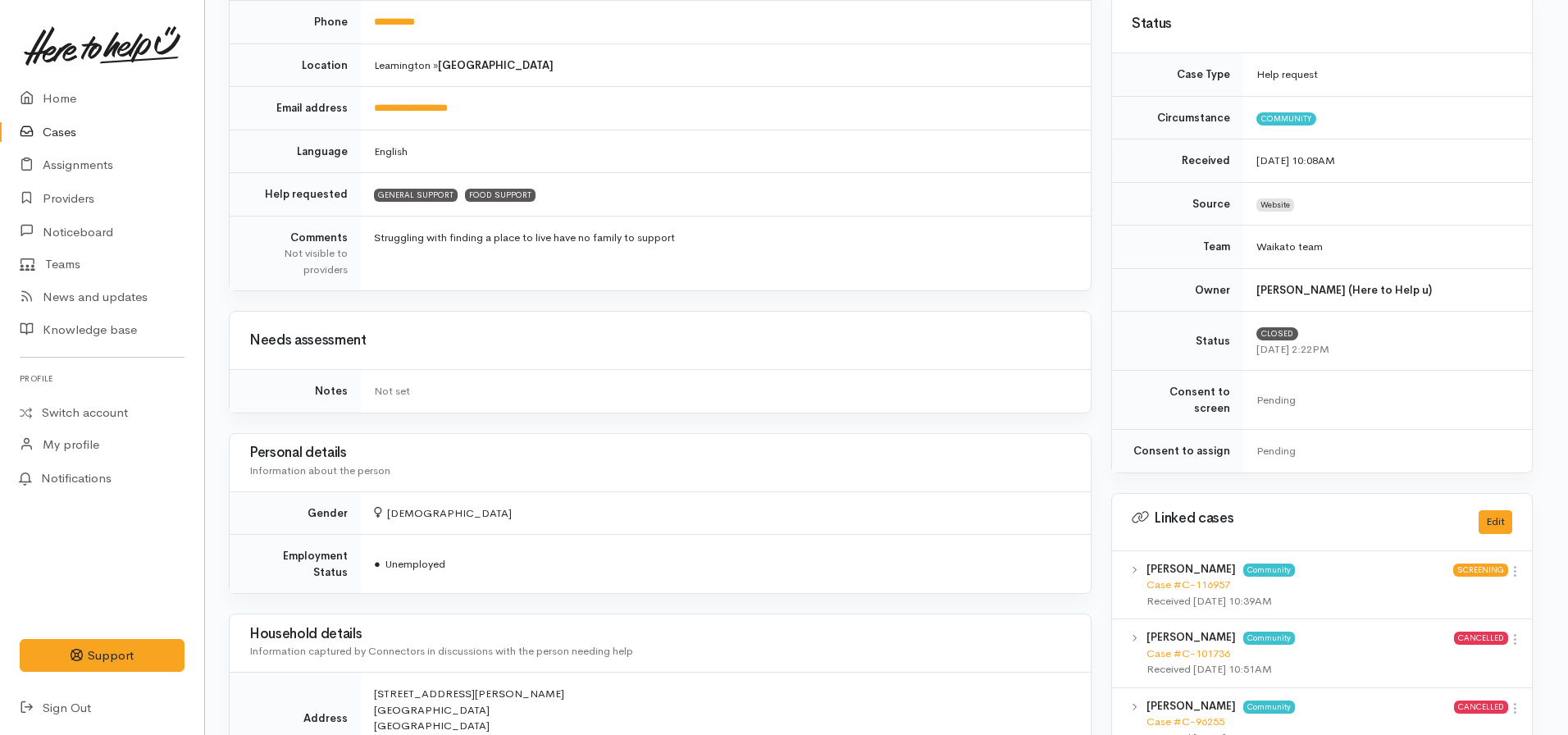
scroll to position [0, 6]
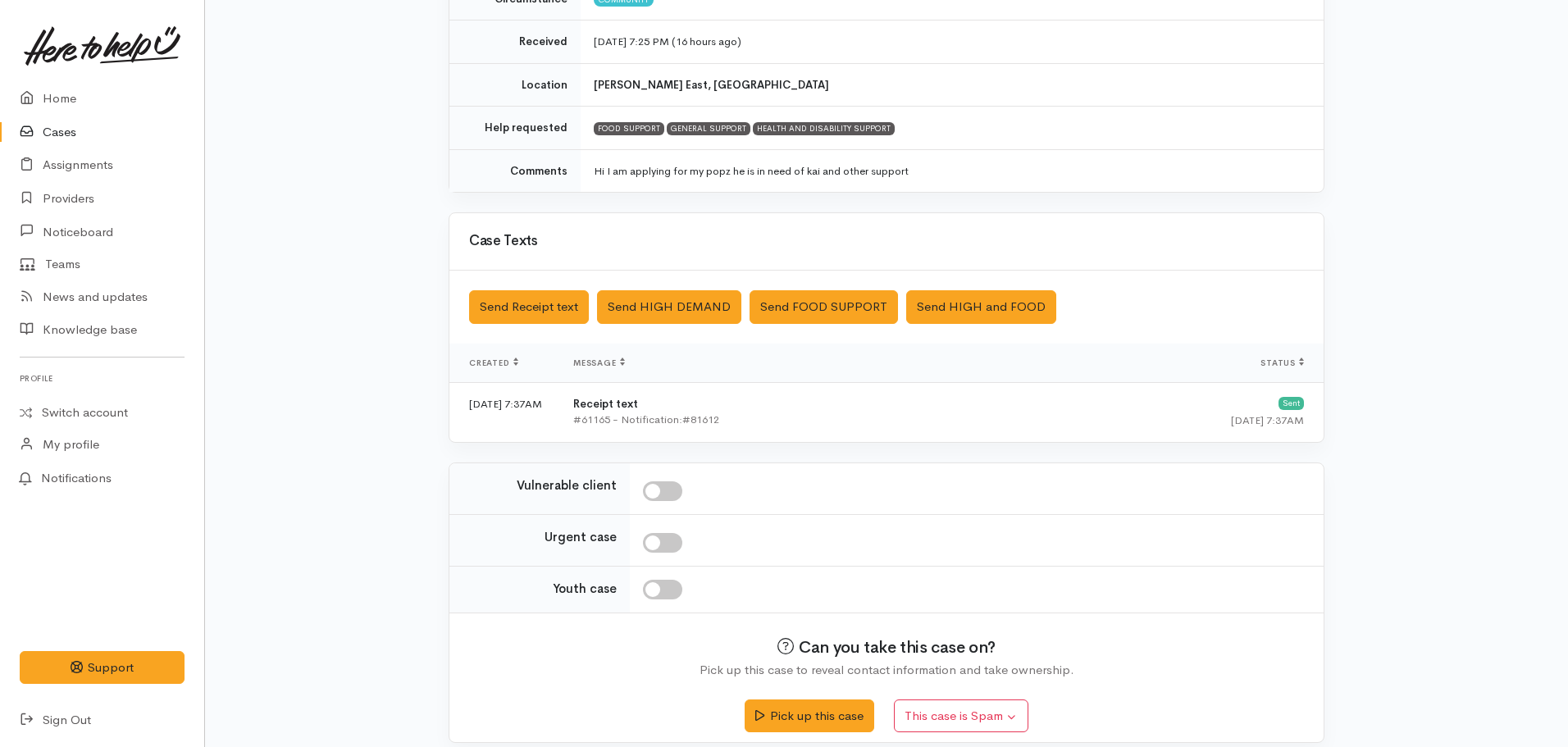
scroll to position [268, 0]
click at [789, 712] on button "Pick up this case" at bounding box center [809, 713] width 129 height 34
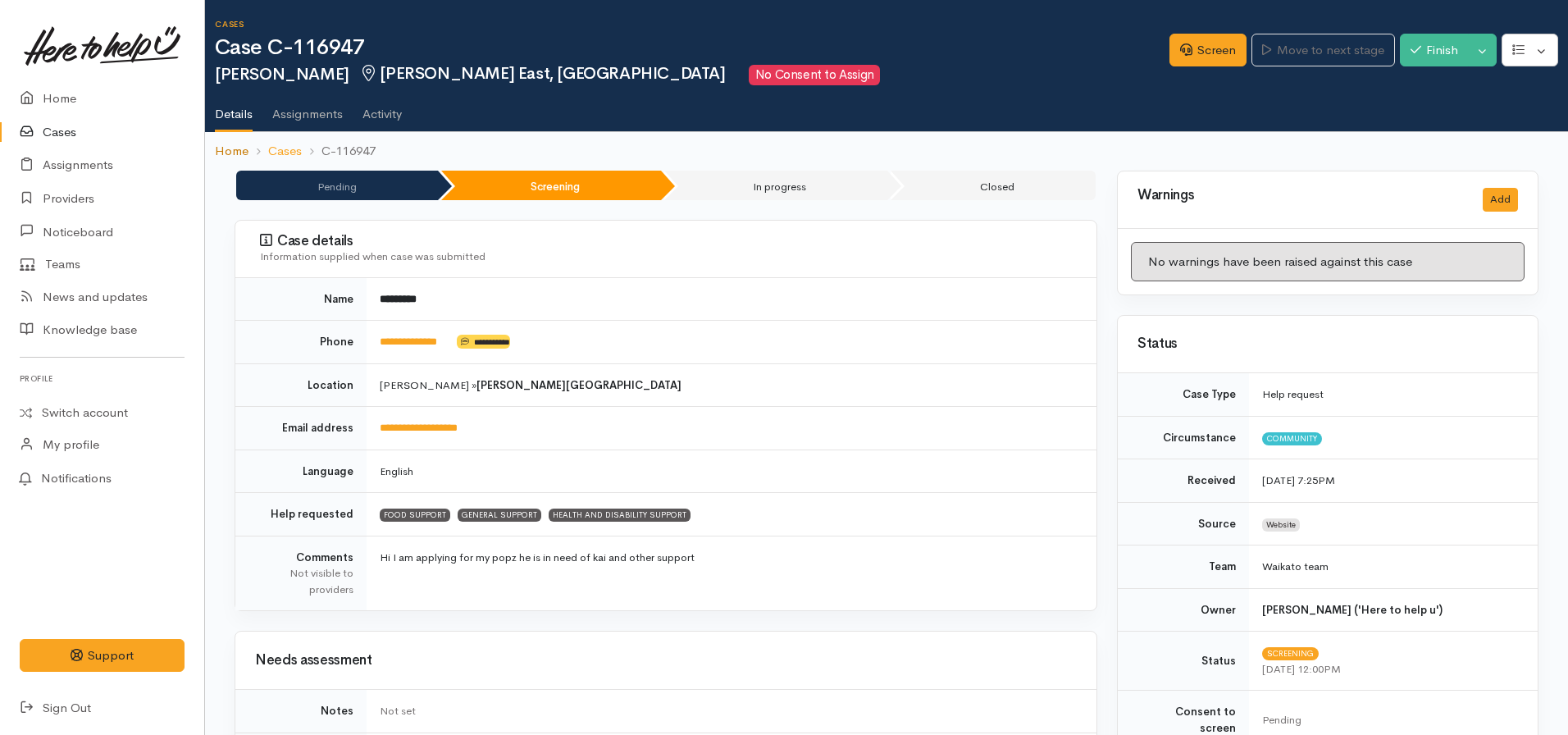
click at [226, 146] on link "Home" at bounding box center [231, 152] width 34 height 19
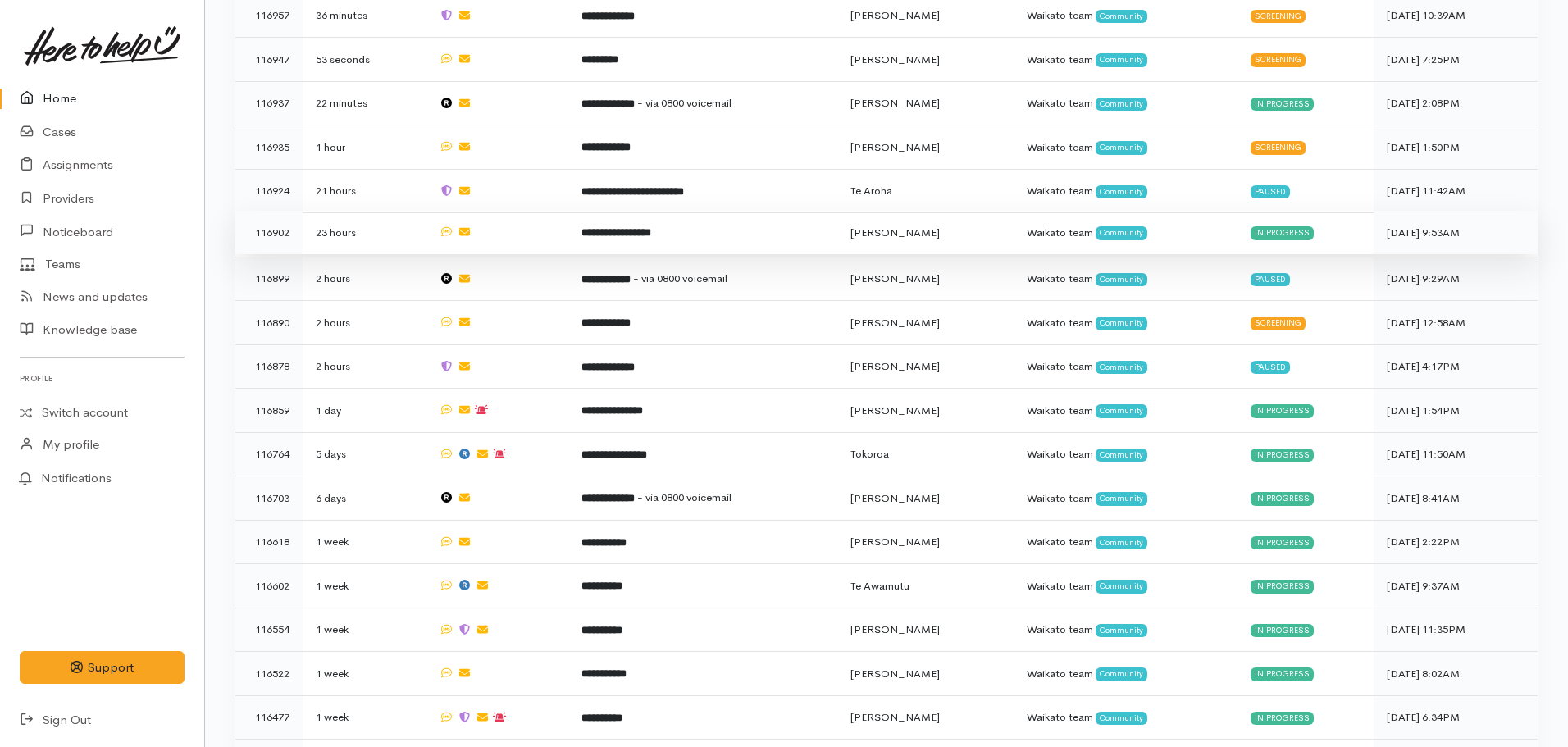
scroll to position [966, 0]
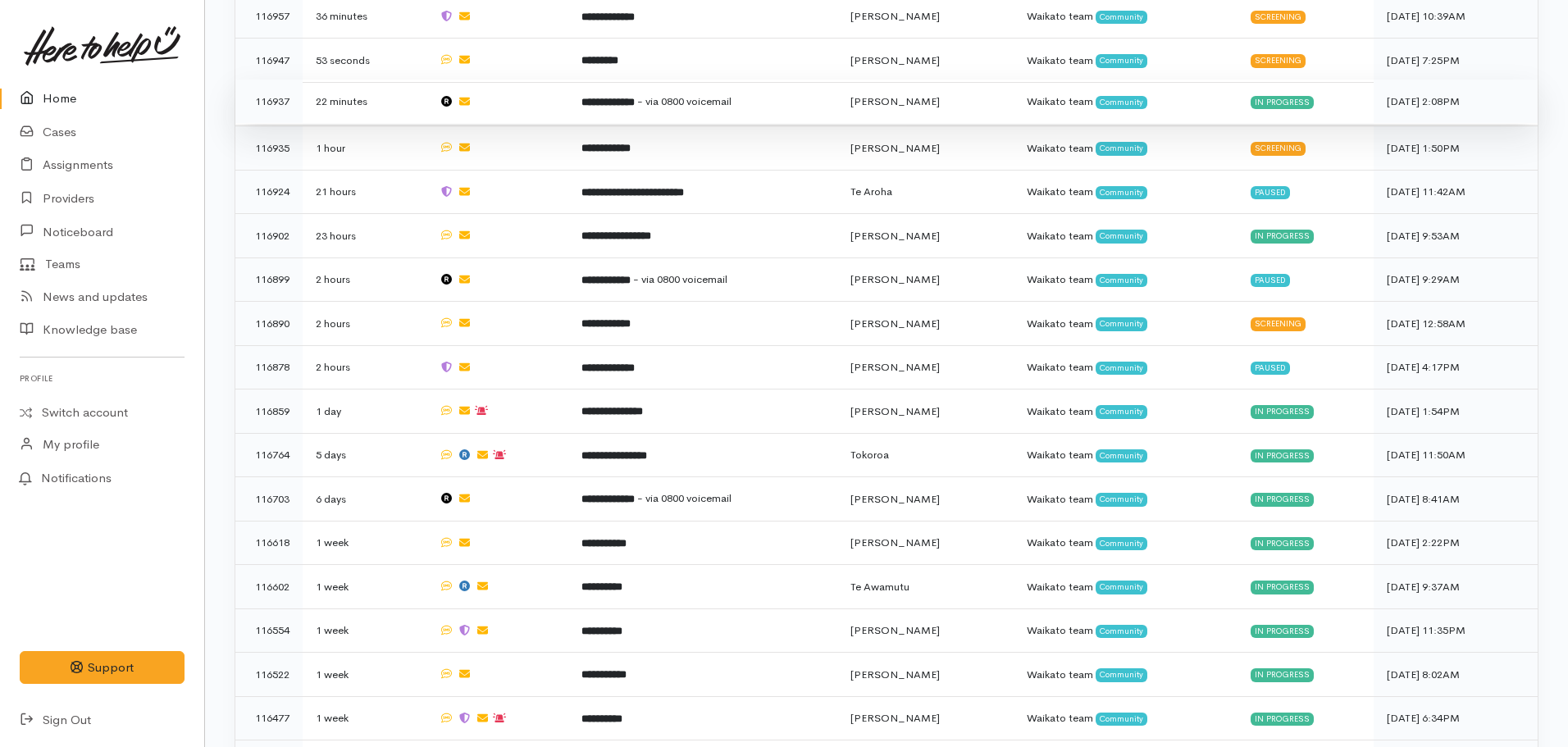
click at [613, 97] on b "**********" at bounding box center [608, 102] width 53 height 11
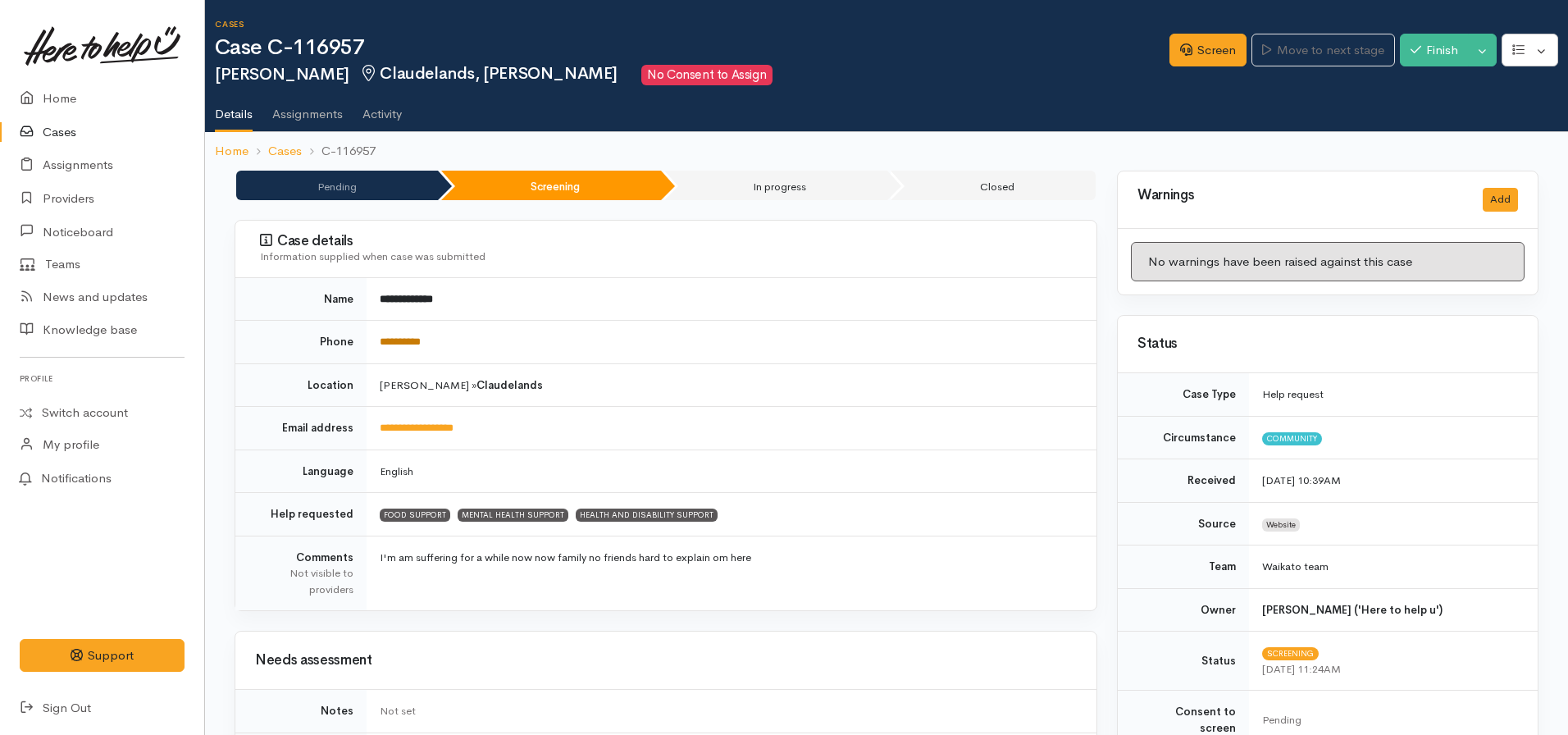
click at [421, 338] on link "**********" at bounding box center [400, 342] width 41 height 11
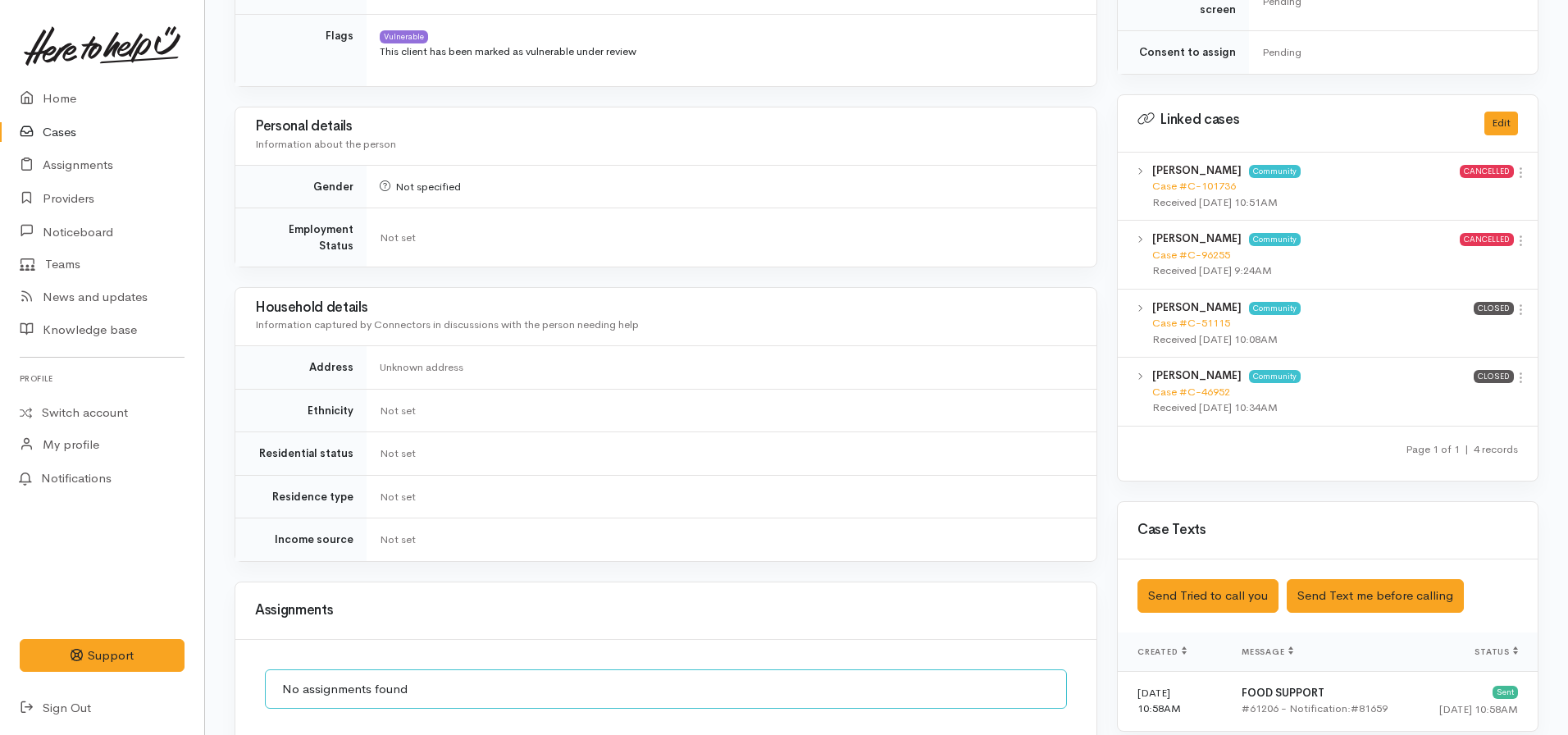
scroll to position [721, 0]
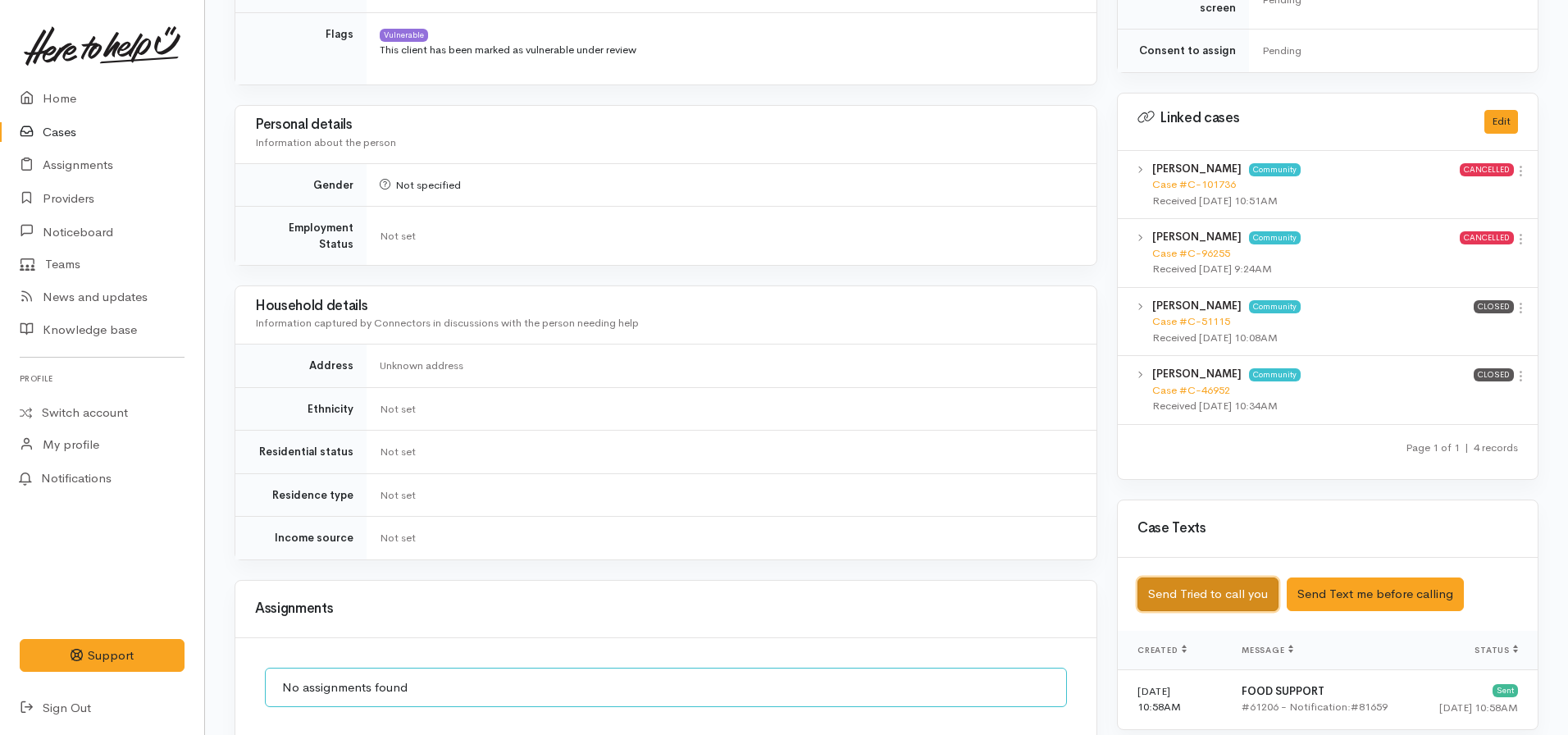
click at [1213, 578] on button "Send Tried to call you" at bounding box center [1209, 594] width 141 height 34
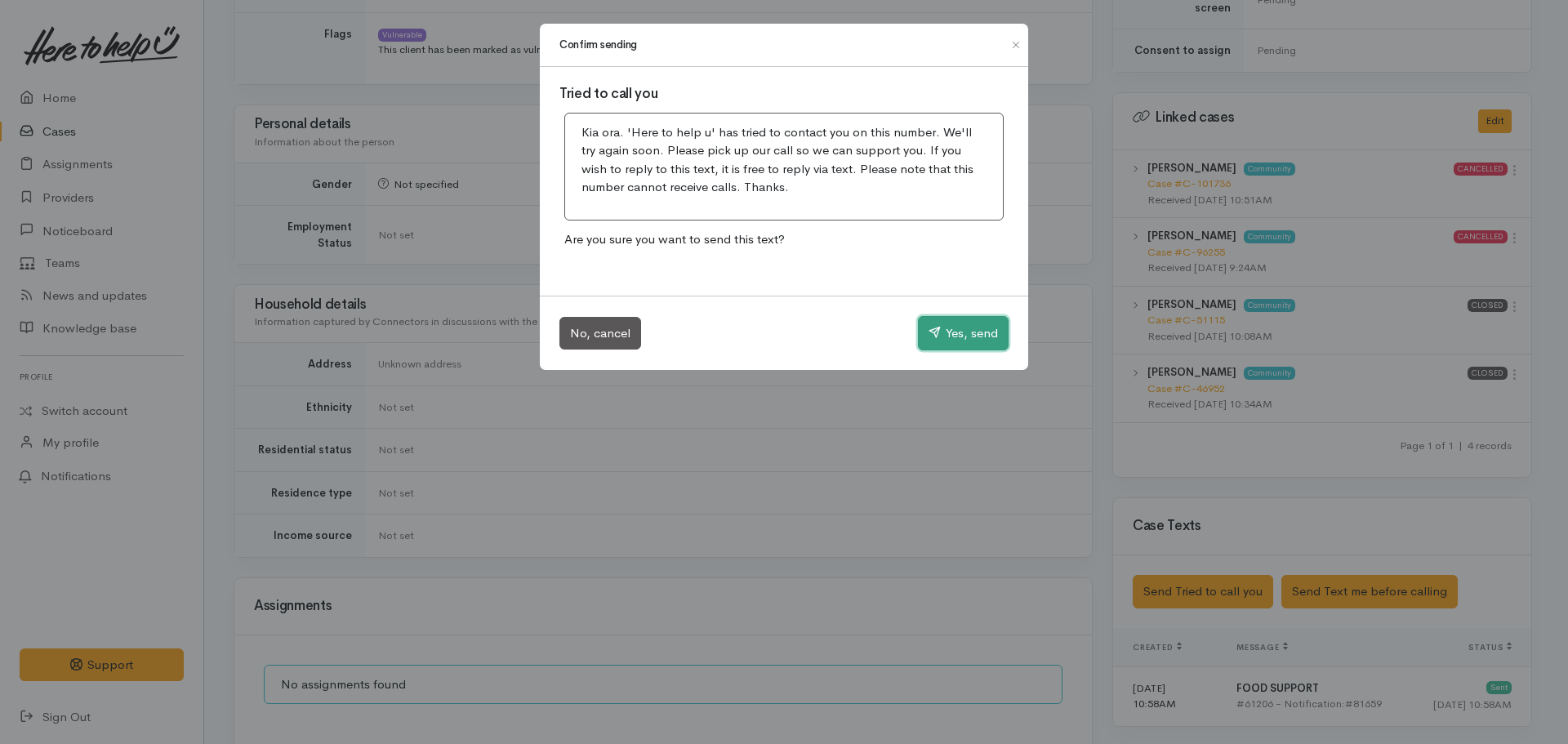
click at [958, 333] on button "Yes, send" at bounding box center [963, 333] width 91 height 34
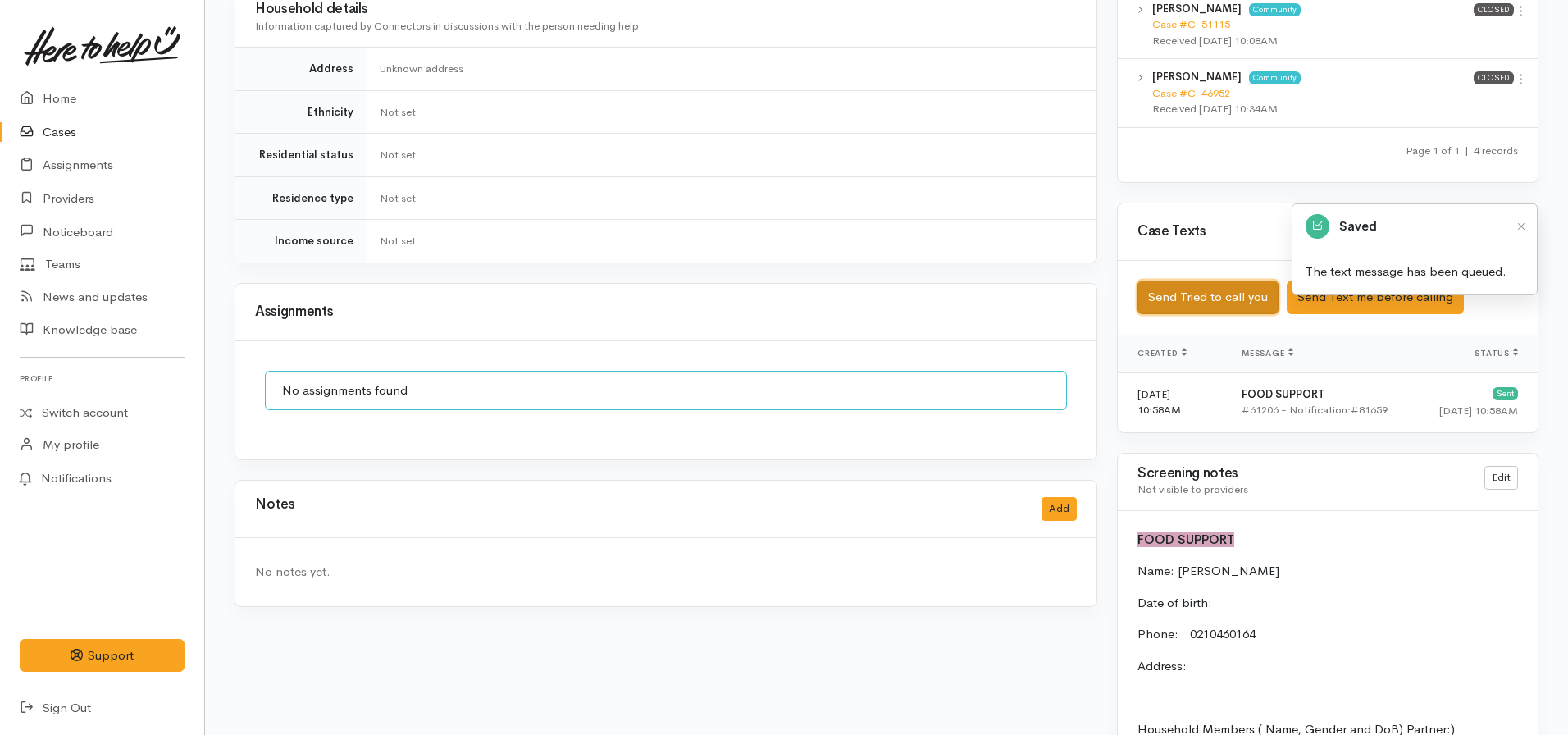
scroll to position [1038, 0]
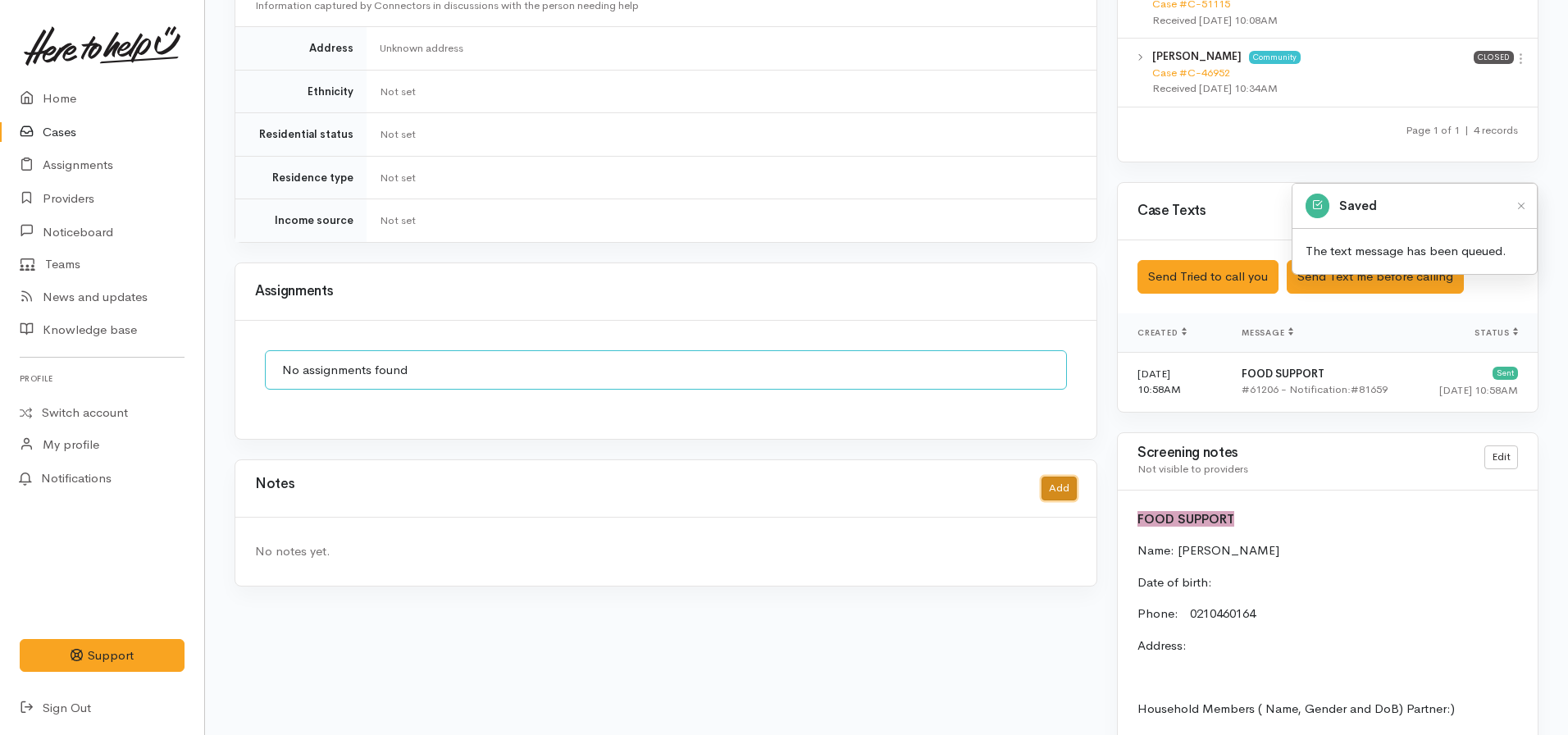
click at [1062, 477] on button "Add" at bounding box center [1060, 488] width 35 height 24
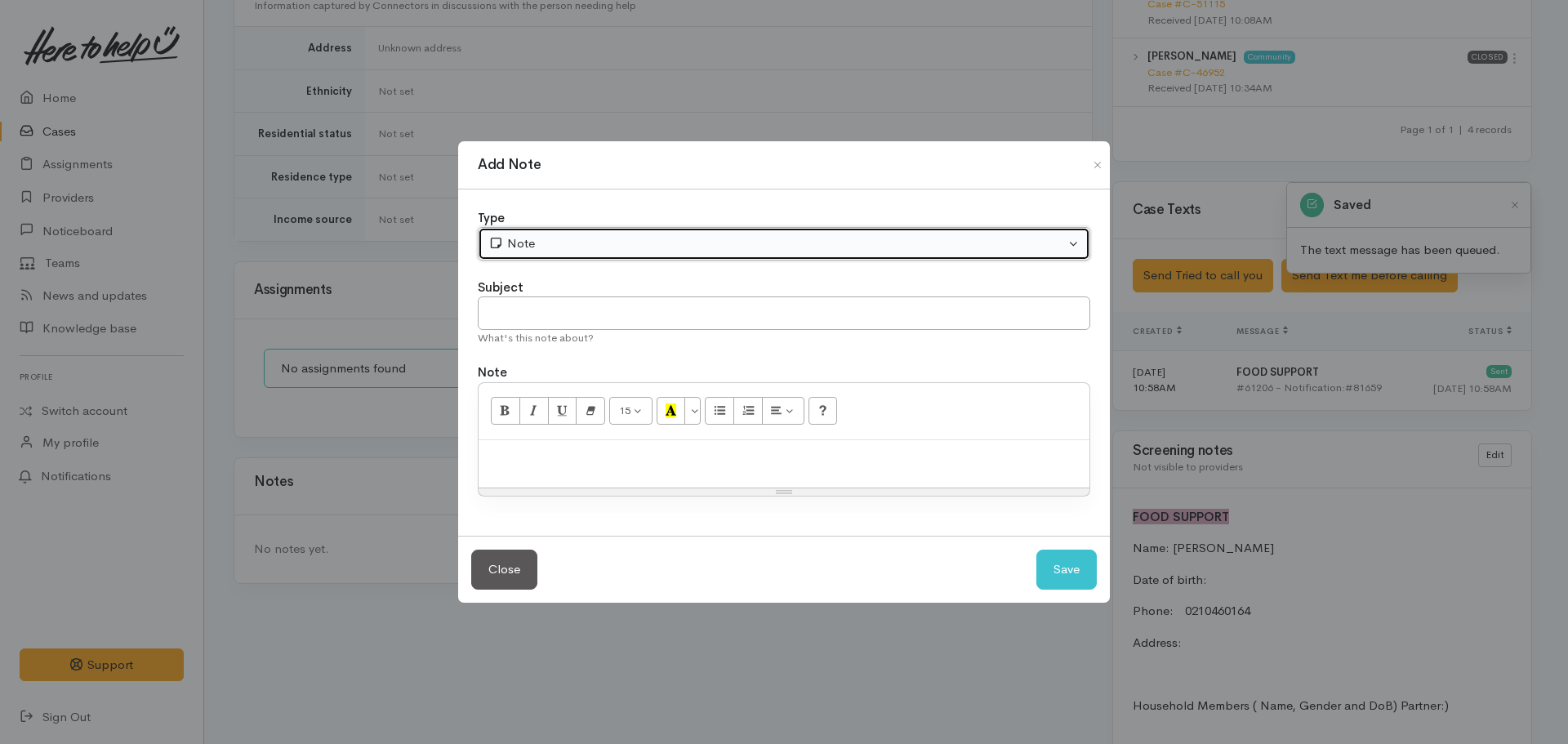
click at [582, 255] on button "Note" at bounding box center [784, 244] width 613 height 34
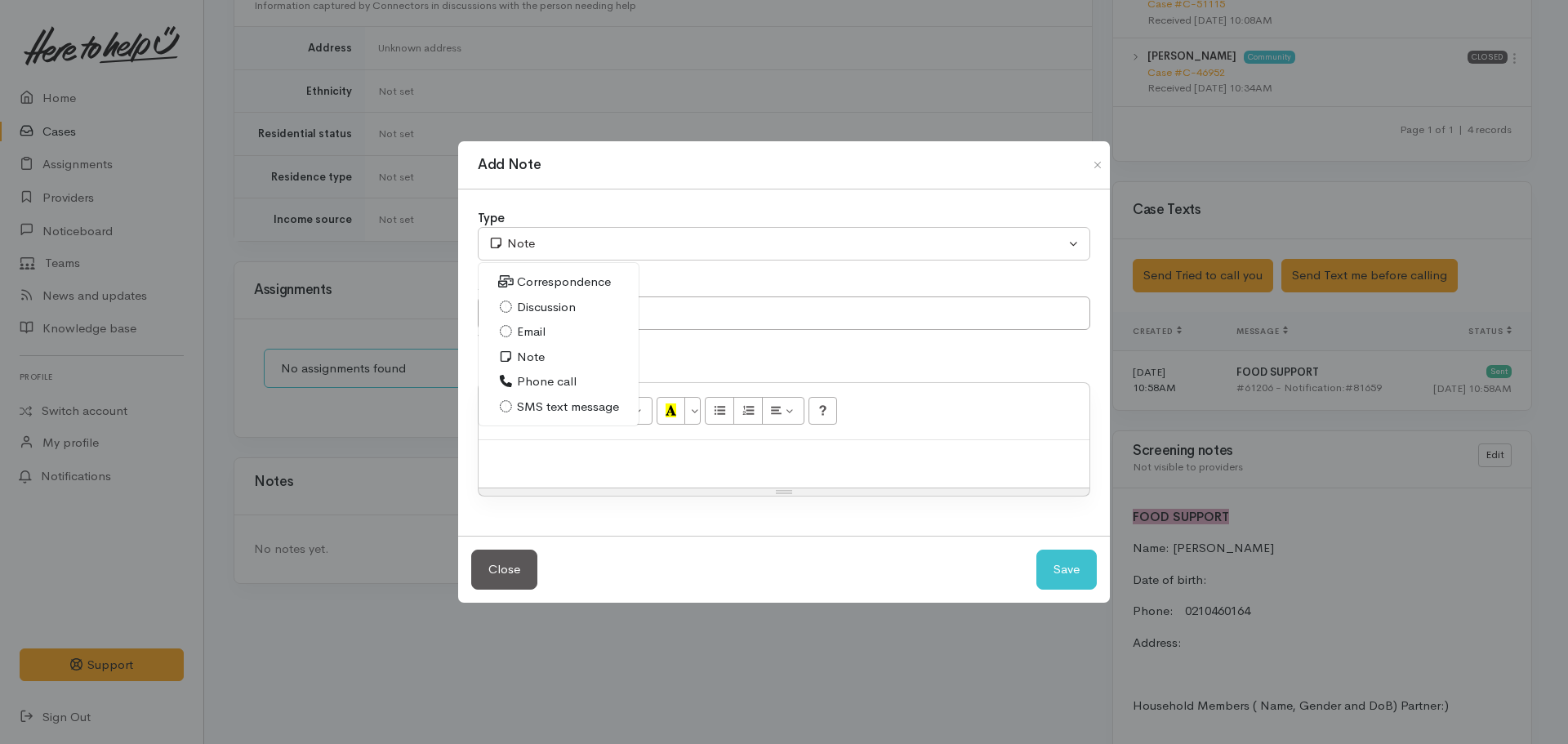
click at [535, 379] on span "Phone call" at bounding box center [546, 381] width 60 height 18
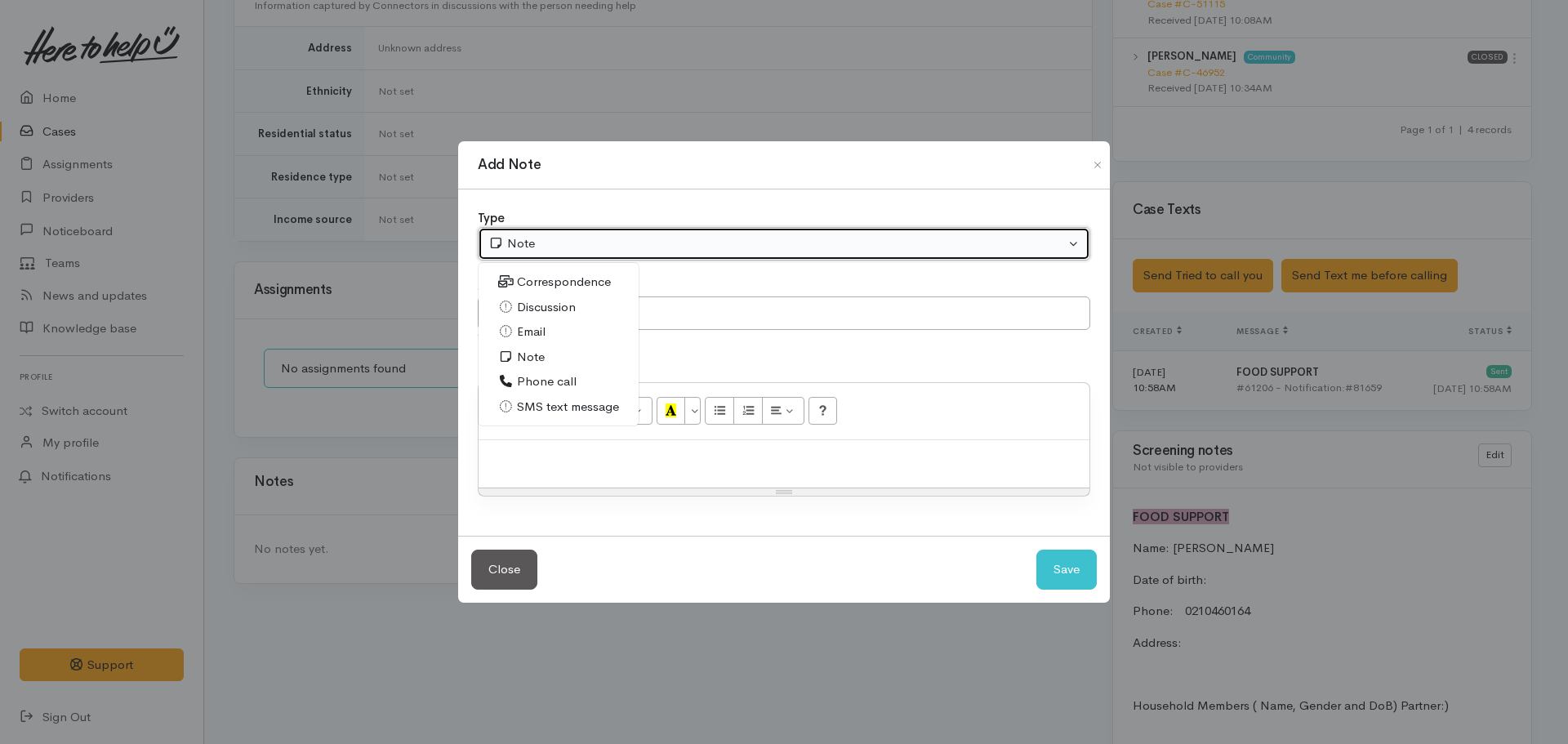
select select "3"
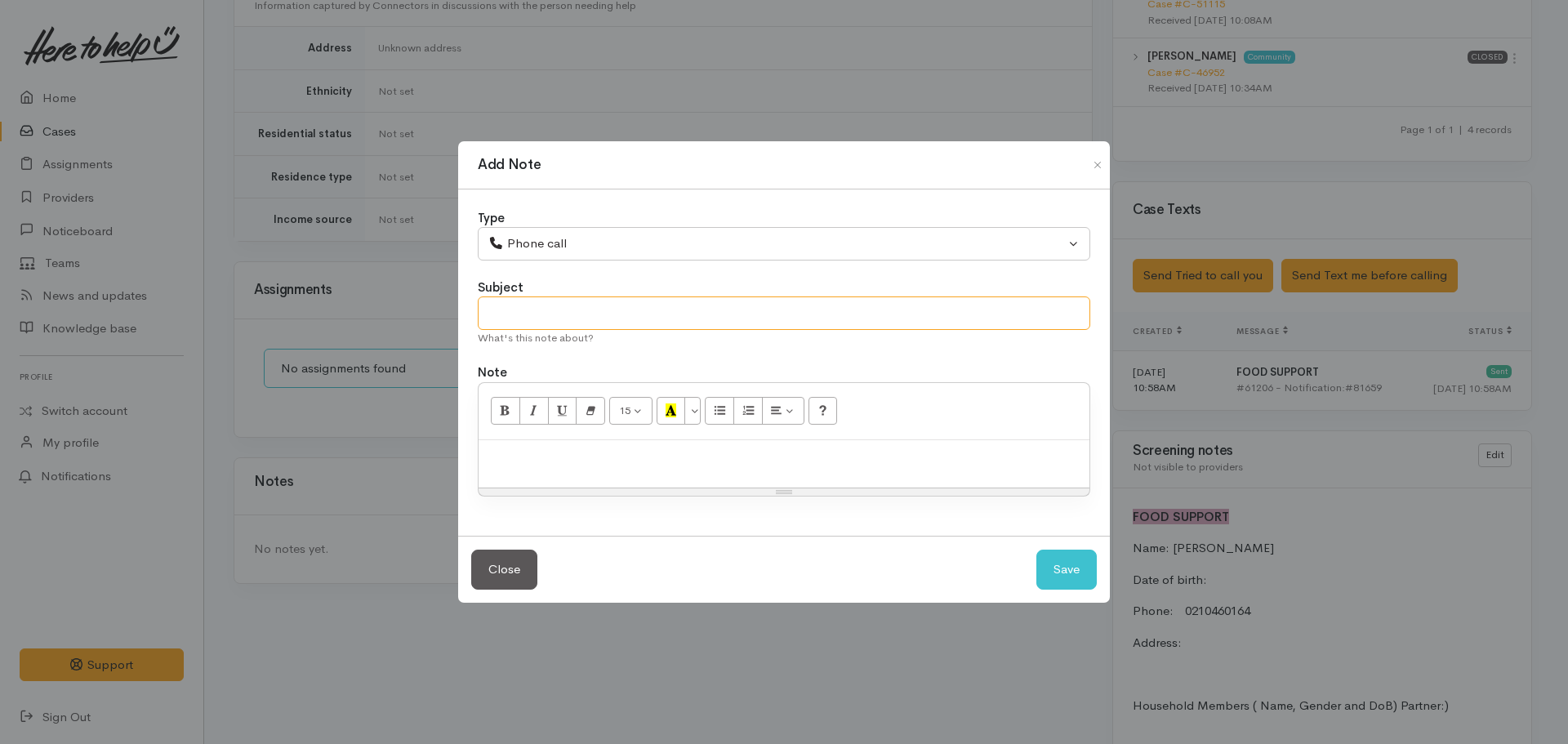
click at [537, 322] on input "text" at bounding box center [784, 313] width 613 height 34
type input "Attempt to contact #1"
click at [1067, 571] on button "Save" at bounding box center [1067, 570] width 60 height 40
select select "1"
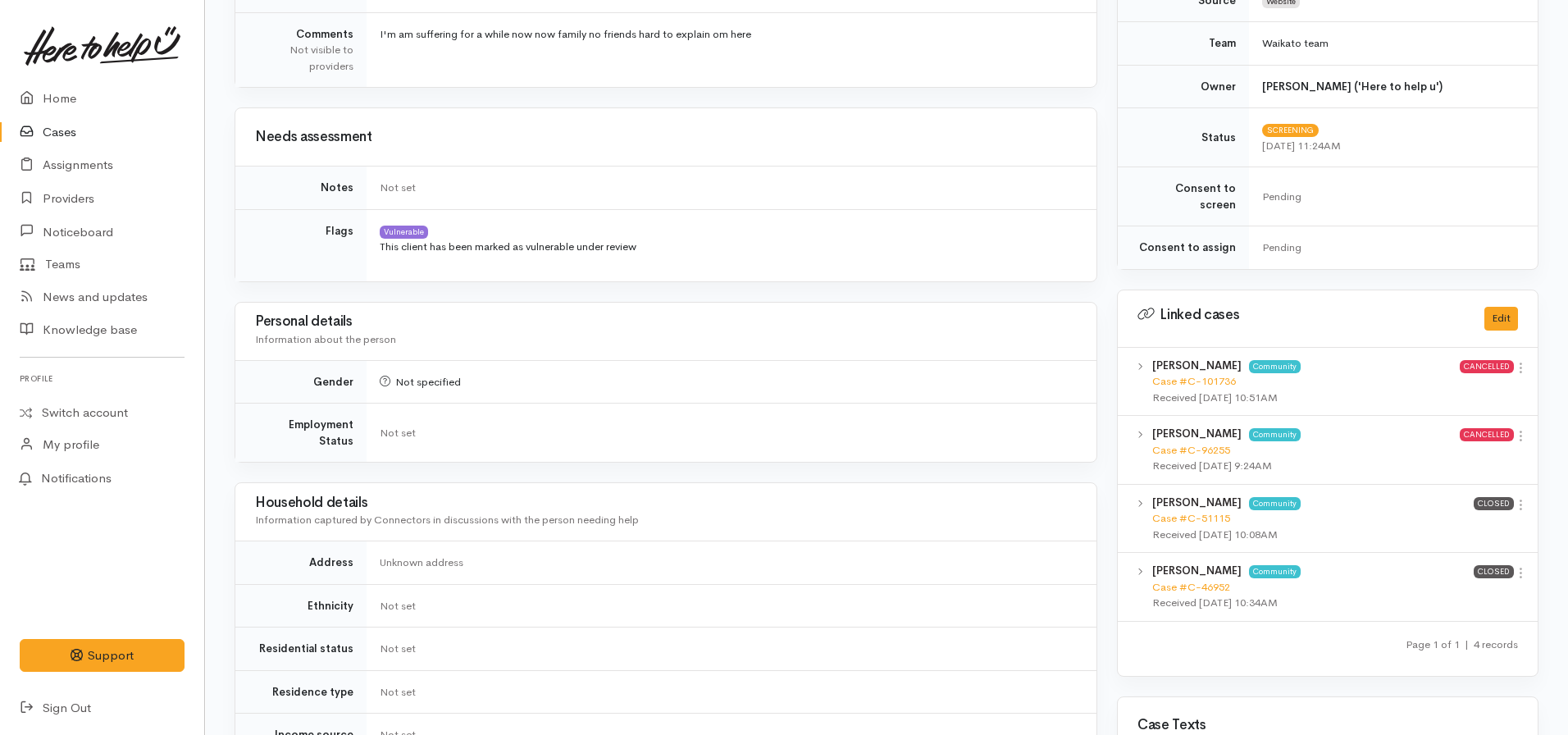
scroll to position [0, 0]
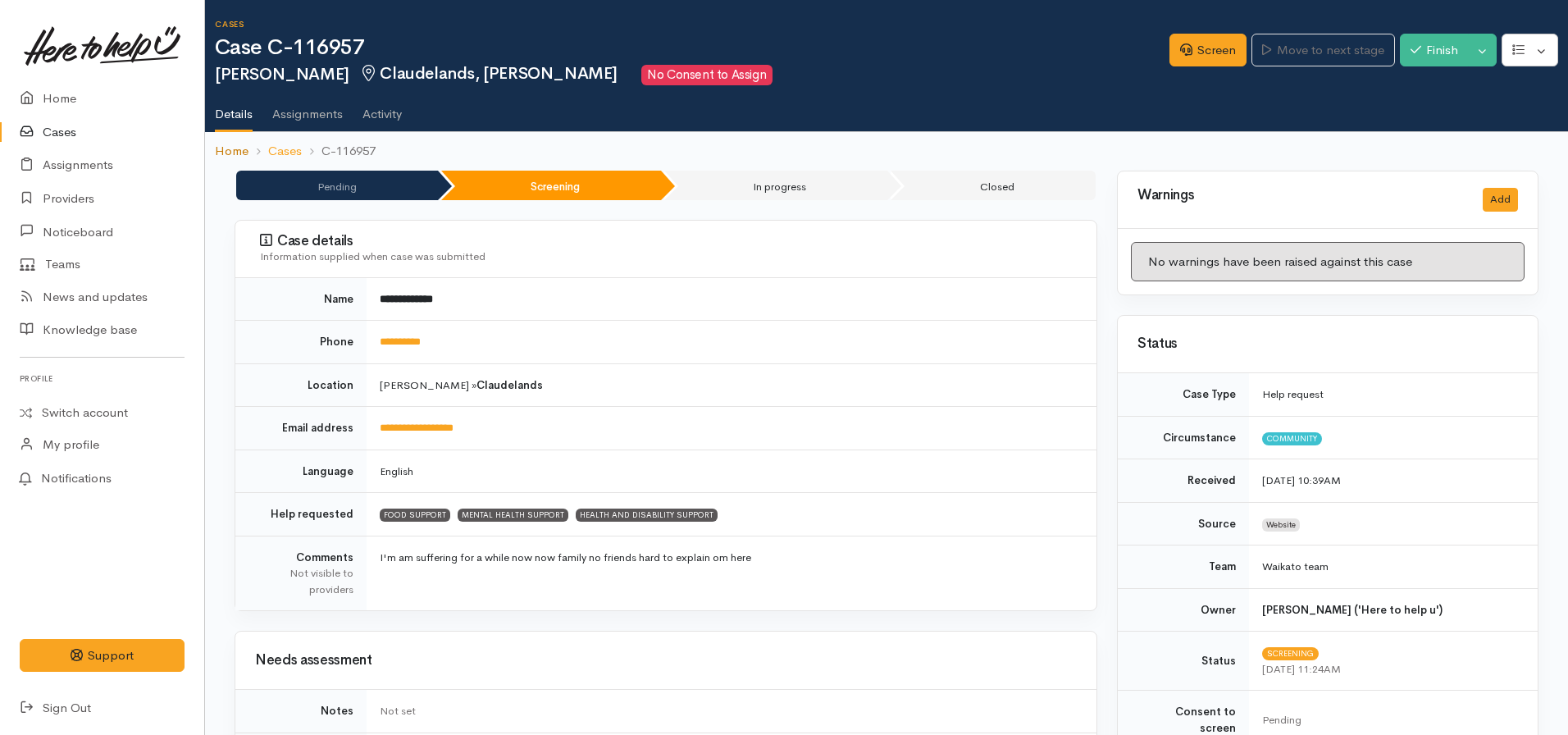
click at [237, 146] on link "Home" at bounding box center [231, 152] width 34 height 19
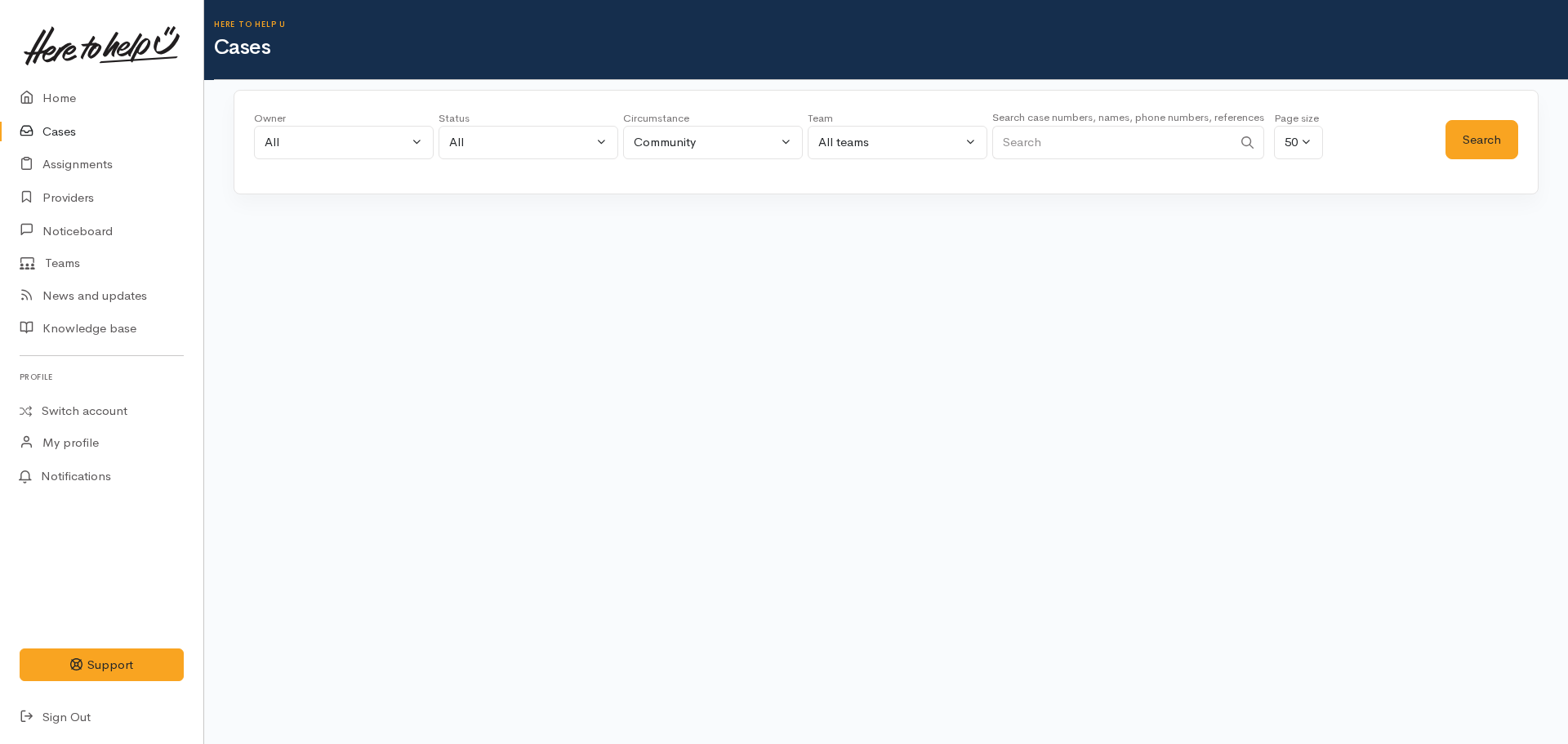
click at [1053, 137] on input "Search" at bounding box center [1112, 142] width 241 height 34
paste input "+64223724651"
type input "+64223724651"
click at [1472, 144] on button "Search" at bounding box center [1482, 140] width 73 height 40
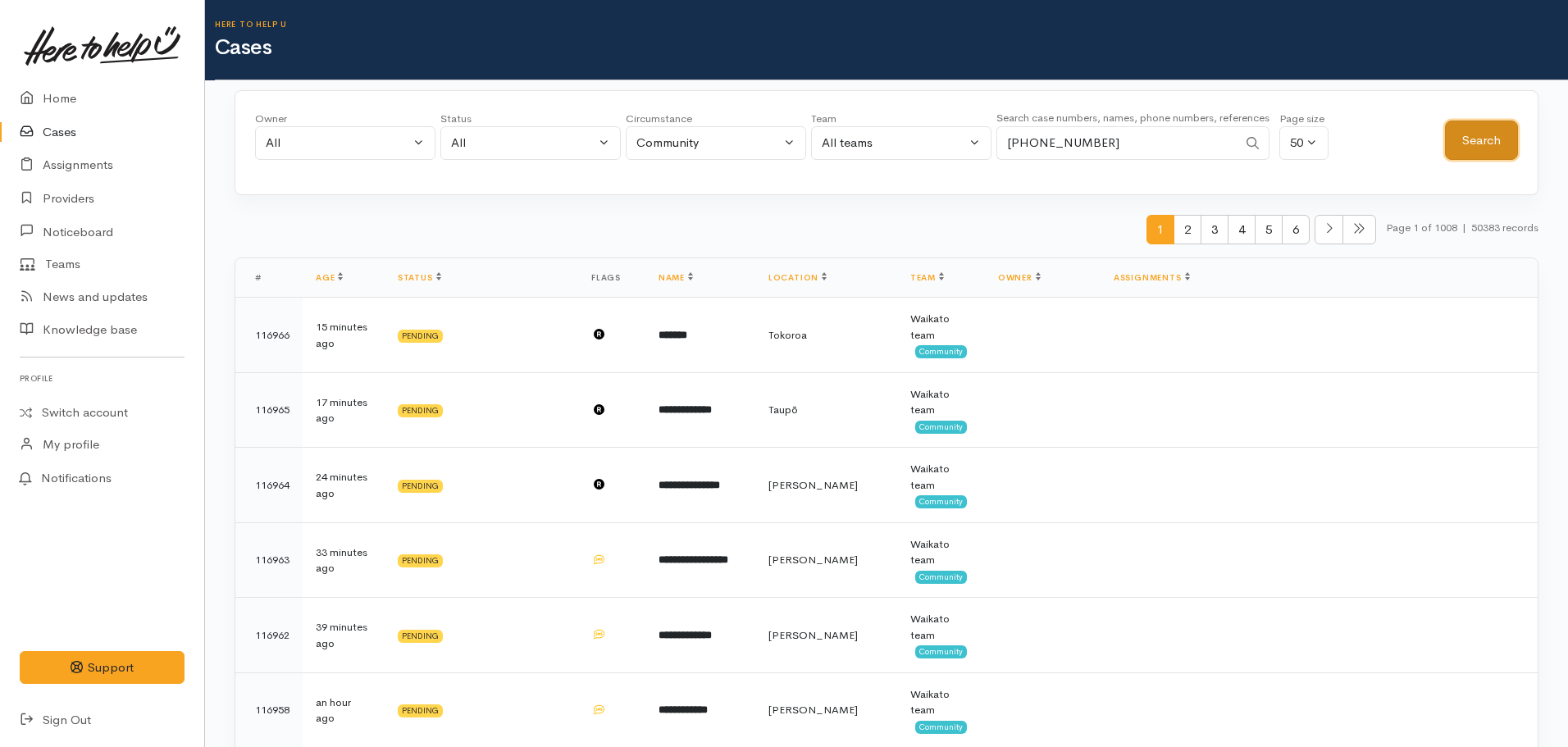
click at [1482, 154] on button "Search" at bounding box center [1481, 140] width 73 height 40
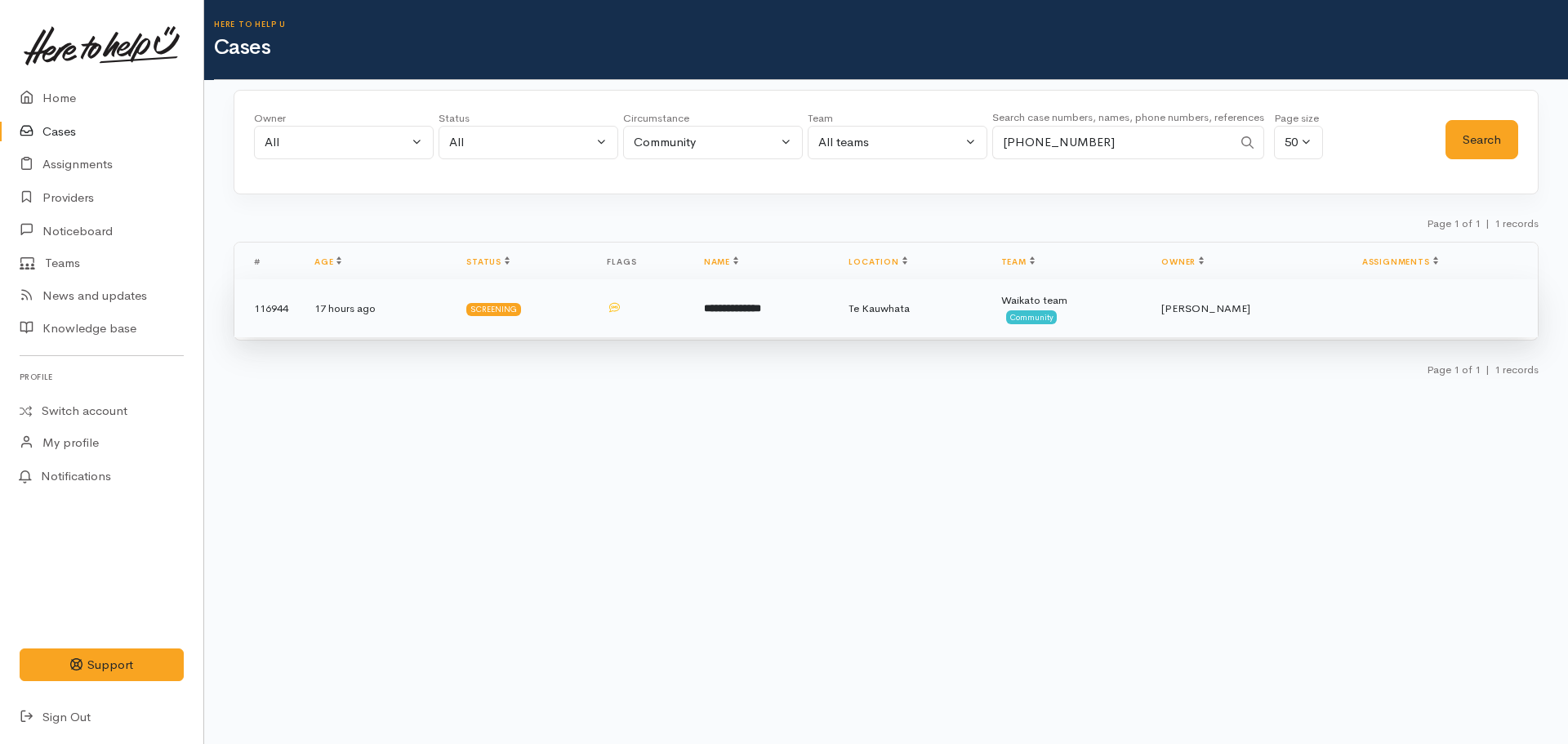
click at [808, 326] on td "**********" at bounding box center [763, 308] width 145 height 59
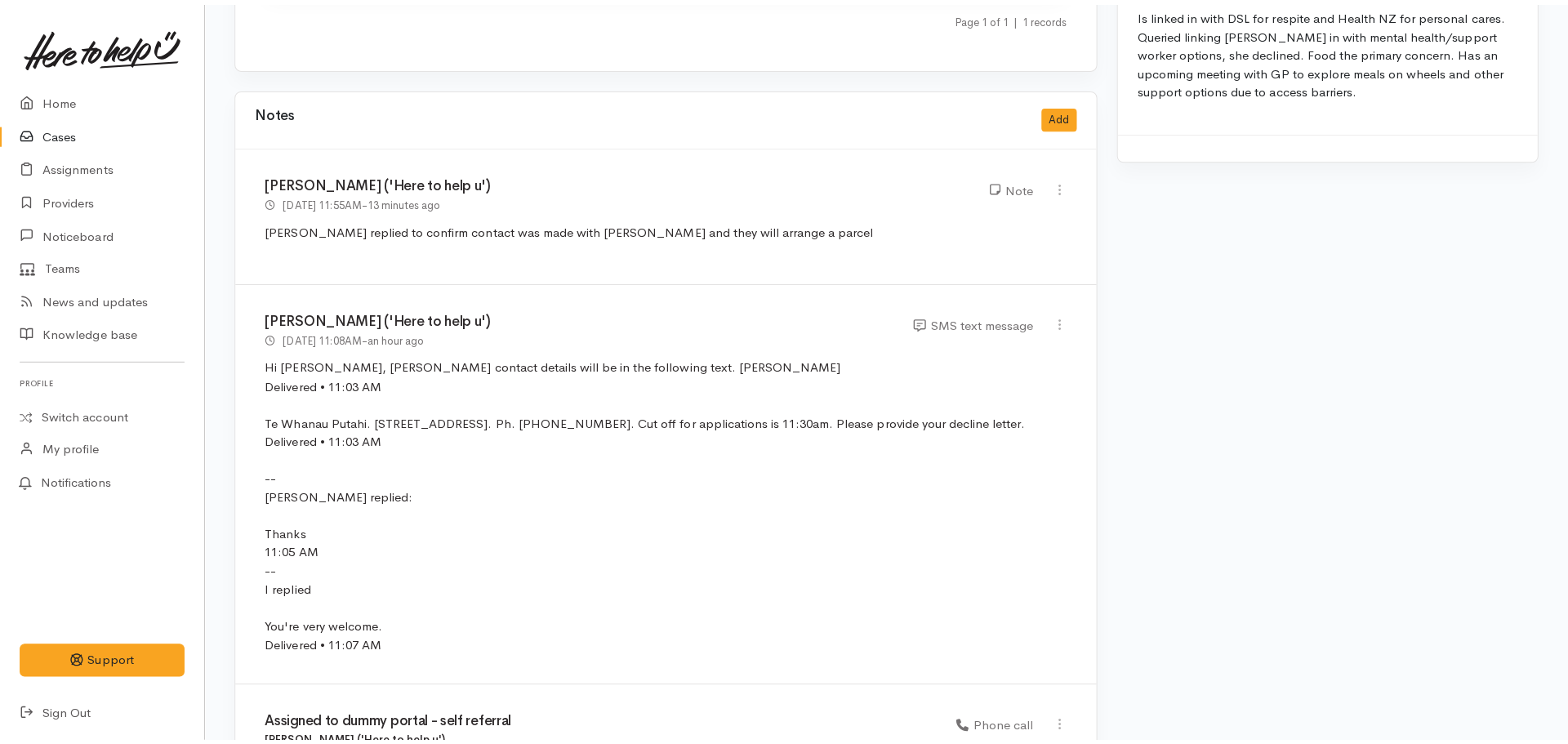
scroll to position [1878, 0]
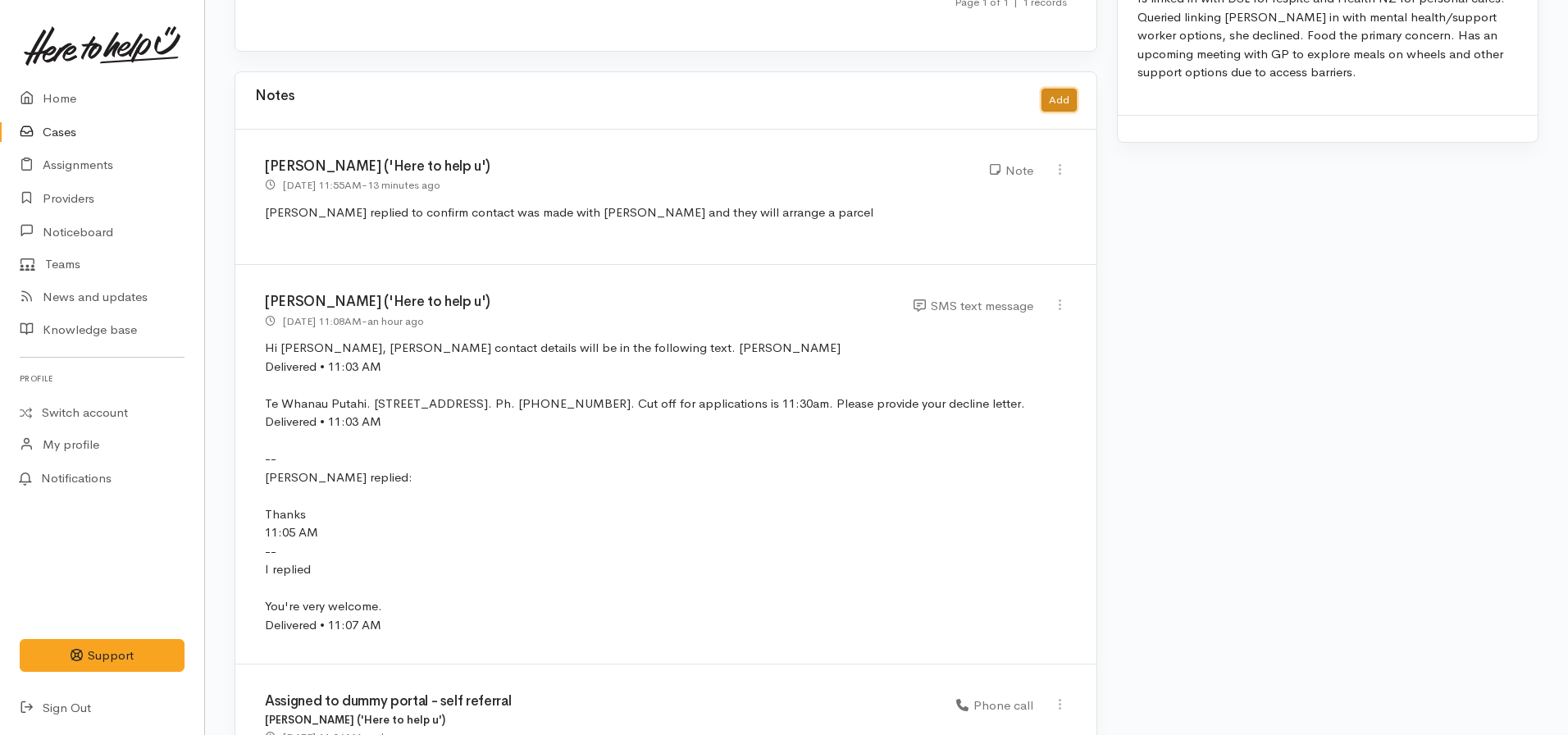
click at [1054, 88] on button "Add" at bounding box center [1060, 100] width 35 height 24
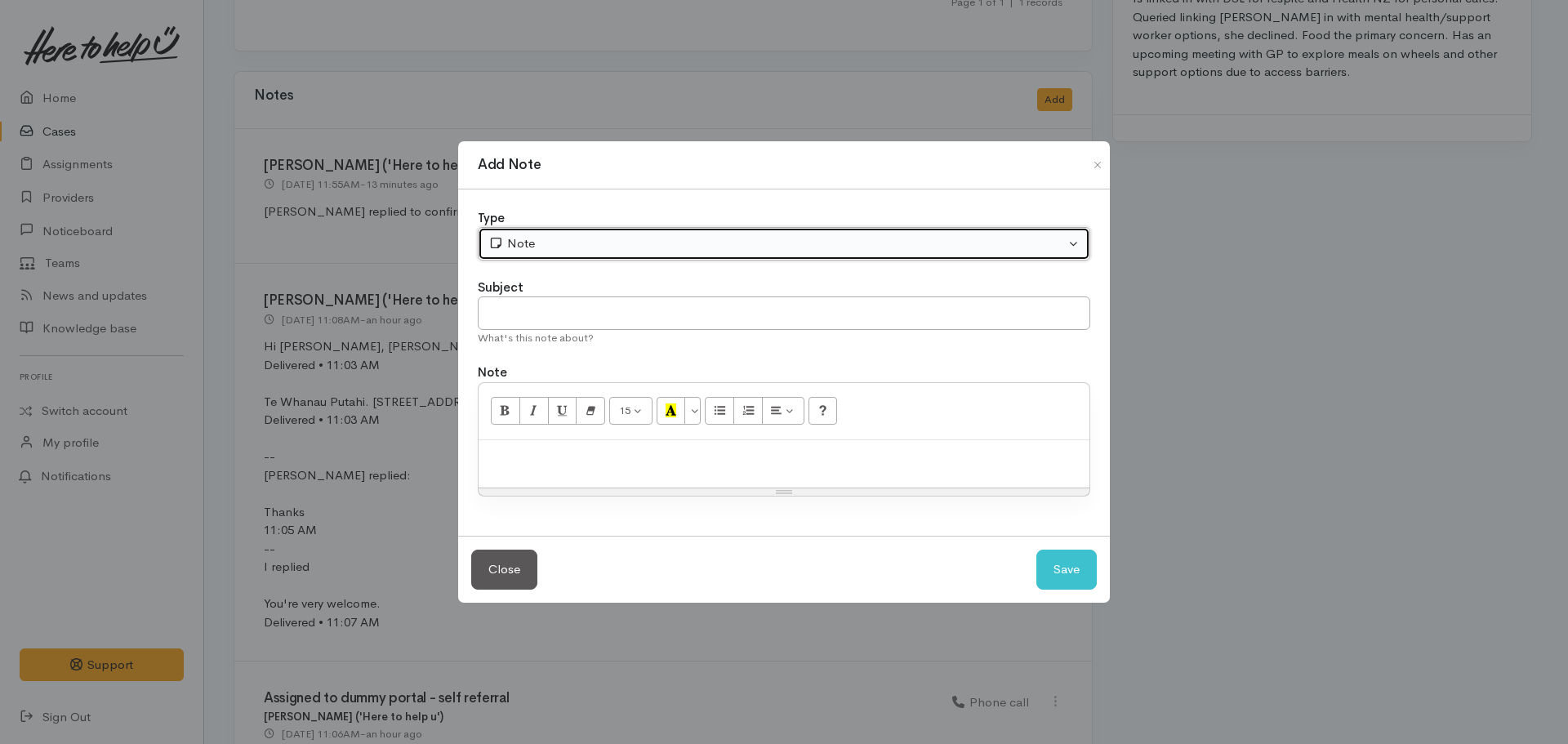
click at [564, 242] on div "Note" at bounding box center [777, 244] width 577 height 18
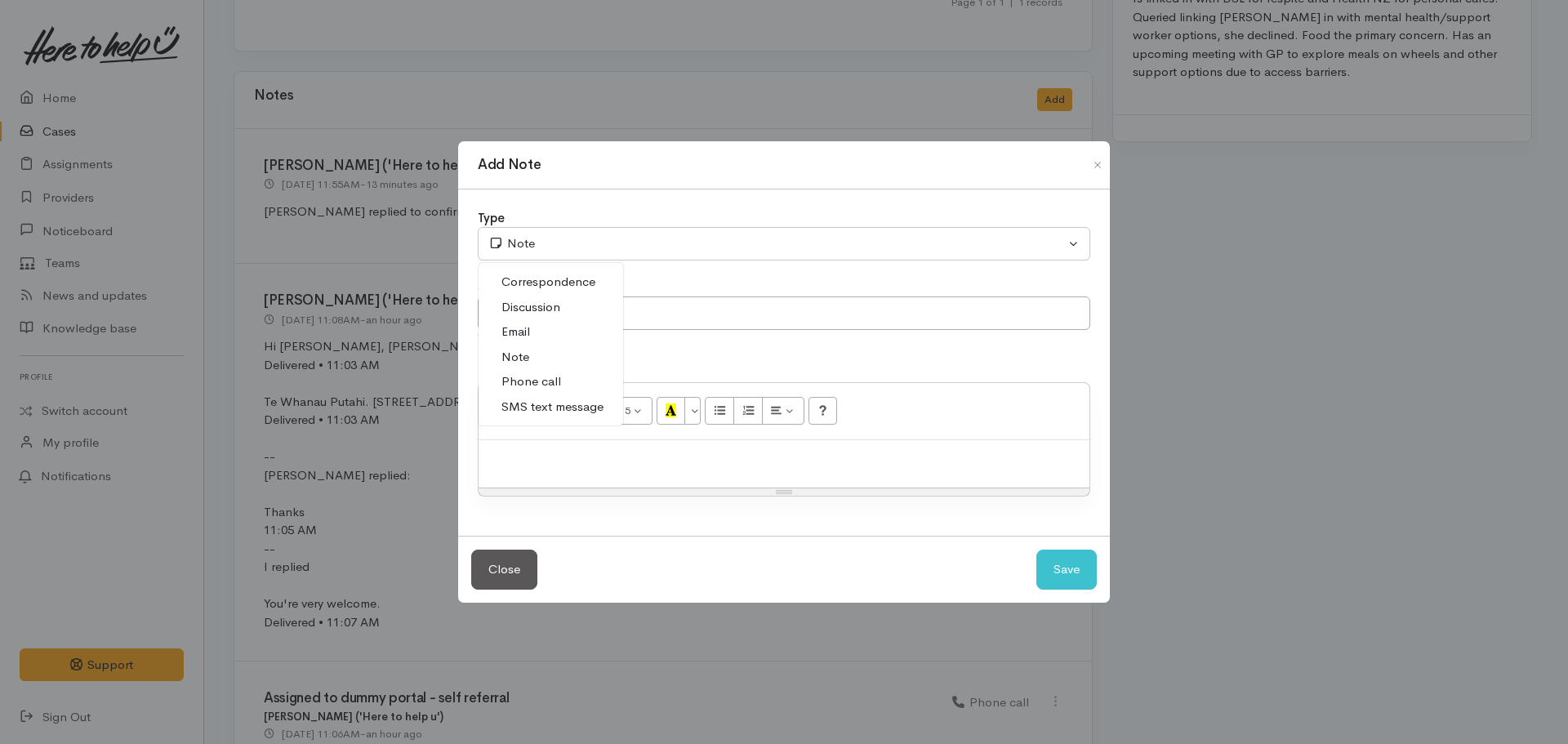
click at [545, 380] on span "Phone call" at bounding box center [530, 381] width 60 height 18
select select "3"
click at [548, 320] on input "text" at bounding box center [784, 313] width 613 height 34
type input "3pm callback arranged"
click at [528, 451] on p at bounding box center [784, 457] width 594 height 18
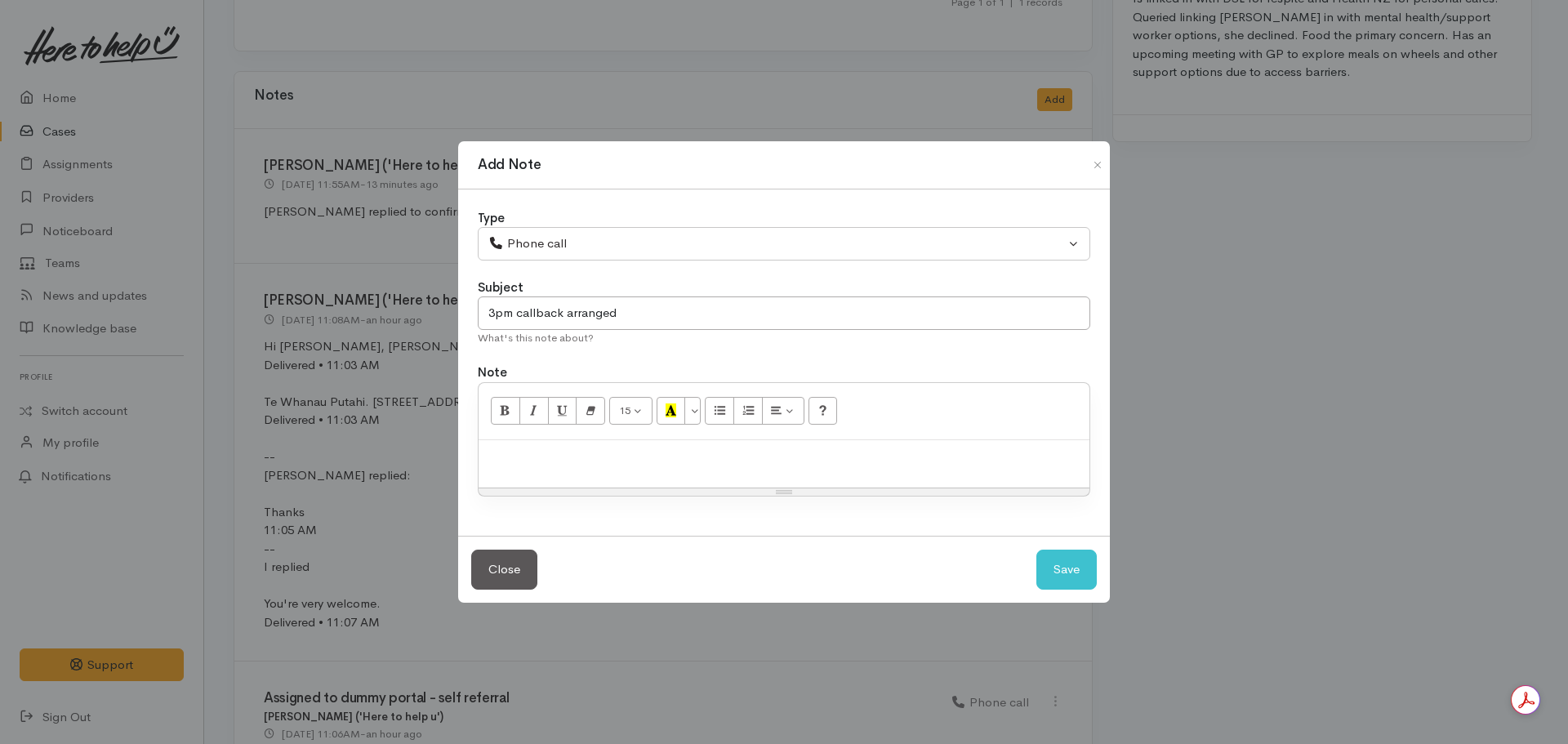
paste div
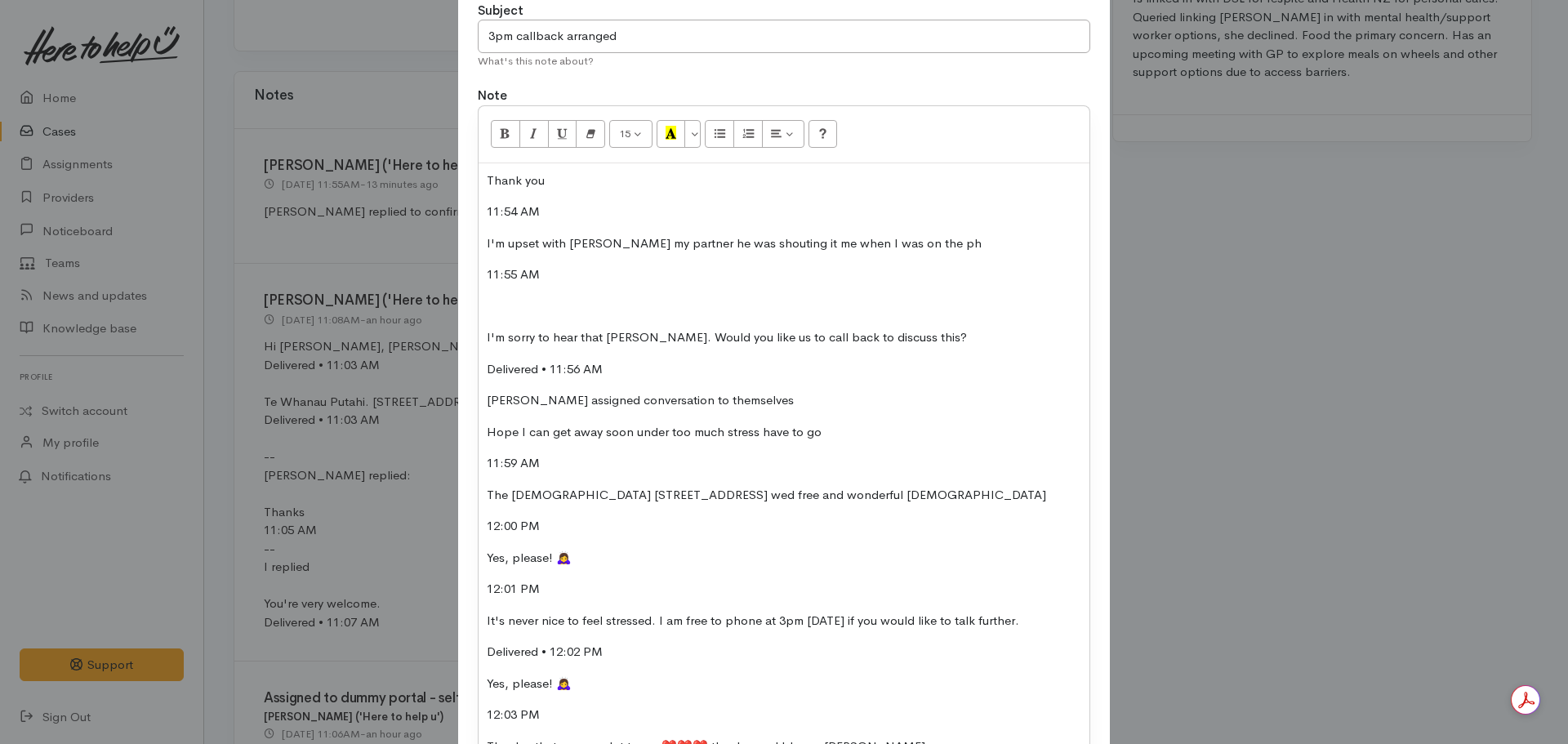
scroll to position [156, 0]
click at [507, 317] on p at bounding box center [784, 310] width 594 height 18
drag, startPoint x: 785, startPoint y: 390, endPoint x: 437, endPoint y: 395, distance: 348.0
click at [437, 395] on div "Add Note Type Correspondence Discussion Email Note Phone call SMS text message …" at bounding box center [784, 372] width 1568 height 744
click at [558, 525] on p "12:00 PM" at bounding box center [784, 530] width 594 height 18
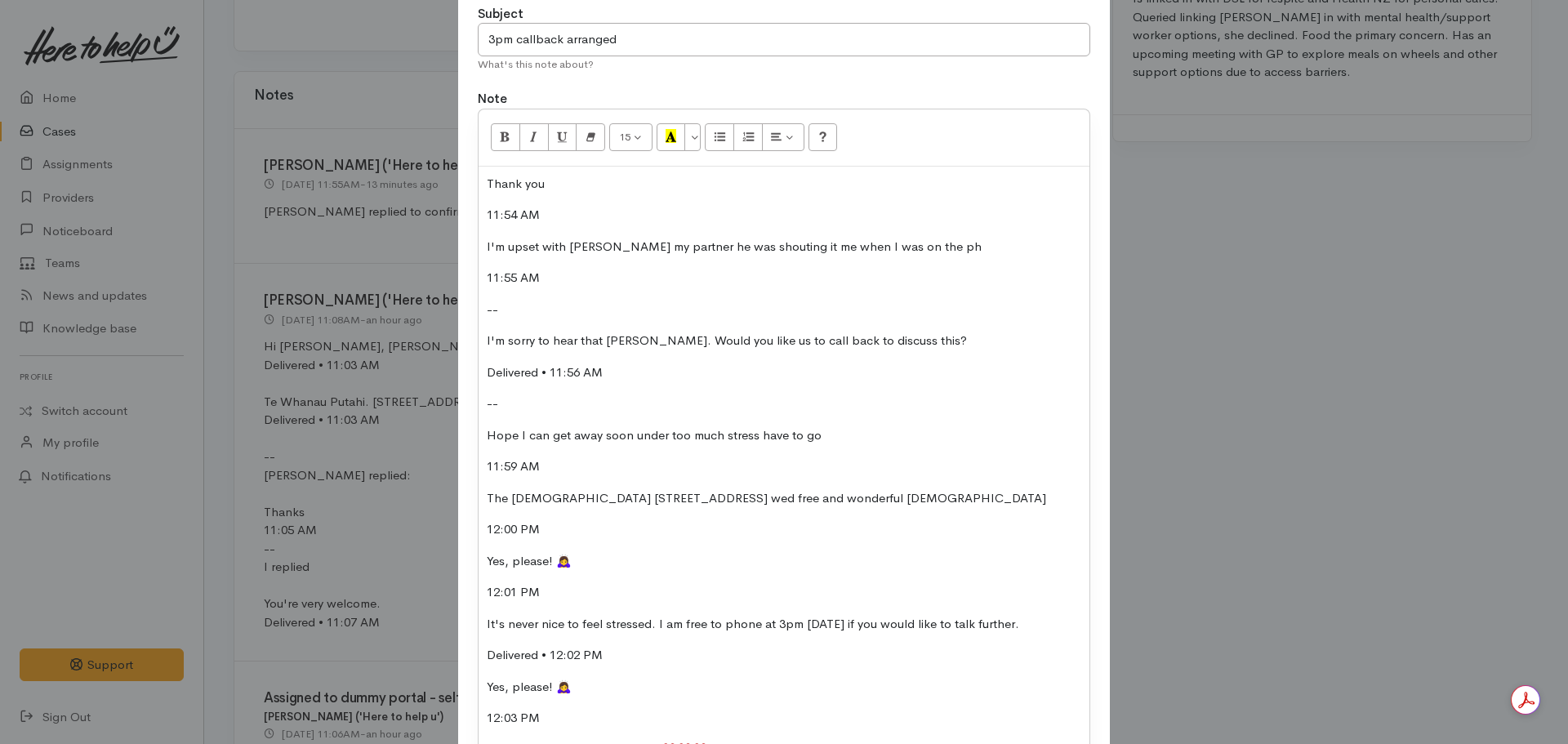
click at [567, 591] on p "12:01 PM" at bounding box center [784, 592] width 594 height 18
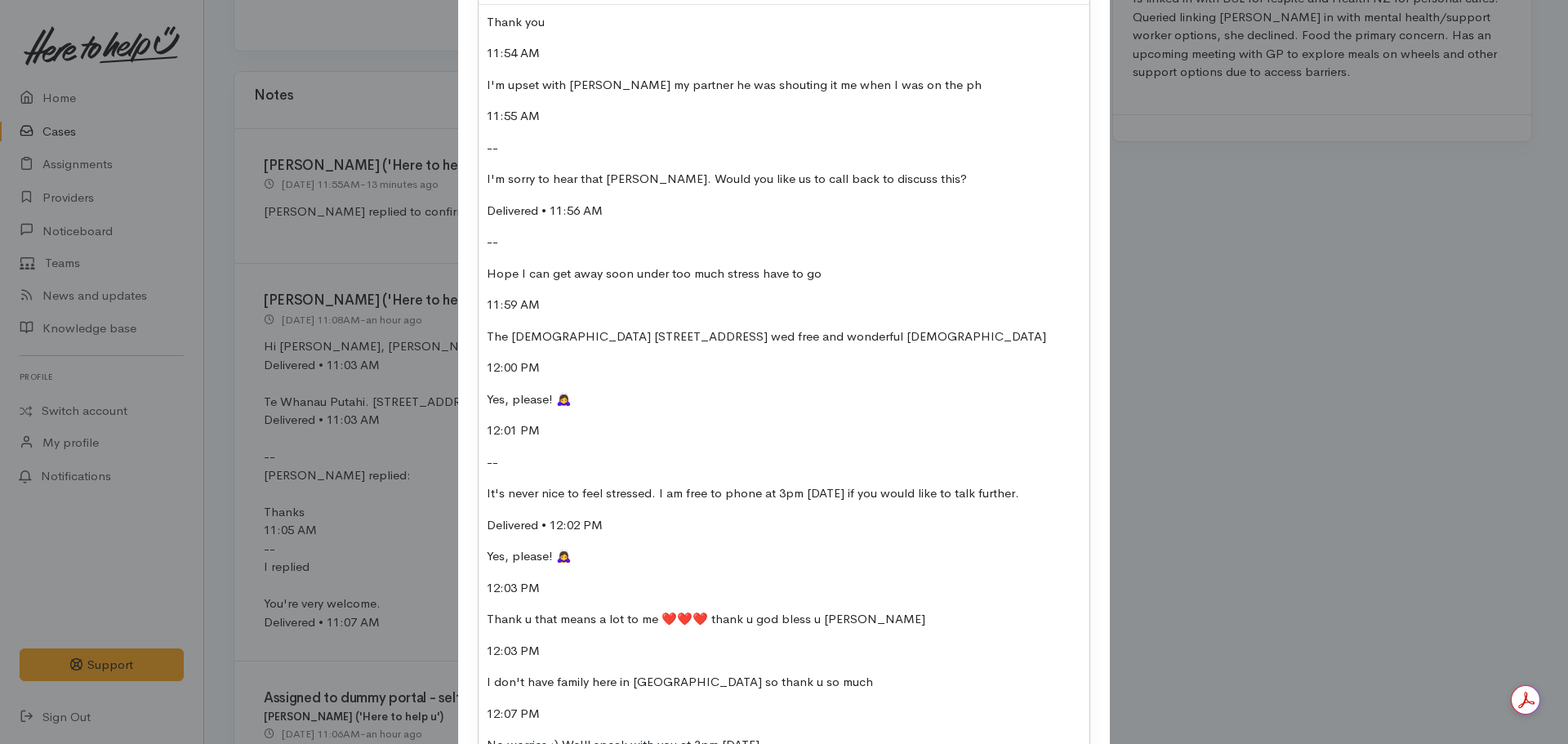
scroll to position [318, 0]
click at [627, 529] on p "Delivered • 12:02 PM" at bounding box center [784, 524] width 594 height 18
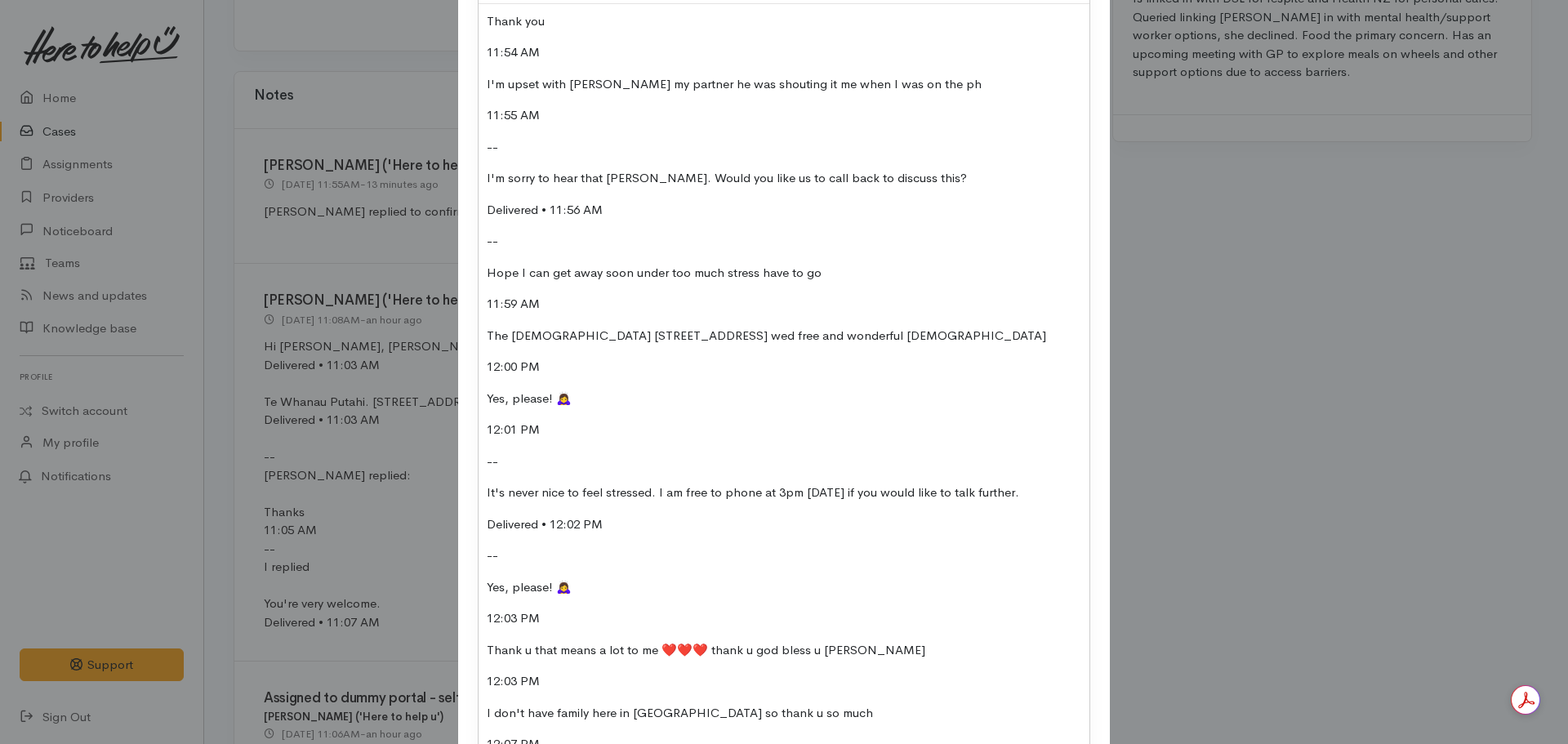
scroll to position [427, 0]
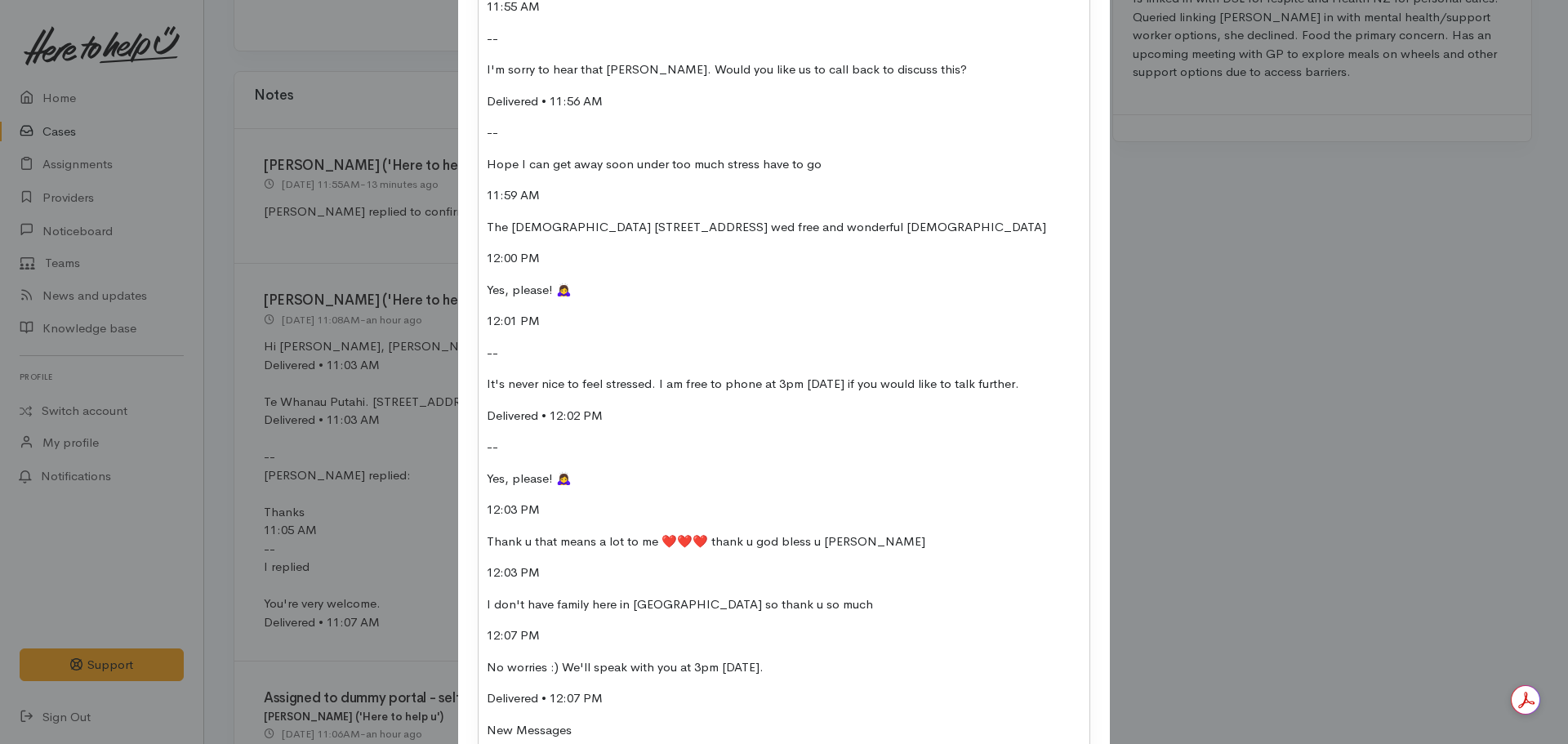
click at [556, 633] on p "12:07 PM" at bounding box center [784, 635] width 594 height 18
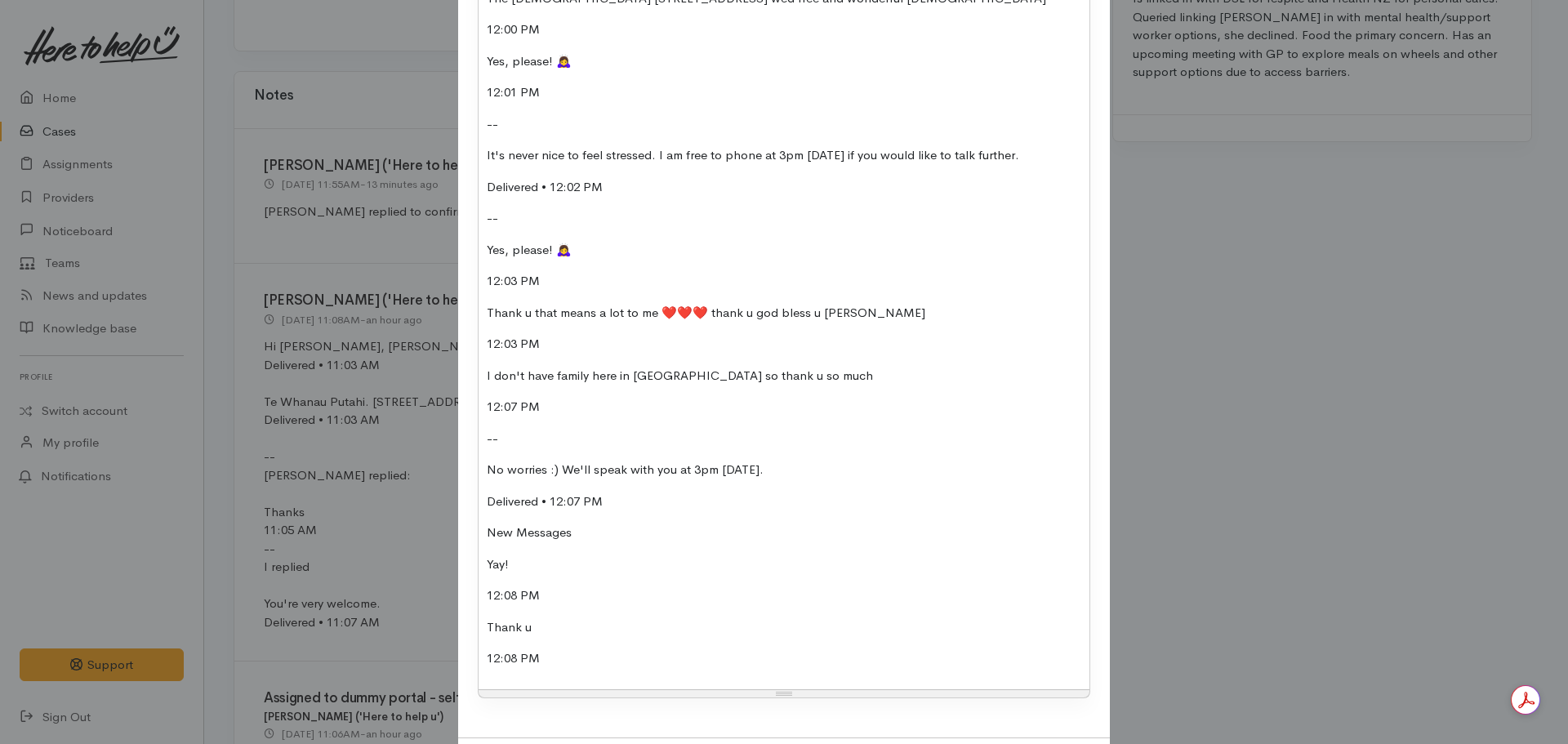
scroll to position [657, 0]
drag, startPoint x: 584, startPoint y: 530, endPoint x: 463, endPoint y: 523, distance: 121.2
click at [463, 523] on div "Type Correspondence Discussion Email Note Phone call SMS text message Phone cal…" at bounding box center [784, 75] width 652 height 1321
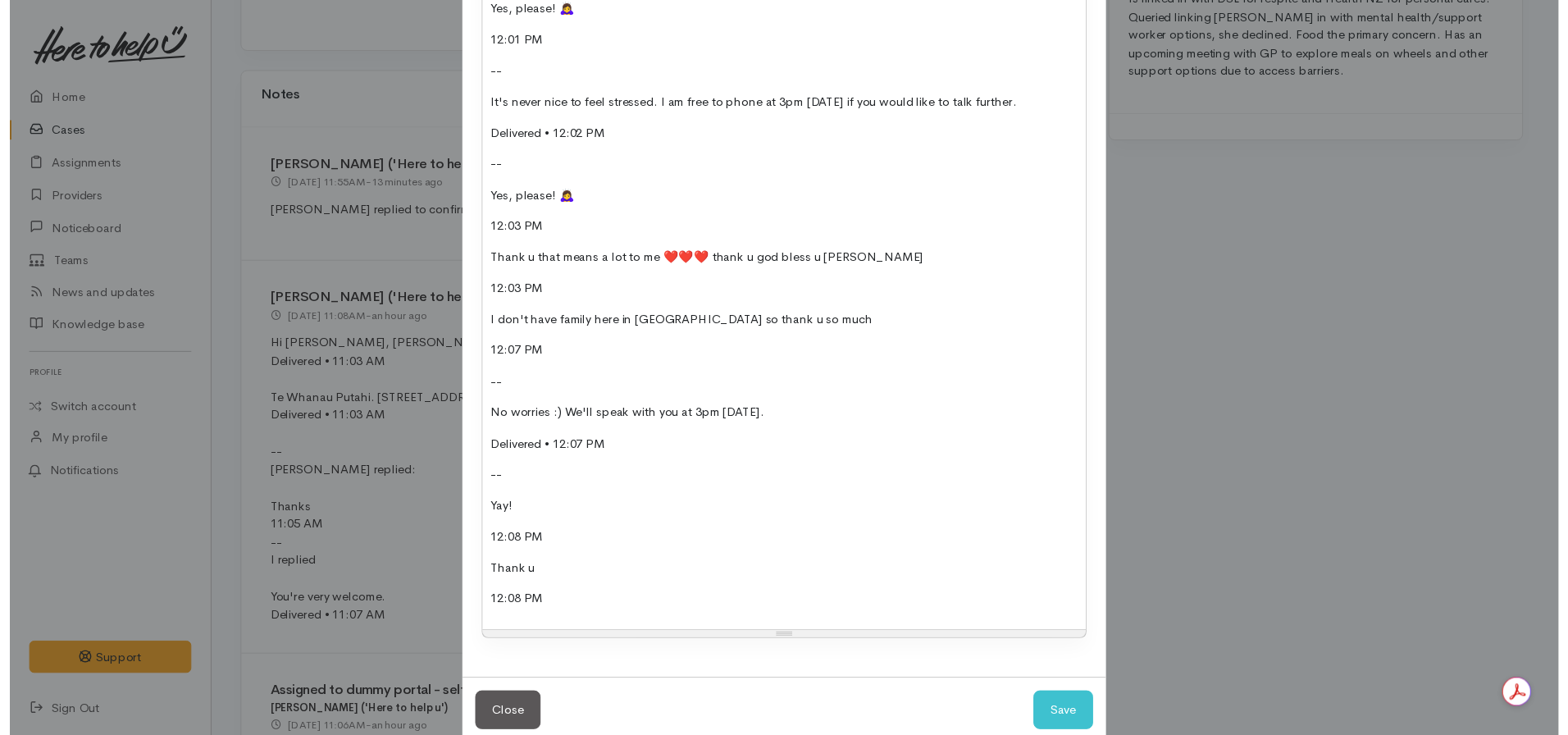
scroll to position [743, 0]
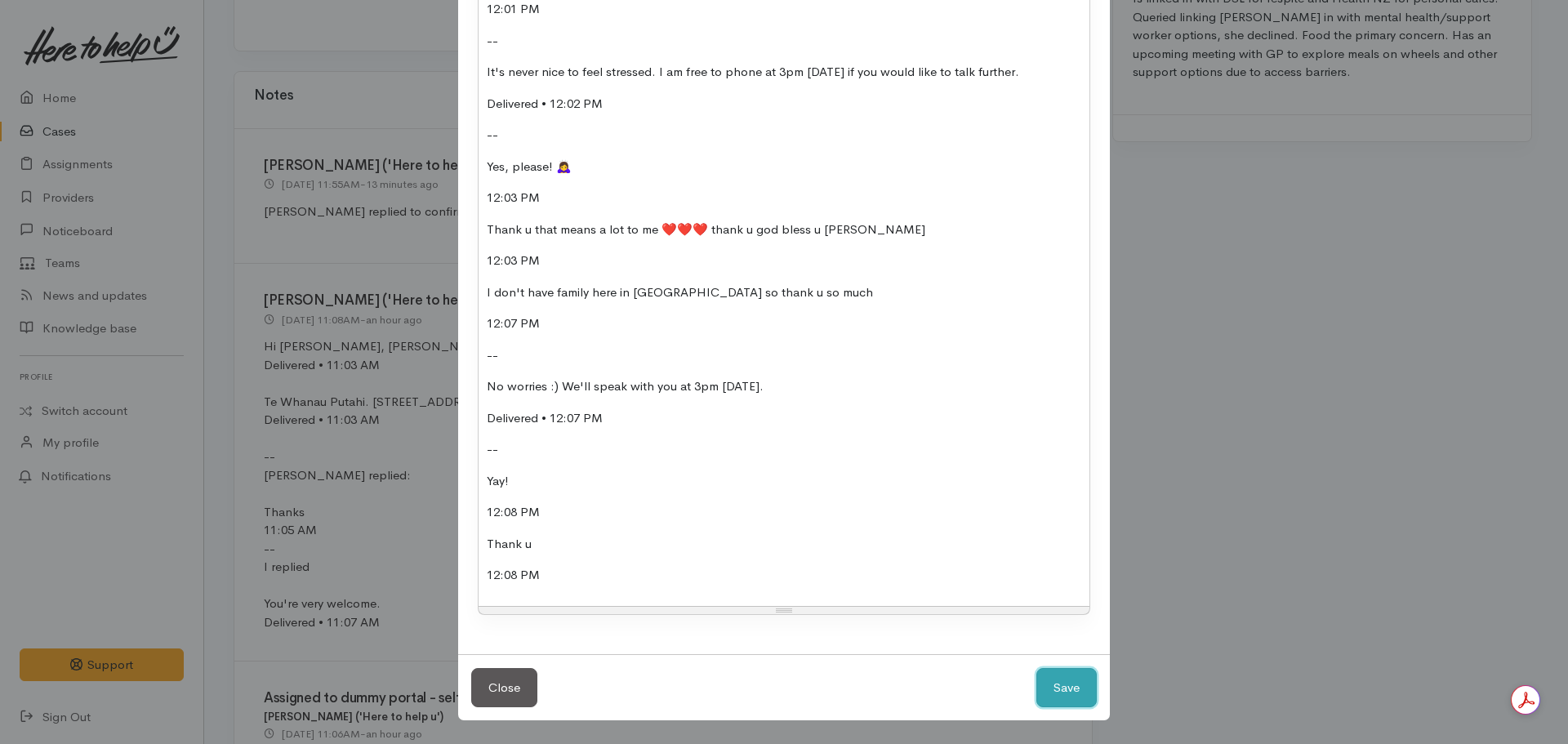
click at [1064, 679] on button "Save" at bounding box center [1067, 688] width 60 height 40
select select "1"
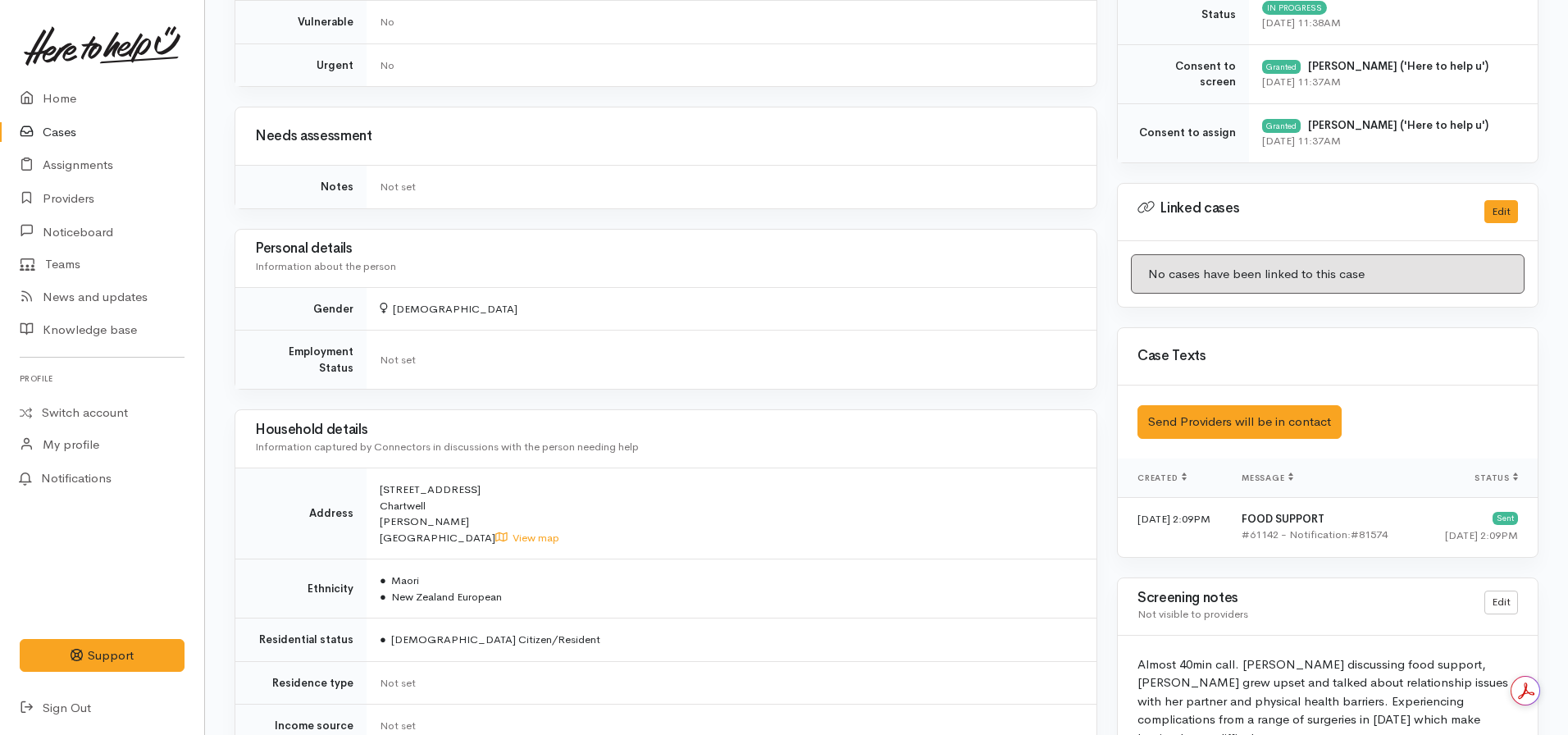
scroll to position [0, 0]
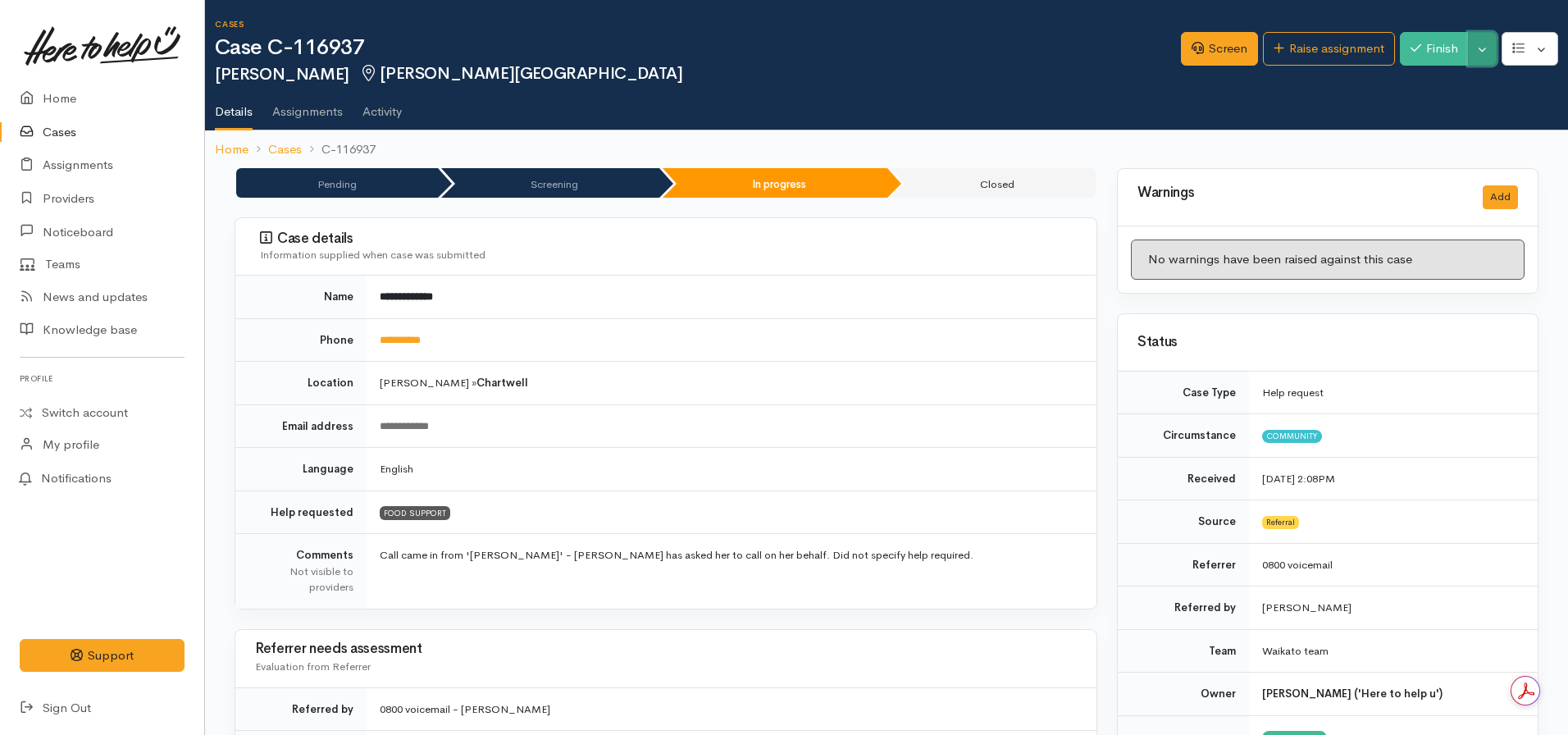
click at [1493, 47] on button "Toggle Dropdown" at bounding box center [1482, 49] width 29 height 34
click at [1423, 79] on link "Pause" at bounding box center [1432, 88] width 130 height 25
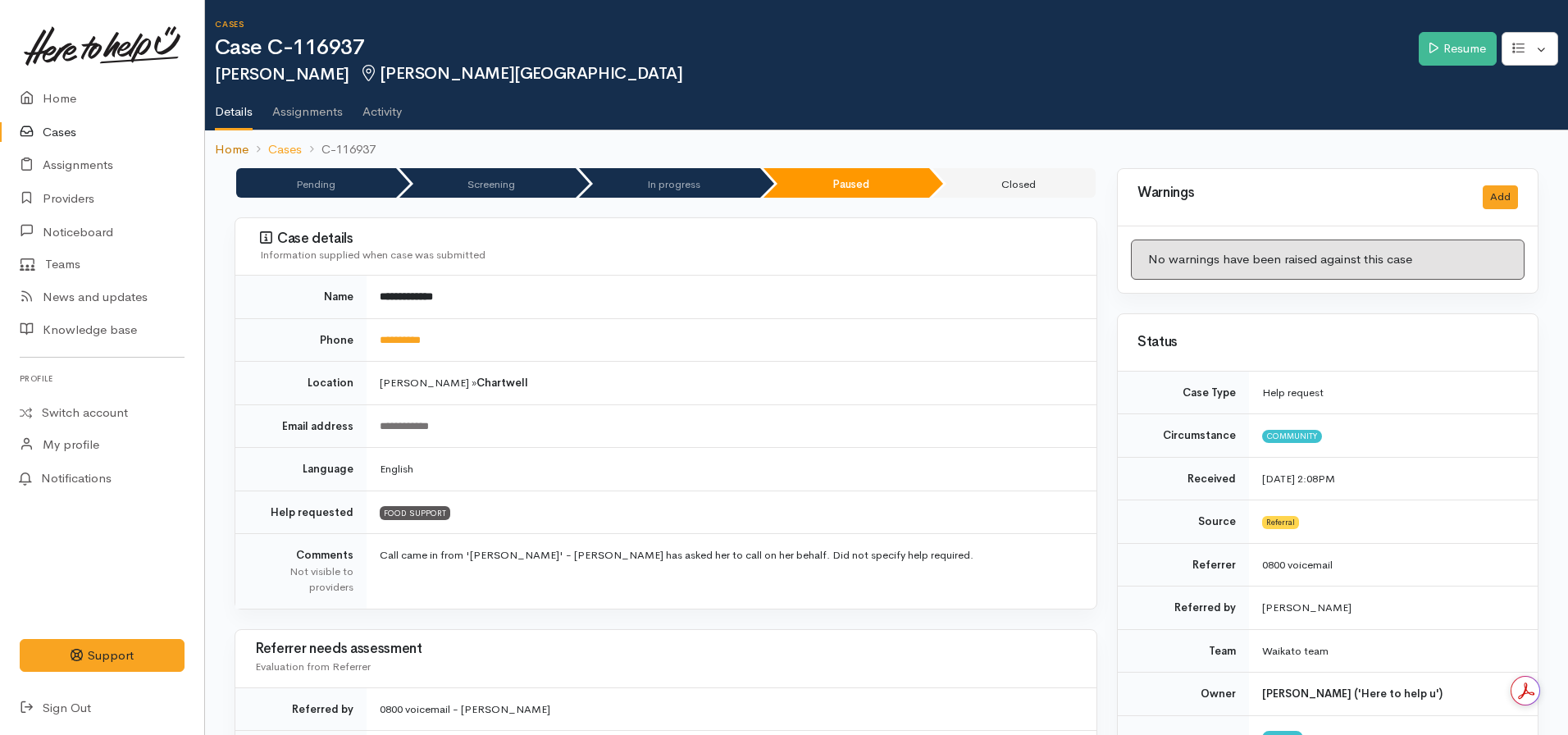
click at [224, 152] on link "Home" at bounding box center [231, 150] width 34 height 19
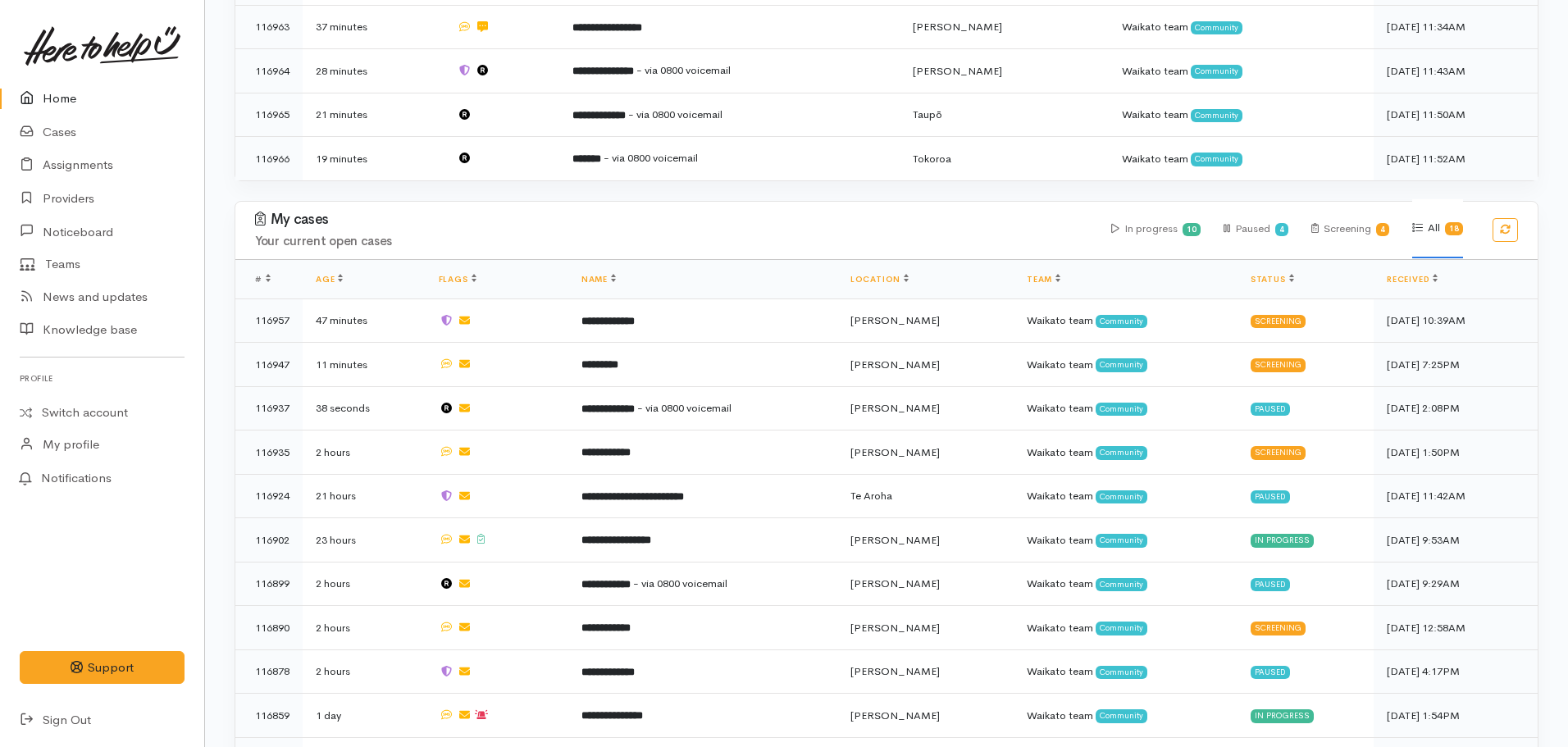
scroll to position [575, 0]
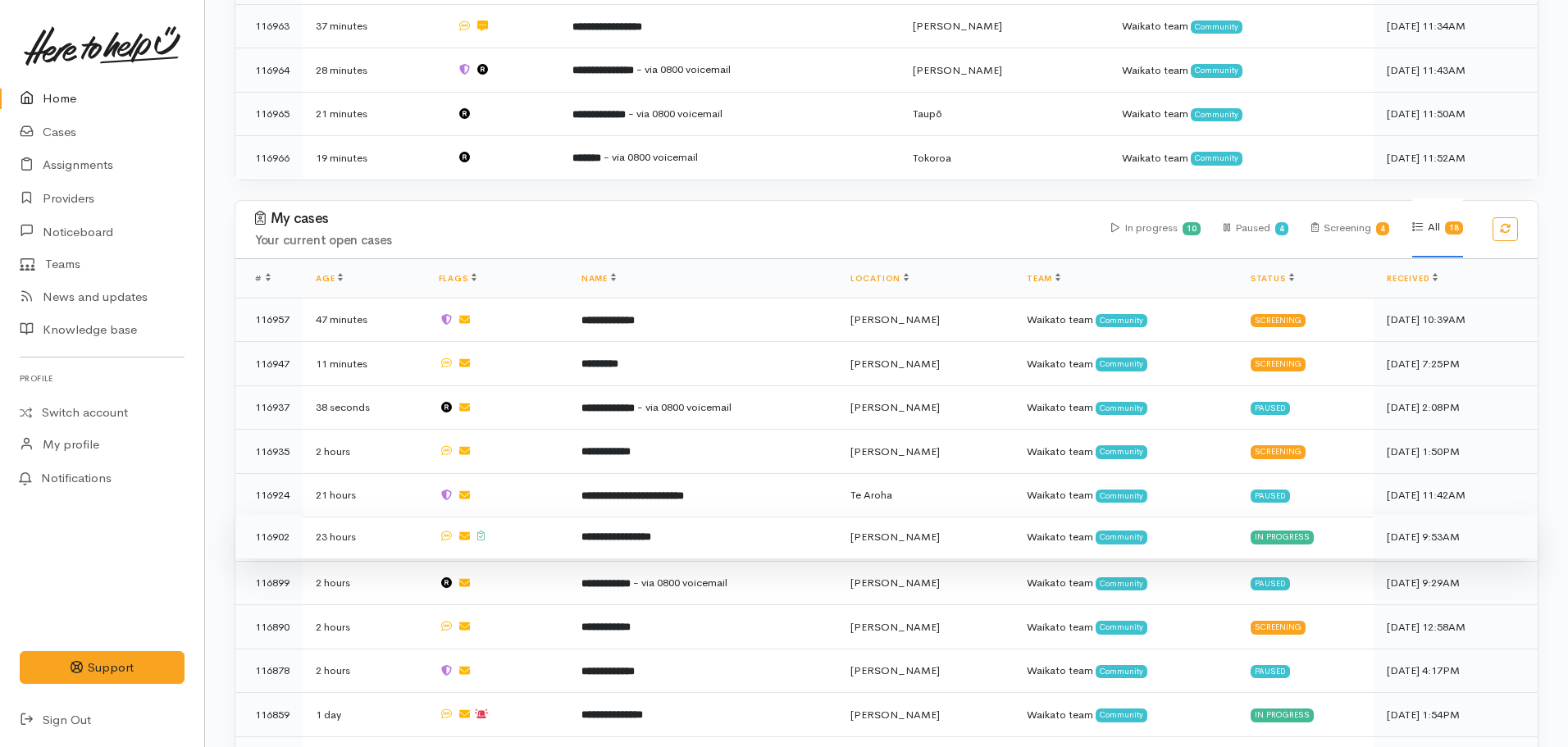
click at [651, 532] on b "**********" at bounding box center [616, 537] width 70 height 11
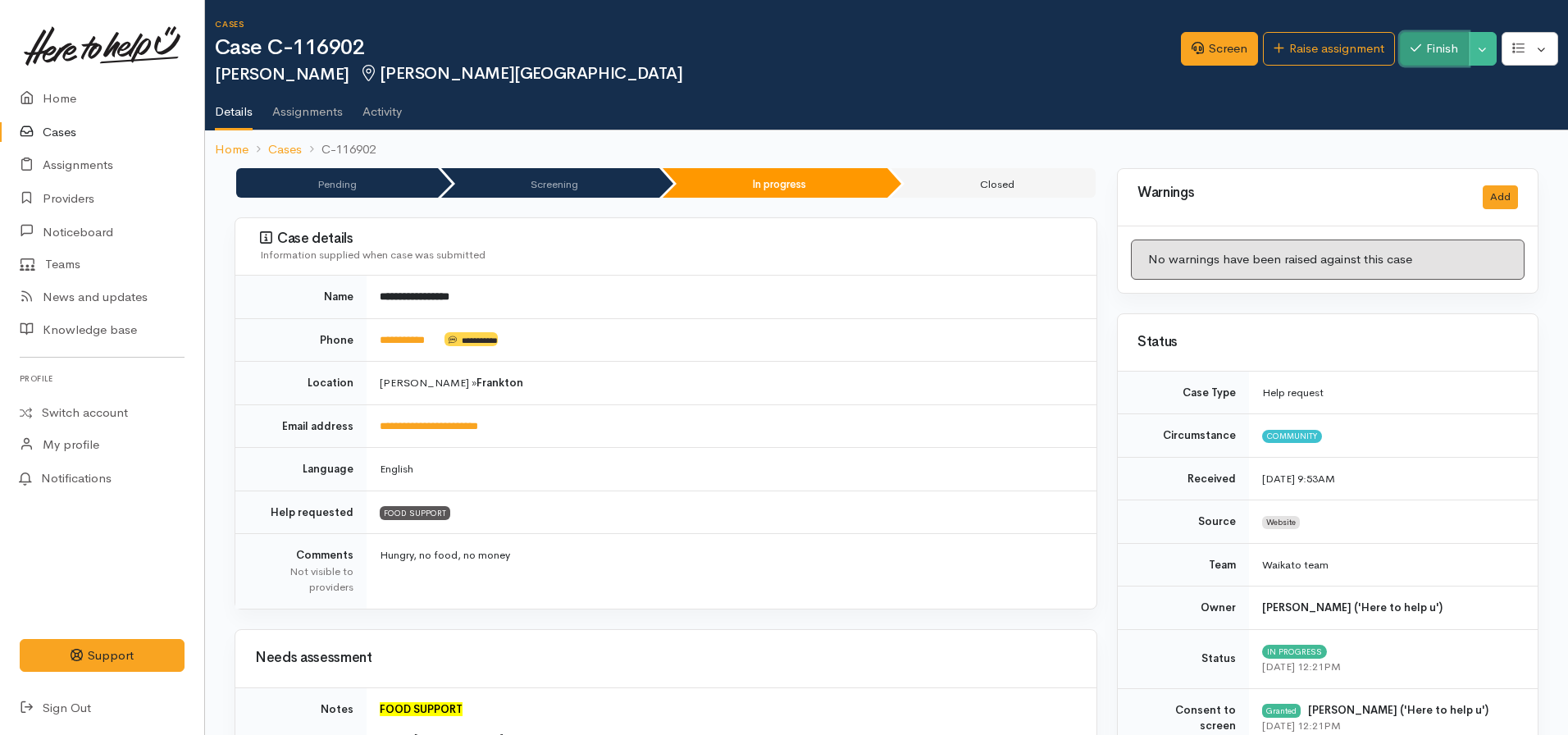
click at [1418, 58] on button "Finish" at bounding box center [1435, 49] width 69 height 34
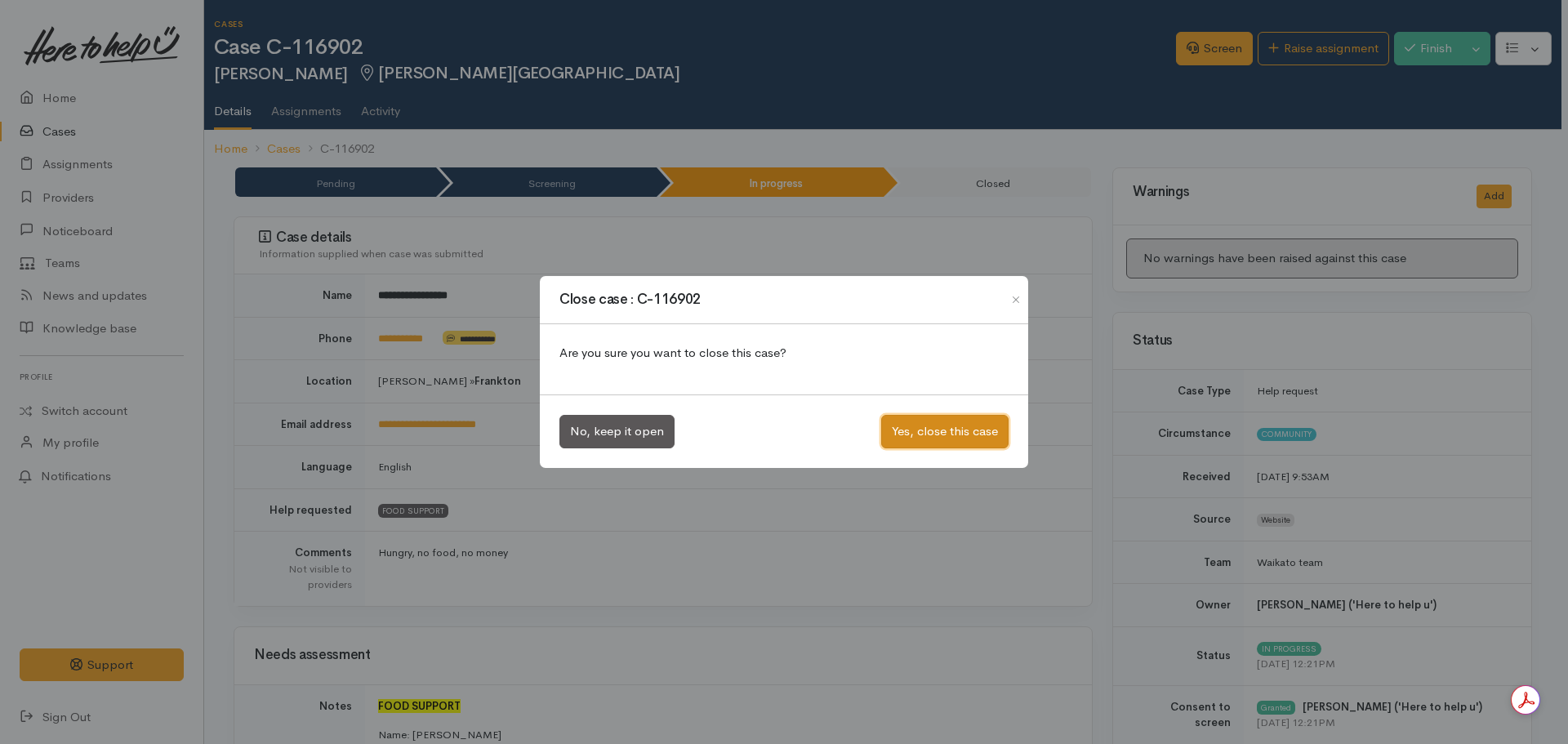
click at [927, 434] on button "Yes, close this case" at bounding box center [945, 431] width 127 height 34
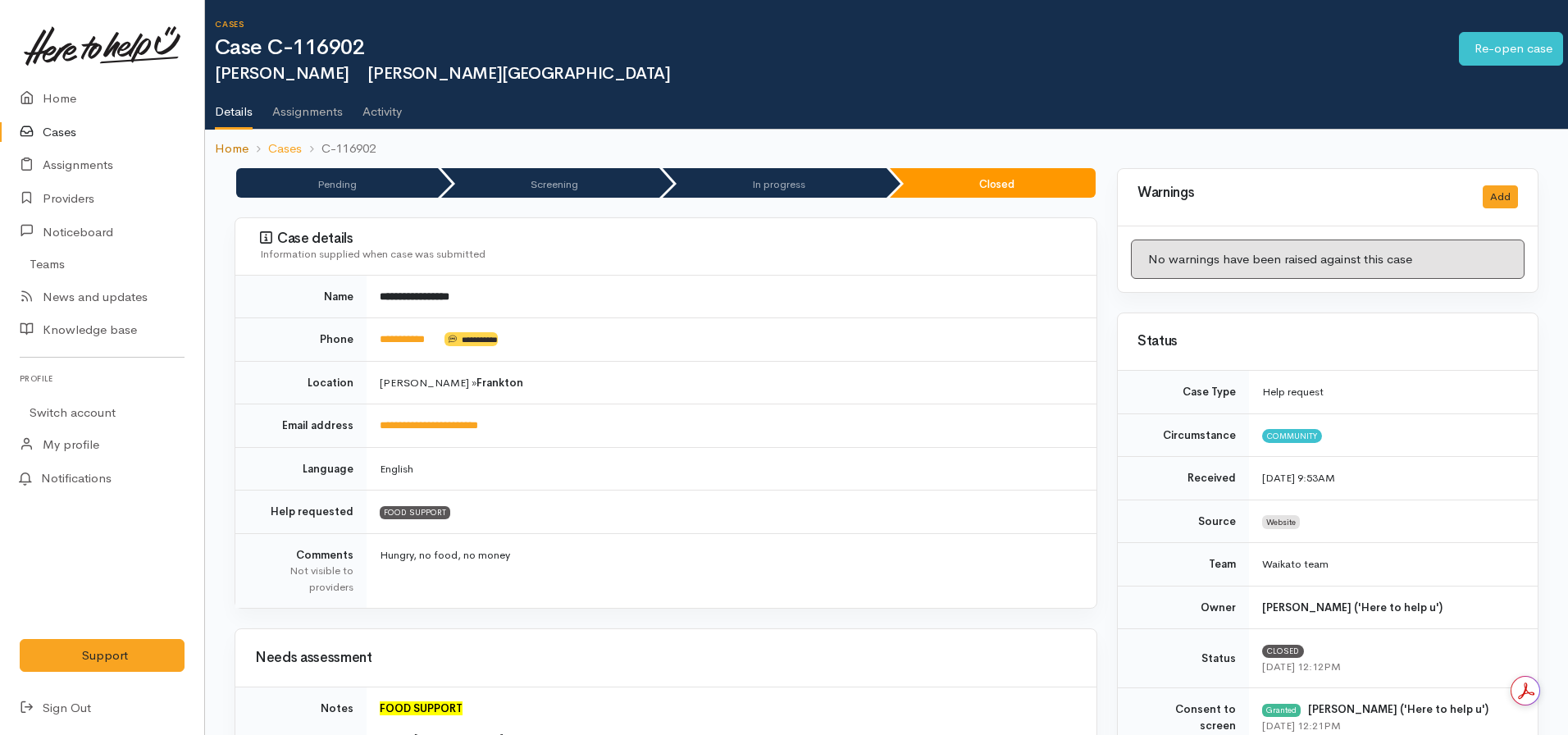
click at [235, 155] on link "Home" at bounding box center [231, 149] width 34 height 19
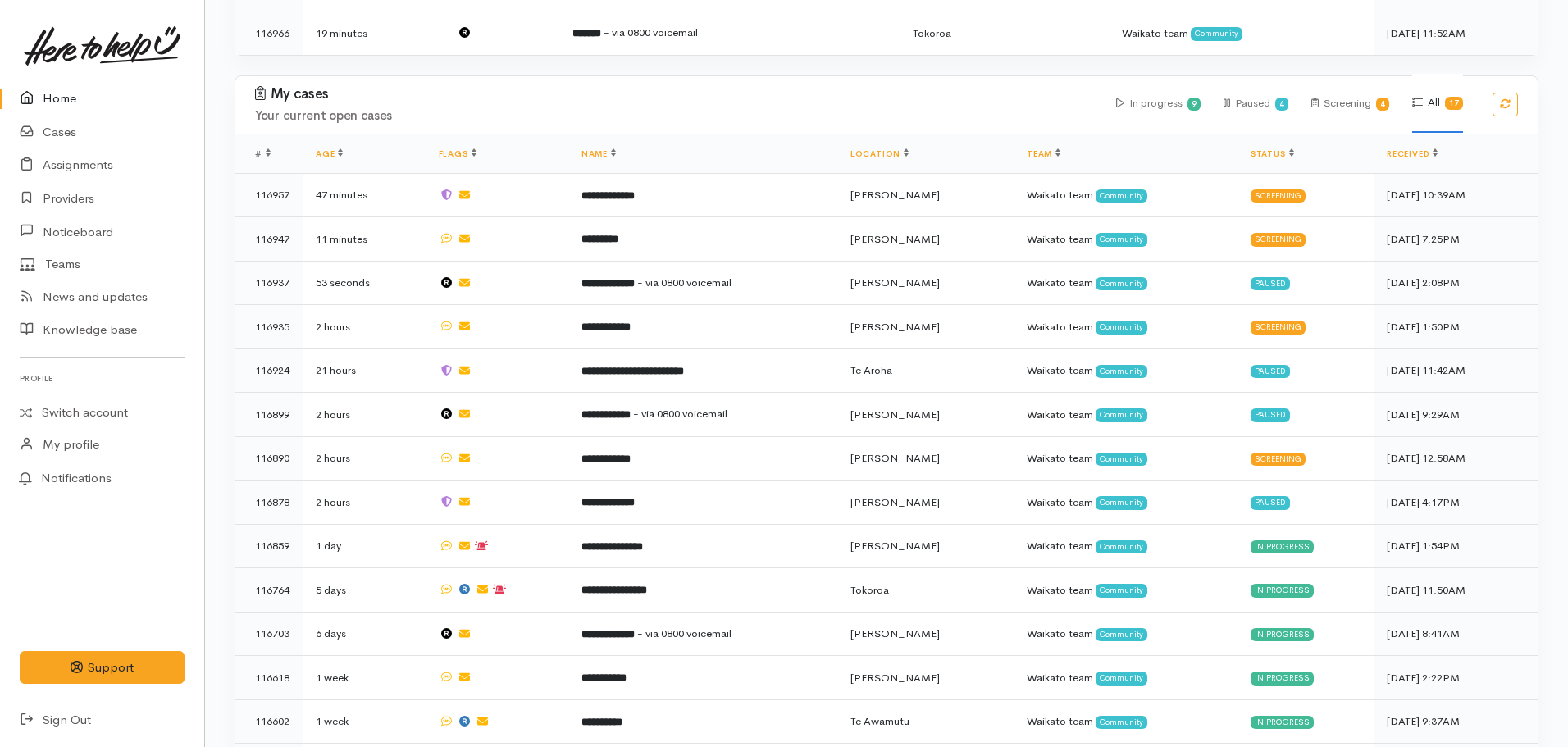
scroll to position [698, 0]
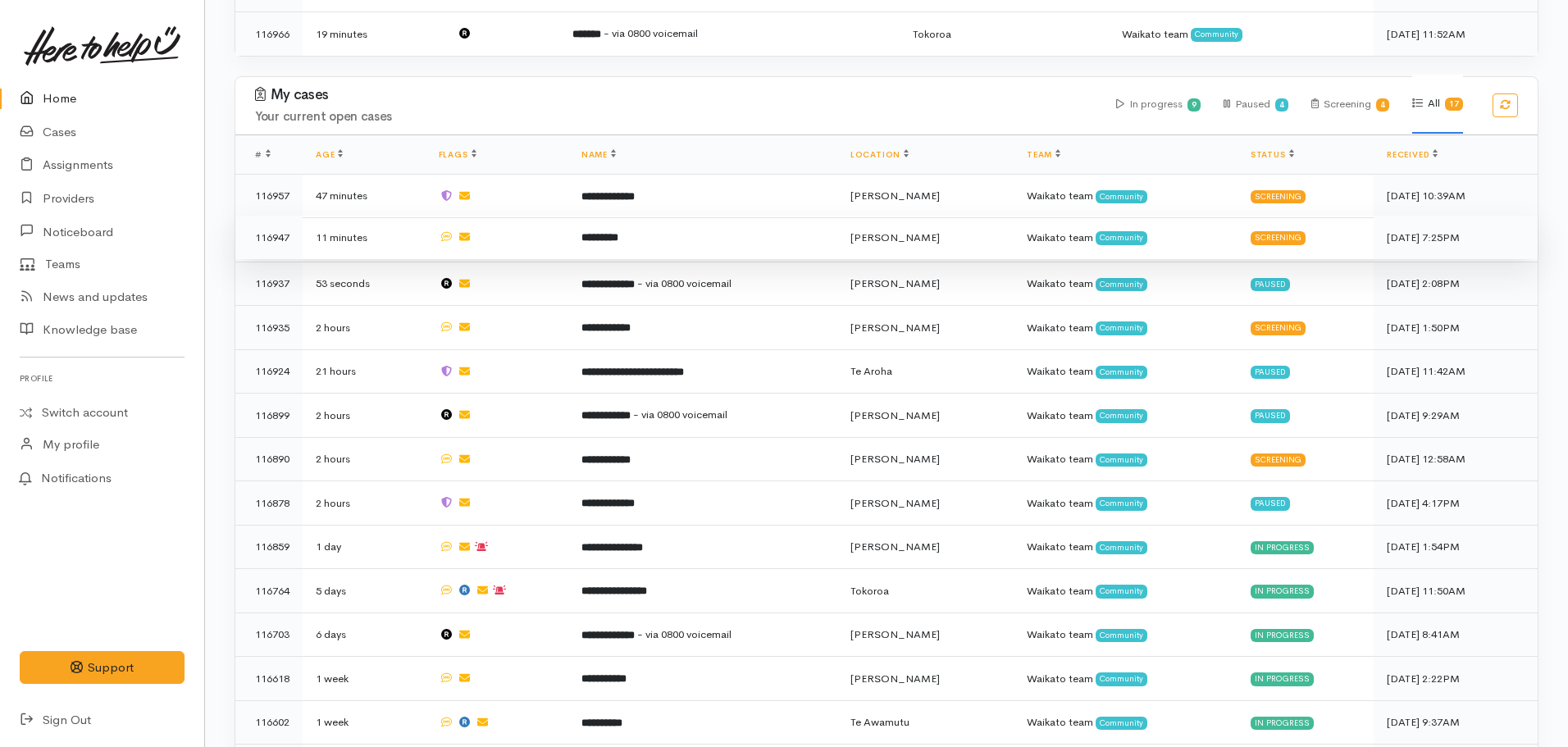
click at [641, 239] on td "*********" at bounding box center [703, 237] width 269 height 45
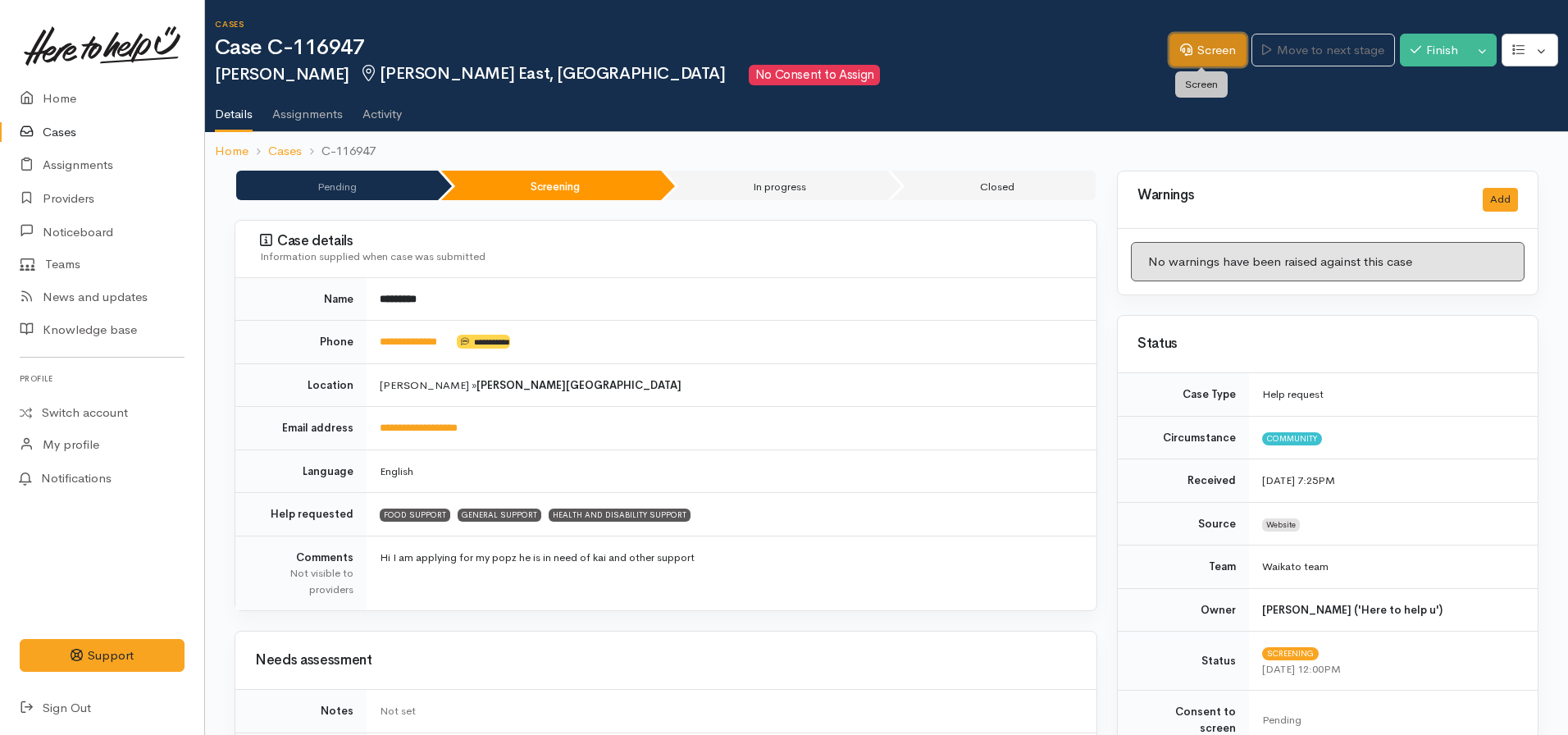
click at [1194, 53] on link "Screen" at bounding box center [1209, 51] width 77 height 34
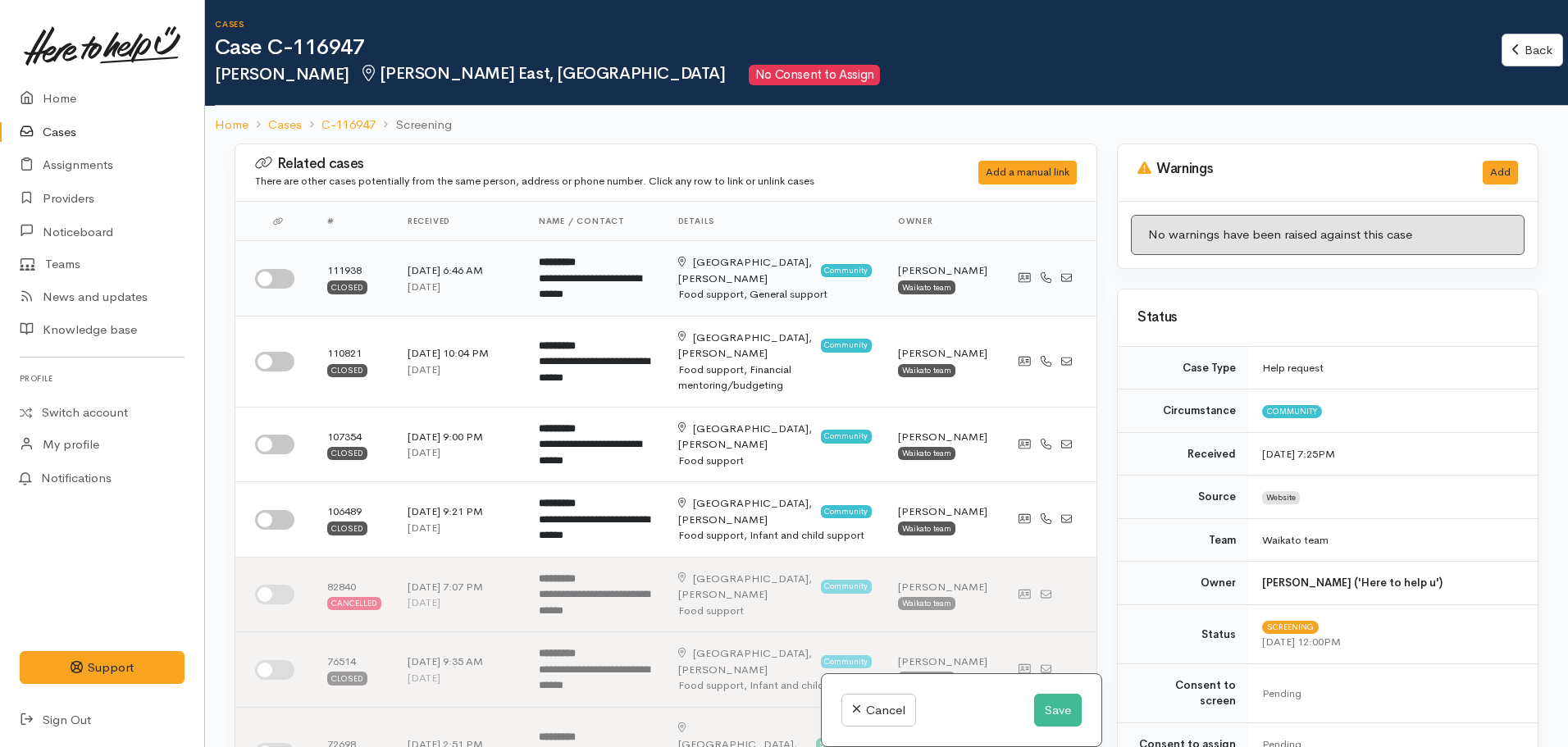
click at [268, 281] on input "checkbox" at bounding box center [274, 278] width 40 height 19
checkbox input "true"
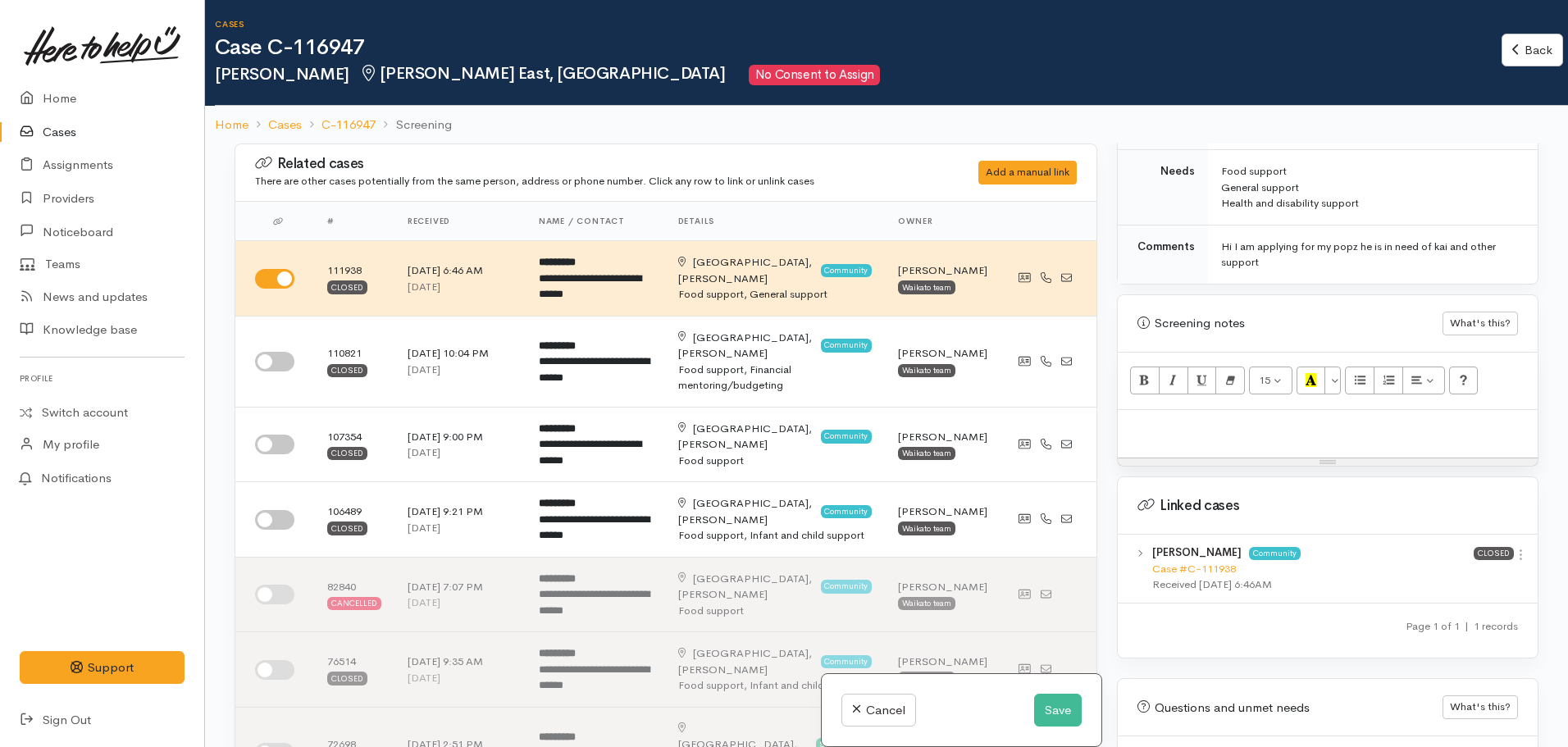
scroll to position [866, 0]
click at [1209, 561] on link "Case #C-111938" at bounding box center [1193, 568] width 83 height 14
click at [275, 352] on input "checkbox" at bounding box center [274, 361] width 40 height 19
checkbox input "true"
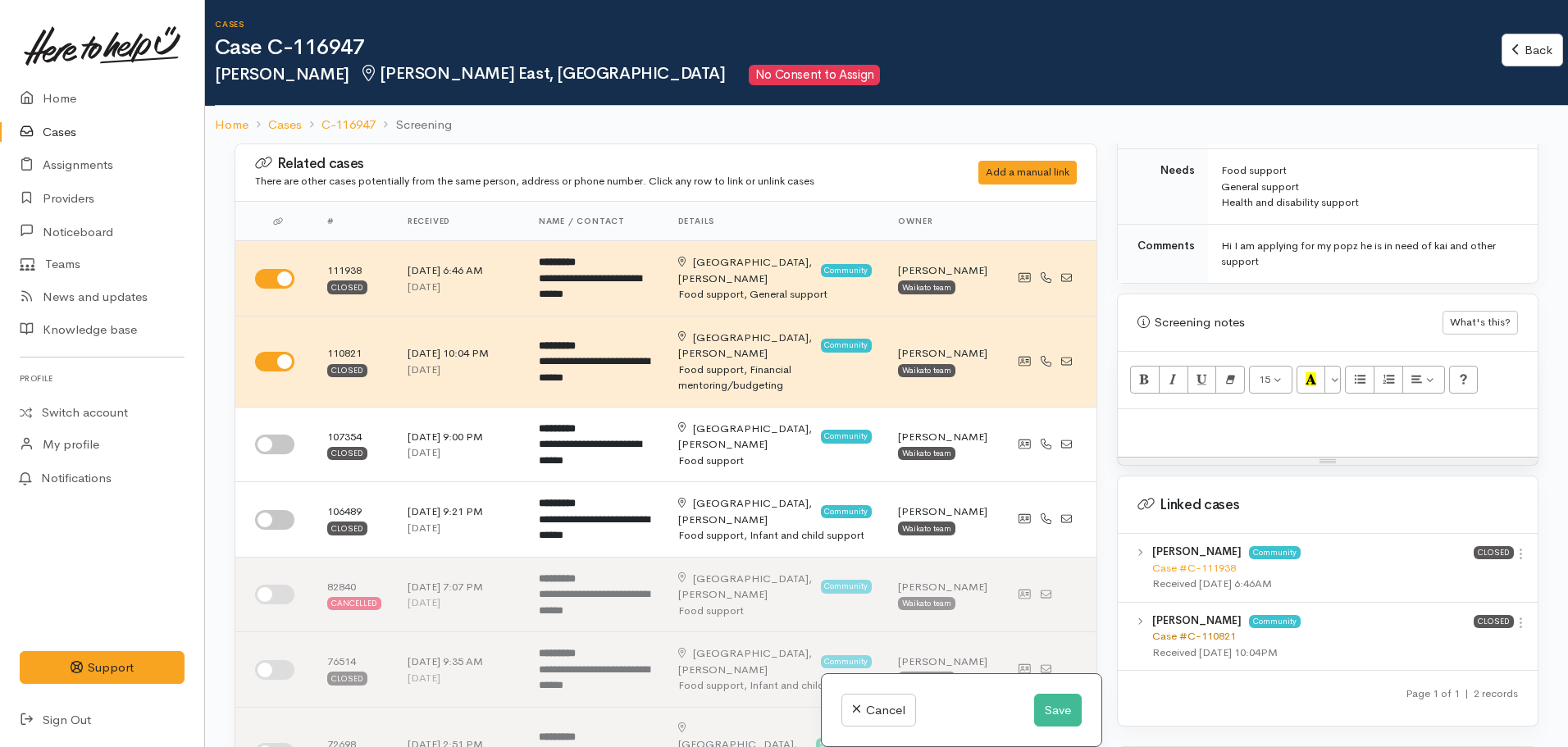
click at [1196, 628] on link "Case #C-110821" at bounding box center [1193, 635] width 83 height 14
click at [247, 420] on td at bounding box center [275, 444] width 79 height 76
click at [276, 435] on input "checkbox" at bounding box center [274, 444] width 40 height 19
checkbox input "true"
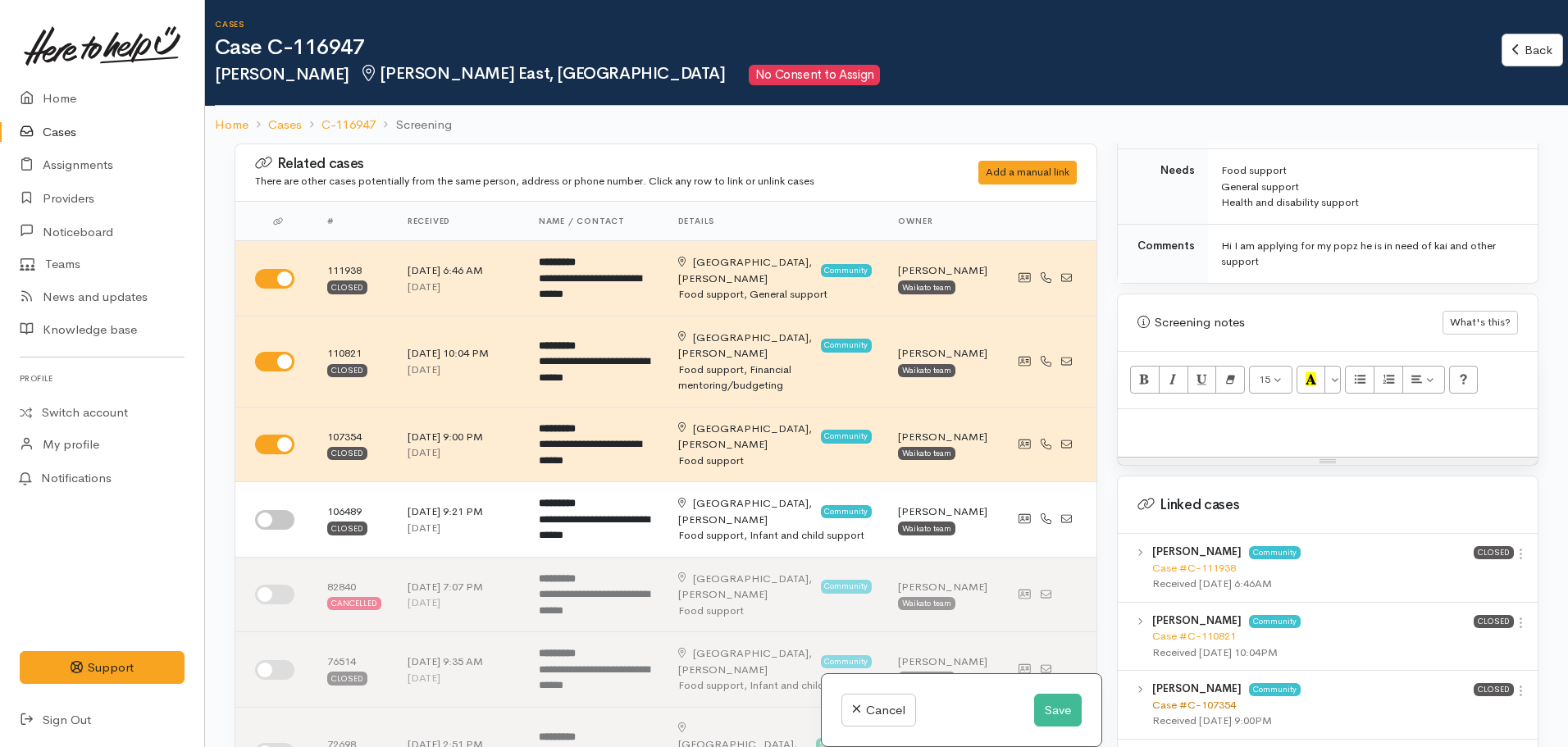
click at [1177, 697] on link "Case #C-107354" at bounding box center [1193, 704] width 83 height 14
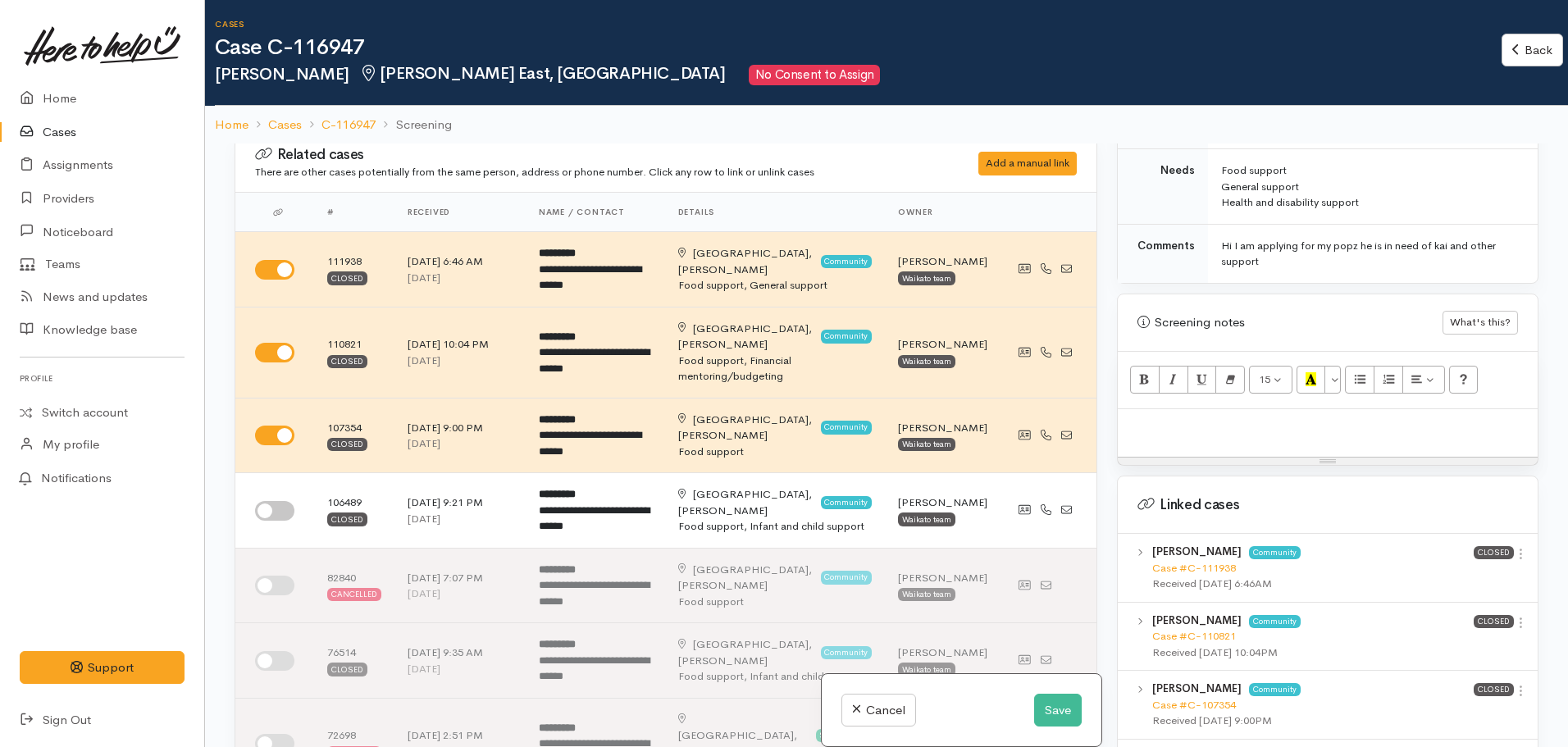
scroll to position [1, 0]
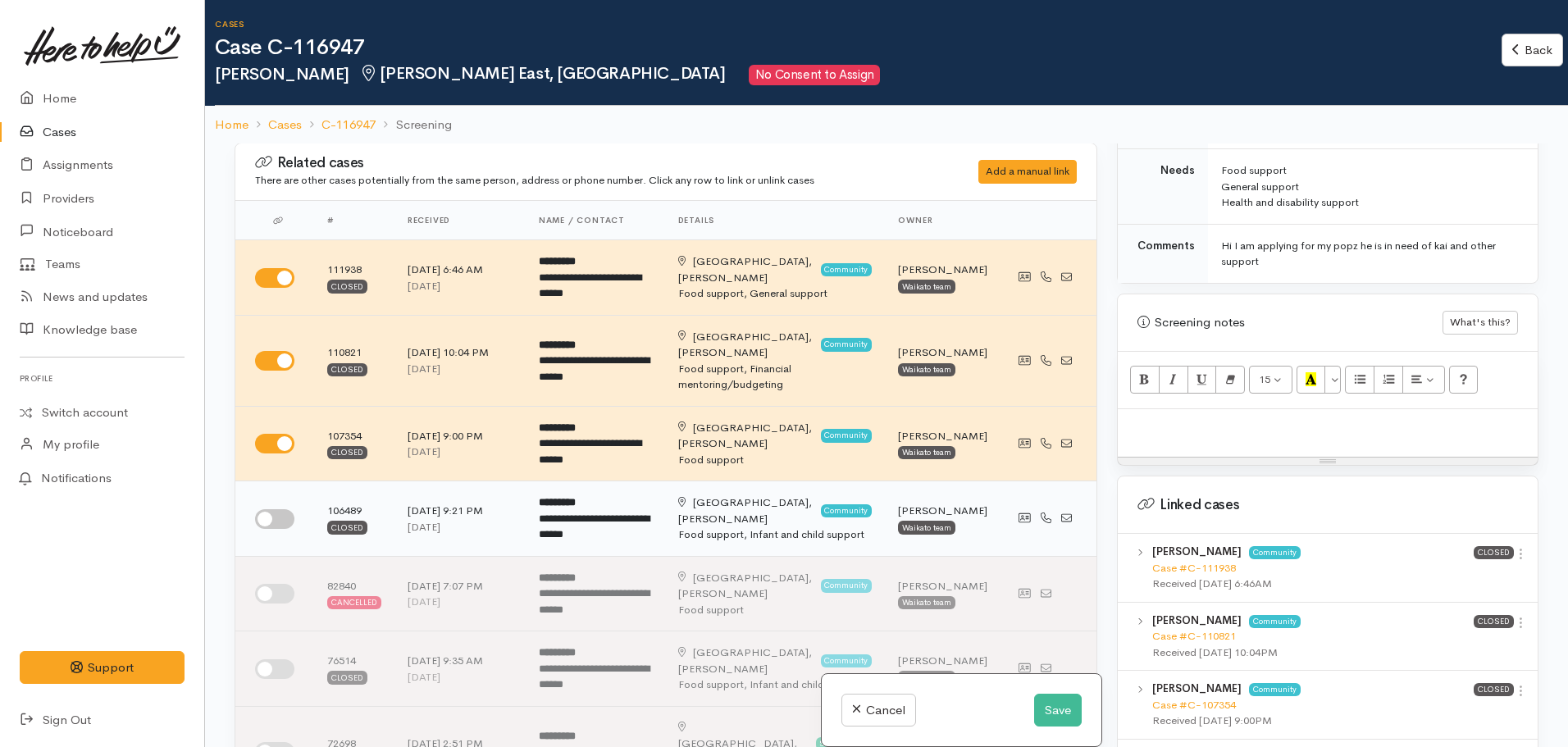
click at [268, 509] on input "checkbox" at bounding box center [274, 518] width 40 height 19
checkbox input "true"
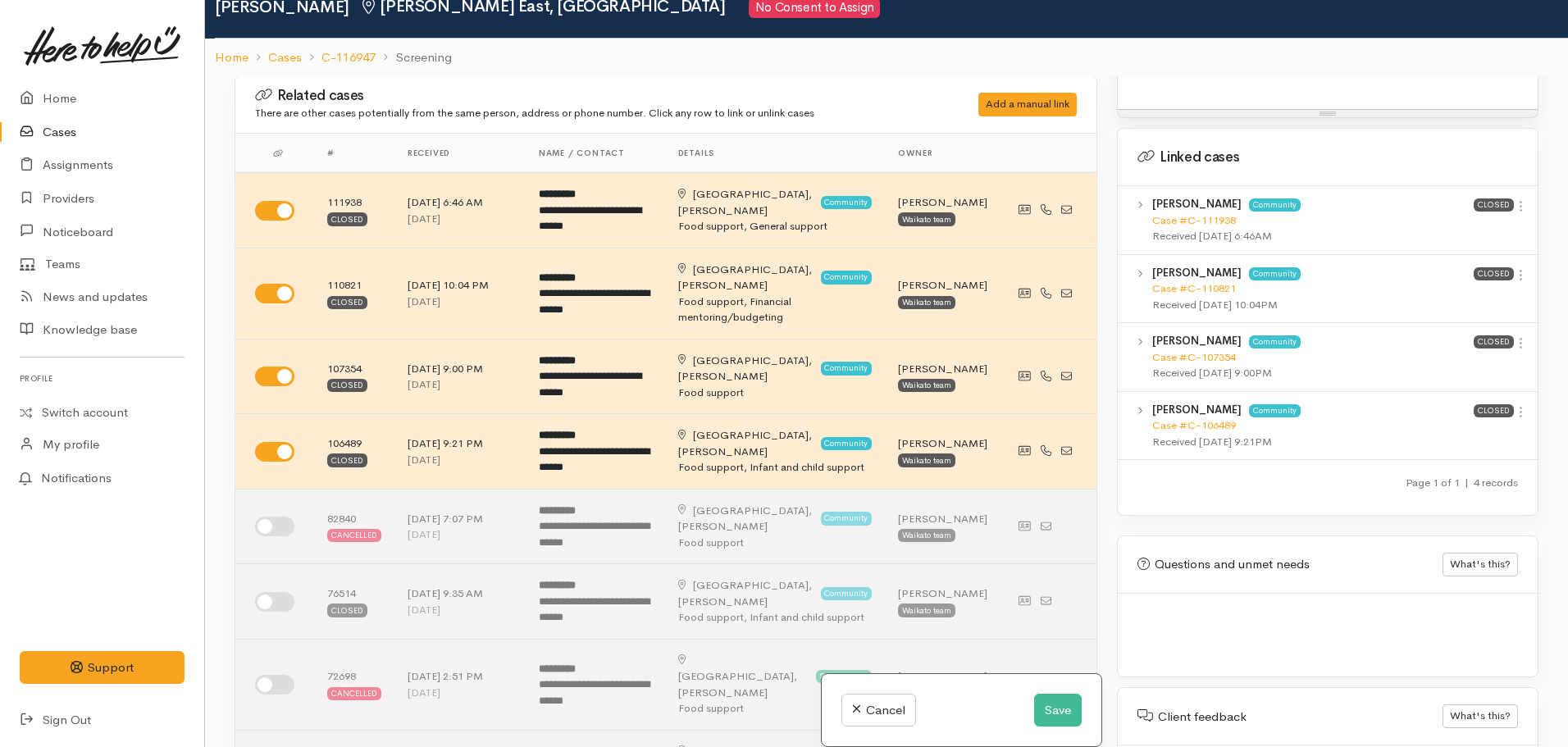
scroll to position [69, 0]
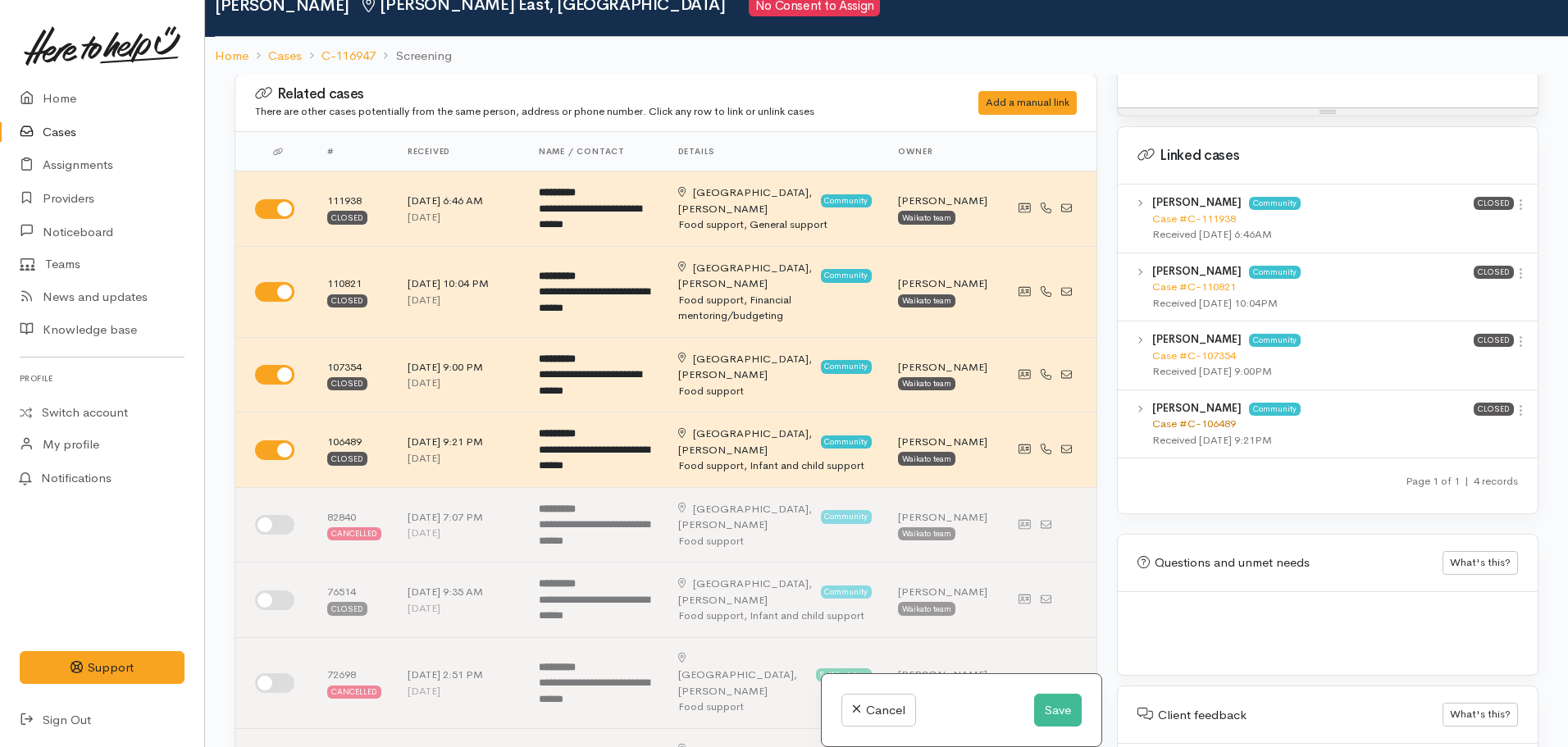
click at [1181, 416] on link "Case #C-106489" at bounding box center [1193, 423] width 83 height 14
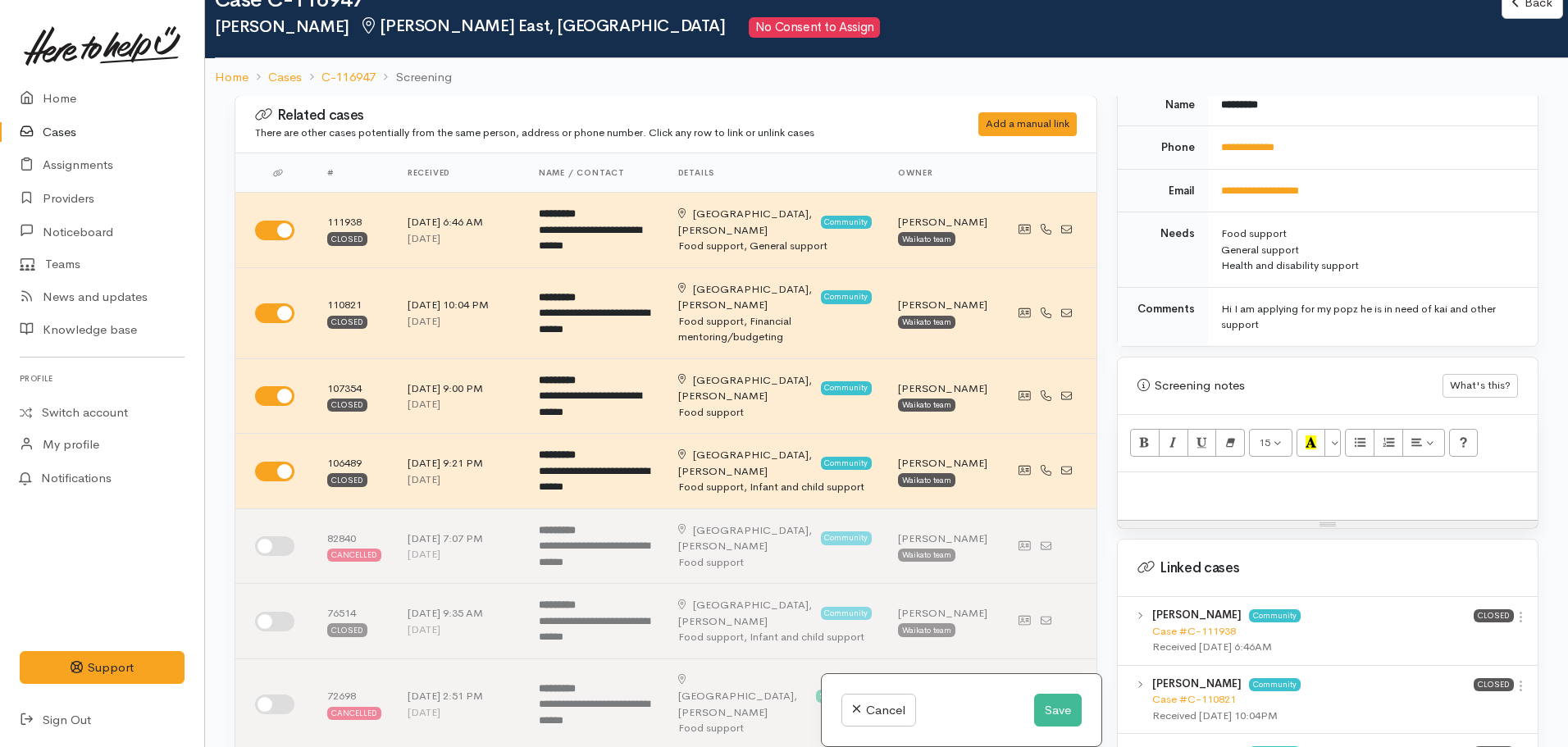
scroll to position [757, 0]
click at [1170, 481] on p at bounding box center [1327, 489] width 403 height 19
paste div
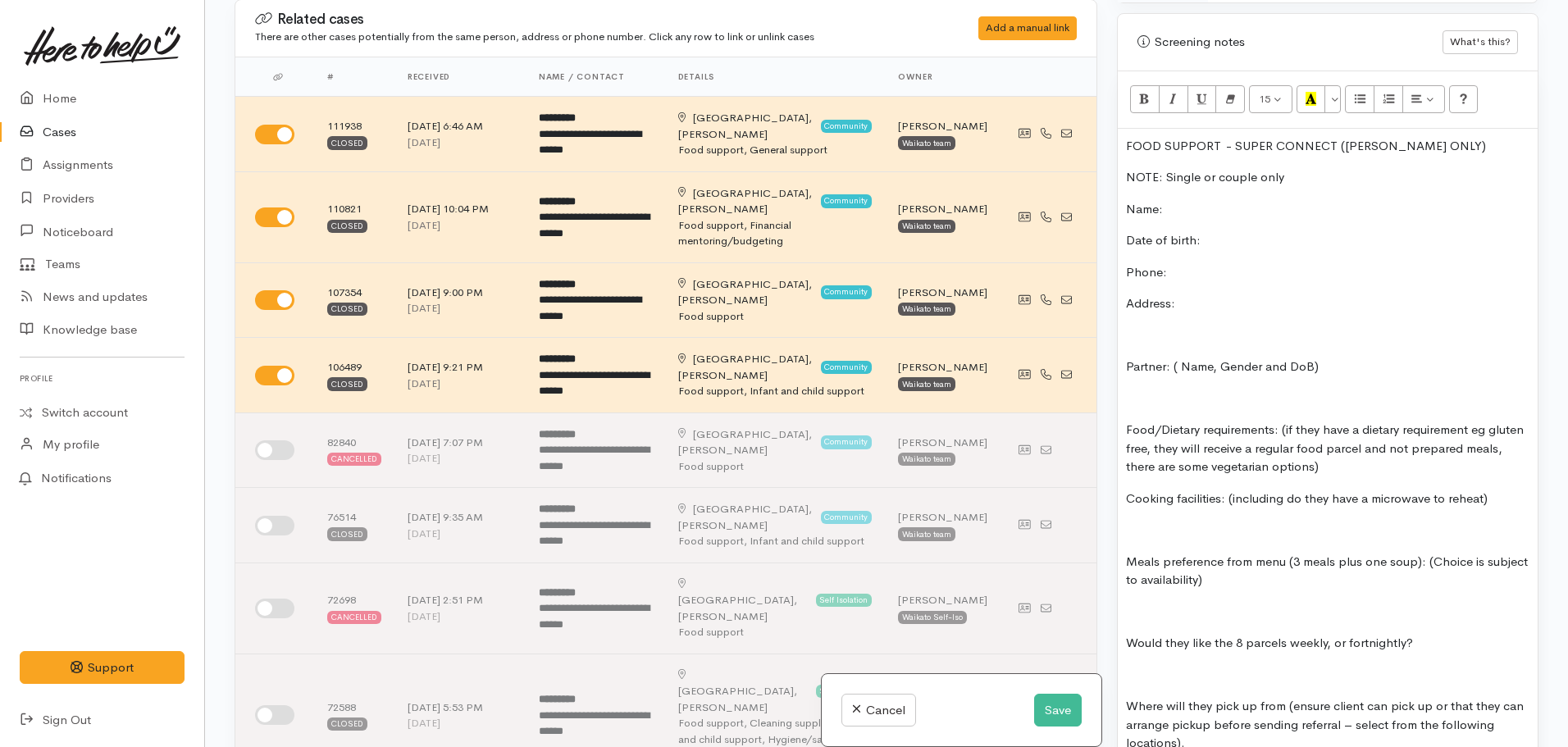
scroll to position [1001, 0]
drag, startPoint x: 1449, startPoint y: 125, endPoint x: 1113, endPoint y: 98, distance: 337.1
click at [1113, 98] on div "Warnings Add No warnings have been raised against this case Add Warning Title ●…" at bounding box center [1328, 374] width 441 height 747
click at [1141, 94] on icon "Bold (CTRL+B)" at bounding box center [1145, 101] width 11 height 14
click at [1310, 94] on icon "Recent Color" at bounding box center [1310, 101] width 11 height 14
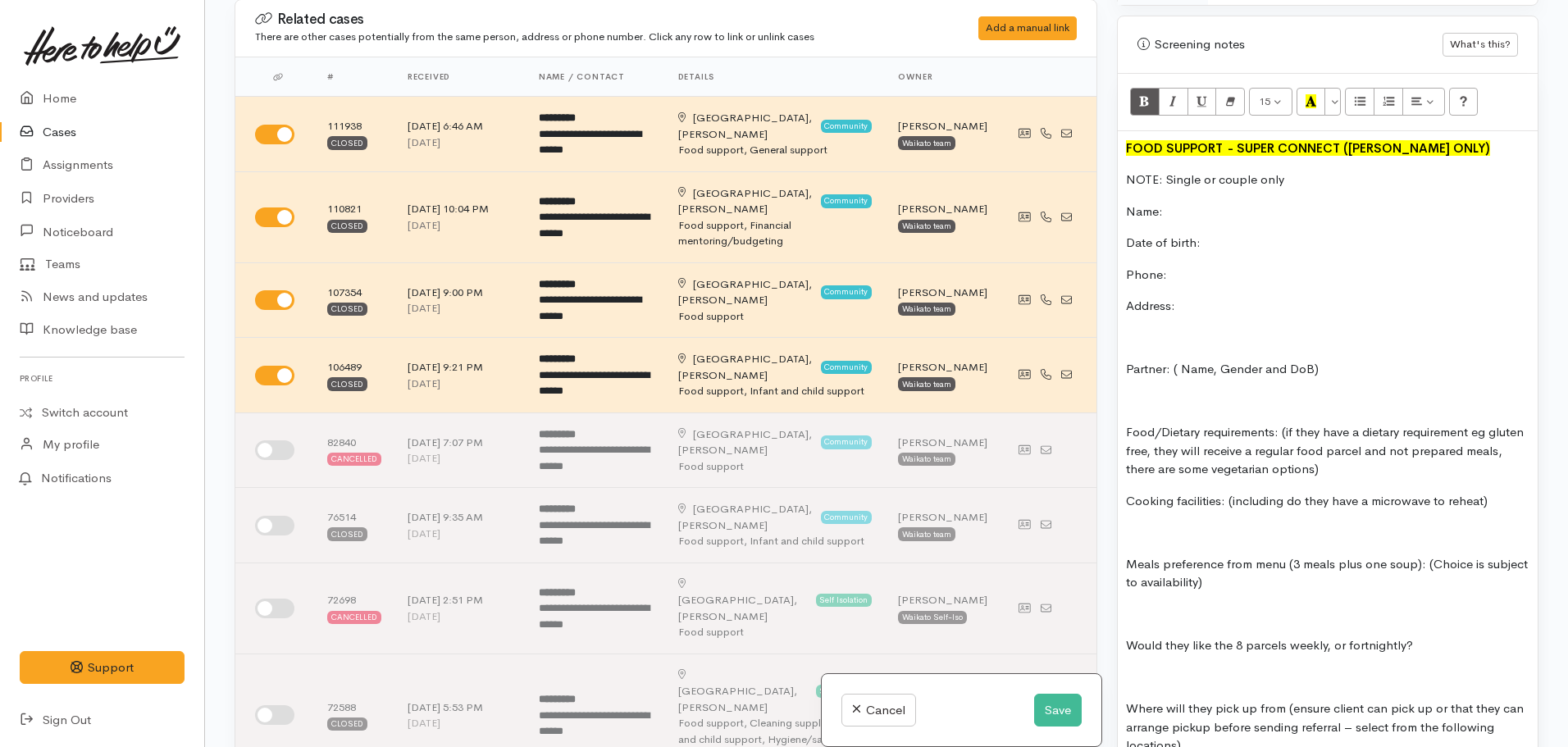
click at [1256, 297] on p "Address:" at bounding box center [1327, 306] width 403 height 19
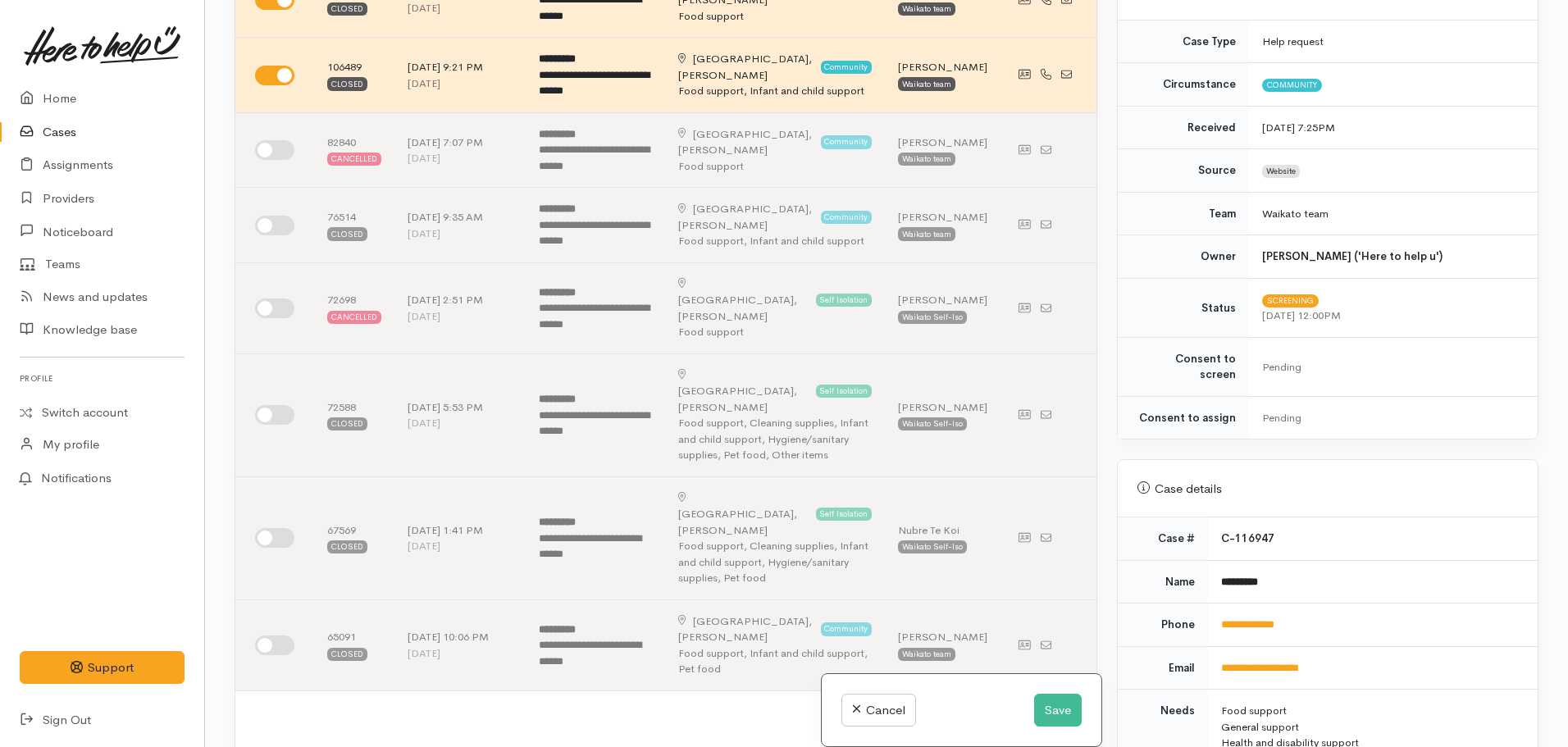
scroll to position [283, 0]
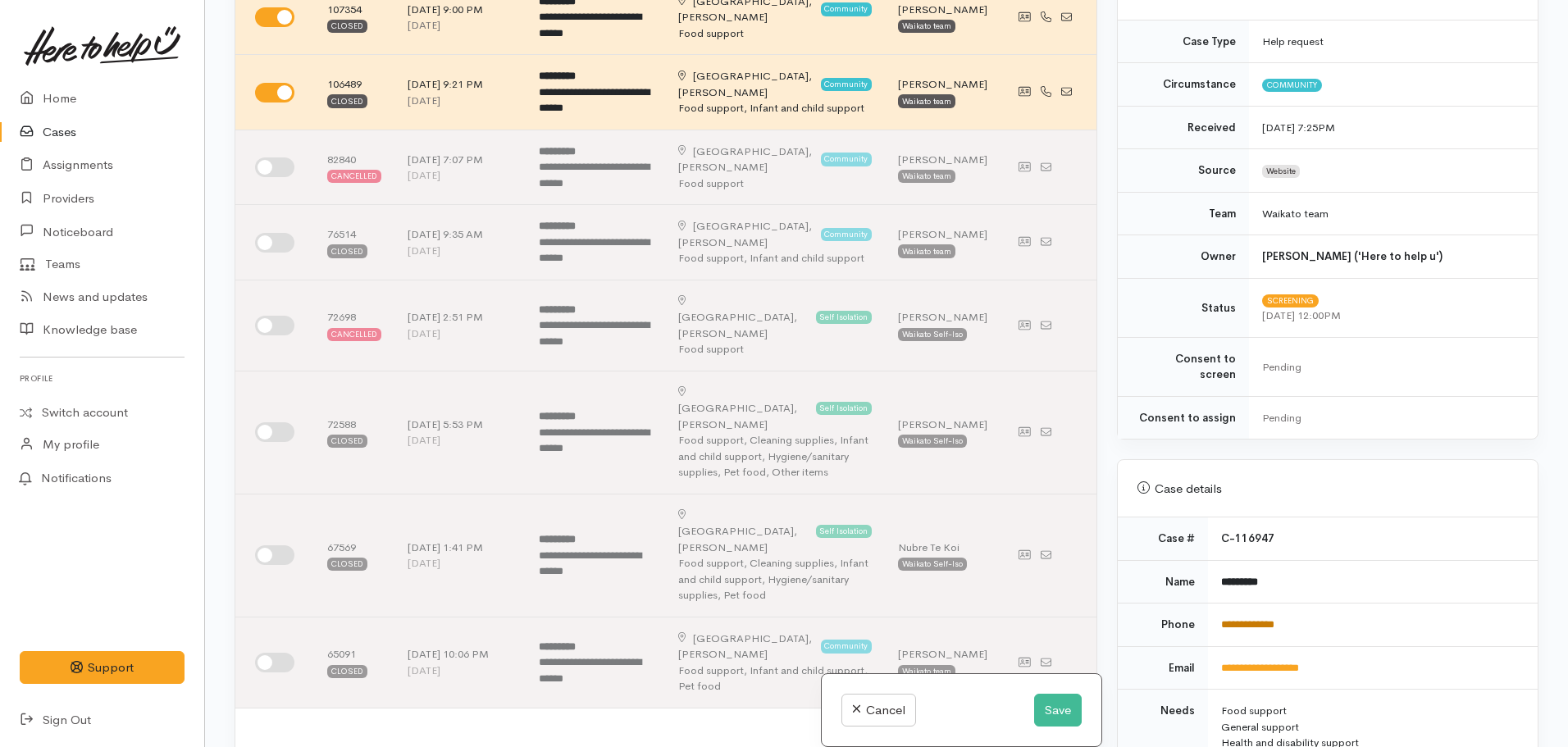
click at [1235, 619] on link "**********" at bounding box center [1247, 624] width 53 height 11
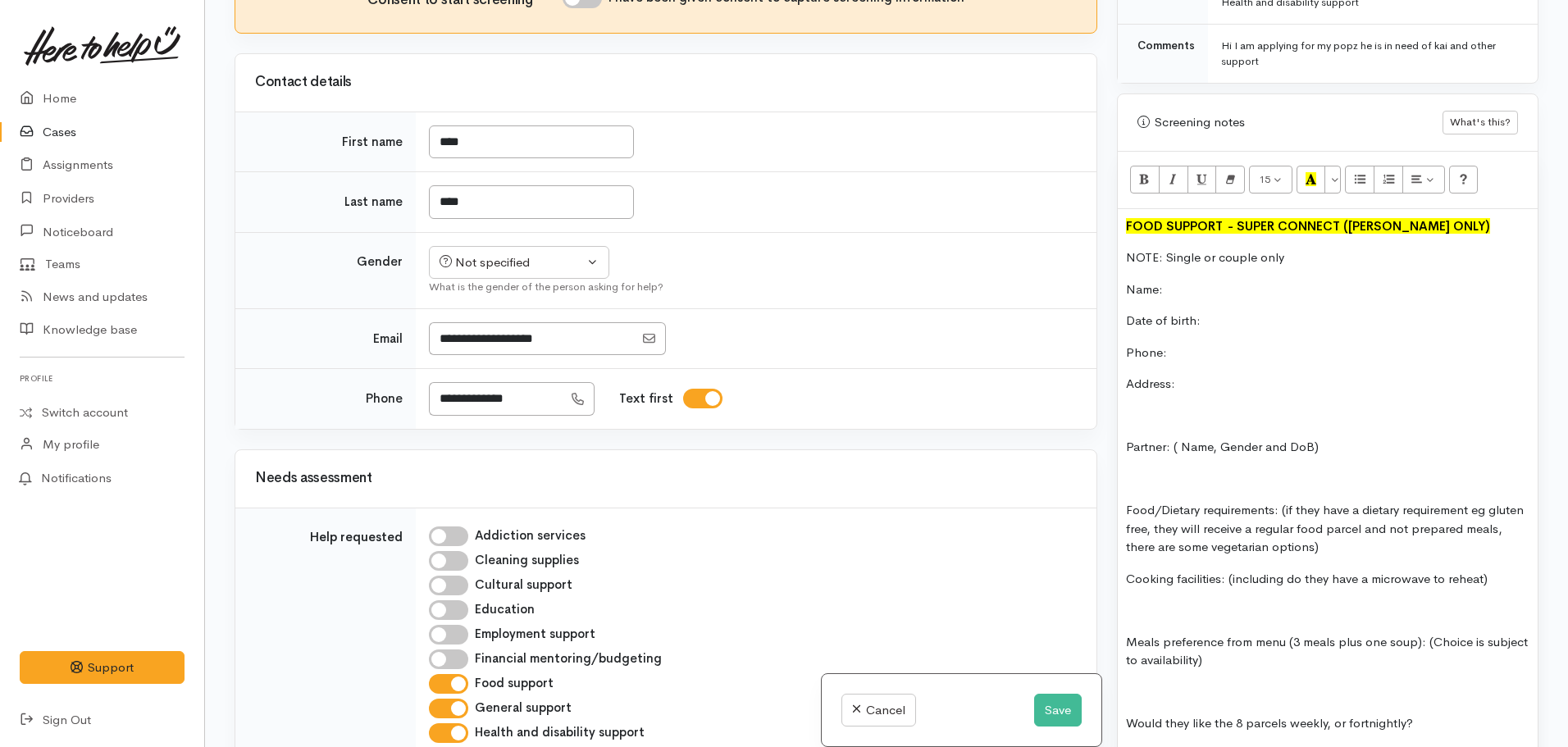
scroll to position [924, 0]
click at [1199, 279] on p "Name:" at bounding box center [1327, 289] width 403 height 19
click at [1230, 310] on p "Date of birth:" at bounding box center [1327, 320] width 403 height 19
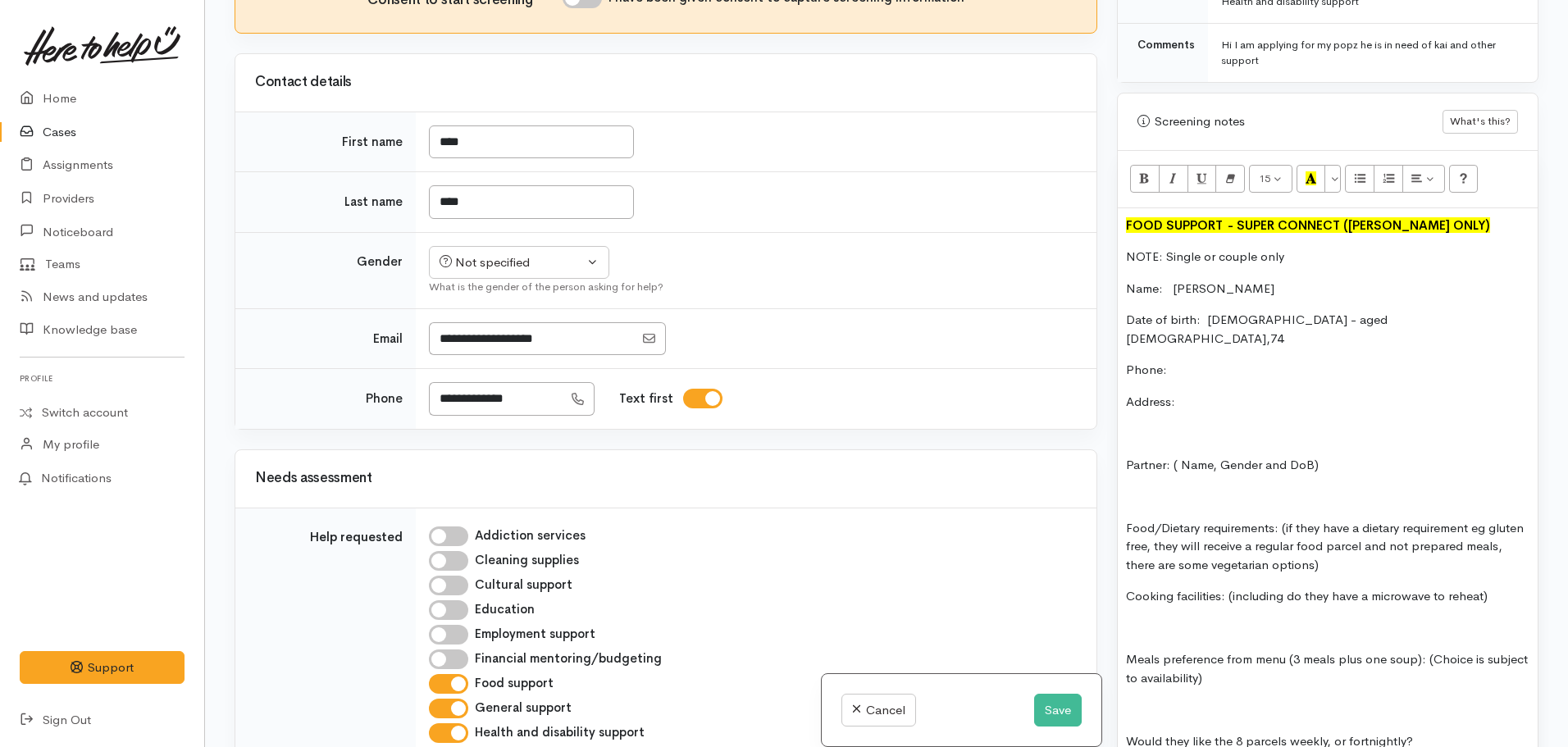
click at [1240, 361] on p "Phone:" at bounding box center [1327, 370] width 403 height 19
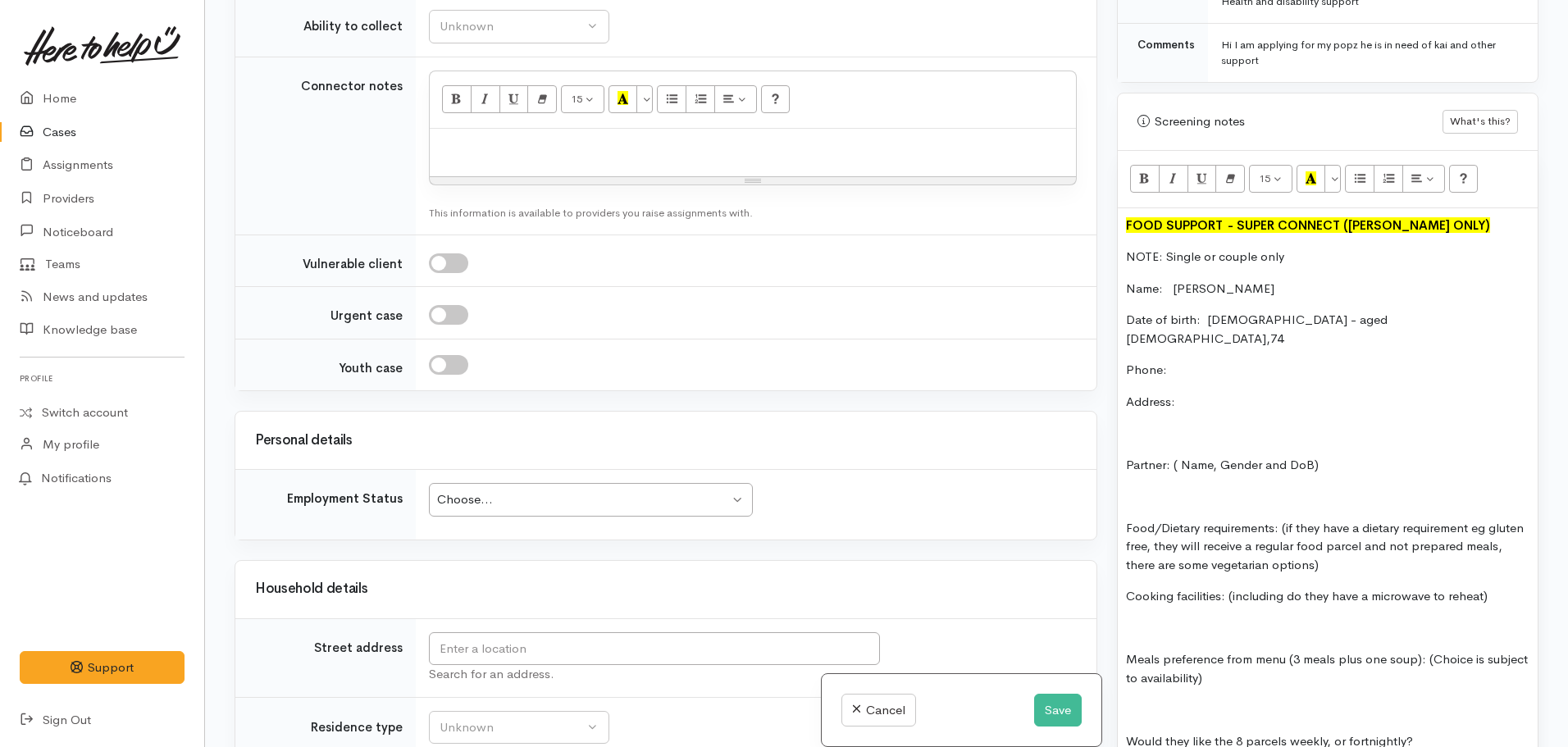
scroll to position [2195, 0]
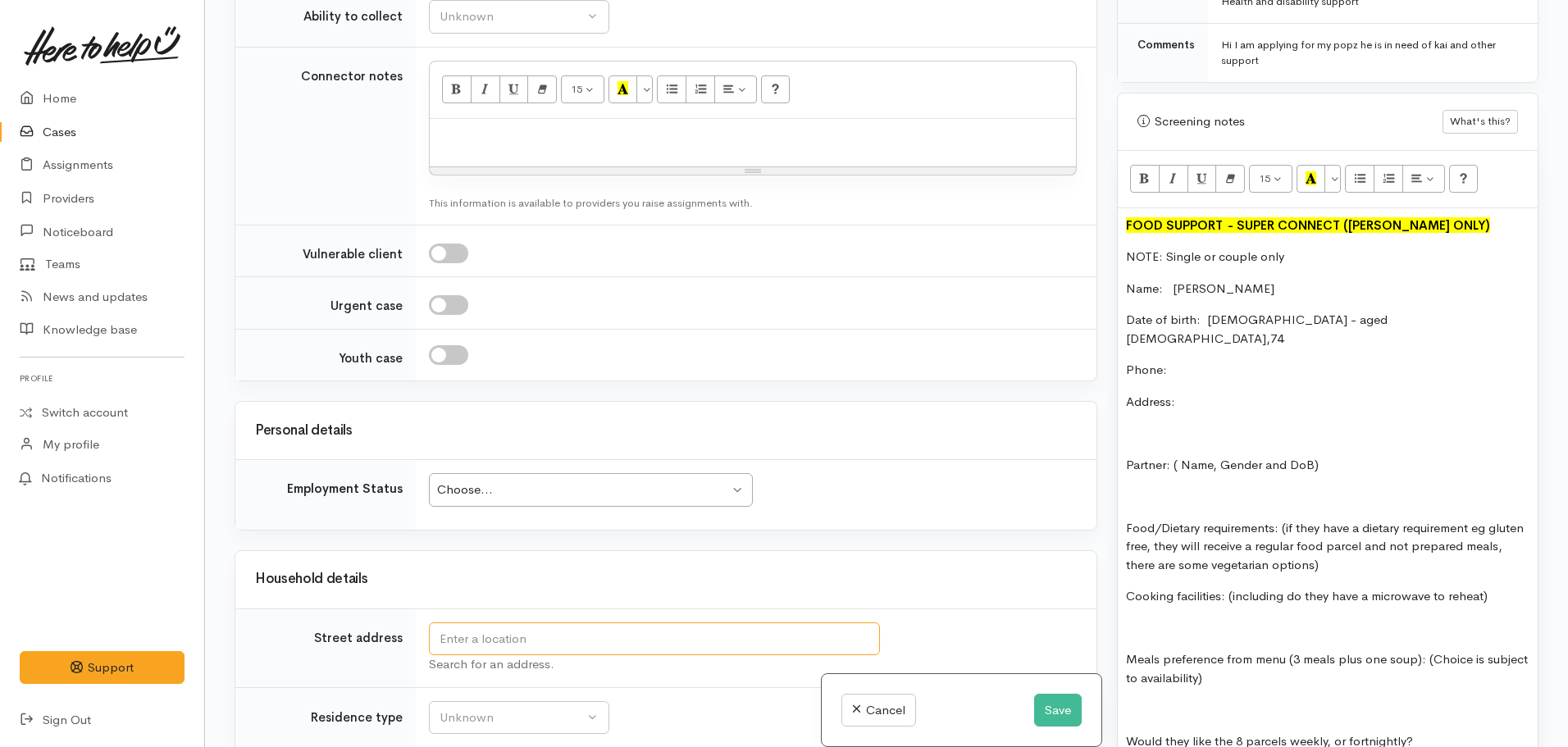
click at [589, 622] on input "text" at bounding box center [655, 639] width 451 height 34
type input "6 Inverness Ave, Hamilton East, Hamilton, New Zealand"
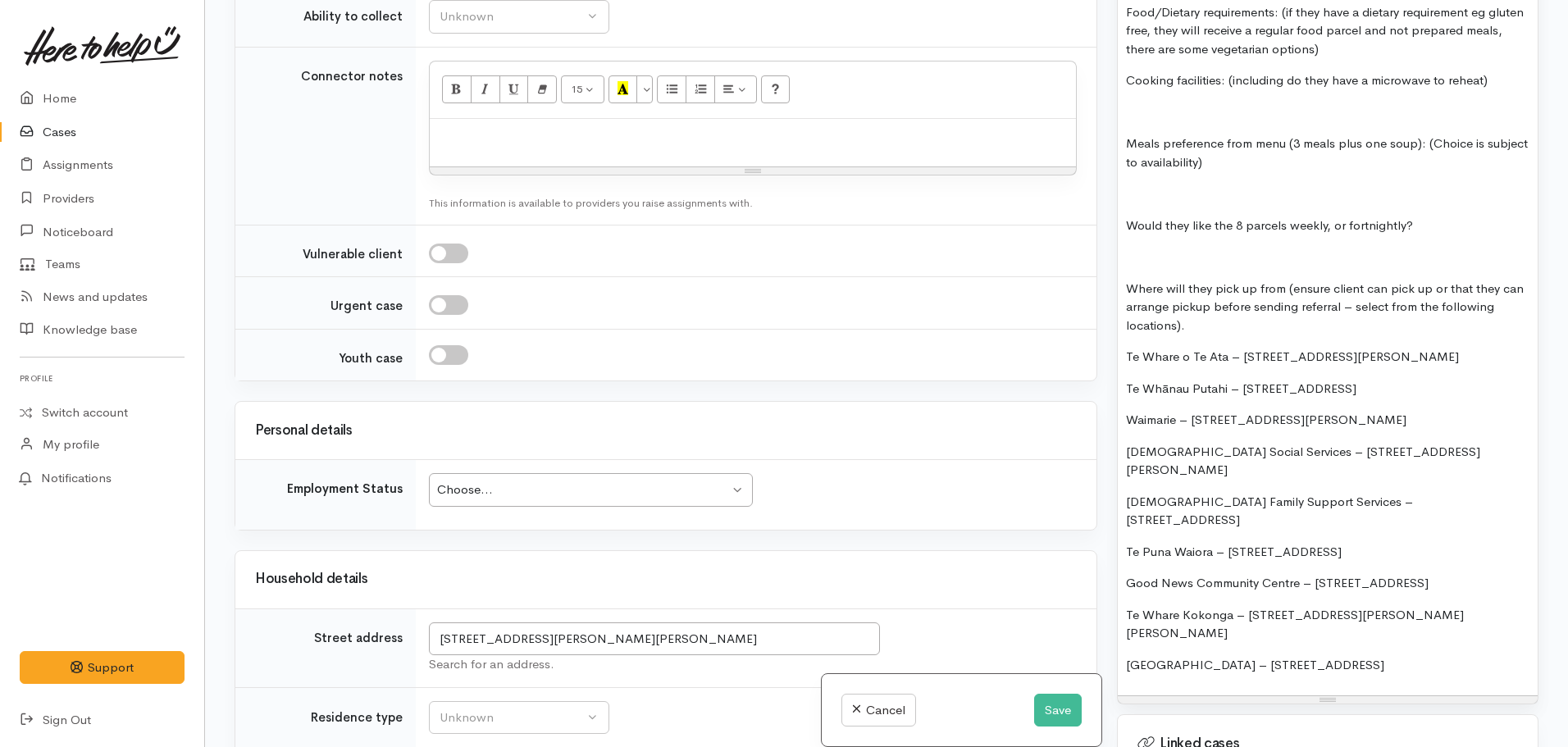
scroll to position [1450, 0]
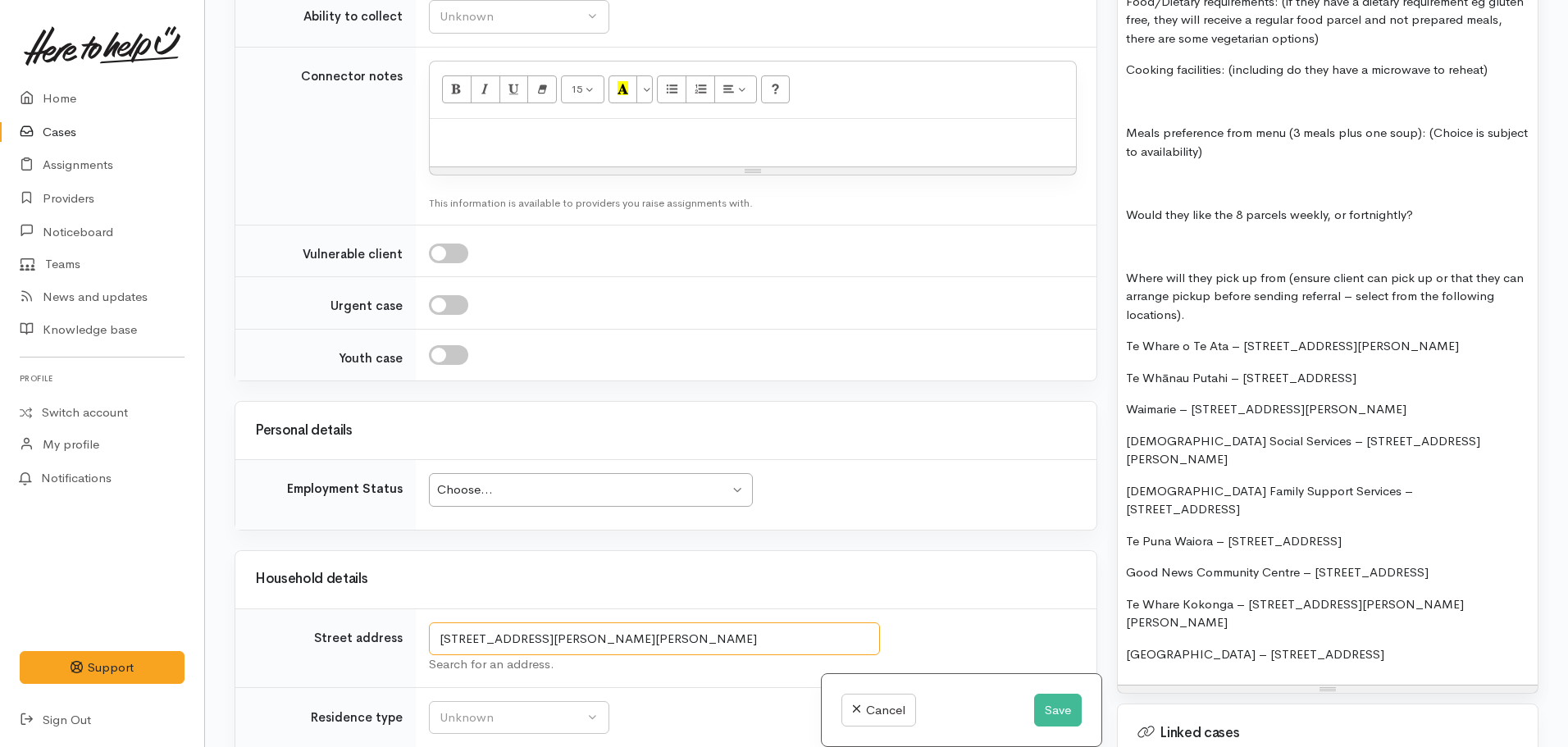
click at [813, 622] on input "6 Inverness Ave, Hamilton East, Hamilton, New Zealand" at bounding box center [655, 639] width 451 height 34
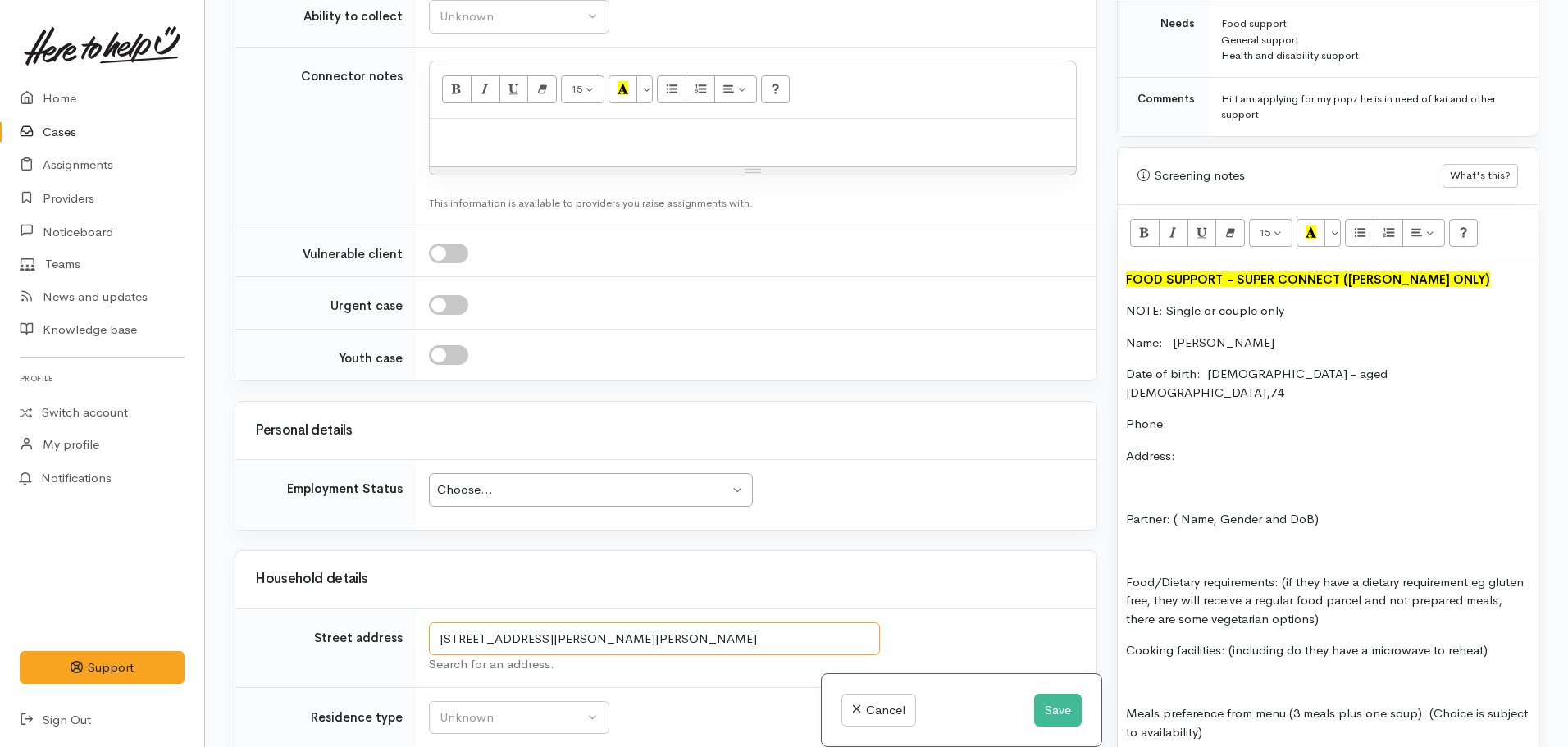
scroll to position [869, 0]
click at [1199, 448] on p "Address:" at bounding box center [1327, 457] width 403 height 19
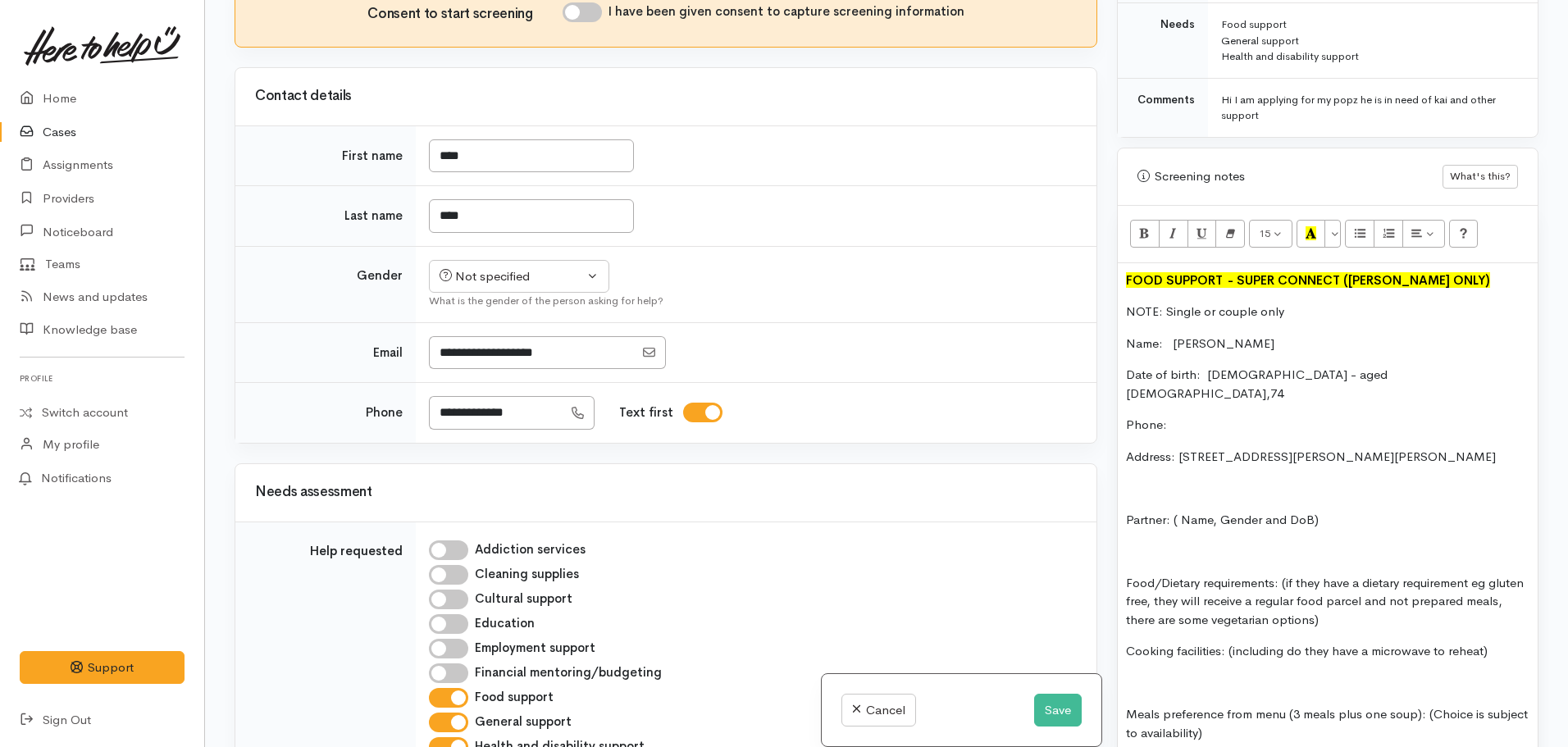
scroll to position [1099, 0]
click at [489, 262] on button "Not specified" at bounding box center [519, 278] width 180 height 34
click at [470, 332] on span "Male" at bounding box center [534, 342] width 141 height 19
select select "Male"
drag, startPoint x: 530, startPoint y: 40, endPoint x: 435, endPoint y: 33, distance: 95.3
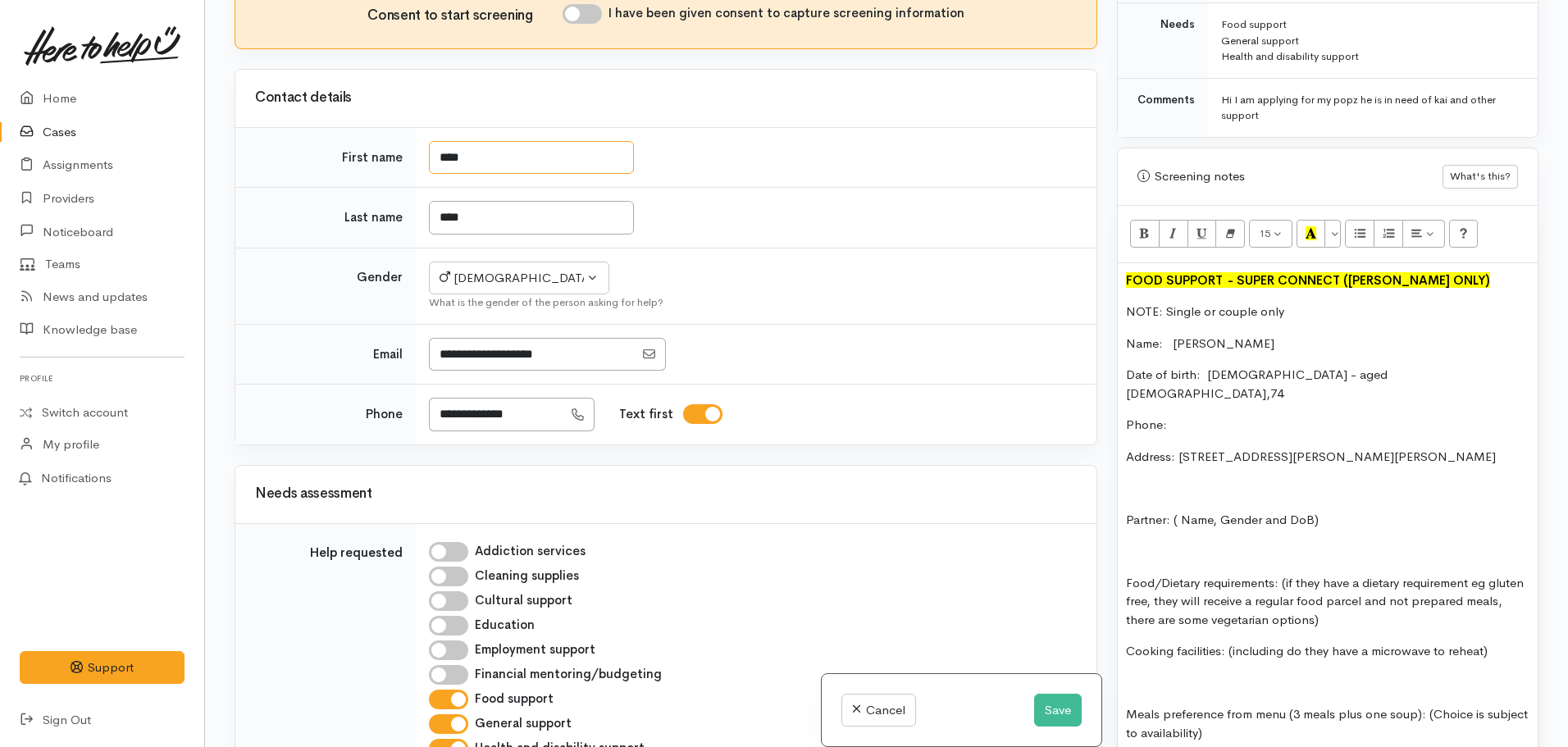
click at [435, 141] on input "****" at bounding box center [532, 158] width 205 height 34
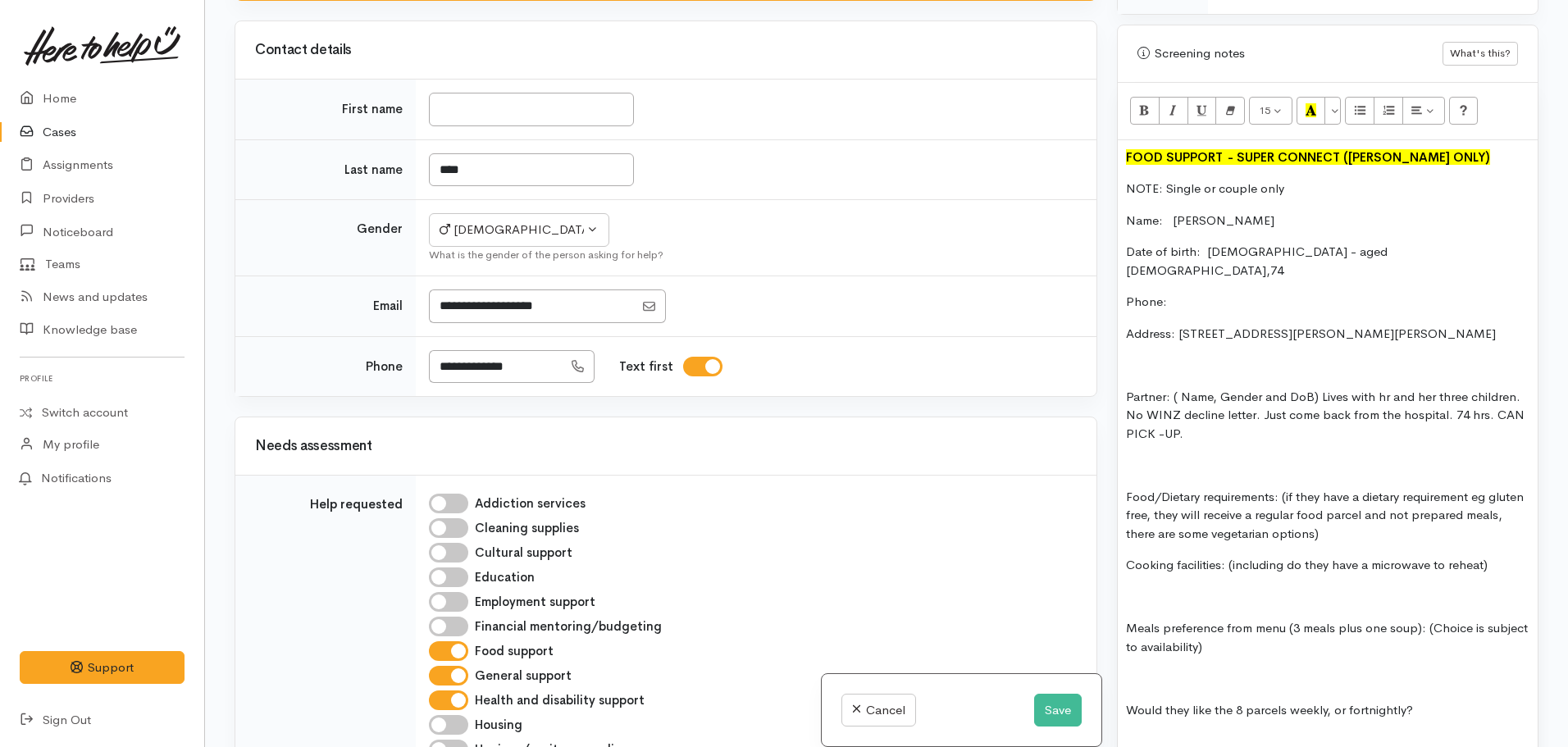
scroll to position [993, 0]
click at [1282, 487] on p "Food/Dietary requirements: (if they have a dietary requirement eg gluten free, …" at bounding box center [1327, 515] width 403 height 56
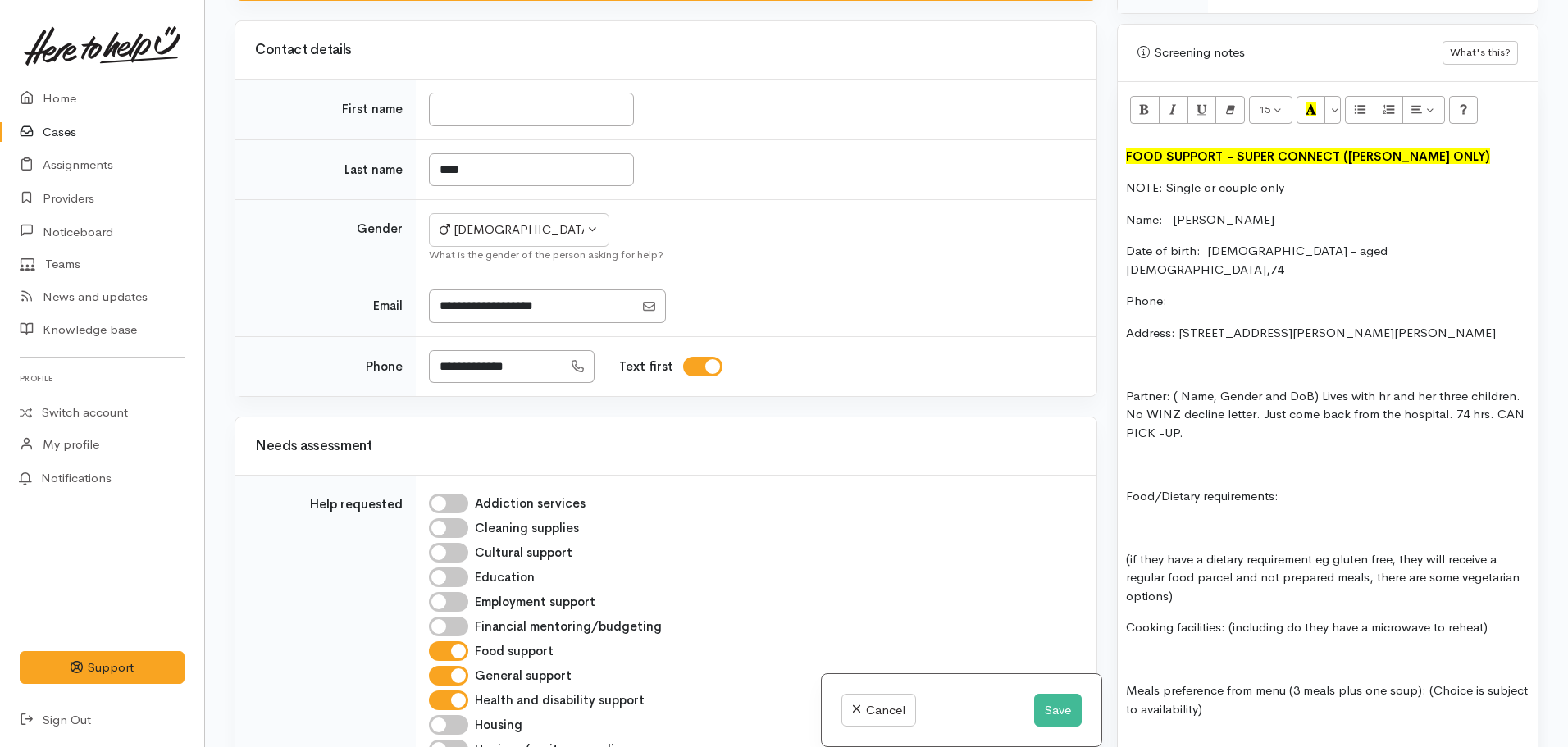
click at [1287, 487] on p "Food/Dietary requirements:" at bounding box center [1327, 496] width 403 height 19
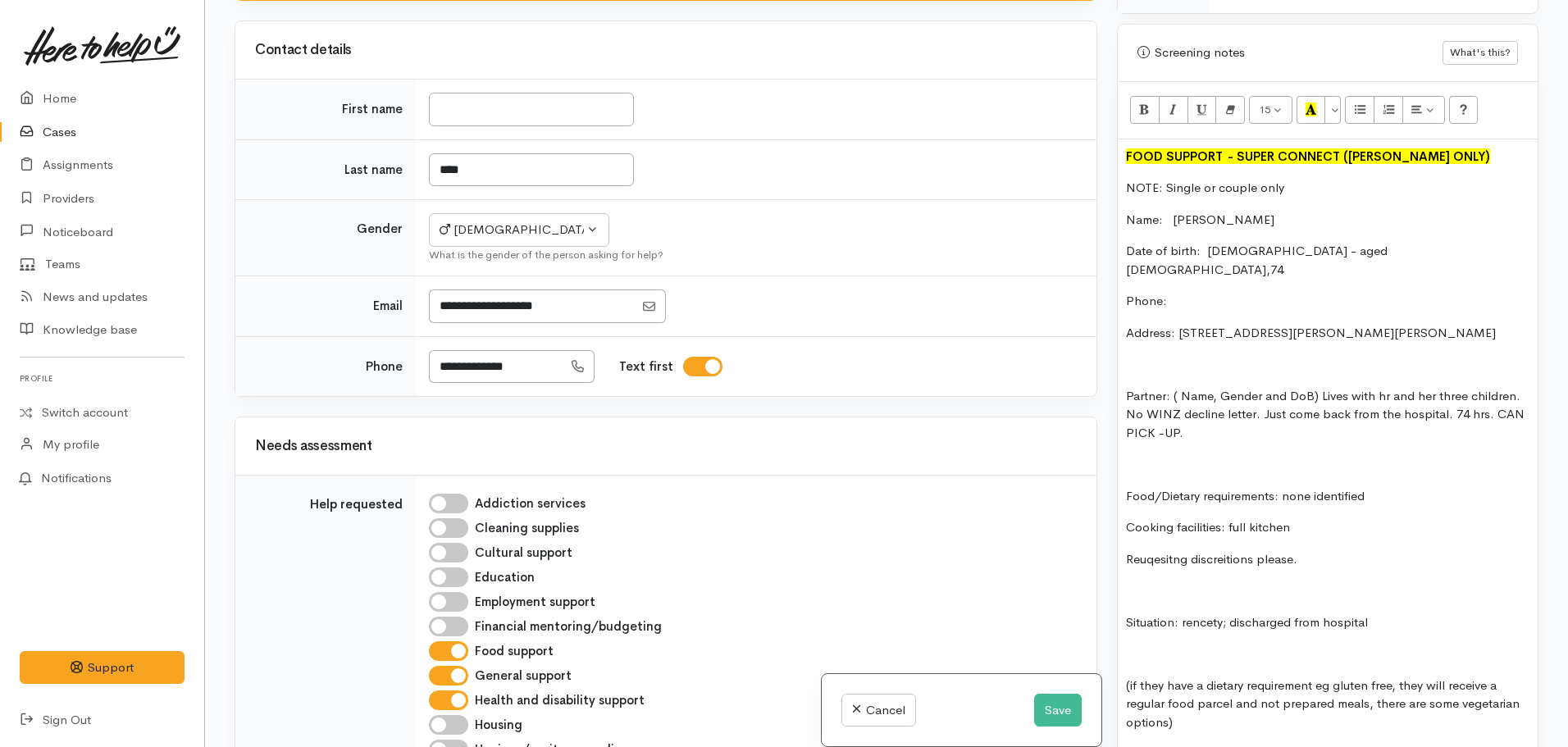
drag, startPoint x: 1226, startPoint y: 407, endPoint x: 1118, endPoint y: 354, distance: 120.3
click at [1118, 354] on div "FOOD SUPPORT  - SUPER CONNECT (HAMILTON ONLY) NOTE: Single or couple only Name:…" at bounding box center [1327, 755] width 420 height 1230
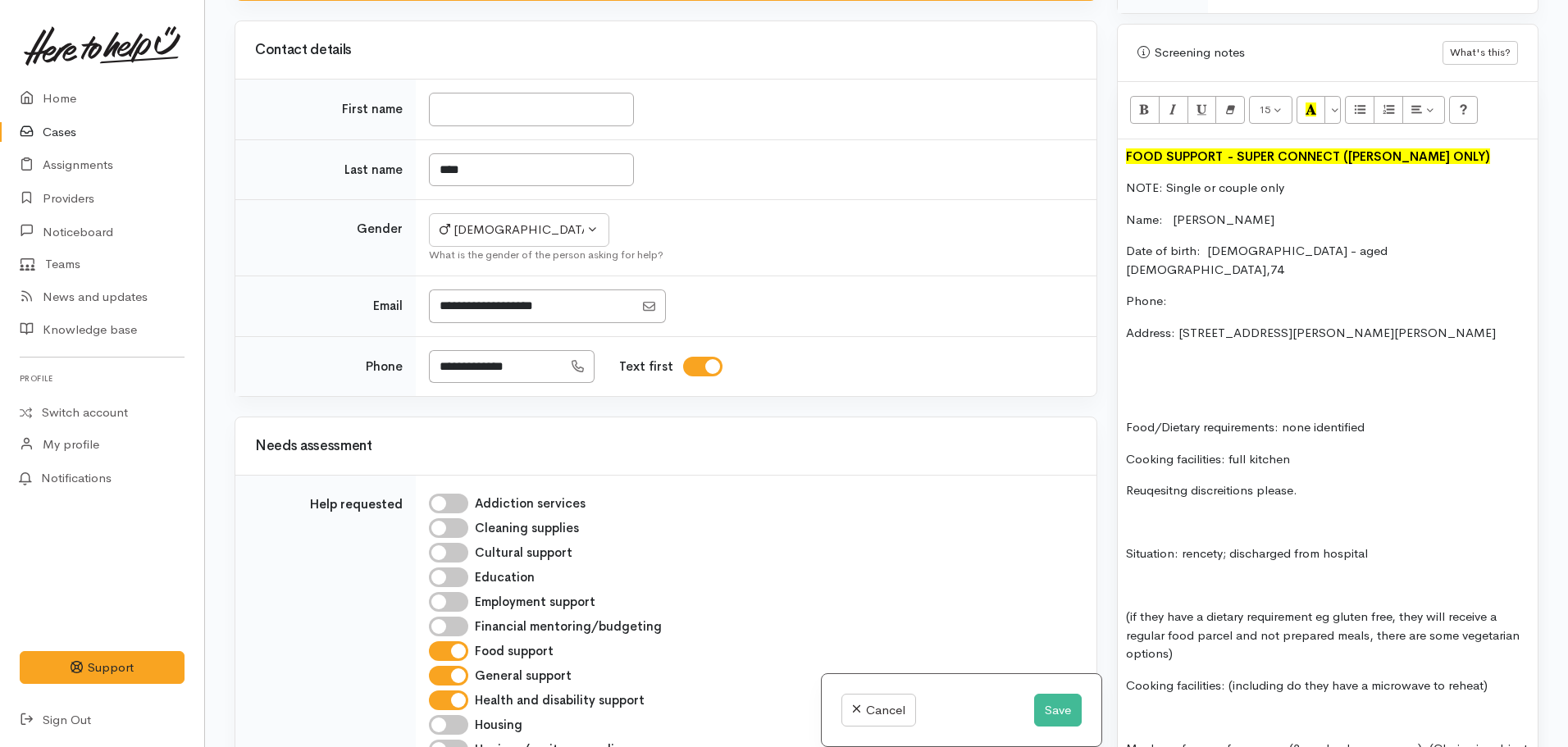
click at [1180, 254] on div "FOOD SUPPORT  - SUPER CONNECT (HAMILTON ONLY) NOTE: Single or couple only Name:…" at bounding box center [1327, 720] width 420 height 1161
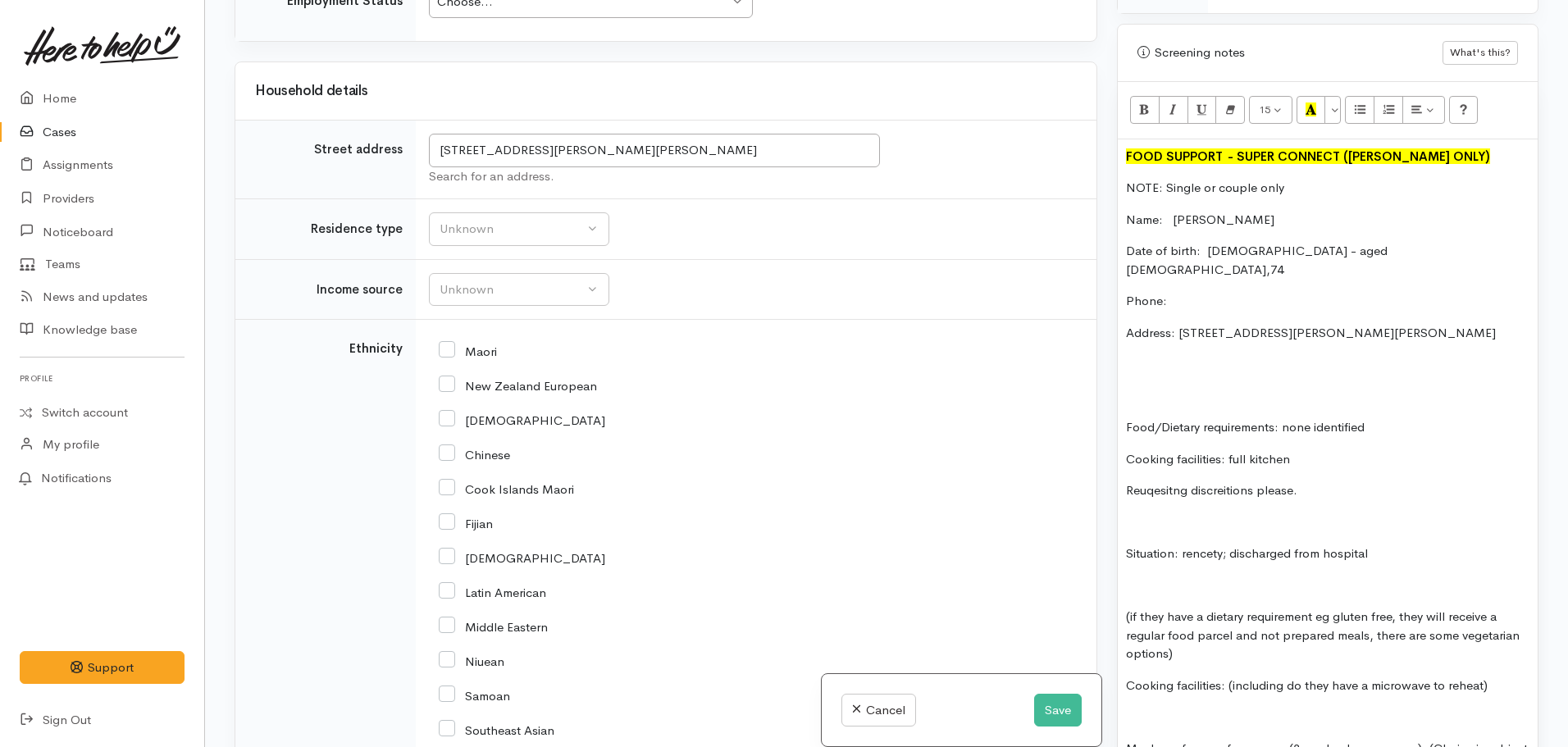
scroll to position [2634, 0]
click at [488, 220] on div "Unknown" at bounding box center [512, 230] width 145 height 19
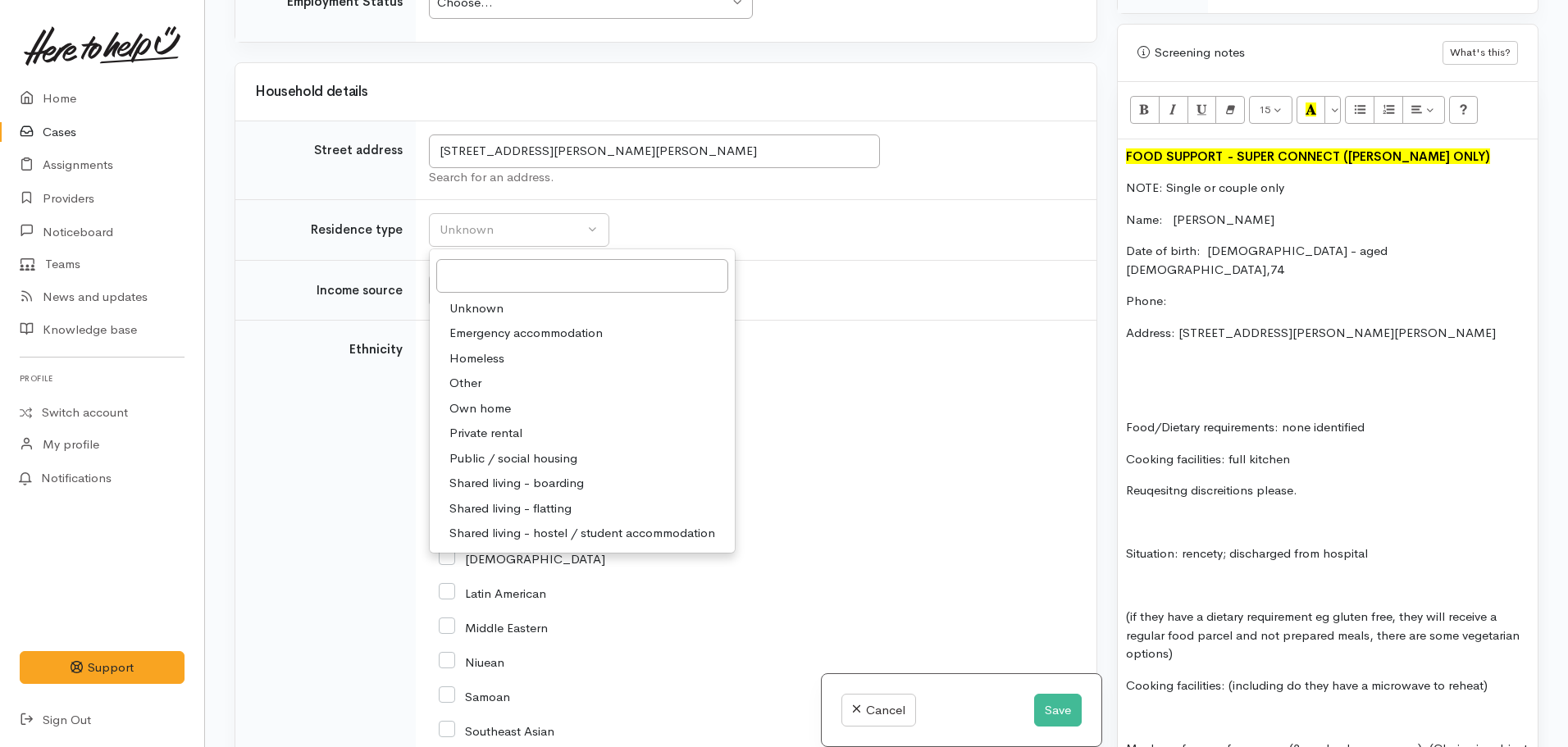
click at [512, 424] on span "Private rental" at bounding box center [486, 433] width 73 height 19
select select "2"
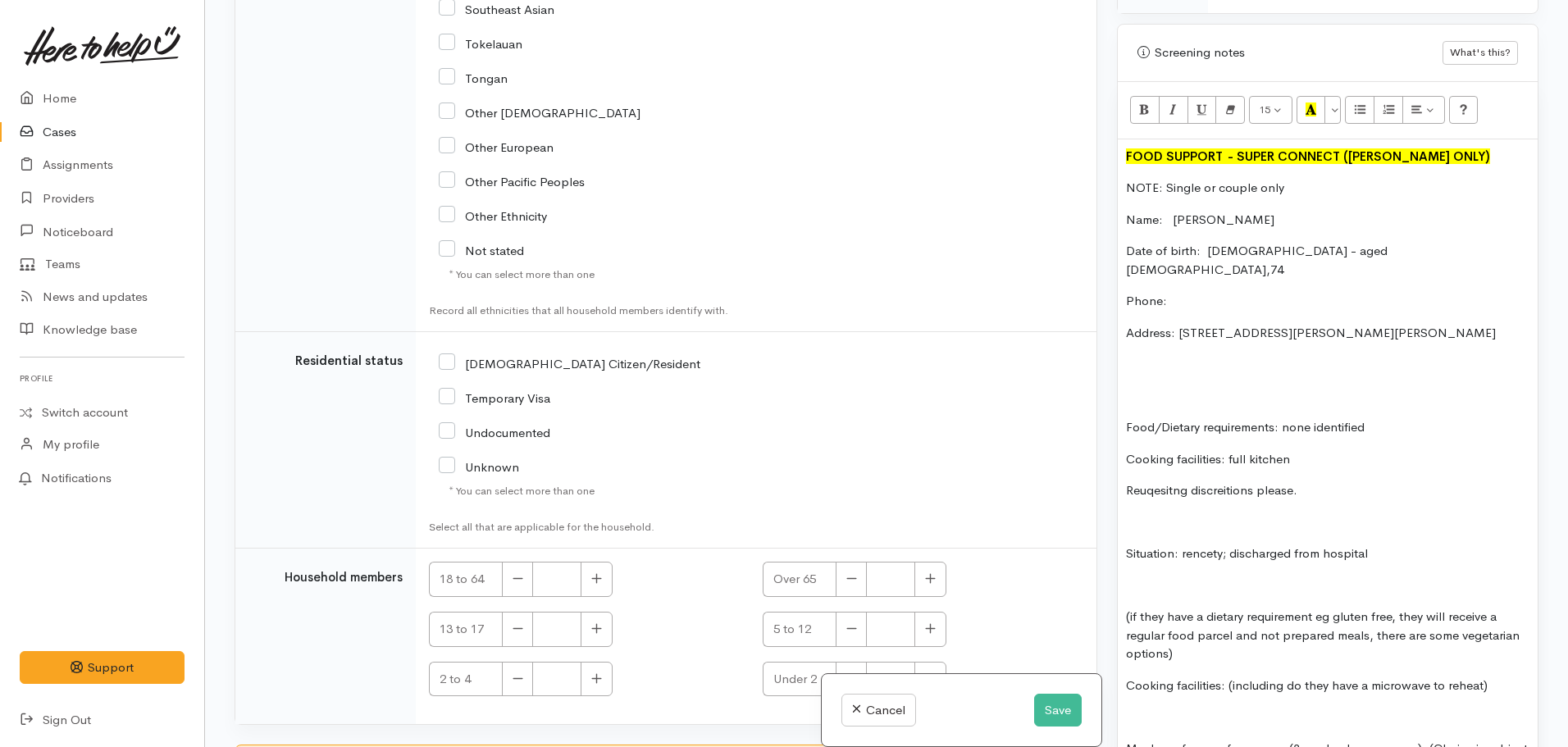
scroll to position [3359, 0]
click at [447, 352] on input "[DEMOGRAPHIC_DATA] Citizen/Resident" at bounding box center [569, 359] width 262 height 15
checkbox input "true"
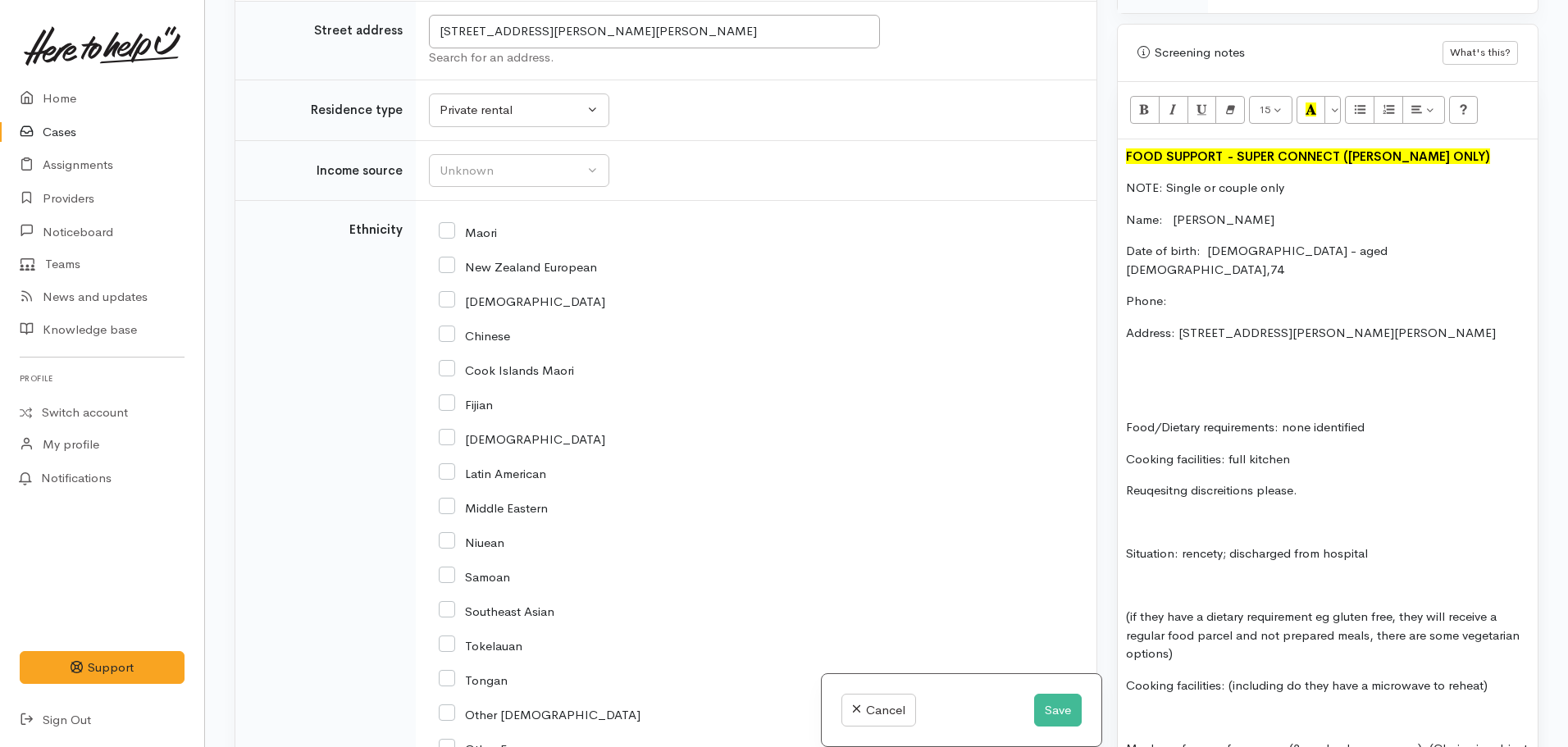
scroll to position [2752, 0]
click at [444, 260] on input "New Zealand European" at bounding box center [518, 268] width 158 height 15
checkbox input "true"
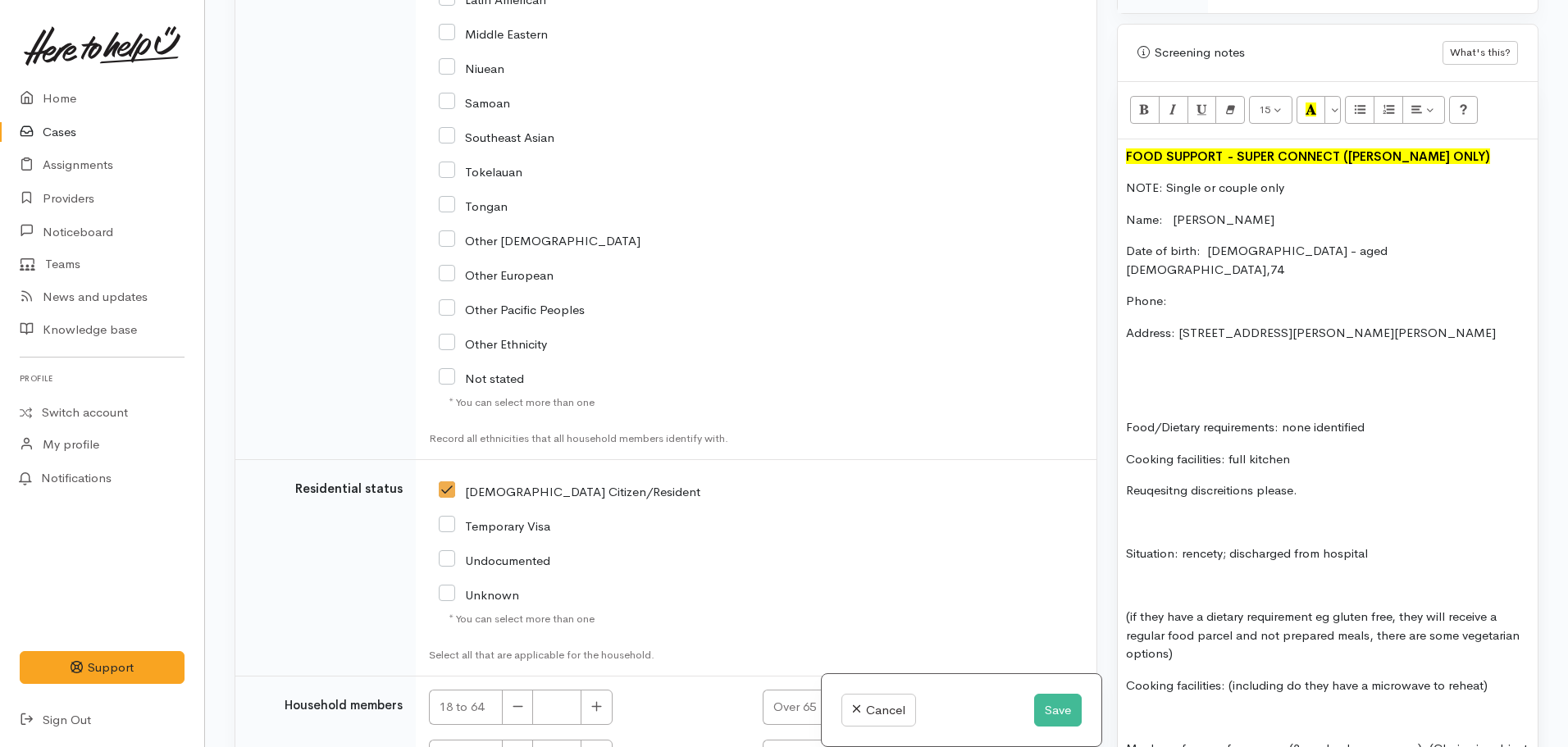
scroll to position [3457, 0]
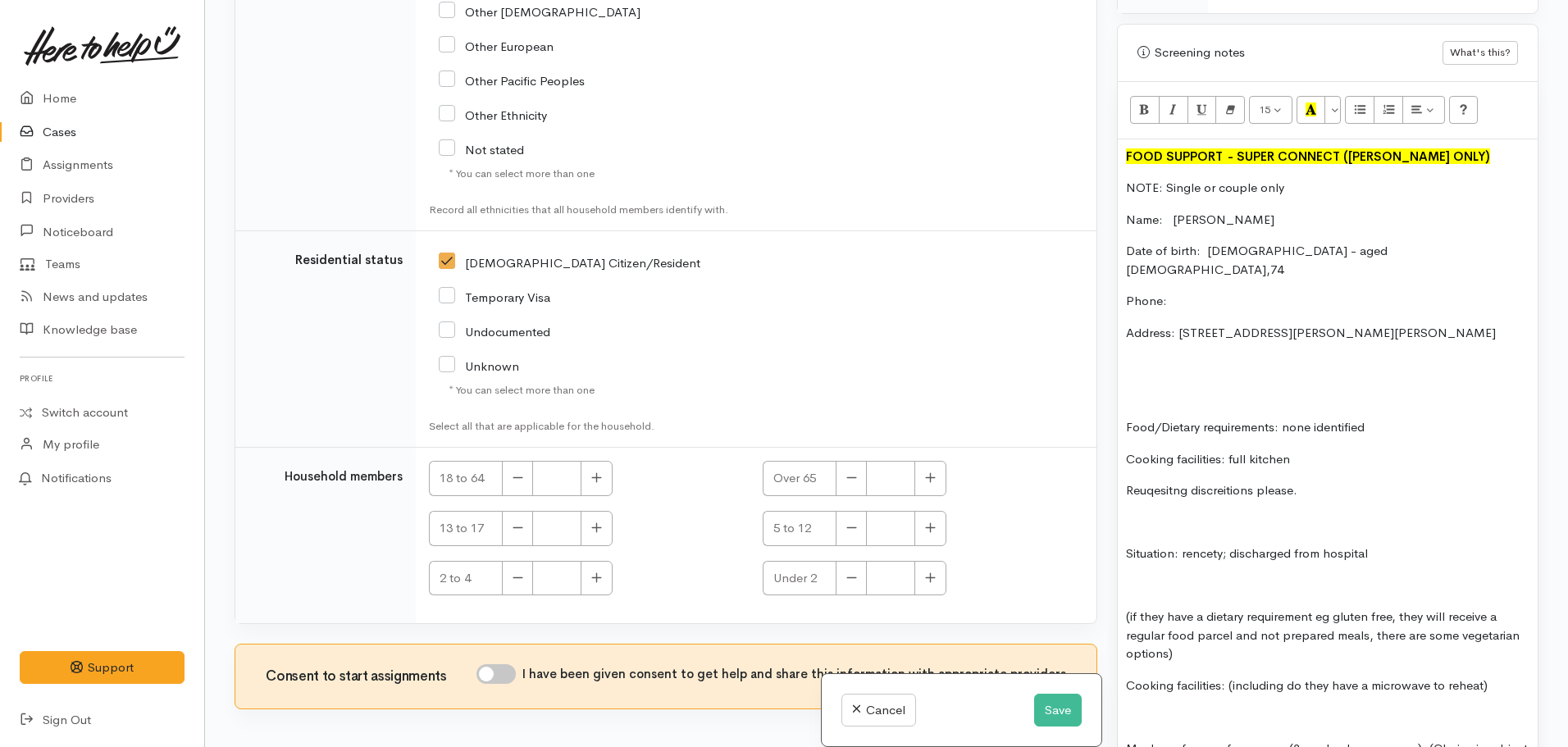
click at [513, 664] on input "I have been given consent to get help and share this information with appropria…" at bounding box center [496, 673] width 40 height 19
checkbox input "true"
click at [1177, 355] on p at bounding box center [1327, 364] width 403 height 19
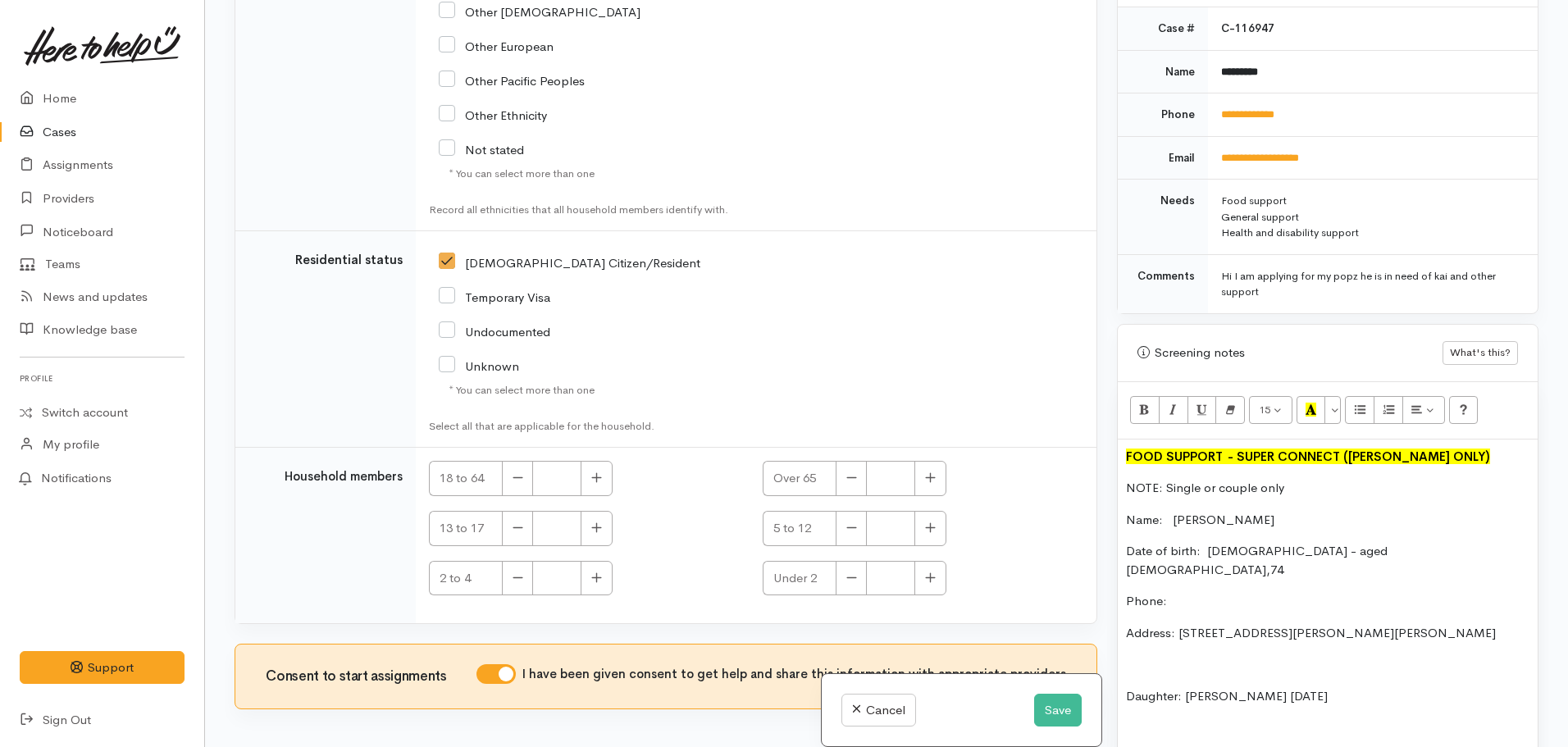
scroll to position [691, 0]
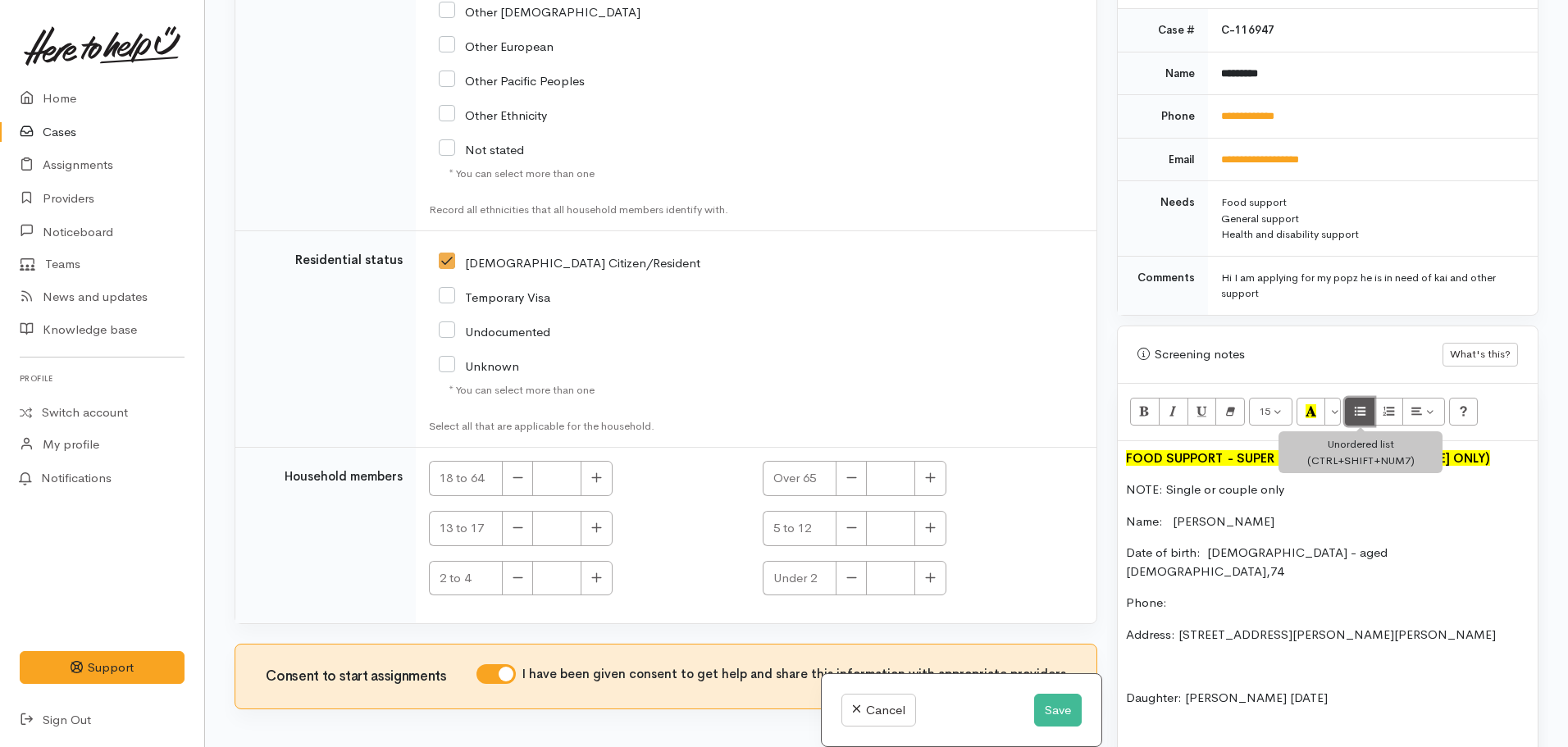
click at [1359, 404] on icon "Unordered list (CTRL+SHIFT+NUM7)" at bounding box center [1360, 411] width 11 height 14
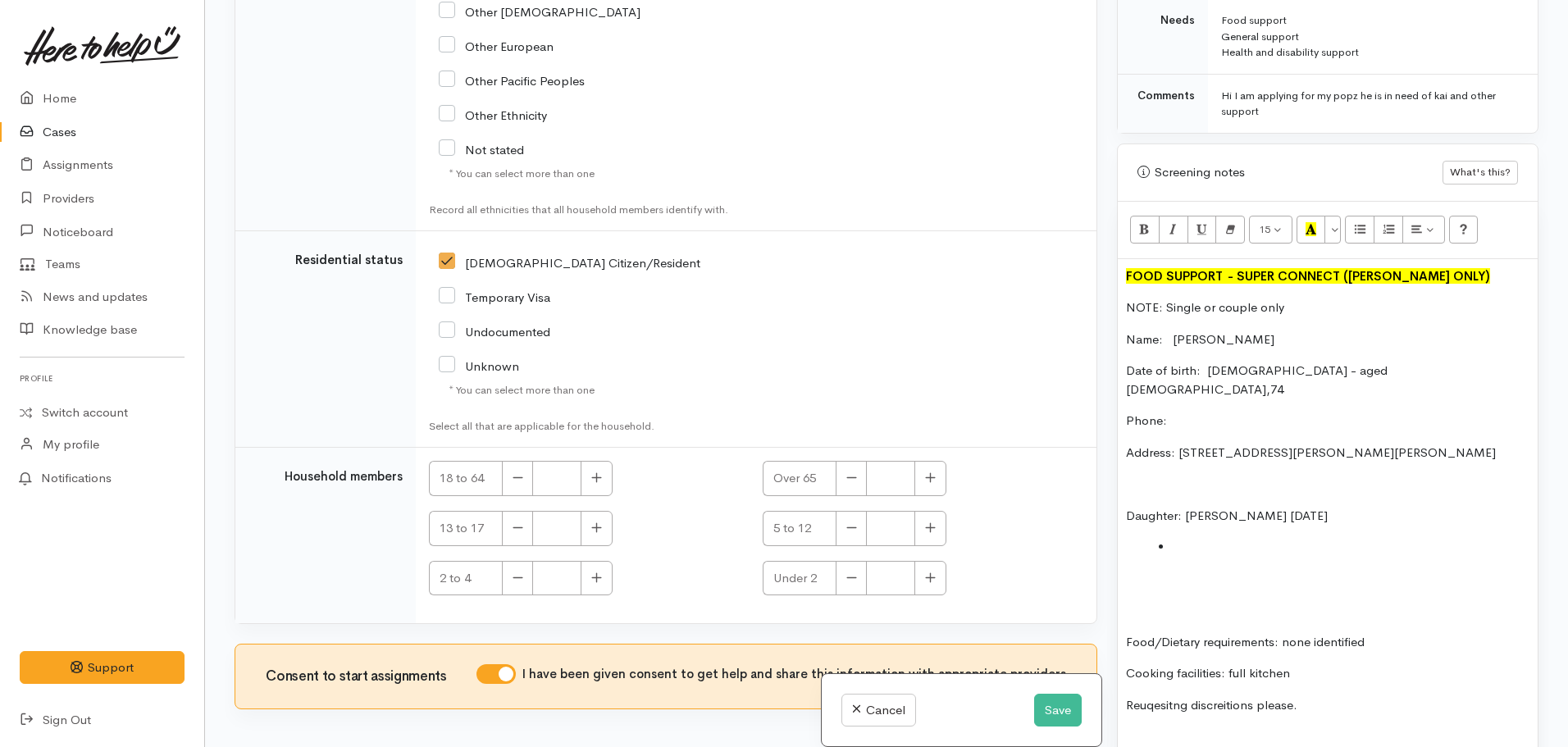
scroll to position [875, 0]
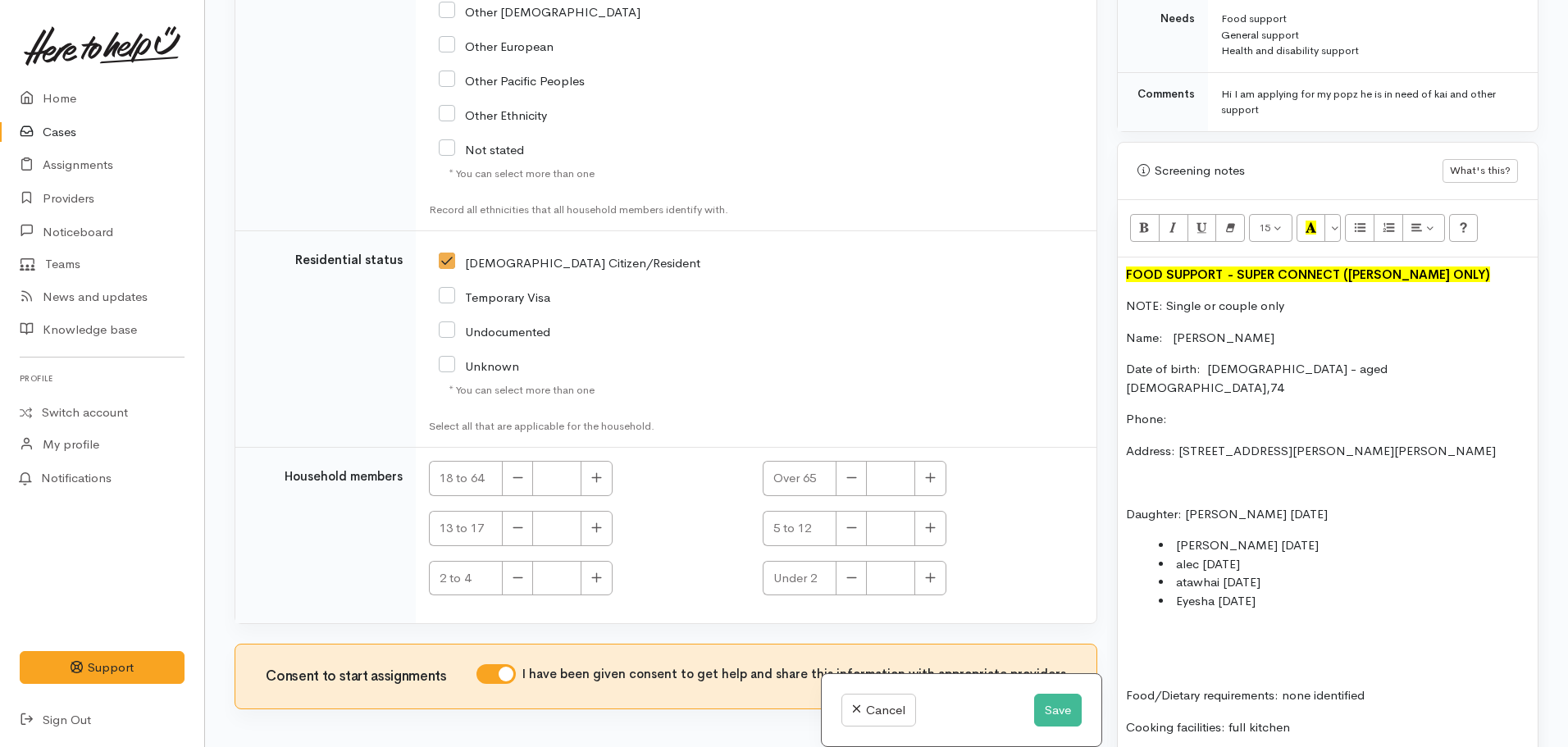
click at [1188, 592] on li "Eyesha 18.03.2006" at bounding box center [1344, 601] width 370 height 19
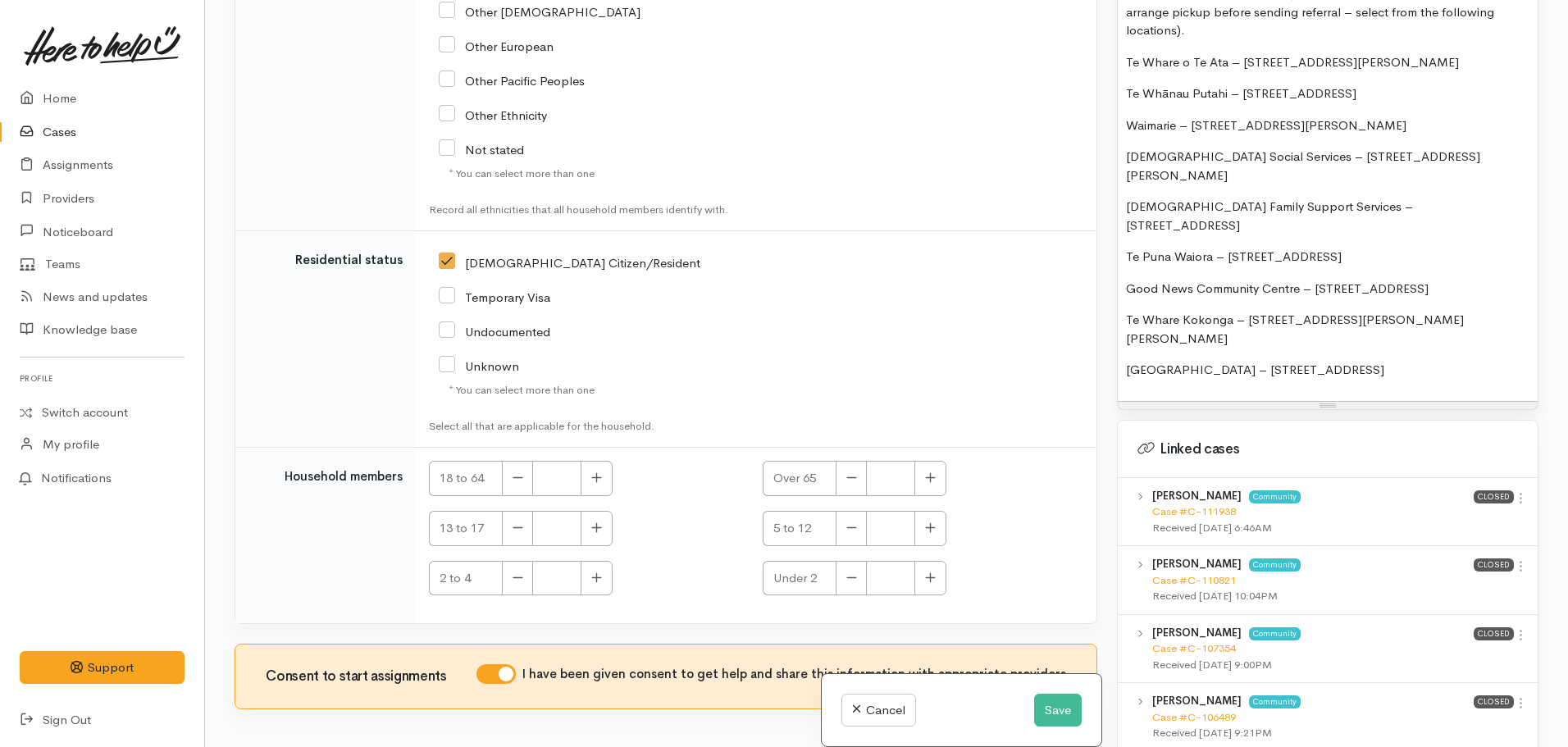
scroll to position [2058, 0]
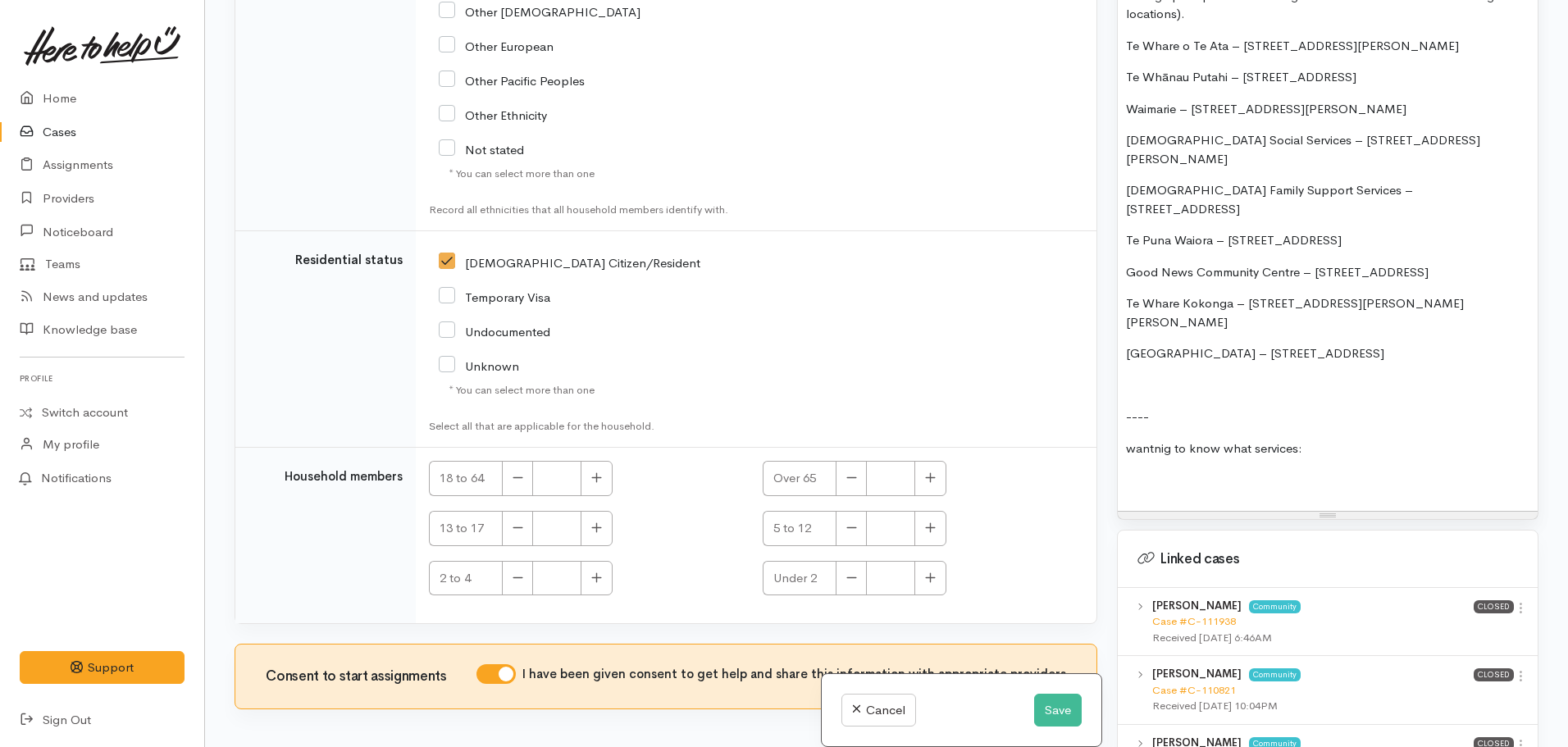
click at [1153, 439] on p "wantnig to know what services:" at bounding box center [1327, 448] width 403 height 19
click at [1163, 470] on p at bounding box center [1327, 479] width 403 height 19
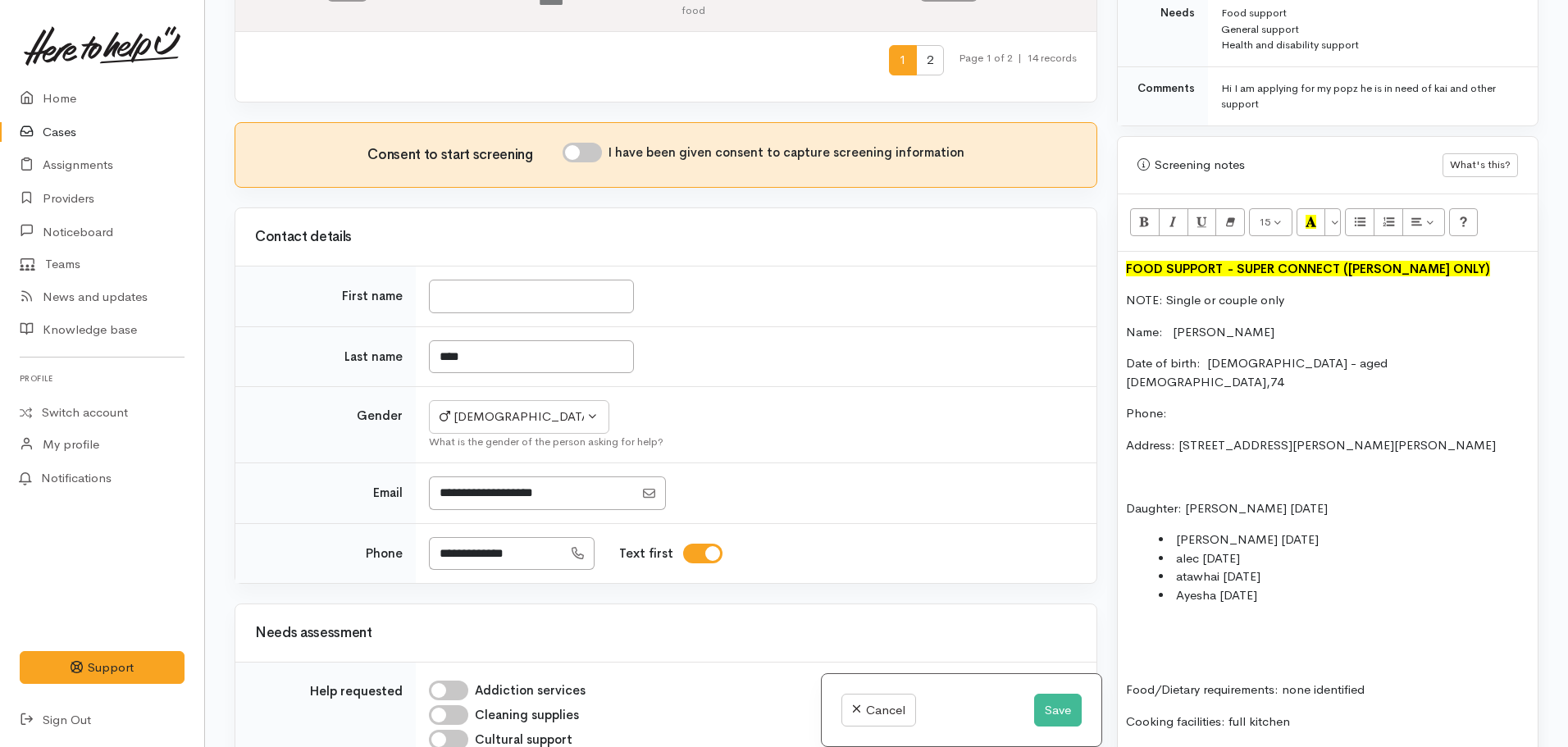
scroll to position [885, 0]
drag, startPoint x: 513, startPoint y: 298, endPoint x: 411, endPoint y: 283, distance: 103.1
click at [411, 326] on tr "Last name ****" at bounding box center [666, 357] width 861 height 61
type input "****"
click at [472, 245] on div "Related cases There are other cases potentially from the same person, address o…" at bounding box center [666, 374] width 883 height 747
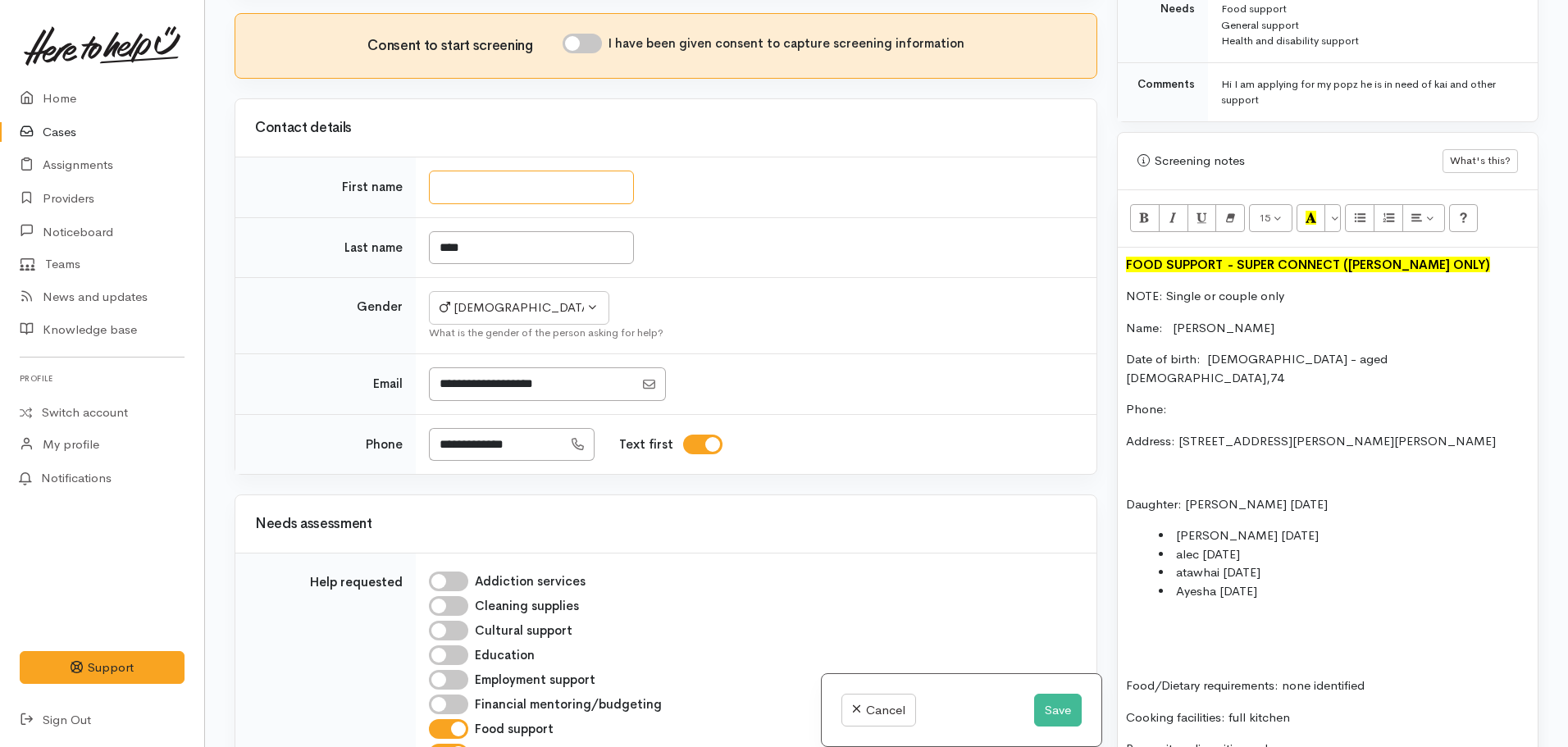
scroll to position [1017, 0]
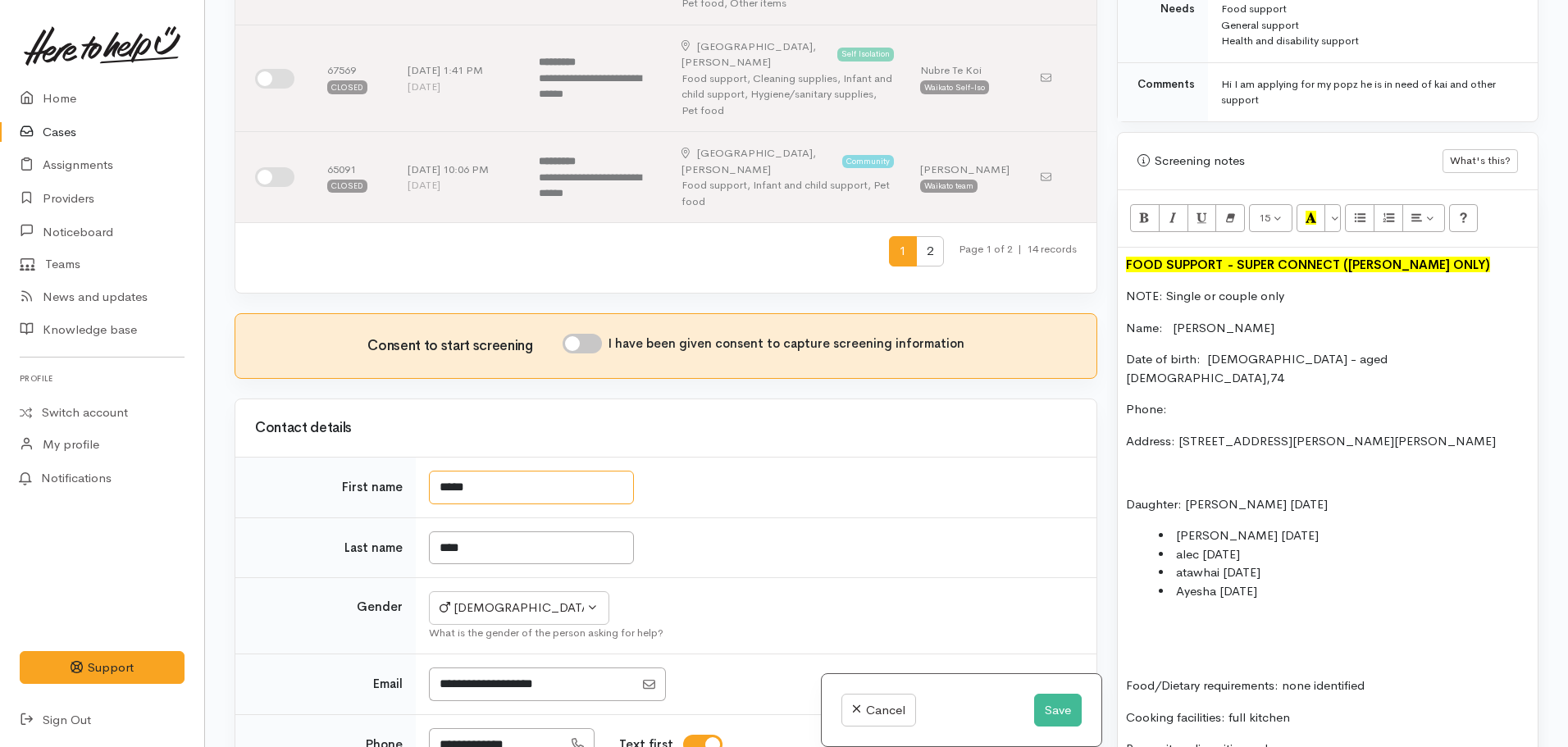
type input "*****"
click at [579, 271] on div "Related cases There are other cases potentially from the same person, address o…" at bounding box center [666, 374] width 883 height 747
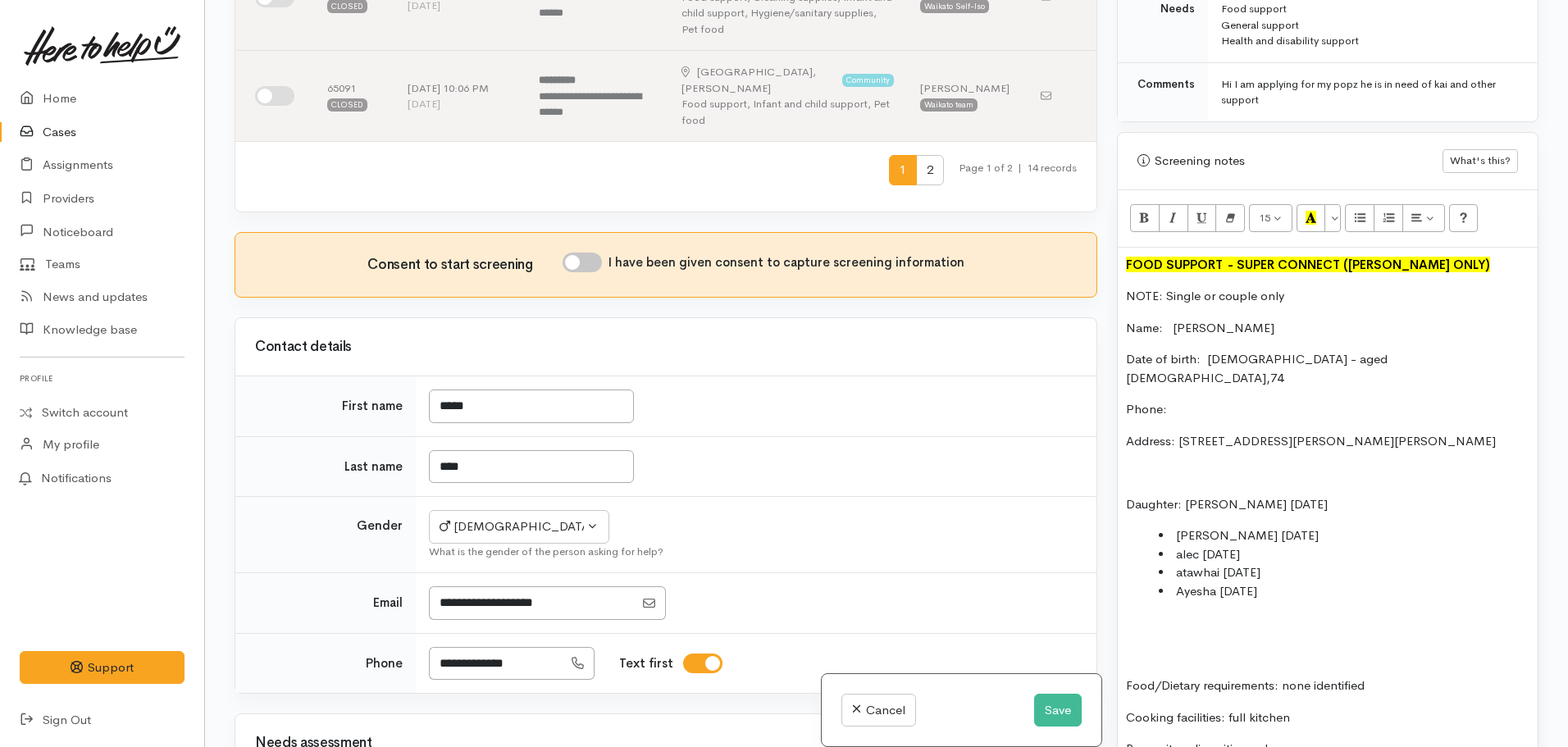
scroll to position [801, 0]
click at [585, 253] on input "I have been given consent to capture screening information" at bounding box center [582, 262] width 40 height 19
checkbox input "true"
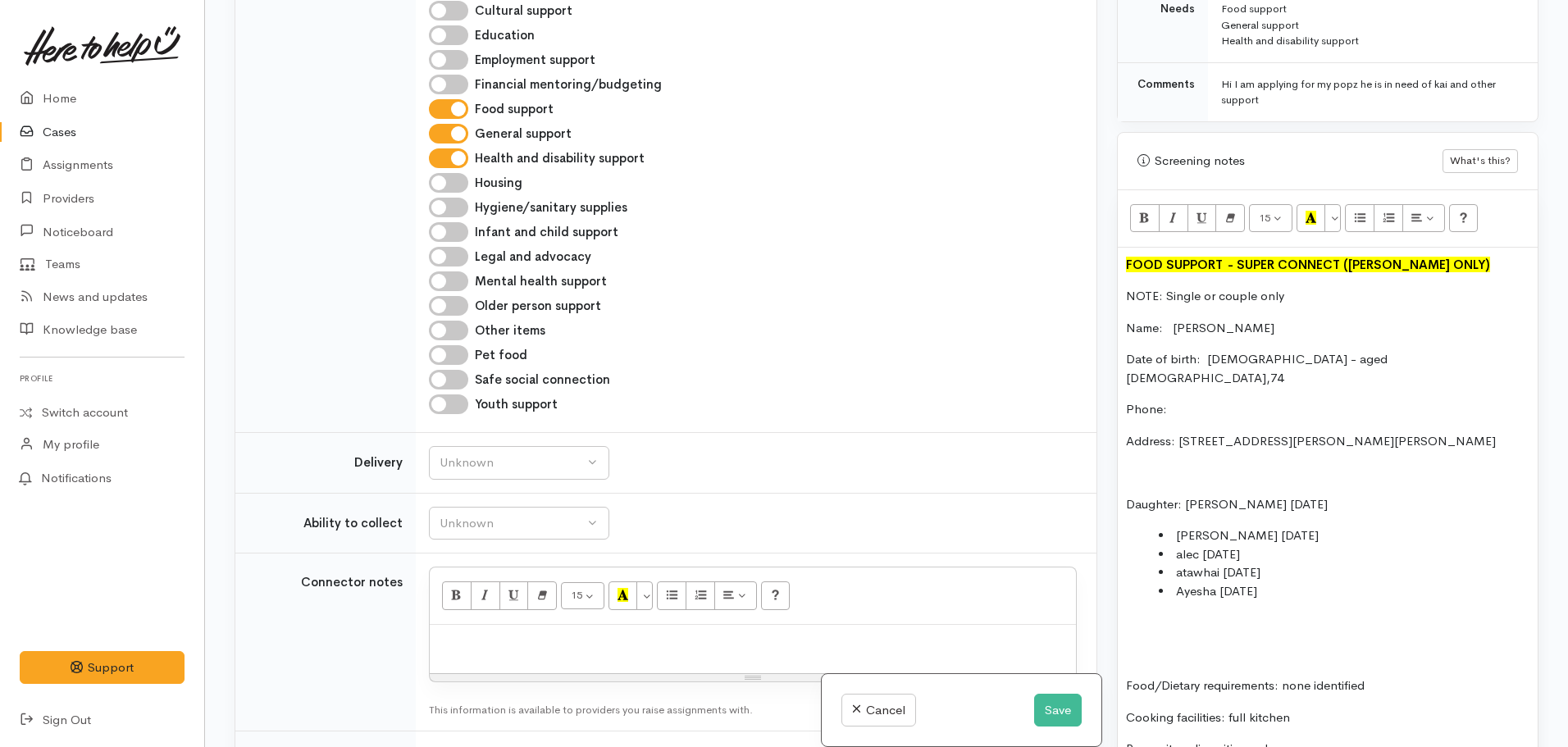
scroll to position [1644, 0]
click at [1215, 400] on p "Phone:" at bounding box center [1327, 410] width 403 height 19
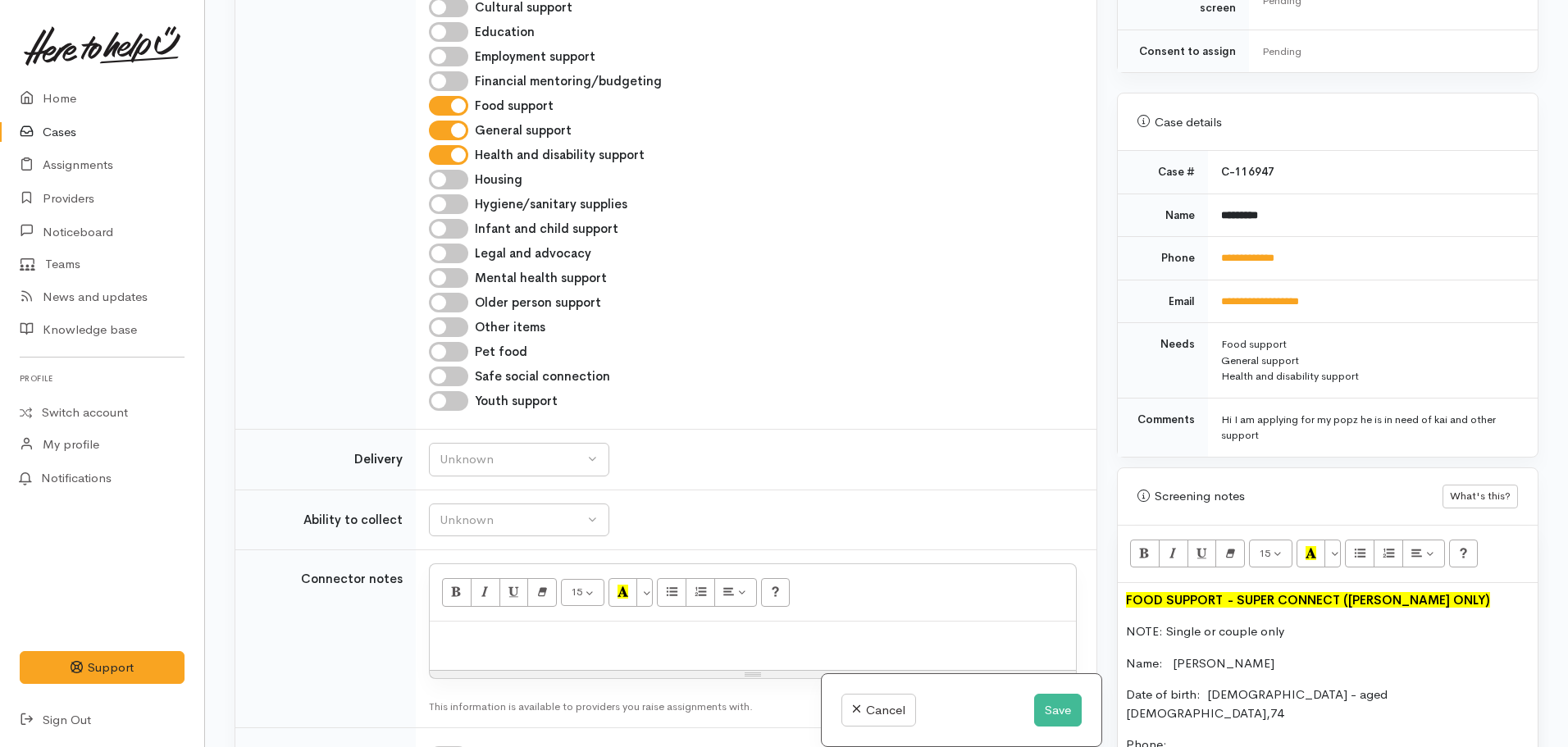
scroll to position [528, 0]
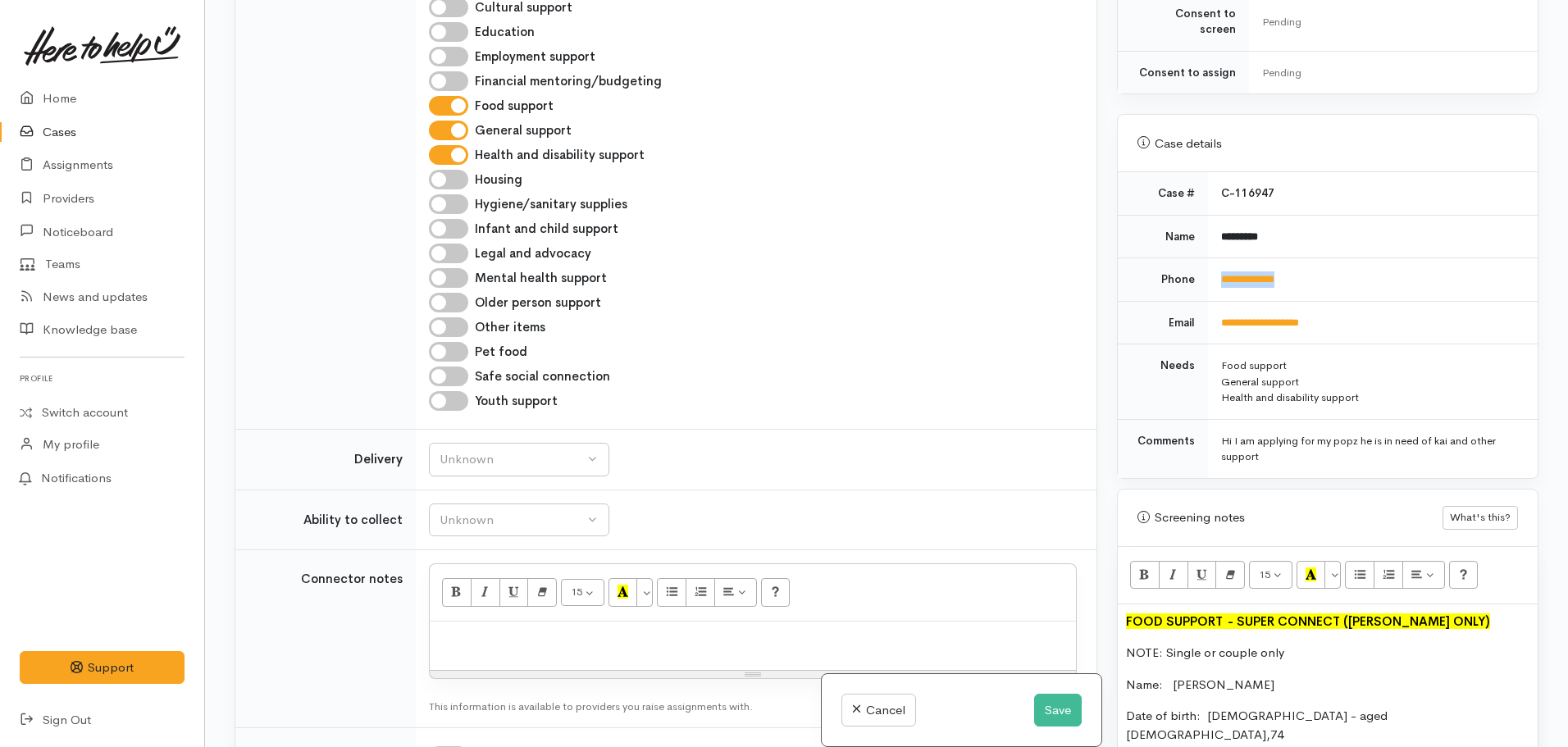
drag, startPoint x: 1326, startPoint y: 258, endPoint x: 1211, endPoint y: 259, distance: 115.0
click at [1211, 259] on td "**********" at bounding box center [1374, 280] width 330 height 44
copy link "**********"
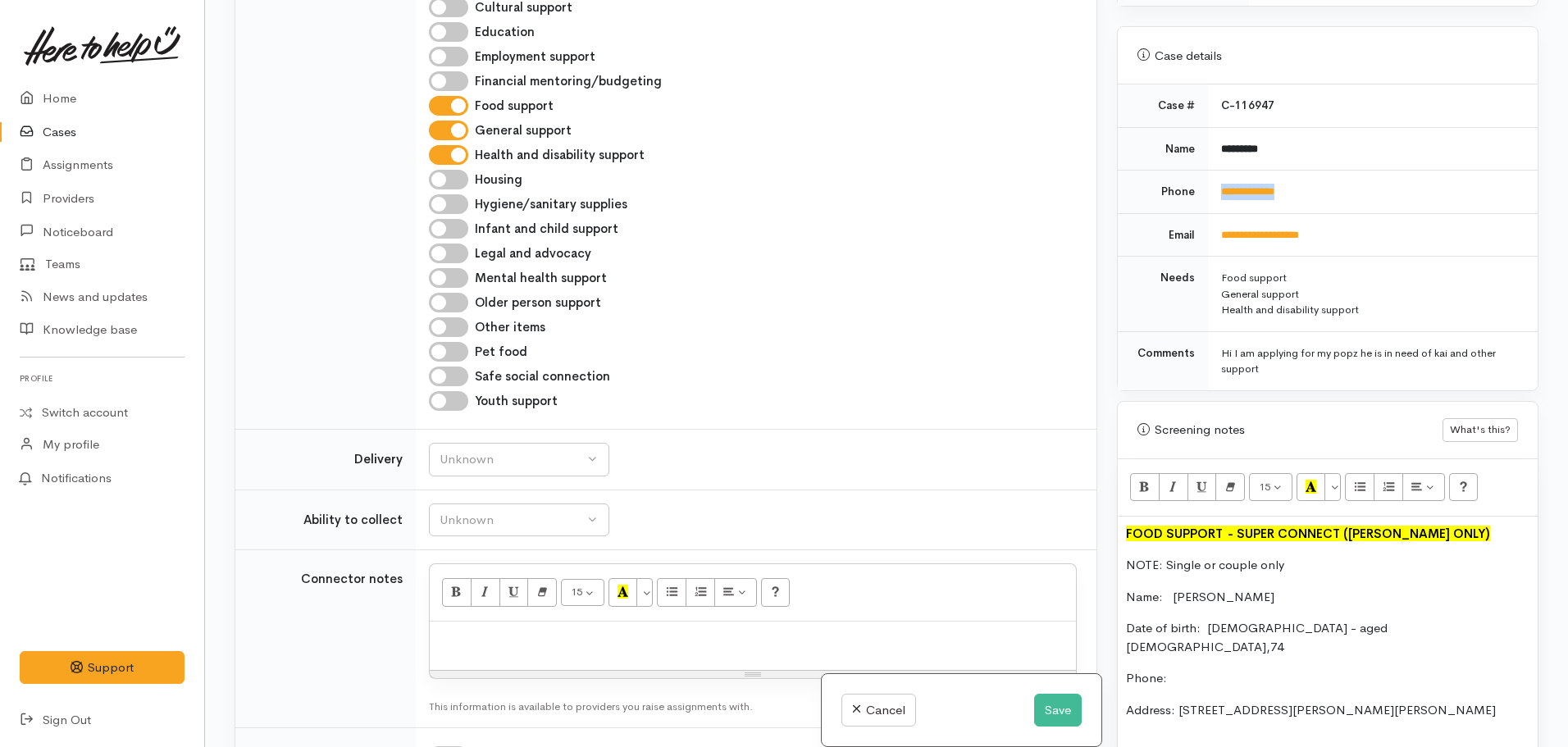
scroll to position [617, 0]
click at [1203, 668] on p "Phone:" at bounding box center [1327, 677] width 403 height 19
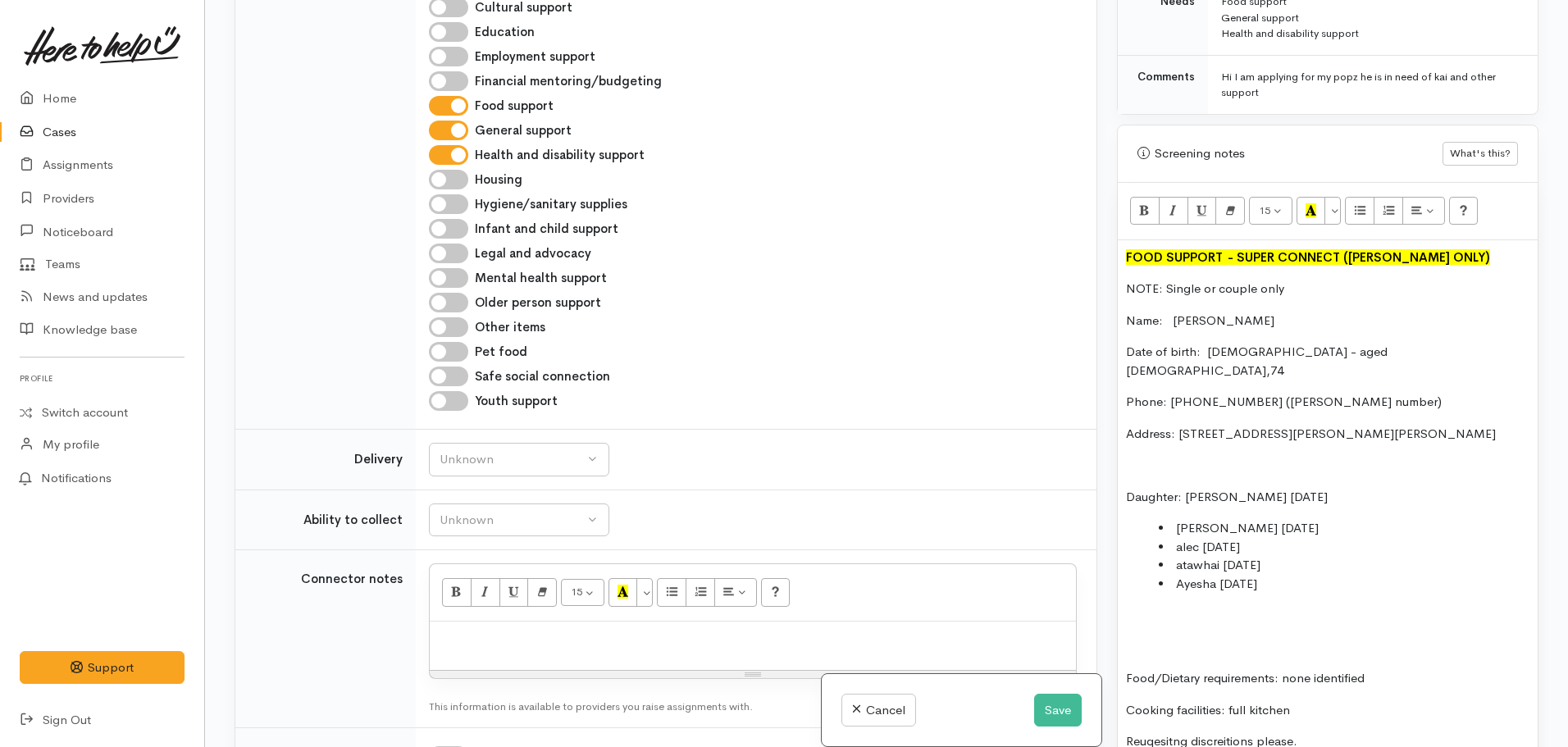
scroll to position [1008, 0]
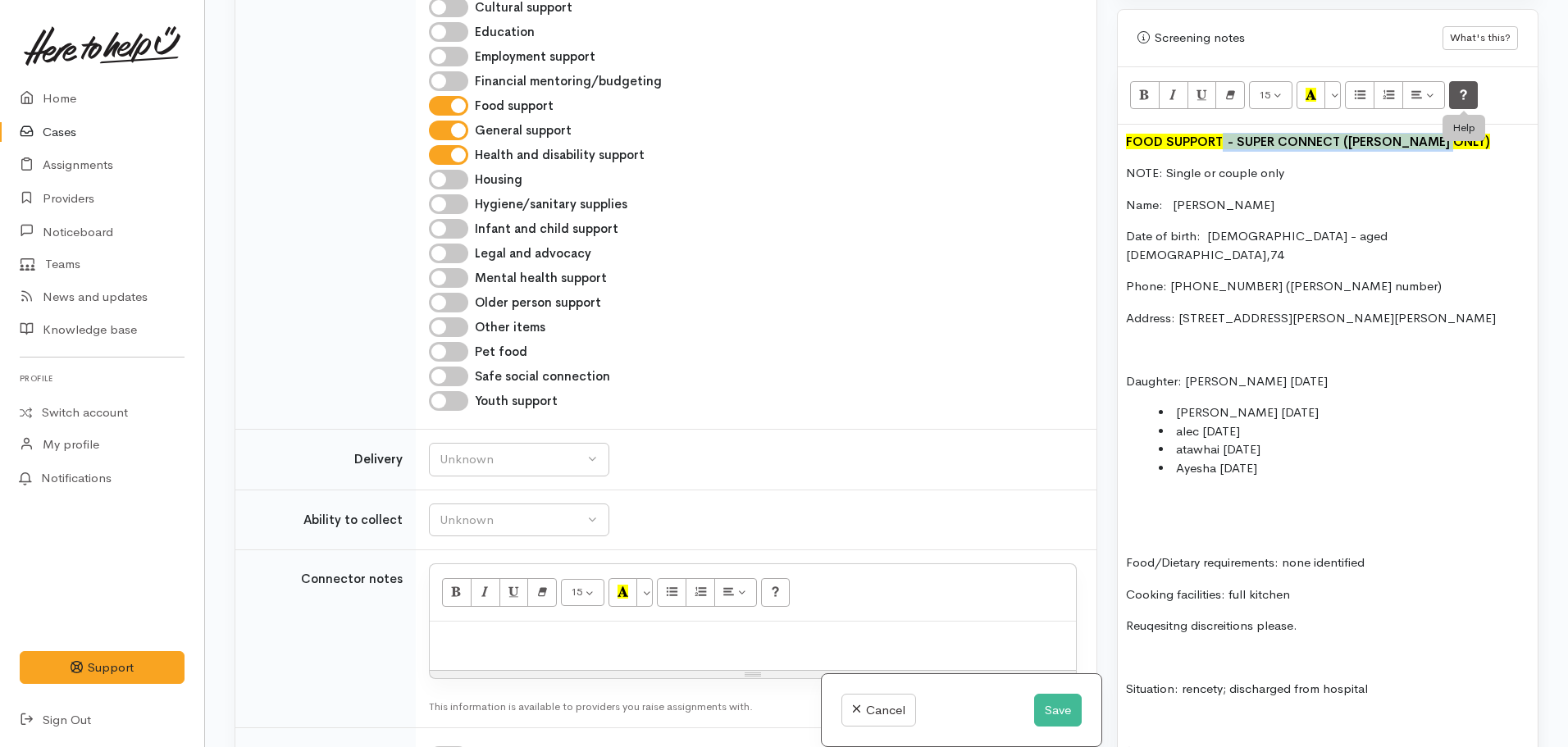
drag, startPoint x: 1221, startPoint y: 123, endPoint x: 1464, endPoint y: 86, distance: 245.8
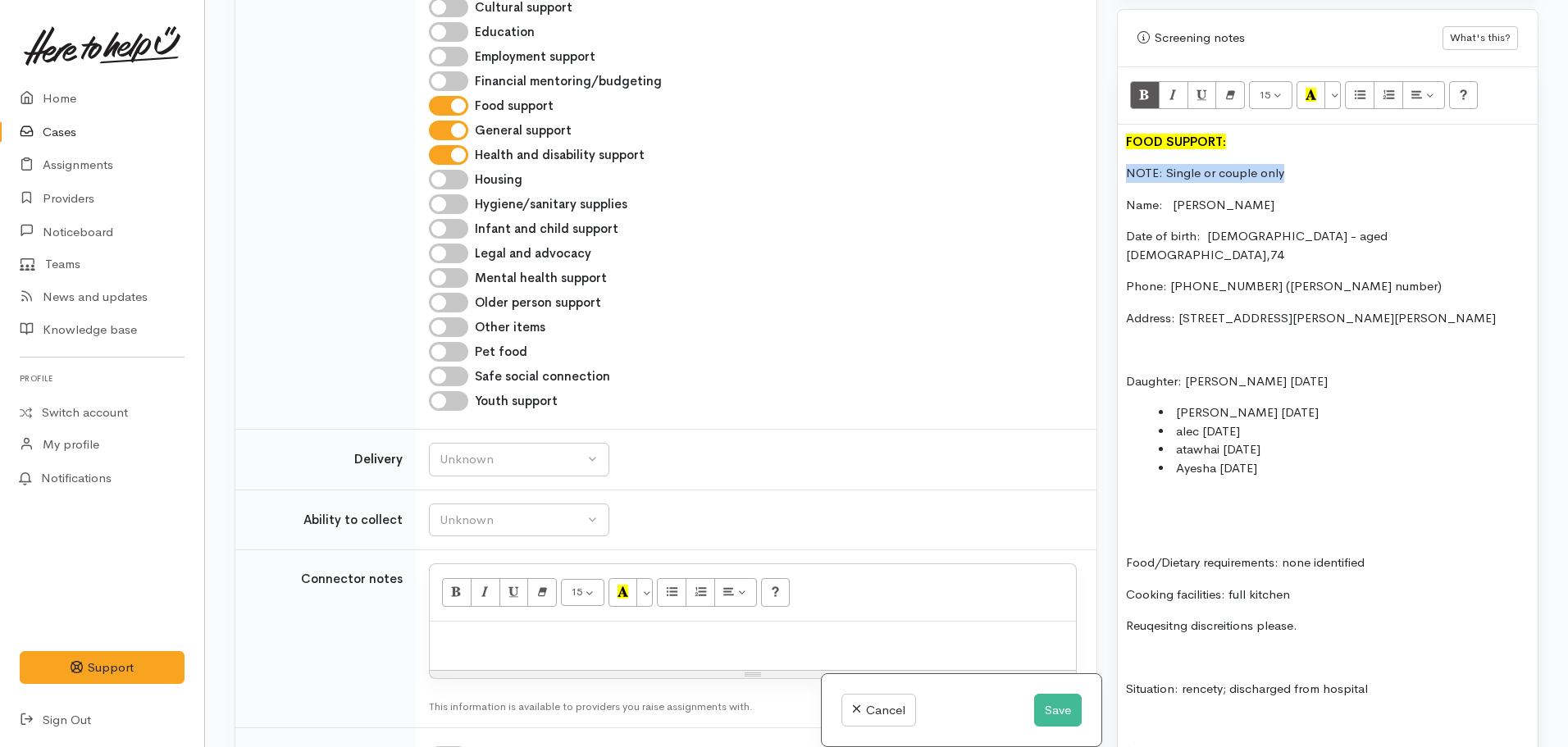
drag, startPoint x: 1300, startPoint y: 150, endPoint x: 1116, endPoint y: 152, distance: 184.0
click at [1116, 152] on div "Warnings Add No warnings have been raised against this case Add Warning Title ●…" at bounding box center [1328, 374] width 441 height 747
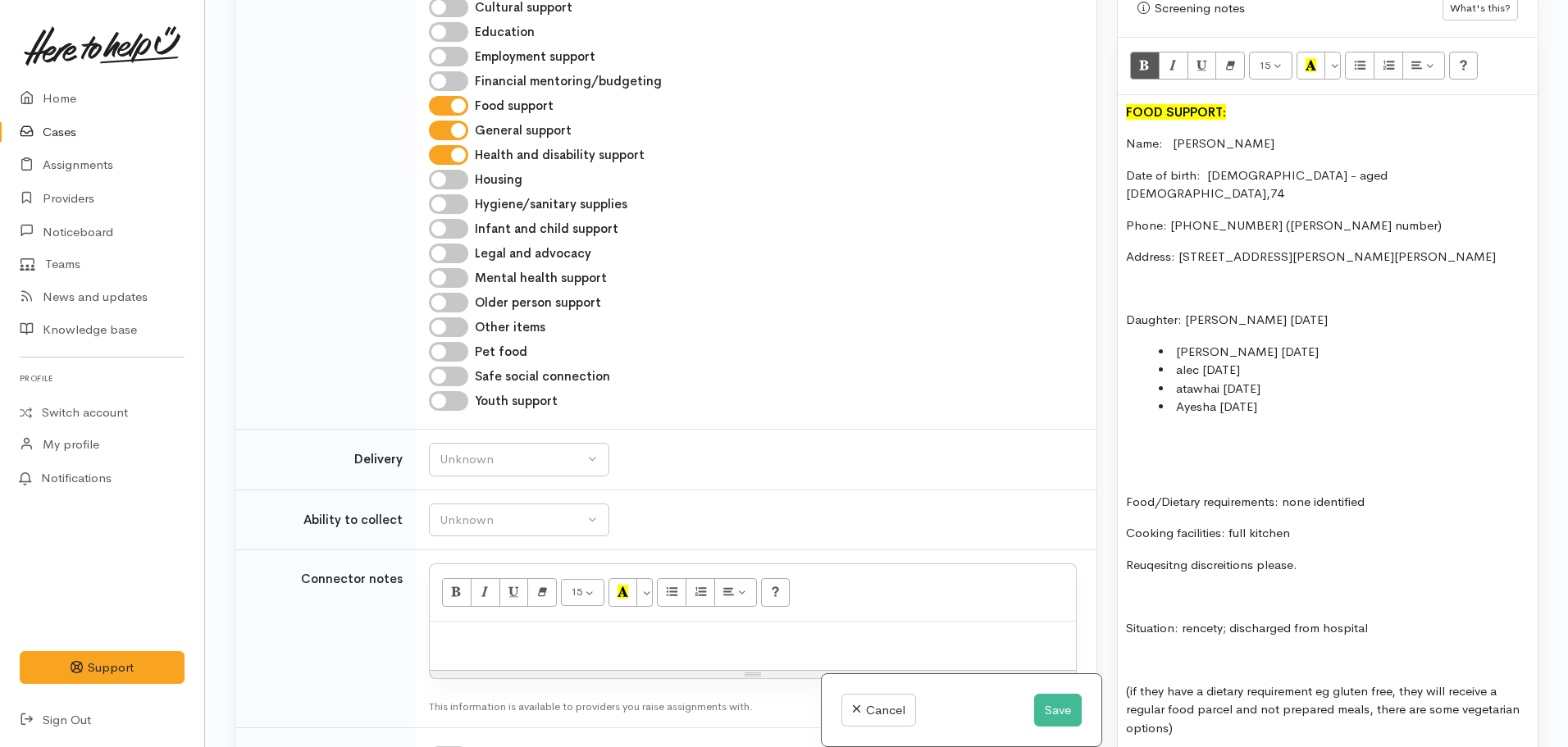
scroll to position [1038, 0]
click at [1220, 310] on p "Daughter: Ruth -Bain 13.05.1985" at bounding box center [1327, 319] width 403 height 19
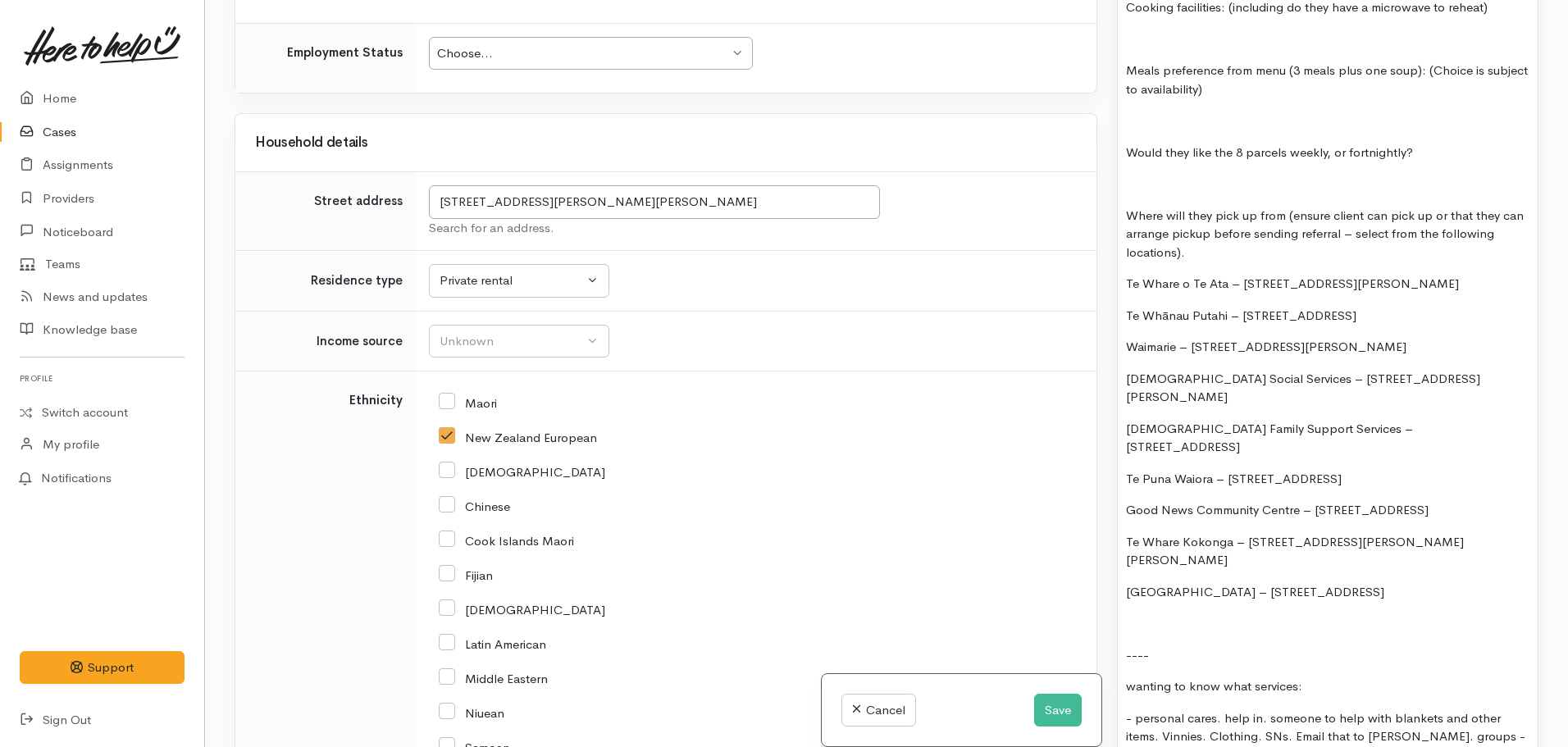
scroll to position [2551, 0]
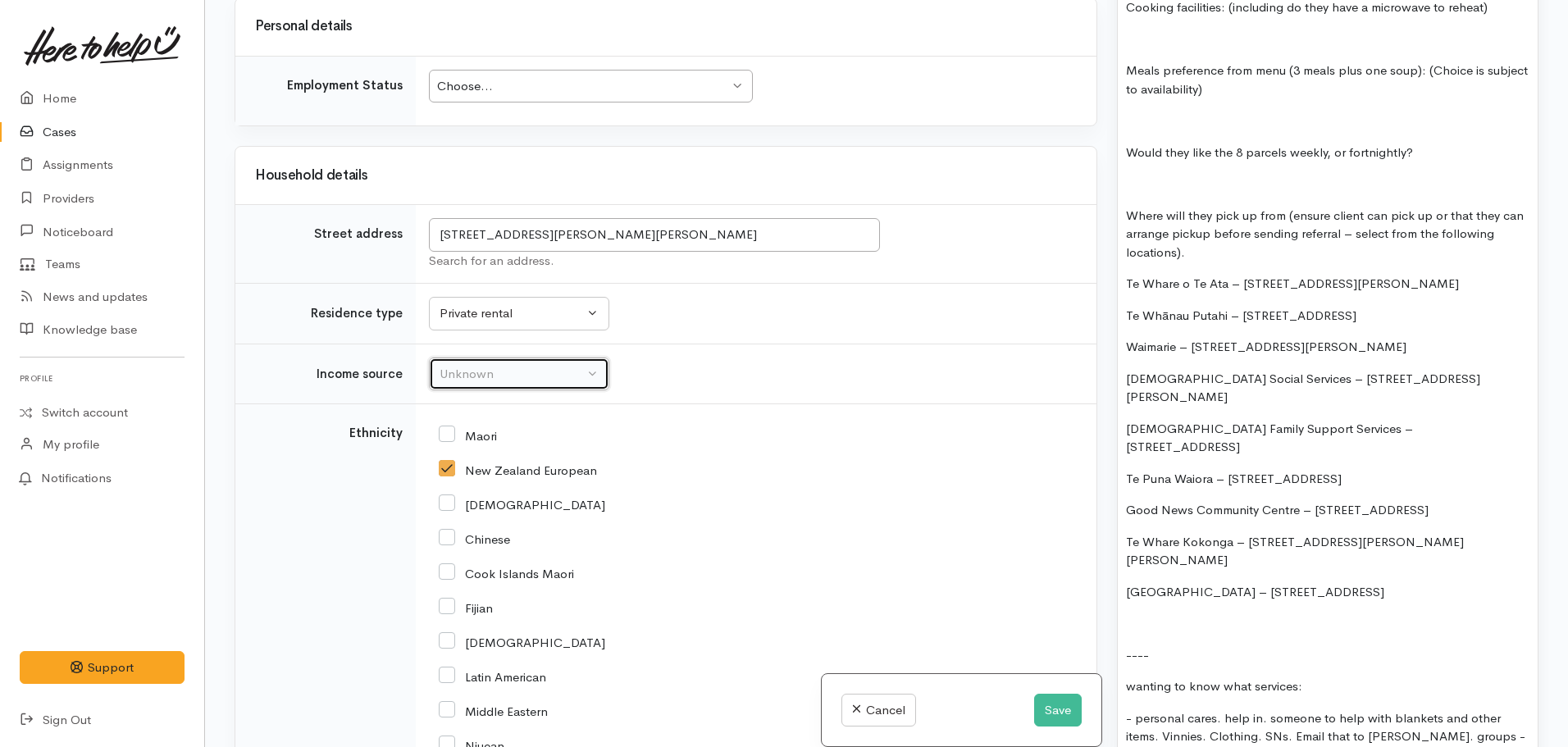
click at [526, 358] on button "Unknown" at bounding box center [519, 374] width 180 height 34
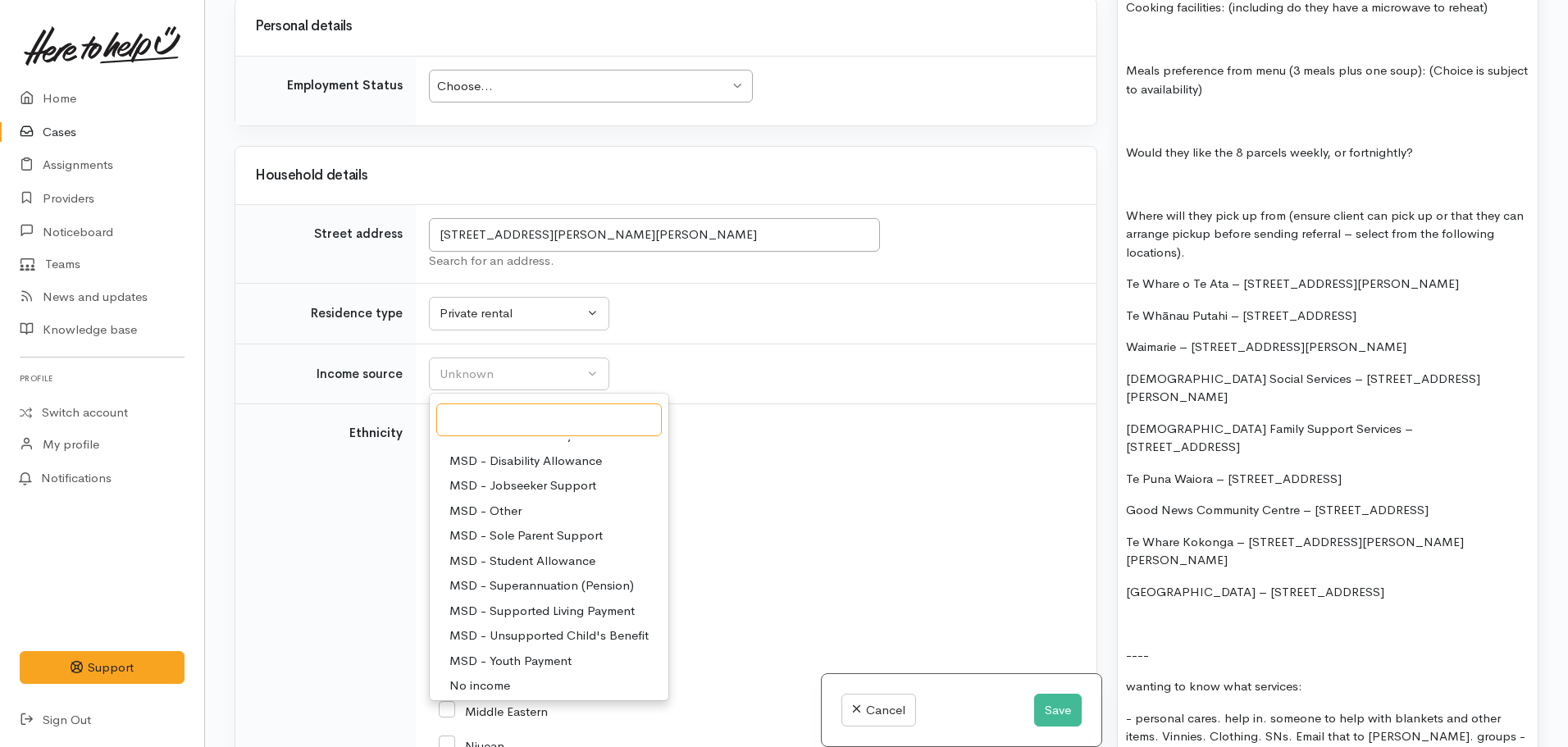
scroll to position [246, 0]
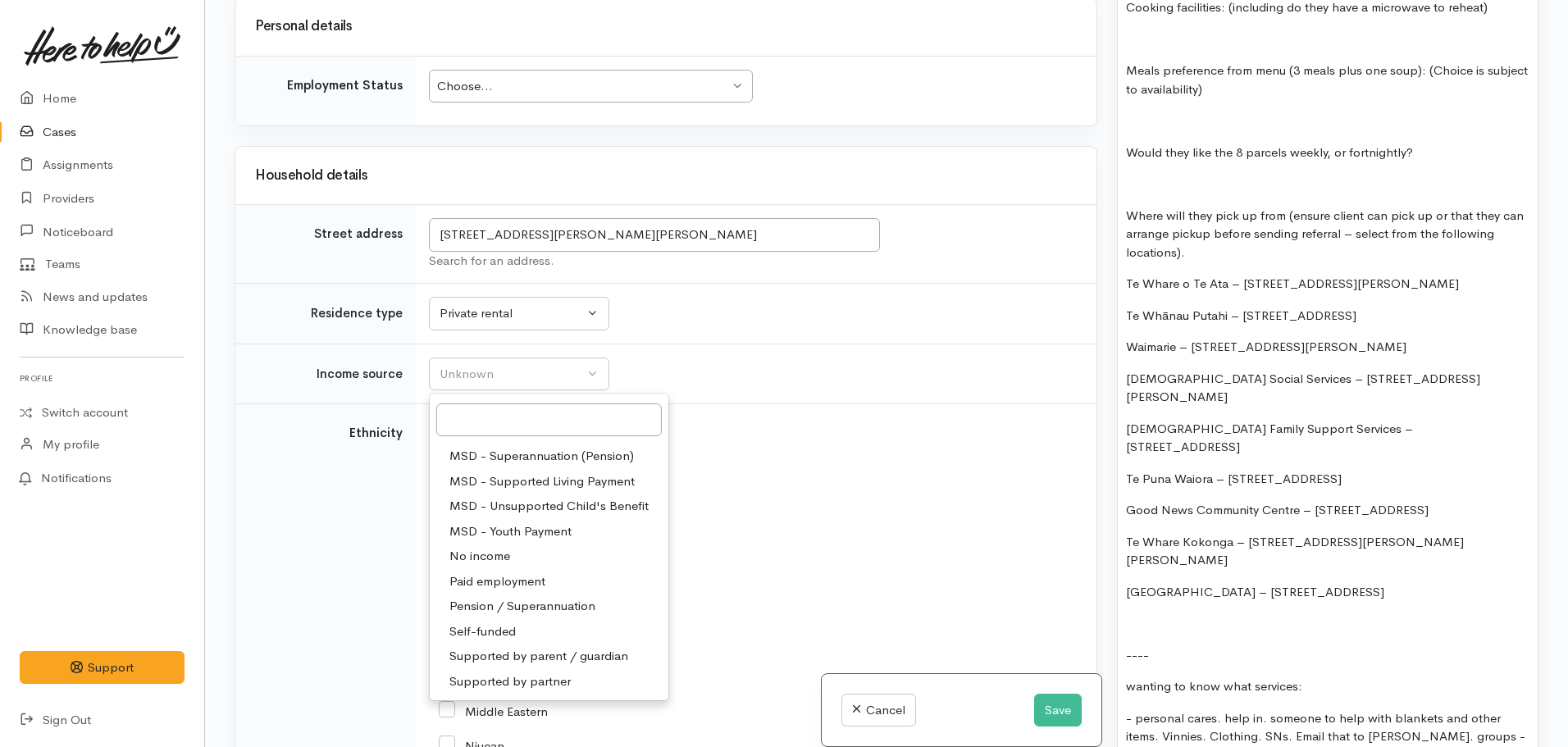
click at [529, 596] on span "Pension / Superannuation" at bounding box center [522, 606] width 146 height 19
select select "19"
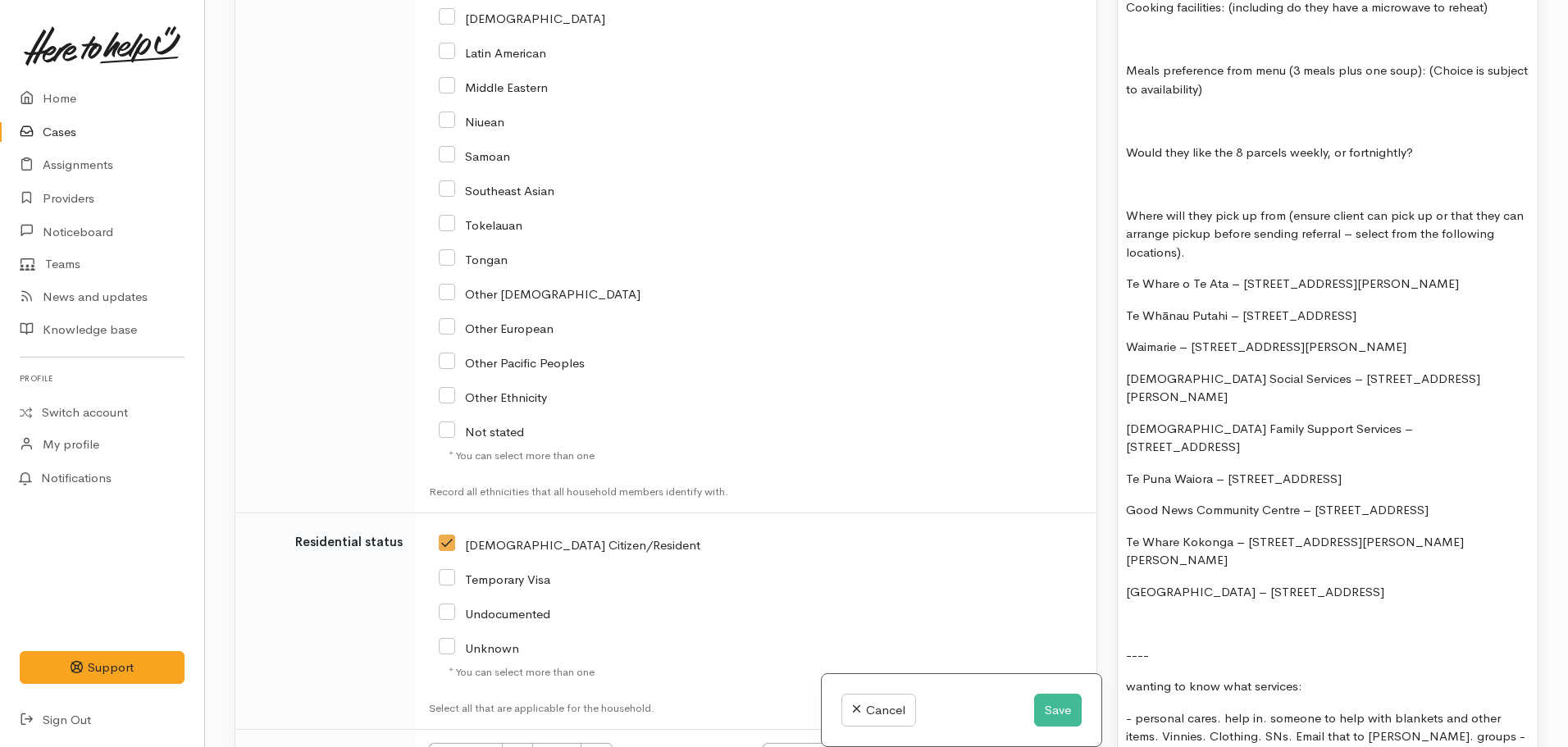
scroll to position [3457, 0]
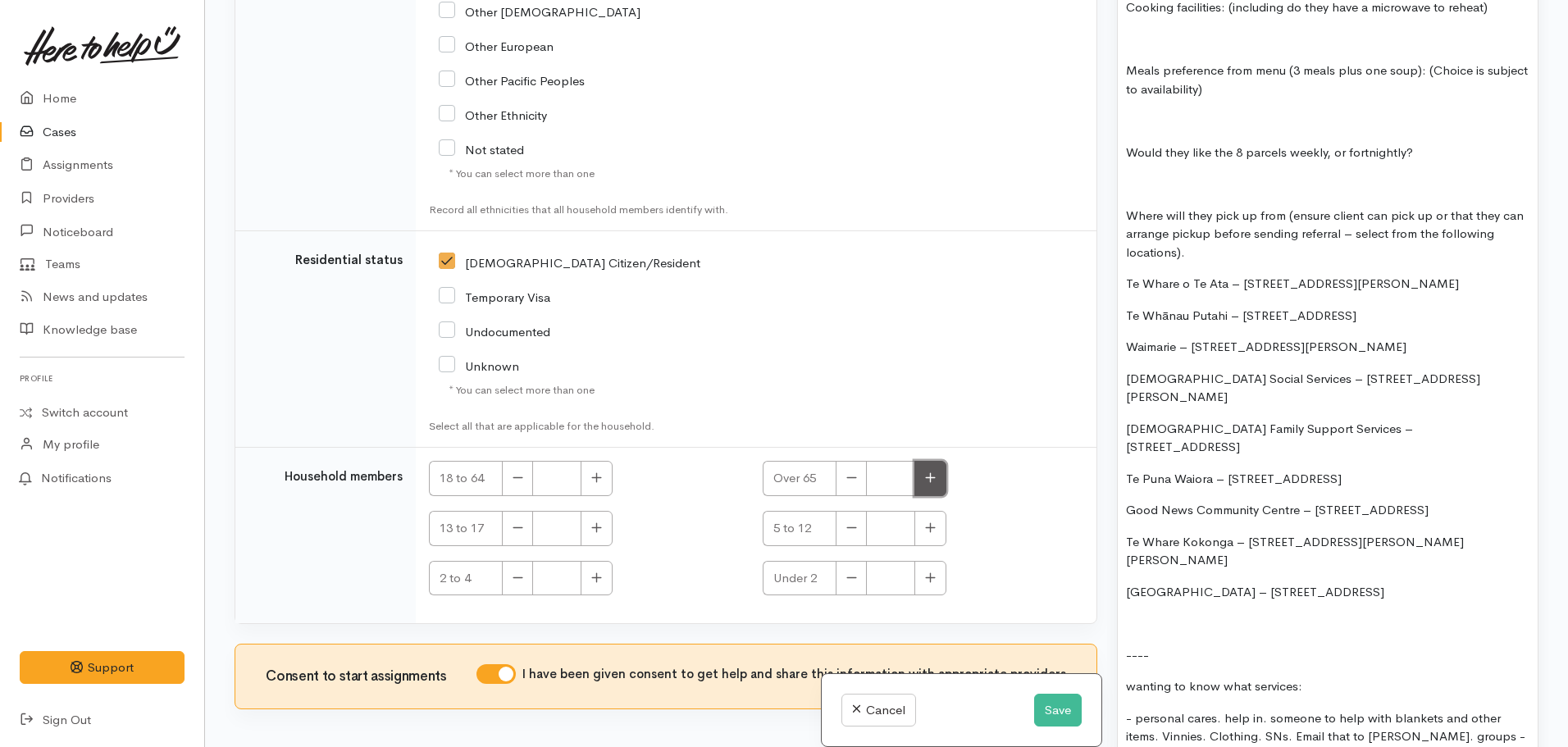
click at [922, 461] on button "button" at bounding box center [931, 479] width 32 height 35
type input "1"
click at [592, 471] on icon "button" at bounding box center [597, 477] width 11 height 13
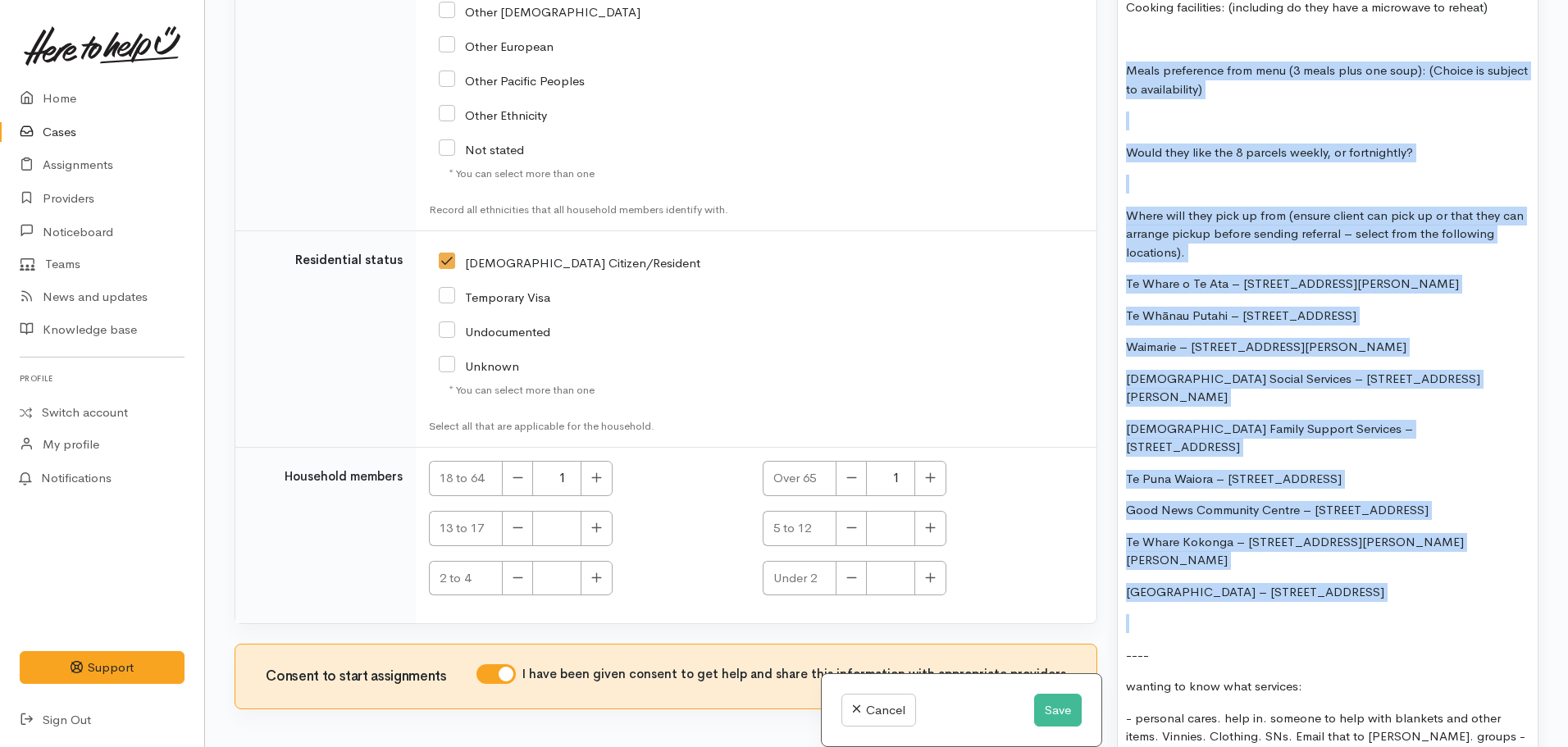
drag, startPoint x: 1432, startPoint y: 516, endPoint x: 1121, endPoint y: 34, distance: 573.6
click at [1121, 34] on div "FOOD SUPPORT: Name: Brian Hunt Date of birth: 18.03.1951 - aged 73,74 Phone: +6…" at bounding box center [1327, 64] width 420 height 1443
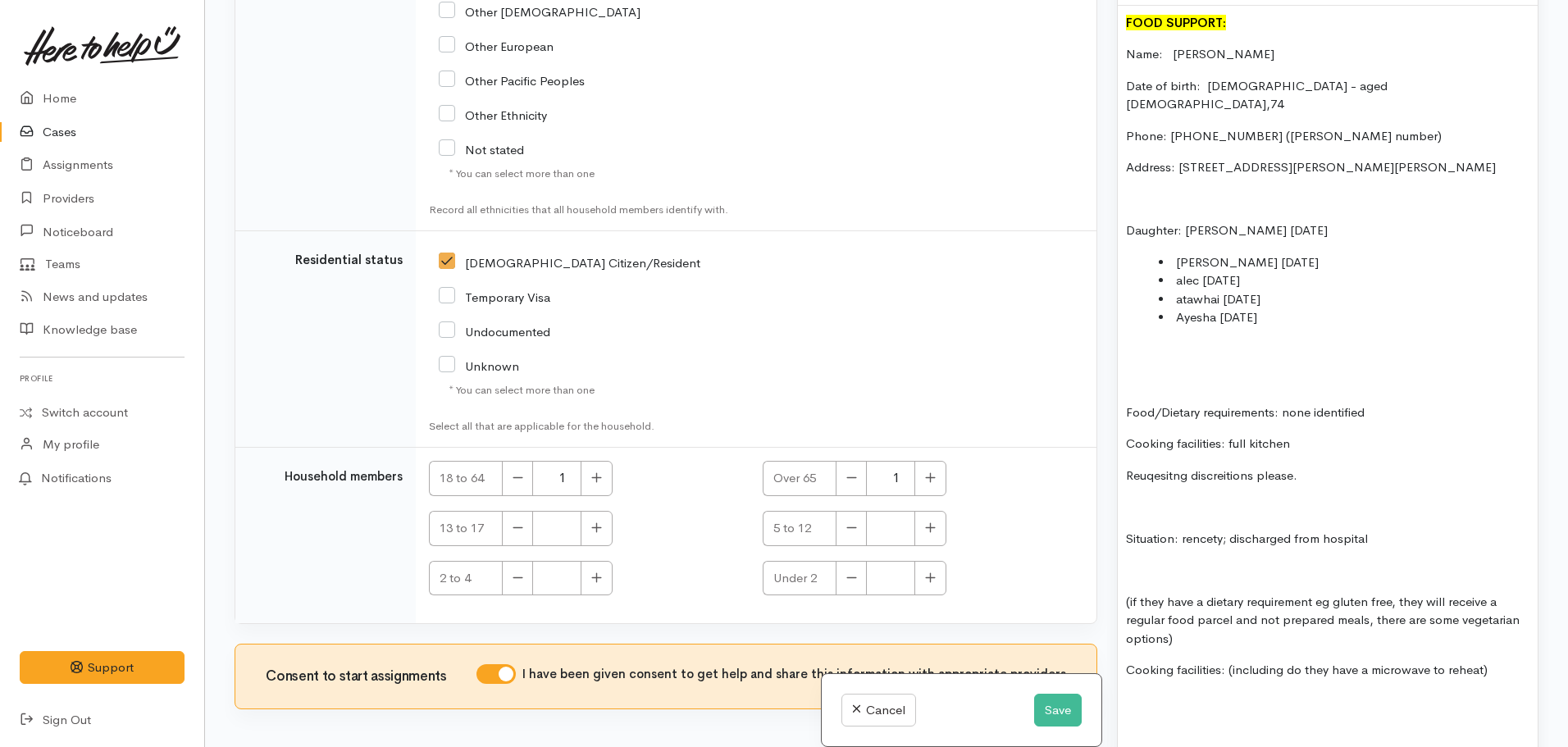
scroll to position [1125, 0]
click at [1303, 436] on p "Cooking facilities: full kitchen" at bounding box center [1327, 445] width 403 height 19
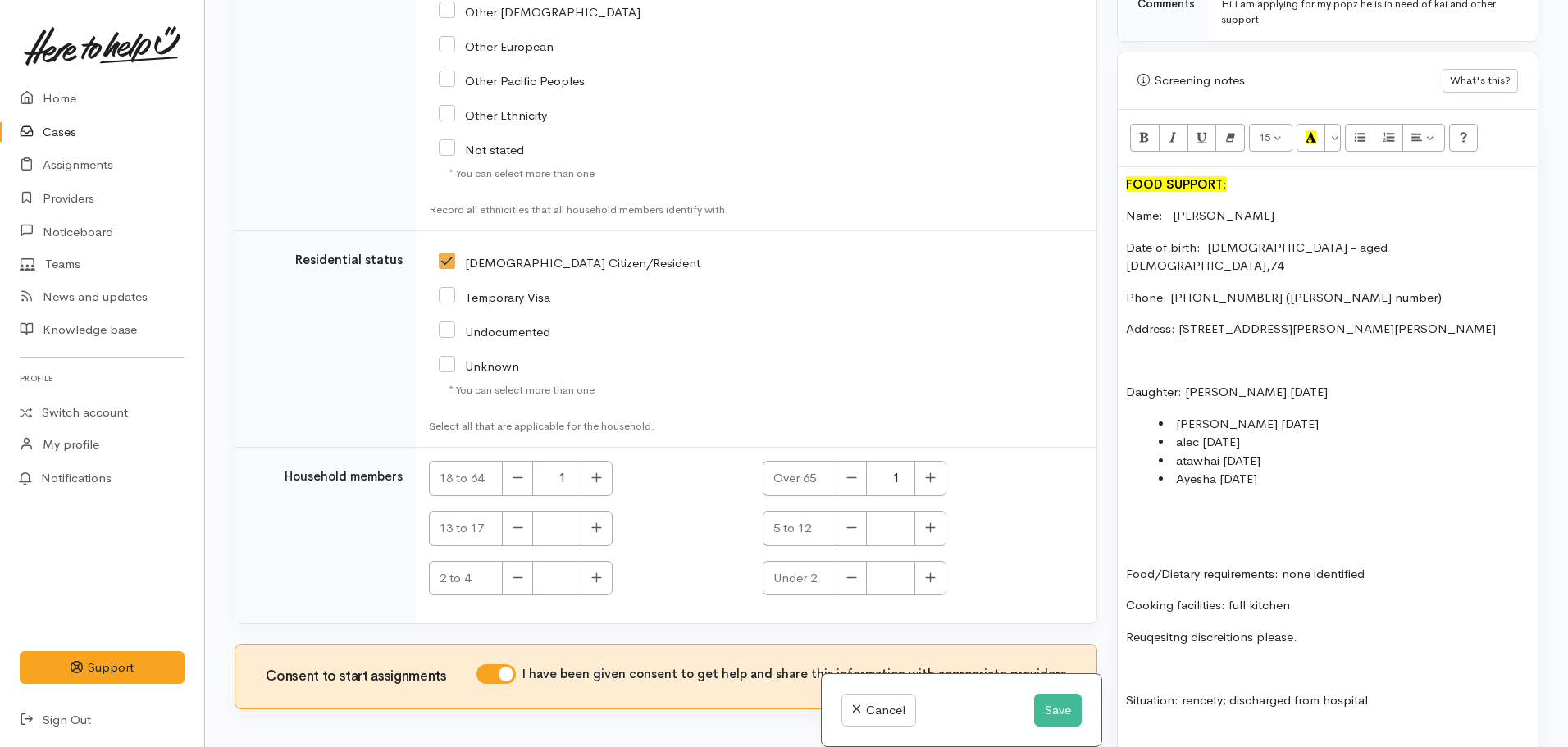
scroll to position [963, 0]
click at [1494, 321] on p "Address: [STREET_ADDRESS][PERSON_NAME][PERSON_NAME]" at bounding box center [1327, 331] width 403 height 19
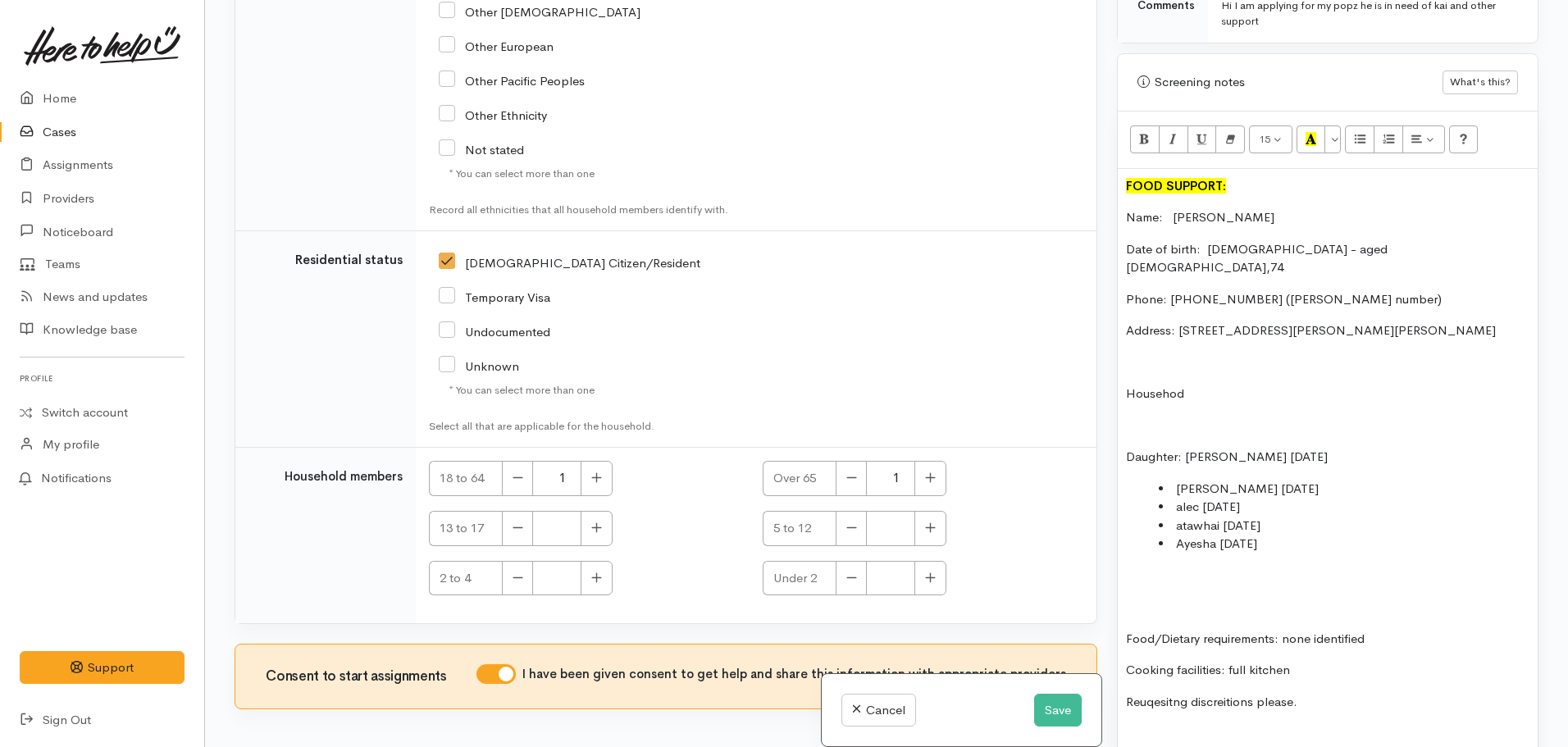
click at [1262, 384] on p "Househod" at bounding box center [1327, 394] width 403 height 19
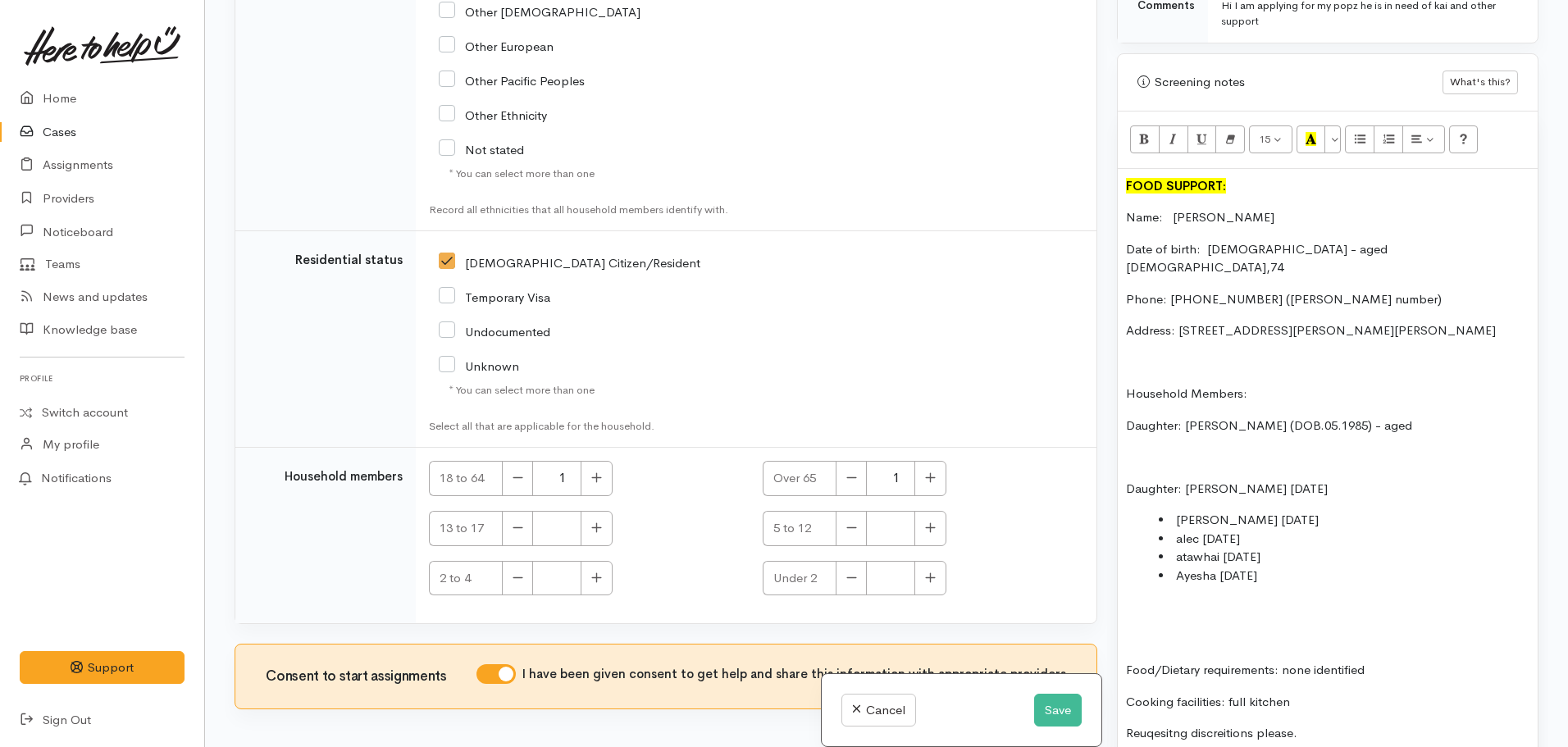
click at [1268, 416] on p "Daughter: Ruth Bain (DOB.05.1985) - aged" at bounding box center [1327, 426] width 403 height 19
click at [1273, 416] on p "Daughter: Ruth Bain (DOB13.05.1985) - aged" at bounding box center [1327, 426] width 403 height 19
click at [1441, 416] on p "Daughter: Ruth Bain (DOB 13.05.1985) - aged" at bounding box center [1327, 426] width 403 height 19
click at [1408, 416] on p "Daughter: Ruth Bain (DOB 13.05.1985) - aged" at bounding box center [1327, 426] width 403 height 19
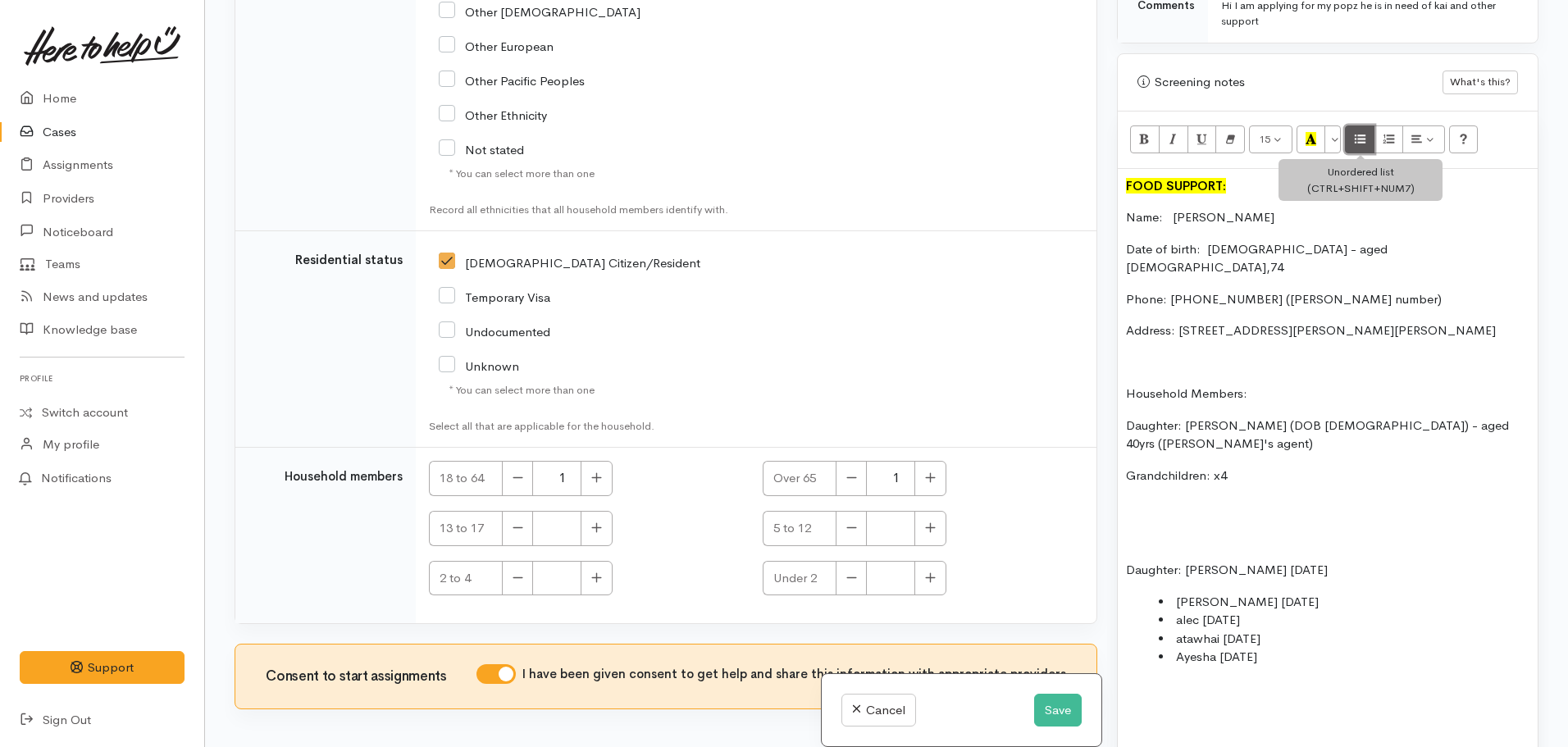
click at [1360, 132] on icon "Unordered list (CTRL+SHIFT+NUM7)" at bounding box center [1360, 139] width 11 height 14
click at [1284, 498] on li "Lorraine (DOB:" at bounding box center [1344, 507] width 370 height 19
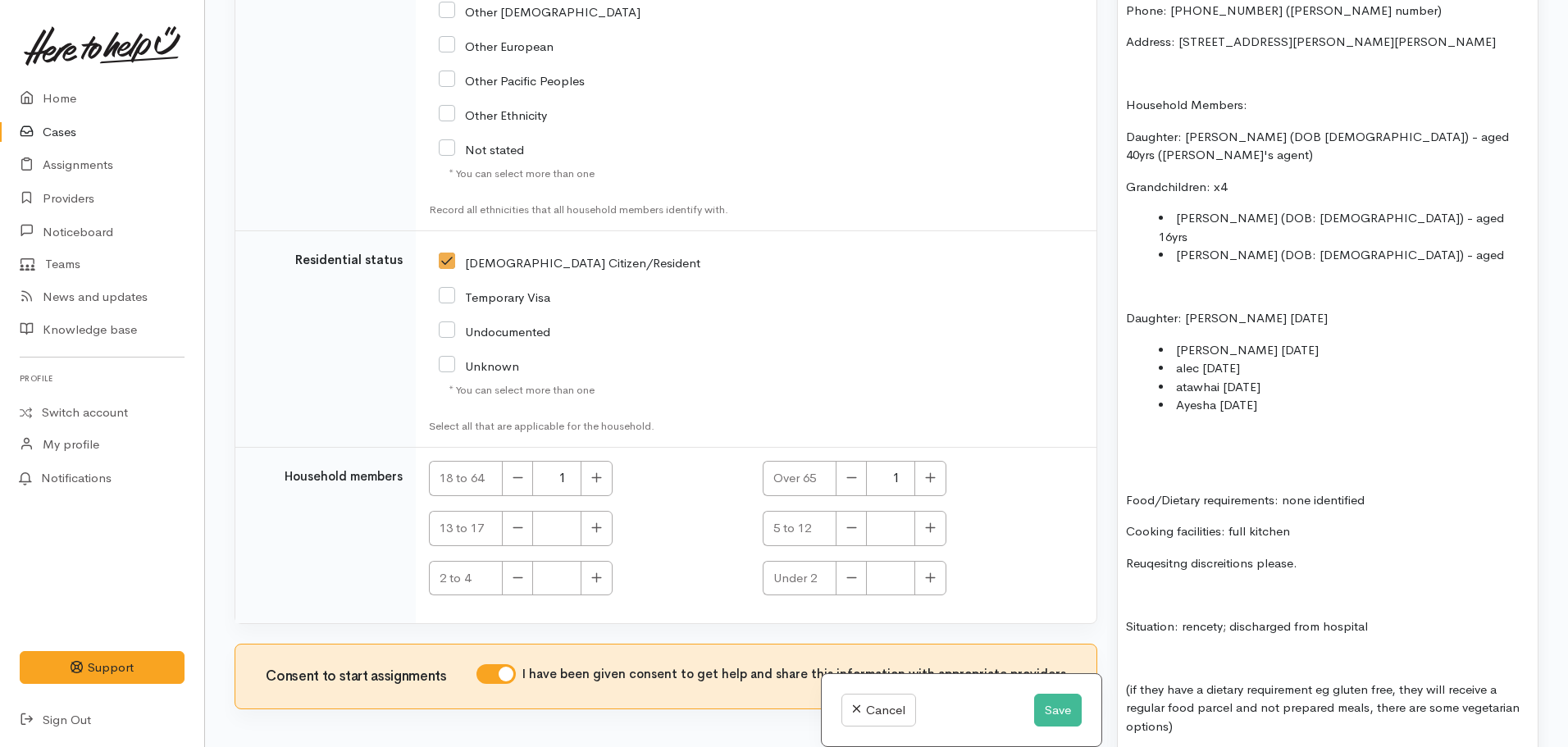
scroll to position [1253, 0]
drag, startPoint x: 1310, startPoint y: 487, endPoint x: 1096, endPoint y: 483, distance: 214.0
click at [1096, 483] on div "Related cases There are other cases potentially from the same person, address o…" at bounding box center [886, 374] width 1324 height 747
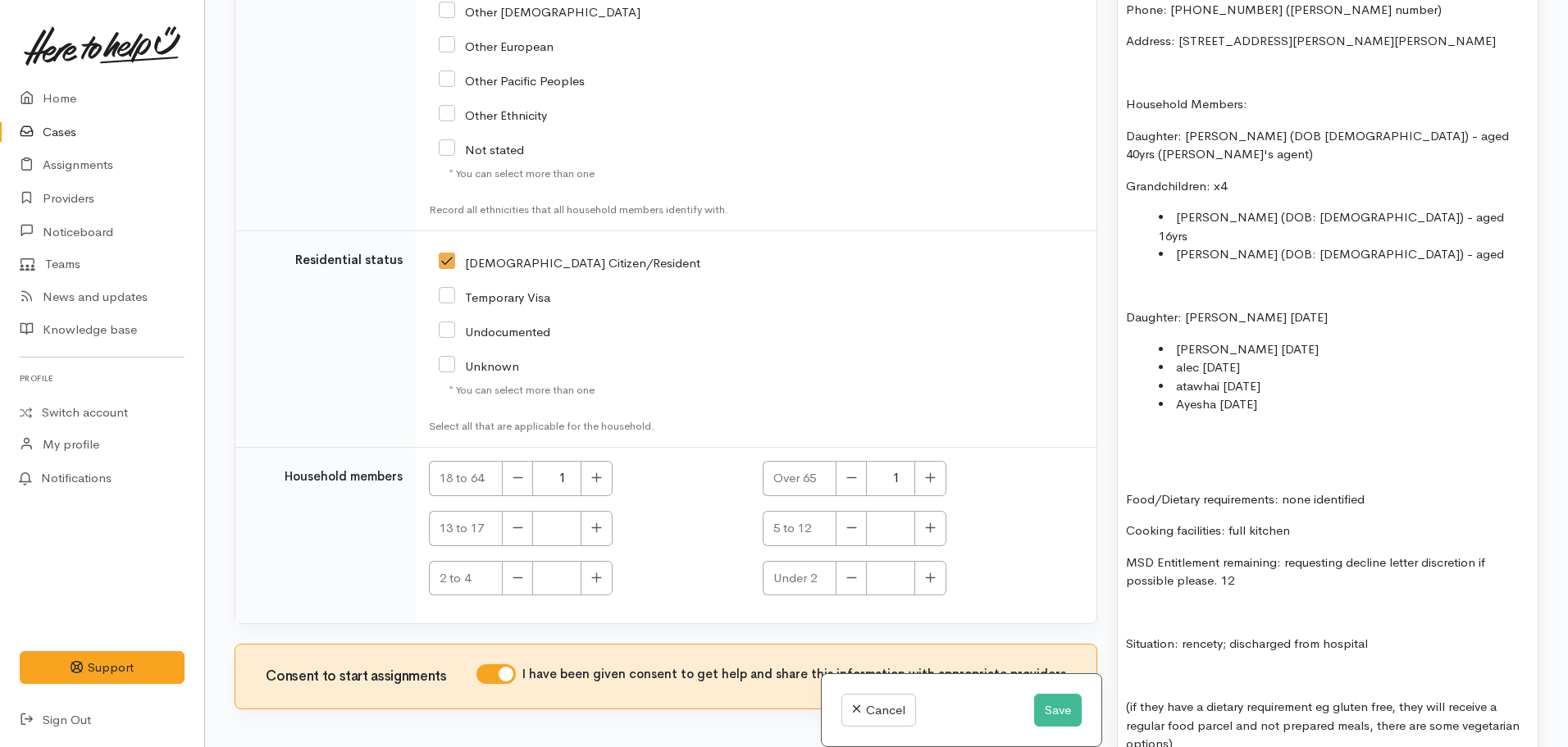
click at [1361, 245] on li "Alec (DOB: 12.09.2015) - aged" at bounding box center [1344, 254] width 370 height 19
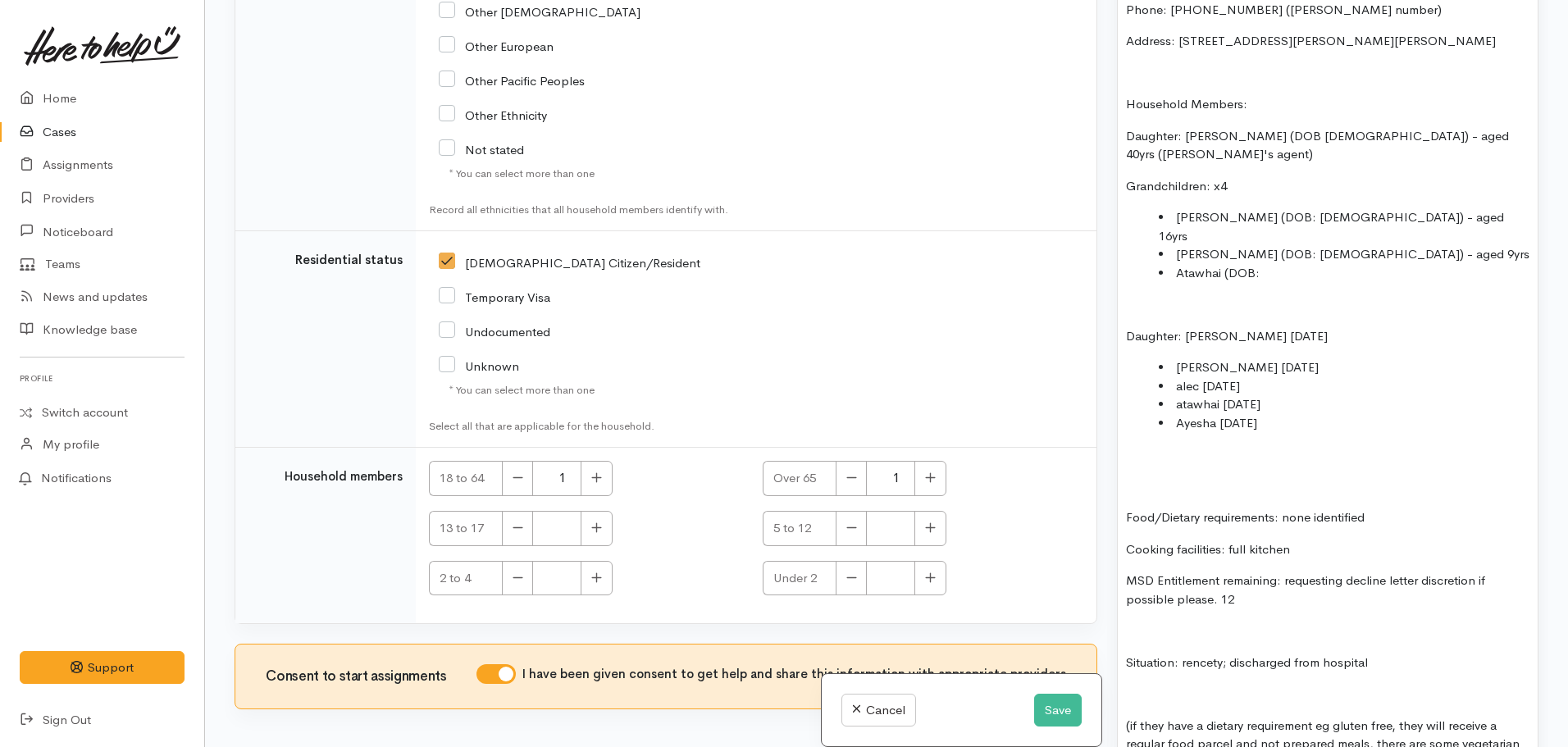
click at [1286, 264] on li "Atawhai (DOB:" at bounding box center [1344, 273] width 370 height 19
click at [1177, 209] on li "[PERSON_NAME] (DOB: [DEMOGRAPHIC_DATA]) - aged 16yrs" at bounding box center [1344, 227] width 370 height 37
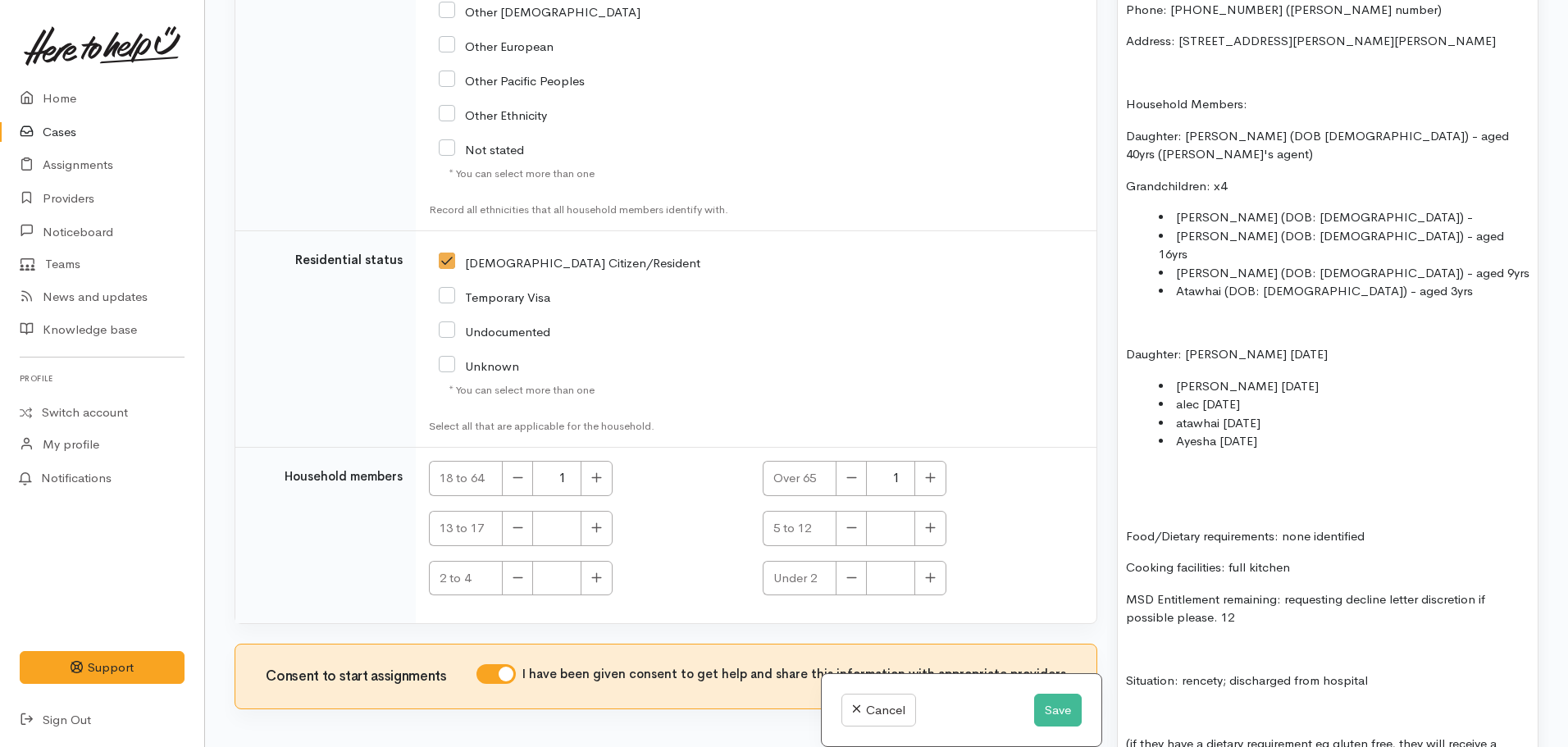
click at [1338, 209] on li "Ayesha (DOB: 18.03.2006) -" at bounding box center [1344, 218] width 370 height 19
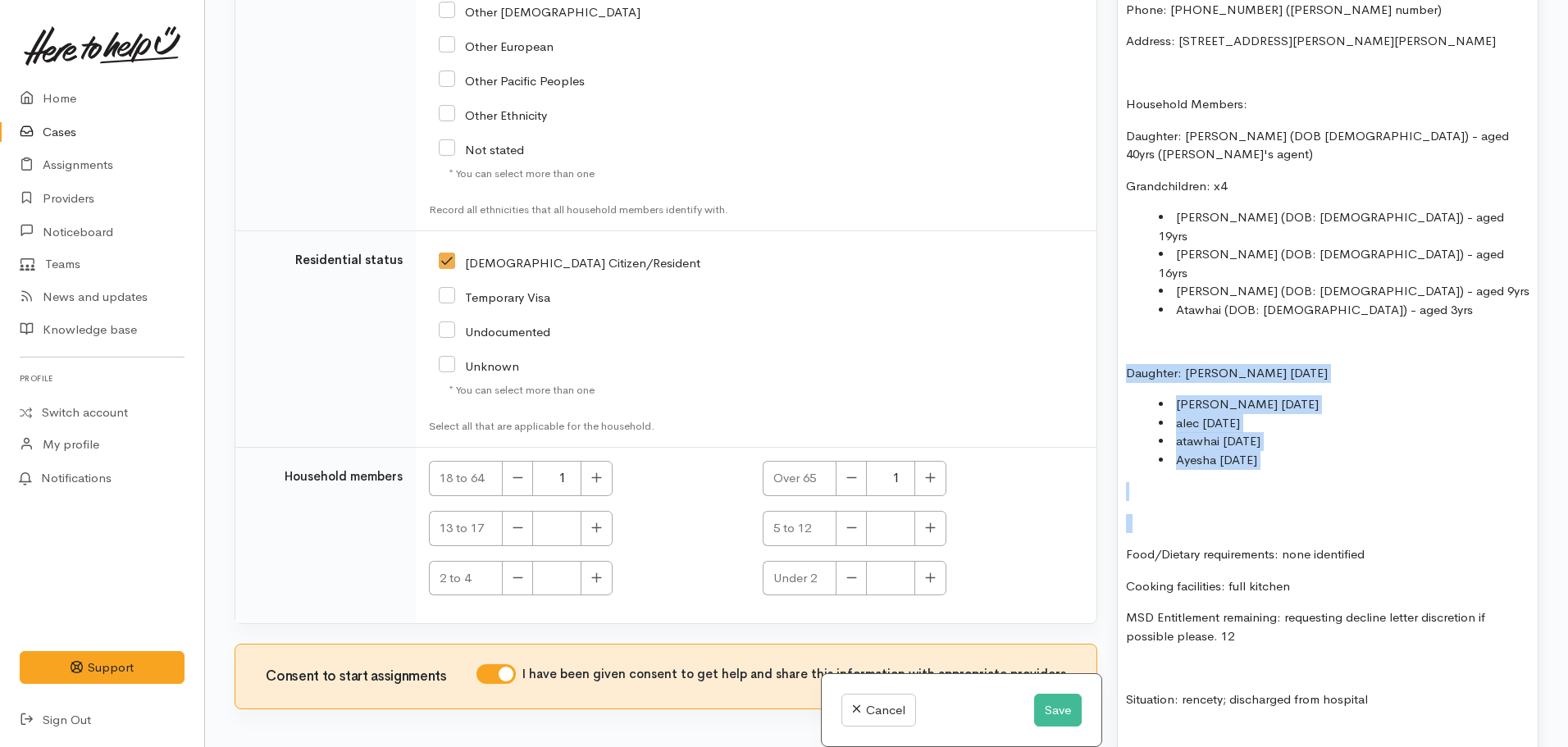
drag, startPoint x: 1209, startPoint y: 416, endPoint x: 1095, endPoint y: 277, distance: 179.8
click at [1095, 277] on div "Related cases There are other cases potentially from the same person, address o…" at bounding box center [886, 374] width 1324 height 747
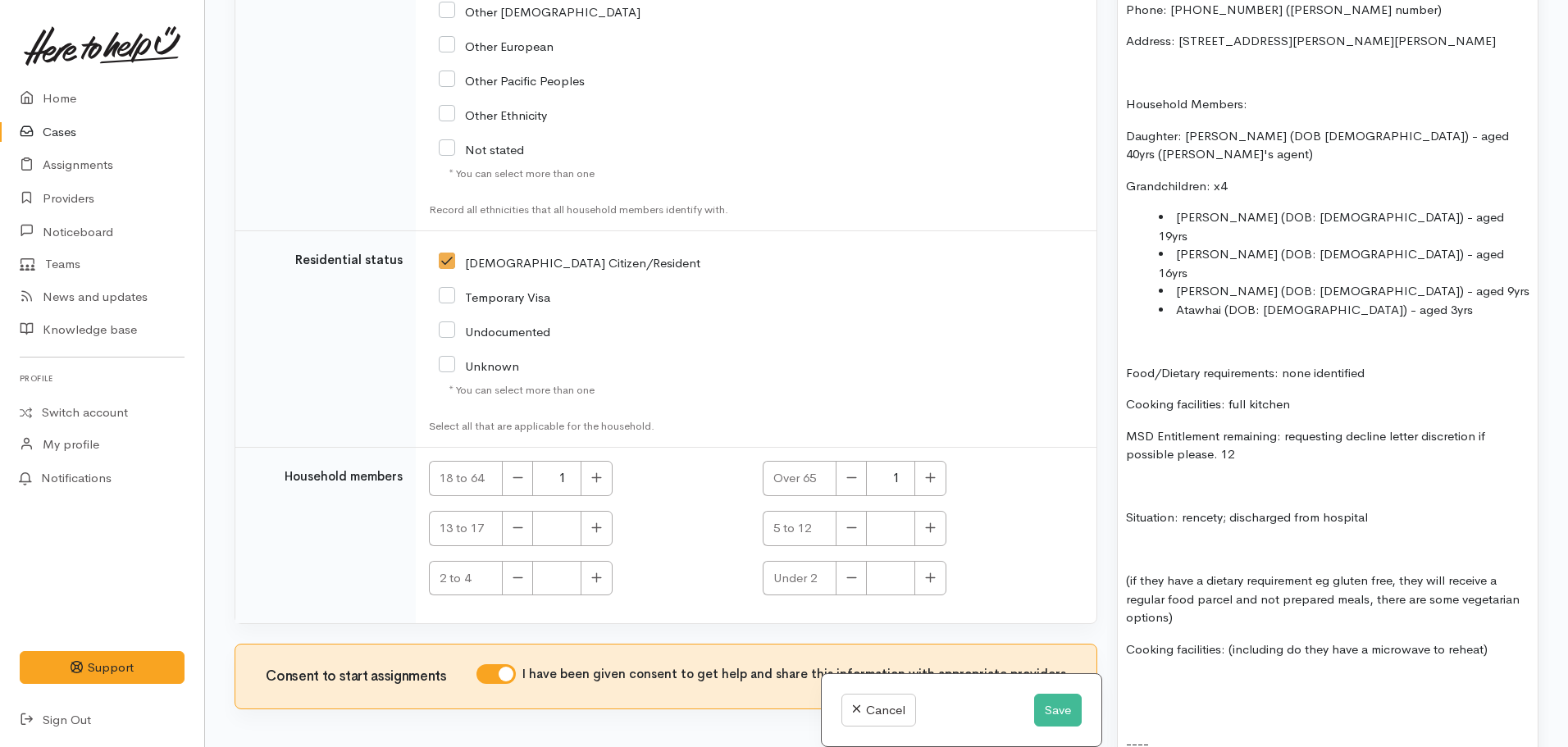
drag, startPoint x: 1401, startPoint y: 426, endPoint x: 1185, endPoint y: 434, distance: 216.1
click at [1185, 508] on p "Situation: rencety; discharged from hospital" at bounding box center [1327, 517] width 403 height 19
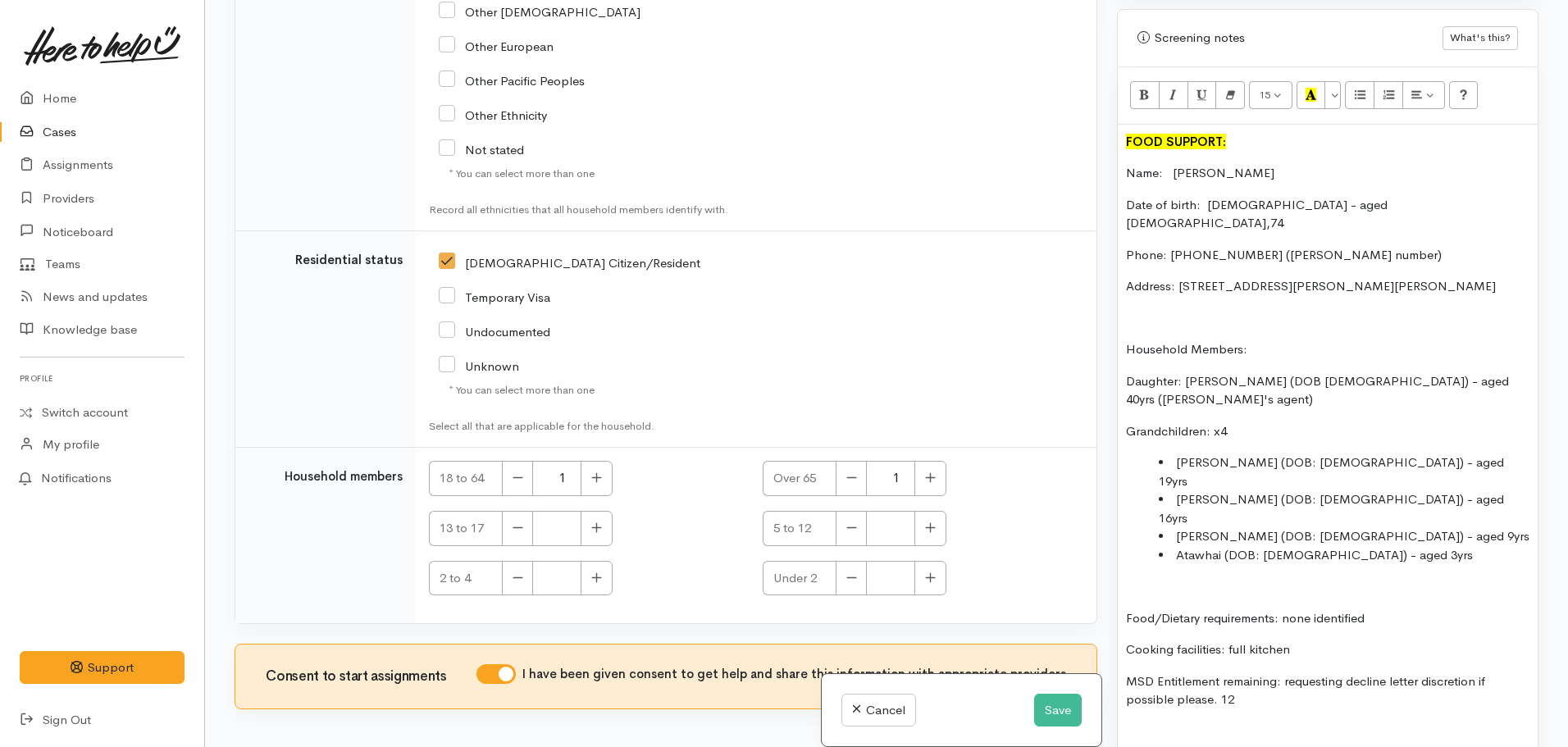
scroll to position [1004, 0]
click at [1332, 200] on p "Date of birth: 18.03.1951 - aged 73,74" at bounding box center [1327, 219] width 403 height 37
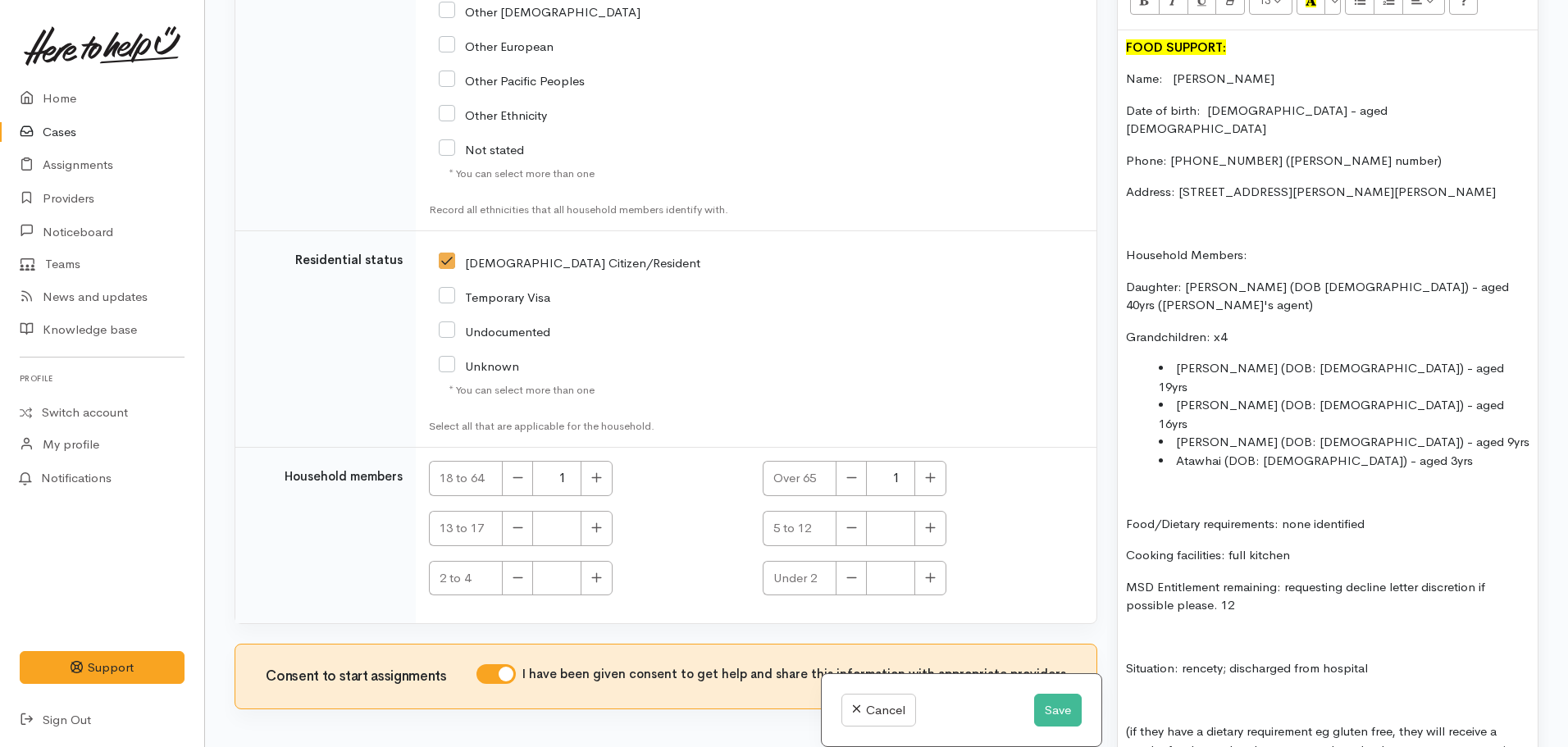
scroll to position [1103, 0]
click at [1198, 659] on p "Situation: rencety; discharged from hospital" at bounding box center [1327, 668] width 403 height 19
click at [1233, 659] on p "Situation: recently; discharged from hospital" at bounding box center [1327, 668] width 403 height 19
click at [1415, 659] on p "Situation: recently discharged from hospital" at bounding box center [1327, 668] width 403 height 19
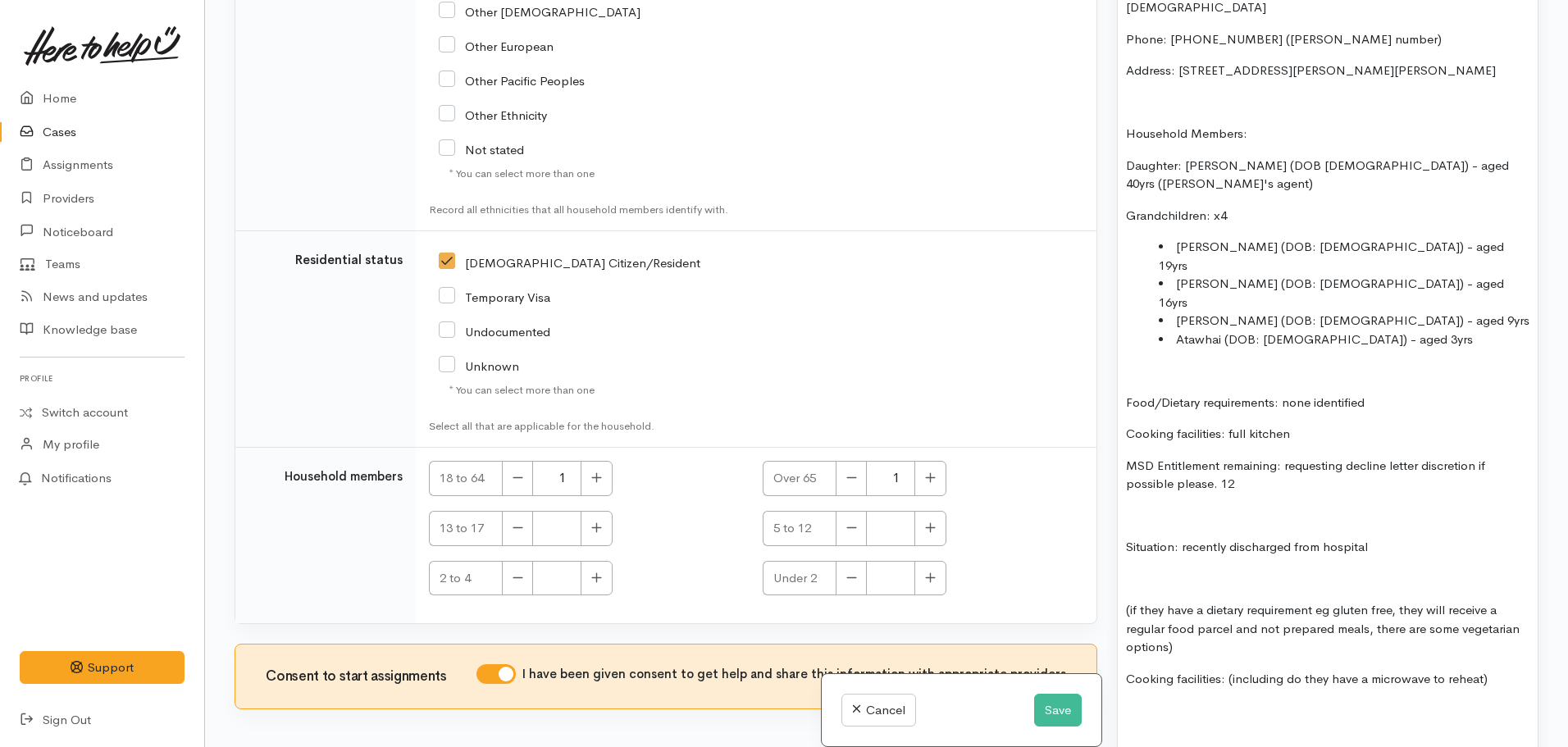
scroll to position [1385, 0]
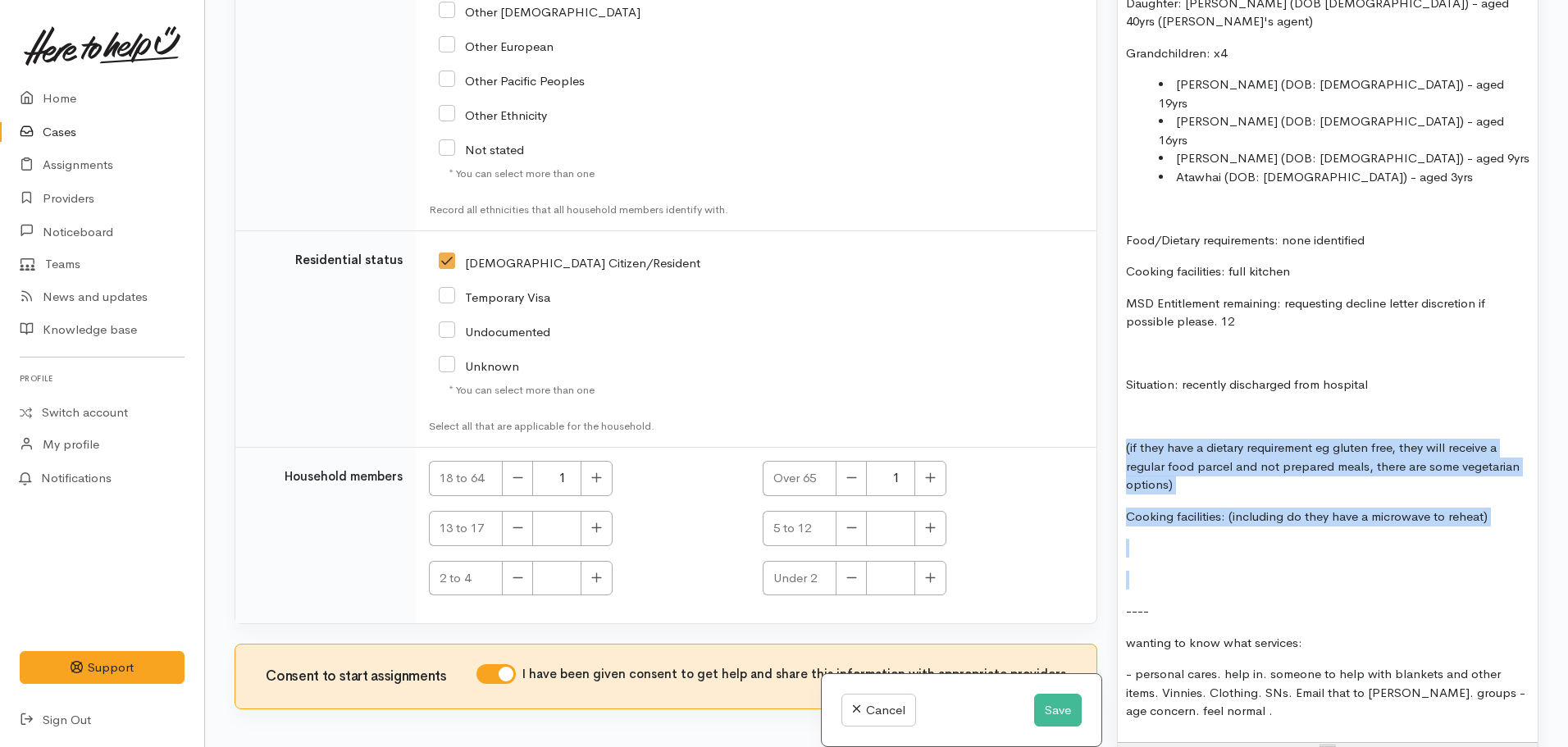
drag, startPoint x: 1182, startPoint y: 483, endPoint x: 1072, endPoint y: 361, distance: 164.3
click at [1072, 361] on div "Related cases There are other cases potentially from the same person, address o…" at bounding box center [886, 374] width 1324 height 747
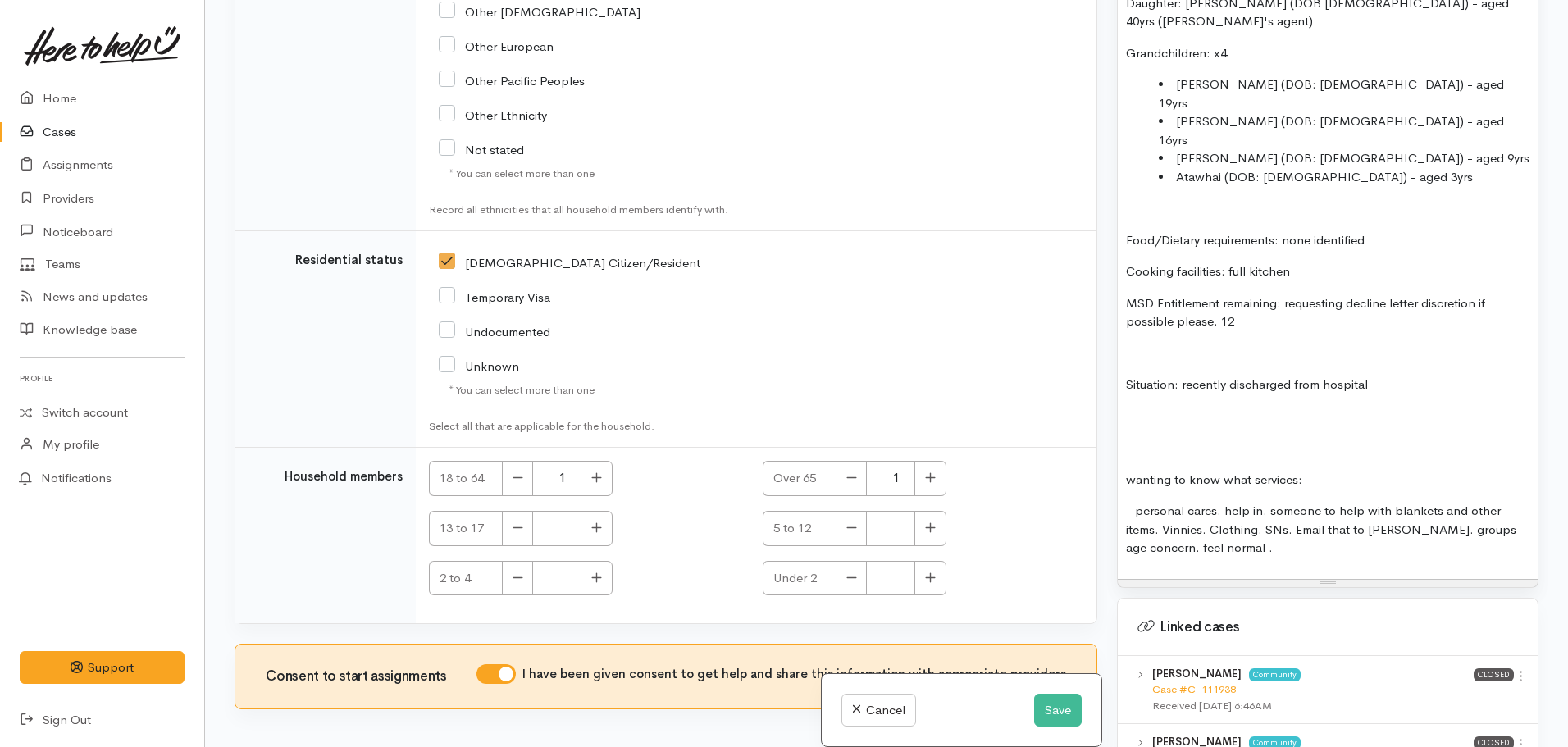
click at [1417, 375] on p "Situation: recently discharged from hospital" at bounding box center [1327, 384] width 403 height 19
click at [591, 461] on button "button" at bounding box center [597, 479] width 32 height 35
type input "2"
click at [590, 511] on button "button" at bounding box center [597, 528] width 32 height 35
type input "1"
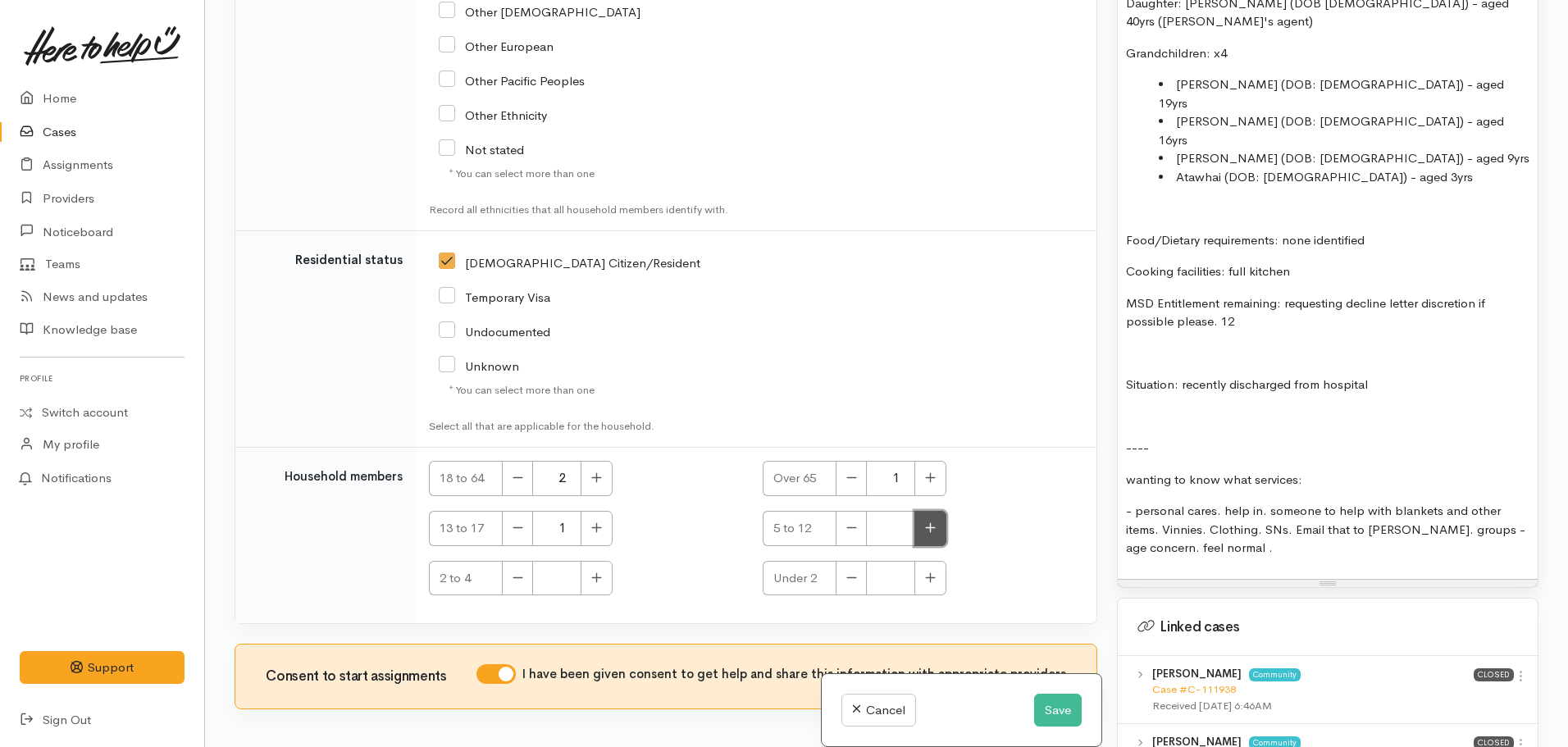
click at [934, 511] on button "button" at bounding box center [931, 528] width 32 height 35
type input "1"
click at [603, 561] on button "button" at bounding box center [597, 579] width 32 height 35
type input "1"
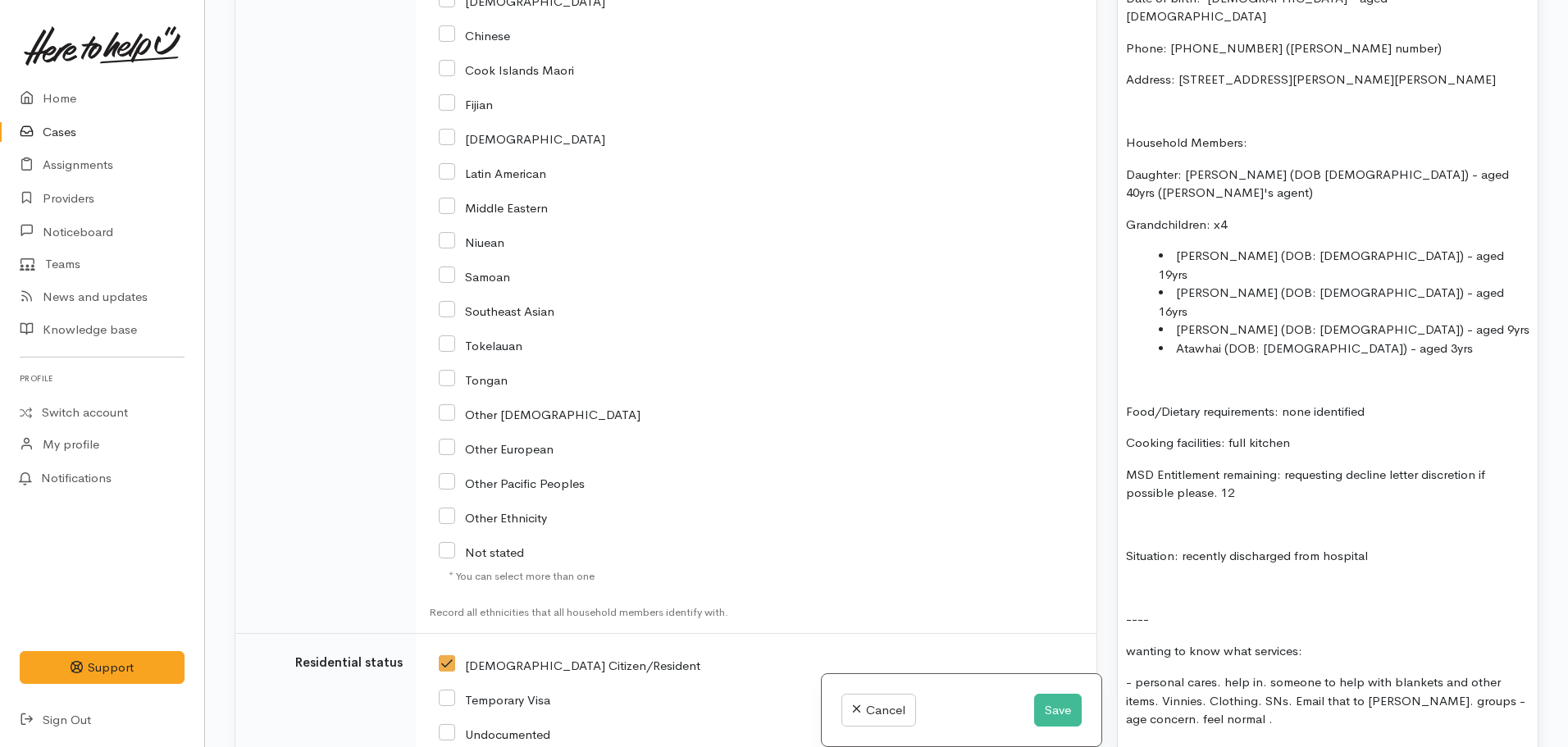
scroll to position [1215, 0]
click at [1184, 546] on p "Situation: recently discharged from hospital" at bounding box center [1327, 555] width 403 height 19
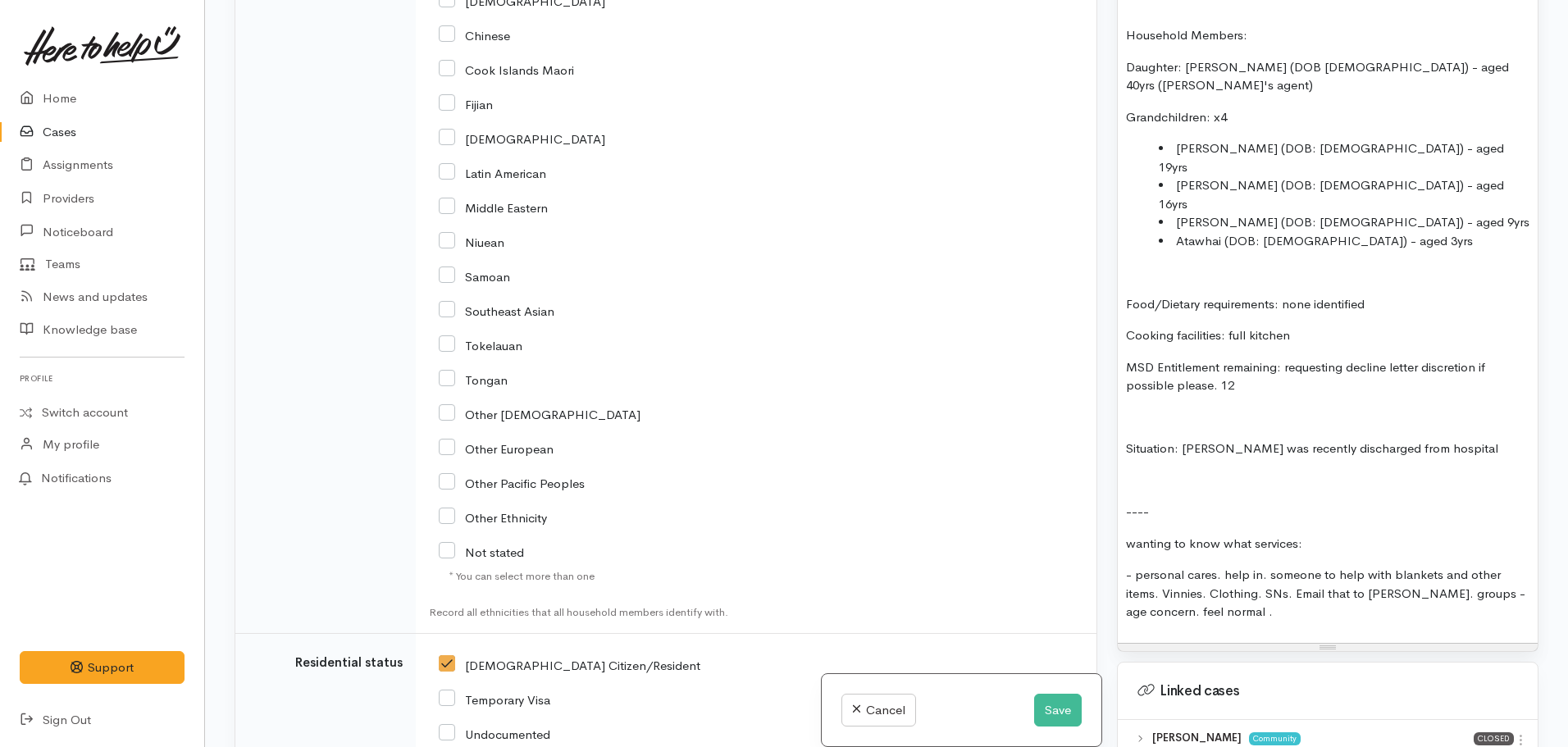
scroll to position [1322, 0]
click at [1459, 438] on p "Situation: Brian was recently discharged from hospital" at bounding box center [1327, 448] width 403 height 19
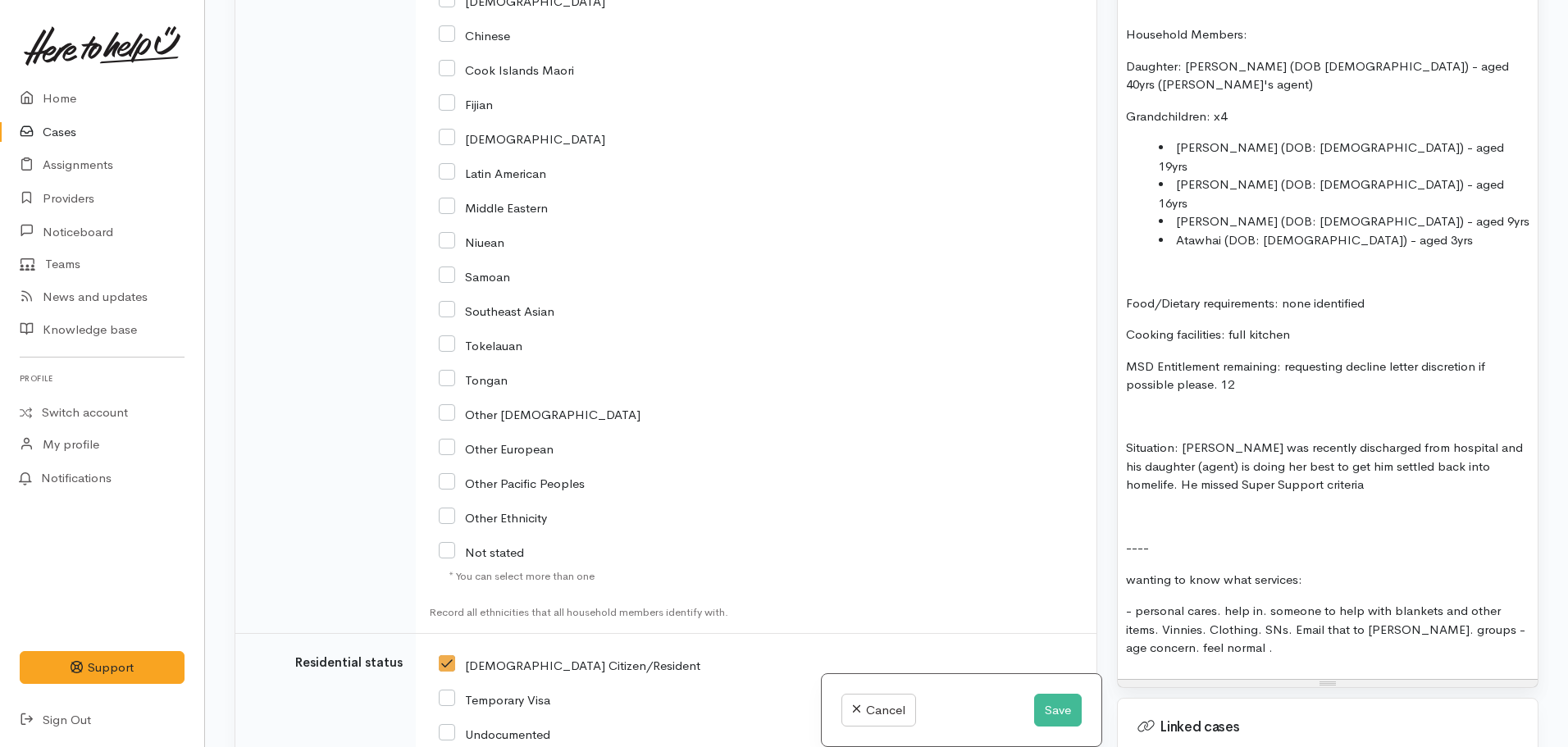
click at [1507, 438] on p "Situation: Brian was recently discharged from hospital and his daughter (agent)…" at bounding box center [1327, 466] width 403 height 56
click at [1341, 405] on div "FOOD SUPPORT: Name: Brian Hunt Date of birth: 18.03.1951 - aged 74 Phone: +6402…" at bounding box center [1327, 244] width 420 height 869
click at [1330, 438] on p "Situation: Brian was recently discharged from hospital and his daughter (agent)…" at bounding box center [1327, 466] width 403 height 56
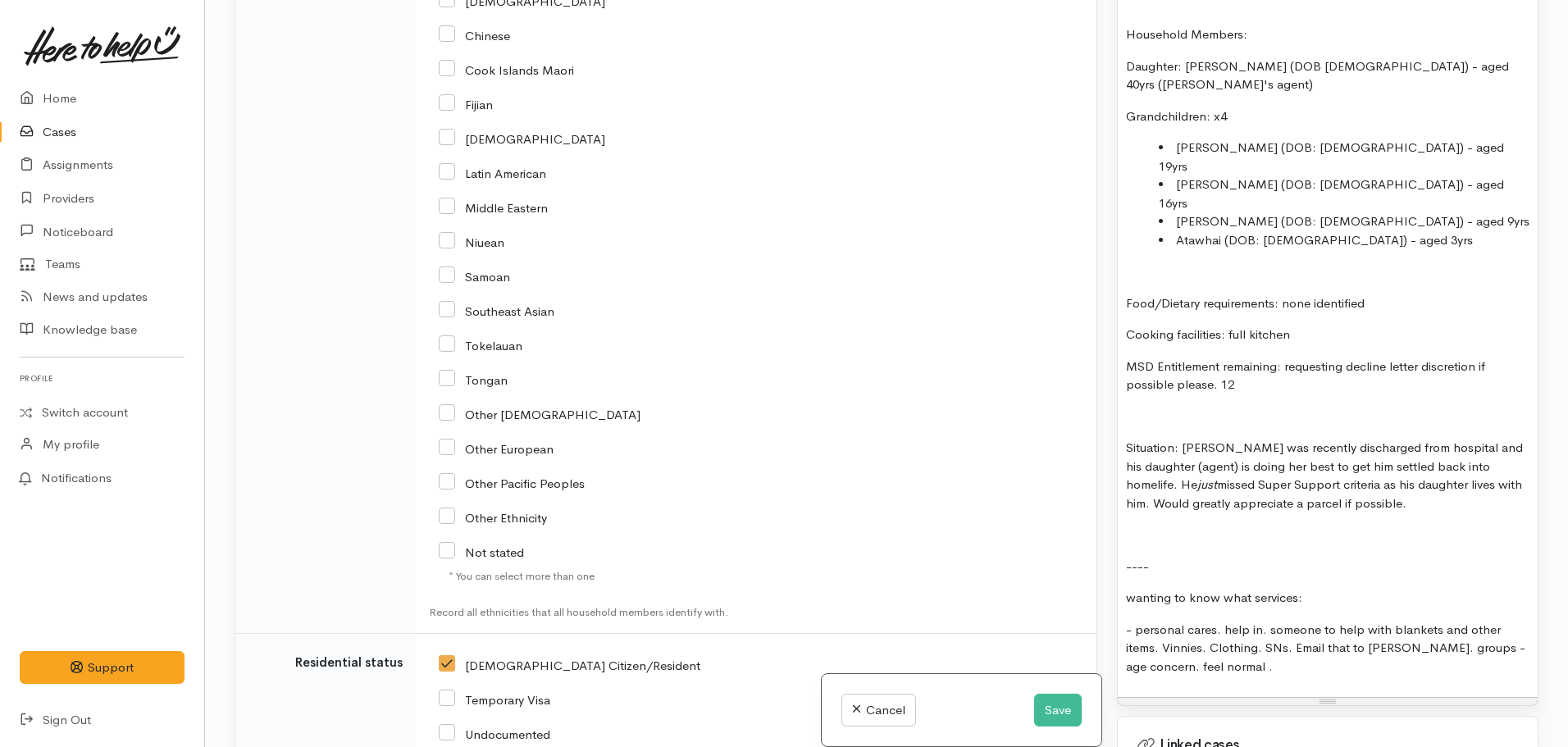
click at [1246, 358] on p "MSD Entitlement remaining: requesting decline letter discretion if possible ple…" at bounding box center [1327, 376] width 403 height 37
click at [1211, 438] on p "Situation: Brian was recently discharged from hospital and his daughter (agent)…" at bounding box center [1327, 475] width 403 height 74
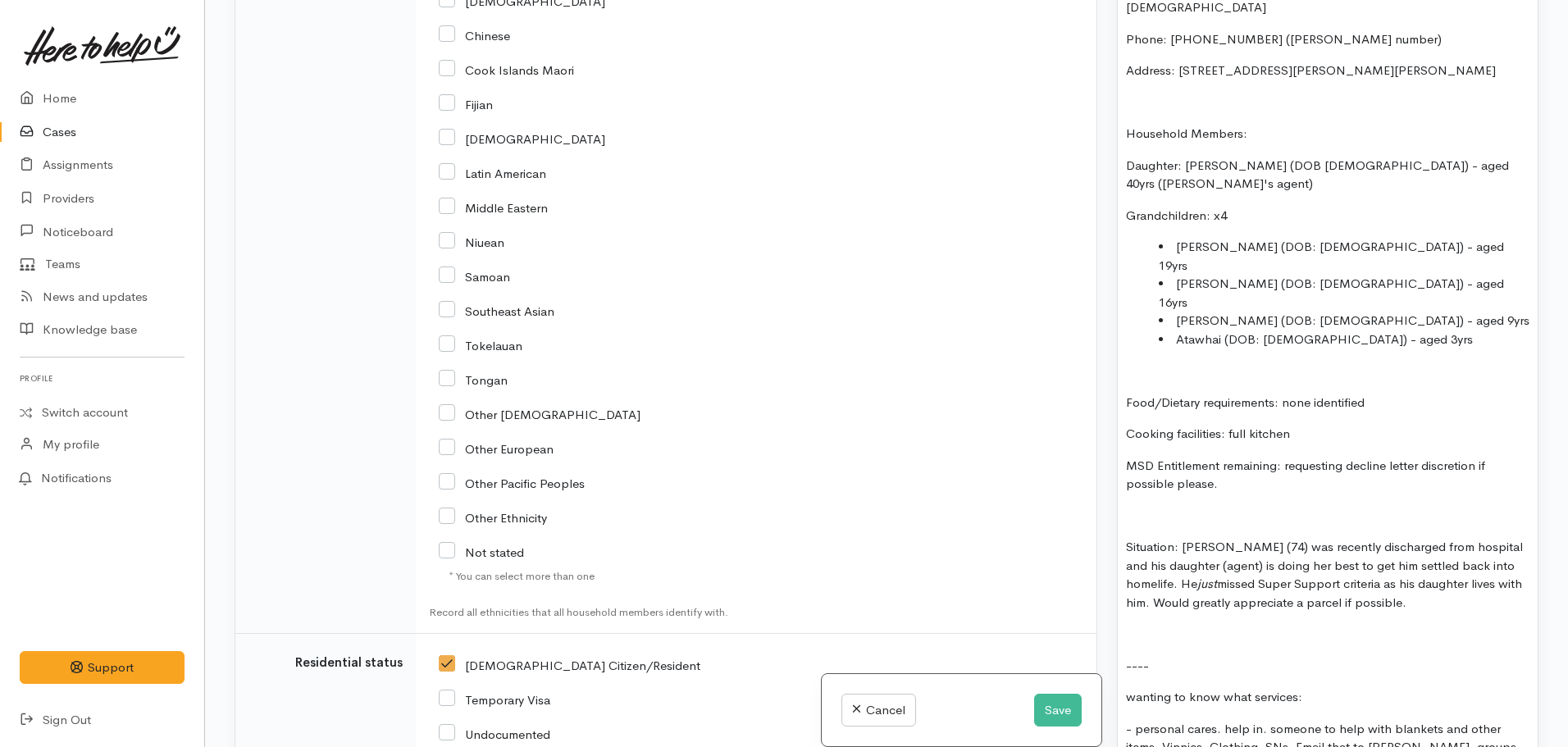
scroll to position [1224, 0]
click at [1268, 537] on p "Situation: Brian (74) was recently discharged from hospital and his daughter (a…" at bounding box center [1327, 574] width 403 height 74
click at [1477, 537] on p "Situation: Brian (74) was recently discharged from hospital and his daughter (a…" at bounding box center [1327, 574] width 403 height 74
click at [1177, 537] on p "Situation: Brian (74) was recently discharged from hospital and his daughter (a…" at bounding box center [1327, 583] width 403 height 93
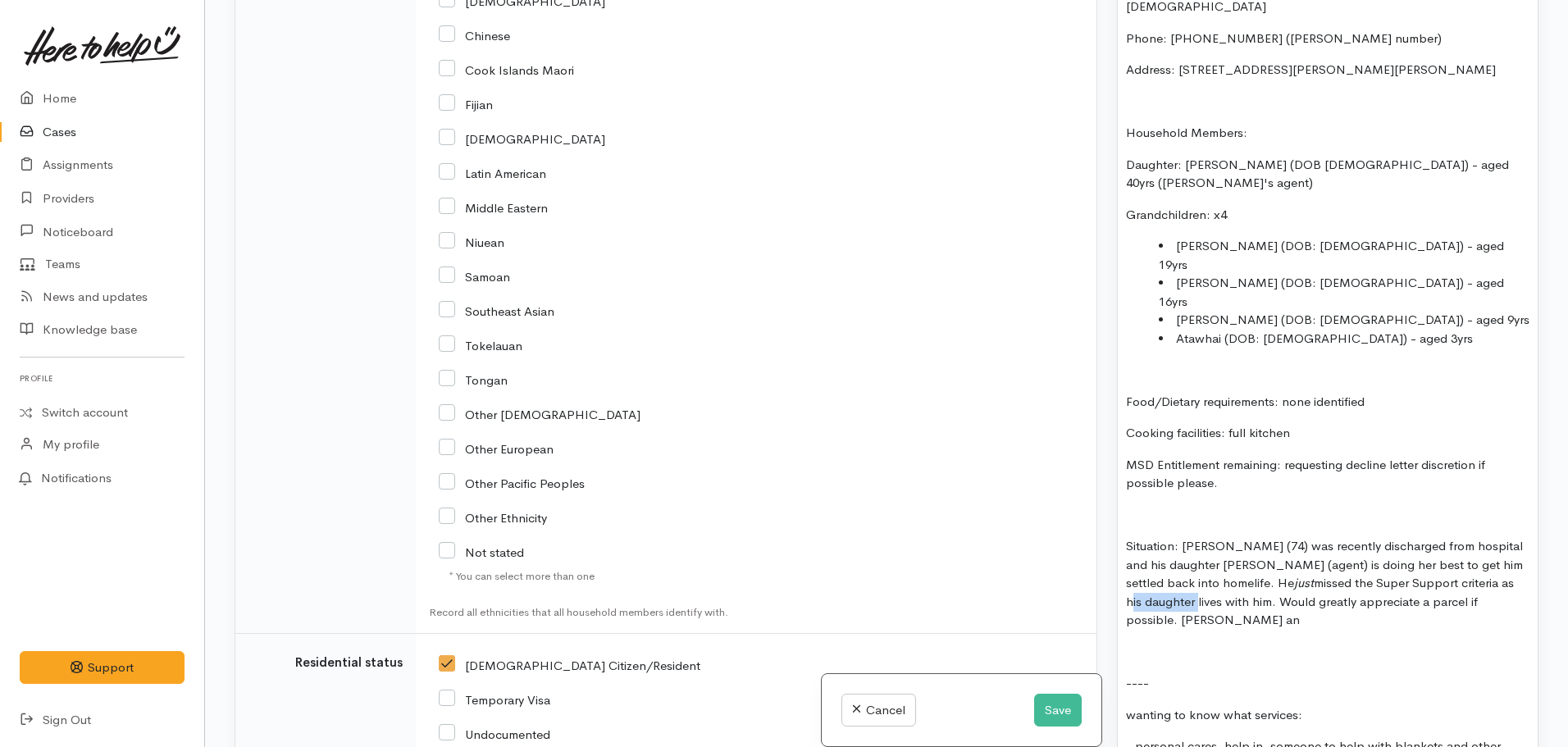
drag, startPoint x: 1502, startPoint y: 491, endPoint x: 1431, endPoint y: 492, distance: 71.0
click at [1431, 537] on p "Situation: Brian (74) was recently discharged from hospital and his daughter Ru…" at bounding box center [1327, 583] width 403 height 93
click at [1473, 522] on div "FOOD SUPPORT: Name: Brian Hunt Date of birth: 18.03.1951 - aged 74 Phone: +6402…" at bounding box center [1327, 361] width 420 height 906
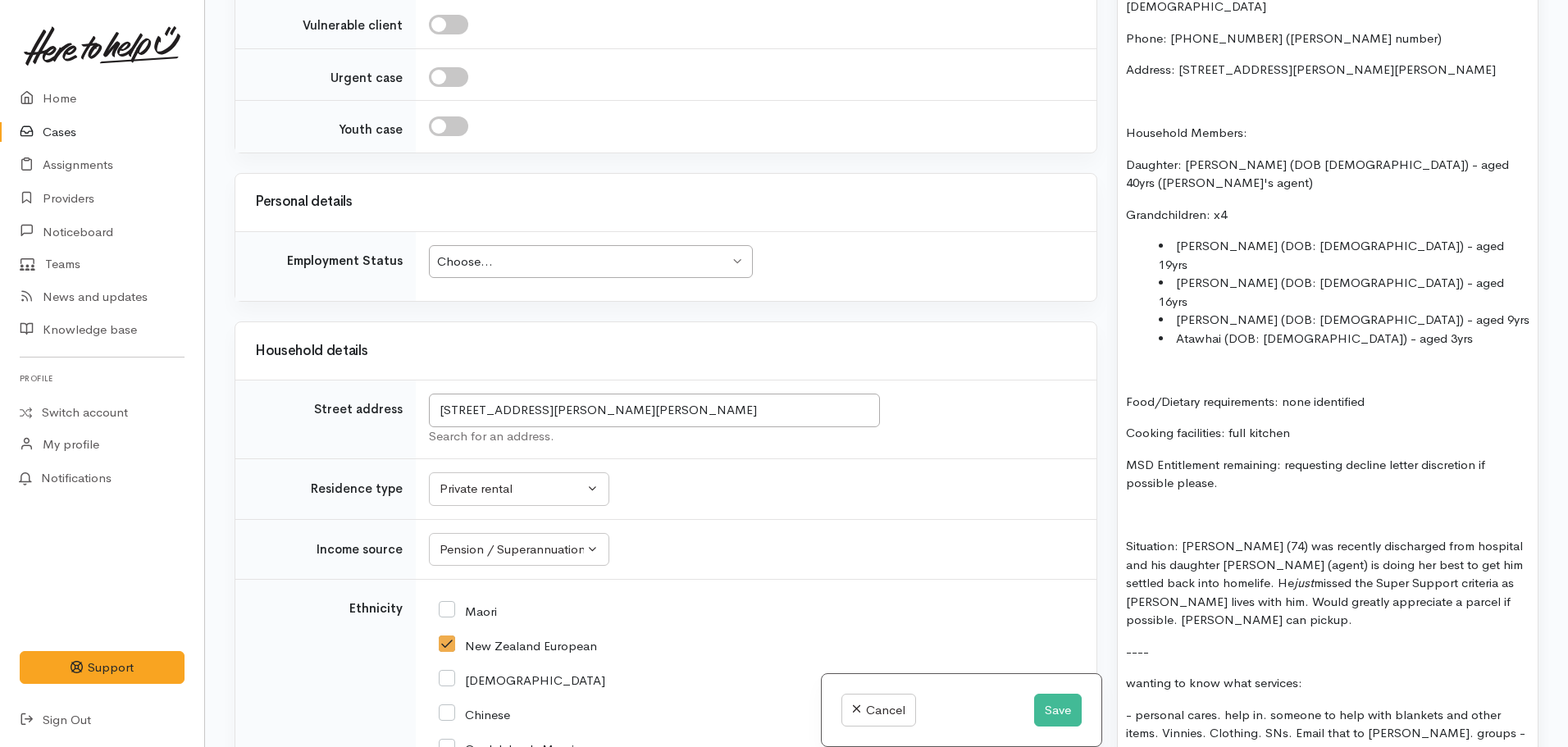
scroll to position [2354, 0]
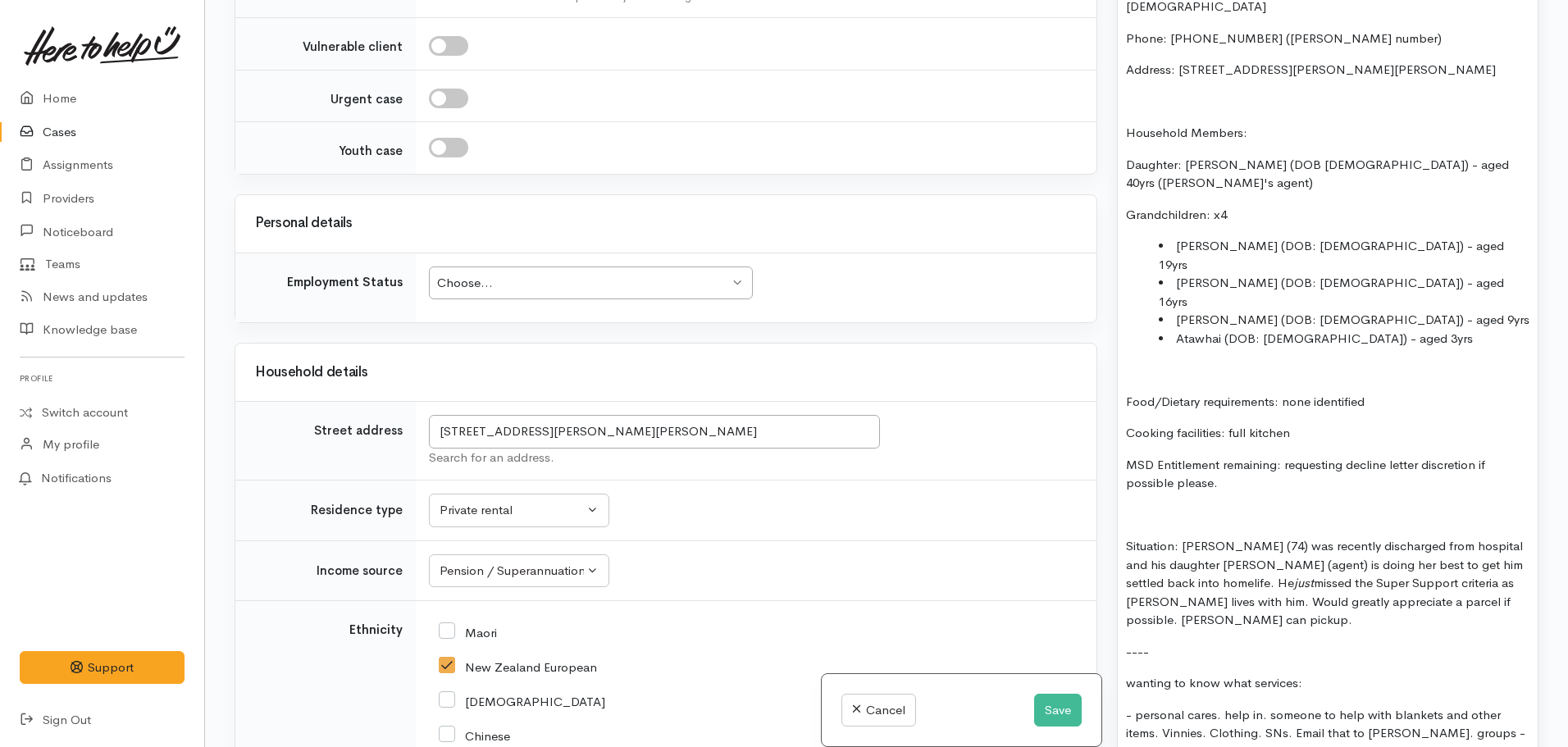
click at [508, 252] on td "Choose... Choose... Choose... Unknown Employed casually Employed full-time Empl…" at bounding box center [756, 287] width 681 height 70
click at [571, 274] on div "Choose..." at bounding box center [582, 283] width 292 height 19
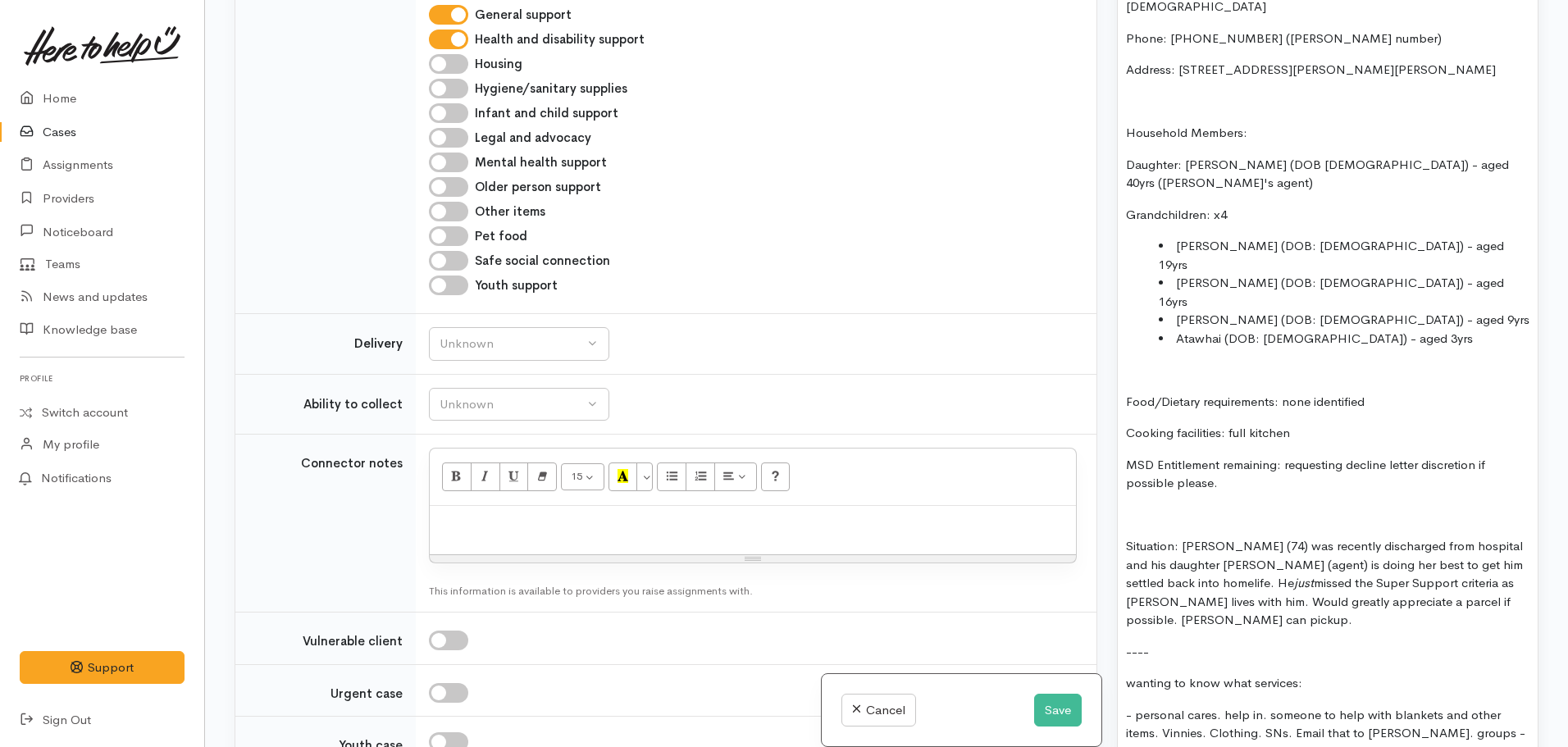
scroll to position [1756, 0]
click at [503, 398] on div "Unknown" at bounding box center [512, 407] width 145 height 19
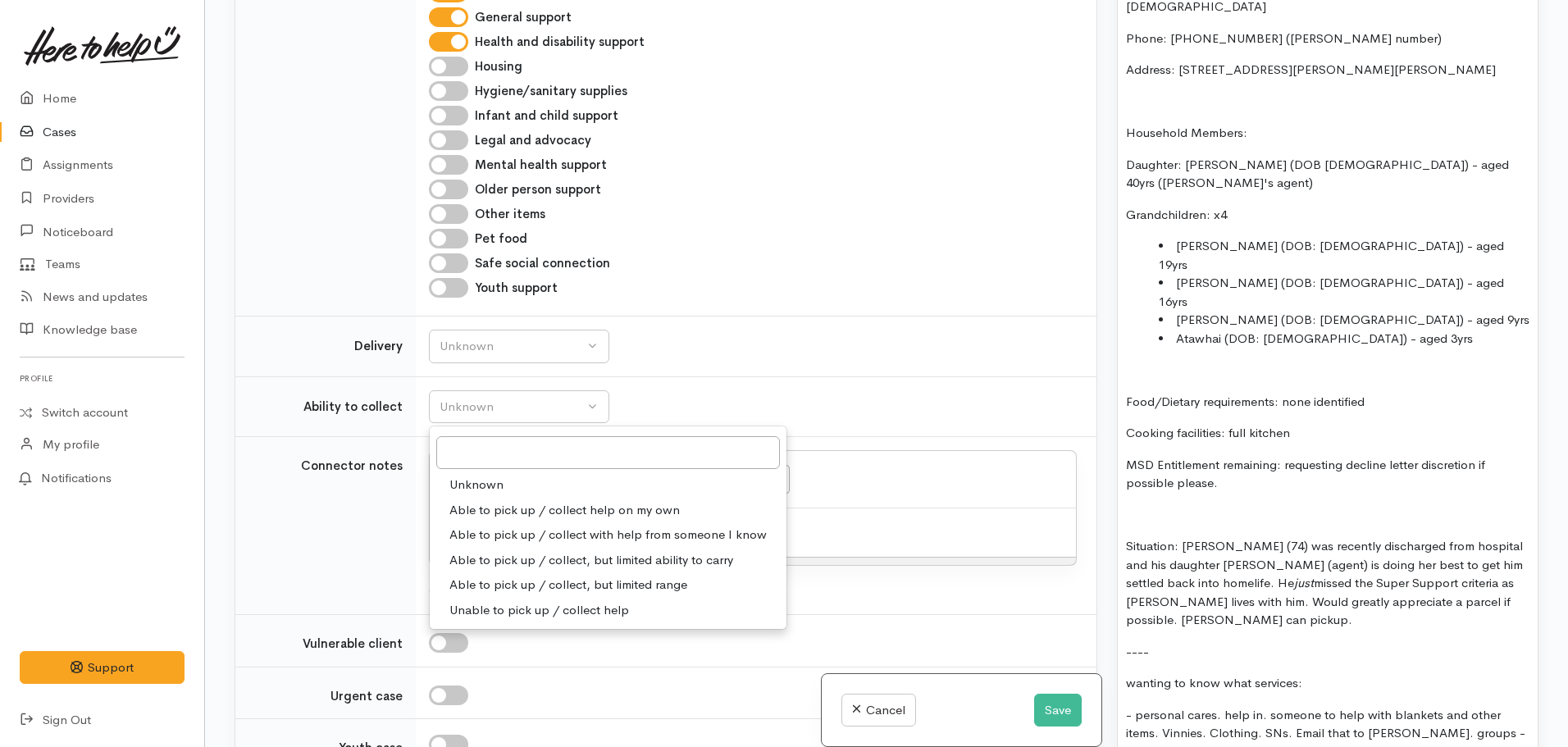
click at [516, 526] on span "Able to pick up / collect with help from someone I know" at bounding box center [608, 535] width 317 height 19
select select "5"
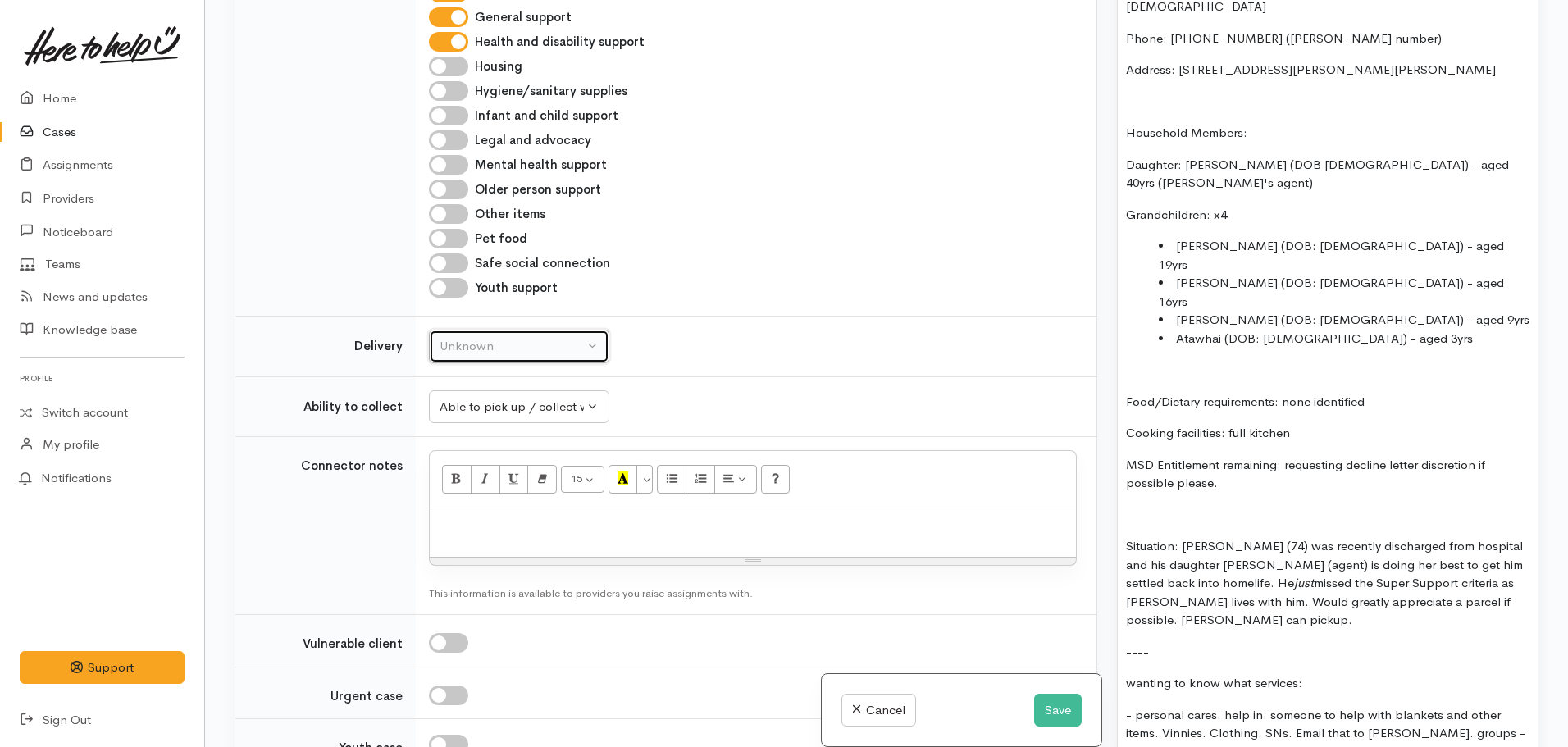
click at [513, 337] on div "Unknown" at bounding box center [512, 347] width 145 height 19
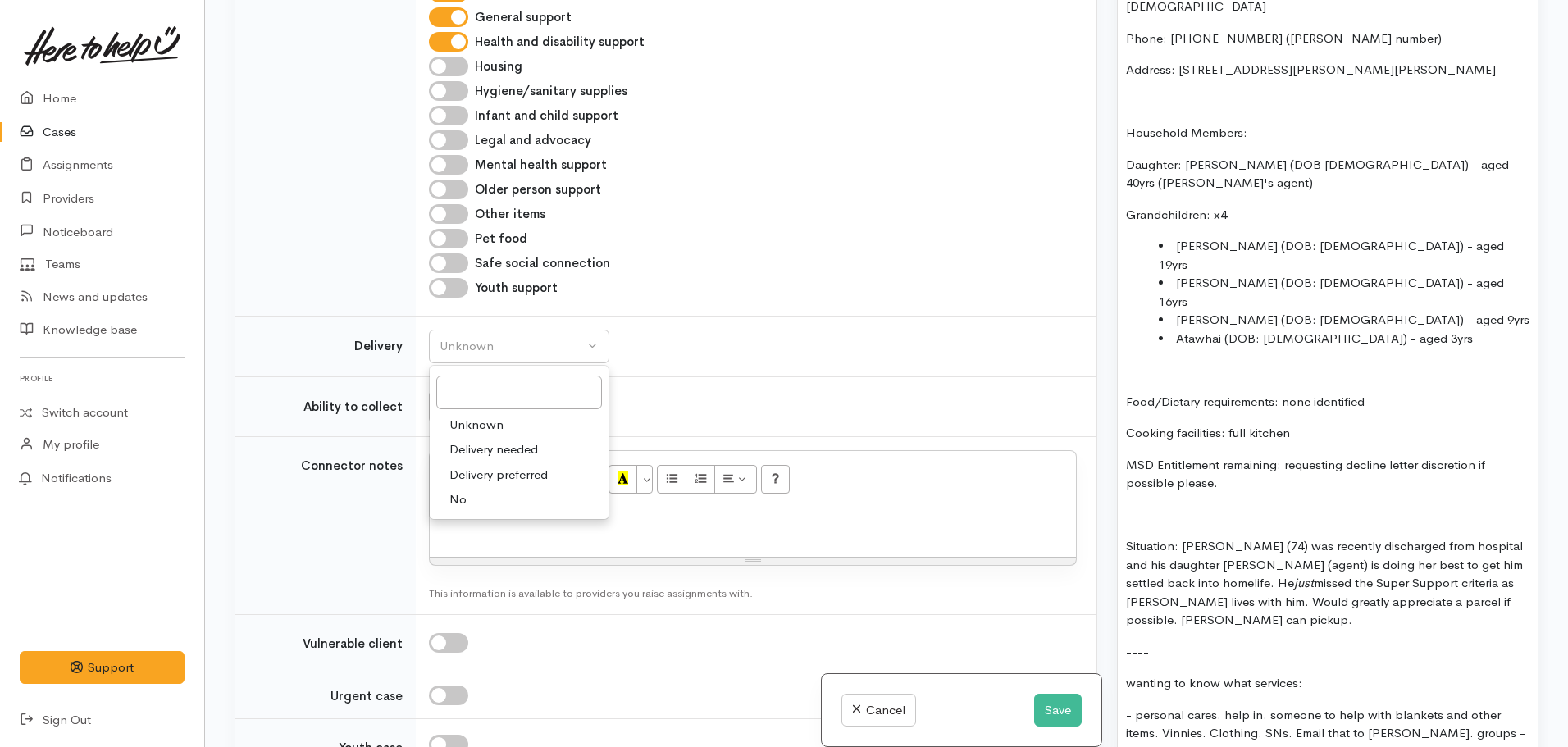
click at [470, 487] on link "No" at bounding box center [519, 500] width 178 height 25
select select "1"
drag, startPoint x: 1178, startPoint y: 452, endPoint x: 1108, endPoint y: 453, distance: 70.0
click at [1108, 453] on div "Warnings Add No warnings have been raised against this case Add Warning Title ●…" at bounding box center [1328, 374] width 441 height 747
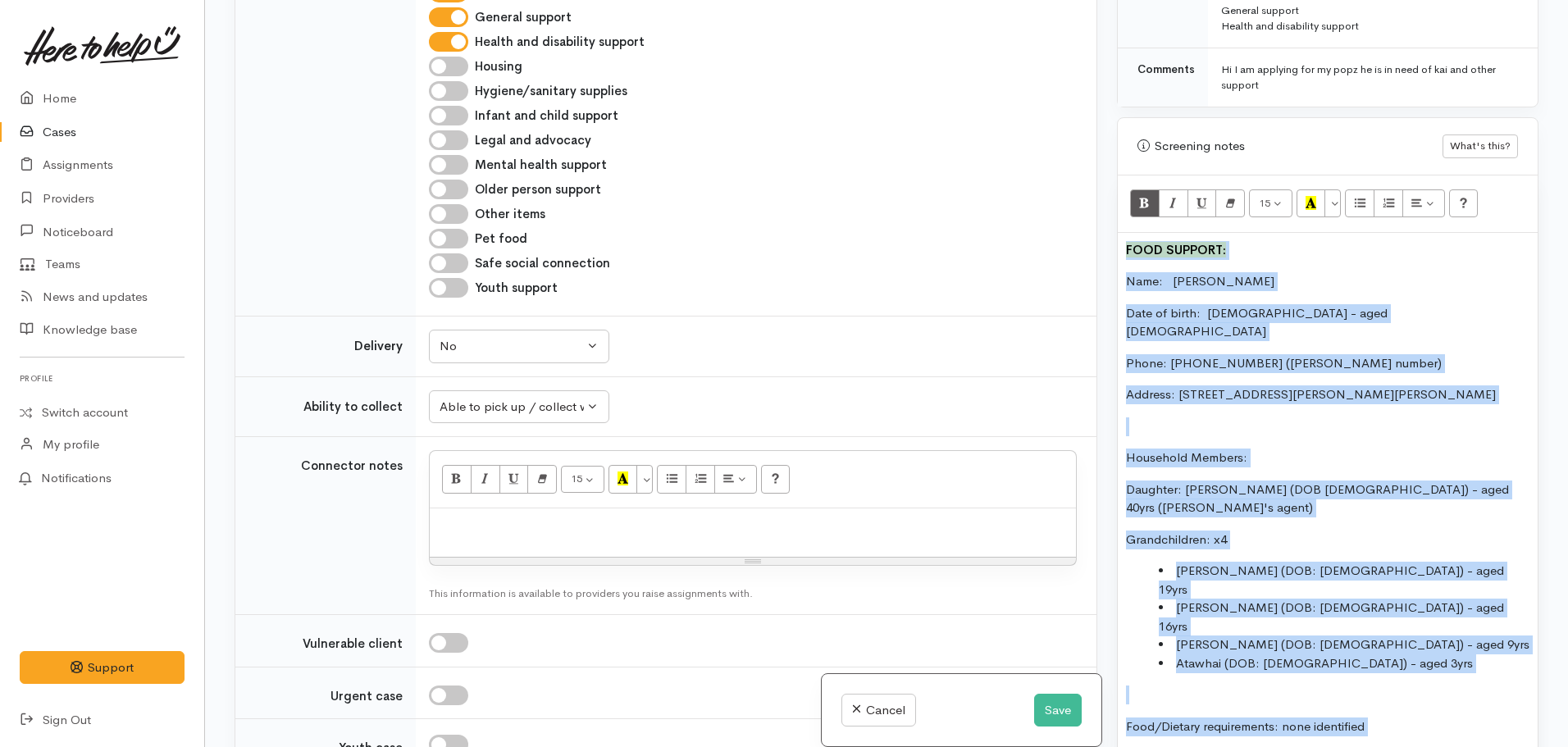
scroll to position [829, 0]
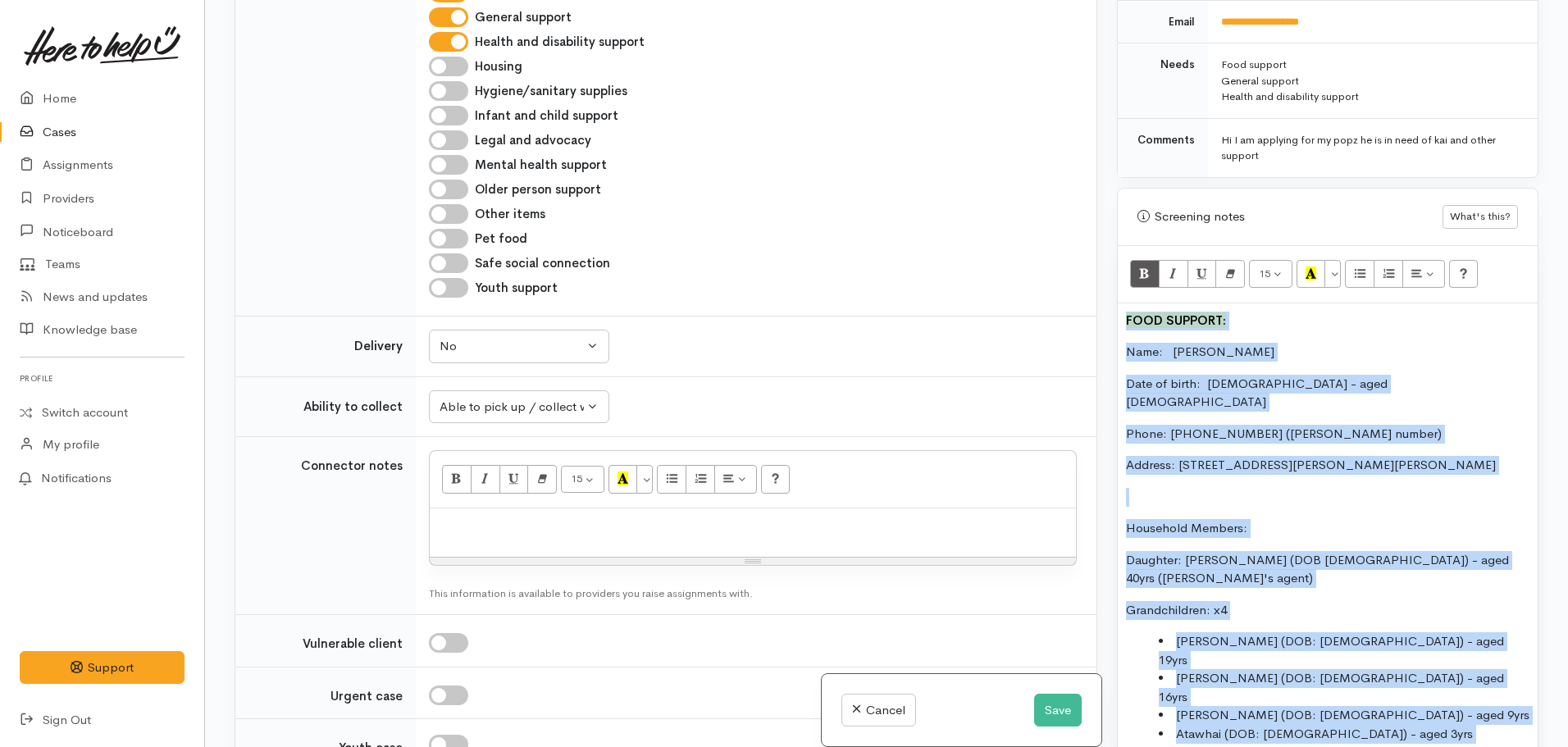
drag, startPoint x: 1511, startPoint y: 513, endPoint x: 1103, endPoint y: 278, distance: 470.8
click at [1103, 278] on div "Related cases There are other cases potentially from the same person, address o…" at bounding box center [886, 374] width 1324 height 747
copy div "FOOD SUPPORT: Name: Brian Hunt Date of birth: 18.03.1951 - aged 74 Phone: +6402…"
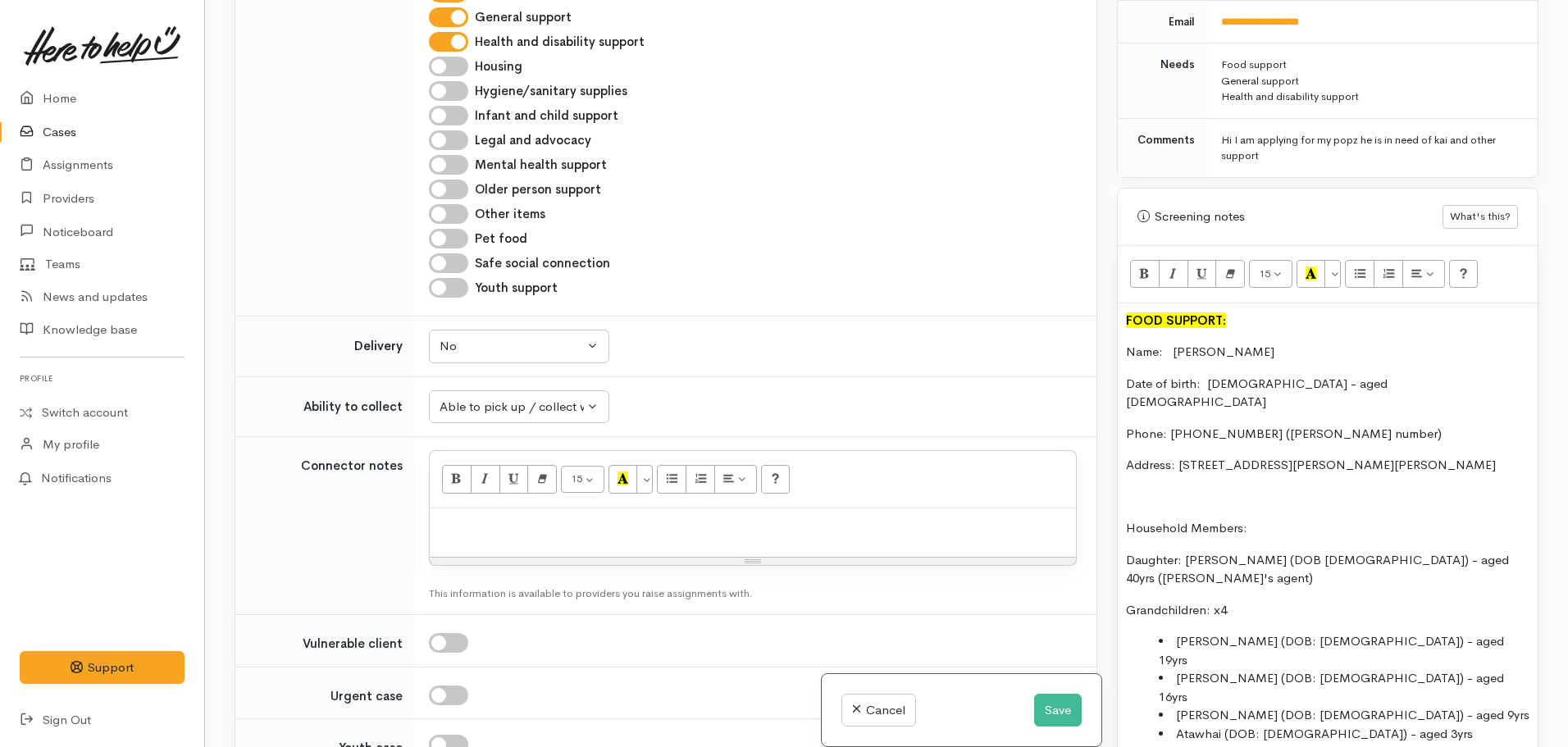
click at [502, 517] on p at bounding box center [752, 526] width 630 height 19
paste div
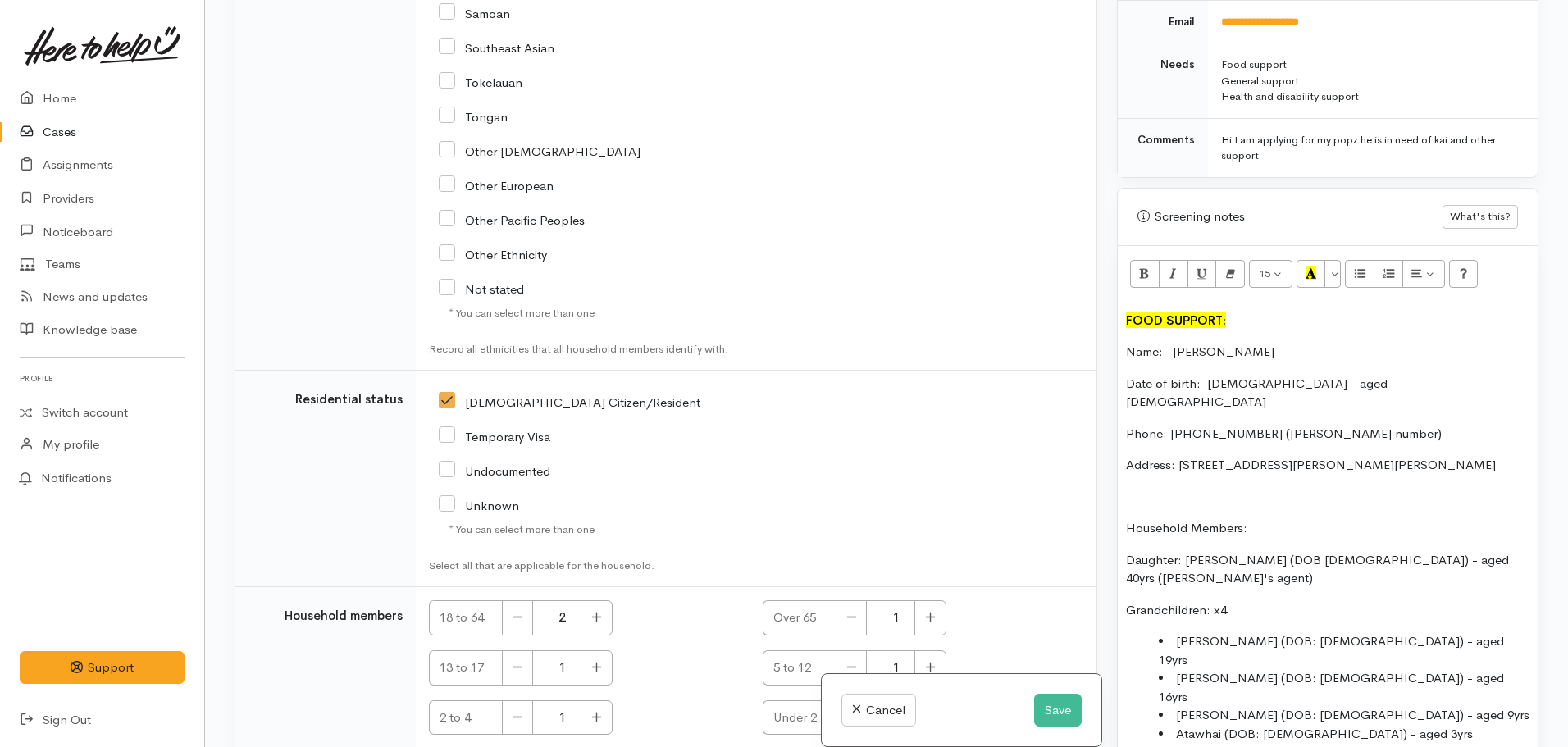
scroll to position [4022, 0]
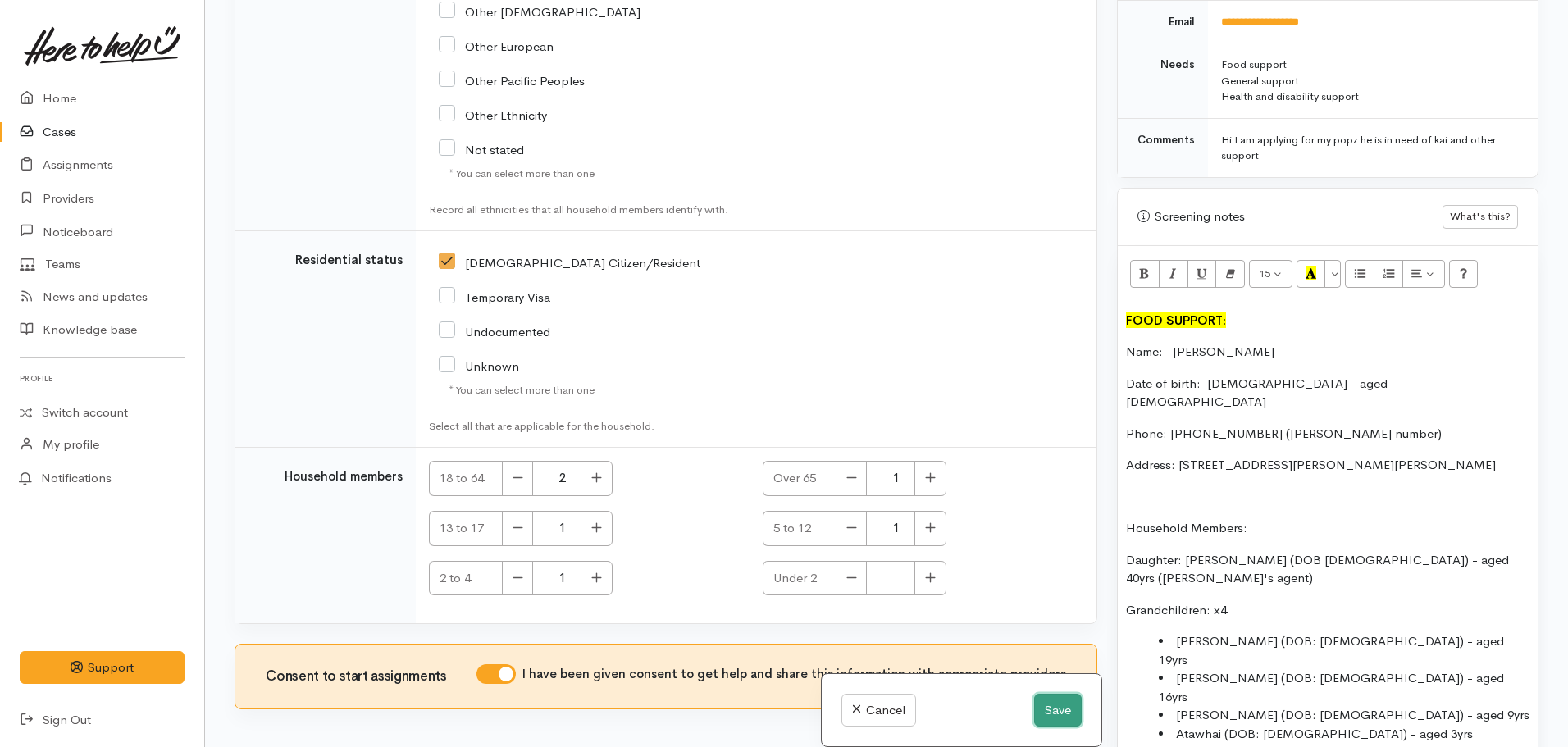
click at [1055, 717] on button "Save" at bounding box center [1058, 710] width 48 height 34
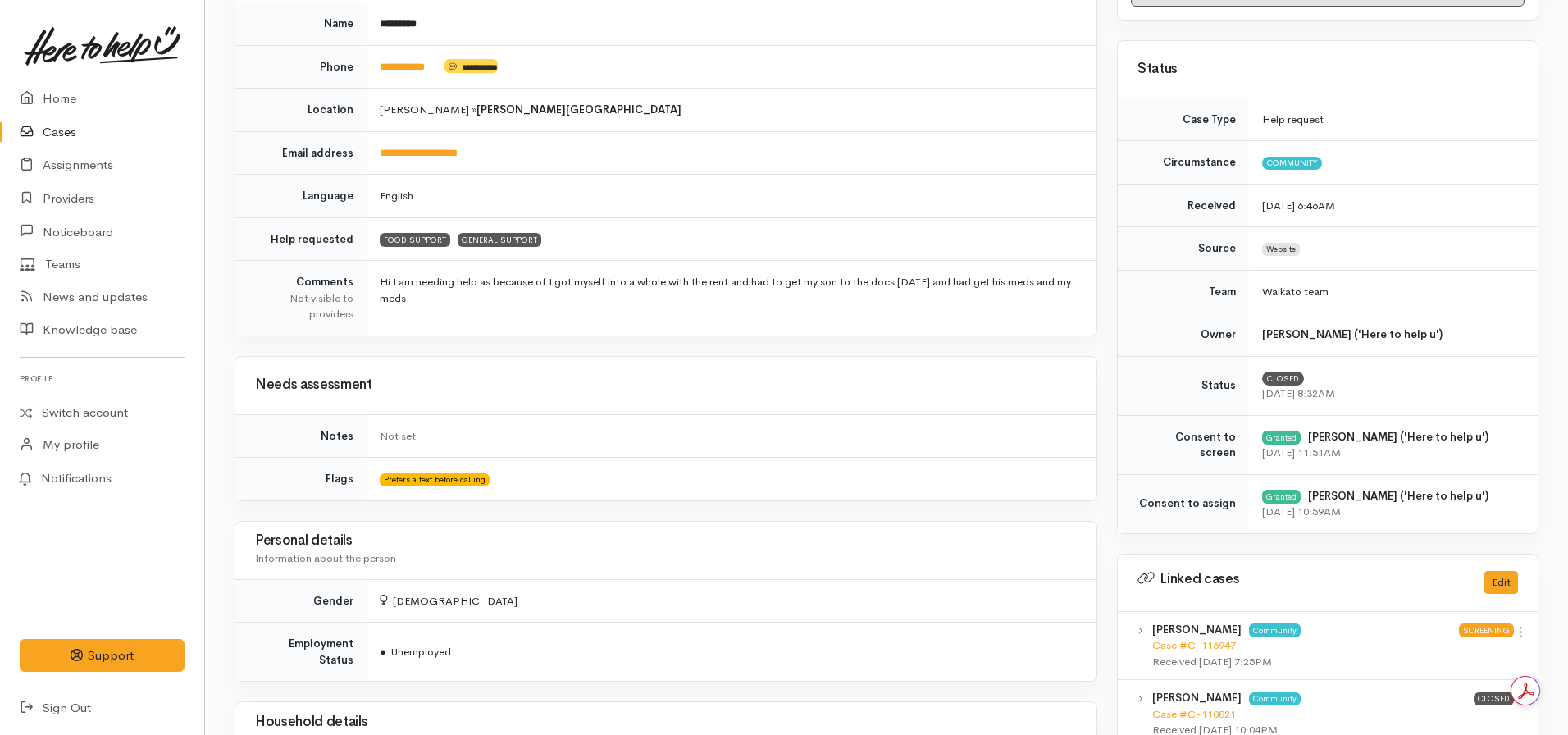
scroll to position [251, 0]
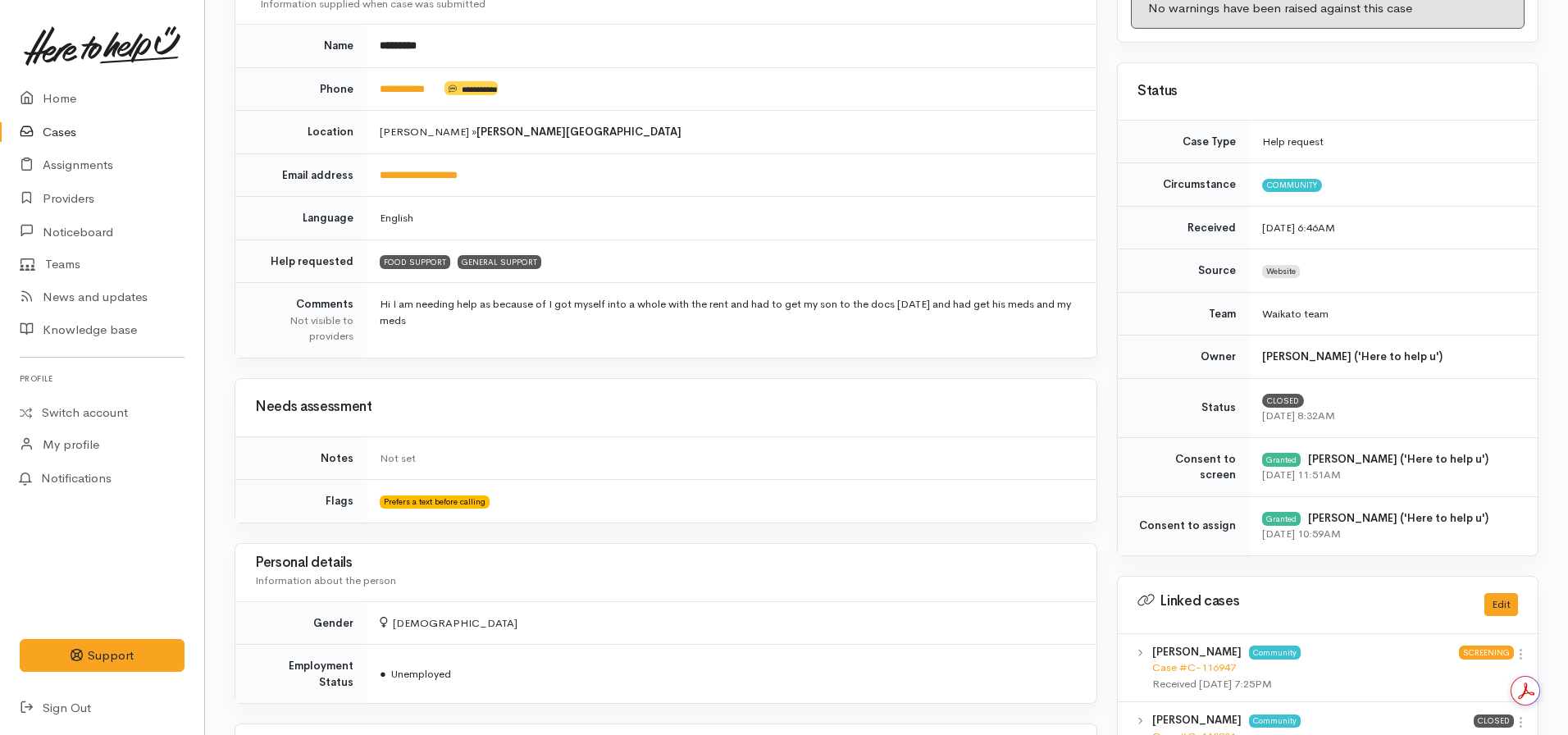
click at [78, 136] on link "Cases" at bounding box center [102, 132] width 205 height 34
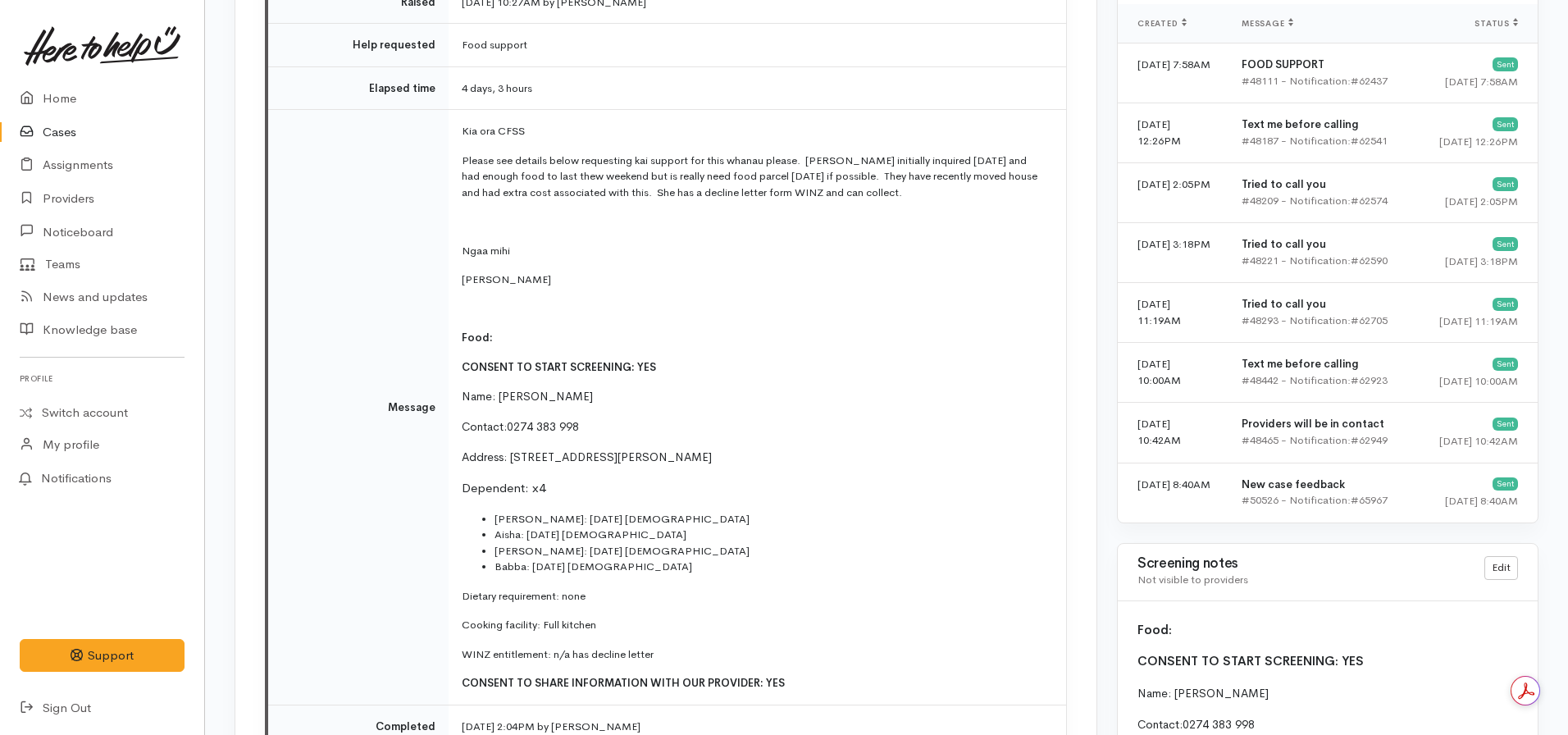
scroll to position [1877, 0]
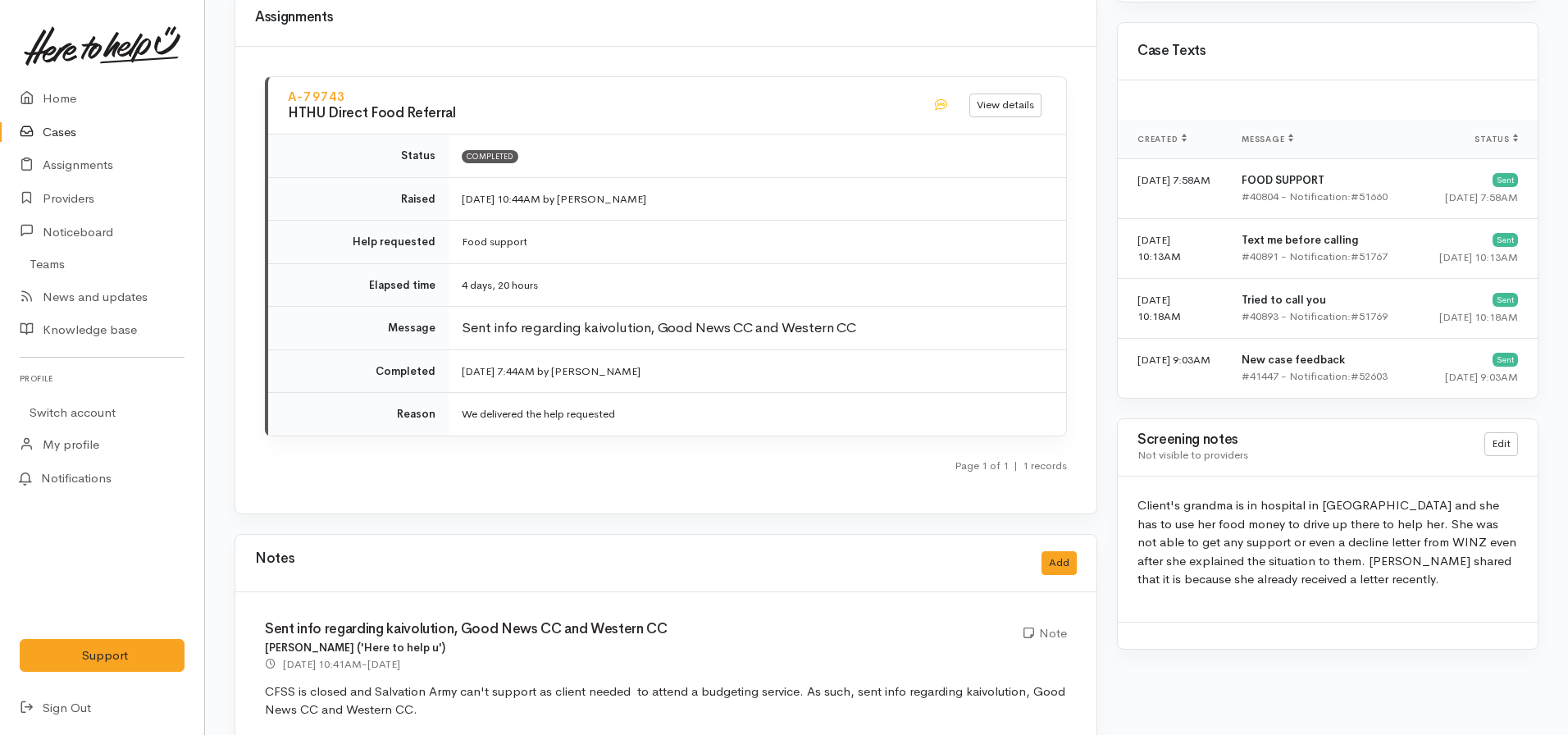
scroll to position [1288, 0]
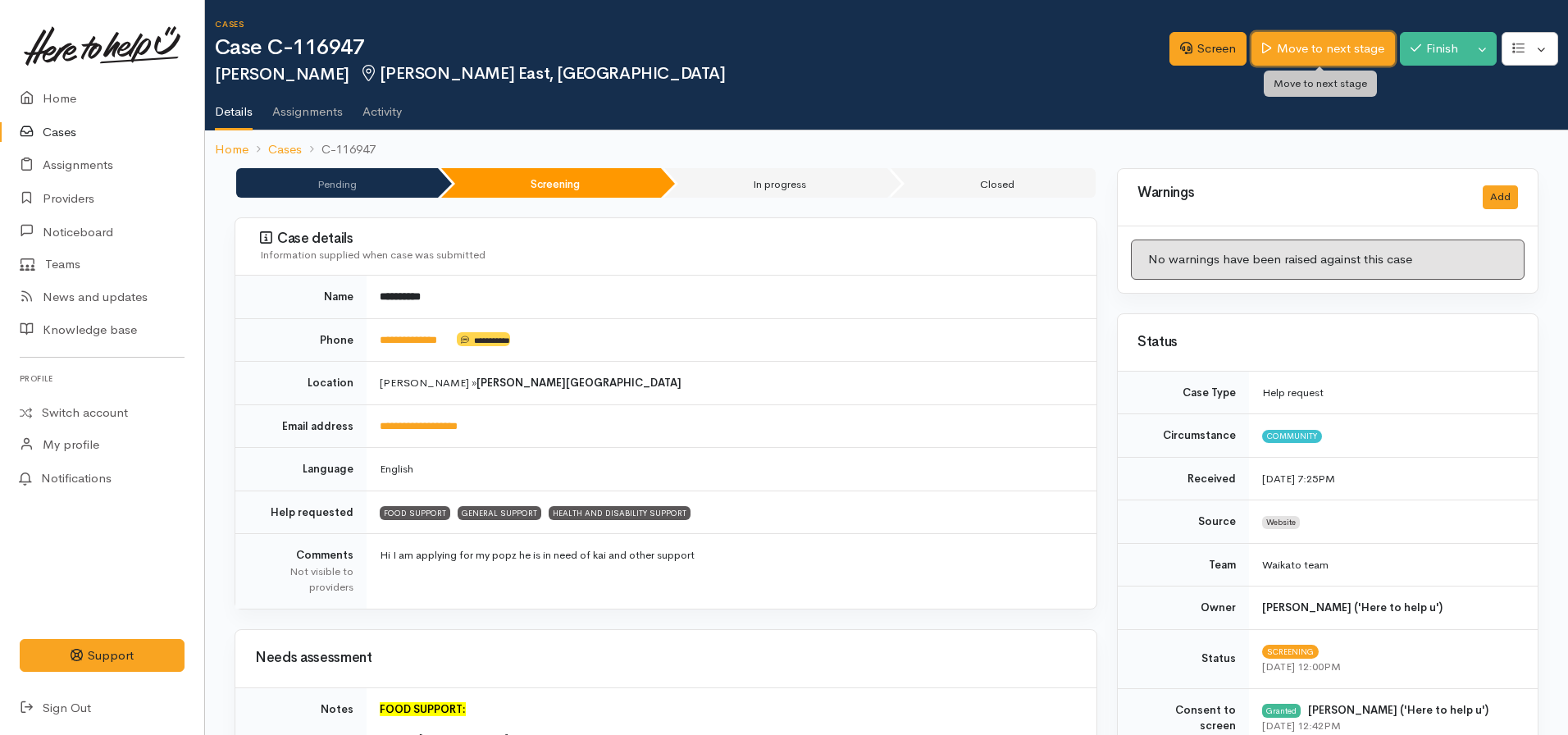
click at [1286, 49] on link "Move to next stage" at bounding box center [1323, 49] width 143 height 34
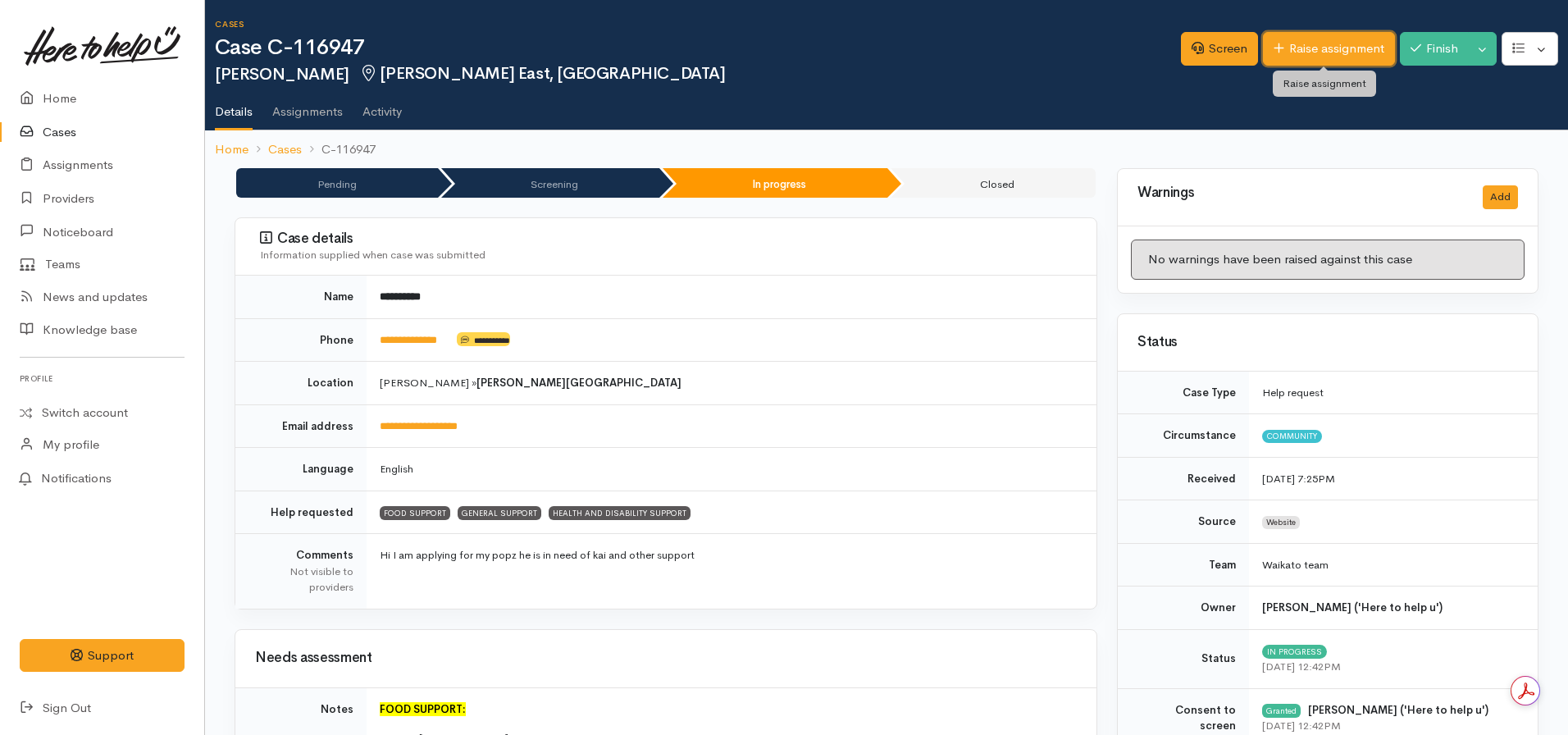
click at [1316, 49] on link "Raise assignment" at bounding box center [1329, 49] width 132 height 34
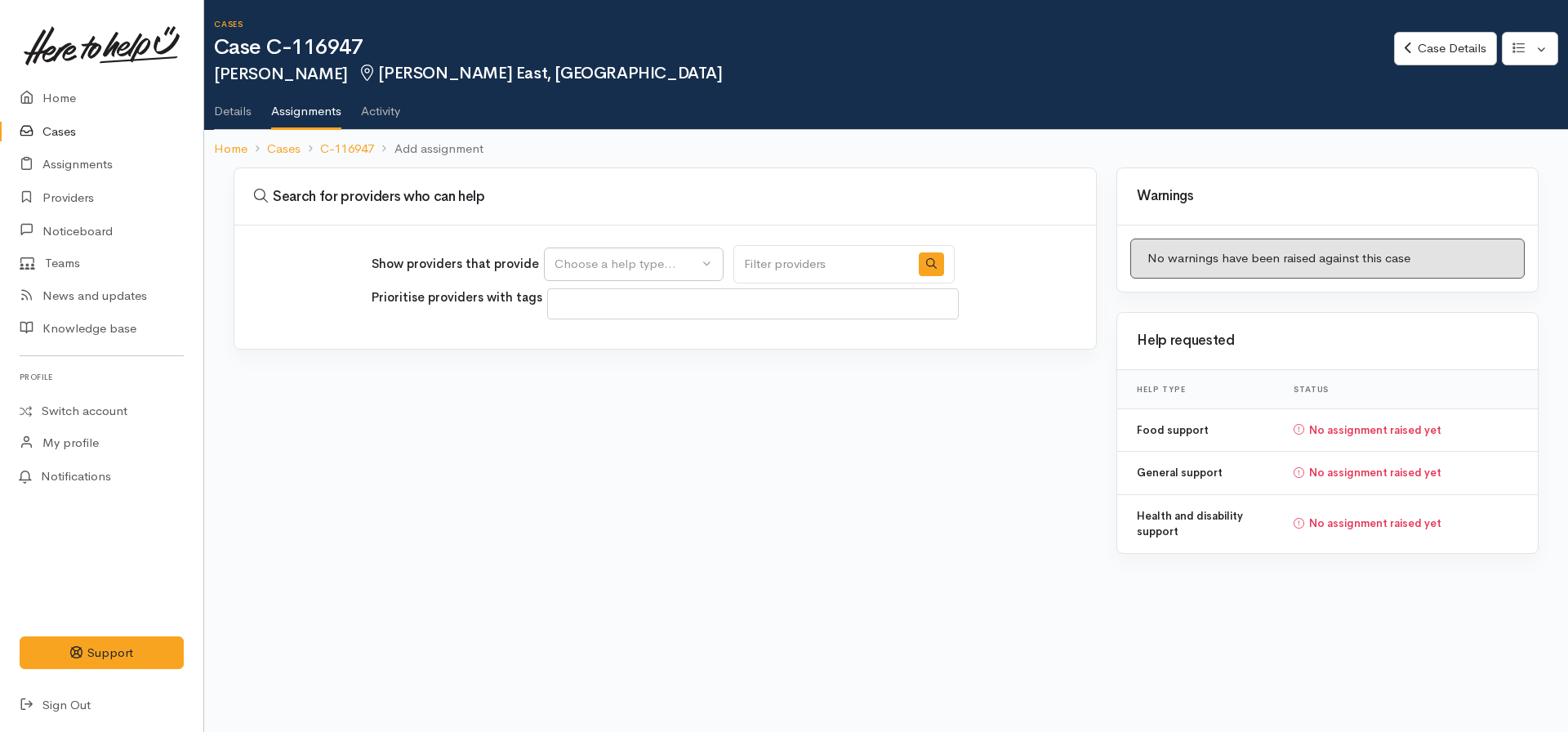
select select
click at [613, 257] on div "Choose a help type..." at bounding box center [627, 264] width 144 height 18
click at [592, 346] on span "Food support" at bounding box center [602, 343] width 76 height 18
select select "3"
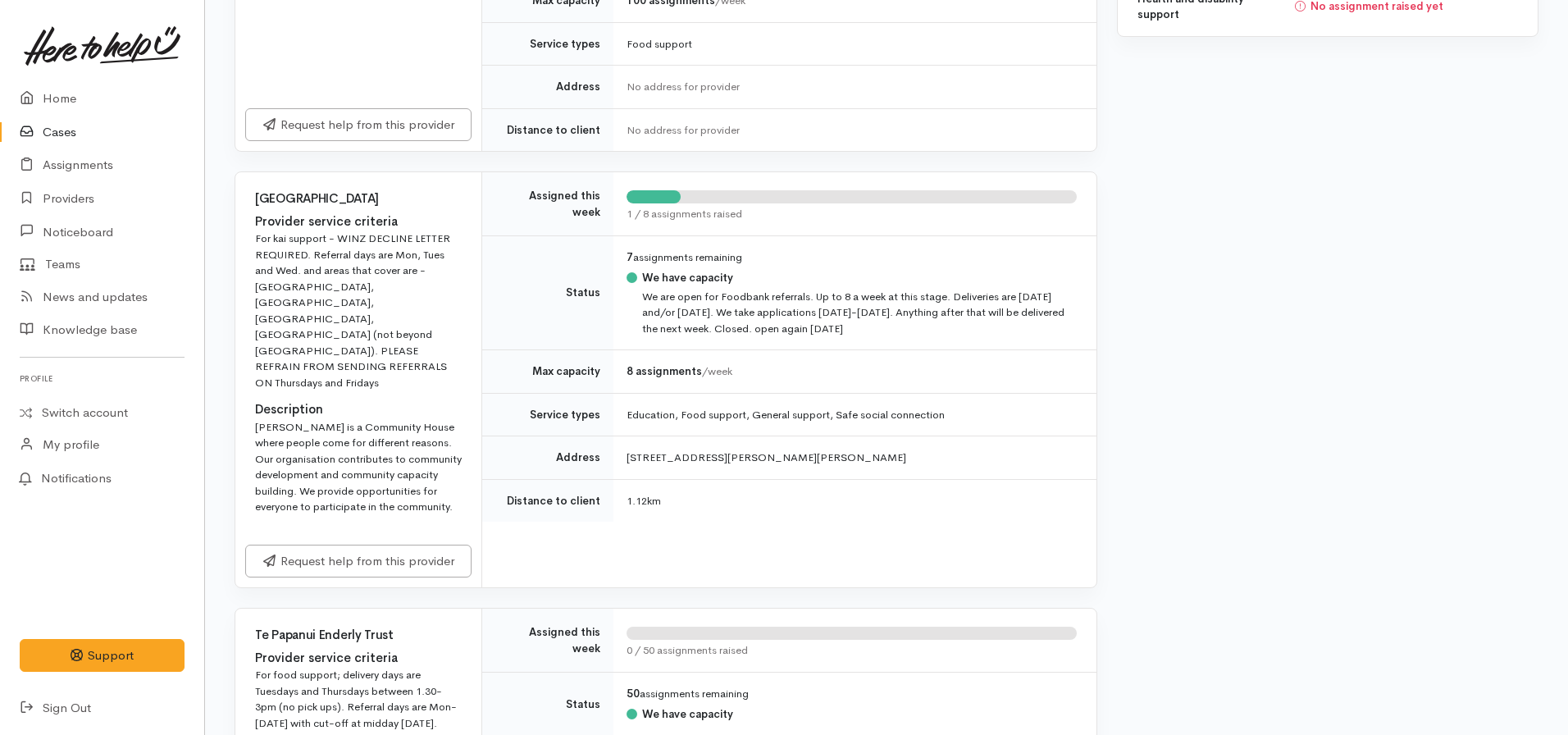
scroll to position [520, 0]
click at [347, 541] on link "Request help from this provider" at bounding box center [358, 558] width 226 height 34
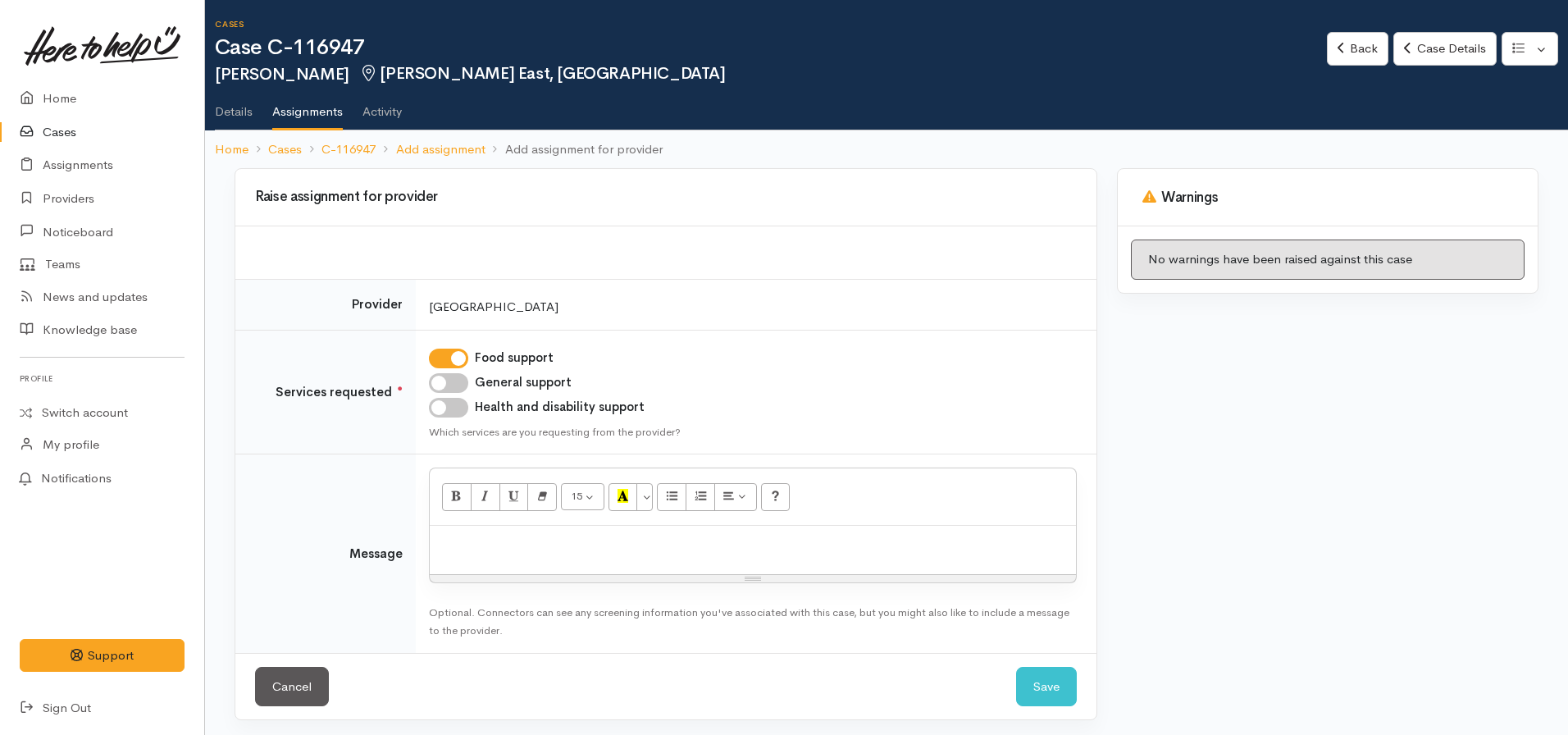
click at [454, 540] on p at bounding box center [752, 543] width 630 height 19
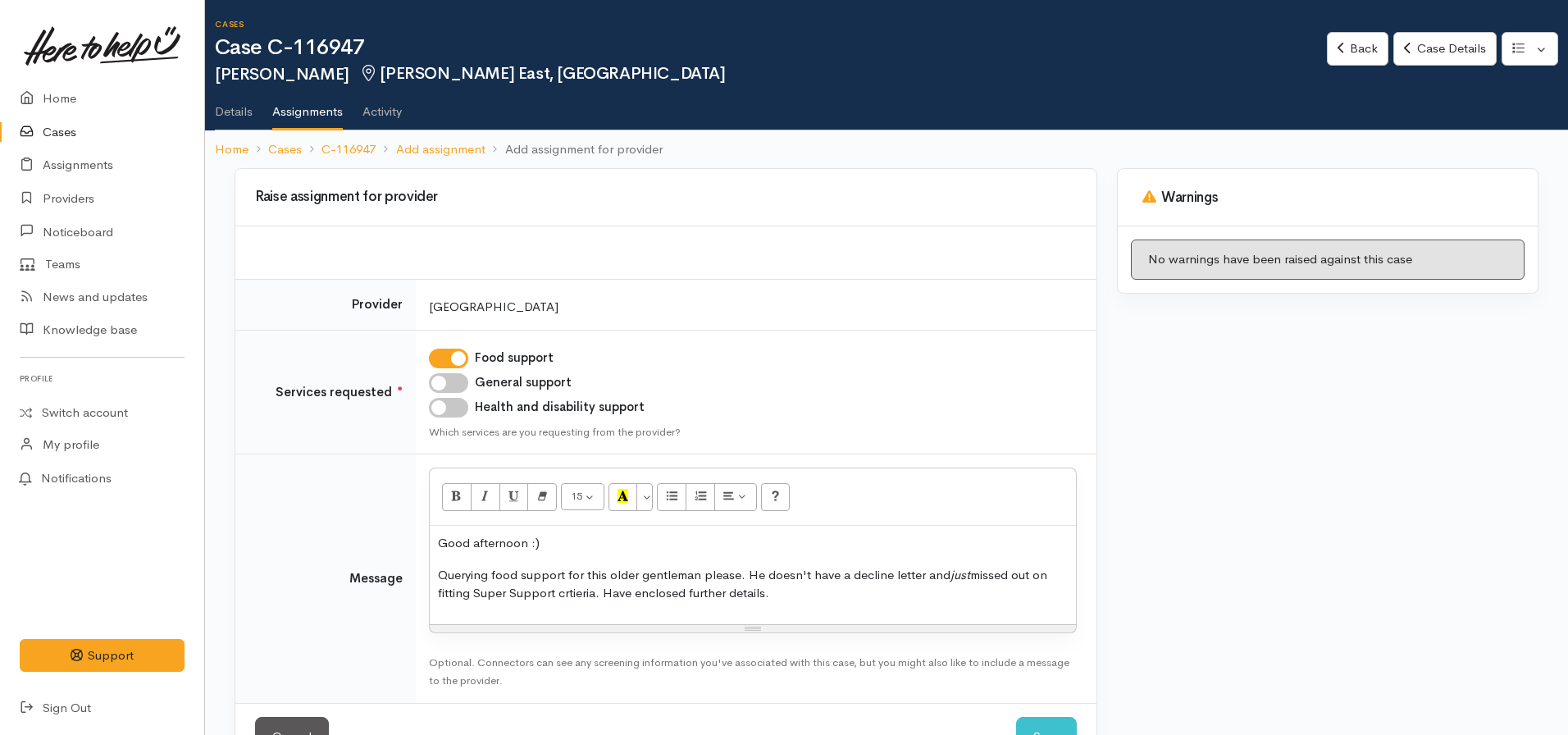
click at [738, 579] on p "Querying food support for this older gentleman please. He doesn't have a declin…" at bounding box center [752, 584] width 630 height 37
click at [812, 594] on p "Querying food support for this older gentleman who was recently discharged from…" at bounding box center [752, 584] width 630 height 37
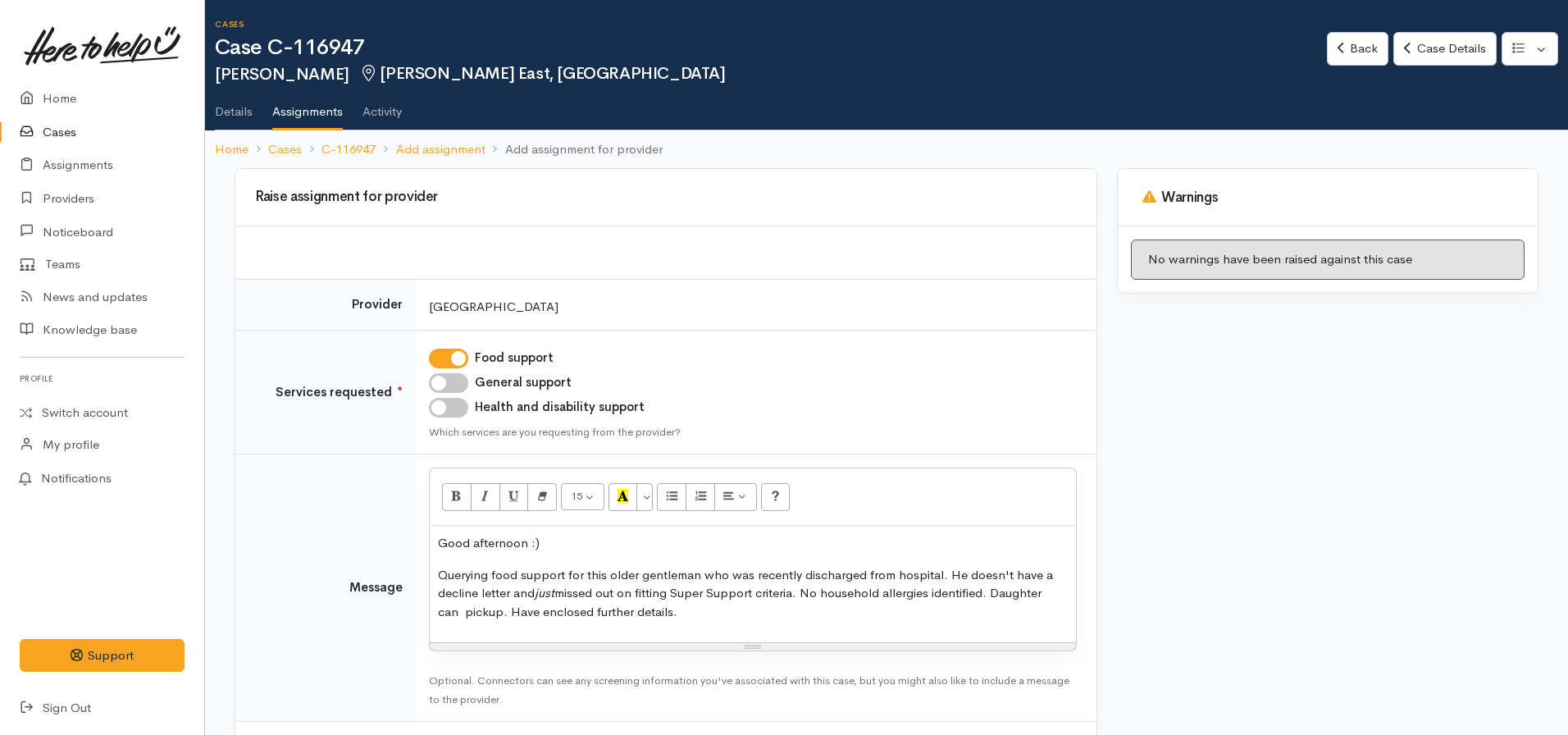
click at [464, 614] on p "Querying food support for this older gentleman who was recently discharged from…" at bounding box center [752, 594] width 630 height 56
click at [679, 610] on p "Querying food support for this older gentleman who was recently discharged from…" at bounding box center [752, 594] width 630 height 56
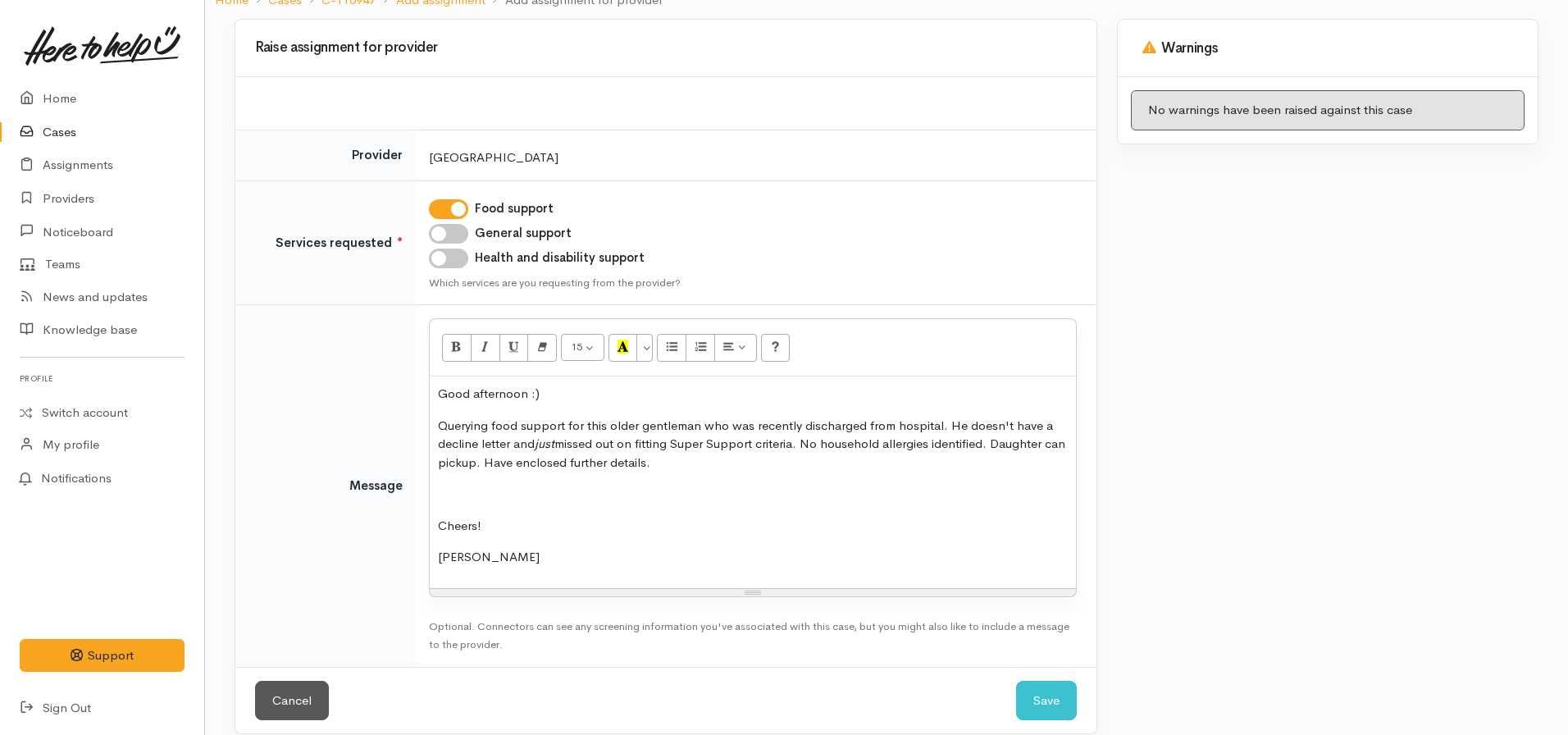
scroll to position [168, 0]
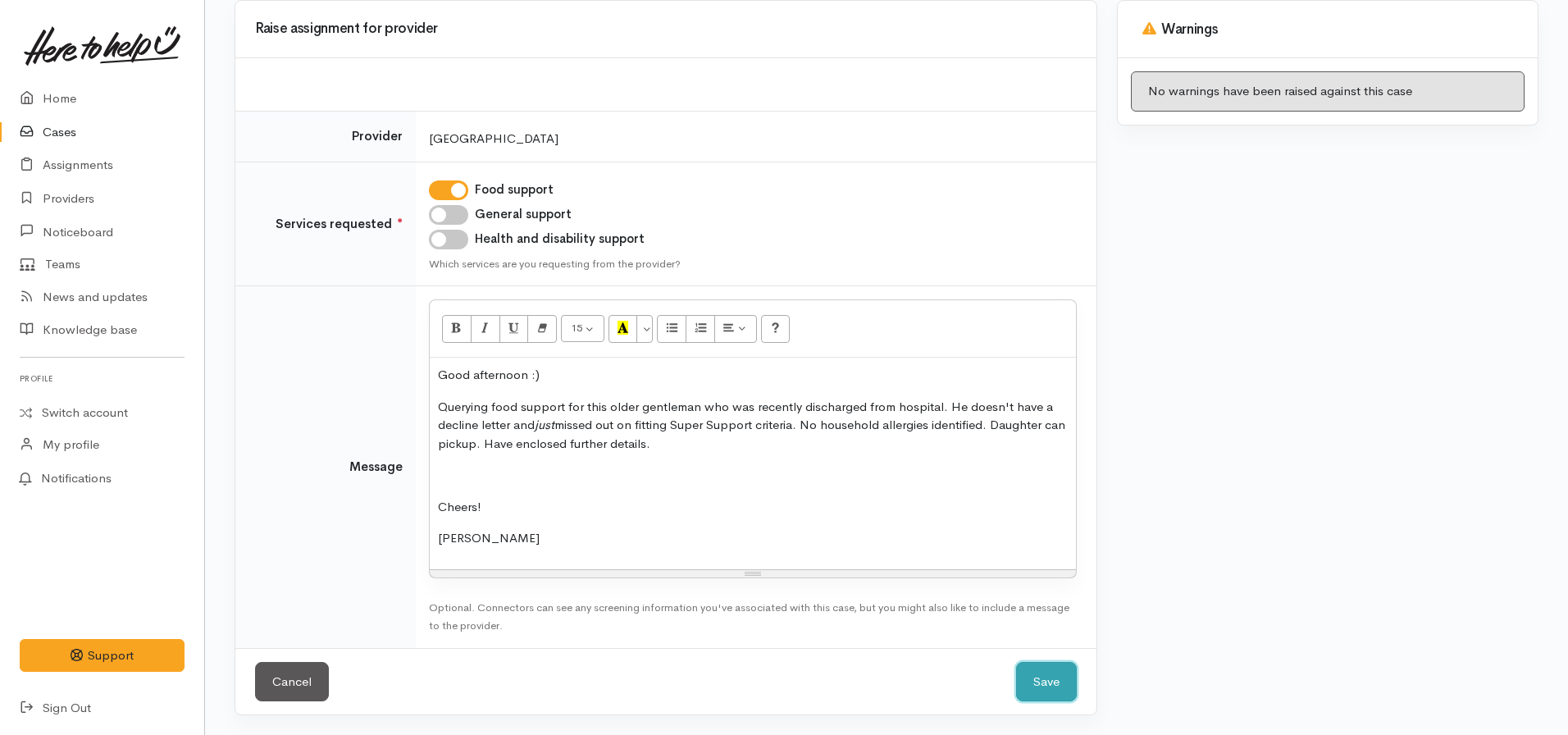
click at [1027, 686] on button "Save" at bounding box center [1046, 682] width 61 height 40
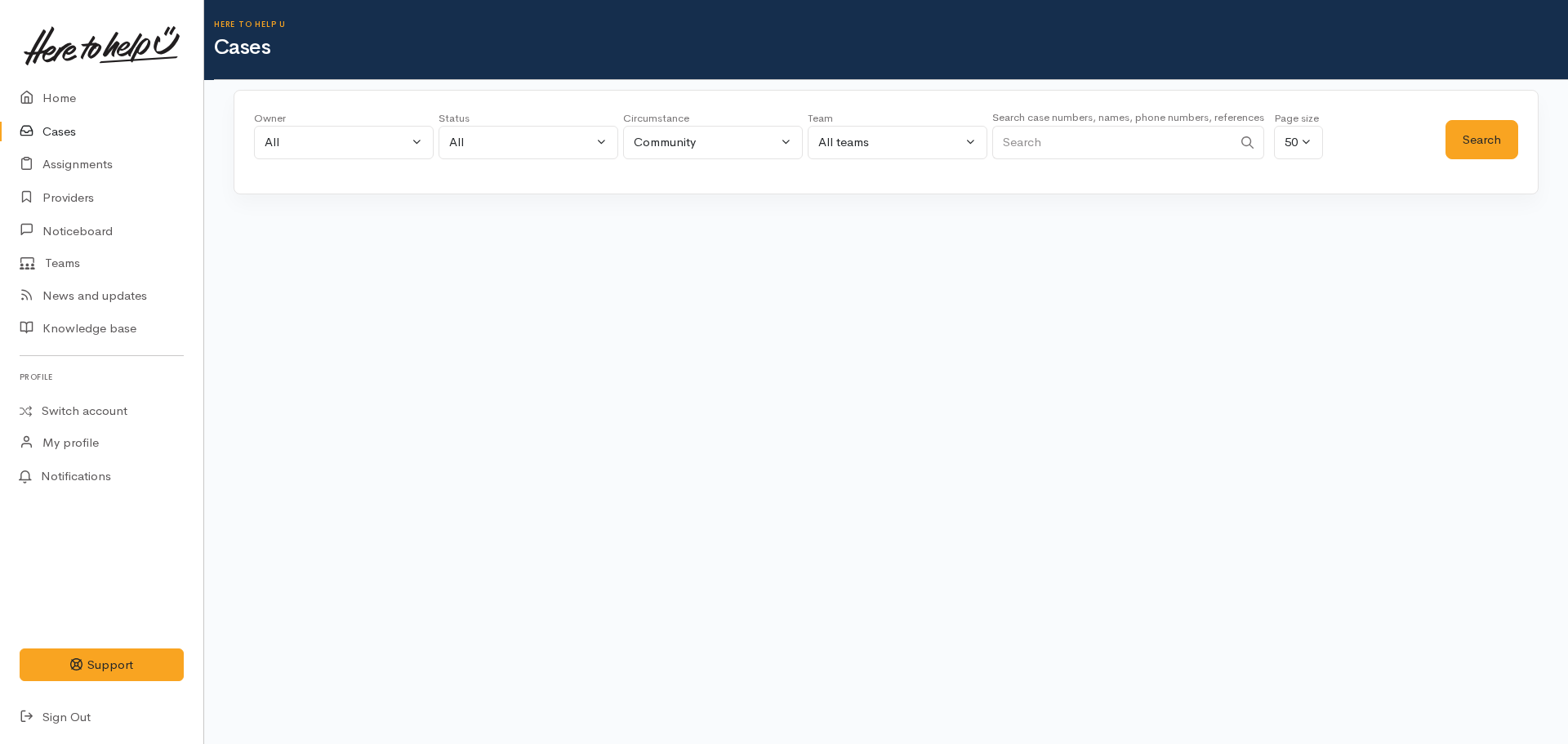
click at [1043, 132] on input "Search" at bounding box center [1112, 142] width 241 height 34
paste input "[PHONE_NUMBER]"
type input "[PHONE_NUMBER]"
click at [1482, 135] on button "Search" at bounding box center [1482, 140] width 73 height 40
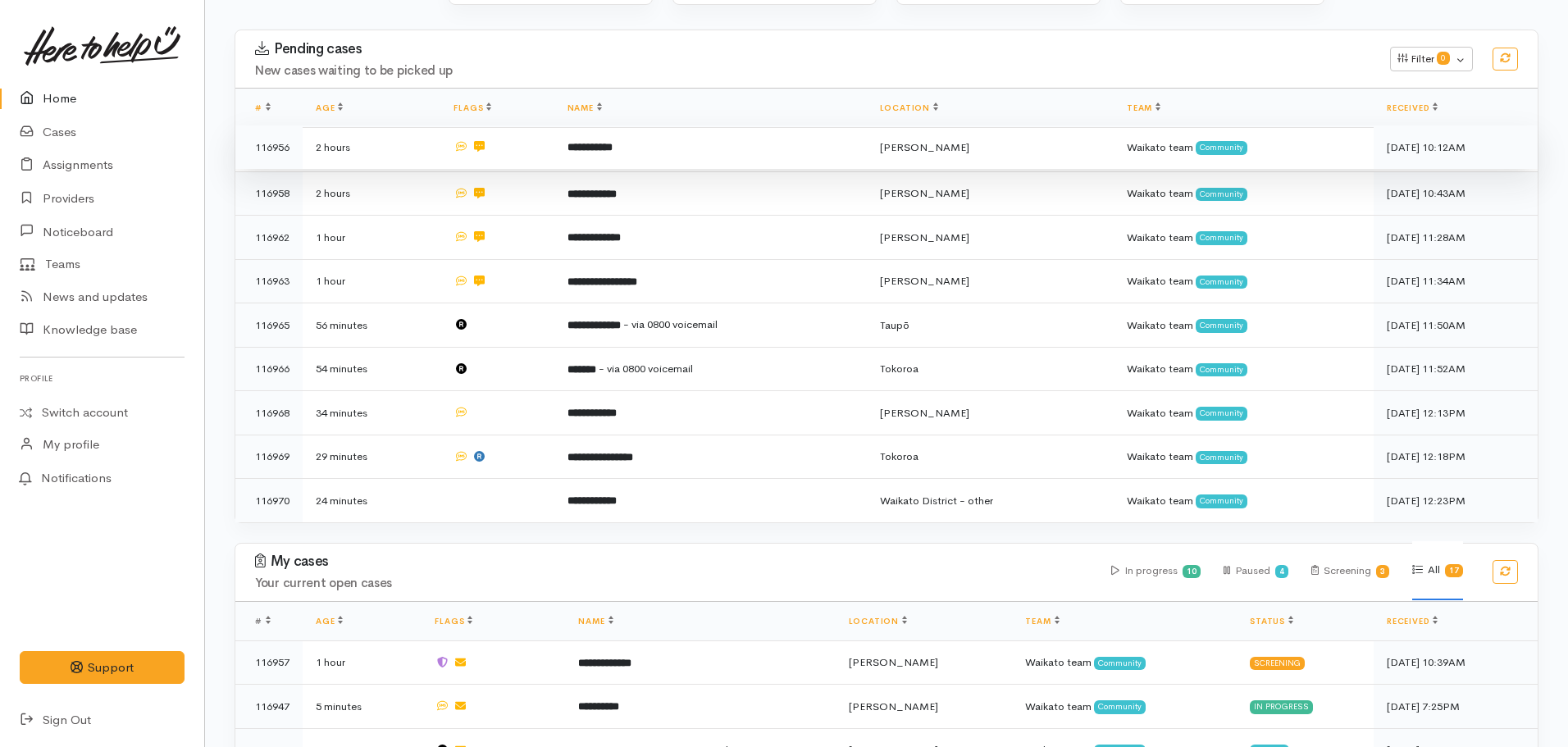
scroll to position [306, 0]
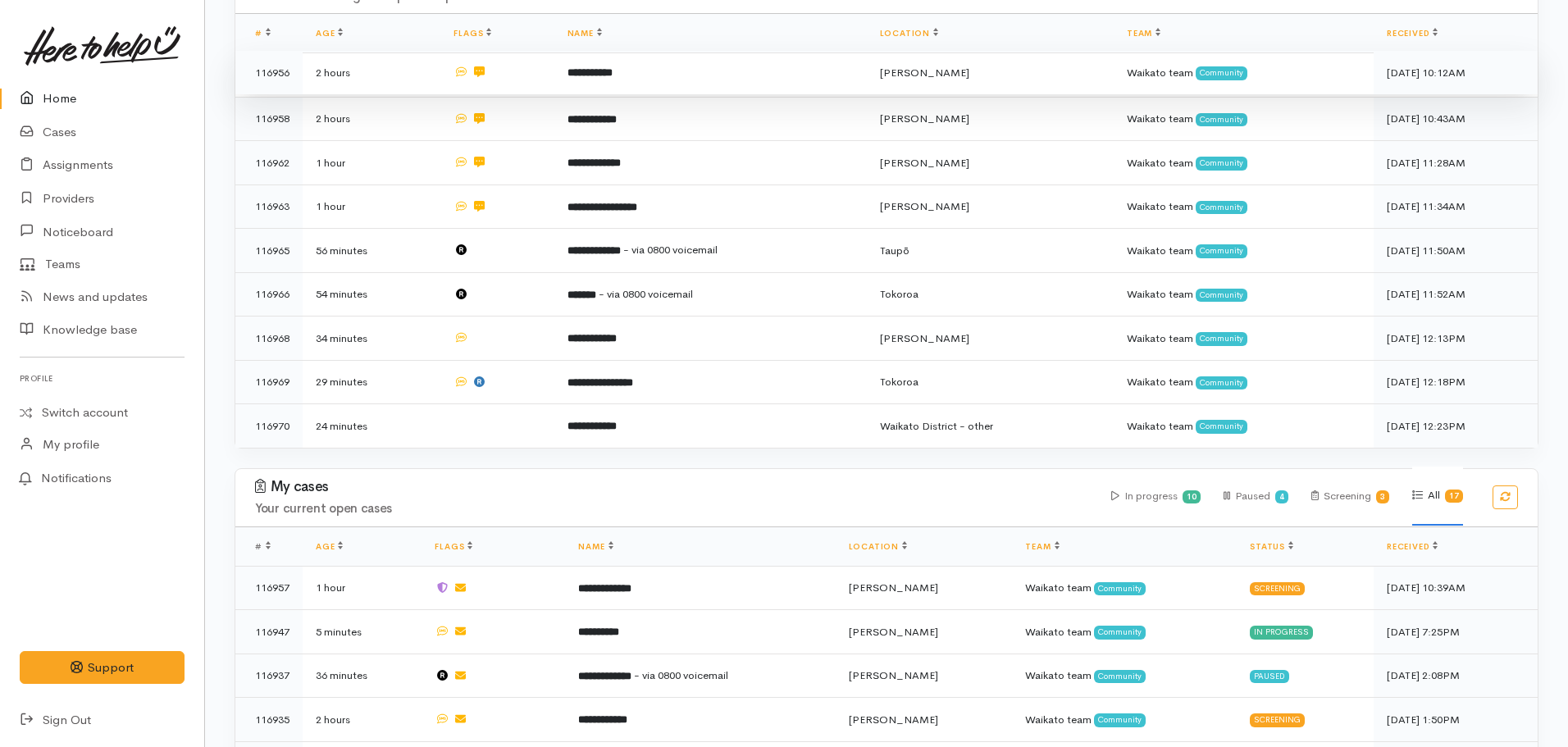
click at [656, 385] on td "**********" at bounding box center [710, 382] width 312 height 45
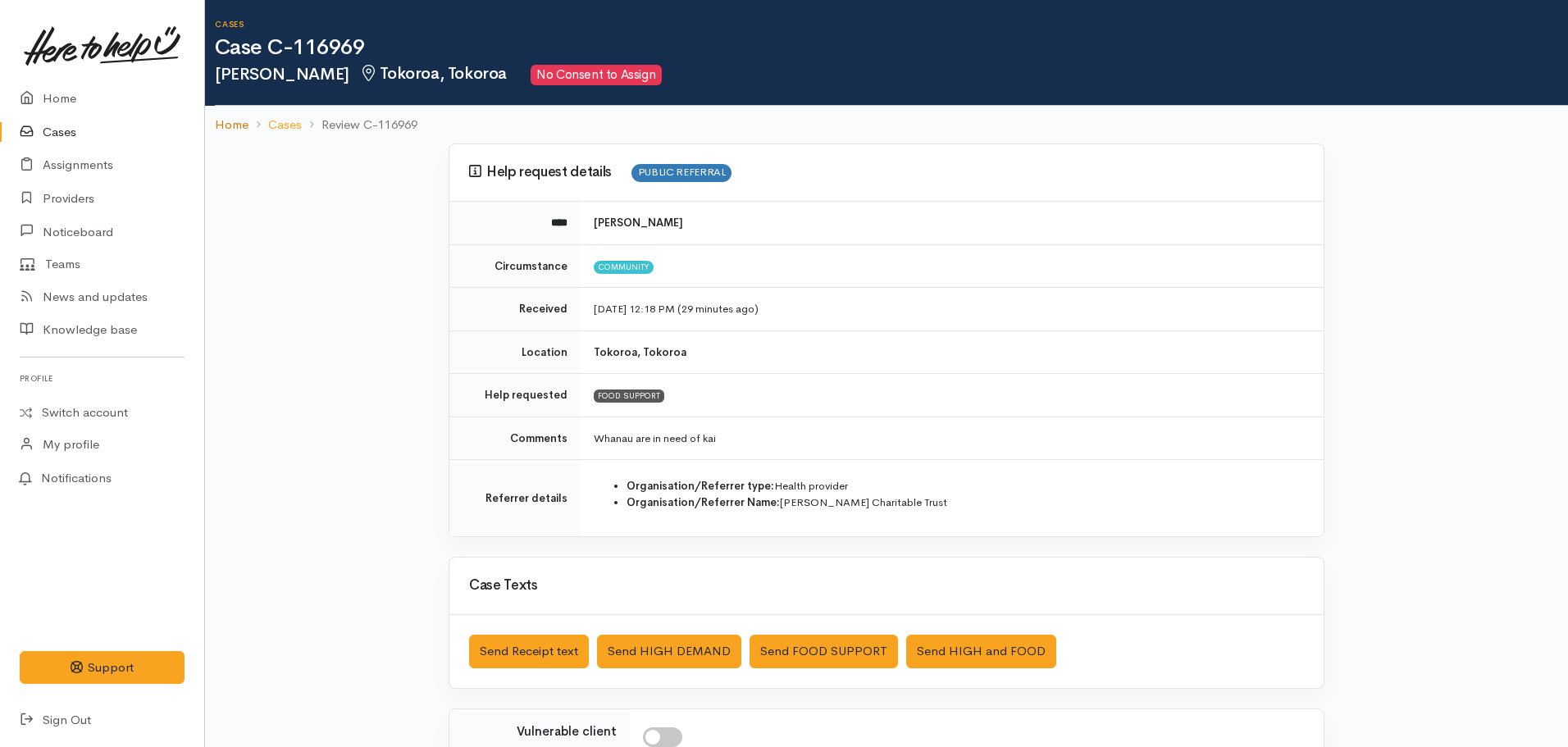
click at [232, 124] on link "Home" at bounding box center [231, 124] width 34 height 19
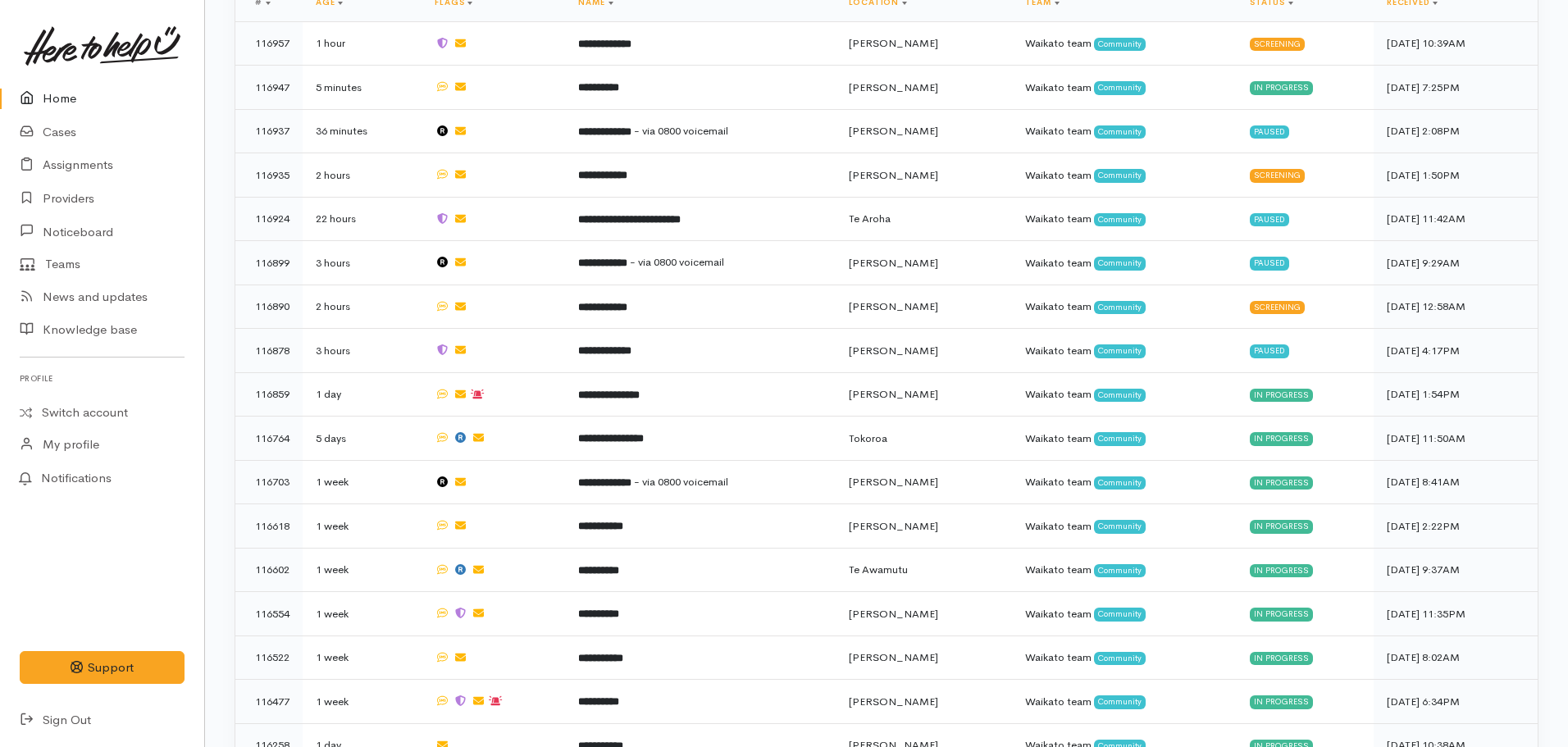
scroll to position [913, 0]
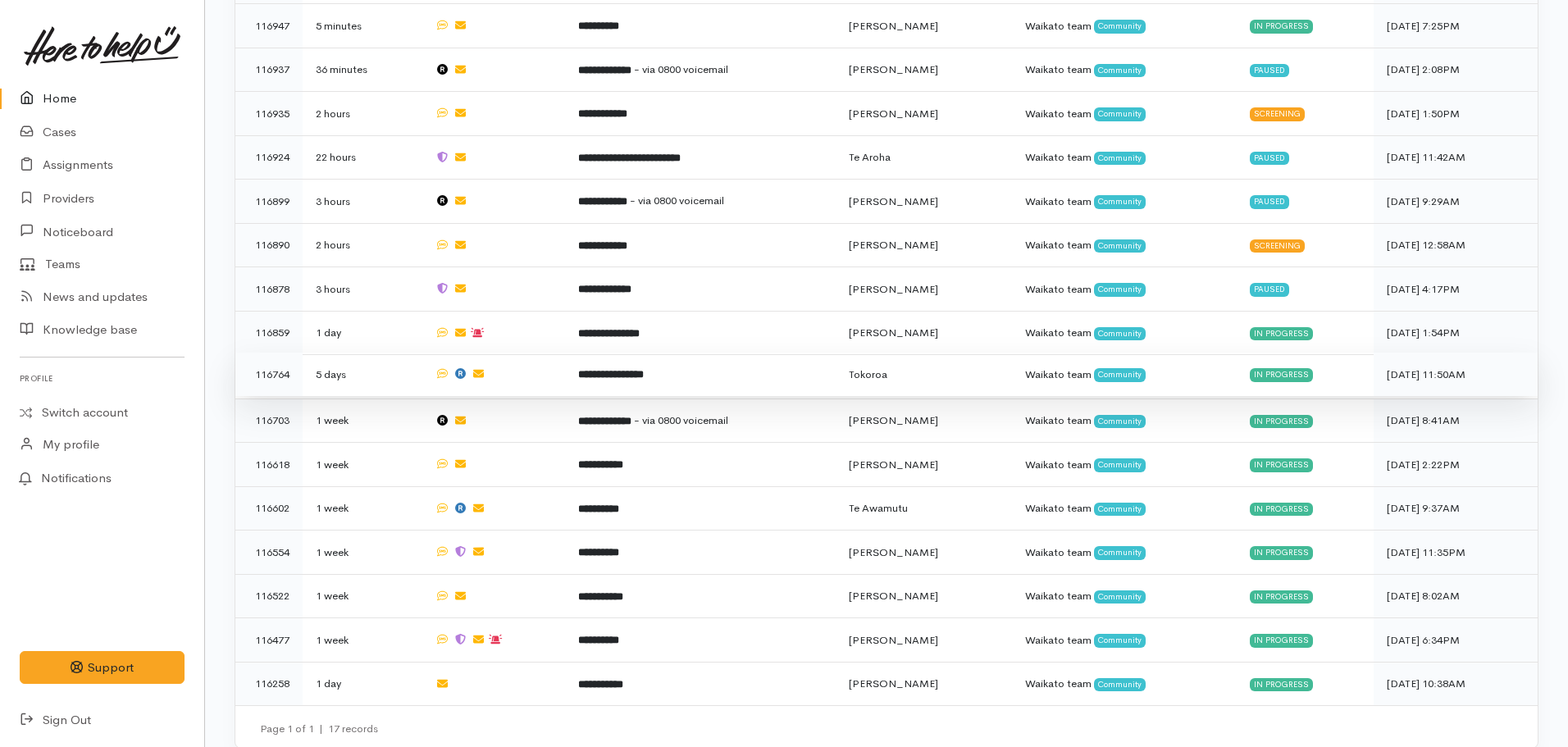
click at [625, 369] on b "**********" at bounding box center [611, 374] width 66 height 11
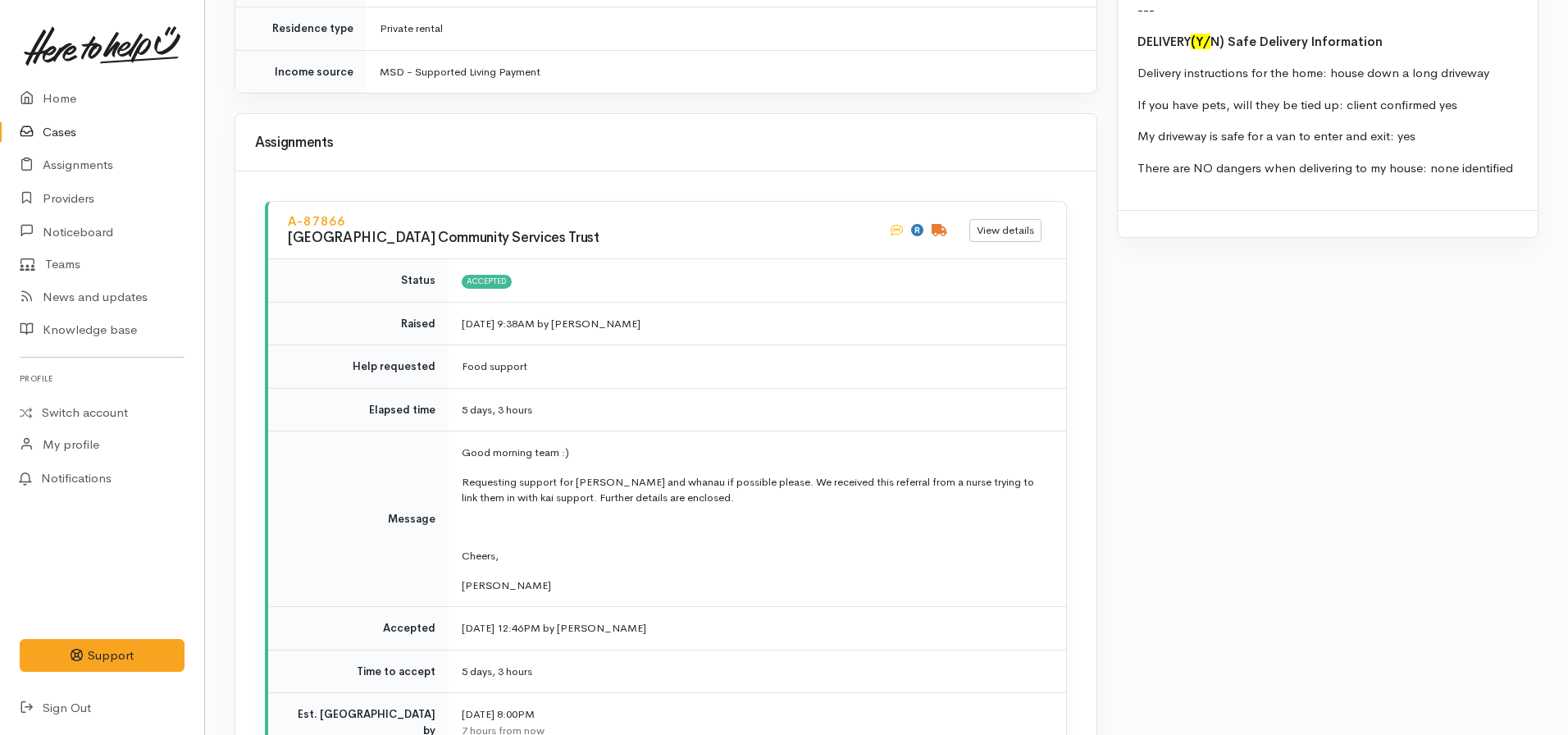
scroll to position [2660, 0]
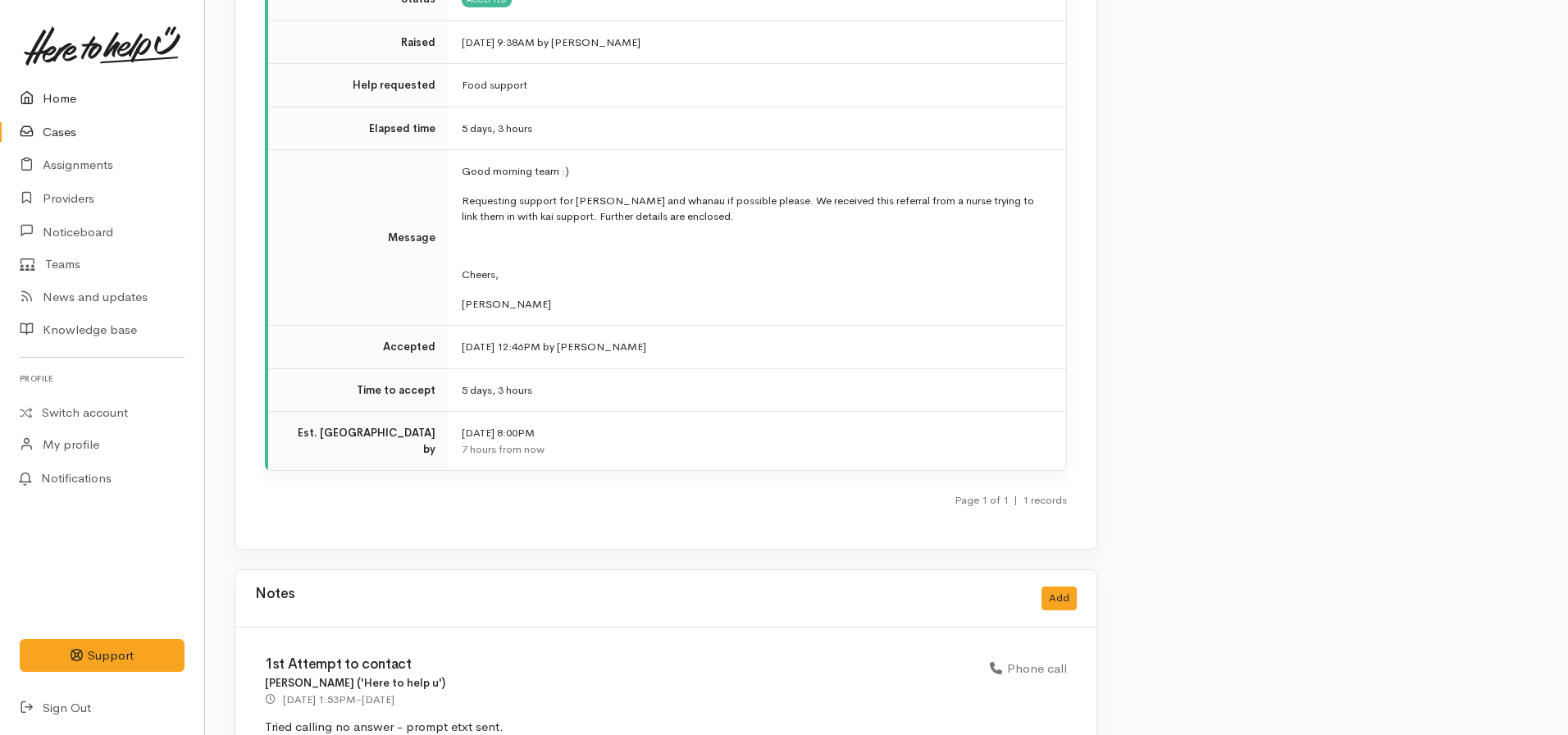
click at [98, 103] on link "Home" at bounding box center [102, 99] width 205 height 34
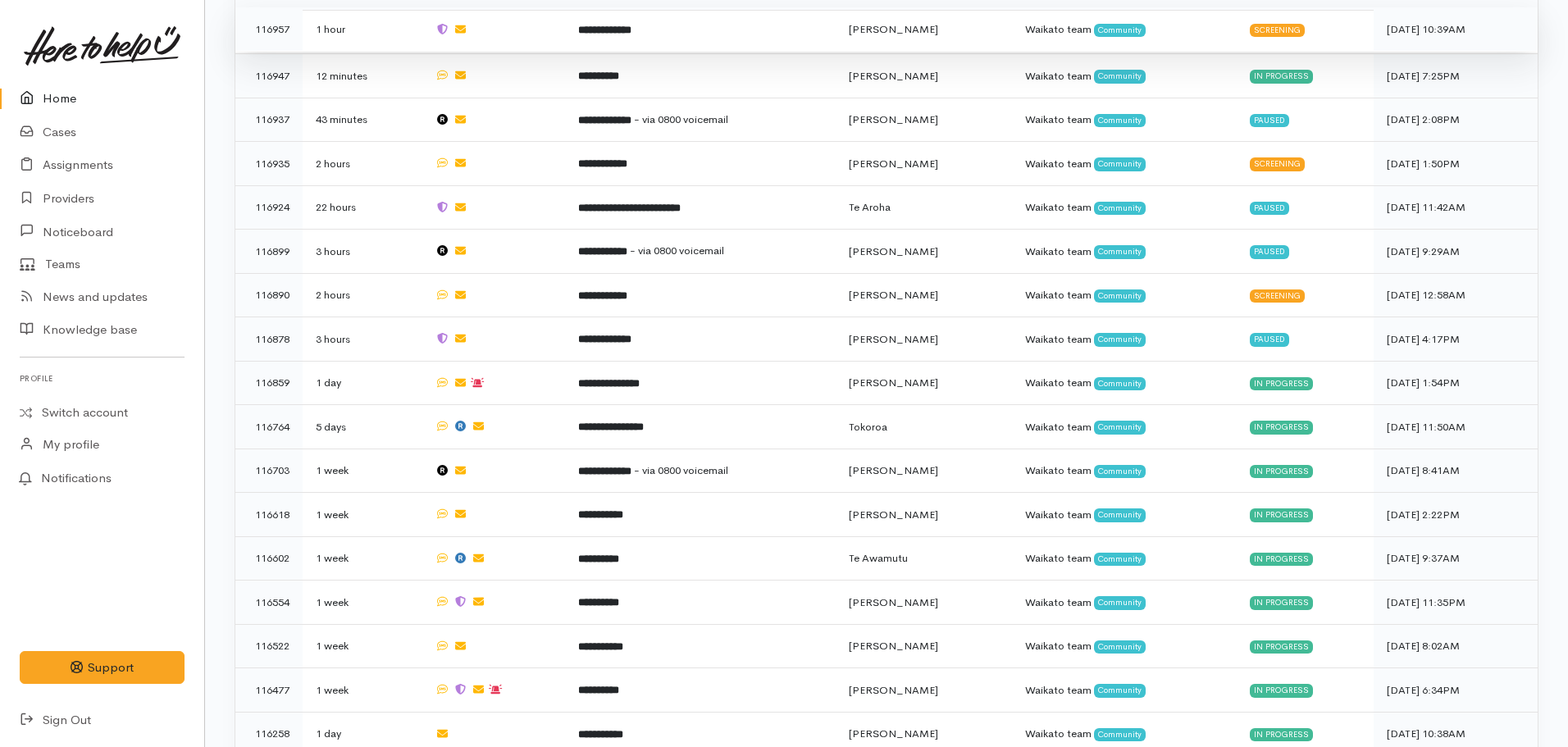
scroll to position [913, 0]
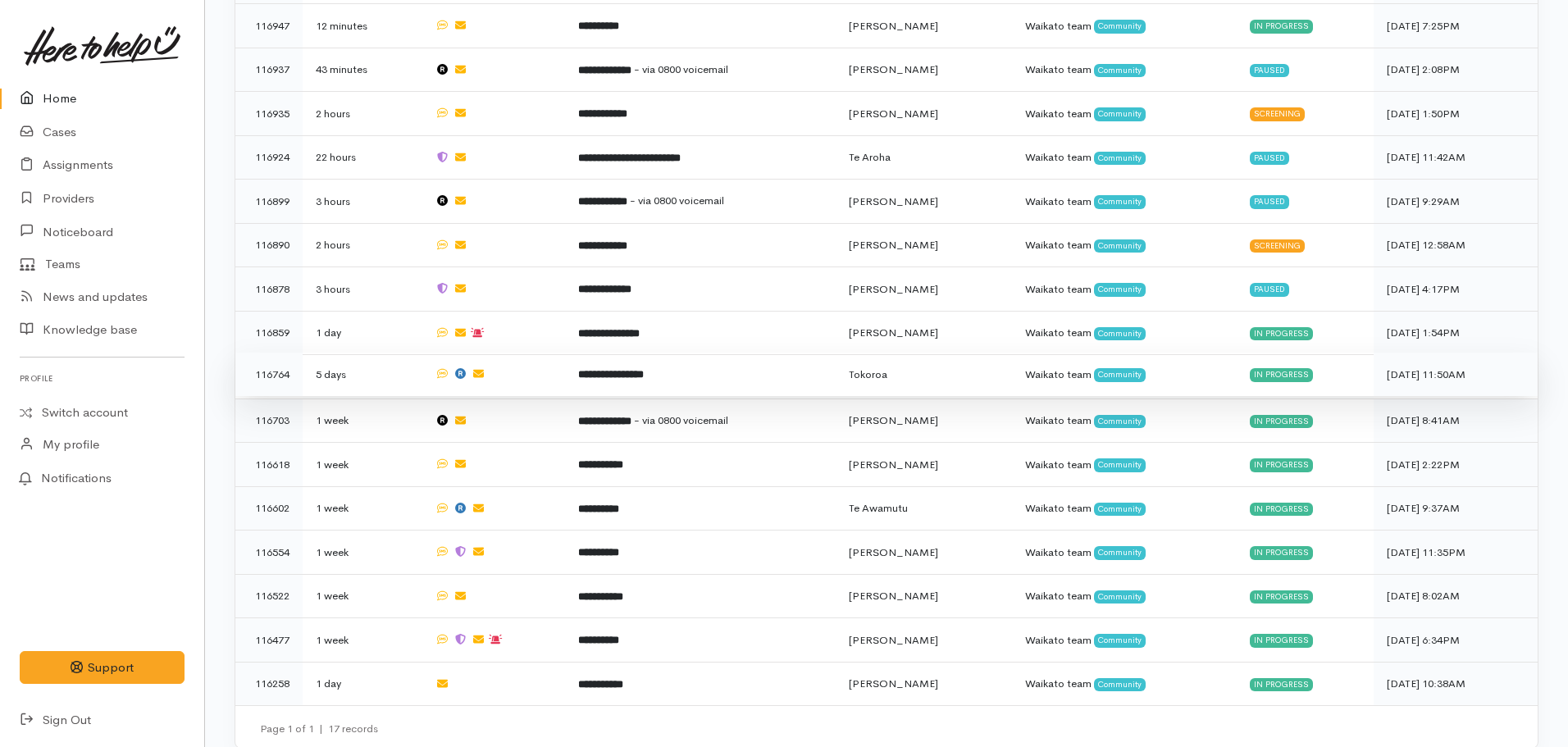
click at [644, 369] on b "**********" at bounding box center [611, 374] width 66 height 11
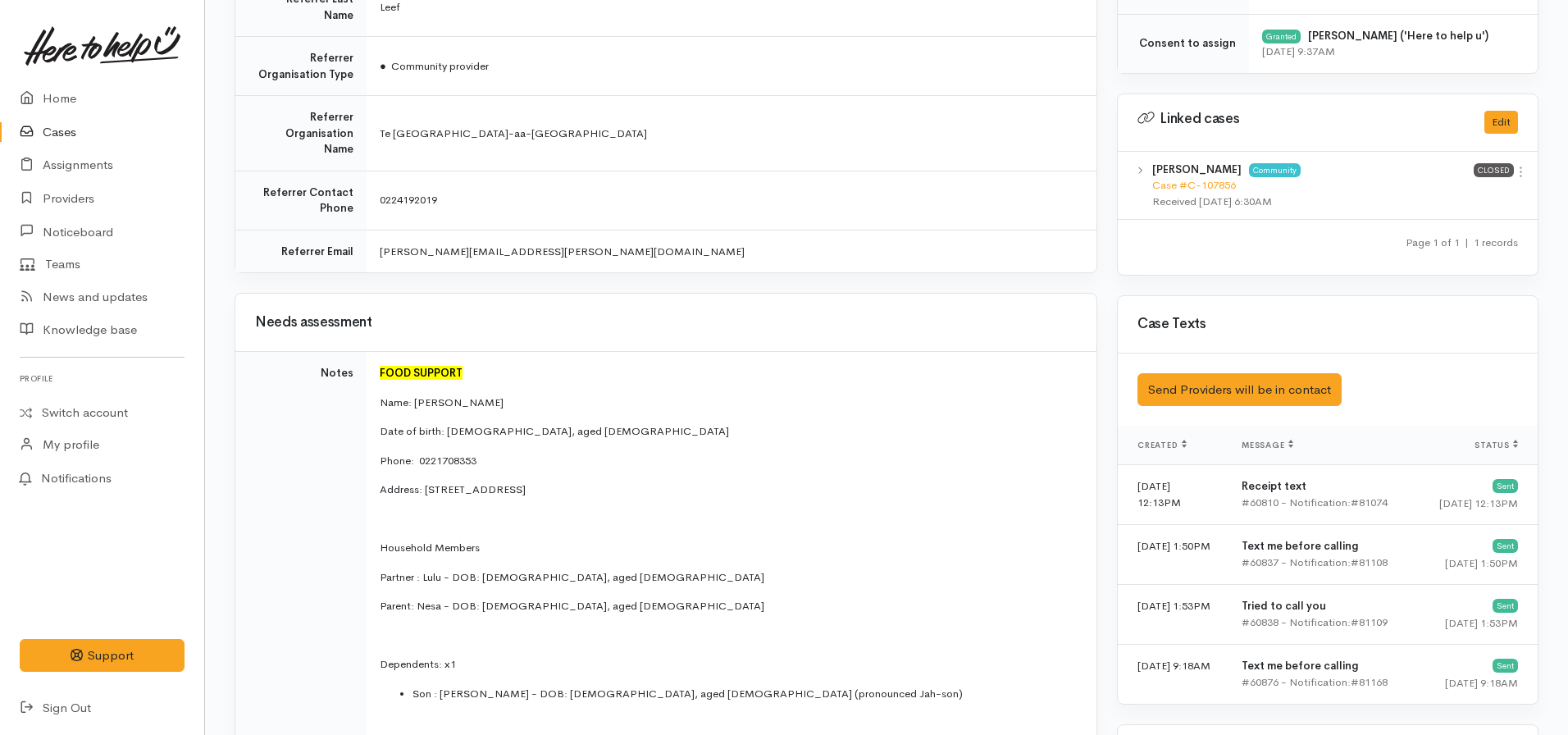
scroll to position [729, 0]
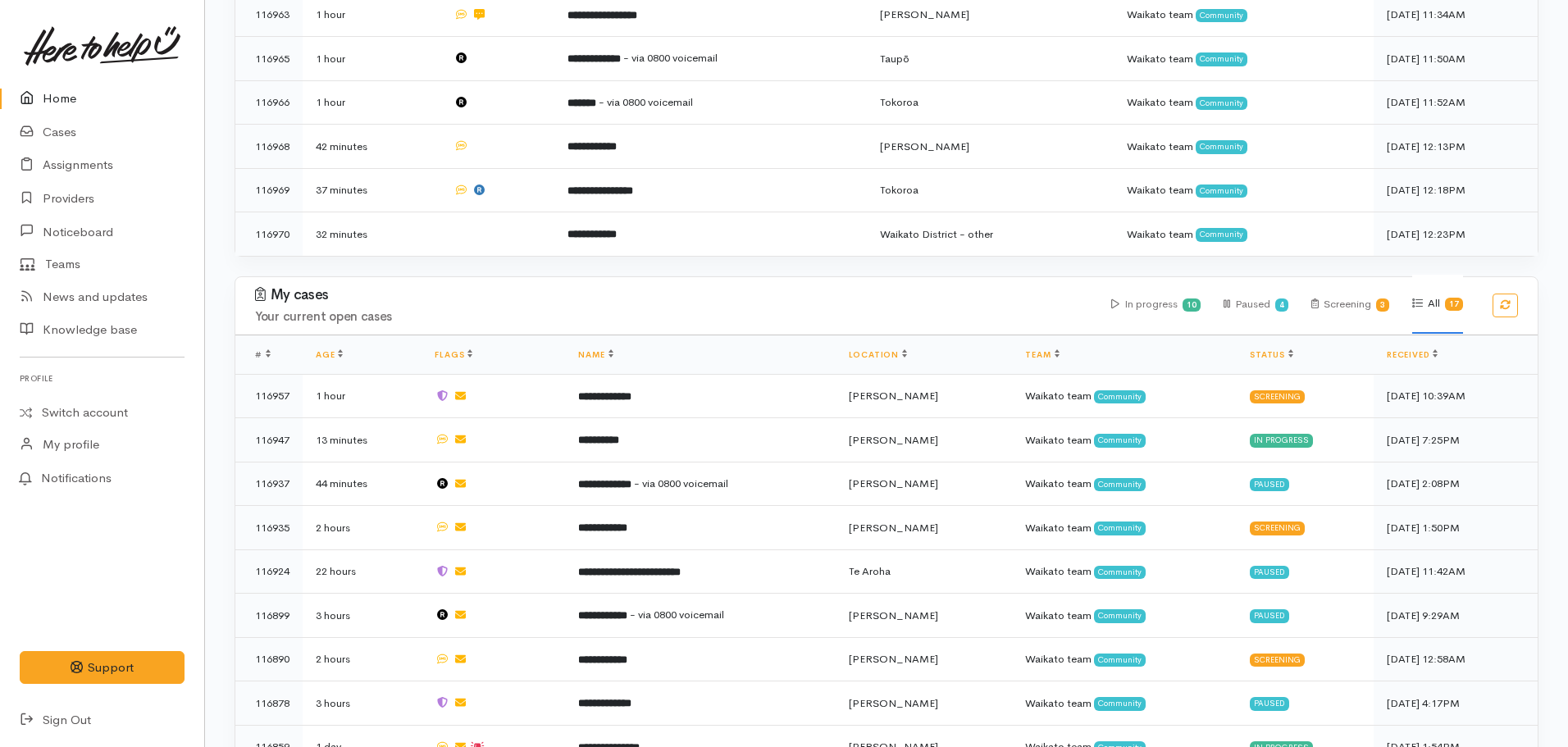
scroll to position [498, 0]
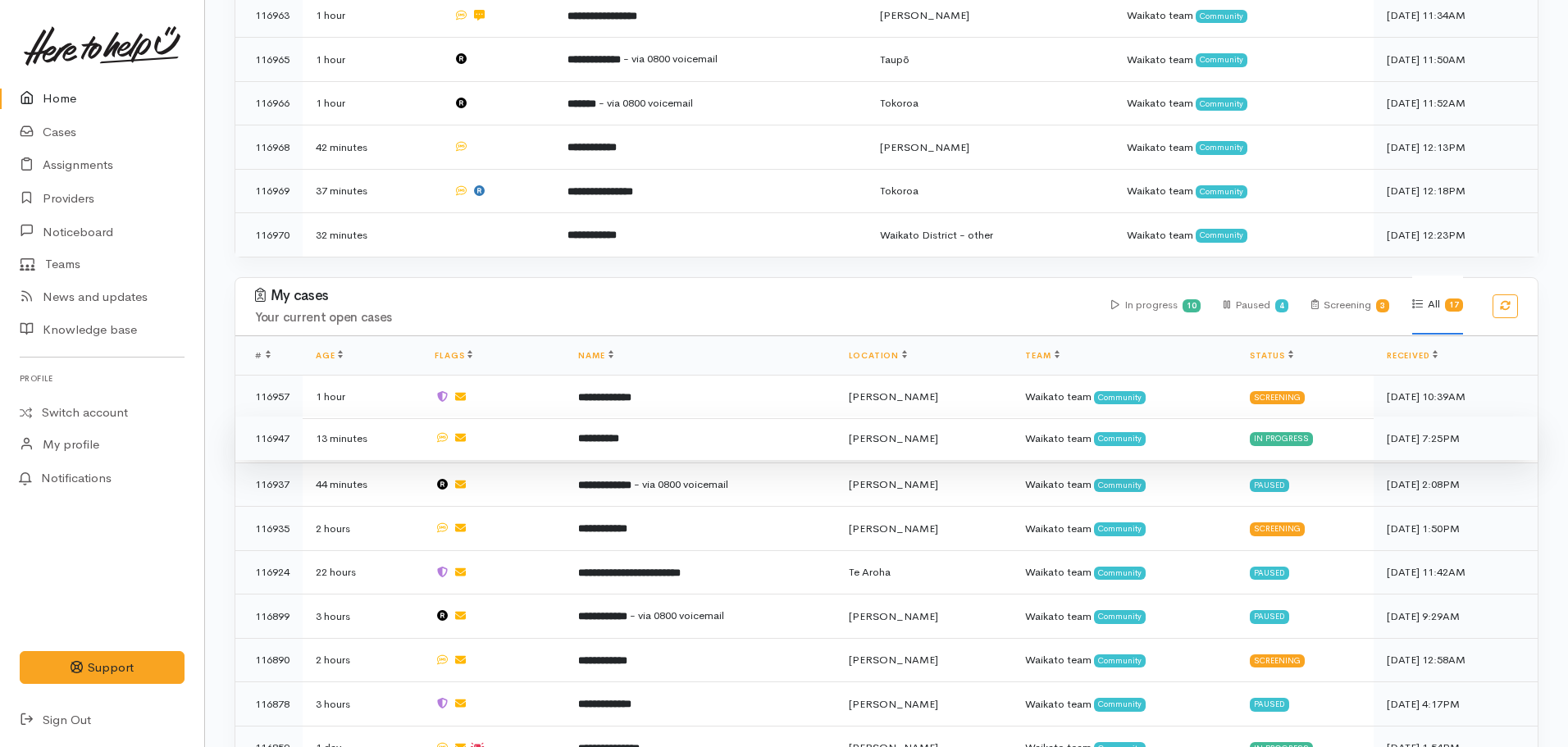
click at [626, 442] on td "**********" at bounding box center [699, 438] width 270 height 45
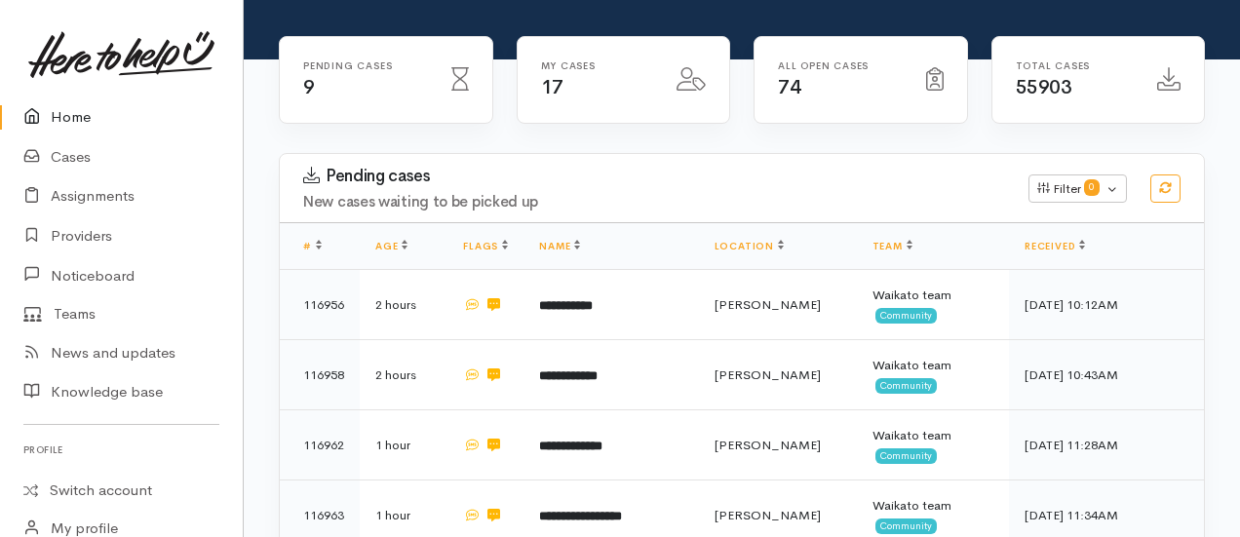
scroll to position [224, 0]
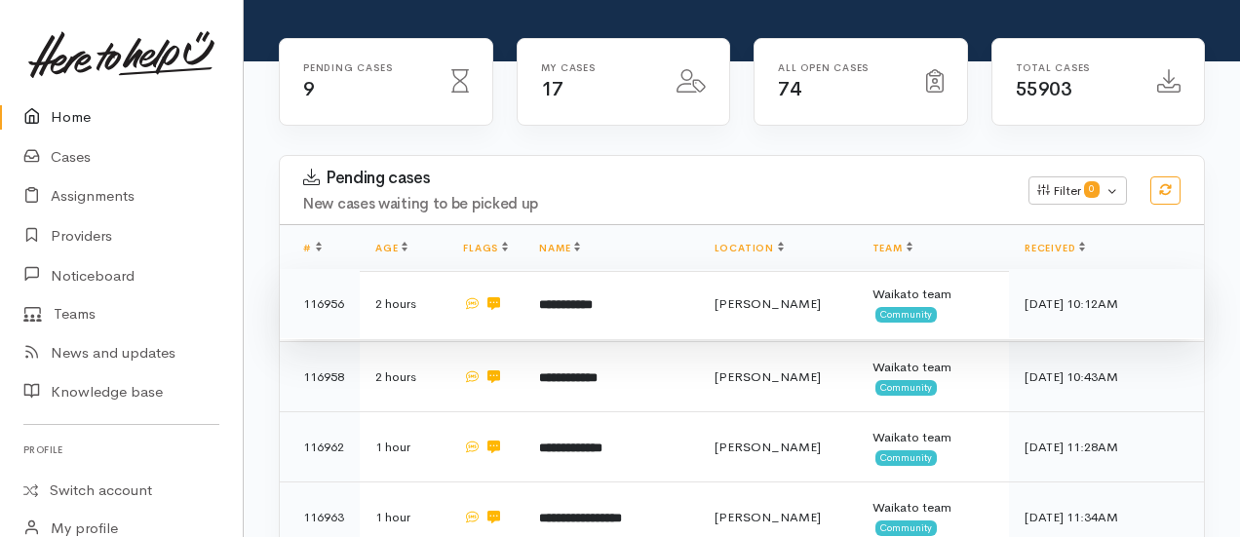
click at [593, 298] on b "**********" at bounding box center [566, 304] width 54 height 13
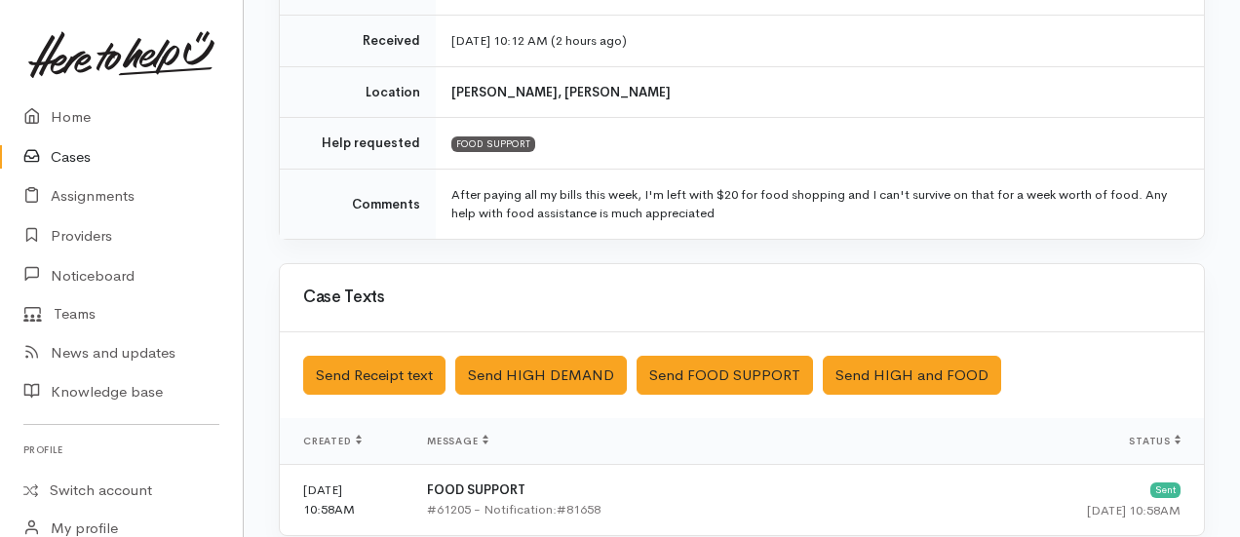
scroll to position [331, 0]
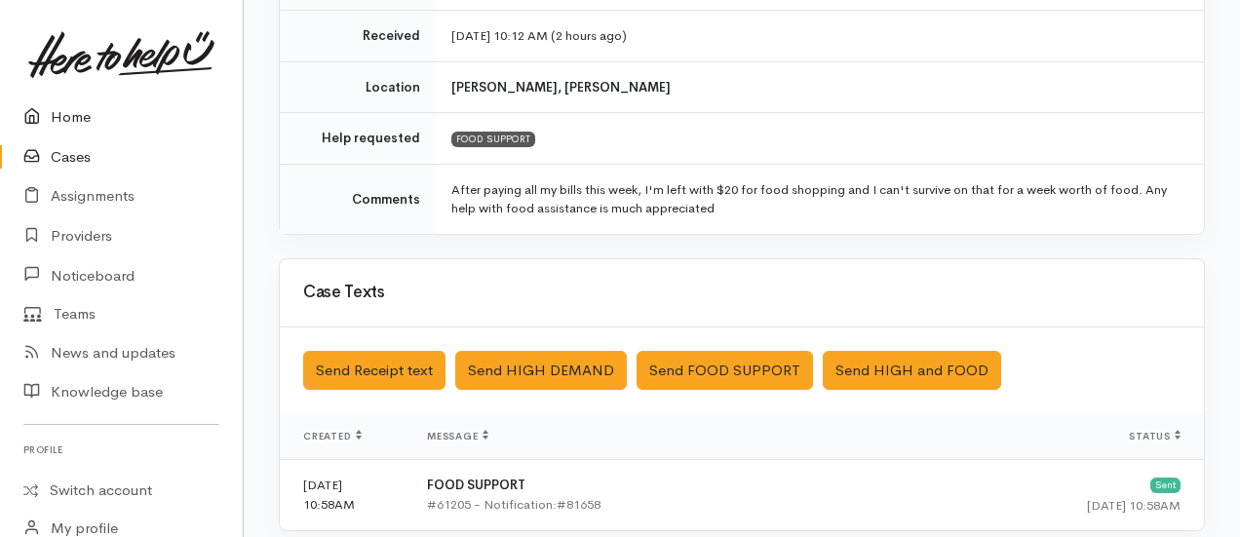
click at [67, 121] on link "Home" at bounding box center [121, 117] width 243 height 40
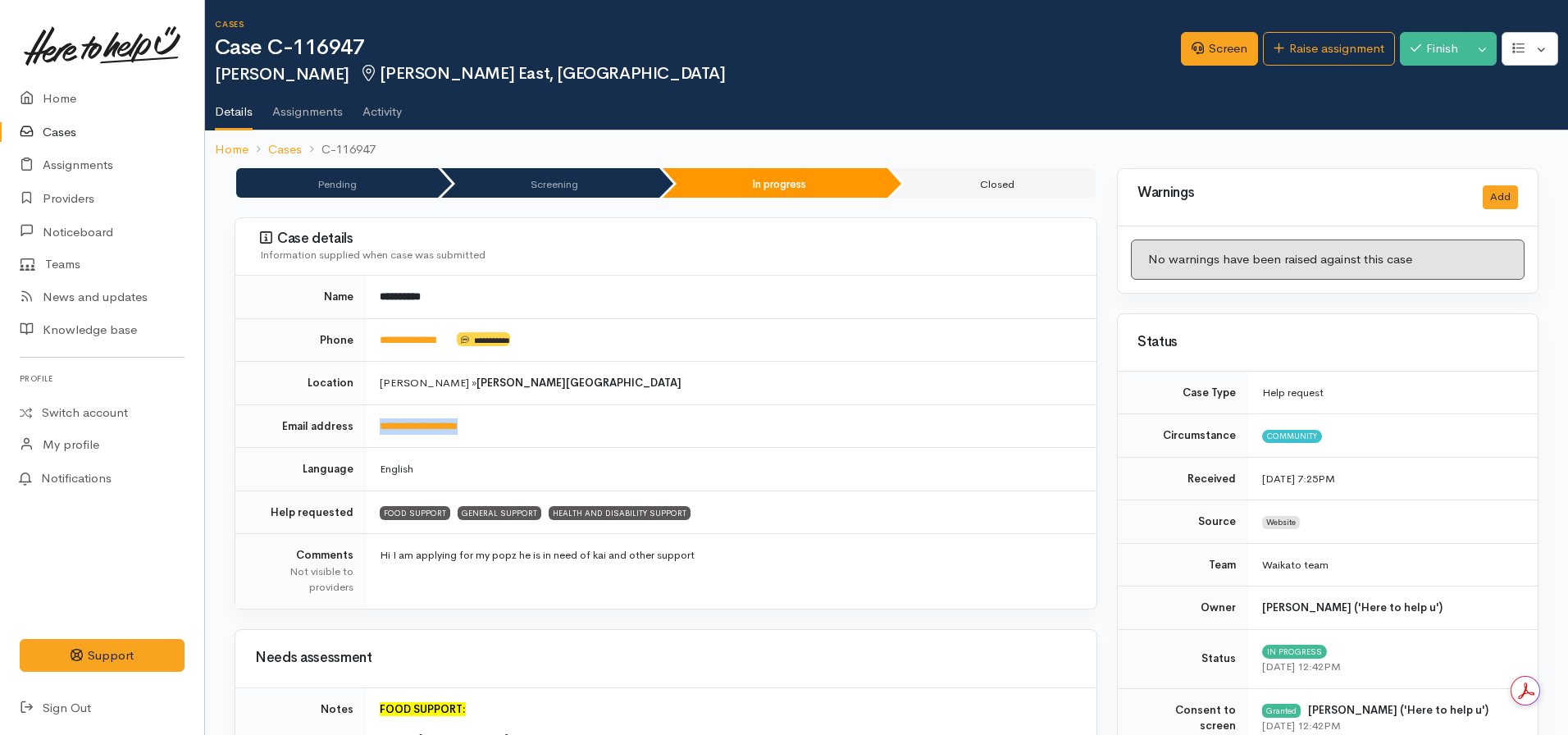
drag, startPoint x: 508, startPoint y: 422, endPoint x: 370, endPoint y: 429, distance: 138.2
click at [353, 429] on tr "**********" at bounding box center [666, 426] width 861 height 44
copy tr "**********"
click at [999, 391] on td "[PERSON_NAME] » [PERSON_NAME][GEOGRAPHIC_DATA]" at bounding box center [731, 384] width 730 height 44
